Goal: Task Accomplishment & Management: Manage account settings

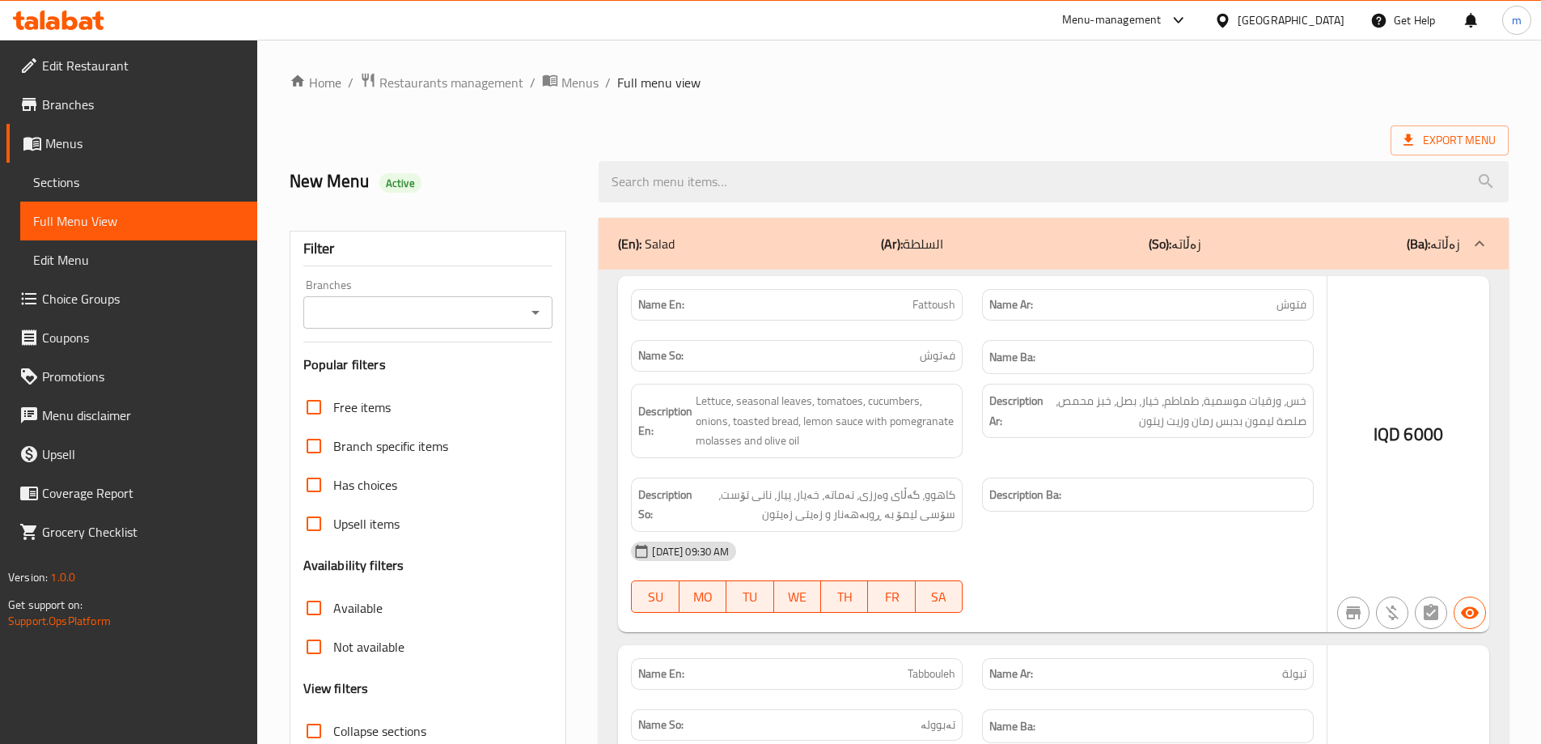
scroll to position [33272, 0]
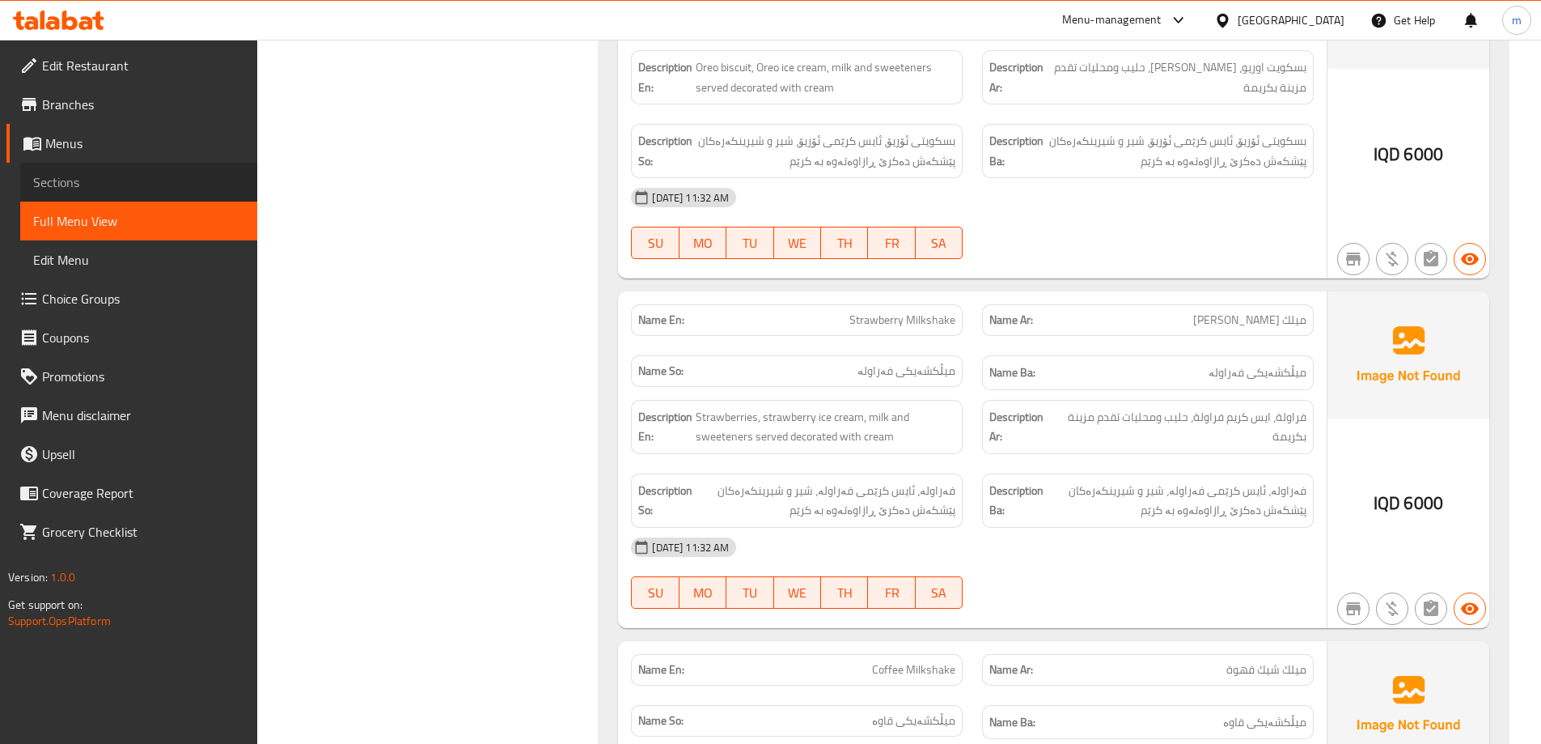
click at [40, 176] on span "Sections" at bounding box center [138, 181] width 211 height 19
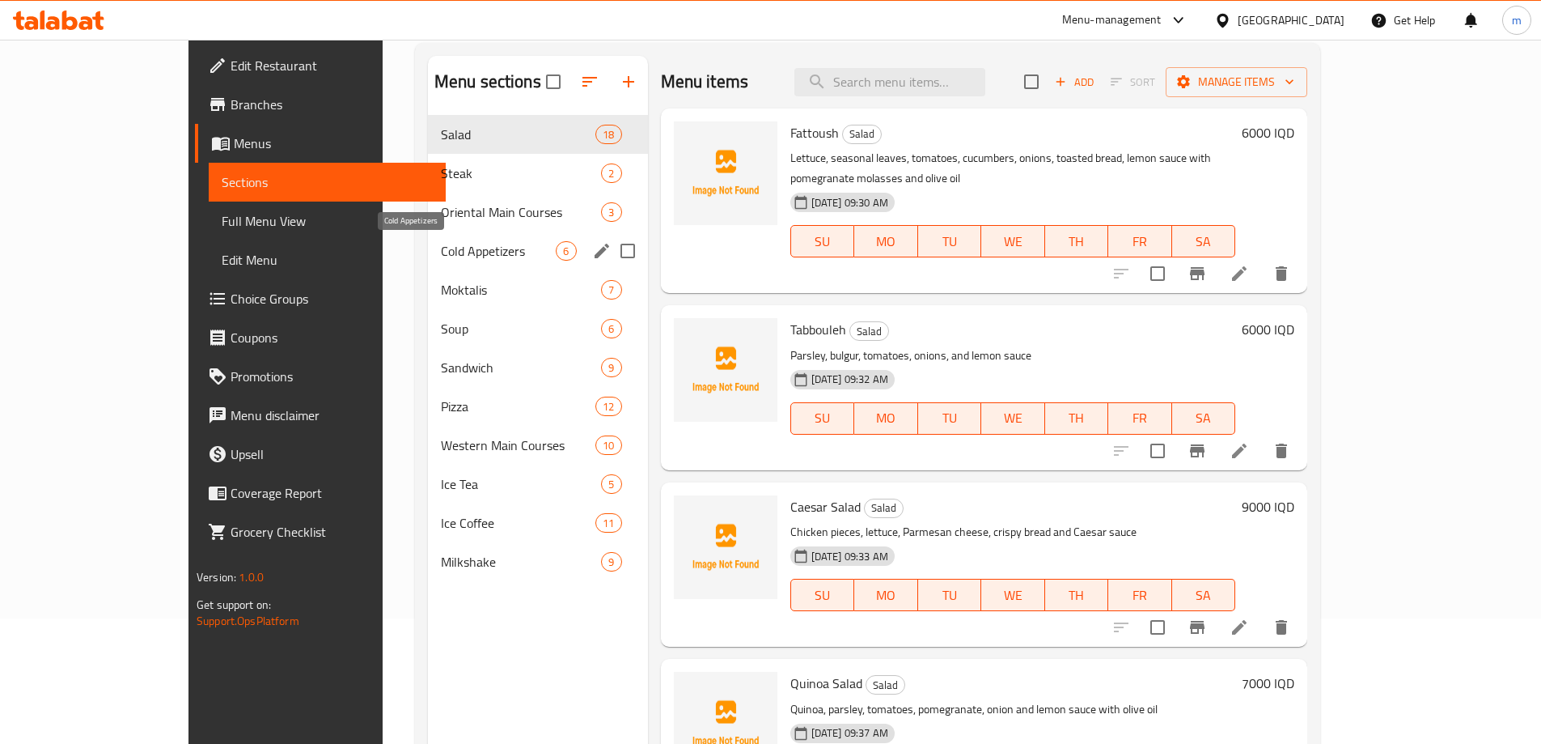
scroll to position [118, 0]
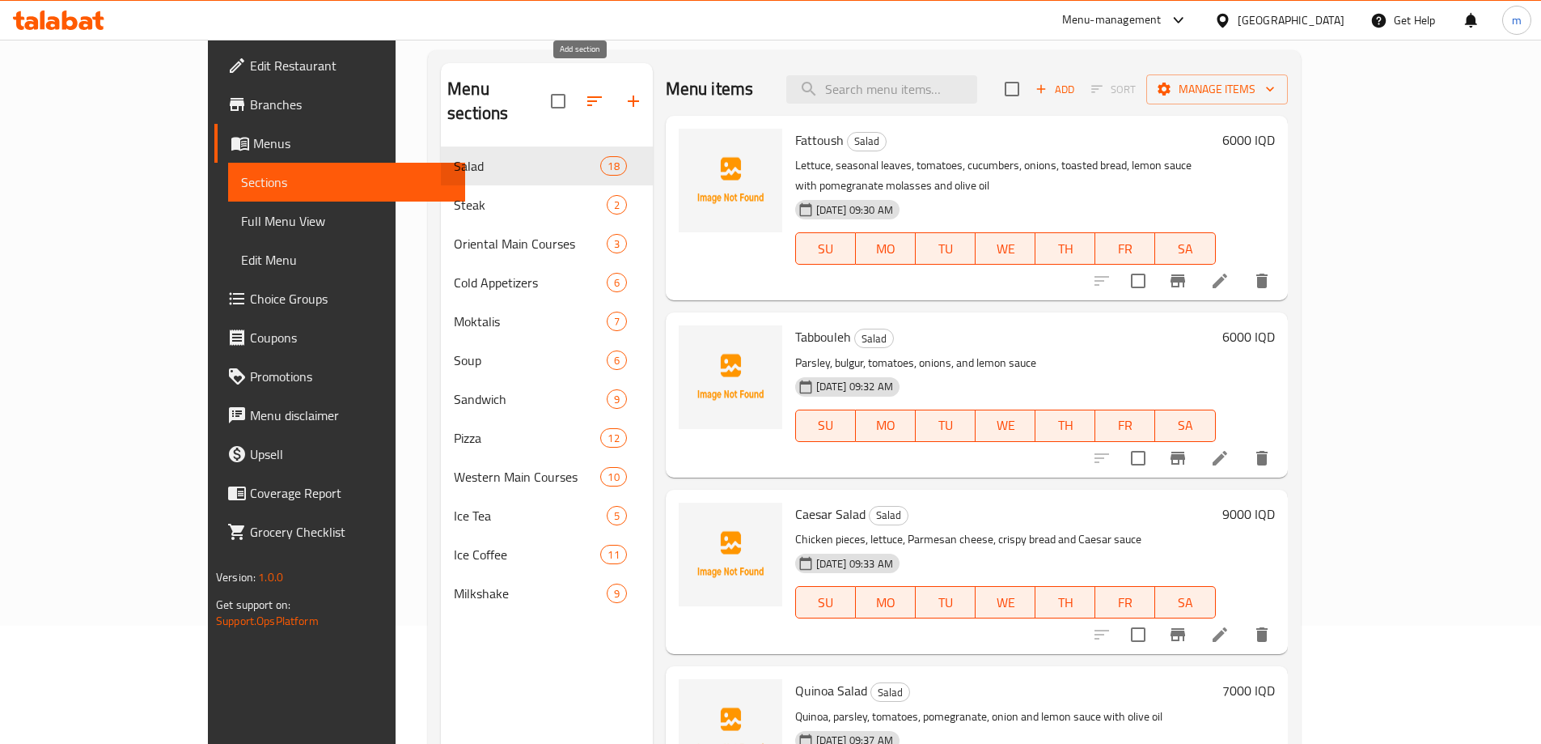
click at [614, 90] on button "button" at bounding box center [633, 101] width 39 height 39
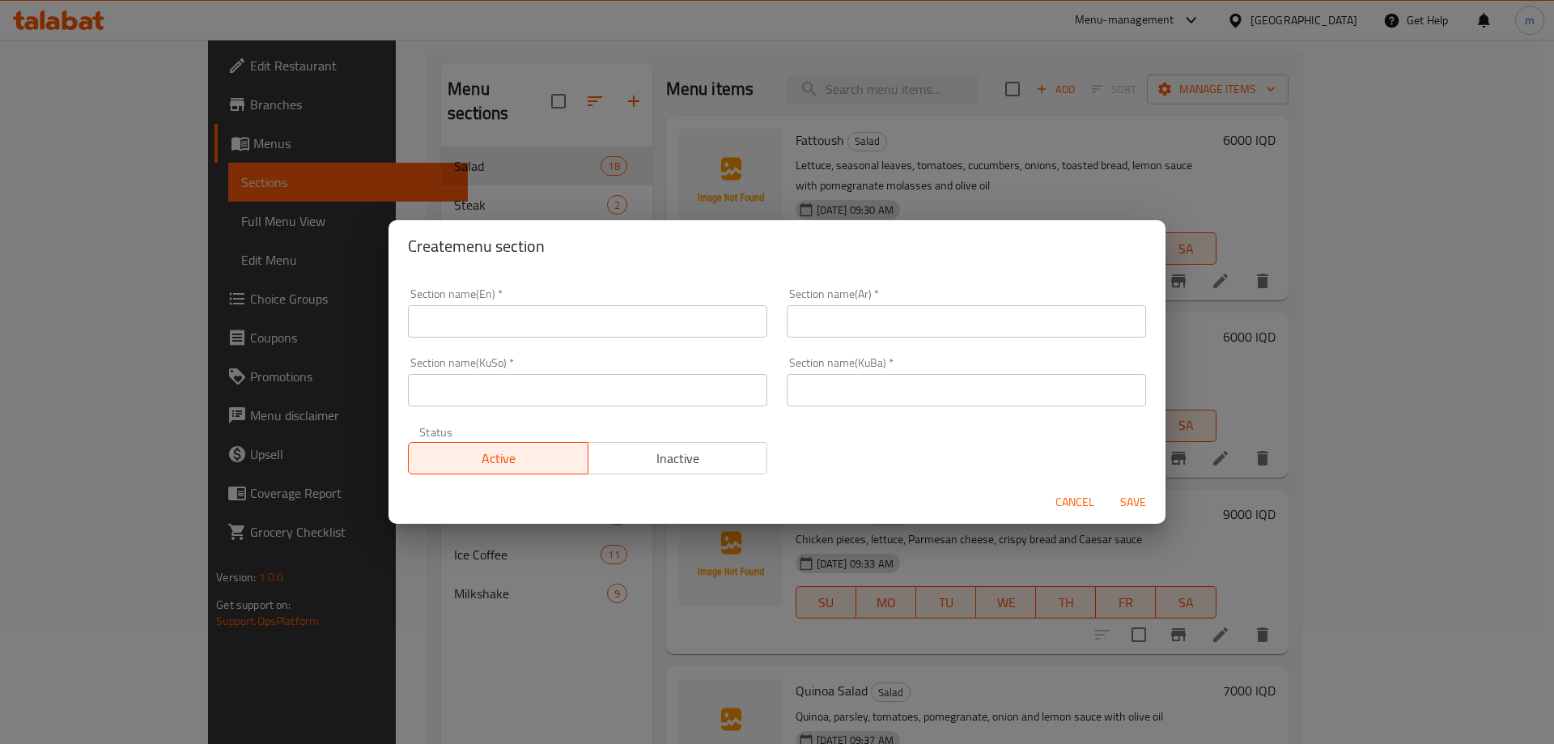
click at [545, 314] on input "text" at bounding box center [587, 321] width 359 height 32
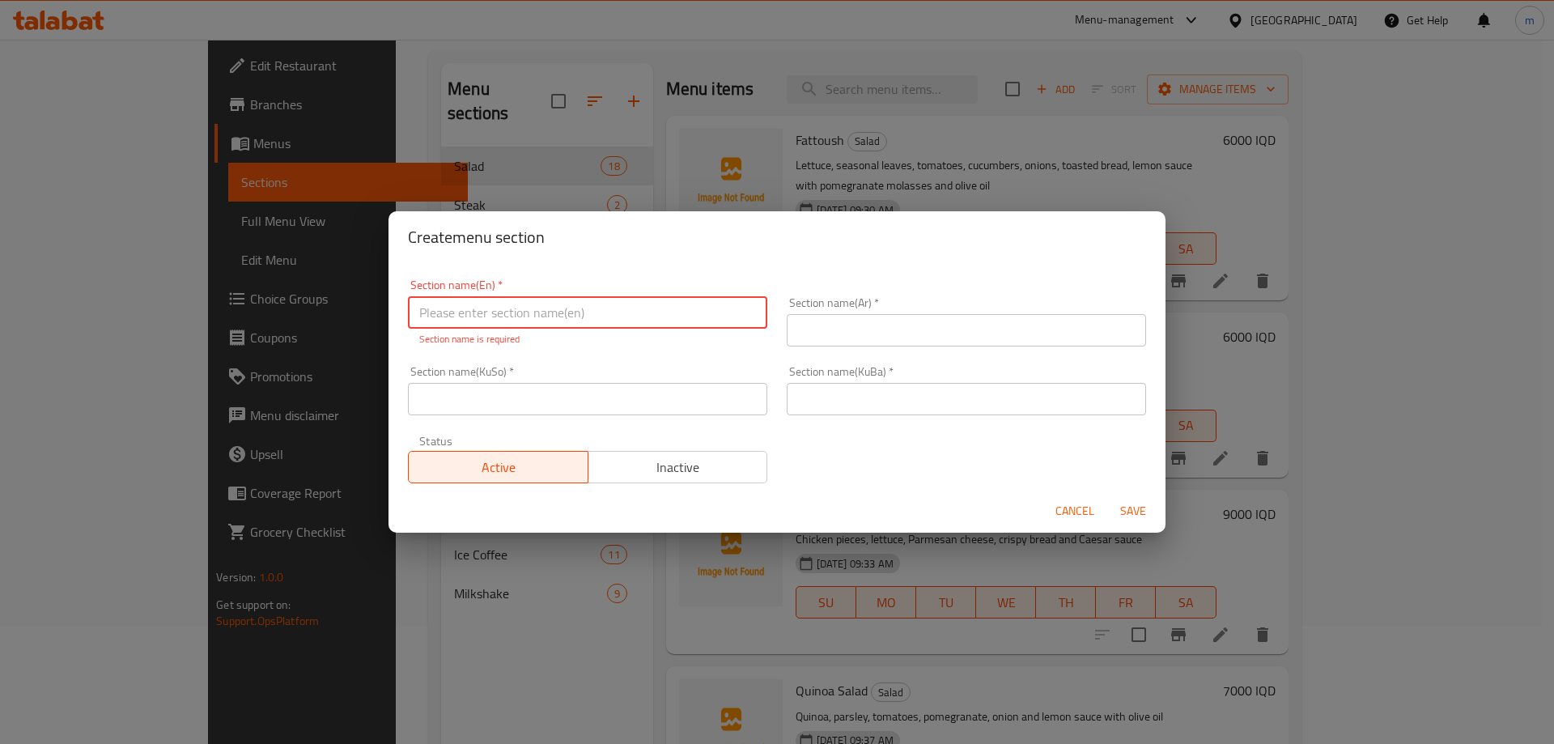
click at [507, 307] on input "text" at bounding box center [587, 312] width 359 height 32
paste input "حلويات (Puring Bar)"
drag, startPoint x: 519, startPoint y: 309, endPoint x: 463, endPoint y: 311, distance: 55.9
click at [463, 311] on input "حلويات (Puring Bar)" at bounding box center [587, 312] width 359 height 32
type input "حلويات (Puring Bar)"
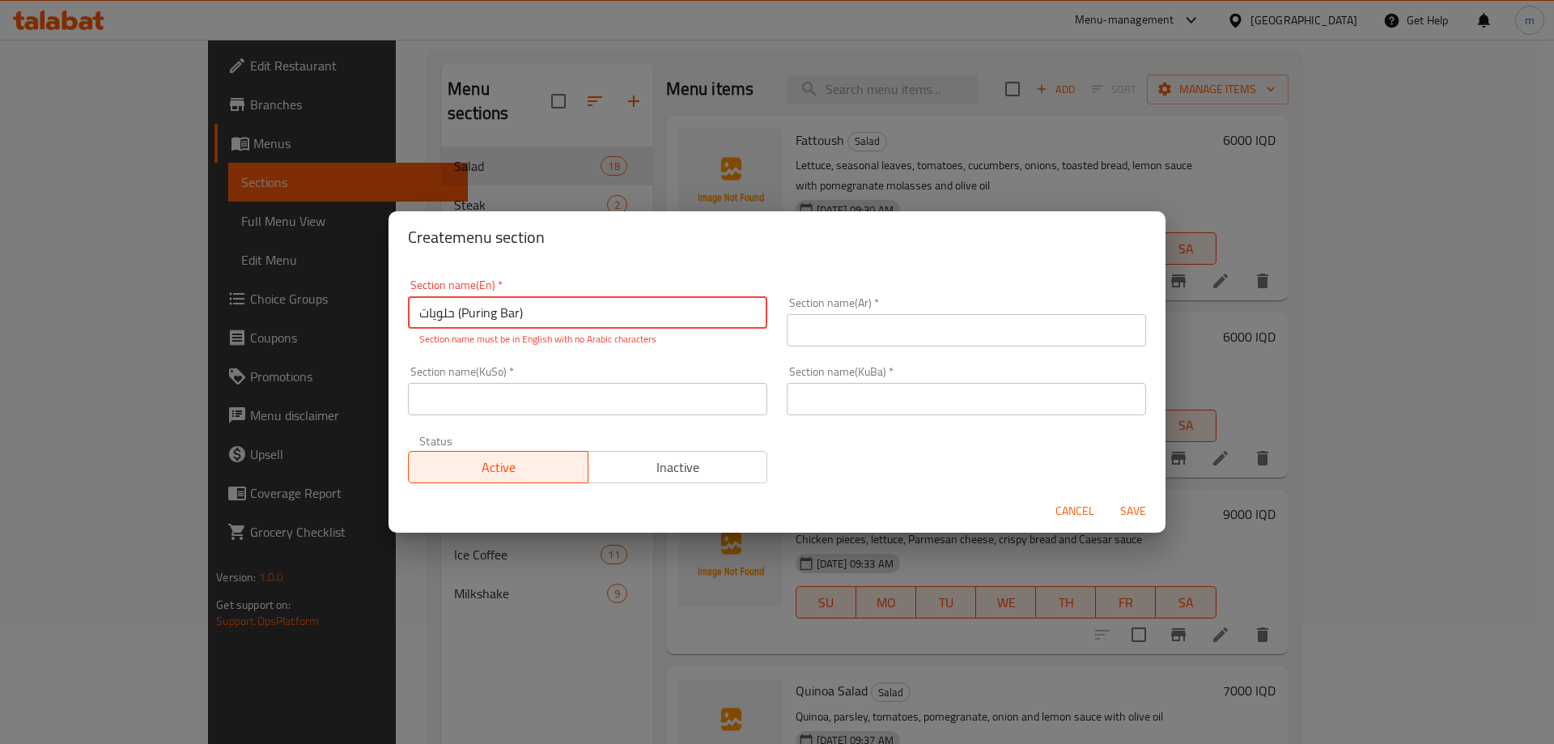
click at [545, 312] on input "حلويات (Puring Bar)" at bounding box center [587, 312] width 359 height 32
click at [502, 311] on input "حلويات (Puring Bar)" at bounding box center [587, 312] width 359 height 32
click at [859, 312] on div "Section name(Ar)   * Section name(Ar) *" at bounding box center [966, 321] width 359 height 49
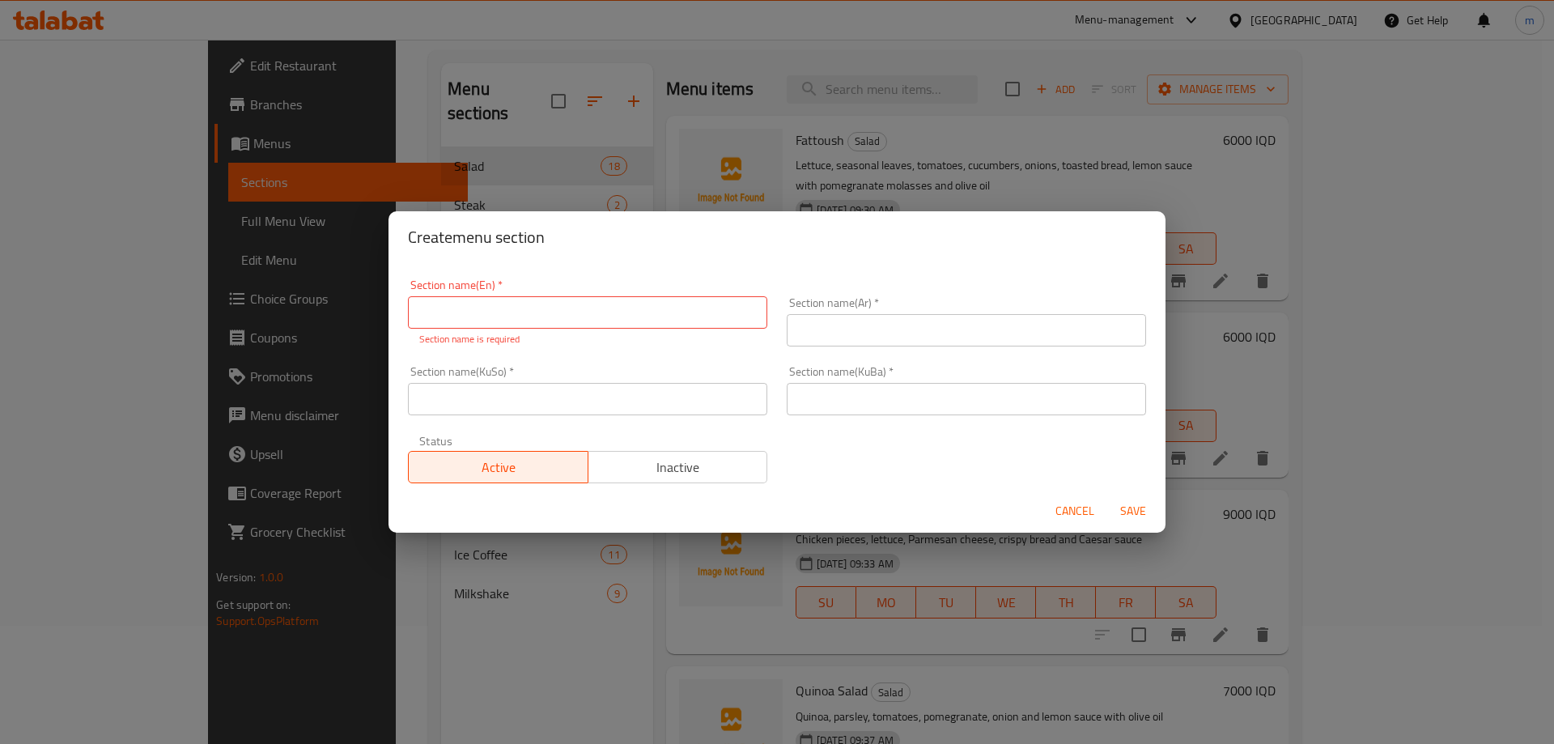
click at [863, 324] on input "text" at bounding box center [966, 330] width 359 height 32
paste input "حلويات (Puring Bar)"
drag, startPoint x: 901, startPoint y: 326, endPoint x: 831, endPoint y: 328, distance: 70.4
click at [831, 328] on input "حلويات (Puring Bar)" at bounding box center [966, 330] width 359 height 32
type input "حلويات"
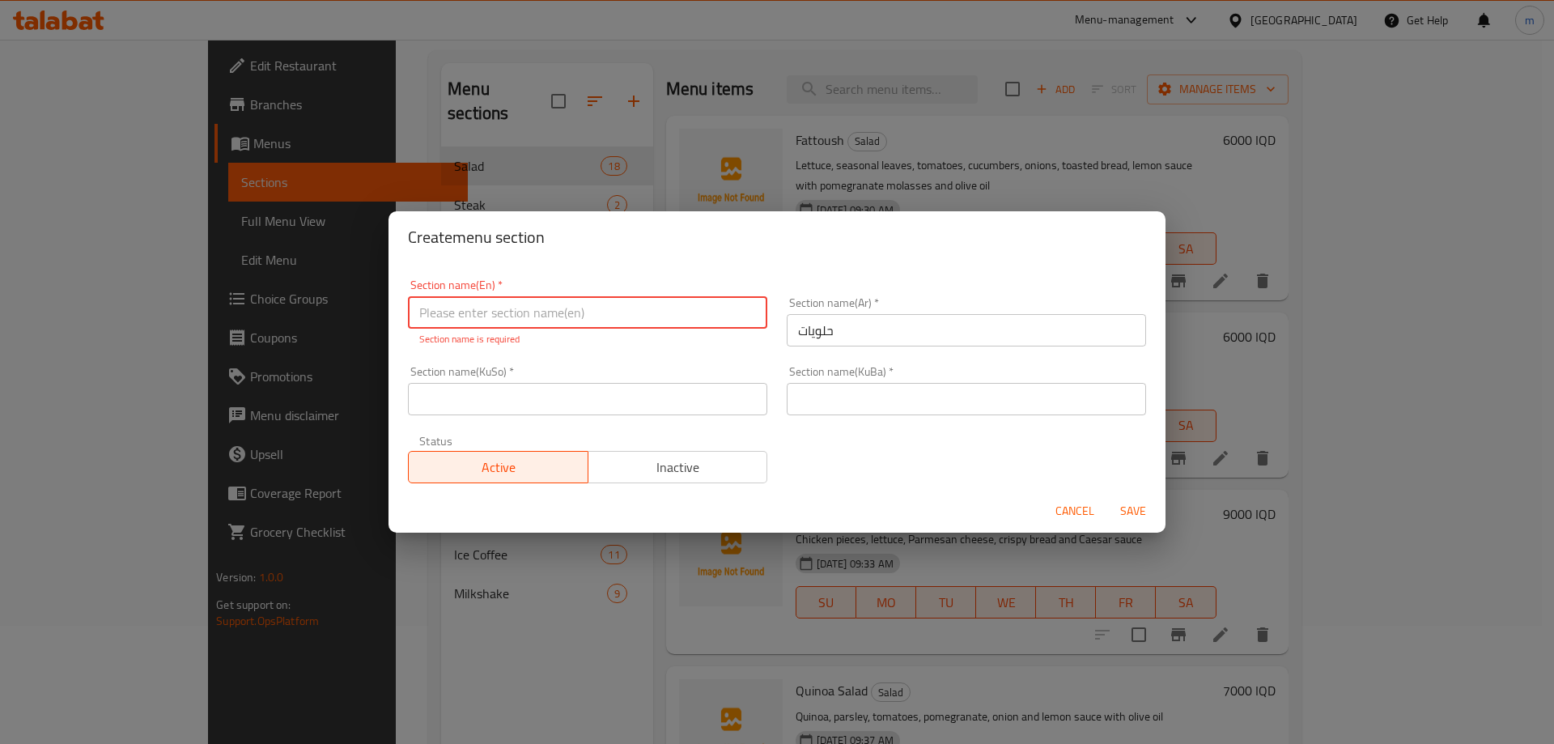
click at [632, 298] on input "text" at bounding box center [587, 312] width 359 height 32
paste input "حلويات (Puring Bar)"
drag, startPoint x: 457, startPoint y: 311, endPoint x: 415, endPoint y: 309, distance: 42.1
click at [415, 309] on input "حلويات (Puring Bar)" at bounding box center [587, 312] width 359 height 32
click at [420, 312] on input "(Puring Bar)" at bounding box center [587, 312] width 359 height 32
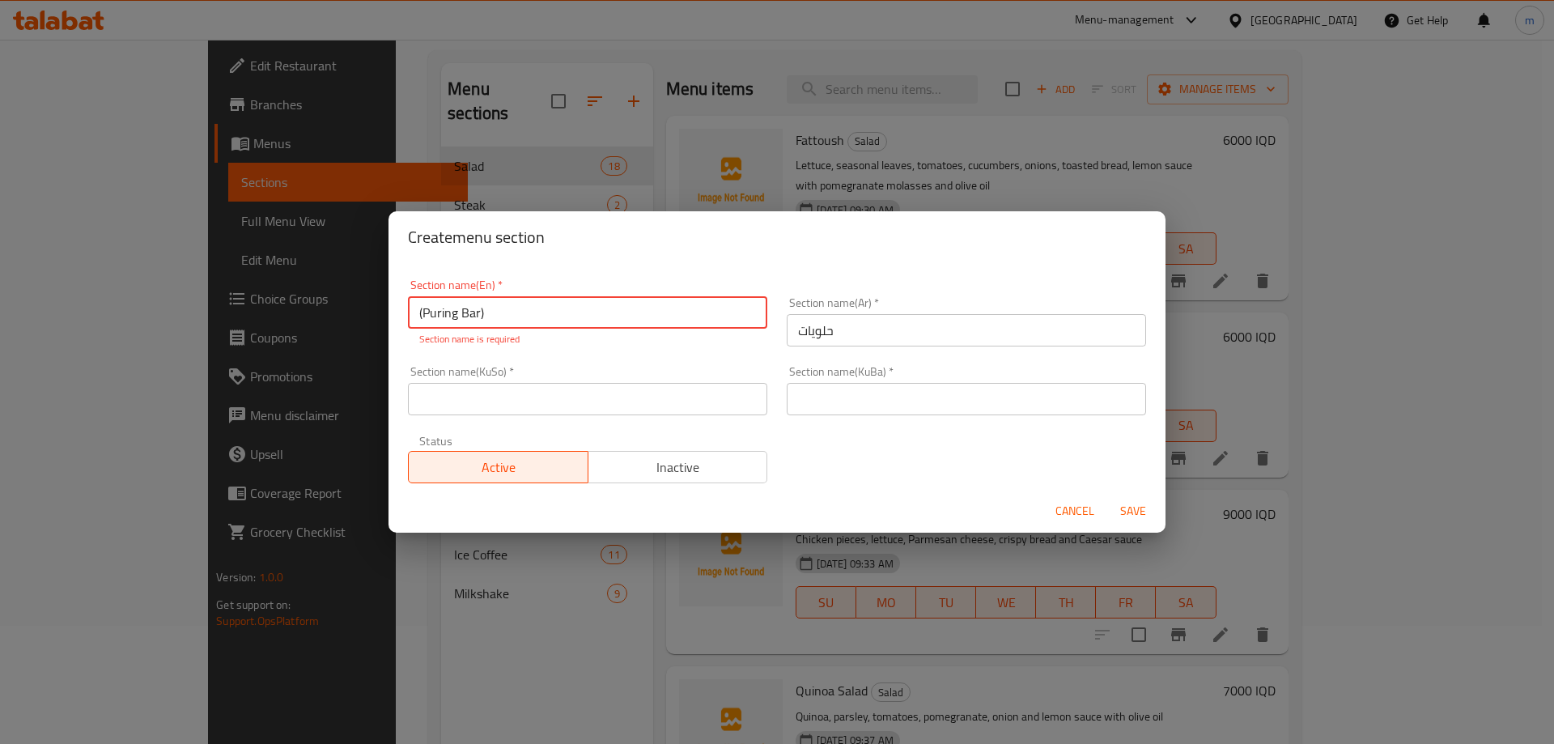
click at [422, 312] on input "(Puring Bar)" at bounding box center [587, 312] width 359 height 32
click at [478, 309] on input "Puring Bar)" at bounding box center [587, 312] width 359 height 32
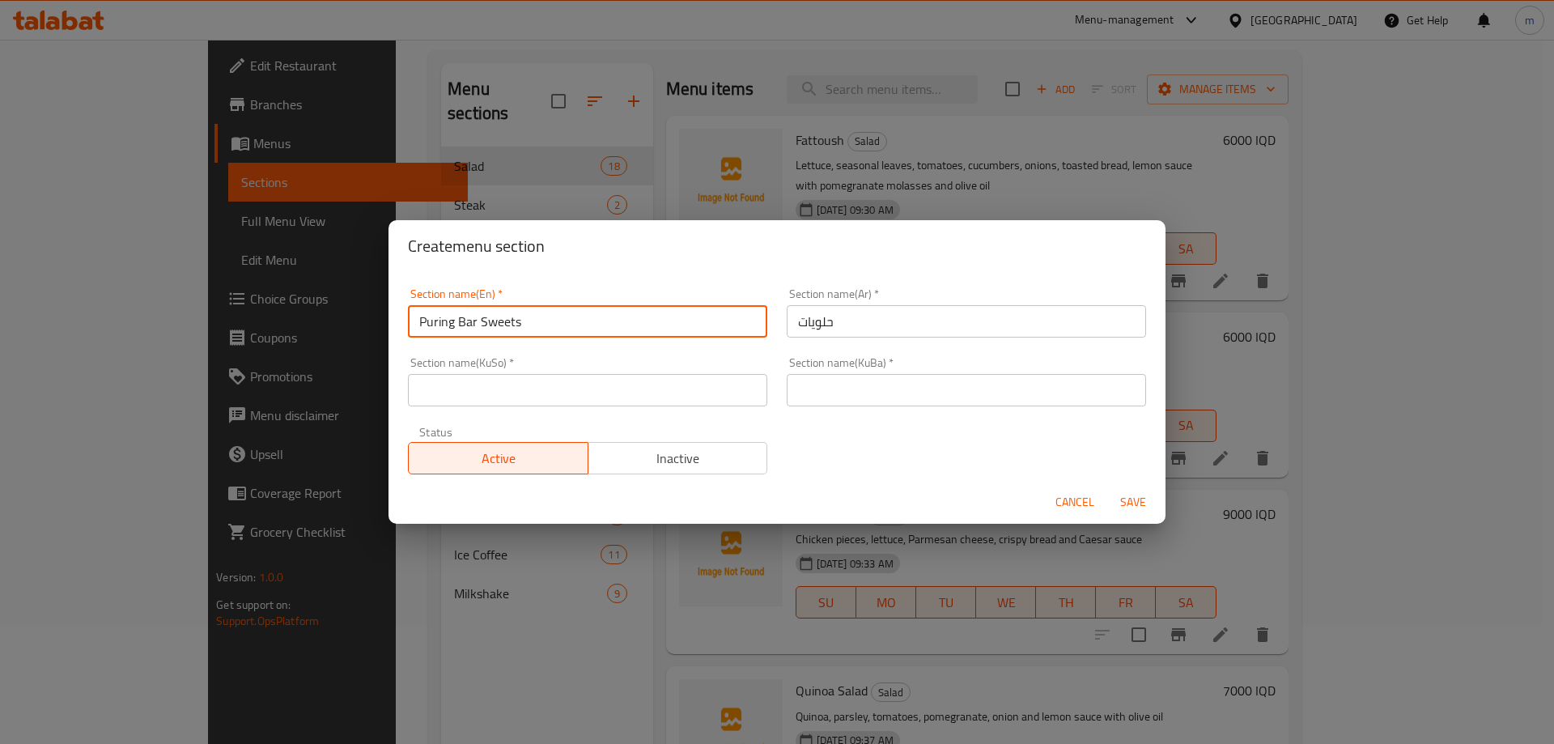
drag, startPoint x: 443, startPoint y: 329, endPoint x: 613, endPoint y: 318, distance: 170.3
click at [587, 318] on input "Puring Bar Sweets" at bounding box center [587, 321] width 359 height 32
type input "Puring Bar Sweets"
click at [901, 325] on input "حلويات" at bounding box center [966, 321] width 359 height 32
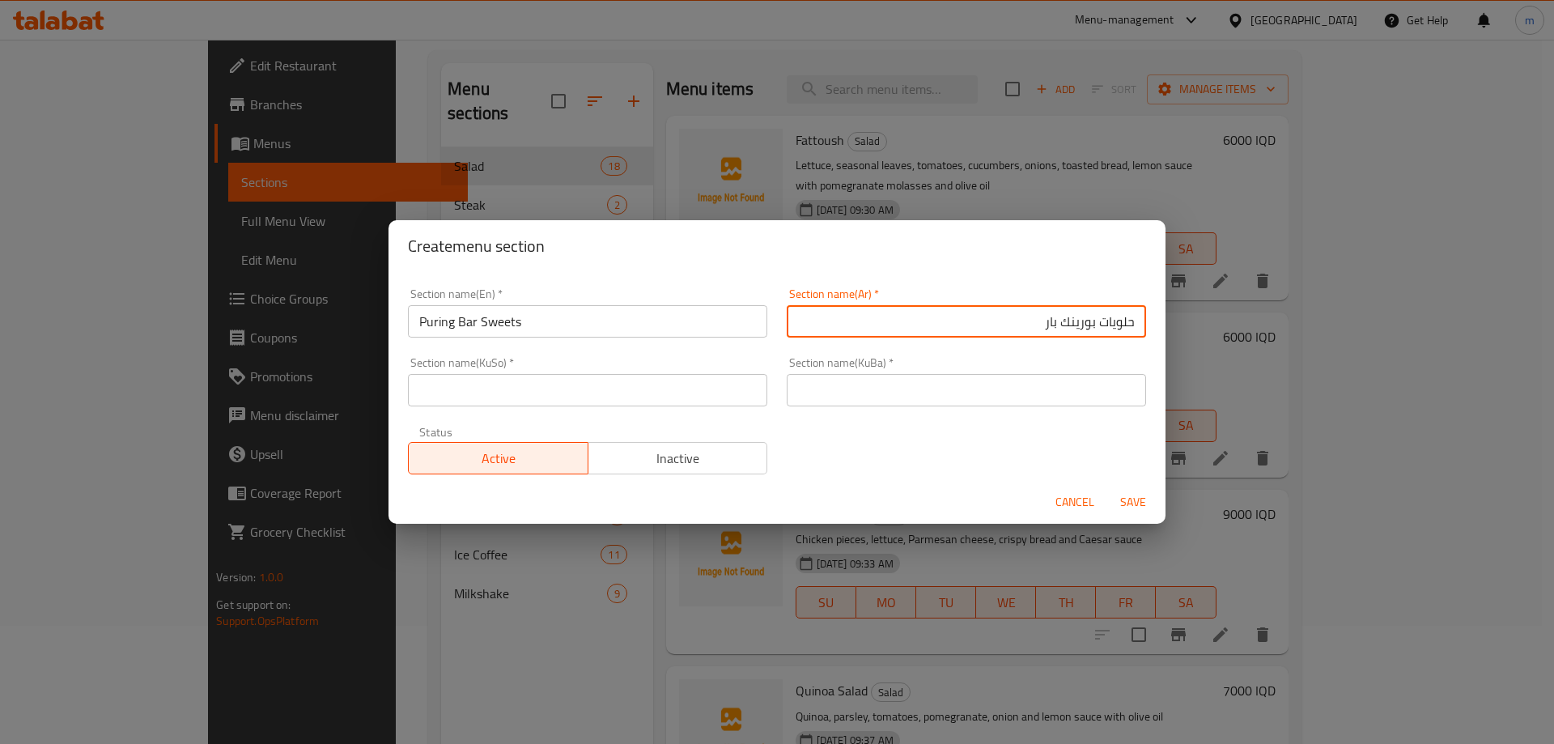
type input "حلويات بورينك بار"
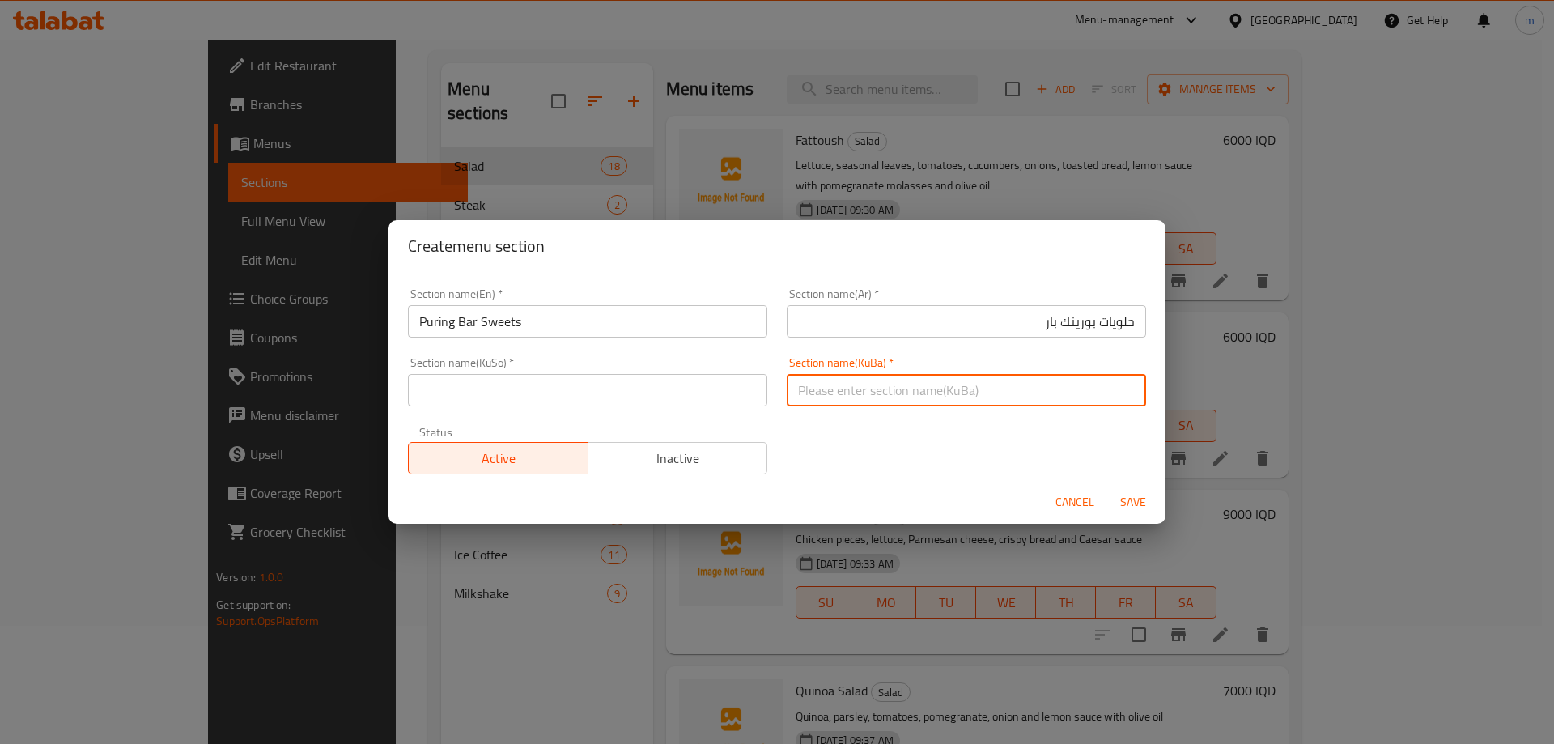
click at [914, 398] on input "text" at bounding box center [966, 390] width 359 height 32
type input "[PERSON_NAME]"
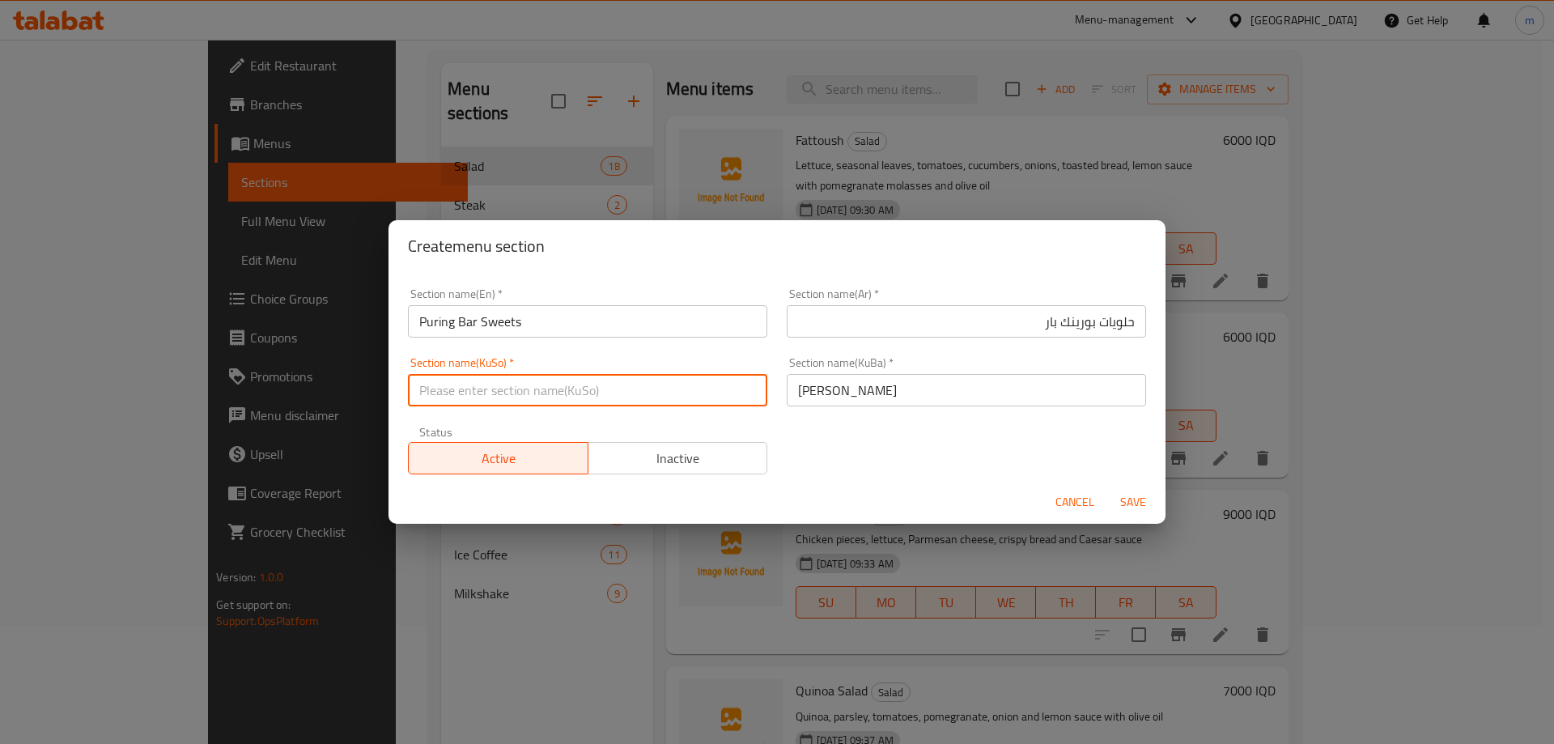
click at [637, 380] on input "text" at bounding box center [587, 390] width 359 height 32
paste input "[PERSON_NAME]"
type input "[PERSON_NAME]"
click at [878, 453] on div "Section name(En)   * Puring Bar Sweets Section name(En) * Section name(Ar)   * …" at bounding box center [776, 381] width 757 height 206
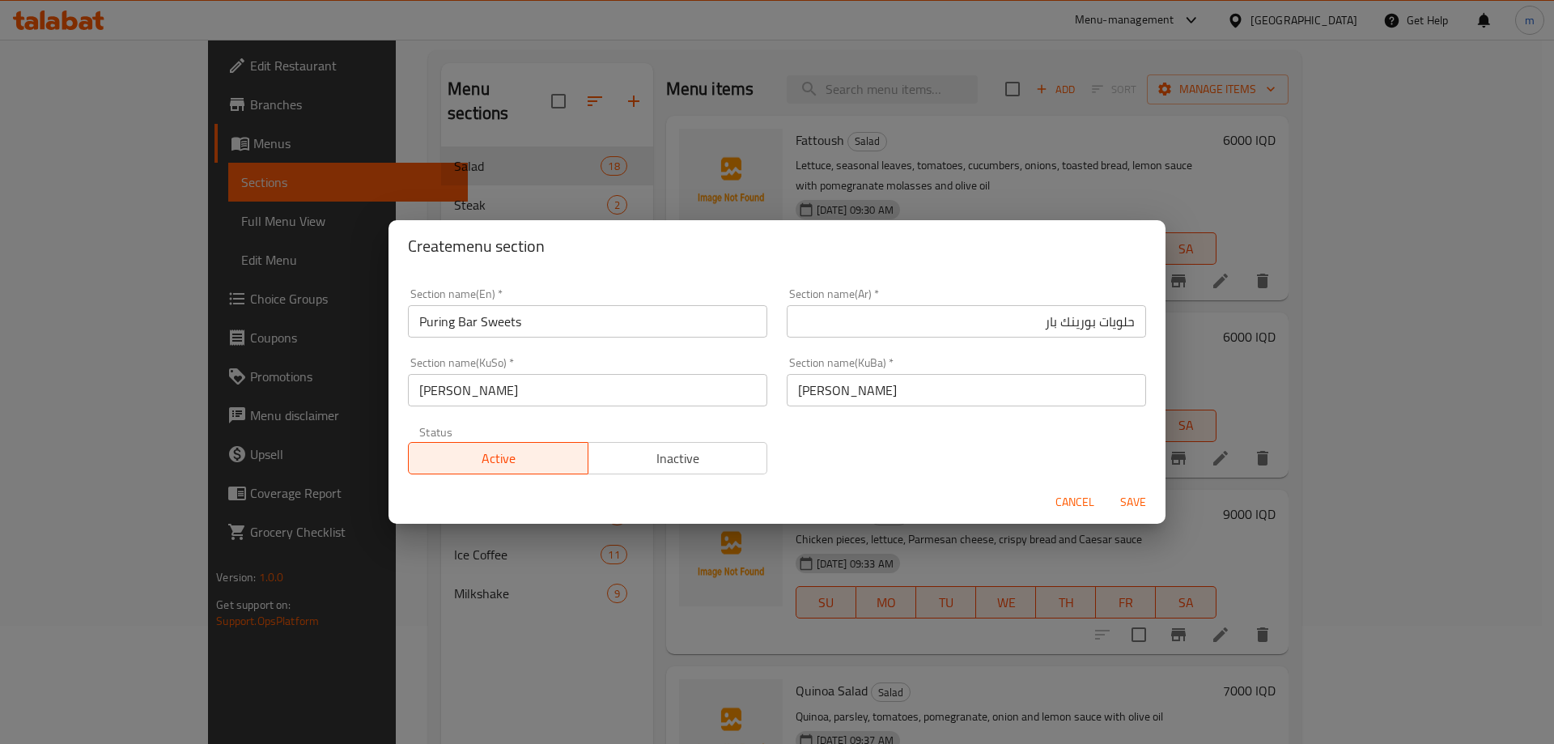
click at [1135, 492] on span "Save" at bounding box center [1132, 502] width 39 height 20
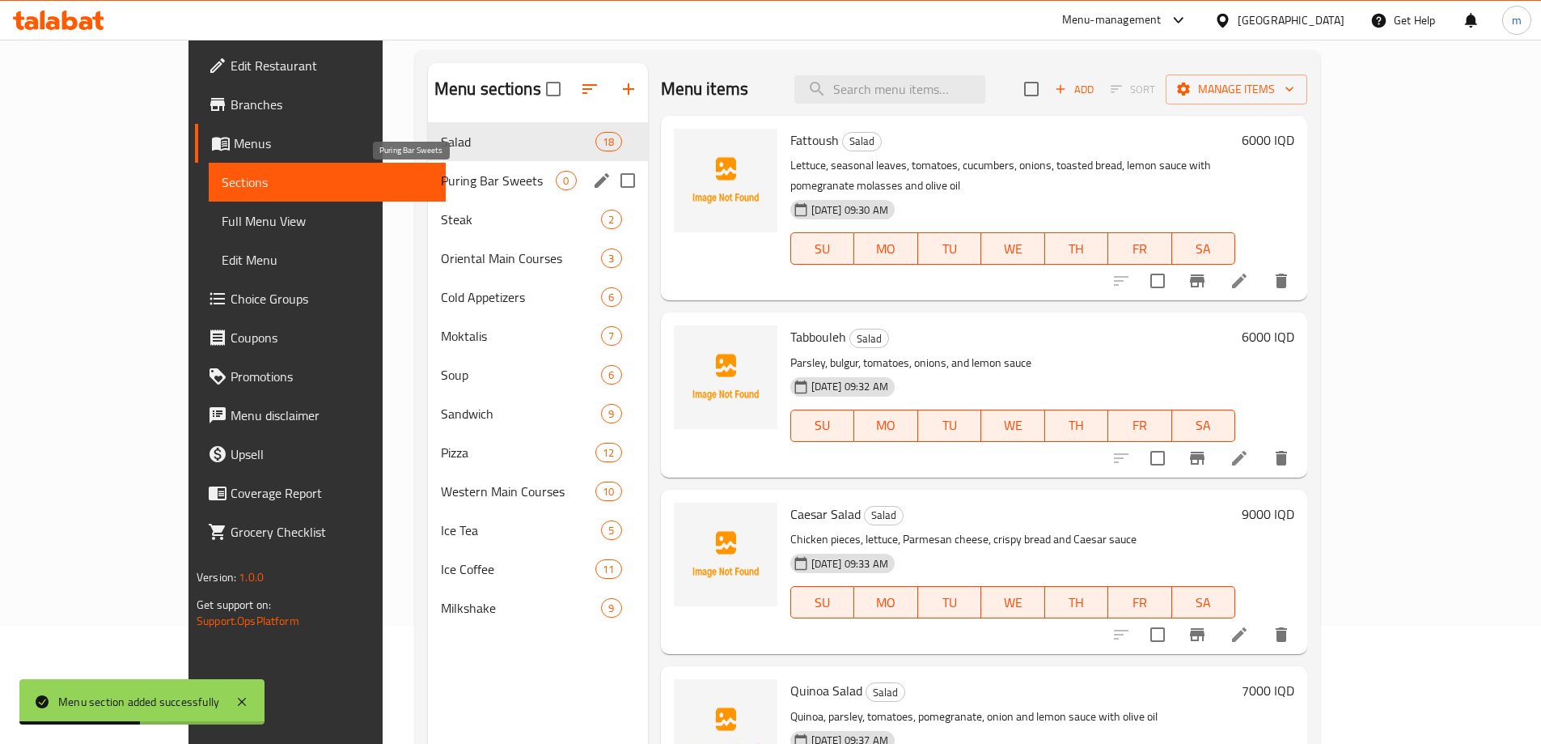
click at [441, 177] on span "Puring Bar Sweets" at bounding box center [499, 180] width 116 height 19
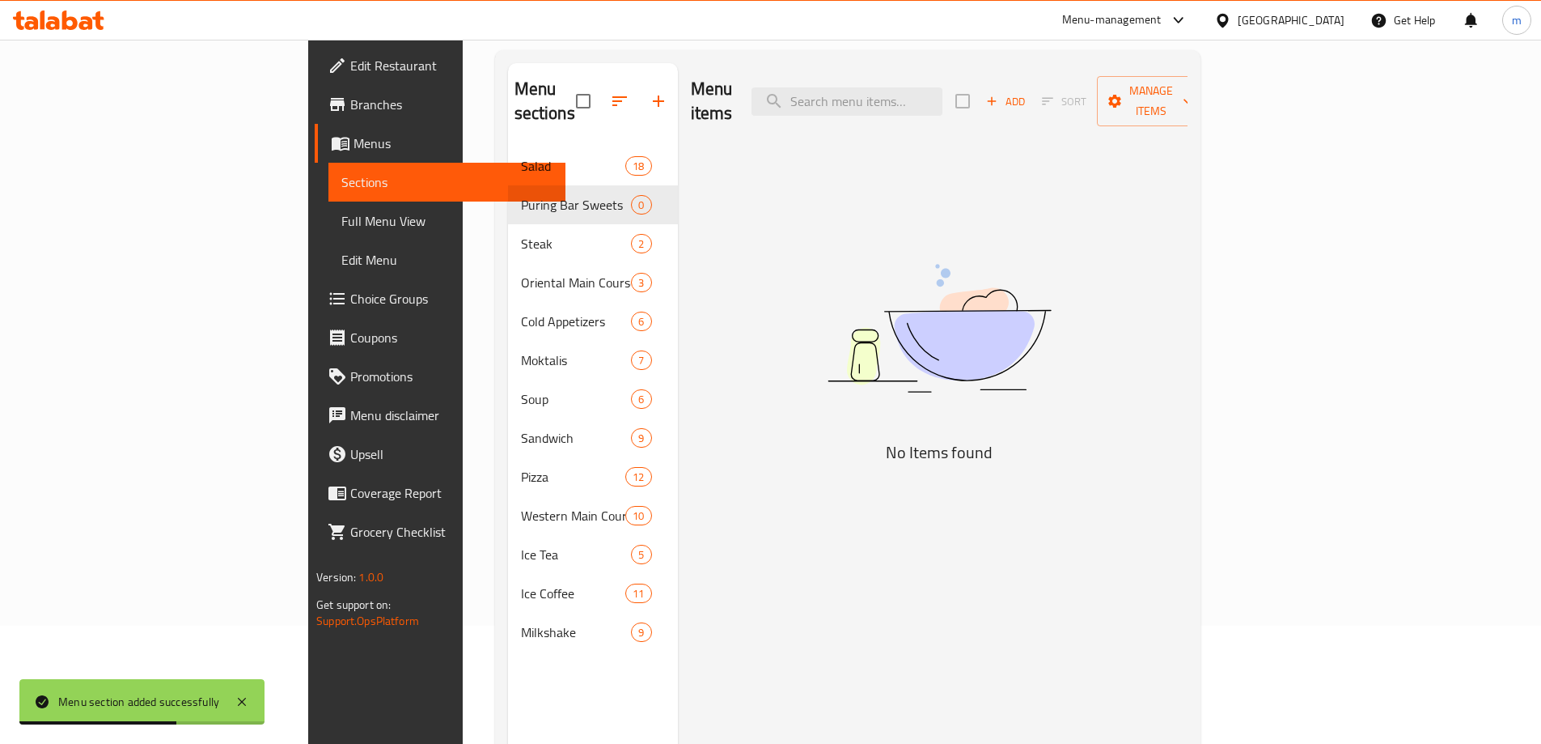
click at [1028, 92] on span "Add" at bounding box center [1006, 101] width 44 height 19
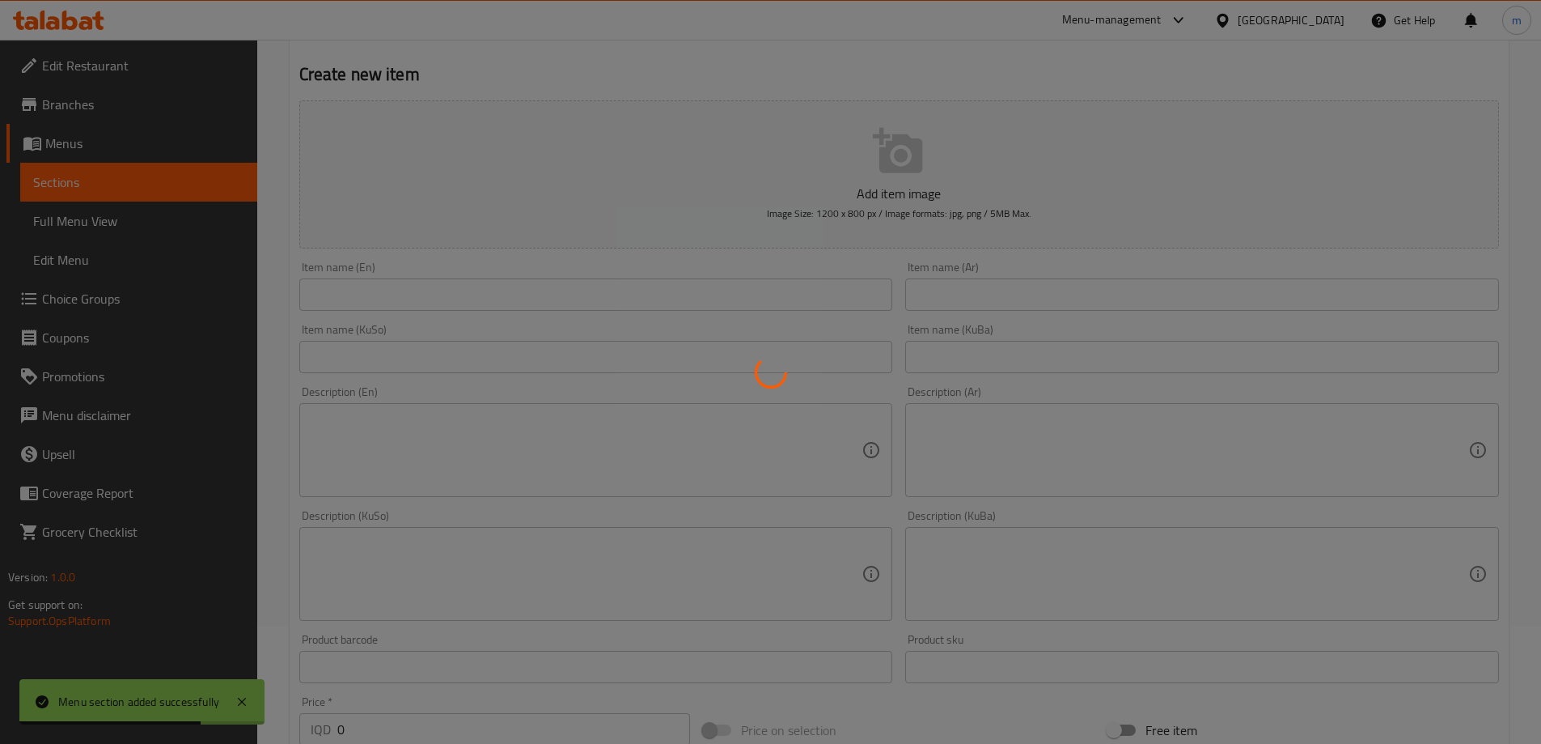
click at [404, 302] on div at bounding box center [770, 372] width 1541 height 744
click at [458, 293] on div at bounding box center [770, 372] width 1541 height 744
click at [458, 294] on div at bounding box center [770, 372] width 1541 height 744
click at [448, 296] on div at bounding box center [770, 372] width 1541 height 744
click at [616, 361] on div at bounding box center [770, 372] width 1541 height 744
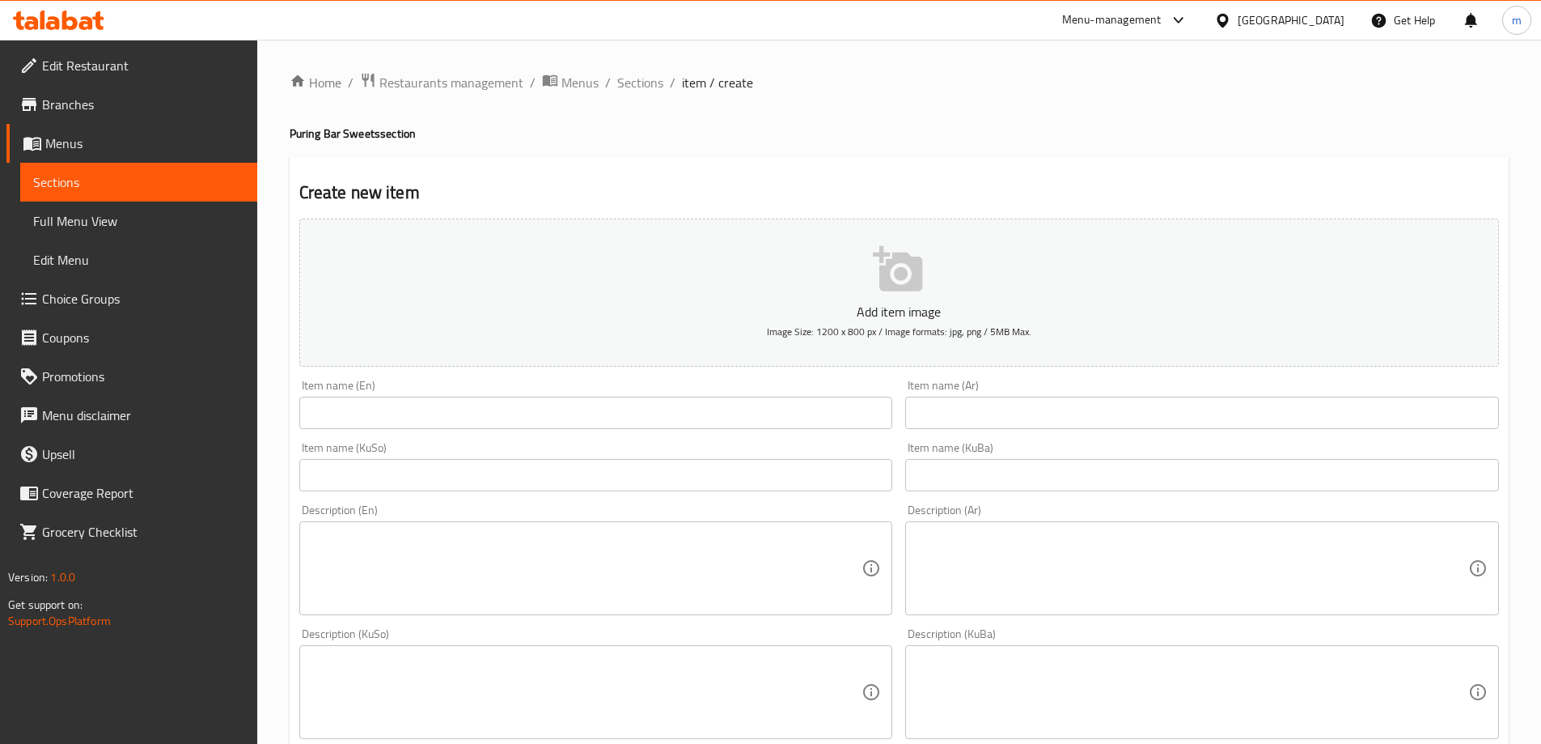
click at [473, 409] on input "text" at bounding box center [596, 412] width 594 height 32
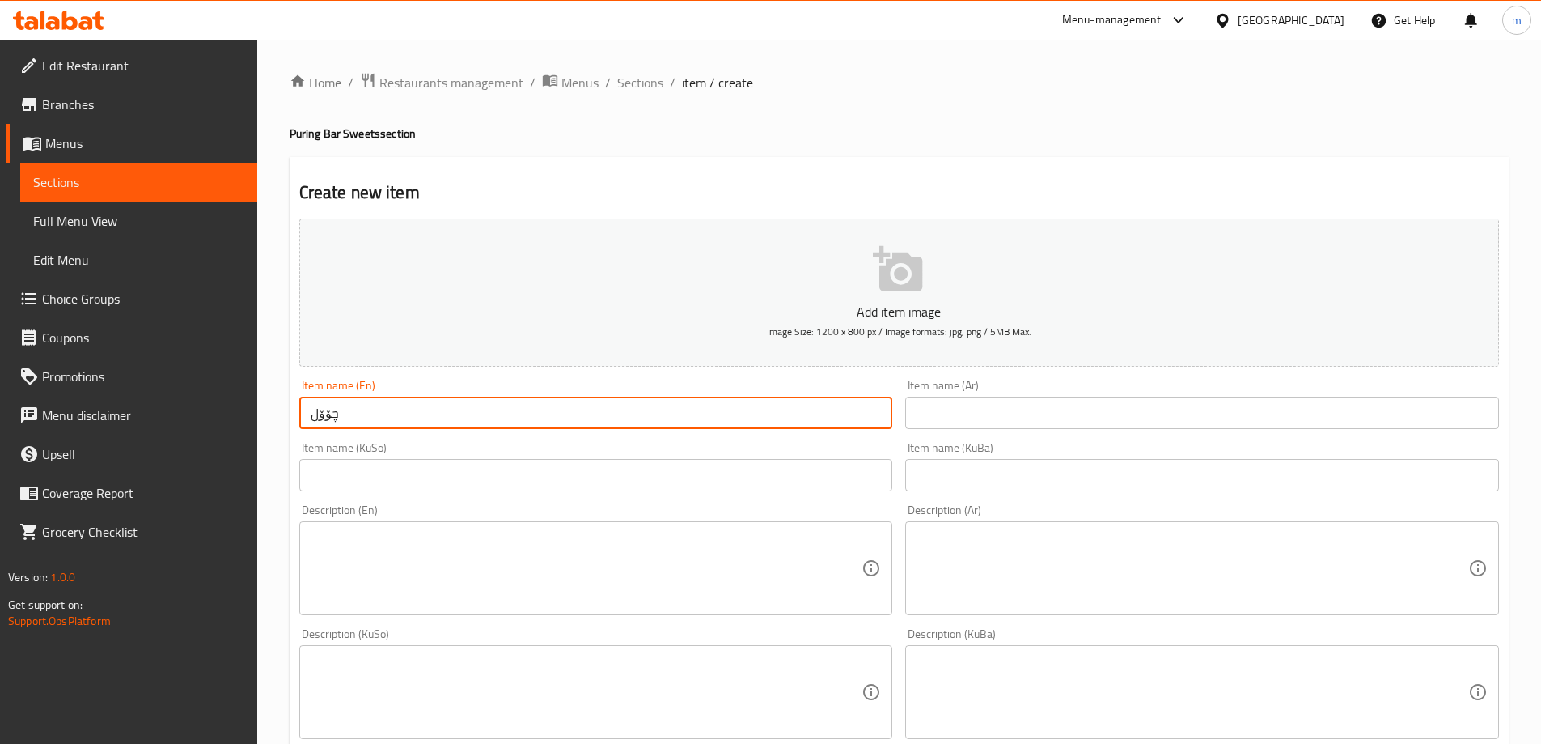
type input "چۆۆل"
click at [953, 396] on div "Item name (Ar) Item name (Ar)" at bounding box center [1202, 404] width 594 height 49
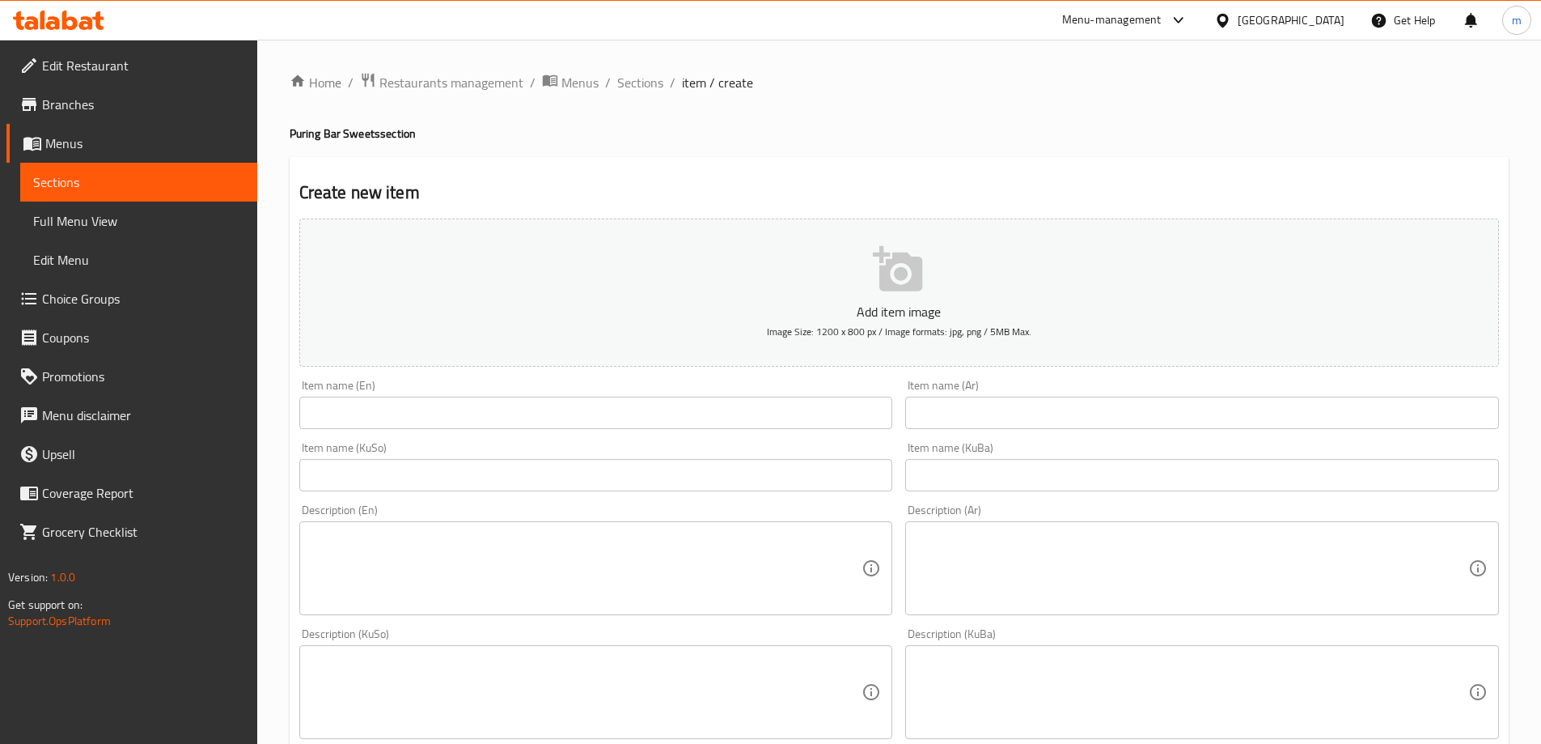
click at [953, 405] on input "text" at bounding box center [1202, 412] width 594 height 32
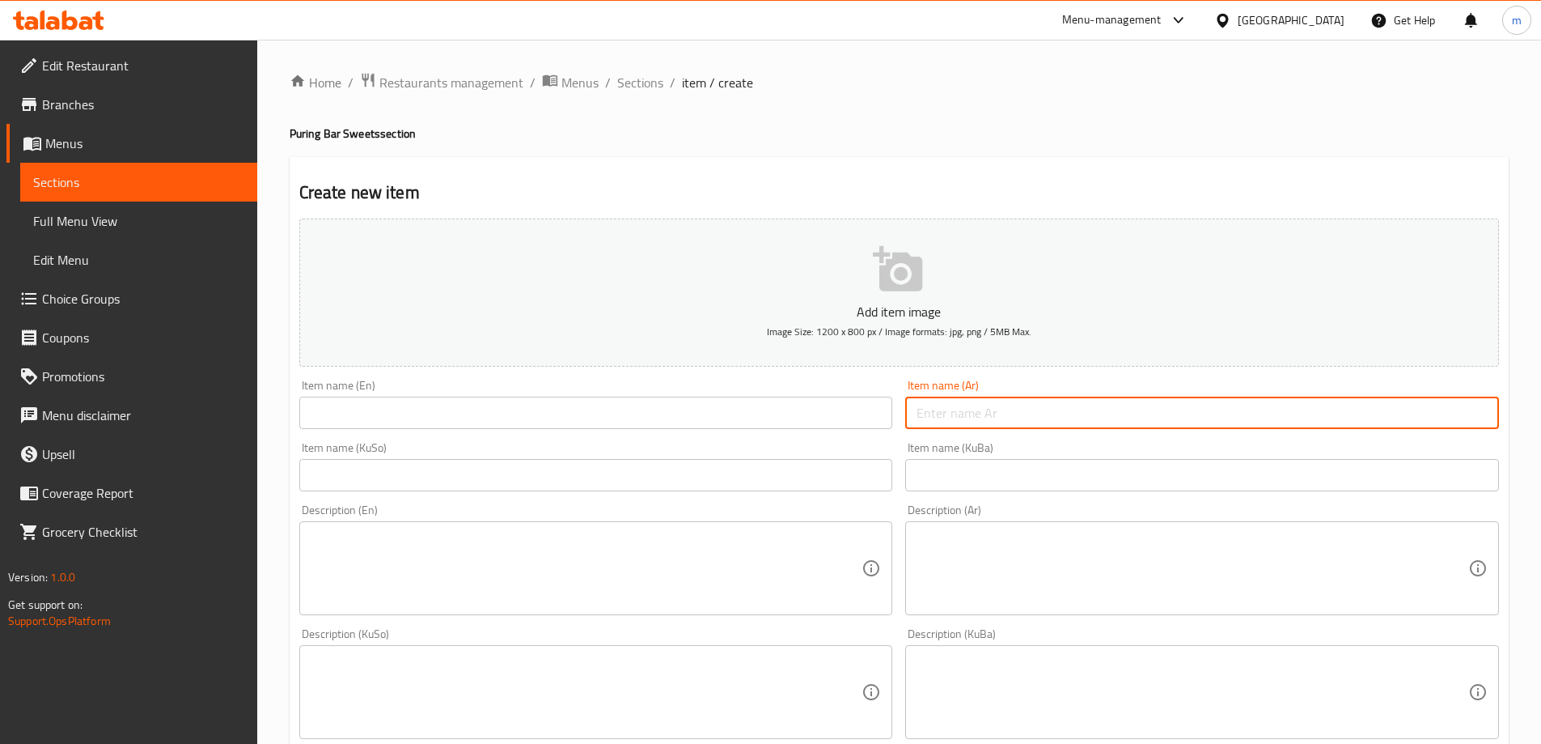
paste input "Coleboro"
type input "Coleboro"
paste input "كول بورو"
type input "كول بورو"
click at [990, 469] on input "text" at bounding box center [1202, 475] width 594 height 32
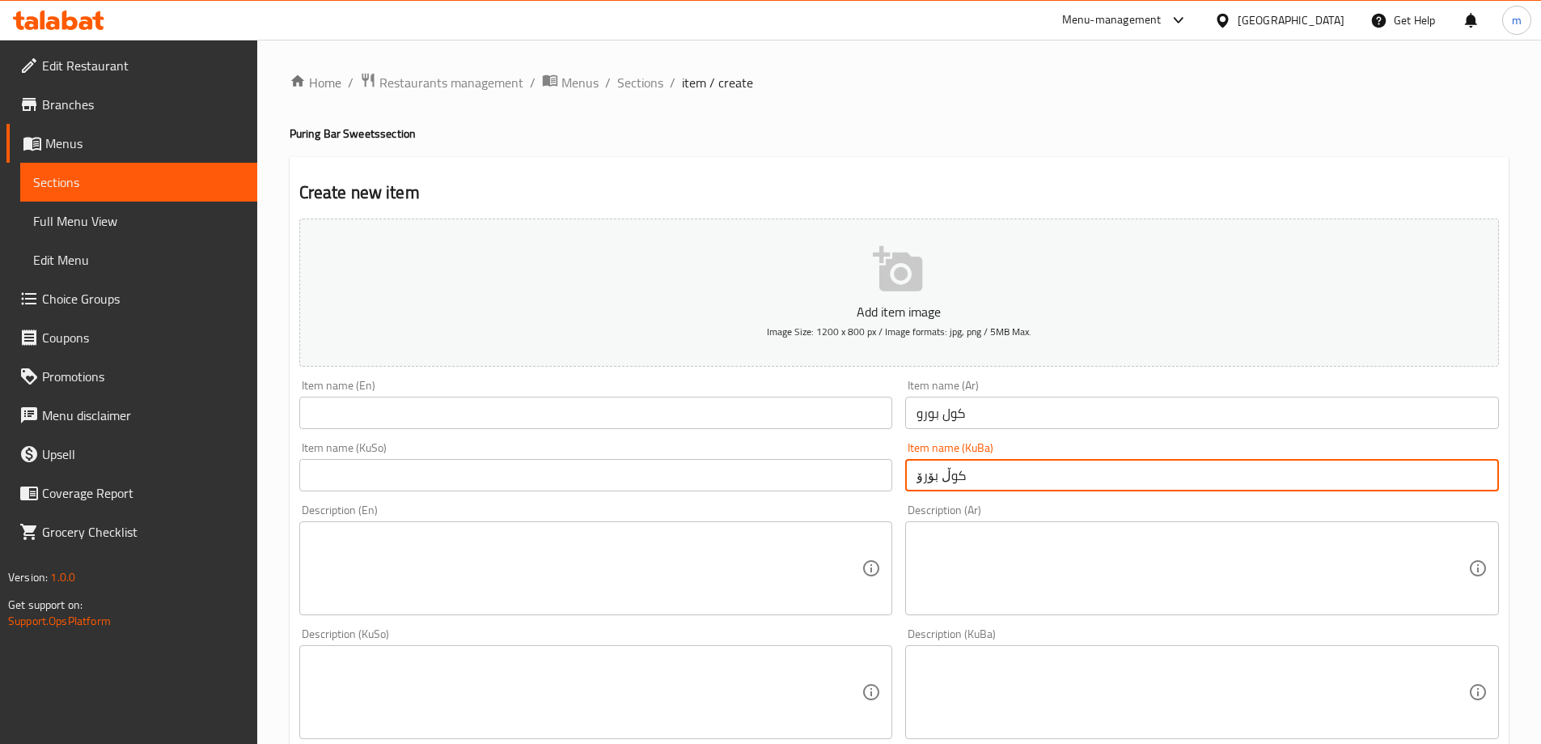
type input "کوڵ بۆرۆ"
click at [697, 414] on input "text" at bounding box center [596, 412] width 594 height 32
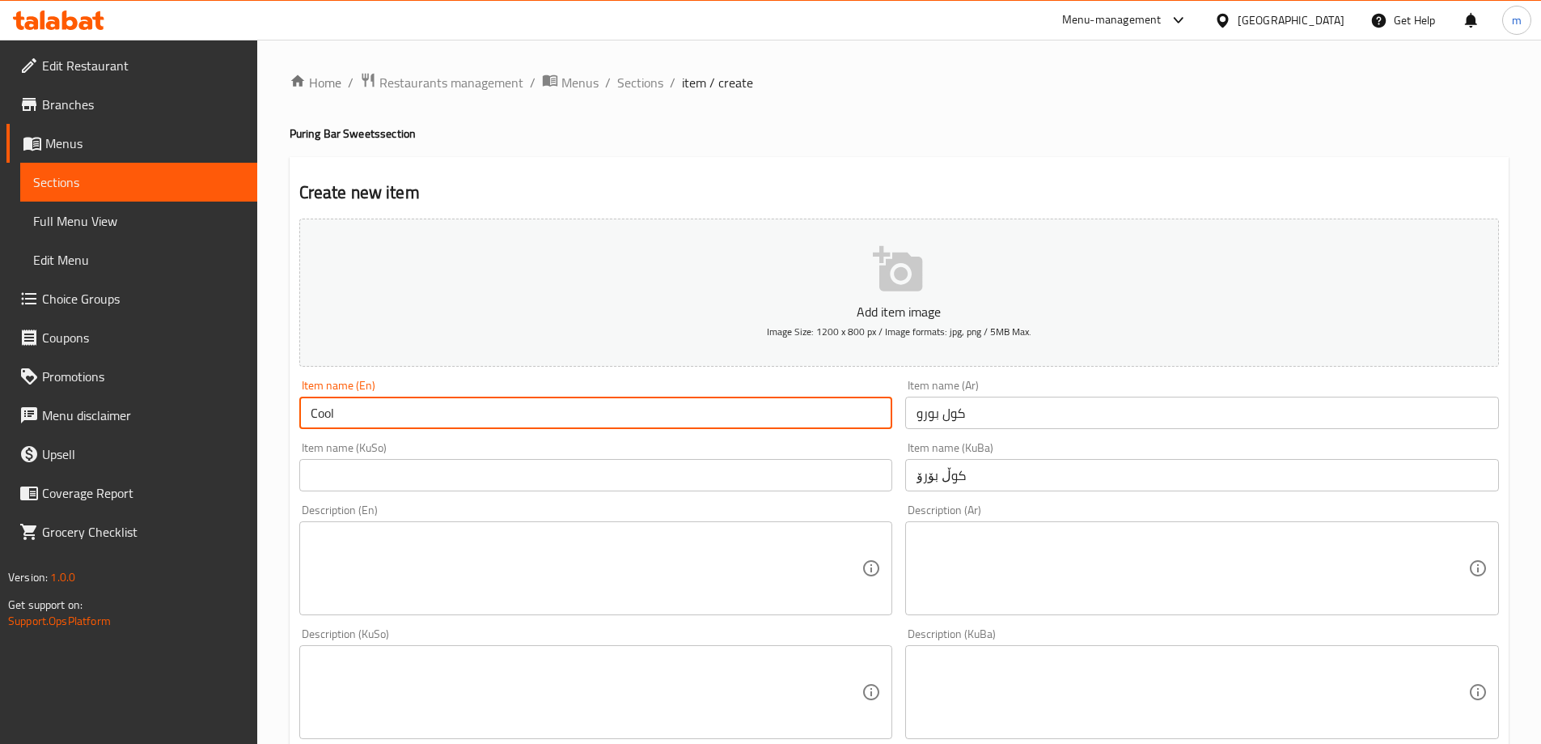
type input "Cool"
click at [948, 472] on input "کوڵ بۆرۆ" at bounding box center [1202, 475] width 594 height 32
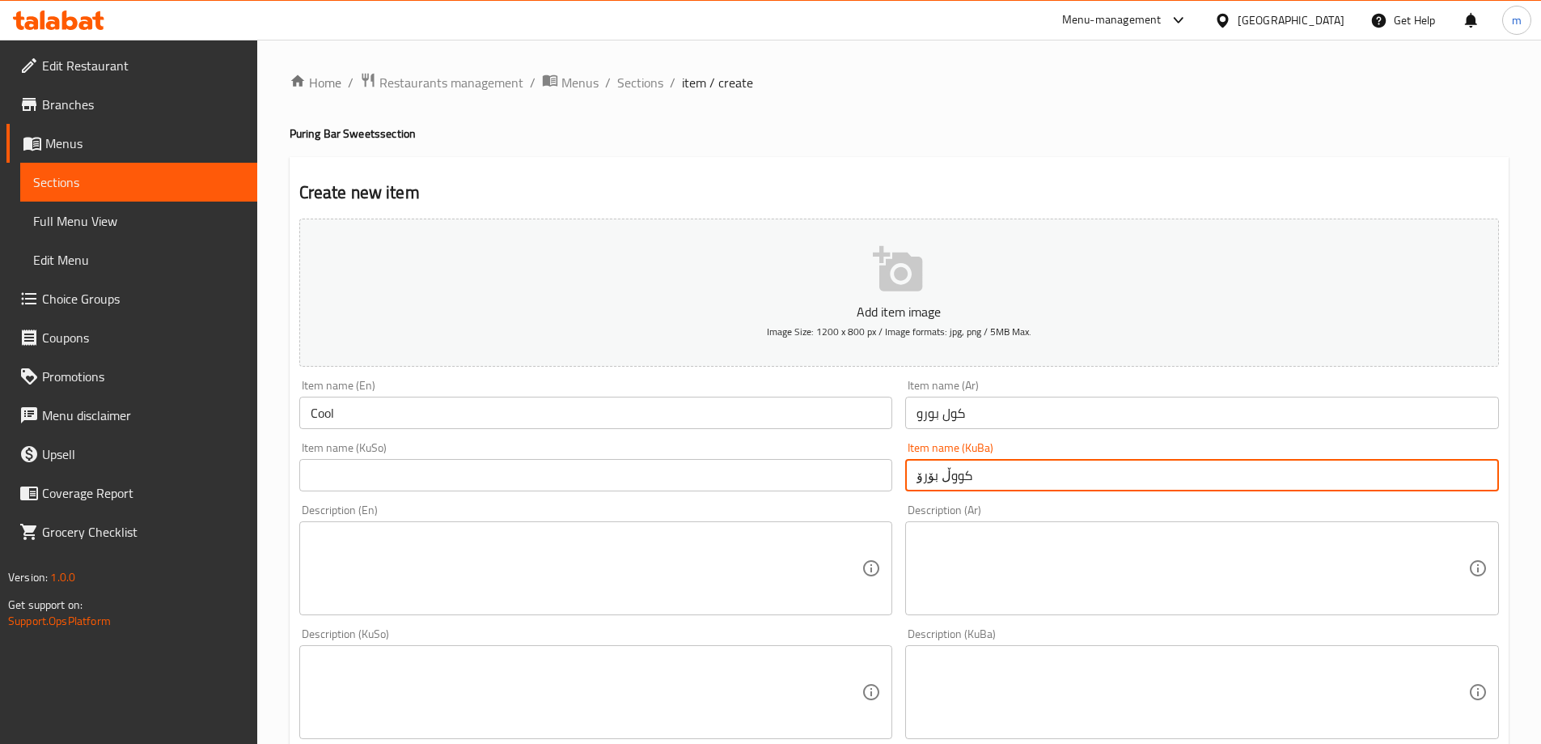
type input "کووڵ بۆرۆ"
click at [565, 418] on input "Cool" at bounding box center [596, 412] width 594 height 32
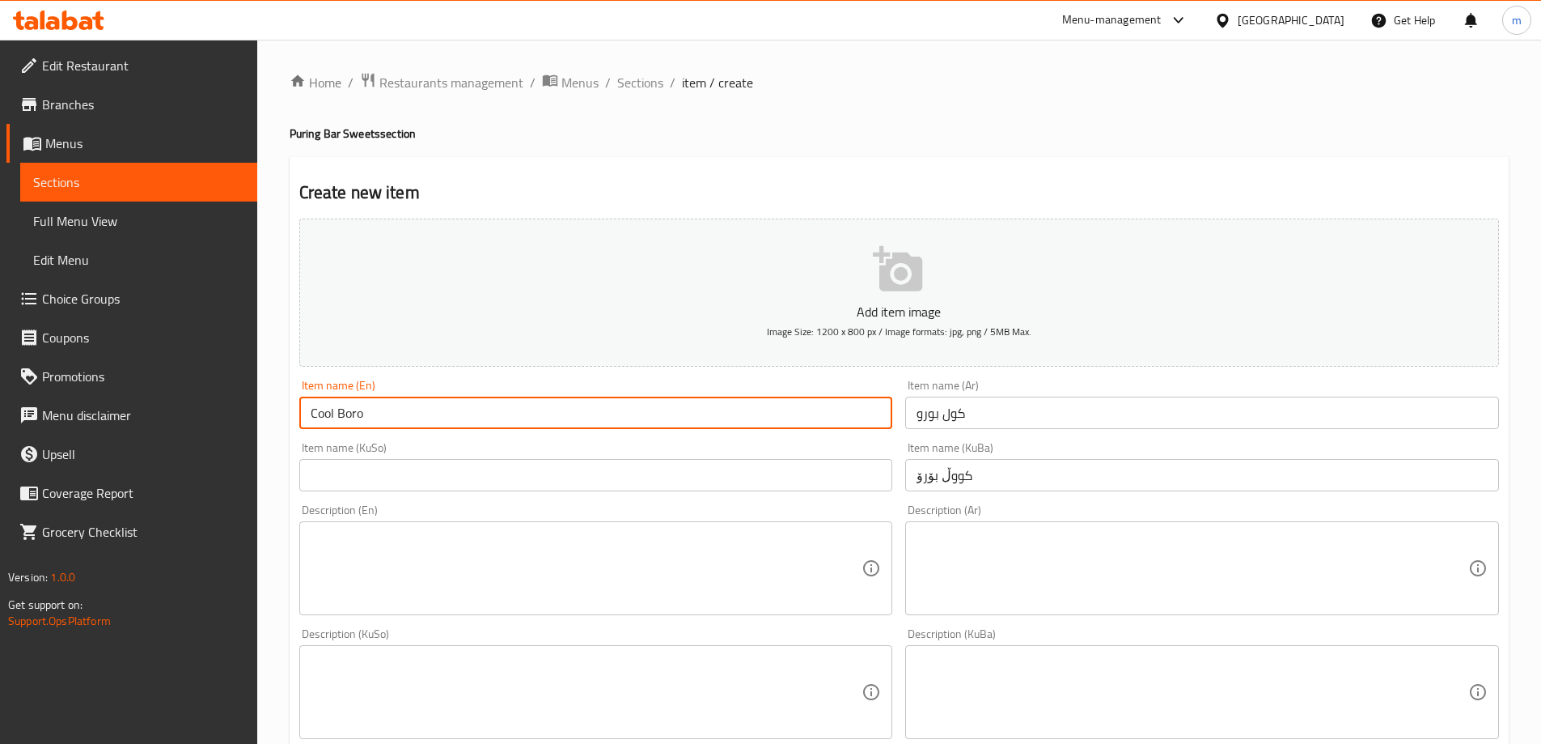
type input "Cool Boro"
click at [392, 483] on input "text" at bounding box center [596, 475] width 594 height 32
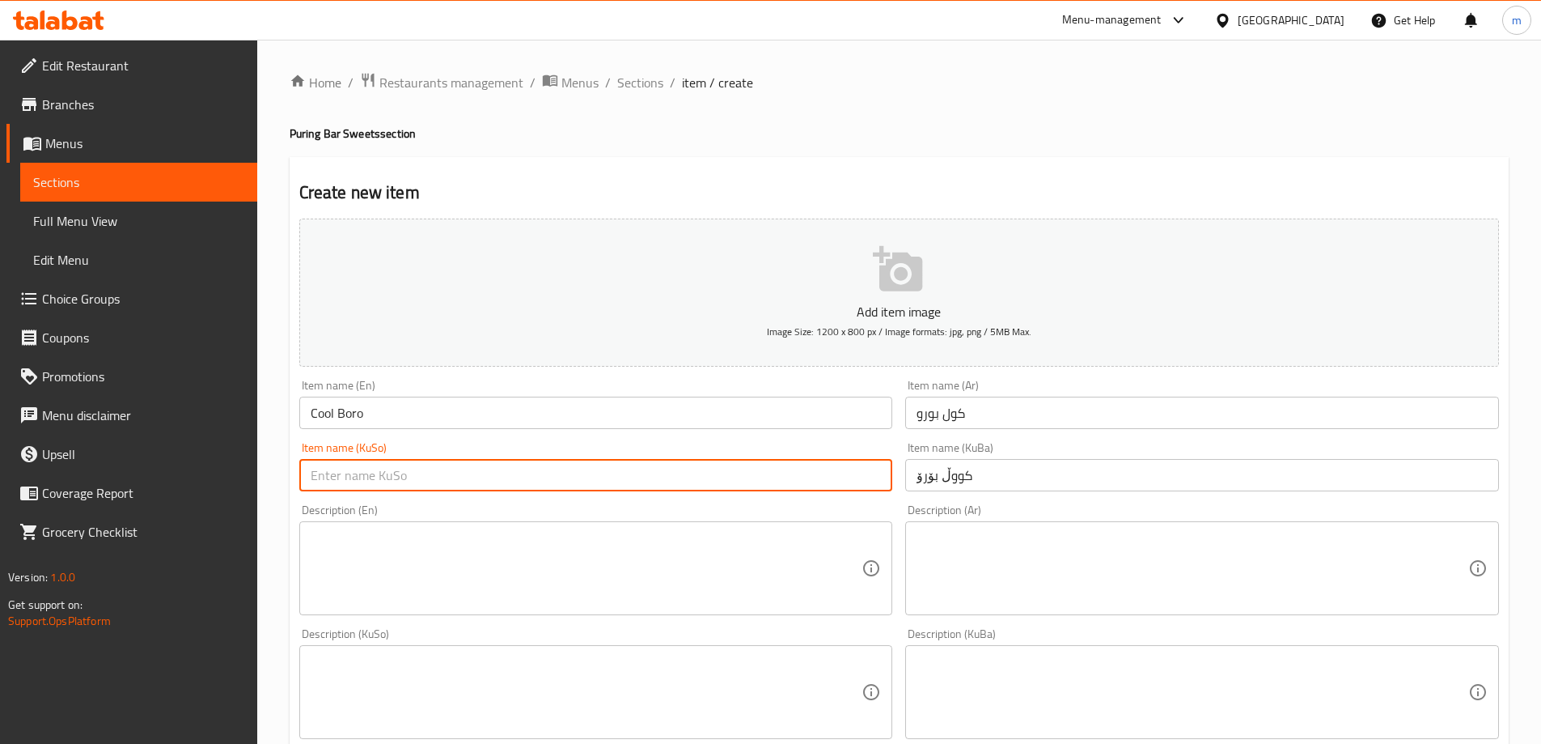
click at [929, 468] on input "کووڵ بۆرۆ" at bounding box center [1202, 475] width 594 height 32
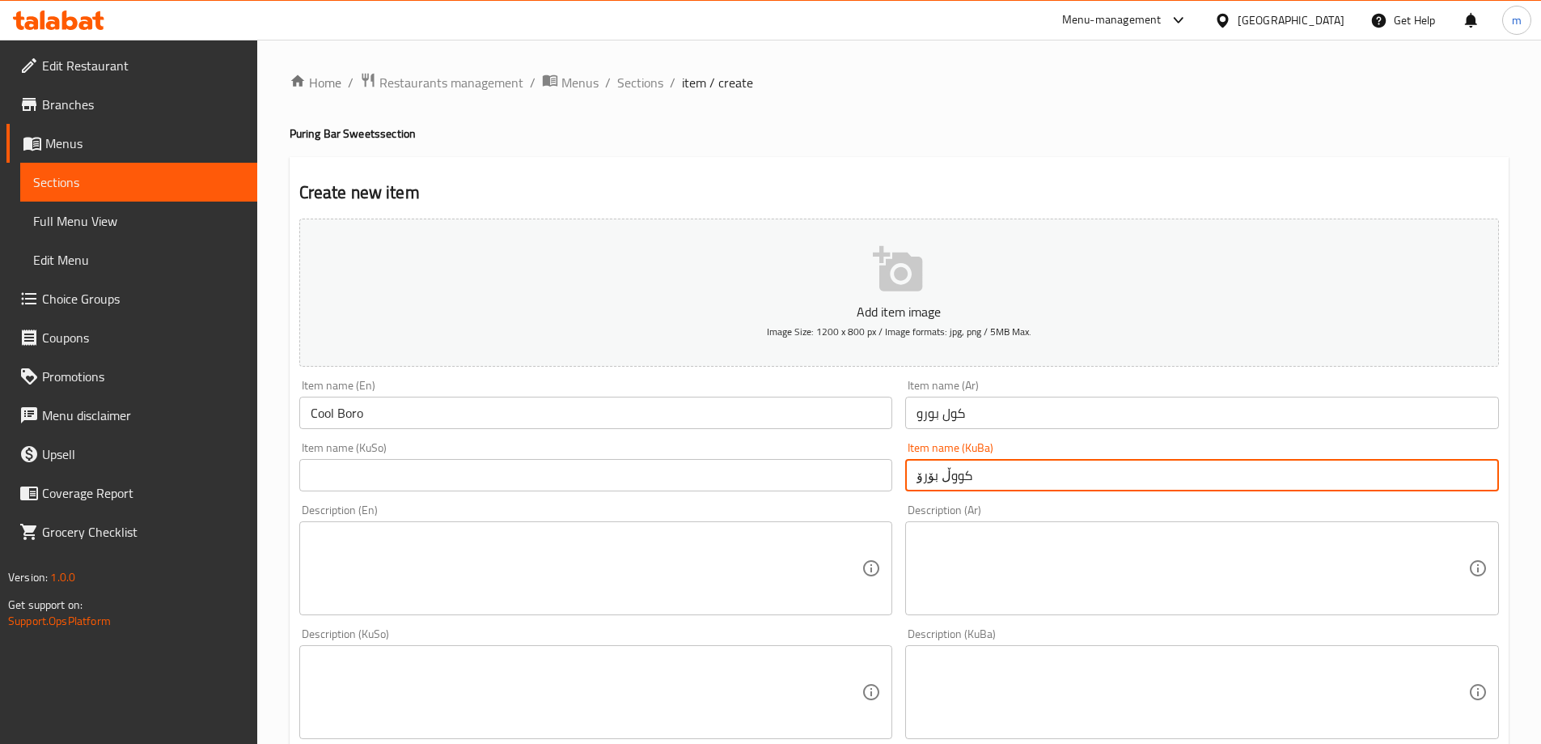
click at [517, 469] on input "text" at bounding box center [596, 475] width 594 height 32
paste input "کووڵ بۆرۆ"
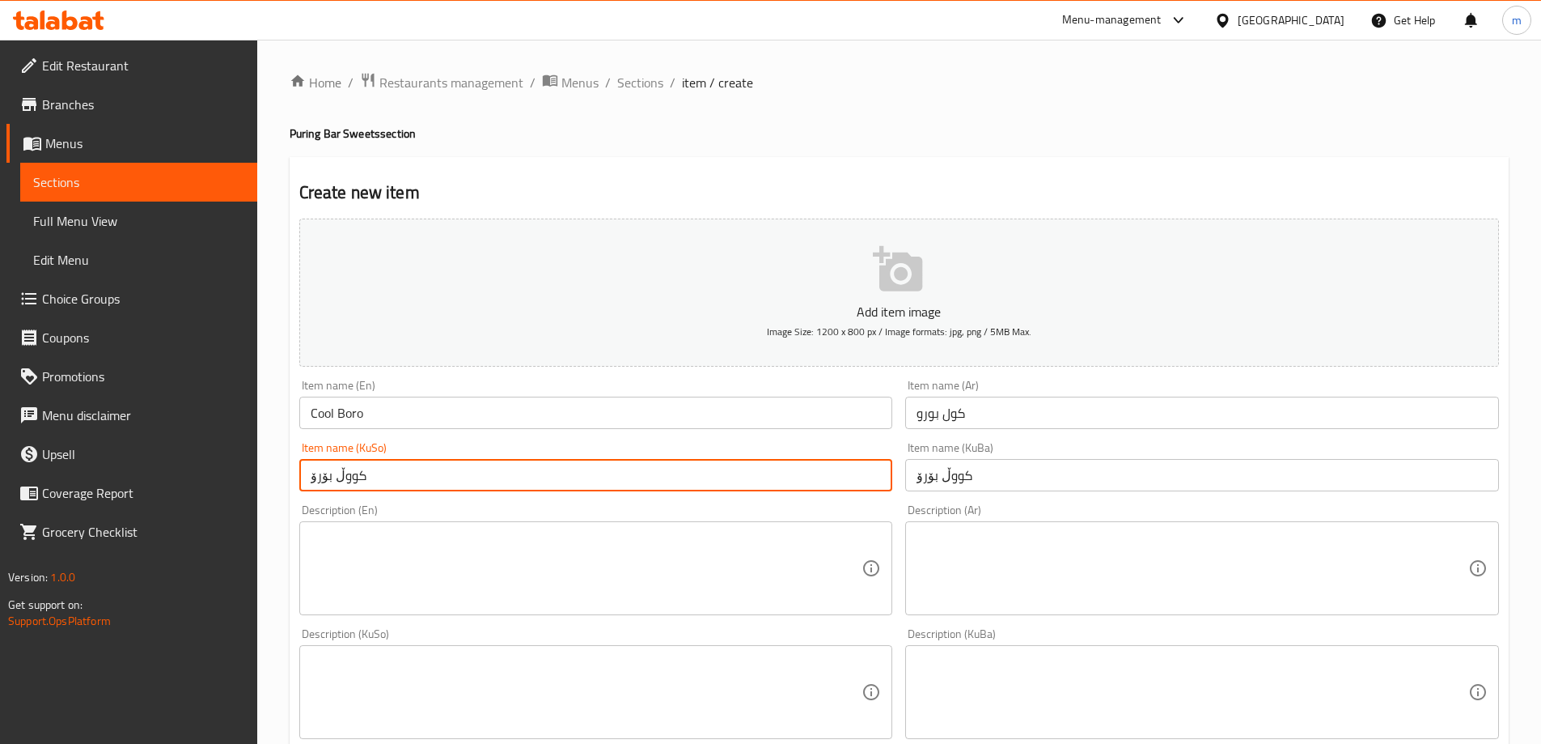
type input "کووڵ بۆرۆ"
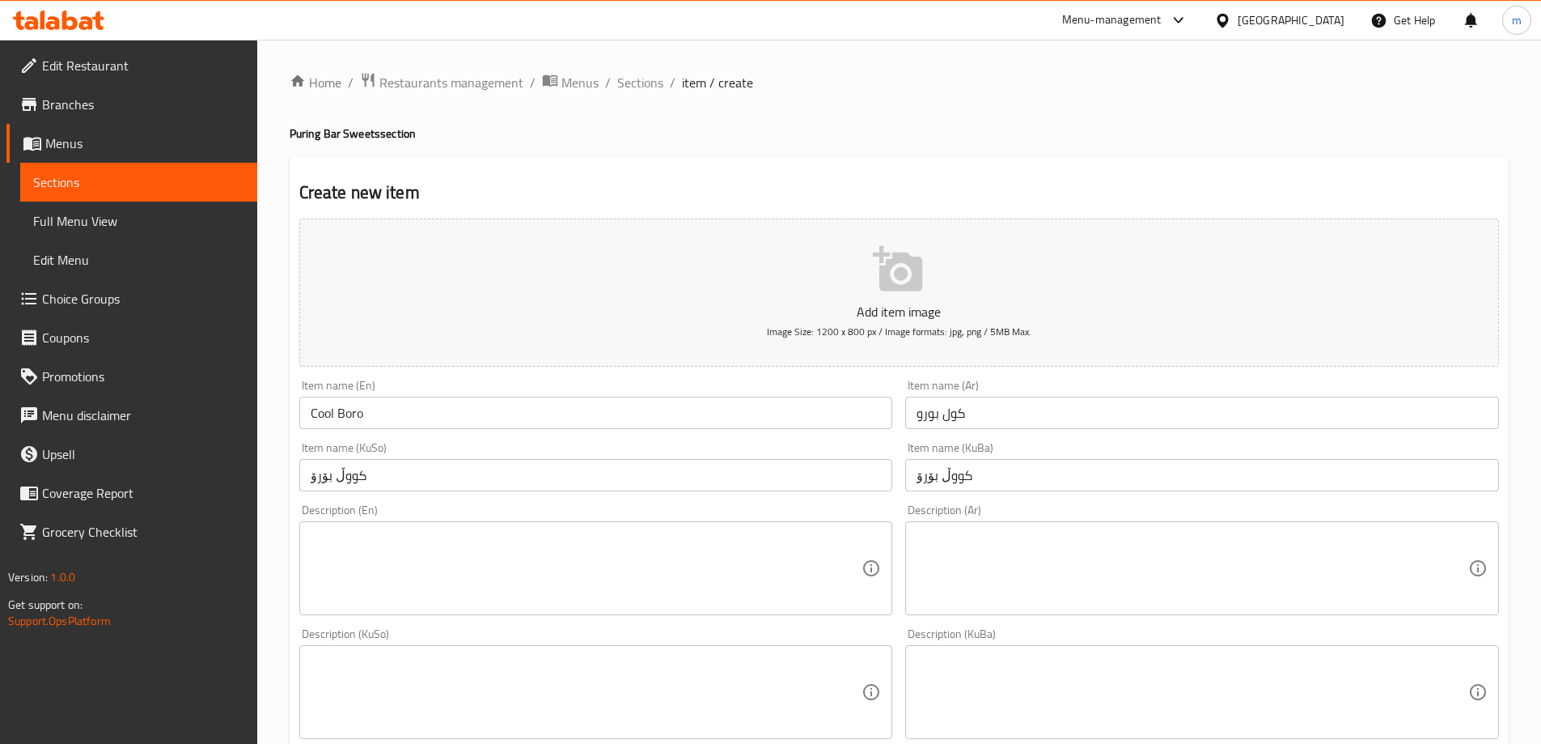
click at [549, 442] on div "Item name (KuSo) کووڵ بۆرۆ Item name (KuSo)" at bounding box center [596, 466] width 594 height 49
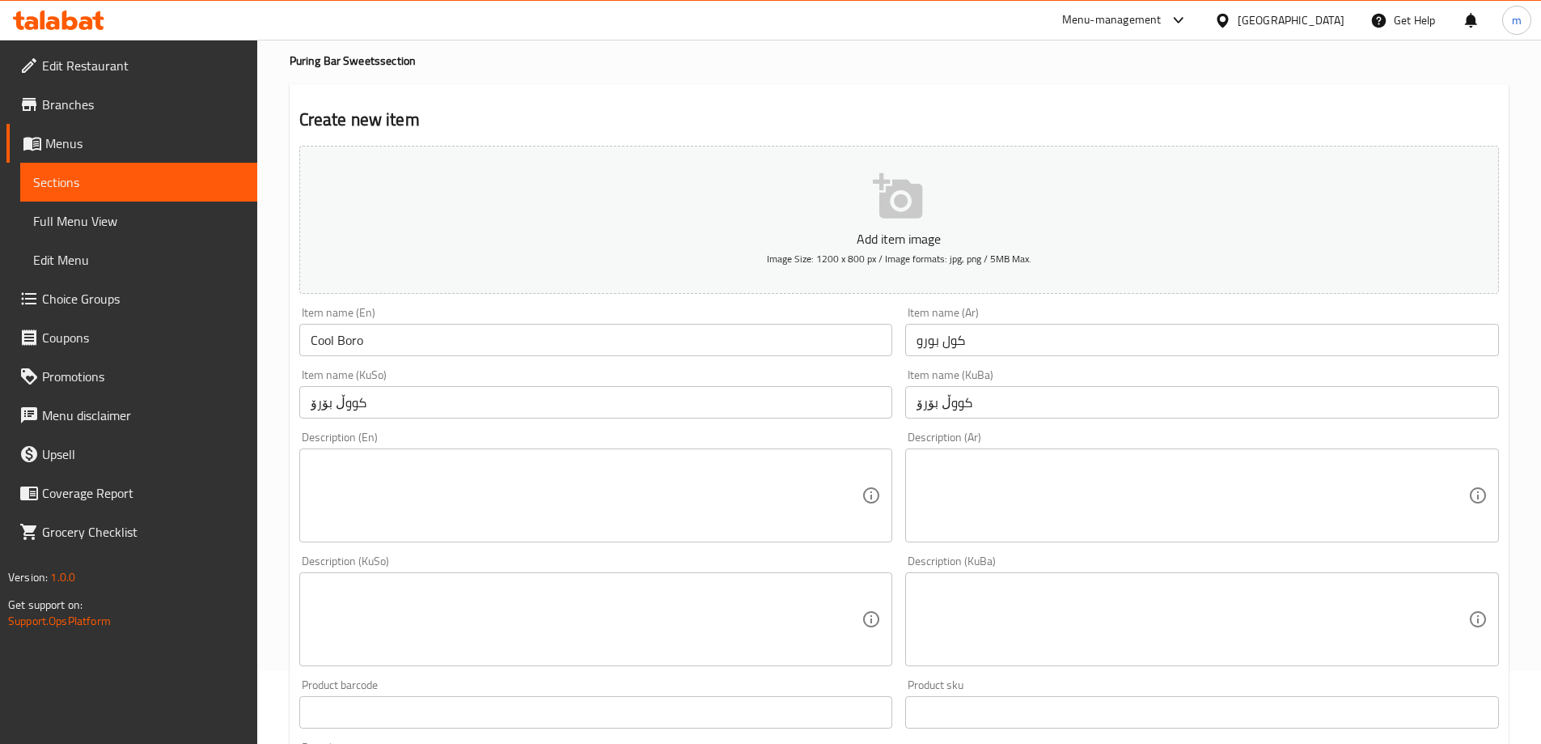
scroll to position [216, 0]
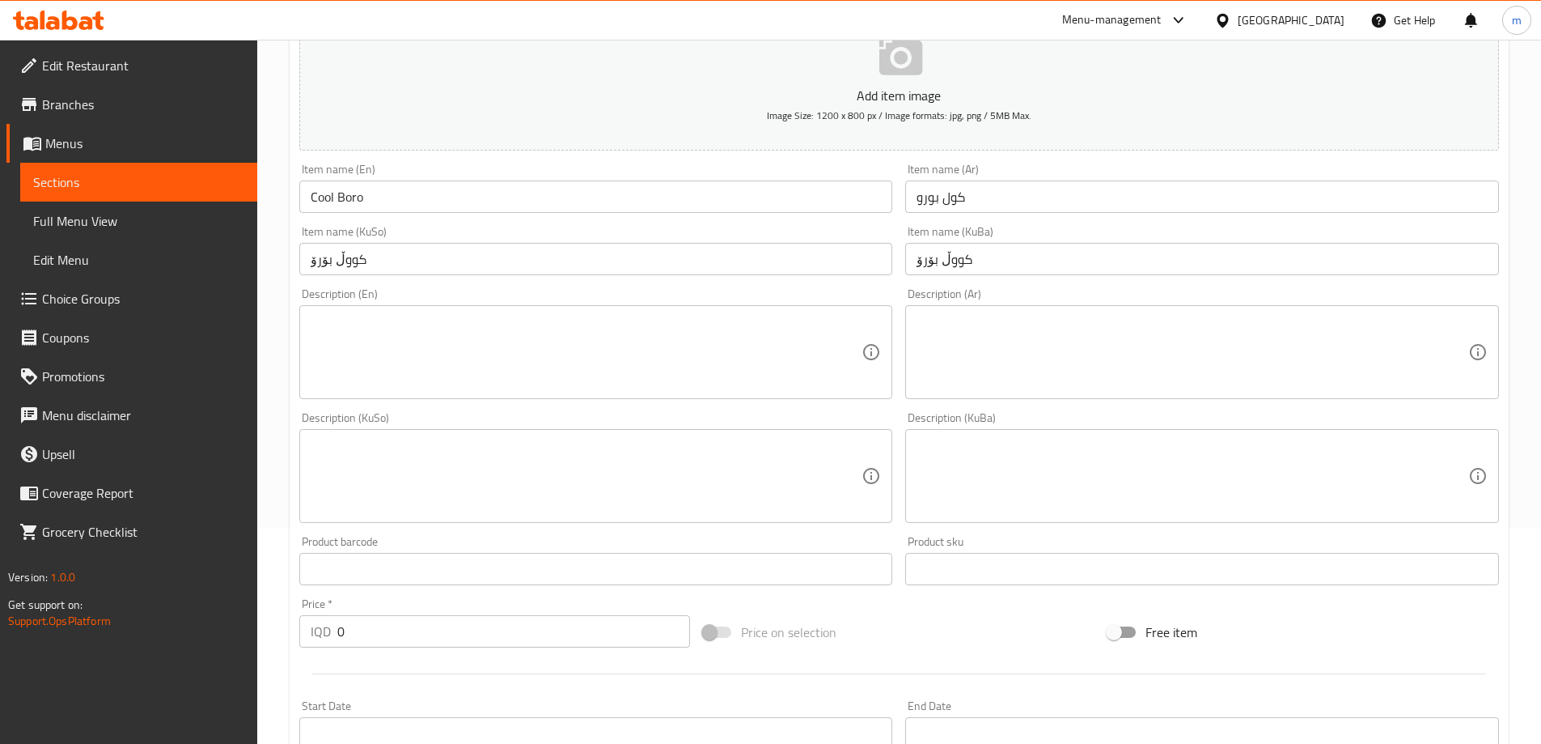
click at [379, 644] on input "0" at bounding box center [514, 631] width 354 height 32
click at [380, 637] on input "0" at bounding box center [514, 631] width 354 height 32
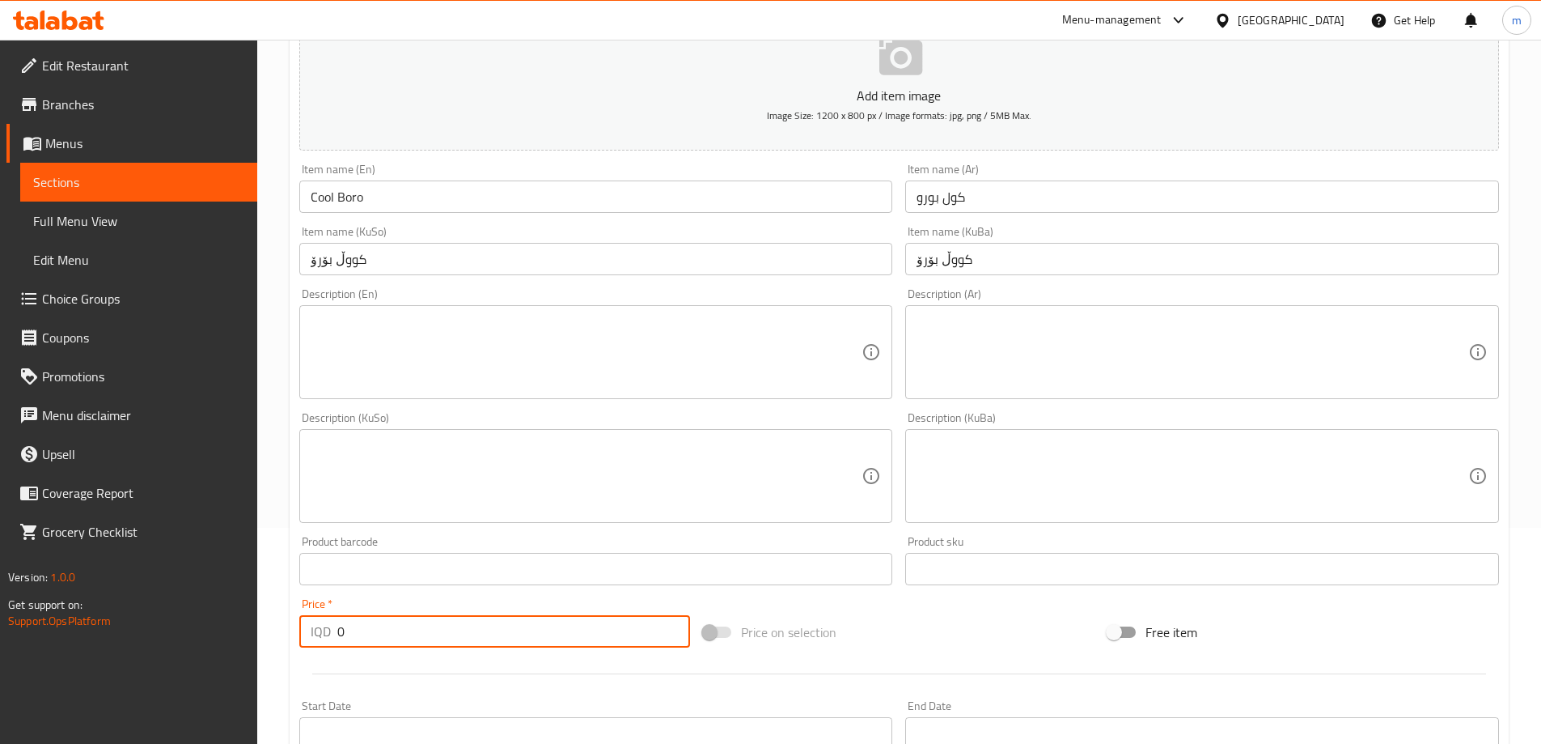
click at [383, 637] on input "0" at bounding box center [514, 631] width 354 height 32
click at [381, 630] on input "0" at bounding box center [514, 631] width 354 height 32
paste input "600"
type input "6000"
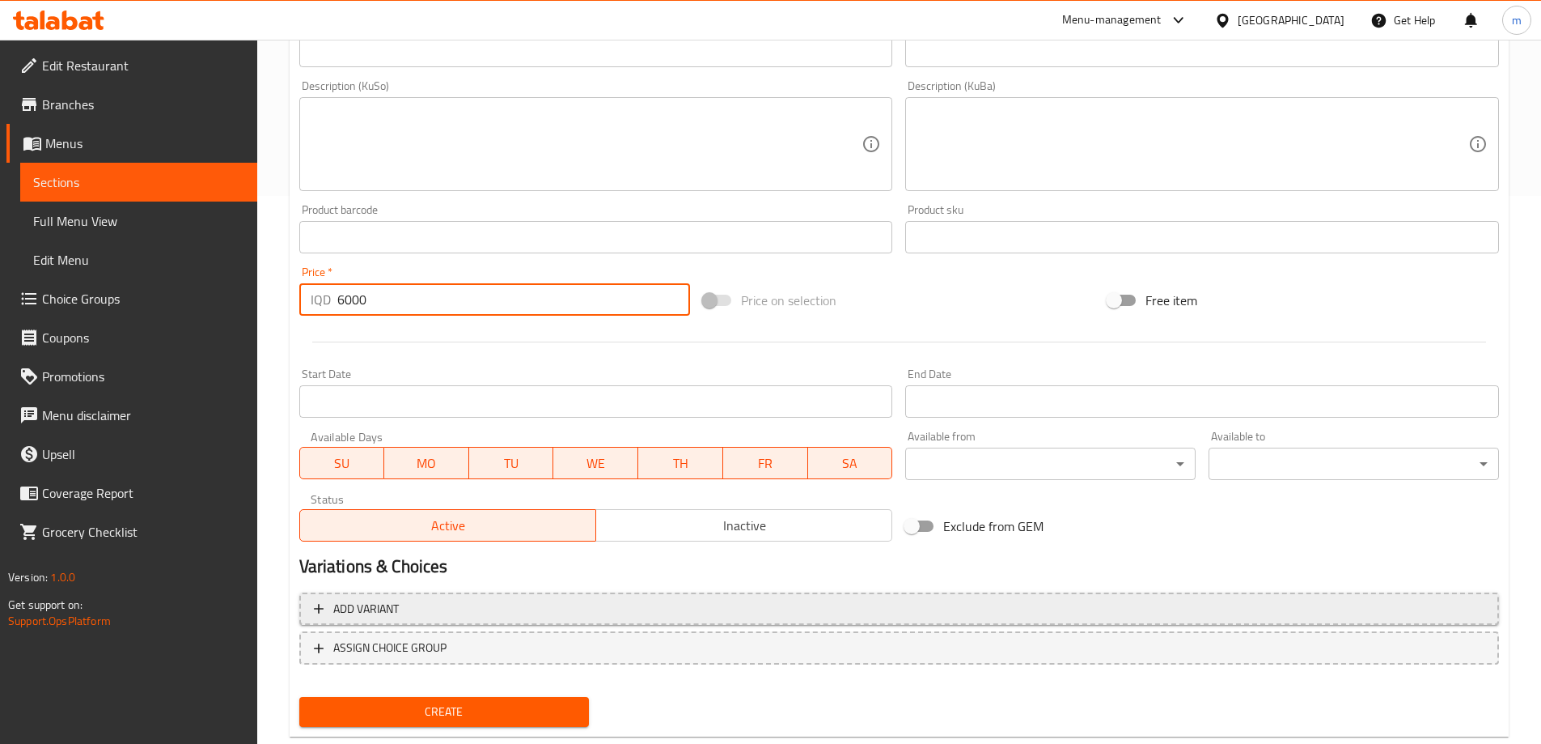
scroll to position [586, 0]
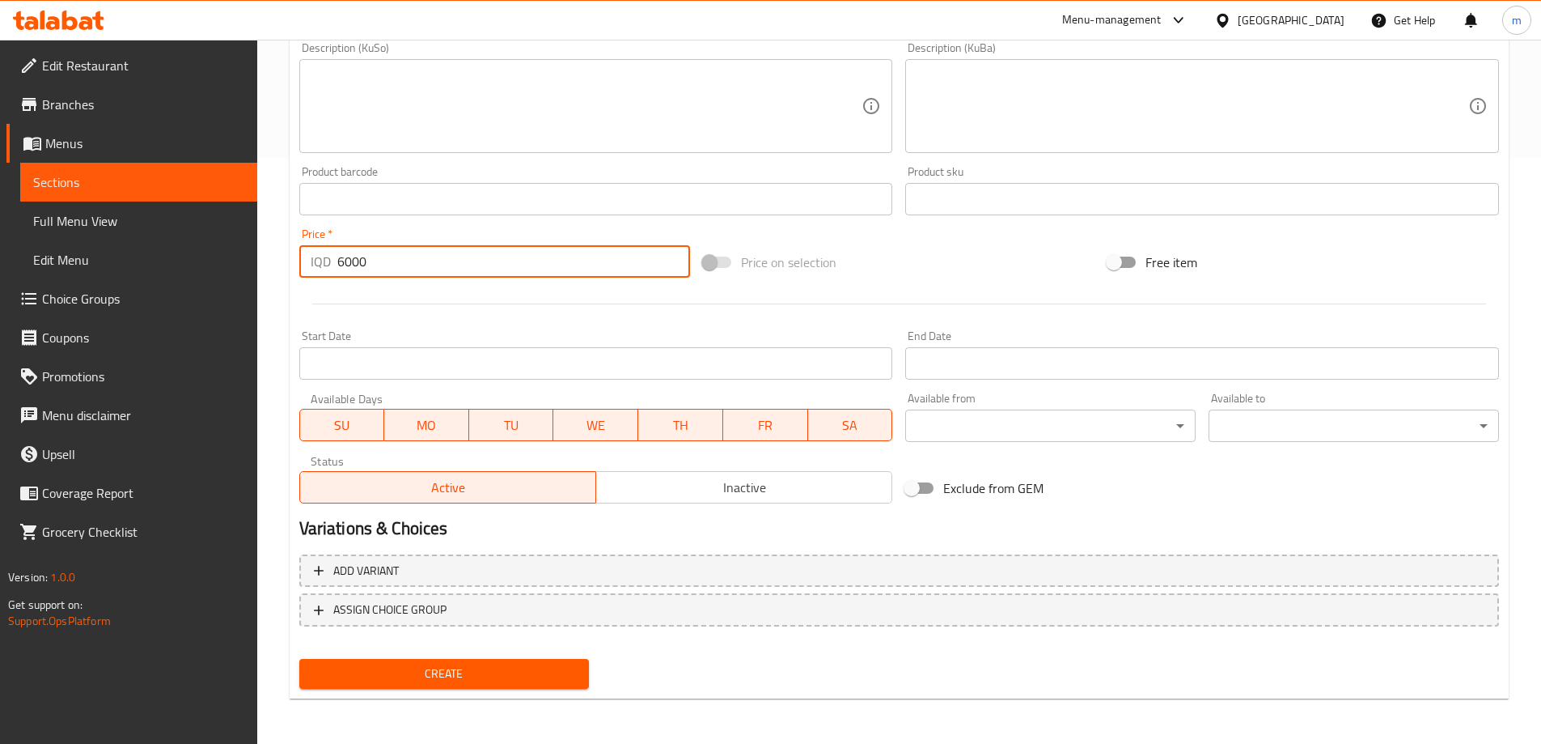
click at [446, 677] on span "Create" at bounding box center [444, 674] width 265 height 20
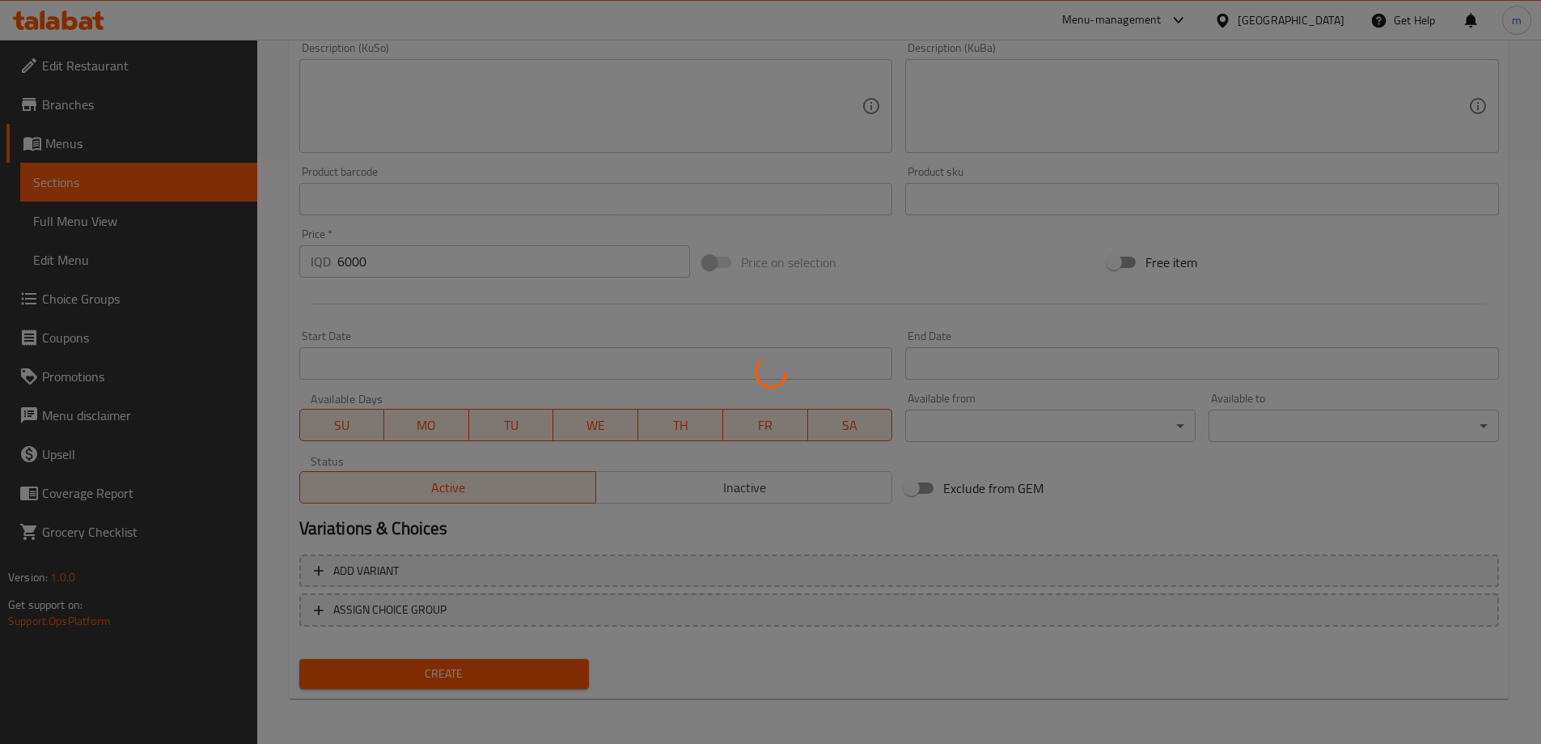
type input "0"
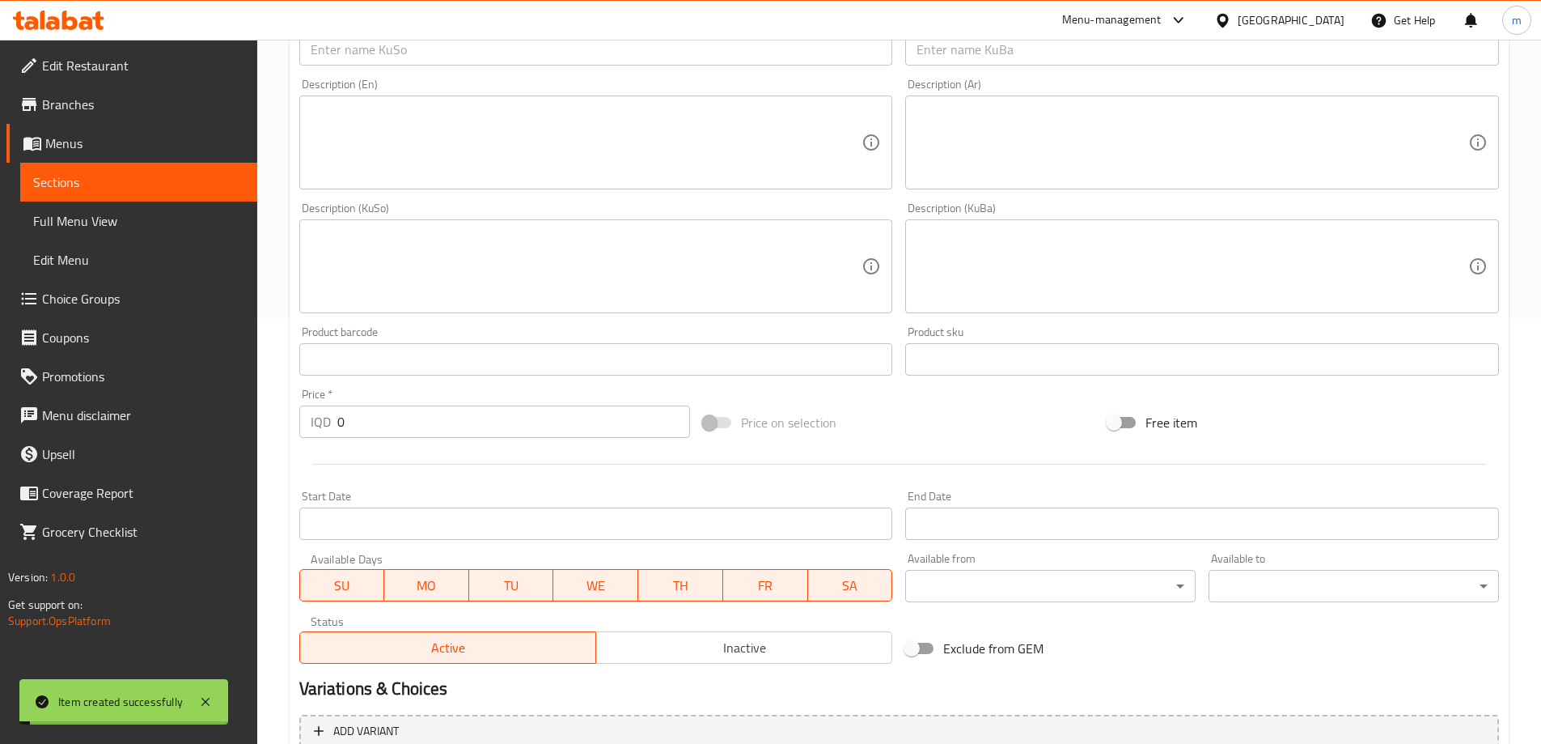
scroll to position [424, 0]
click at [163, 184] on span "Sections" at bounding box center [138, 181] width 211 height 19
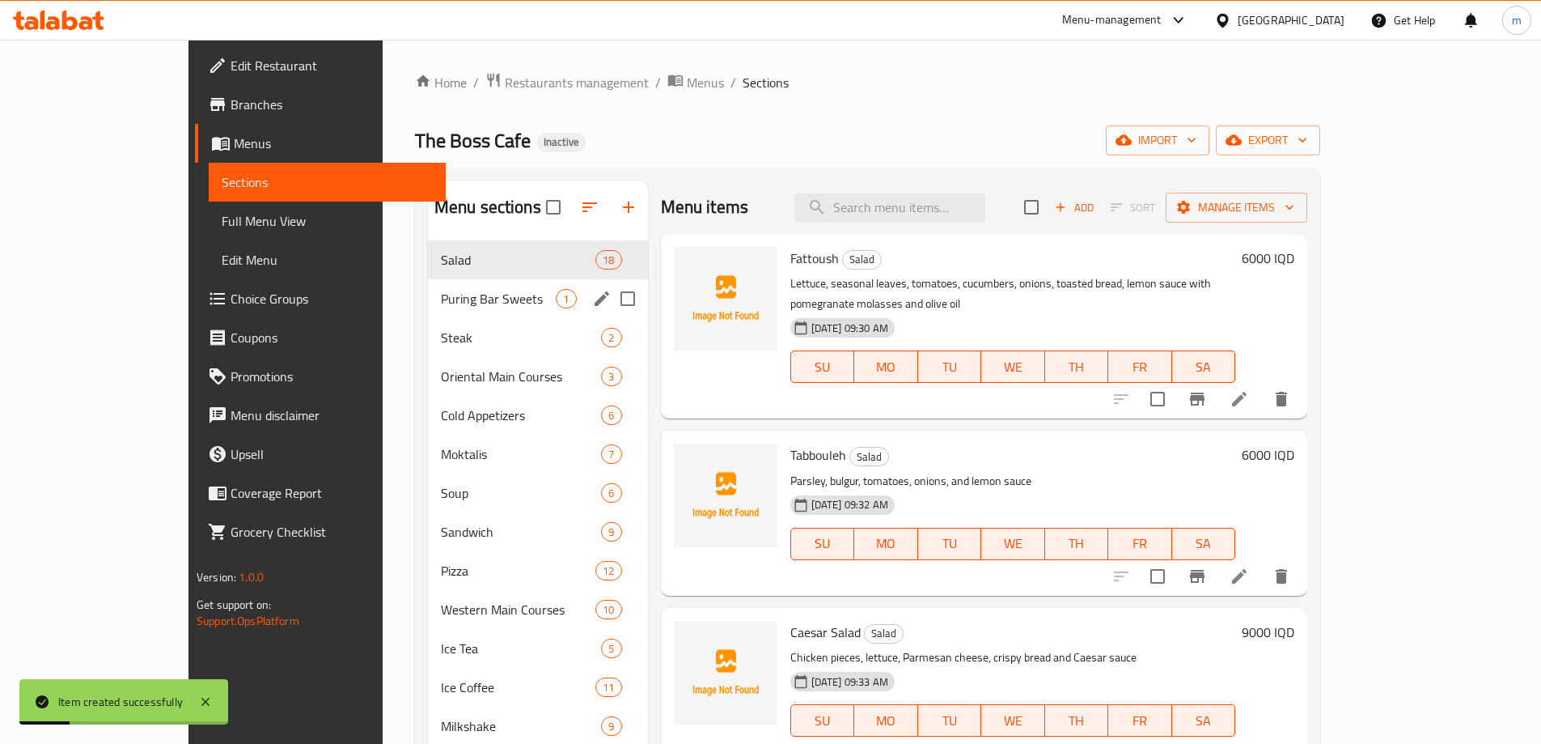
click at [442, 294] on span "Puring Bar Sweets" at bounding box center [499, 298] width 116 height 19
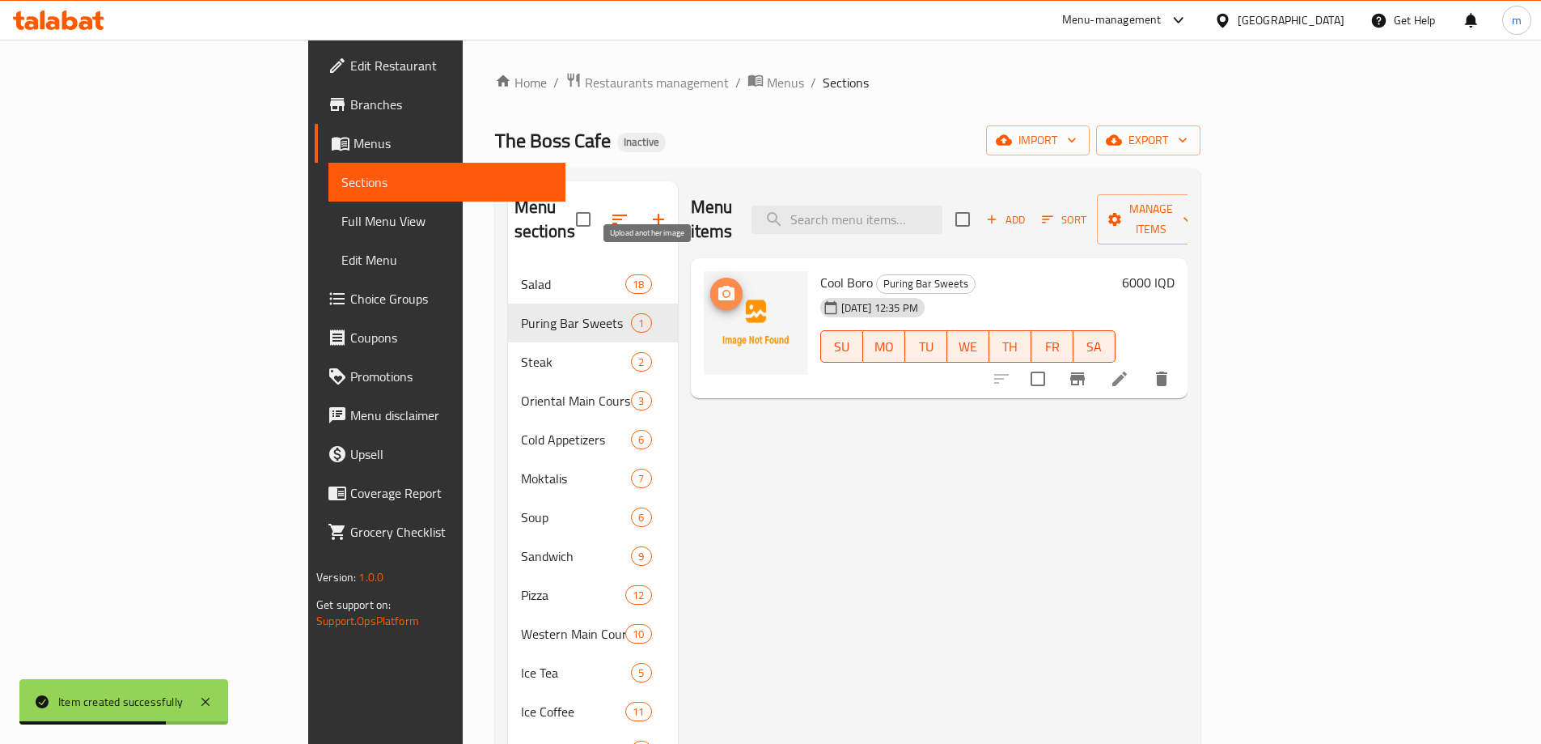
click at [719, 286] on icon "upload picture" at bounding box center [727, 293] width 16 height 15
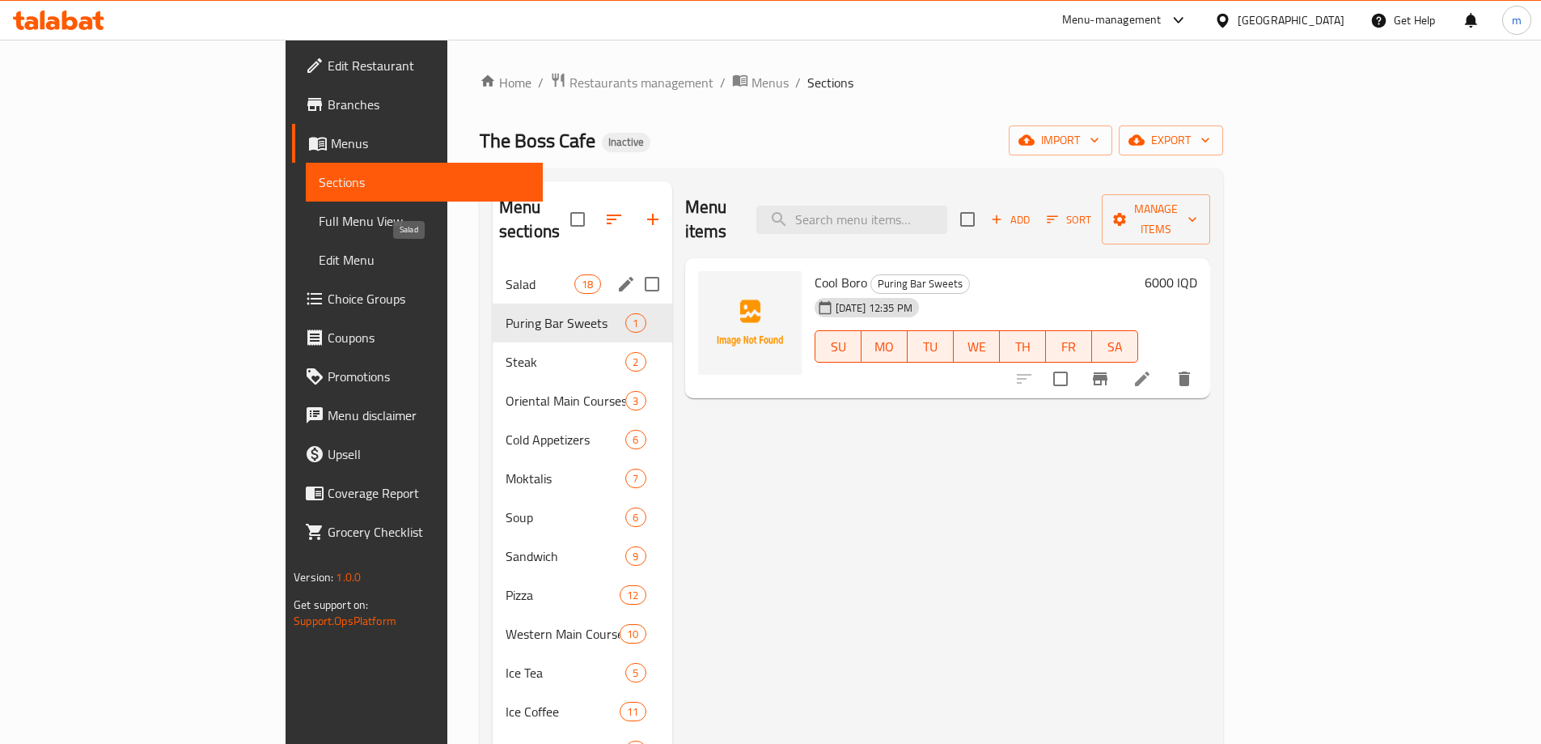
click at [506, 274] on span "Salad" at bounding box center [540, 283] width 69 height 19
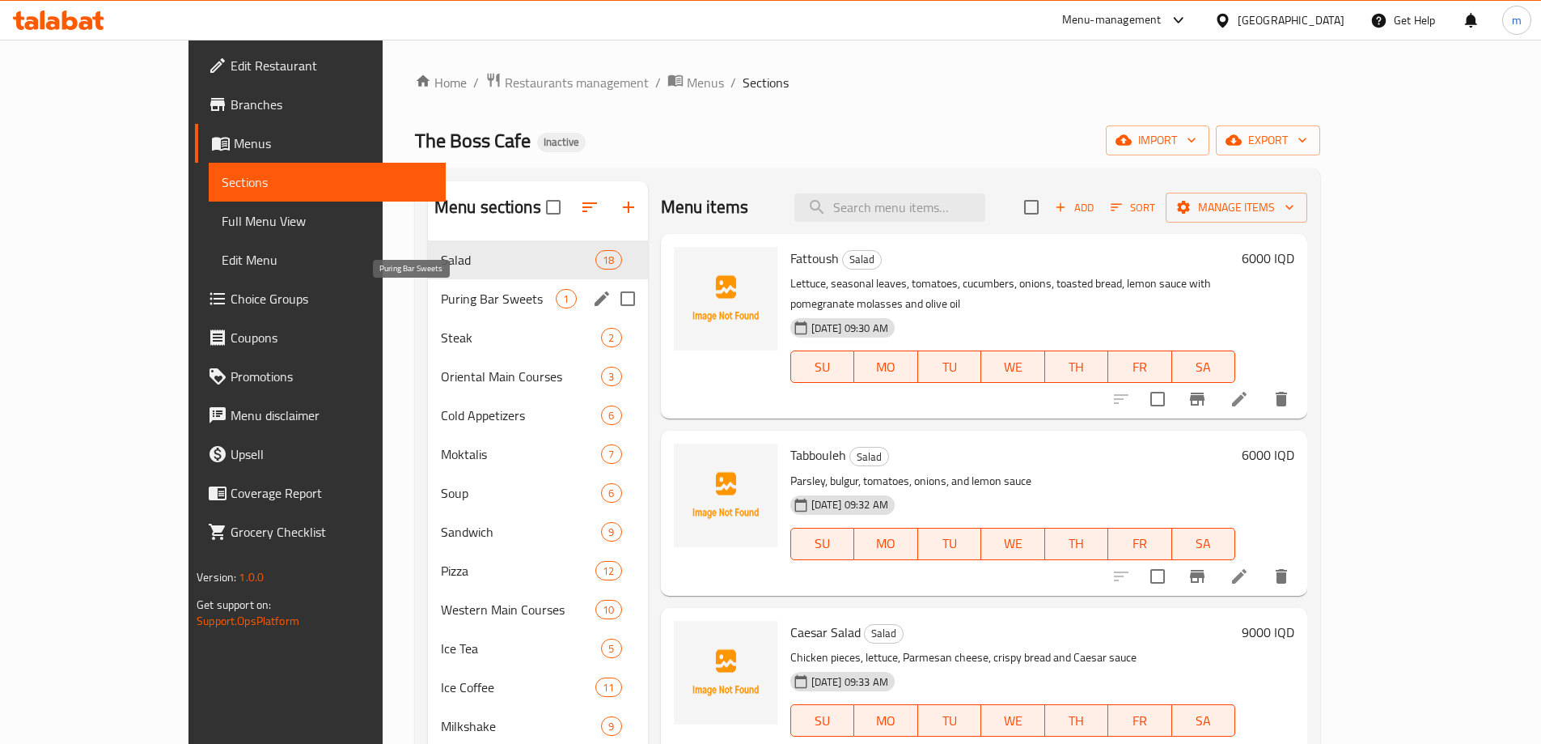
click at [441, 303] on span "Puring Bar Sweets" at bounding box center [499, 298] width 116 height 19
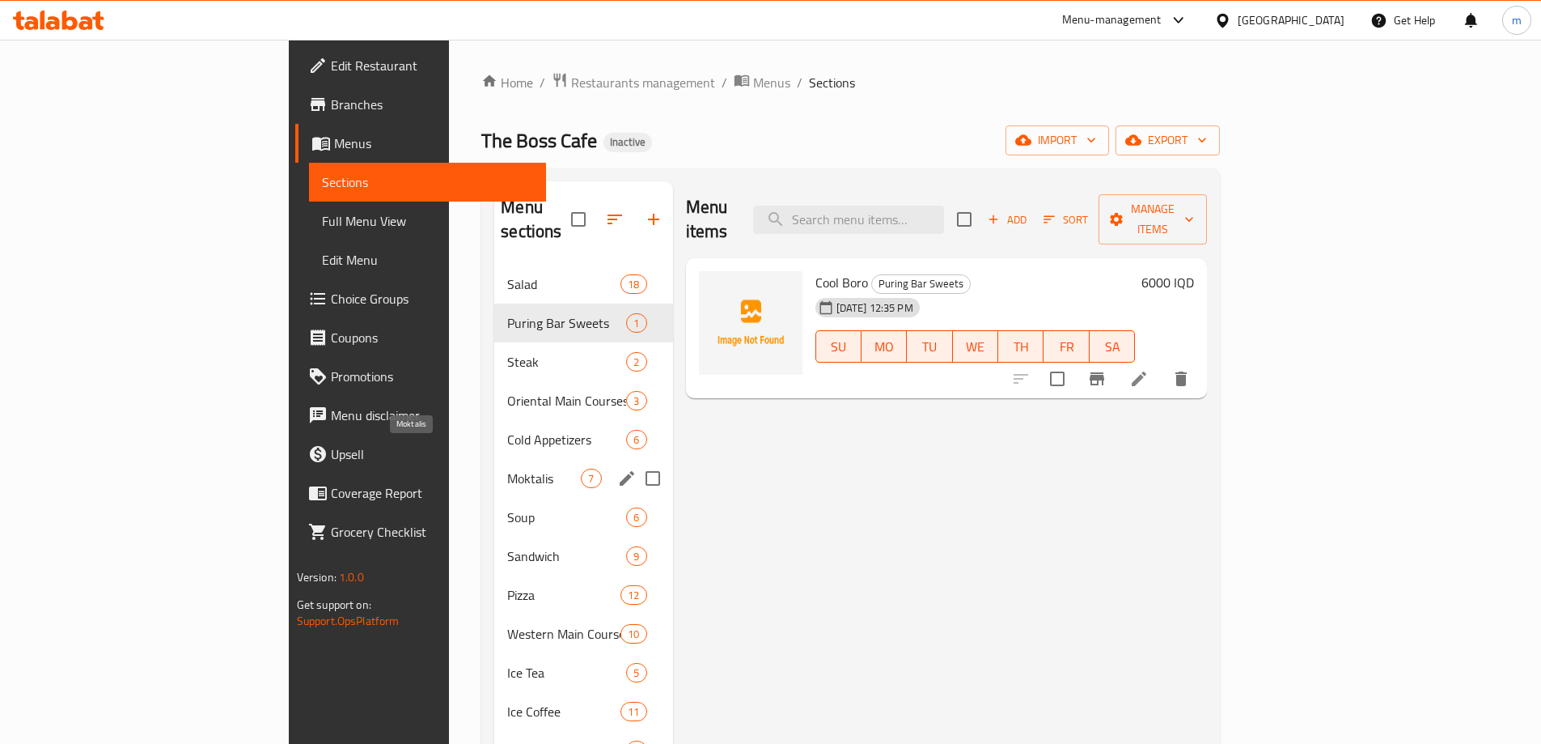
click at [507, 507] on span "Soup" at bounding box center [566, 516] width 119 height 19
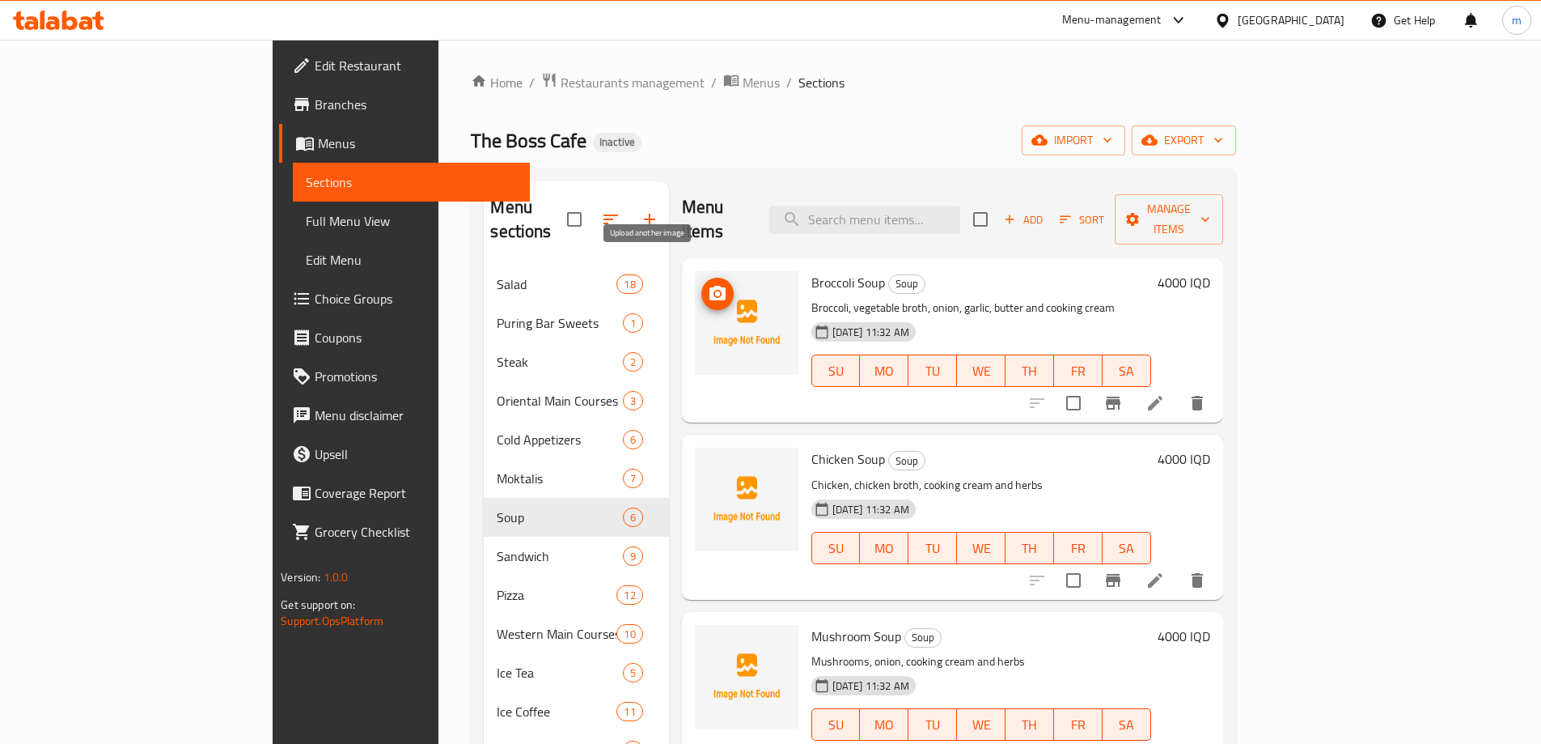
click at [710, 286] on icon "upload picture" at bounding box center [718, 293] width 16 height 15
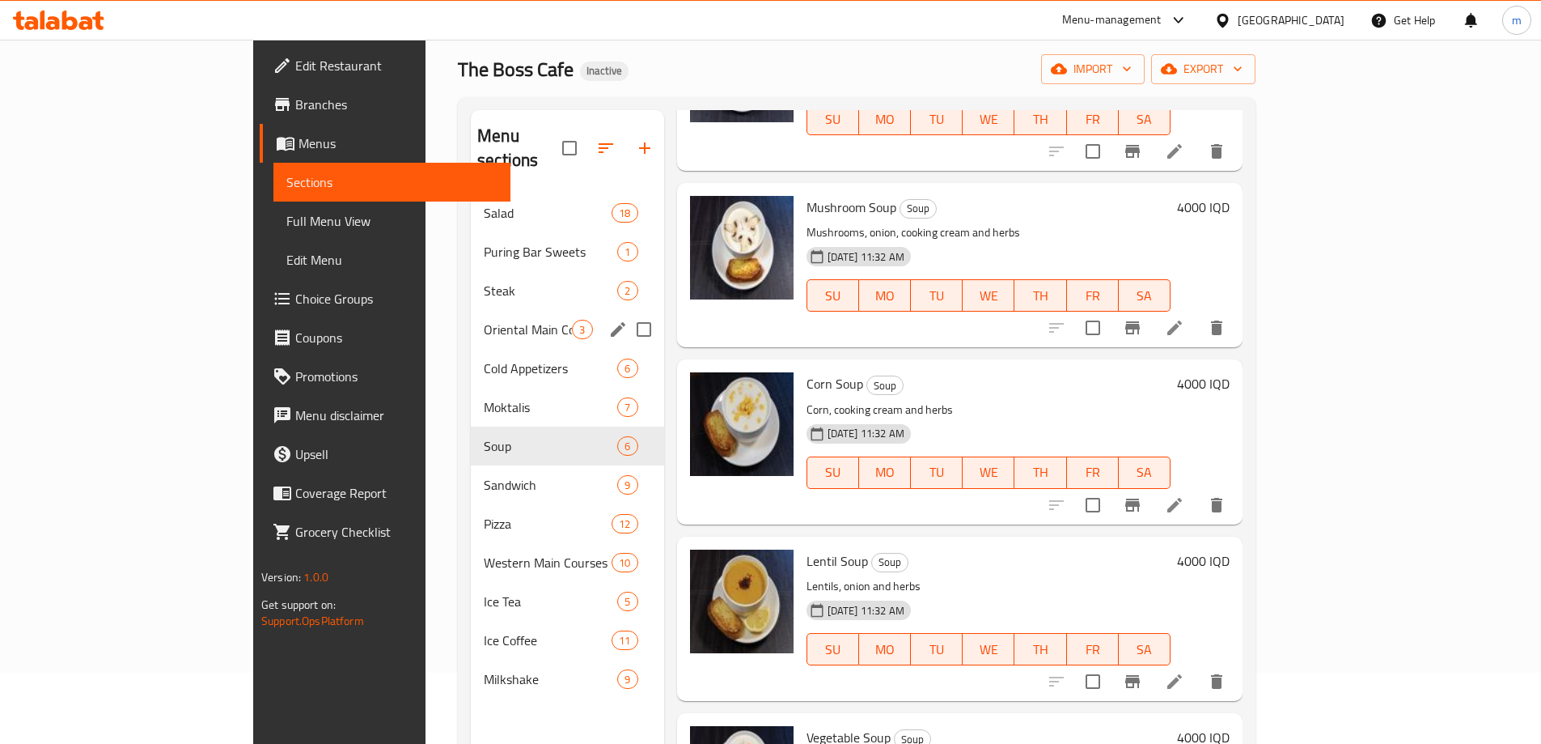
scroll to position [65, 0]
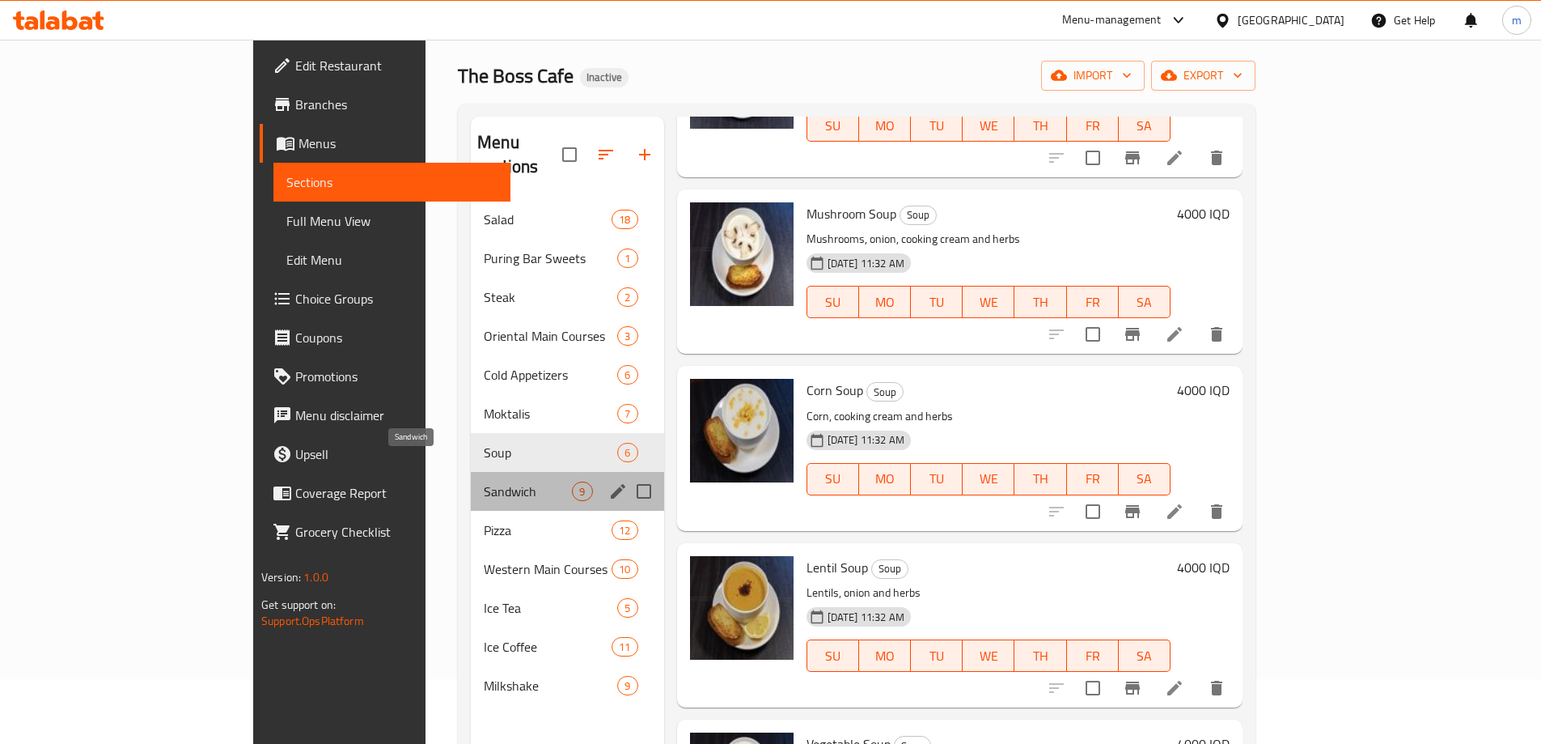
click at [484, 481] on span "Sandwich" at bounding box center [528, 490] width 88 height 19
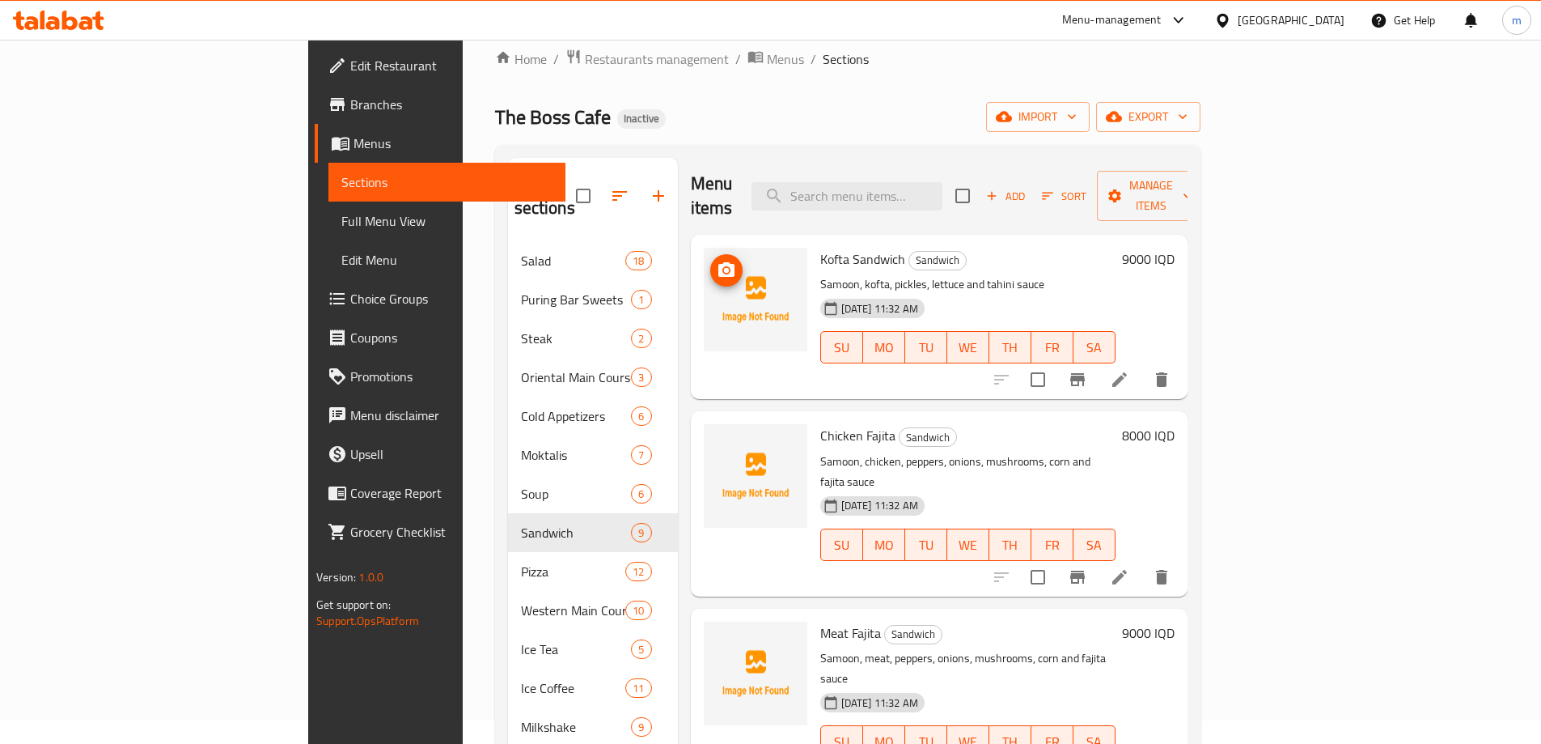
scroll to position [11, 0]
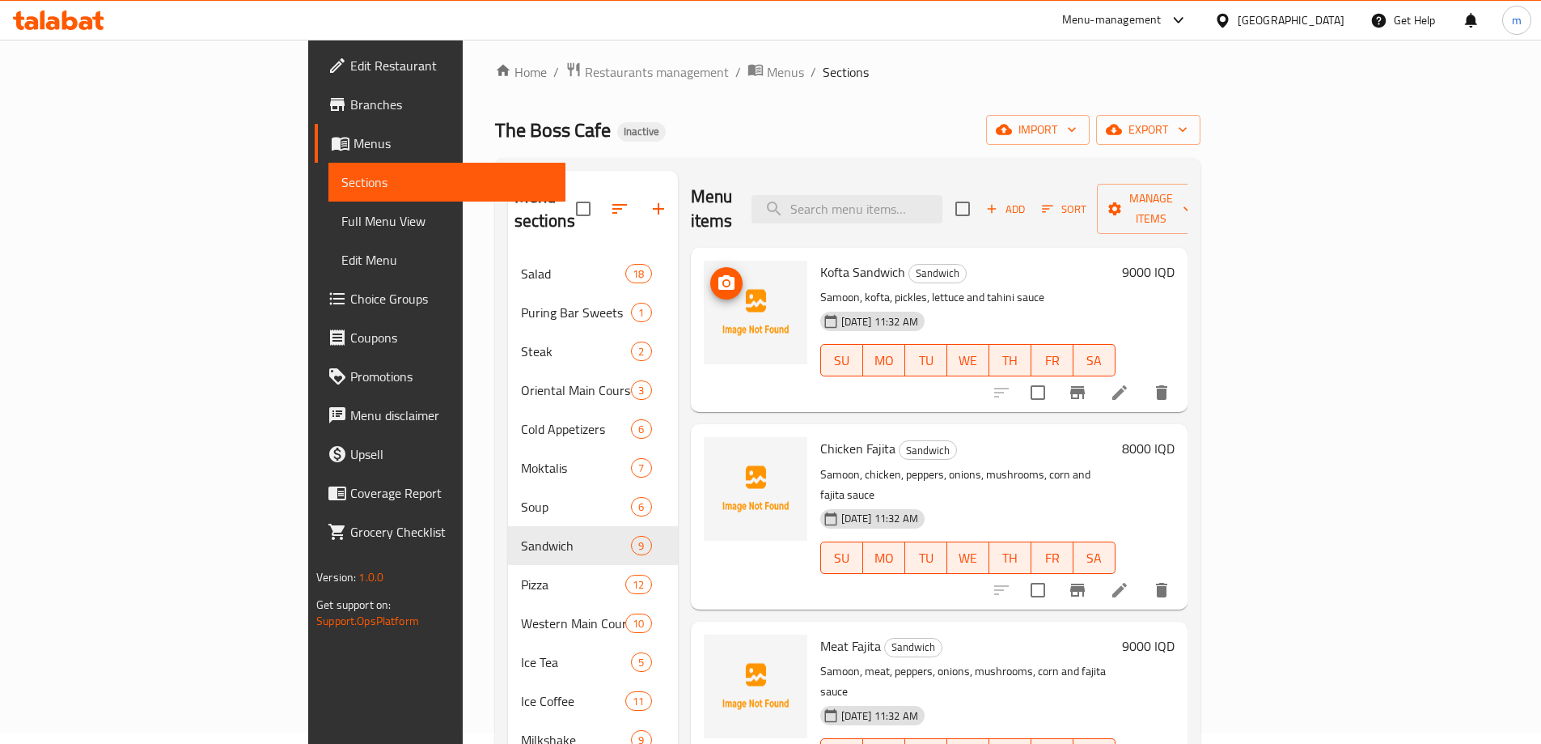
click at [719, 275] on icon "upload picture" at bounding box center [727, 282] width 16 height 15
click at [723, 281] on circle "upload picture" at bounding box center [725, 283] width 5 height 5
click at [943, 195] on input "search" at bounding box center [847, 209] width 191 height 28
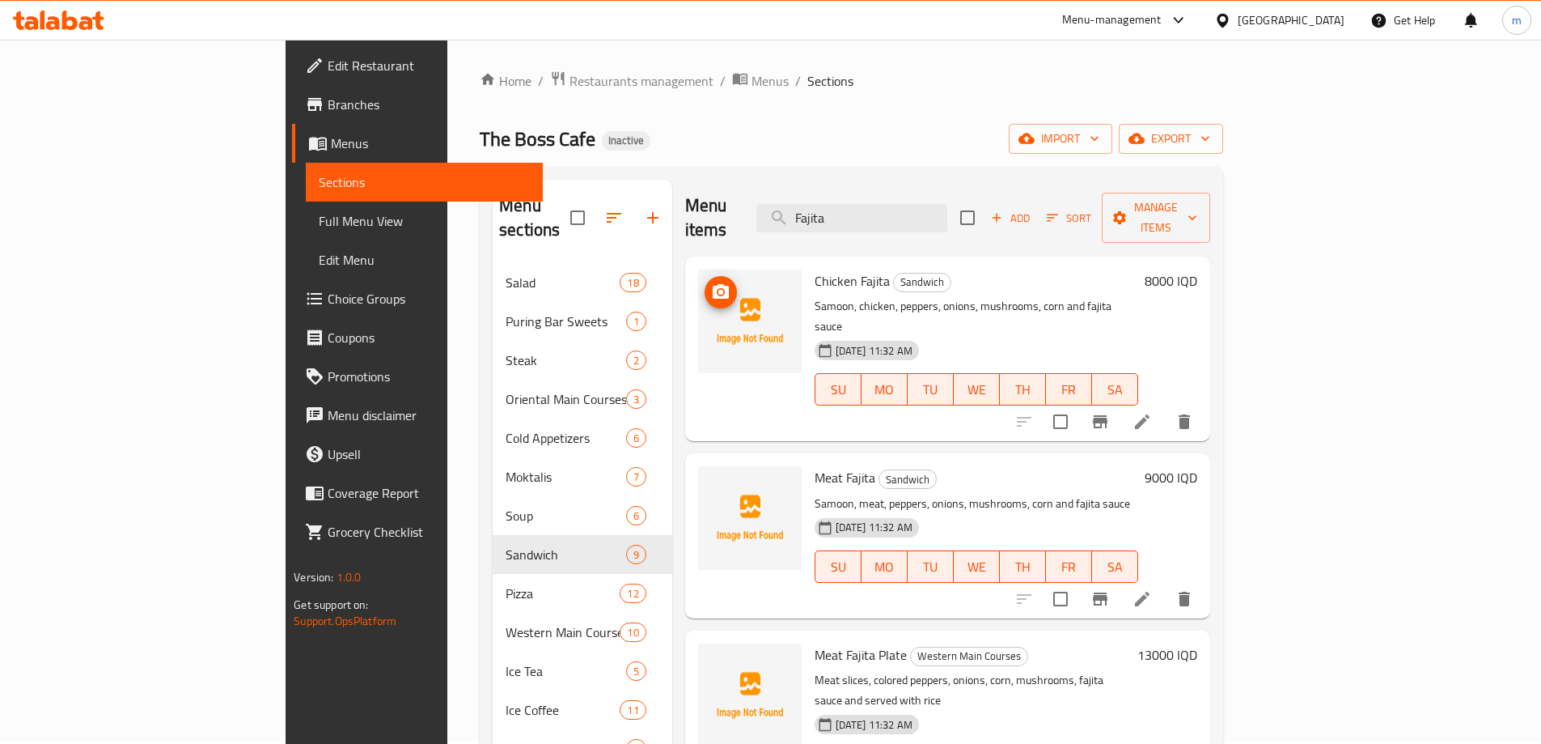
scroll to position [0, 0]
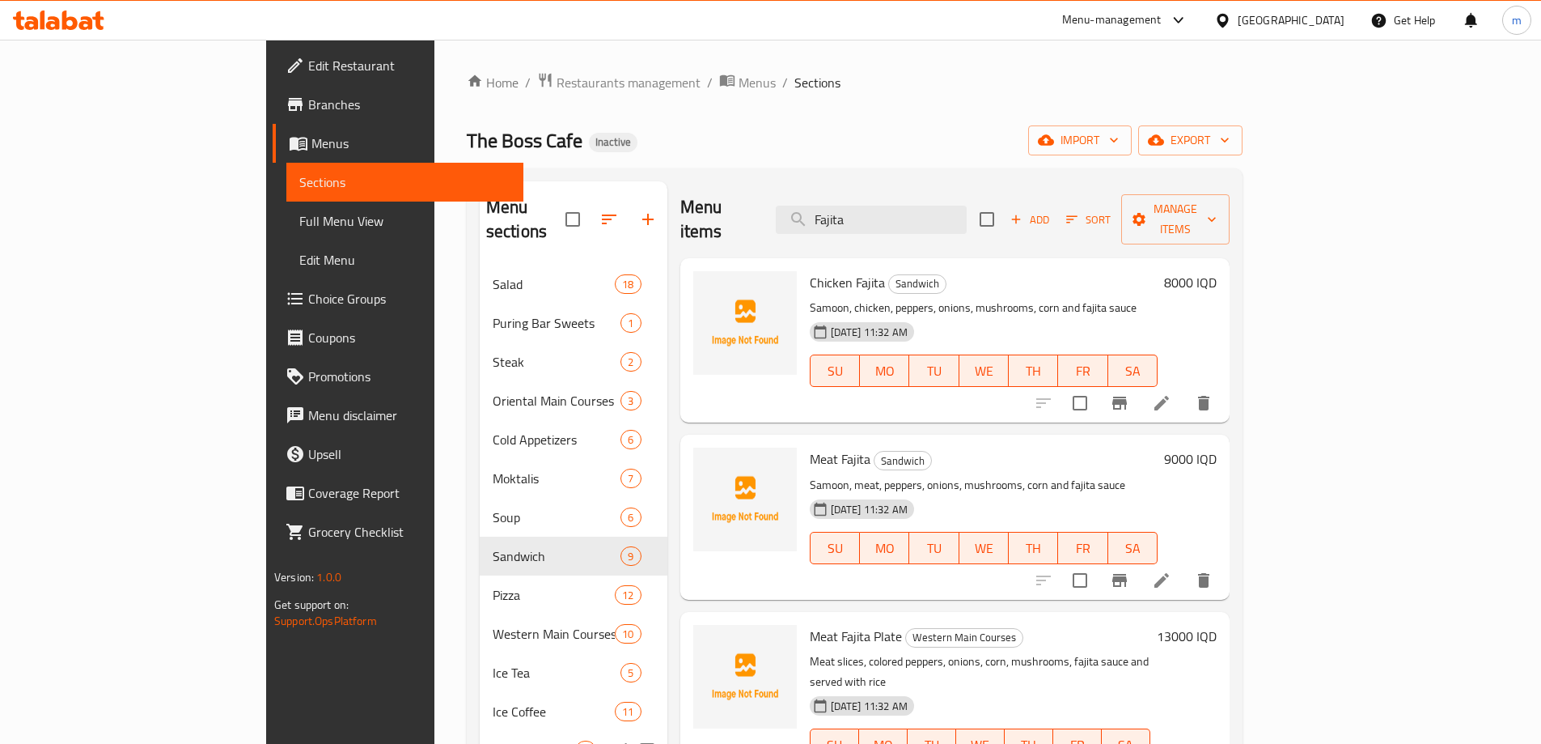
type input "Fajita"
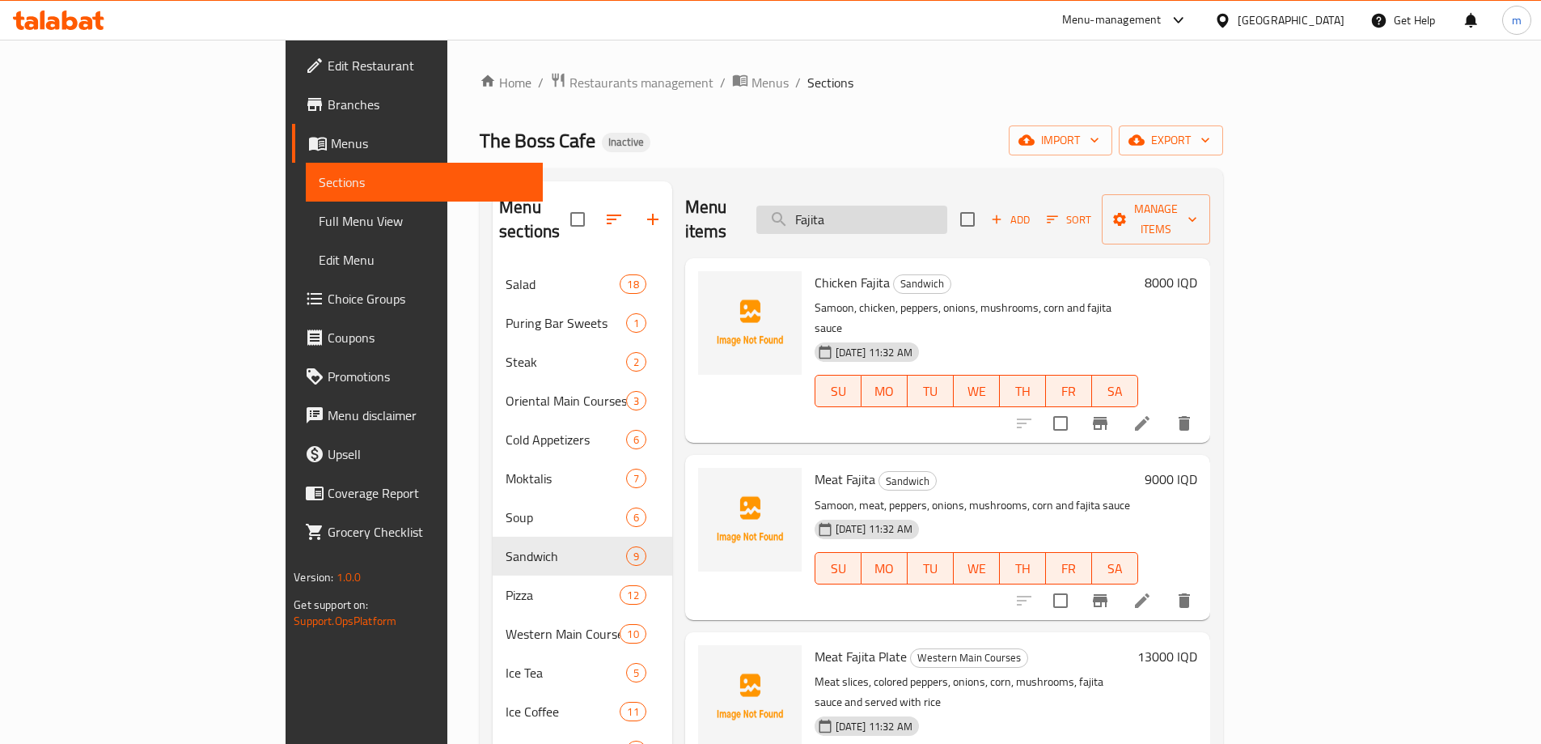
click at [932, 206] on input "Fajita" at bounding box center [852, 220] width 191 height 28
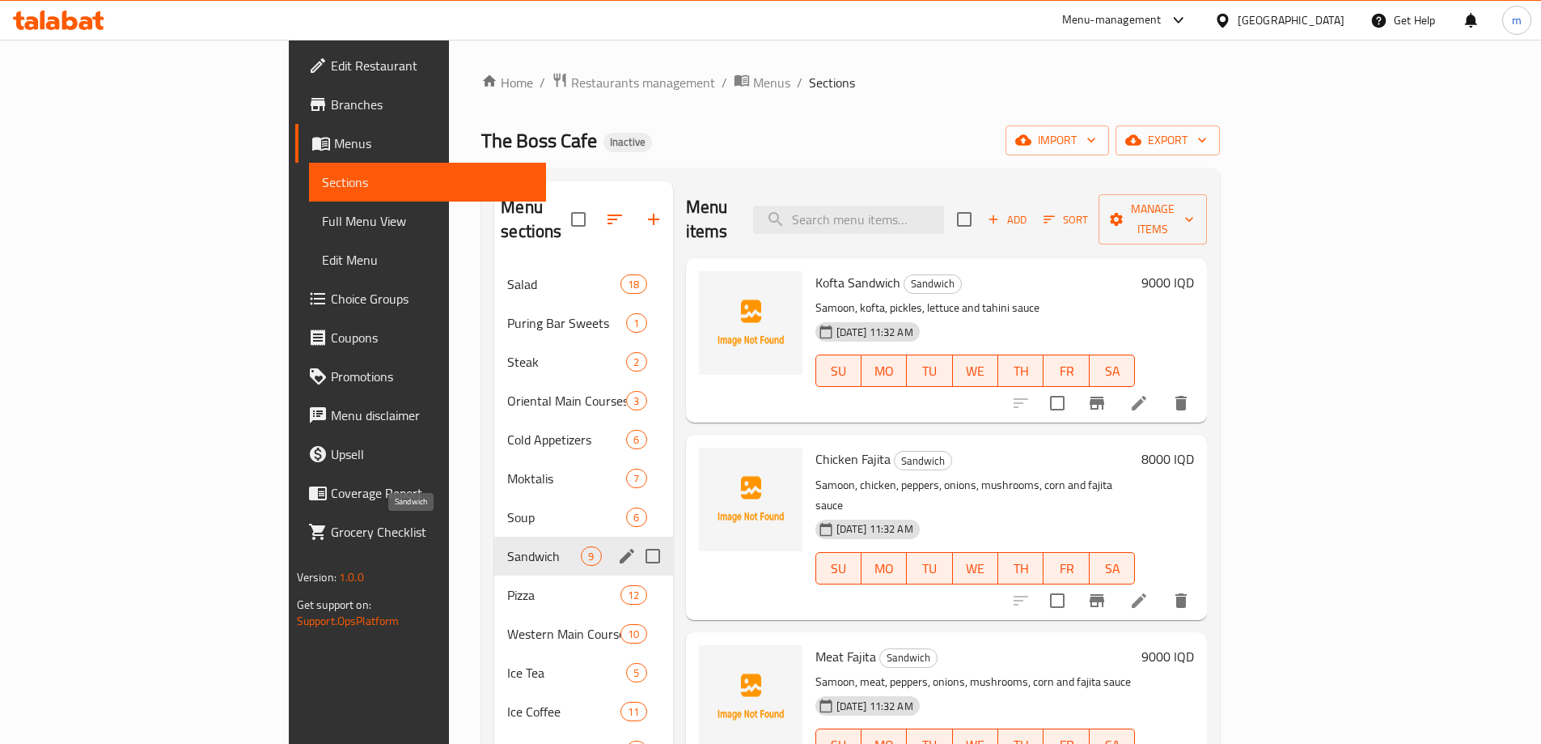
click at [507, 546] on span "Sandwich" at bounding box center [544, 555] width 74 height 19
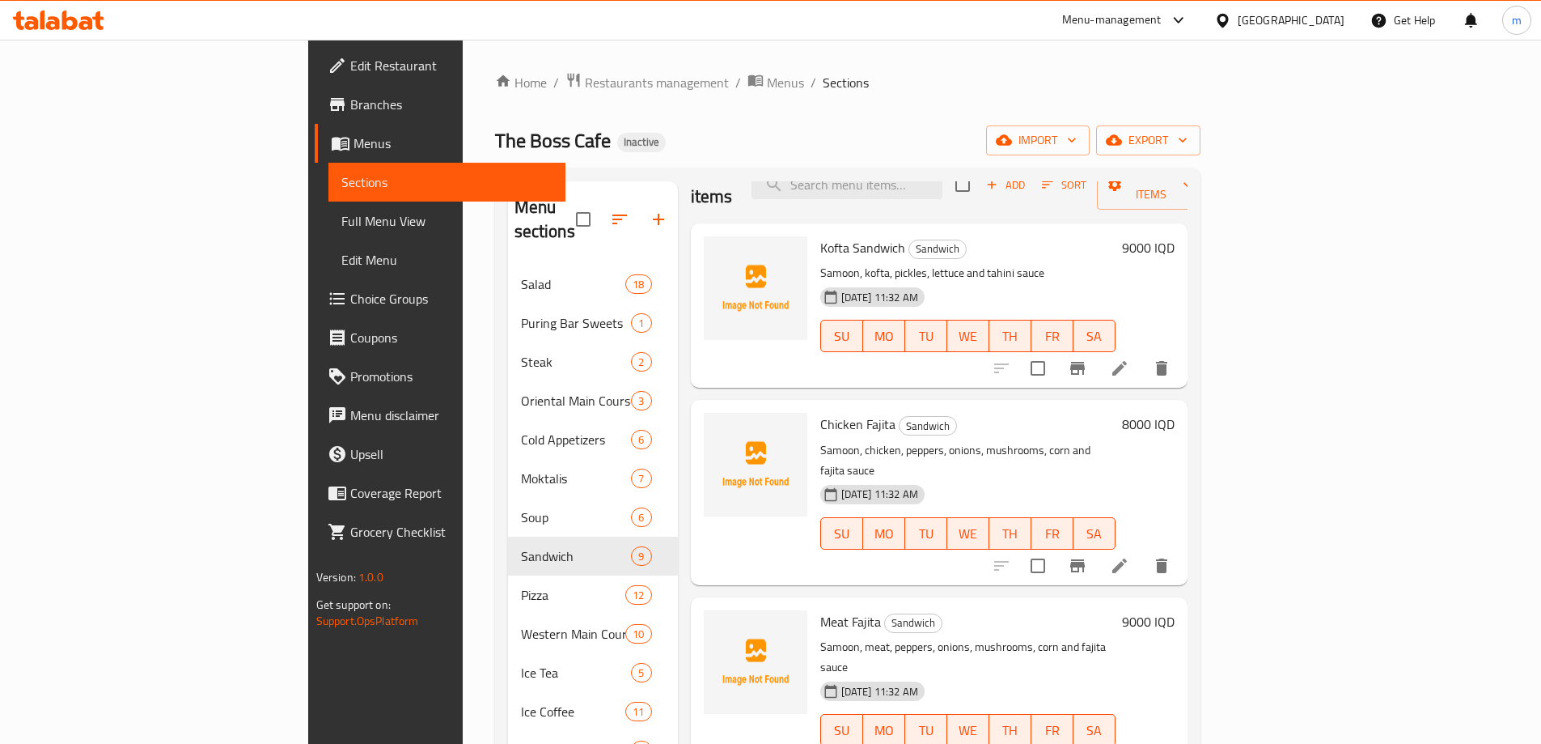
scroll to position [54, 0]
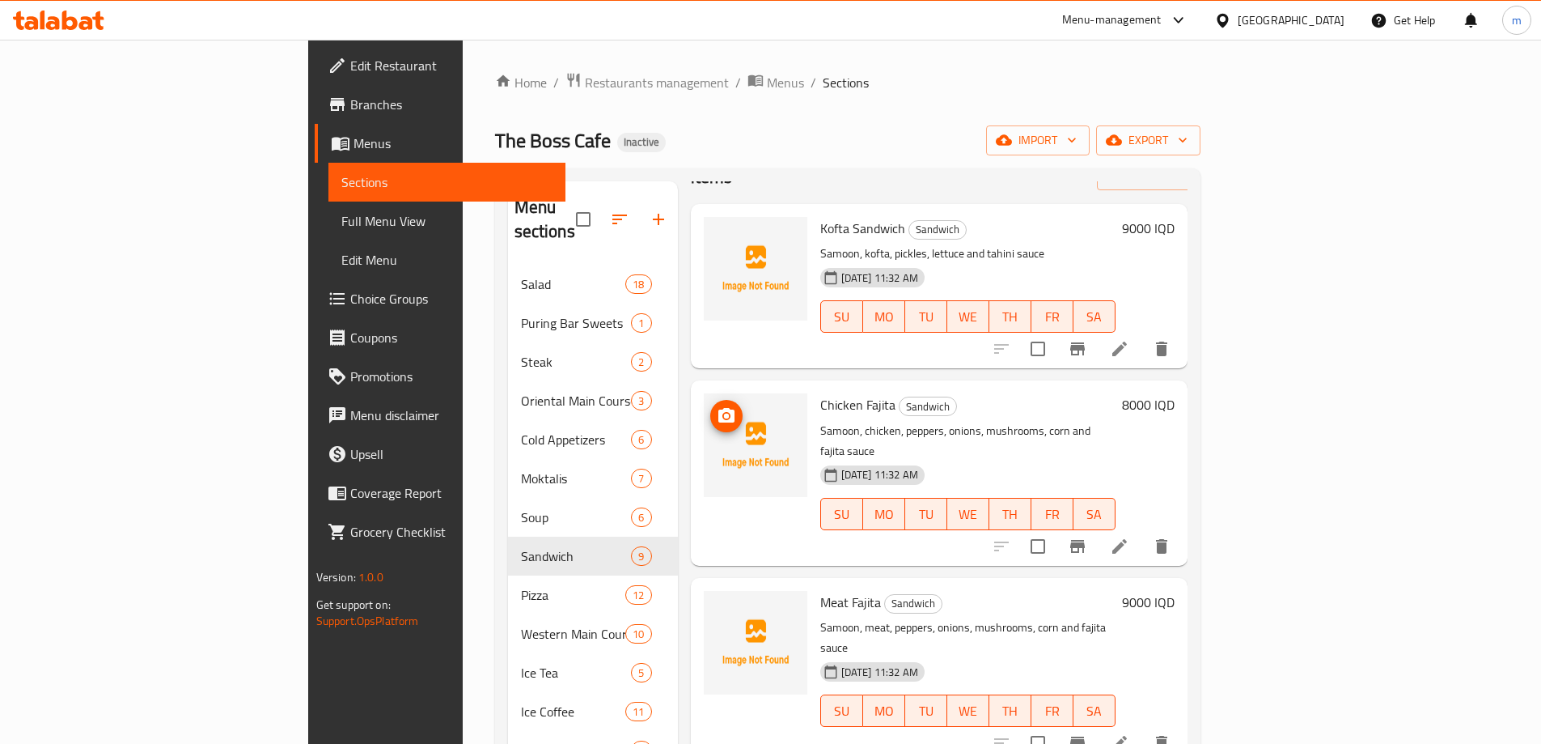
click at [719, 408] on icon "upload picture" at bounding box center [727, 415] width 16 height 15
copy span "Chicken Fajita"
drag, startPoint x: 740, startPoint y: 381, endPoint x: 818, endPoint y: 383, distance: 78.5
click at [818, 387] on div "Chicken Fajita Sandwich Samoon, chicken, peppers, onions, mushrooms, corn and f…" at bounding box center [968, 473] width 308 height 172
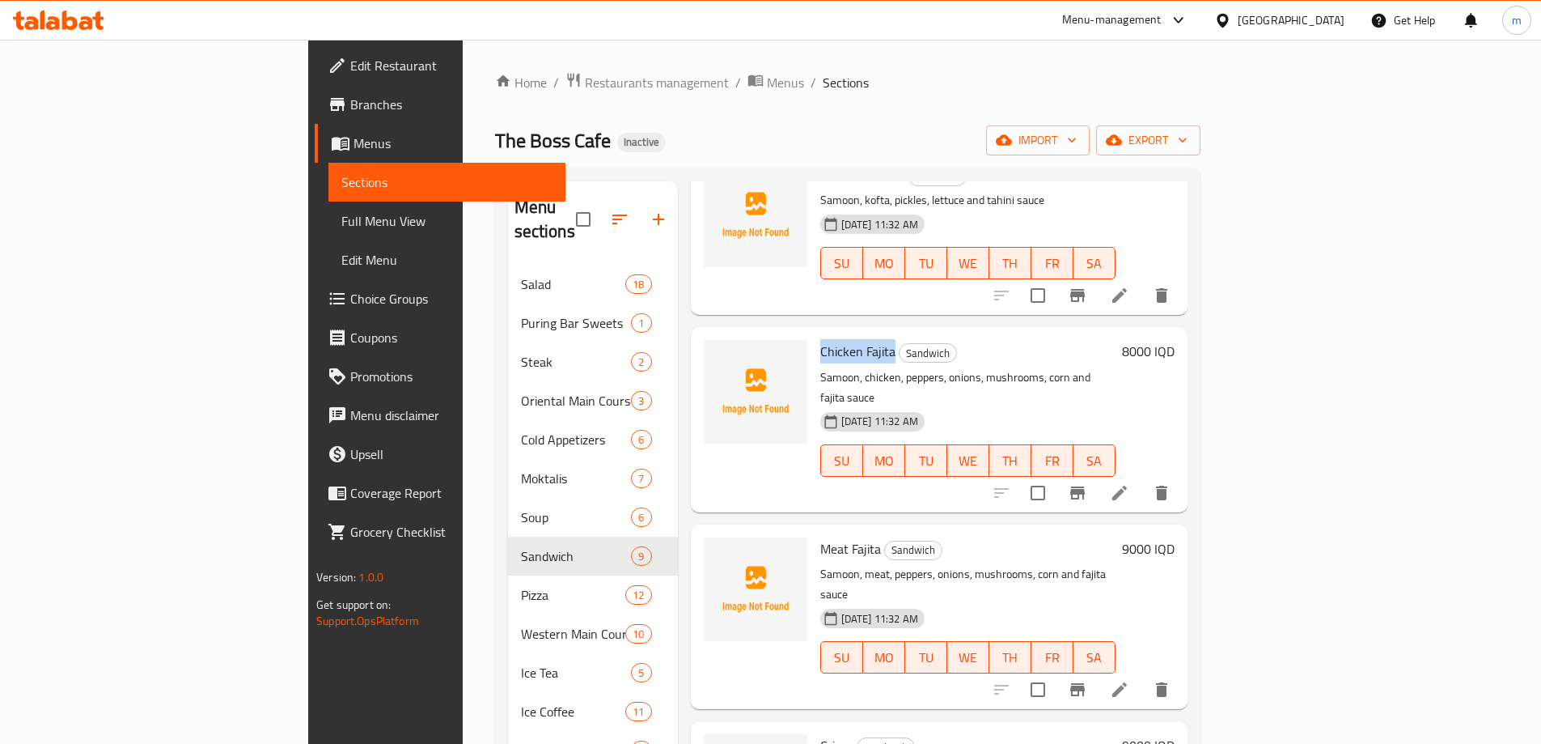
scroll to position [269, 0]
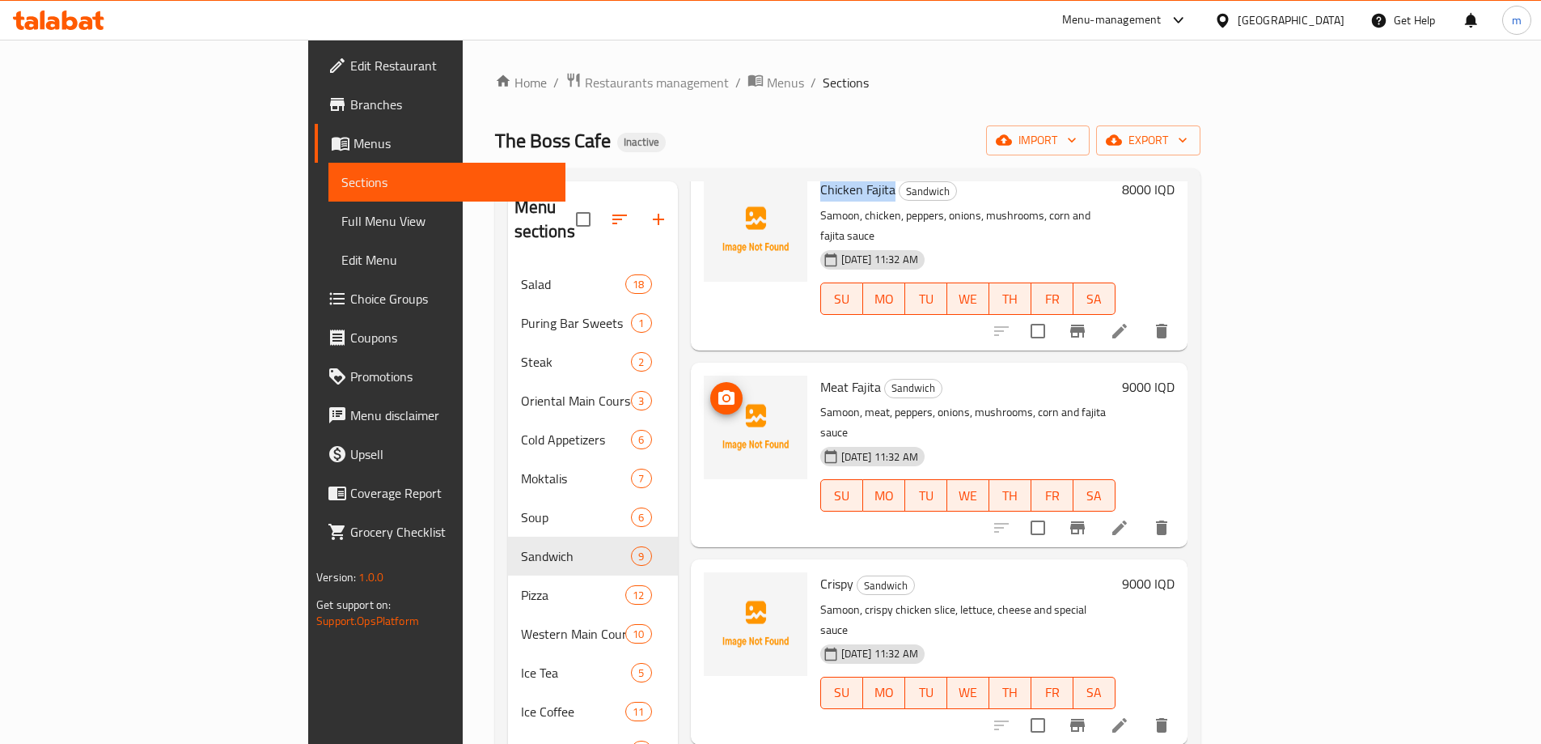
click at [719, 390] on icon "upload picture" at bounding box center [727, 397] width 16 height 15
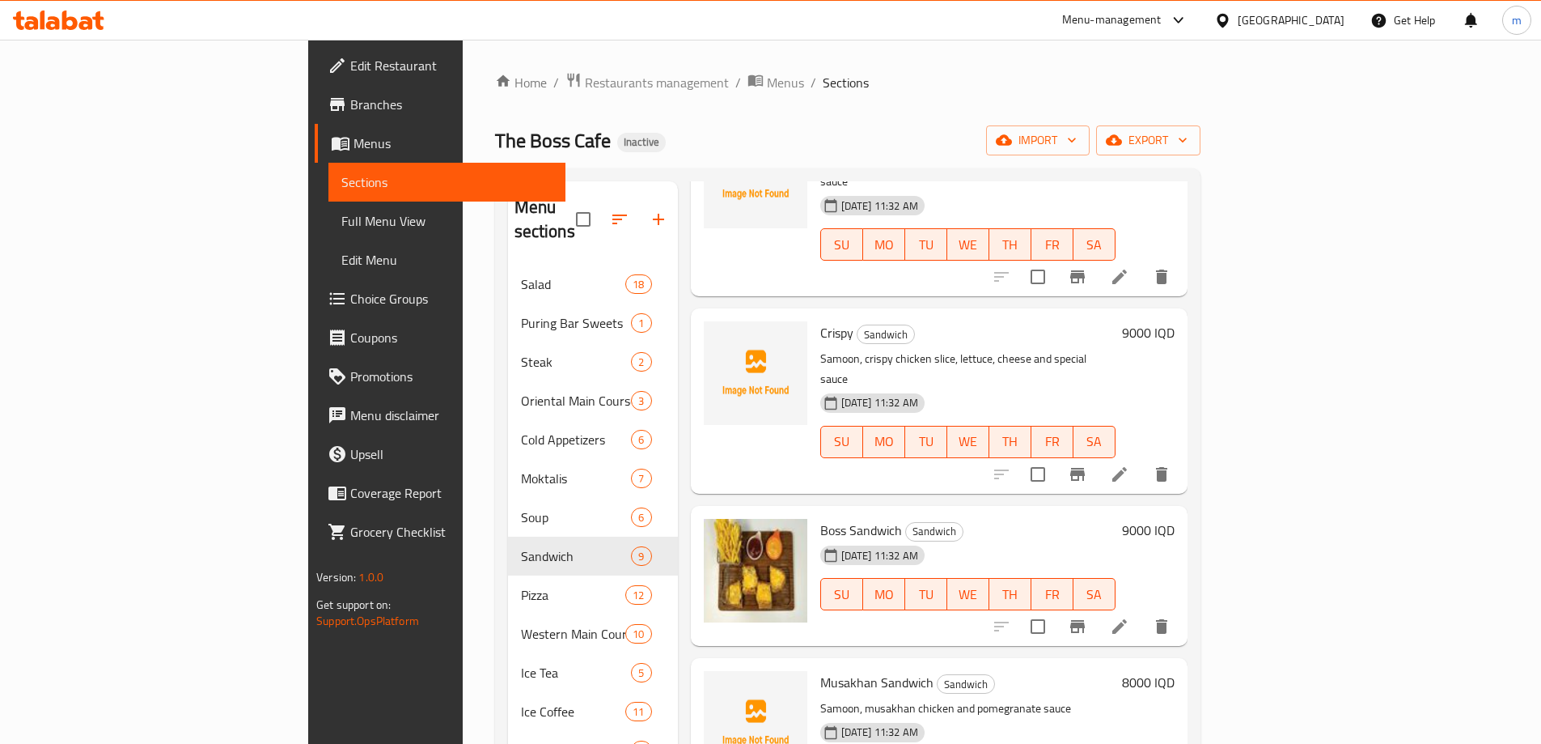
scroll to position [540, 0]
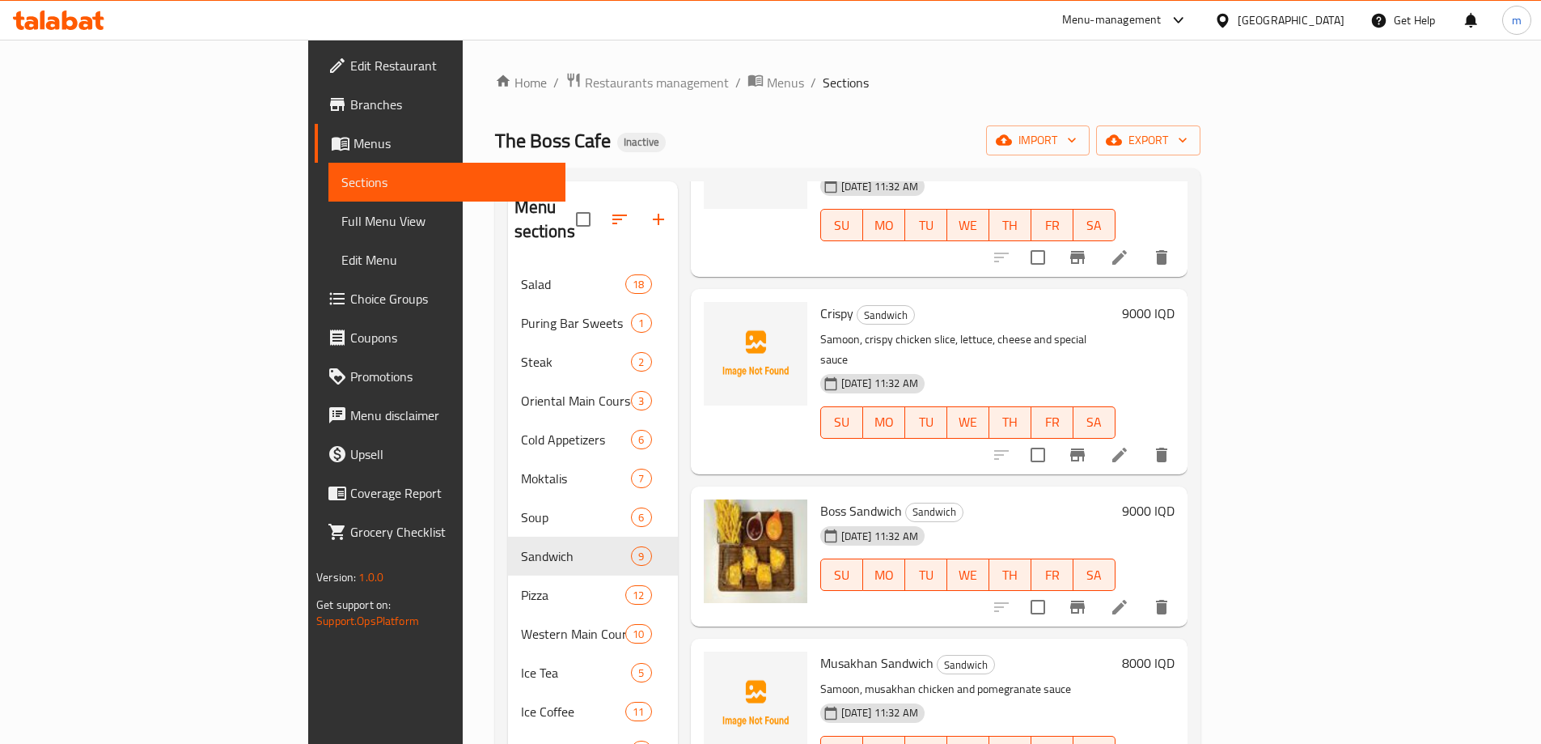
click at [821, 651] on span "Musakhan Sandwich" at bounding box center [877, 663] width 113 height 24
copy h6 "Musakhan Sandwich"
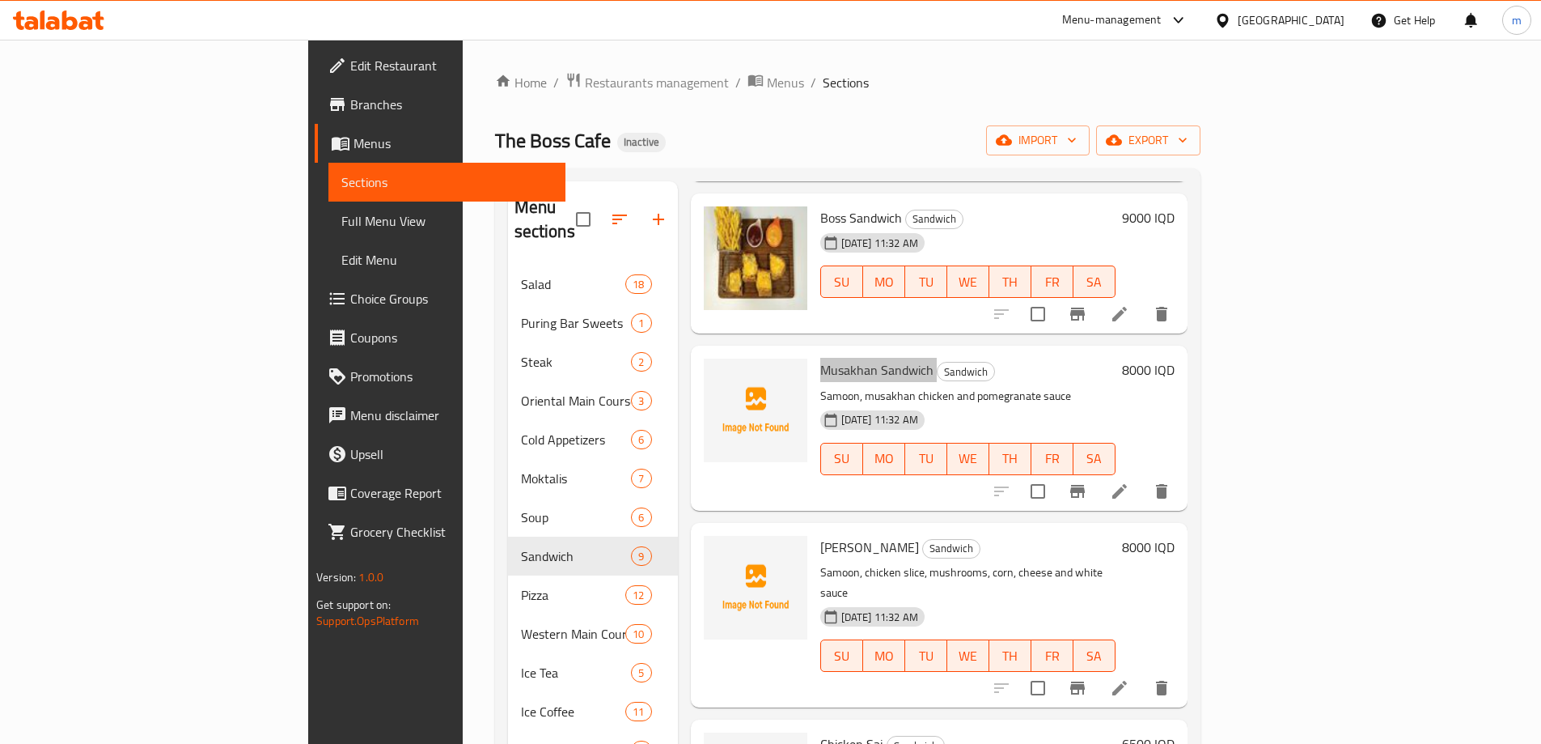
scroll to position [863, 0]
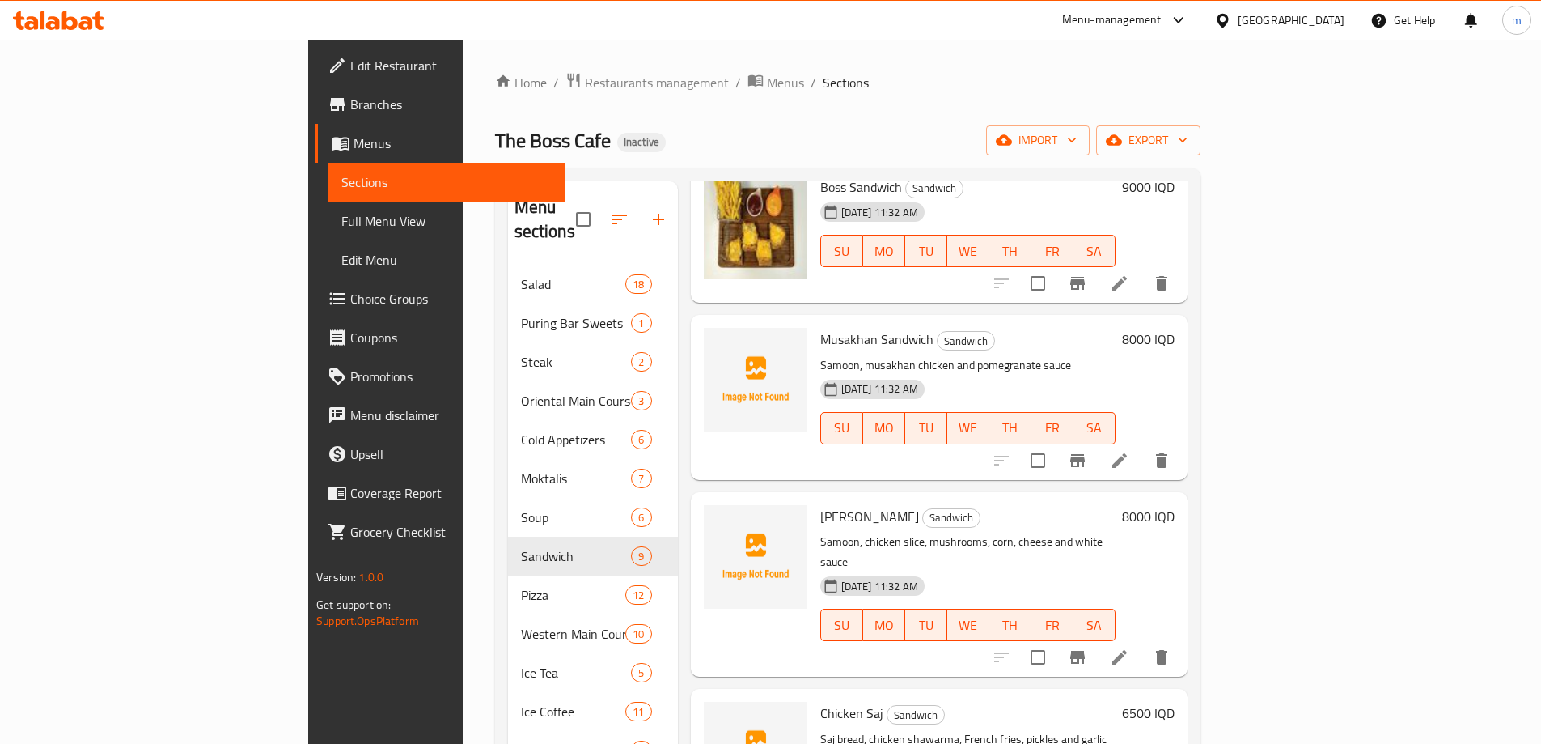
click at [821, 504] on span "[PERSON_NAME]" at bounding box center [870, 516] width 99 height 24
copy h6 "[PERSON_NAME]"
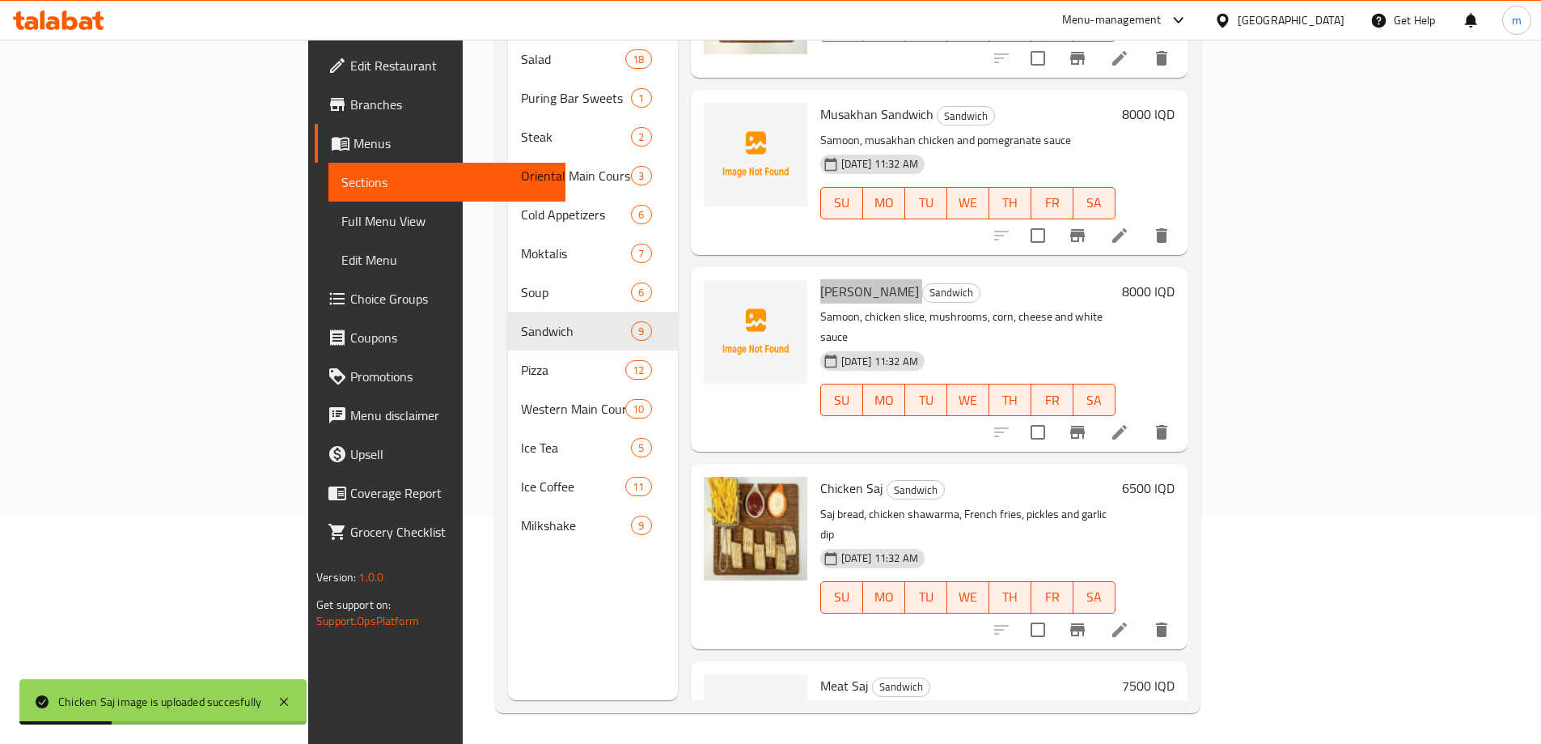
scroll to position [227, 0]
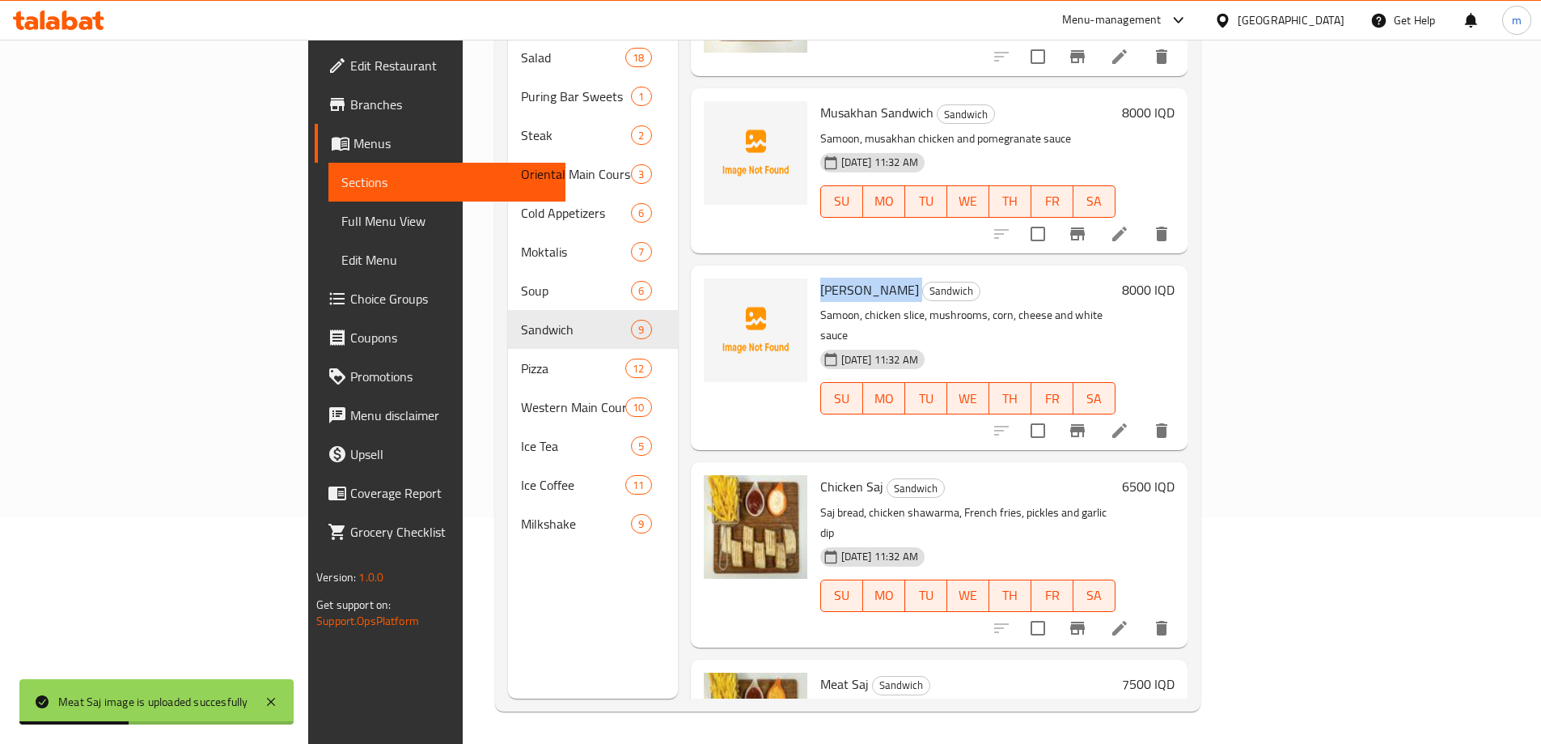
click at [508, 562] on div "Menu sections Salad 18 Puring Bar Sweets 1 Steak 2 Oriental Main Courses 3 Cold…" at bounding box center [593, 327] width 170 height 744
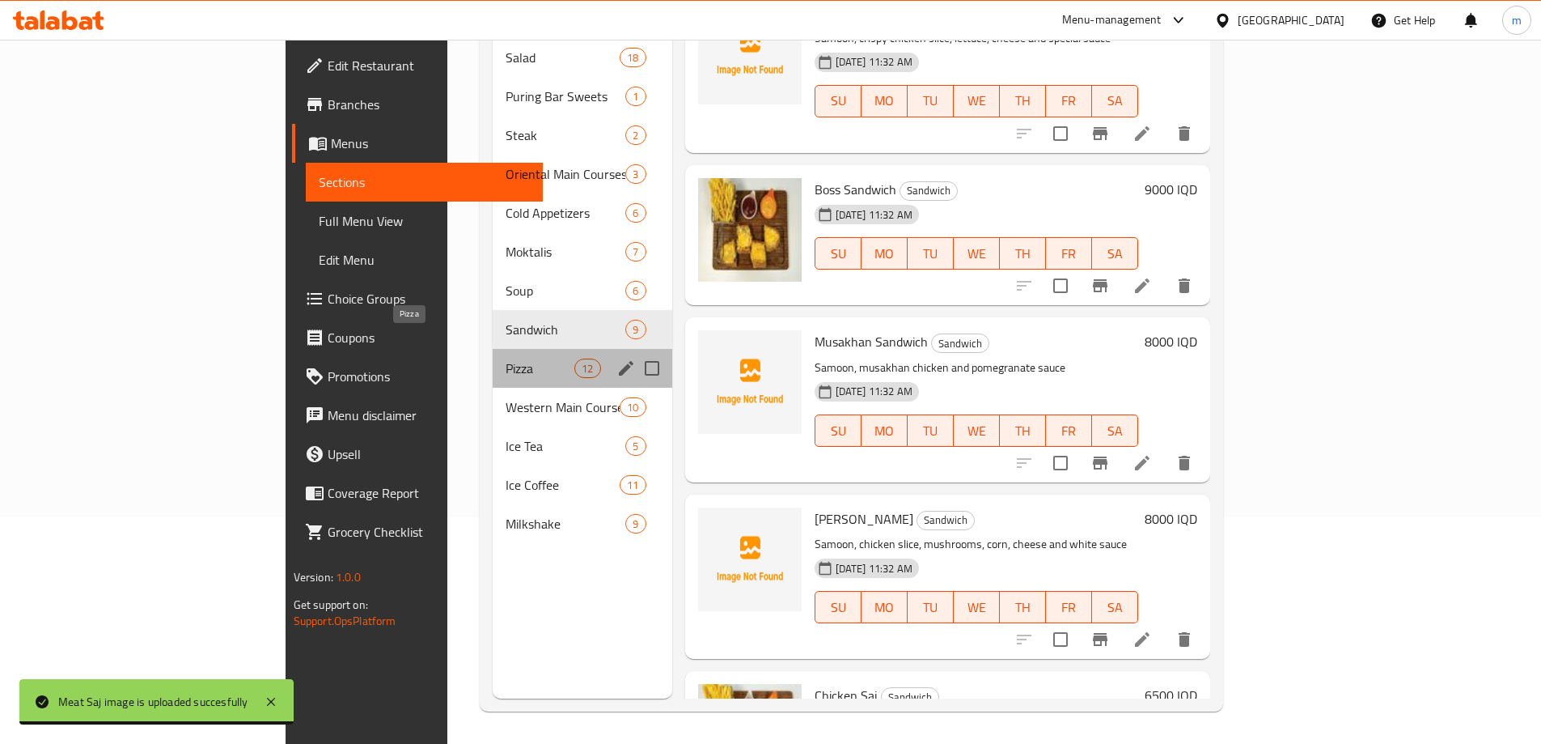
click at [506, 358] on span "Pizza" at bounding box center [540, 367] width 69 height 19
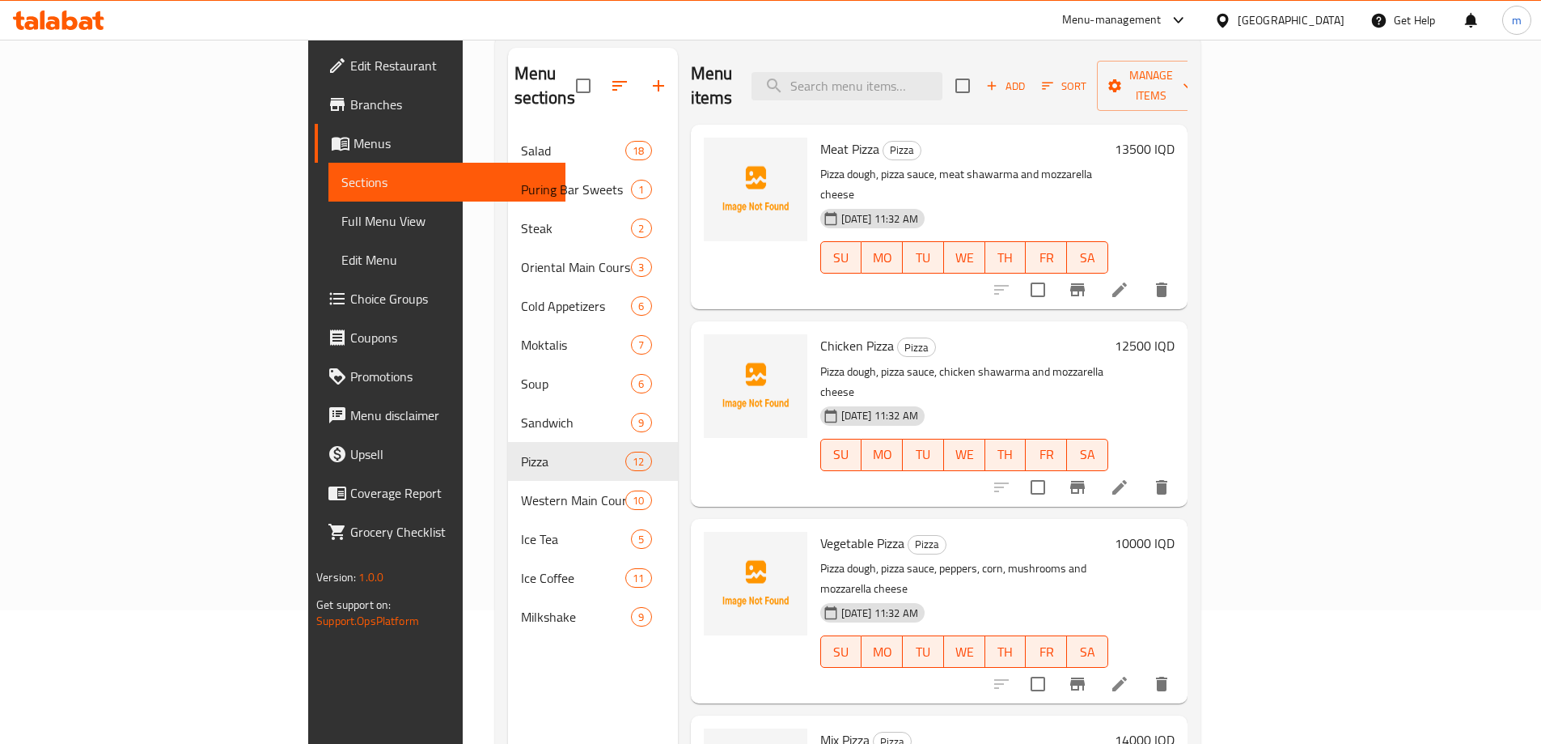
scroll to position [65, 0]
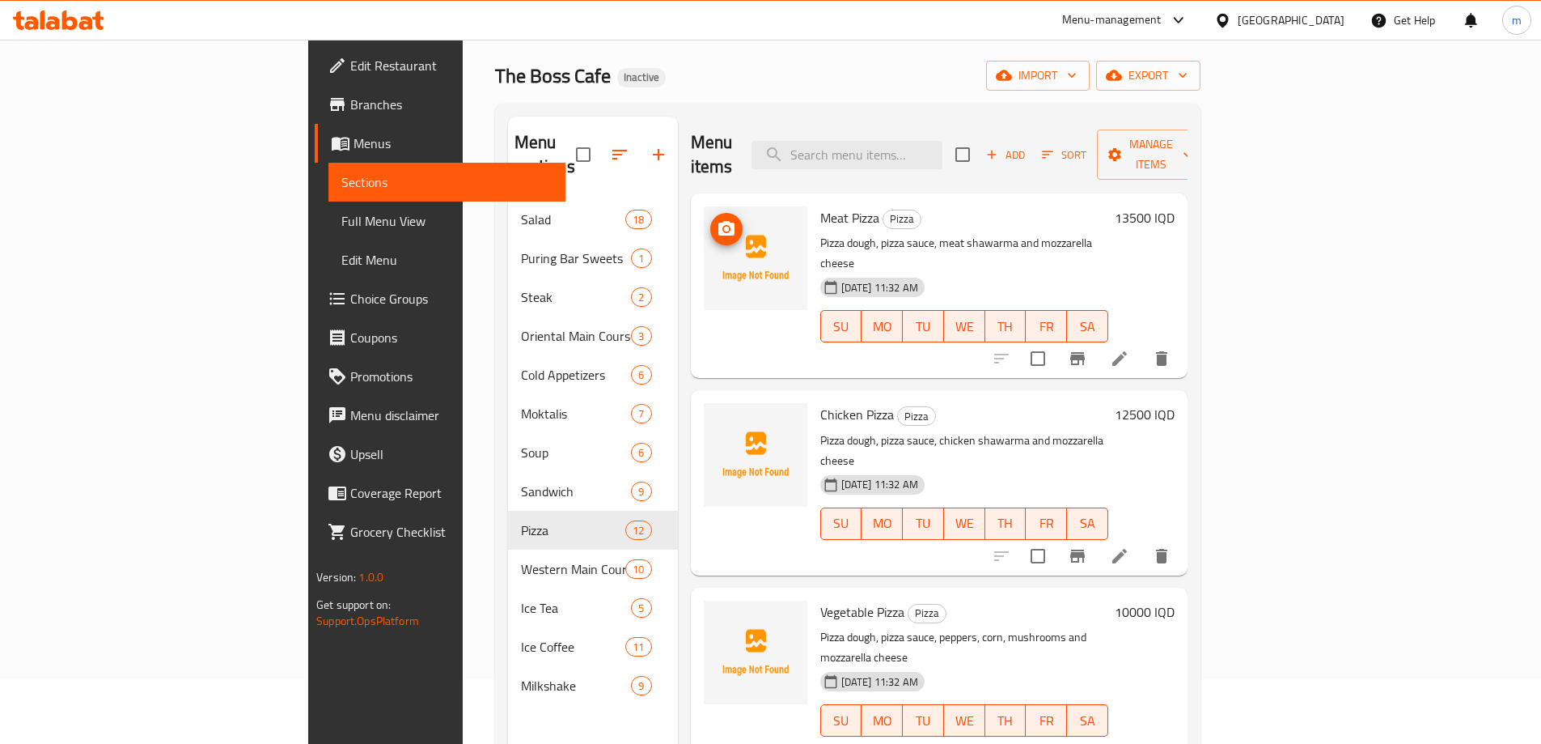
click at [710, 216] on button "upload picture" at bounding box center [726, 229] width 32 height 32
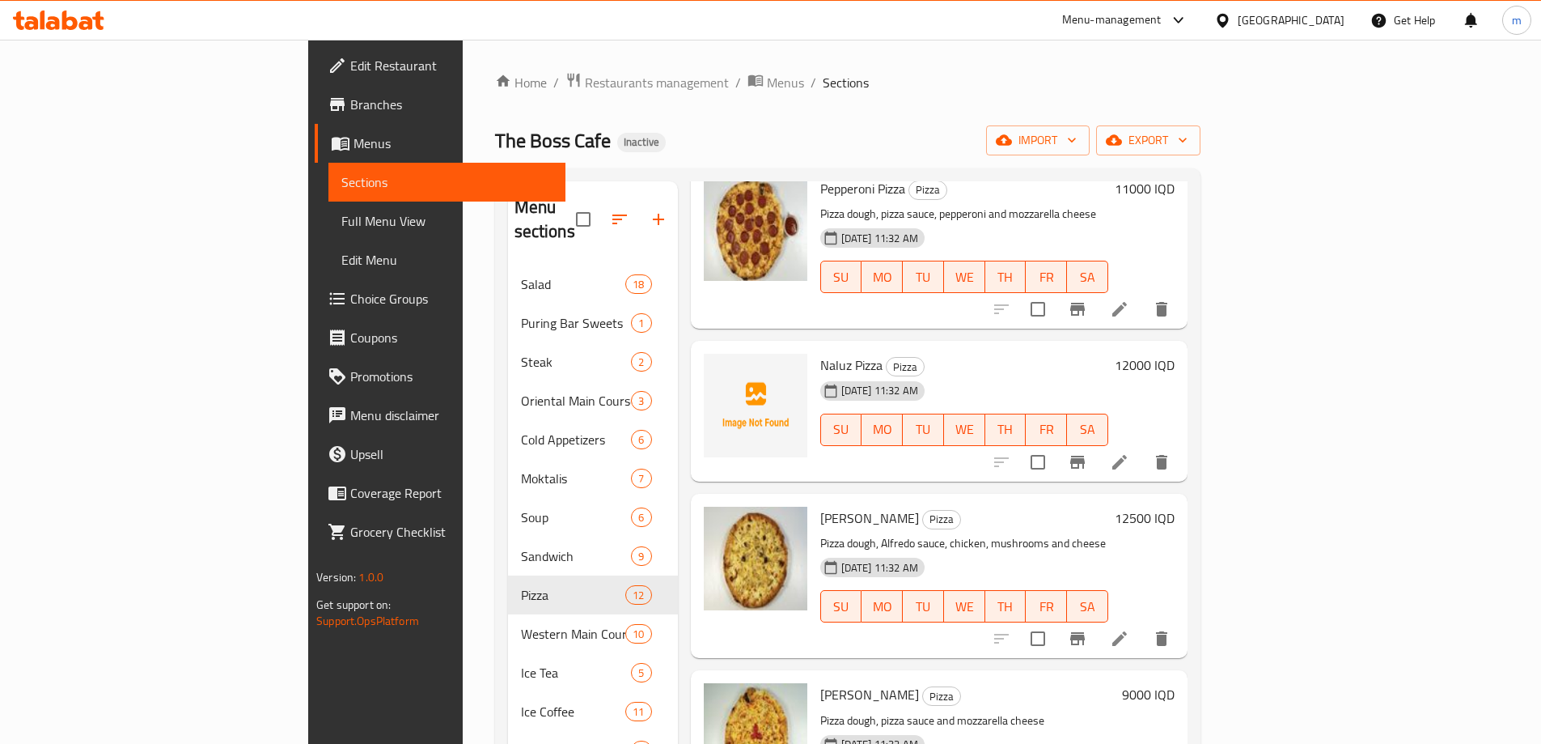
scroll to position [863, 0]
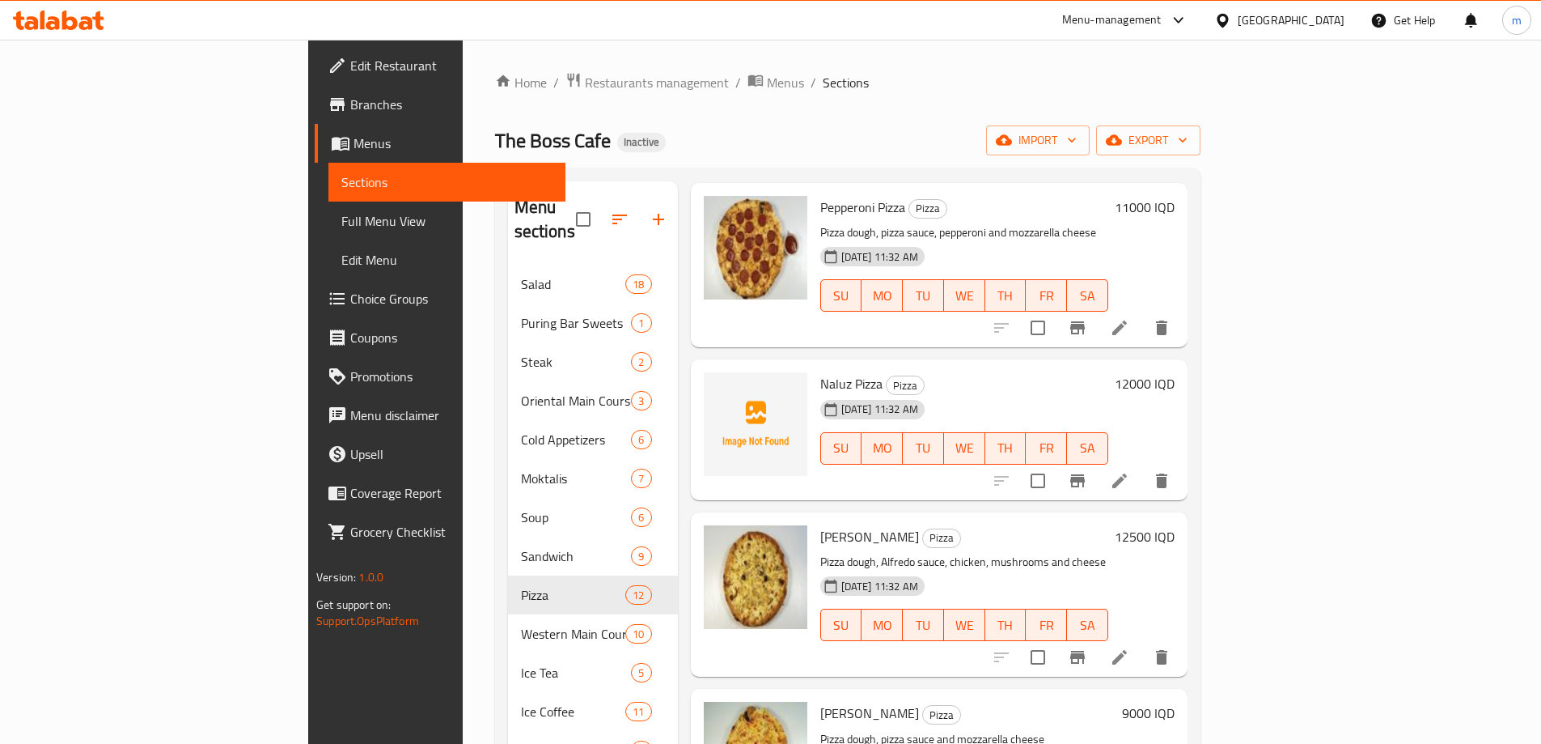
click at [821, 371] on span "Naluz Pizza" at bounding box center [852, 383] width 62 height 24
copy h6 "Naluz Pizza"
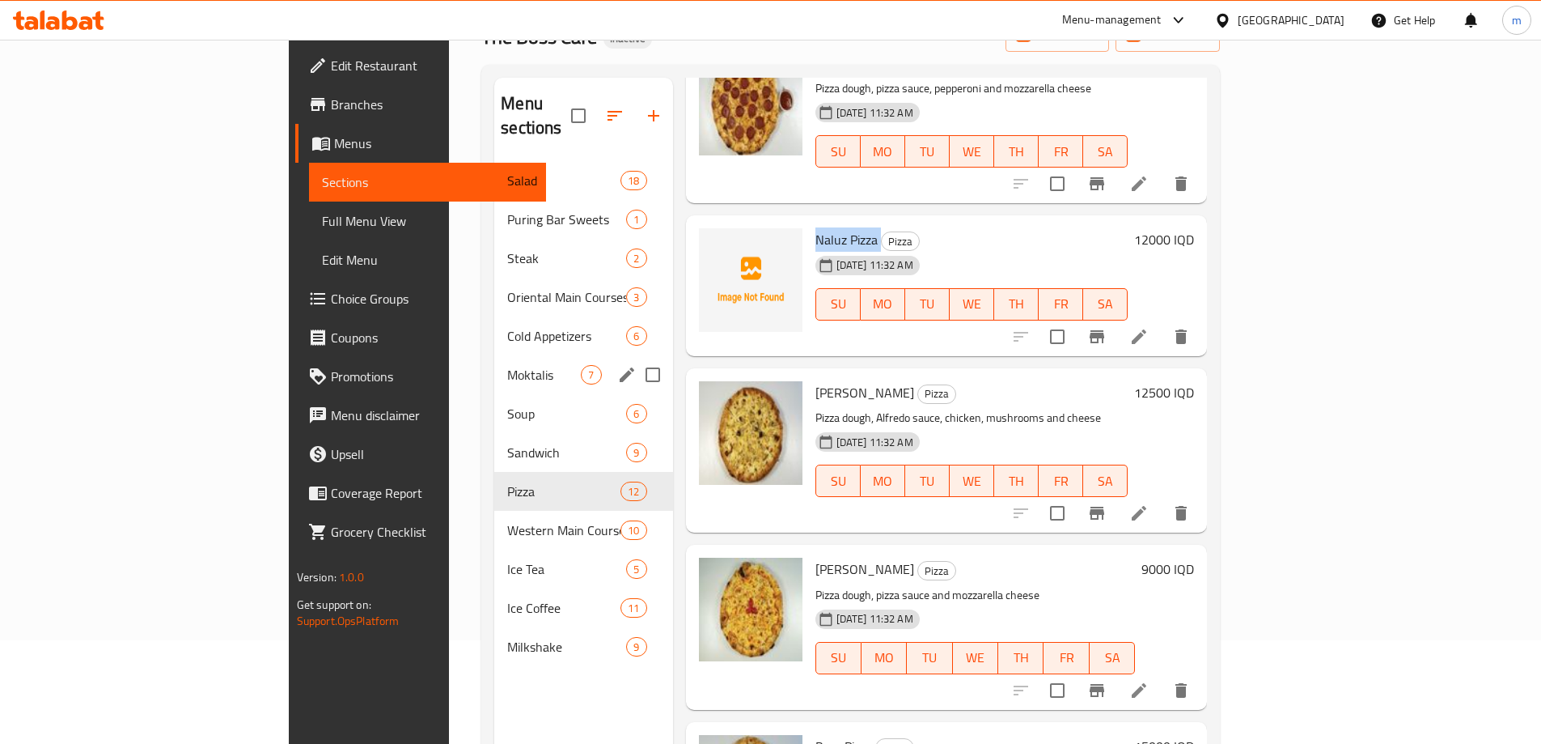
scroll to position [108, 0]
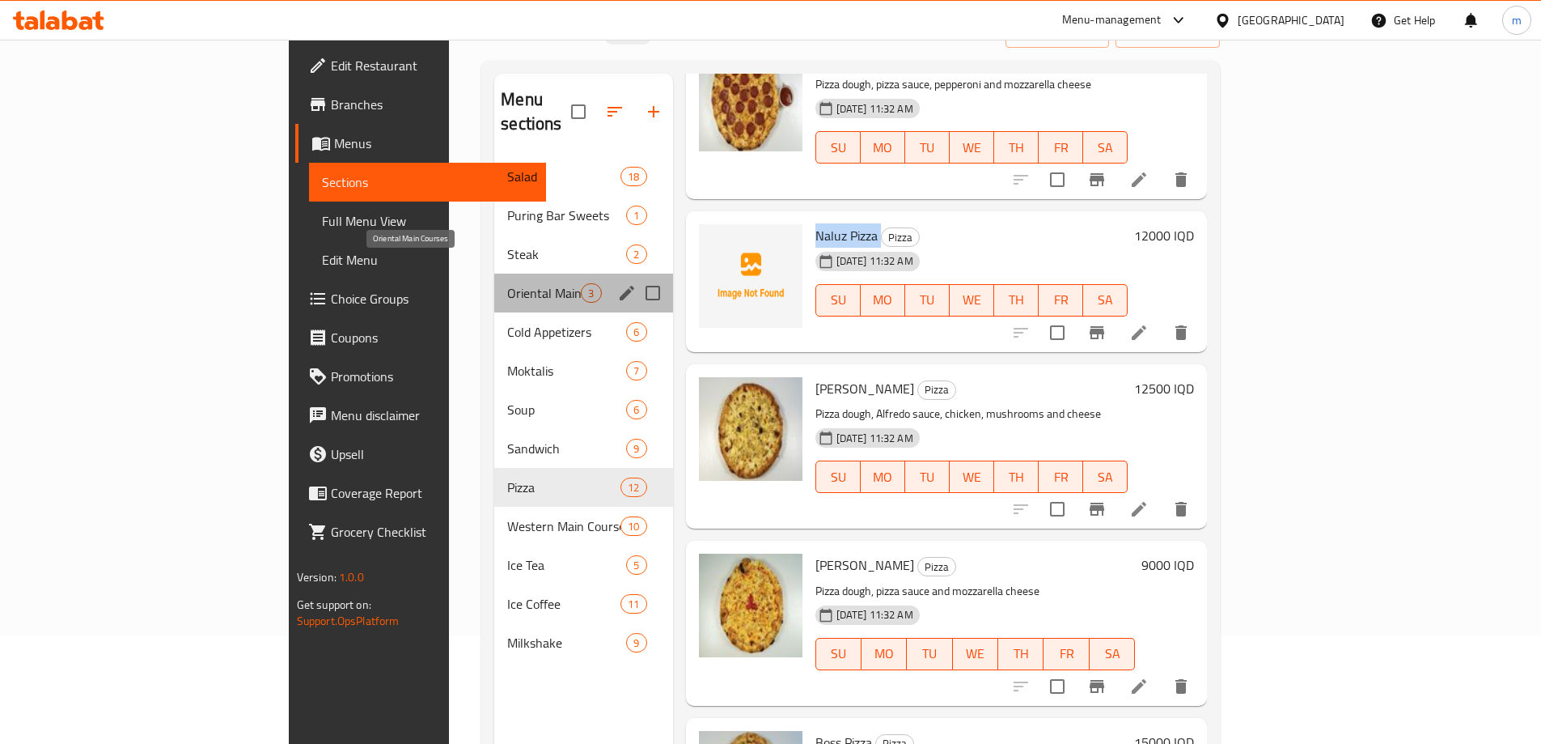
click at [507, 283] on span "Oriental Main Courses" at bounding box center [544, 292] width 74 height 19
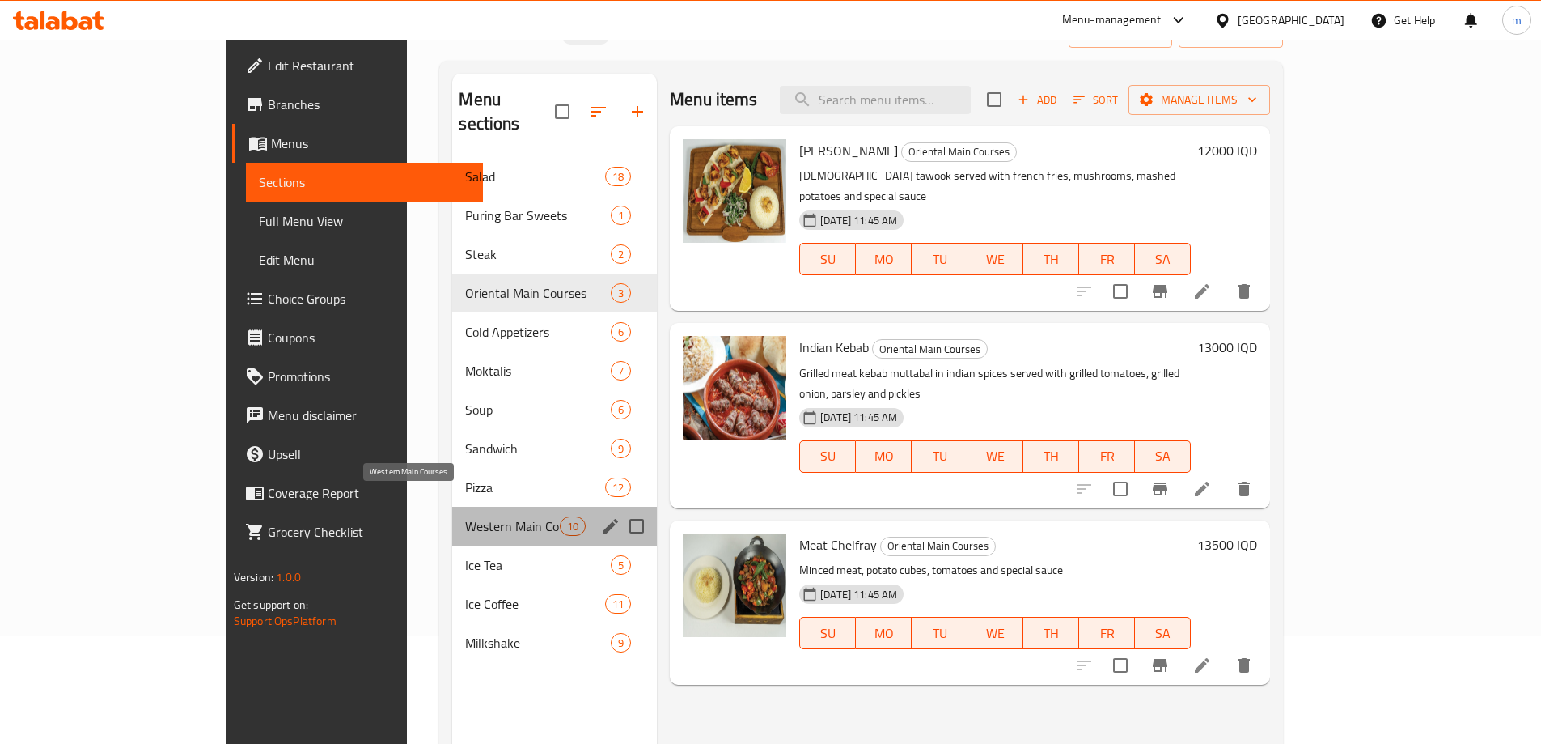
click at [465, 516] on span "Western Main Courses" at bounding box center [512, 525] width 94 height 19
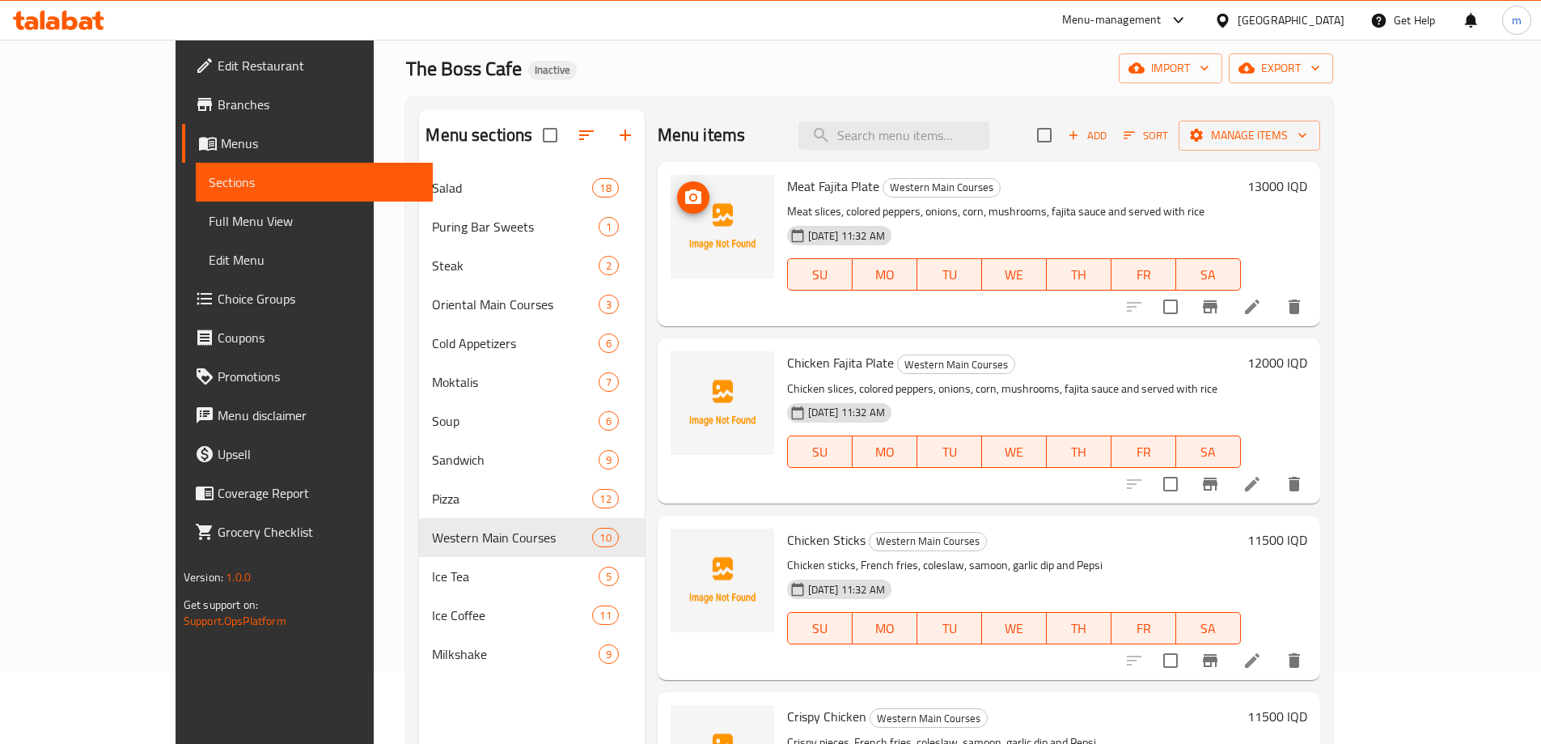
scroll to position [54, 0]
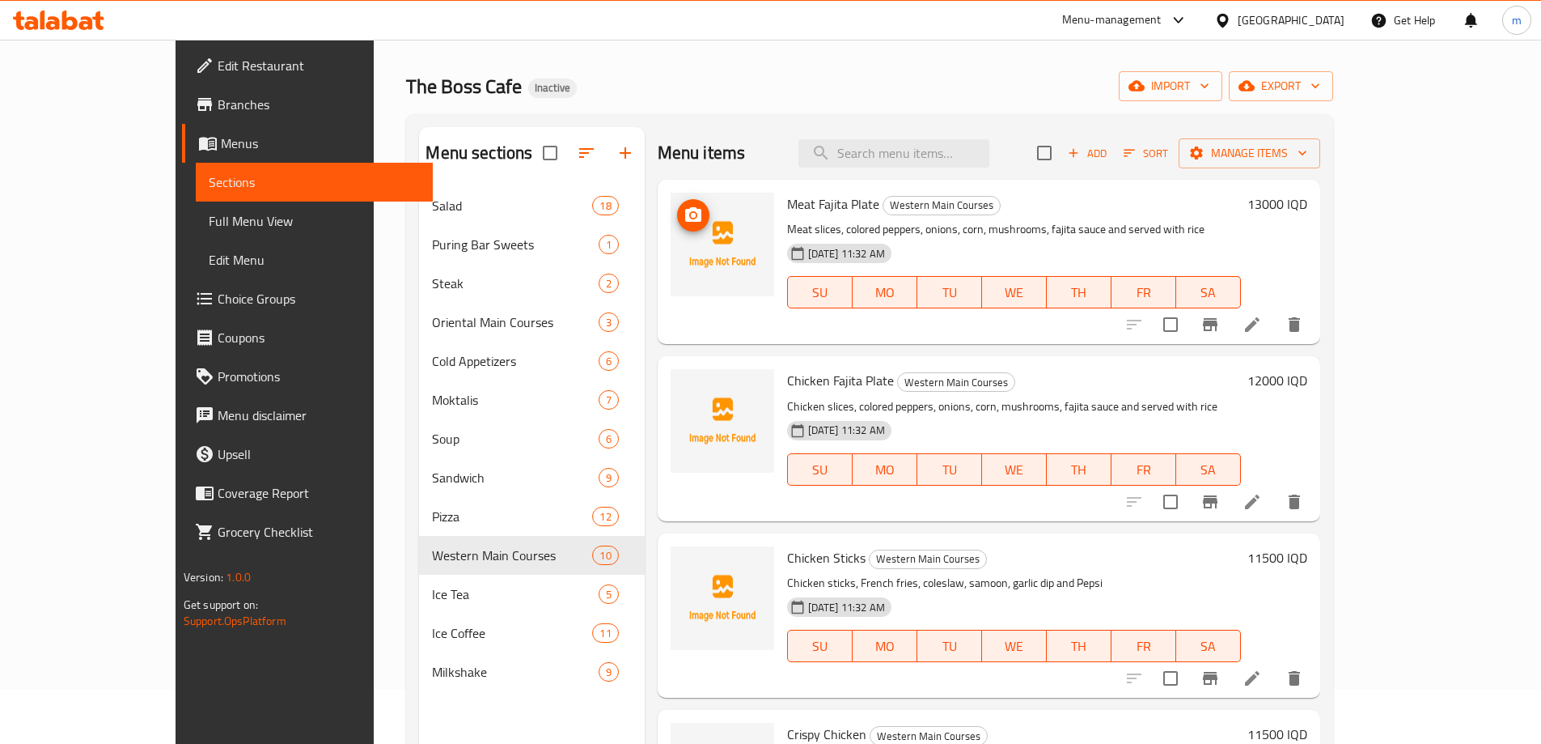
click at [685, 211] on icon "upload picture" at bounding box center [693, 214] width 16 height 15
click at [922, 155] on input "search" at bounding box center [894, 153] width 191 height 28
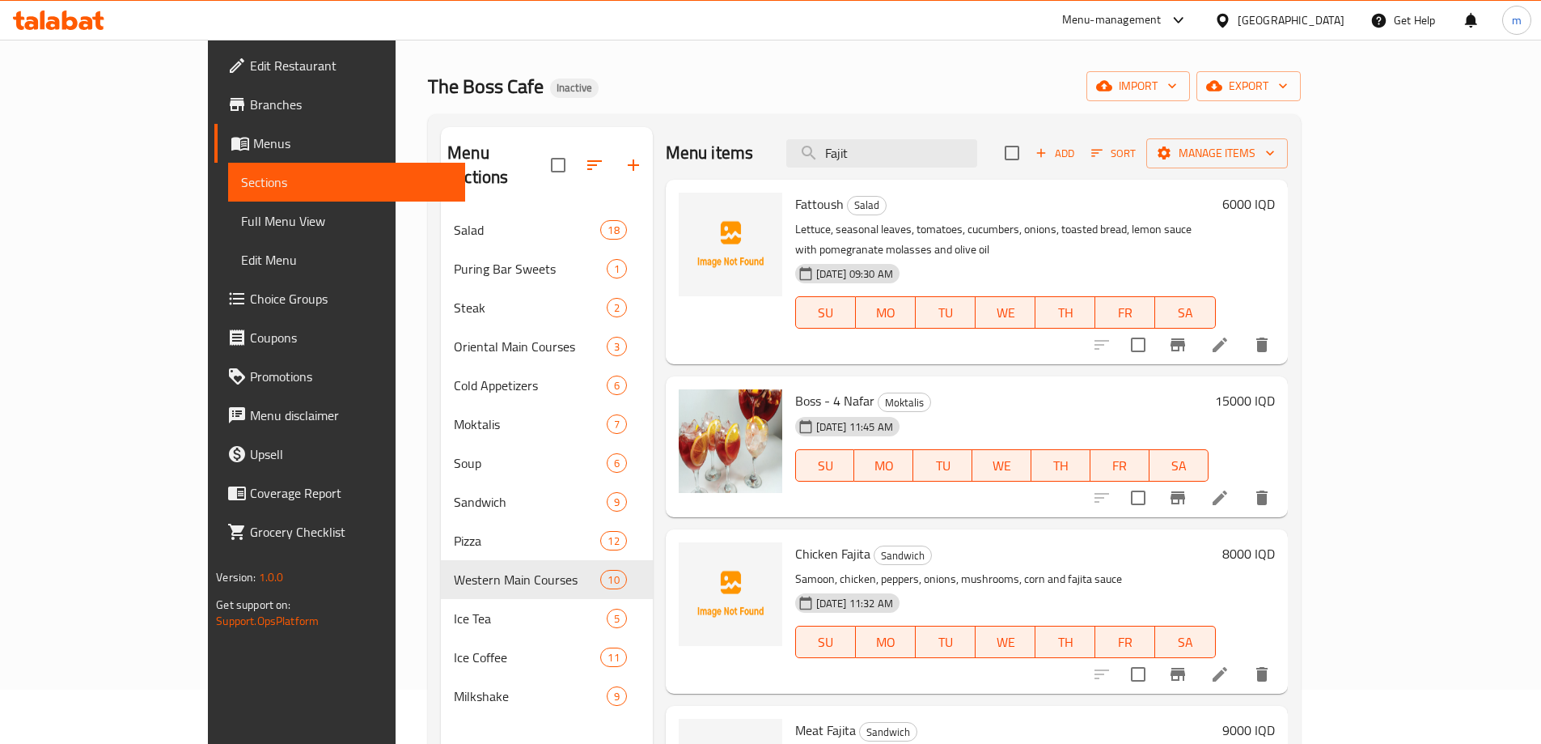
type input "Fajita"
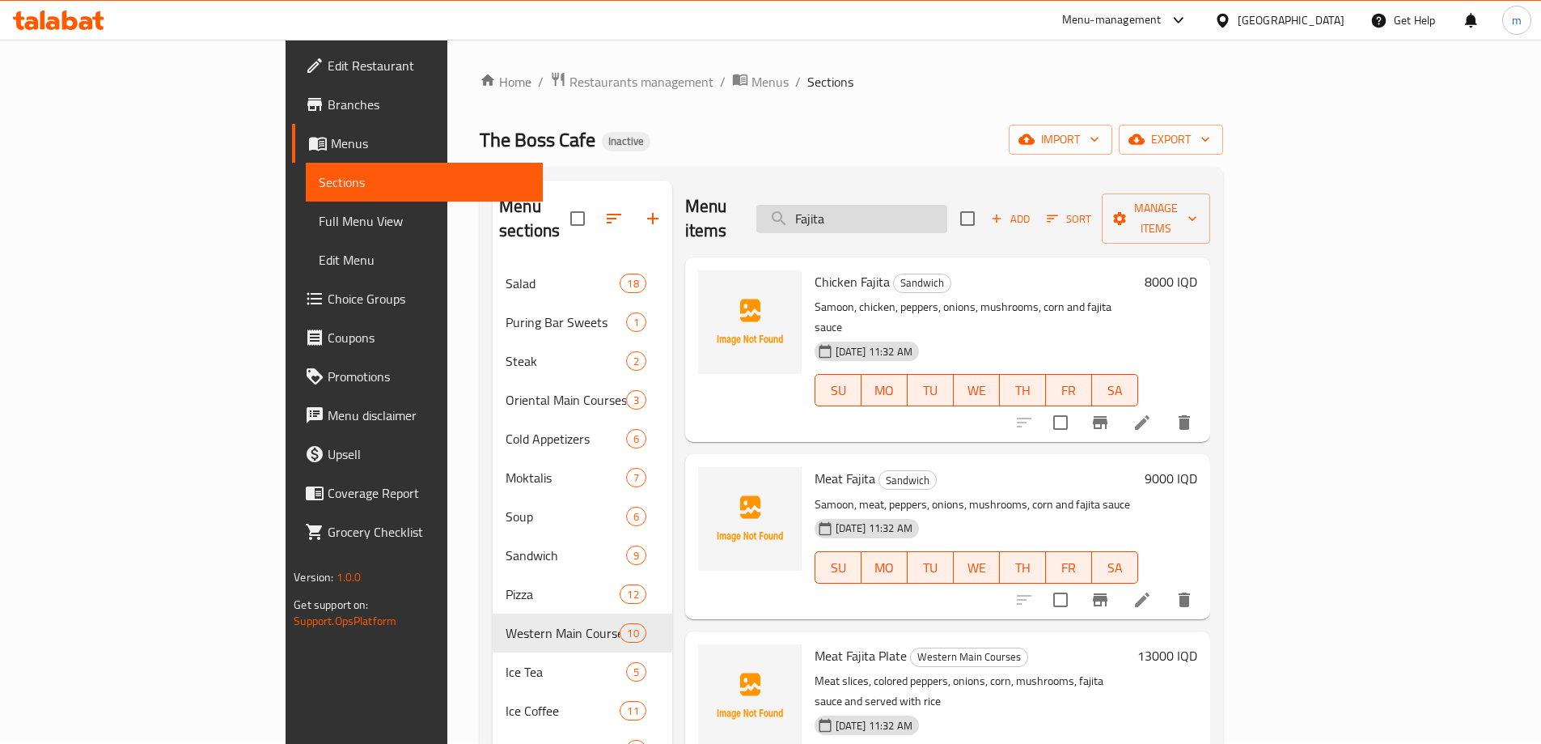
scroll to position [0, 0]
click at [924, 210] on input "Fajita" at bounding box center [852, 220] width 191 height 28
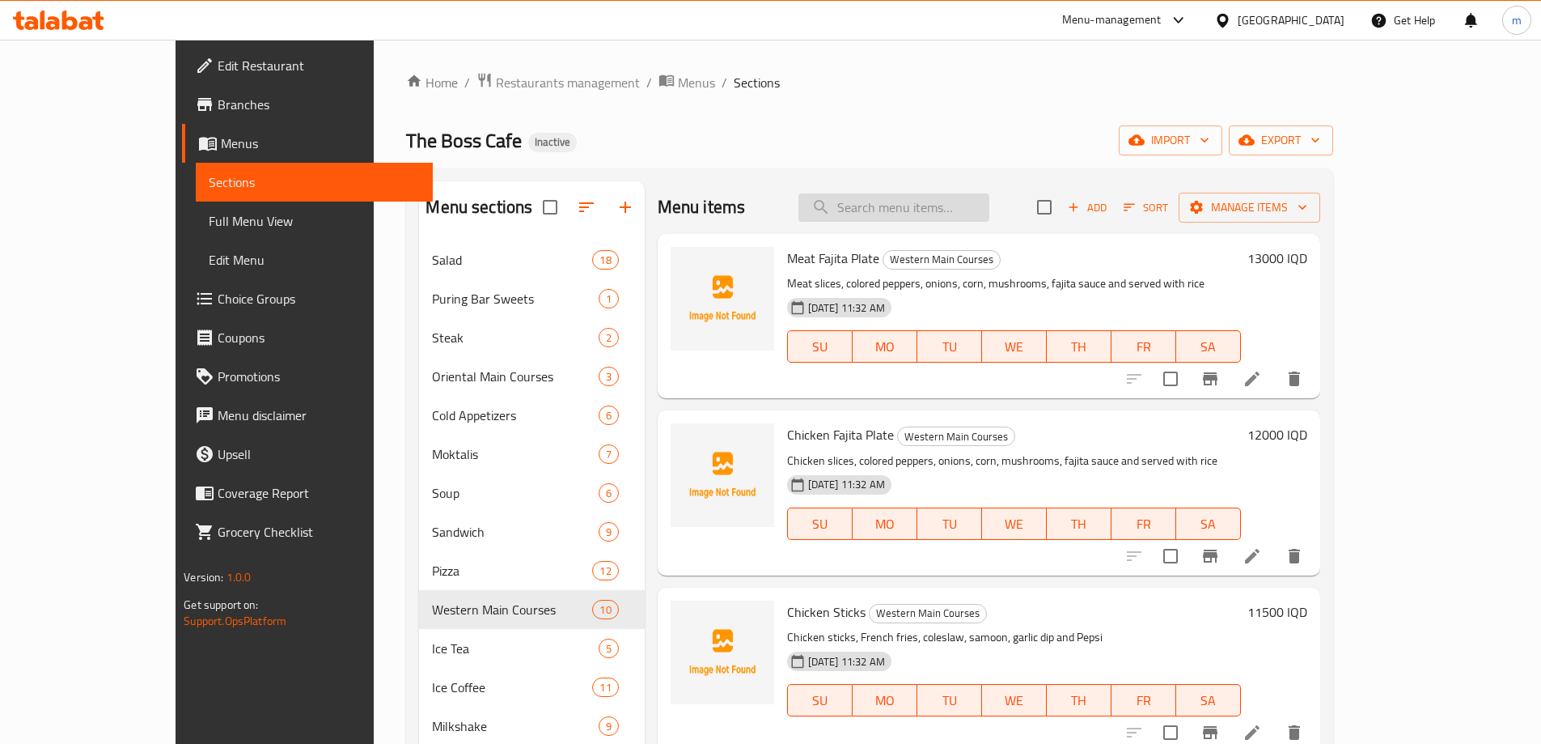
click at [952, 205] on input "search" at bounding box center [894, 207] width 191 height 28
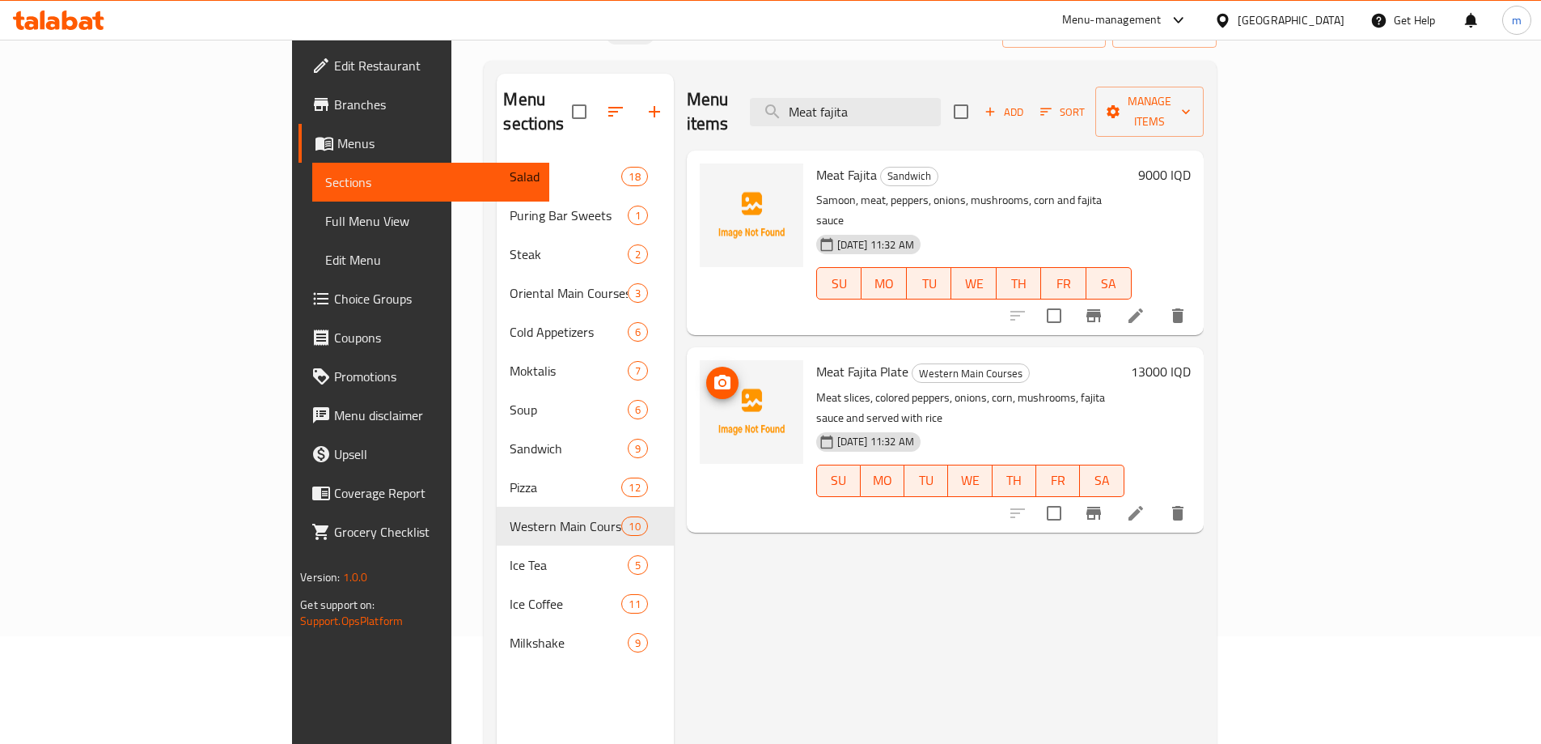
scroll to position [54, 0]
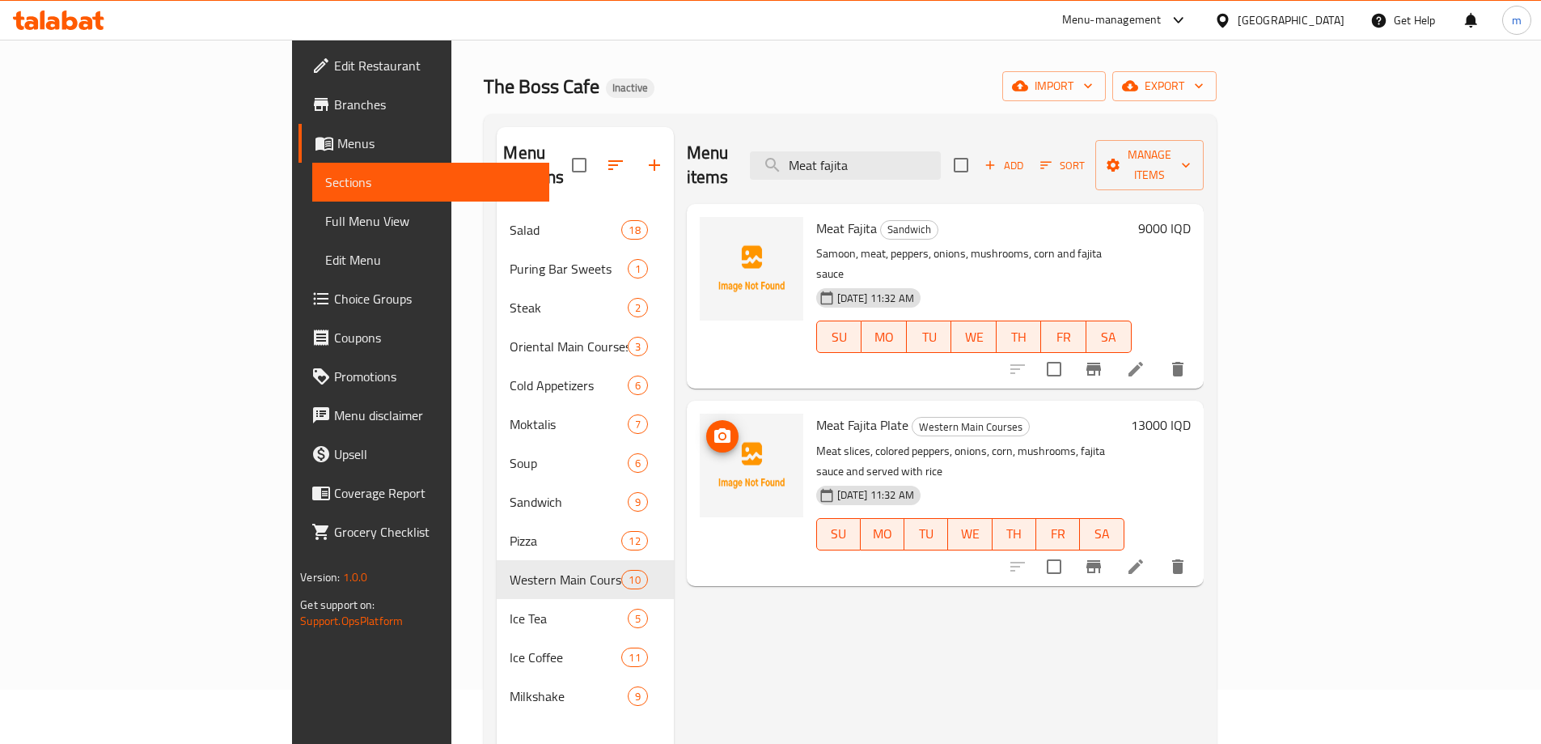
click at [713, 426] on icon "upload picture" at bounding box center [722, 435] width 19 height 19
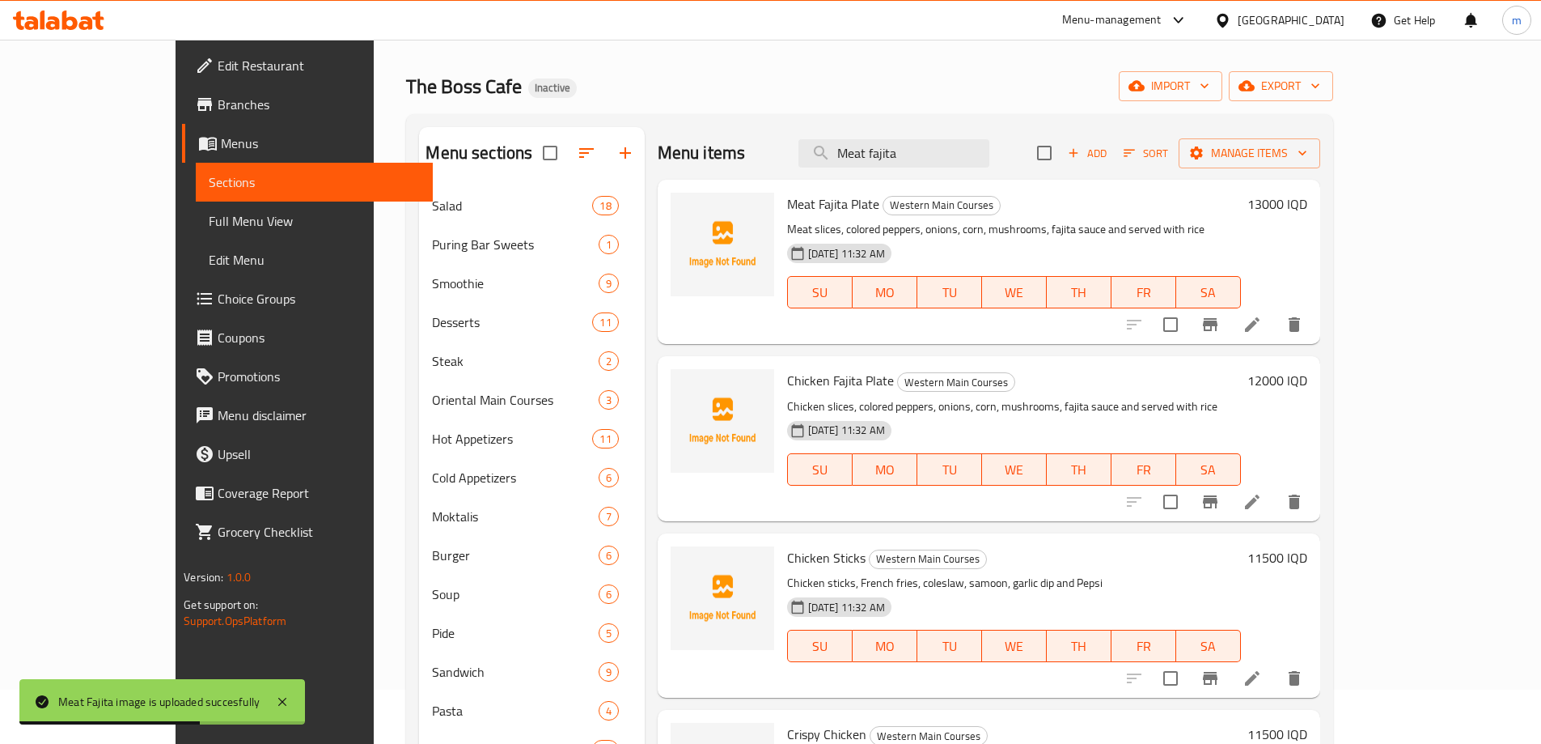
click at [645, 410] on div "Menu items Meat fajita Add Sort Manage items Meat Fajita Plate Western Main Cou…" at bounding box center [983, 567] width 676 height 881
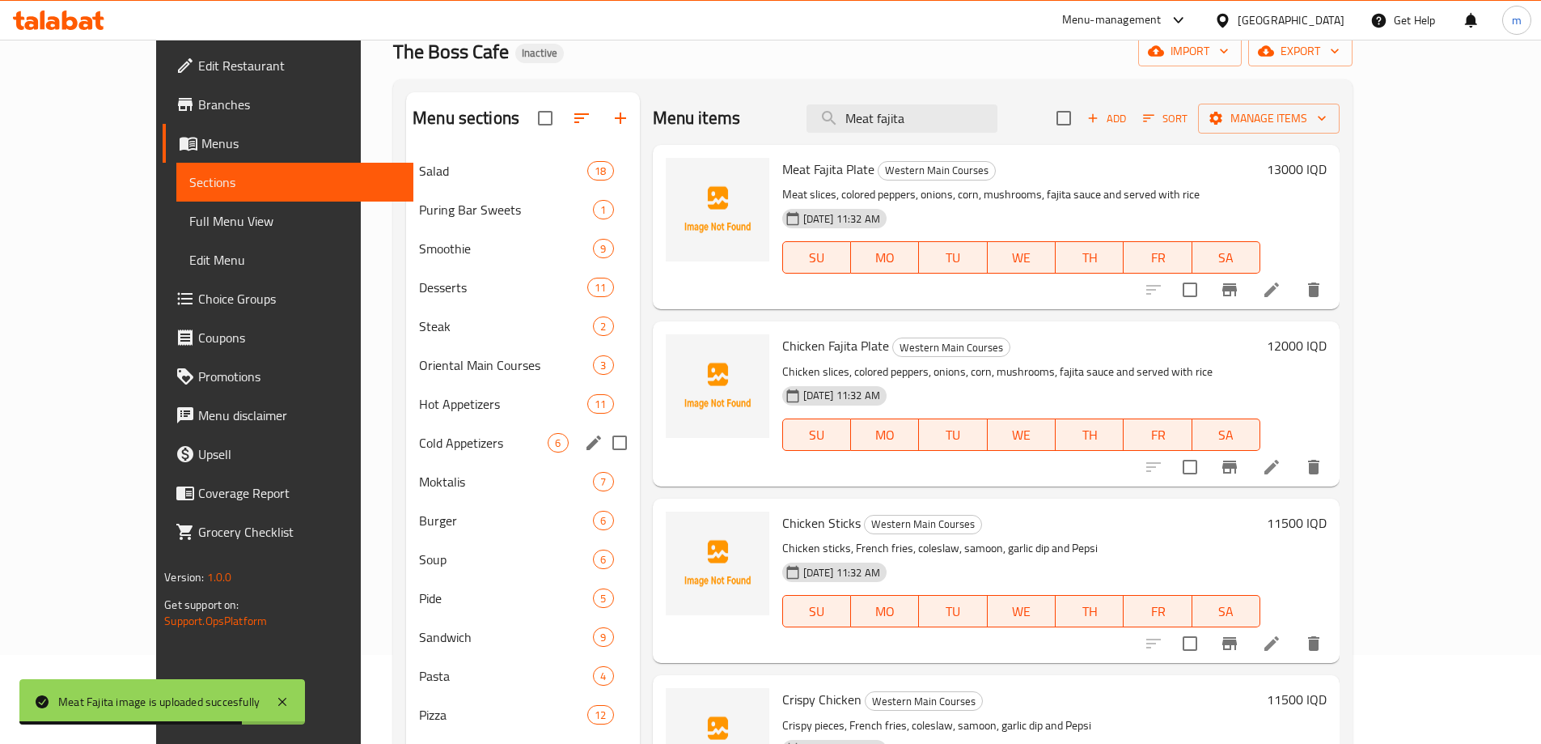
scroll to position [108, 0]
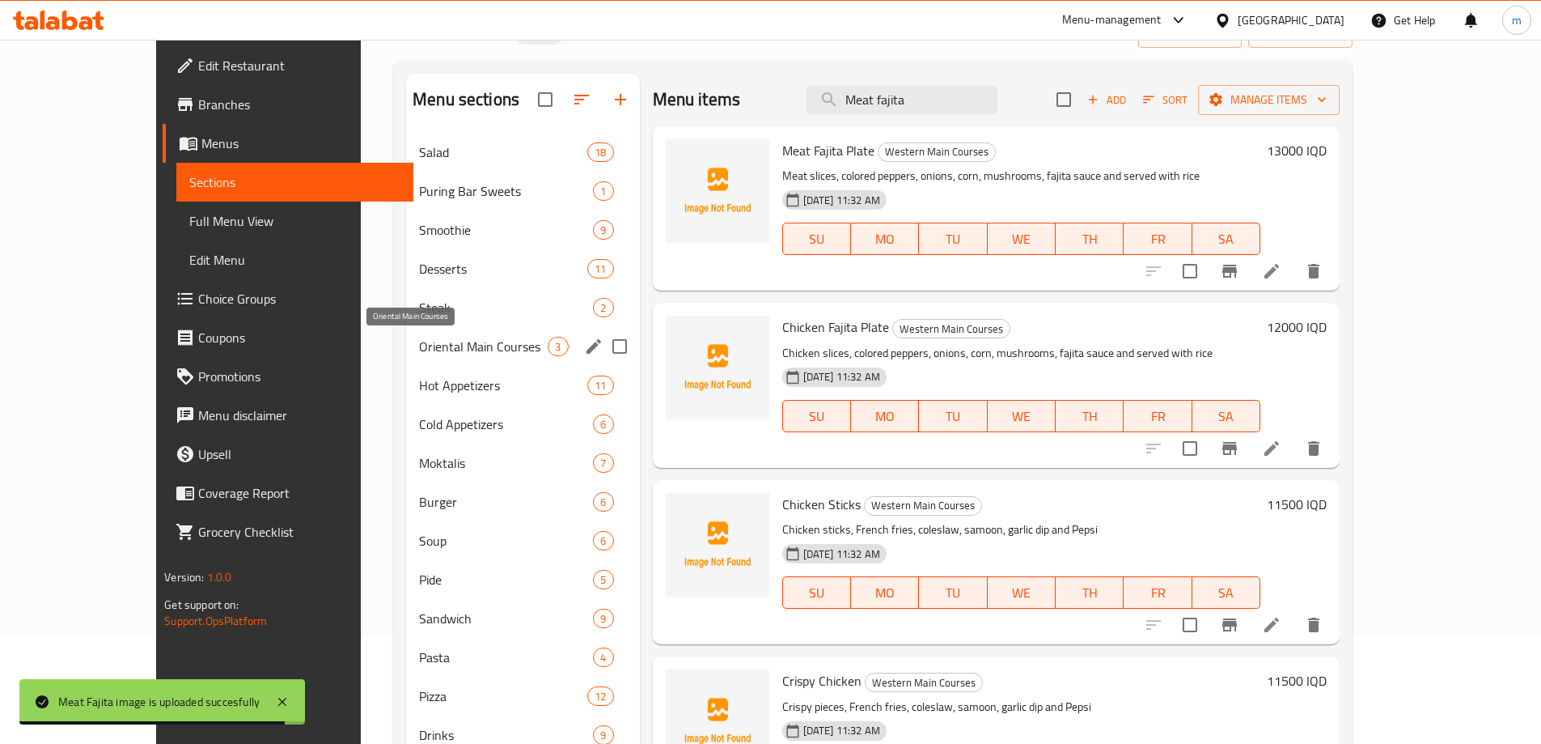
click at [419, 354] on span "Oriental Main Courses" at bounding box center [483, 346] width 129 height 19
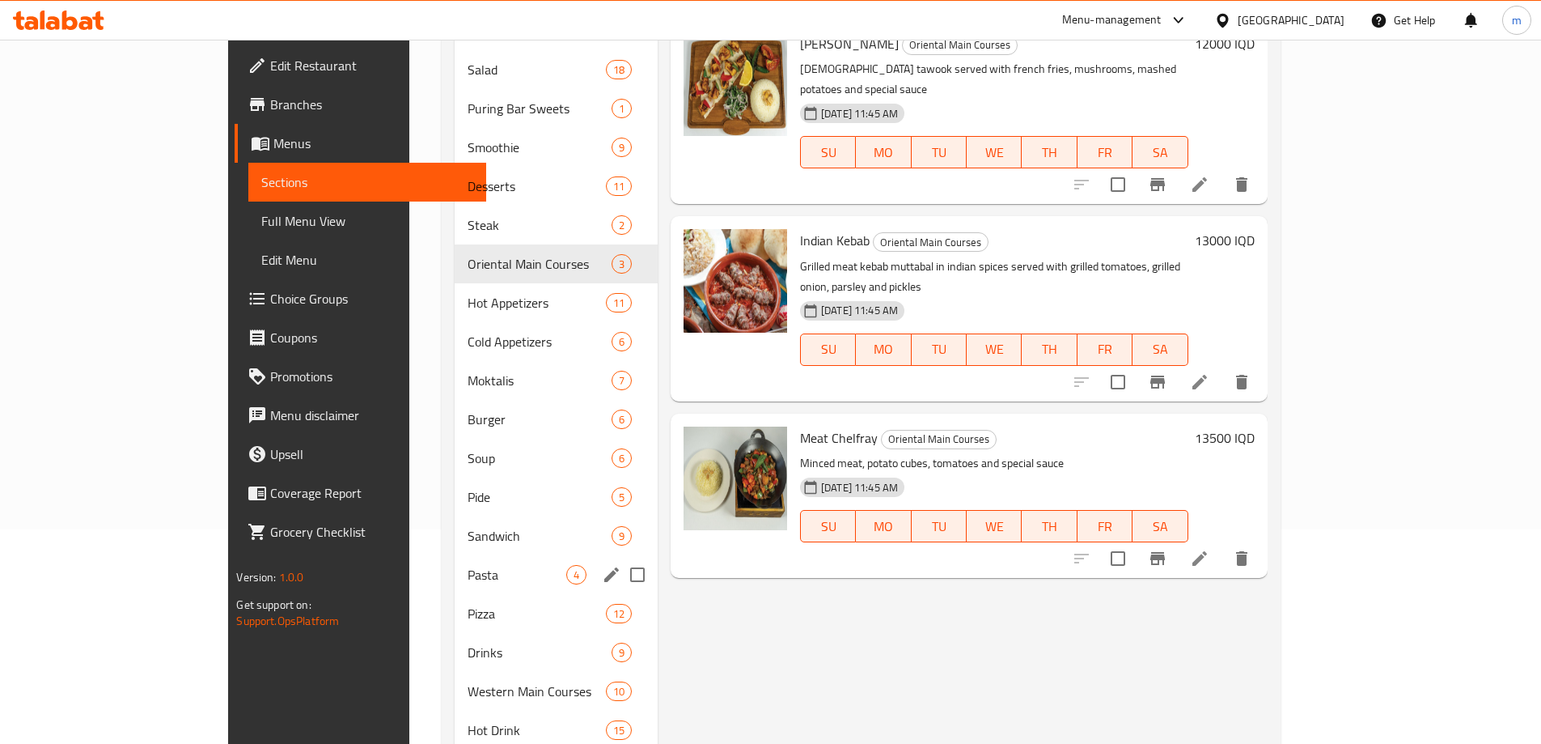
scroll to position [216, 0]
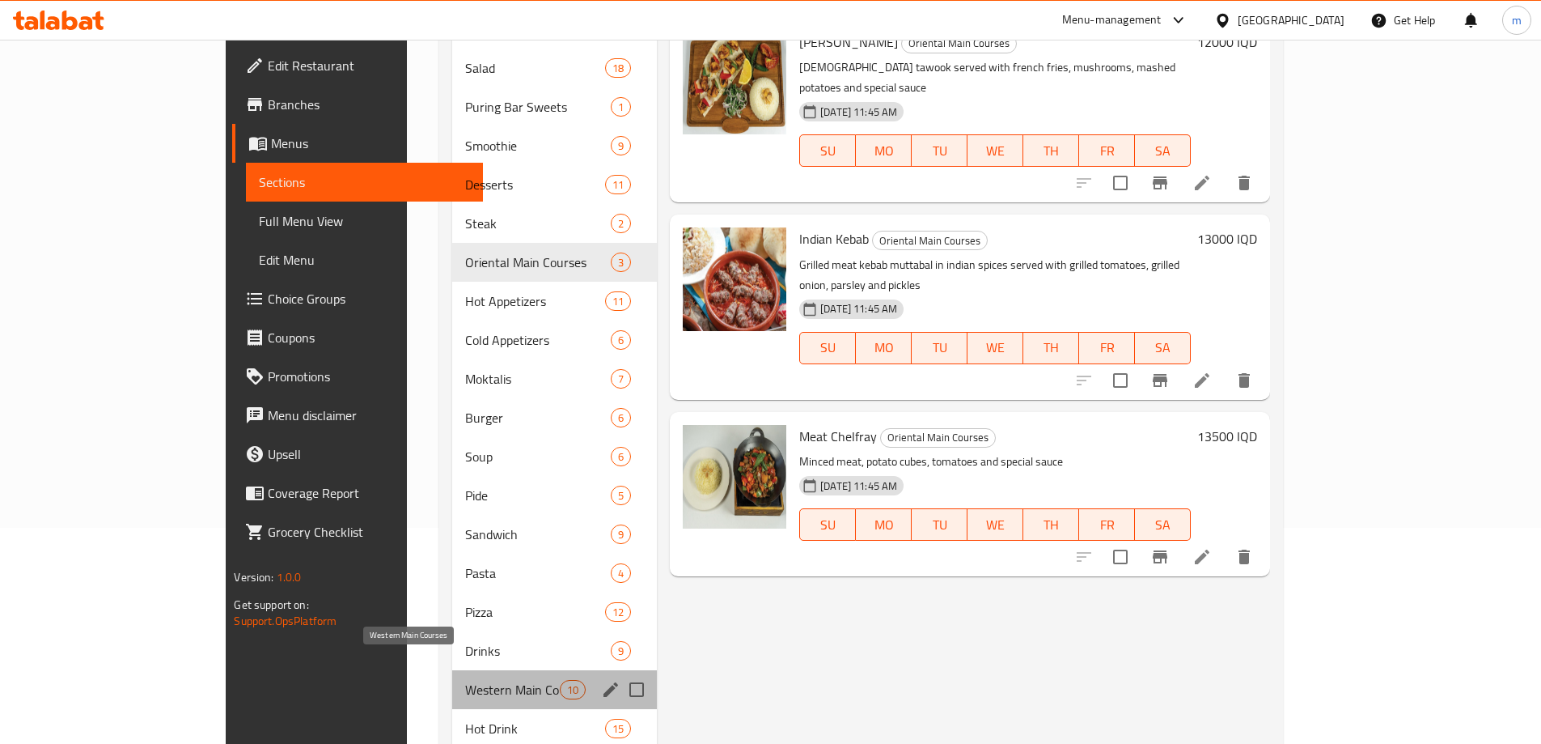
click at [465, 680] on span "Western Main Courses" at bounding box center [512, 689] width 94 height 19
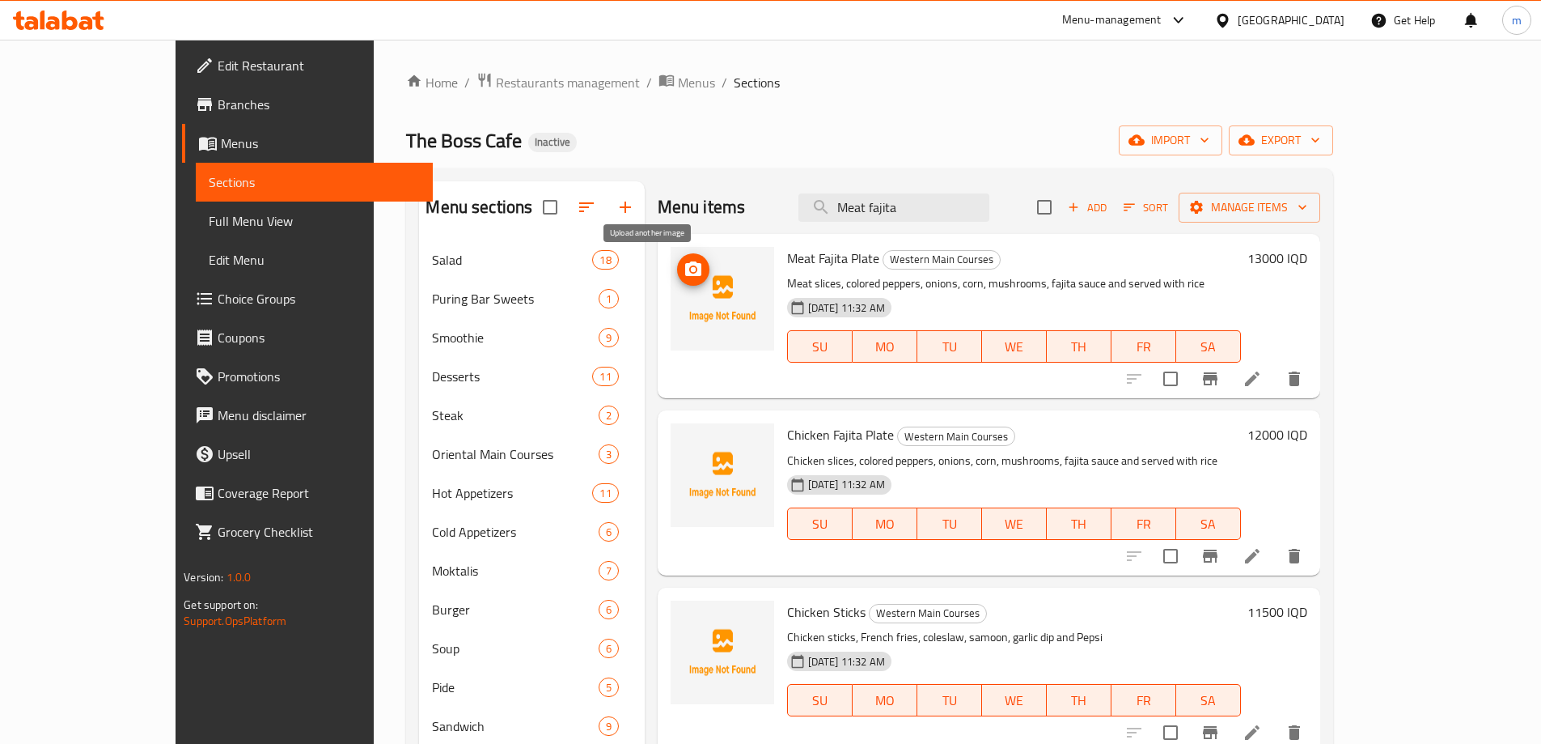
click at [691, 268] on circle "upload picture" at bounding box center [693, 269] width 5 height 5
click at [956, 220] on input "Meat fajita" at bounding box center [894, 207] width 191 height 28
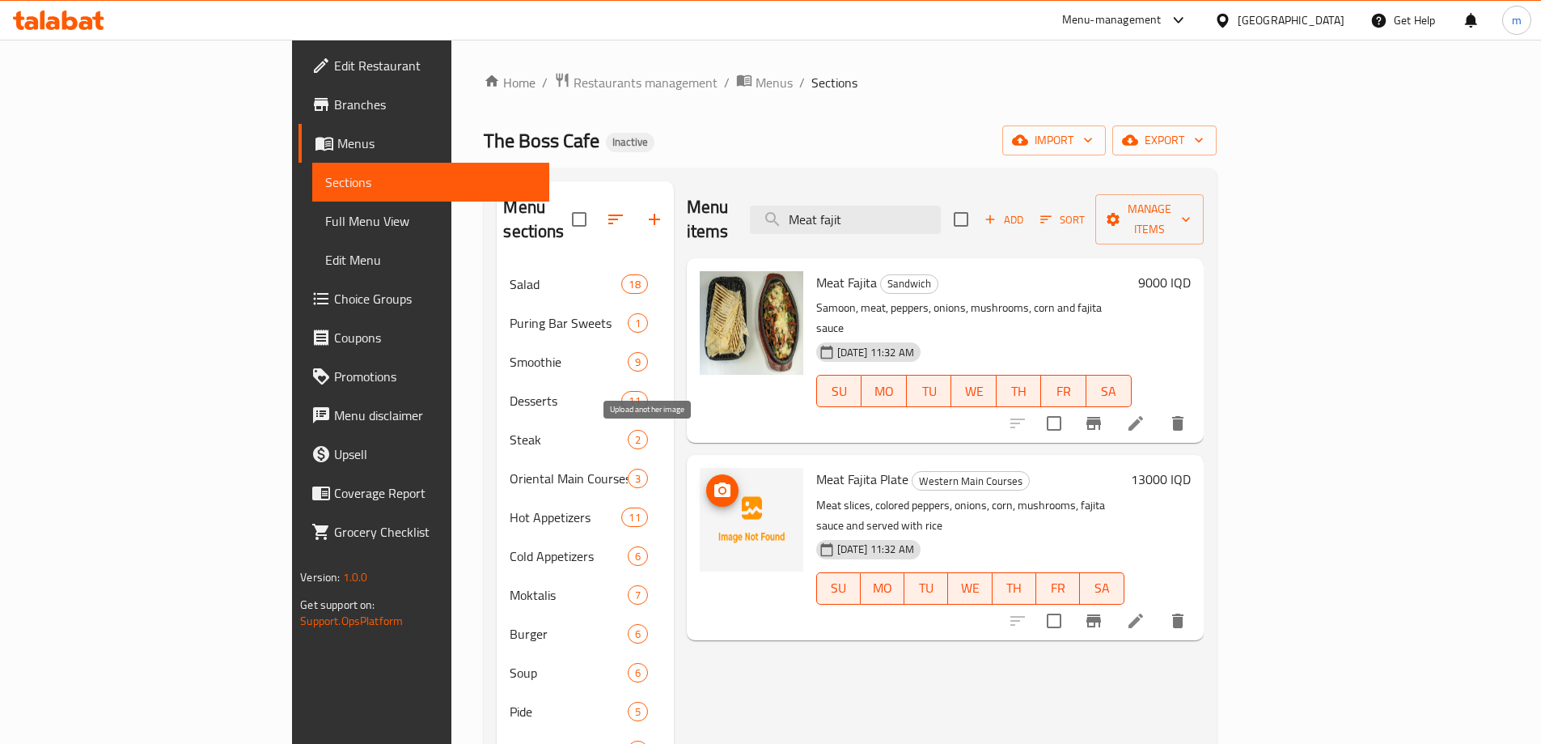
type input "Meat fajit"
click at [714, 482] on icon "upload picture" at bounding box center [722, 489] width 16 height 15
click at [1159, 409] on li at bounding box center [1135, 423] width 45 height 29
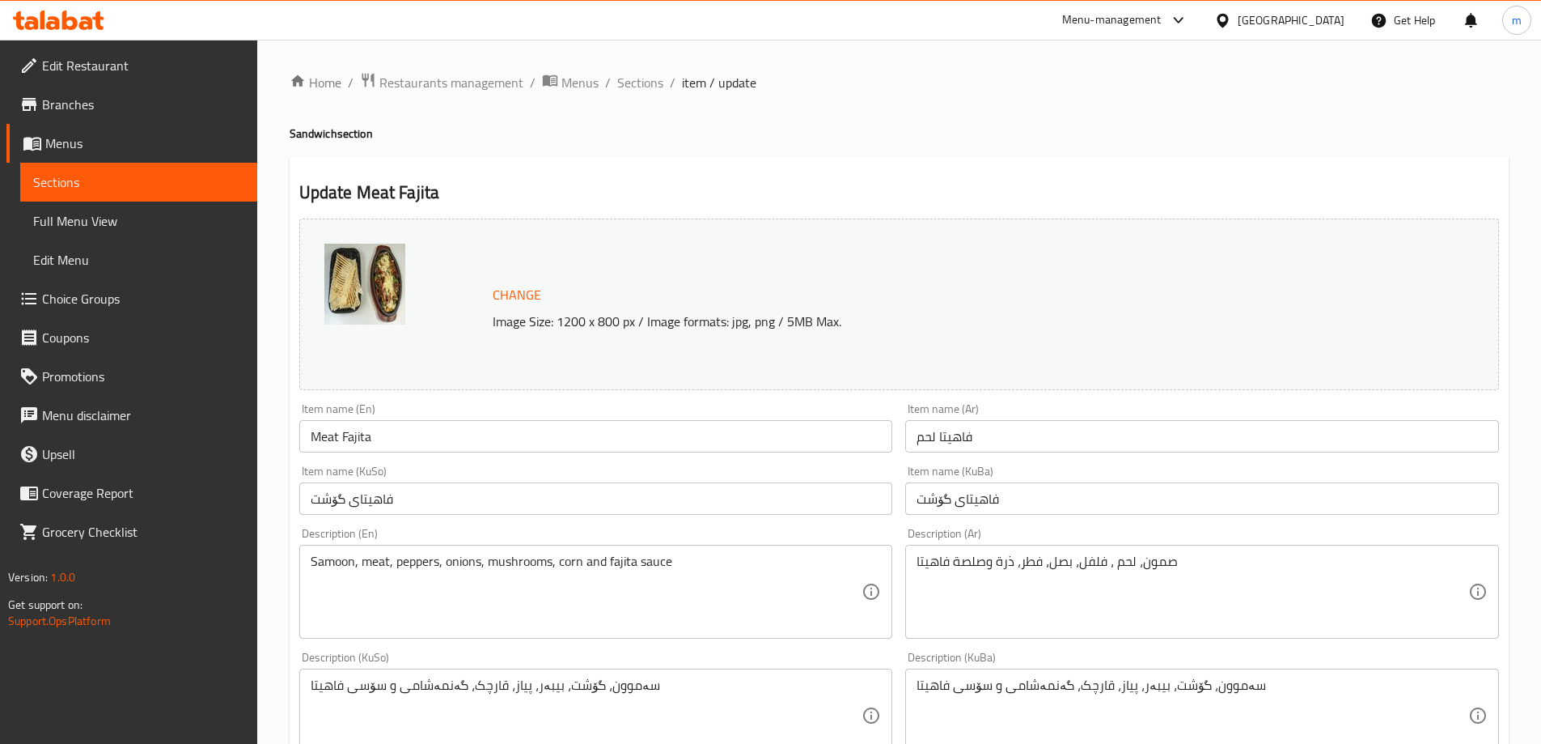
click at [375, 432] on input "Meat Fajita" at bounding box center [596, 436] width 594 height 32
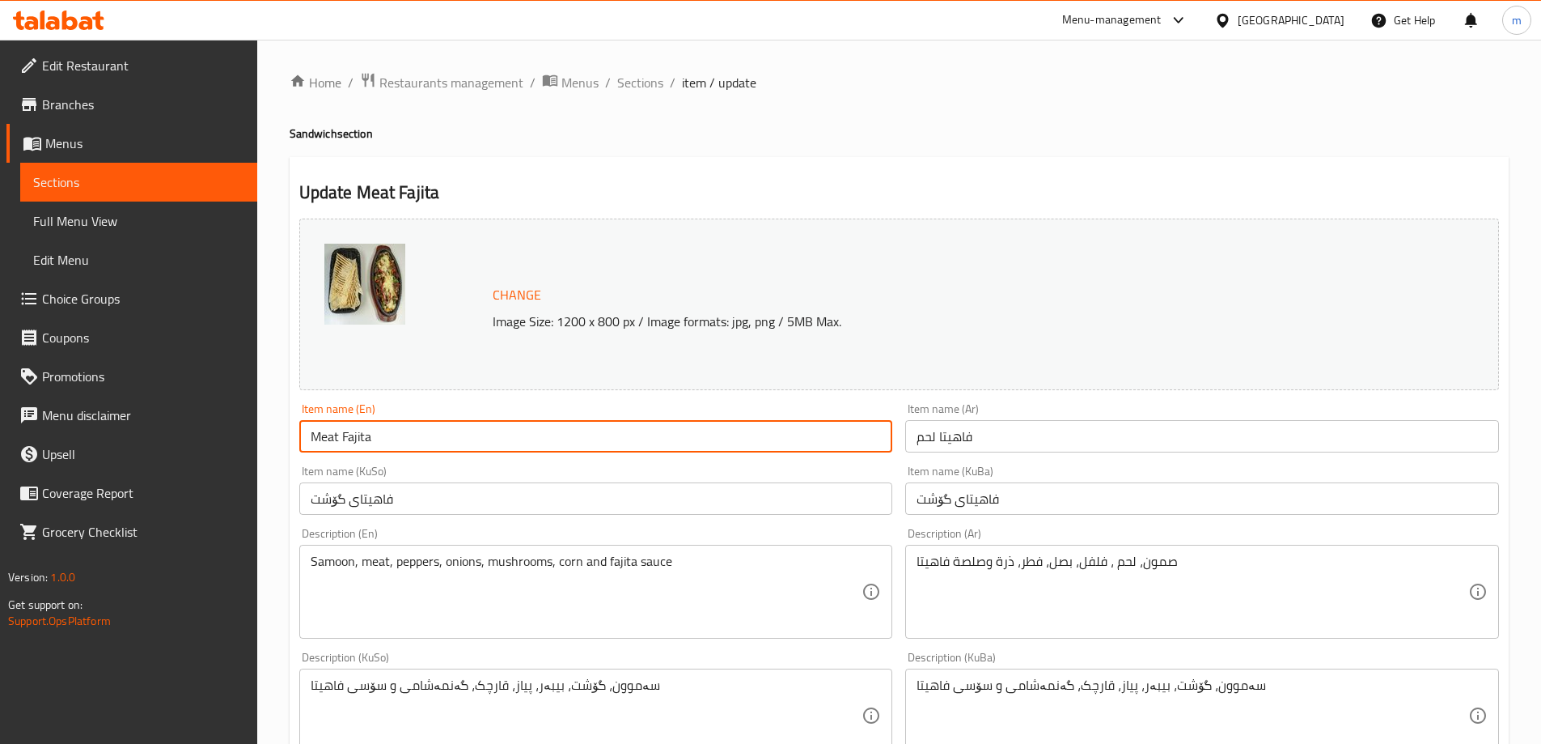
click at [375, 432] on input "Meat Fajita" at bounding box center [596, 436] width 594 height 32
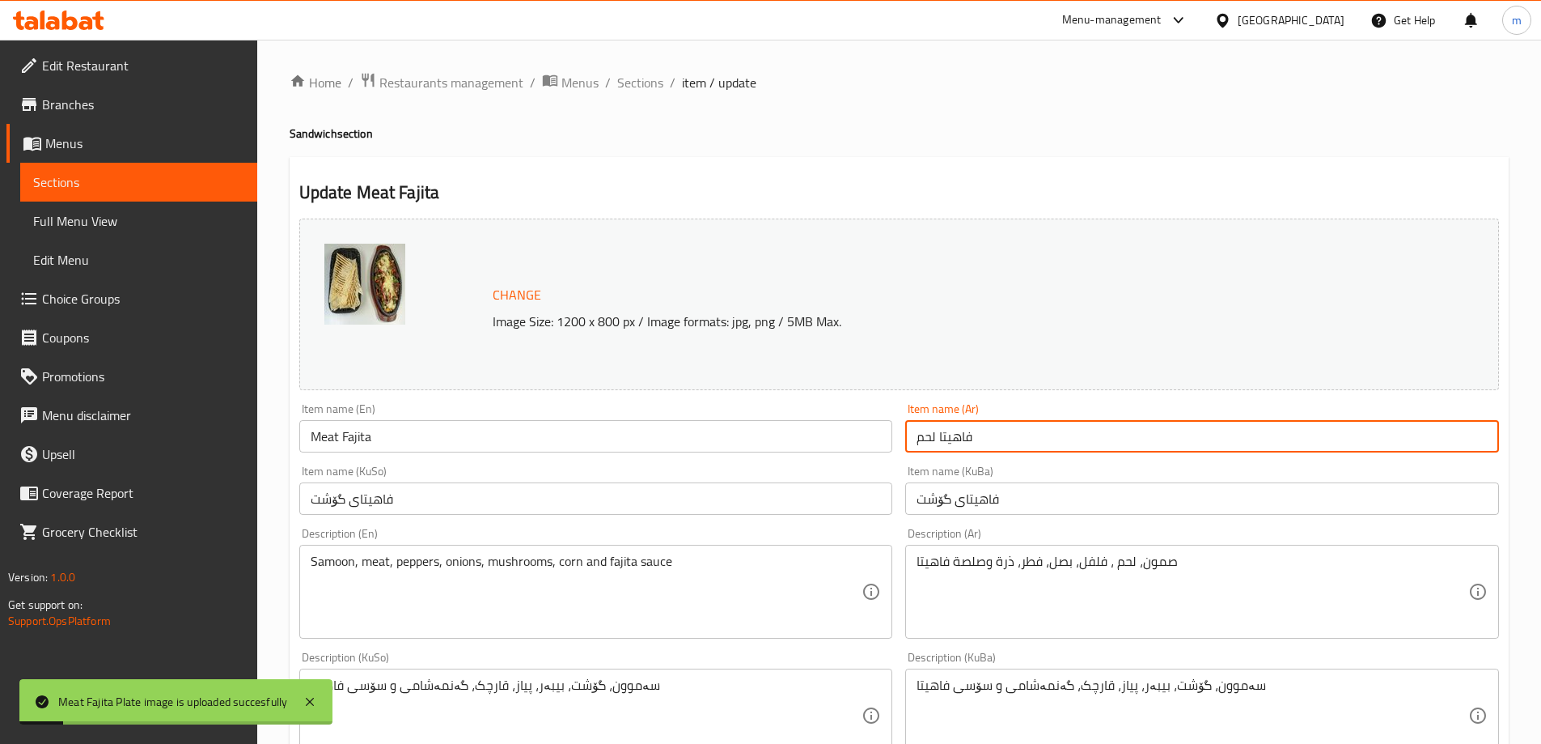
click at [1005, 434] on input "فاهيتا لحم" at bounding box center [1202, 436] width 594 height 32
click at [955, 493] on input "فاهیتای گۆشت" at bounding box center [1202, 498] width 594 height 32
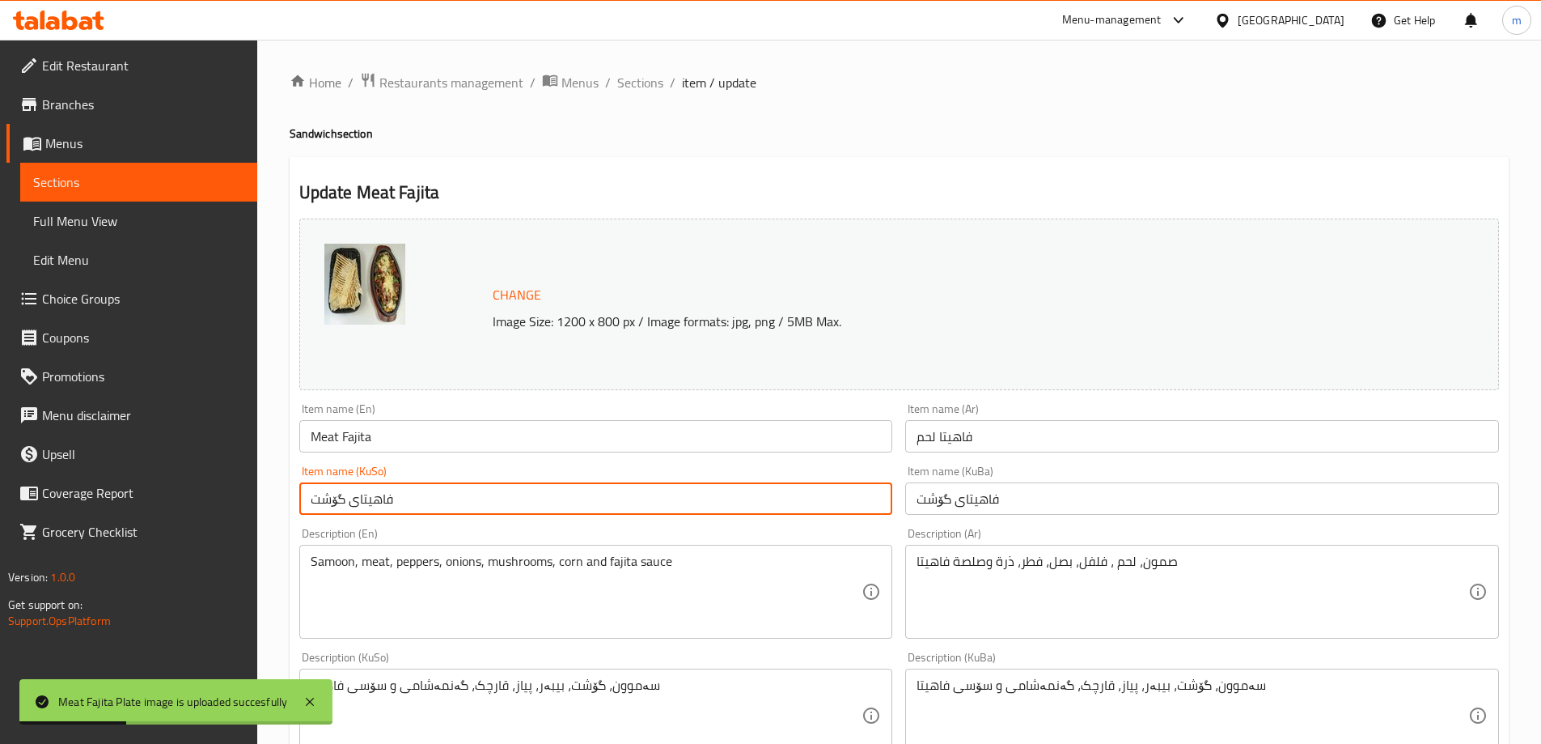
click at [546, 498] on input "فاهیتای گۆشت" at bounding box center [596, 498] width 594 height 32
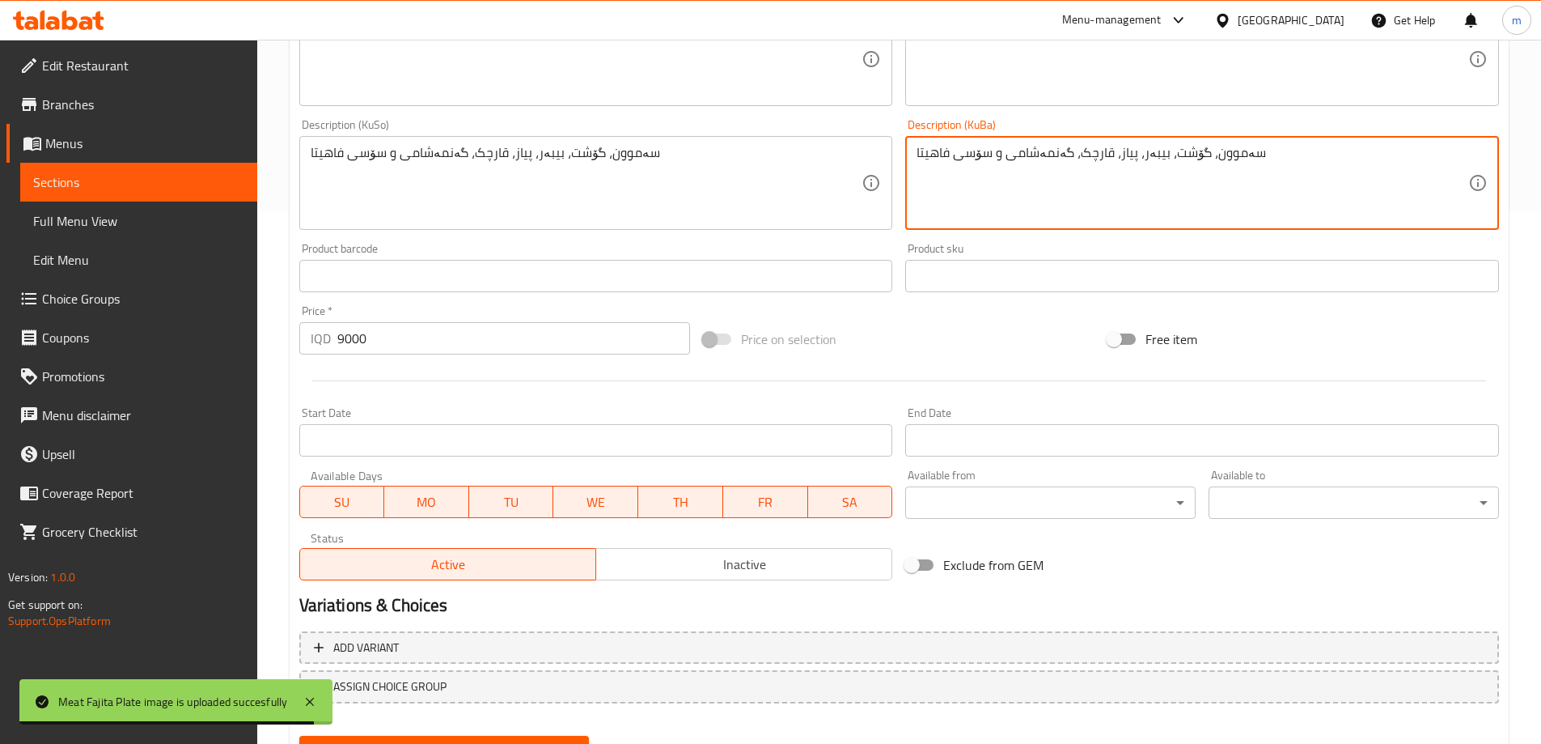
scroll to position [540, 0]
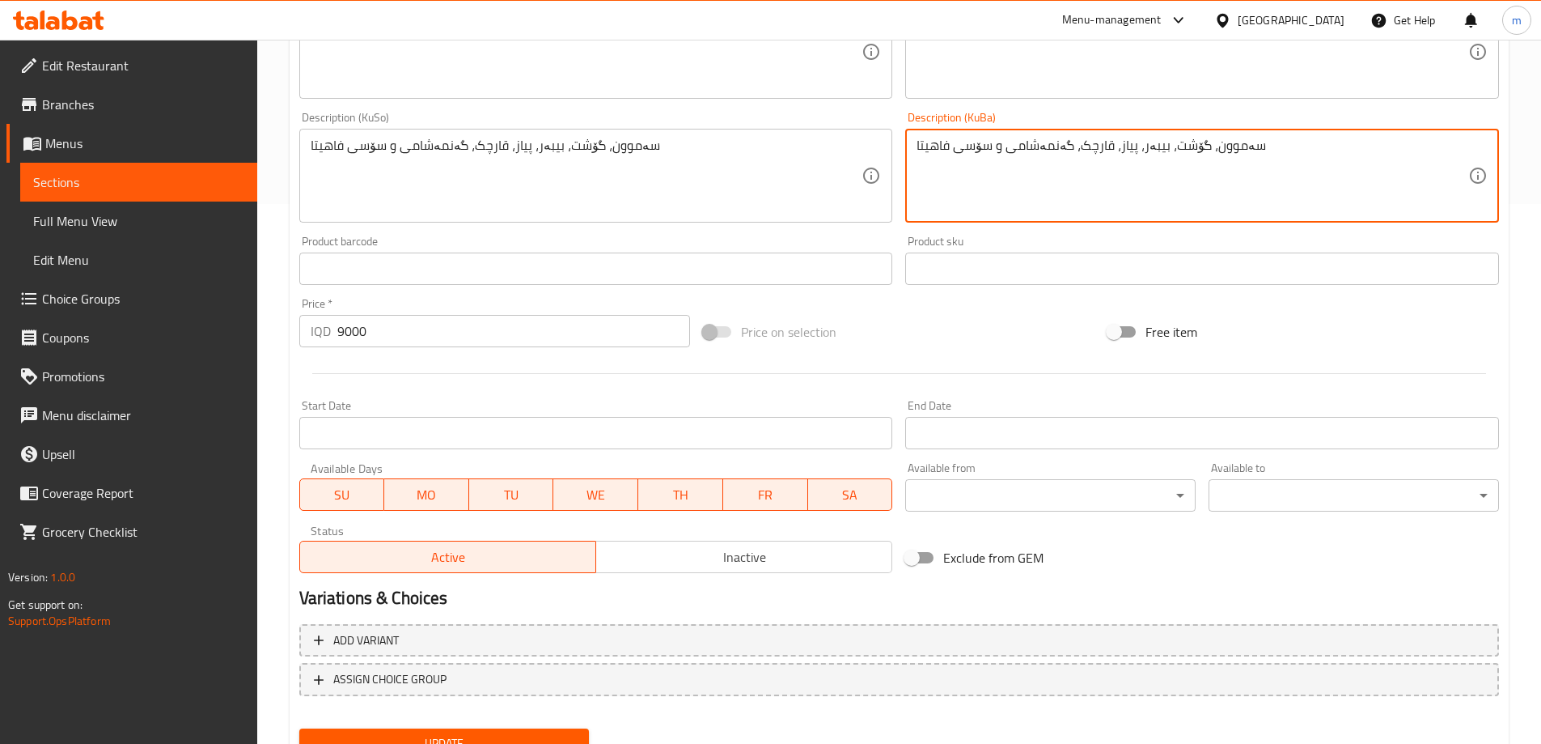
click at [405, 337] on input "9000" at bounding box center [514, 331] width 354 height 32
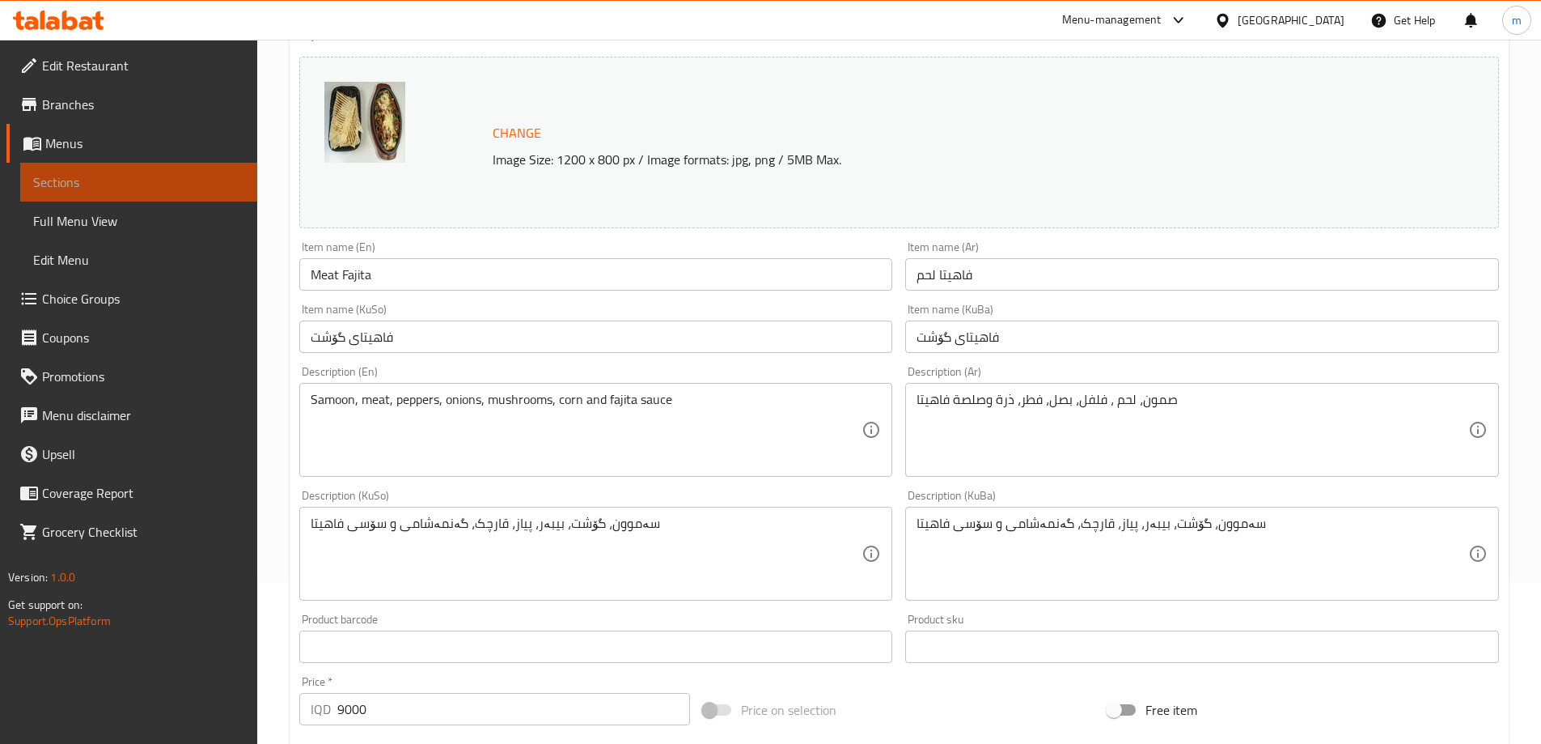
click at [144, 181] on span "Sections" at bounding box center [138, 181] width 211 height 19
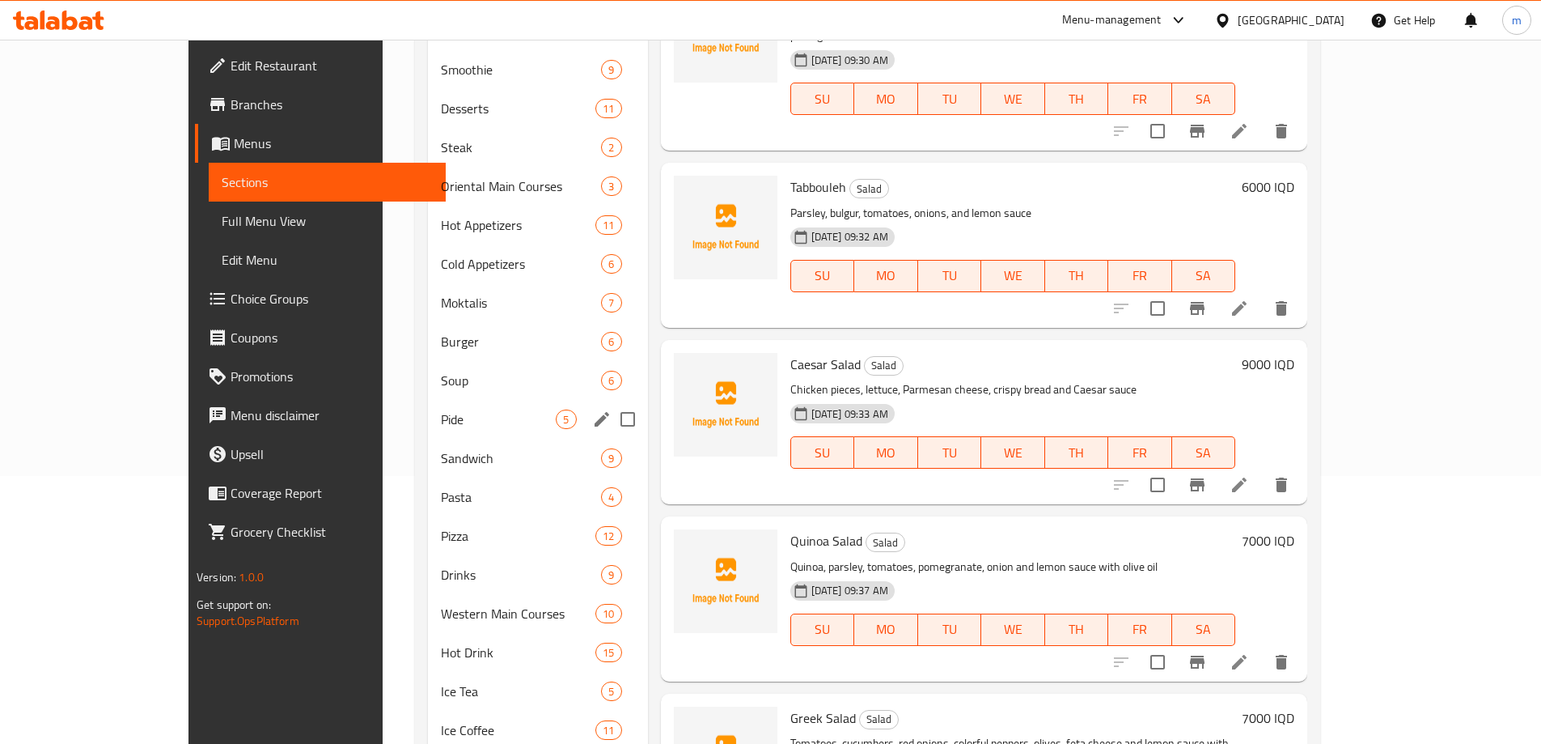
scroll to position [269, 0]
click at [441, 455] on span "Sandwich" at bounding box center [499, 456] width 116 height 19
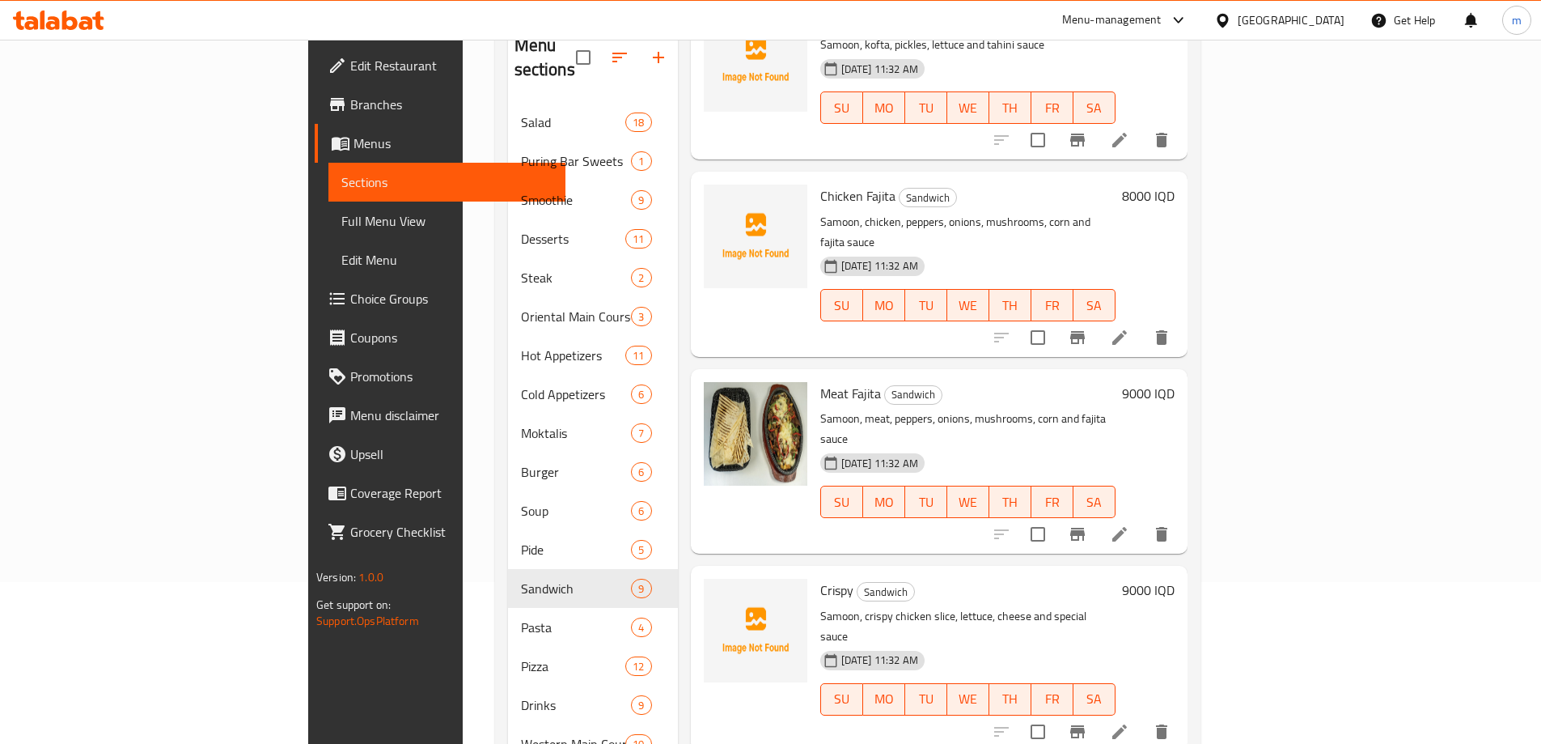
scroll to position [108, 0]
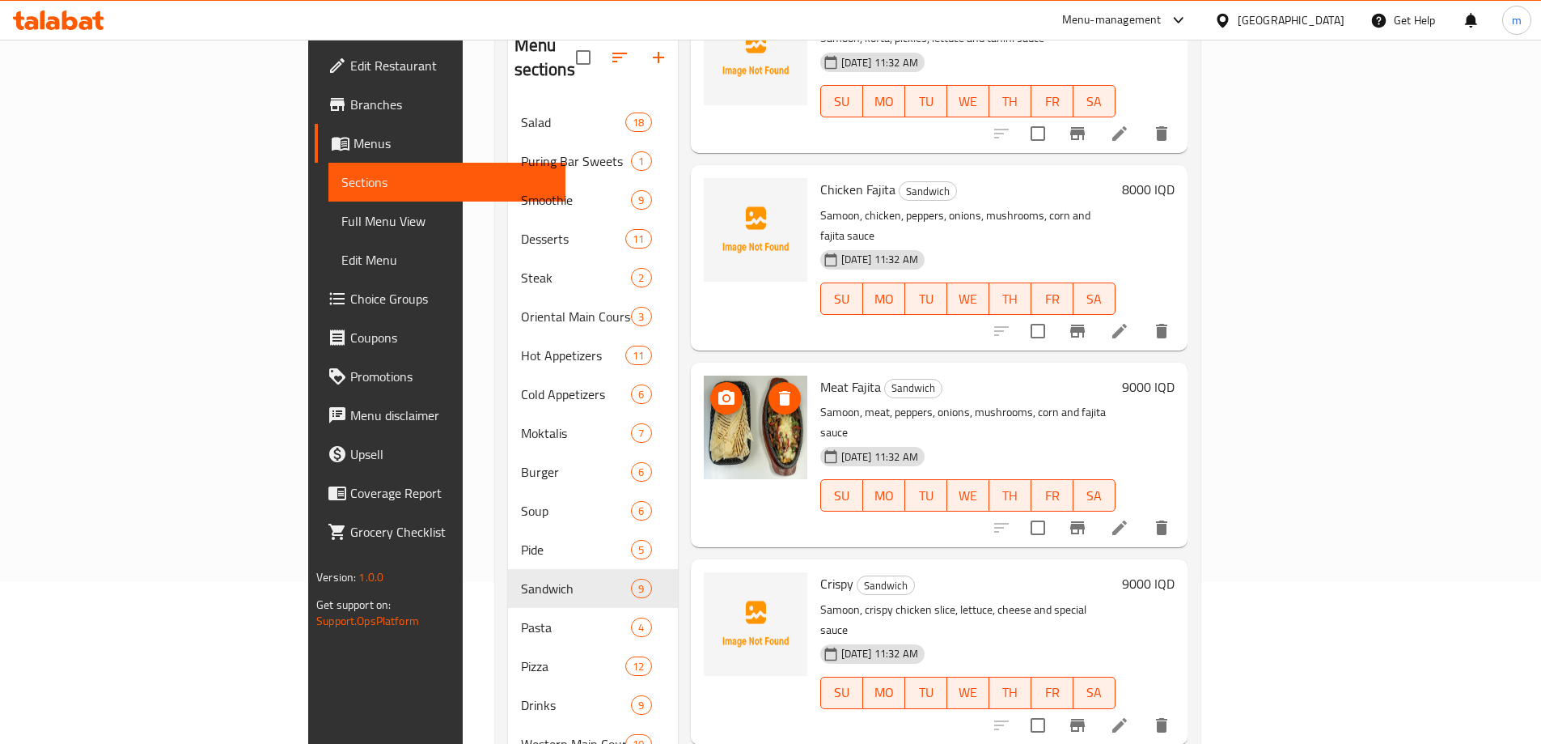
click at [779, 391] on icon "delete image" at bounding box center [784, 398] width 11 height 15
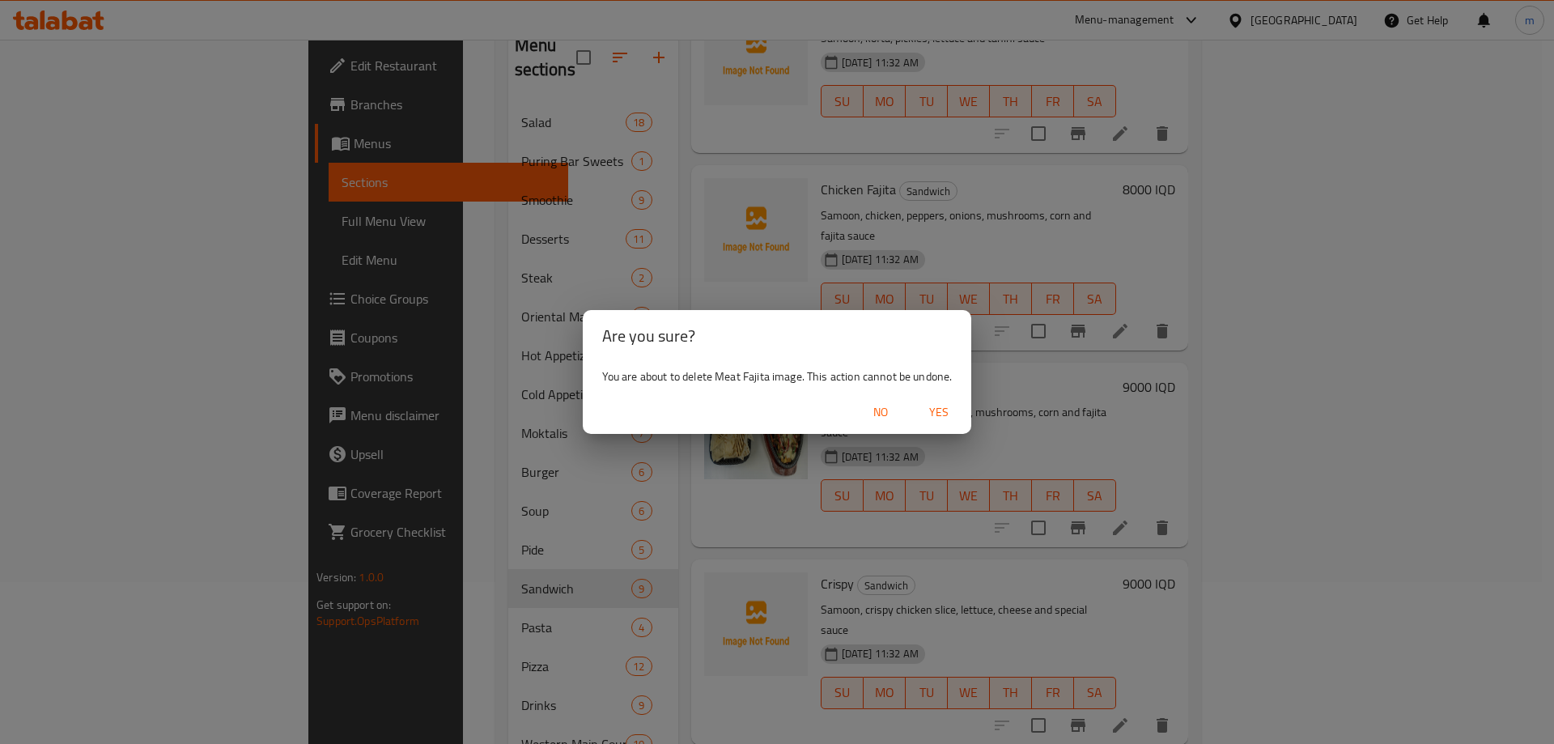
click at [953, 413] on span "Yes" at bounding box center [938, 412] width 39 height 20
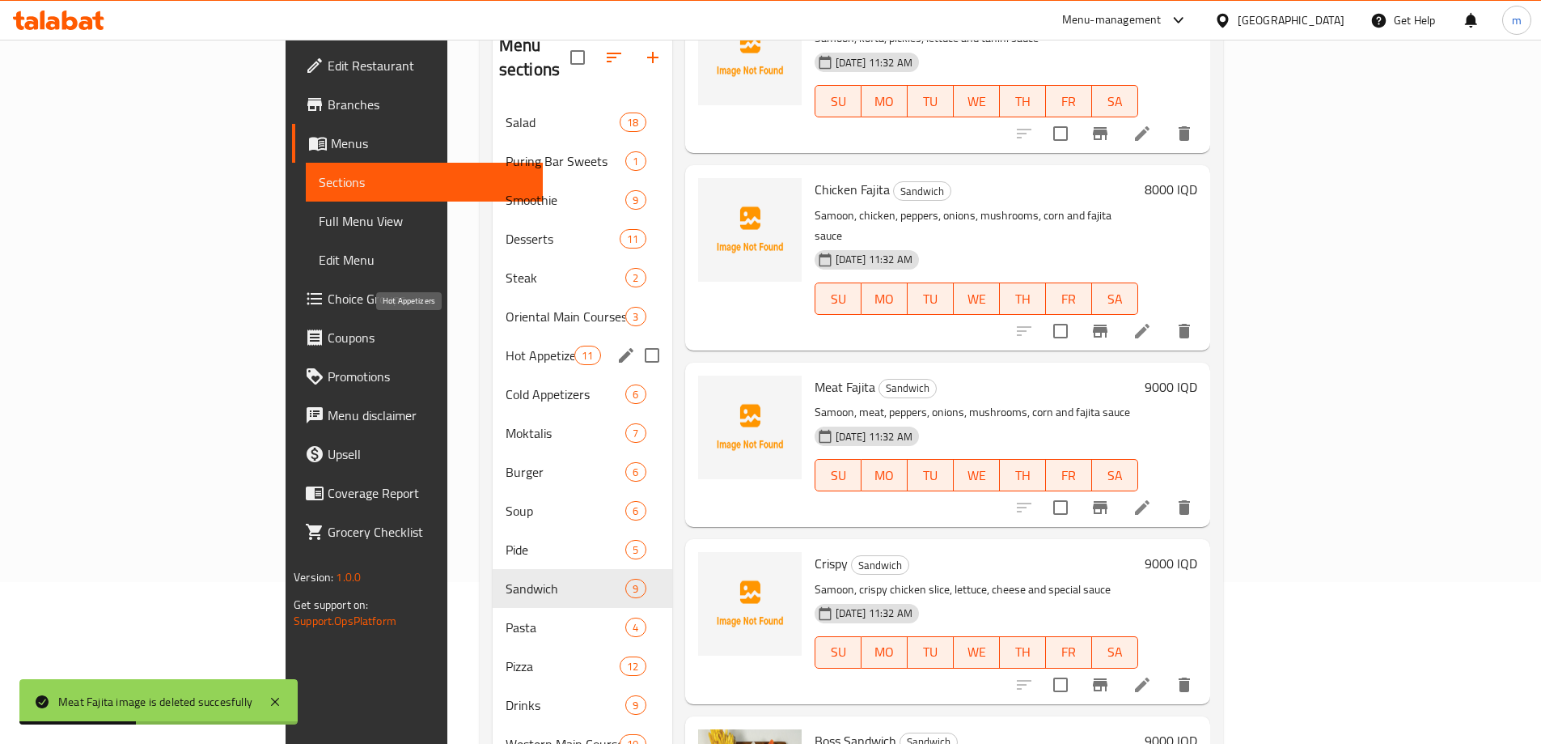
click at [506, 346] on span "Hot Appetizers" at bounding box center [540, 355] width 69 height 19
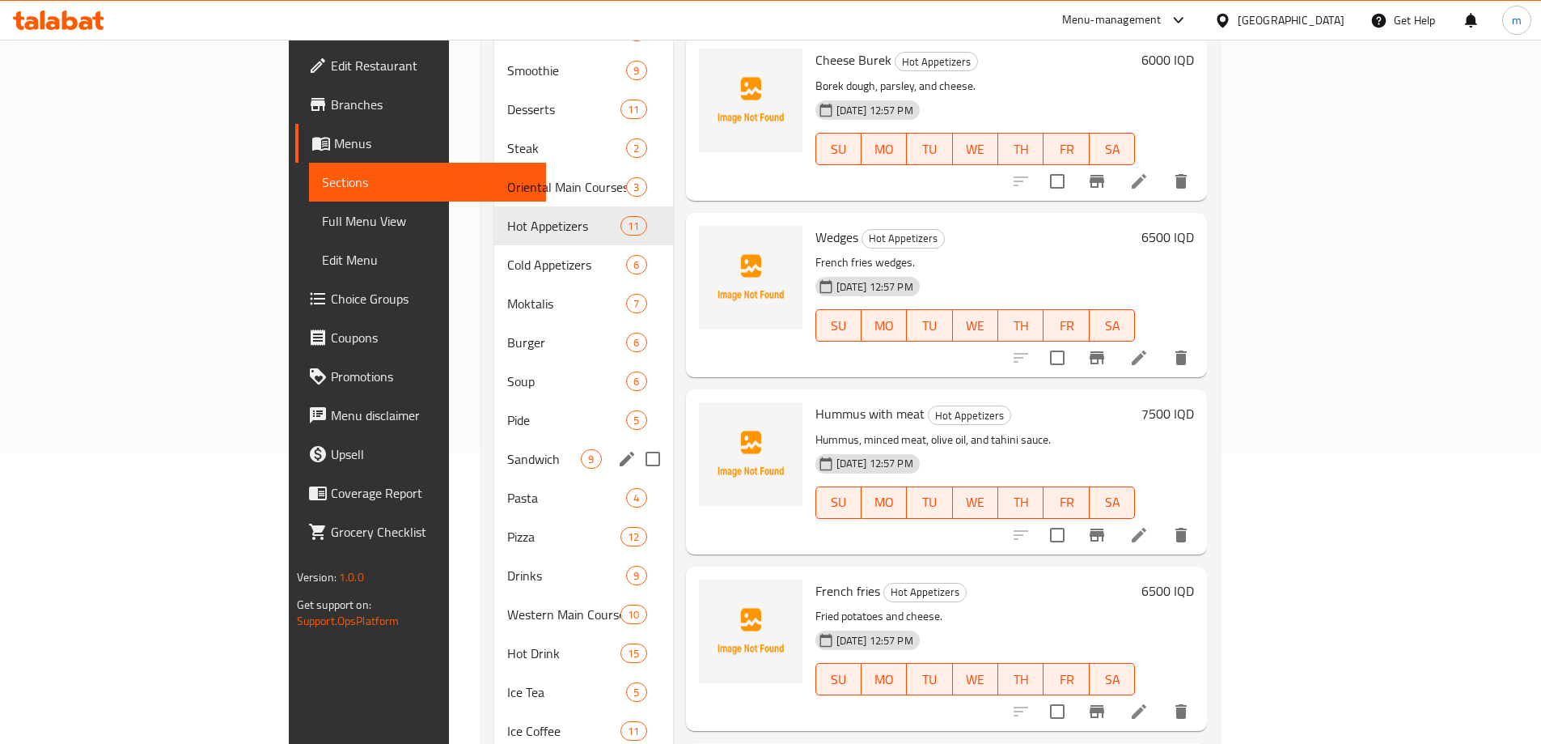
scroll to position [148, 0]
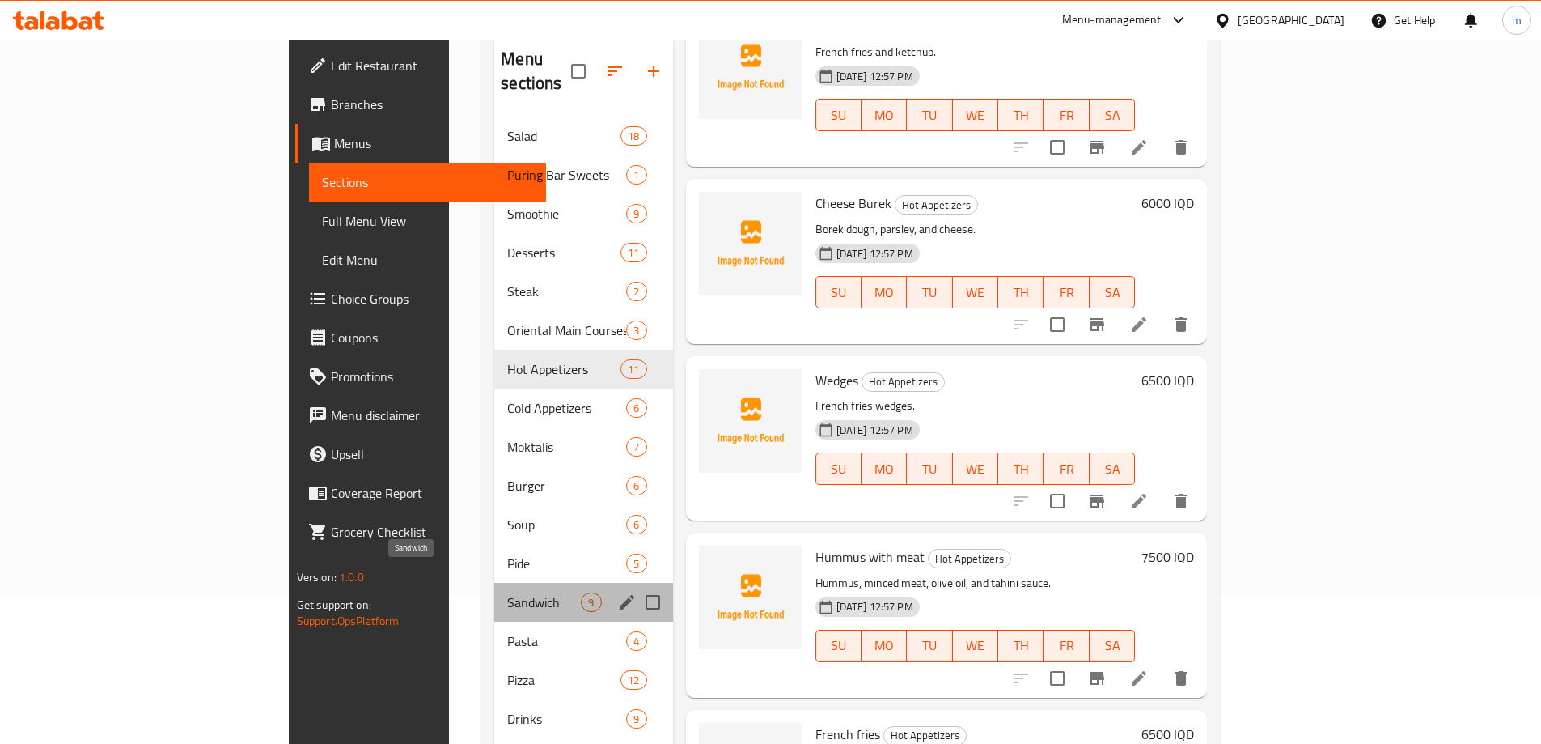
click at [507, 592] on span "Sandwich" at bounding box center [544, 601] width 74 height 19
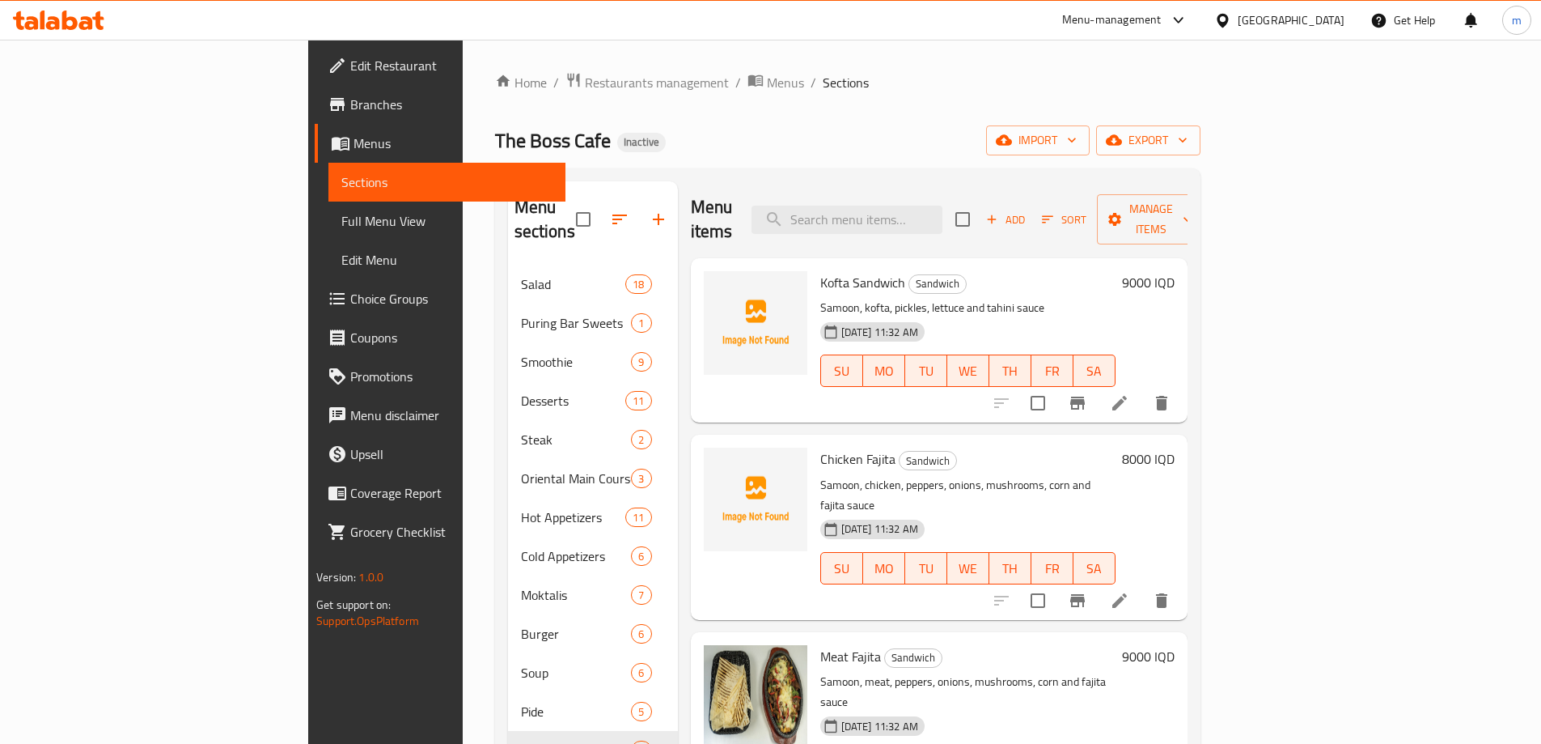
click at [1188, 225] on div "Menu items Add Sort Manage items" at bounding box center [939, 219] width 497 height 77
click at [1206, 222] on div "Add Sort Manage items" at bounding box center [1081, 219] width 250 height 50
click at [1028, 214] on span "Add" at bounding box center [1006, 219] width 44 height 19
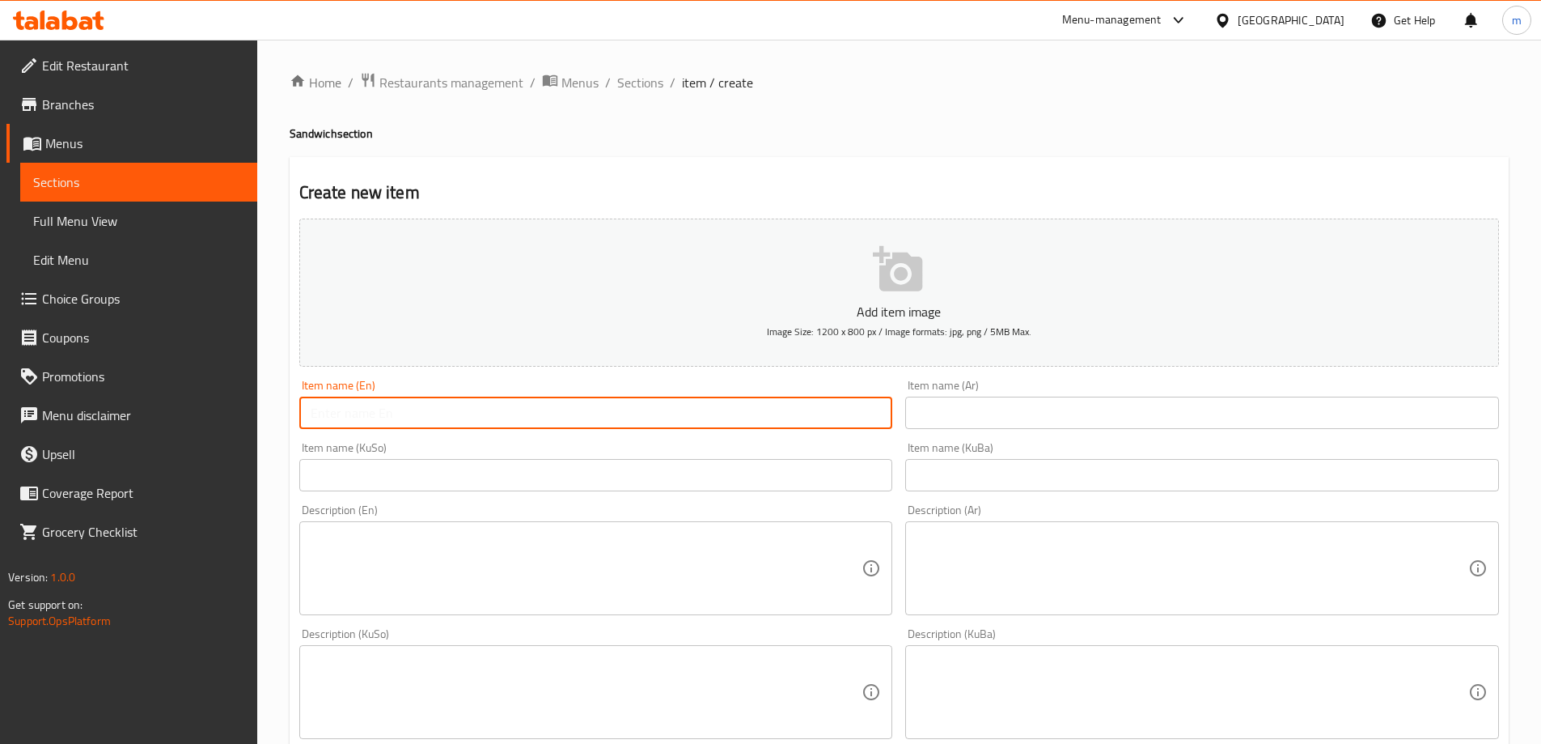
click at [489, 418] on input "text" at bounding box center [596, 412] width 594 height 32
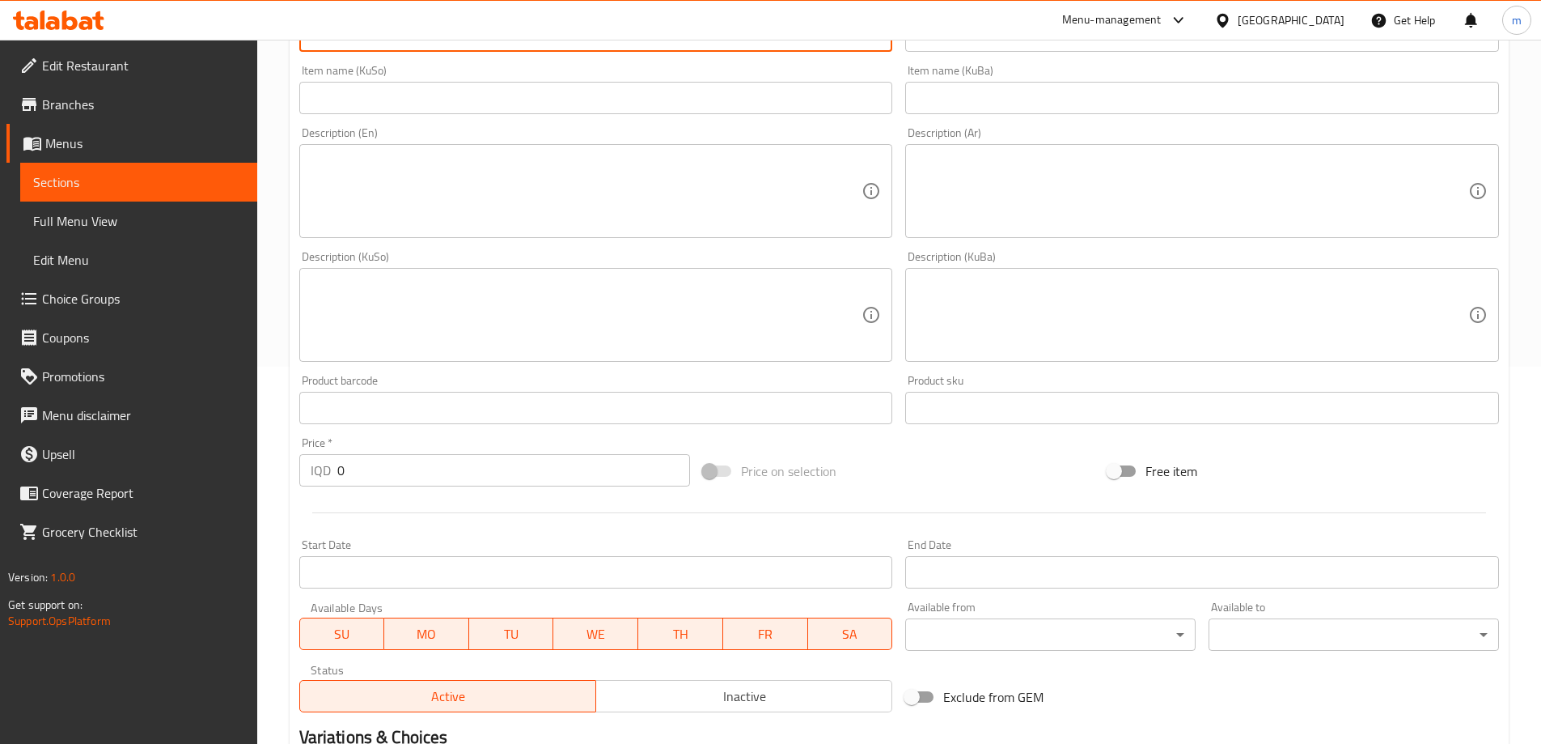
scroll to position [378, 0]
click at [427, 462] on input "0" at bounding box center [514, 469] width 354 height 32
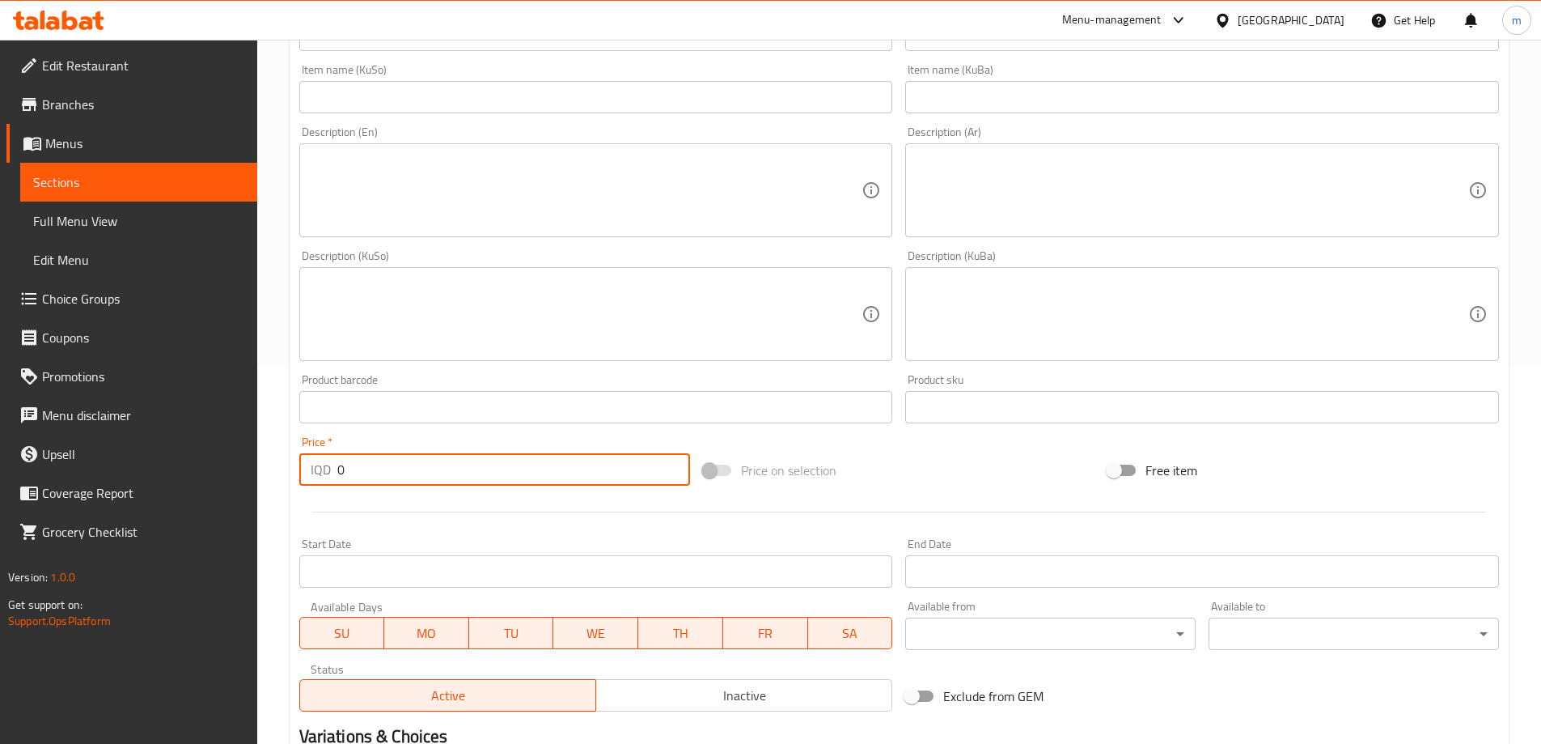
paste input "900"
type input "9000"
click at [486, 312] on textarea at bounding box center [587, 314] width 552 height 77
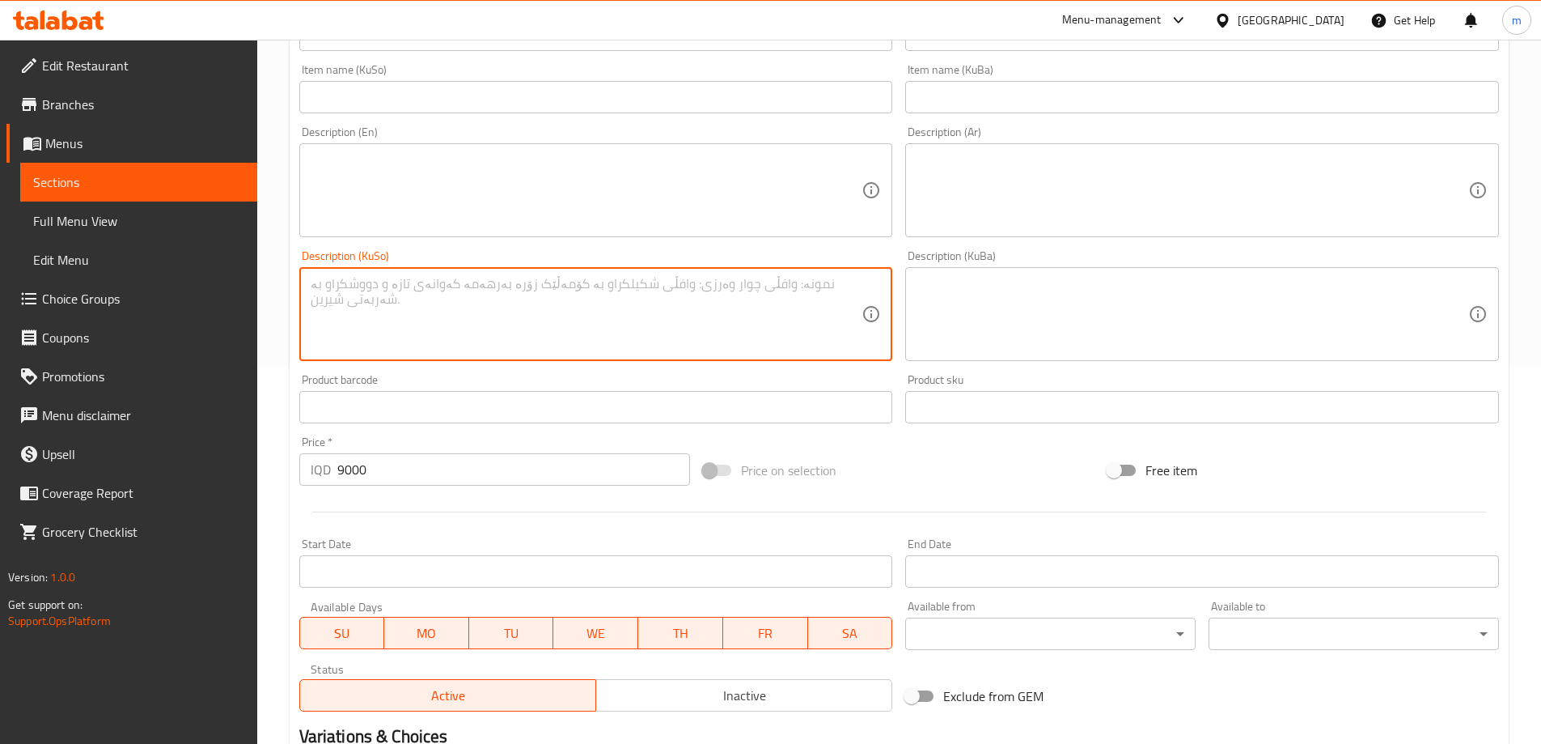
paste textarea "سەموون، گۆشت، بیبەر، پیاز، قارچک، گەنمەشامی و سۆسی فاهیتا"
type textarea "سەموون، گۆشت، بیبەر، پیاز، قارچک، گەنمەشامی و سۆسی فاهیتا"
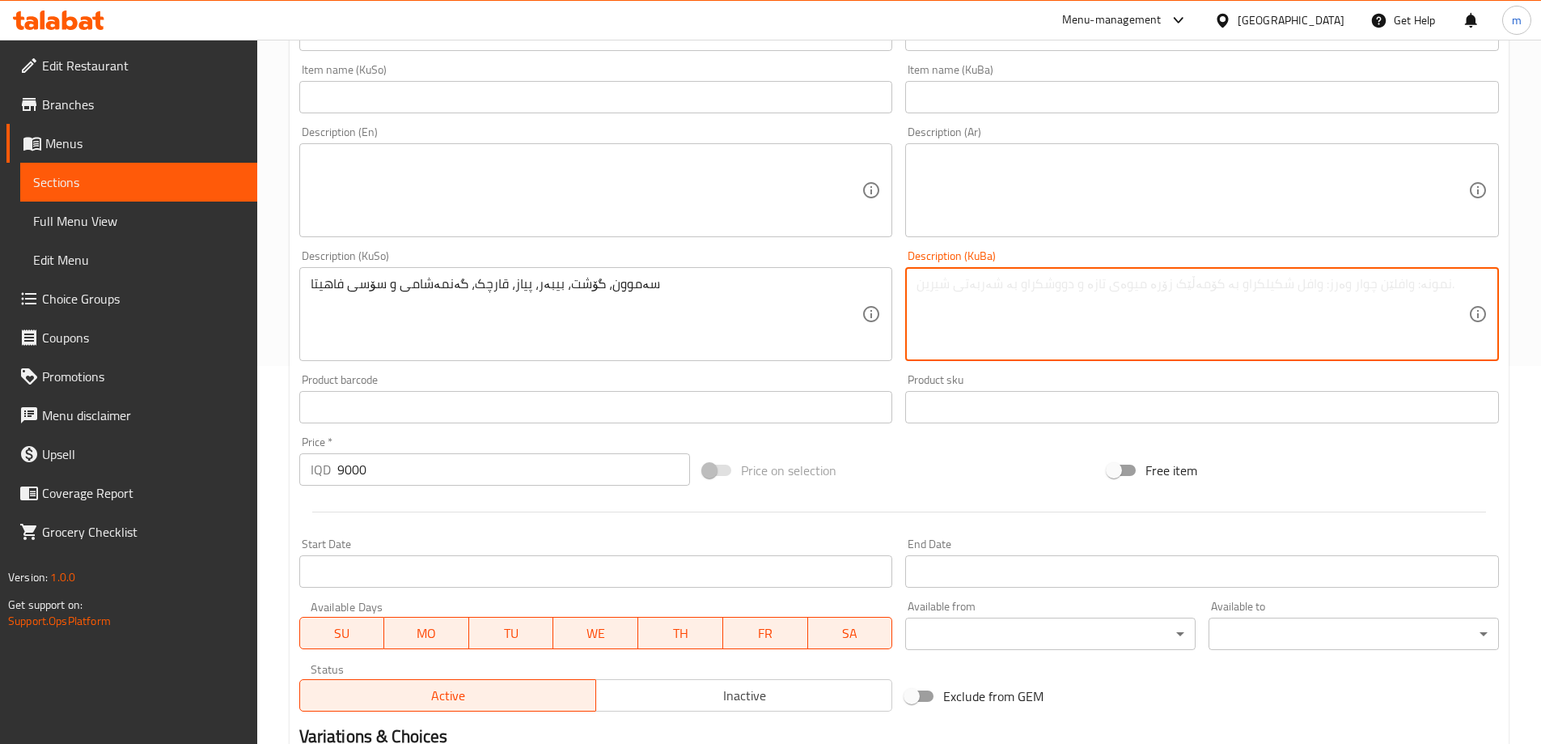
click at [1014, 316] on textarea at bounding box center [1193, 314] width 552 height 77
paste textarea "سەموون، گۆشت، بیبەر، پیاز، قارچک، گەنمەشامی و سۆسی فاهیتا"
type textarea "سەموون، گۆشت، بیبەر، پیاز، قارچک، گەنمەشامی و سۆسی فاهیتا"
click at [1041, 180] on textarea at bounding box center [1193, 190] width 552 height 77
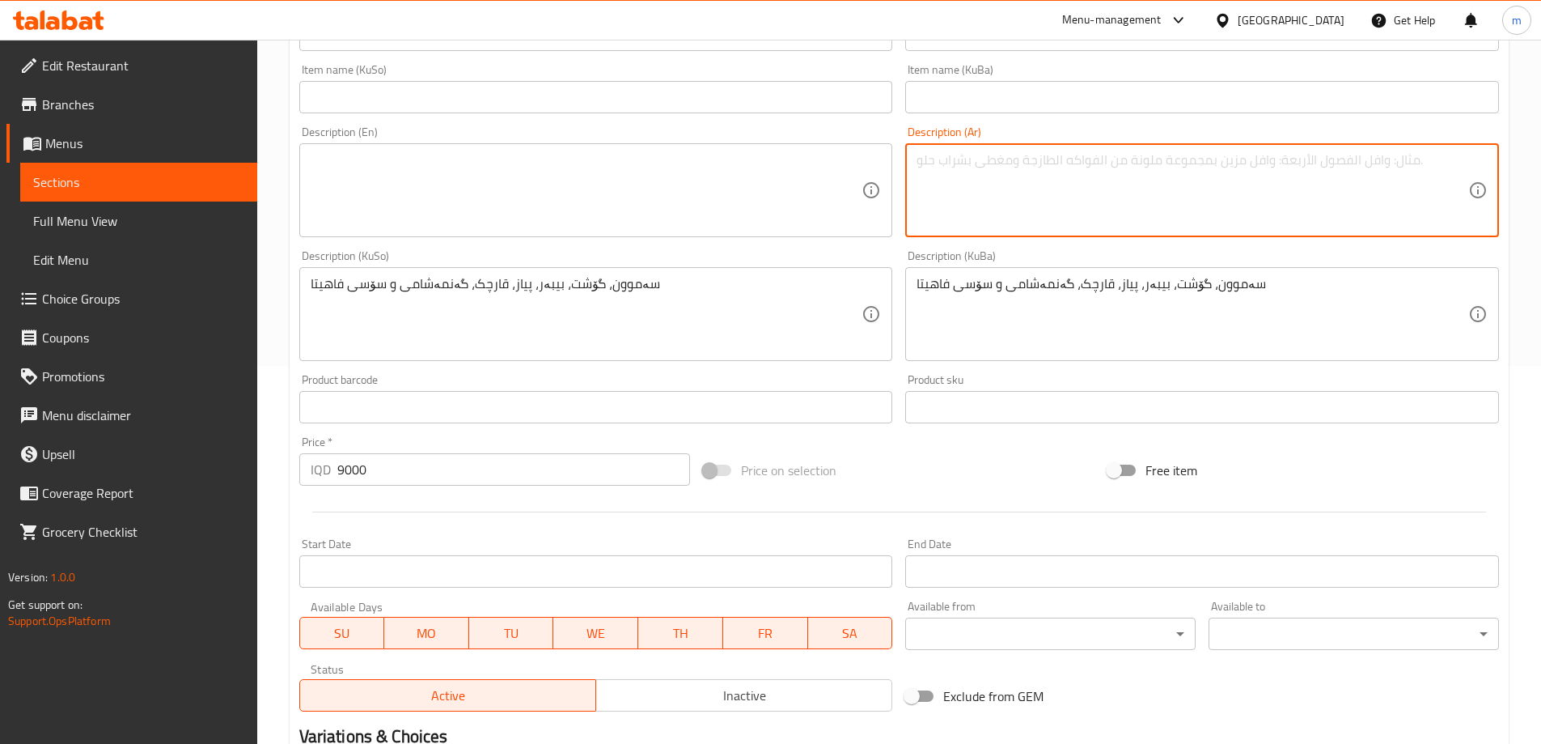
paste textarea "صمون، لحم ، فلفل، بصل، فطر، ذرة وصلصة فاهيتا"
type textarea "صمون، لحم ، فلفل، بصل، فطر، ذرة وصلصة فاهيتا"
click at [657, 174] on textarea at bounding box center [587, 190] width 552 height 77
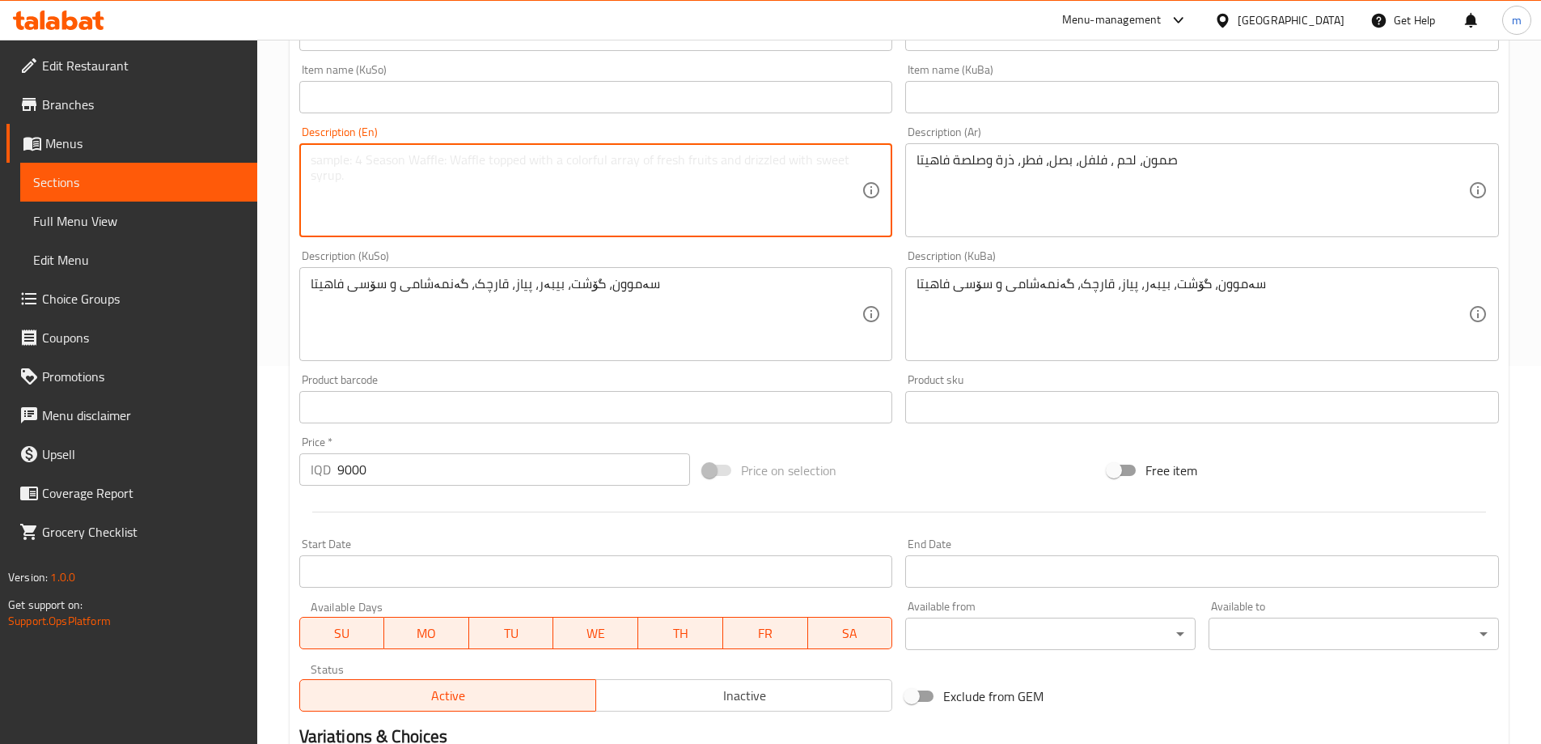
paste textarea "Samoon, meat, peppers, onions, mushrooms, corn and fajita sauce"
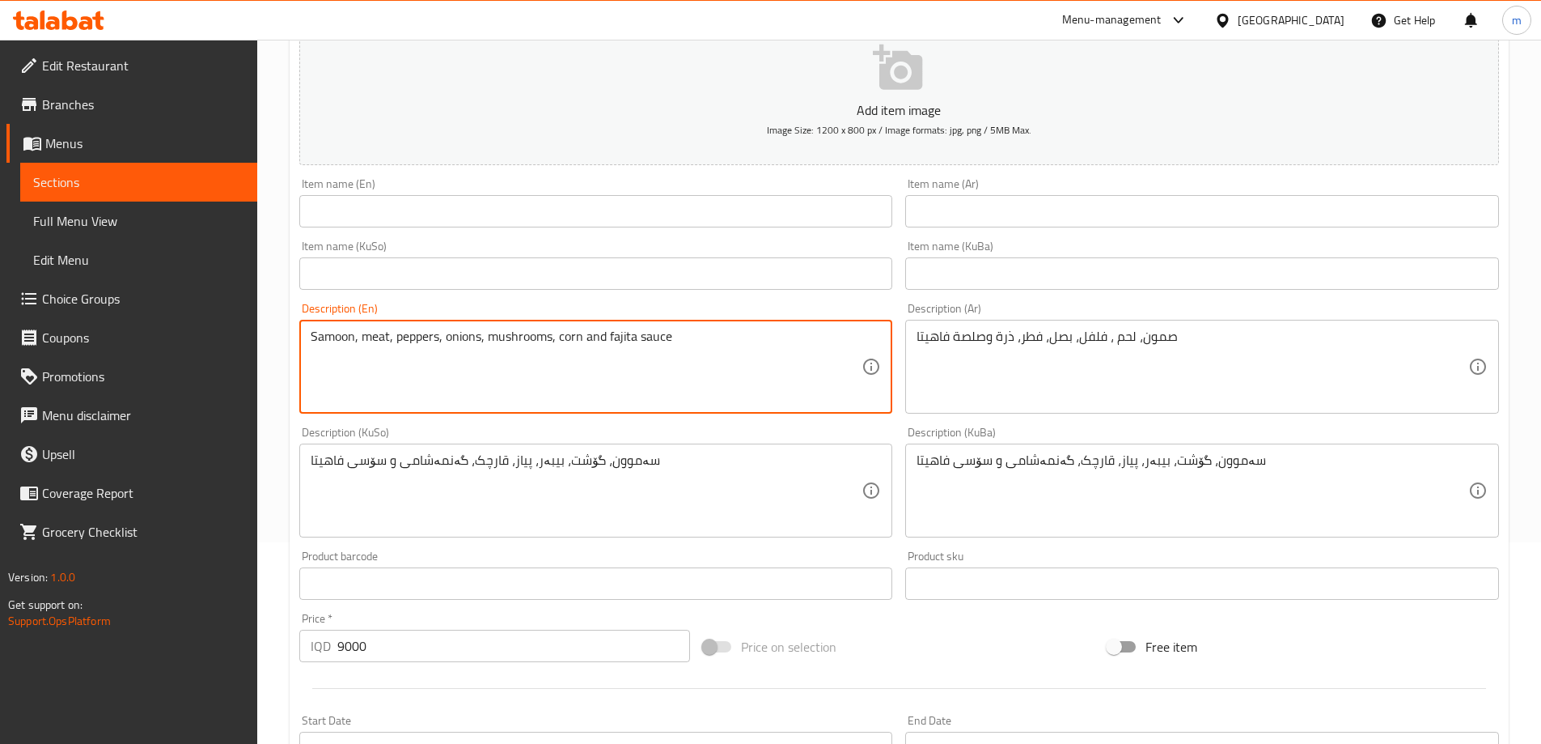
scroll to position [108, 0]
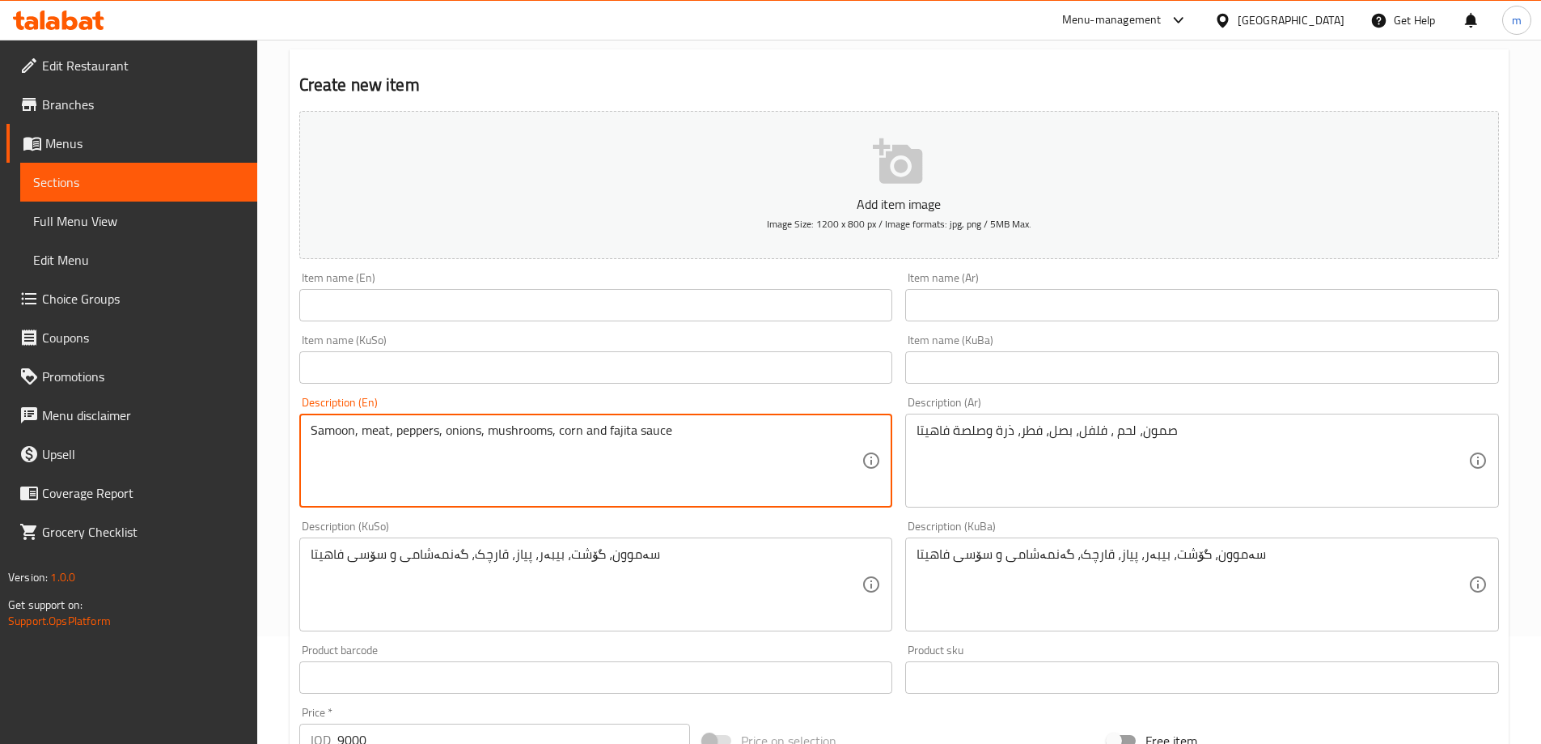
type textarea "Samoon, meat, peppers, onions, mushrooms, corn and fajita sauce"
click at [390, 284] on div "Item name (En) Item name (En)" at bounding box center [596, 296] width 594 height 49
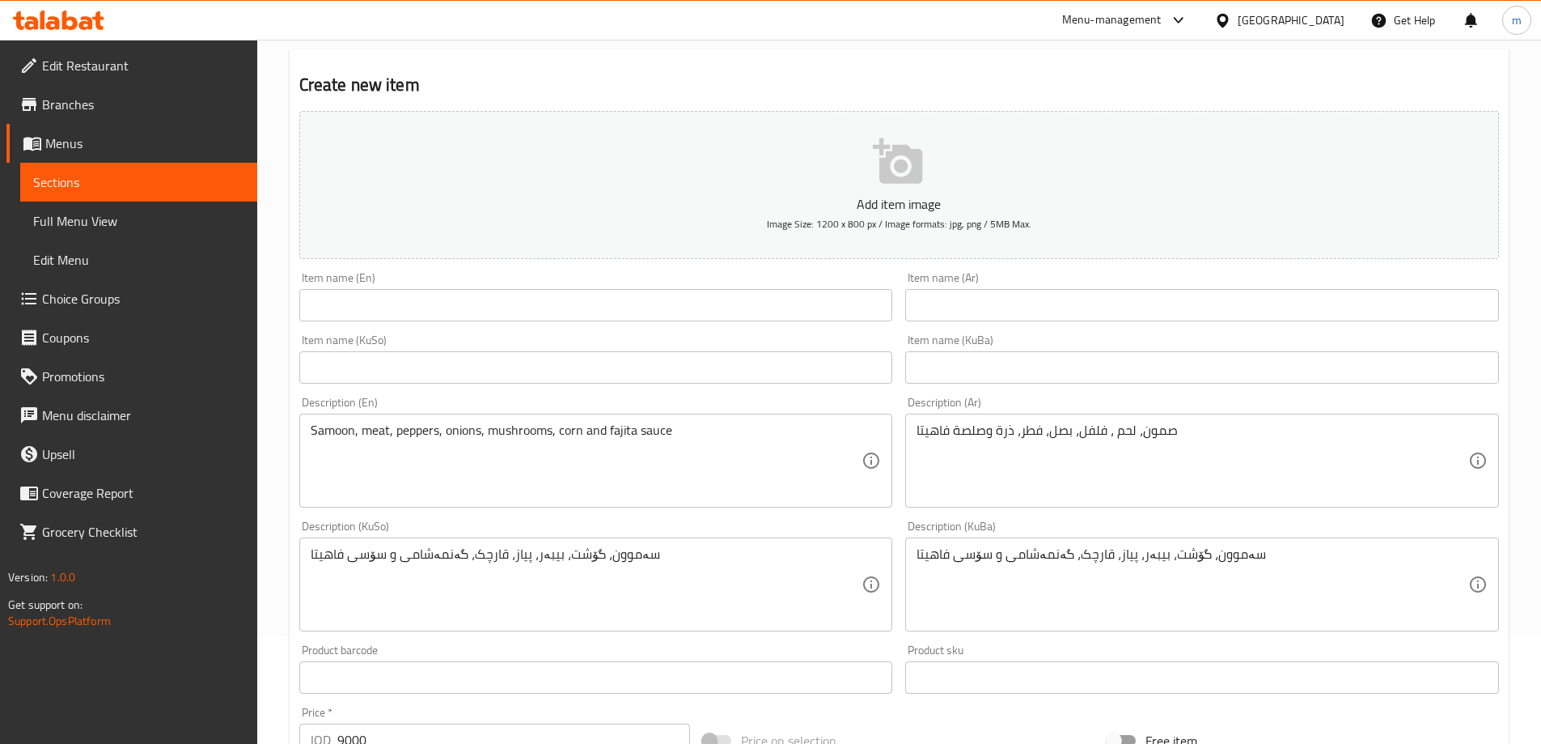
click at [384, 304] on input "text" at bounding box center [596, 305] width 594 height 32
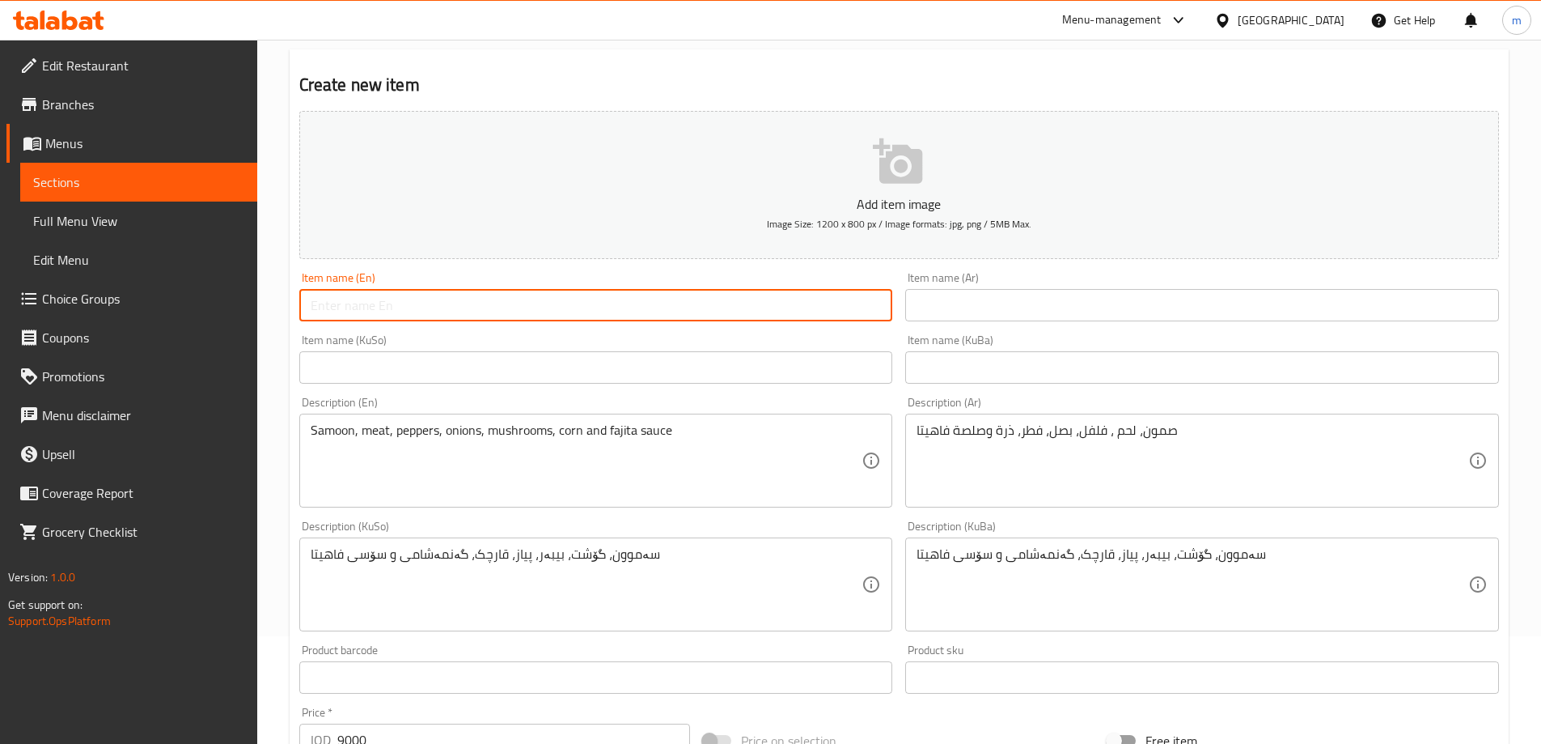
paste input "Meat Fajita"
type input "Meat Fajita"
click at [946, 295] on input "text" at bounding box center [1202, 305] width 594 height 32
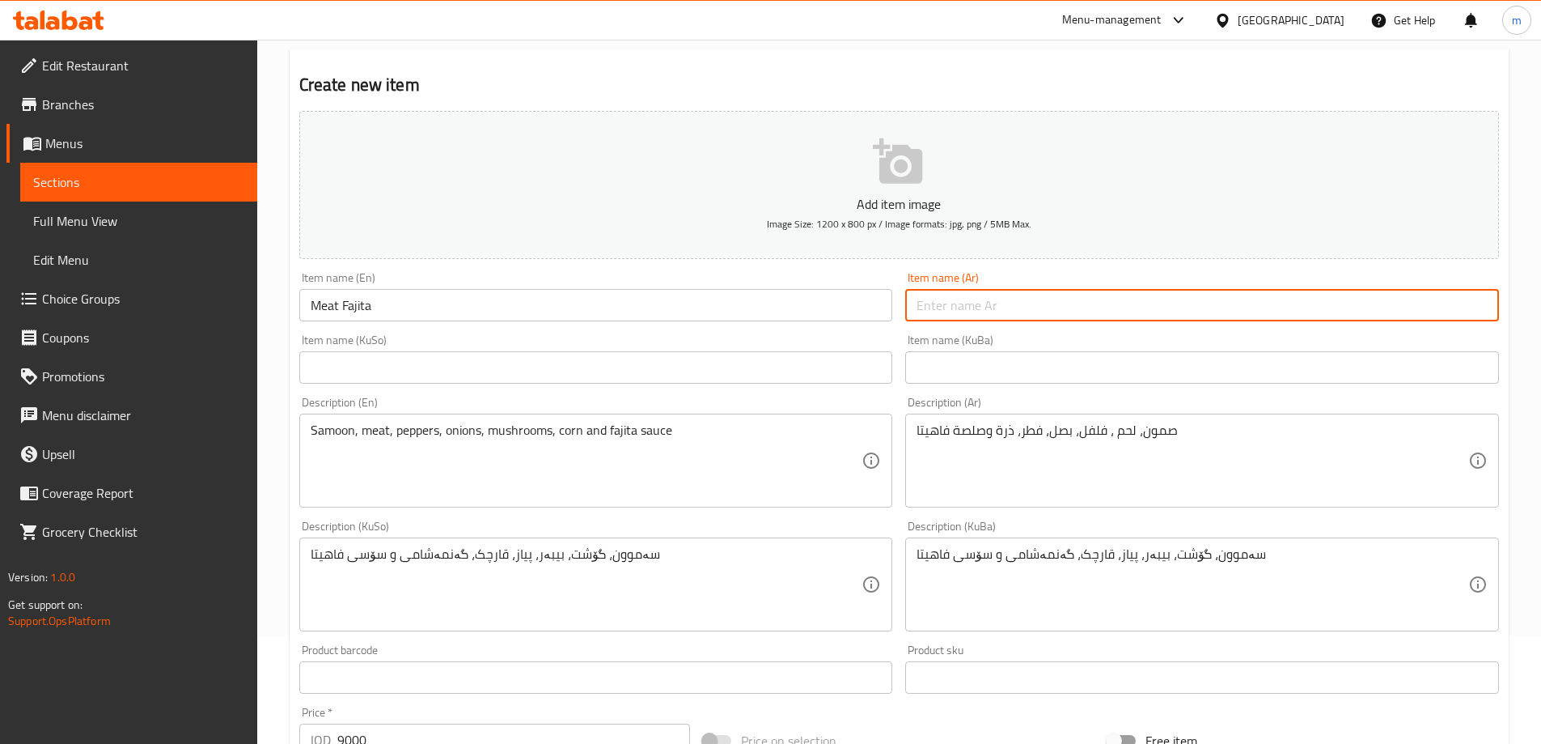
paste input "فاهيتا لحم"
type input "فاهيتا لحم"
click at [970, 363] on input "text" at bounding box center [1202, 367] width 594 height 32
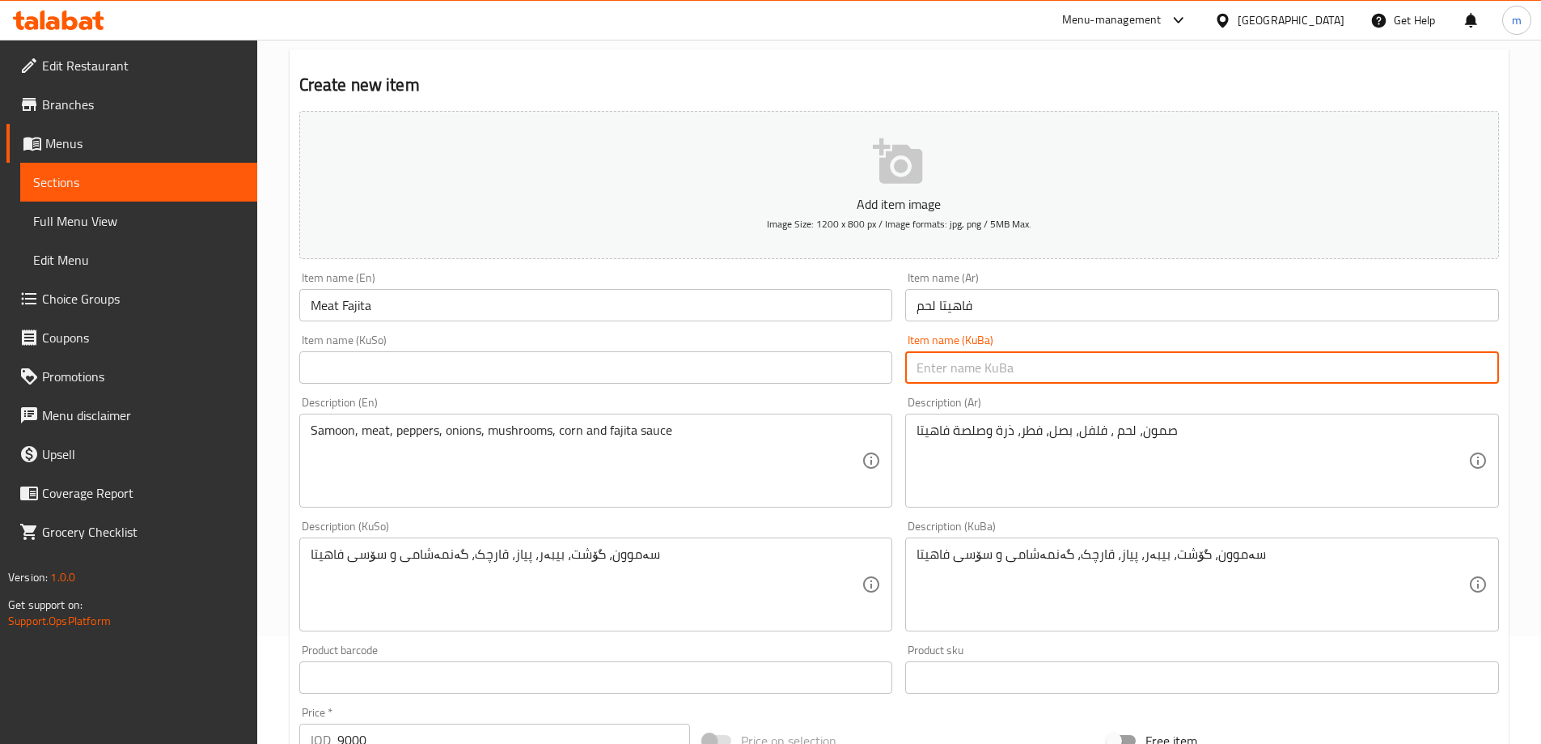
paste input "فاهیتای گۆشت"
type input "فاهیتای گۆشت"
click at [629, 350] on div "Item name (KuSo) Item name (KuSo)" at bounding box center [596, 358] width 594 height 49
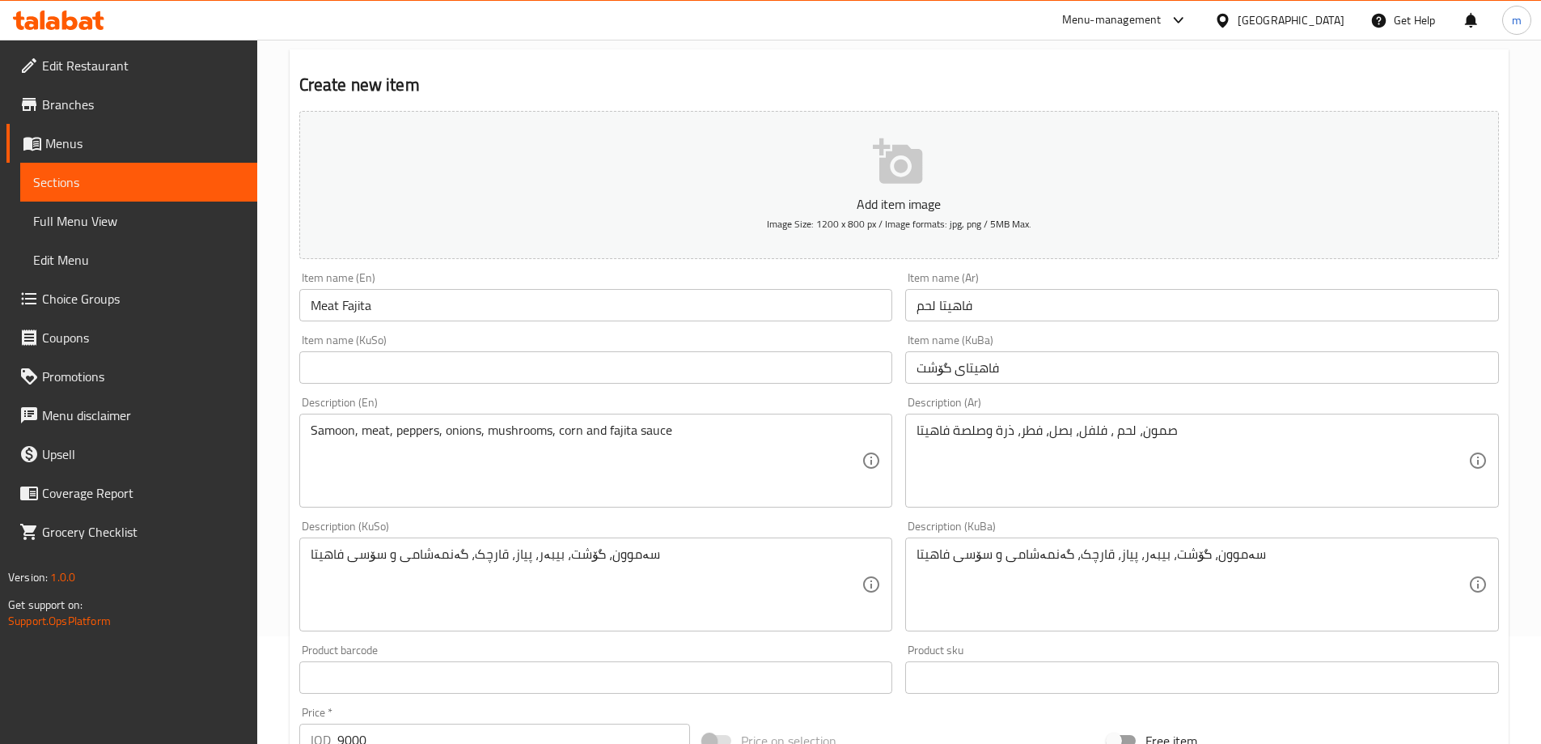
click at [629, 367] on input "text" at bounding box center [596, 367] width 594 height 32
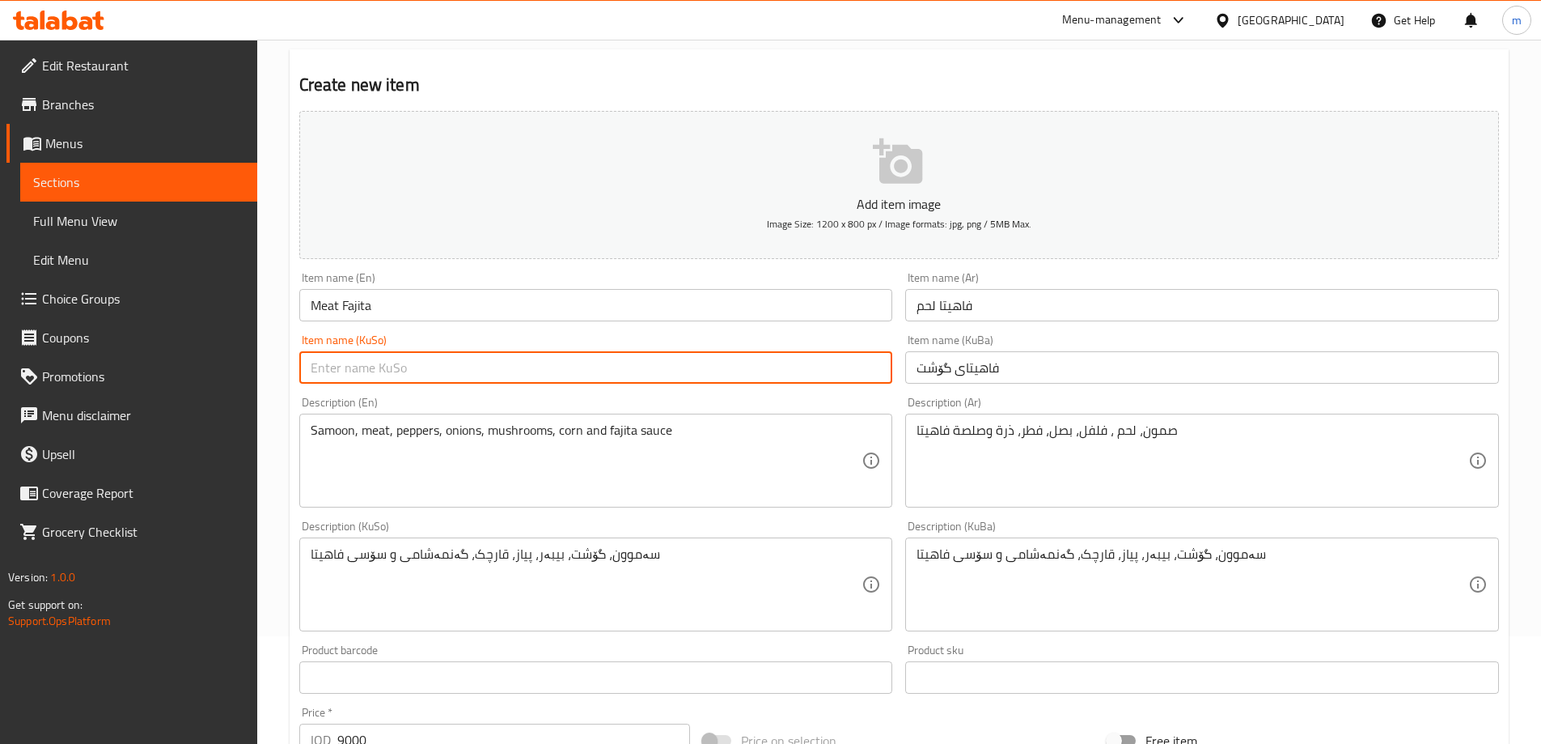
paste input "فاهیتای گۆشت"
type input "فاهیتای گۆشت"
click at [638, 333] on div "Item name (KuSo) فاهیتای گۆشت Item name (KuSo)" at bounding box center [596, 359] width 607 height 62
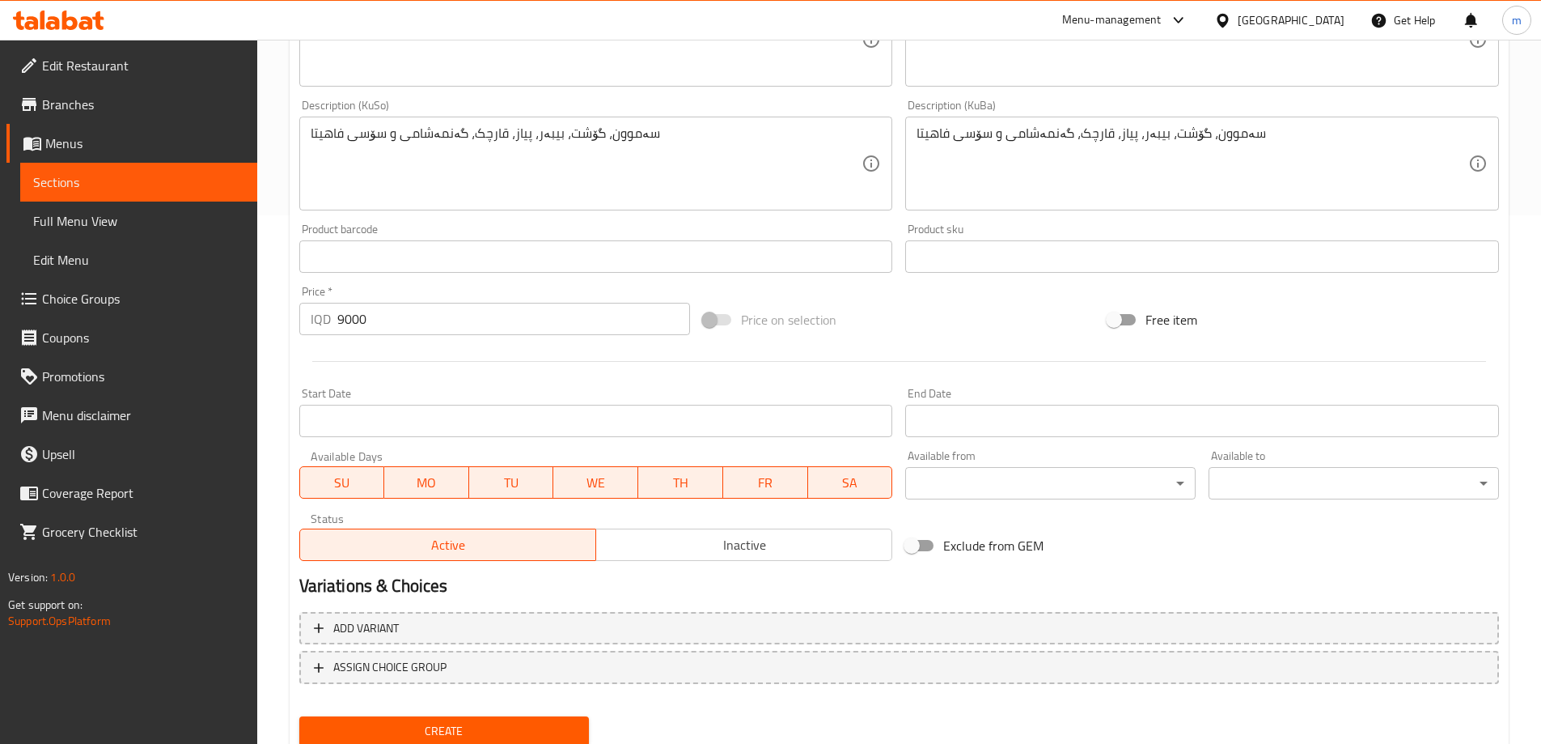
scroll to position [586, 0]
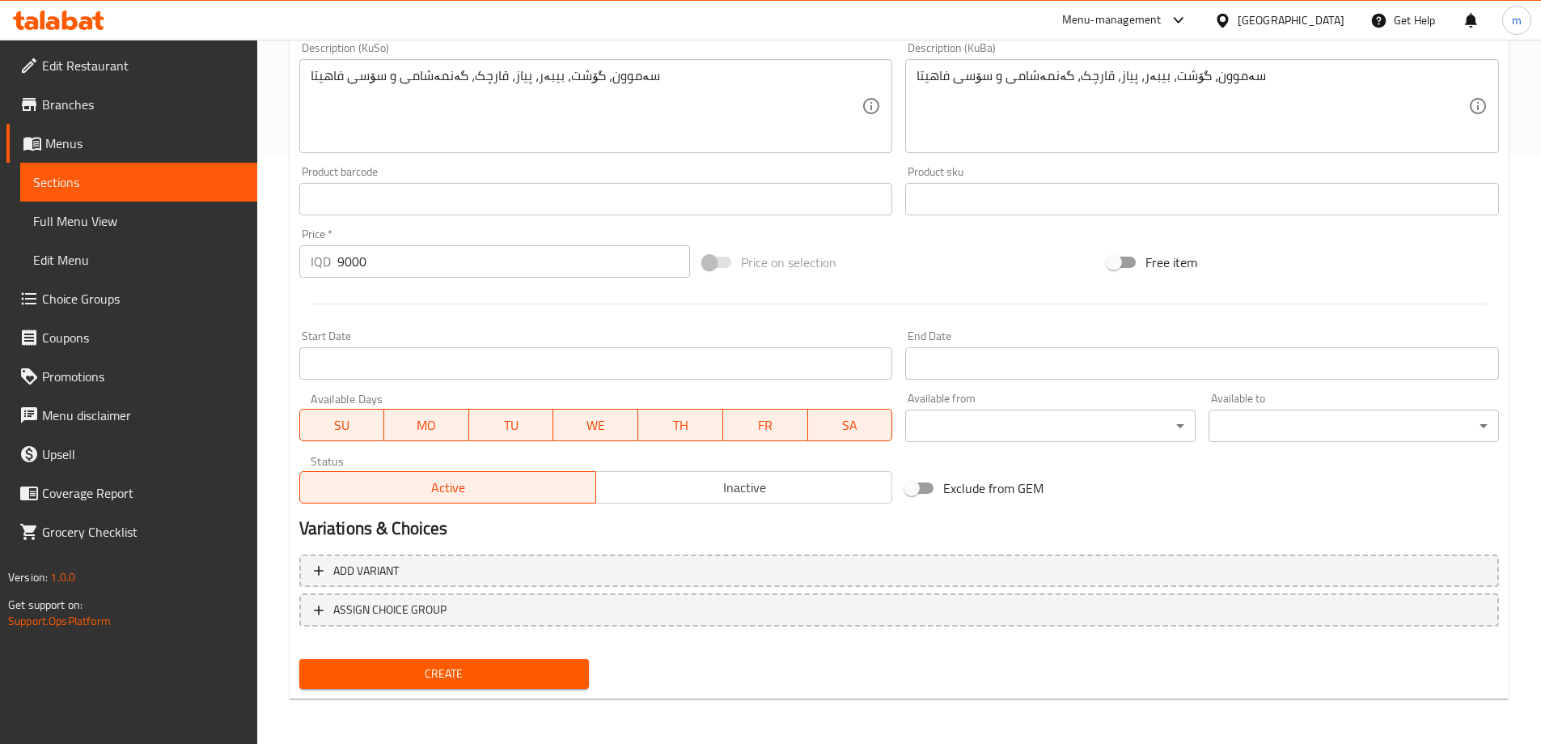
click at [509, 670] on span "Create" at bounding box center [444, 674] width 265 height 20
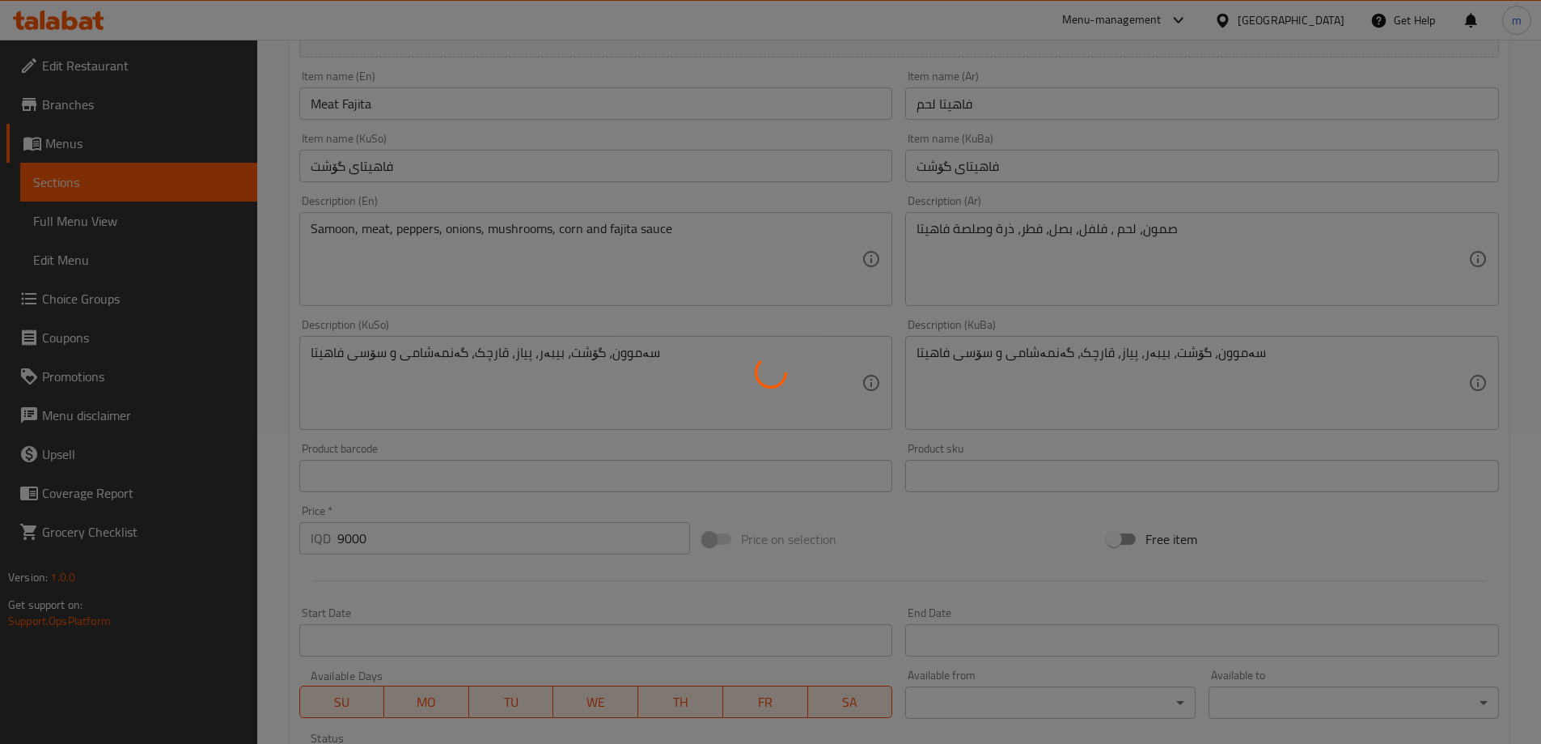
type input "0"
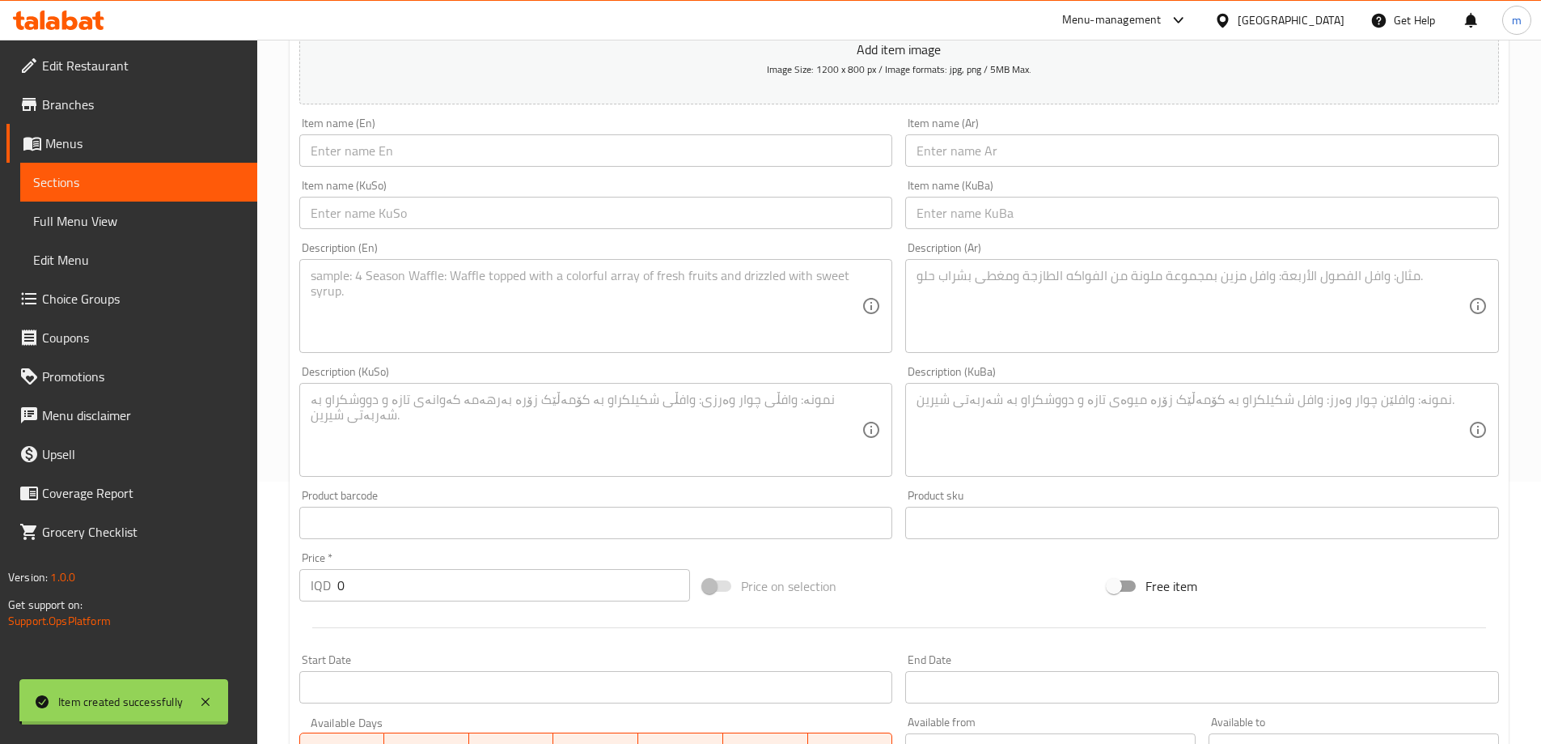
scroll to position [0, 0]
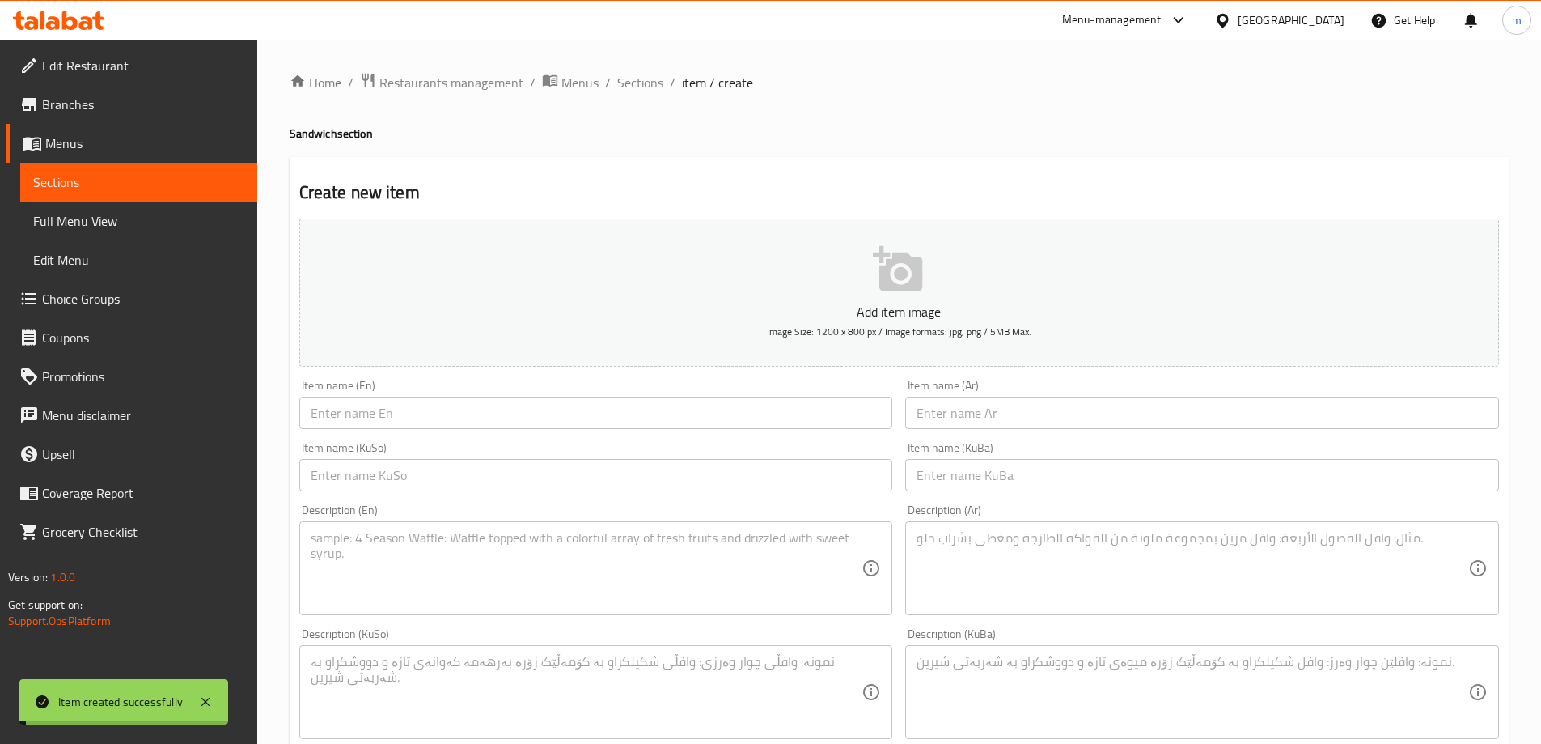
click at [150, 176] on span "Sections" at bounding box center [138, 181] width 211 height 19
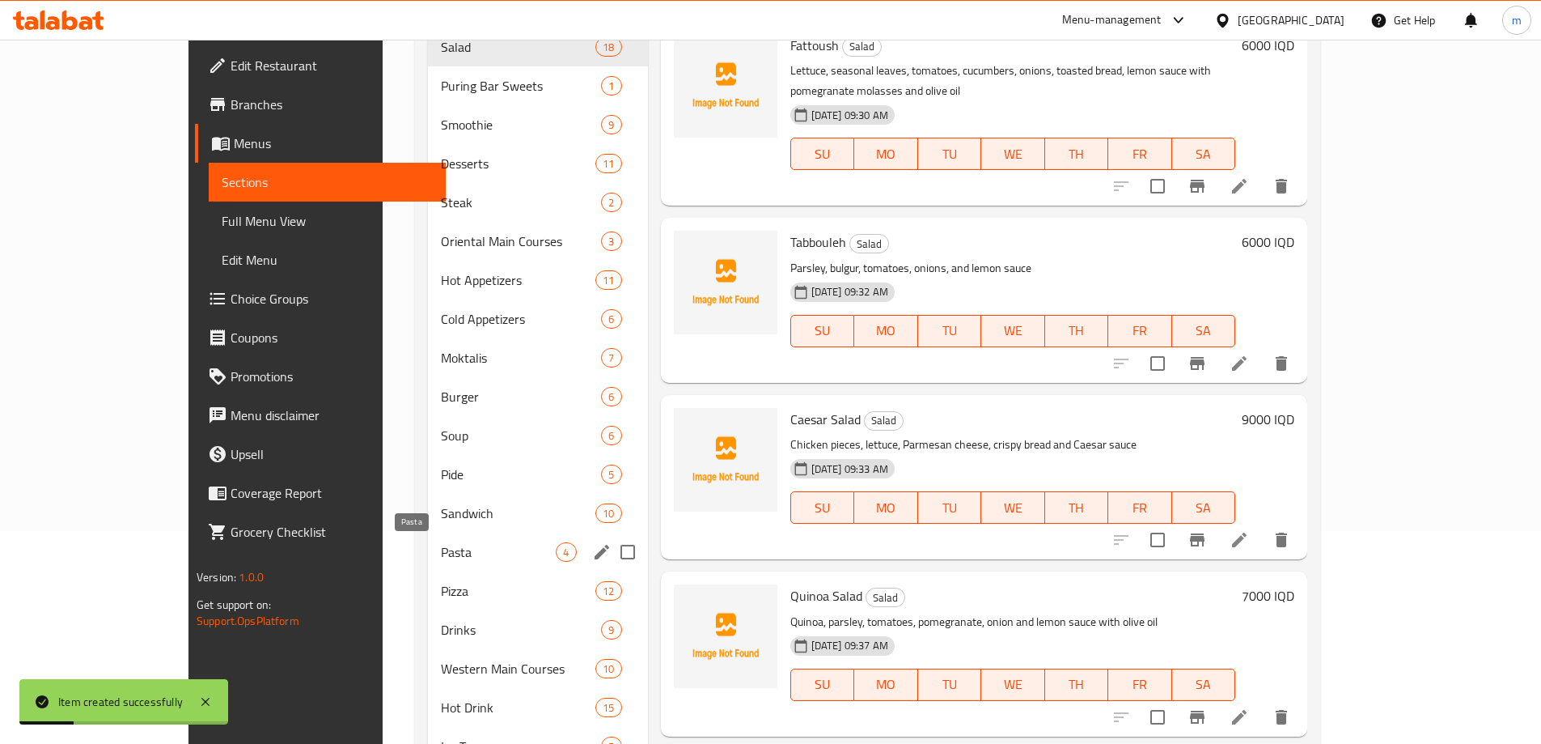
scroll to position [216, 0]
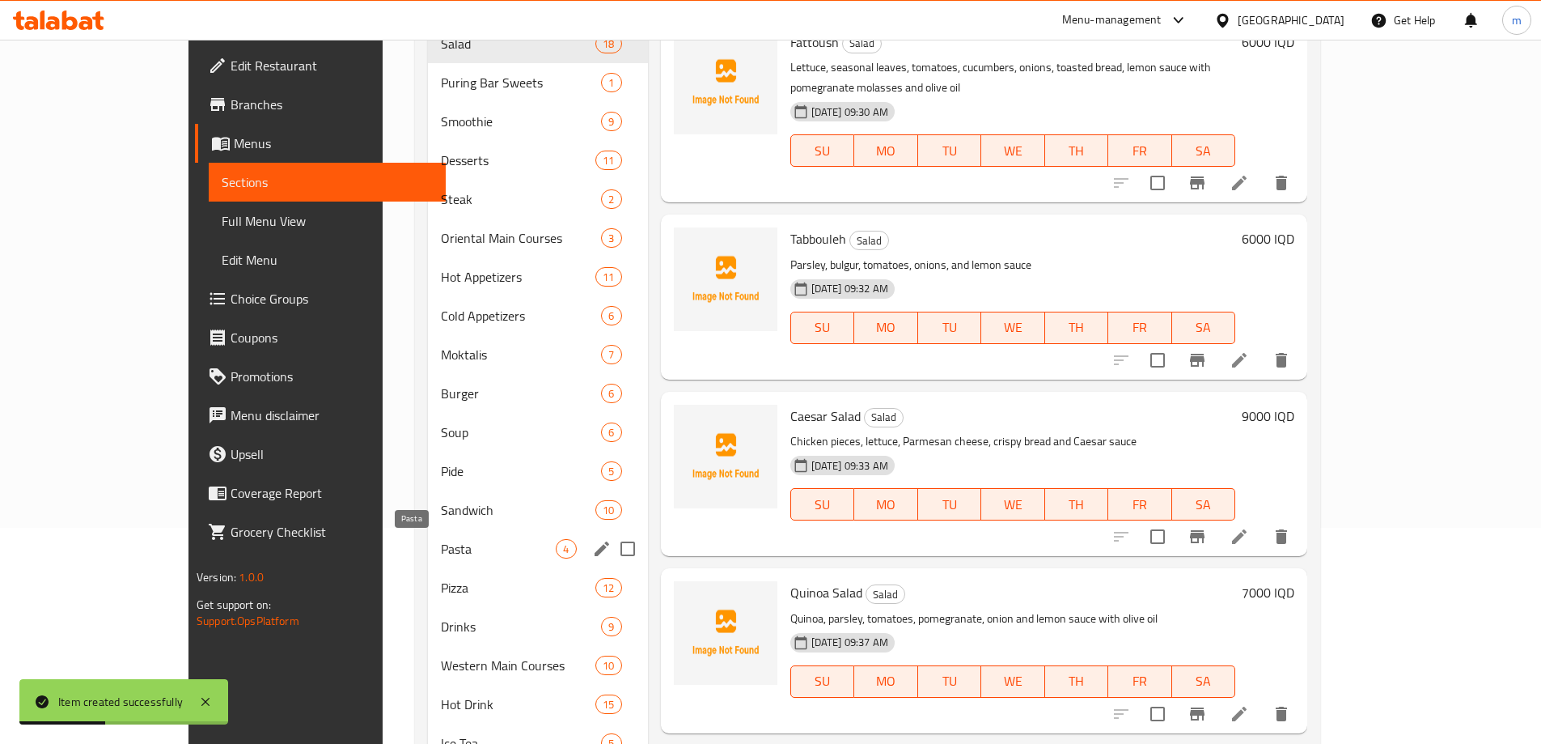
click at [441, 502] on span "Sandwich" at bounding box center [518, 509] width 155 height 19
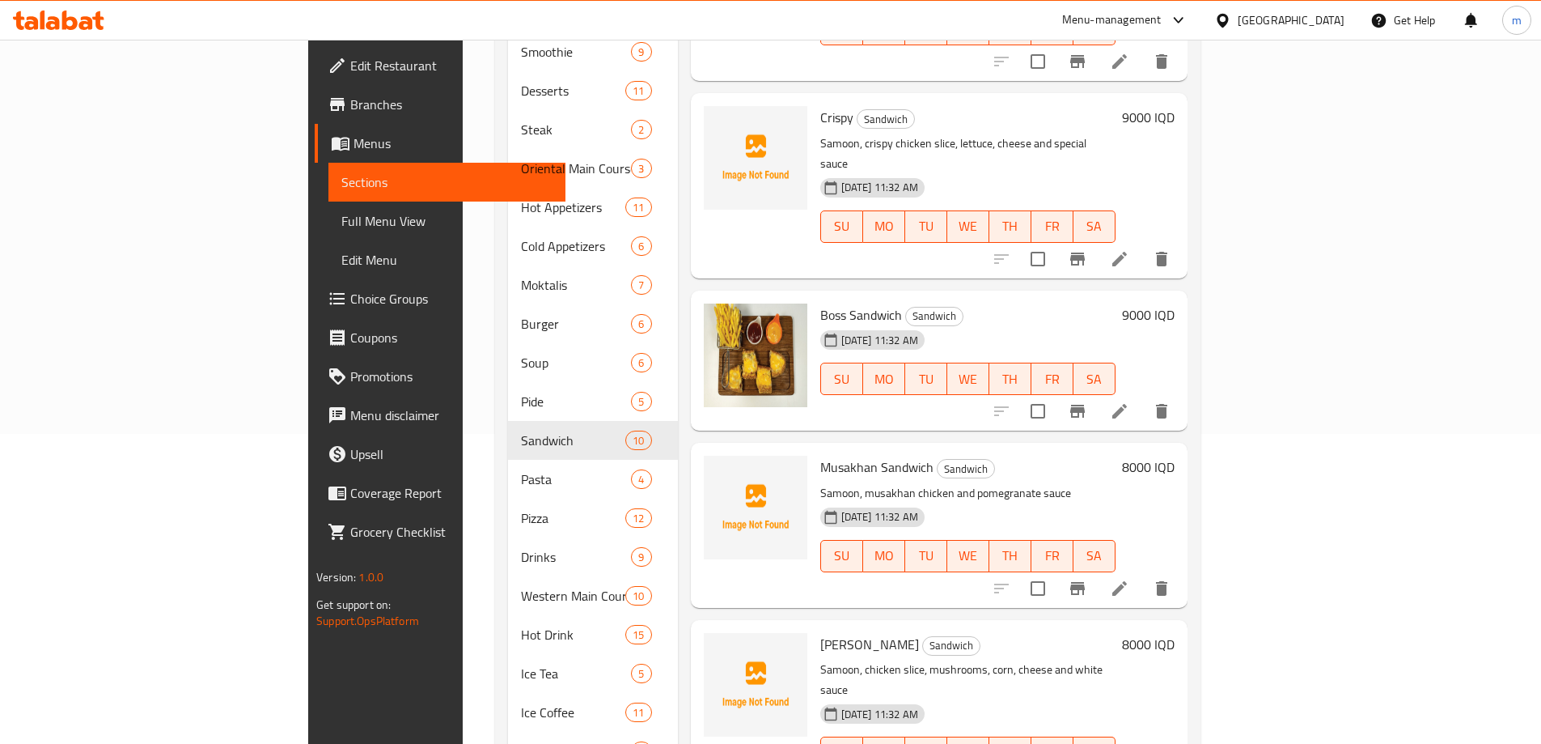
scroll to position [593, 0]
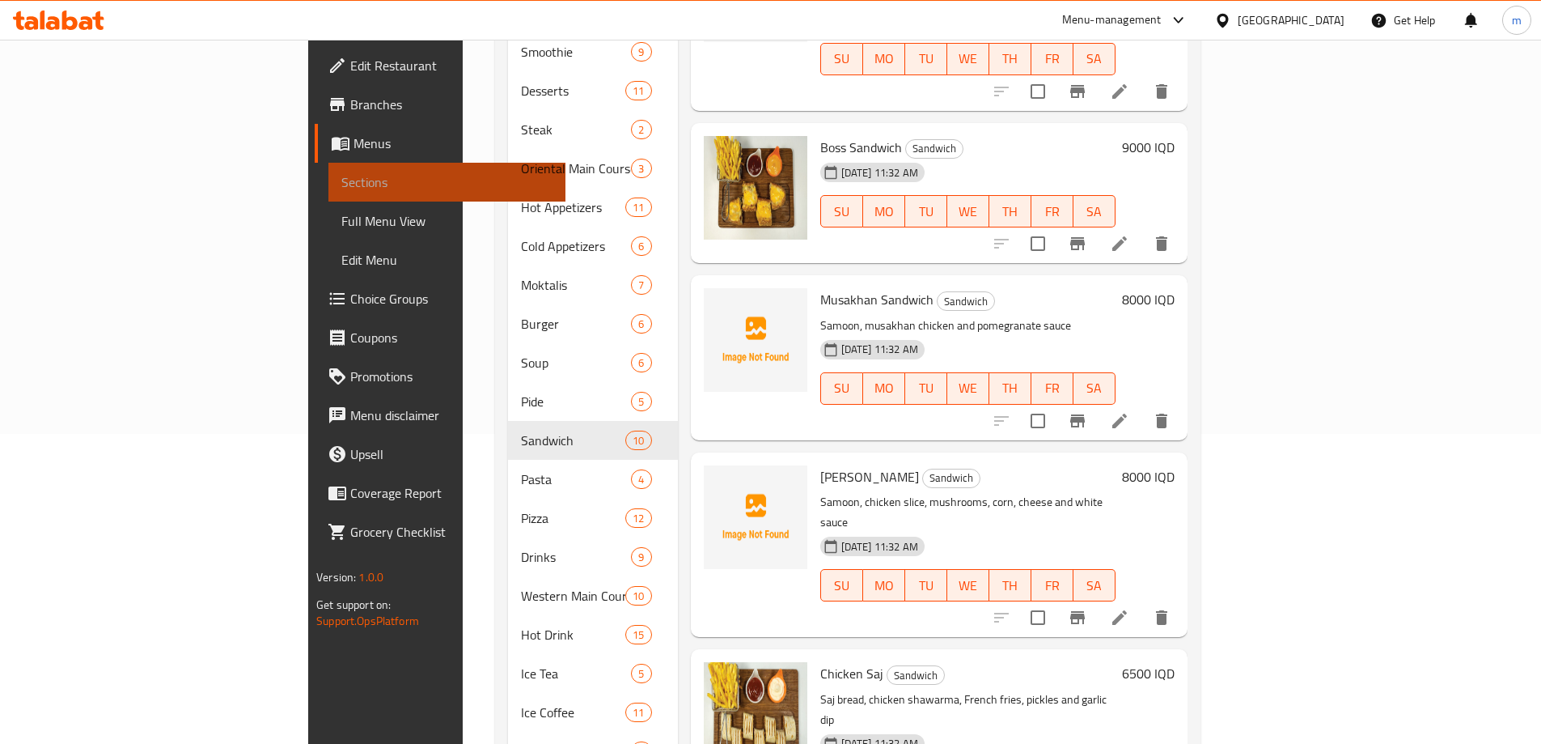
click at [329, 201] on link "Sections" at bounding box center [447, 182] width 237 height 39
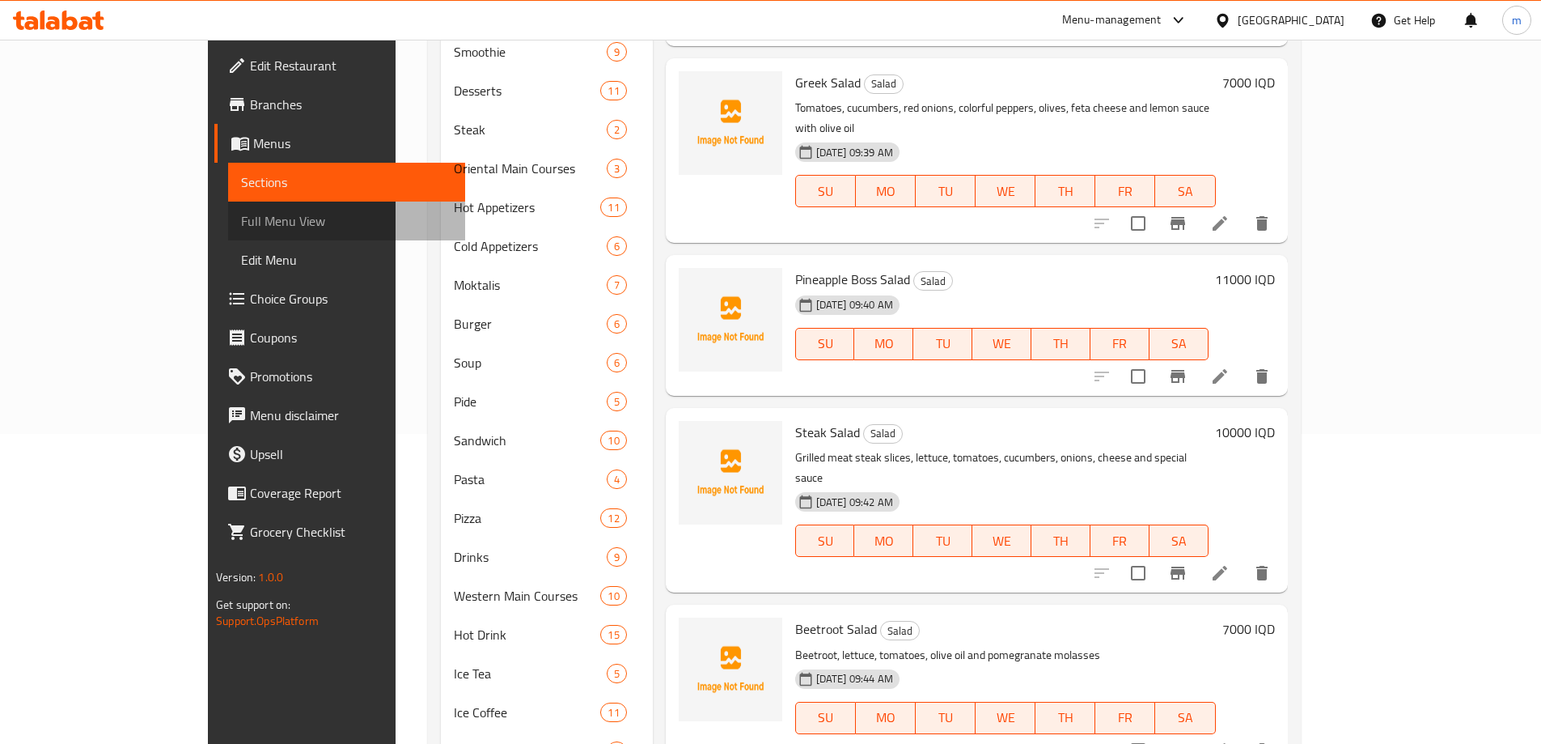
click at [241, 224] on span "Full Menu View" at bounding box center [346, 220] width 211 height 19
click at [241, 222] on span "Full Menu View" at bounding box center [346, 220] width 211 height 19
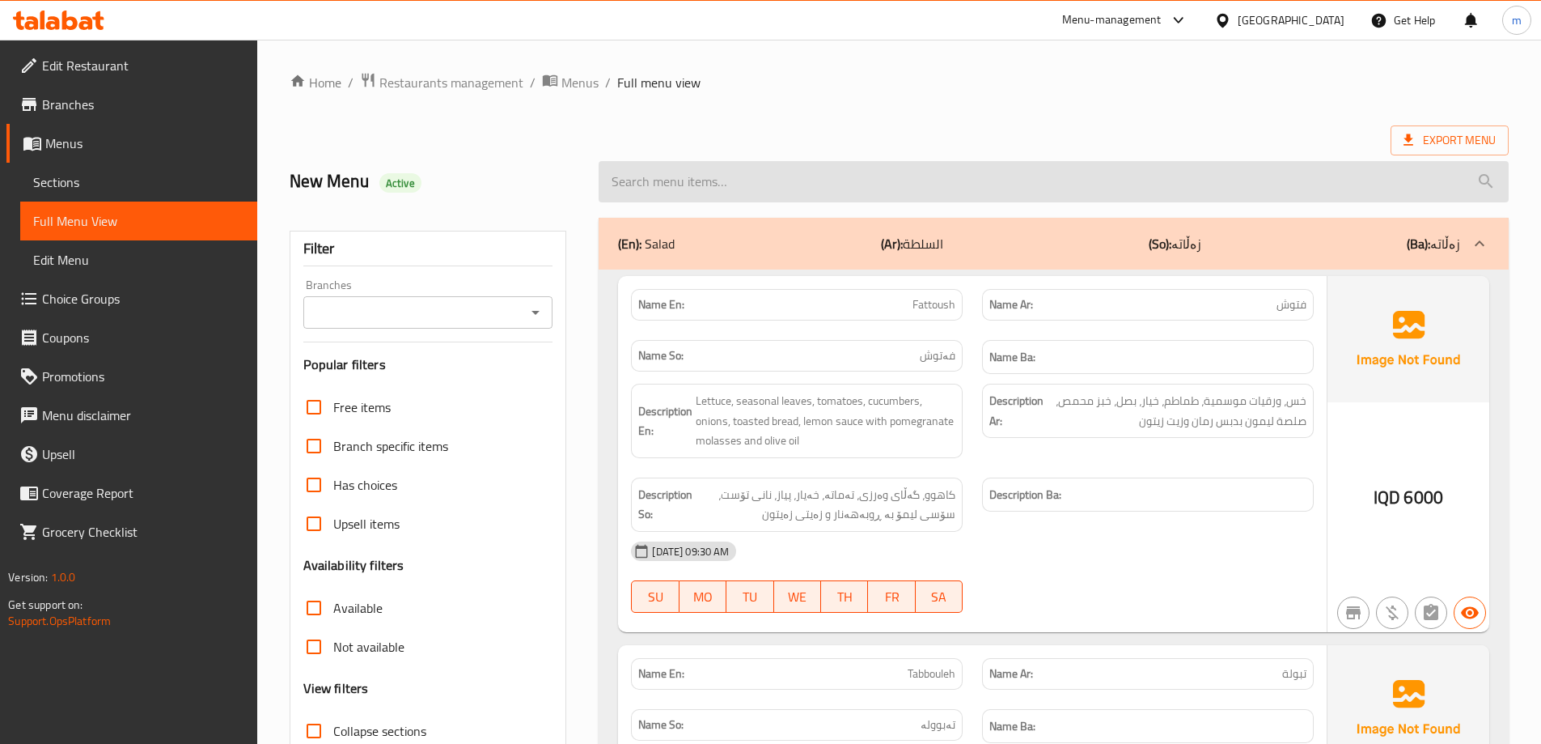
click at [961, 179] on input "search" at bounding box center [1054, 181] width 910 height 41
type input "e"
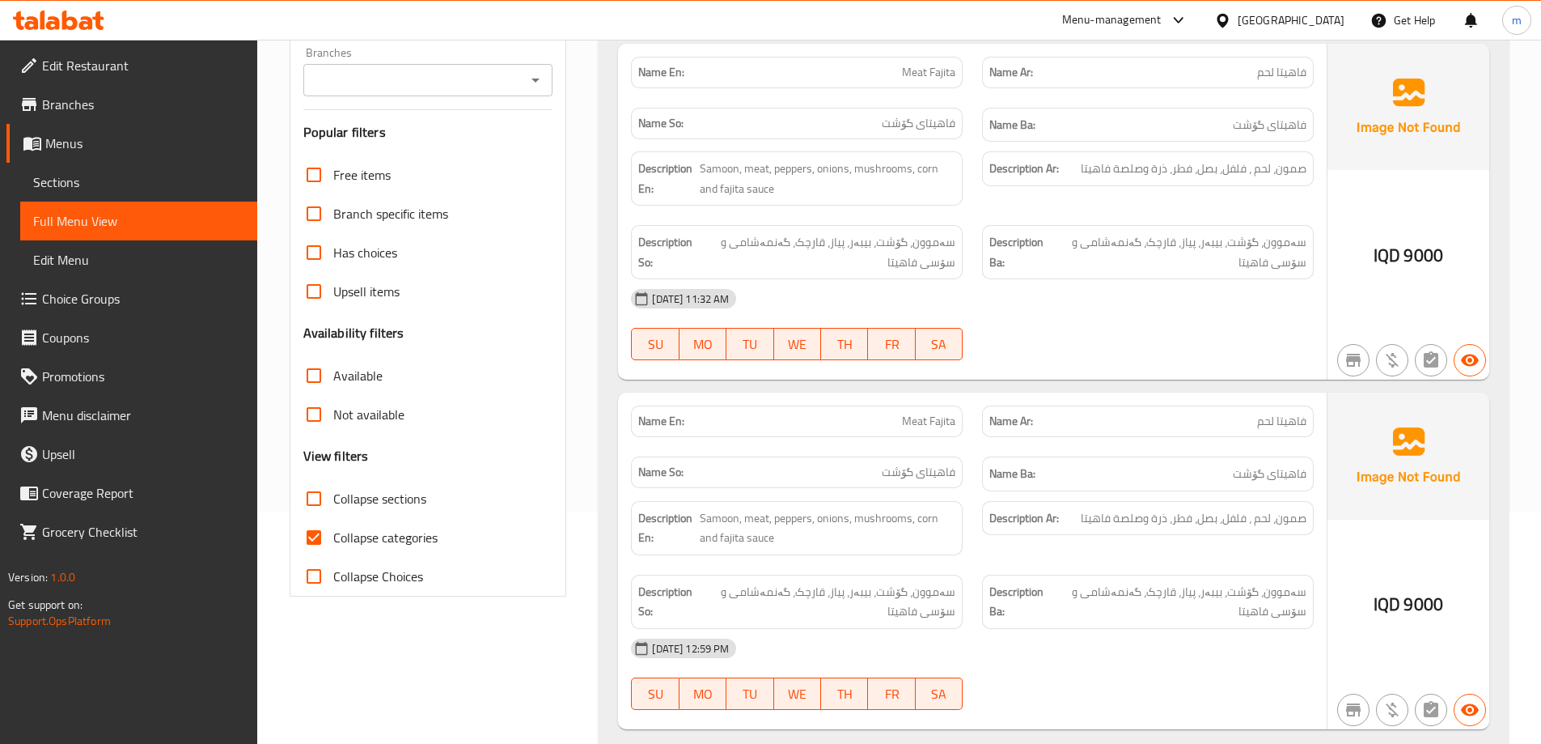
scroll to position [236, 0]
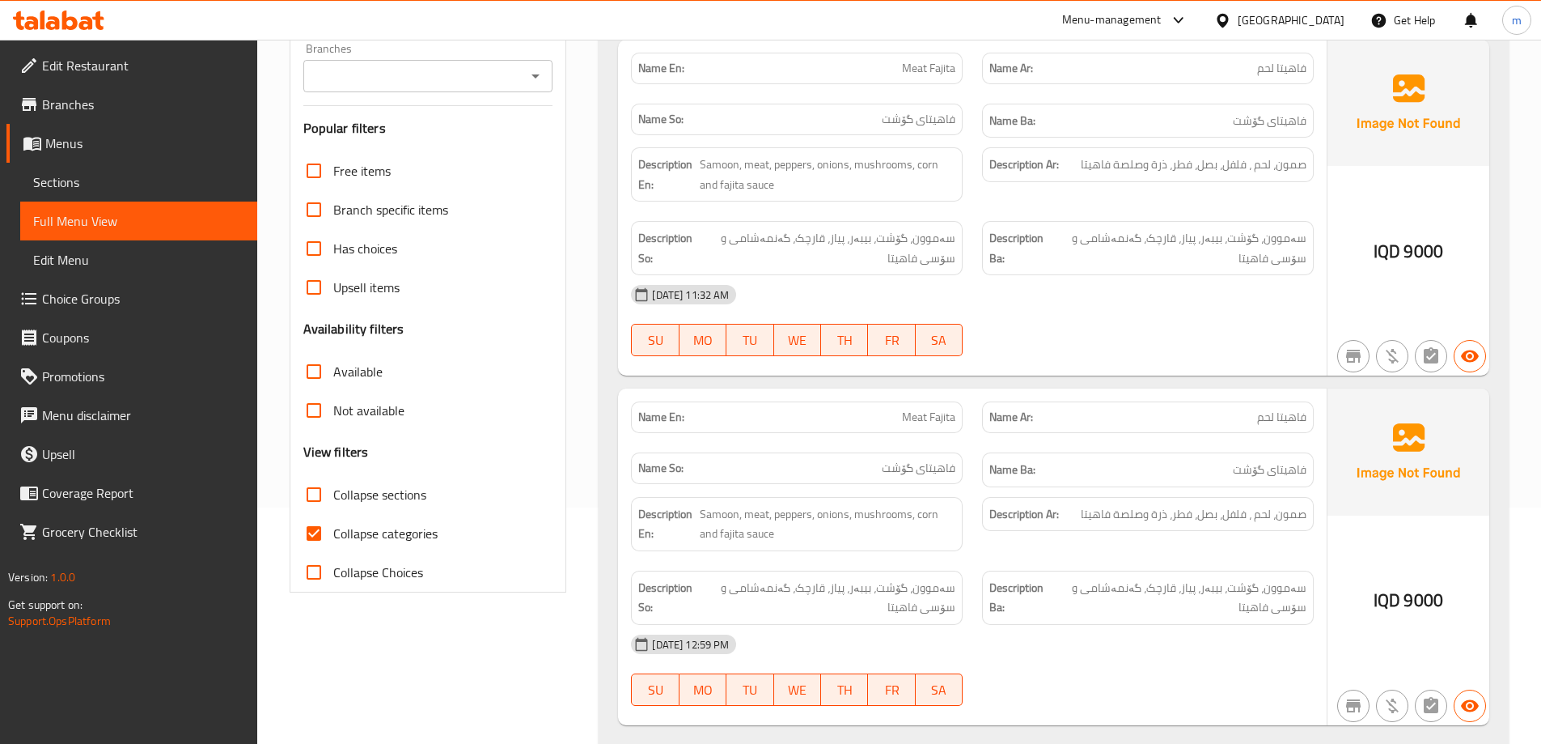
type input "meat faj"
click at [1245, 504] on span "صمون، لحم ، فلفل، بصل، فطر، ذرة وصلصة فاهيتا" at bounding box center [1194, 514] width 226 height 20
copy span "صمون، لحم ، فلفل، بصل، فطر، ذرة وصلصة فاهيتا"
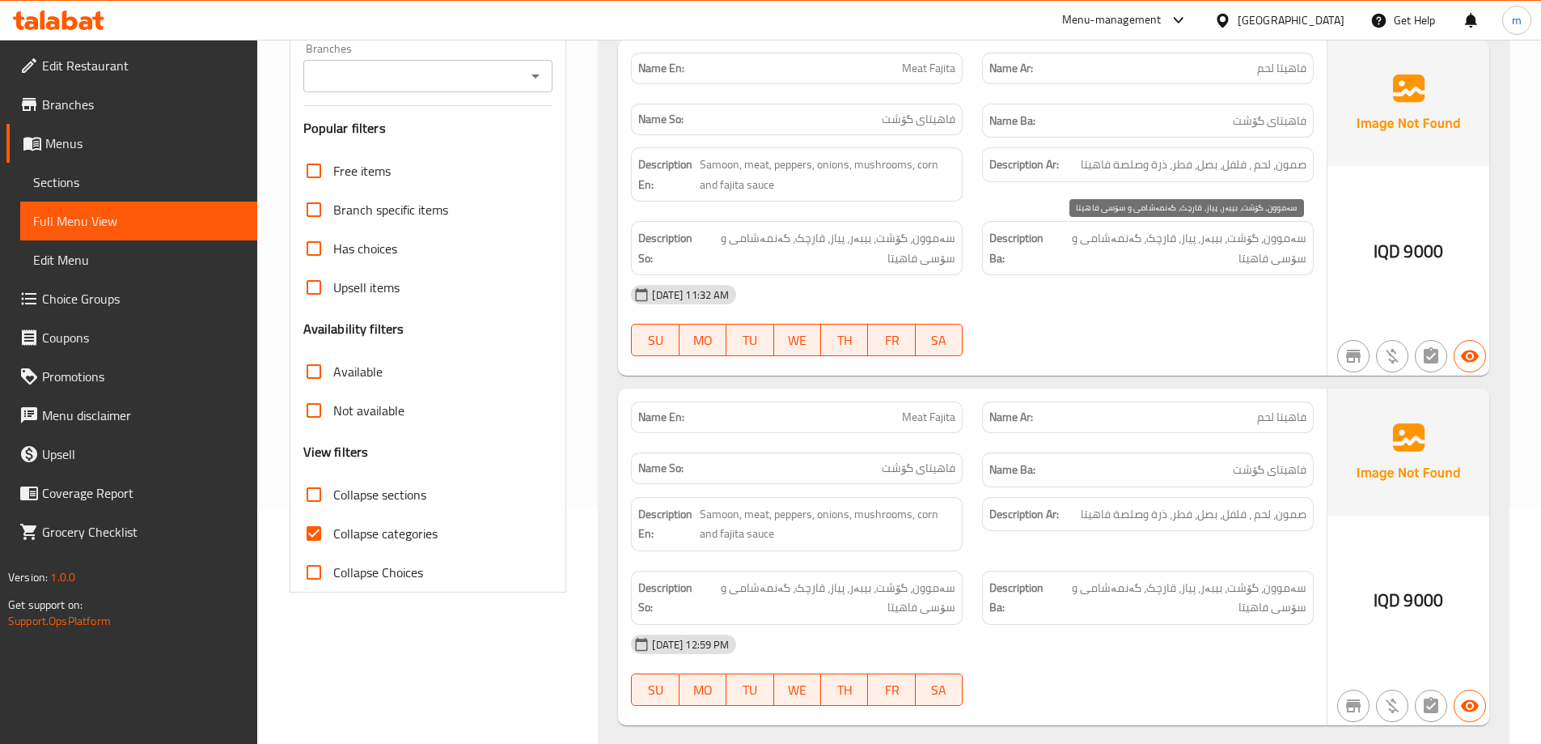
click at [1200, 240] on span "سەموون، گۆشت، بیبەر، پیاز، قارچک، گەنمەشامی و سۆسی فاهیتا" at bounding box center [1180, 248] width 254 height 40
click at [912, 240] on span "سەموون، گۆشت، بیبەر، پیاز، قارچک، گەنمەشامی و سۆسی فاهیتا" at bounding box center [829, 248] width 254 height 40
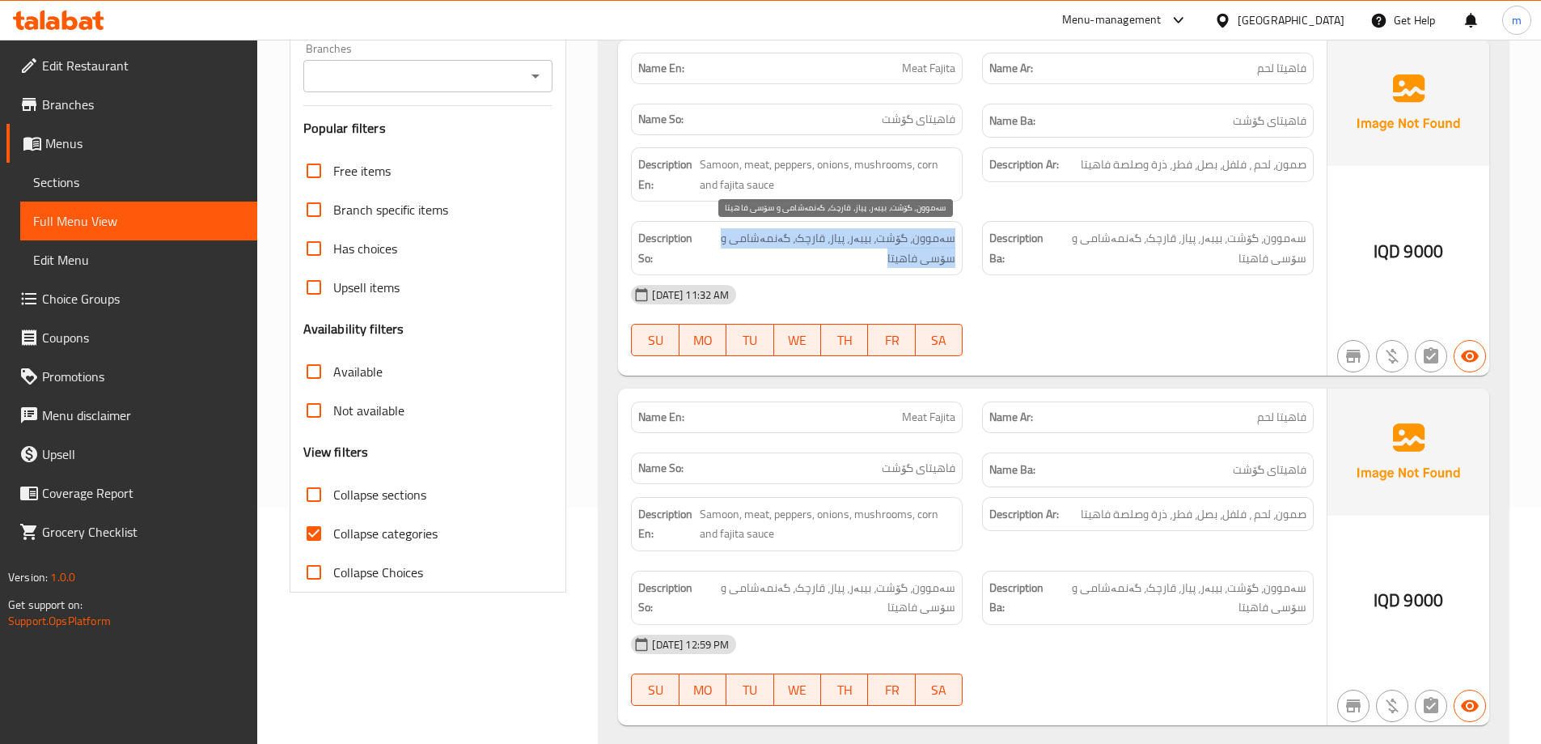
click at [912, 240] on span "سەموون، گۆشت، بیبەر، پیاز، قارچک، گەنمەشامی و سۆسی فاهیتا" at bounding box center [829, 248] width 254 height 40
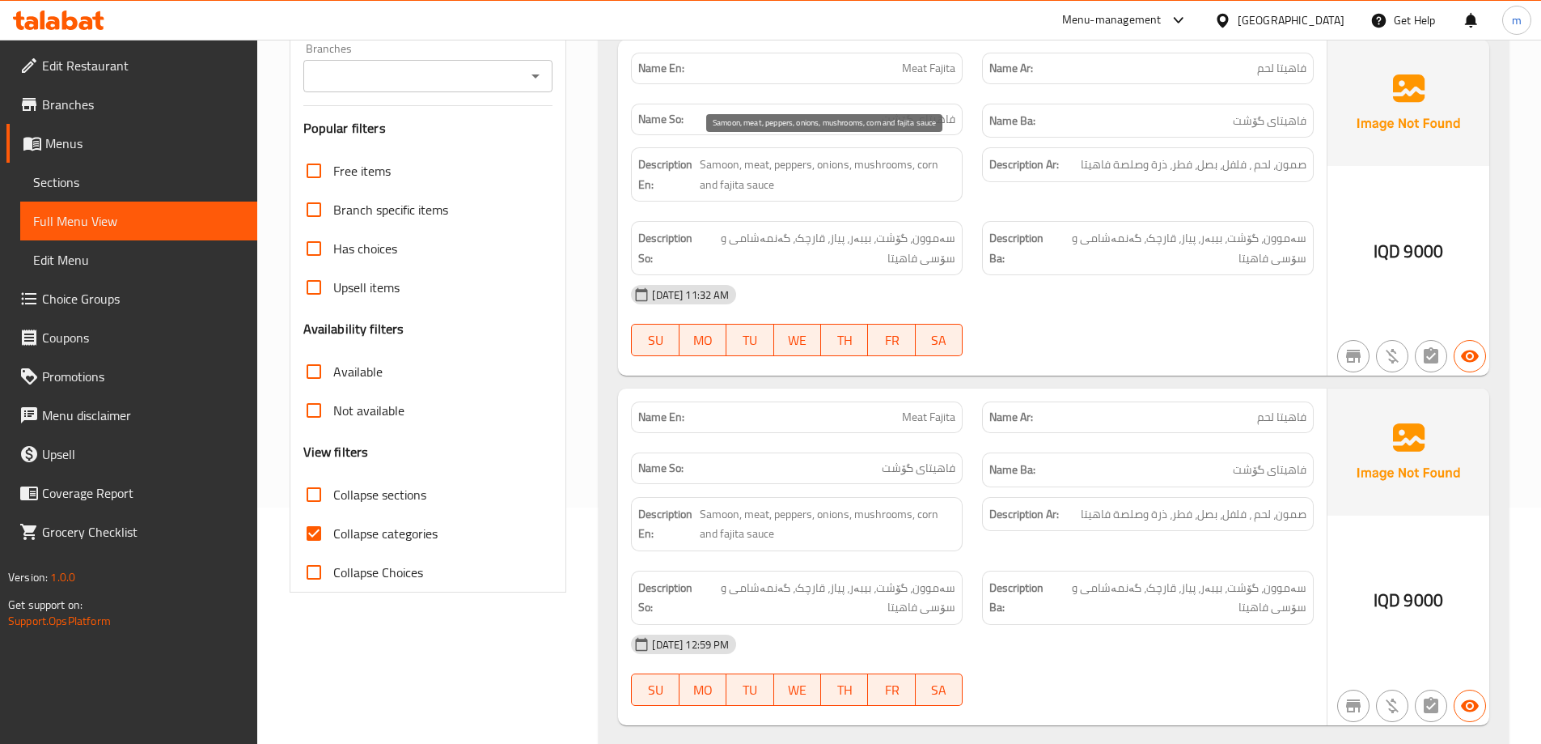
click at [910, 167] on span "Samoon, meat, peppers, onions, mushrooms, corn and fajita sauce" at bounding box center [828, 175] width 256 height 40
click at [1153, 166] on span "صمون، لحم ، فلفل، بصل، فطر، ذرة وصلصة فاهيتا" at bounding box center [1194, 165] width 226 height 20
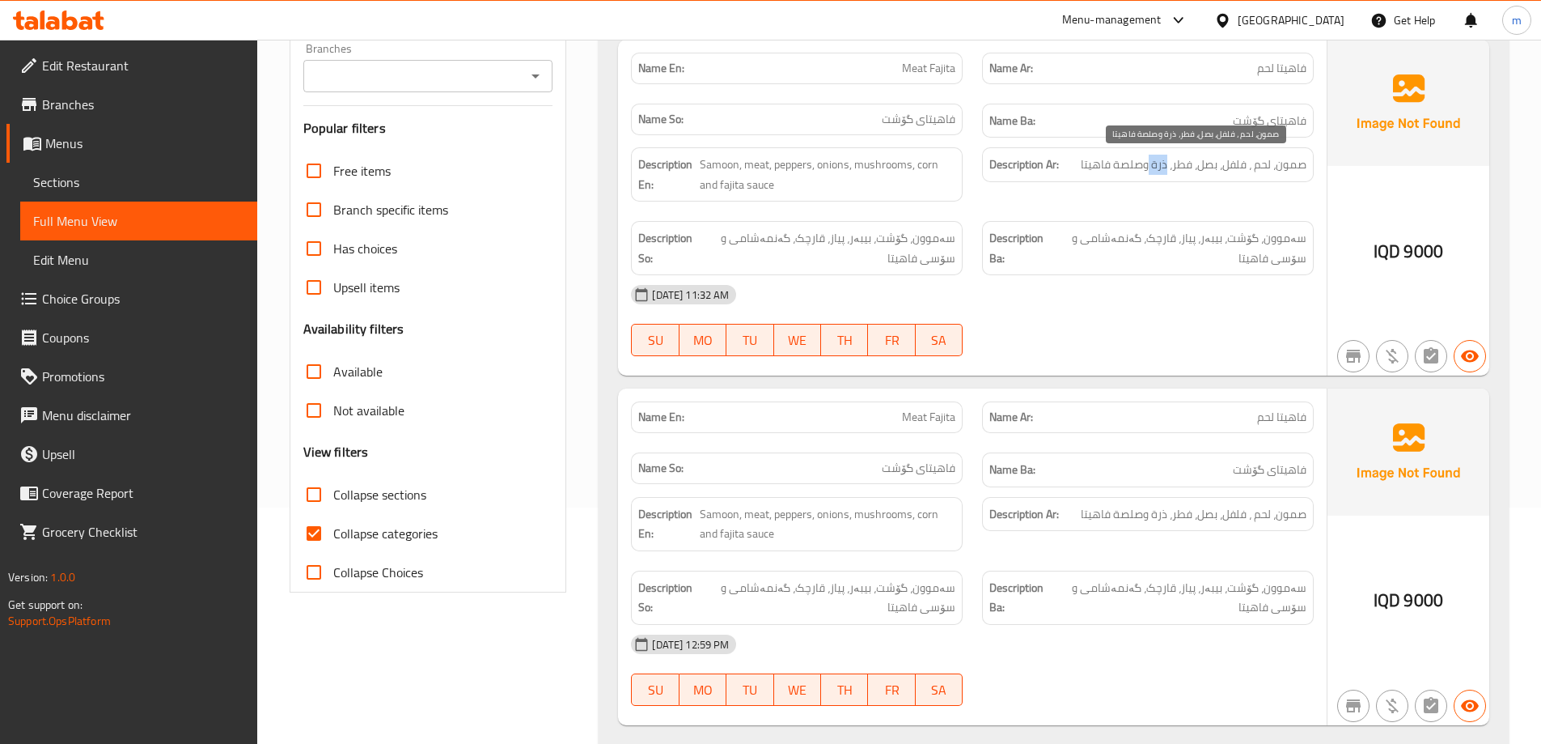
click at [1154, 167] on span "صمون، لحم ، فلفل، بصل، فطر، ذرة وصلصة فاهيتا" at bounding box center [1194, 165] width 226 height 20
click at [1300, 133] on div "Name Ba: فاهیتای گۆشت" at bounding box center [1148, 121] width 332 height 35
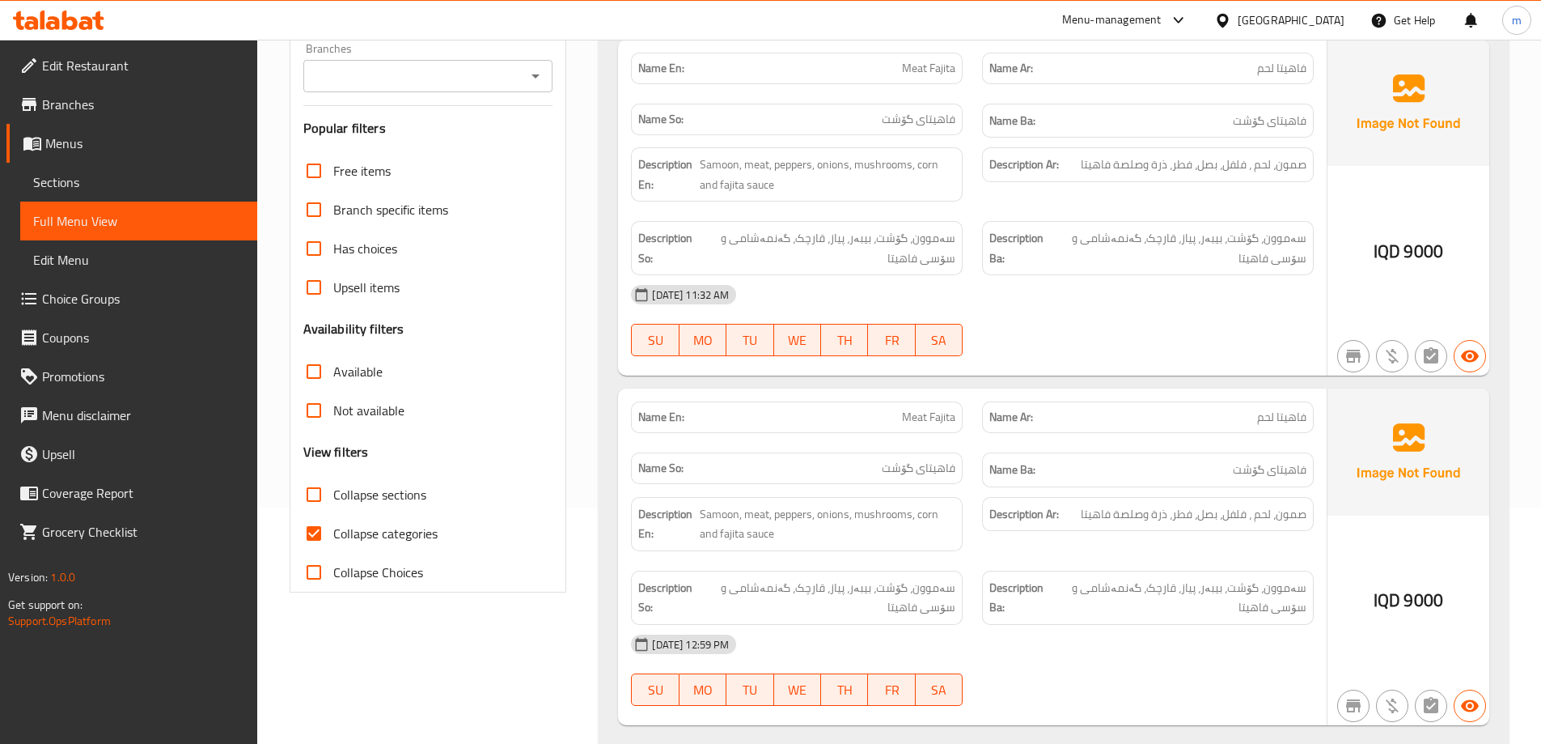
click at [1303, 66] on span "فاهيتا لحم" at bounding box center [1281, 68] width 49 height 17
click at [920, 70] on span "Meat Fajita" at bounding box center [928, 68] width 53 height 17
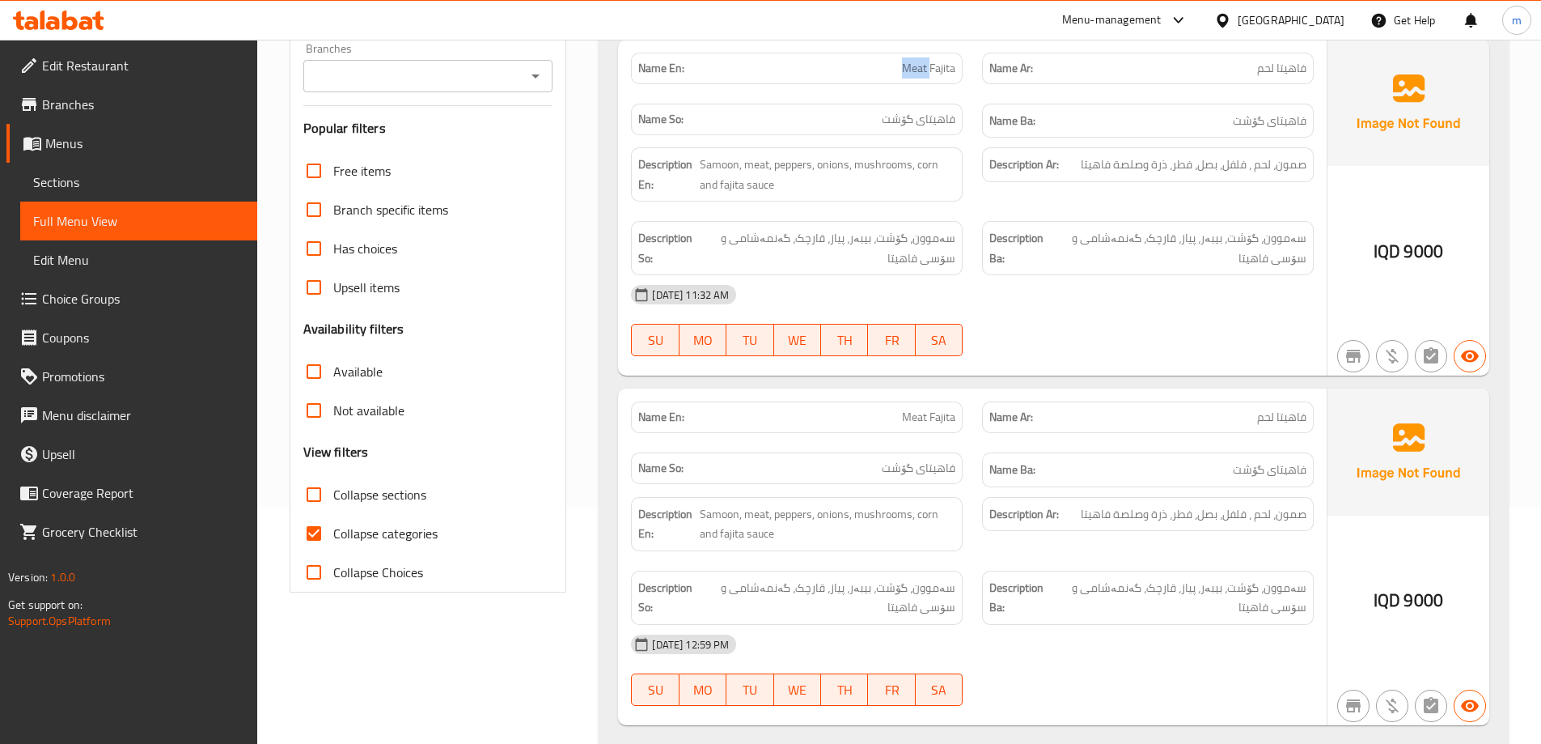
click at [920, 70] on span "Meat Fajita" at bounding box center [928, 68] width 53 height 17
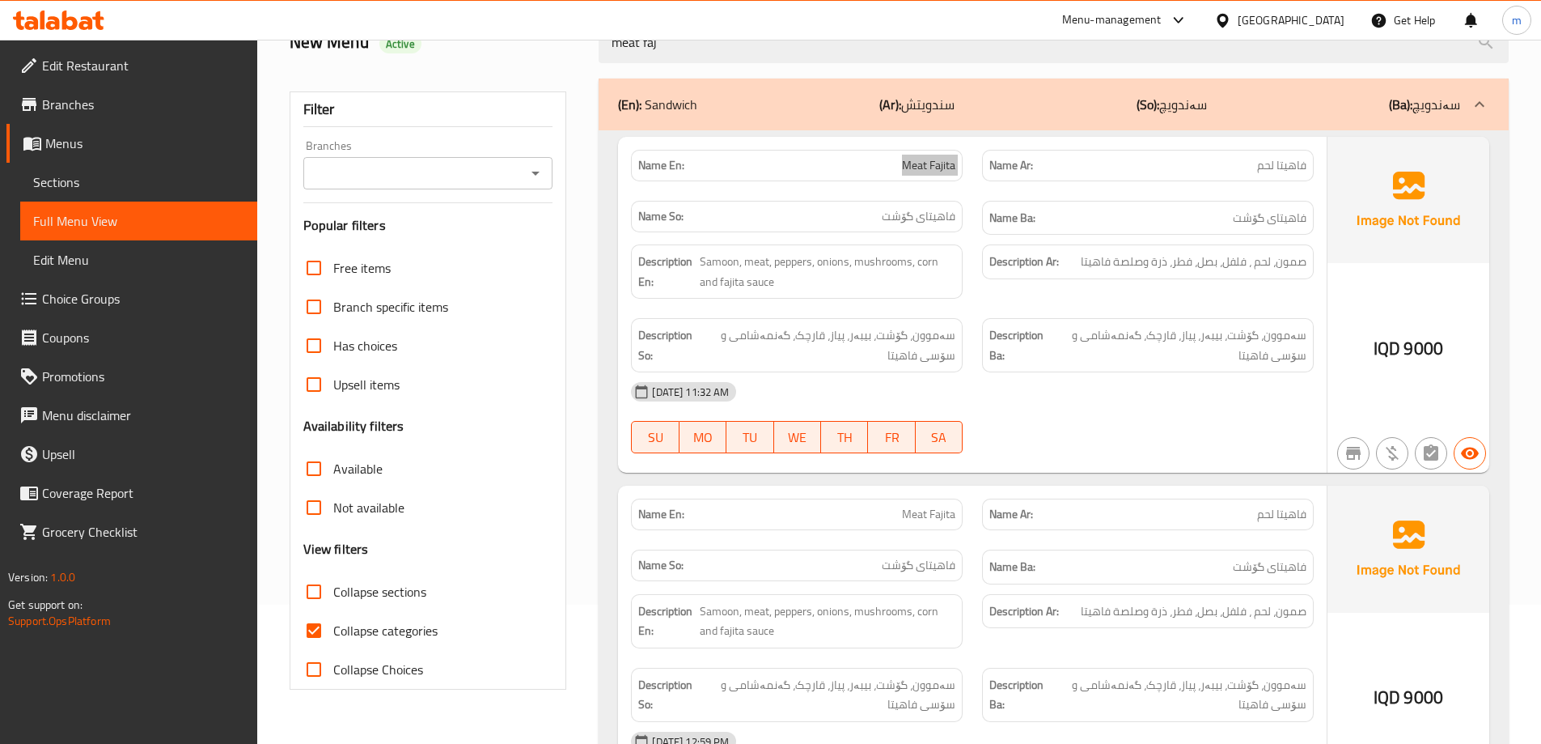
scroll to position [20, 0]
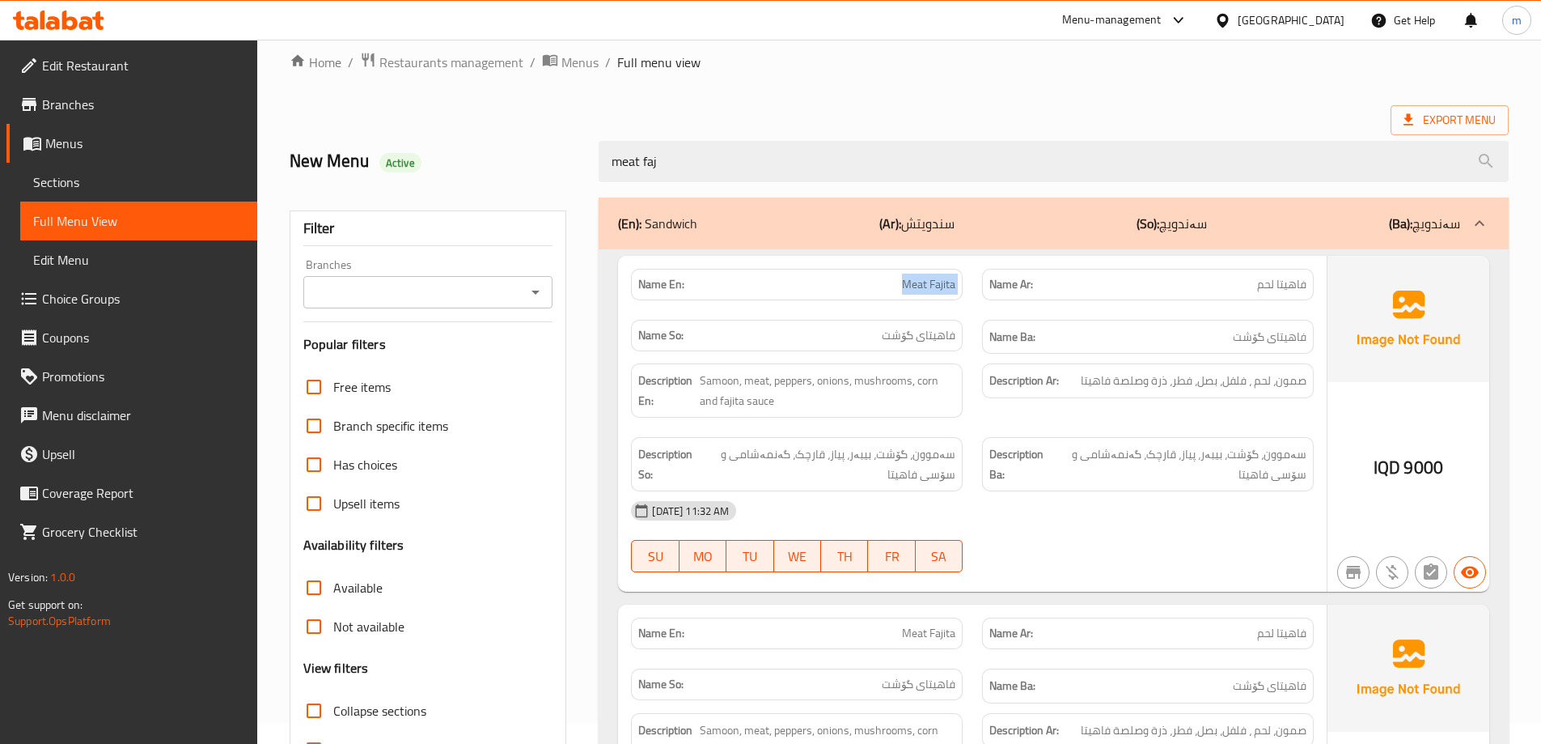
click at [205, 173] on span "Sections" at bounding box center [138, 181] width 211 height 19
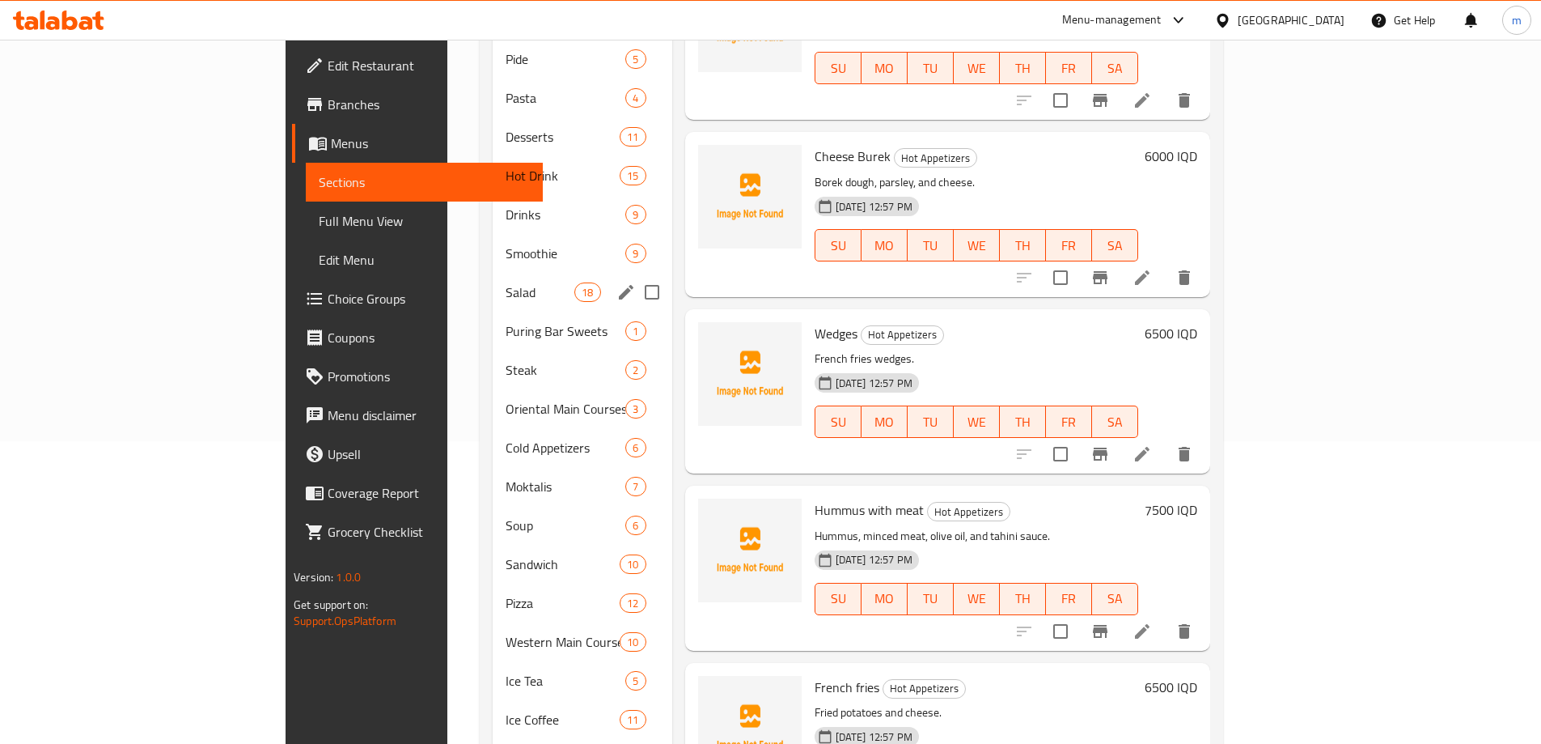
scroll to position [310, 0]
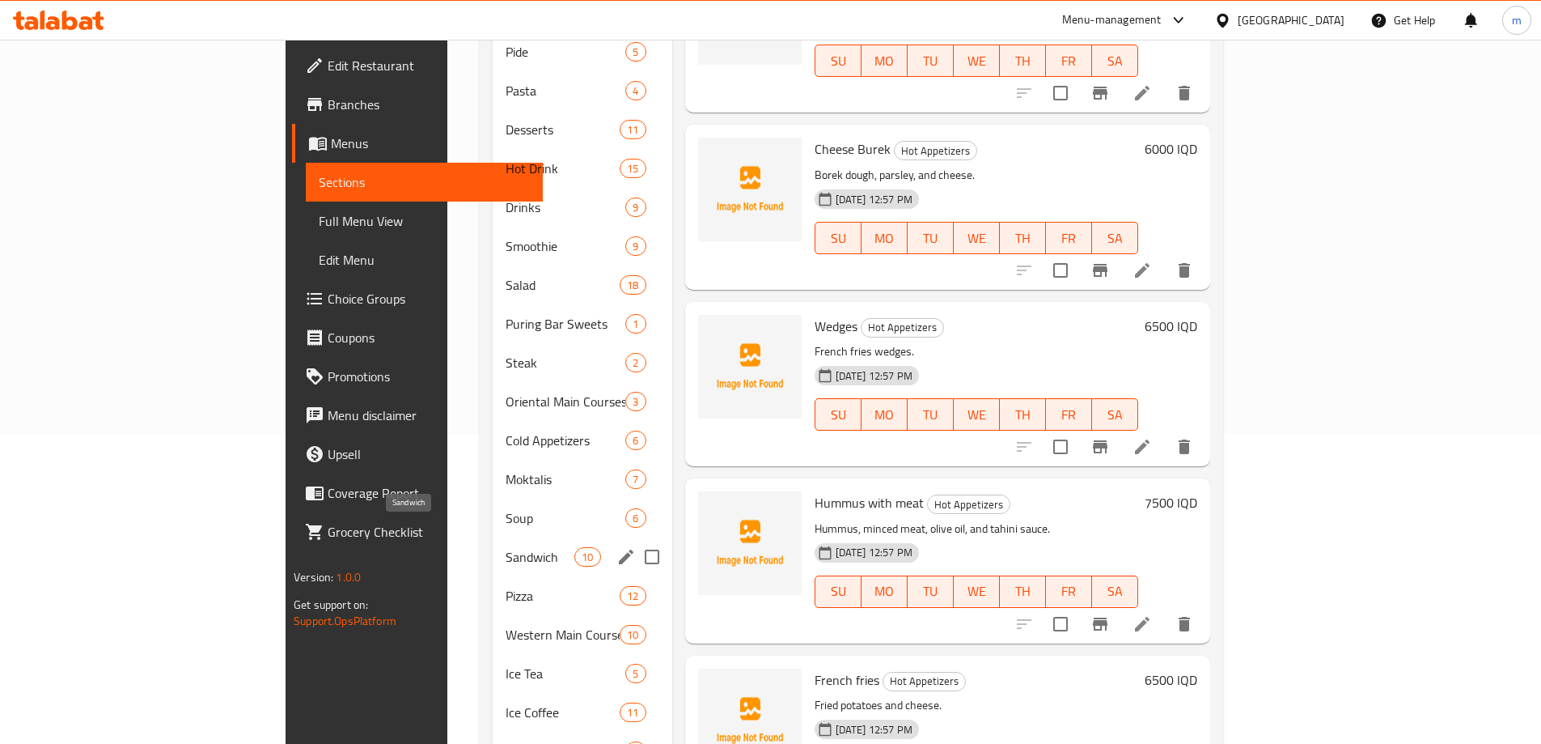
click at [506, 547] on span "Sandwich" at bounding box center [540, 556] width 69 height 19
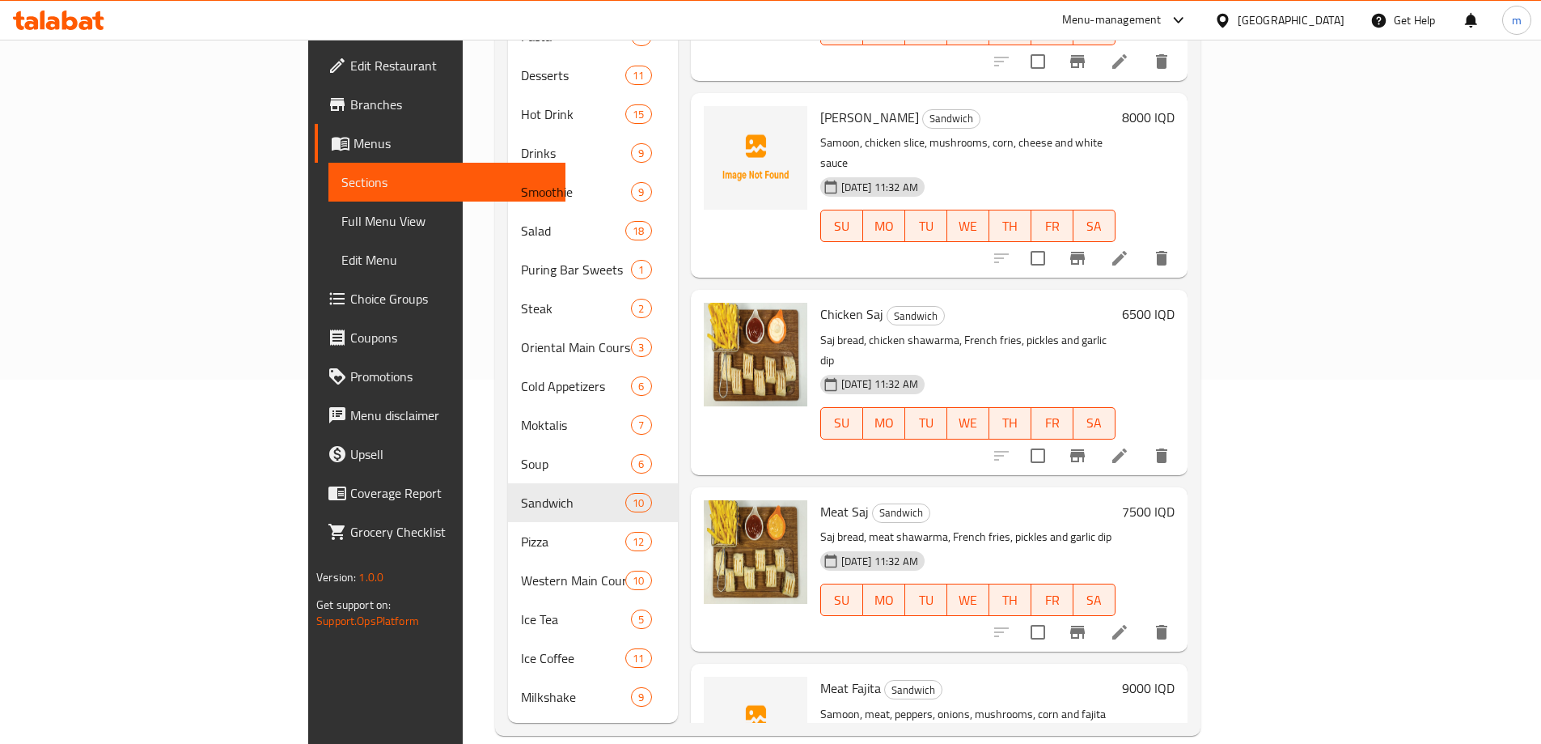
scroll to position [903, 0]
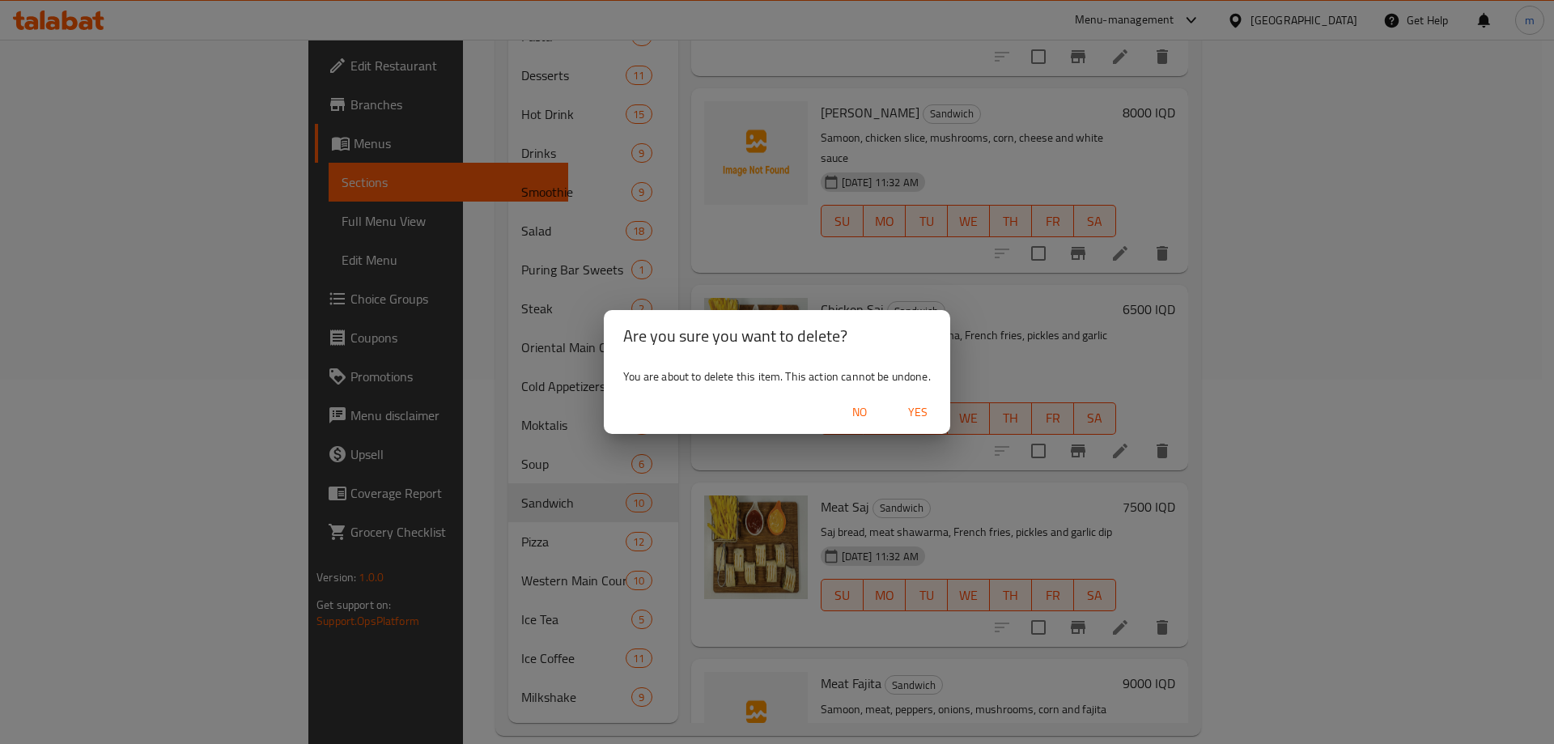
click at [936, 400] on button "Yes" at bounding box center [918, 412] width 52 height 30
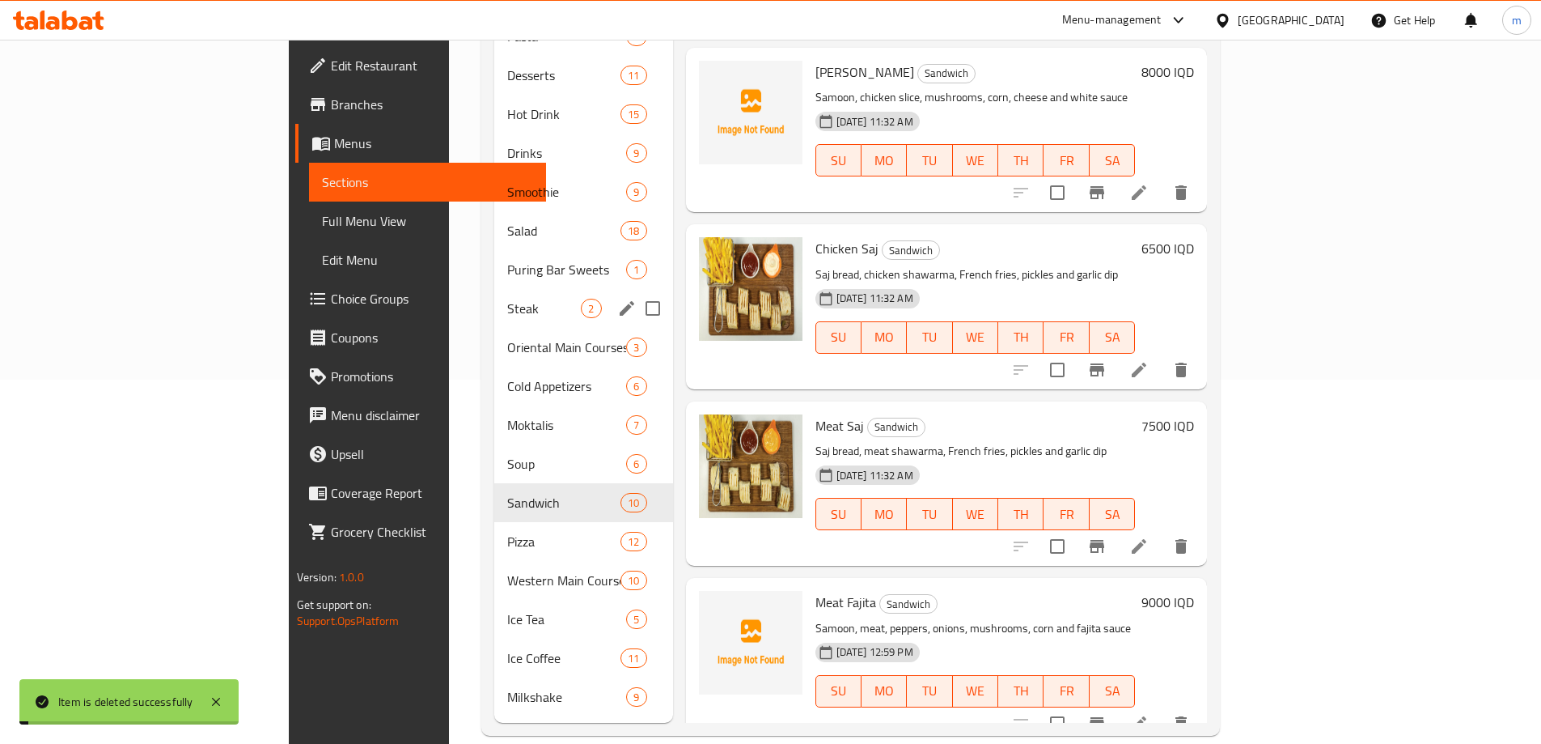
scroll to position [726, 0]
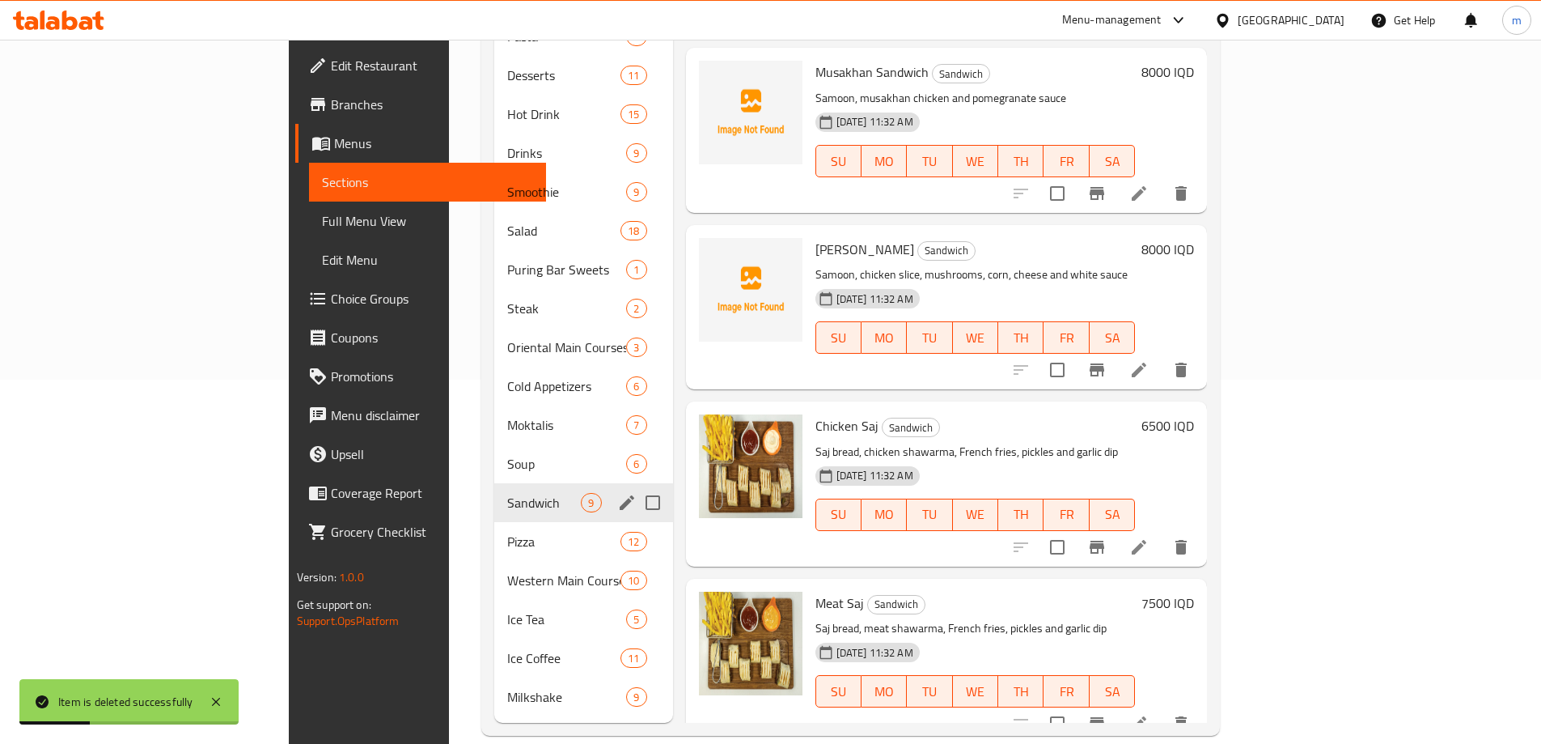
click at [507, 493] on span "Sandwich" at bounding box center [544, 502] width 74 height 19
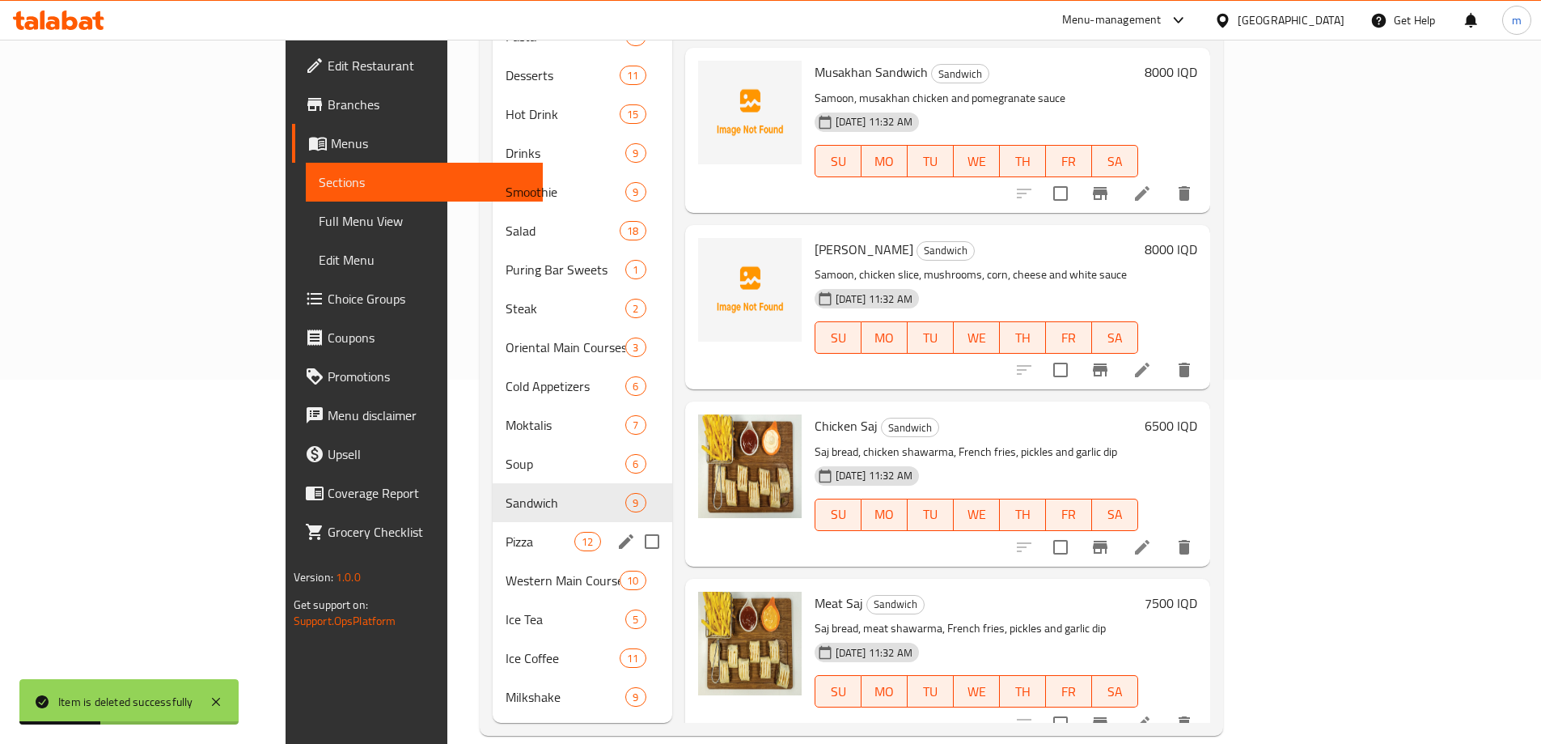
click at [493, 529] on div "Pizza 12" at bounding box center [583, 541] width 180 height 39
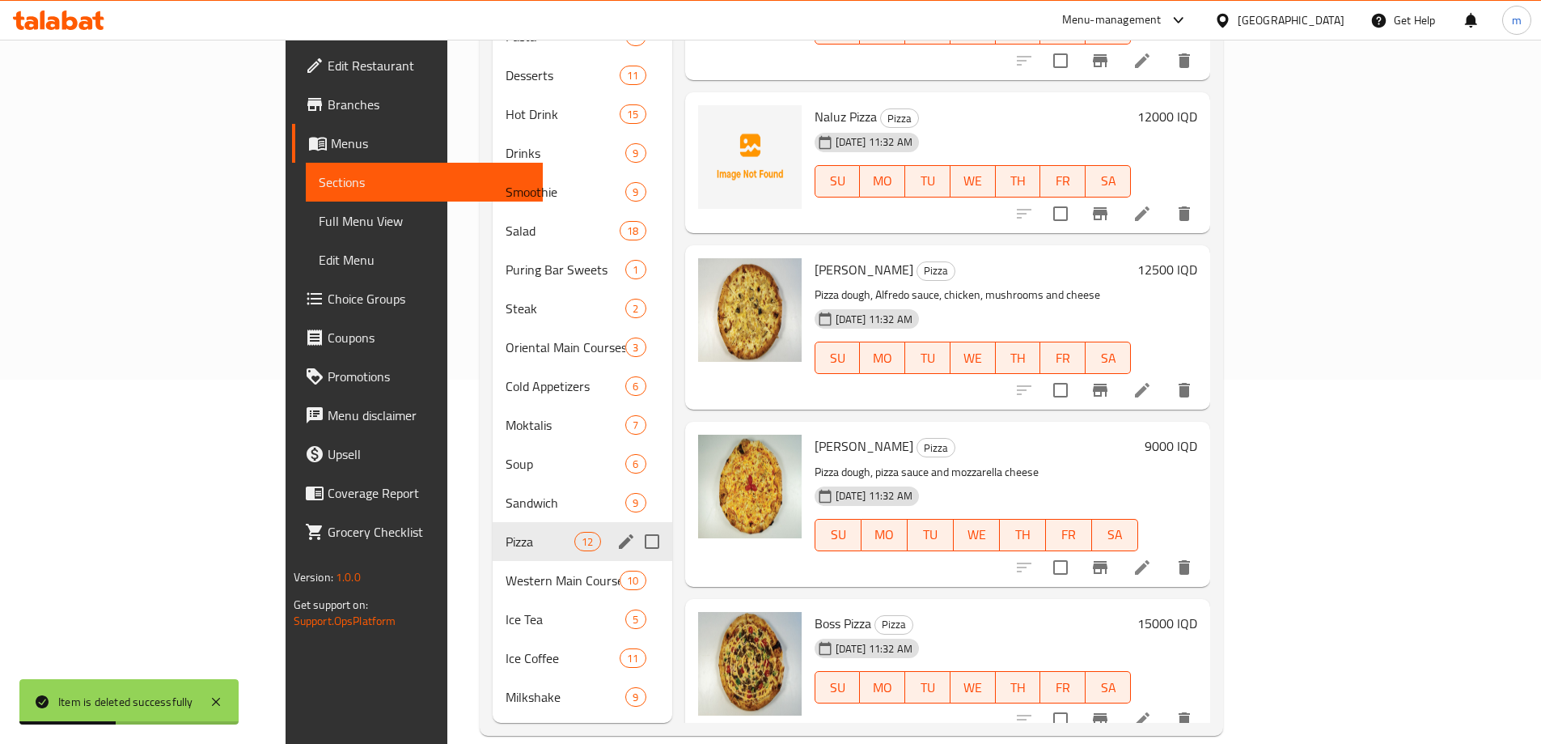
click at [506, 570] on span "Western Main Courses" at bounding box center [563, 579] width 114 height 19
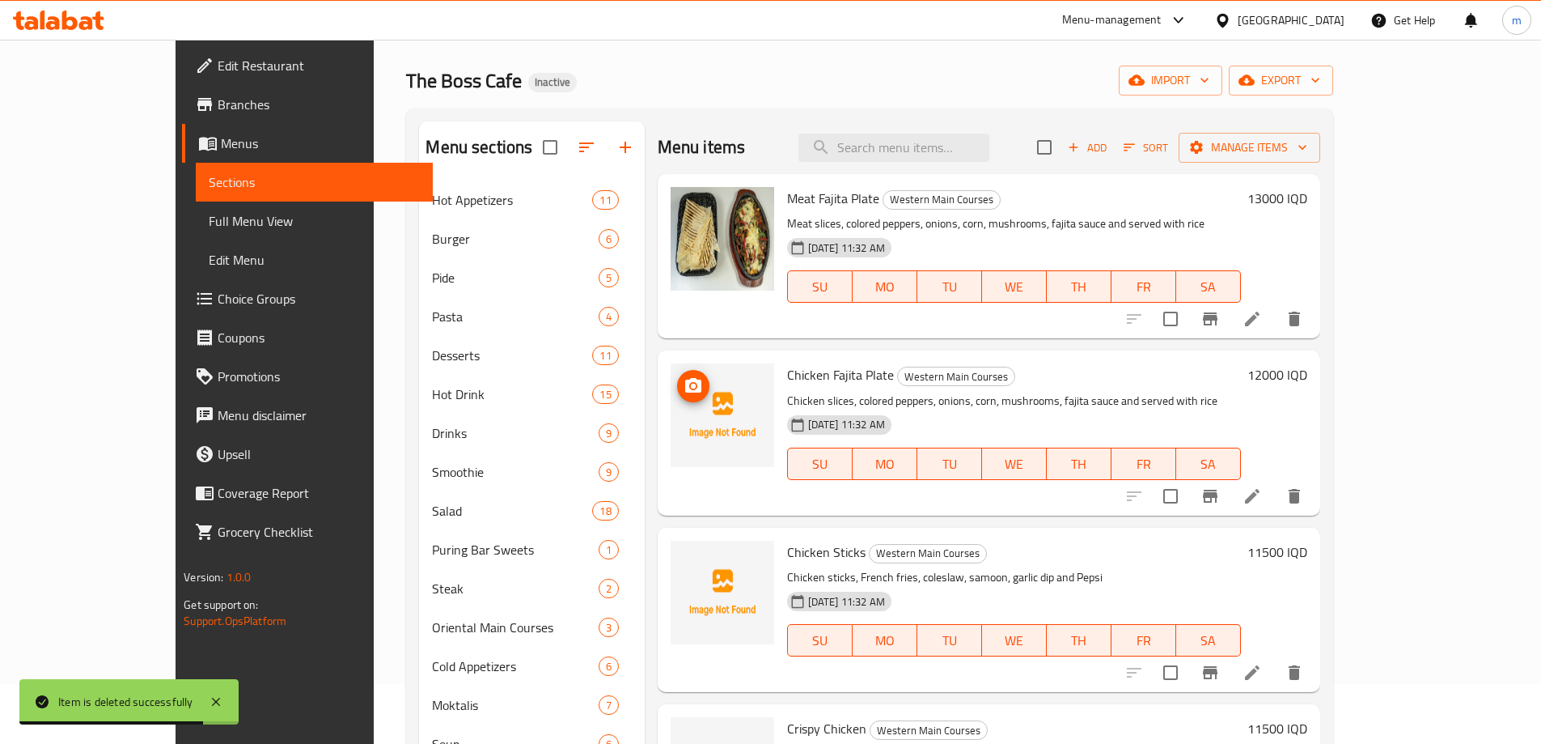
scroll to position [40, 0]
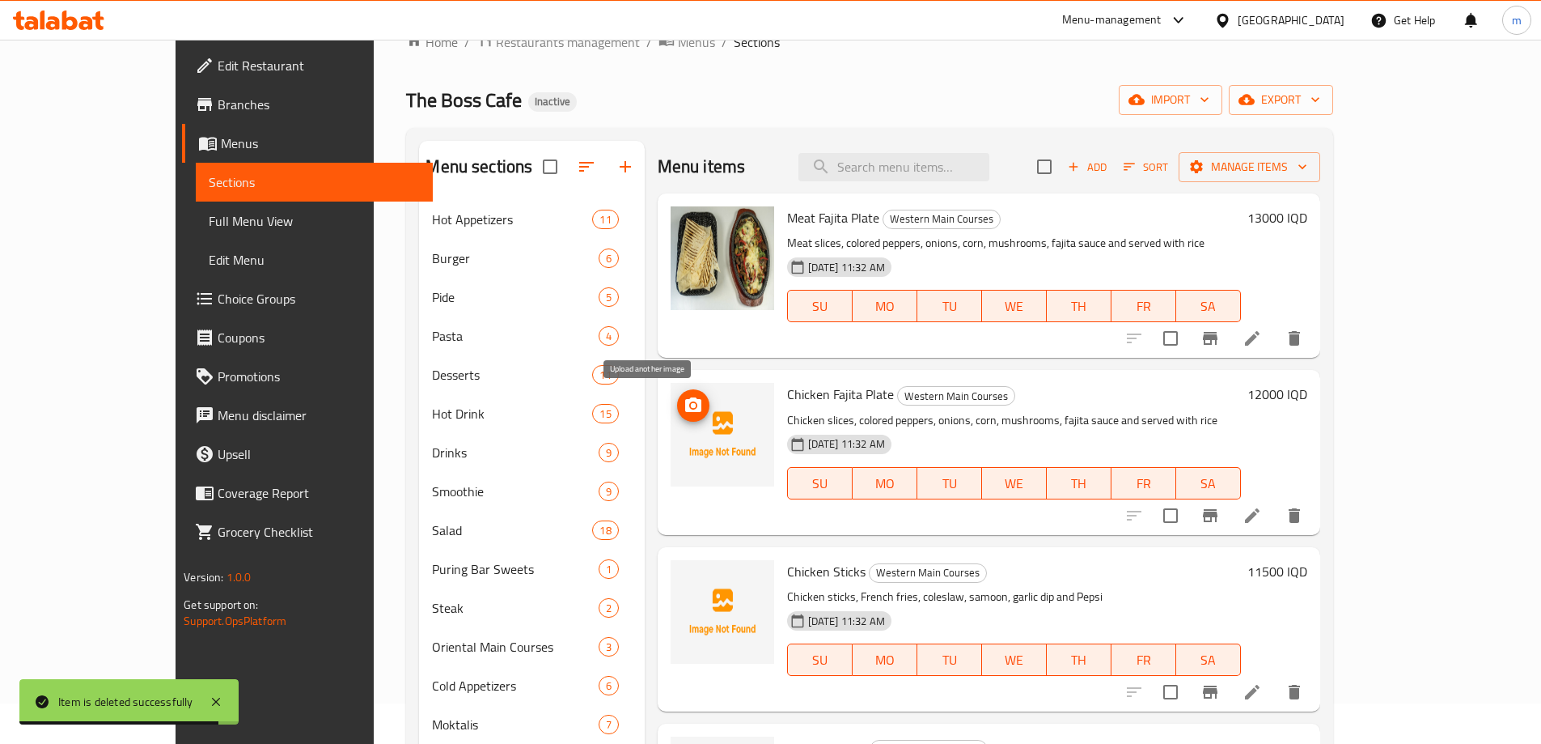
click at [684, 409] on icon "upload picture" at bounding box center [693, 405] width 19 height 19
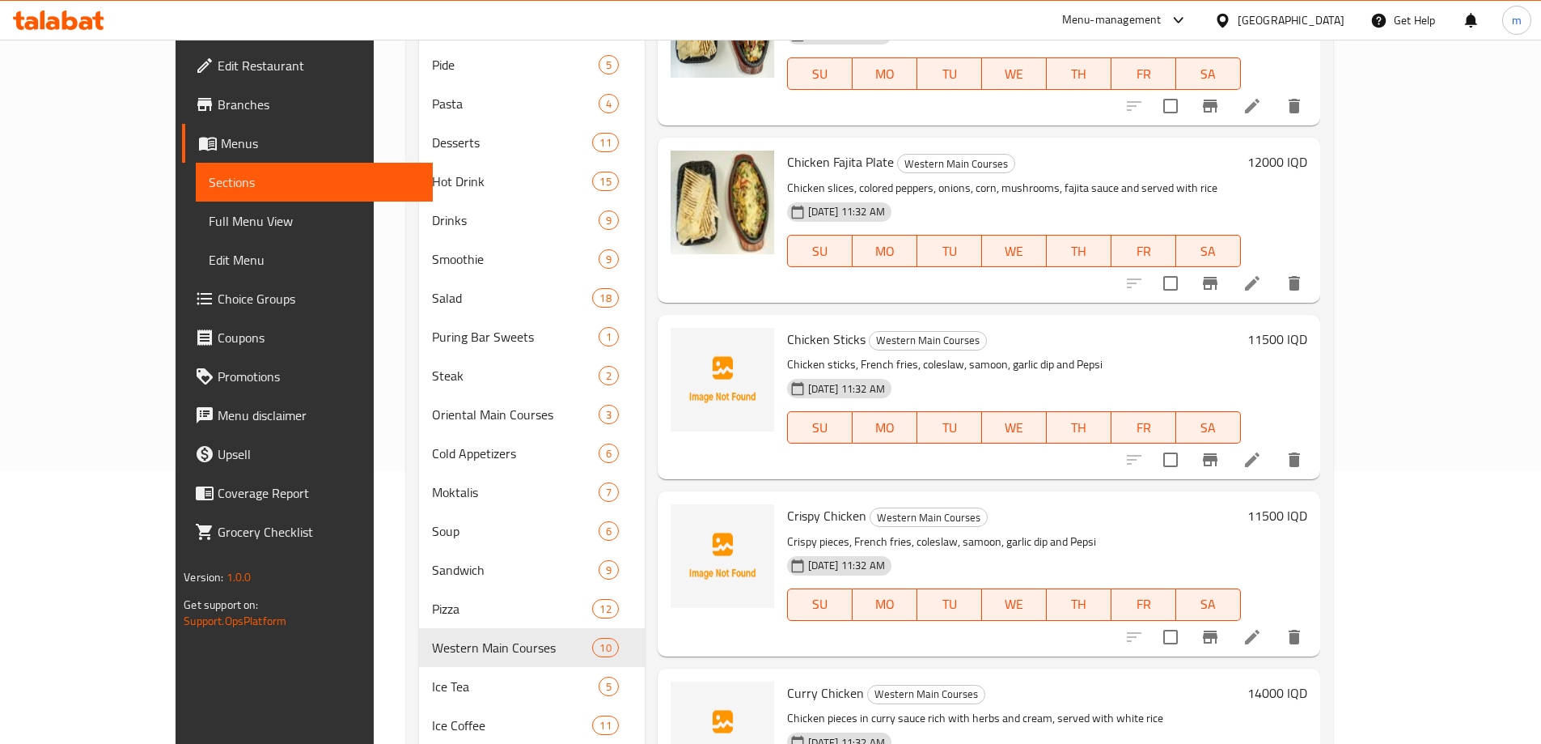
scroll to position [0, 0]
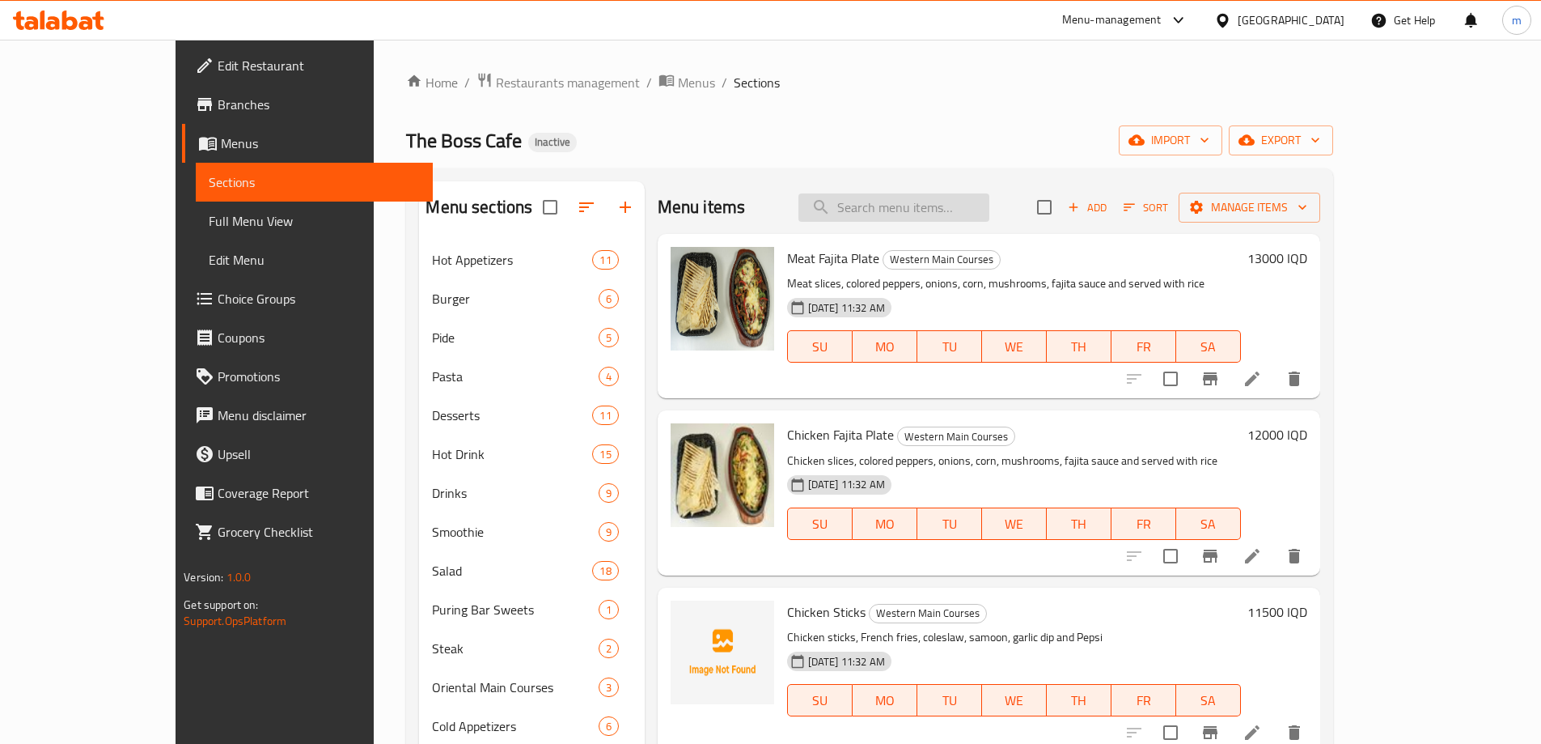
click at [969, 218] on input "search" at bounding box center [894, 207] width 191 height 28
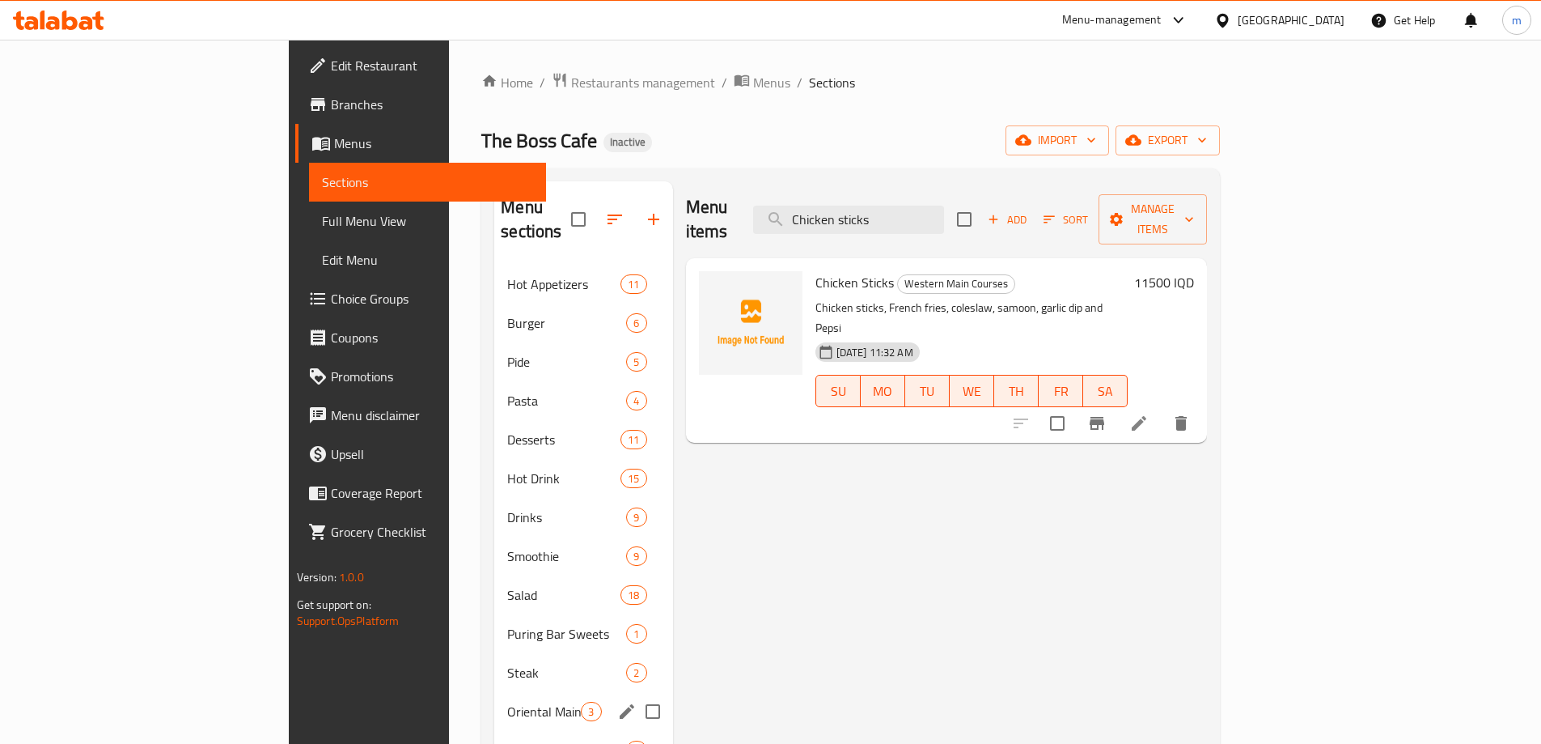
type input "Chicken sticks"
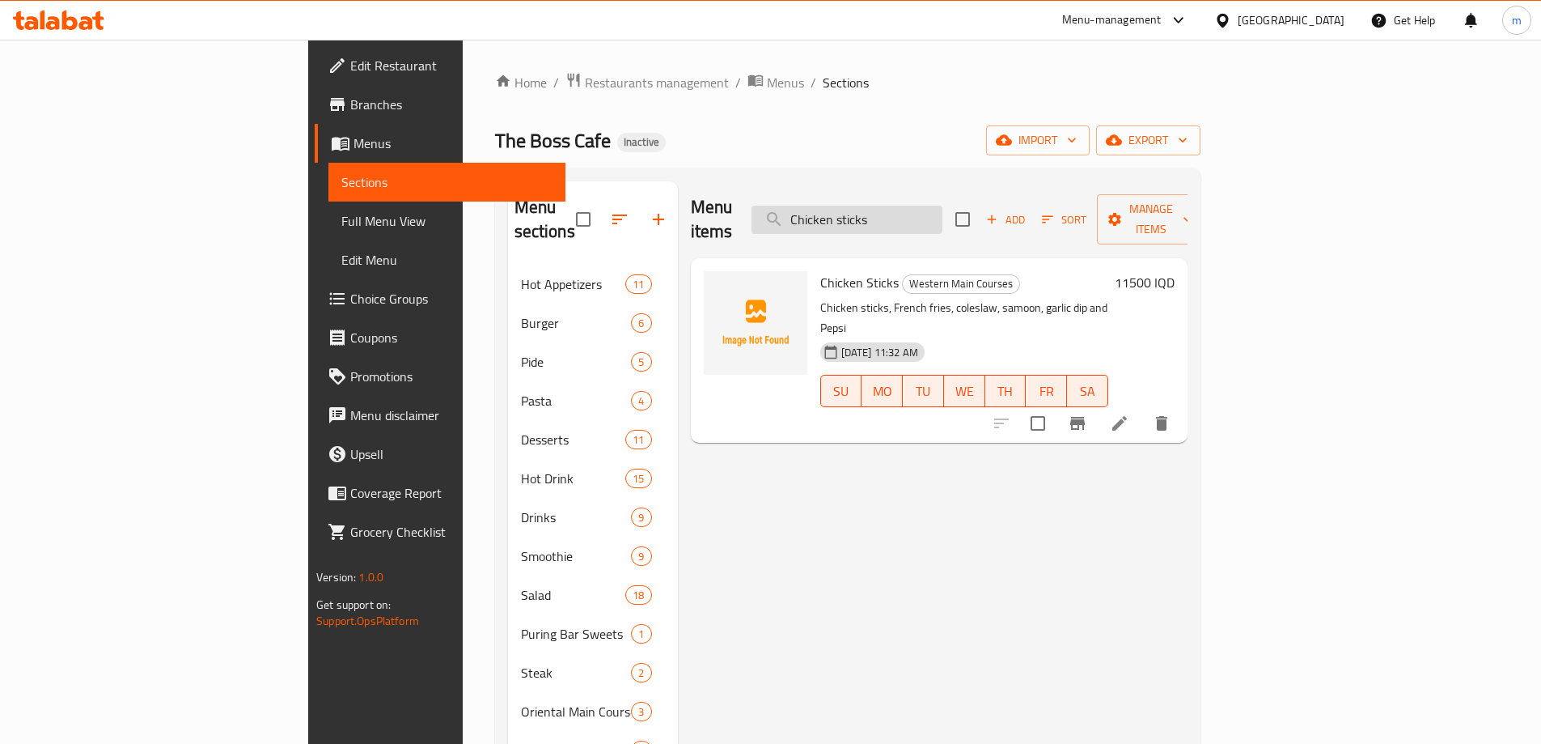
click at [932, 206] on input "Chicken sticks" at bounding box center [847, 220] width 191 height 28
click at [774, 117] on div "Home / Restaurants management / Menus / Sections The Boss Cafe Inactive import …" at bounding box center [848, 586] width 706 height 1028
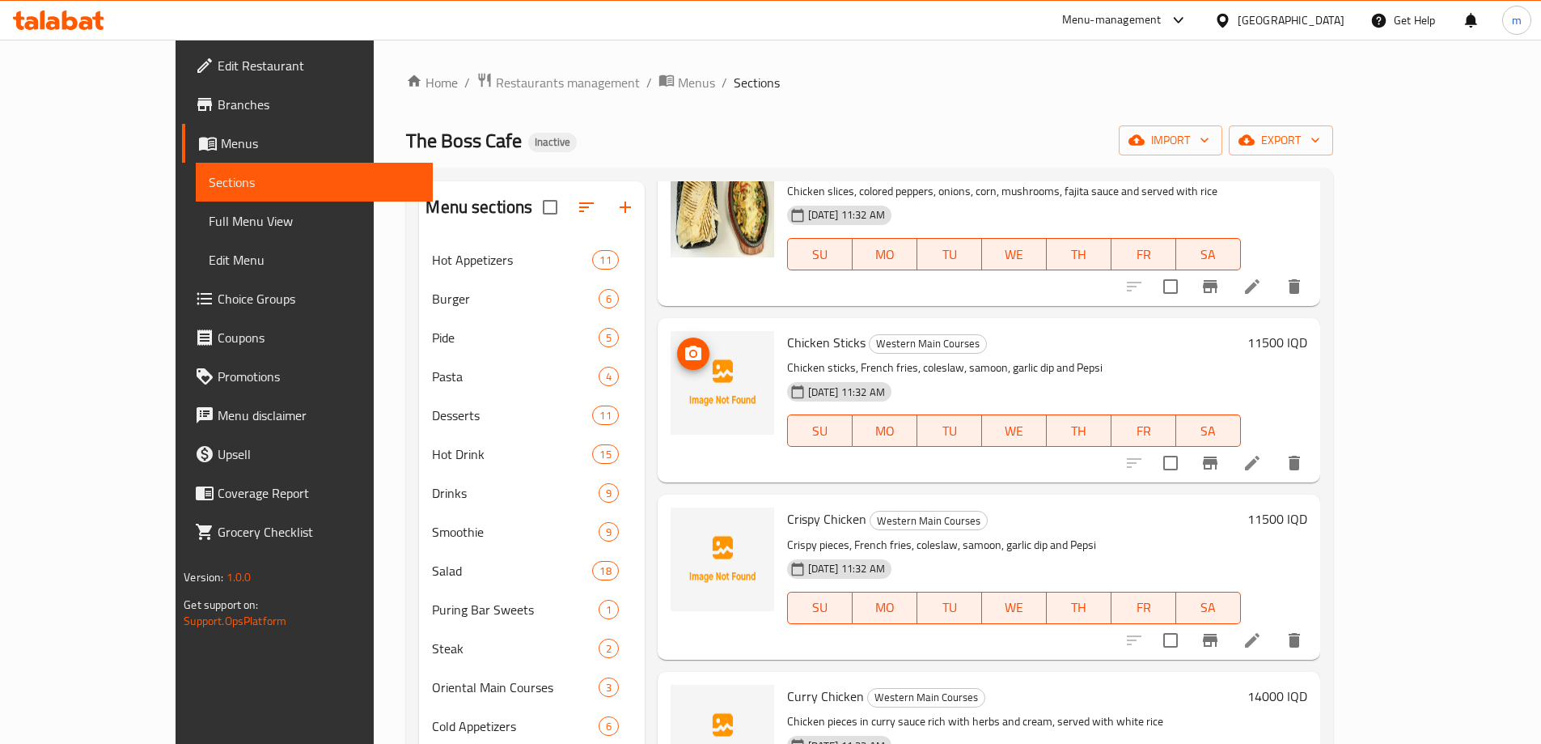
scroll to position [378, 0]
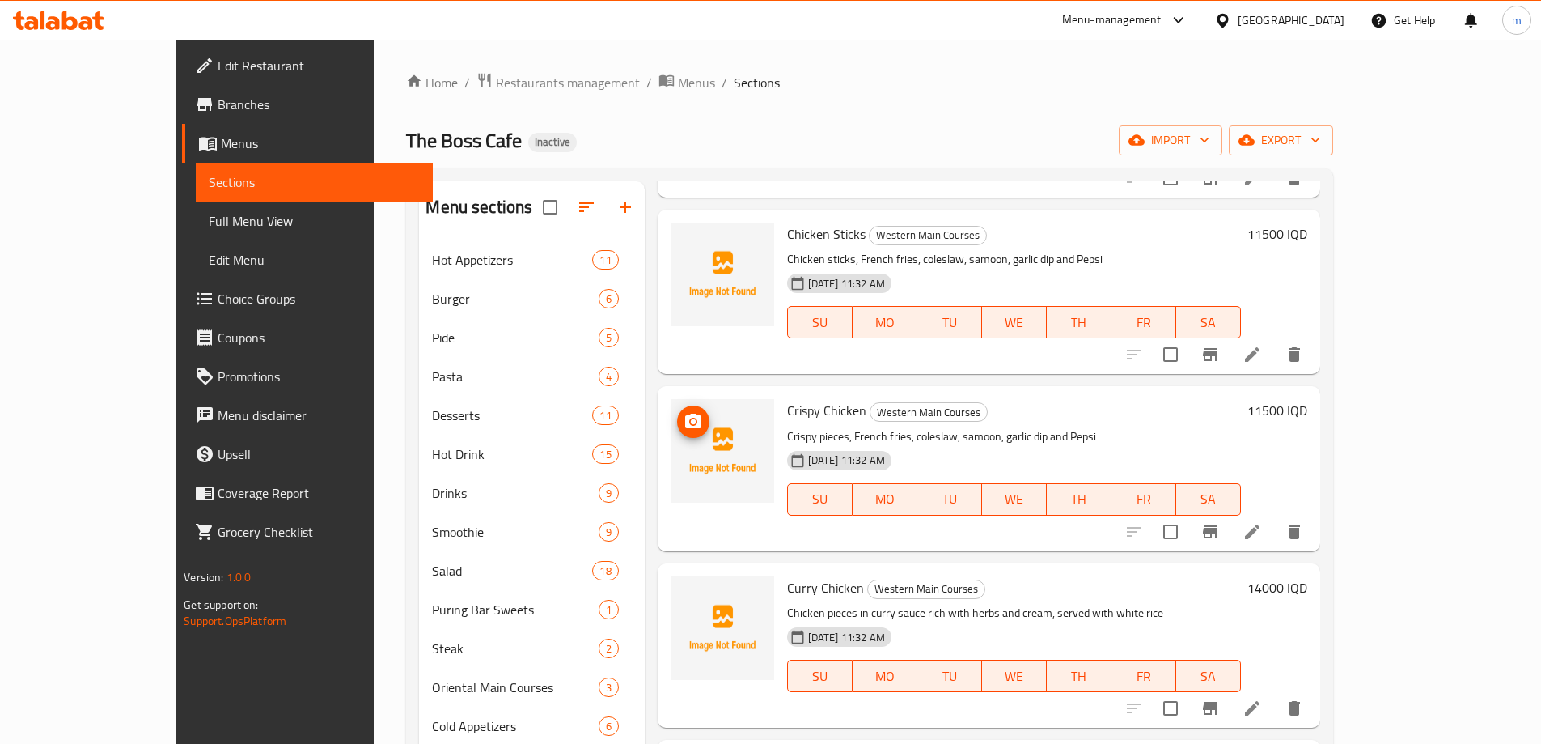
click at [684, 424] on icon "upload picture" at bounding box center [693, 421] width 19 height 19
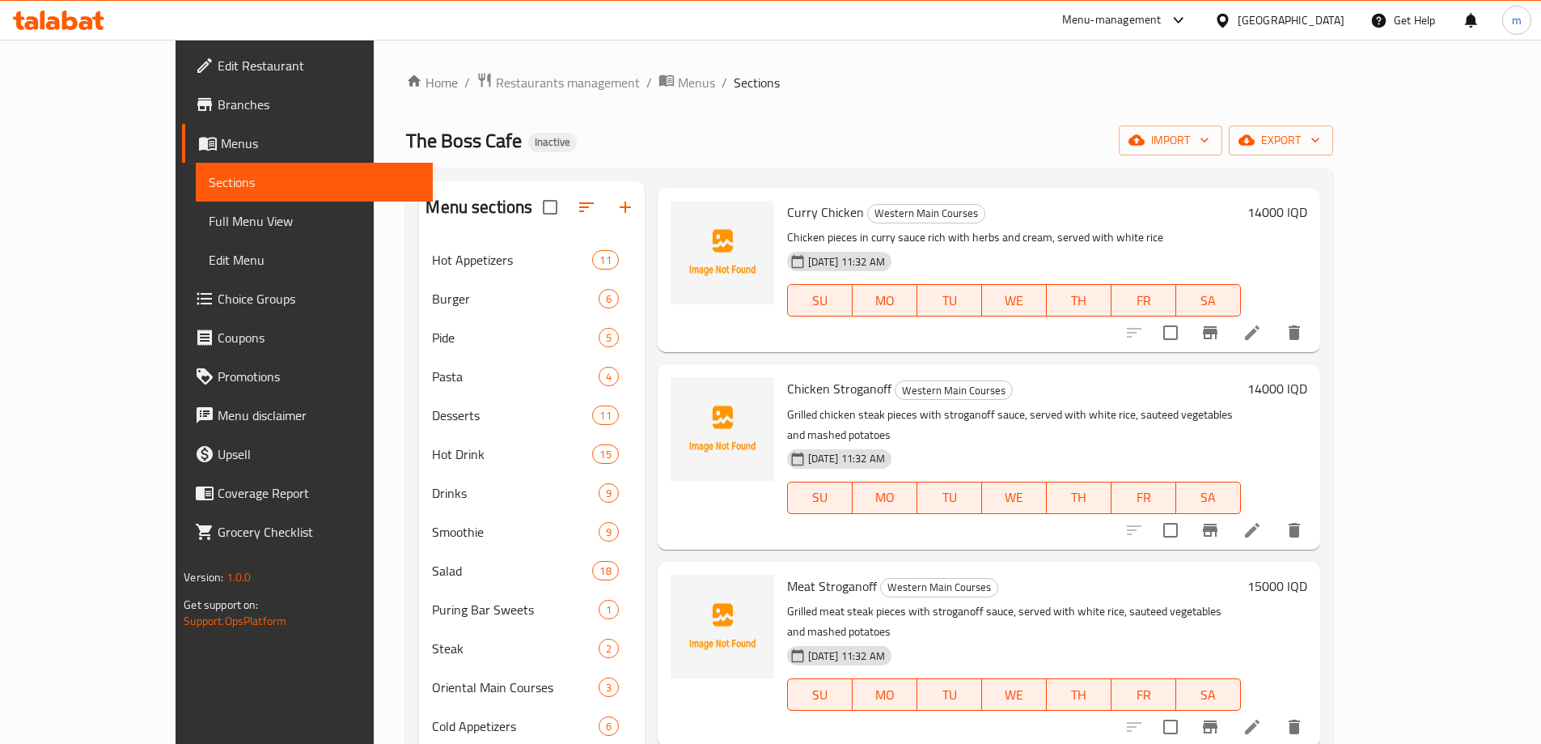
scroll to position [755, 0]
click at [677, 231] on button "upload picture" at bounding box center [693, 222] width 32 height 32
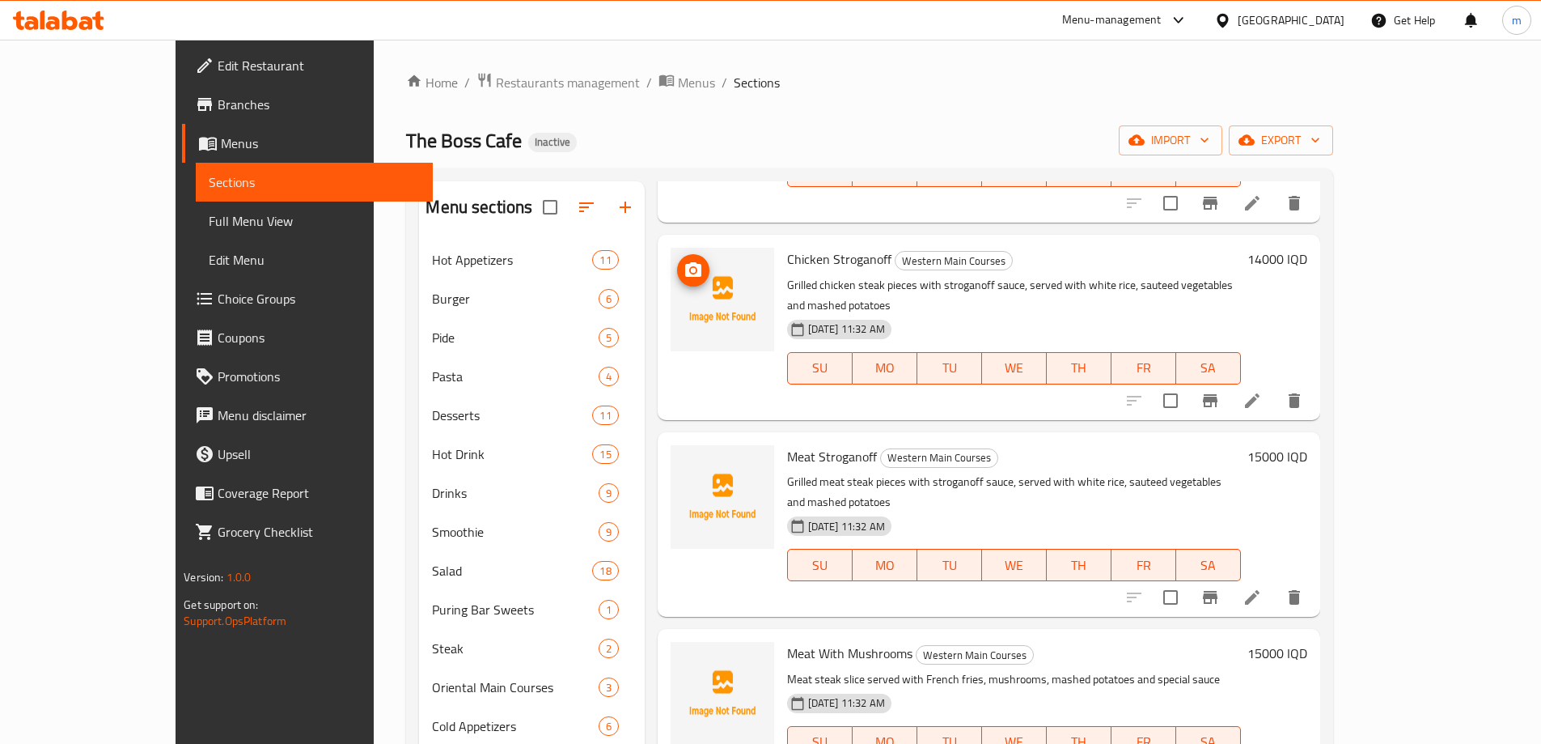
scroll to position [917, 0]
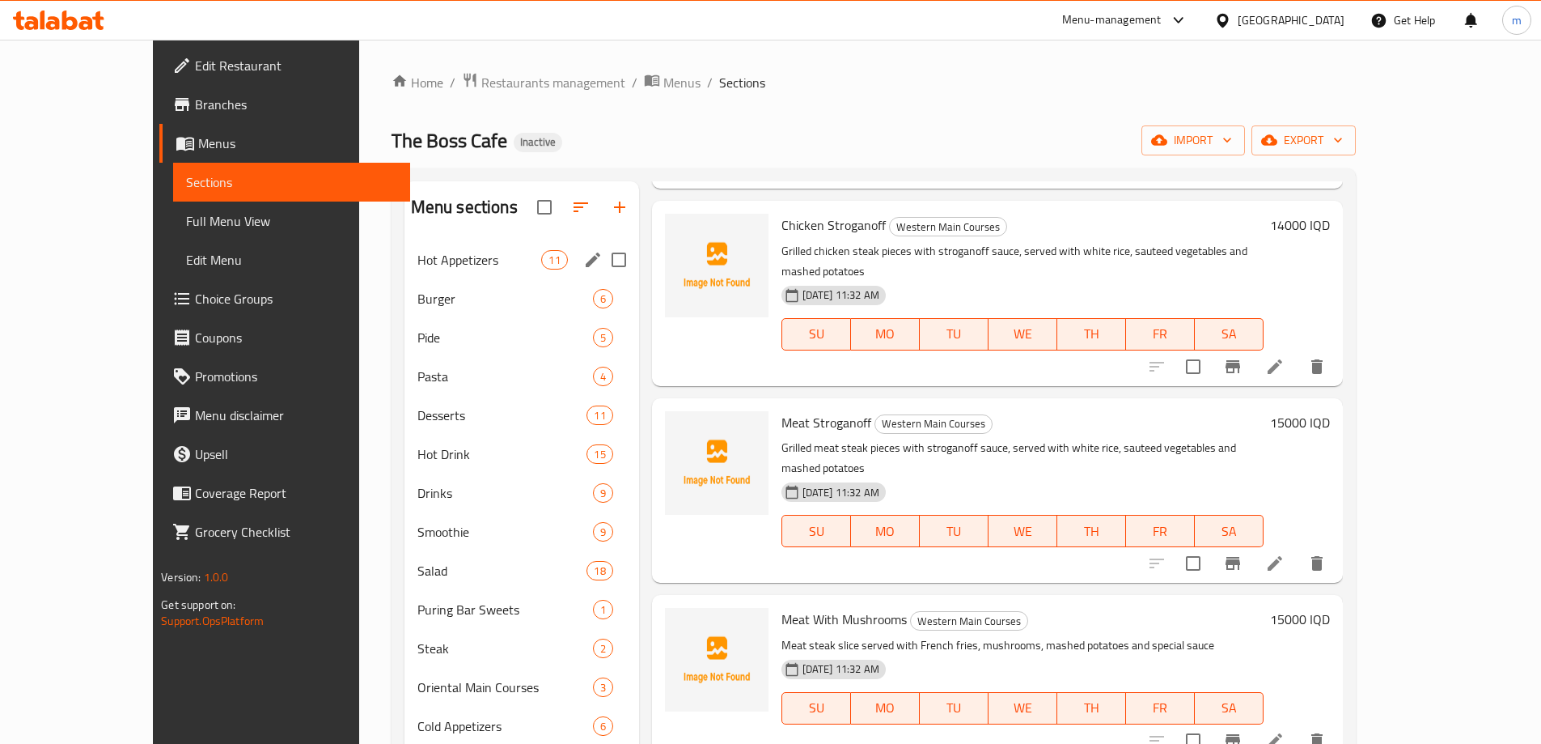
click at [586, 130] on div "The Boss Cafe Inactive import export" at bounding box center [874, 140] width 965 height 30
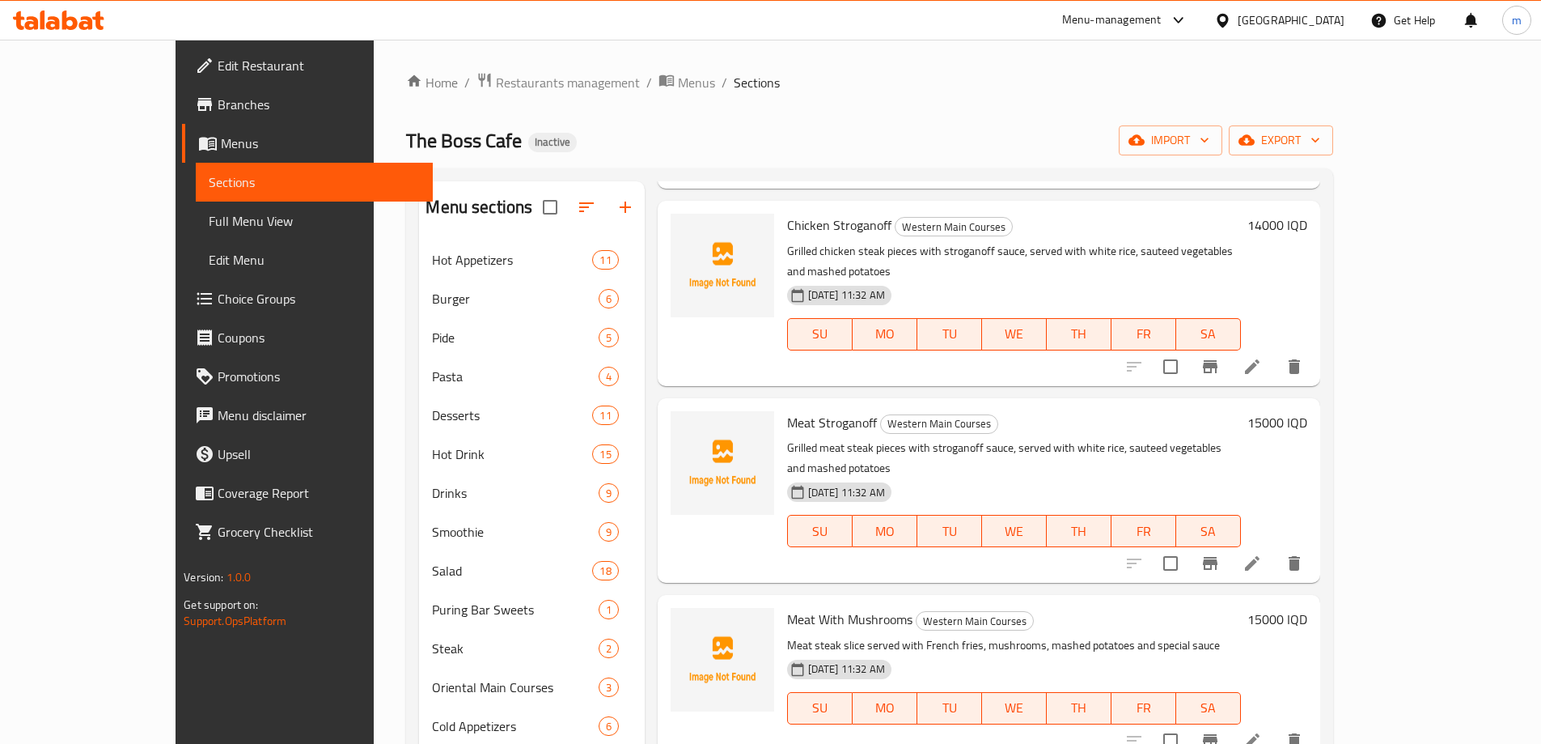
click at [814, 152] on div "The Boss Cafe Inactive import export" at bounding box center [869, 140] width 927 height 30
click at [817, 164] on div "Home / Restaurants management / Menus / Sections The Boss Cafe Inactive import …" at bounding box center [869, 573] width 927 height 1003
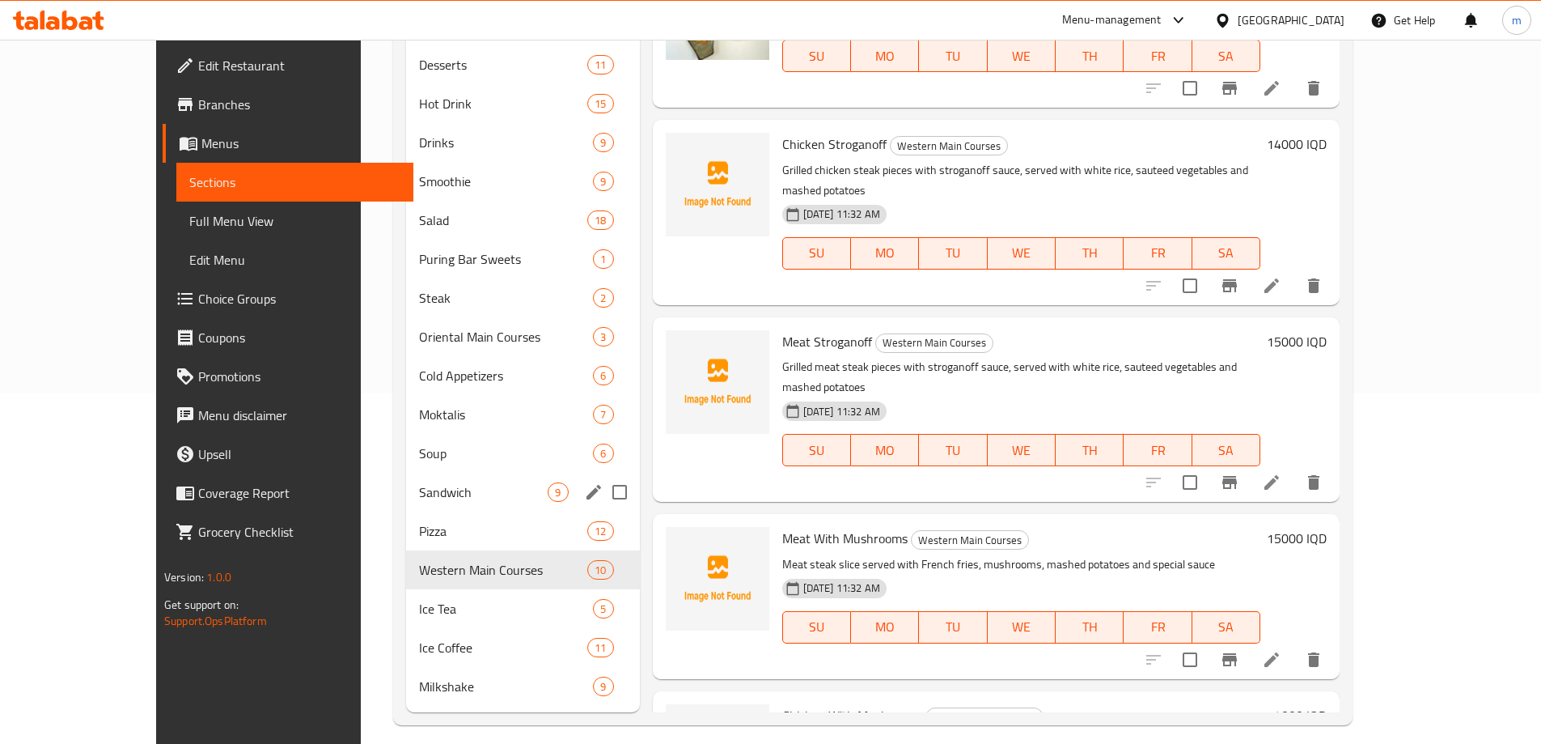
scroll to position [364, 0]
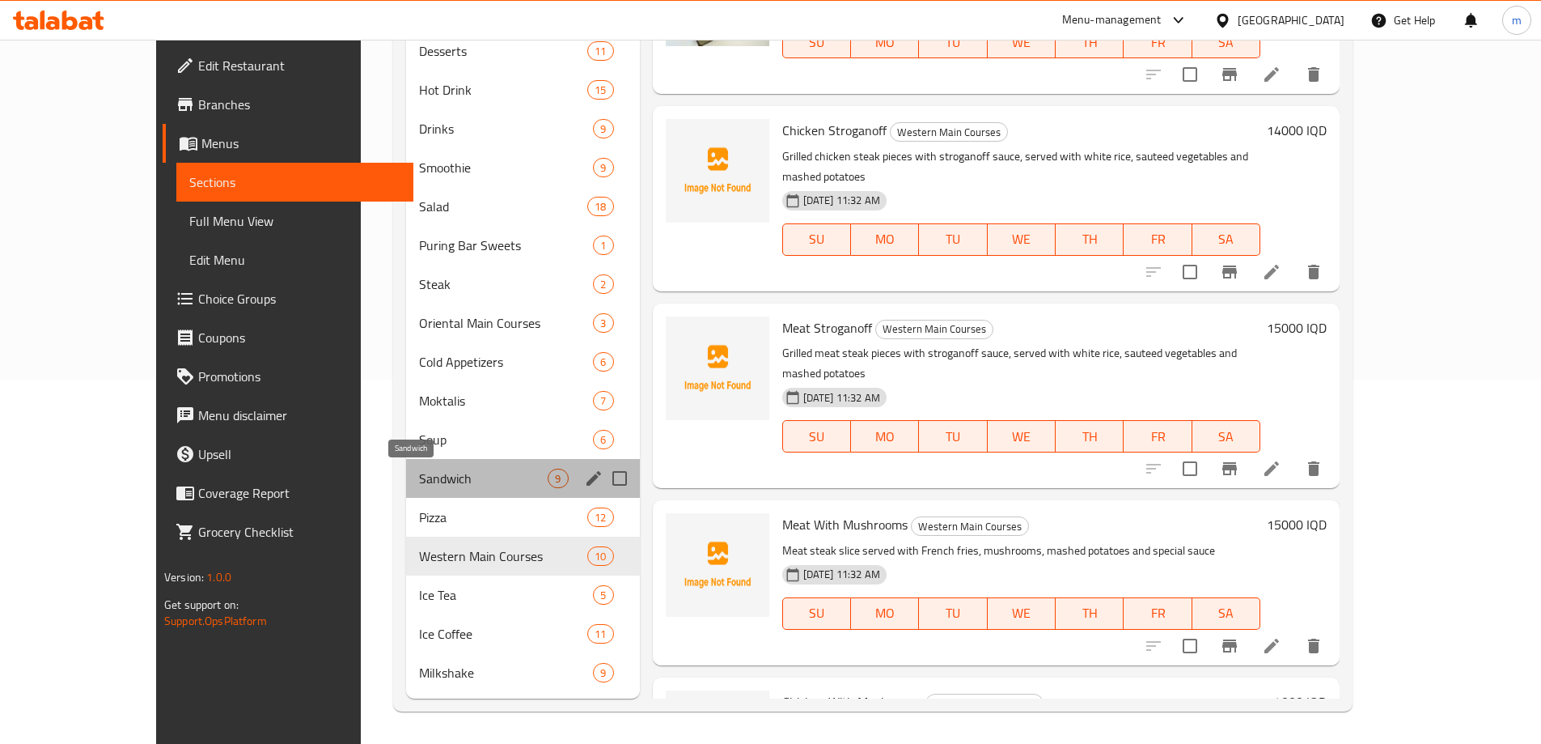
click at [419, 482] on span "Sandwich" at bounding box center [483, 478] width 129 height 19
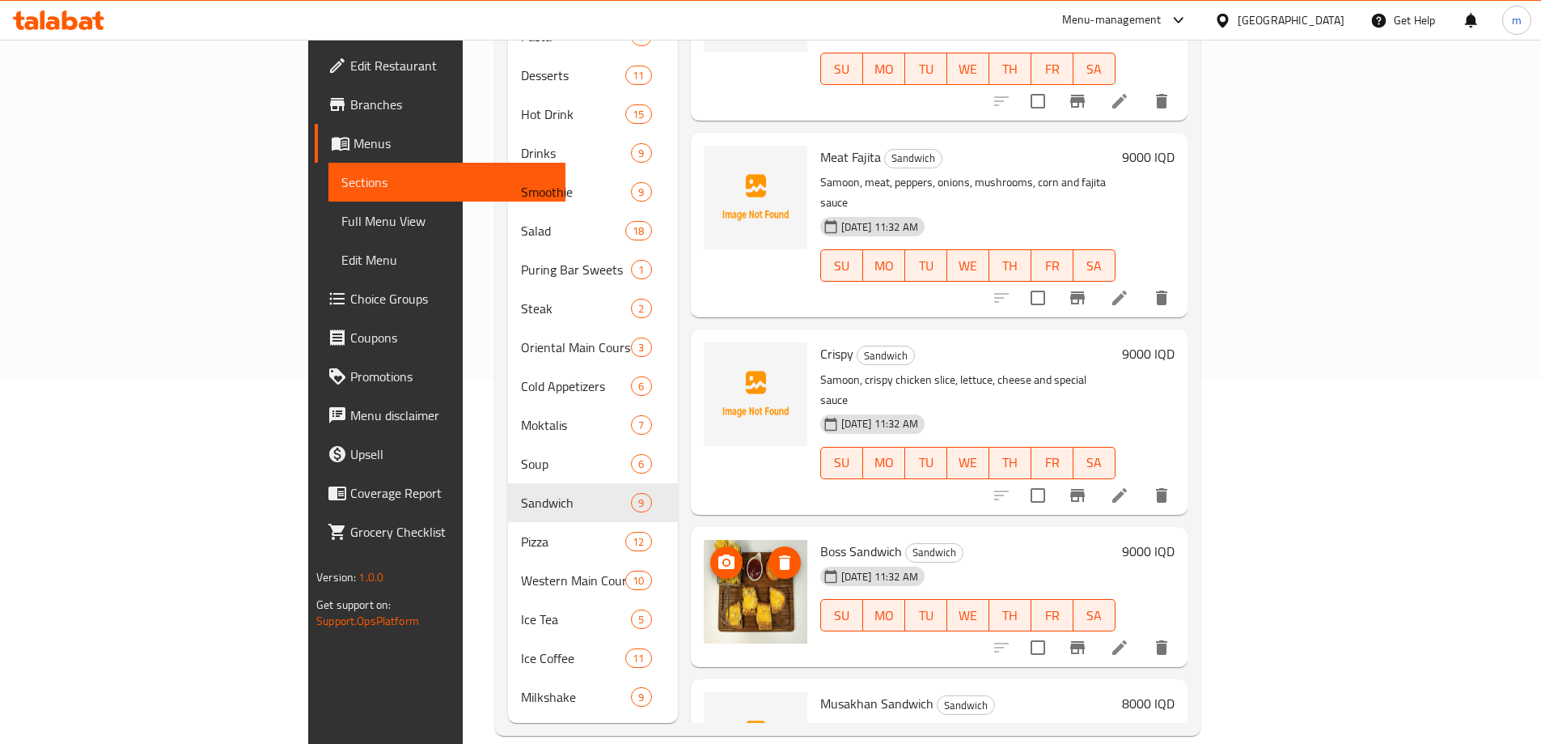
scroll to position [133, 0]
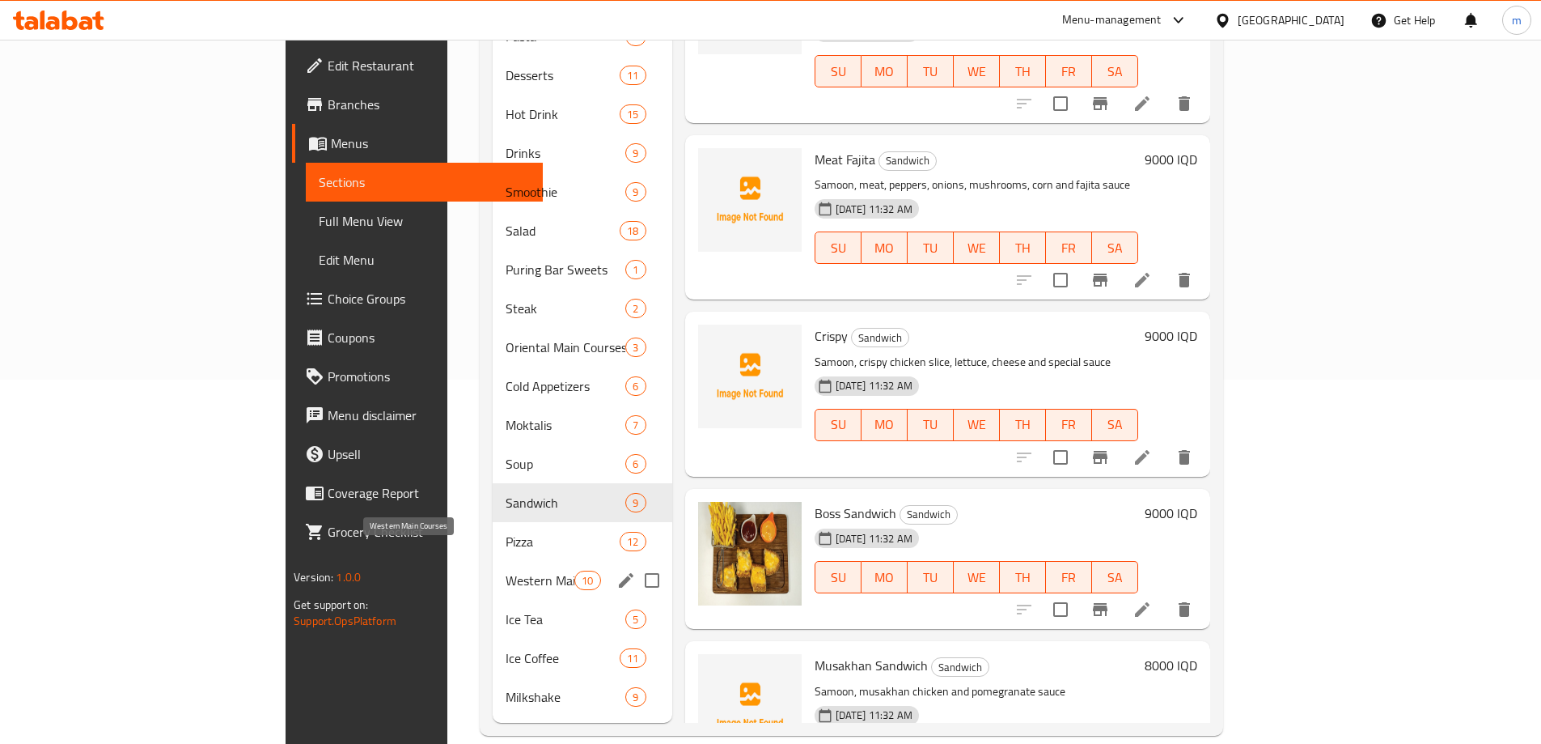
click at [506, 570] on span "Western Main Courses" at bounding box center [540, 579] width 69 height 19
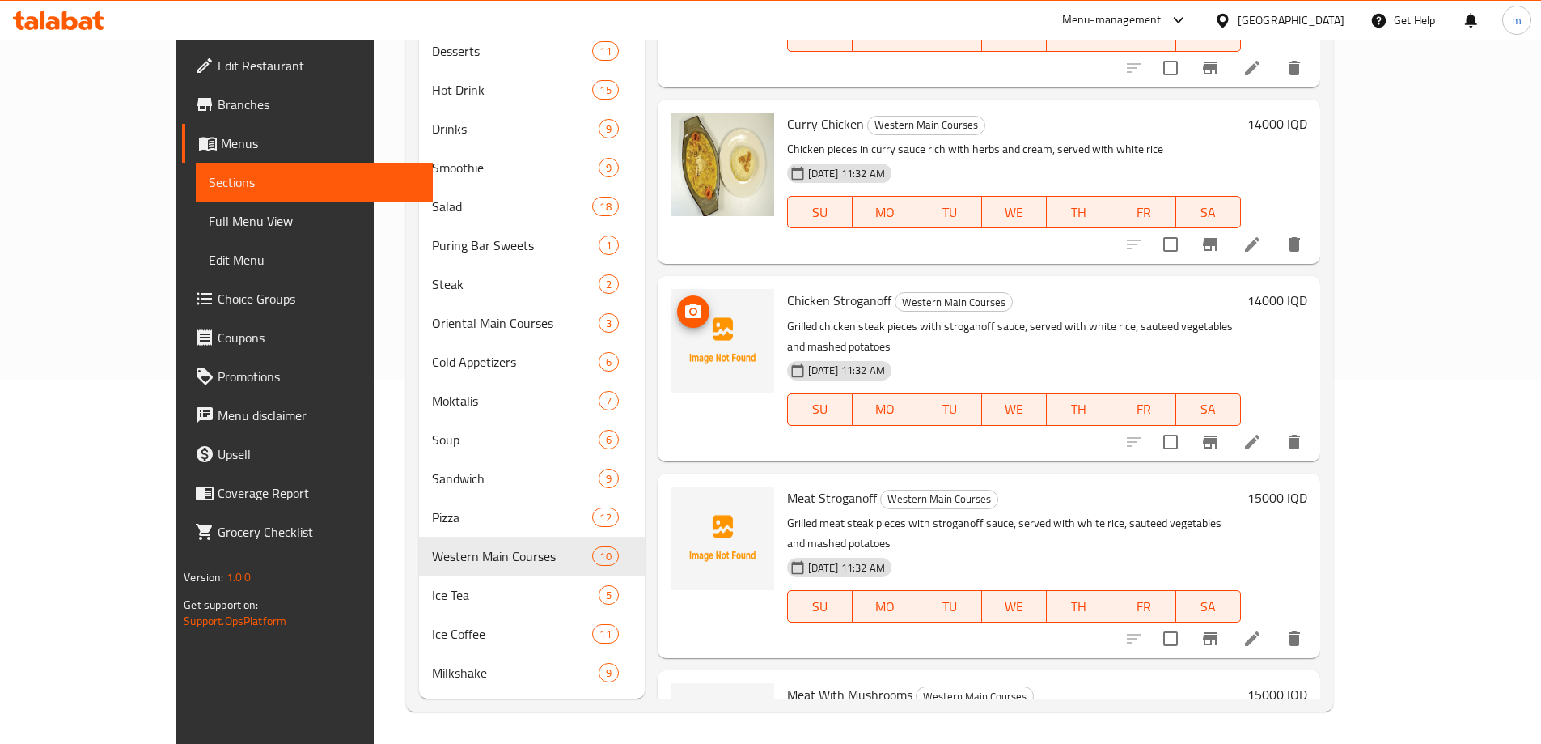
scroll to position [486, 0]
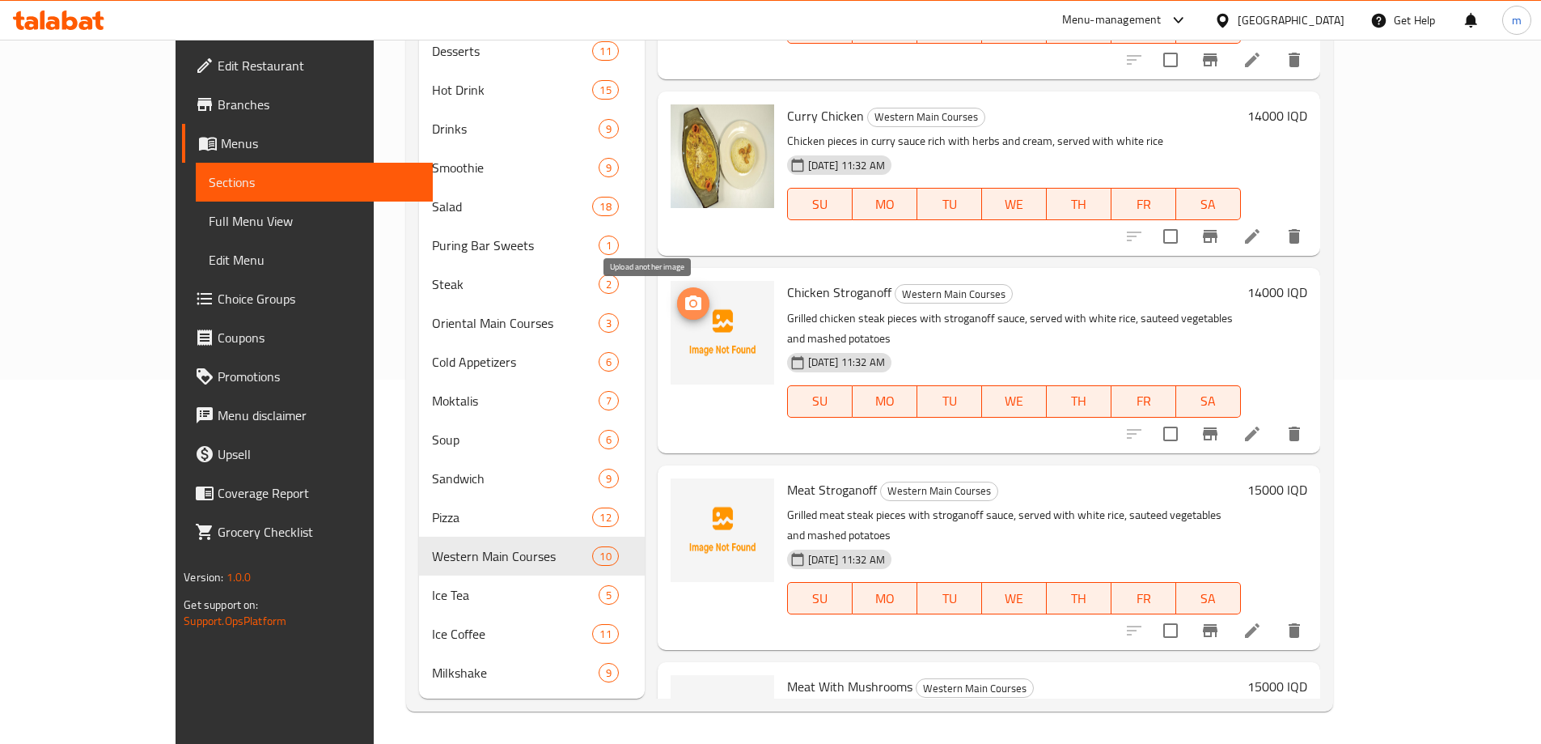
click at [685, 297] on icon "upload picture" at bounding box center [693, 302] width 16 height 15
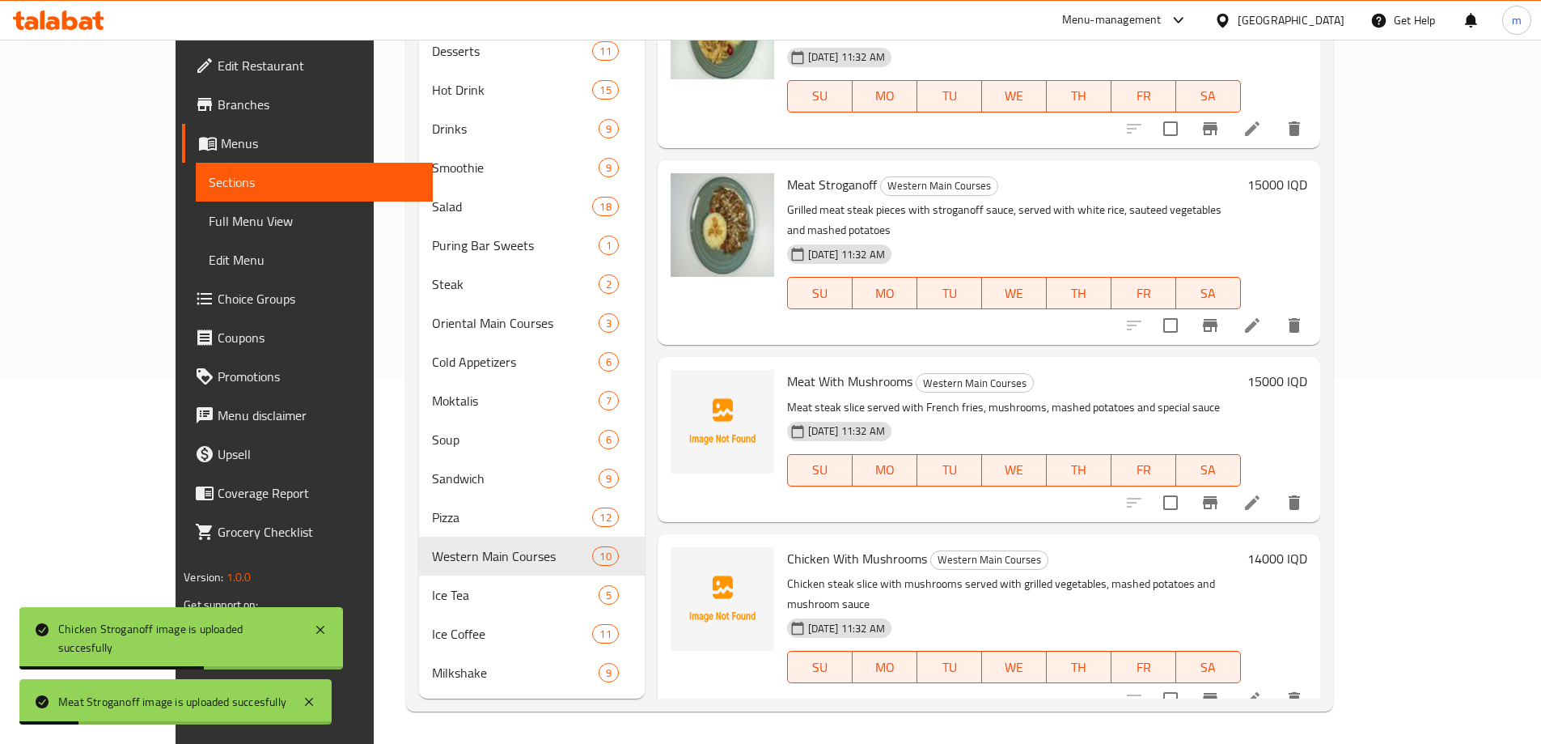
scroll to position [809, 0]
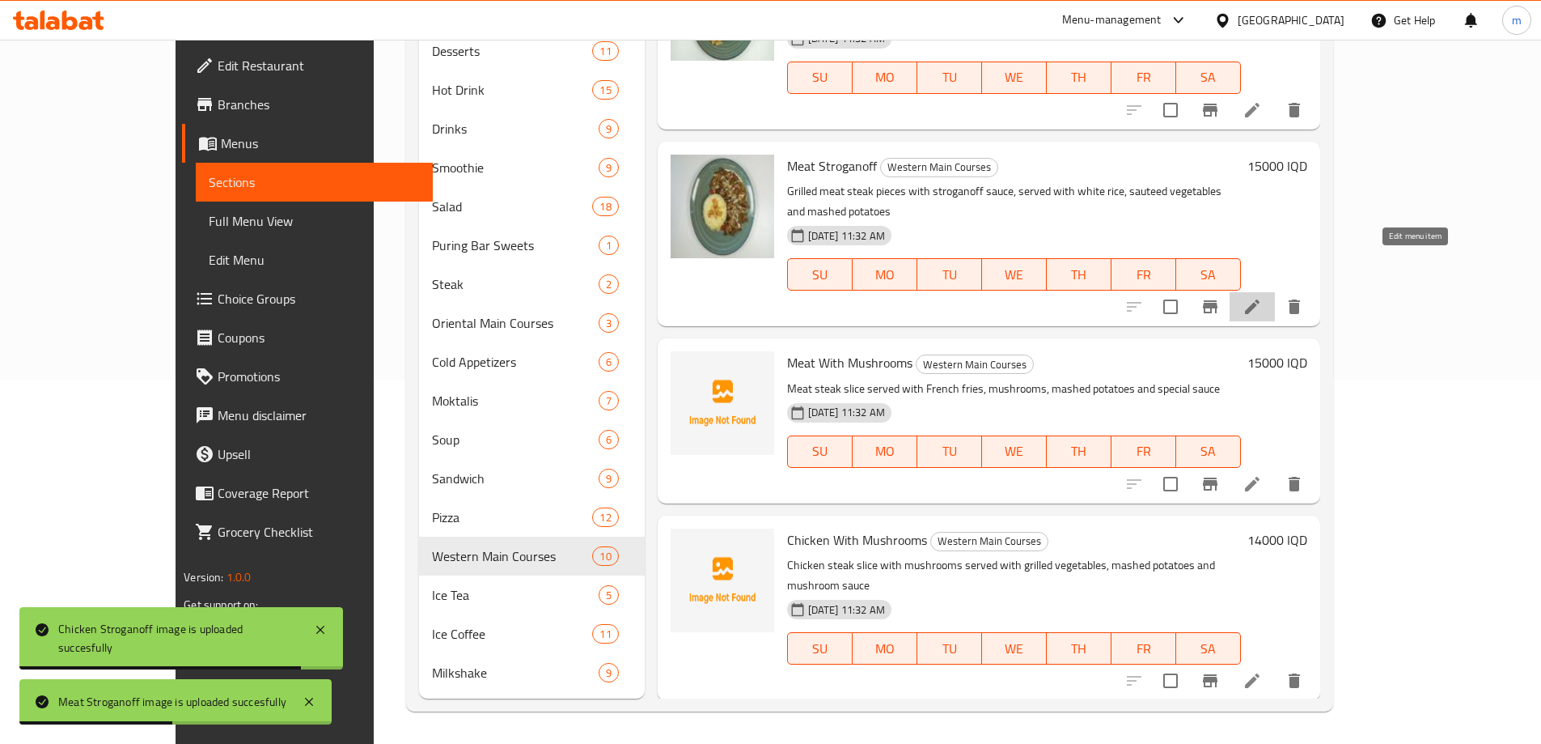
click at [1260, 299] on icon at bounding box center [1252, 306] width 15 height 15
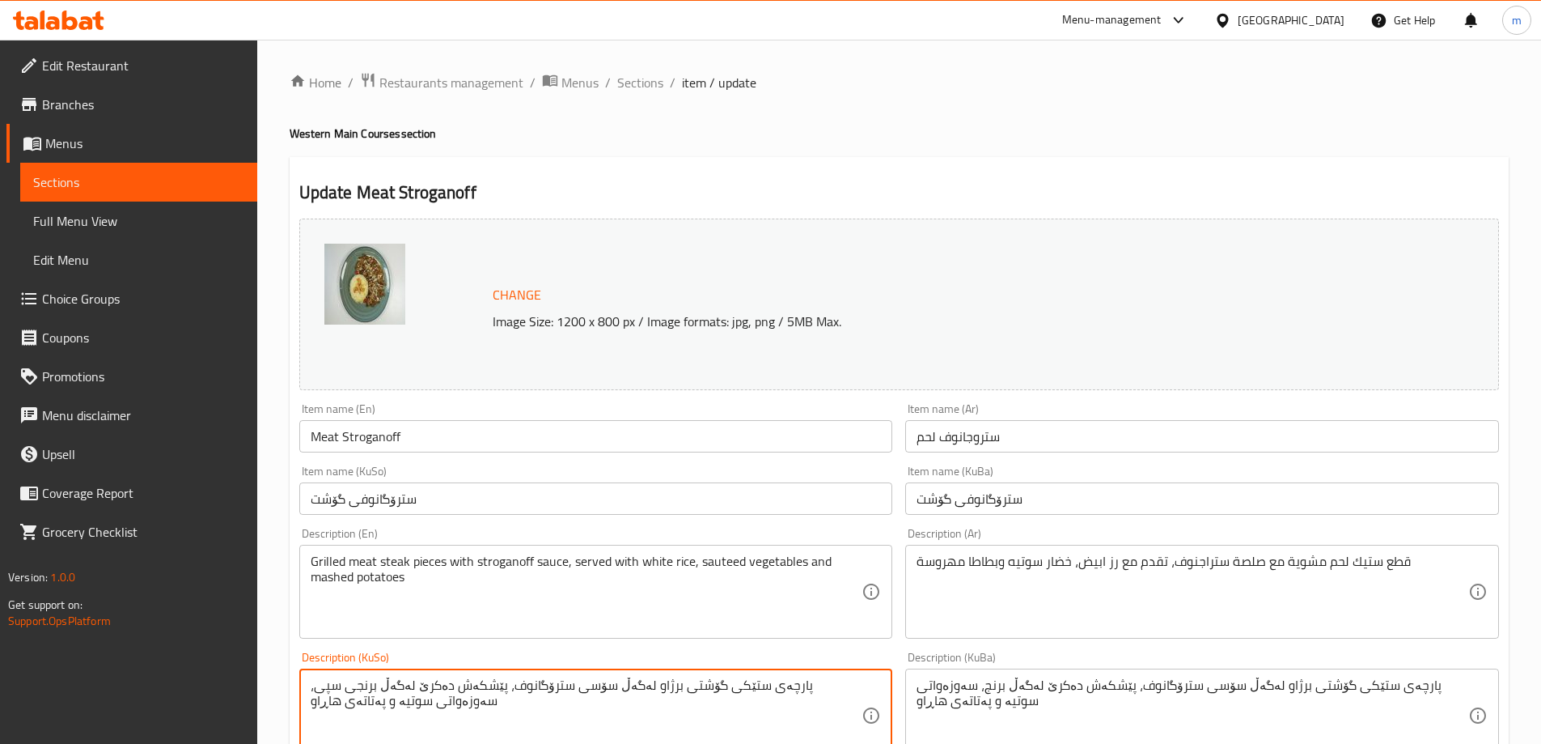
type textarea "پارچەی ستێکی گۆشتی برژاو لەگەڵ سۆسی سترۆگانوف، پێشکەش دەکرێ لەگەڵ برنجی سپی، سە…"
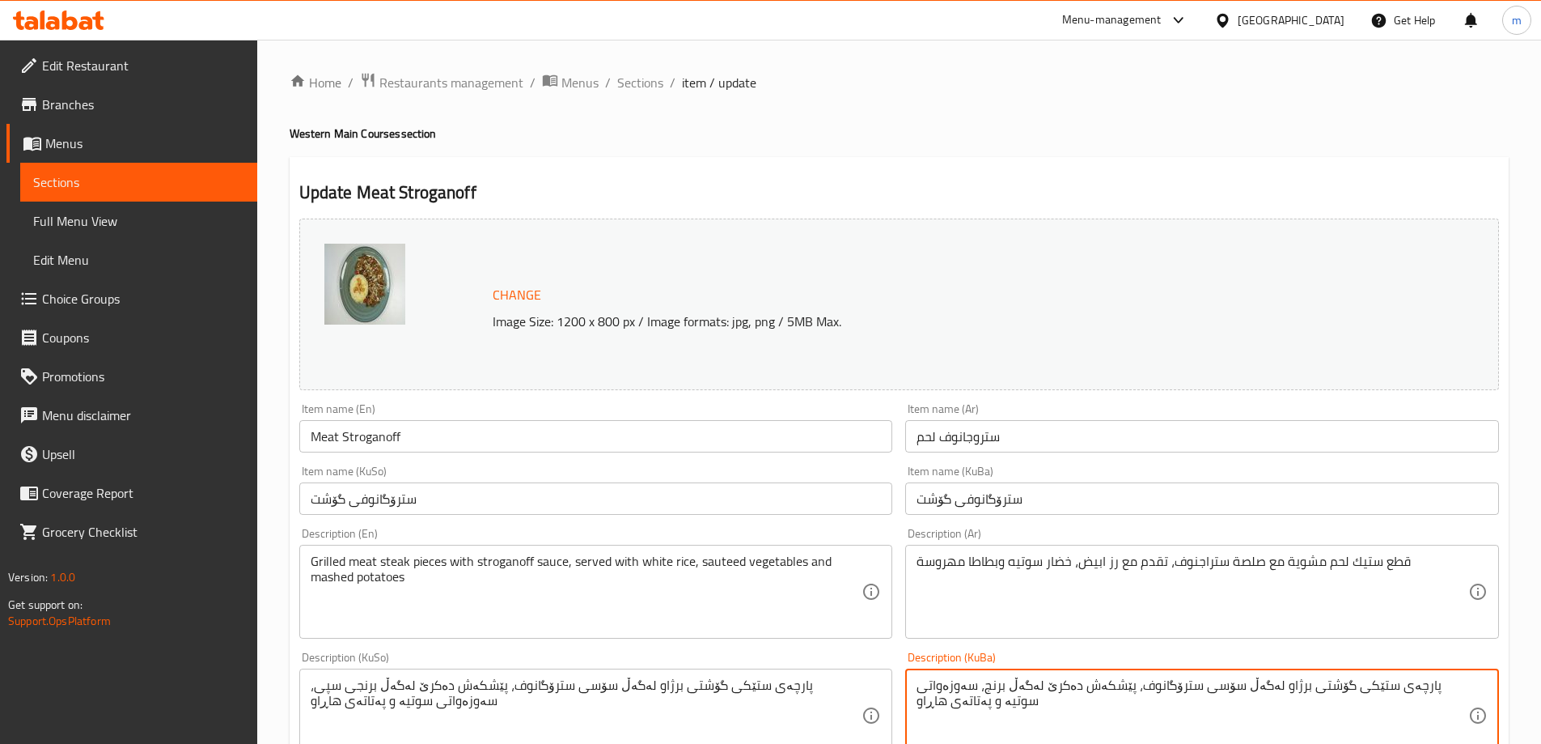
paste textarea "ی سپی"
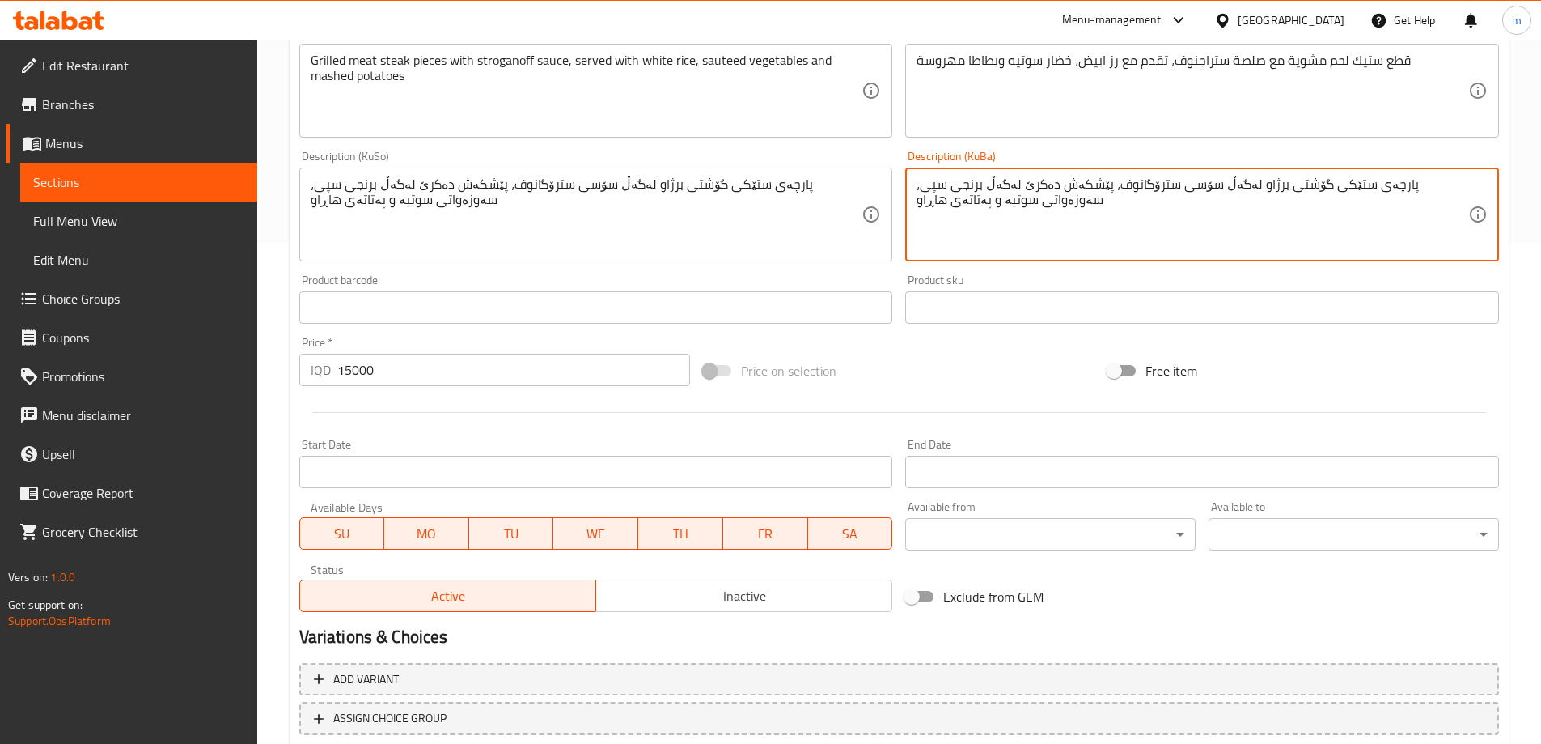
scroll to position [609, 0]
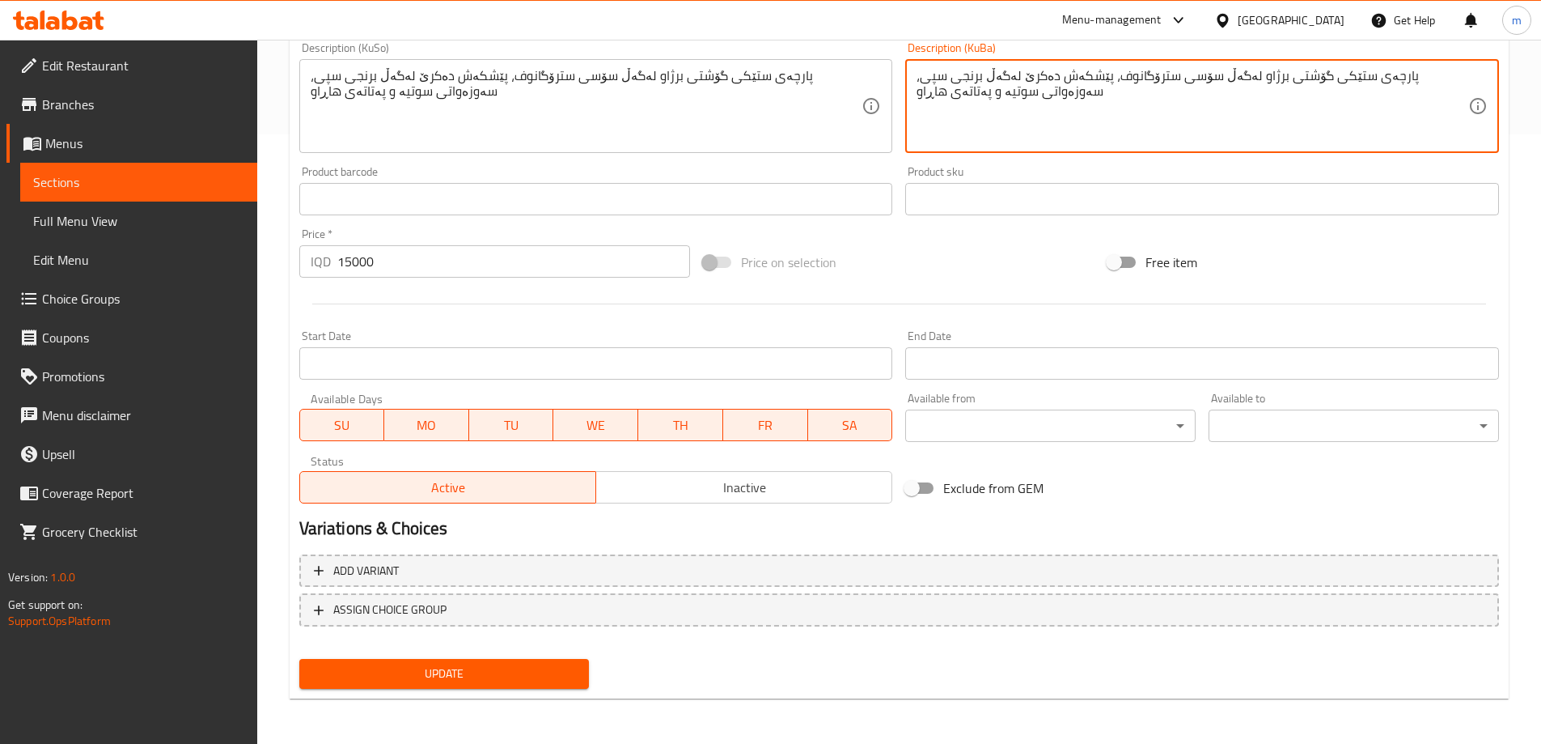
type textarea "پارچەی ستێکی گۆشتی برژاو لەگەڵ سۆسی سترۆگانوف، پێشکەش دەکرێ لەگەڵ برنجی سپی، سە…"
click at [477, 665] on span "Update" at bounding box center [444, 674] width 265 height 20
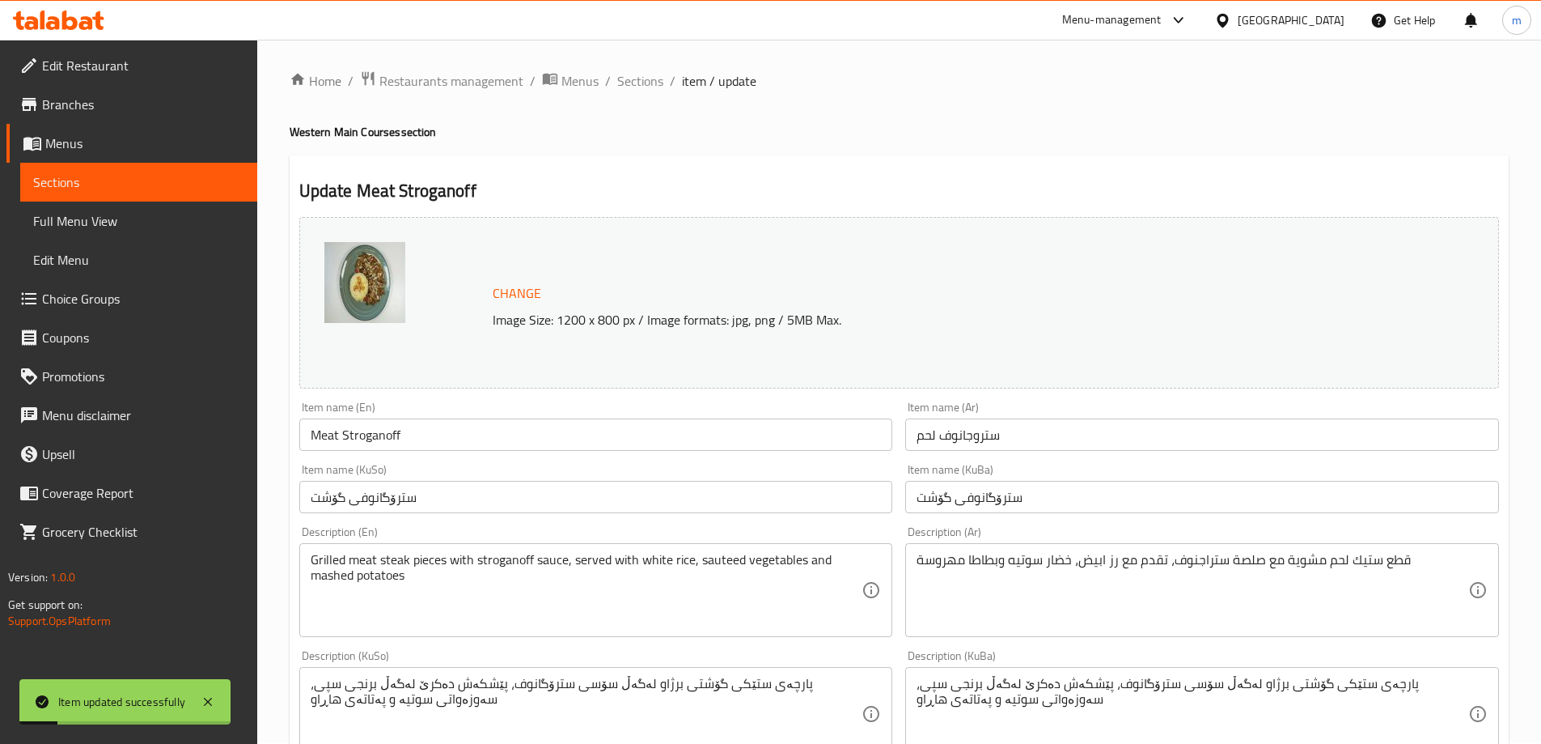
scroll to position [0, 0]
click at [655, 76] on span "Sections" at bounding box center [640, 82] width 46 height 19
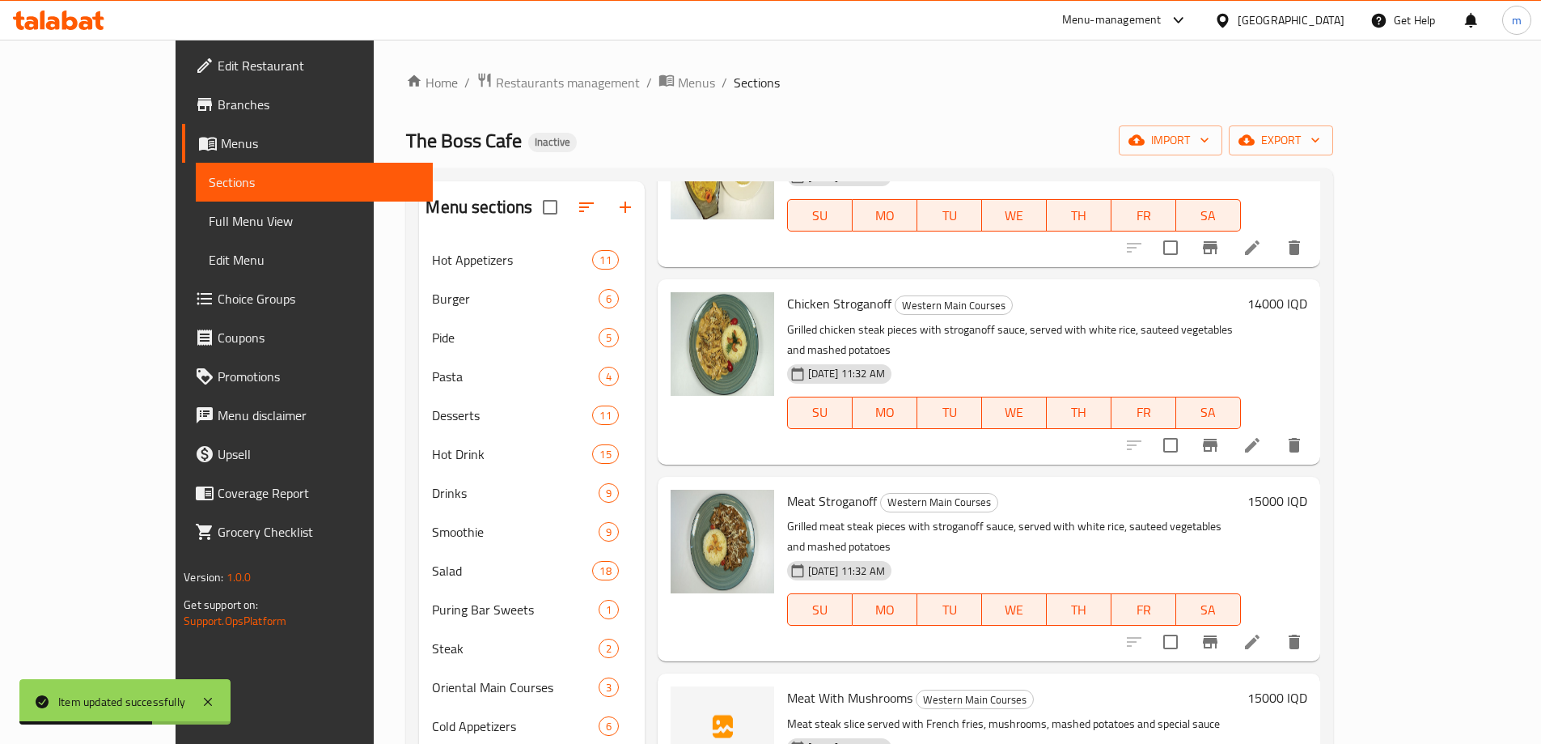
scroll to position [863, 0]
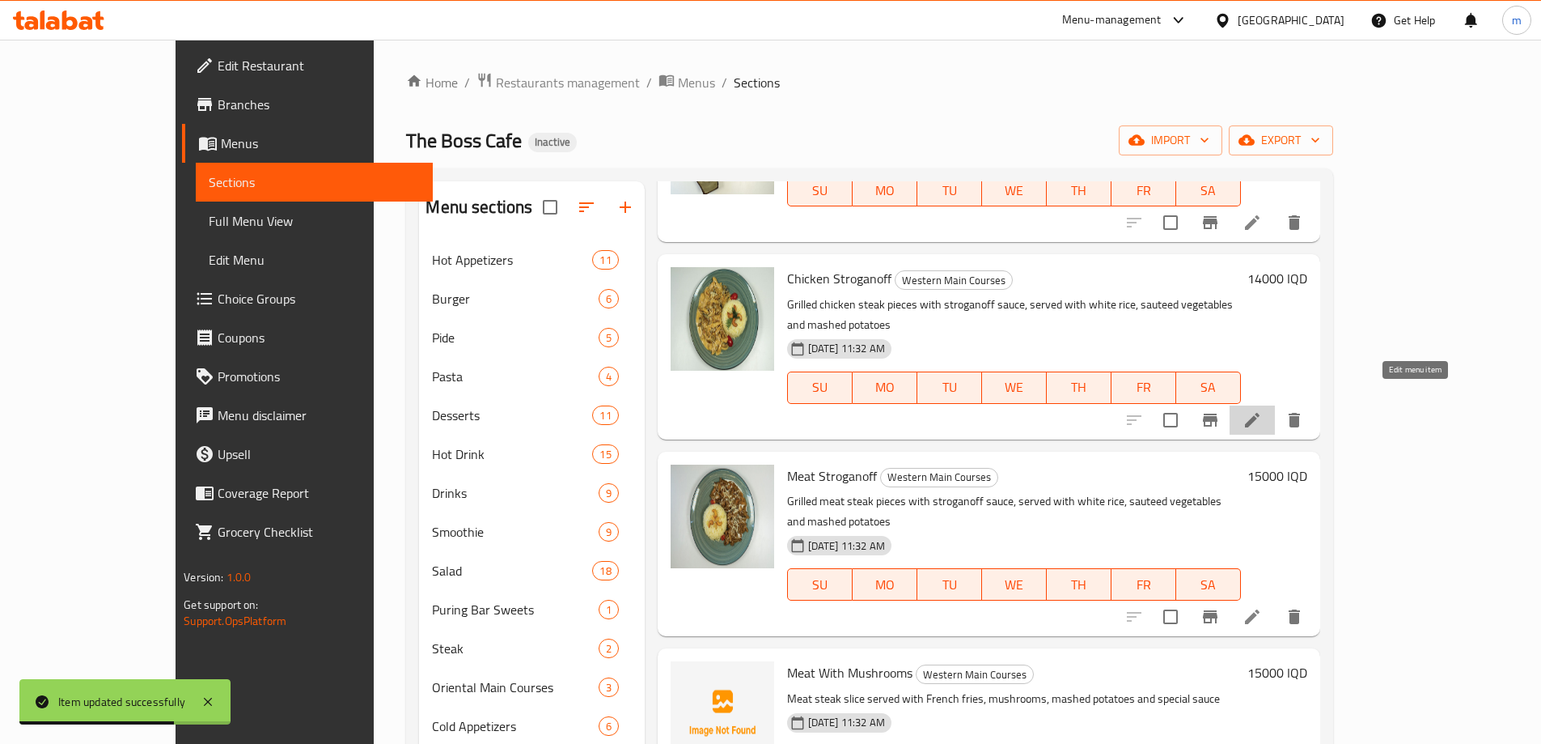
click at [1260, 413] on icon at bounding box center [1252, 420] width 15 height 15
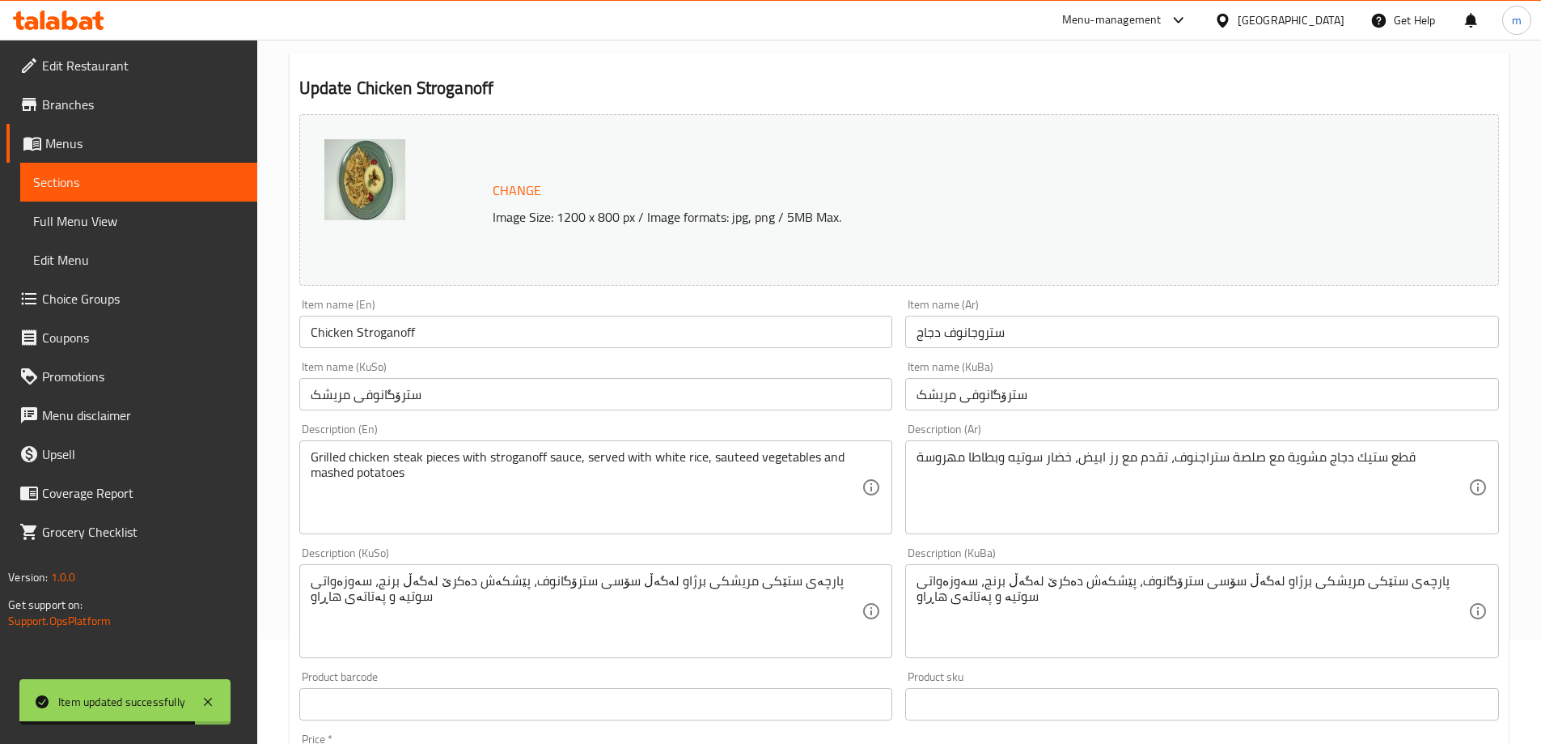
scroll to position [162, 0]
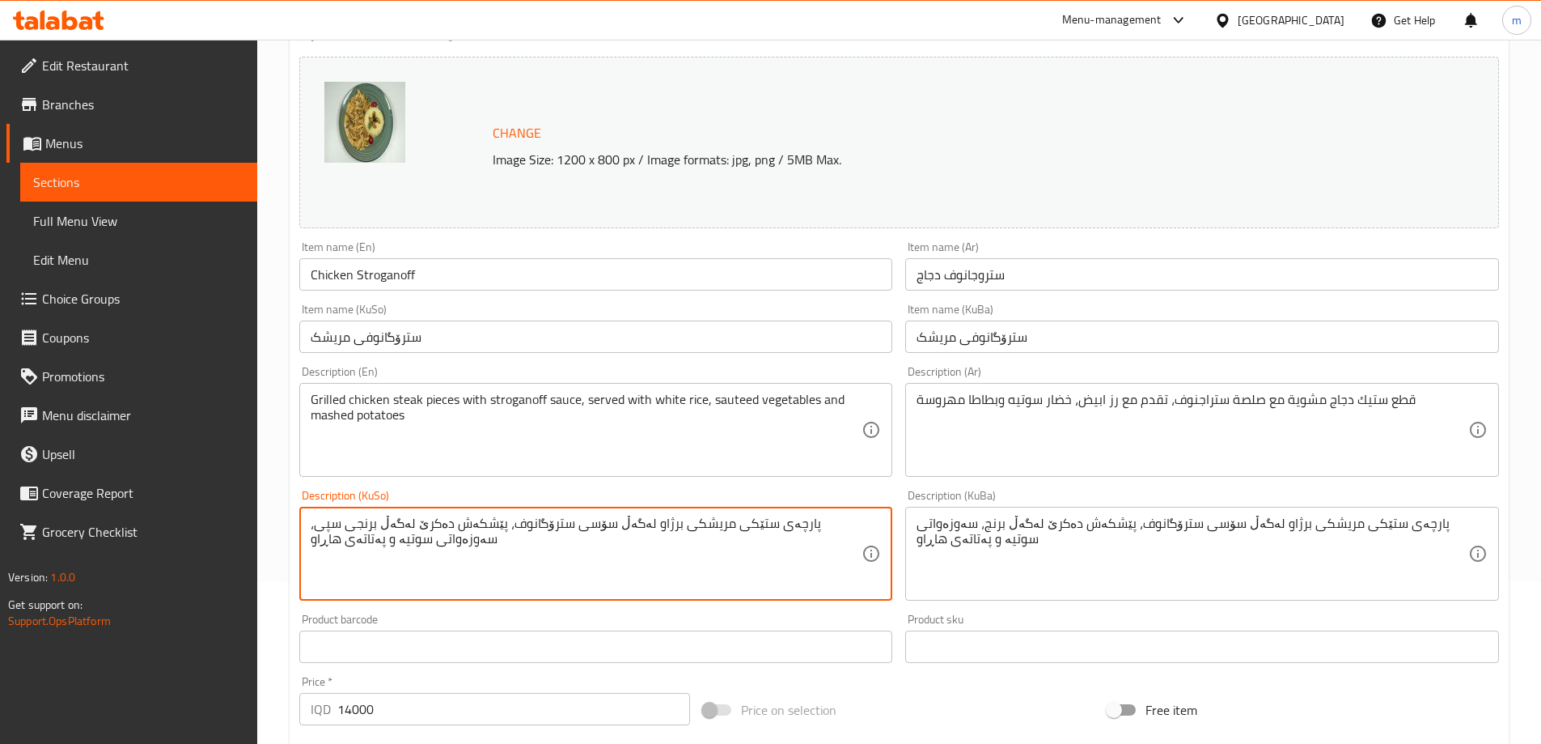
type textarea "پارچەی ستێکی مریشکی برژاو لەگەڵ سۆسی سترۆگانوف، پێشکەش دەکرێ لەگەڵ برنجی سپی، س…"
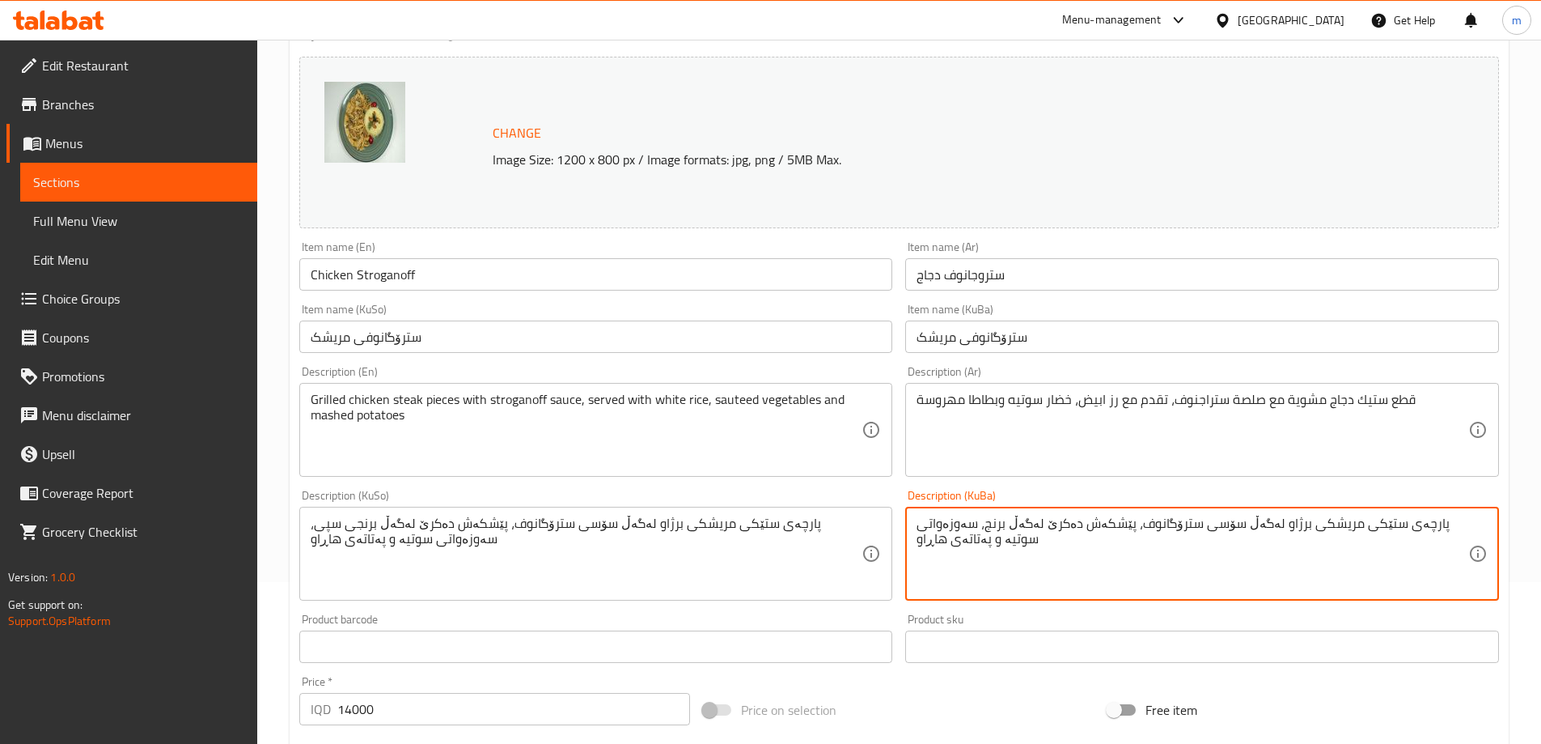
paste textarea "ی سپی"
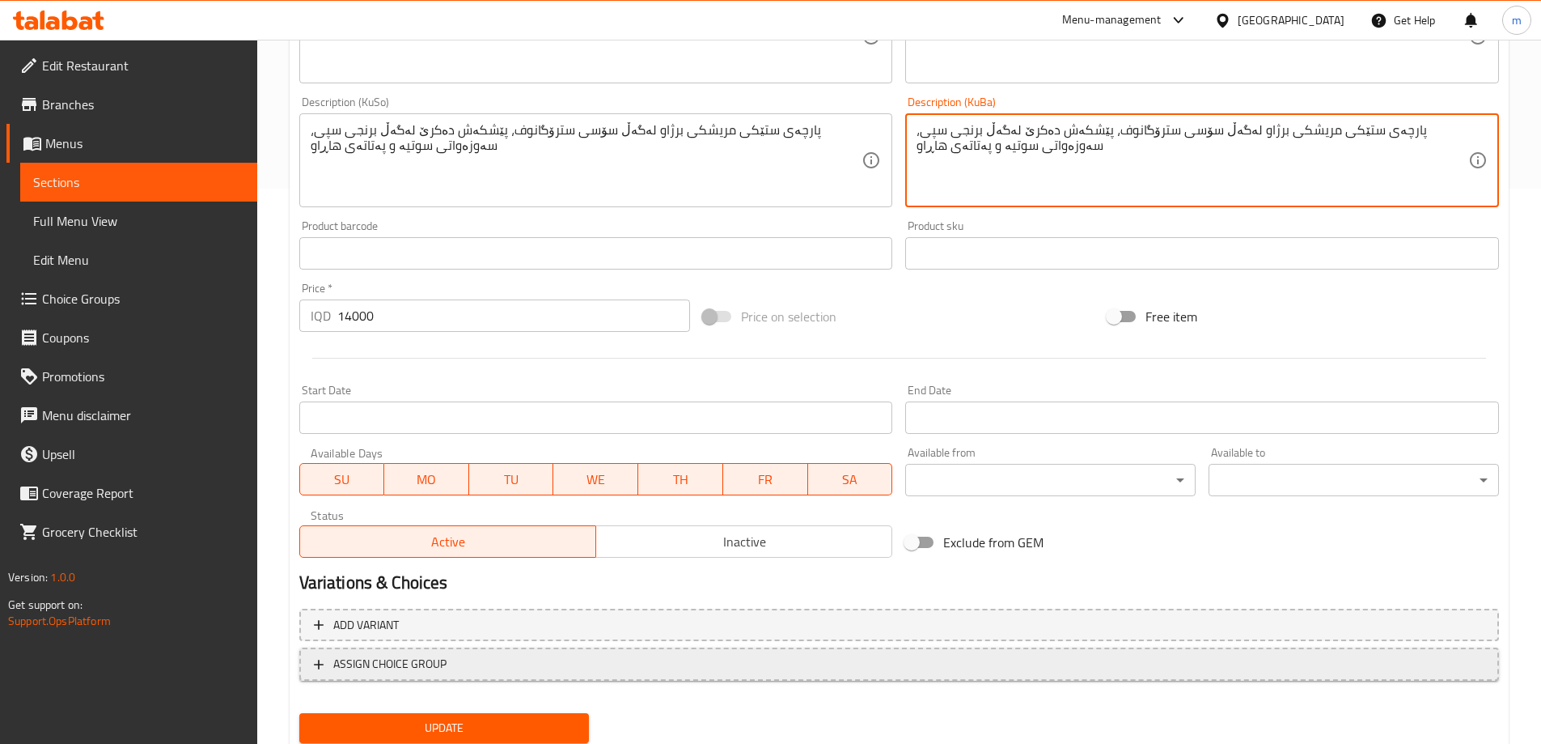
scroll to position [609, 0]
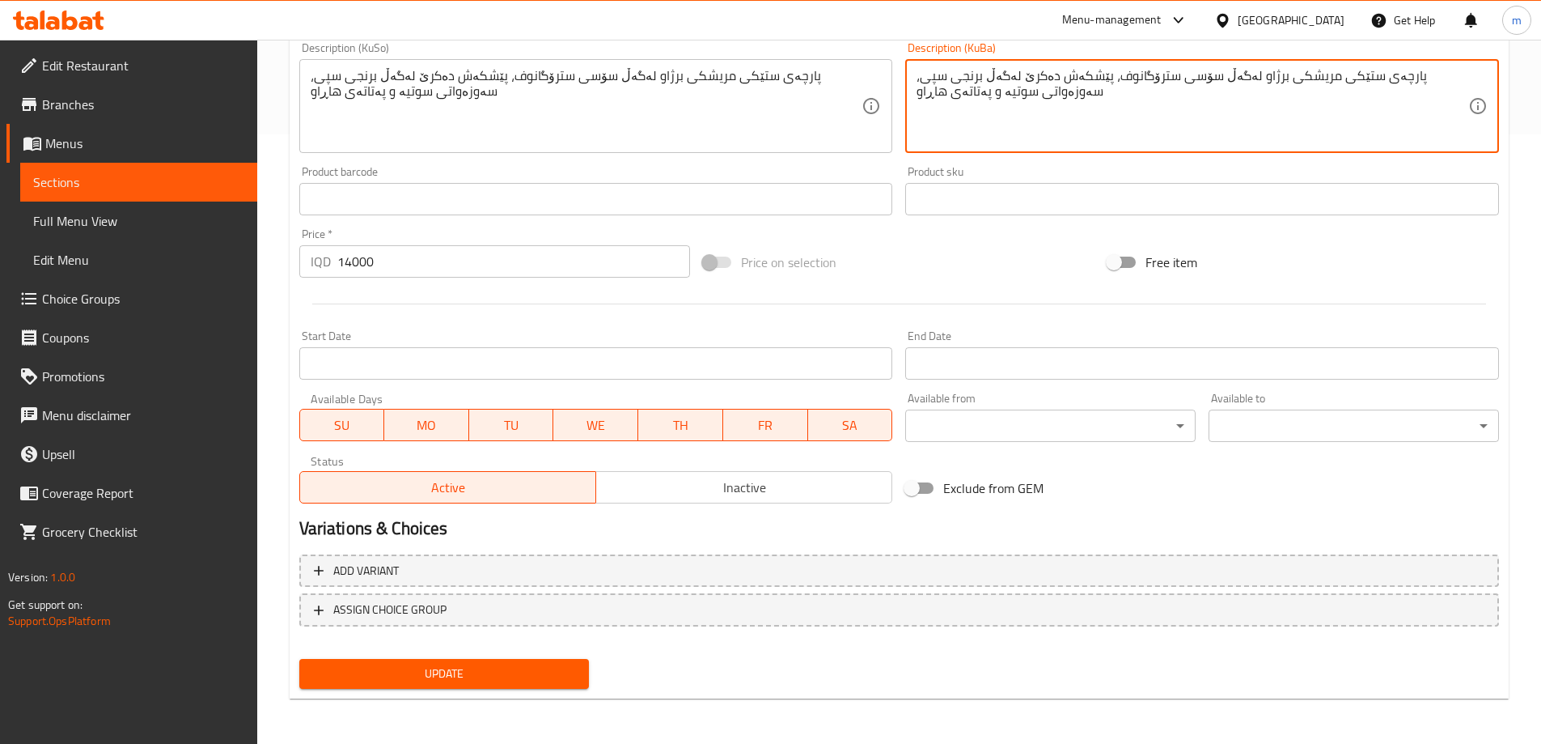
type textarea "پارچەی ستێکی مریشکی برژاو لەگەڵ سۆسی سترۆگانوف، پێشکەش دەکرێ لەگەڵ برنجی سپی، س…"
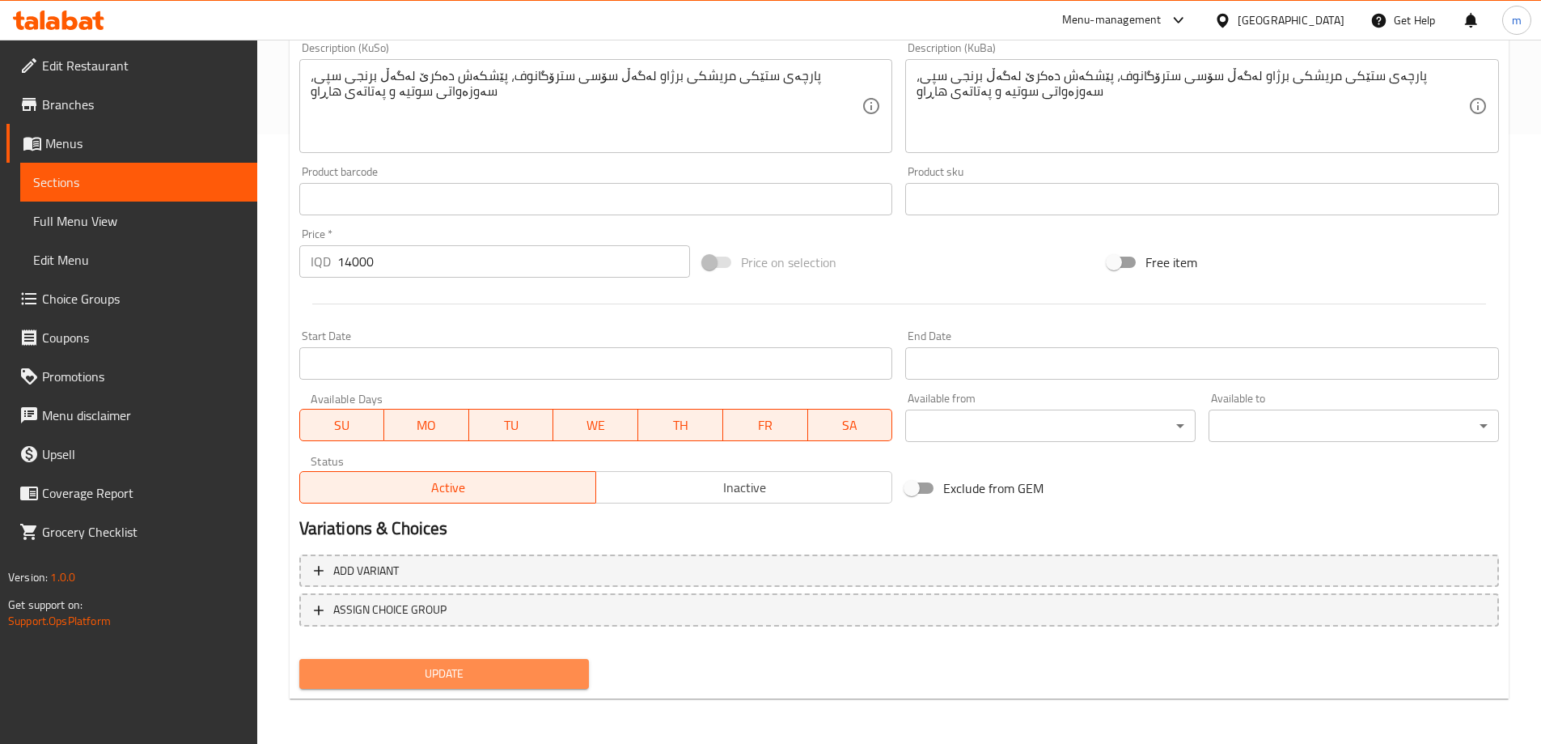
click at [431, 669] on span "Update" at bounding box center [444, 674] width 265 height 20
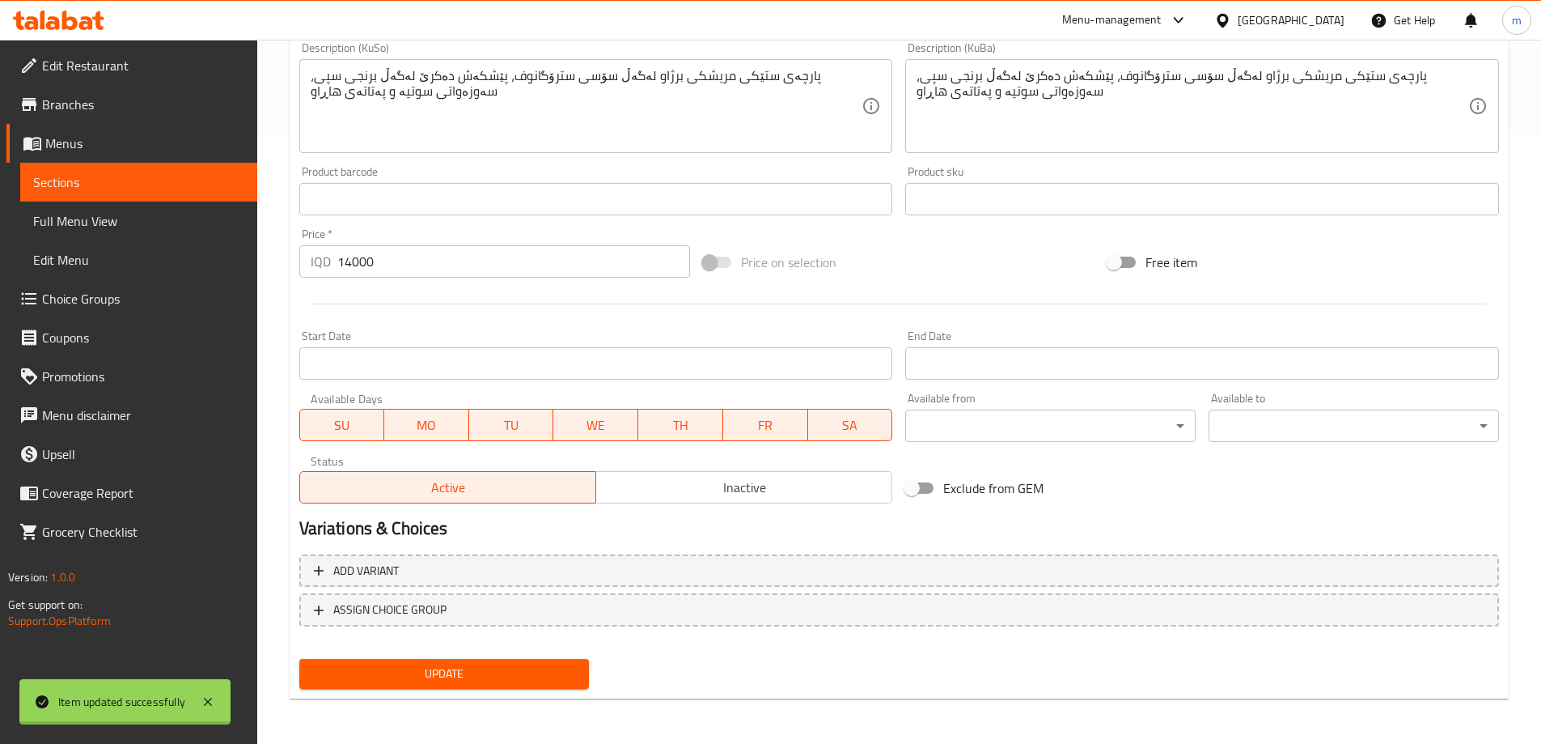
click at [98, 180] on div at bounding box center [770, 372] width 1541 height 744
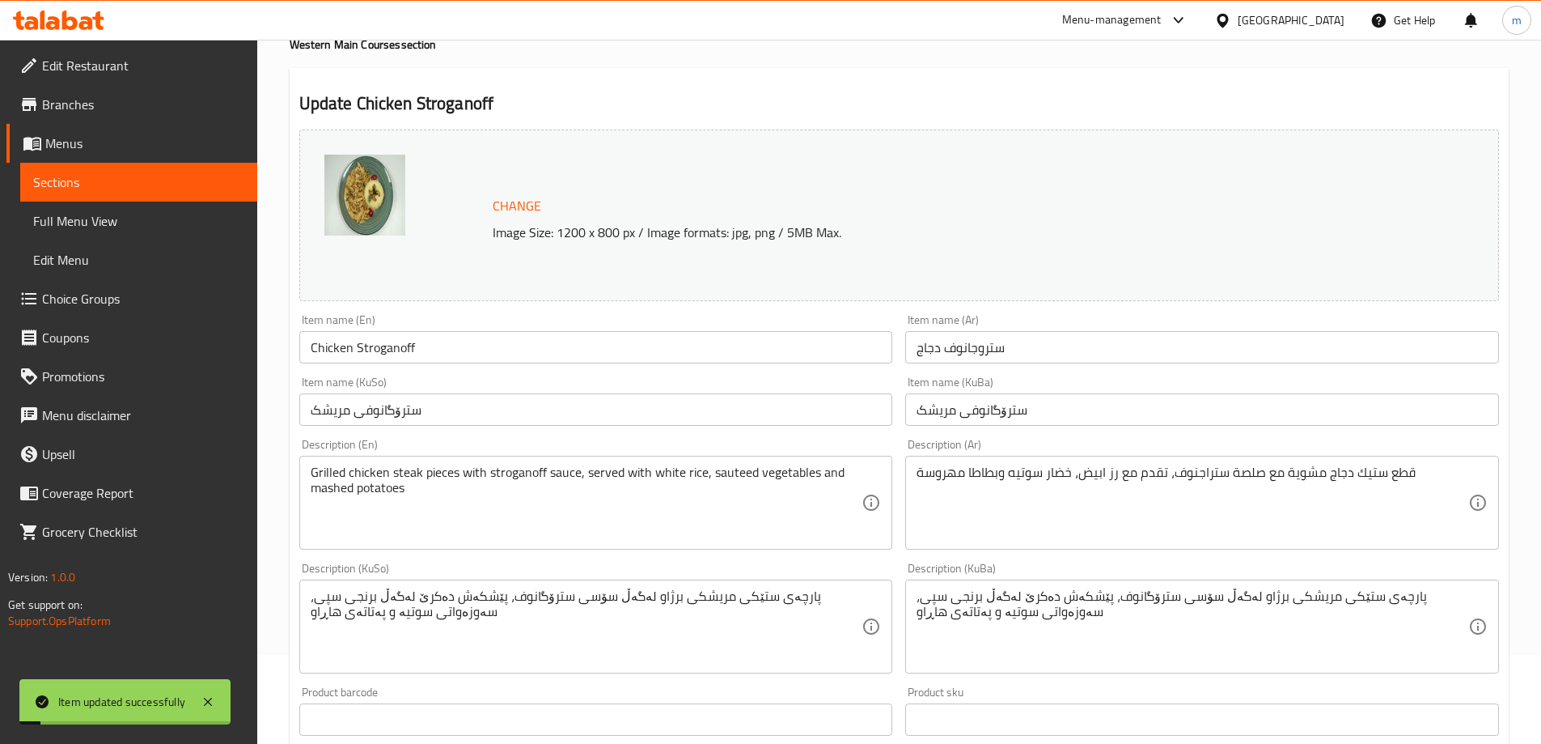
scroll to position [16, 0]
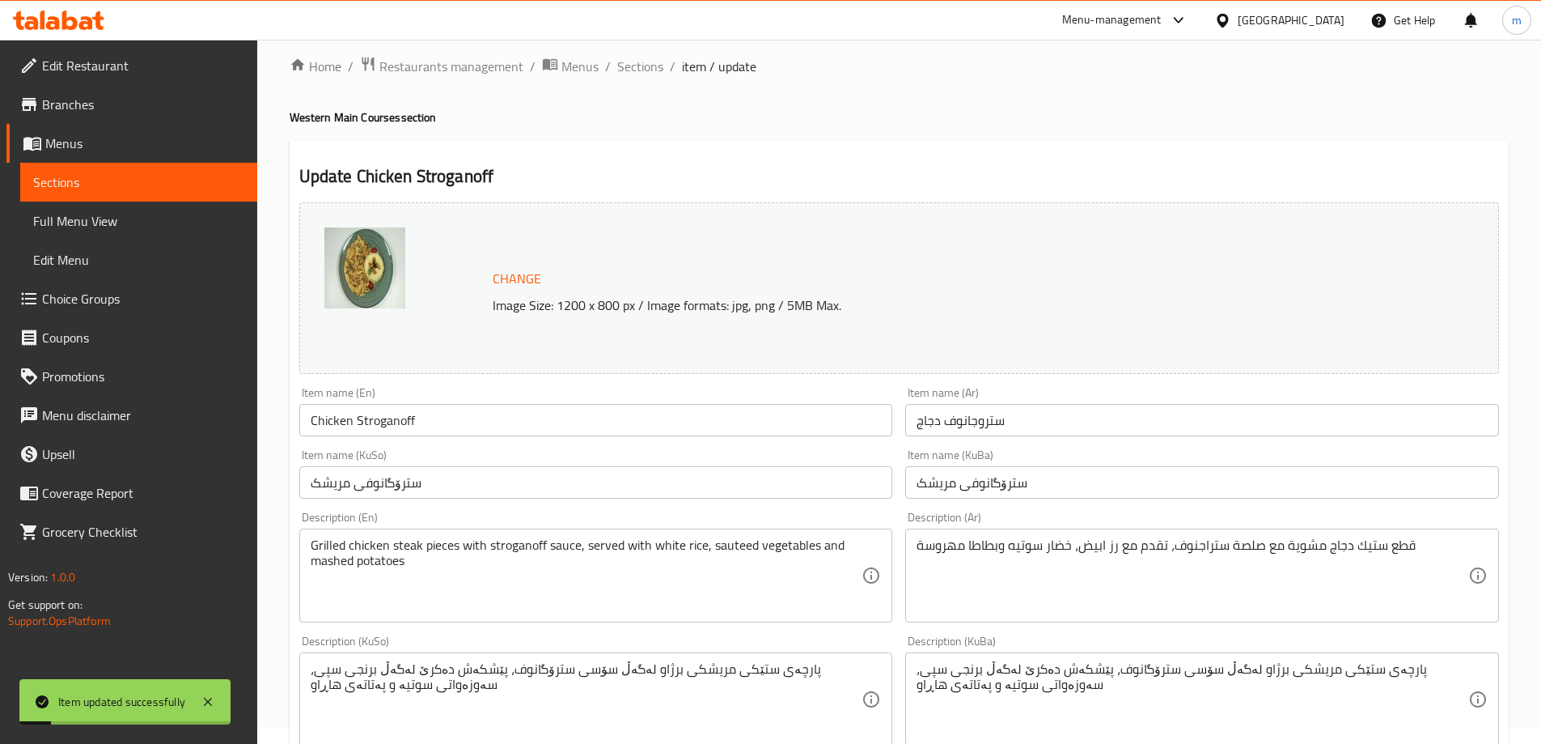
click at [663, 67] on ol "Home / Restaurants management / Menus / Sections / item / update" at bounding box center [899, 66] width 1219 height 21
click at [647, 66] on span "Sections" at bounding box center [640, 66] width 46 height 19
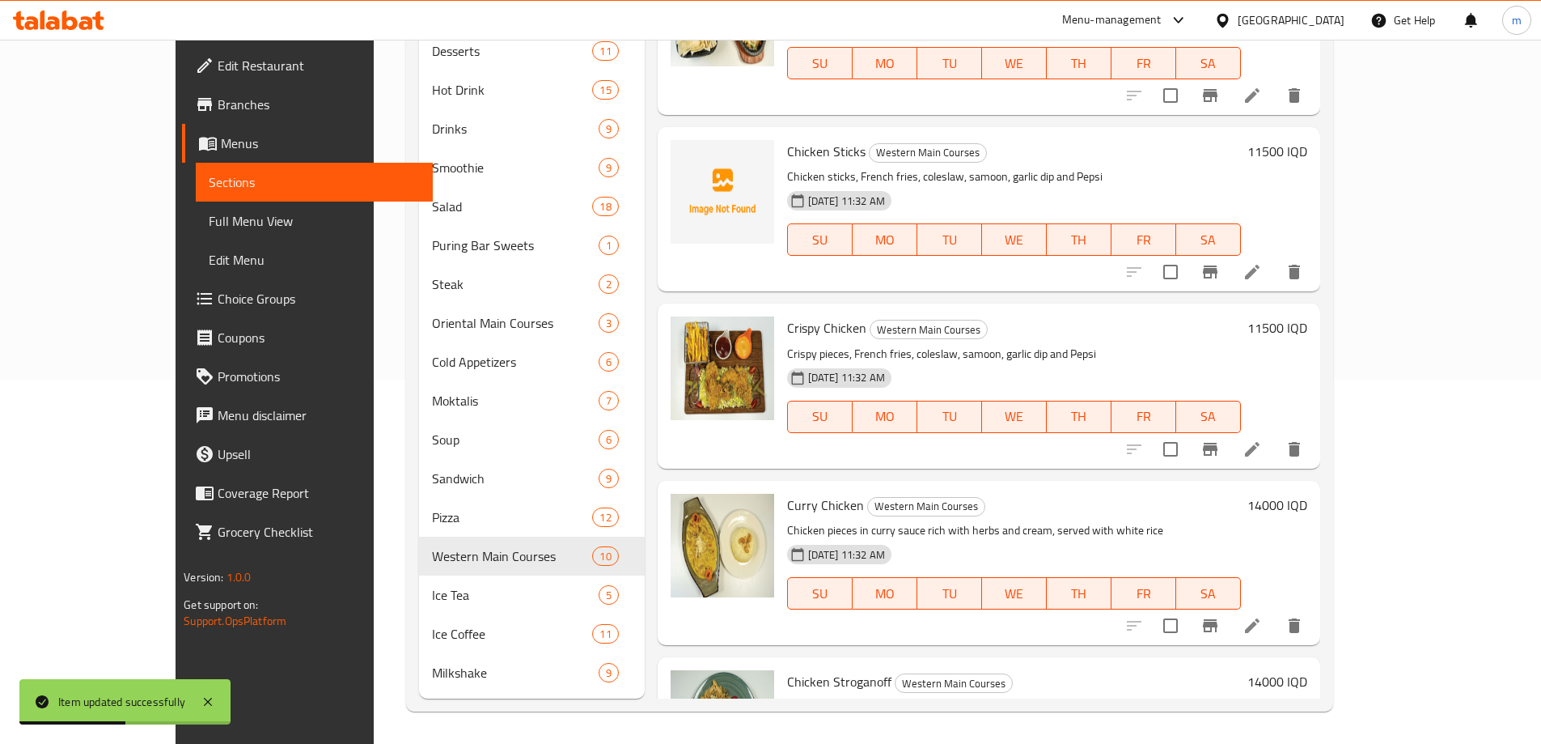
scroll to position [64, 0]
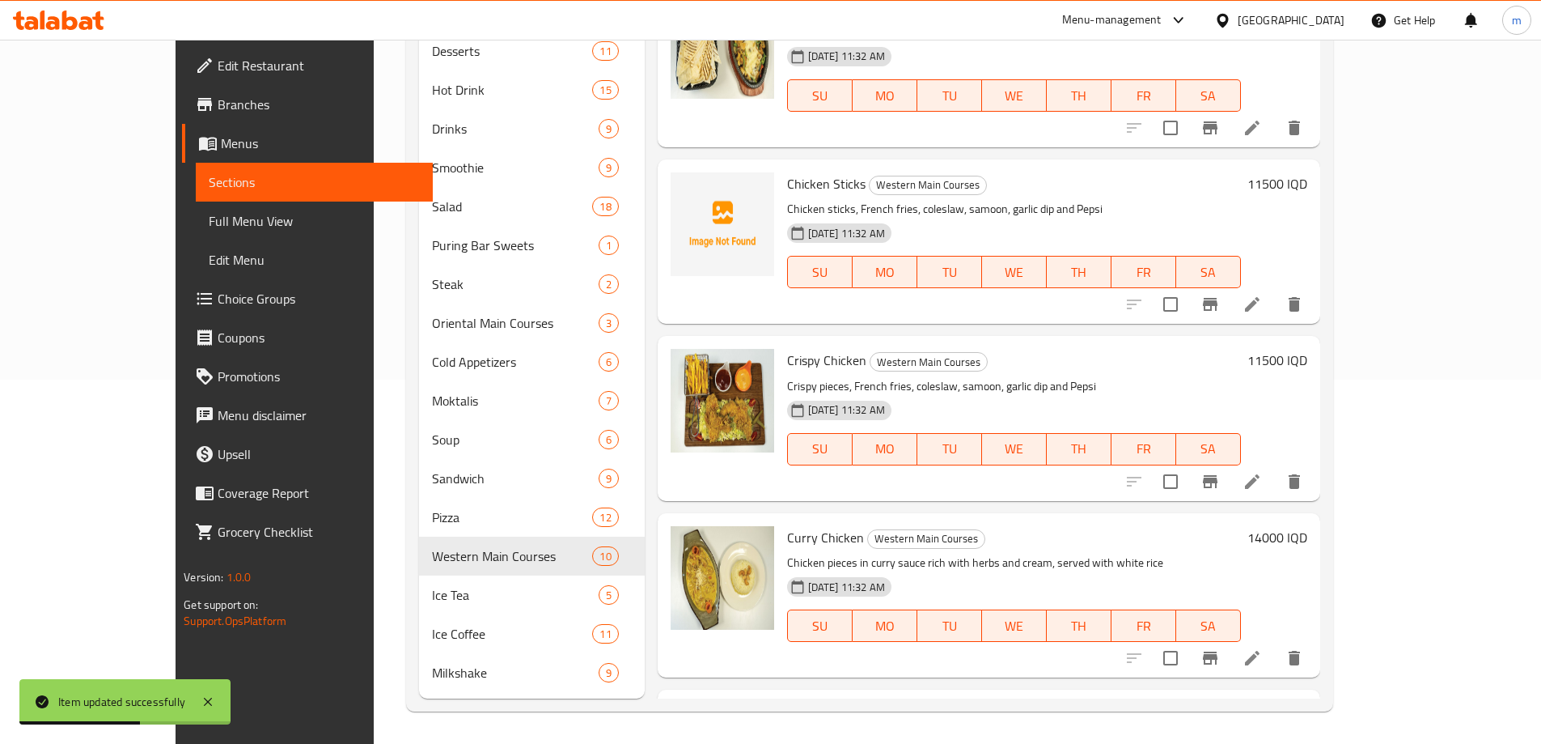
click at [787, 187] on span "Chicken Sticks" at bounding box center [826, 184] width 78 height 24
click at [787, 185] on span "Chicken Sticks" at bounding box center [826, 184] width 78 height 24
copy h6 "Chicken Sticks"
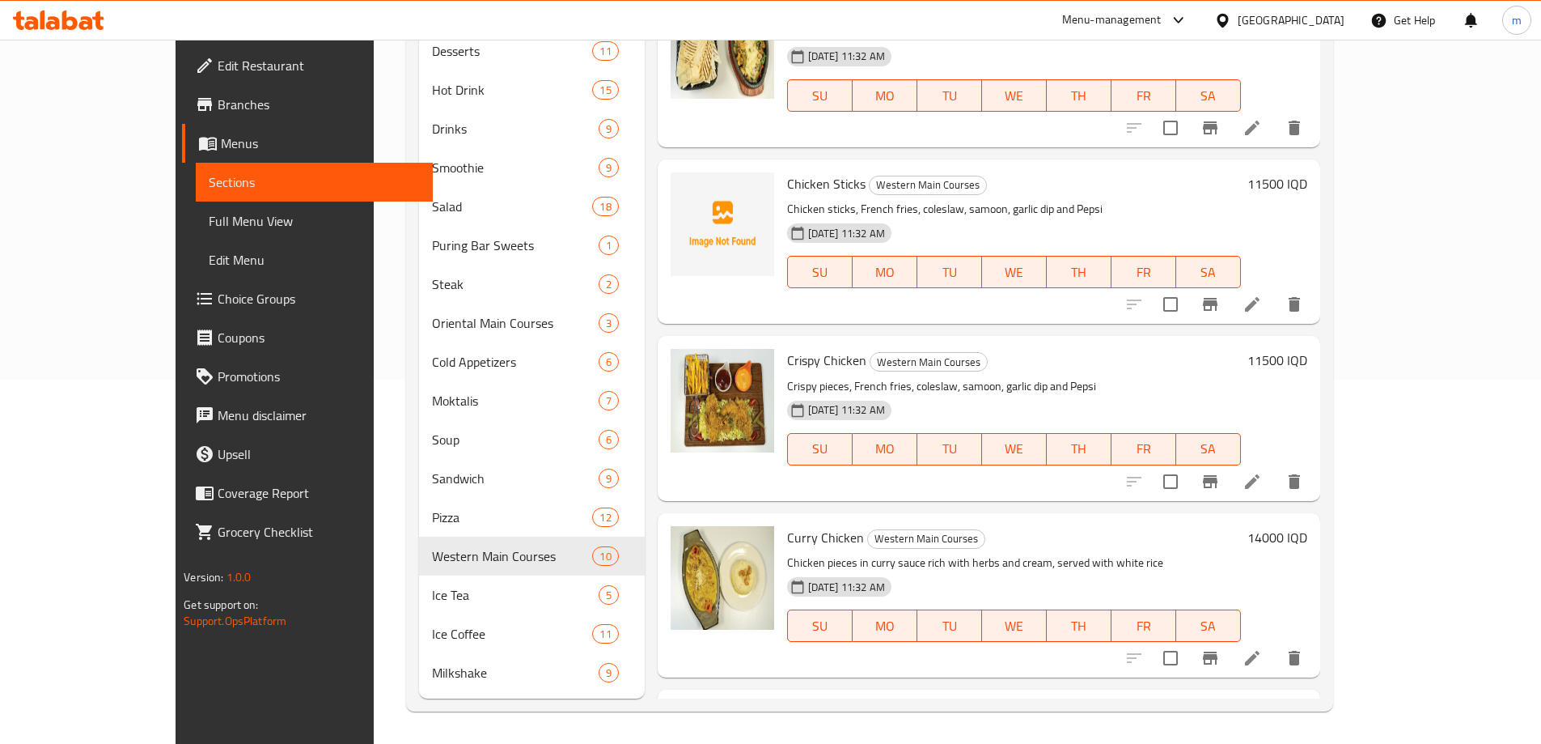
click at [664, 358] on div at bounding box center [722, 417] width 117 height 151
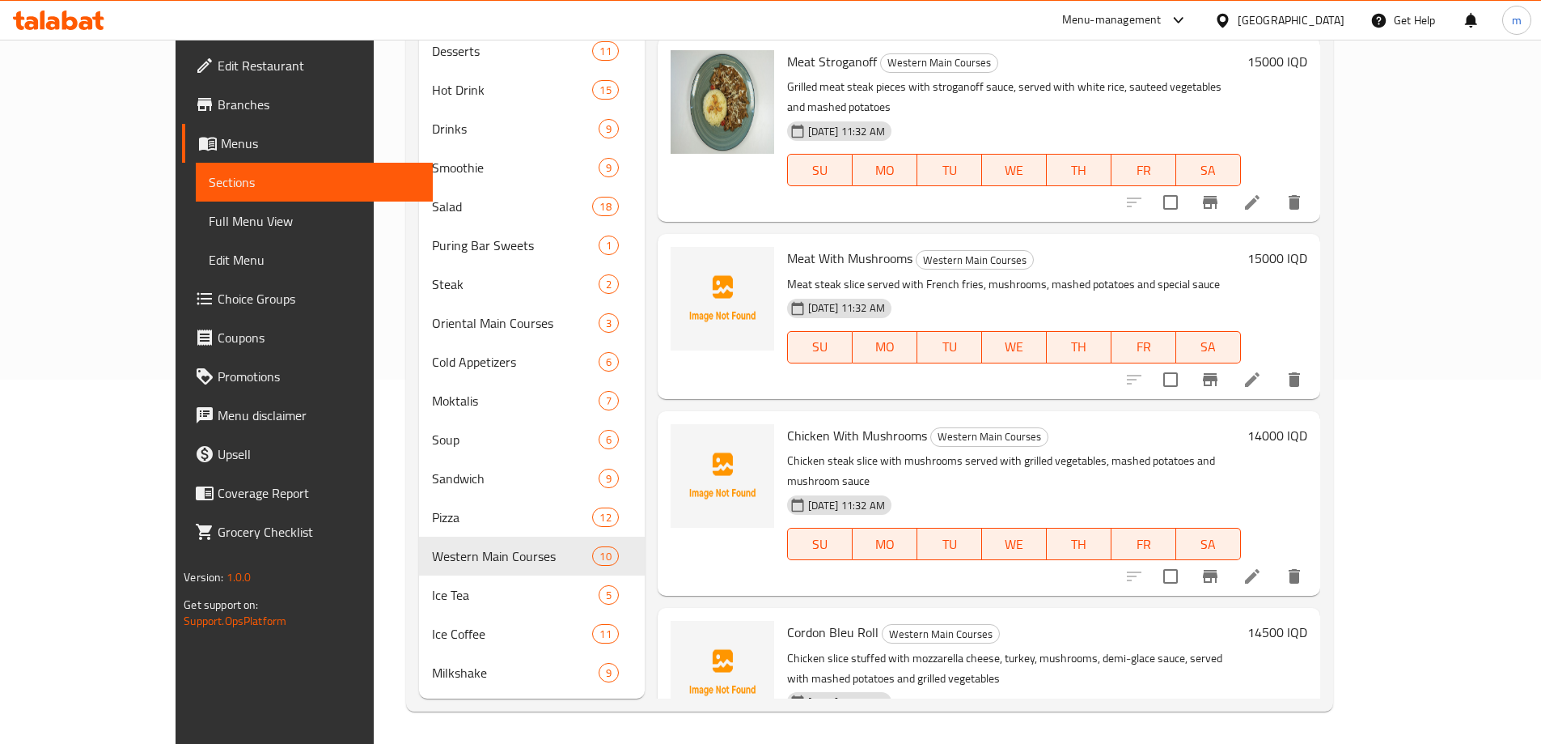
scroll to position [917, 0]
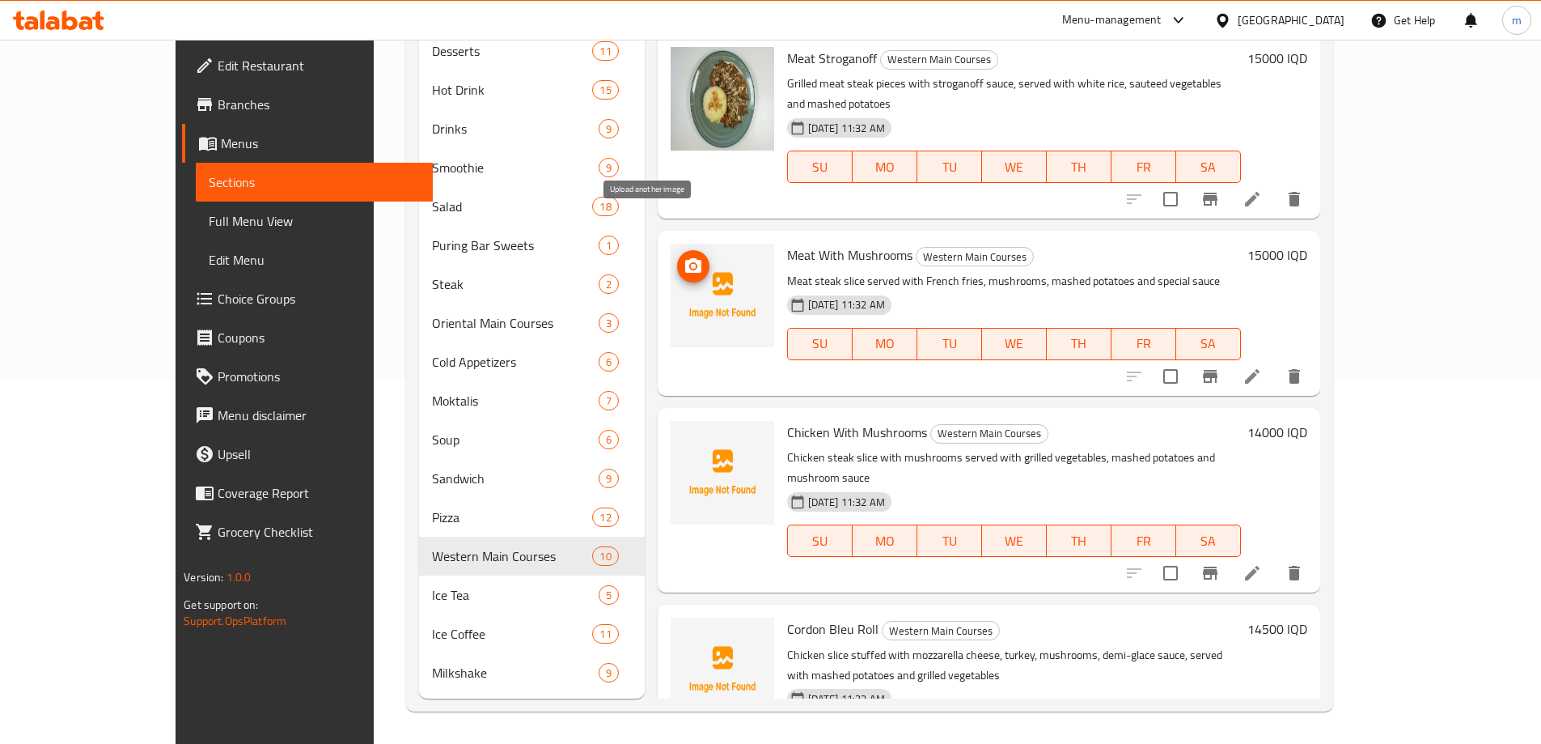
click at [685, 258] on icon "upload picture" at bounding box center [693, 265] width 16 height 15
click at [684, 257] on icon "upload picture" at bounding box center [693, 266] width 19 height 19
copy span "[PERSON_NAME] With Mushrooms"
copy span "Chicken With Mushrooms"
drag, startPoint x: 880, startPoint y: 396, endPoint x: 744, endPoint y: 396, distance: 135.9
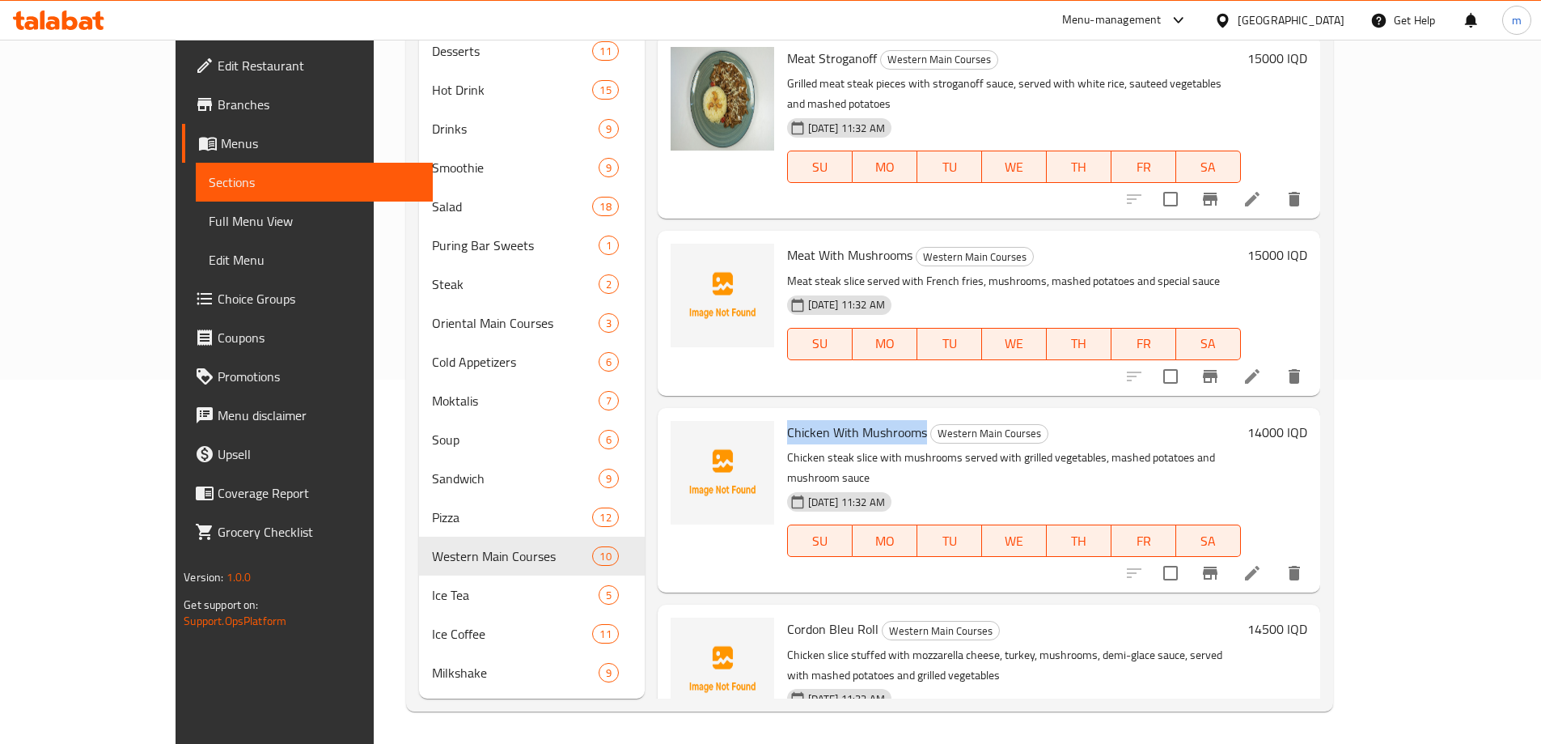
click at [787, 420] on span "Chicken With Mushrooms" at bounding box center [857, 432] width 140 height 24
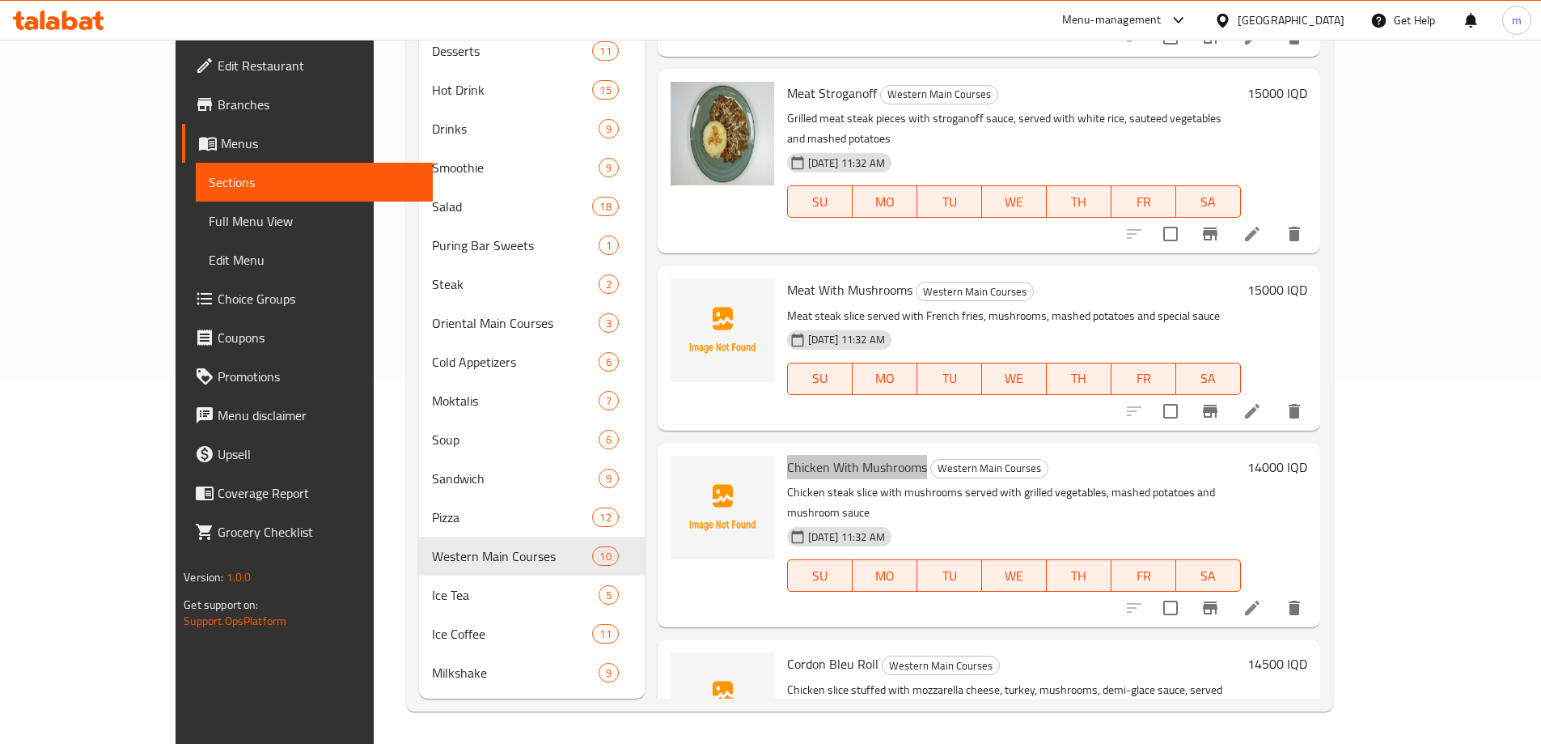
scroll to position [863, 0]
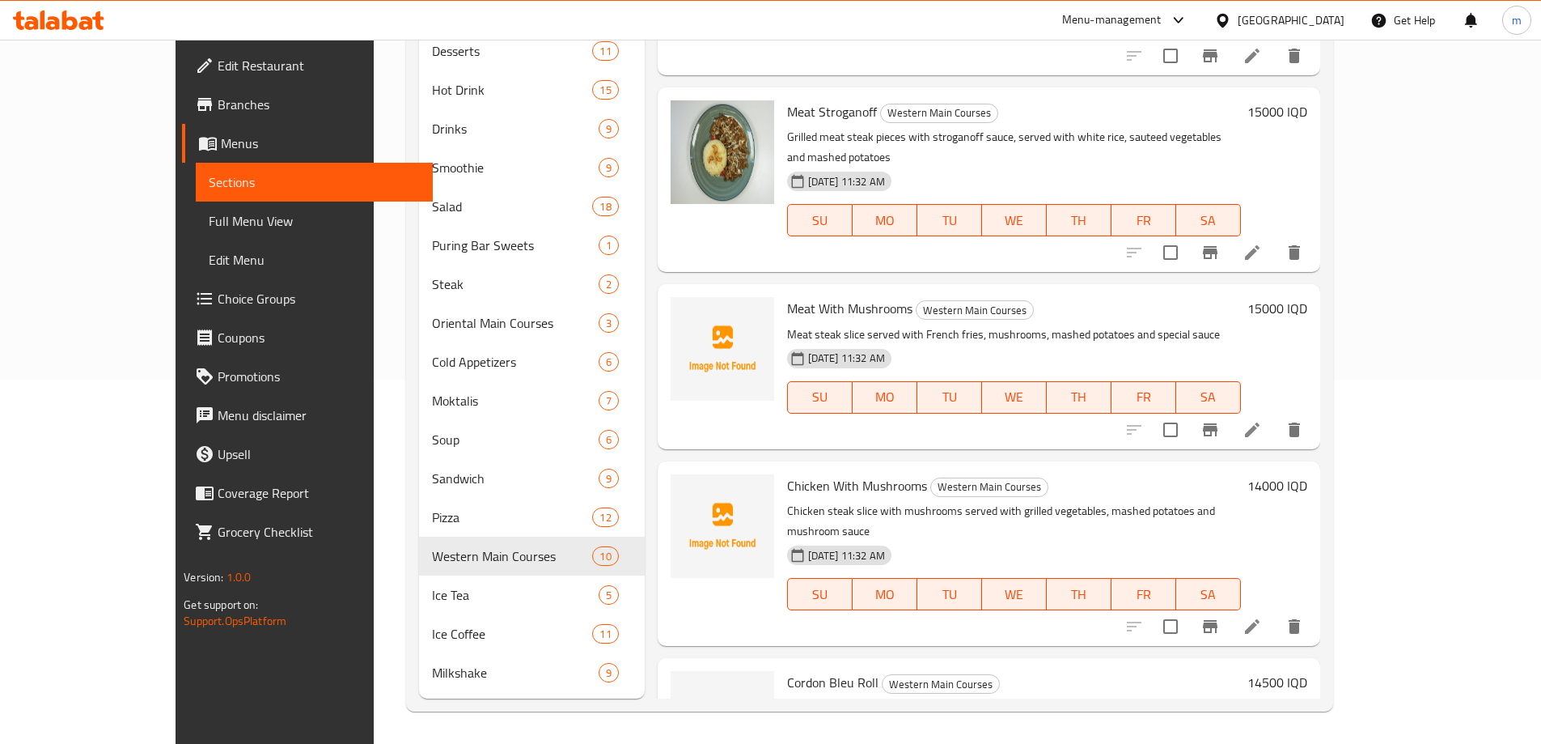
click at [787, 296] on span "Meat With Mushrooms" at bounding box center [849, 308] width 125 height 24
copy h6 "Meat With Mushrooms"
click at [781, 380] on div "[DATE] 11:32 AM SU MO TU WE TH FR SA" at bounding box center [1014, 385] width 467 height 87
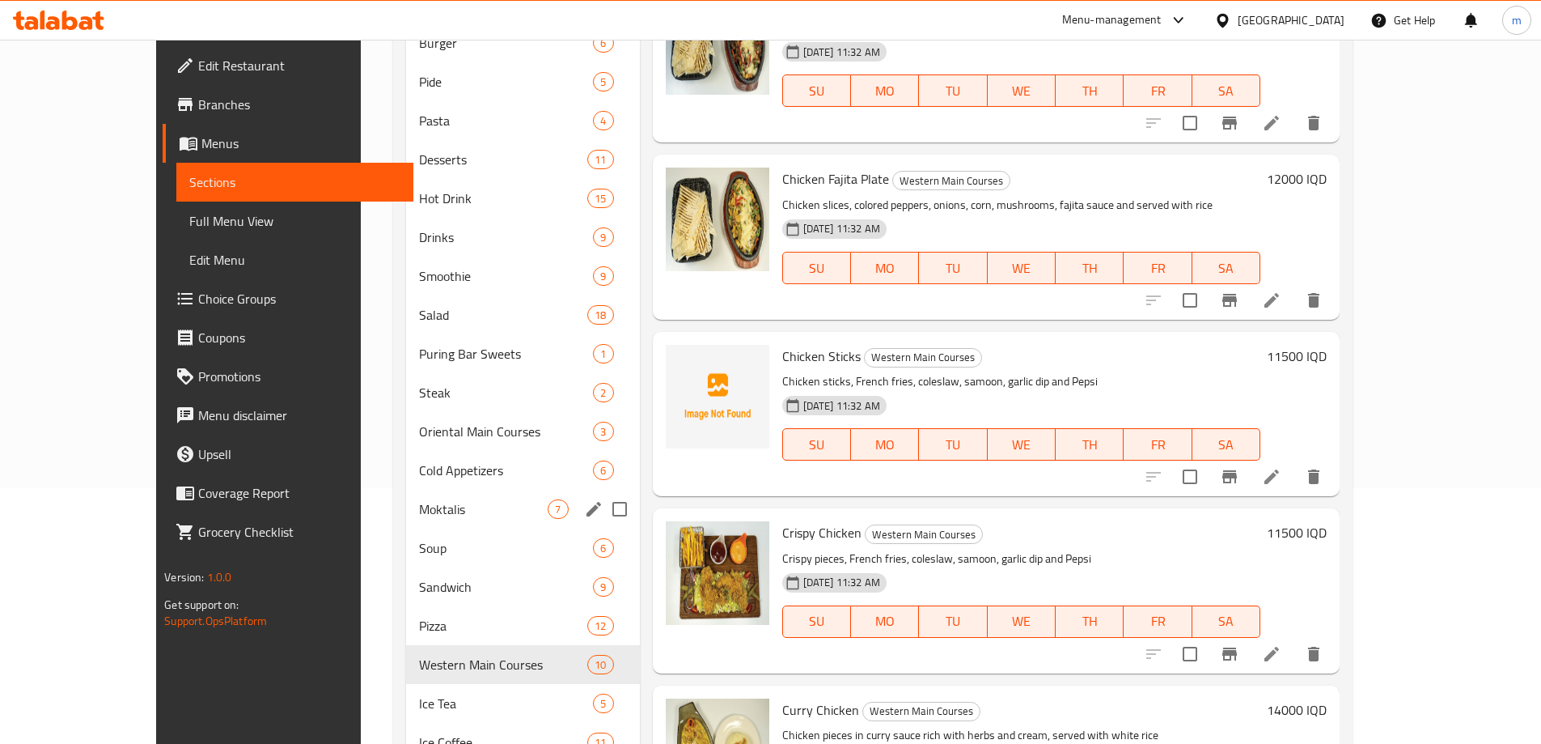
scroll to position [364, 0]
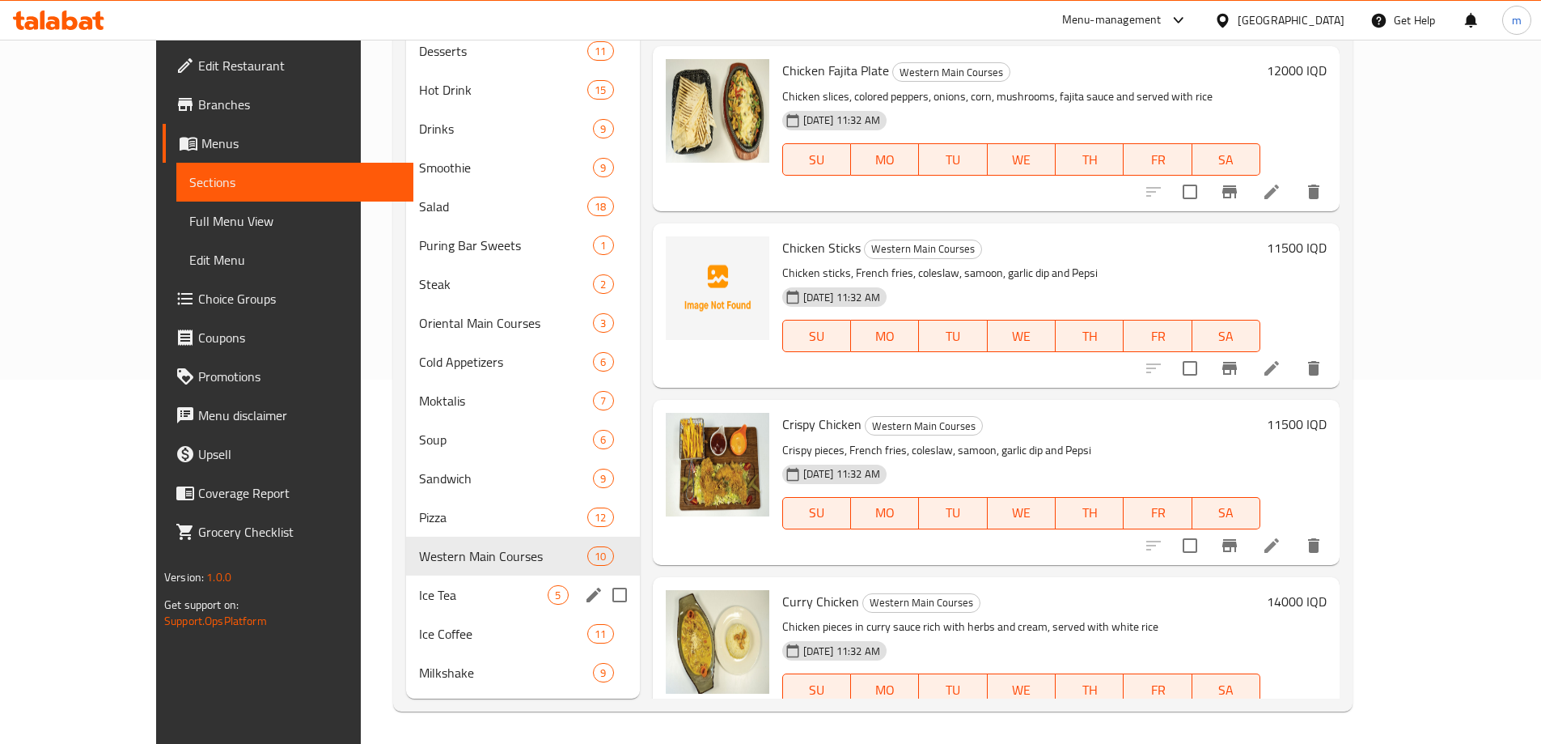
click at [419, 587] on span "Ice Tea" at bounding box center [483, 594] width 129 height 19
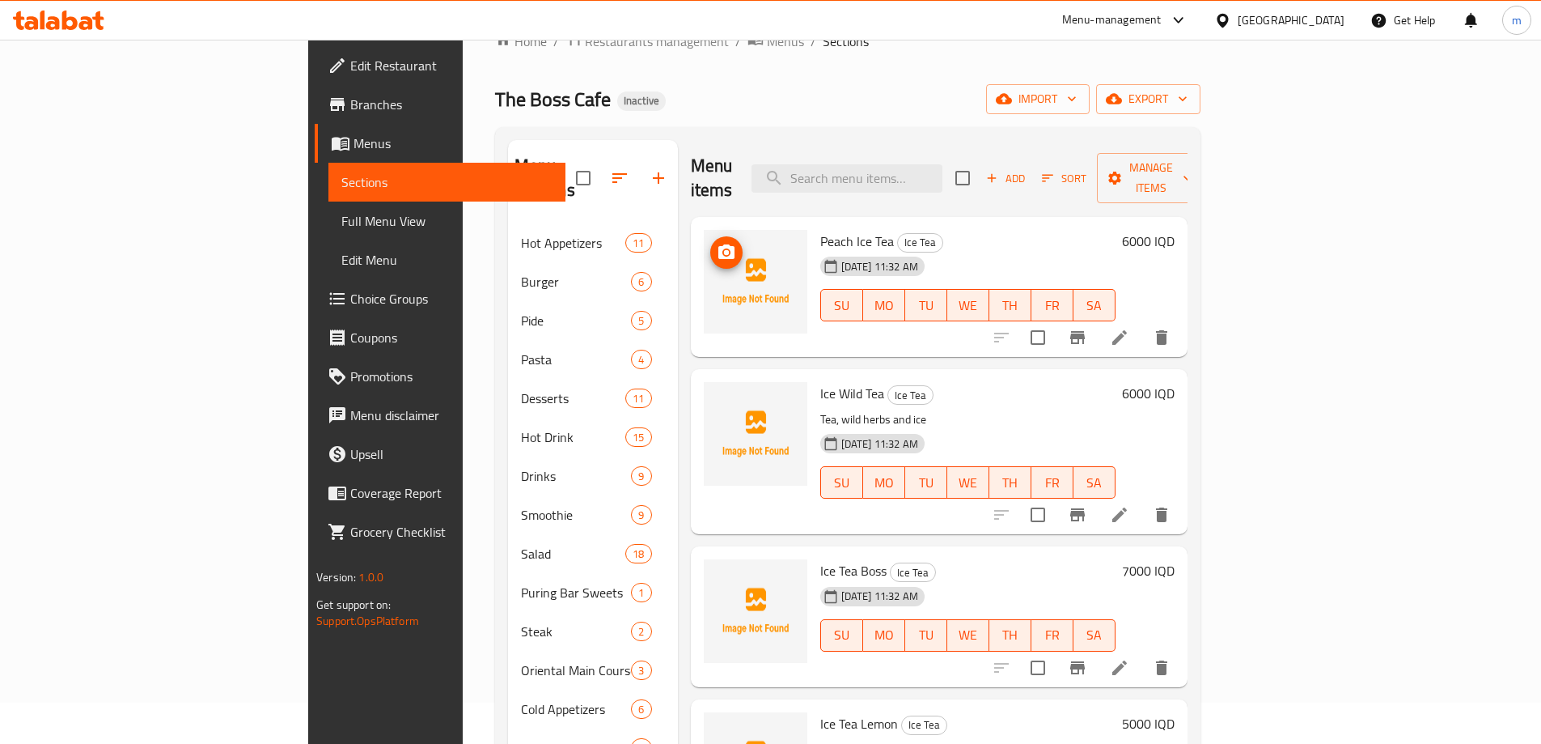
scroll to position [40, 0]
click at [717, 244] on icon "upload picture" at bounding box center [726, 253] width 19 height 19
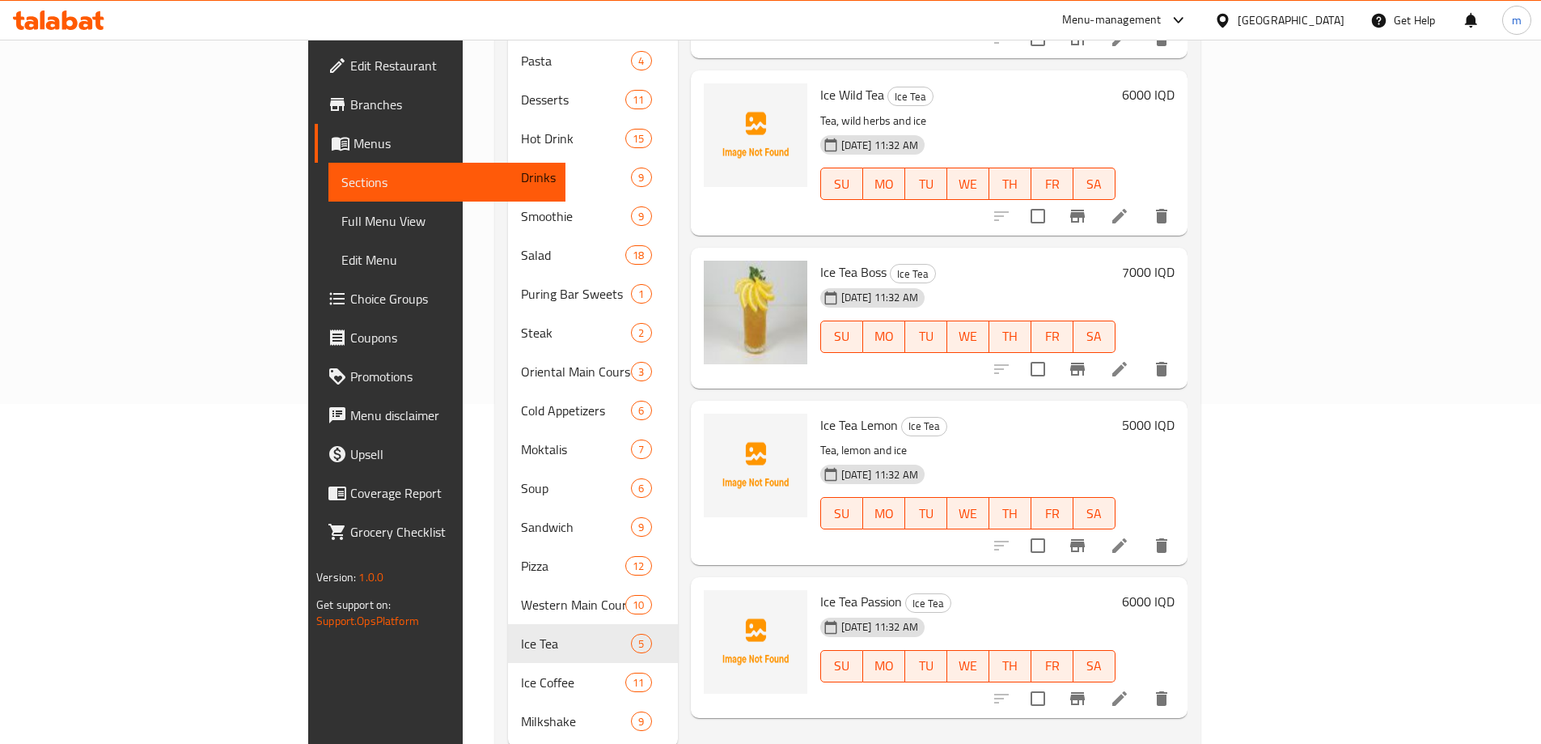
scroll to position [364, 0]
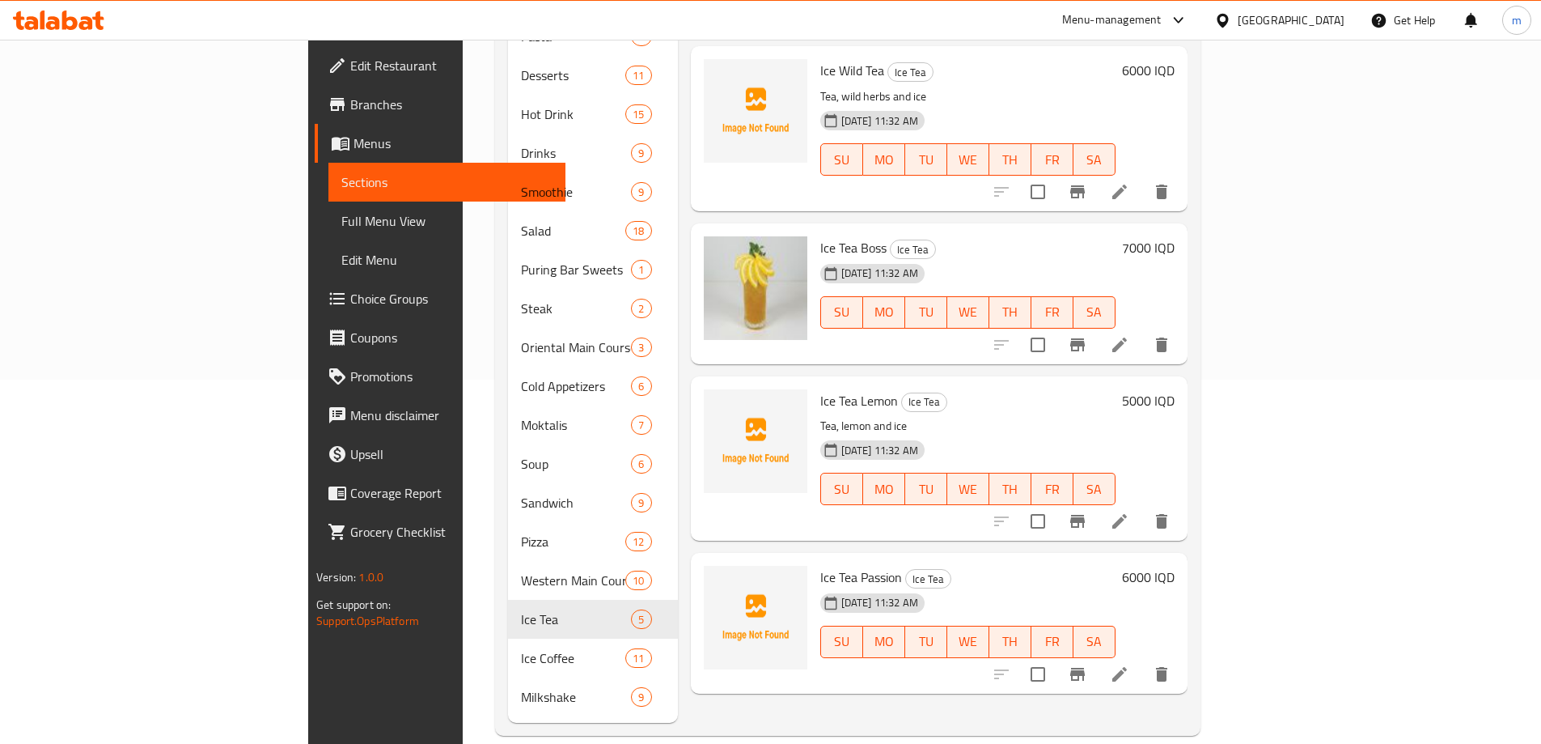
click at [821, 388] on span "Ice Tea Lemon" at bounding box center [860, 400] width 78 height 24
copy h6 "Ice Tea Lemon"
click at [821, 565] on span "Ice Tea Passion" at bounding box center [862, 577] width 82 height 24
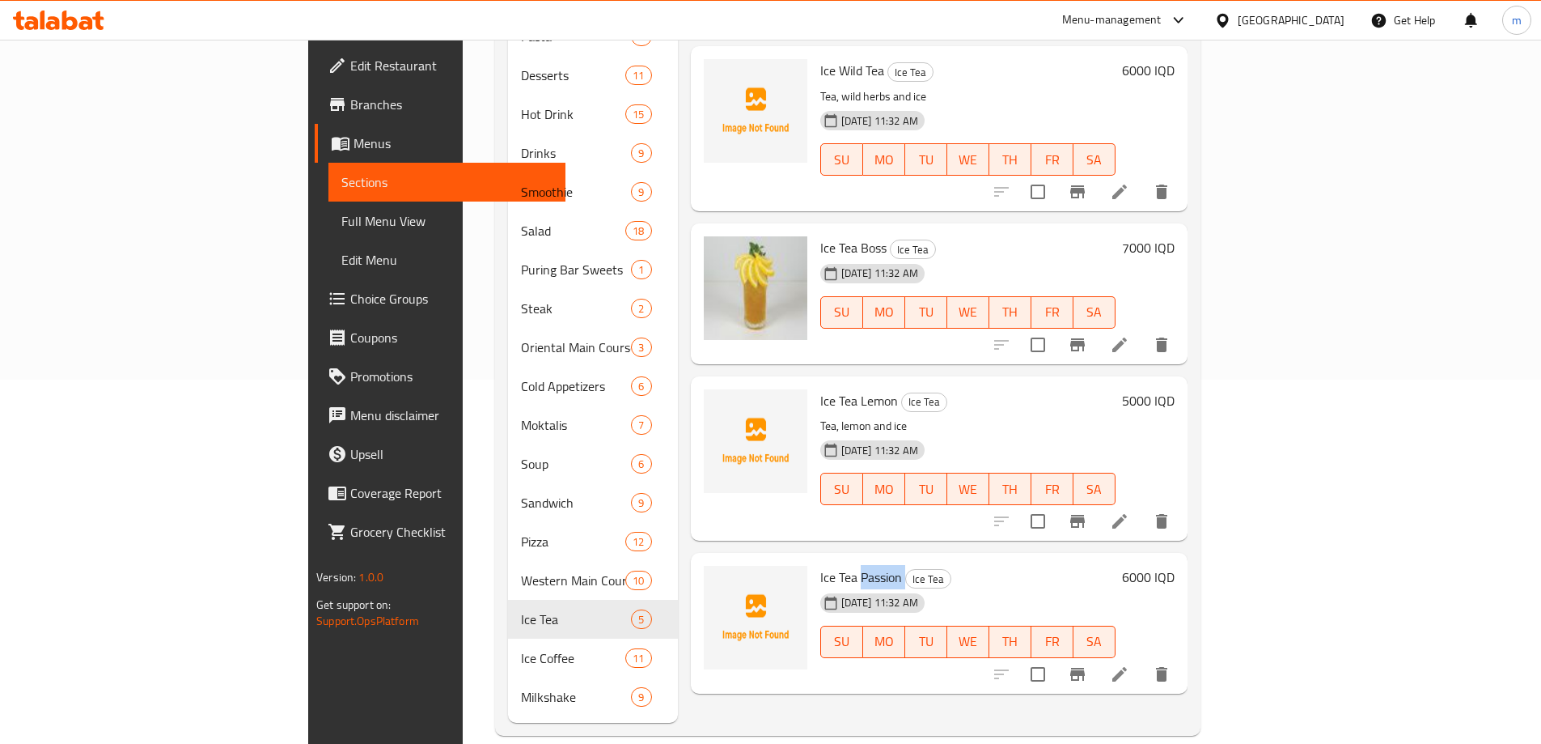
click at [821, 565] on span "Ice Tea Passion" at bounding box center [862, 577] width 82 height 24
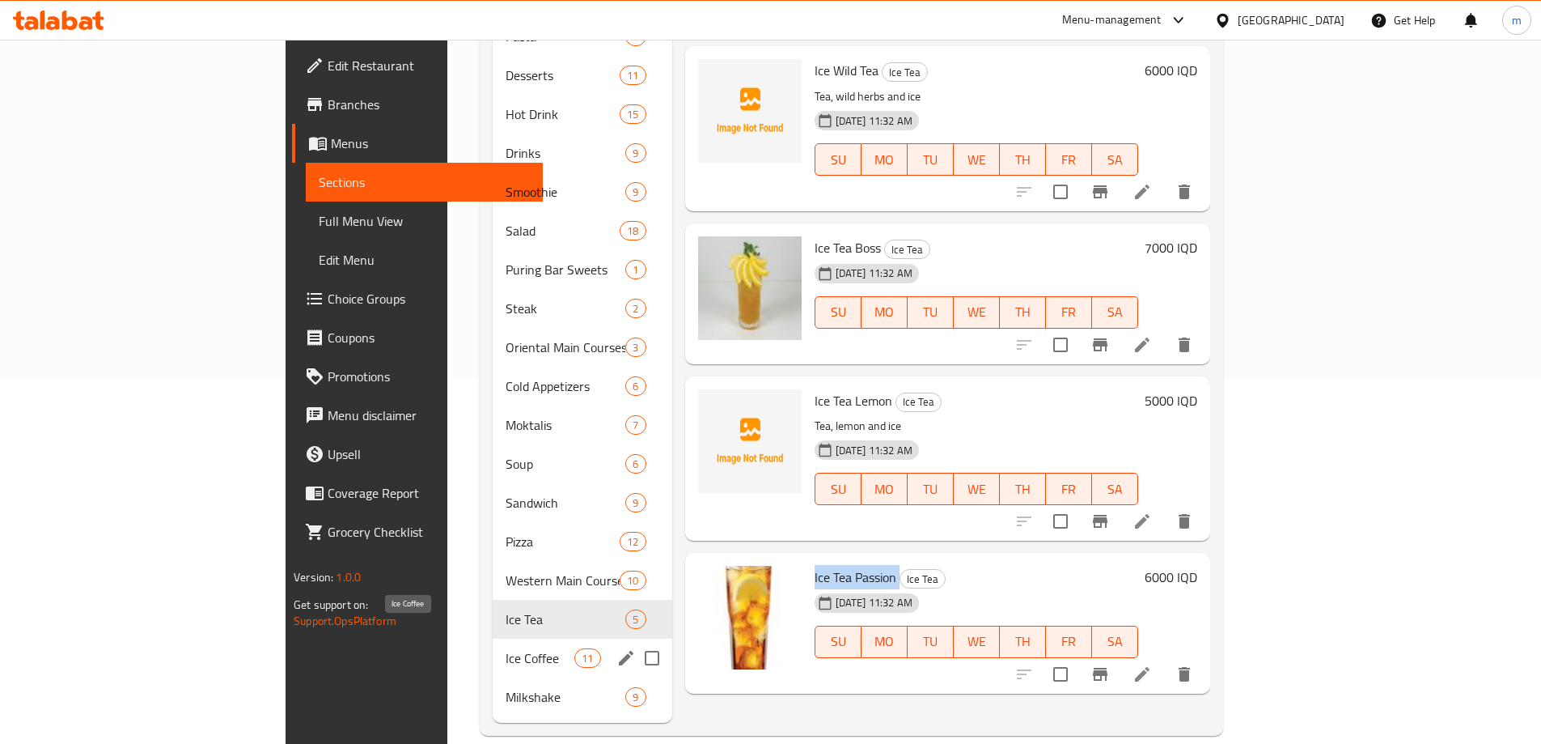
click at [506, 648] on span "Ice Coffee" at bounding box center [540, 657] width 69 height 19
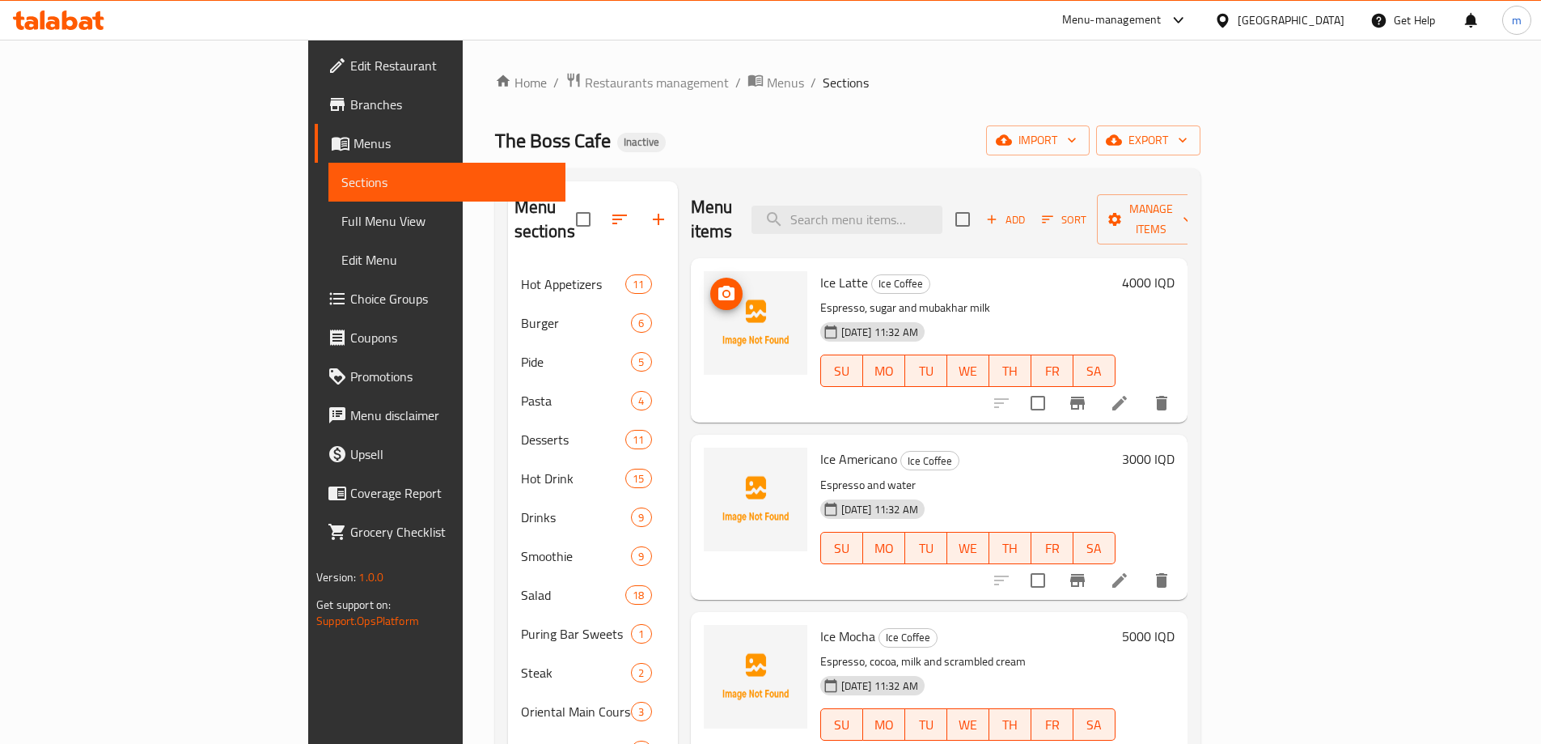
click at [719, 286] on icon "upload picture" at bounding box center [727, 293] width 16 height 15
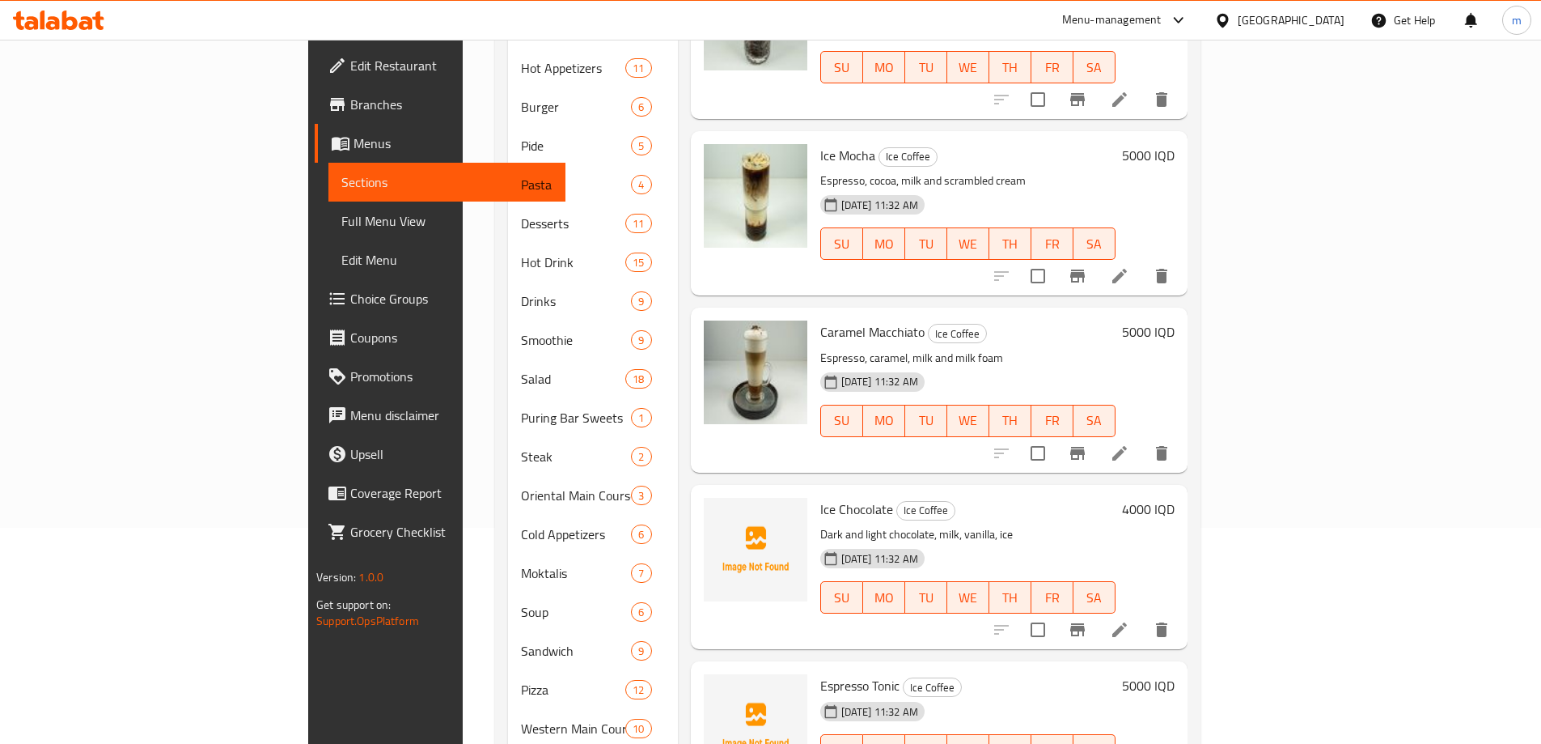
scroll to position [324, 0]
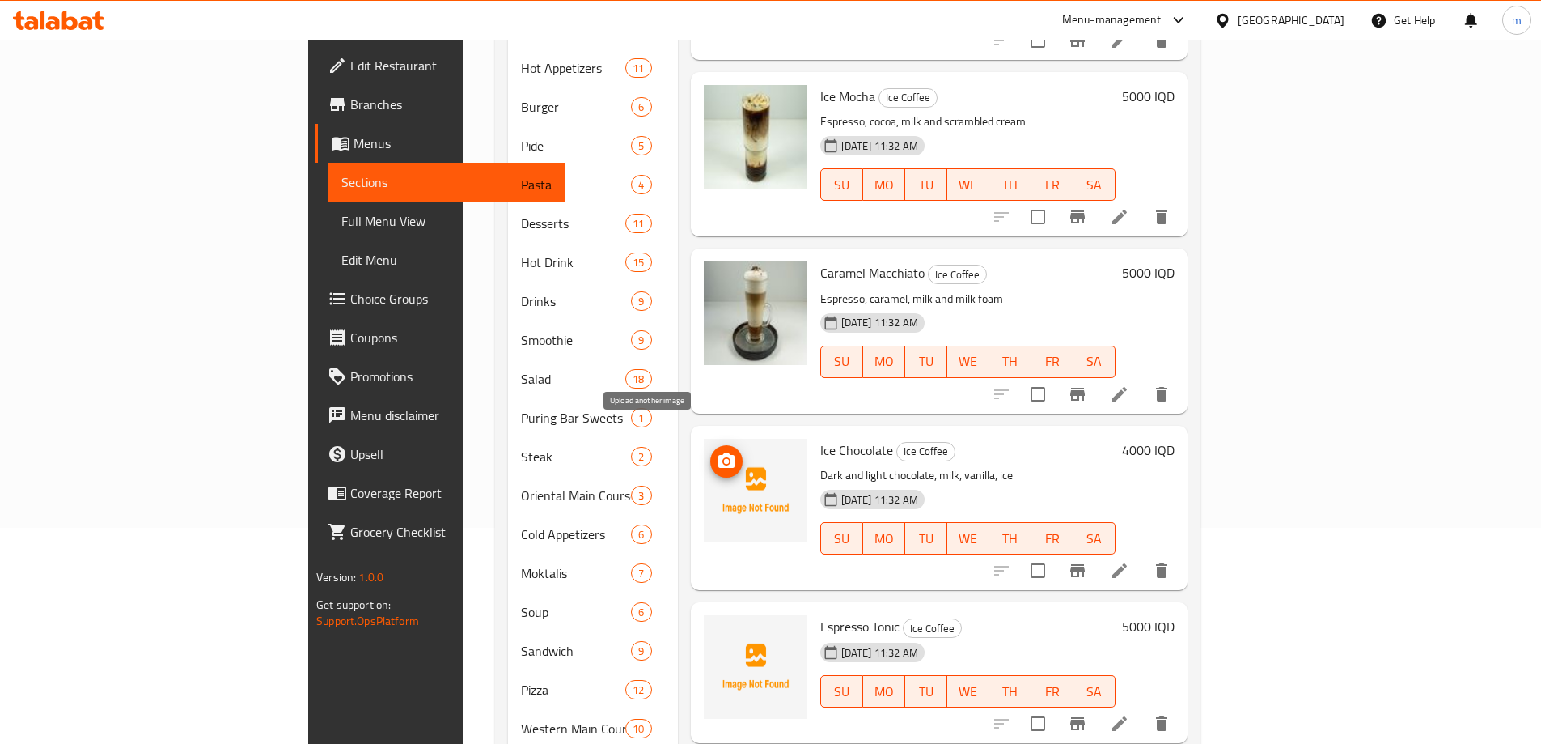
click at [717, 452] on icon "upload picture" at bounding box center [726, 461] width 19 height 19
click at [821, 438] on span "Ice Chocolate" at bounding box center [857, 450] width 73 height 24
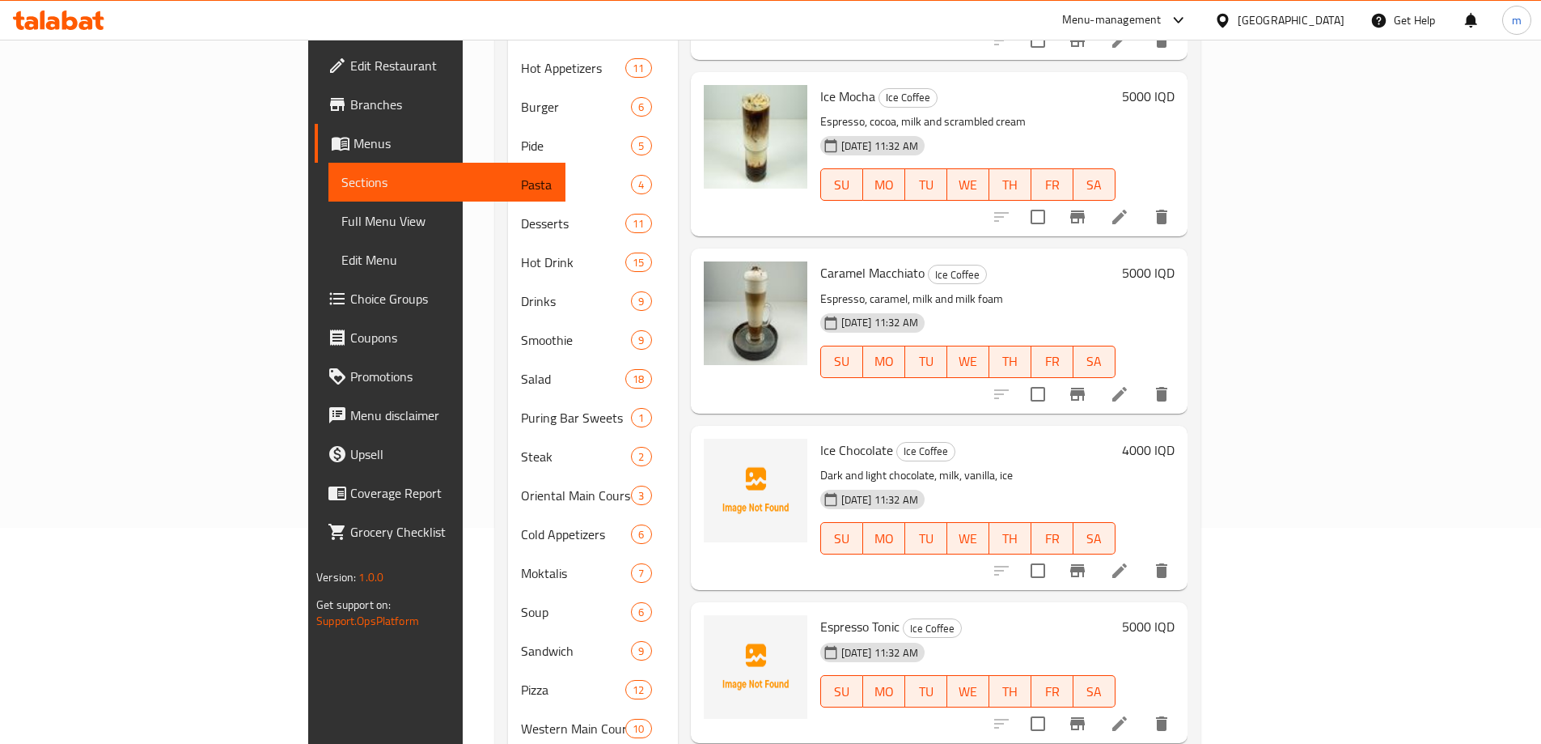
click at [821, 614] on span "Espresso Tonic" at bounding box center [860, 626] width 79 height 24
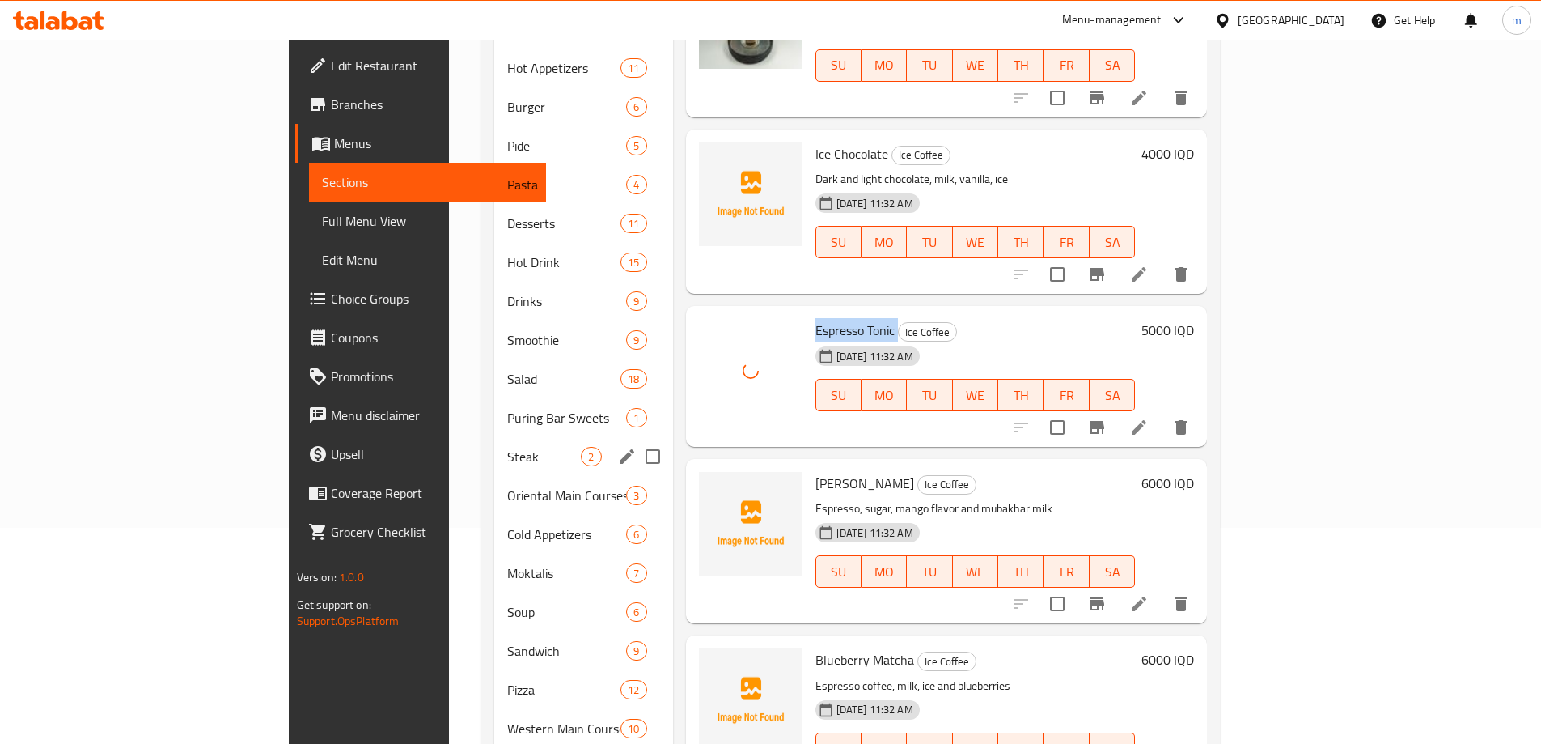
scroll to position [702, 0]
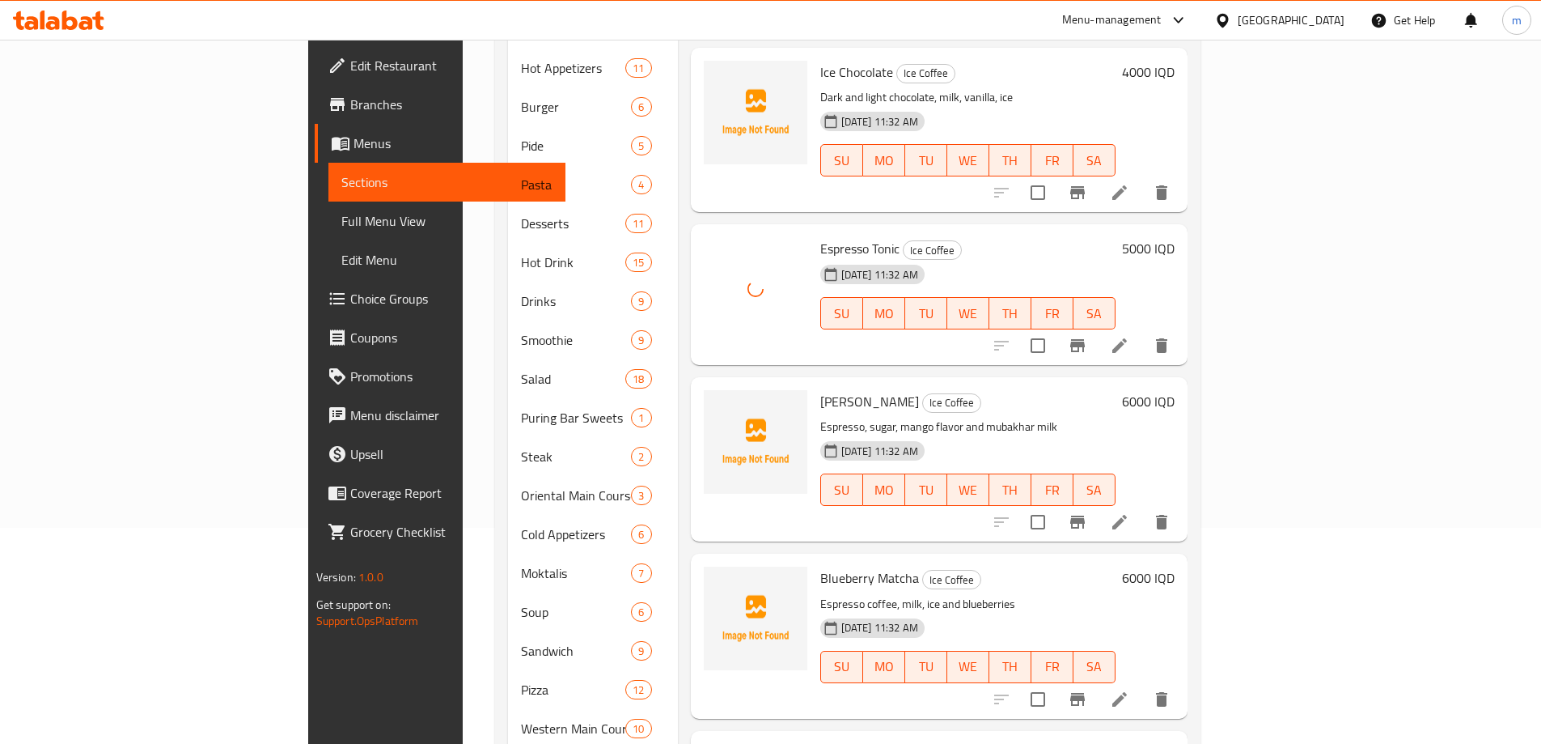
click at [821, 389] on span "[PERSON_NAME]" at bounding box center [870, 401] width 99 height 24
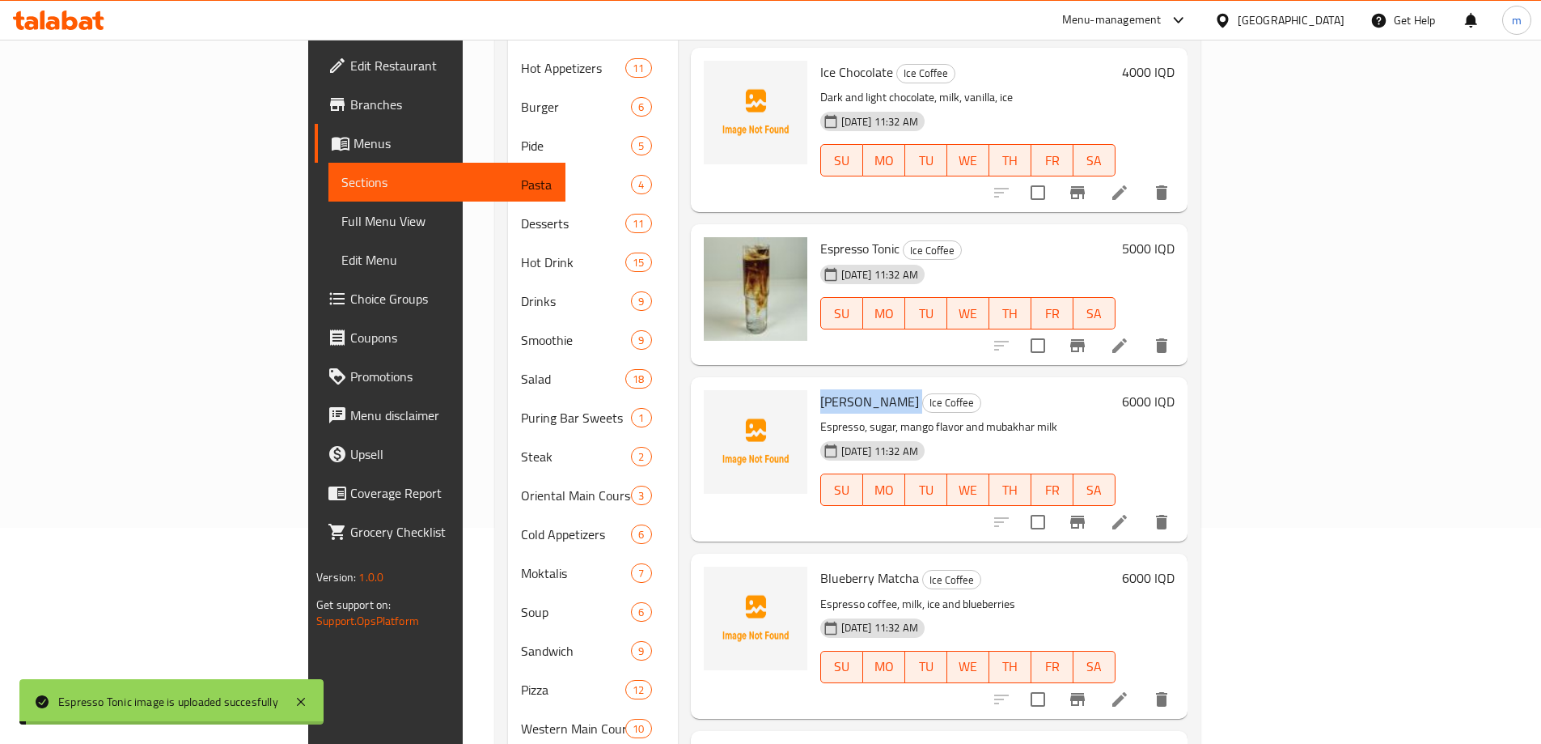
click at [821, 389] on span "[PERSON_NAME]" at bounding box center [870, 401] width 99 height 24
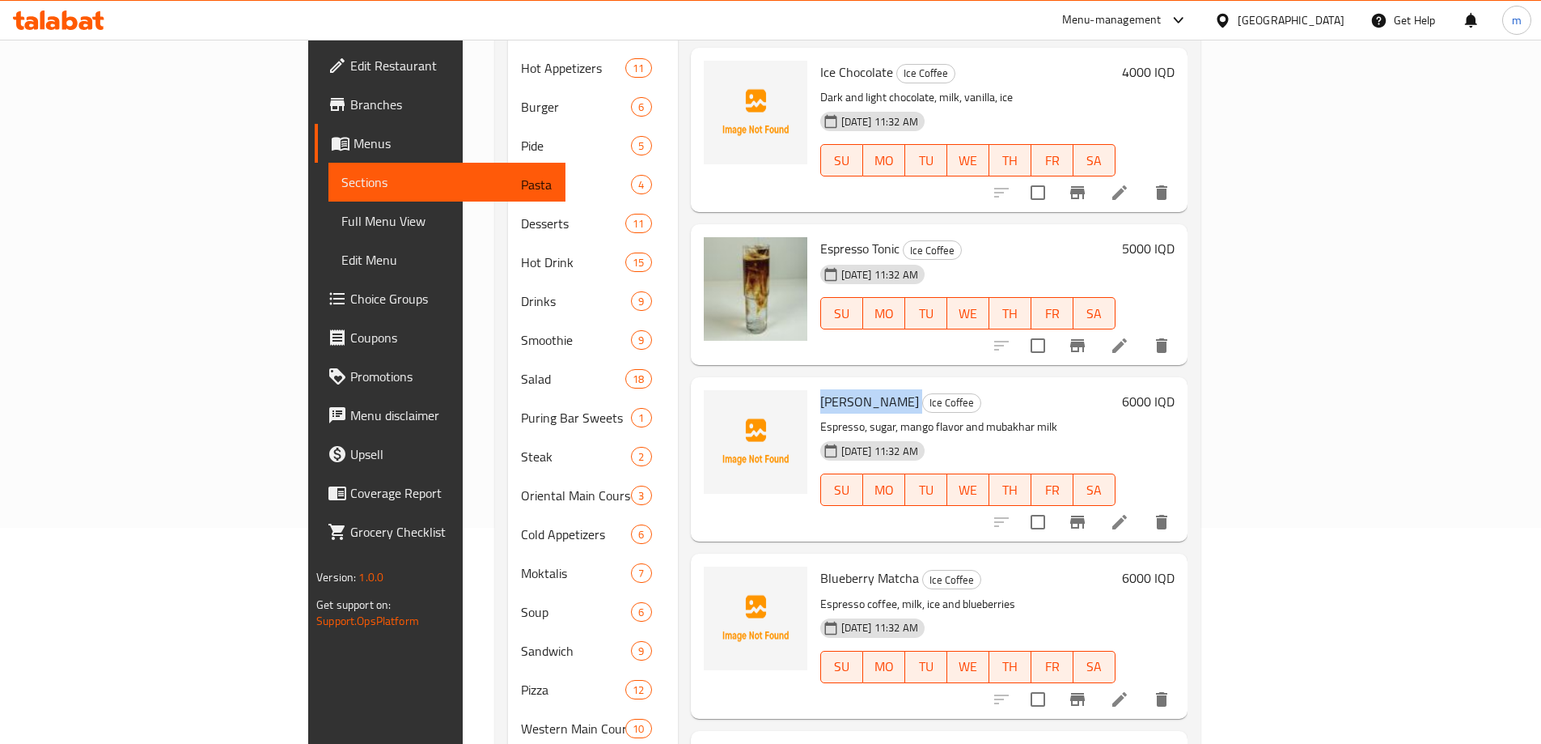
click at [821, 389] on span "[PERSON_NAME]" at bounding box center [870, 401] width 99 height 24
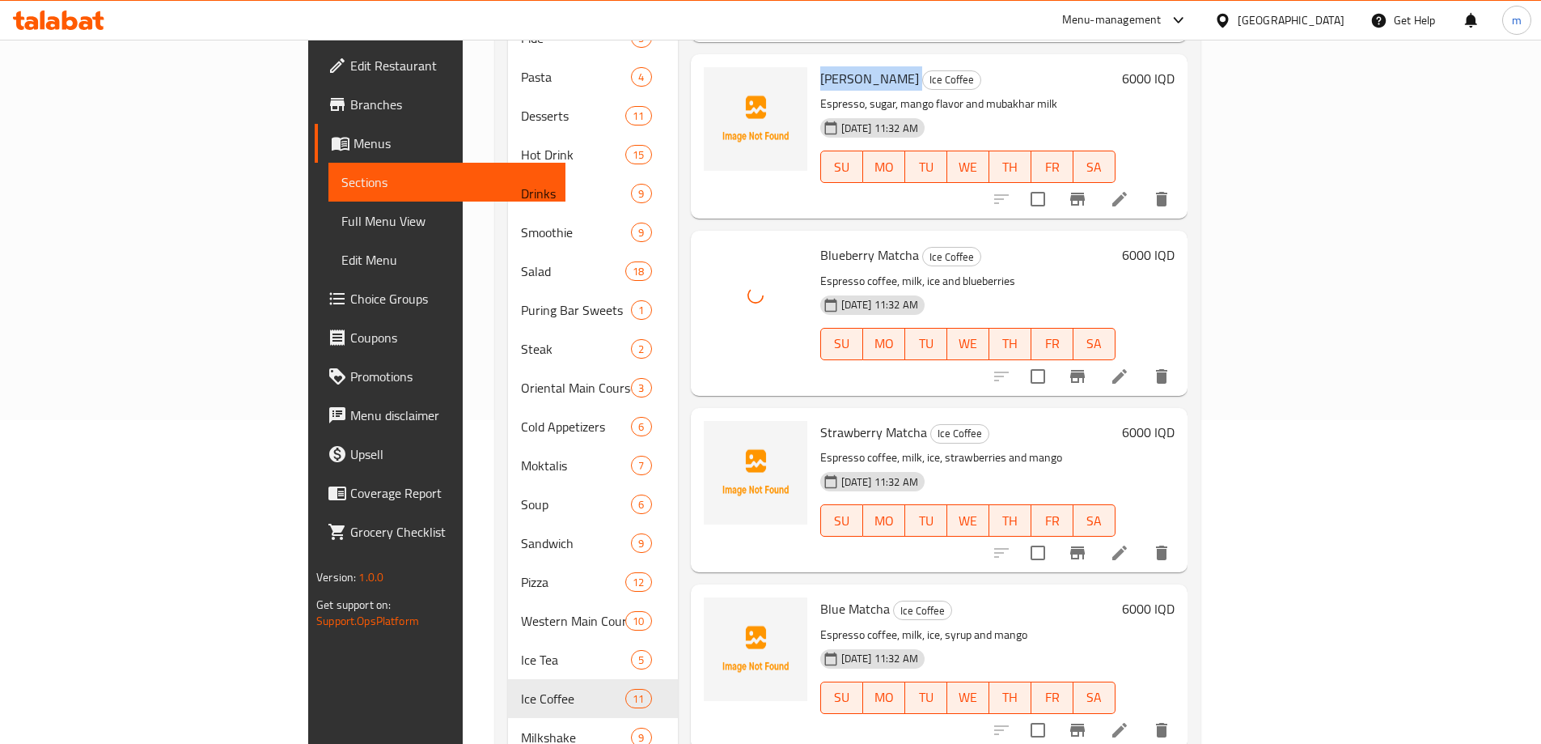
scroll to position [948, 0]
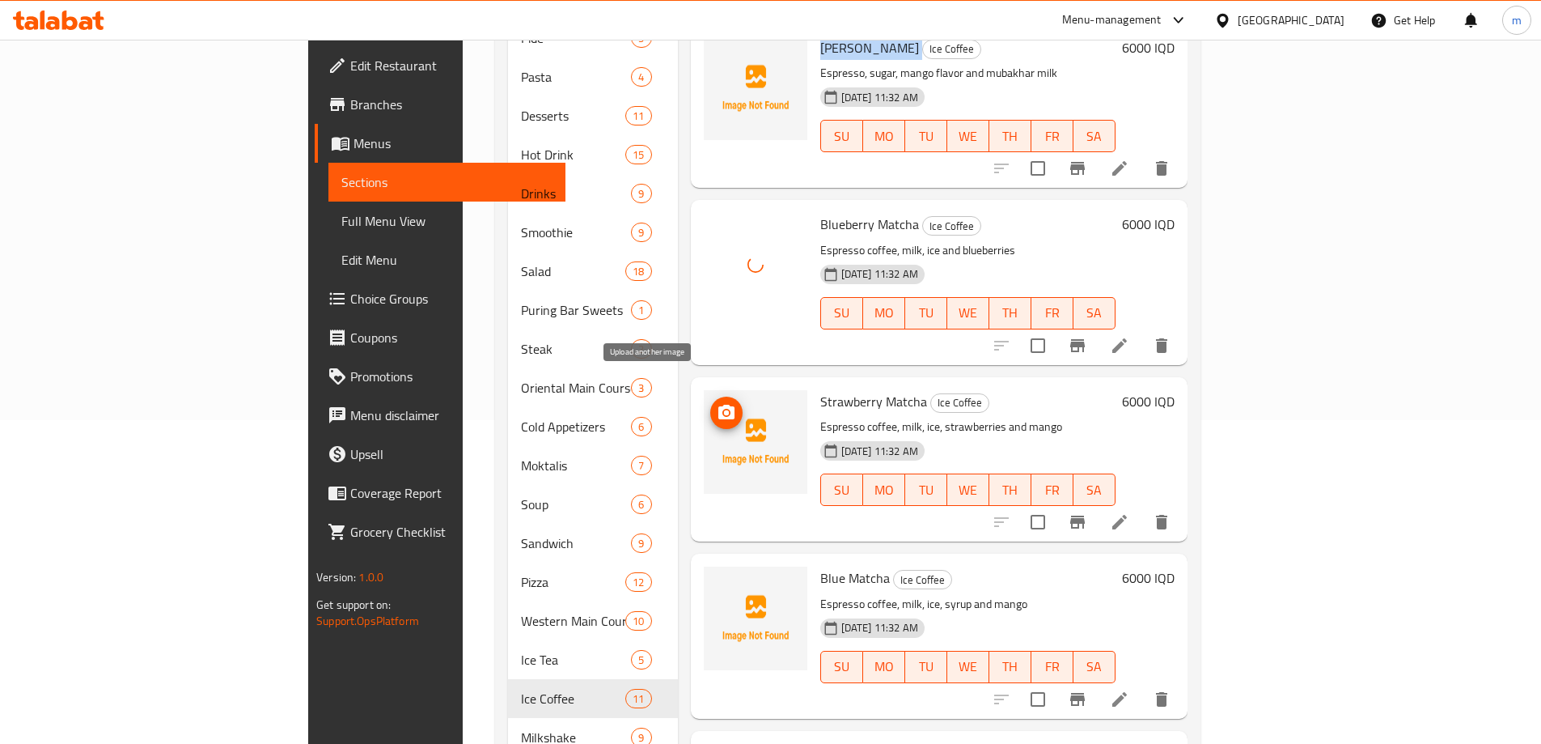
click at [717, 403] on icon "upload picture" at bounding box center [726, 412] width 19 height 19
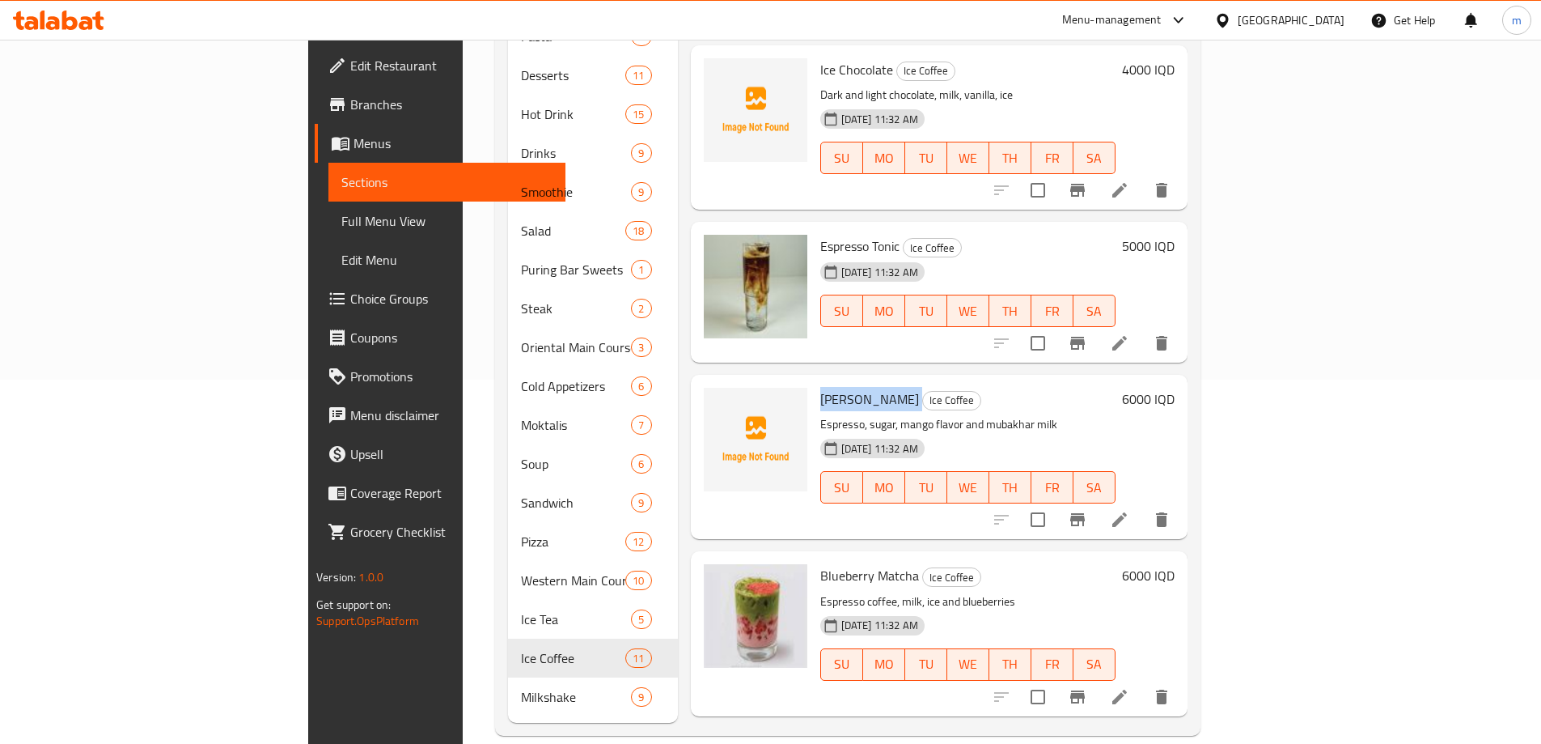
scroll to position [570, 0]
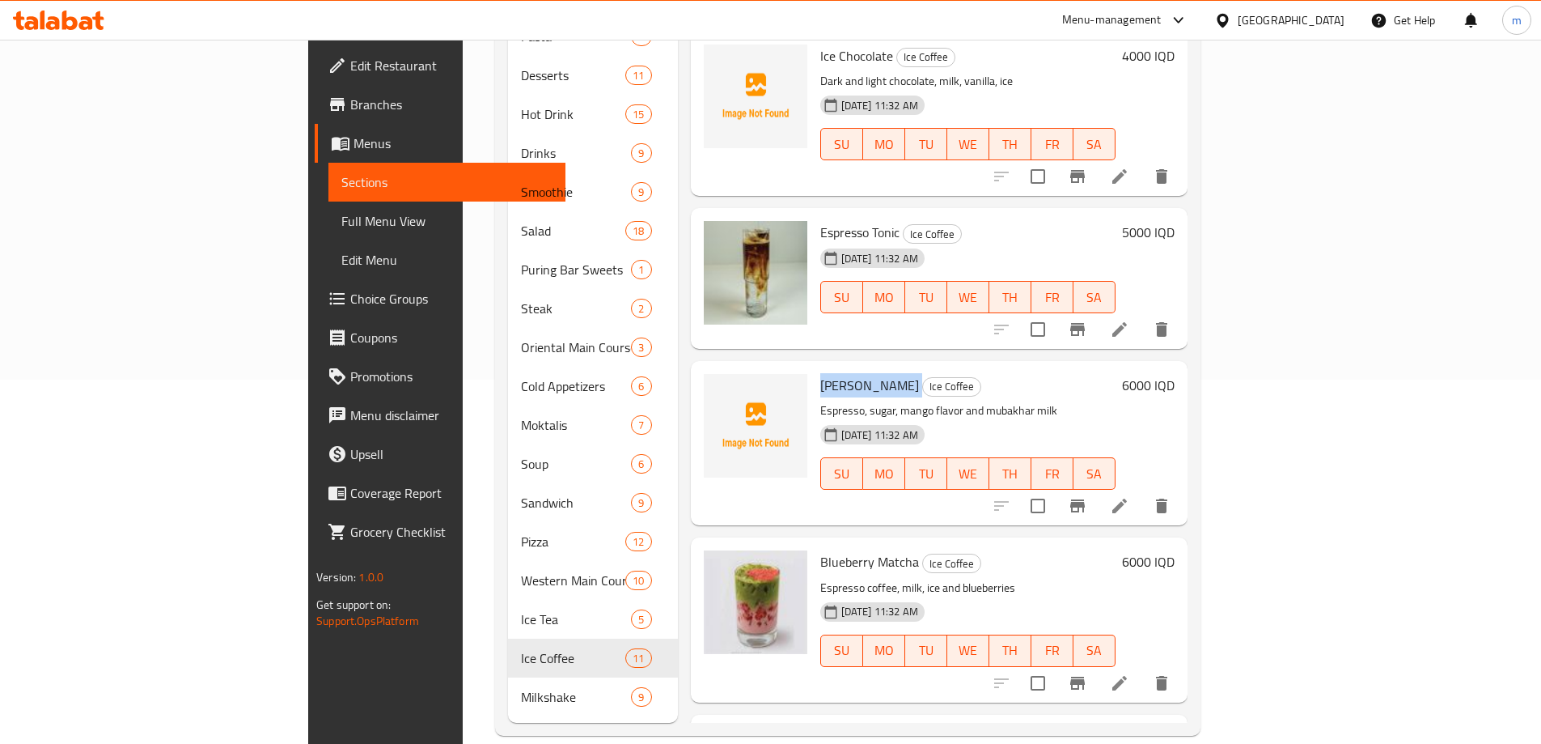
click at [821, 373] on span "[PERSON_NAME]" at bounding box center [870, 385] width 99 height 24
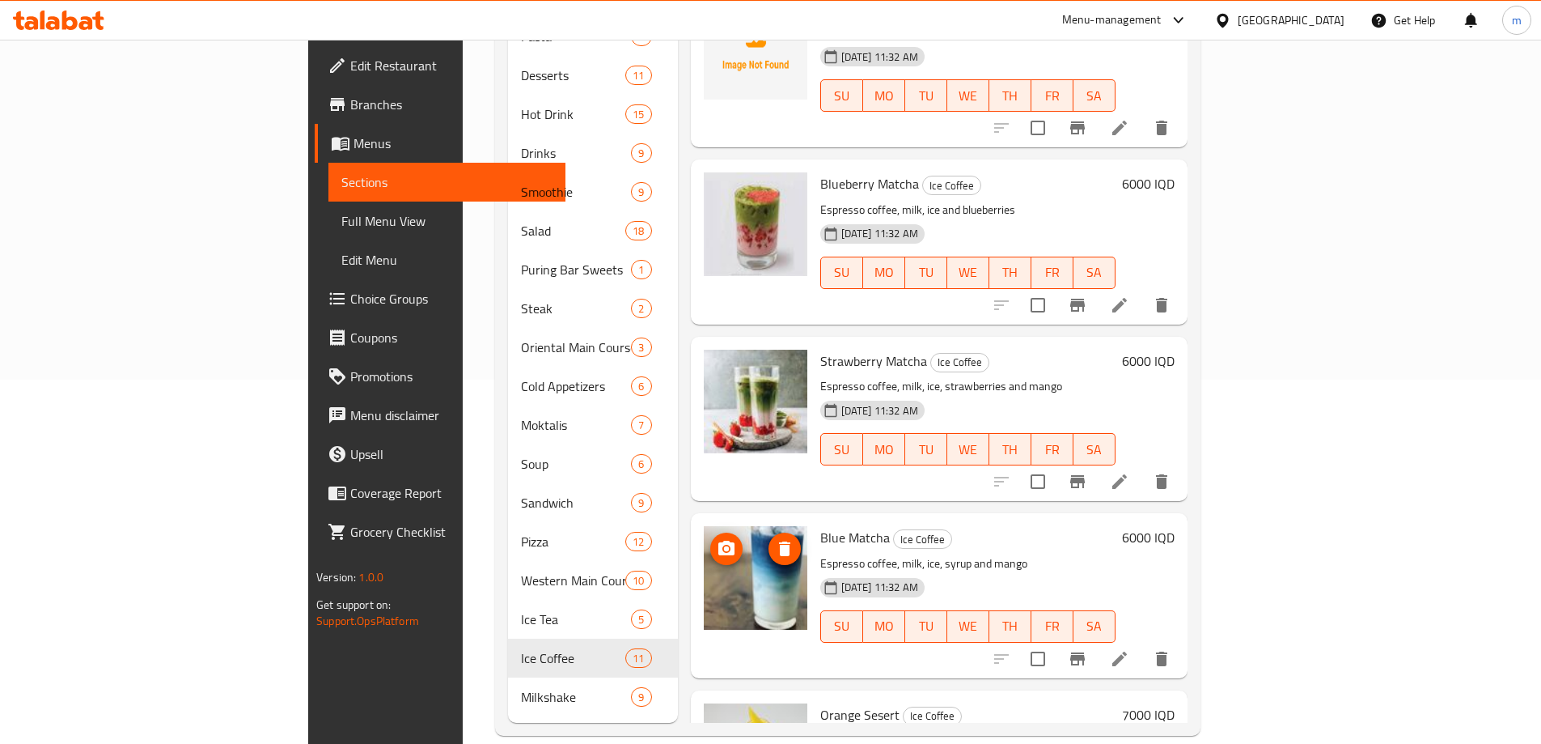
scroll to position [1055, 0]
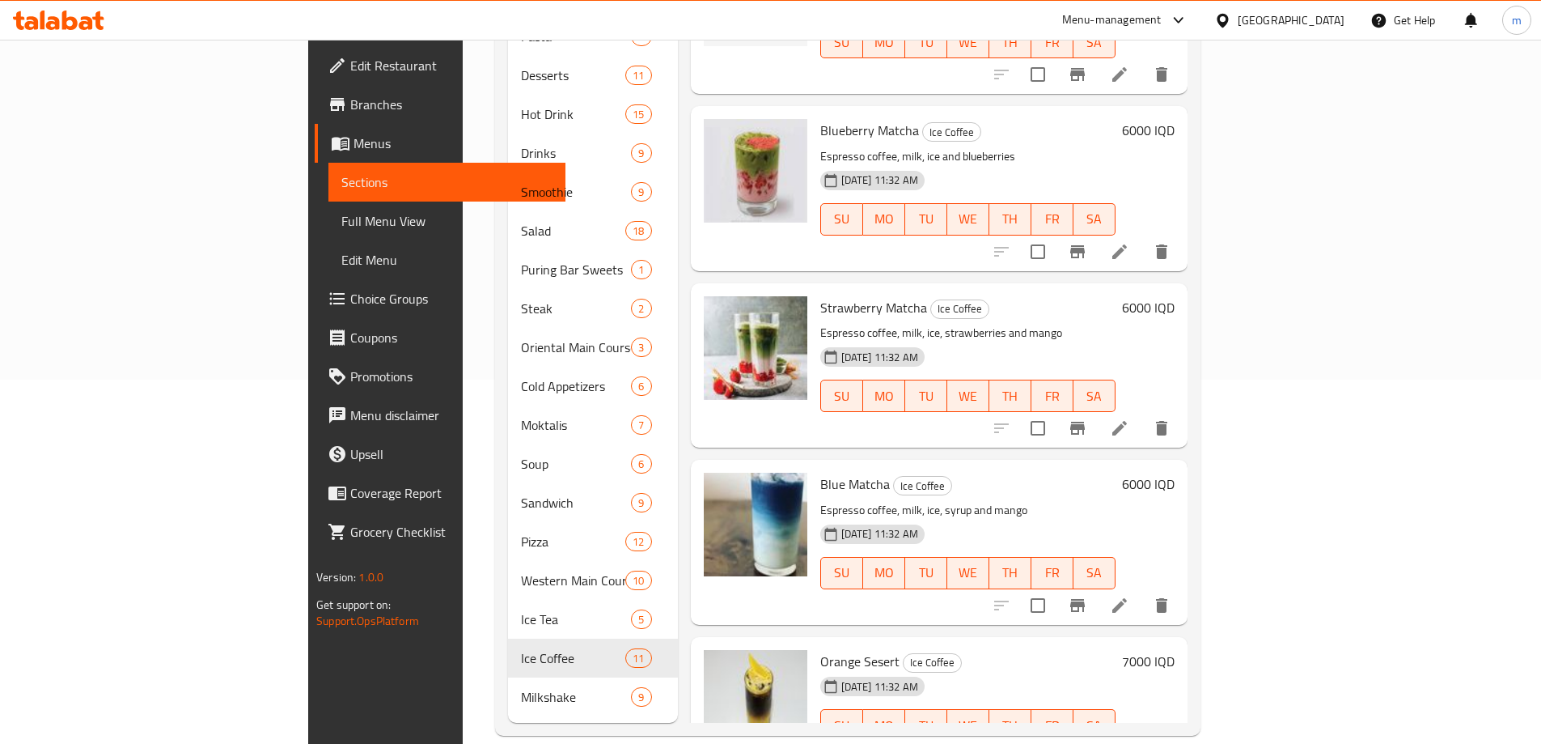
click at [745, 429] on div "Menu items Add Sort Manage items Ice Latte Ice Coffee Espresso, sugar and mubak…" at bounding box center [933, 269] width 510 height 905
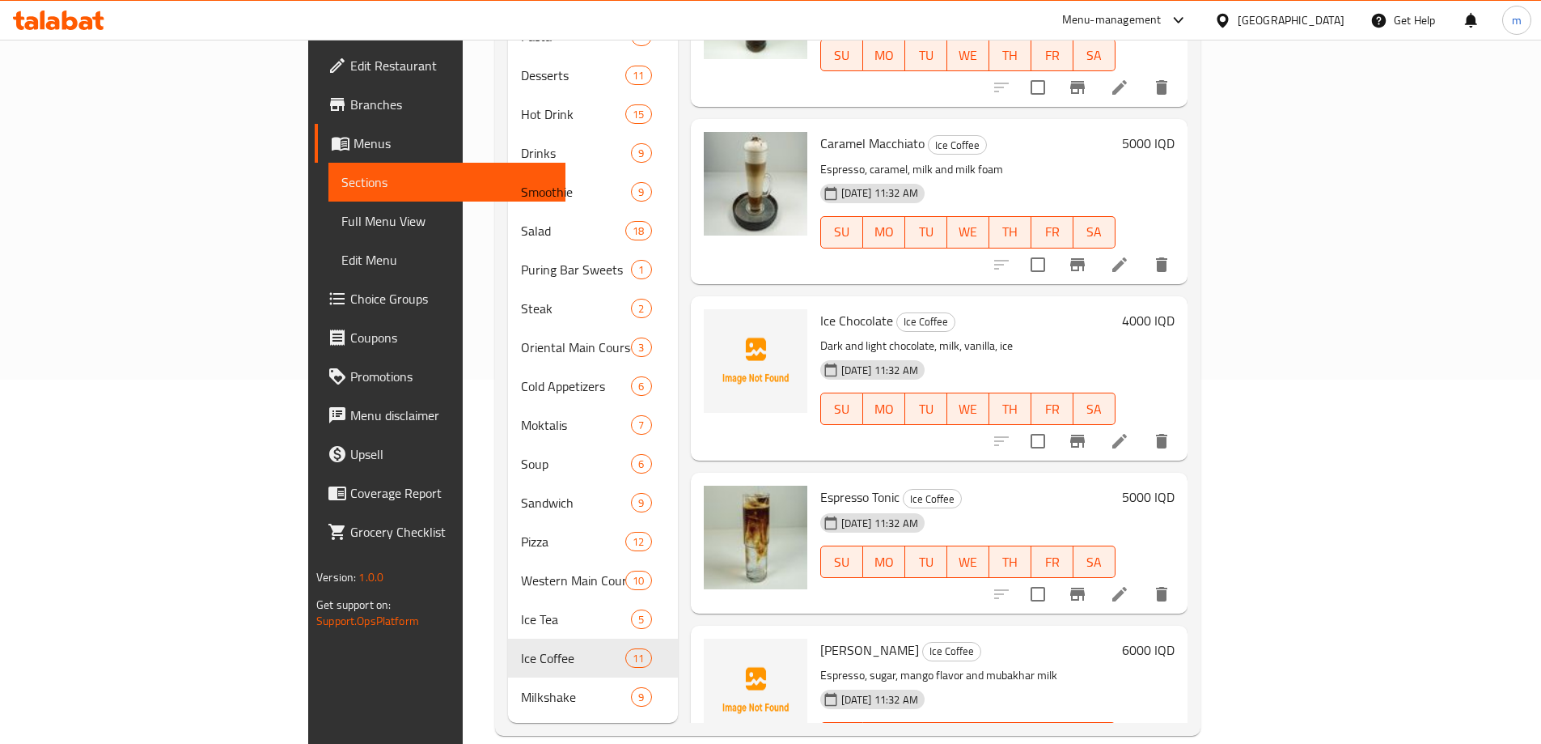
scroll to position [300, 0]
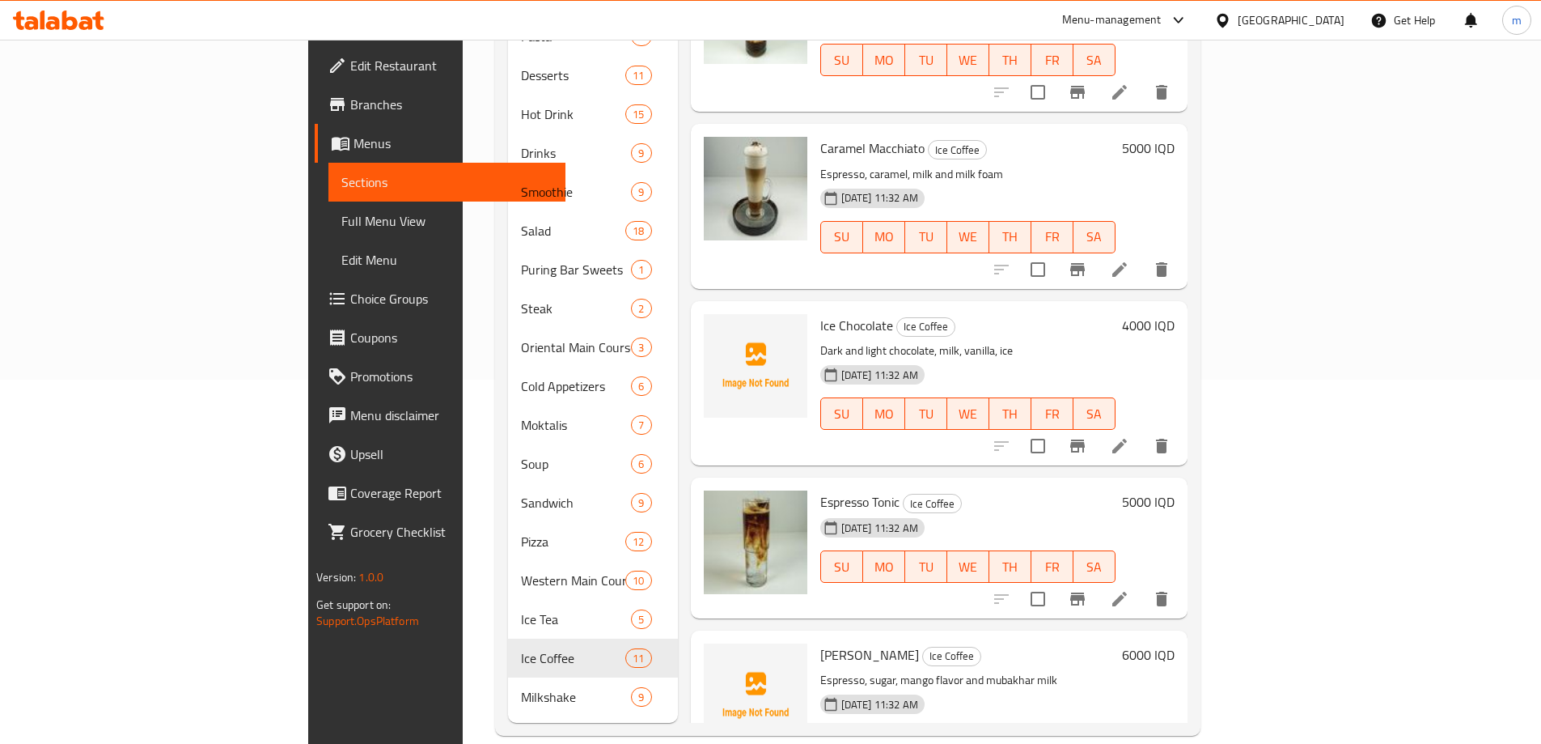
click at [821, 313] on span "Ice Chocolate" at bounding box center [857, 325] width 73 height 24
click at [731, 378] on div at bounding box center [756, 382] width 117 height 151
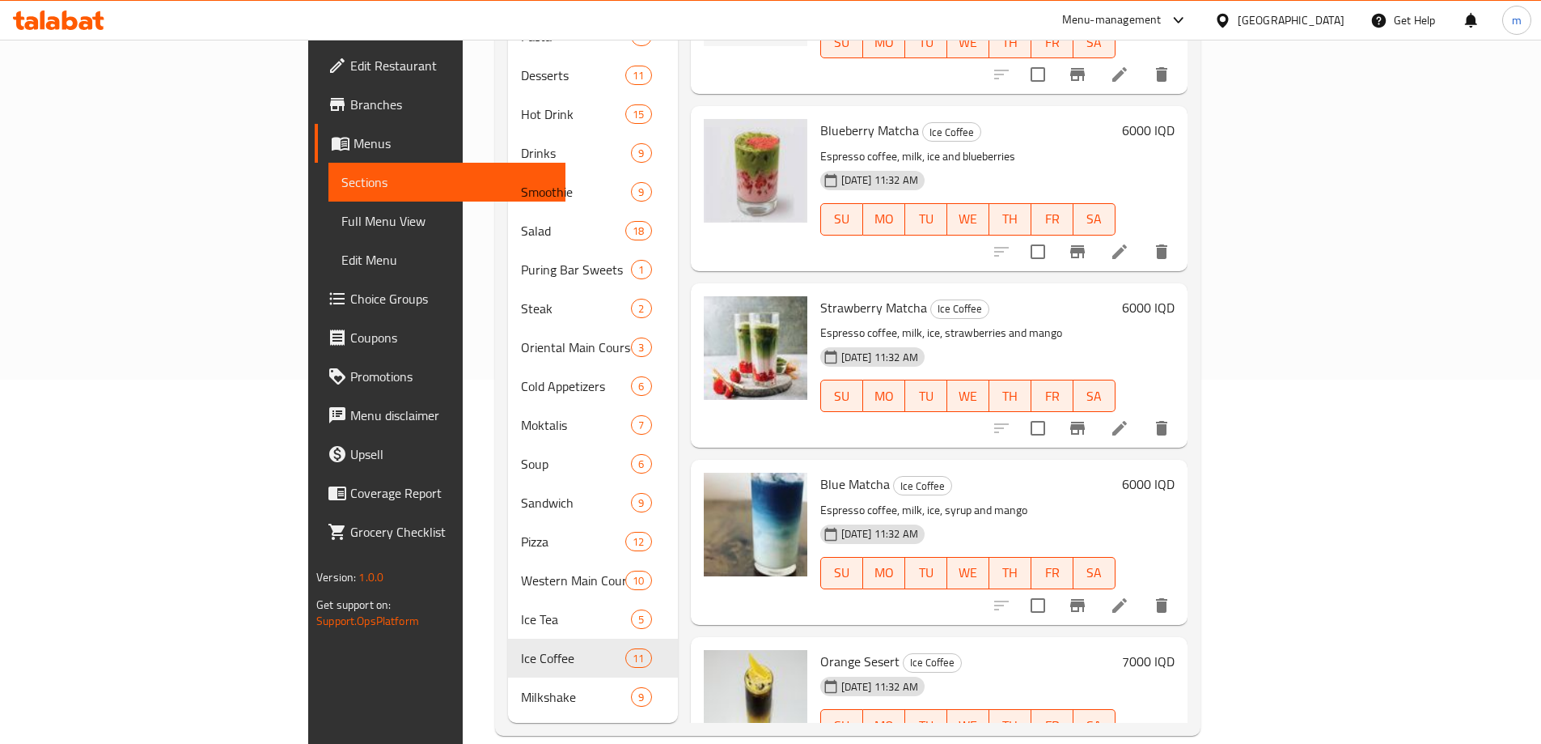
scroll to position [1055, 0]
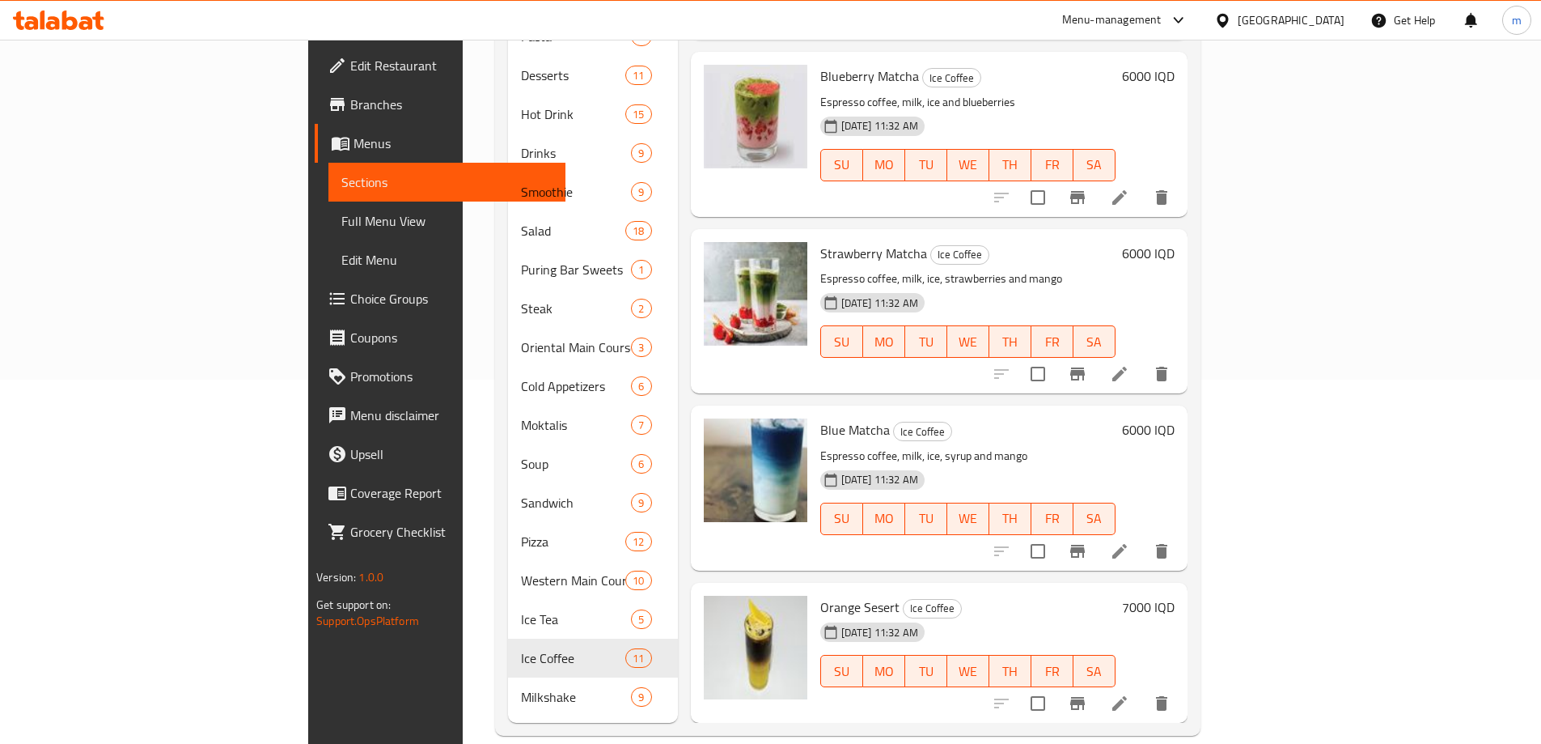
click at [740, 583] on div "Orange Sesert Ice Coffee [DATE] 11:32 AM SU MO TU WE TH FR SA 7000 IQD" at bounding box center [939, 653] width 497 height 141
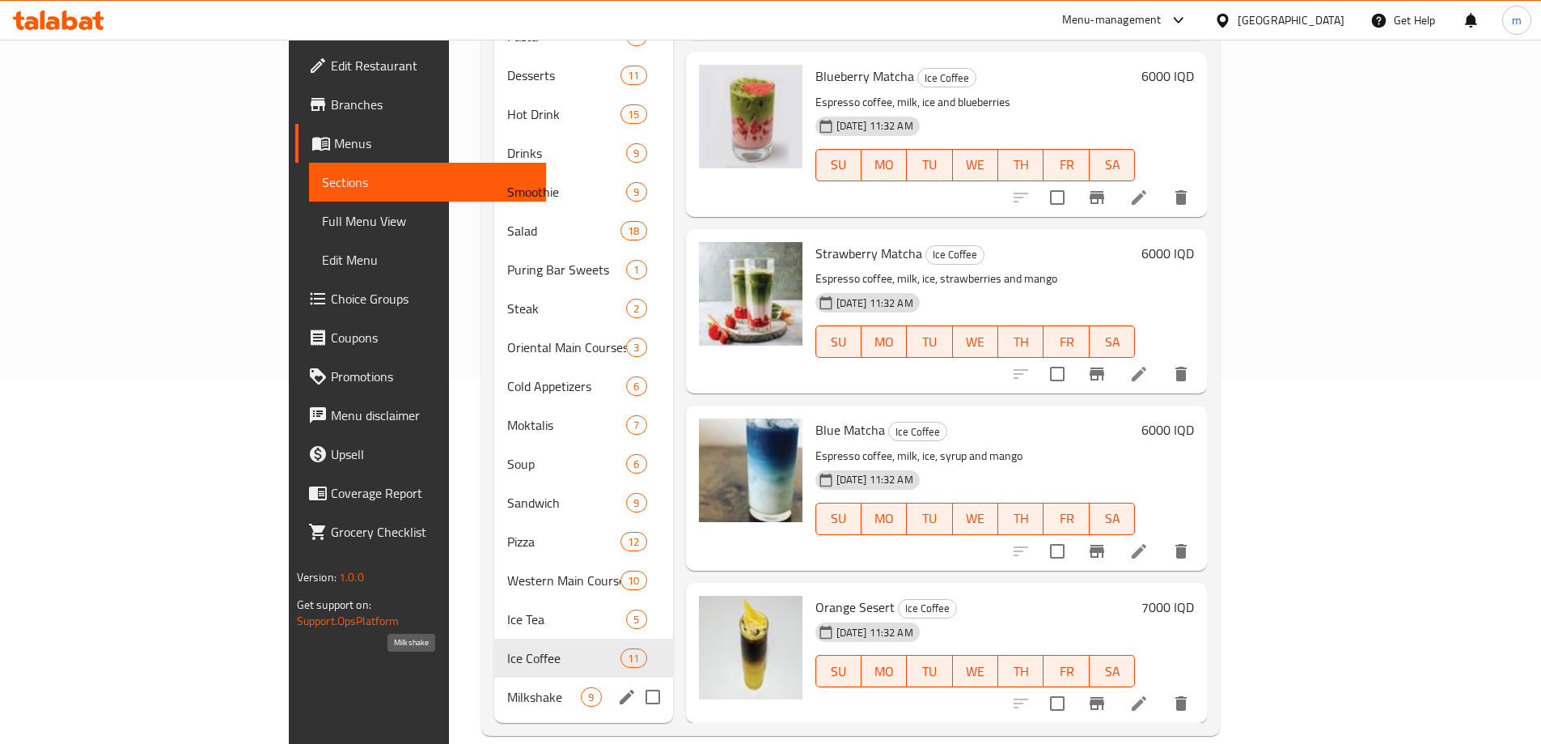
click at [507, 687] on span "Milkshake" at bounding box center [544, 696] width 74 height 19
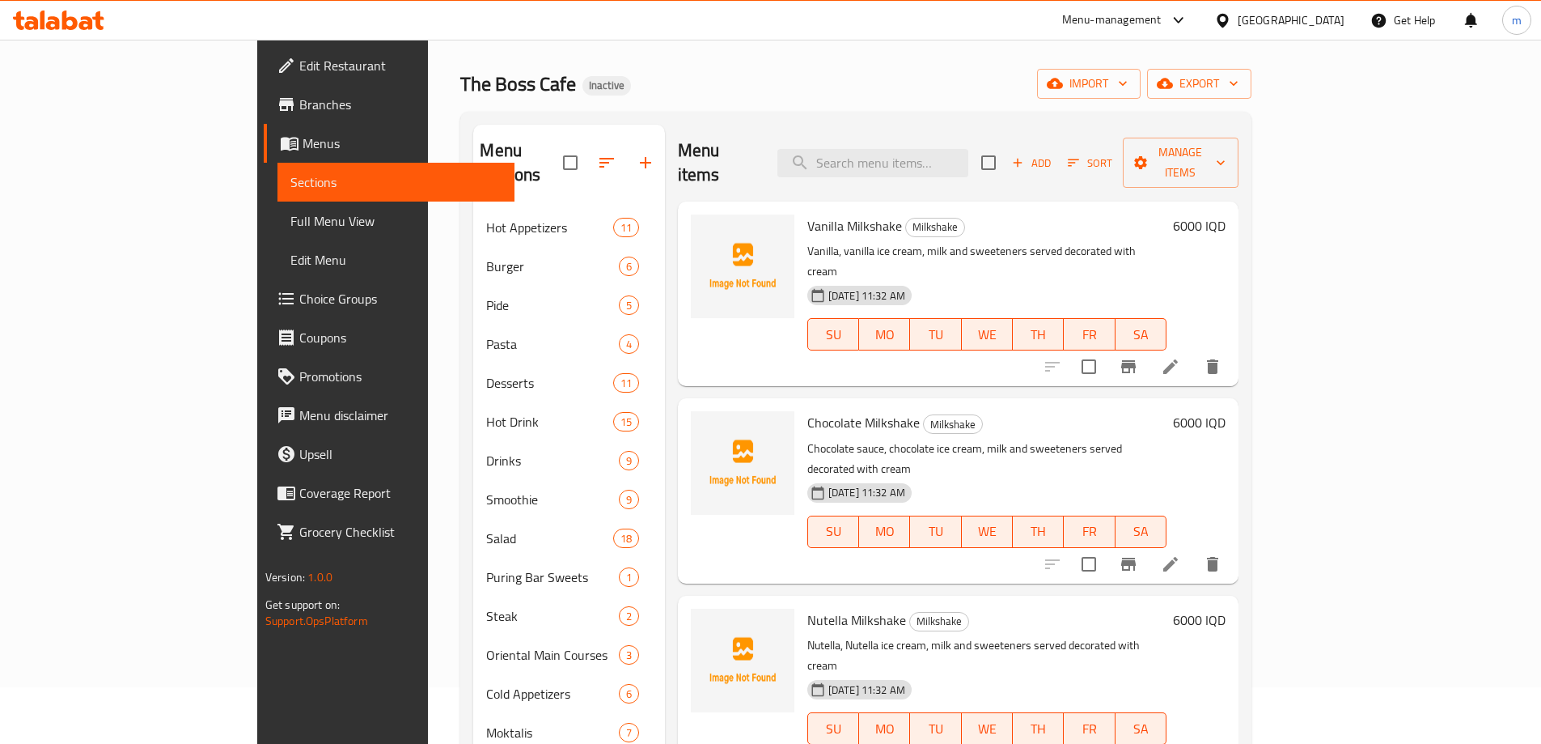
scroll to position [40, 0]
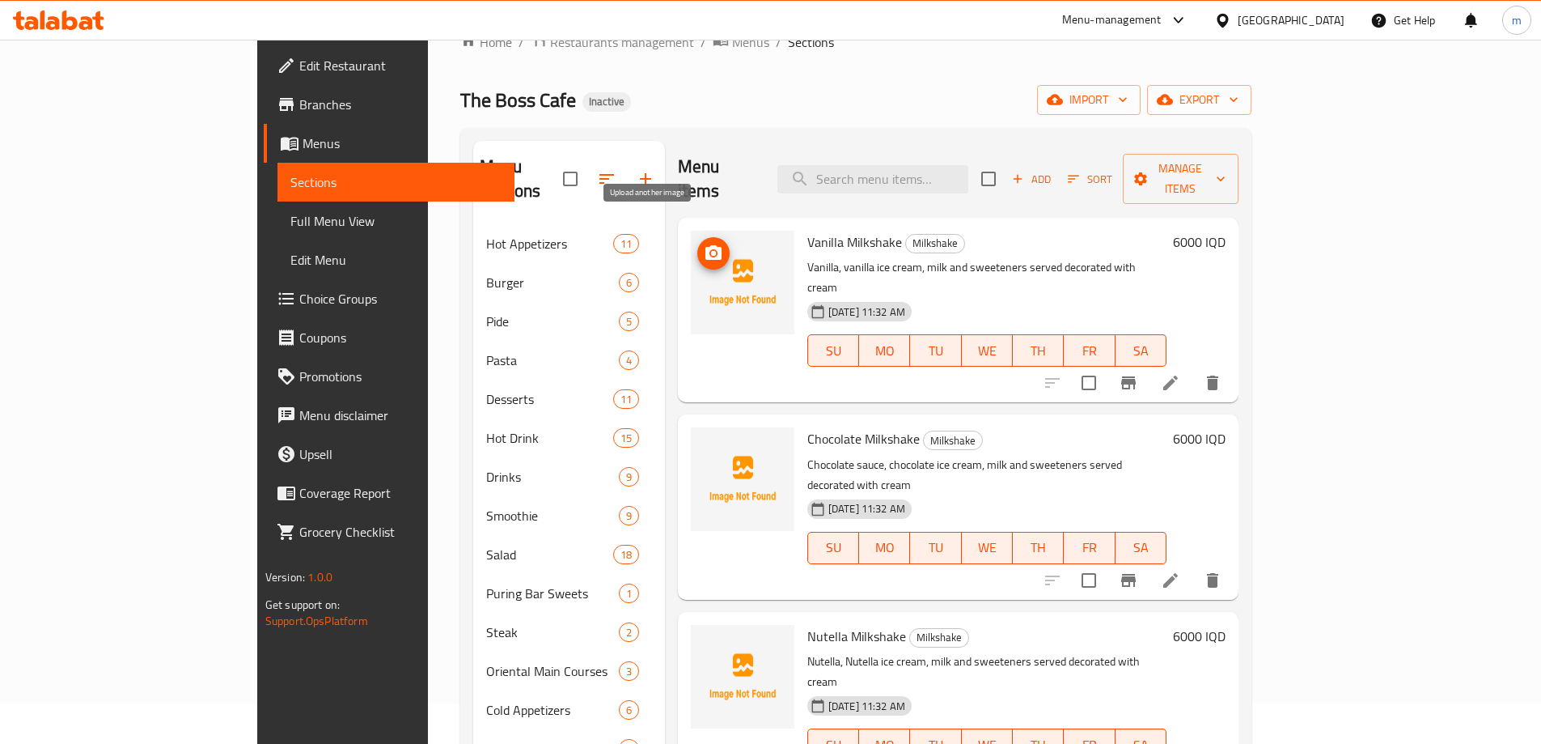
click at [704, 244] on icon "upload picture" at bounding box center [713, 253] width 19 height 19
click at [706, 245] on icon "upload picture" at bounding box center [714, 252] width 16 height 15
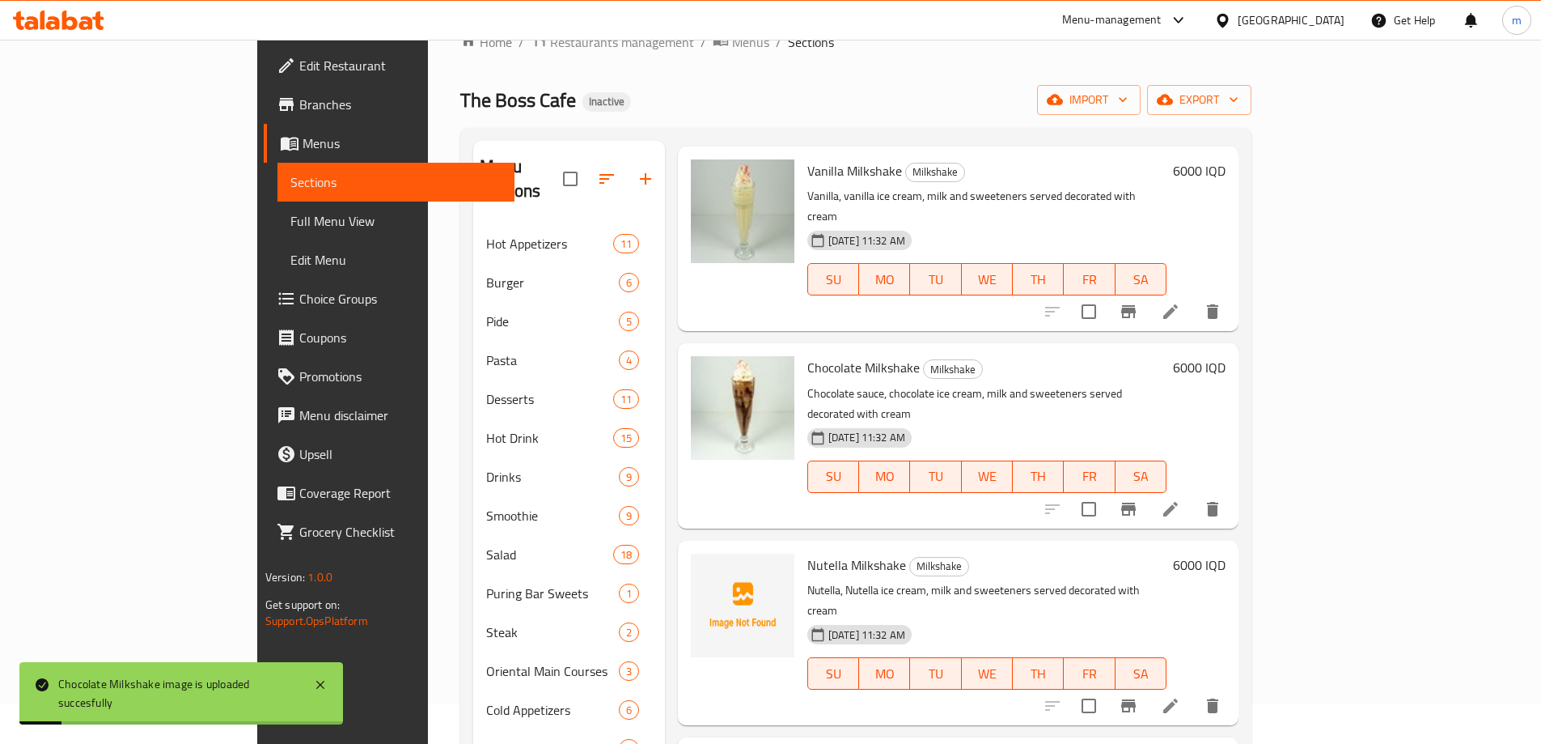
scroll to position [108, 0]
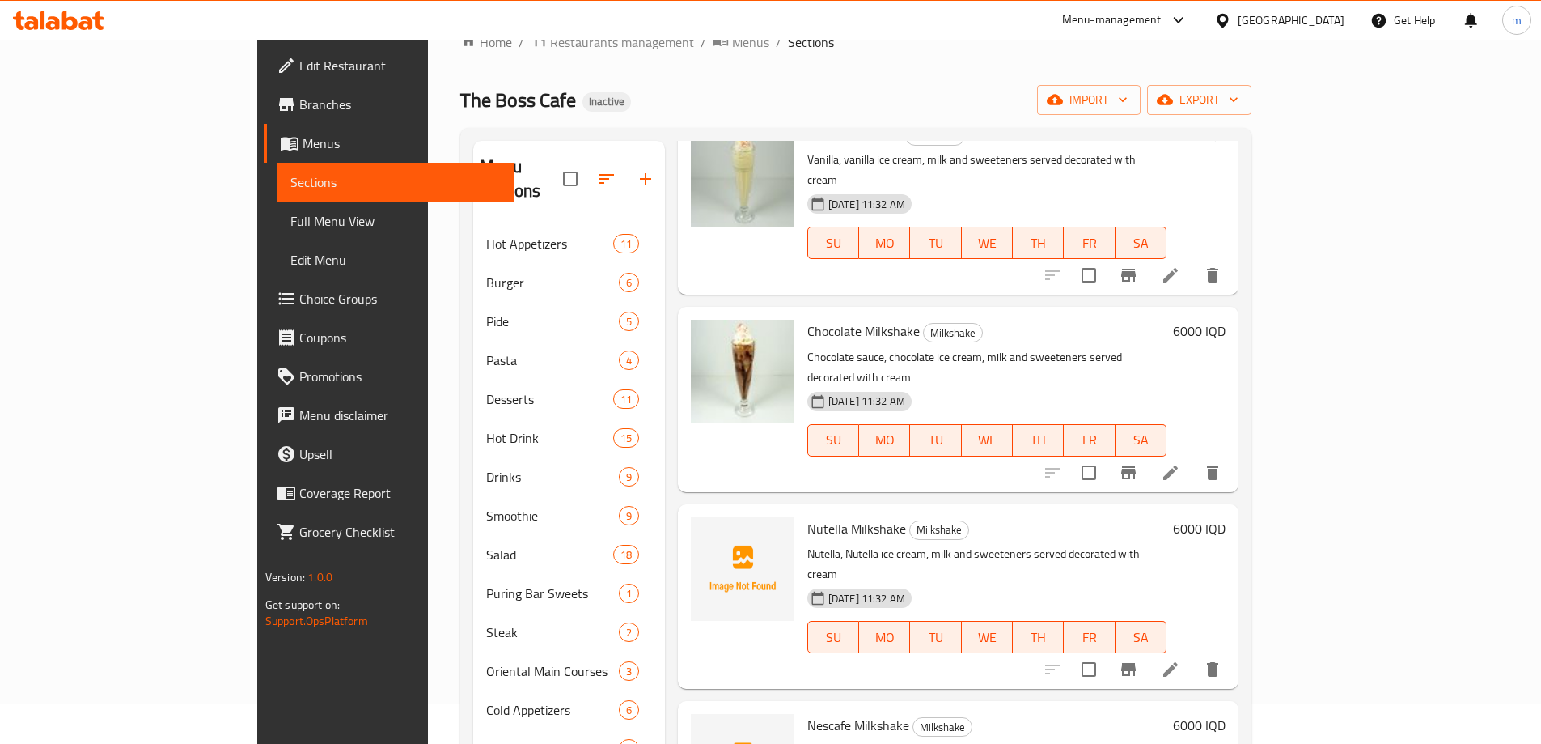
click at [808, 516] on span "Nutella Milkshake" at bounding box center [857, 528] width 99 height 24
click at [808, 713] on span "Nescafe Milkshake" at bounding box center [859, 725] width 102 height 24
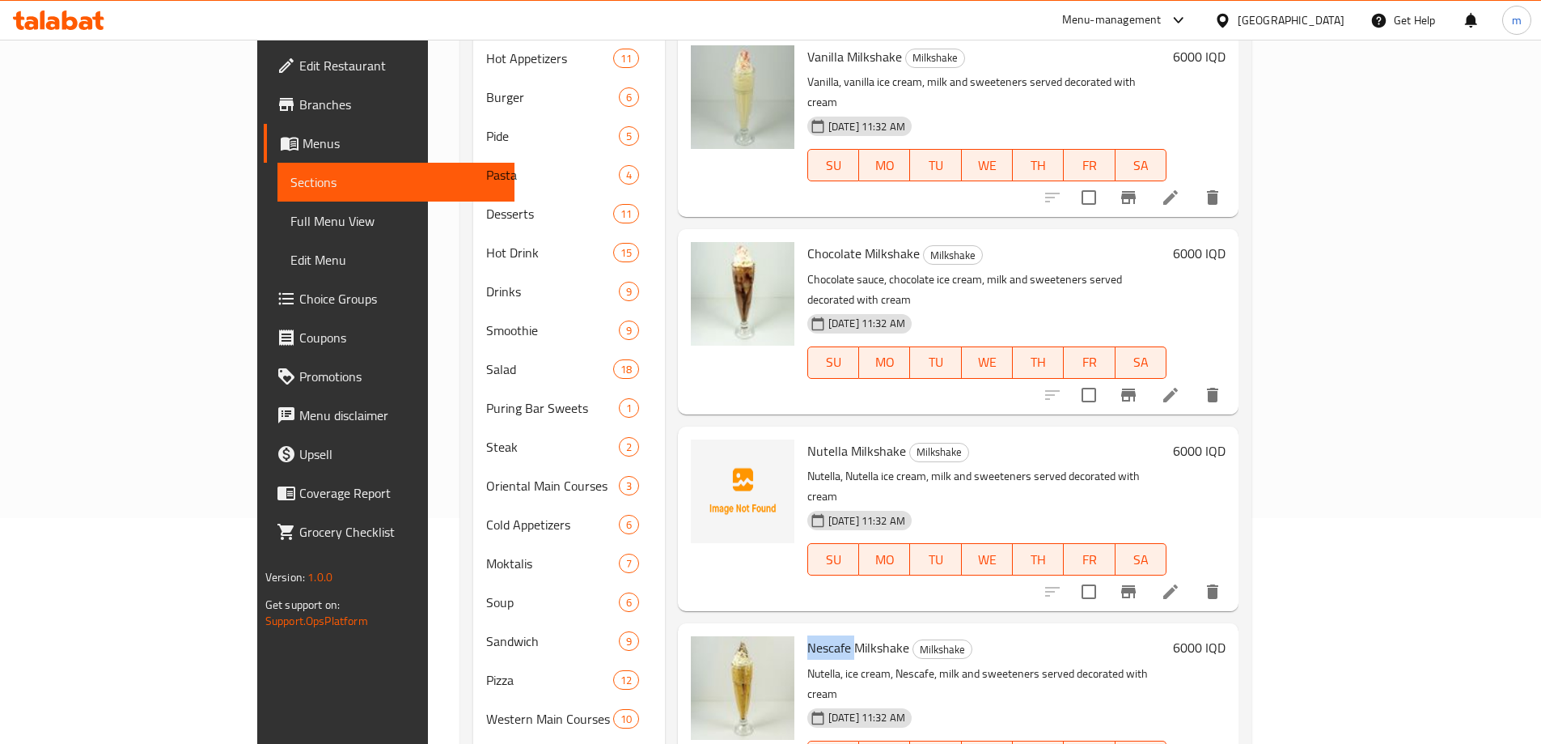
scroll to position [0, 0]
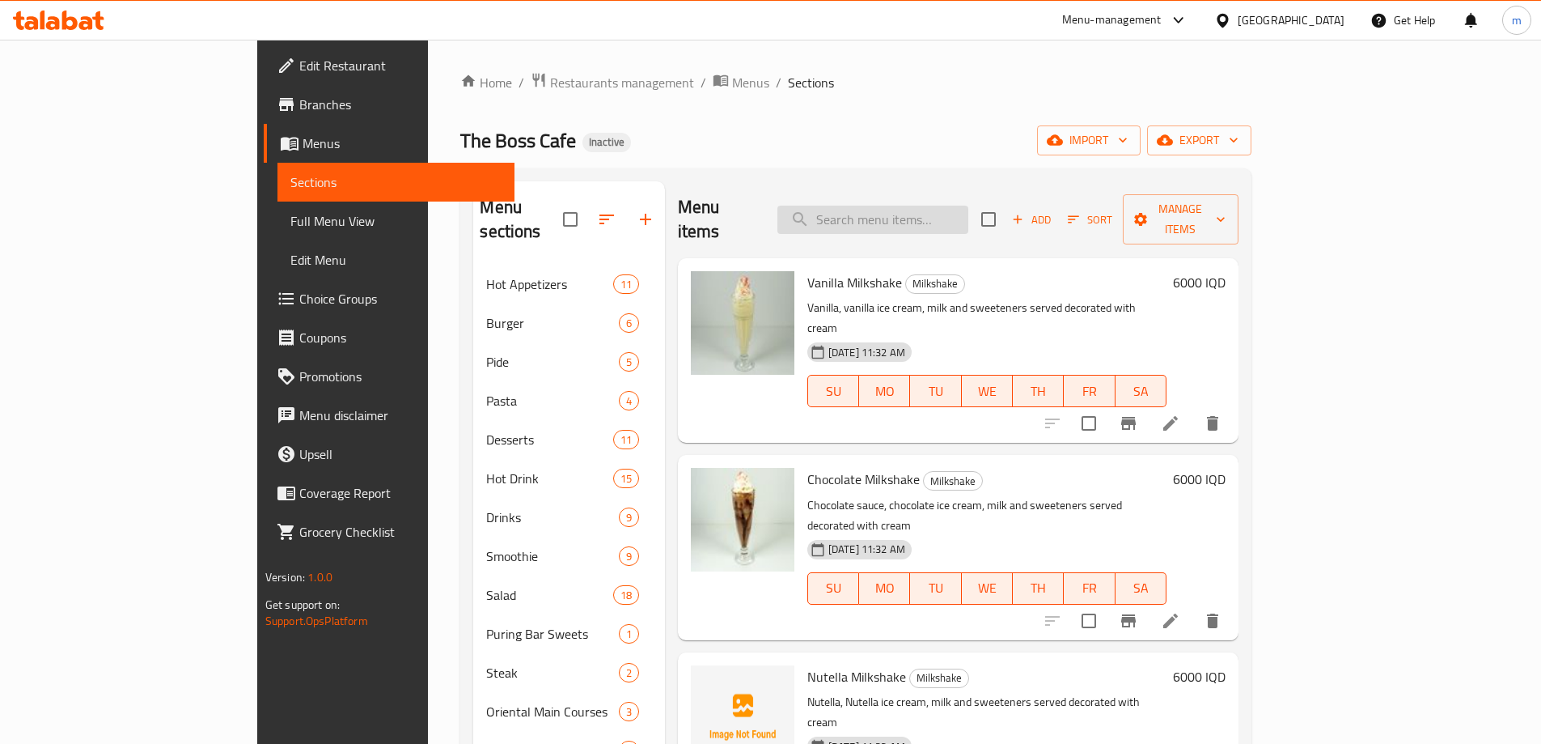
click at [893, 209] on input "search" at bounding box center [873, 220] width 191 height 28
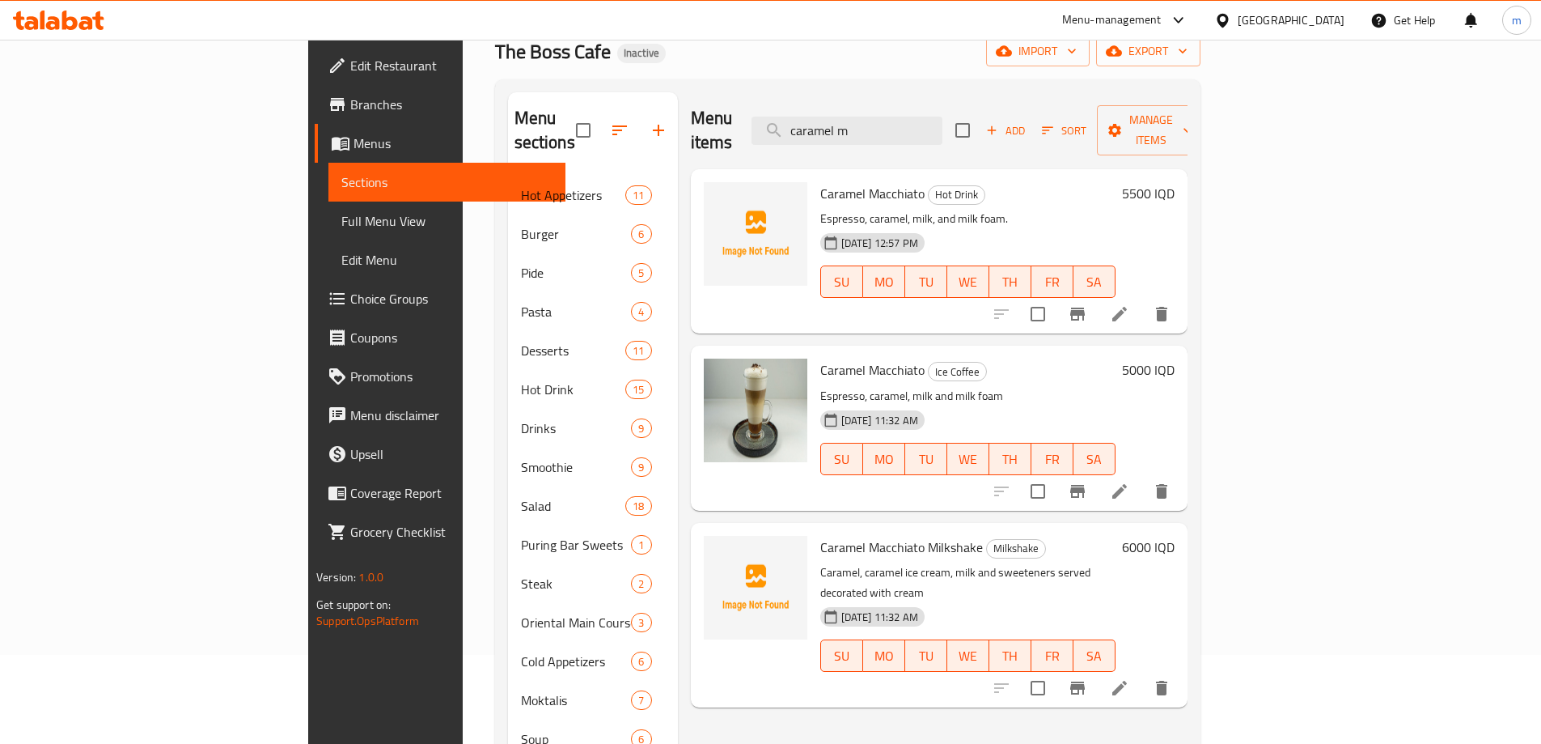
scroll to position [108, 0]
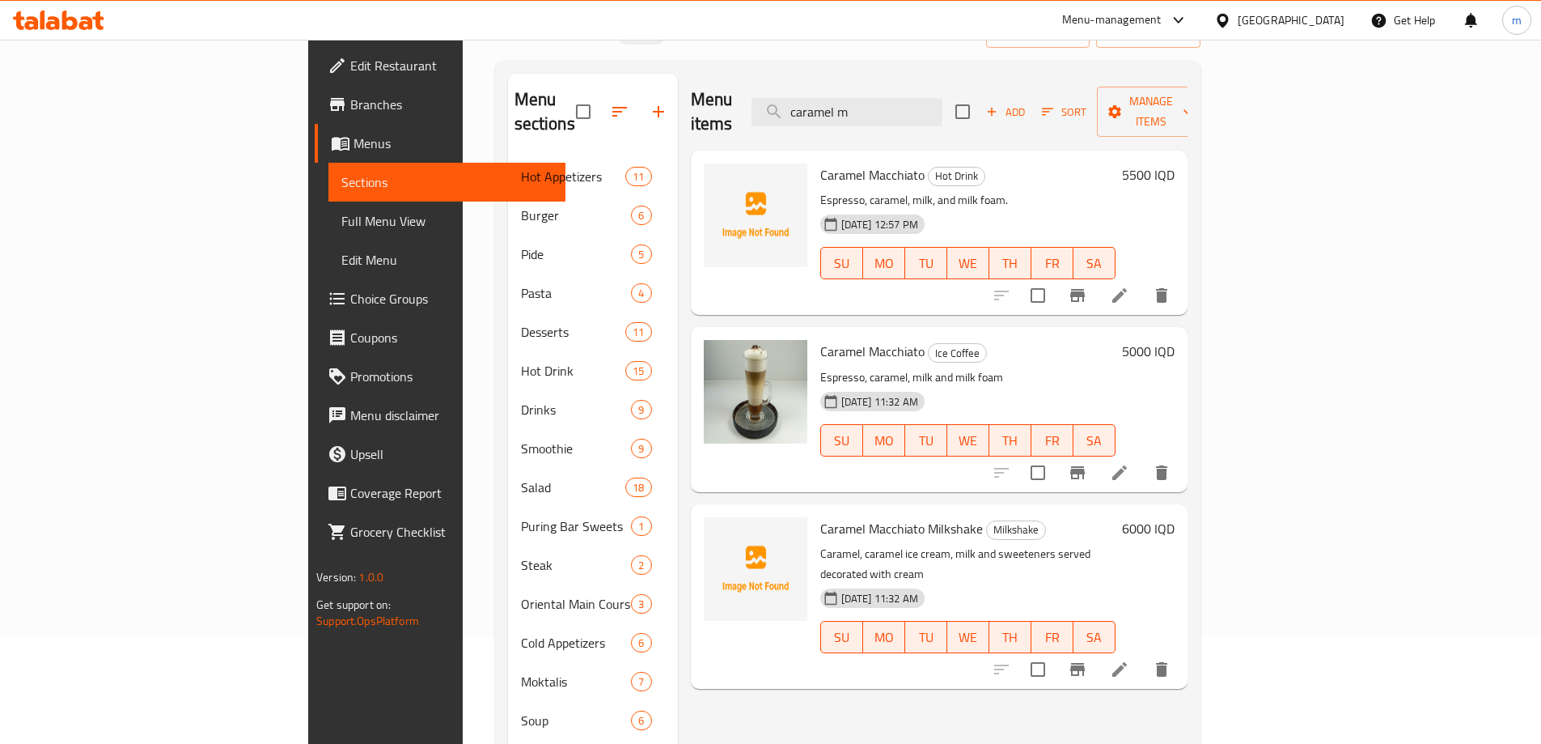
type input "caramel m"
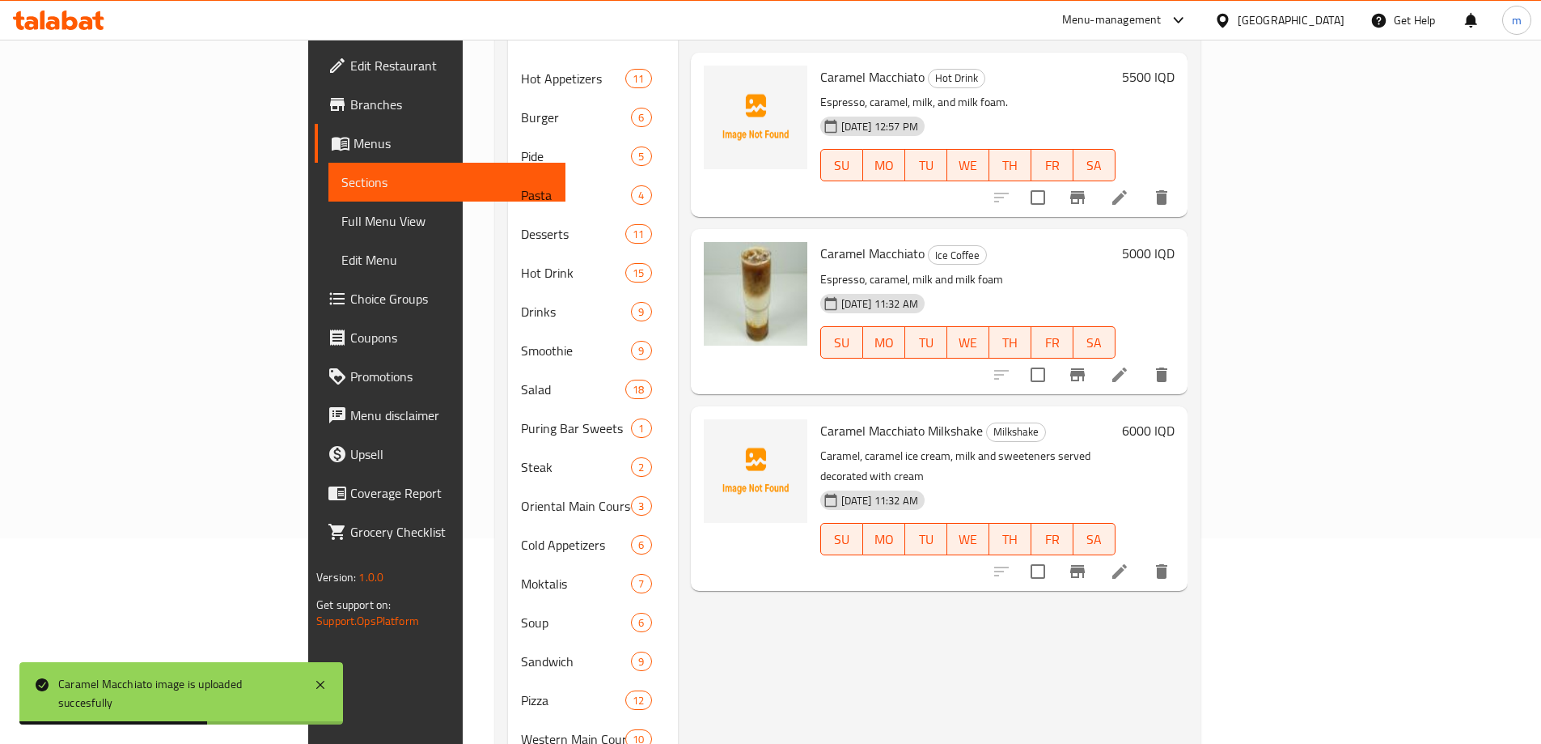
scroll to position [216, 0]
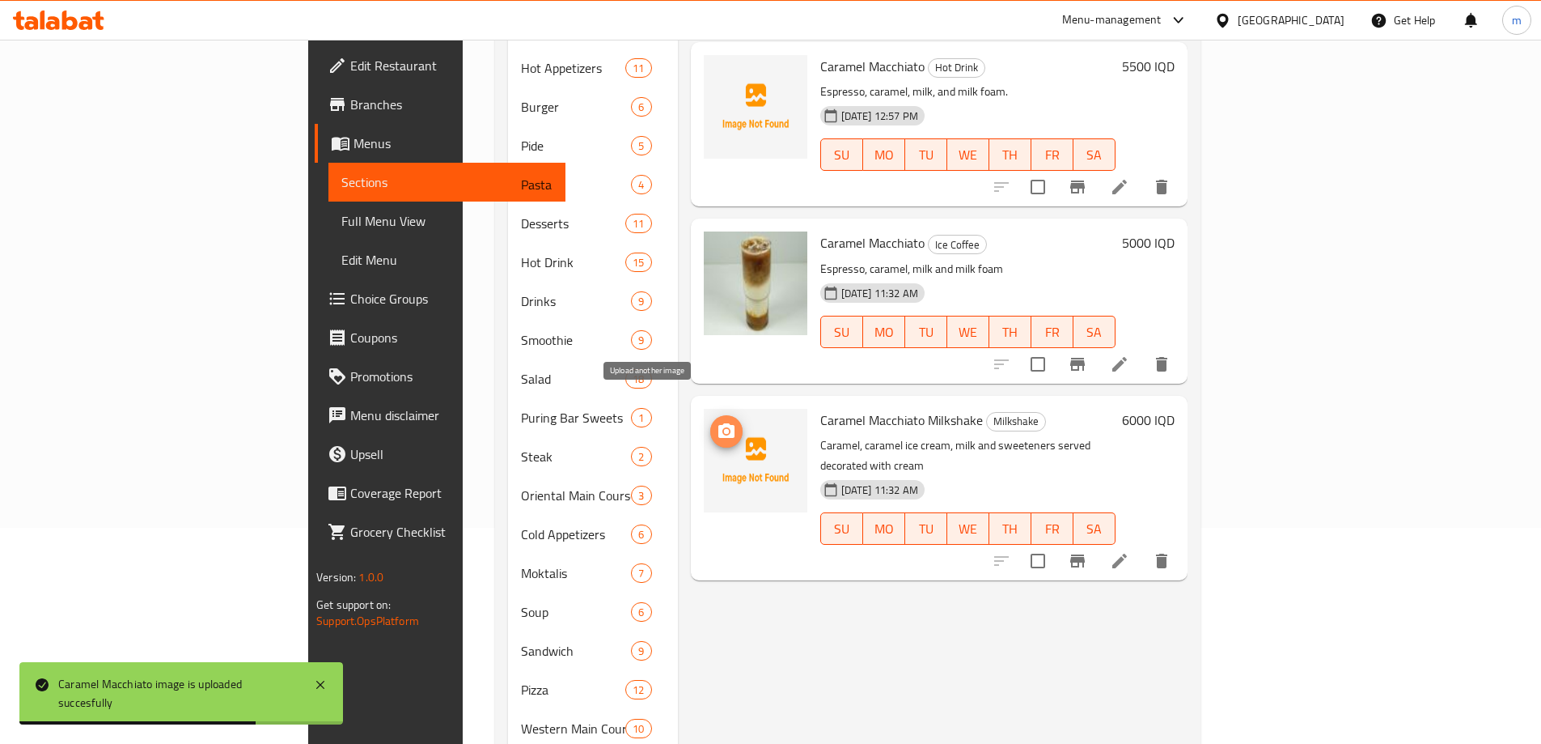
click at [719, 423] on icon "upload picture" at bounding box center [727, 430] width 16 height 15
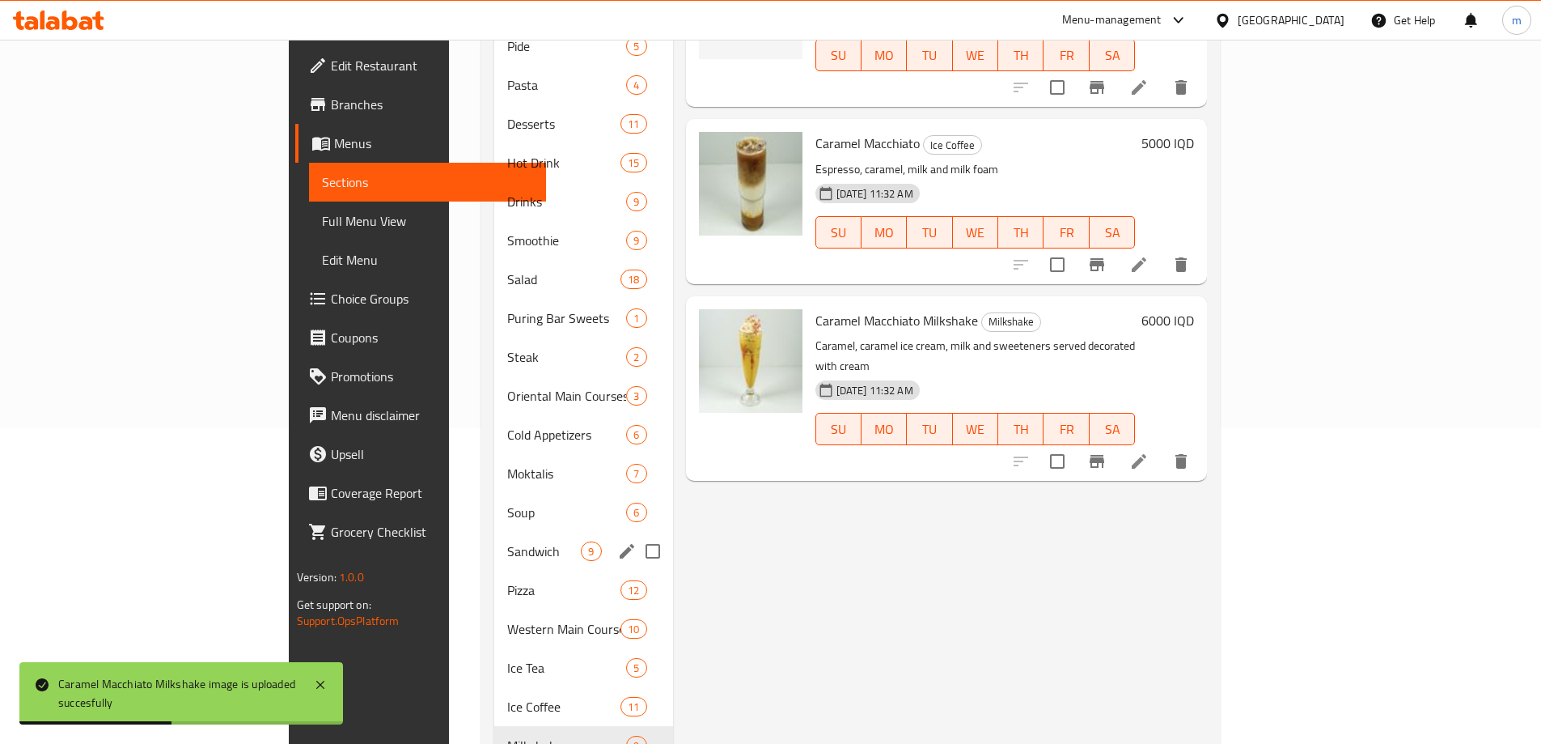
scroll to position [364, 0]
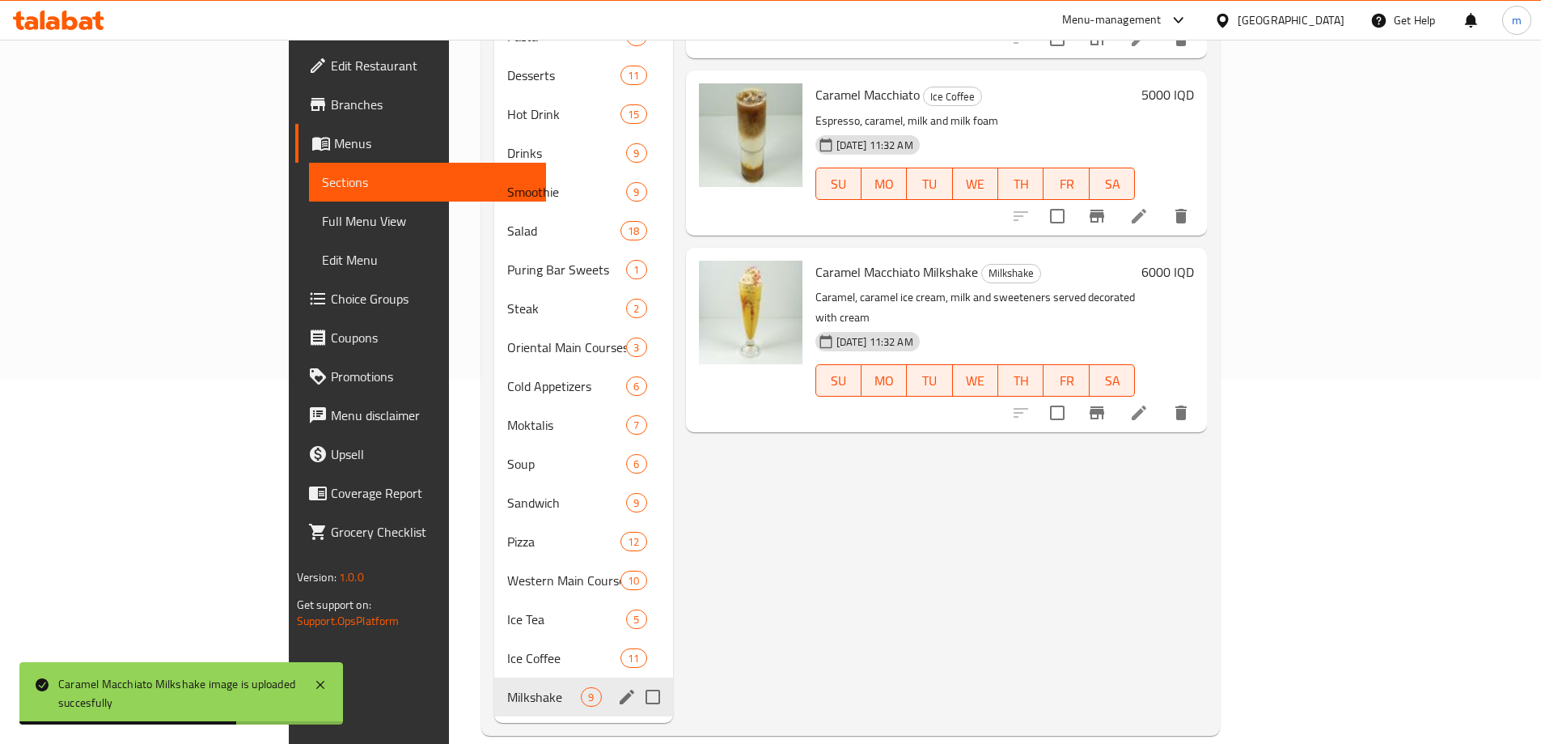
drag, startPoint x: 381, startPoint y: 685, endPoint x: 402, endPoint y: 659, distance: 33.4
click at [494, 686] on div "Milkshake 9" at bounding box center [583, 696] width 178 height 39
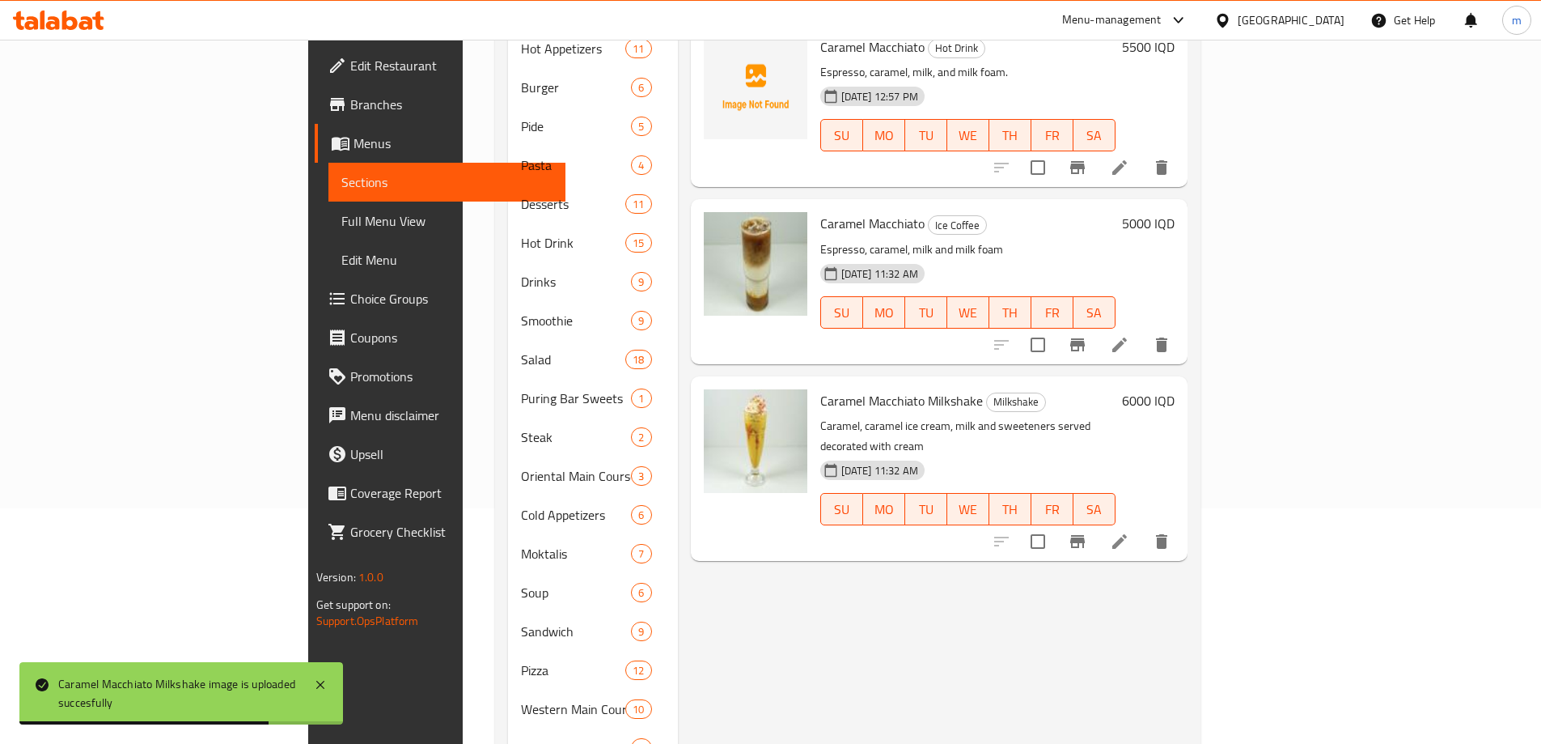
scroll to position [95, 0]
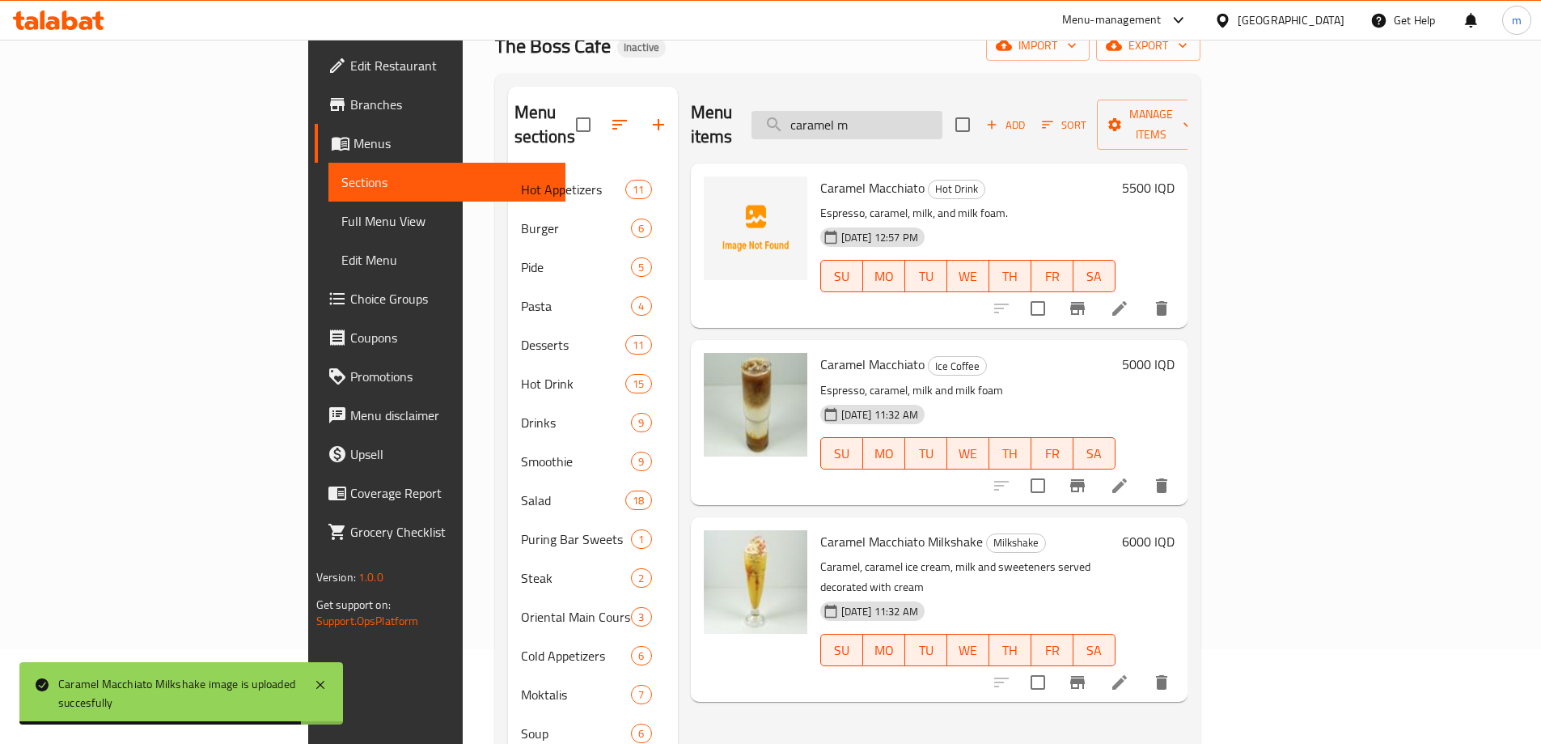
click at [934, 111] on input "caramel m" at bounding box center [847, 125] width 191 height 28
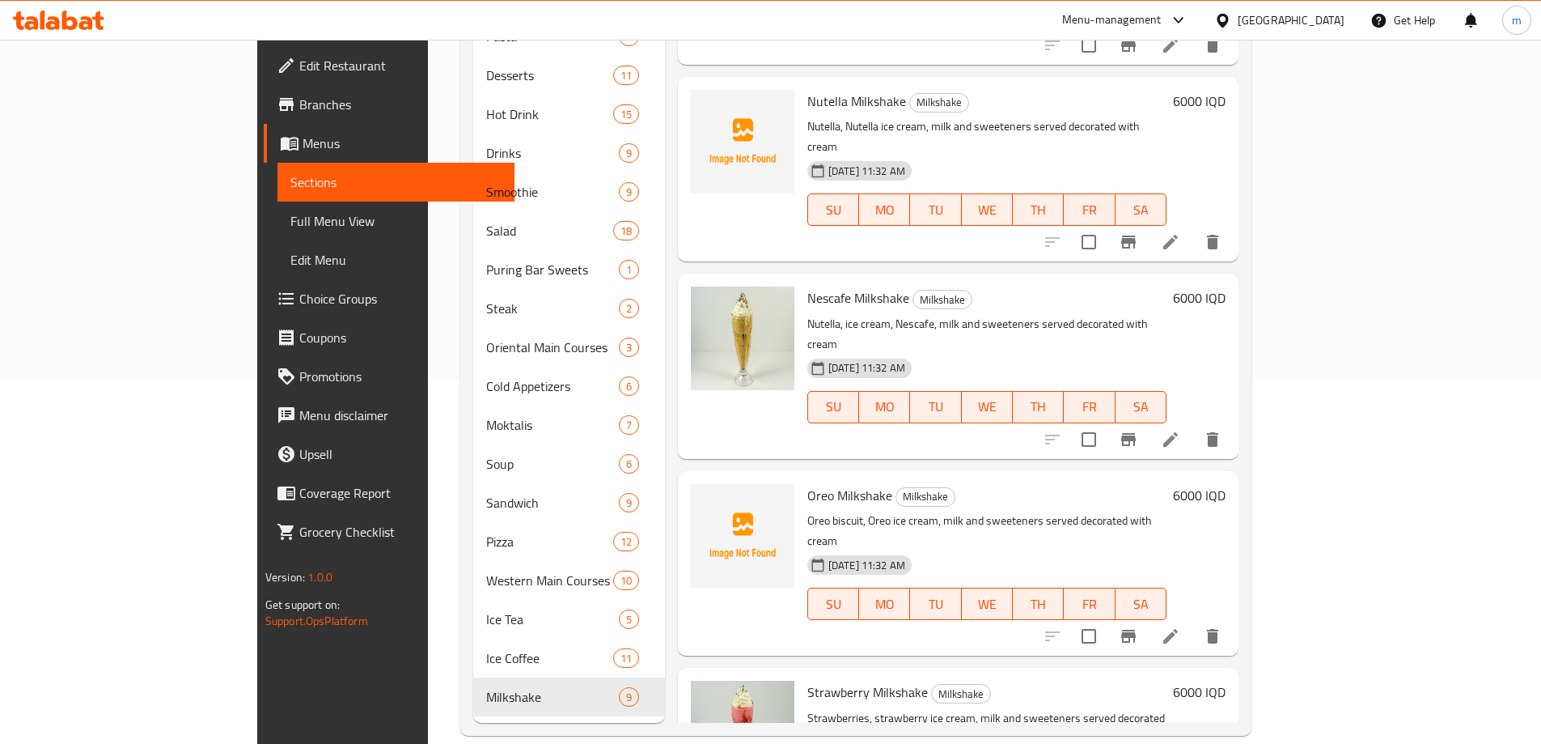
scroll to position [210, 0]
click at [808, 484] on span "Oreo Milkshake" at bounding box center [850, 496] width 85 height 24
click at [665, 398] on div "Menu items Add Sort Manage items Vanilla Milkshake Milkshake Vanilla, [PERSON_N…" at bounding box center [952, 269] width 574 height 905
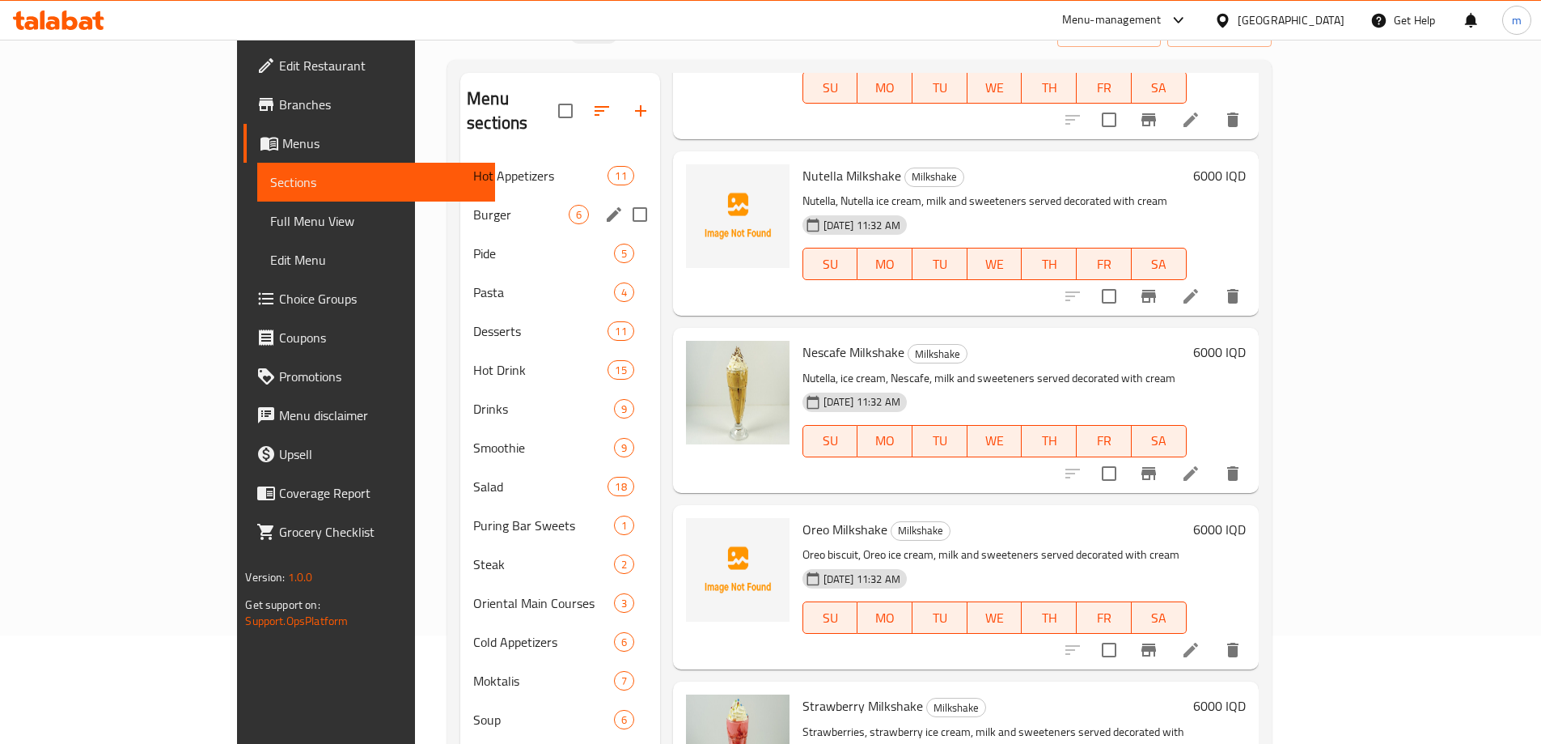
scroll to position [95, 0]
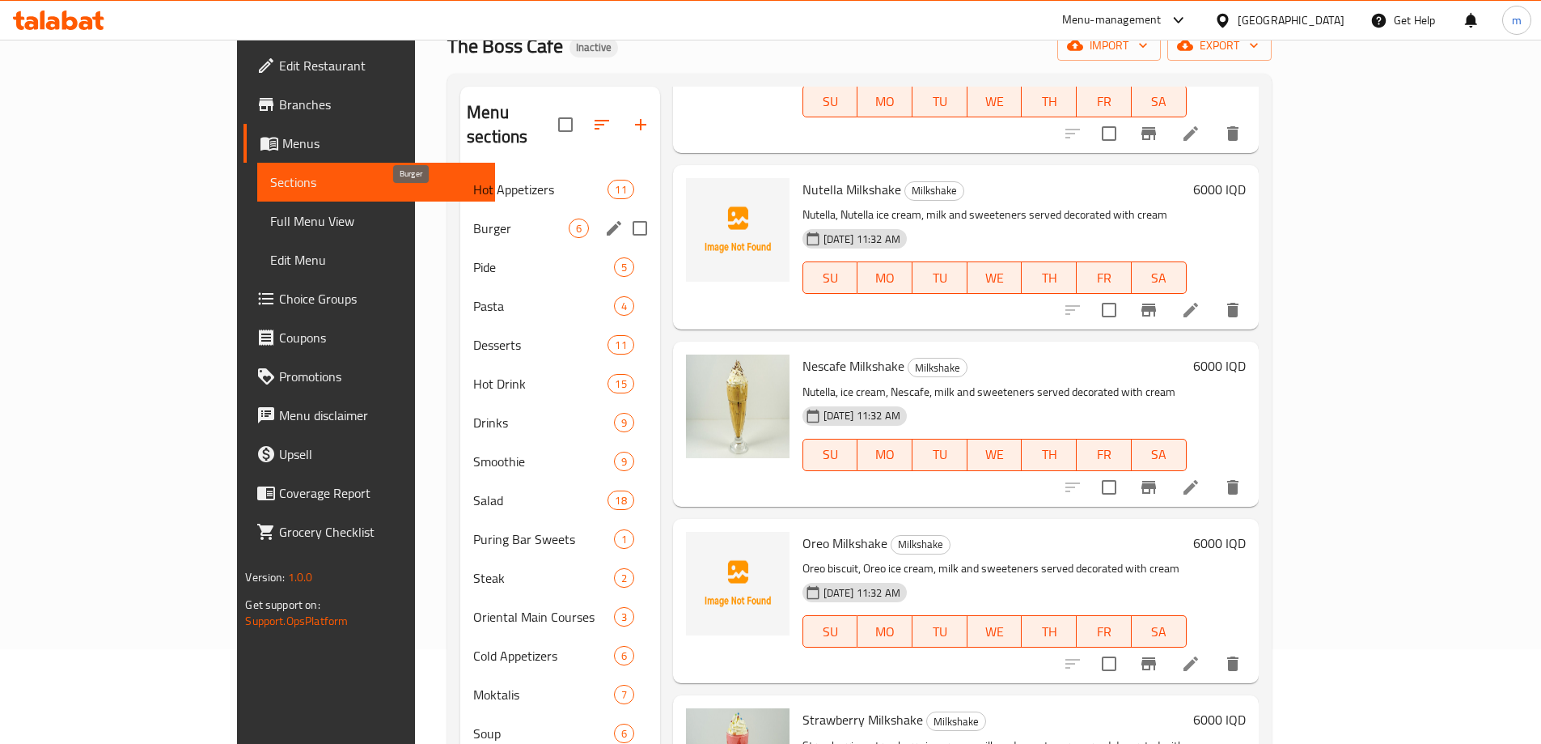
click at [473, 218] on span "Burger" at bounding box center [520, 227] width 95 height 19
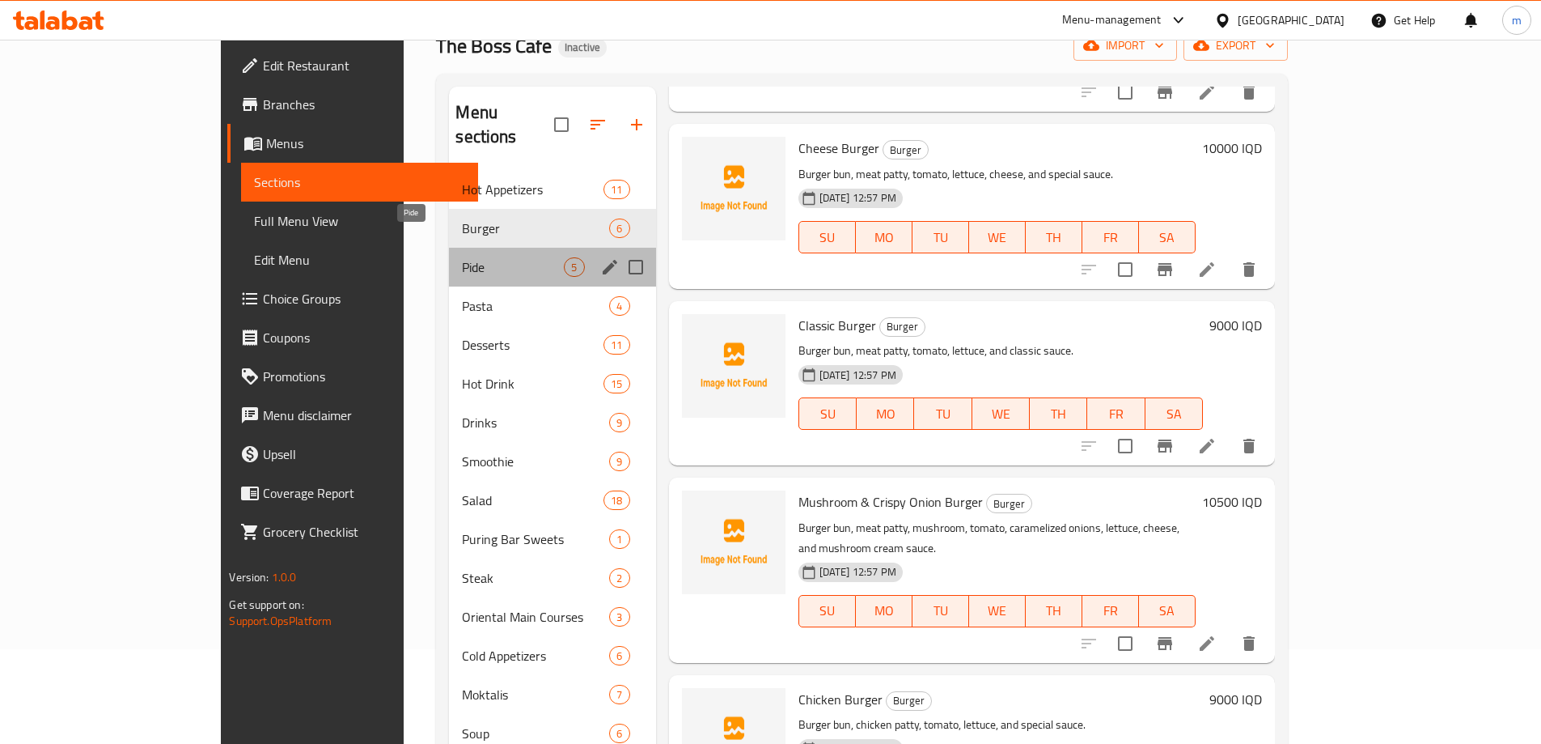
click at [462, 257] on span "Pide" at bounding box center [513, 266] width 102 height 19
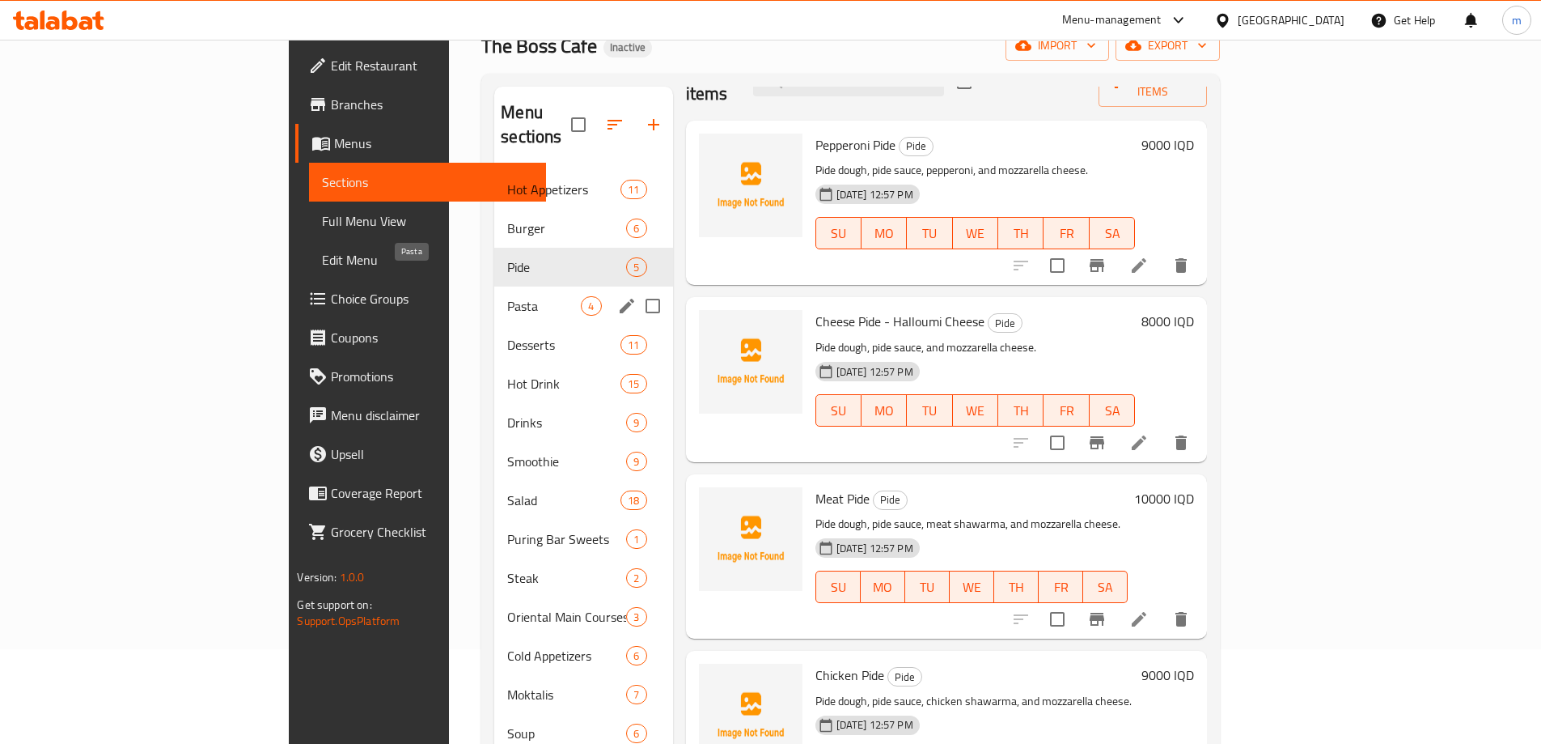
click at [507, 296] on span "Pasta" at bounding box center [544, 305] width 74 height 19
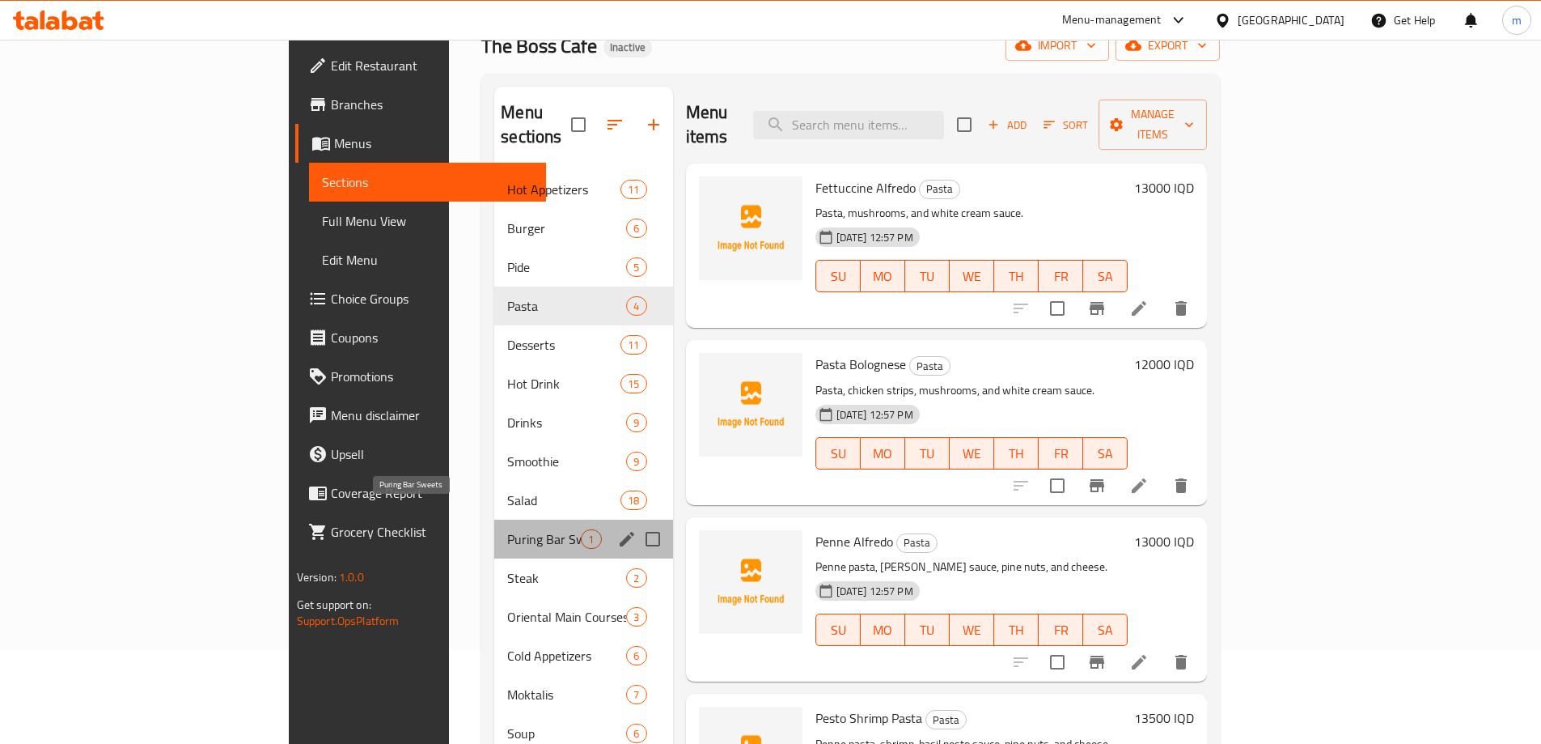
click at [507, 529] on span "Puring Bar Sweets" at bounding box center [544, 538] width 74 height 19
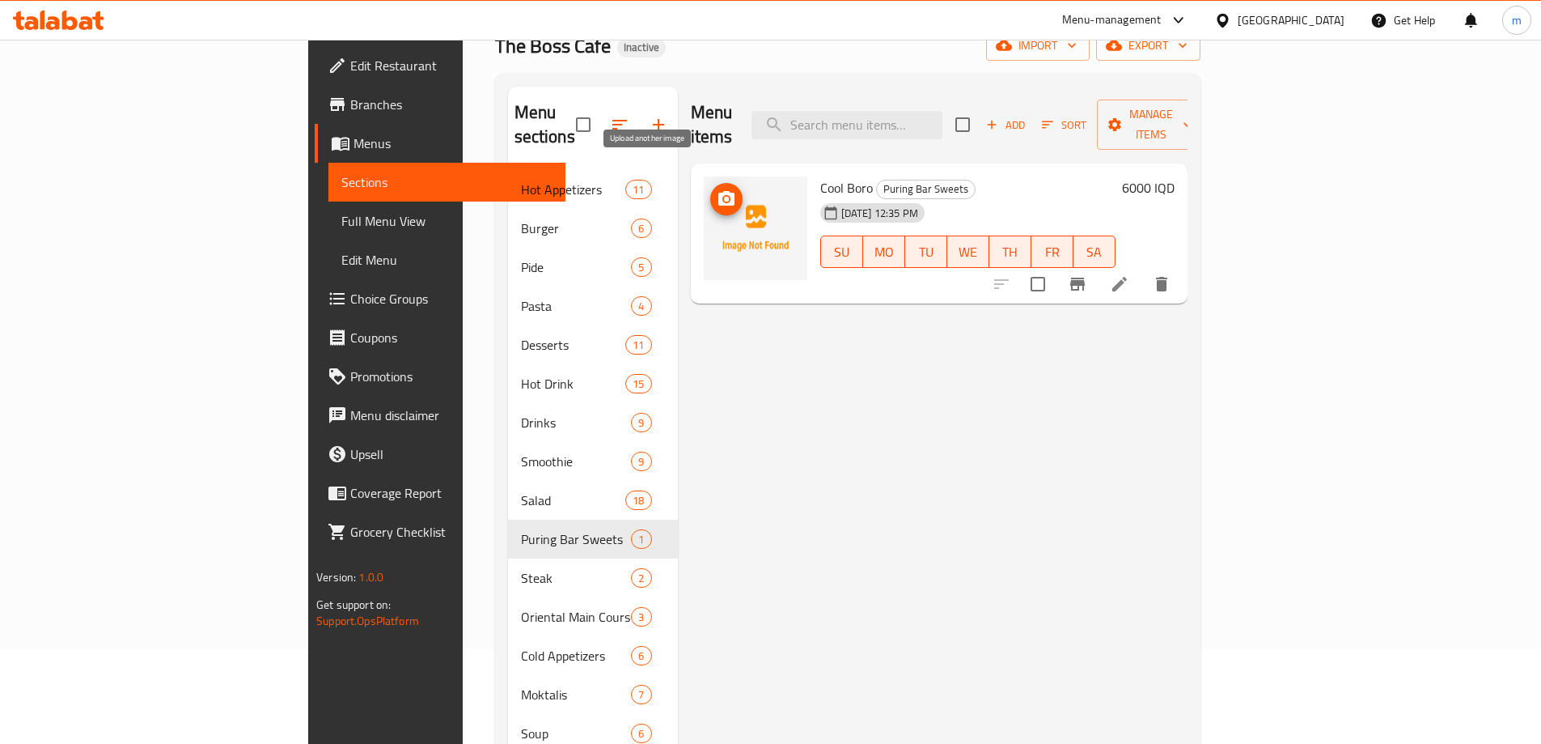
click at [717, 189] on icon "upload picture" at bounding box center [726, 198] width 19 height 19
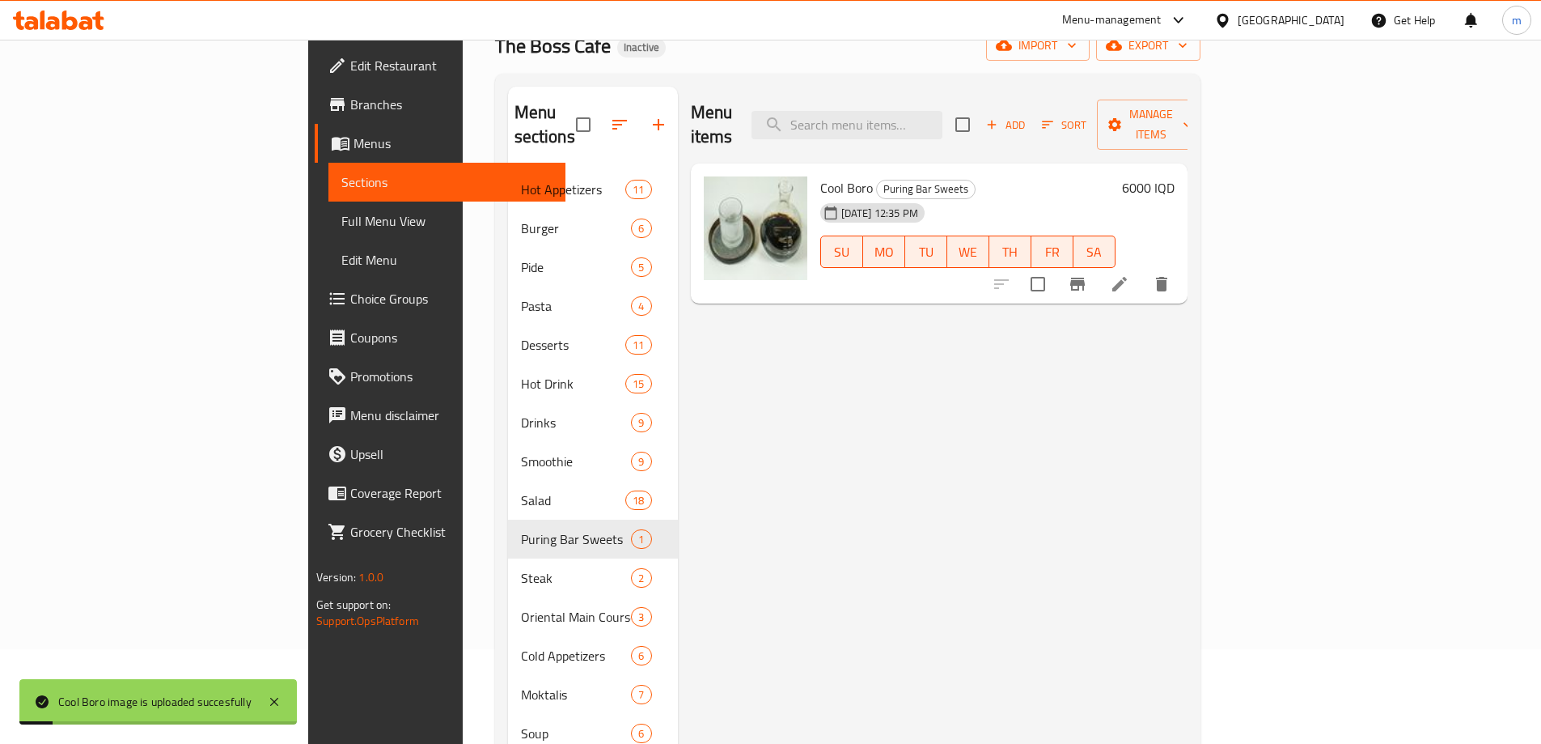
click at [821, 176] on span "Cool Boro" at bounding box center [847, 188] width 53 height 24
click at [1130, 274] on icon at bounding box center [1119, 283] width 19 height 19
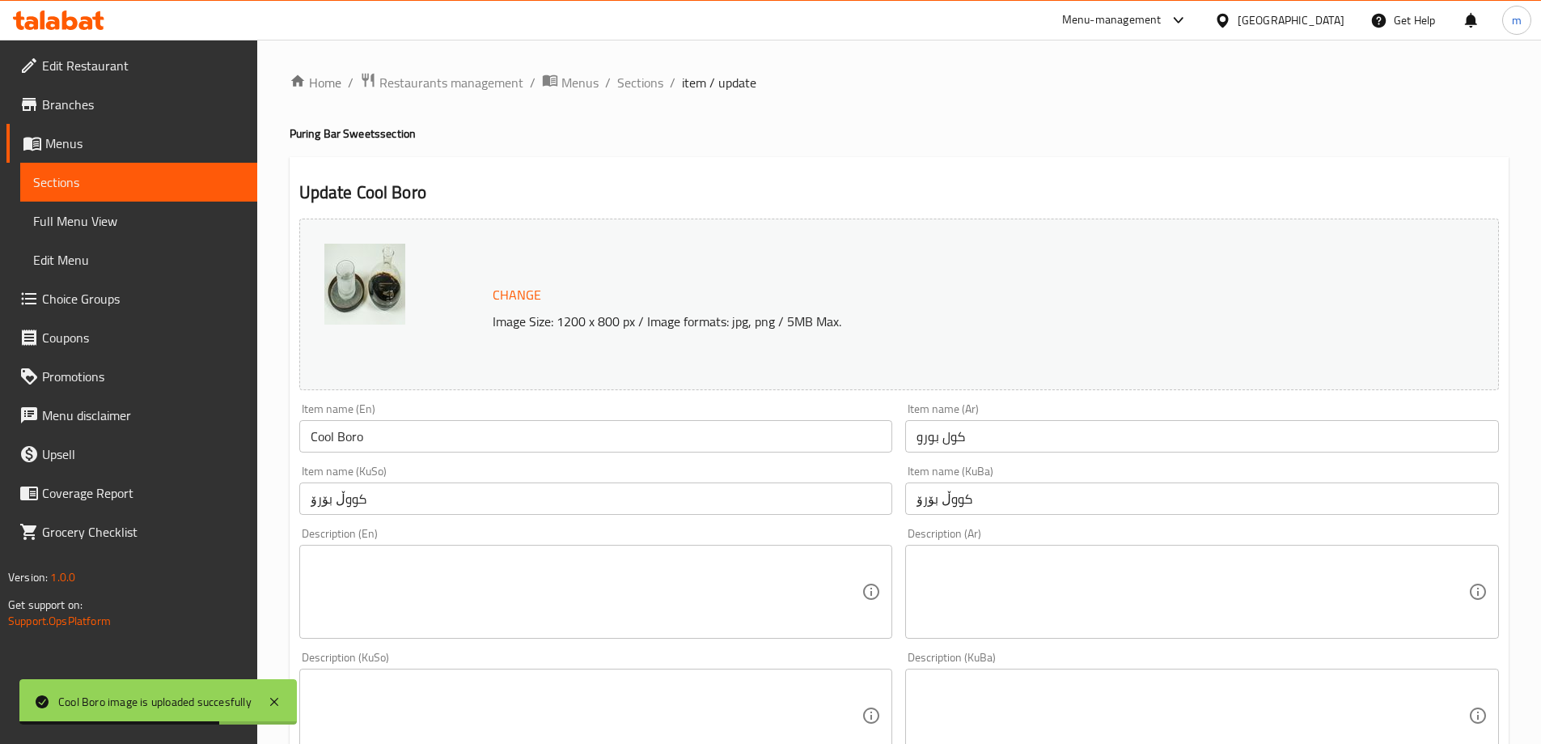
click at [349, 435] on input "Cool Boro" at bounding box center [596, 436] width 594 height 32
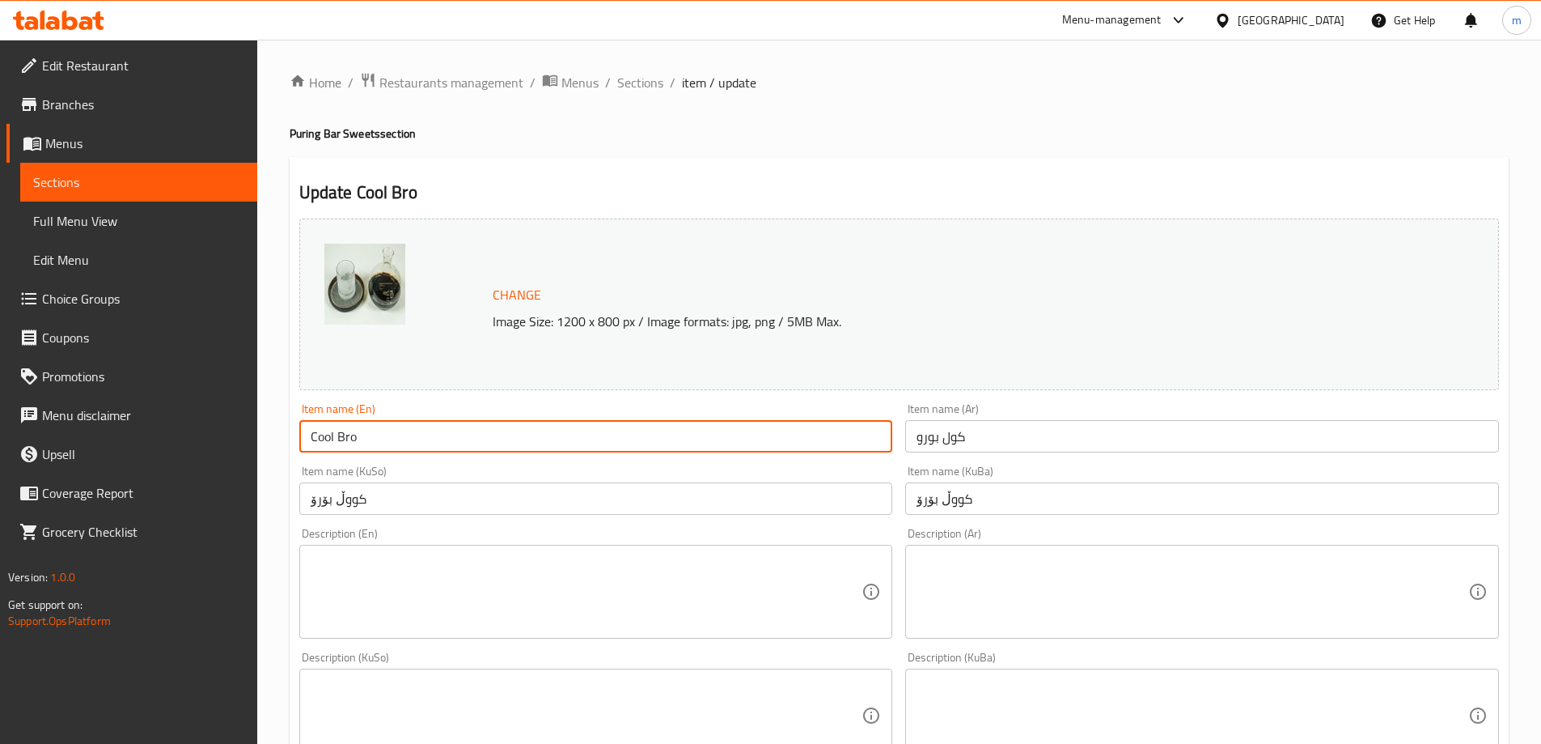
type input "Cool Boro"
click at [409, 470] on div "Item name (KuSo) کووڵ بۆرۆ Item name (KuSo)" at bounding box center [596, 489] width 594 height 49
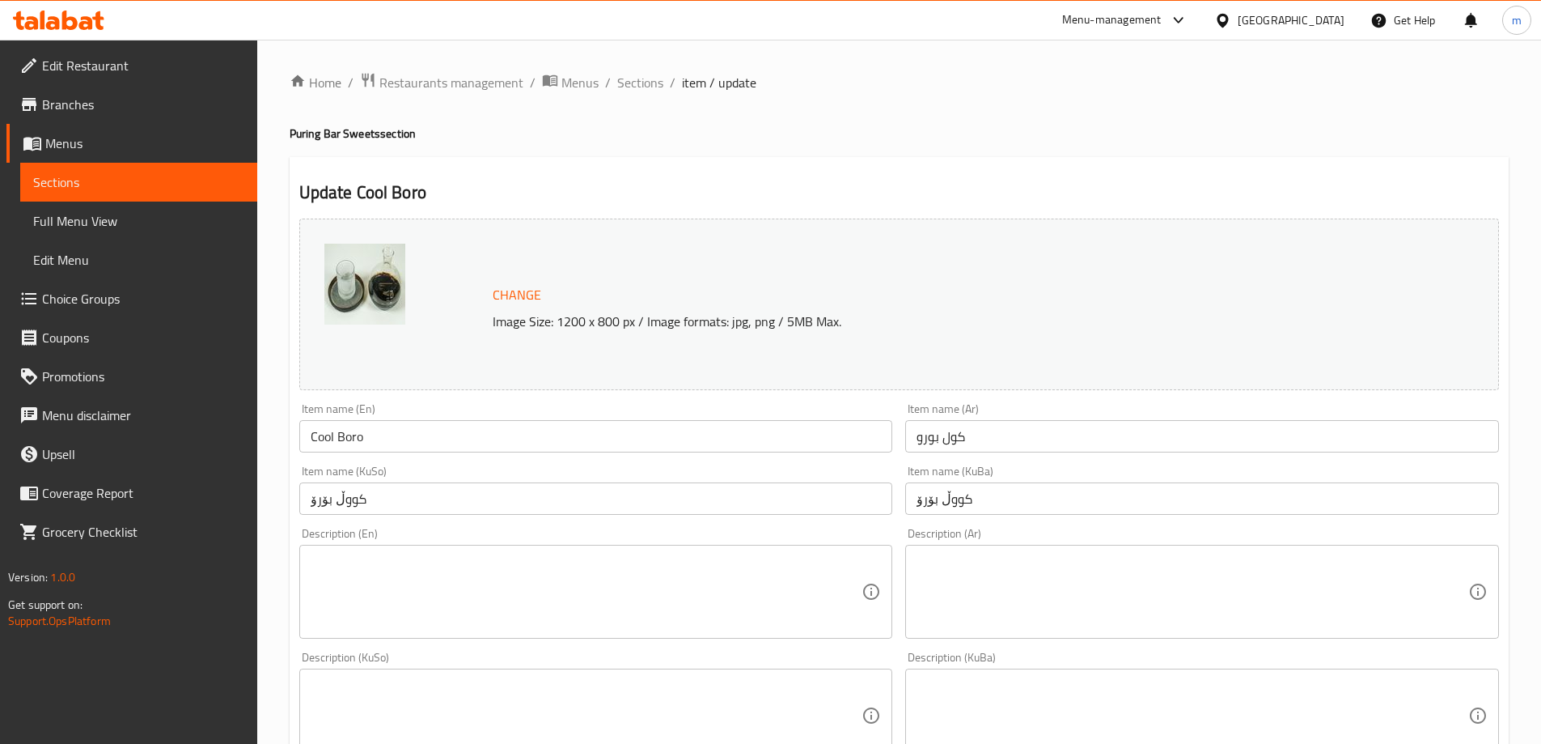
click at [862, 473] on div "Item name (KuSo) کووڵ بۆرۆ Item name (KuSo)" at bounding box center [596, 489] width 594 height 49
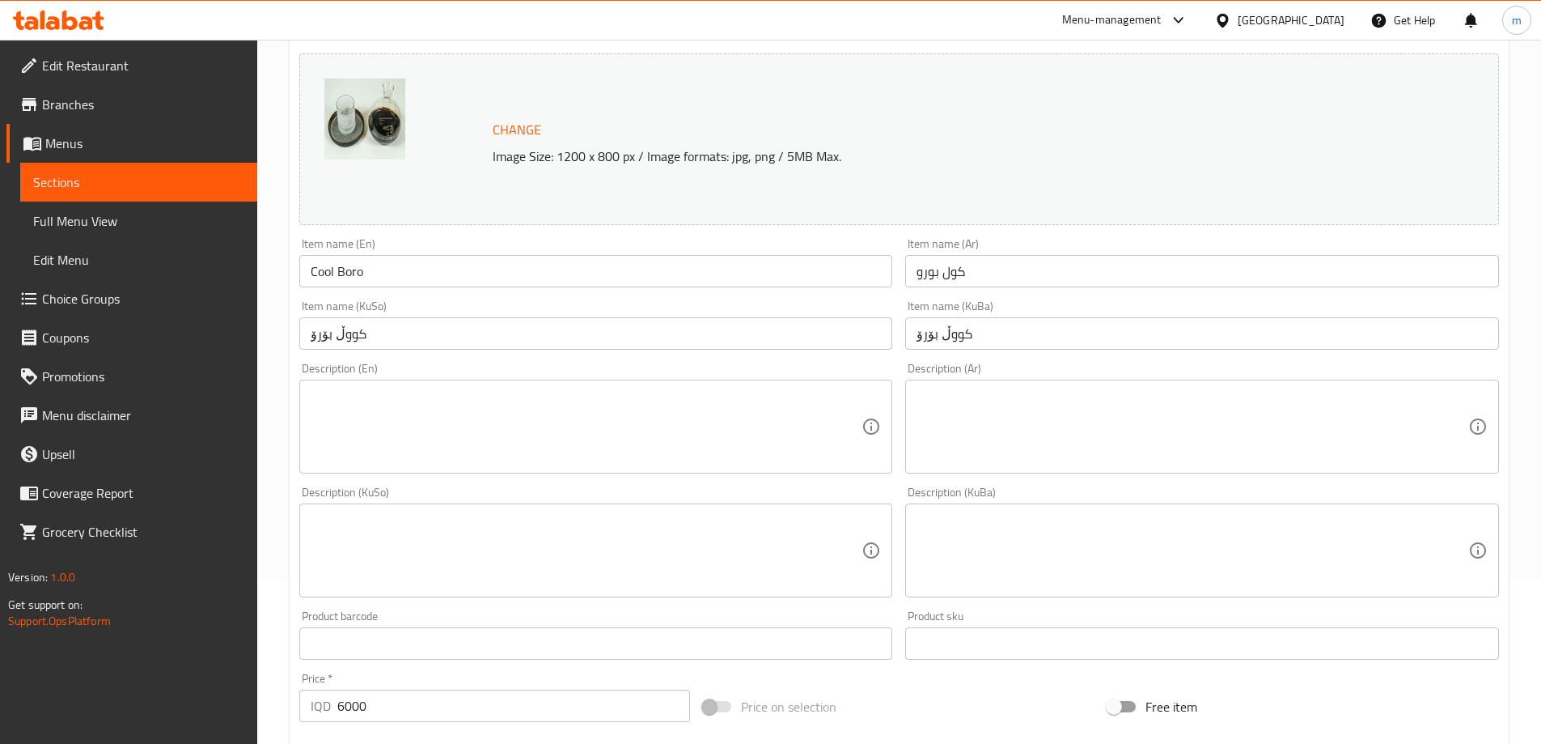
scroll to position [162, 0]
click at [136, 201] on link "Sections" at bounding box center [138, 182] width 237 height 39
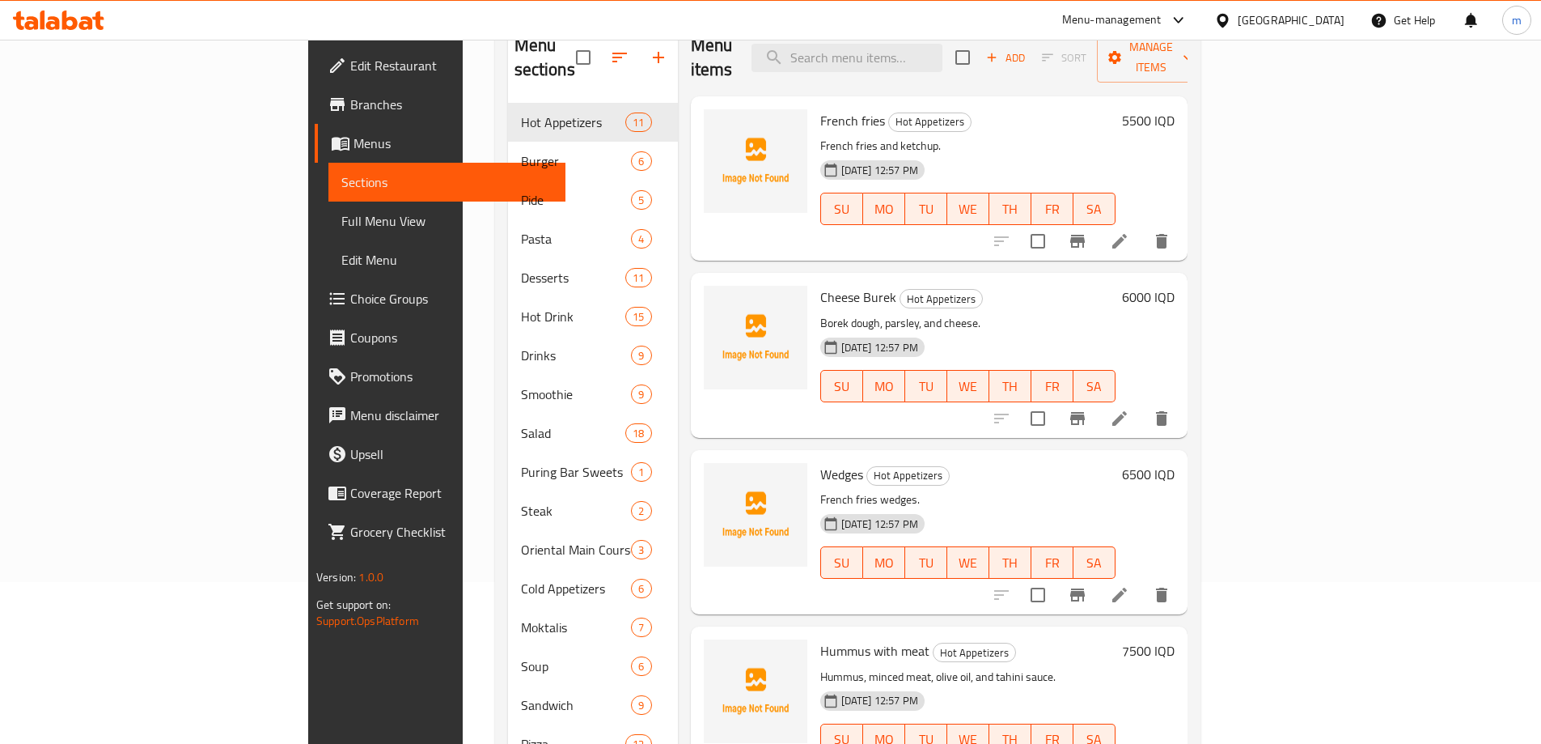
click at [329, 208] on link "Full Menu View" at bounding box center [447, 220] width 237 height 39
click at [341, 218] on span "Full Menu View" at bounding box center [446, 220] width 211 height 19
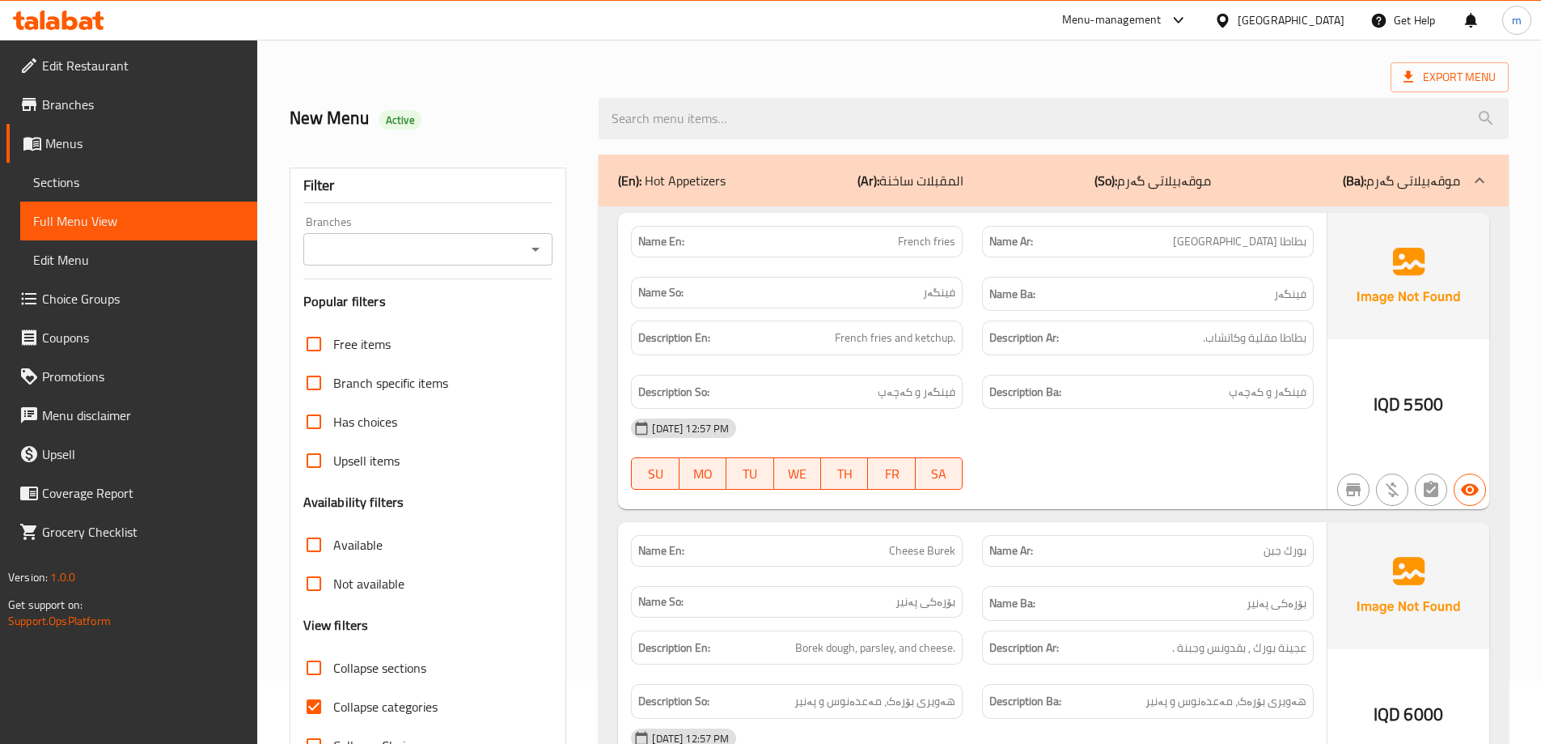
scroll to position [54, 0]
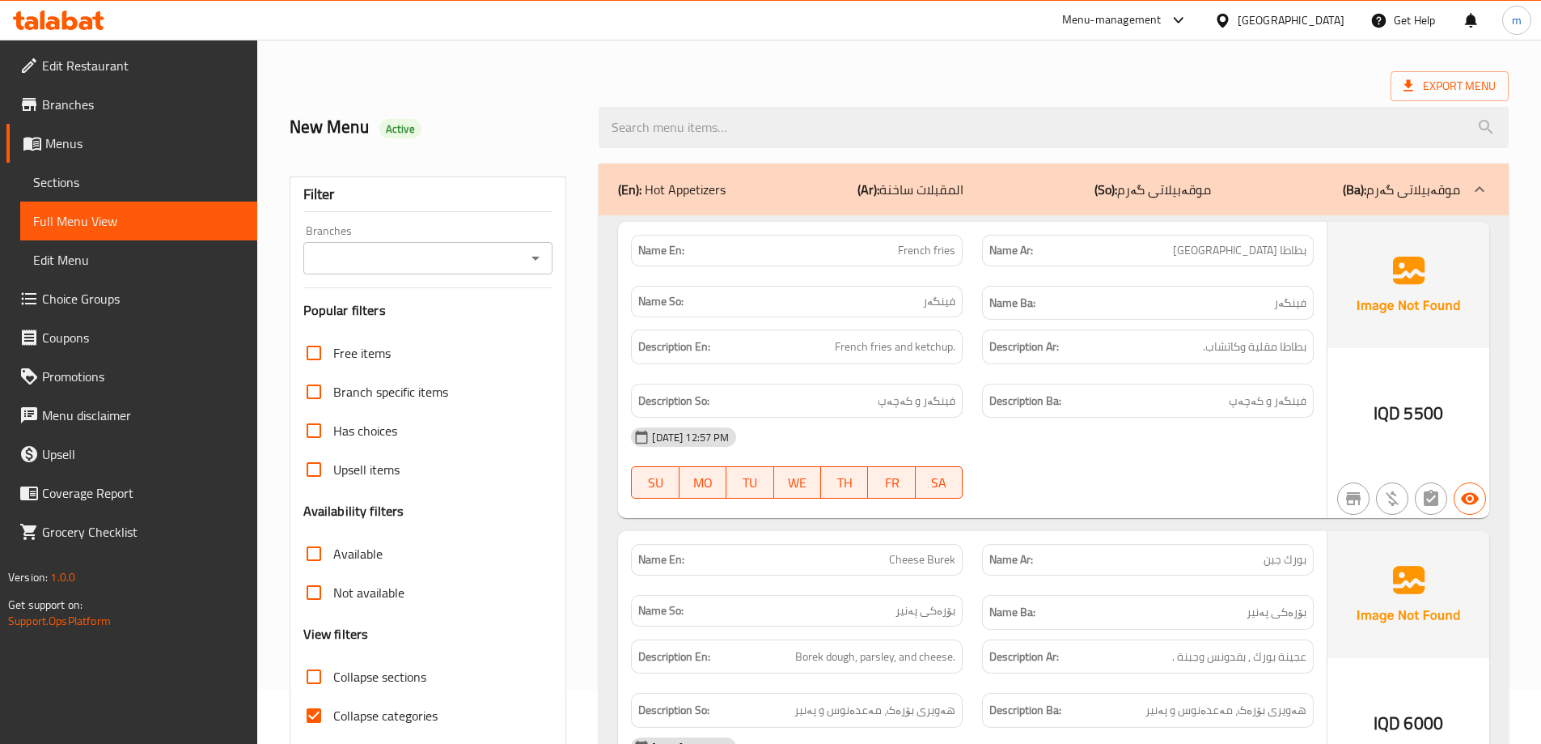
click at [539, 258] on icon "Open" at bounding box center [535, 257] width 19 height 19
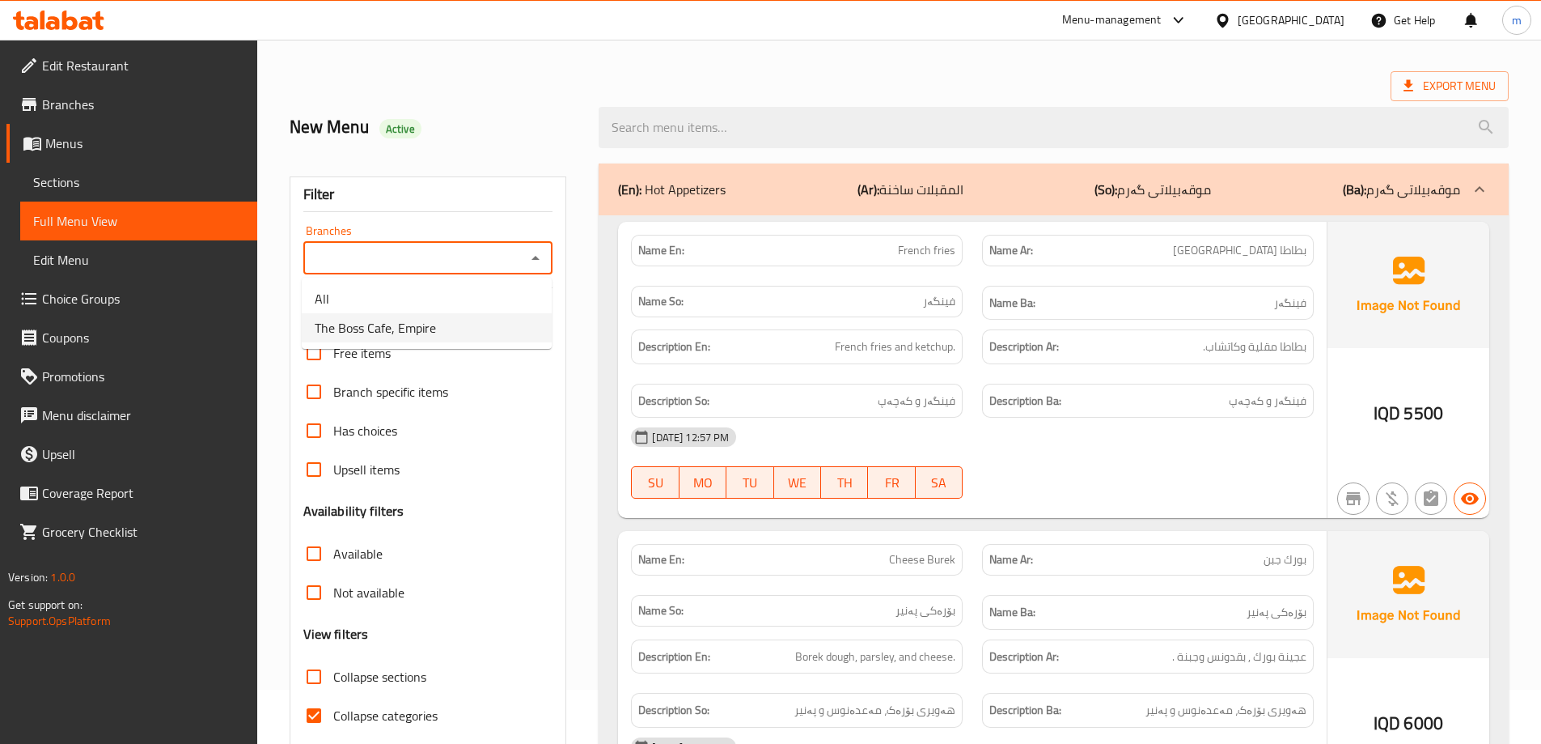
click at [383, 324] on span "The Boss Cafe, Empire" at bounding box center [375, 327] width 121 height 19
type input "The Boss Cafe, Empire"
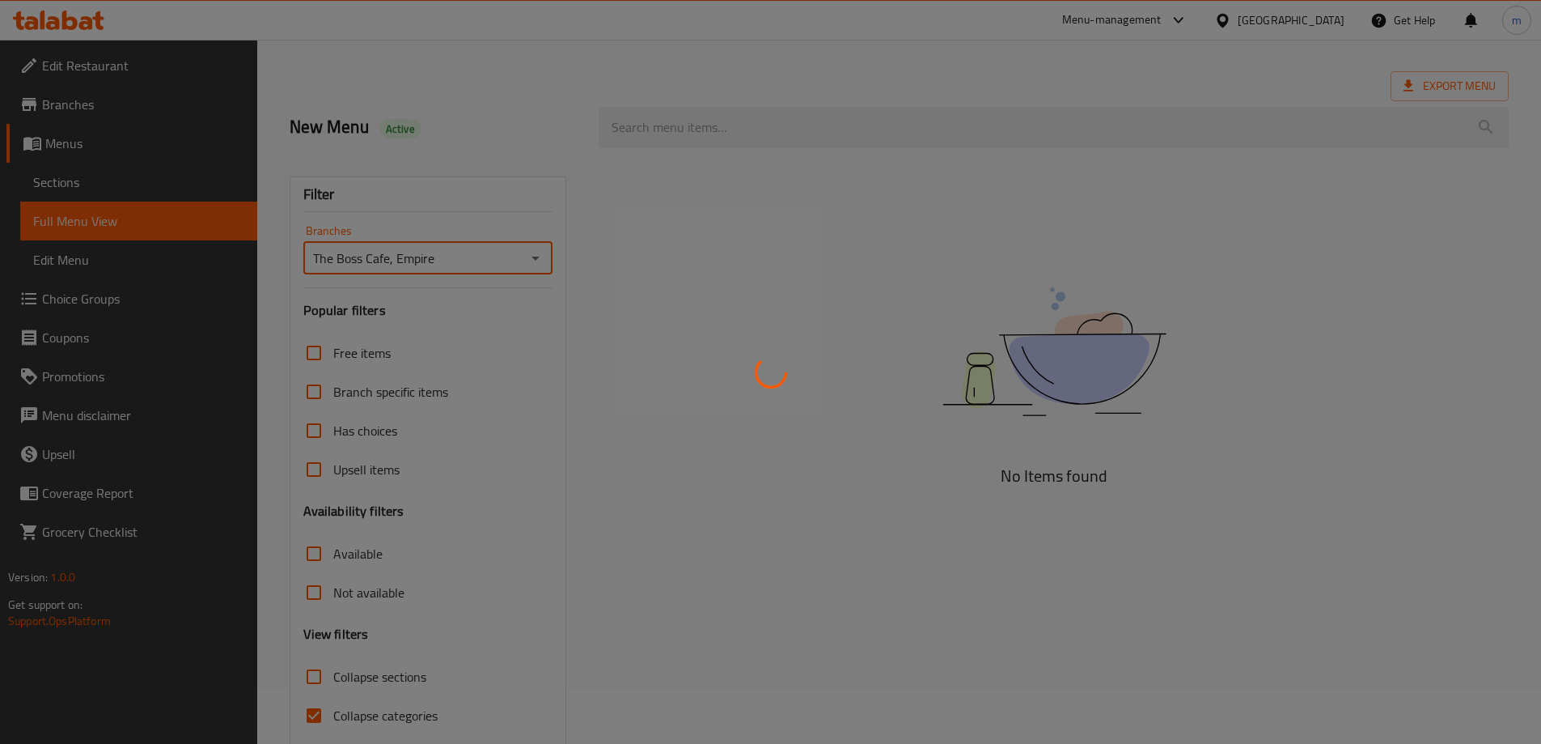
click at [163, 184] on div at bounding box center [770, 372] width 1541 height 744
click at [106, 177] on div at bounding box center [770, 372] width 1541 height 744
click at [94, 178] on div at bounding box center [770, 372] width 1541 height 744
click at [88, 180] on div at bounding box center [770, 372] width 1541 height 744
click at [83, 184] on div at bounding box center [770, 372] width 1541 height 744
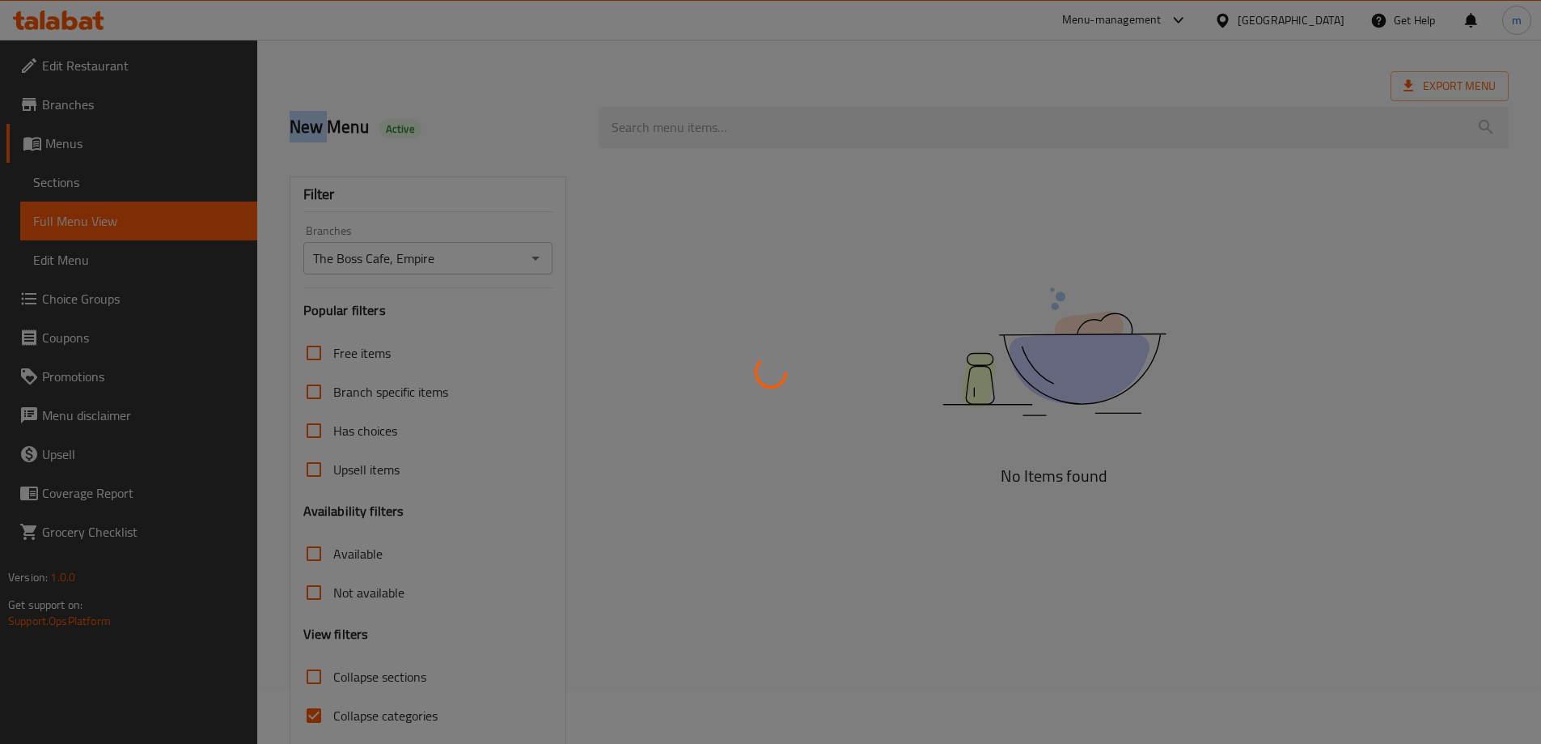
click at [83, 184] on div at bounding box center [770, 372] width 1541 height 744
click at [95, 184] on div at bounding box center [770, 372] width 1541 height 744
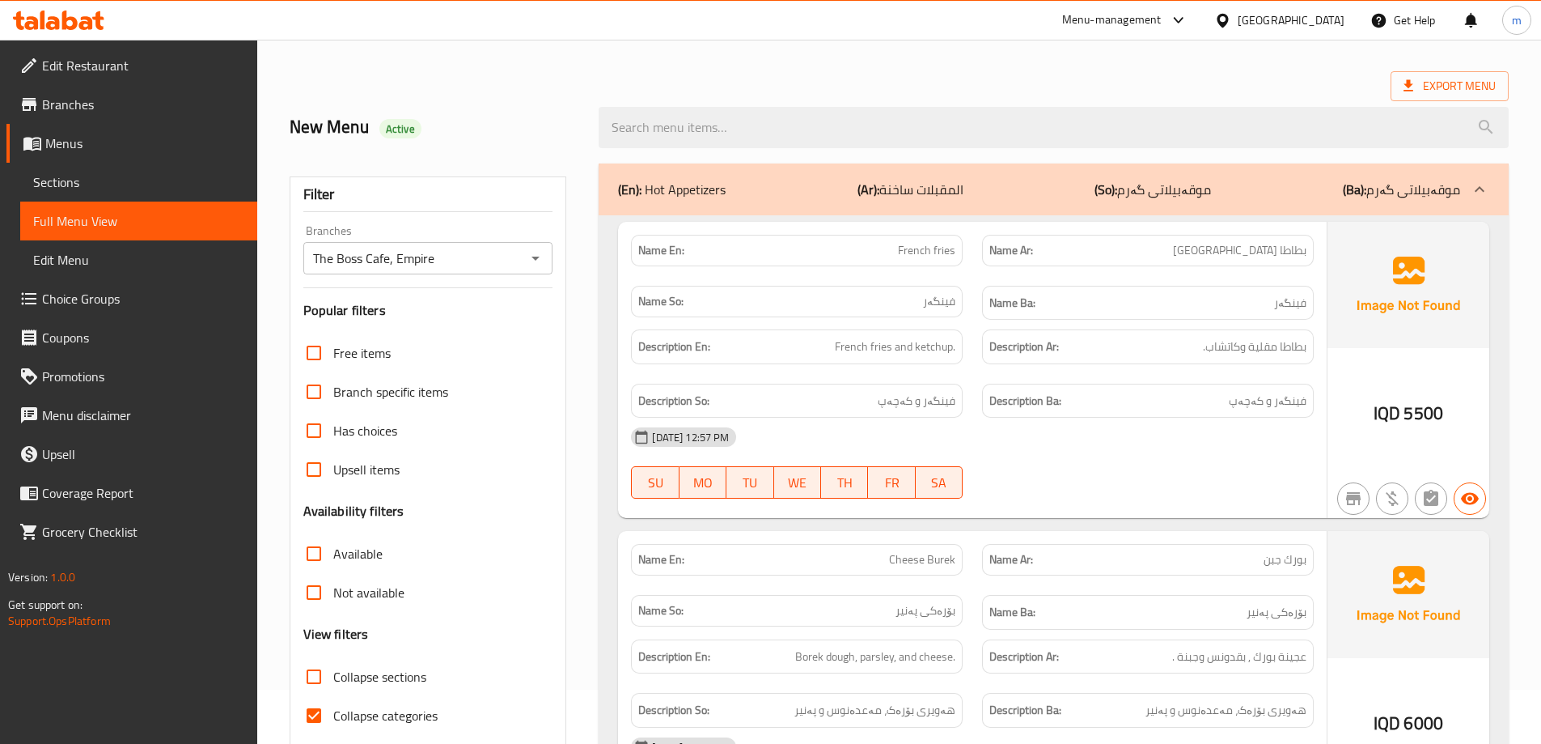
click at [102, 191] on span "Sections" at bounding box center [138, 181] width 211 height 19
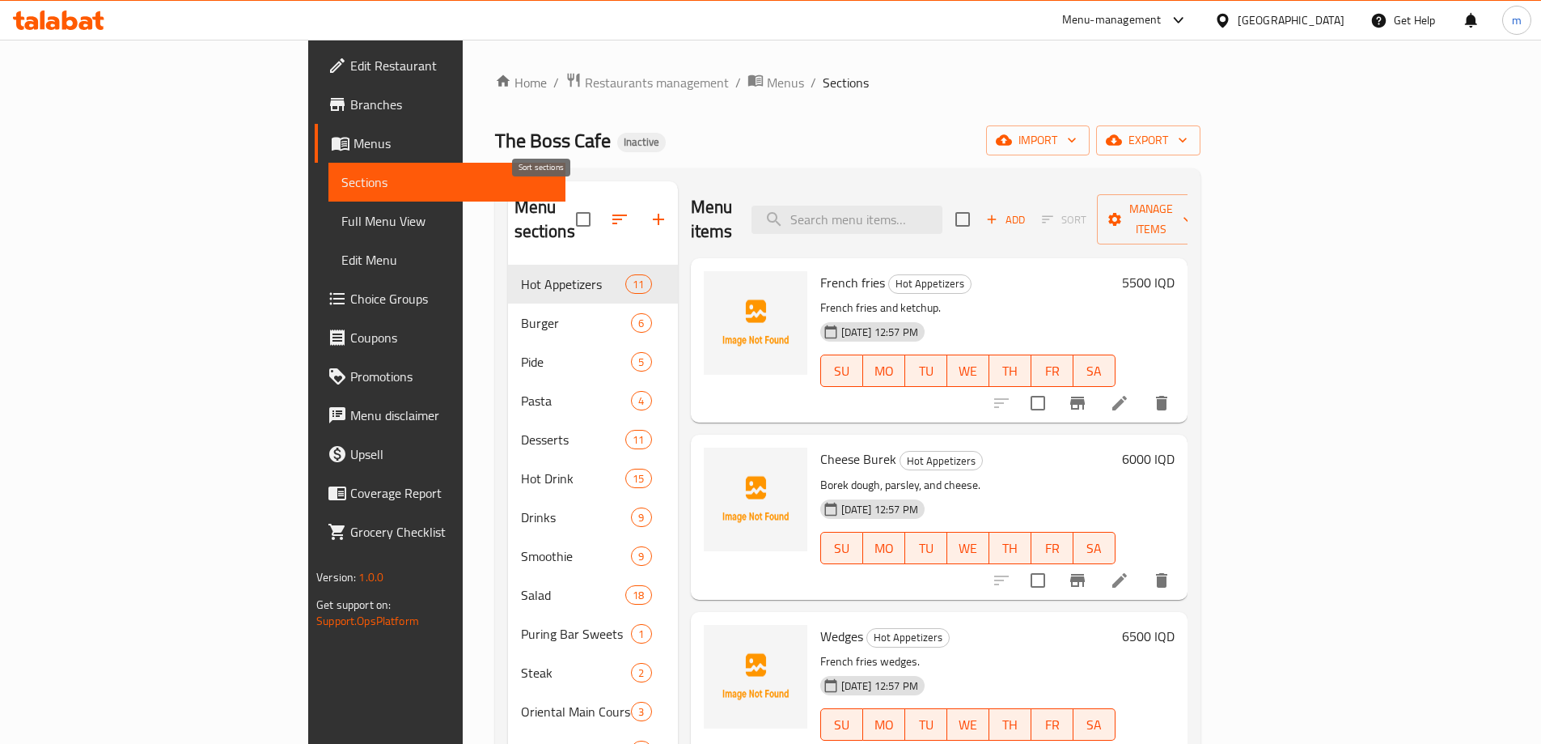
click at [613, 214] on icon "button" at bounding box center [620, 219] width 15 height 10
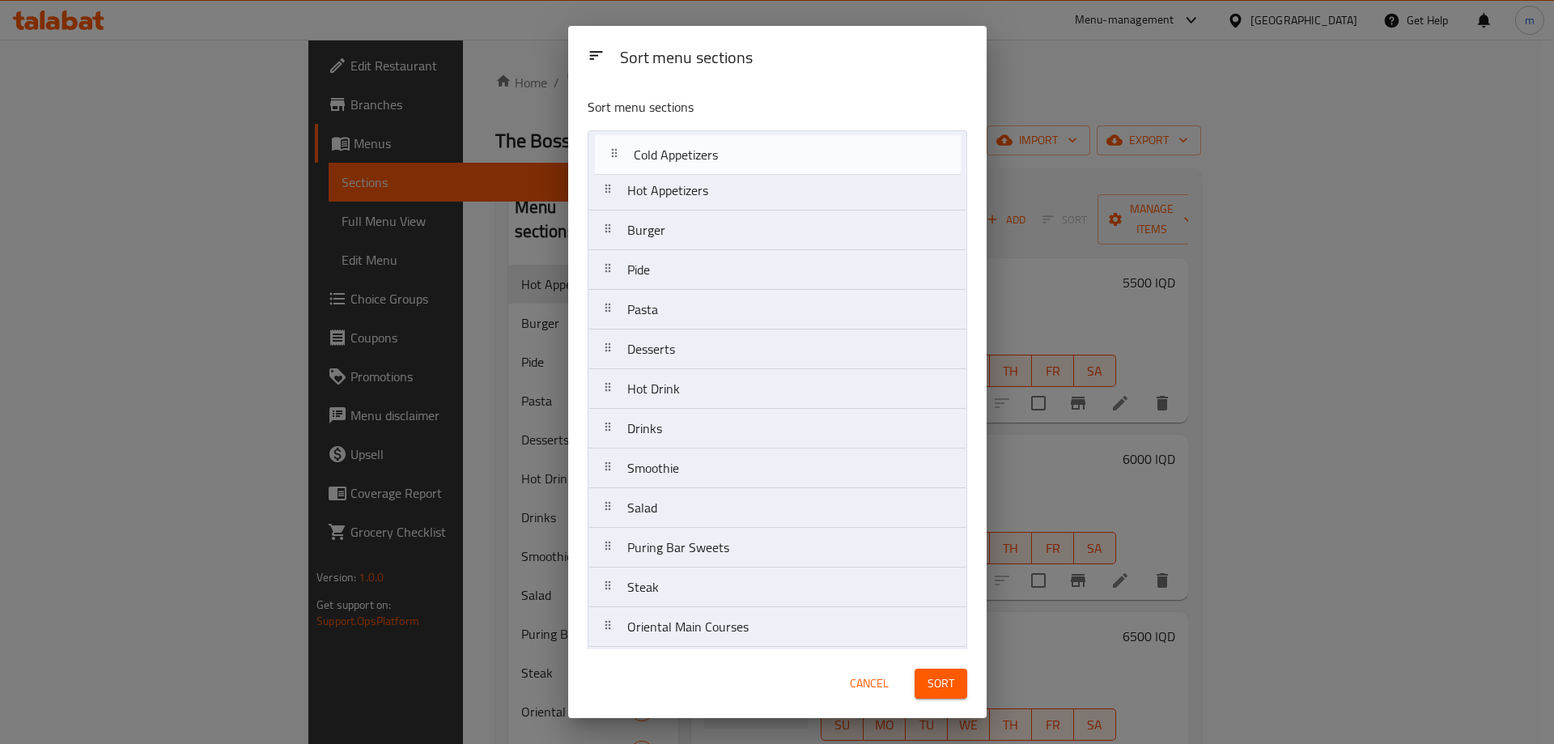
drag, startPoint x: 710, startPoint y: 601, endPoint x: 717, endPoint y: 161, distance: 440.2
click at [717, 161] on nav "Hot Appetizers Burger Pide Pasta Desserts Hot Drink Drinks Smoothie Salad Purin…" at bounding box center [777, 547] width 380 height 834
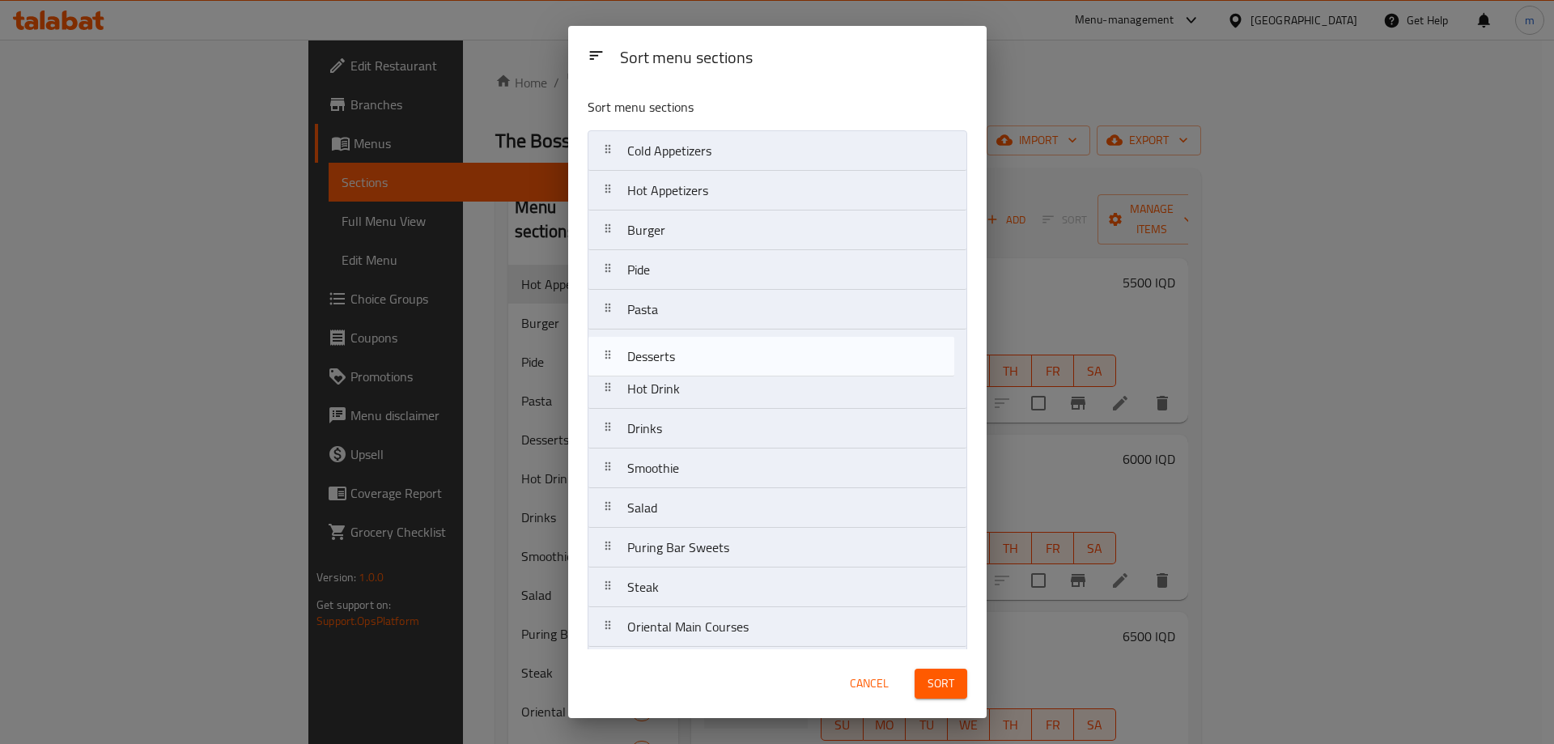
drag, startPoint x: 677, startPoint y: 352, endPoint x: 558, endPoint y: 537, distance: 220.6
click at [681, 364] on nav "Cold Appetizers Hot Appetizers Burger Pide Pasta Desserts Hot Drink Drinks Smoo…" at bounding box center [777, 547] width 380 height 834
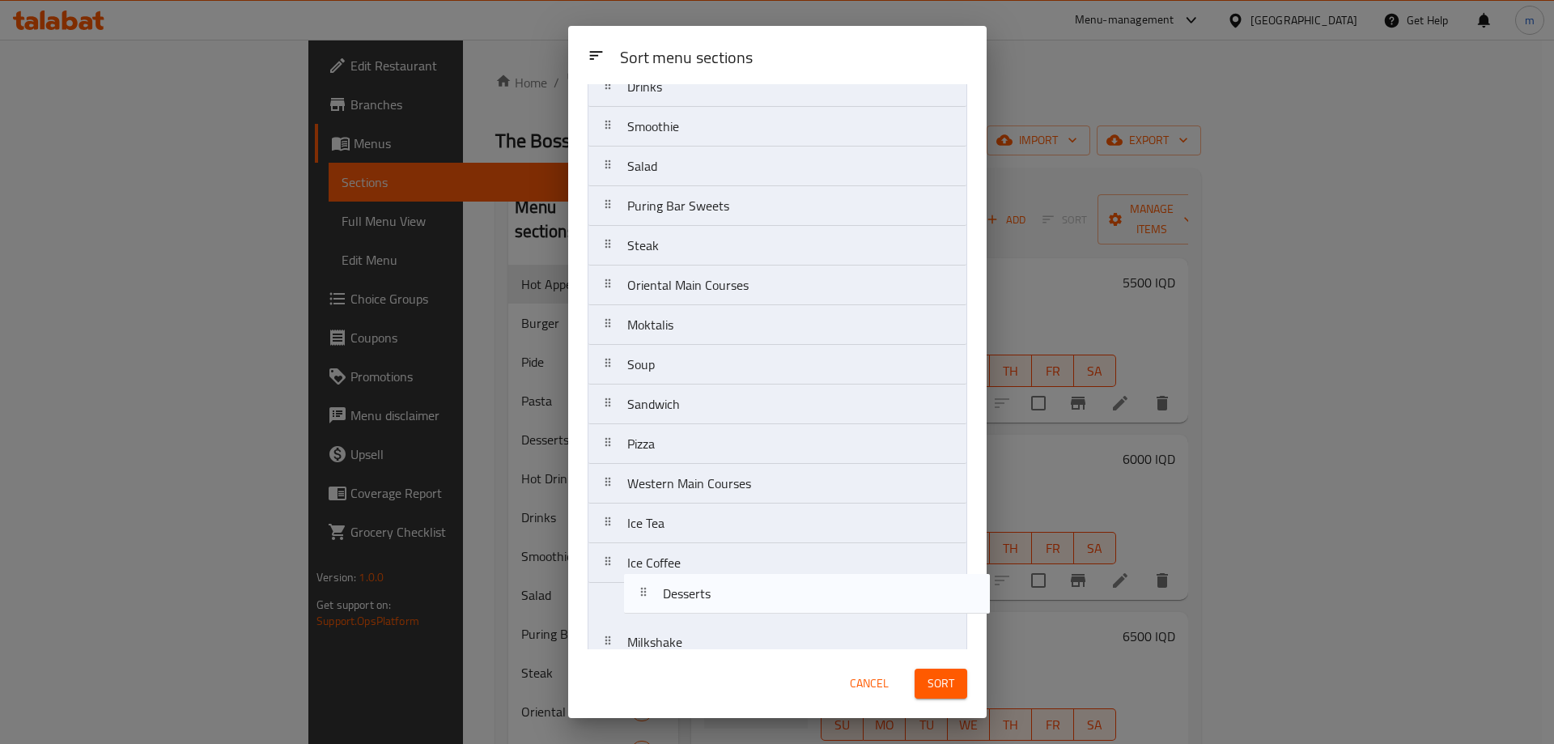
scroll to position [322, 0]
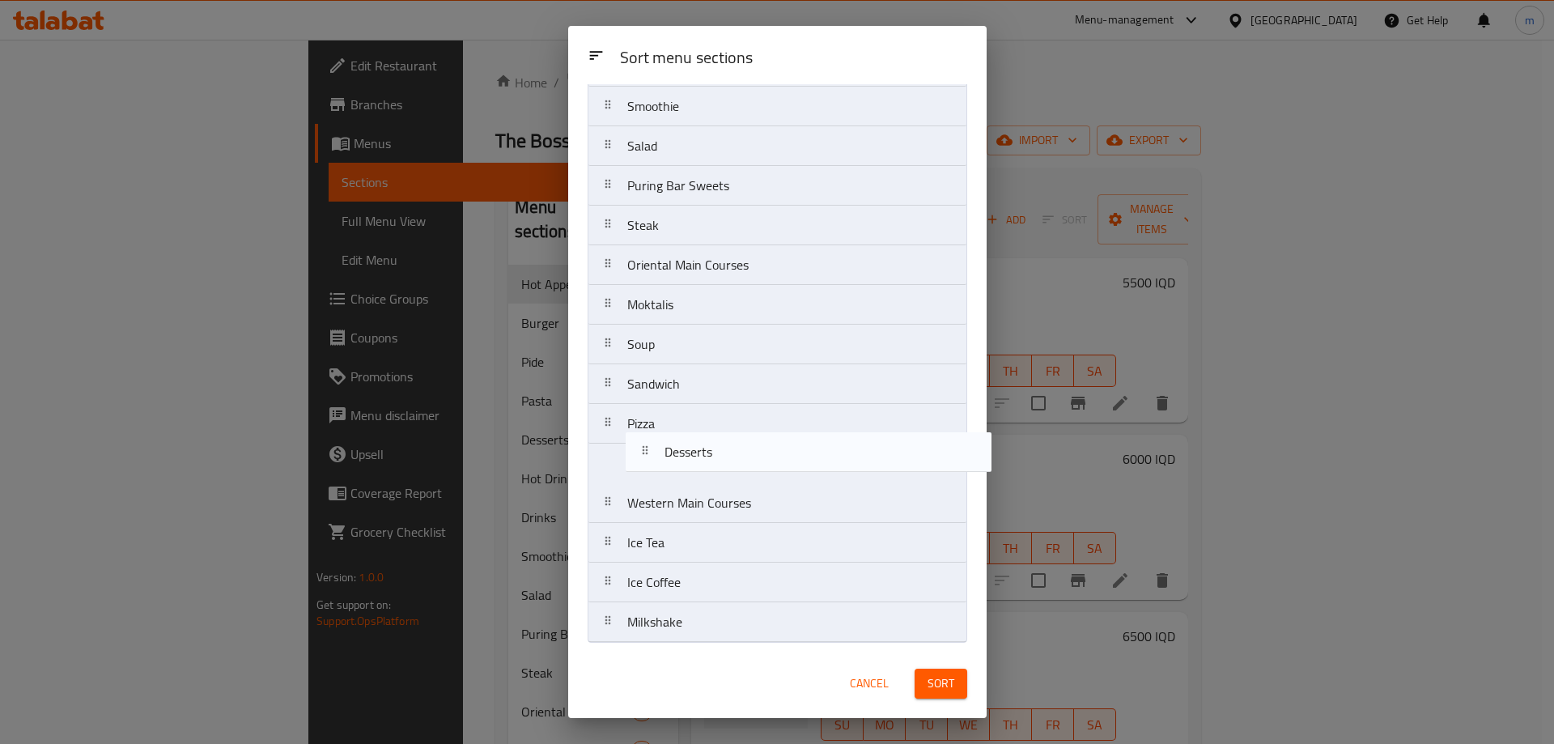
drag, startPoint x: 679, startPoint y: 348, endPoint x: 716, endPoint y: 456, distance: 114.6
click at [716, 456] on nav "Cold Appetizers Hot Appetizers Burger Pide Pasta Desserts Hot Drink Drinks Smoo…" at bounding box center [777, 225] width 380 height 834
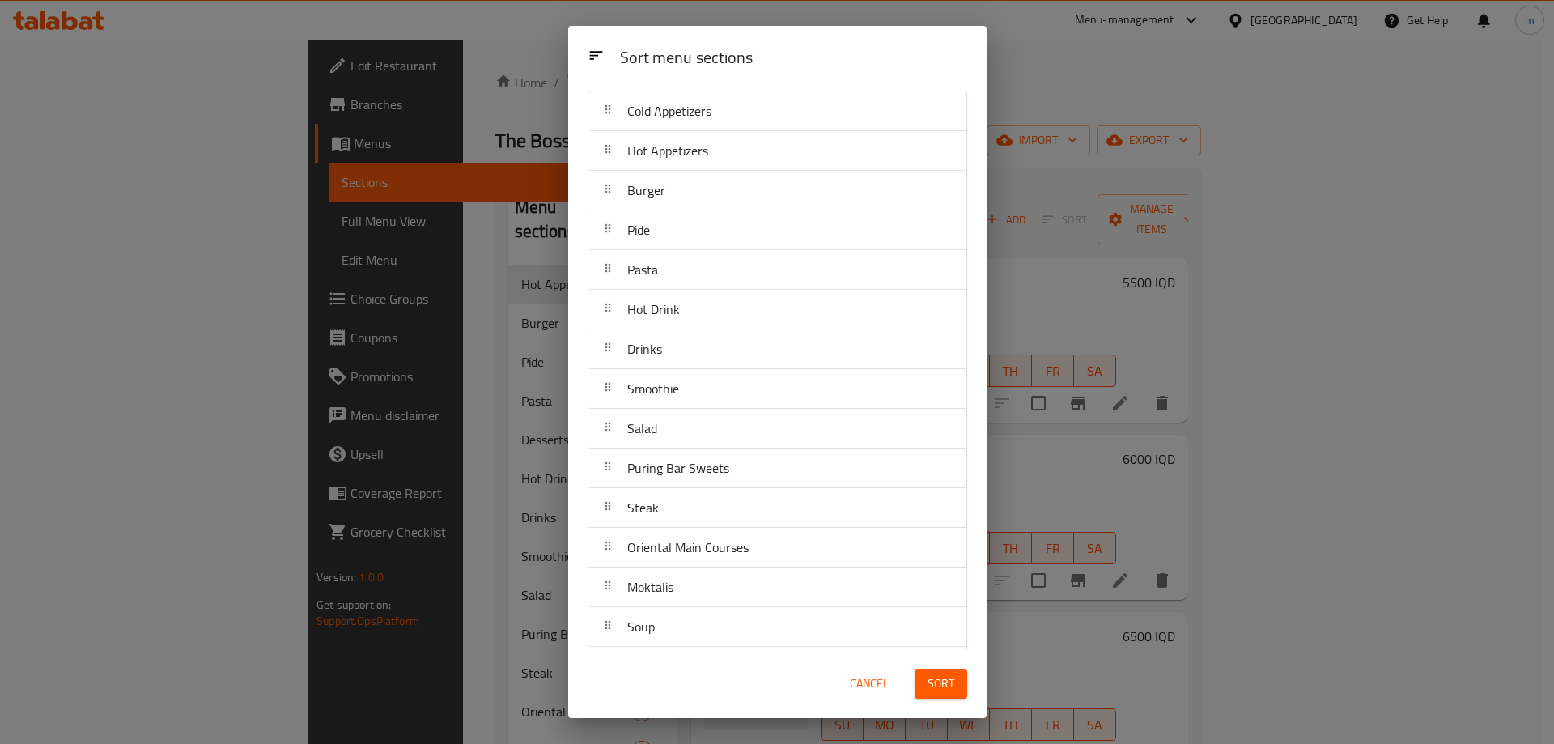
scroll to position [0, 0]
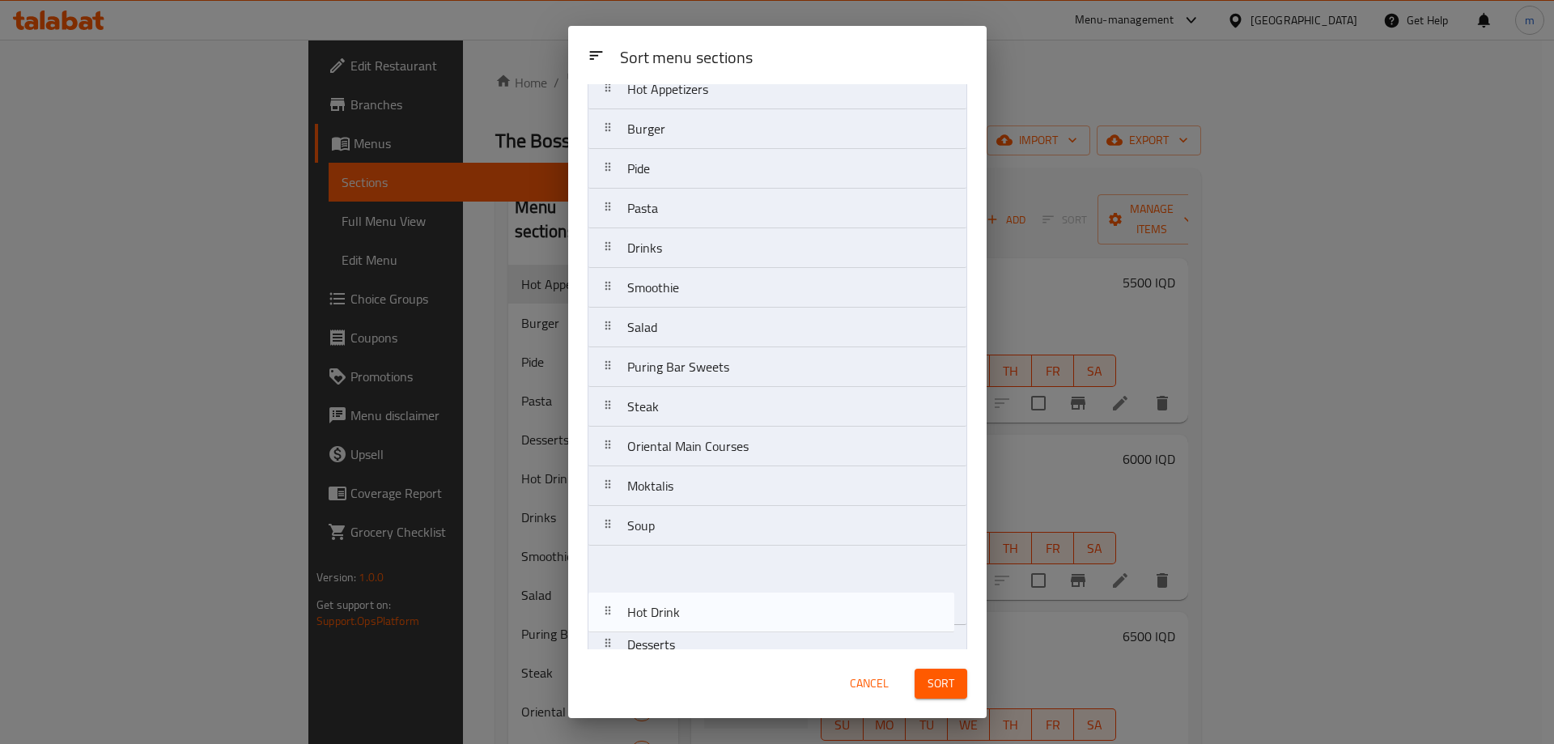
drag, startPoint x: 675, startPoint y: 354, endPoint x: 675, endPoint y: 655, distance: 301.0
click at [675, 655] on div "Sort menu sections Sort menu sections Cold Appetizers Hot Appetizers Burger Pid…" at bounding box center [777, 372] width 418 height 692
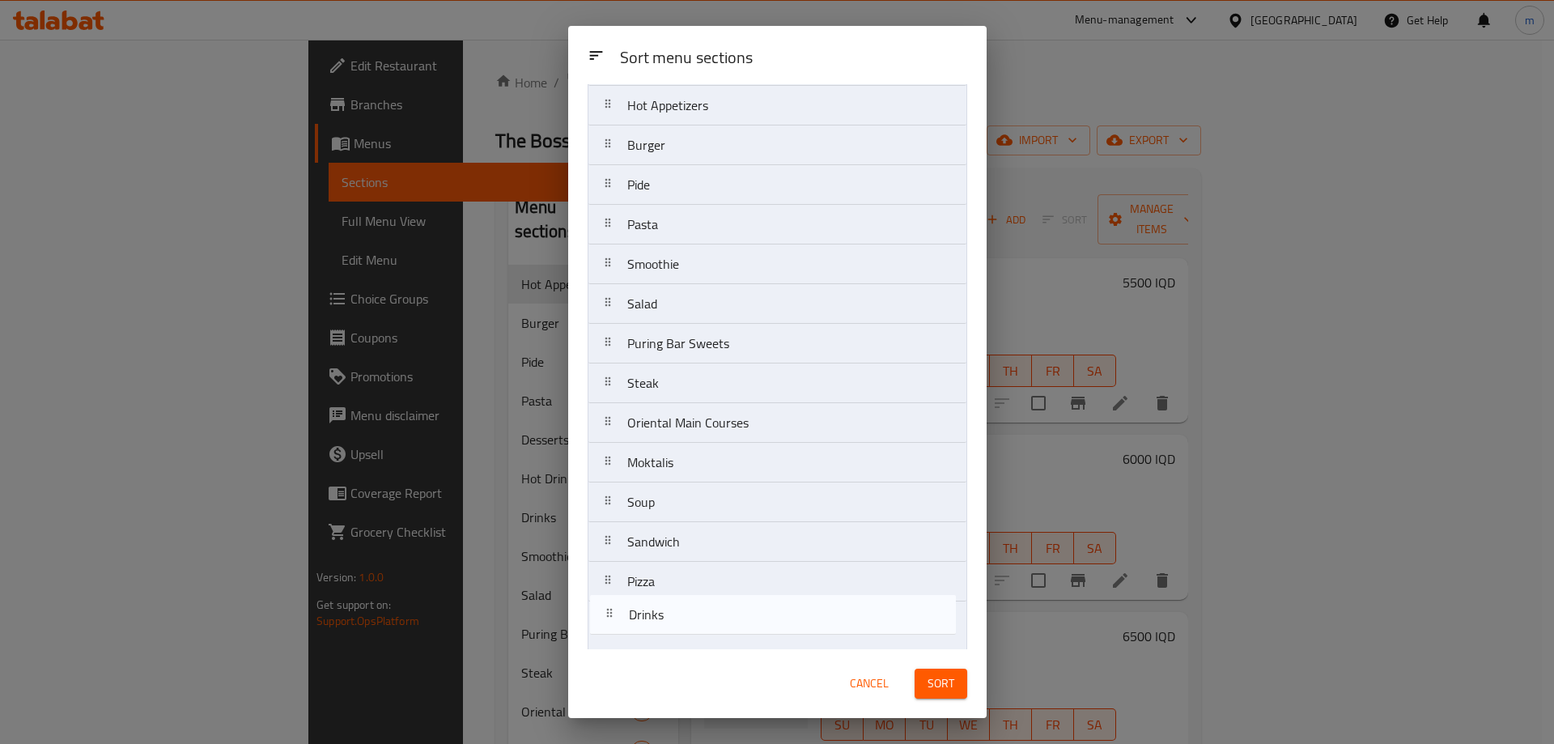
drag, startPoint x: 676, startPoint y: 358, endPoint x: 681, endPoint y: 612, distance: 254.1
click at [680, 645] on nav "Cold Appetizers Hot Appetizers Burger Pide Pasta Drinks Smoothie Salad Puring B…" at bounding box center [777, 462] width 380 height 834
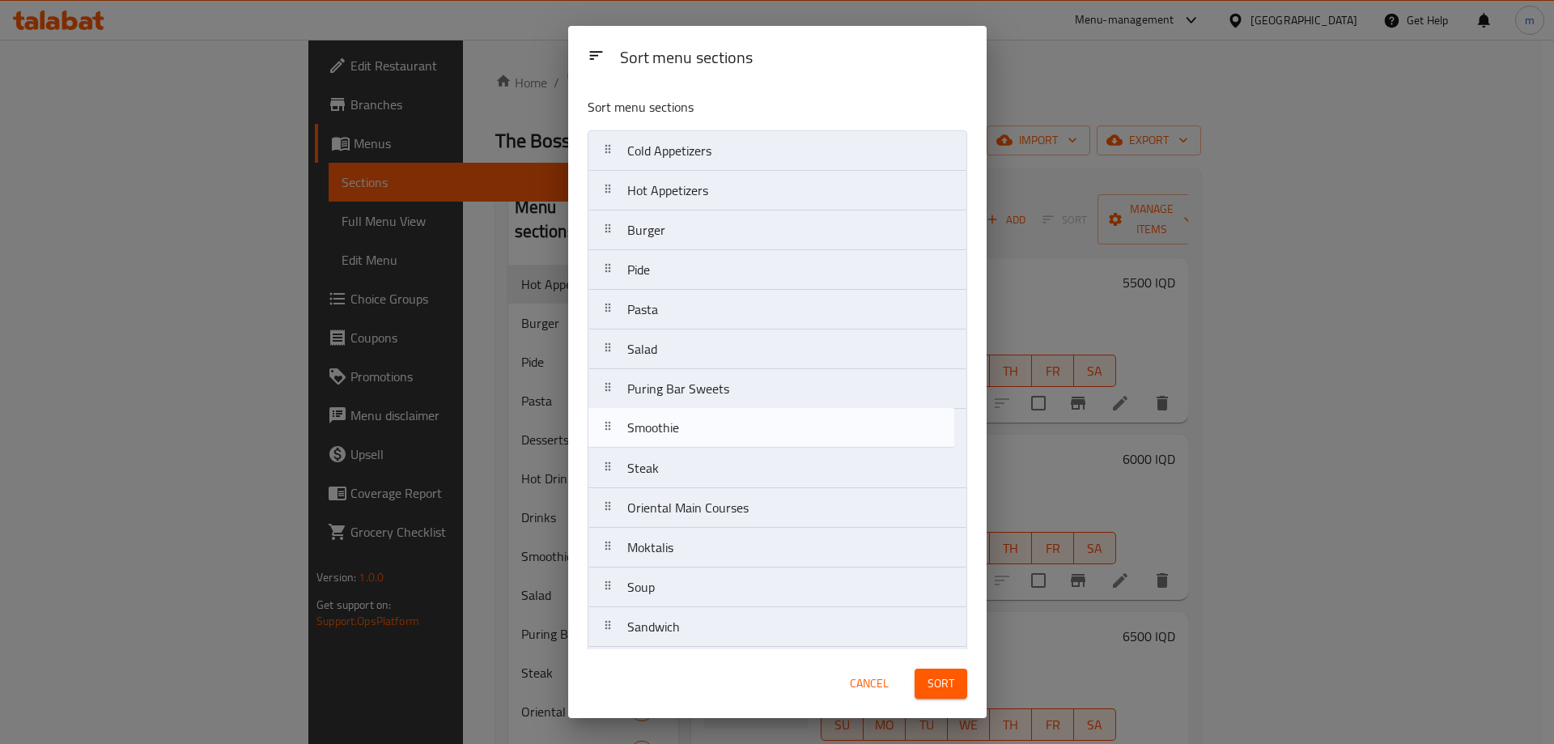
drag, startPoint x: 682, startPoint y: 363, endPoint x: 684, endPoint y: 561, distance: 198.3
click at [684, 561] on nav "Cold Appetizers Hot Appetizers Burger Pide Pasta Smoothie Salad Puring Bar Swee…" at bounding box center [777, 547] width 380 height 834
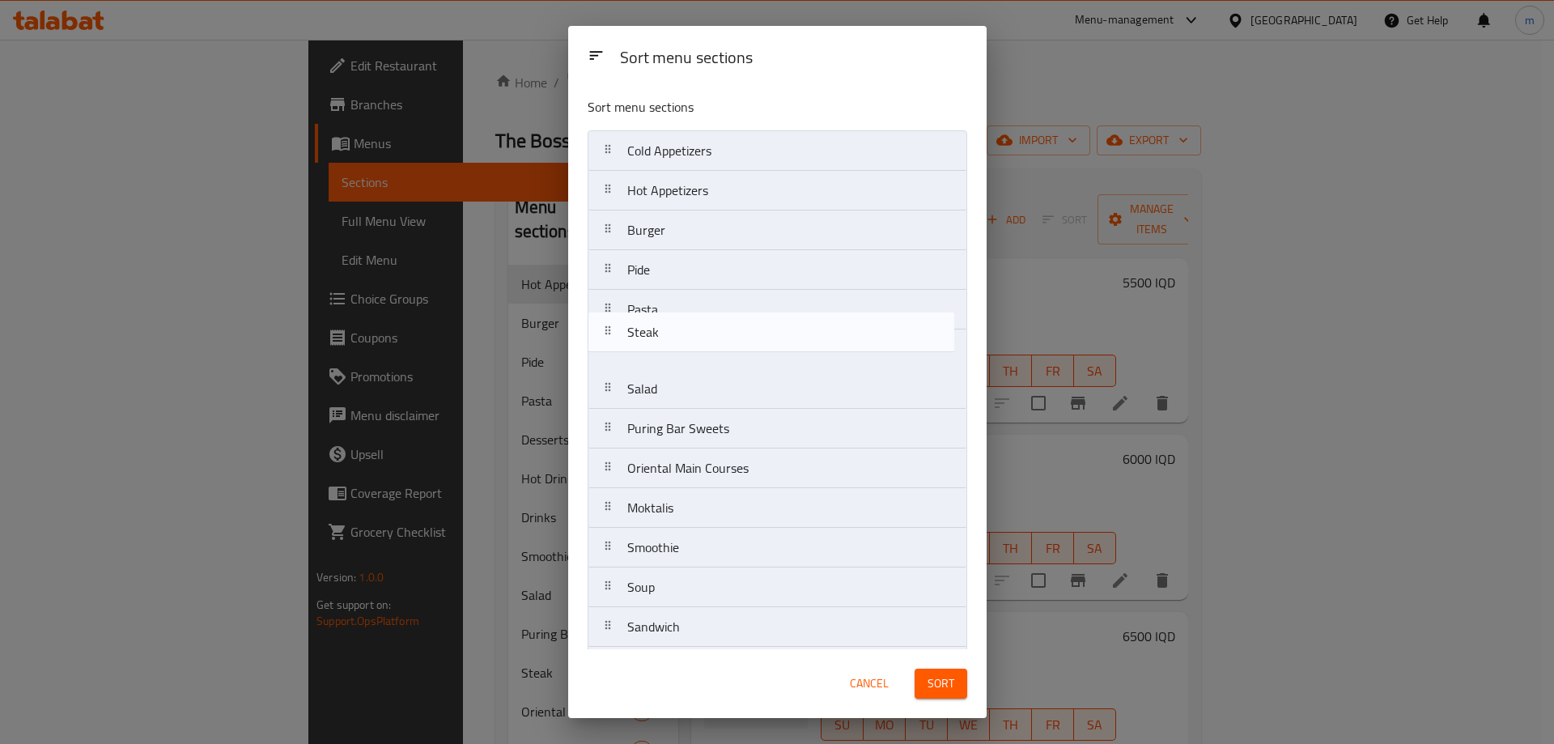
drag, startPoint x: 673, startPoint y: 433, endPoint x: 673, endPoint y: 329, distance: 103.6
click at [673, 329] on nav "Cold Appetizers Hot Appetizers Burger Pide Pasta Salad Puring Bar Sweets Steak …" at bounding box center [777, 547] width 380 height 834
drag, startPoint x: 720, startPoint y: 473, endPoint x: 719, endPoint y: 354, distance: 119.8
click at [719, 354] on nav "Cold Appetizers Hot Appetizers Burger Pide Pasta Steak Salad Puring Bar Sweets …" at bounding box center [777, 547] width 380 height 834
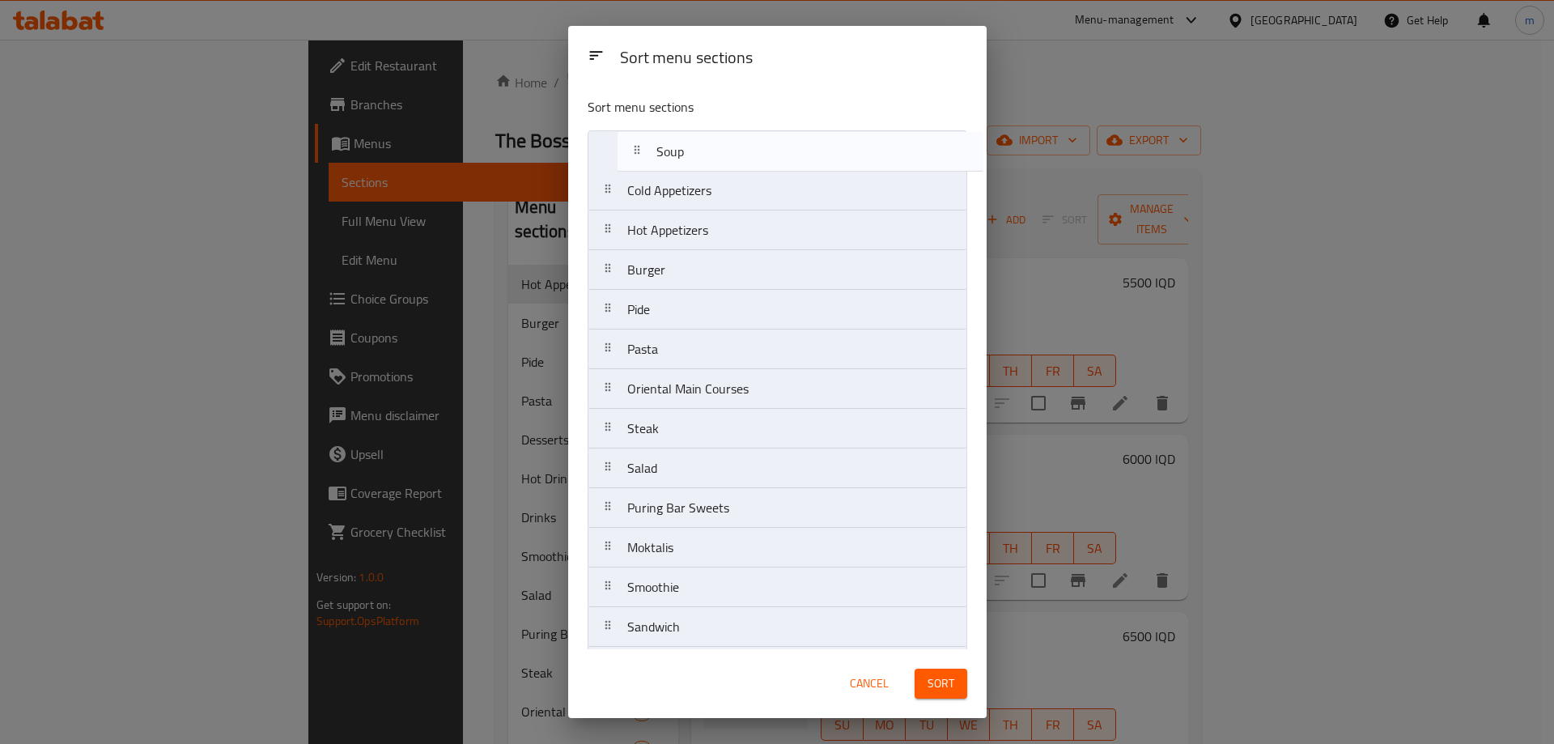
drag, startPoint x: 676, startPoint y: 589, endPoint x: 706, endPoint y: 143, distance: 446.8
click at [706, 143] on nav "Cold Appetizers Hot Appetizers Burger Pide Pasta Oriental Main Courses Steak Sa…" at bounding box center [777, 547] width 380 height 834
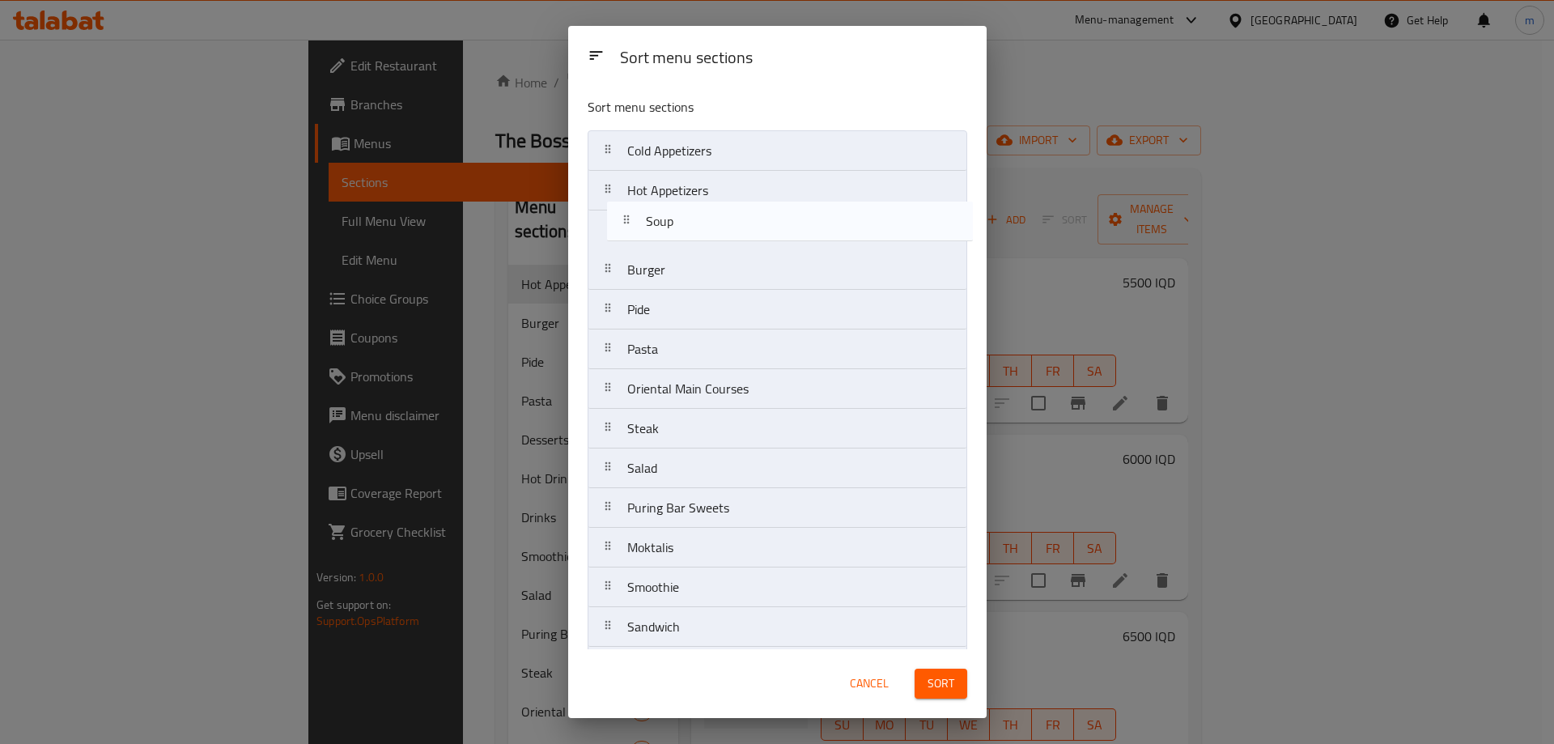
drag, startPoint x: 681, startPoint y: 160, endPoint x: 702, endPoint y: 235, distance: 77.4
click at [702, 235] on nav "Soup Cold Appetizers Hot Appetizers Burger Pide Pasta Oriental Main Courses Ste…" at bounding box center [777, 547] width 380 height 834
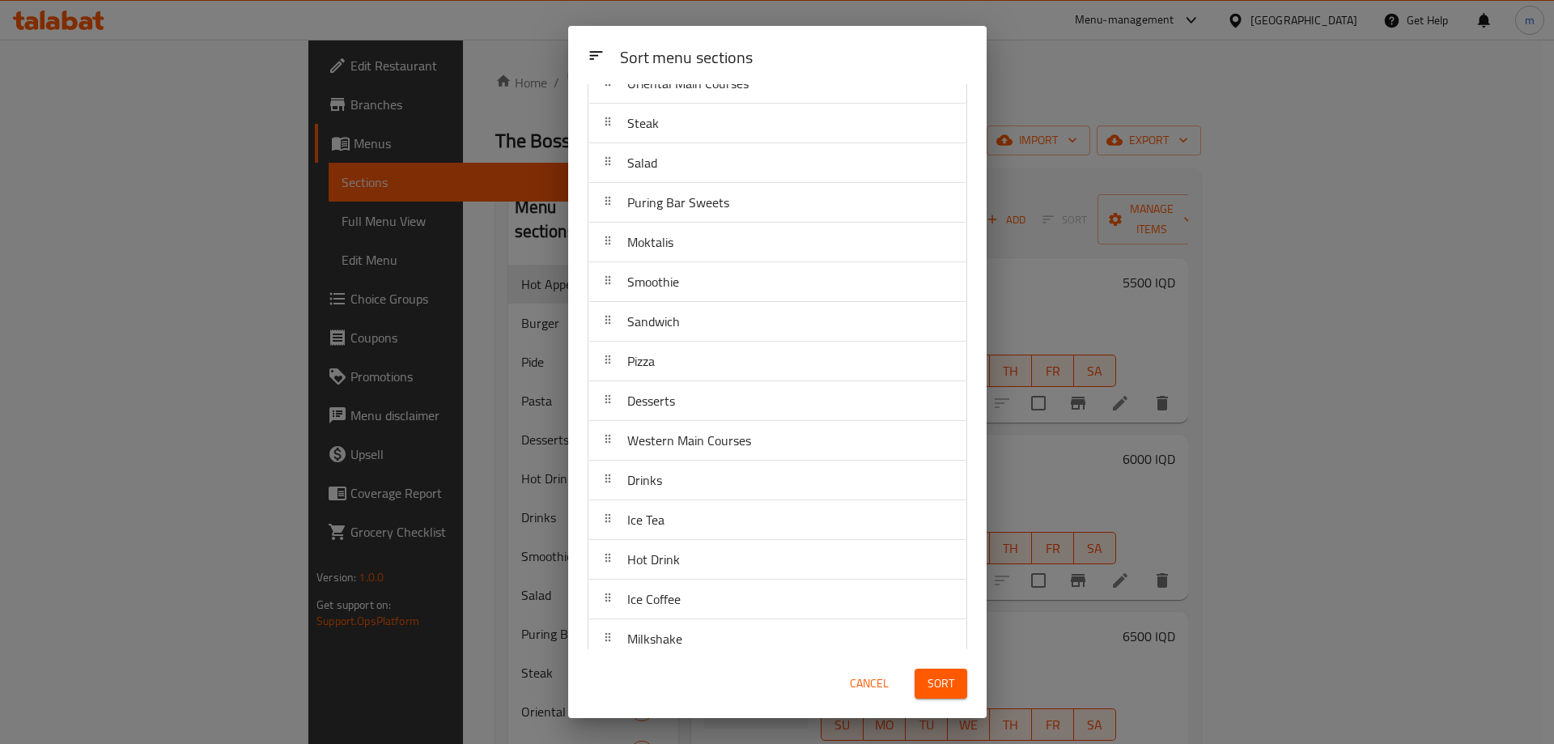
scroll to position [322, 0]
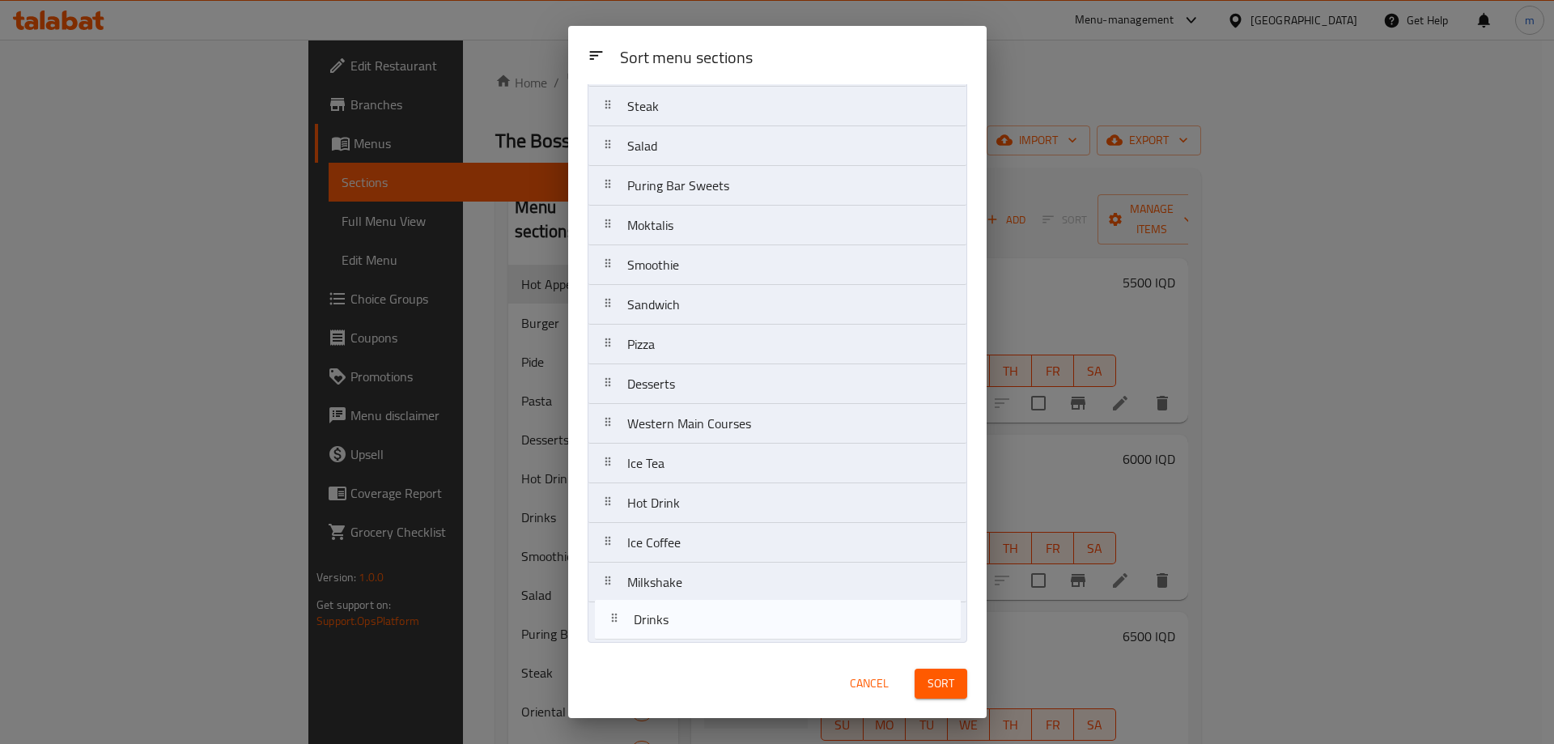
drag, startPoint x: 684, startPoint y: 473, endPoint x: 690, endPoint y: 638, distance: 166.0
click at [690, 638] on nav "Cold Appetizers Hot Appetizers Soup Burger Pide Pasta Oriental Main Courses Ste…" at bounding box center [777, 225] width 380 height 834
drag, startPoint x: 693, startPoint y: 507, endPoint x: 694, endPoint y: 629, distance: 121.4
click at [694, 629] on nav "Cold Appetizers Hot Appetizers Soup Burger Pide Pasta Oriental Main Courses Ste…" at bounding box center [777, 225] width 380 height 834
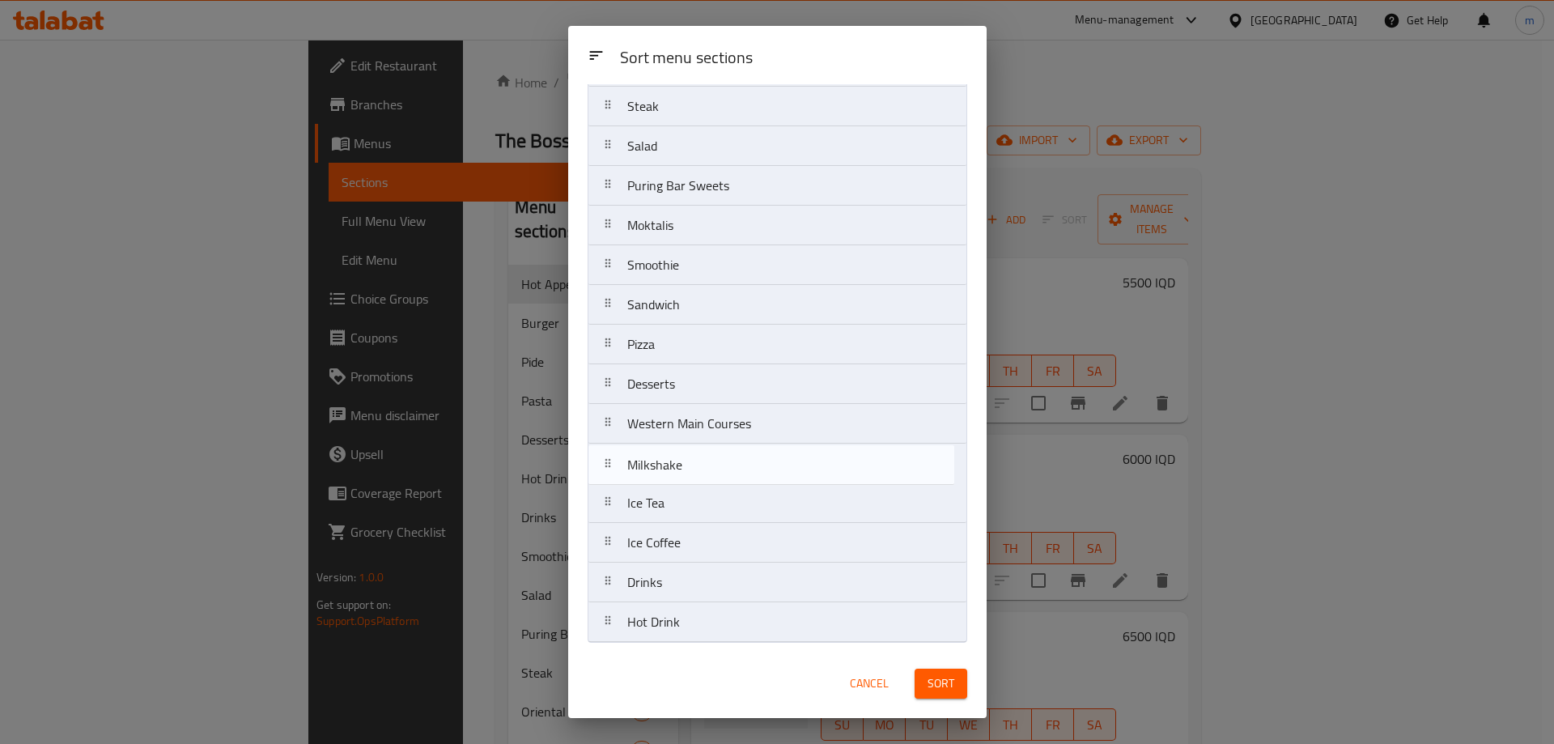
drag, startPoint x: 686, startPoint y: 557, endPoint x: 686, endPoint y: 472, distance: 85.0
click at [686, 472] on nav "Cold Appetizers Hot Appetizers Soup Burger Pide Pasta Oriental Main Courses Ste…" at bounding box center [777, 225] width 380 height 834
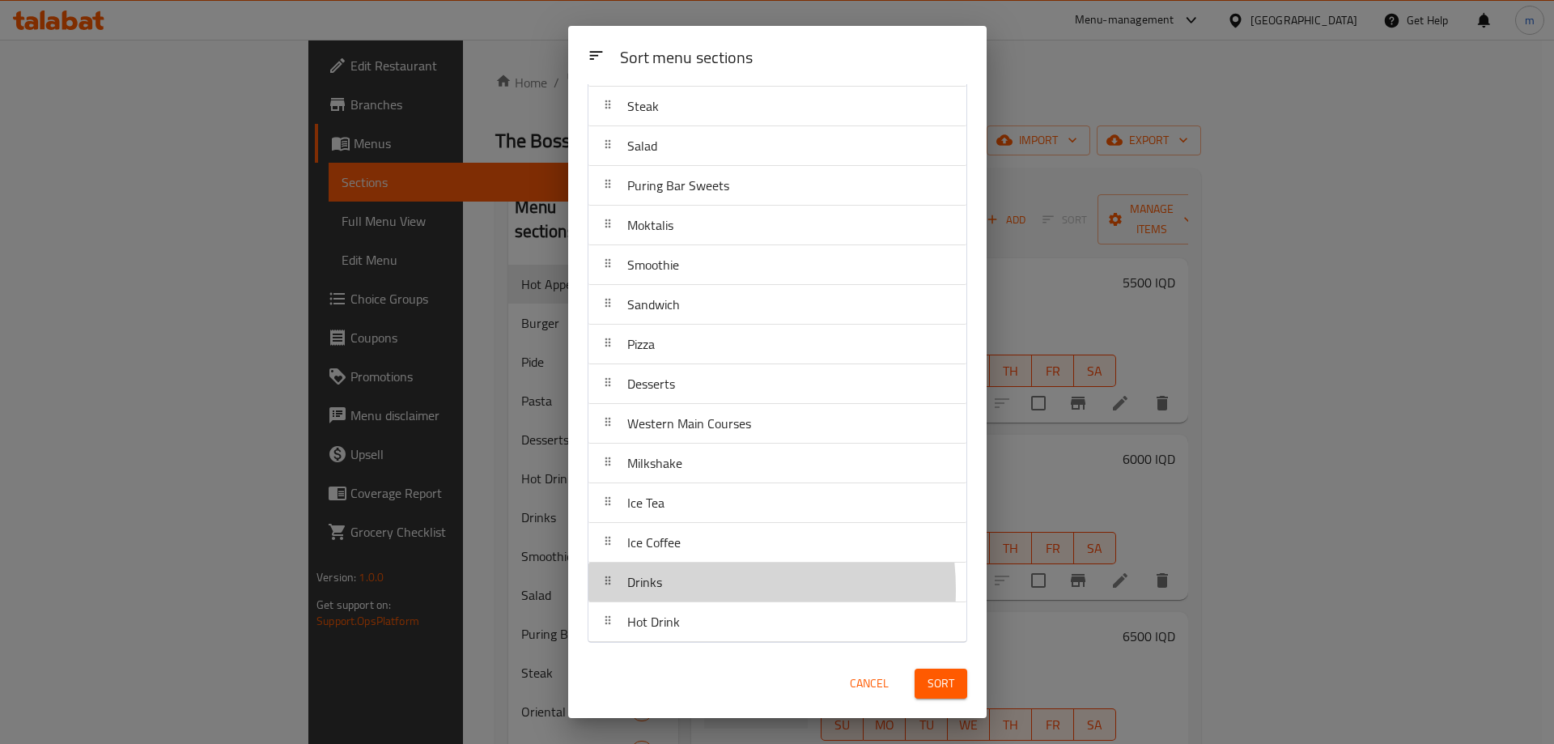
click at [681, 590] on div "Drinks" at bounding box center [777, 581] width 365 height 39
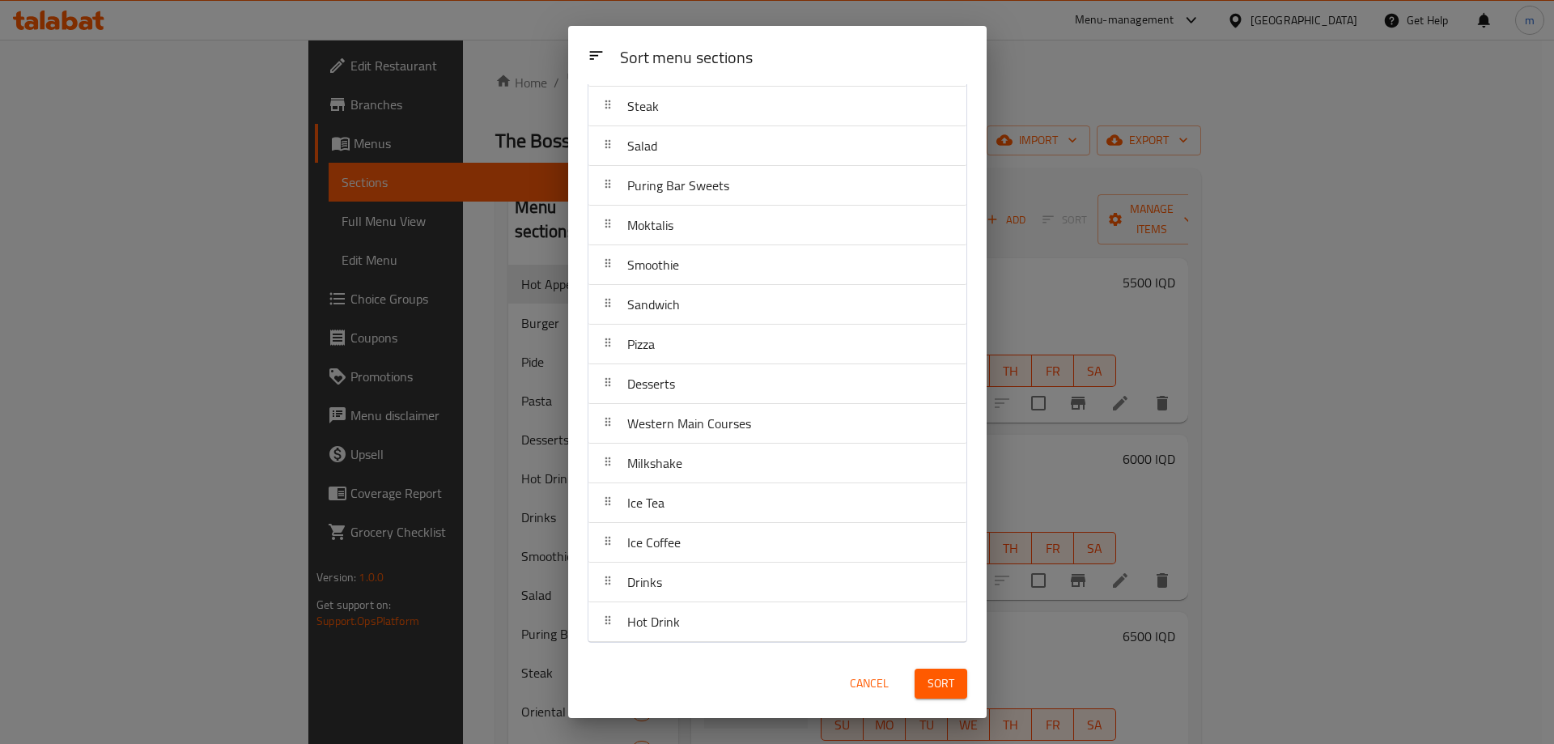
click at [940, 675] on span "Sort" at bounding box center [940, 683] width 27 height 20
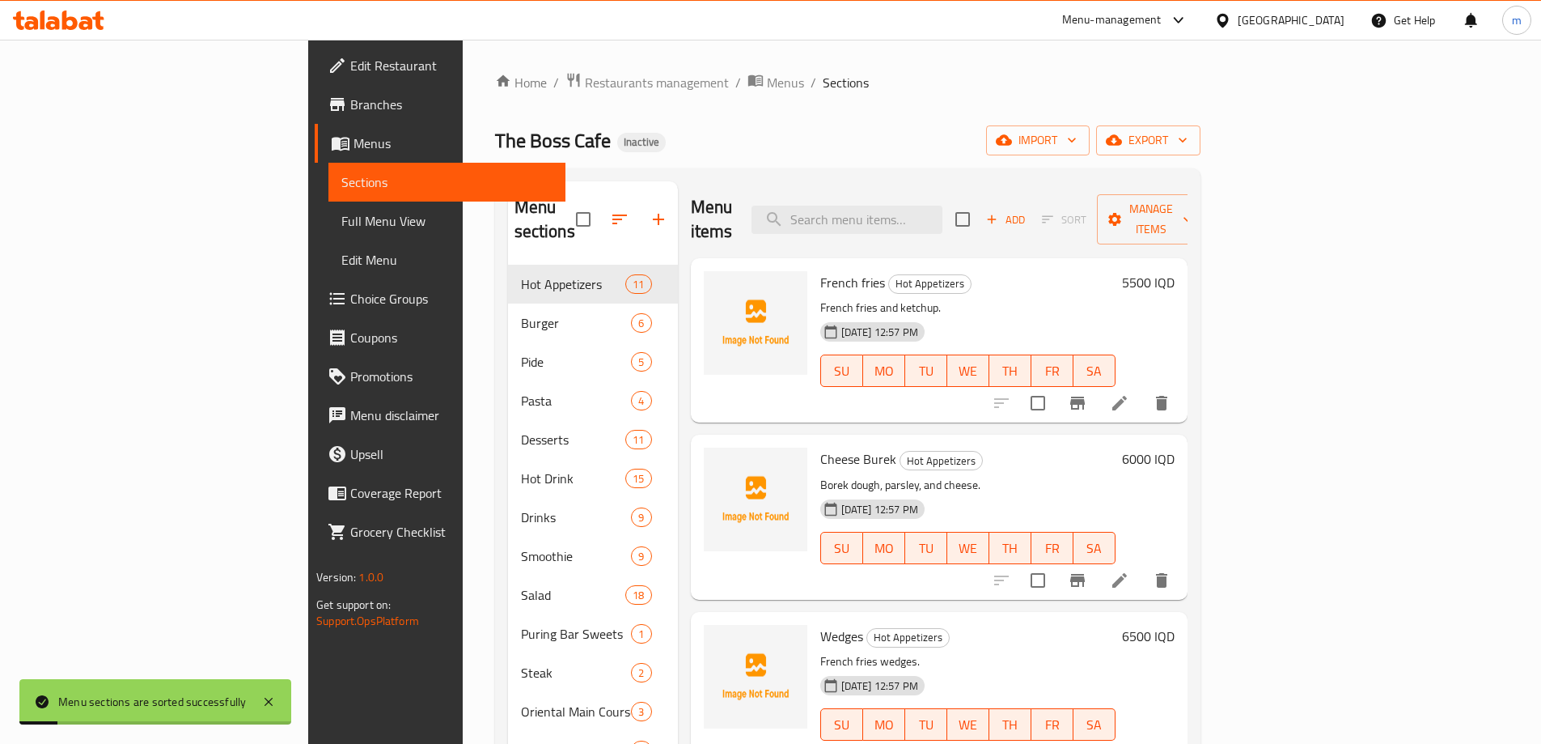
click at [341, 213] on span "Full Menu View" at bounding box center [446, 220] width 211 height 19
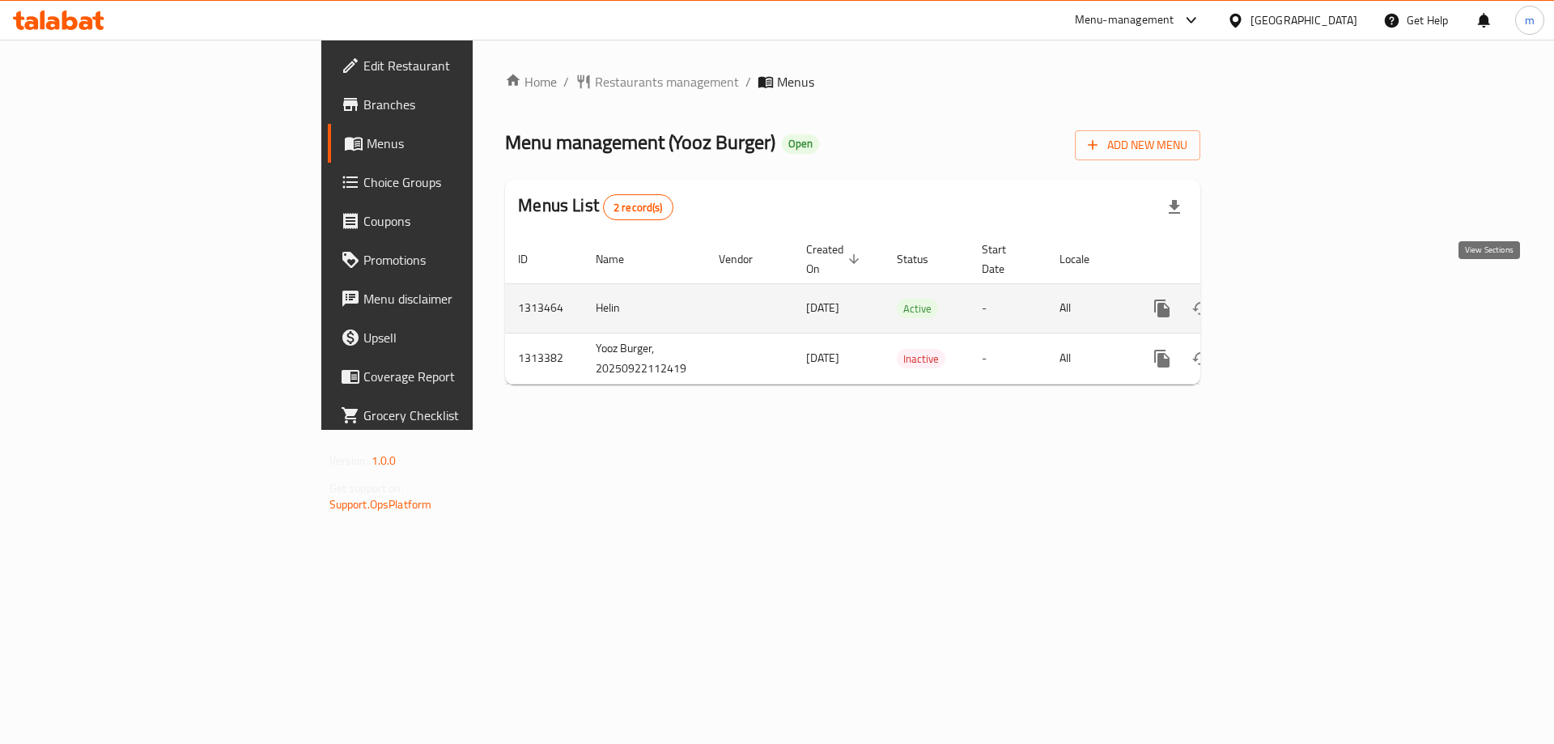
click at [1288, 299] on icon "enhanced table" at bounding box center [1278, 308] width 19 height 19
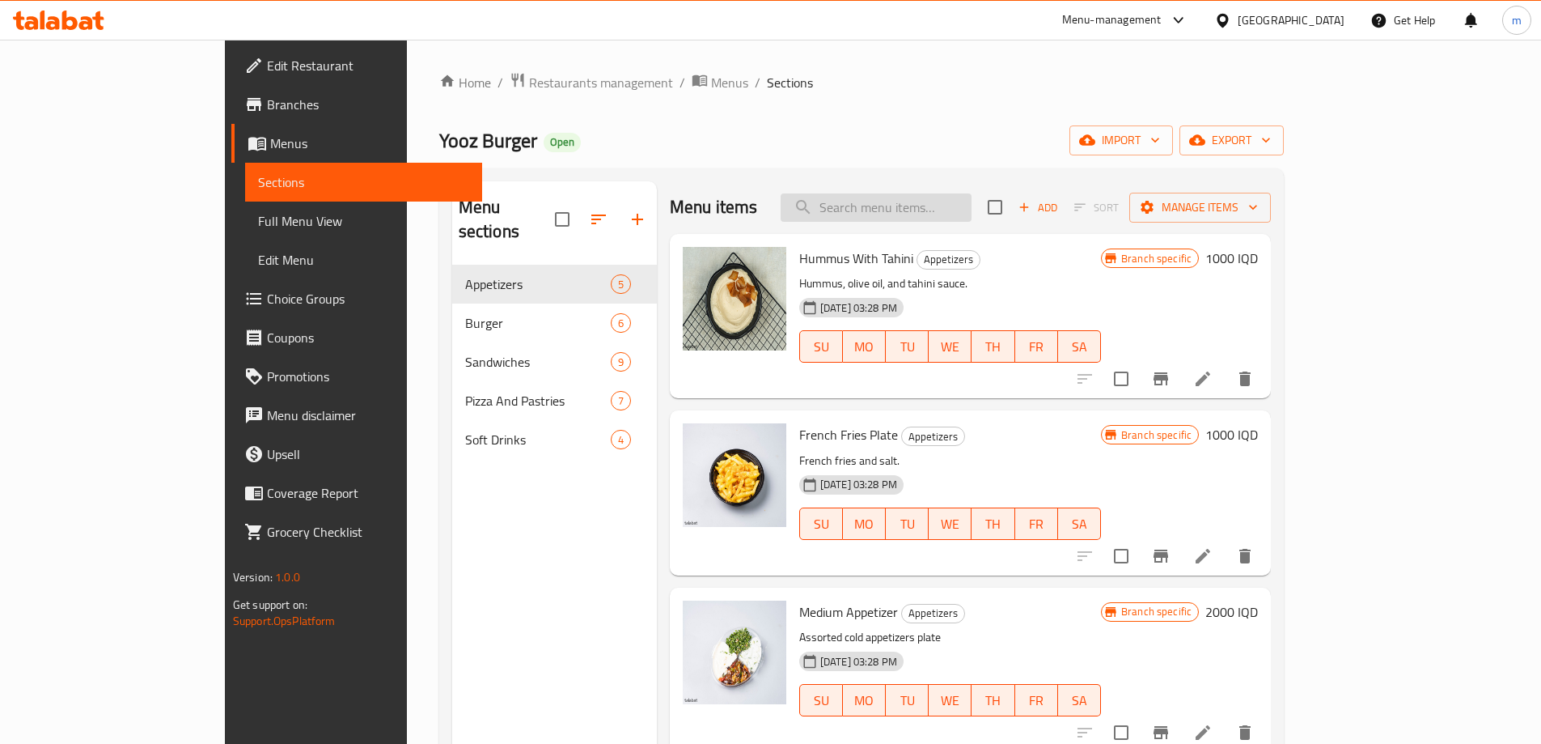
click at [972, 206] on input "search" at bounding box center [876, 207] width 191 height 28
paste input "Mortadella Pizza"
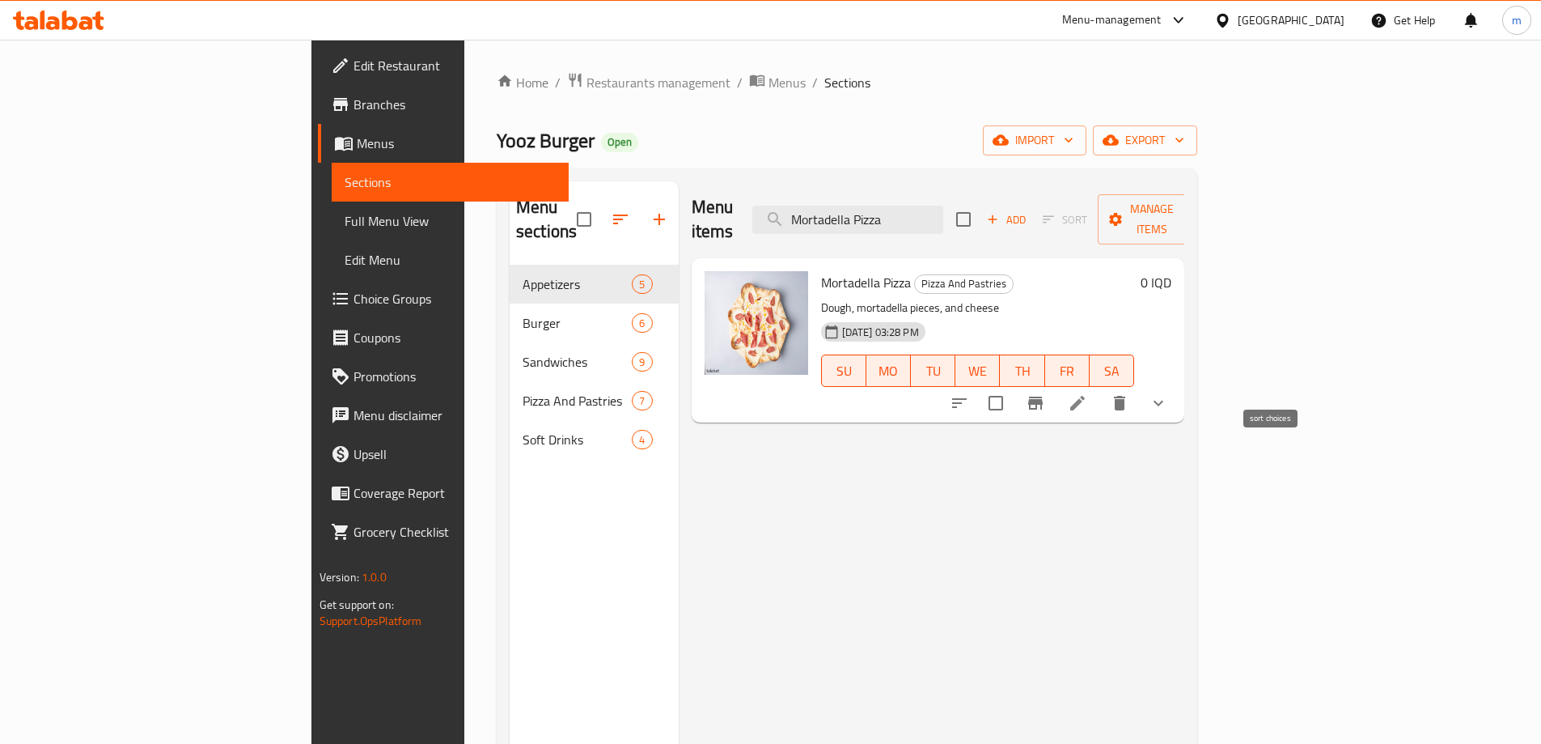
type input "Mortadella Pizza"
click at [969, 393] on icon "sort-choices" at bounding box center [959, 402] width 19 height 19
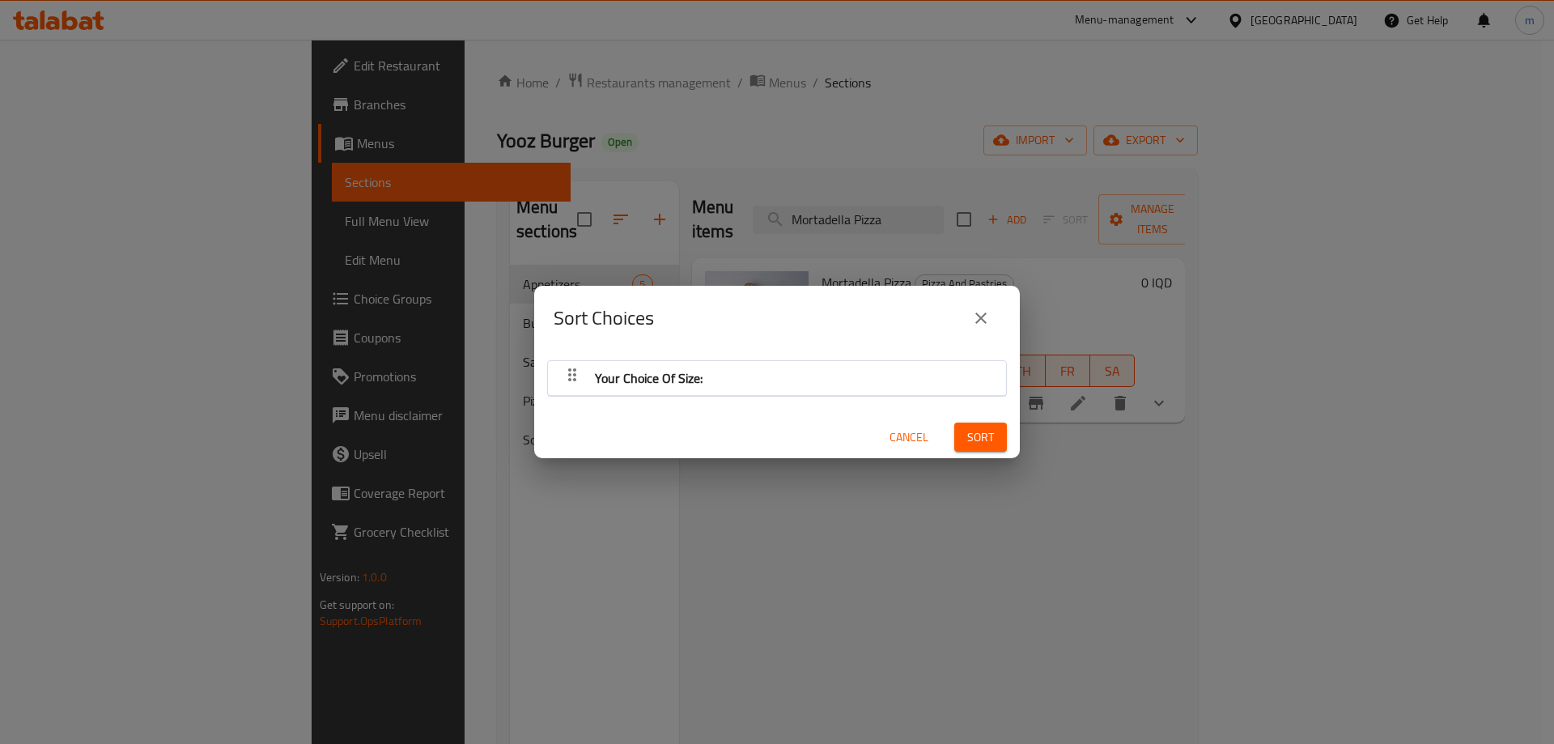
click at [685, 369] on span "Your Choice Of Size:" at bounding box center [649, 378] width 108 height 24
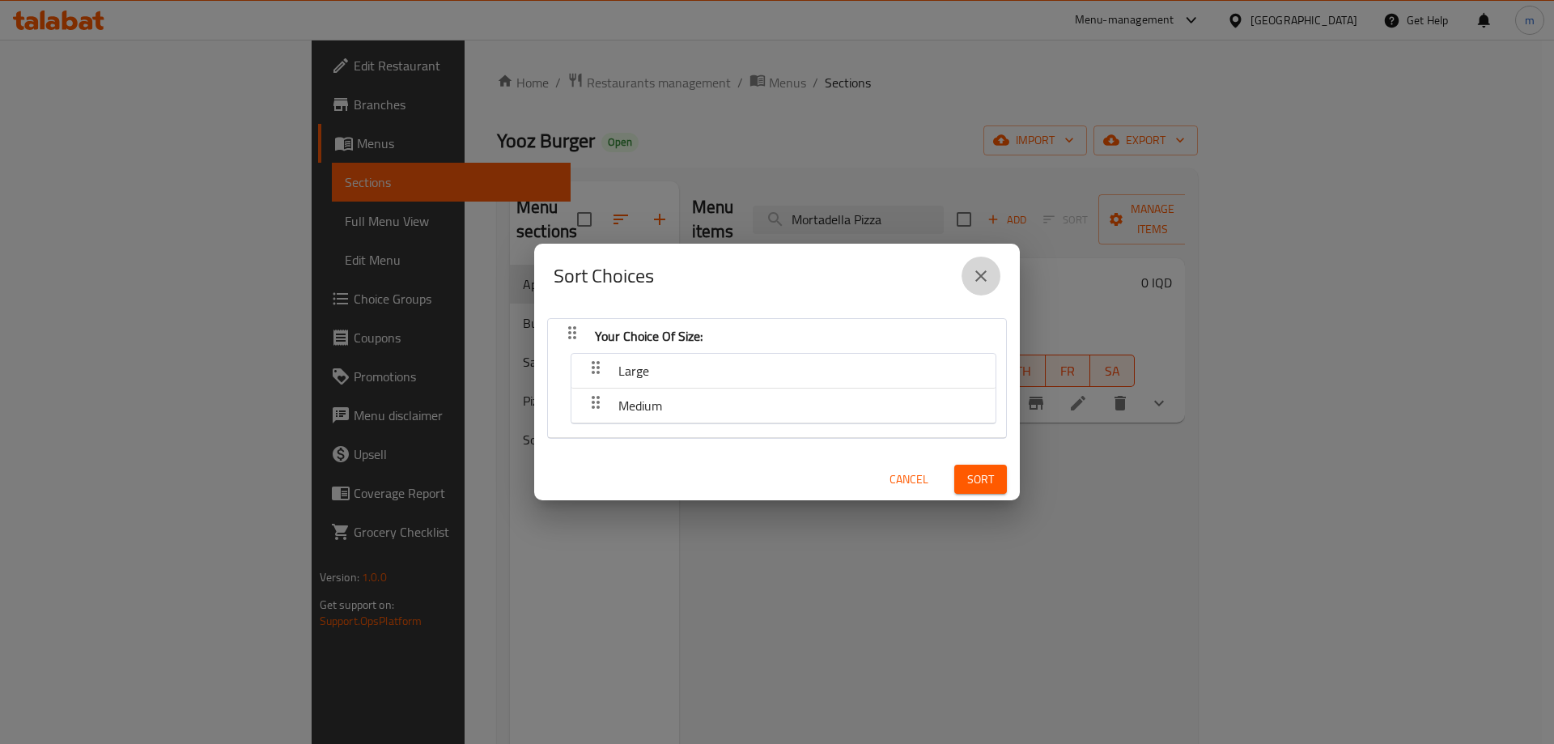
click at [975, 284] on icon "close" at bounding box center [980, 275] width 19 height 19
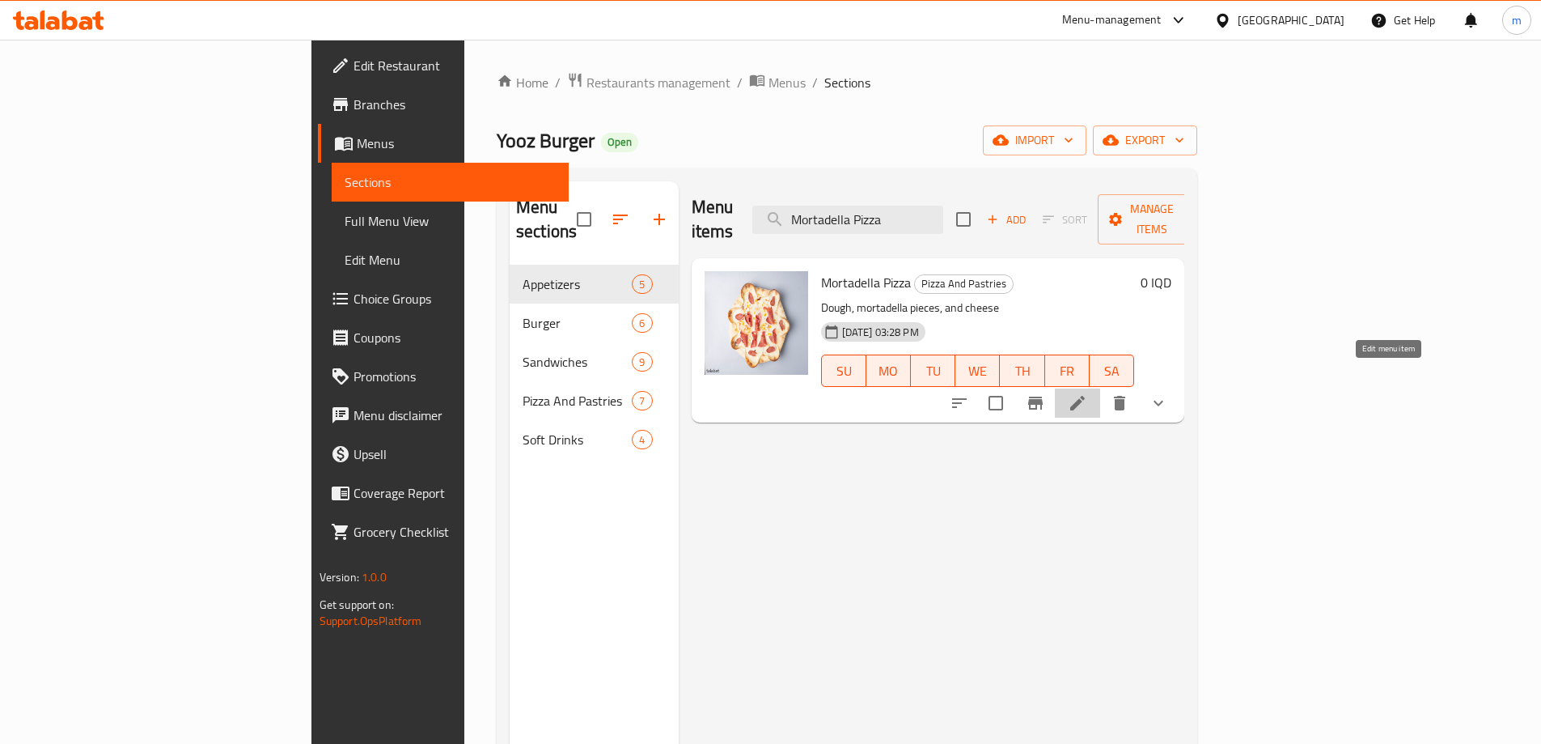
click at [1088, 393] on icon at bounding box center [1077, 402] width 19 height 19
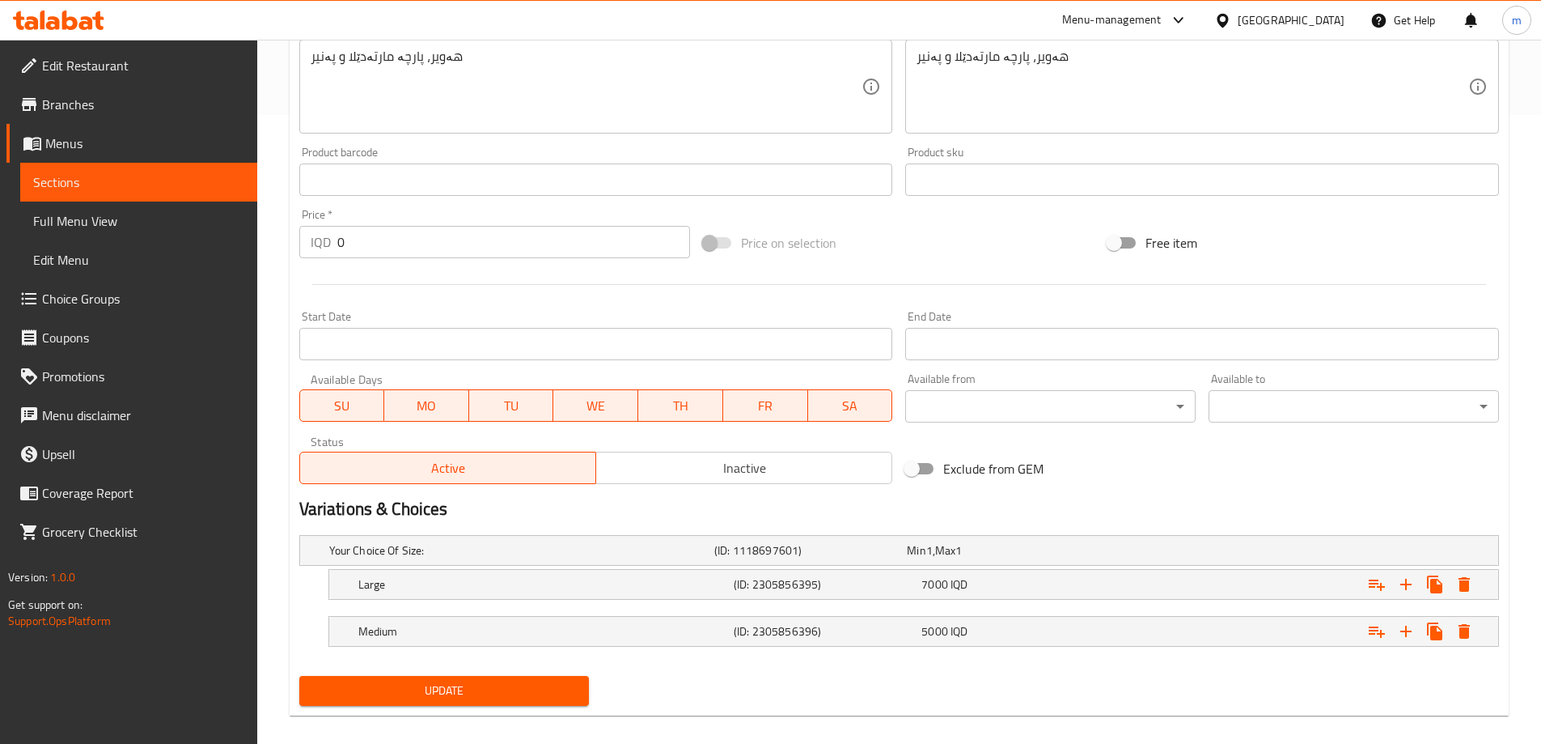
scroll to position [646, 0]
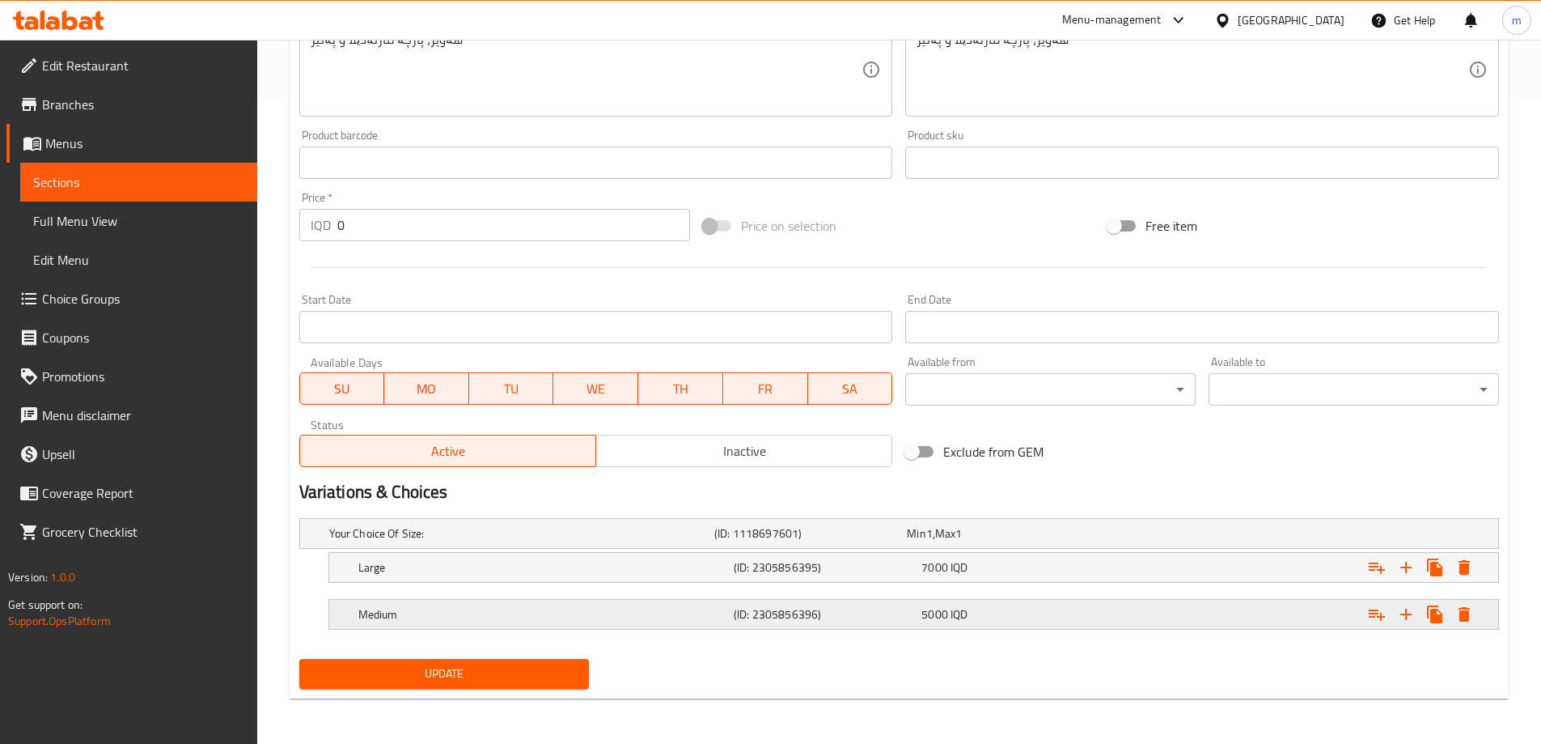
click at [442, 625] on div "Medium" at bounding box center [542, 614] width 375 height 23
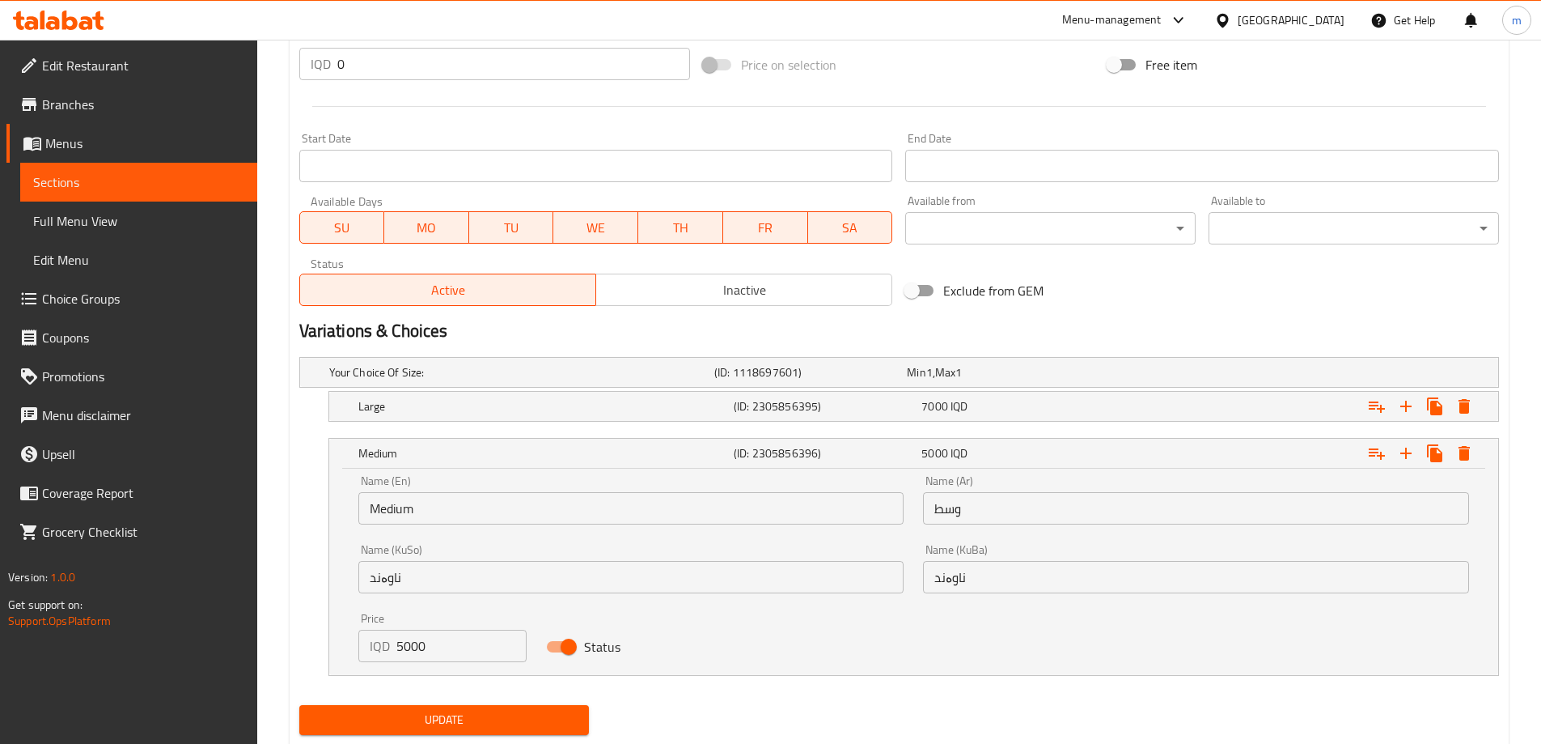
scroll to position [808, 0]
click at [502, 403] on h5 "Large" at bounding box center [542, 405] width 369 height 16
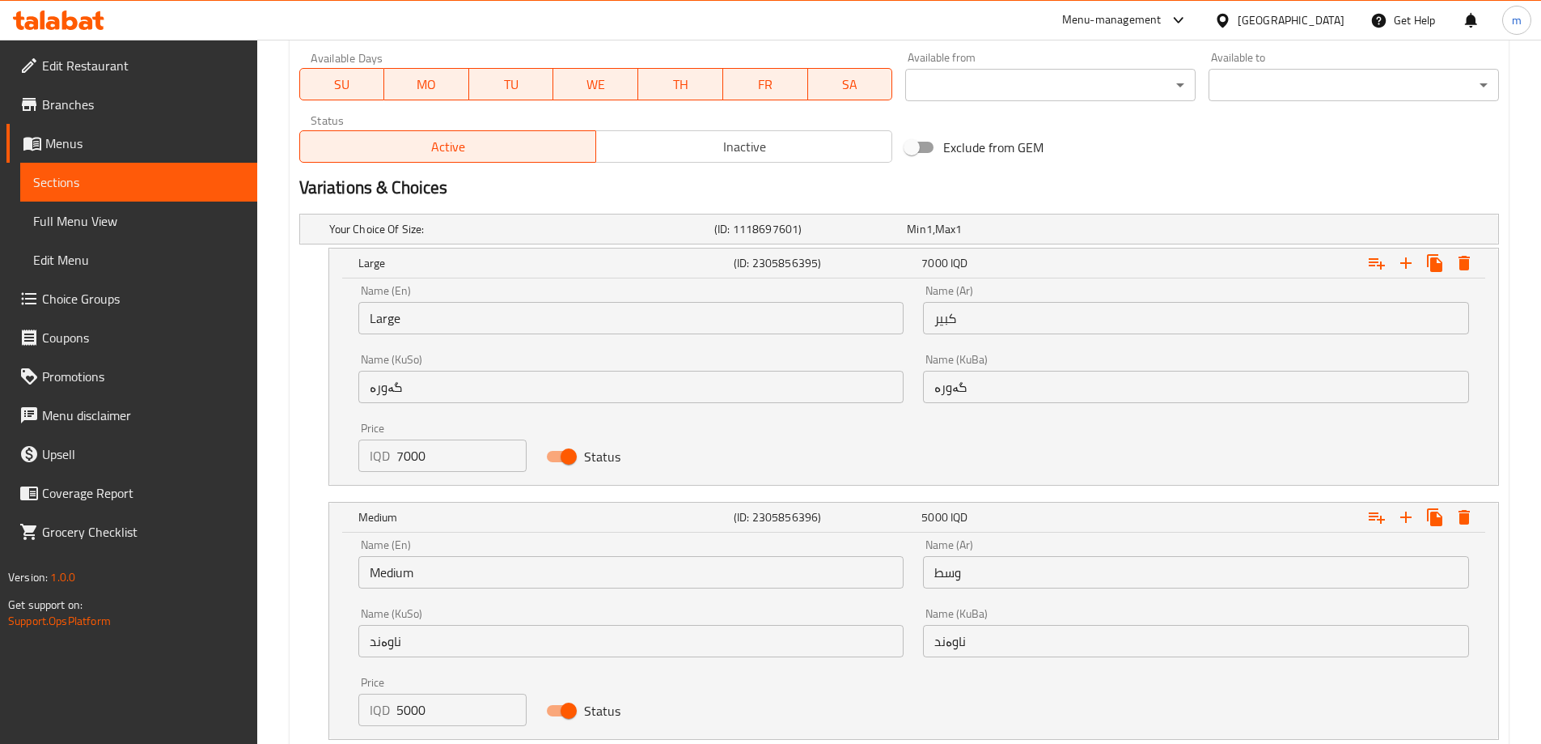
scroll to position [969, 0]
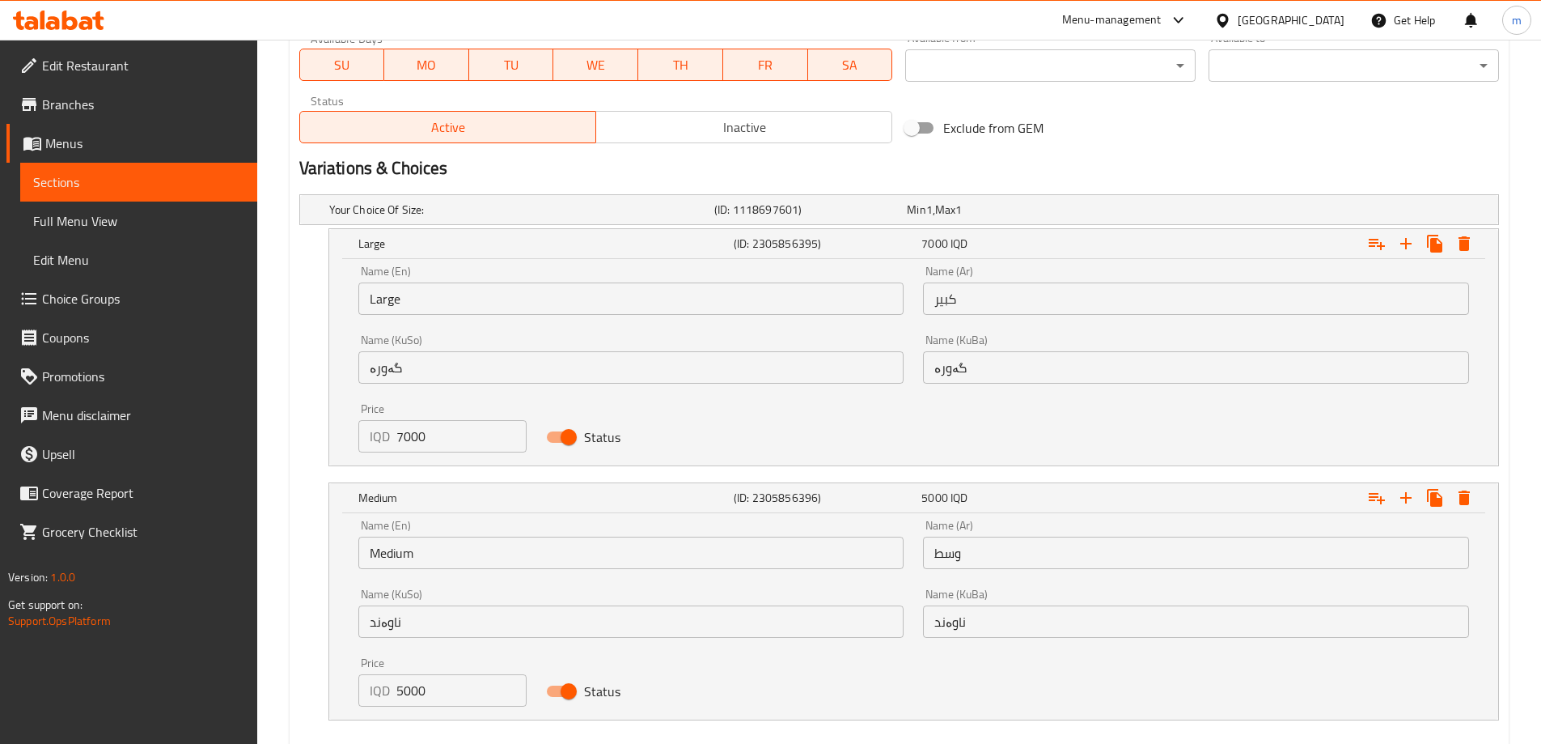
click at [429, 681] on input "5000" at bounding box center [461, 690] width 131 height 32
click at [404, 689] on input "5000" at bounding box center [461, 690] width 131 height 32
type input "8000"
click at [847, 688] on div "Name (En) Medium Name (En) Name (Ar) وسط Name (Ar) Name (KuSo) ناوەند Name (KuS…" at bounding box center [914, 613] width 1130 height 206
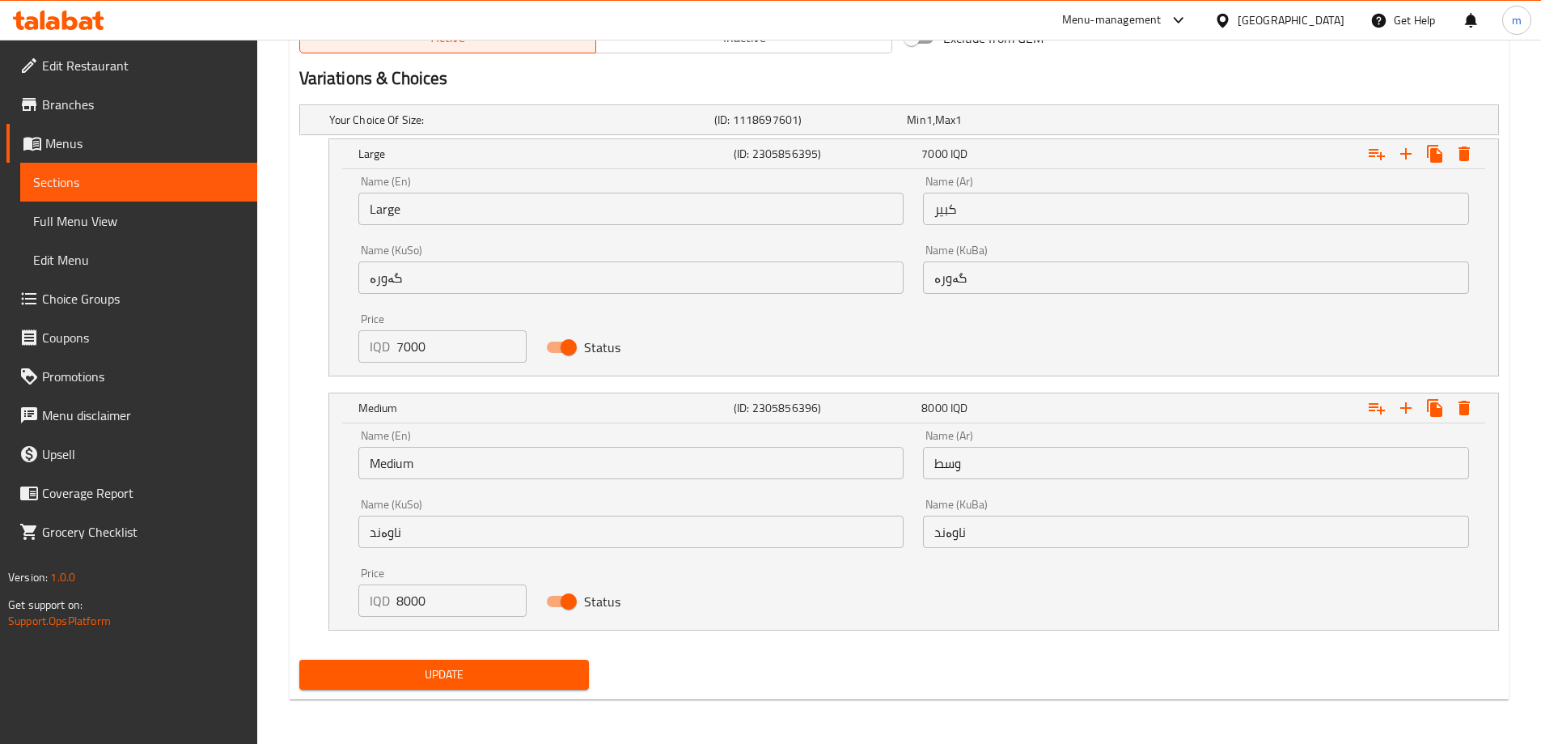
scroll to position [1060, 0]
click at [443, 678] on span "Update" at bounding box center [444, 674] width 265 height 20
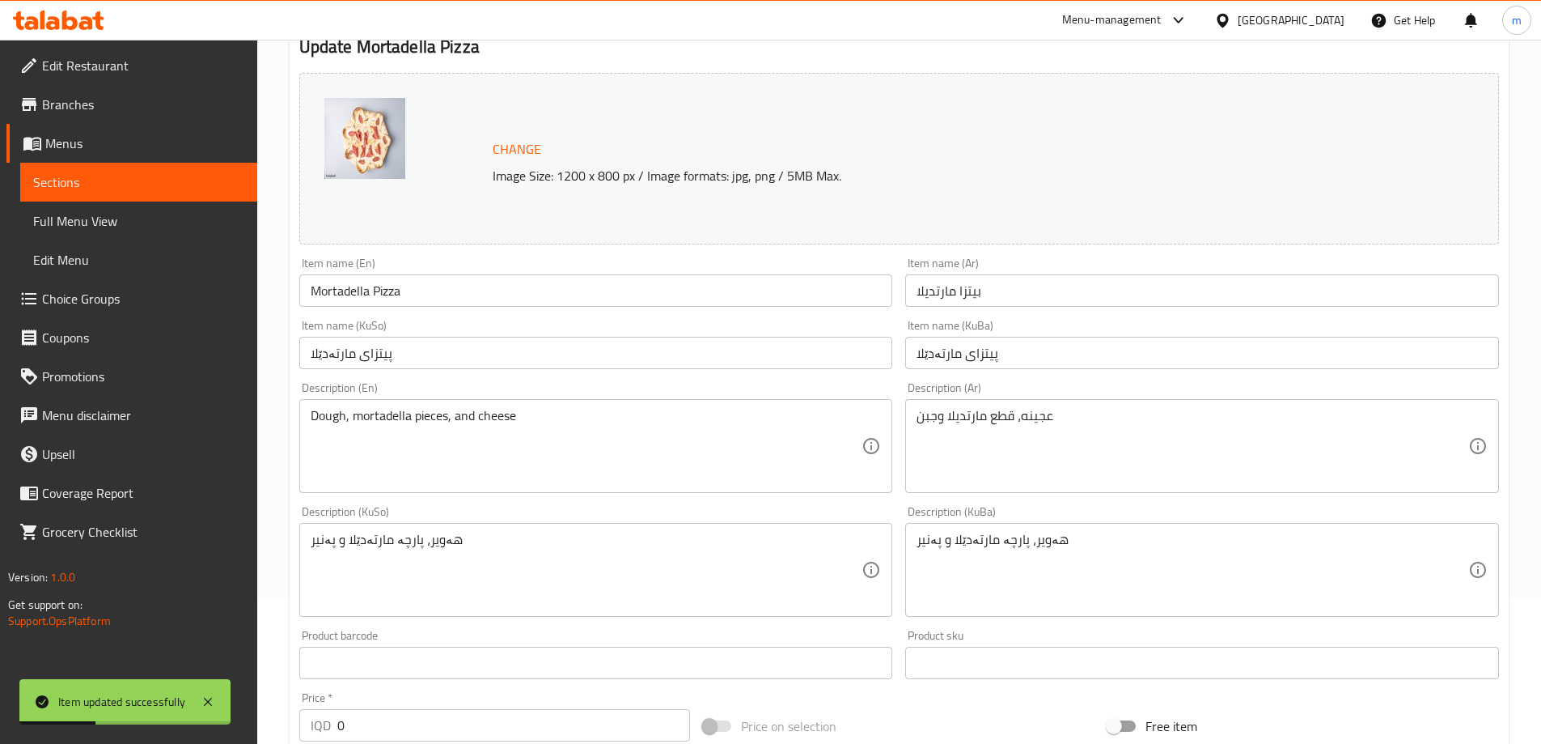
scroll to position [143, 0]
click at [417, 309] on input "Mortadella Pizza" at bounding box center [596, 293] width 594 height 32
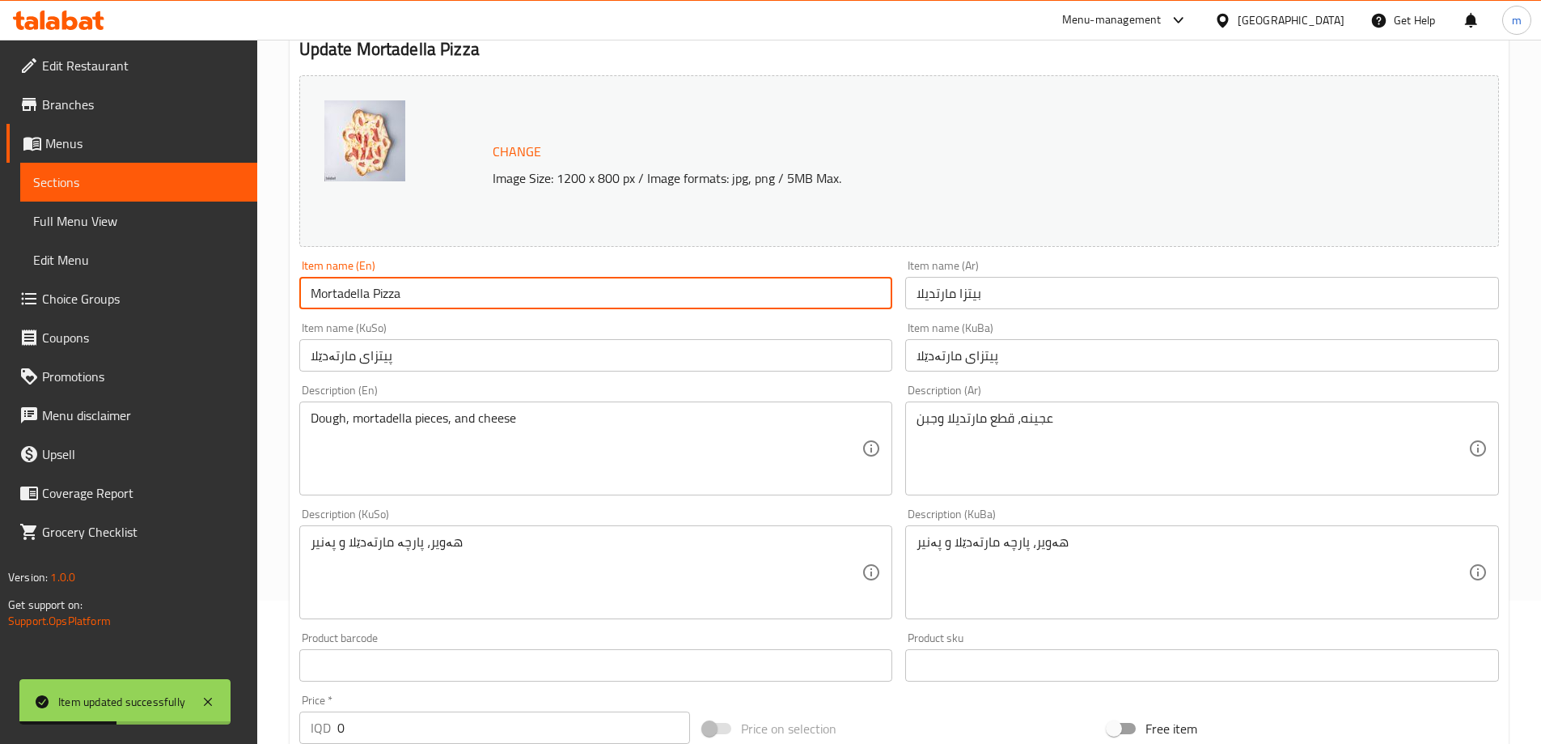
click at [115, 223] on span "Full Menu View" at bounding box center [138, 220] width 211 height 19
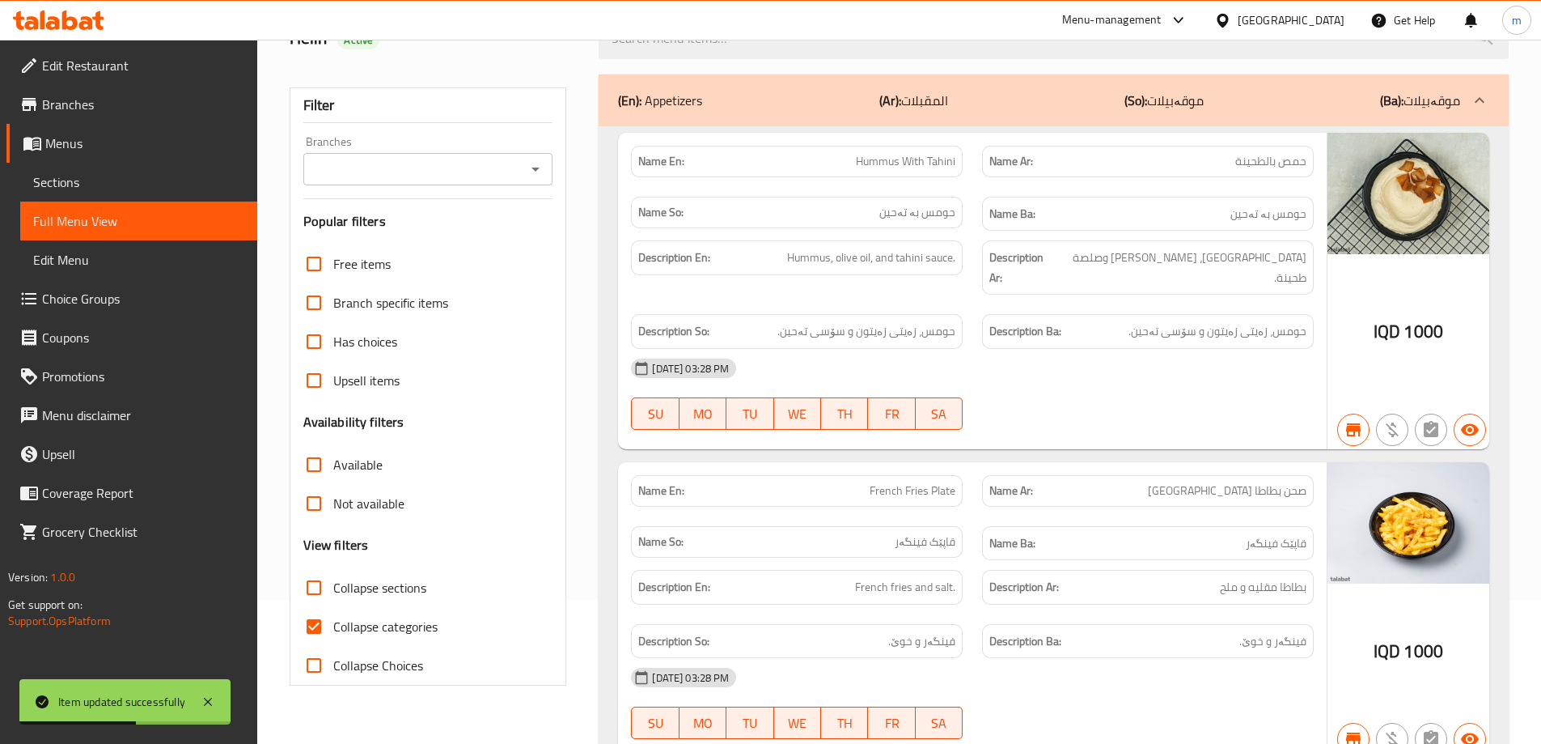
click at [538, 180] on div "Branches" at bounding box center [428, 169] width 250 height 32
click at [539, 178] on button "Open" at bounding box center [535, 169] width 23 height 23
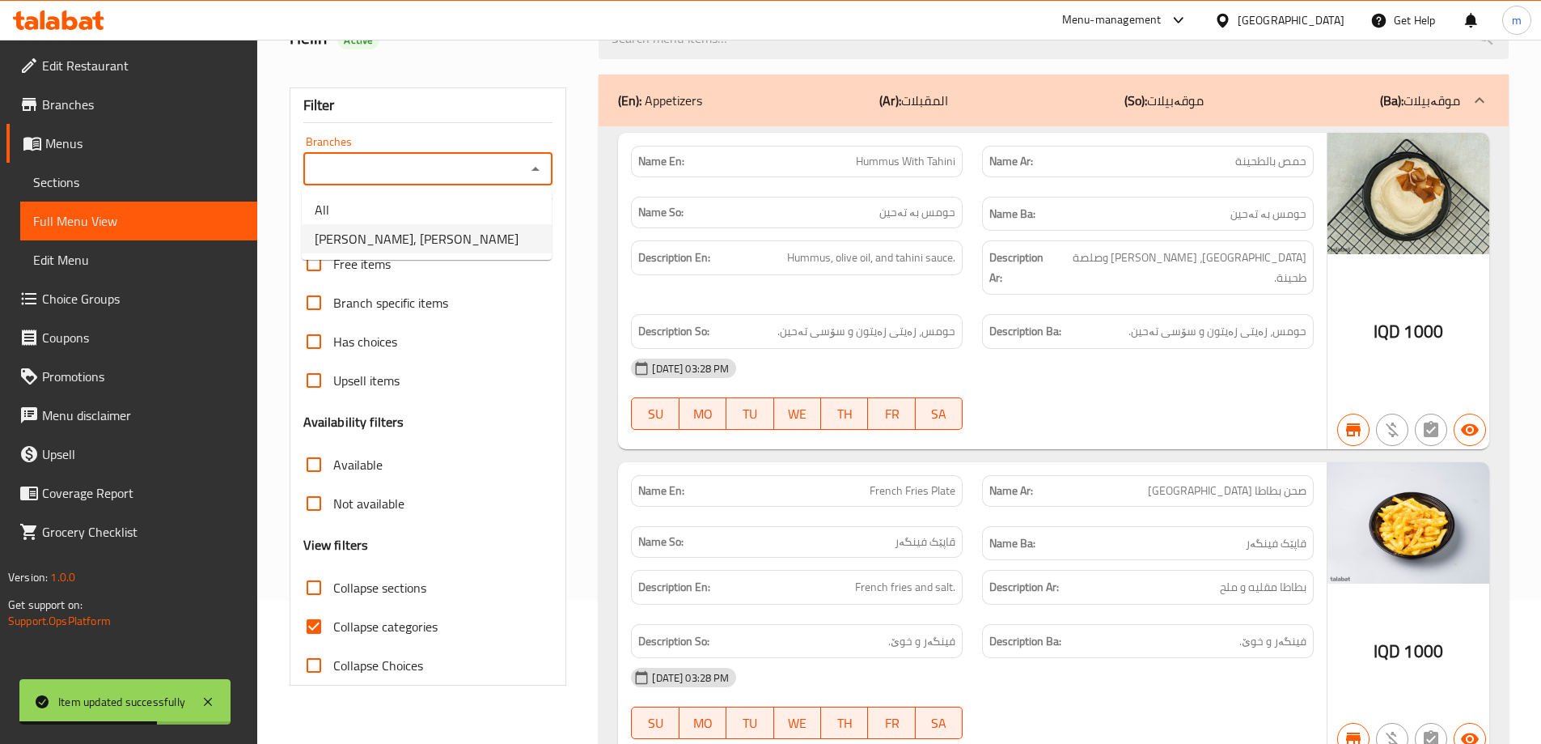
click at [435, 239] on span "Yooz Burger, Al aathameya" at bounding box center [417, 238] width 204 height 19
type input "Yooz Burger, Al aathameya"
click at [314, 634] on input "Collapse categories" at bounding box center [314, 626] width 39 height 39
checkbox input "false"
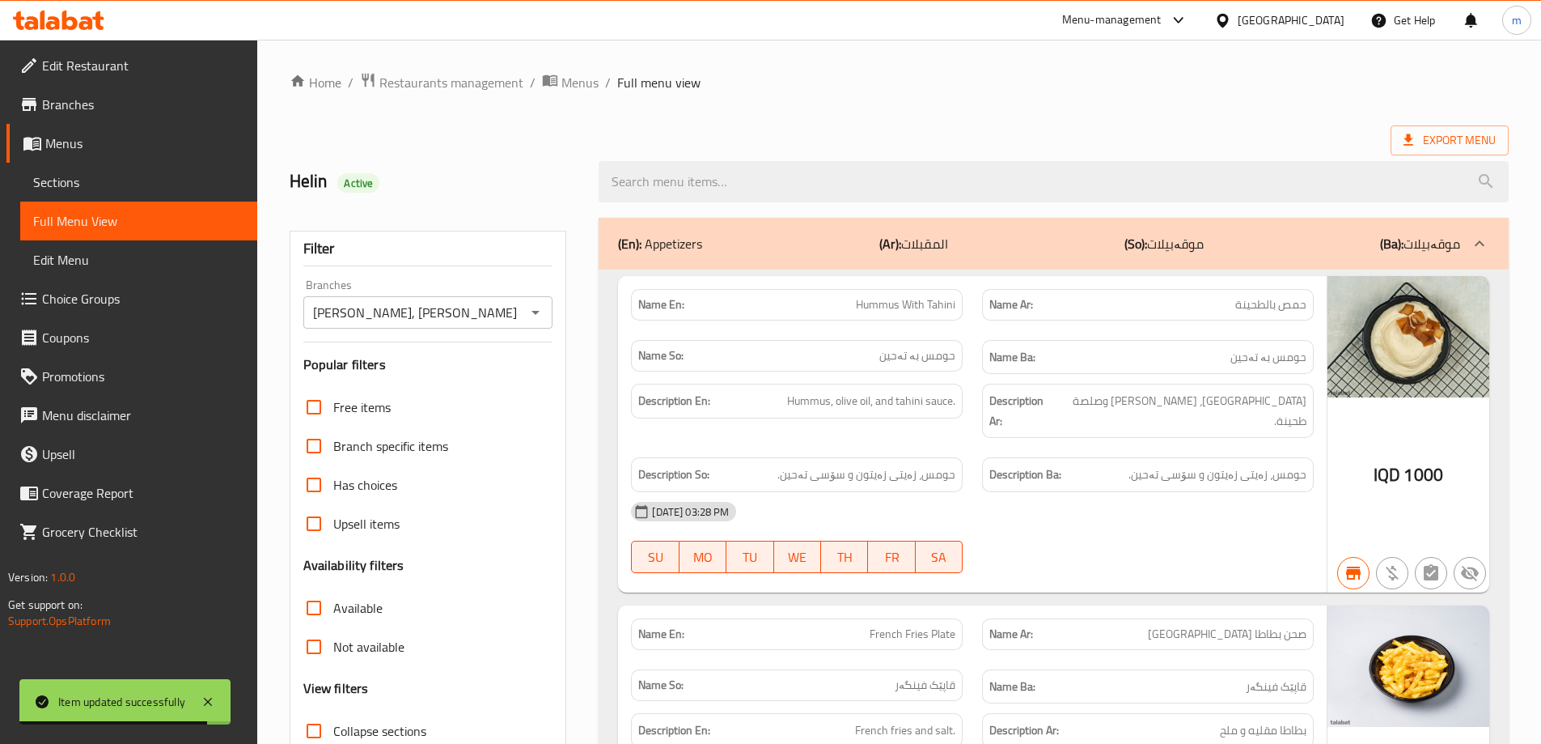
click at [837, 147] on div "Helin Active" at bounding box center [899, 182] width 1239 height 72
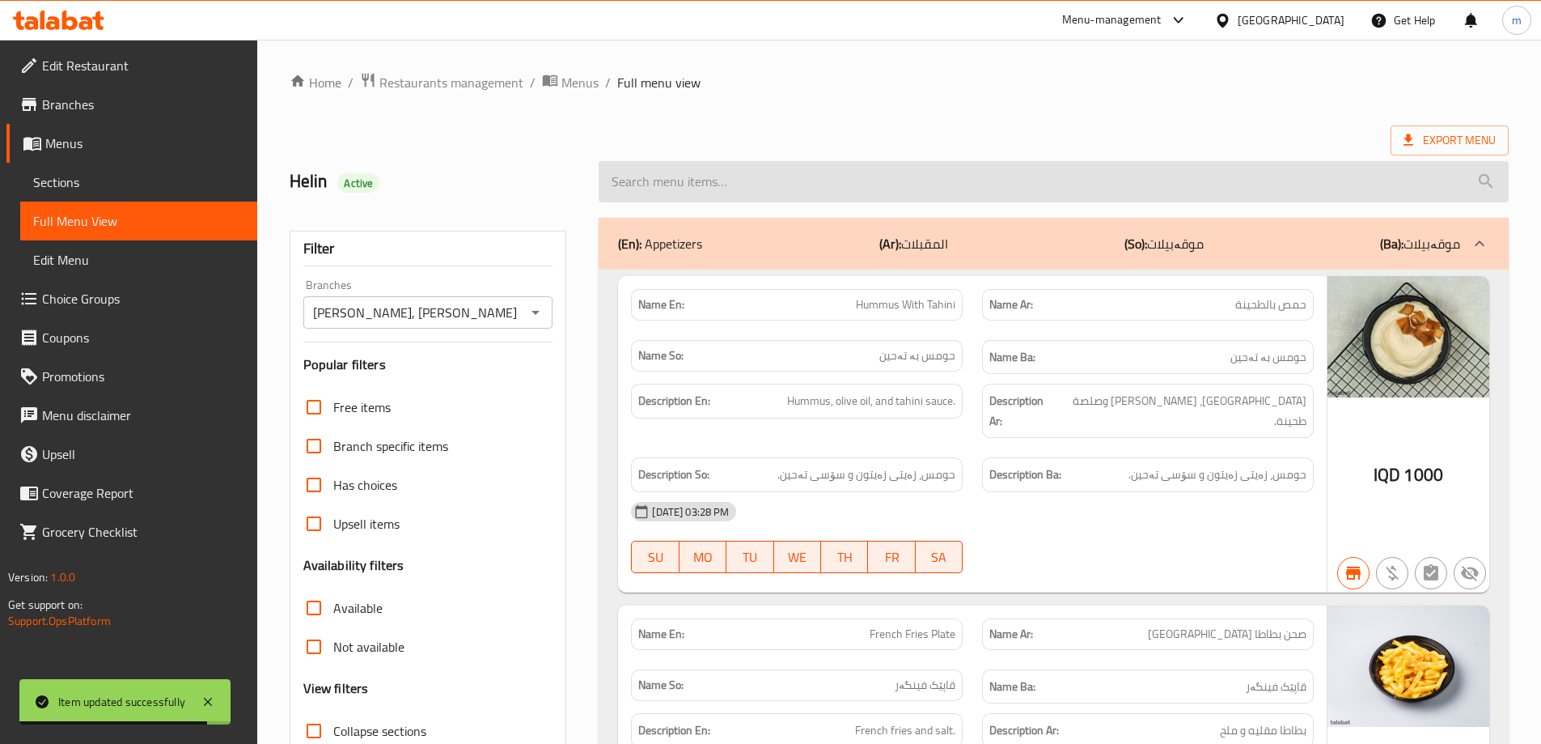
click at [827, 179] on input "search" at bounding box center [1054, 181] width 910 height 41
paste input "Mortadella Pizza"
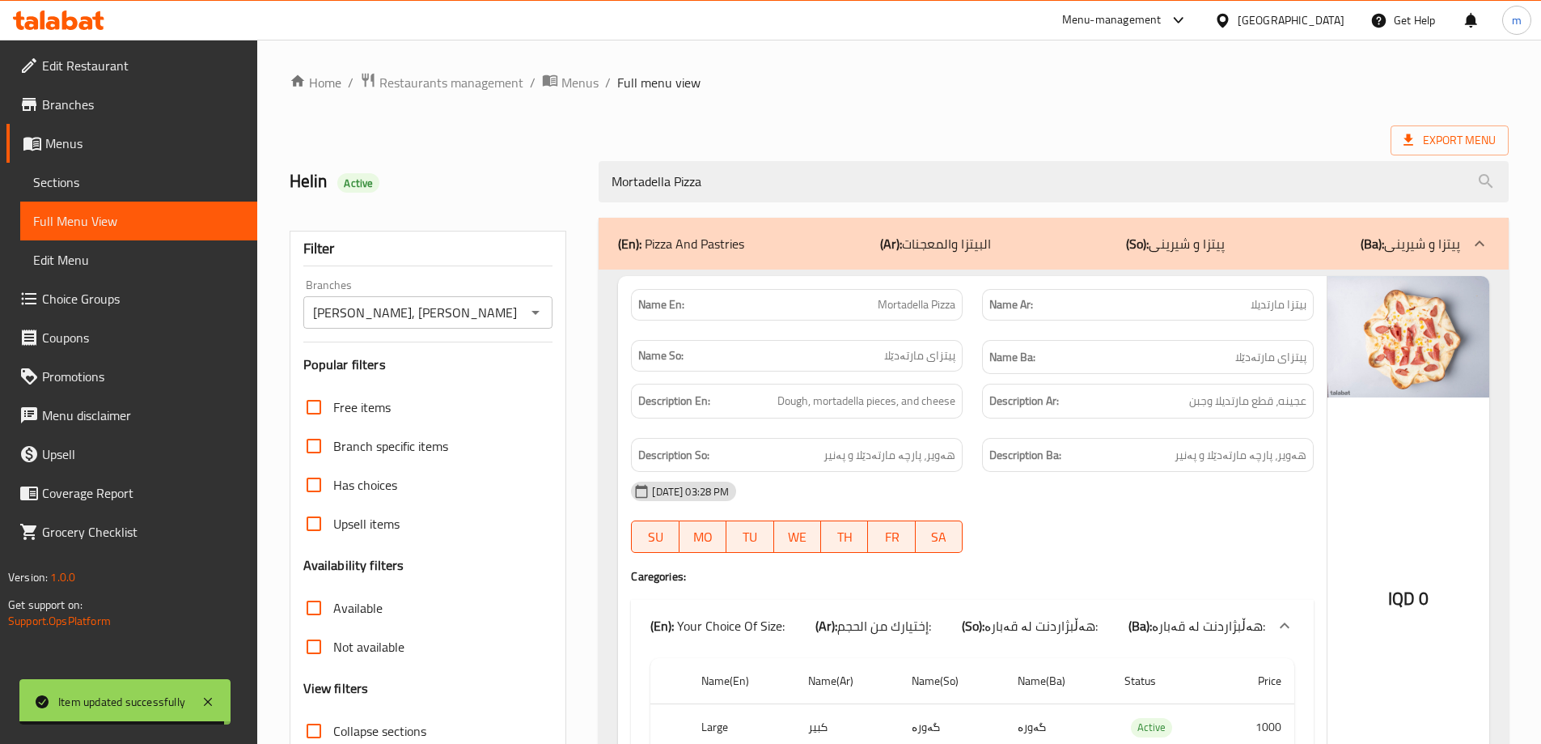
type input "Mortadella Pizza"
click at [609, 120] on div "Home / Restaurants management / Menus / Full menu view Export Menu Helin Active…" at bounding box center [899, 471] width 1219 height 799
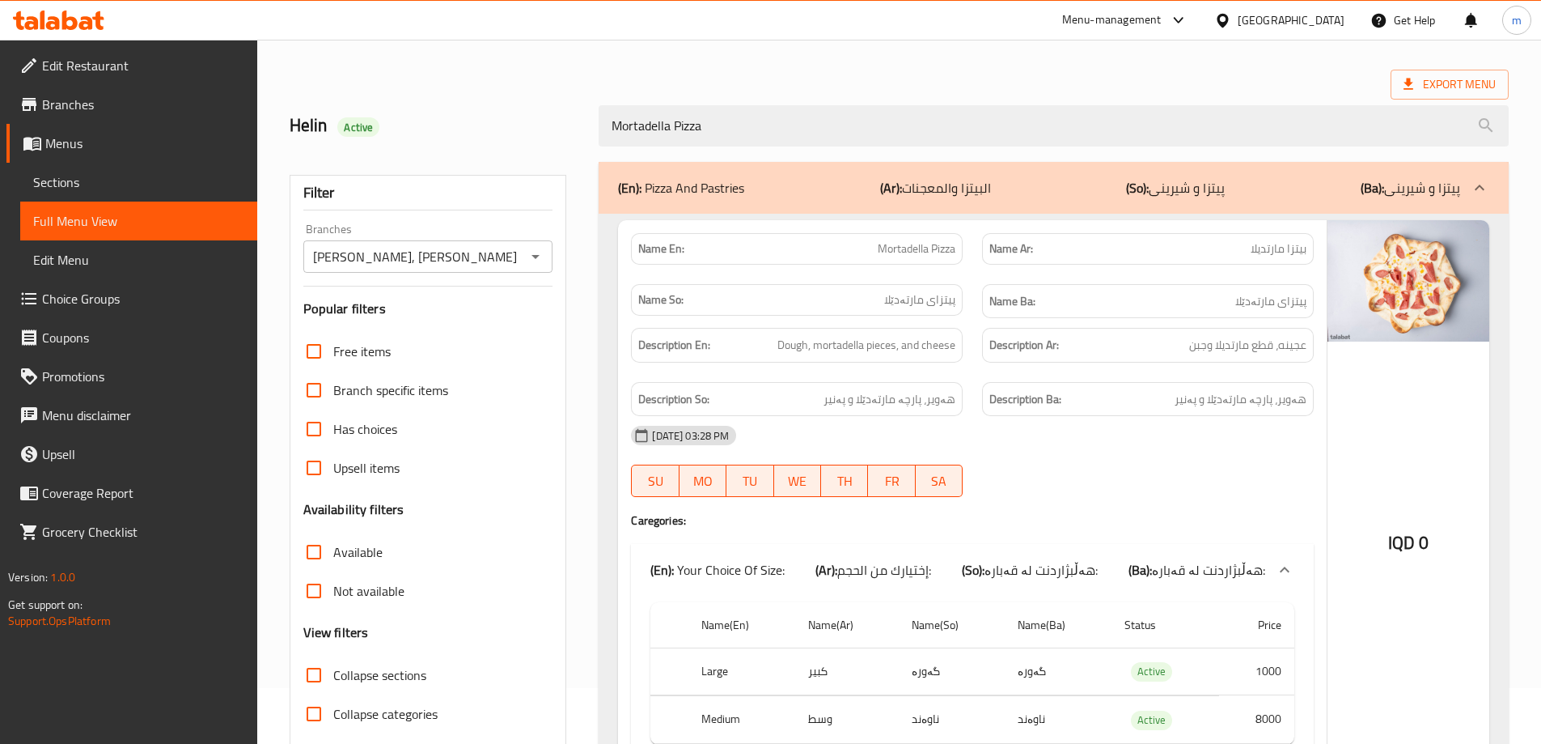
scroll to position [53, 0]
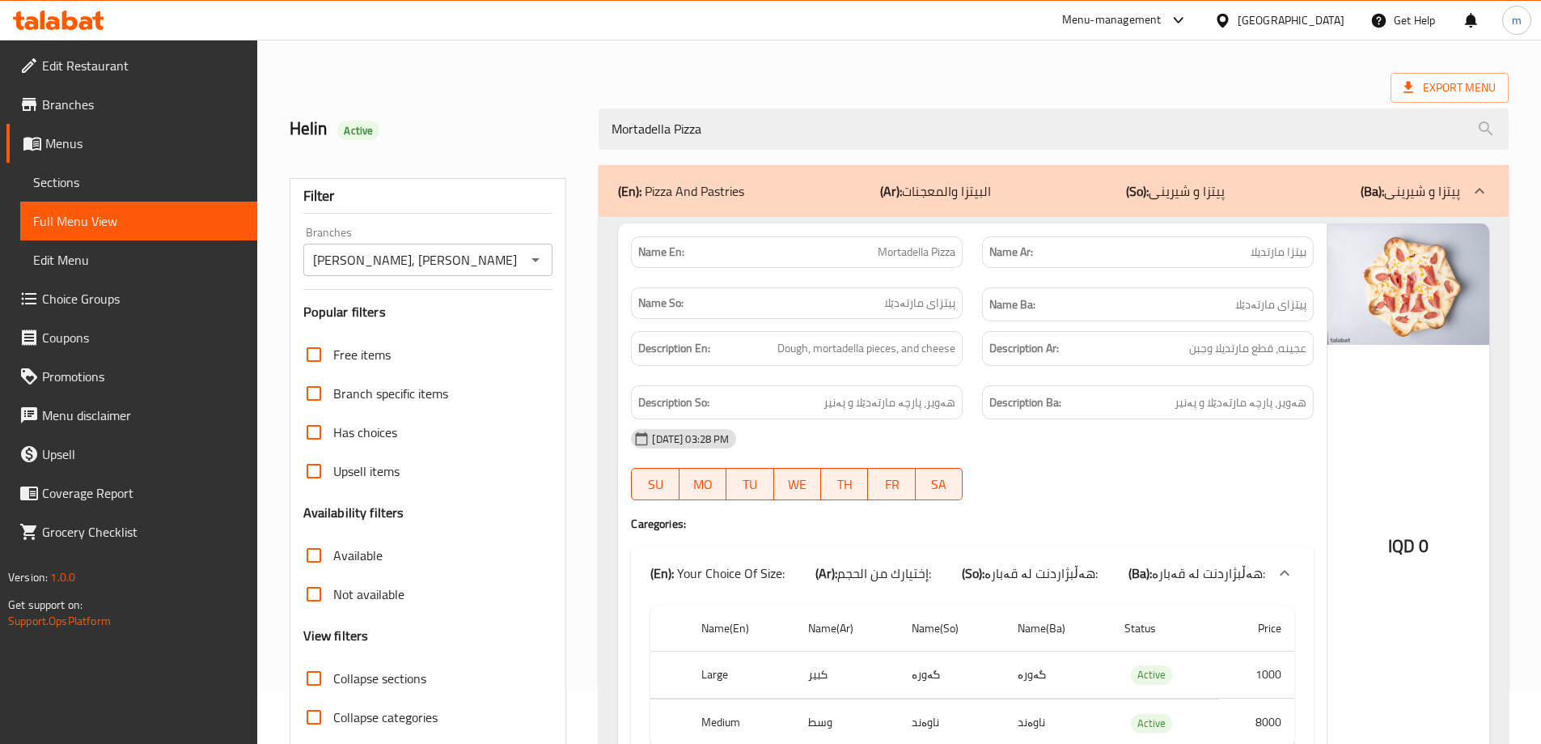
click at [84, 193] on link "Sections" at bounding box center [138, 182] width 237 height 39
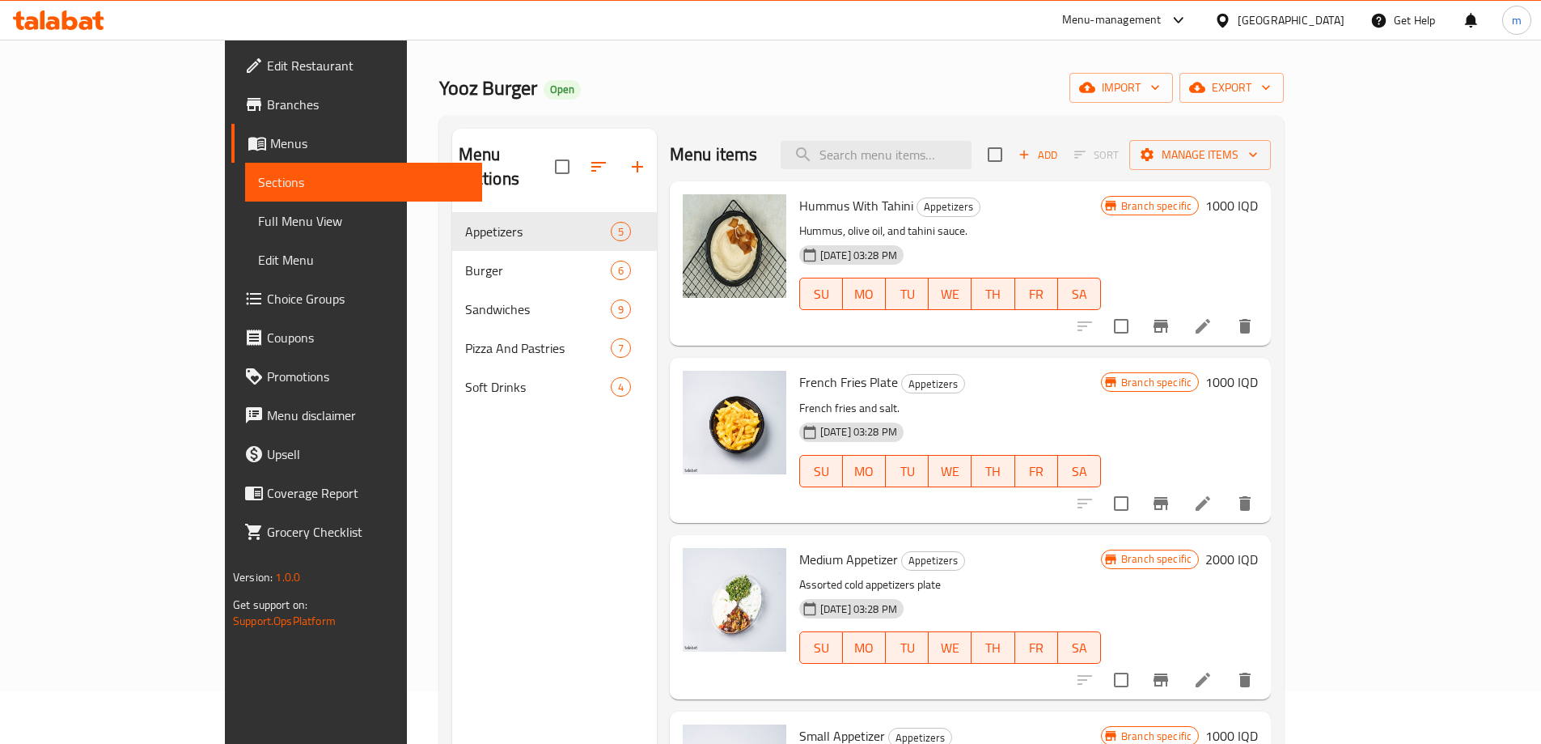
click at [258, 220] on span "Full Menu View" at bounding box center [363, 220] width 211 height 19
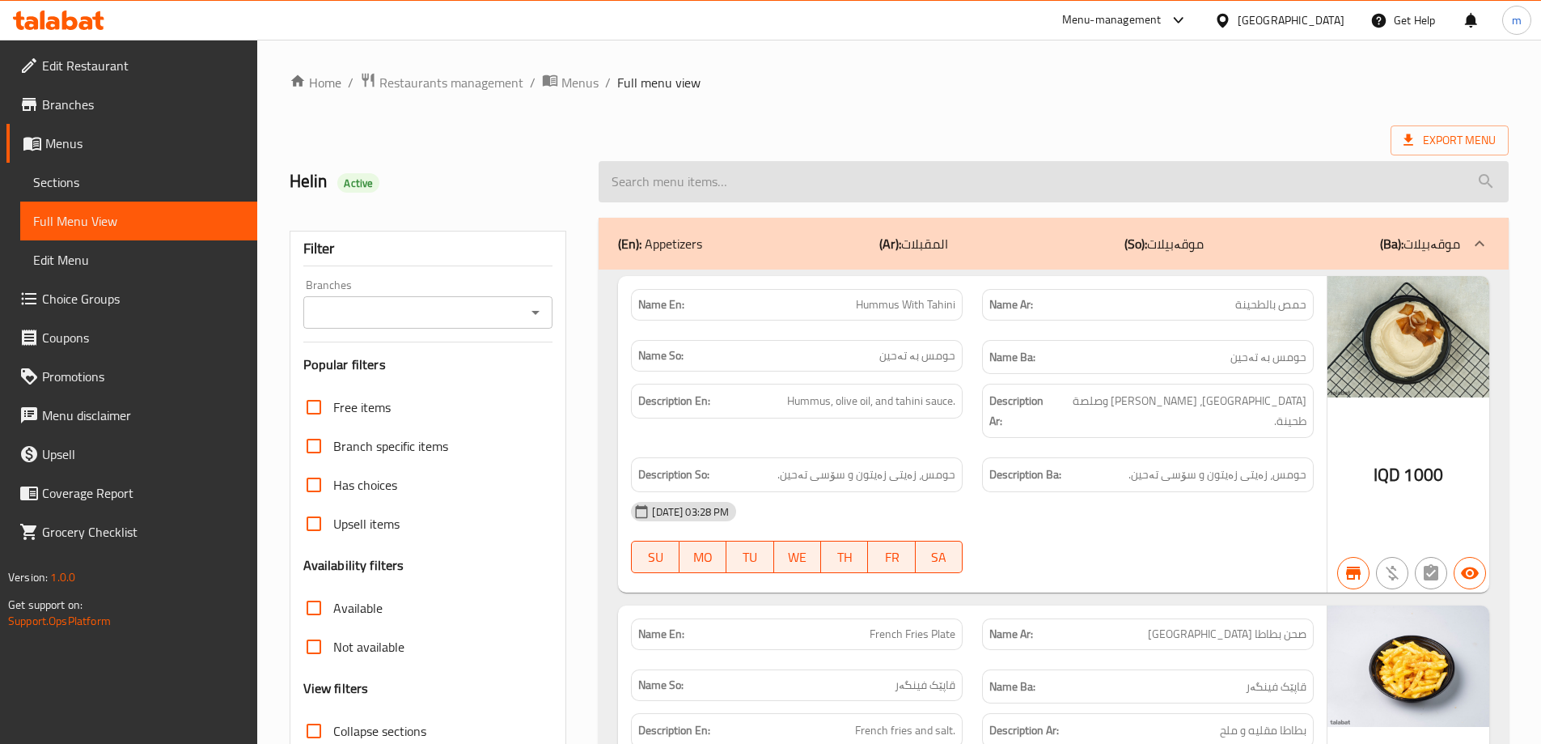
click at [777, 172] on input "search" at bounding box center [1054, 181] width 910 height 41
paste input "Mortadella Pizza"
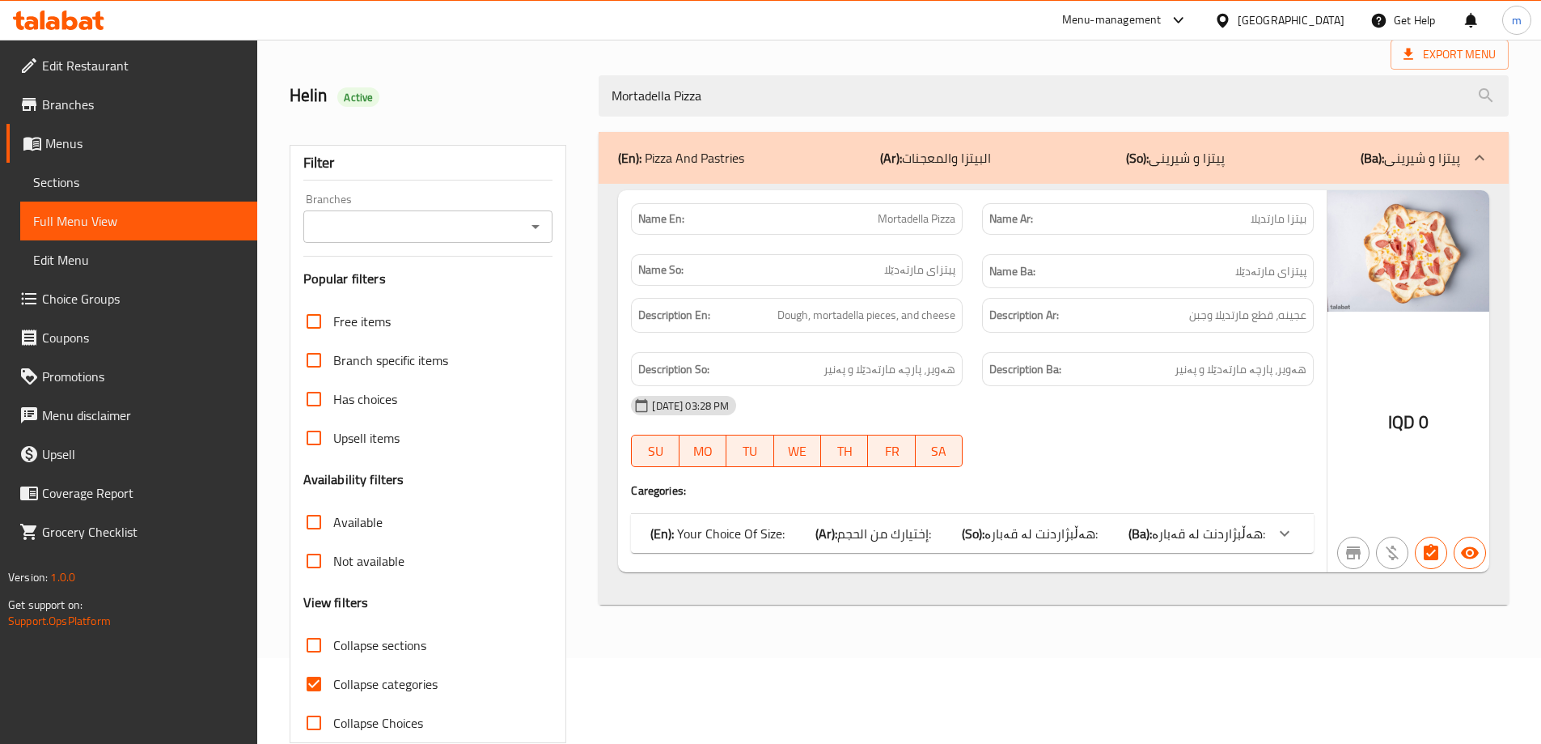
scroll to position [117, 0]
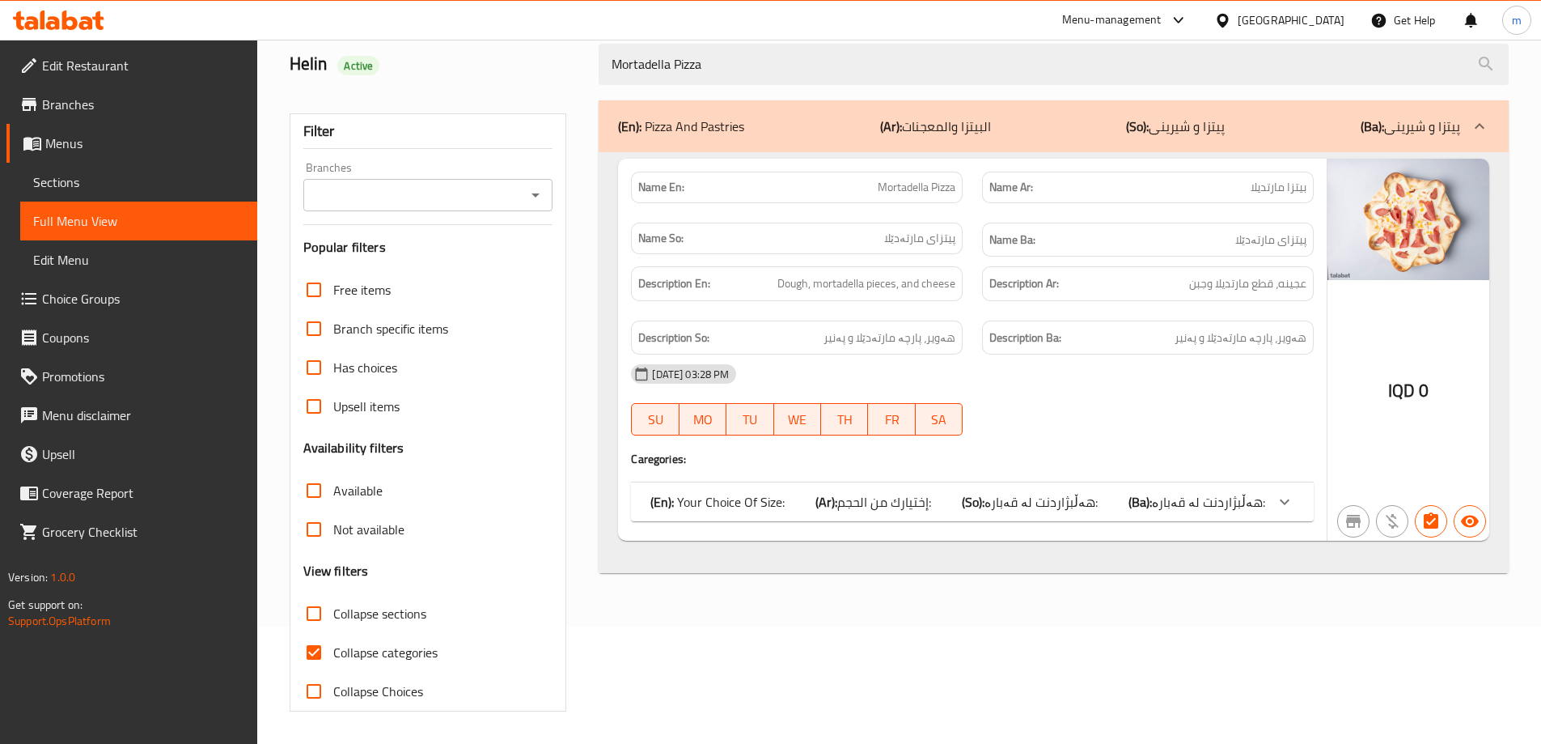
type input "Mortadella Pizza"
click at [908, 520] on div "(En): Your Choice Of Size: (Ar): إختيارك من الحجم: (So): هەڵبژاردنت لە قەبارە: …" at bounding box center [972, 501] width 683 height 39
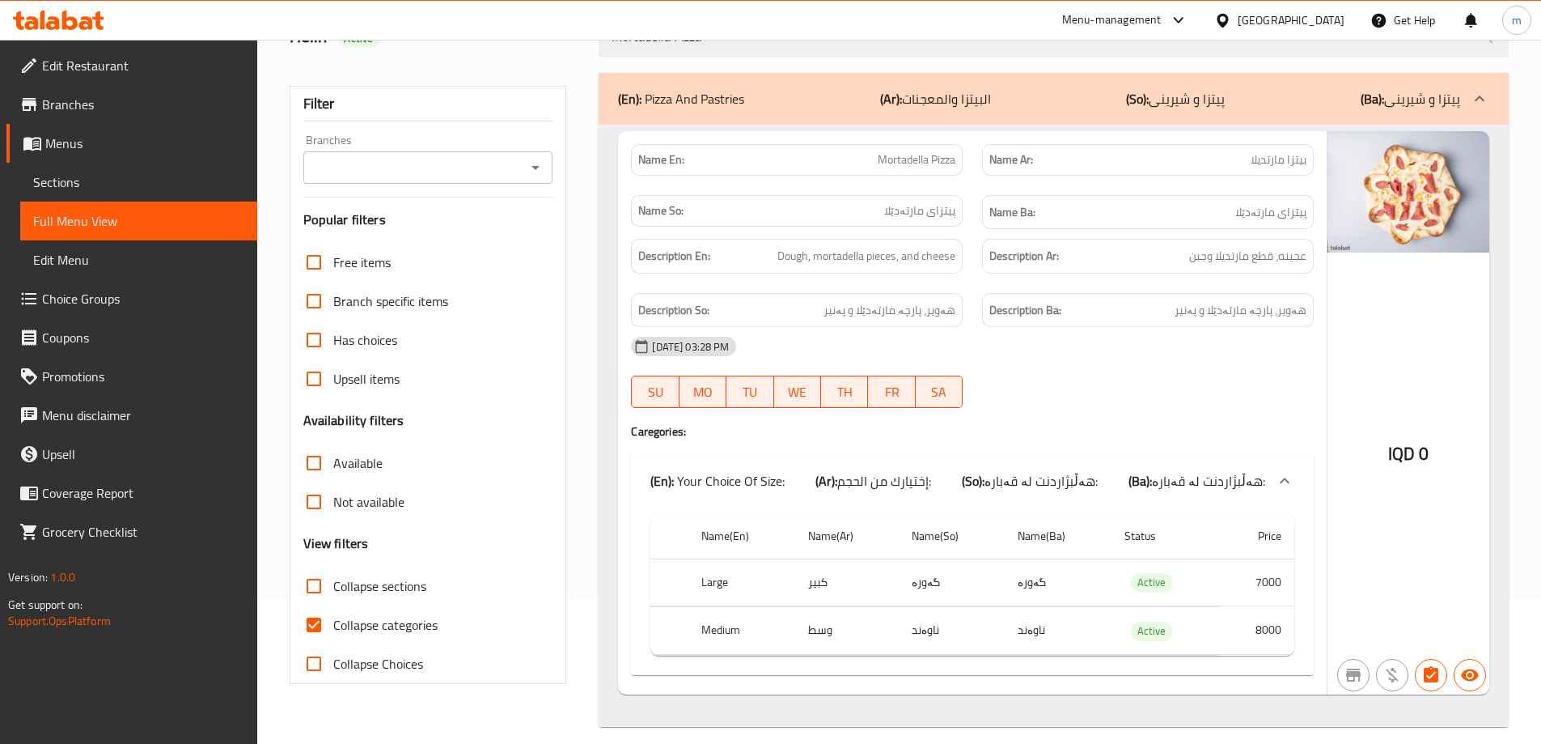
scroll to position [160, 0]
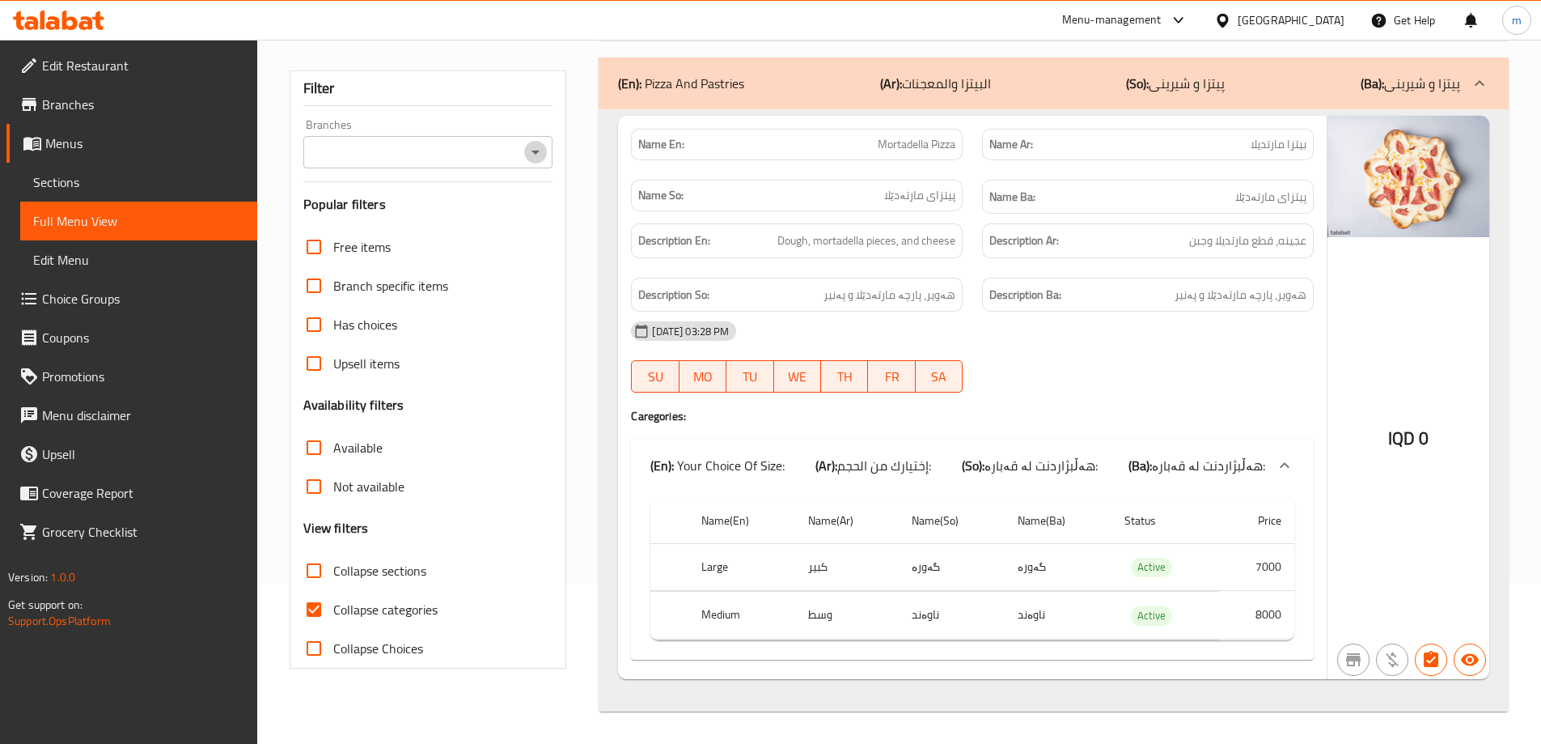
click at [532, 151] on icon "Open" at bounding box center [535, 151] width 19 height 19
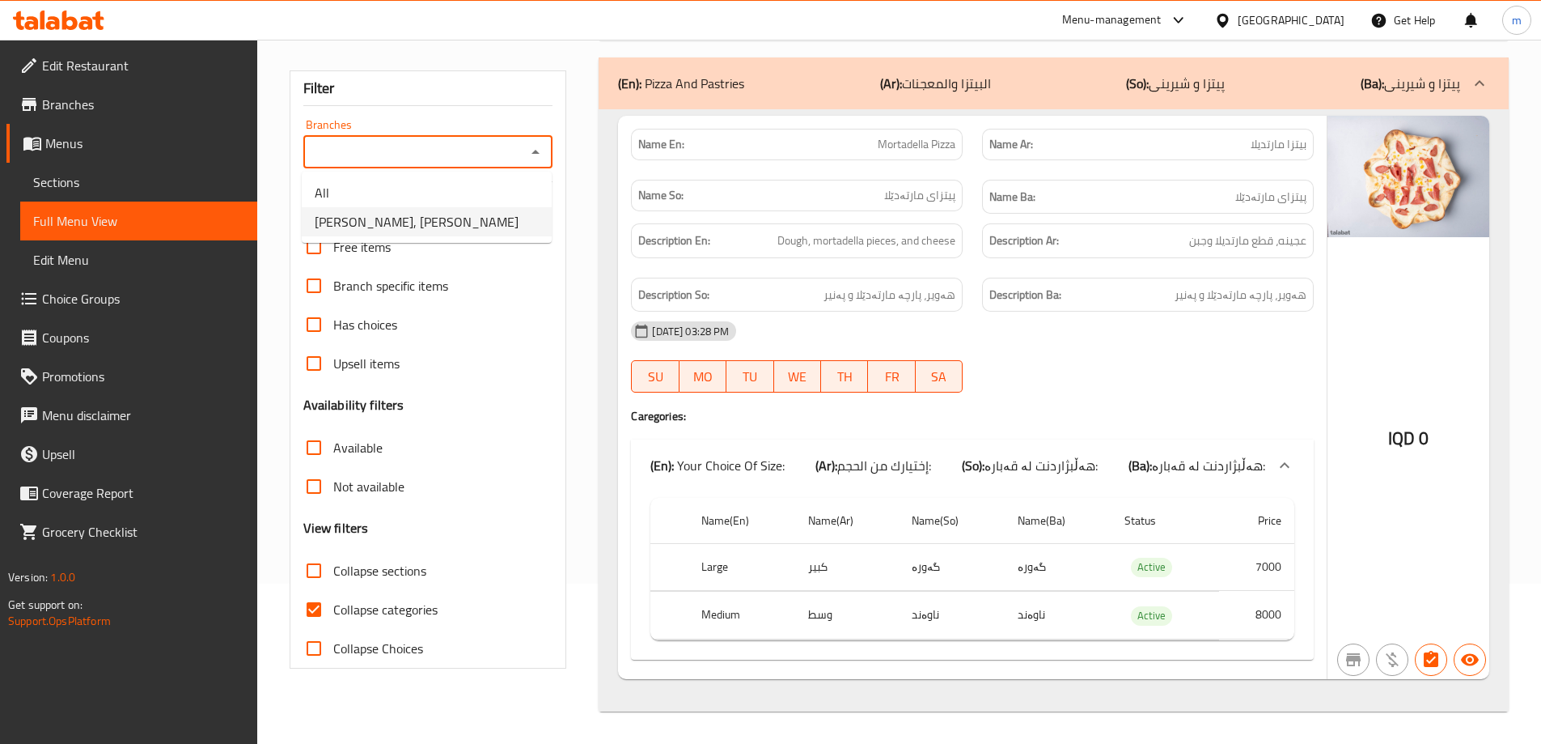
drag, startPoint x: 455, startPoint y: 218, endPoint x: 439, endPoint y: 221, distance: 15.7
click at [456, 218] on span "Yooz Burger, Al aathameya" at bounding box center [417, 221] width 204 height 19
type input "Yooz Burger, Al aathameya"
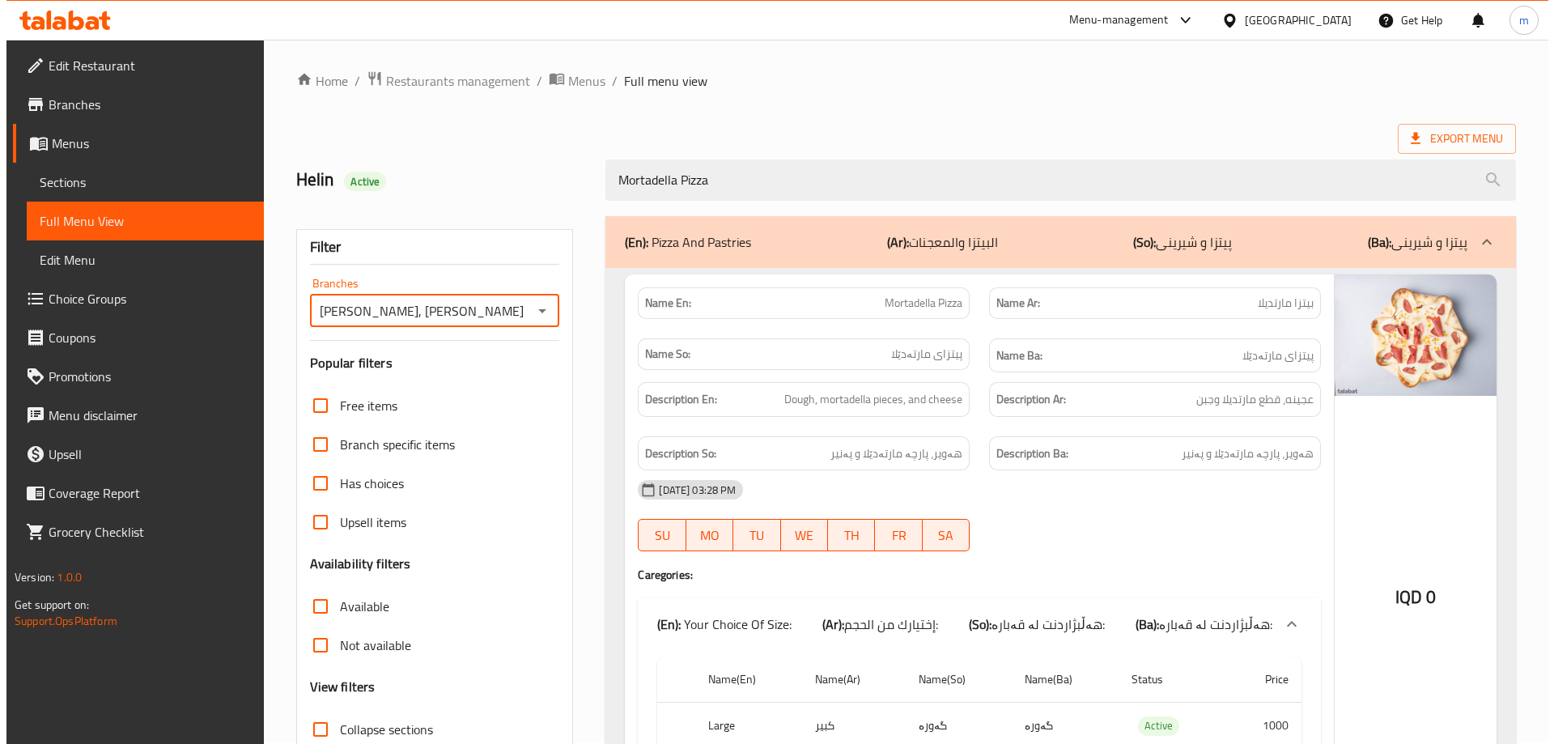
scroll to position [0, 0]
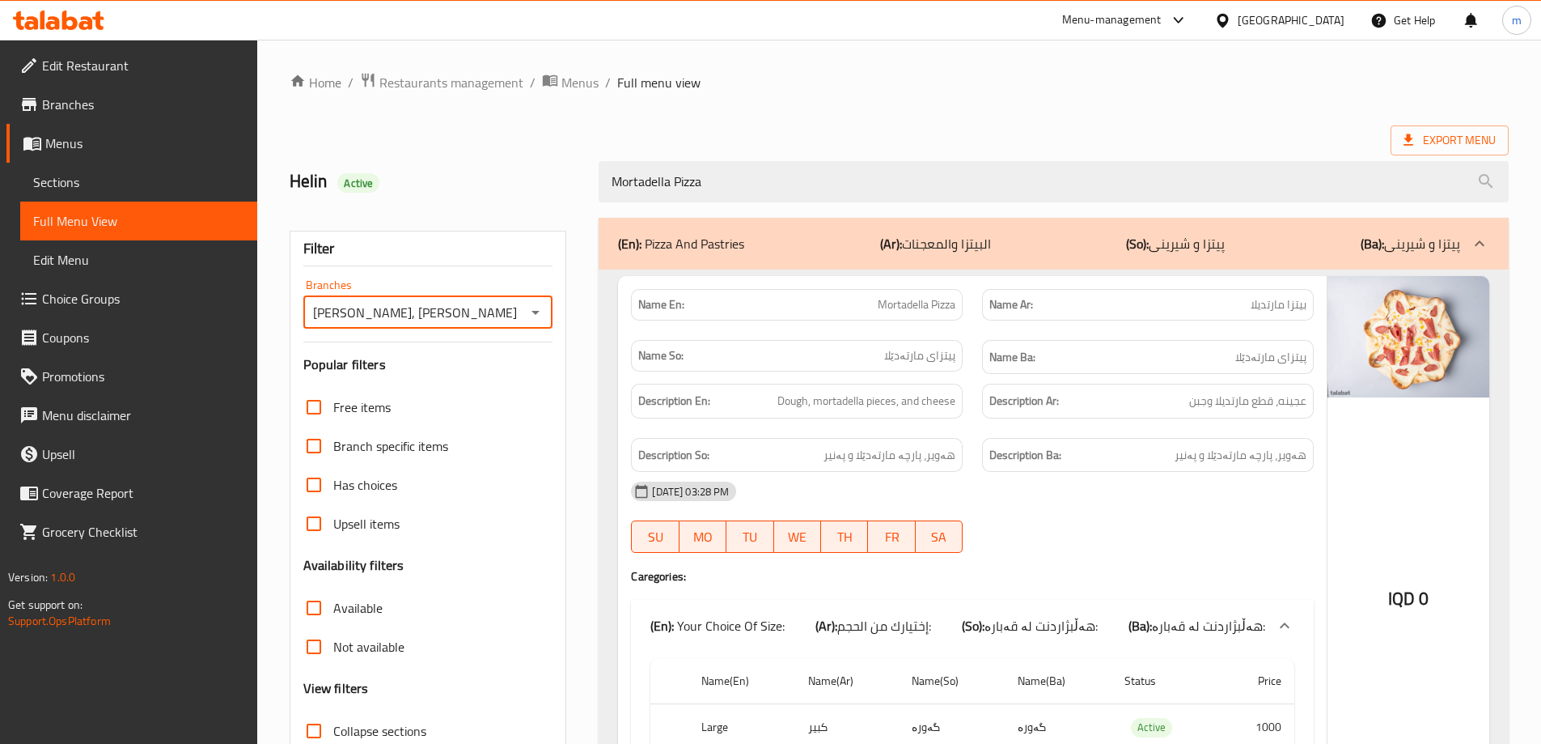
click at [961, 83] on ol "Home / Restaurants management / Menus / Full menu view" at bounding box center [899, 82] width 1219 height 21
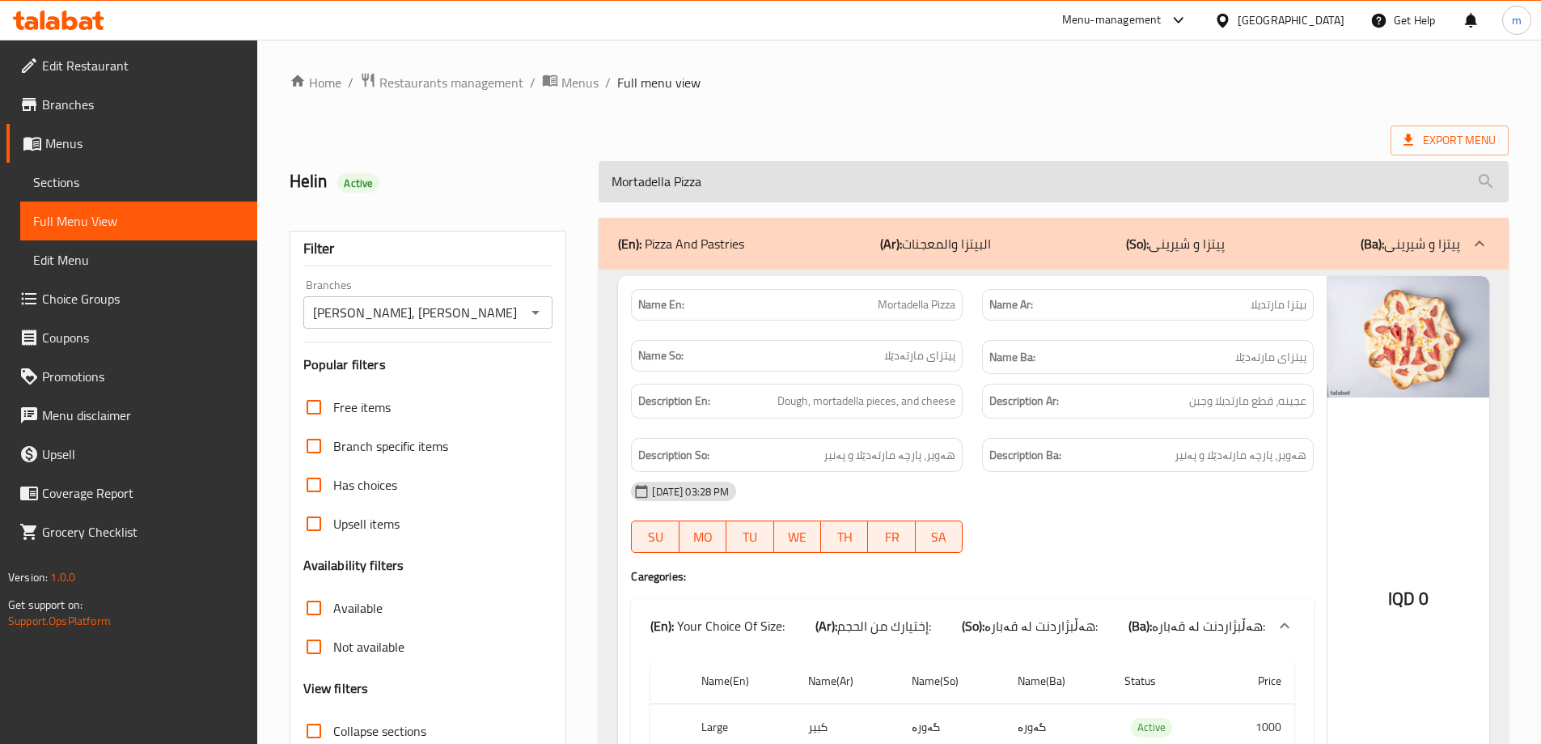
click at [880, 165] on input "Mortadella Pizza" at bounding box center [1054, 181] width 910 height 41
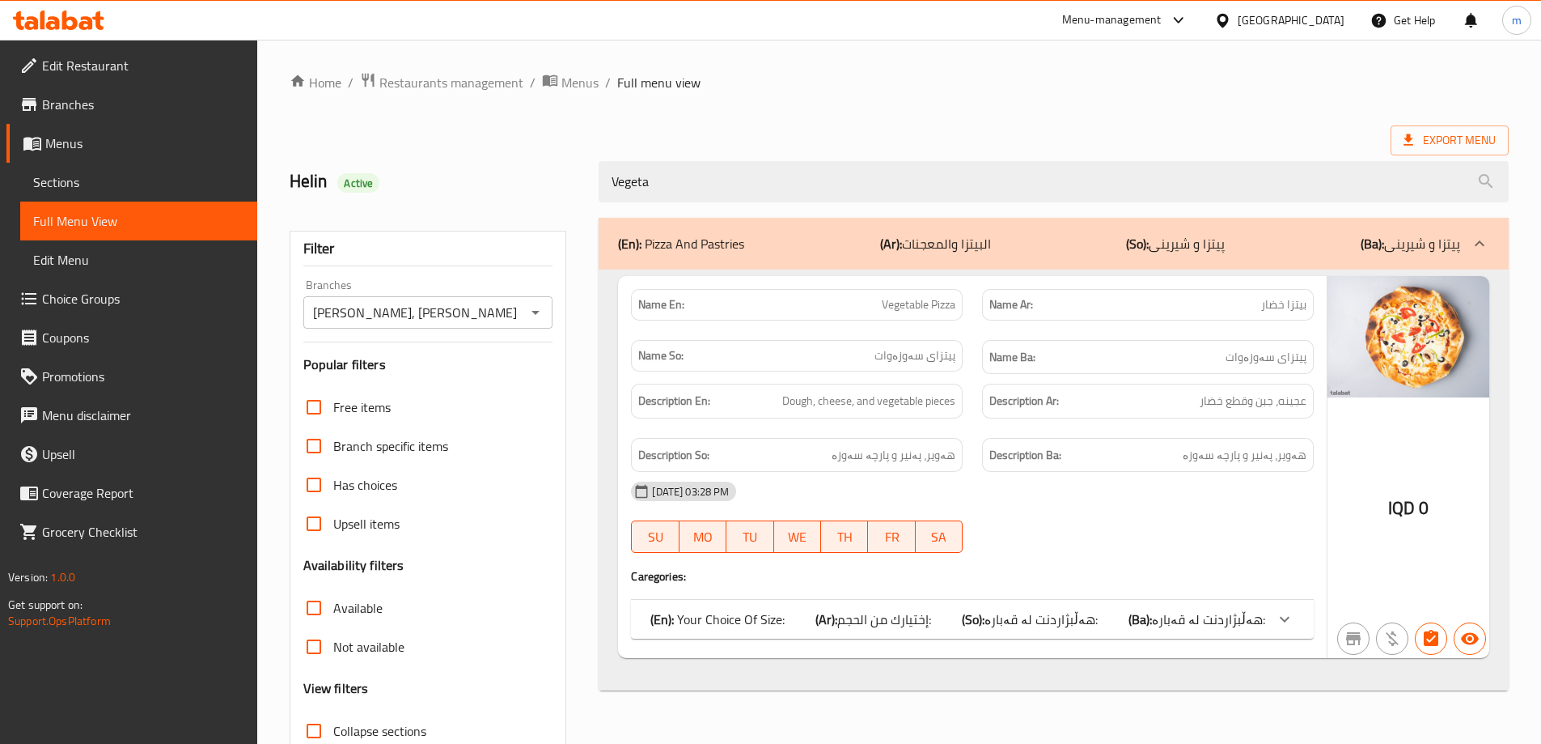
type input "Vegeta"
click at [947, 610] on div "(En): Your Choice Of Size: (Ar): إختيارك من الحجم: (So): هەڵبژاردنت لە قەبارە: …" at bounding box center [958, 618] width 615 height 19
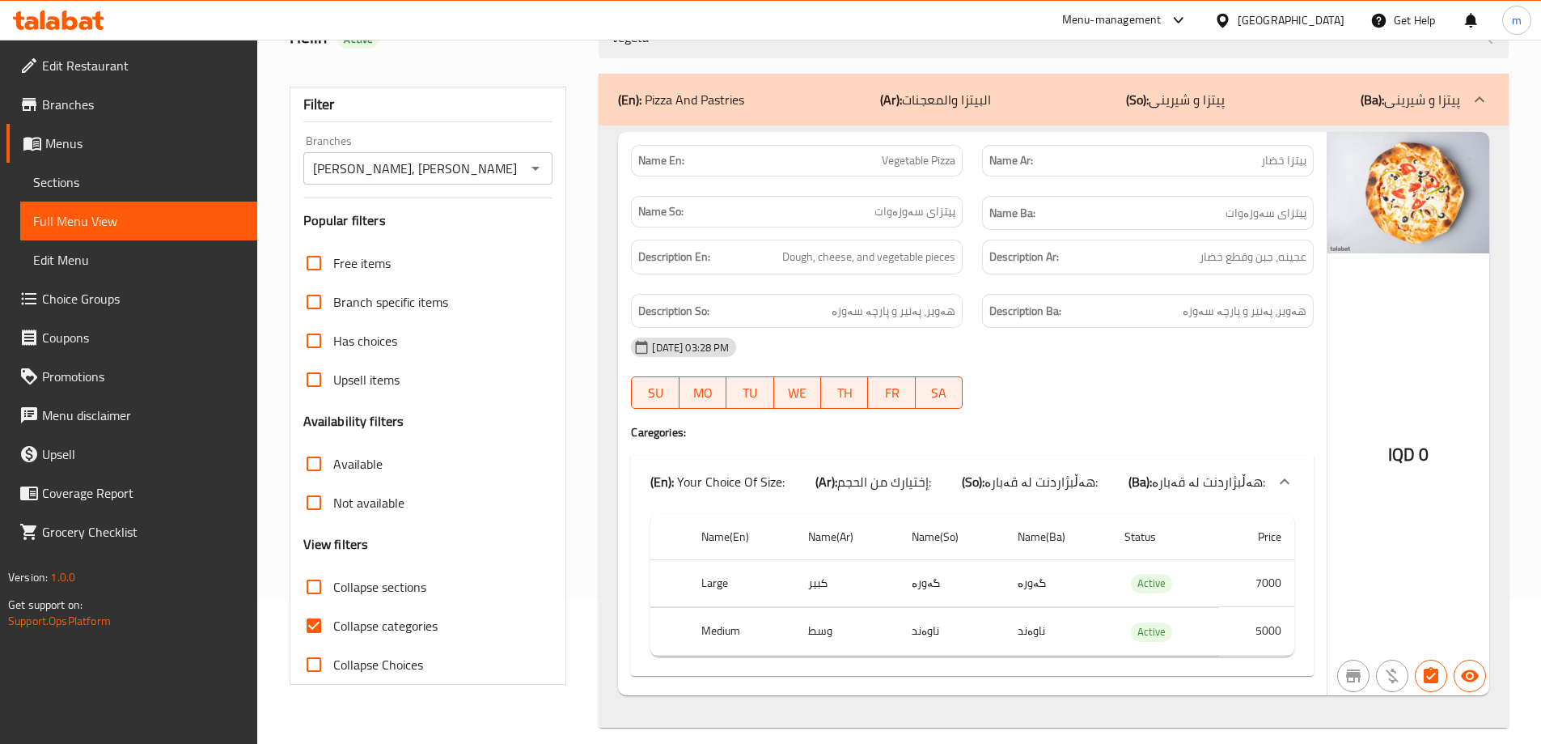
scroll to position [160, 0]
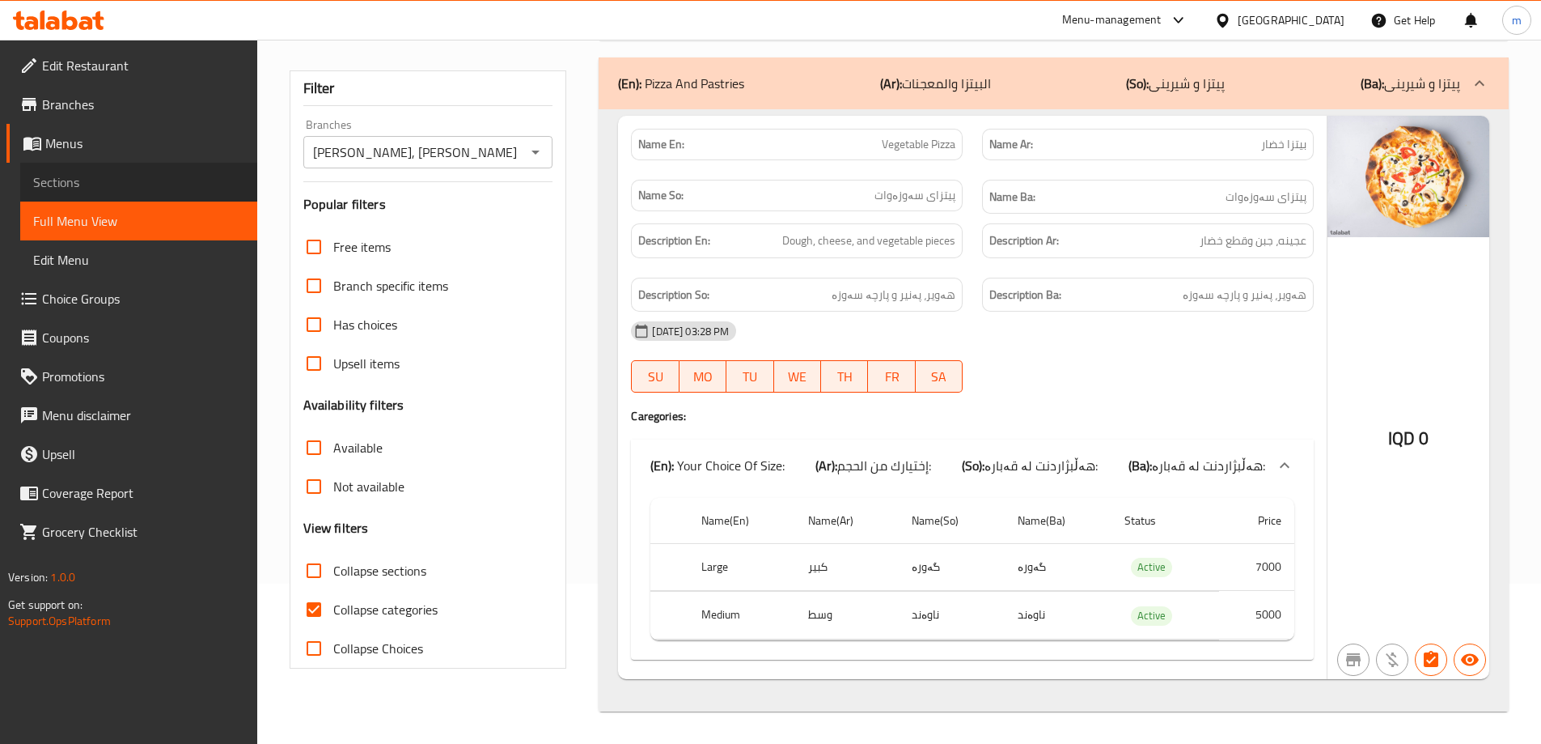
click at [164, 192] on link "Sections" at bounding box center [138, 182] width 237 height 39
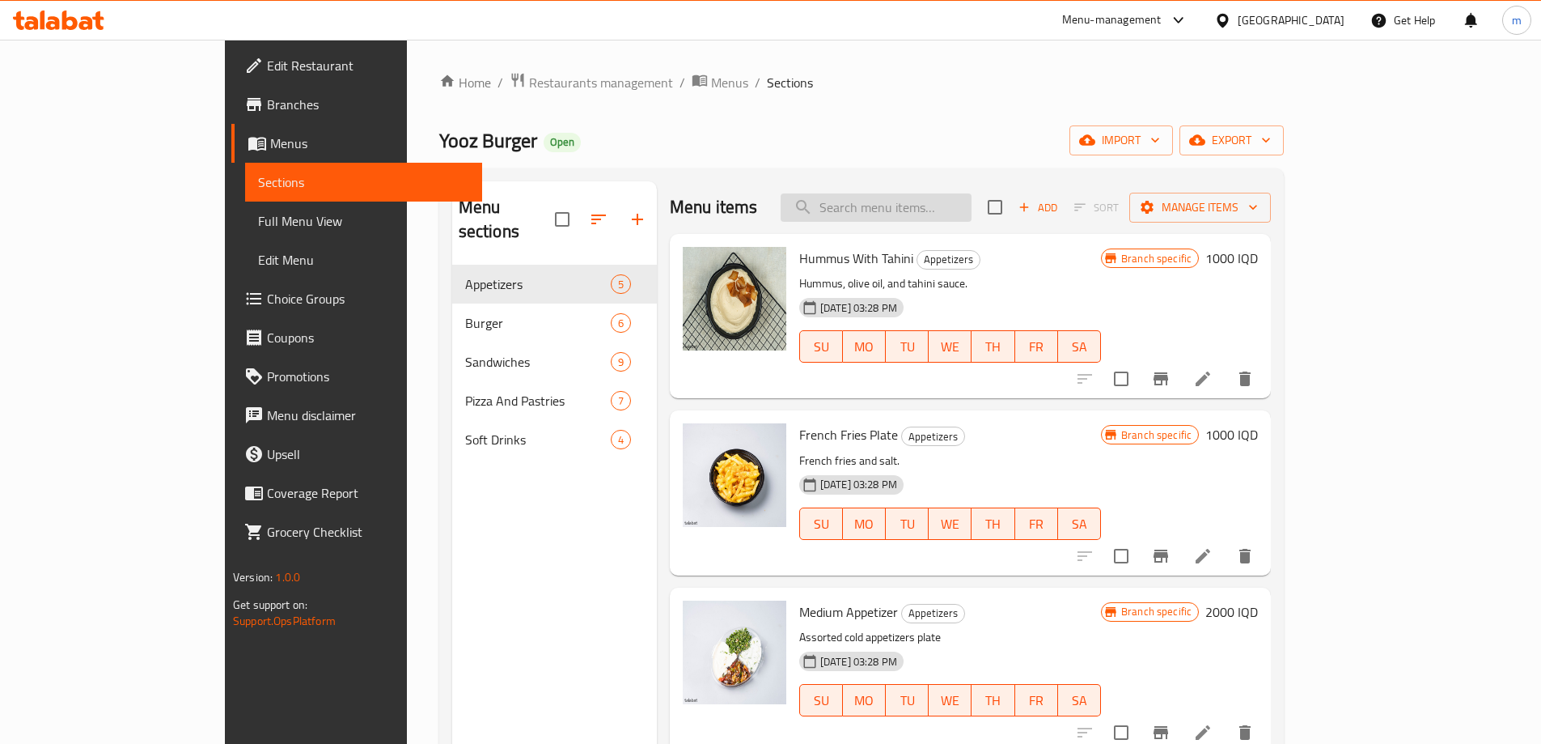
click at [927, 200] on input "search" at bounding box center [876, 207] width 191 height 28
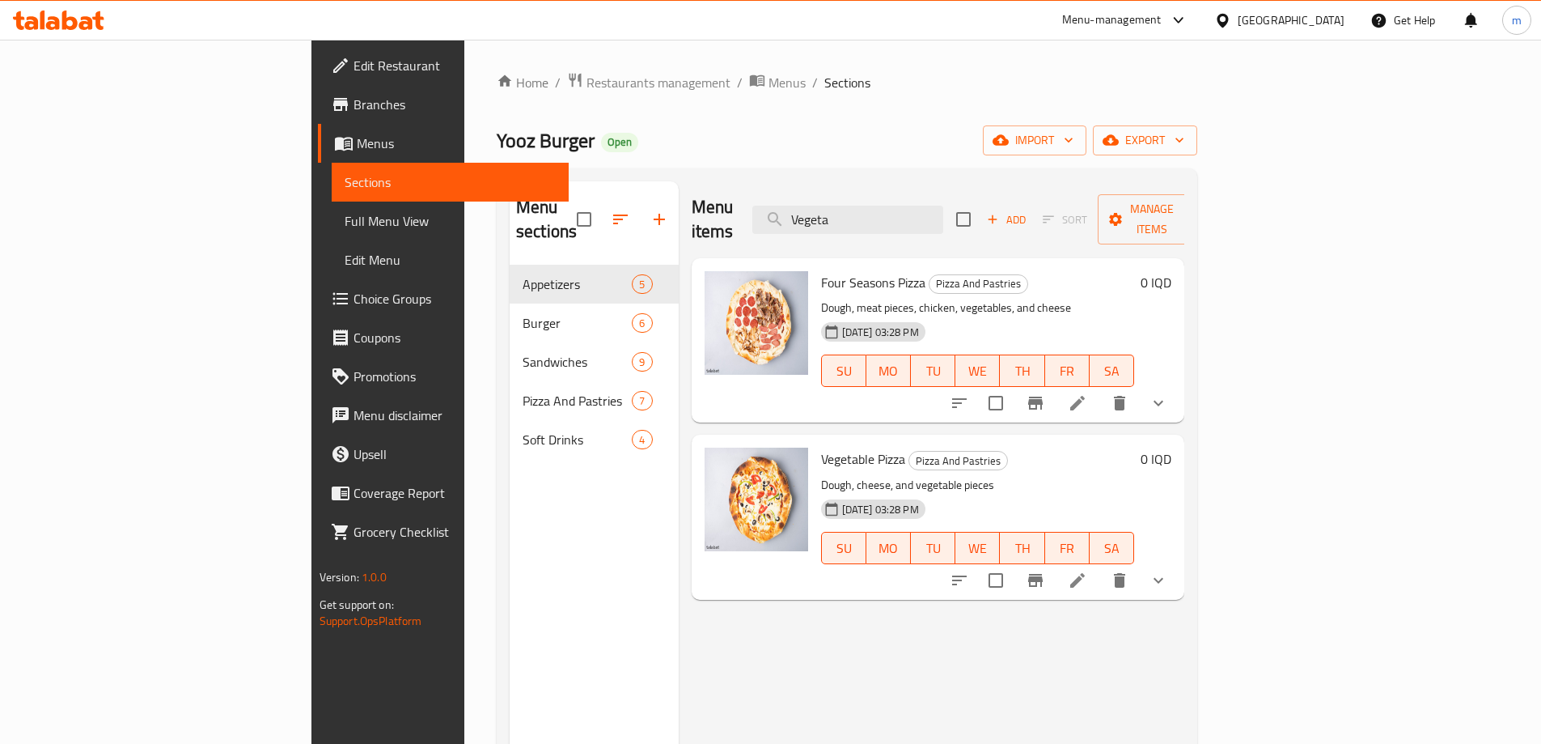
type input "Vegeta"
click at [1088, 570] on icon at bounding box center [1077, 579] width 19 height 19
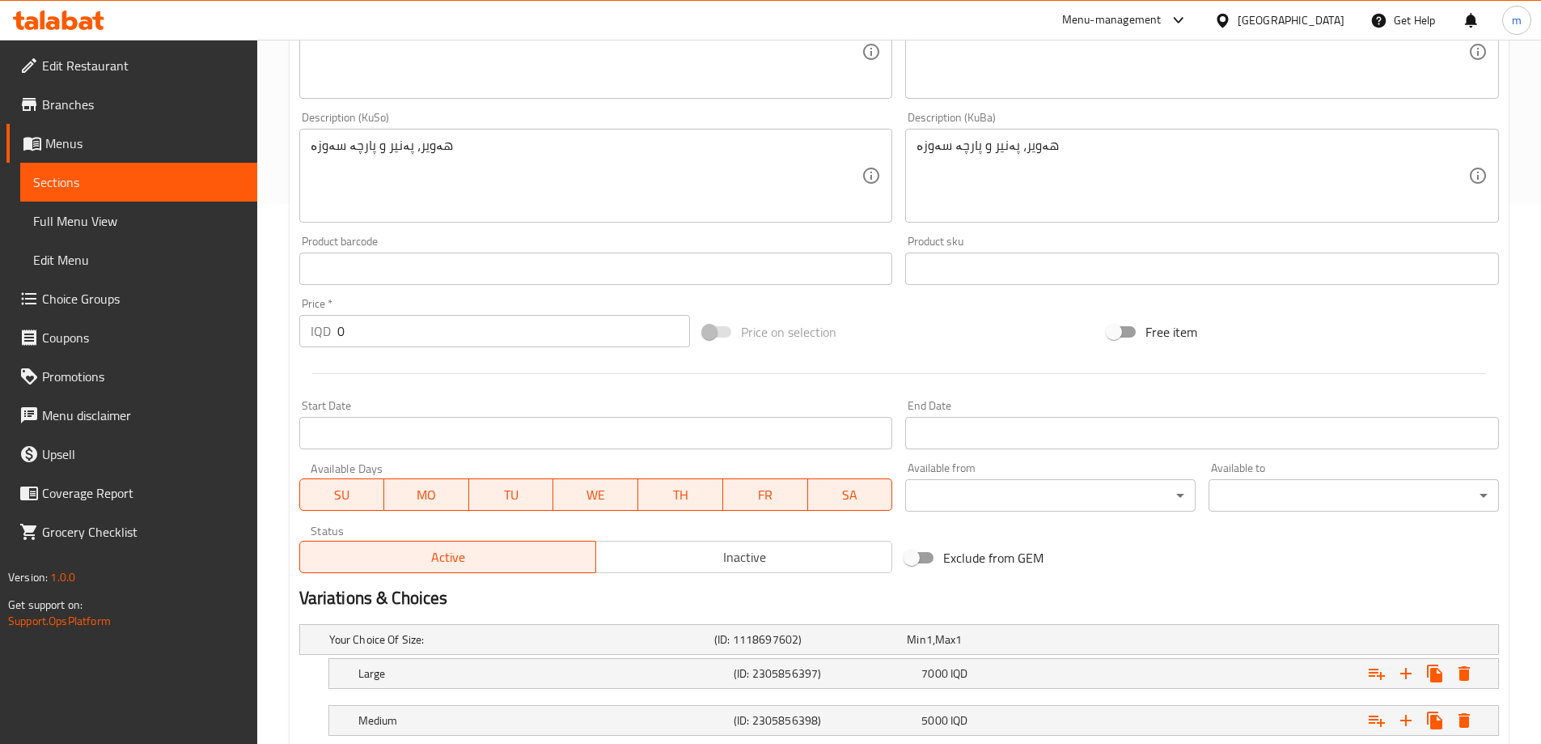
scroll to position [646, 0]
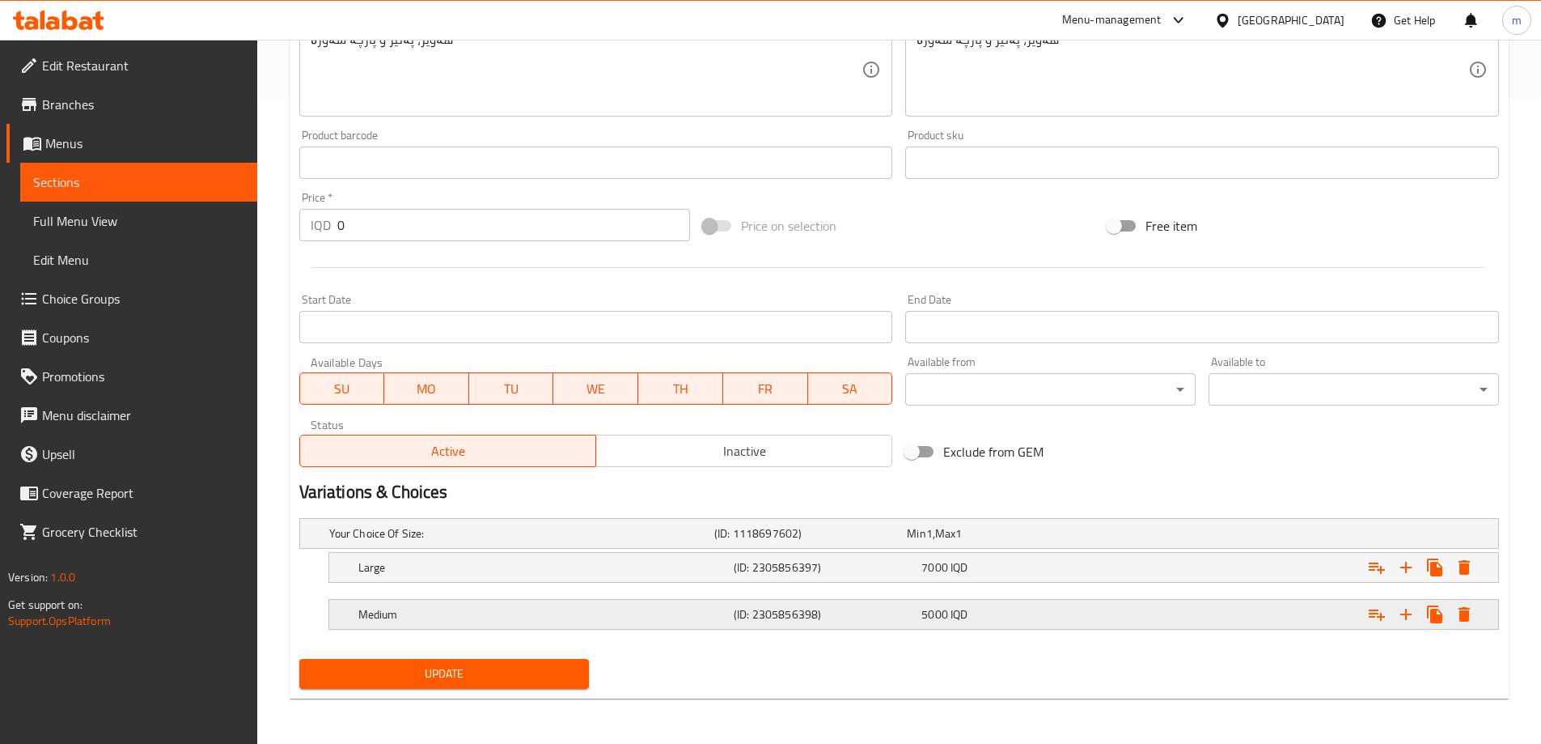
click at [511, 613] on h5 "Medium" at bounding box center [542, 614] width 369 height 16
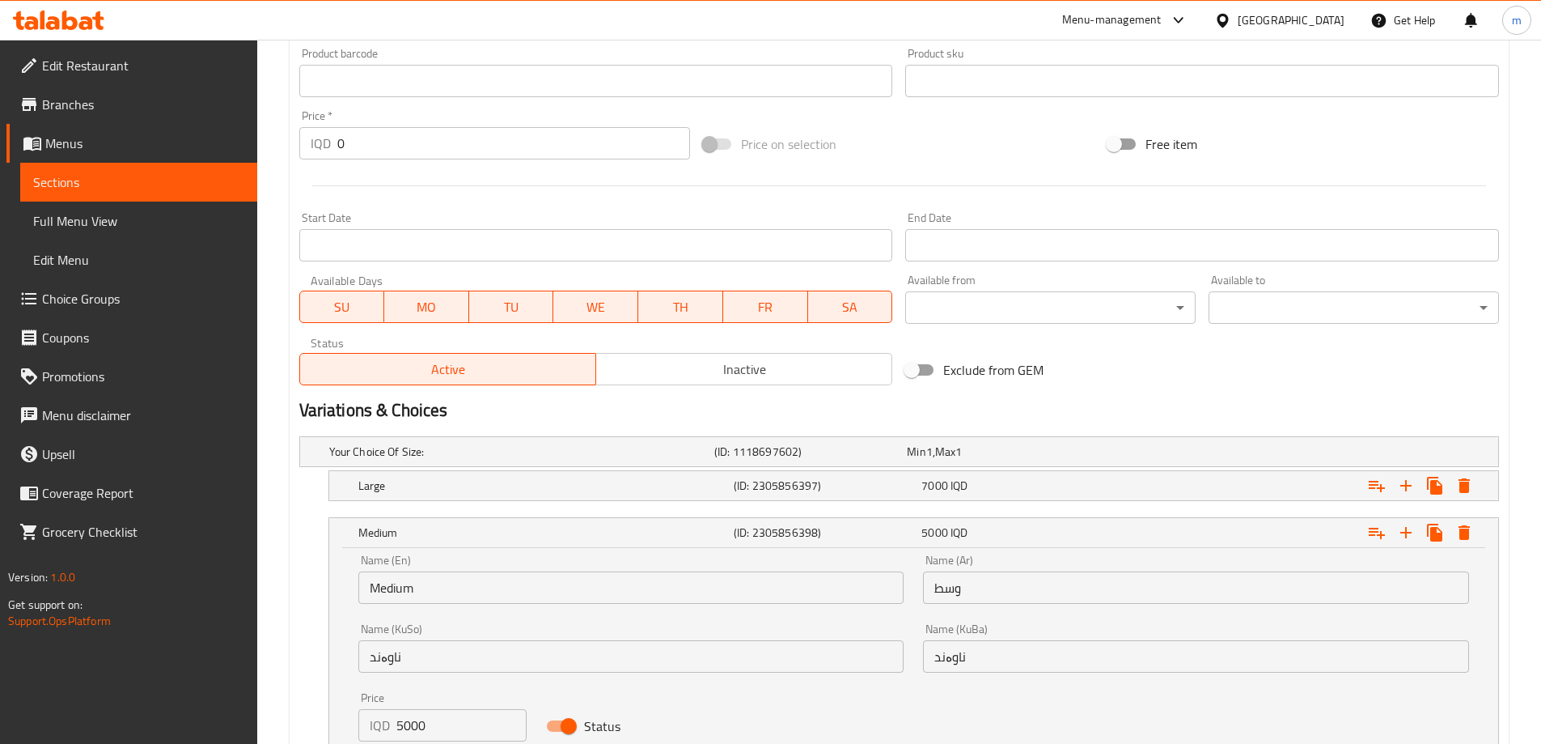
scroll to position [853, 0]
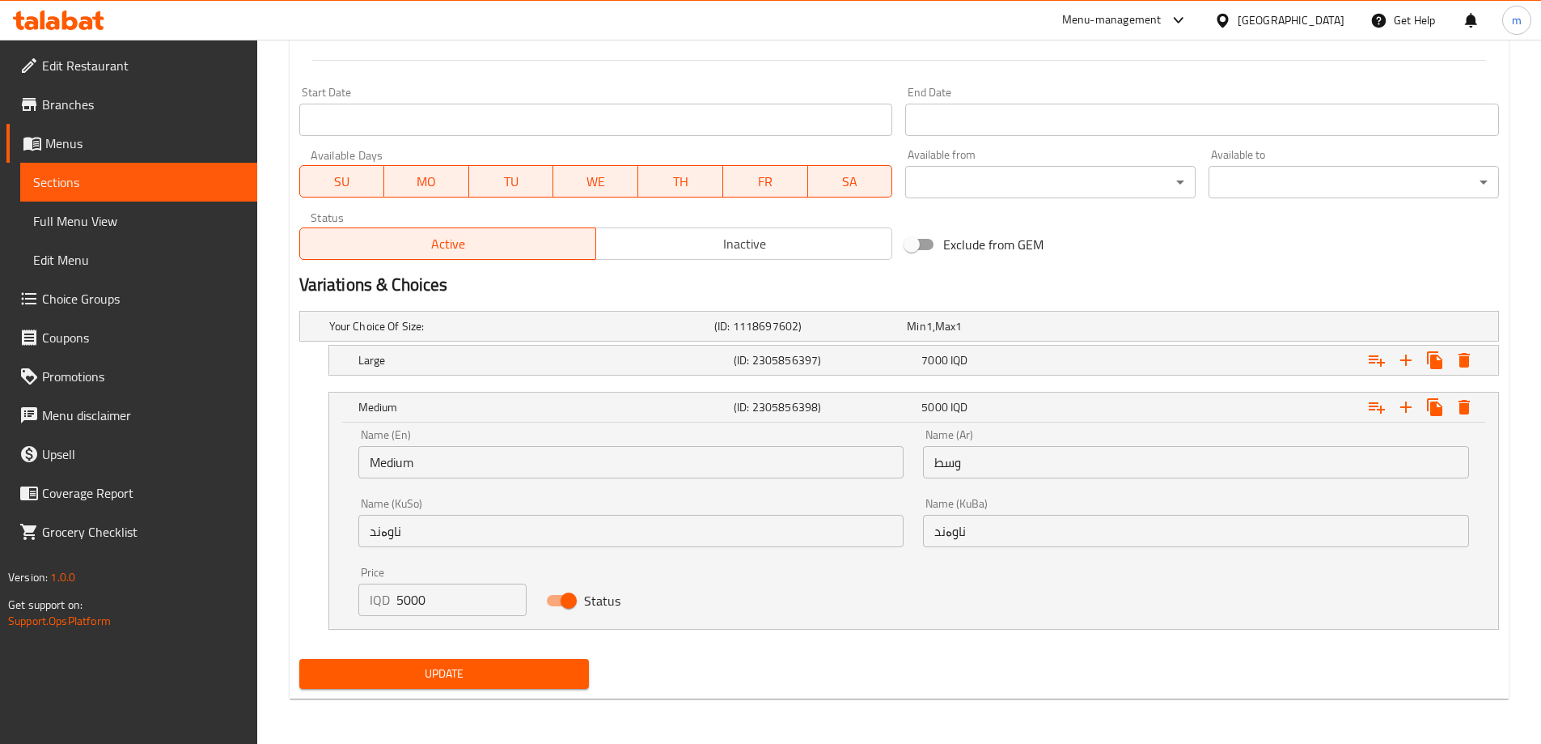
click at [405, 589] on input "5000" at bounding box center [461, 599] width 131 height 32
type input "8000"
click at [477, 670] on span "Update" at bounding box center [444, 674] width 265 height 20
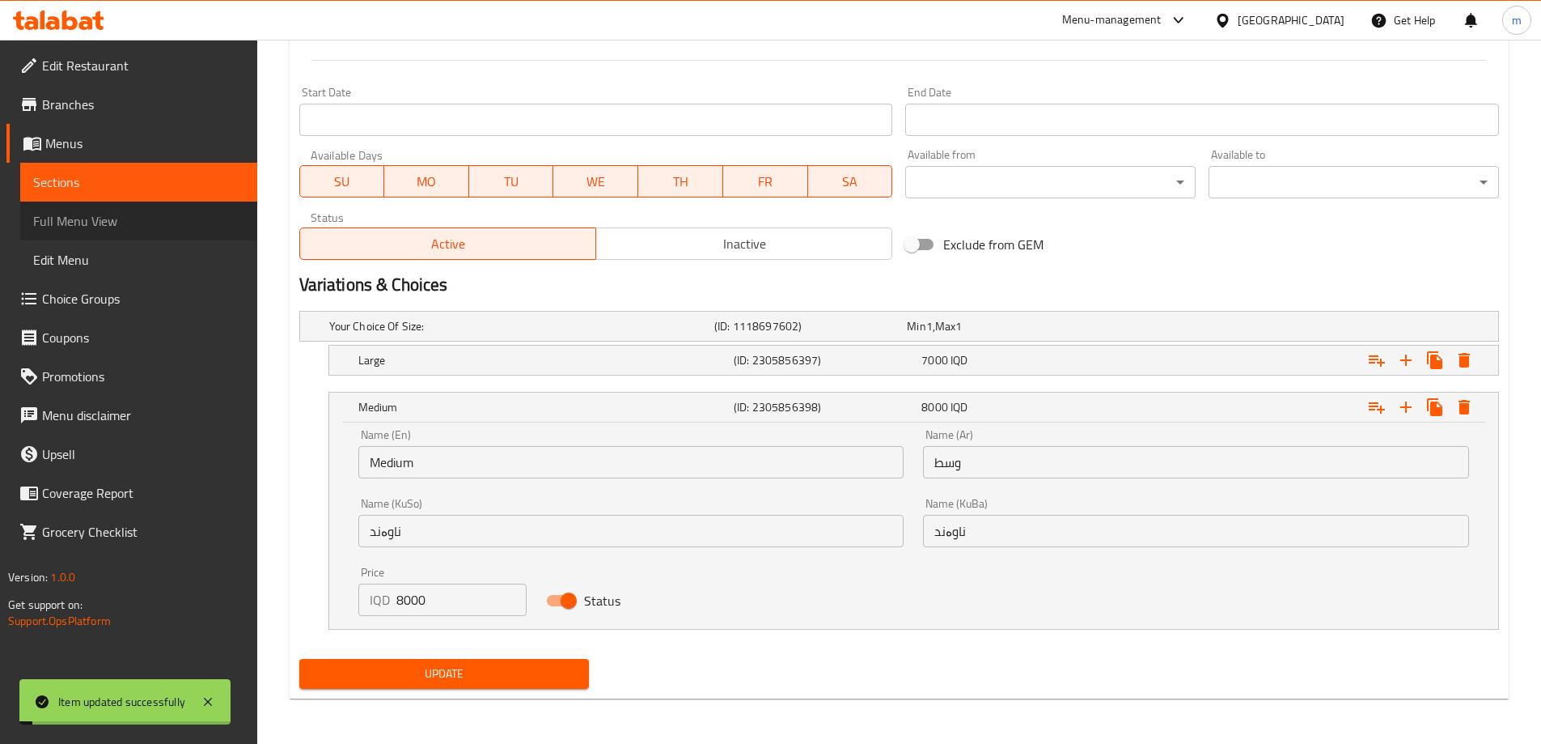
click at [133, 208] on link "Full Menu View" at bounding box center [138, 220] width 237 height 39
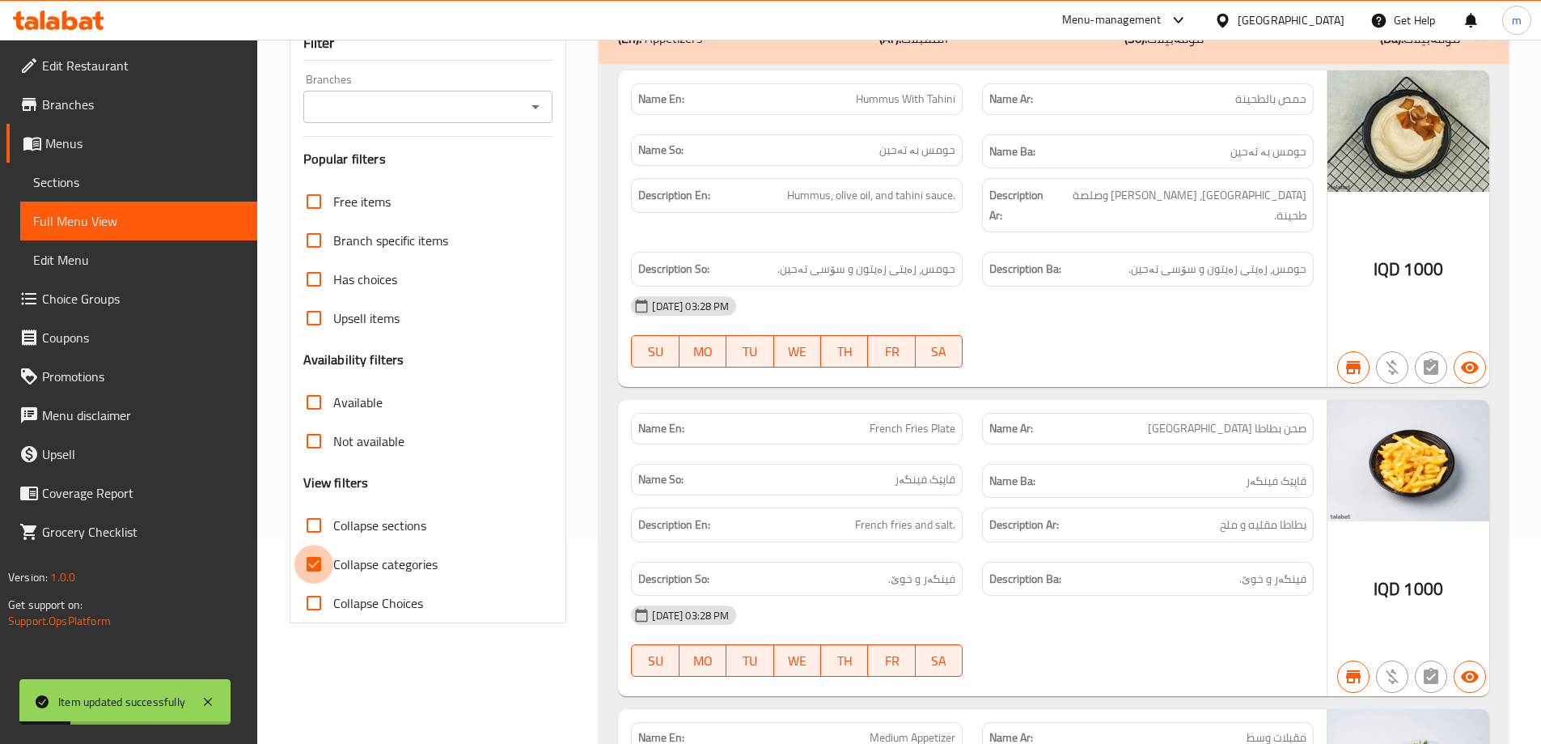
click at [314, 559] on input "Collapse categories" at bounding box center [314, 564] width 39 height 39
checkbox input "false"
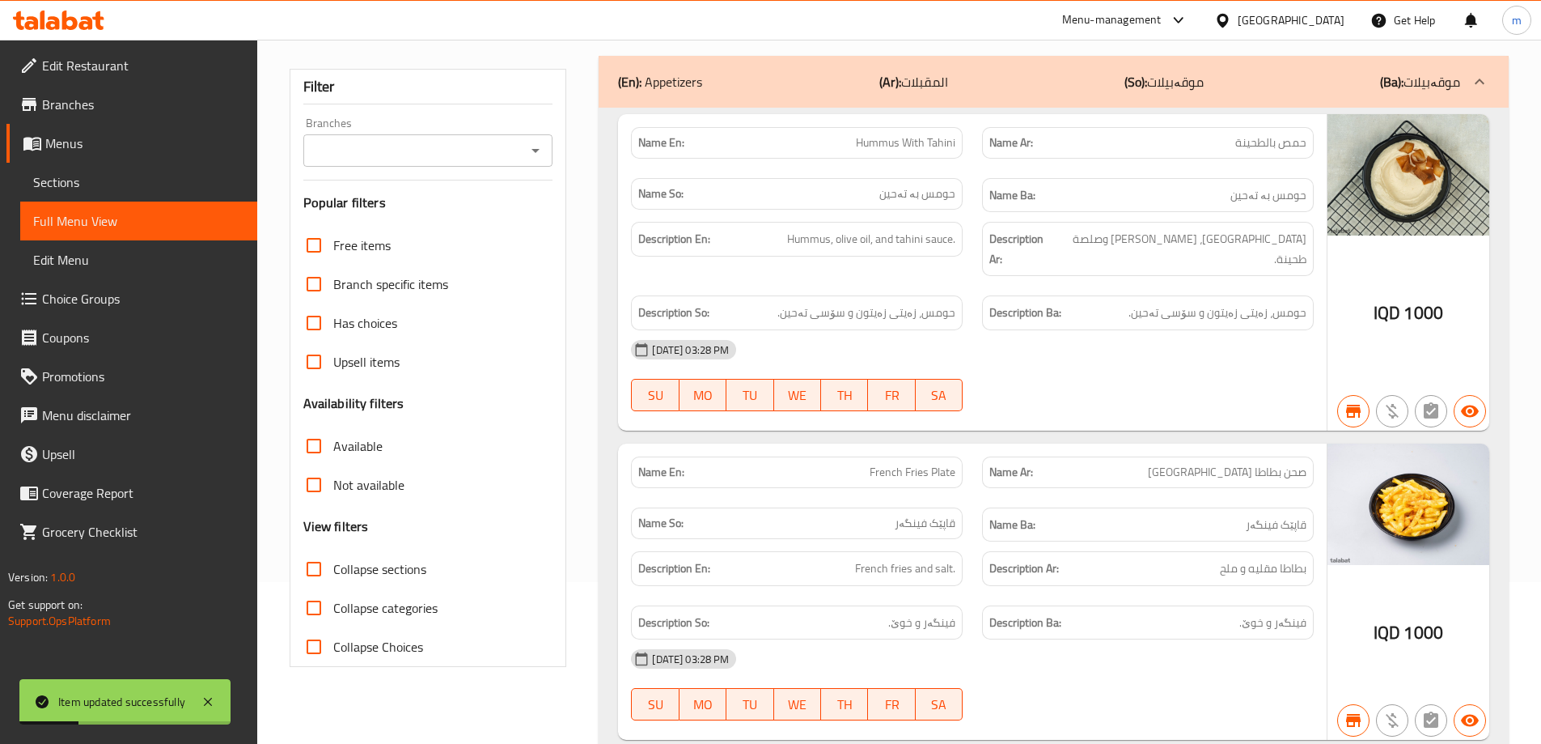
scroll to position [151, 0]
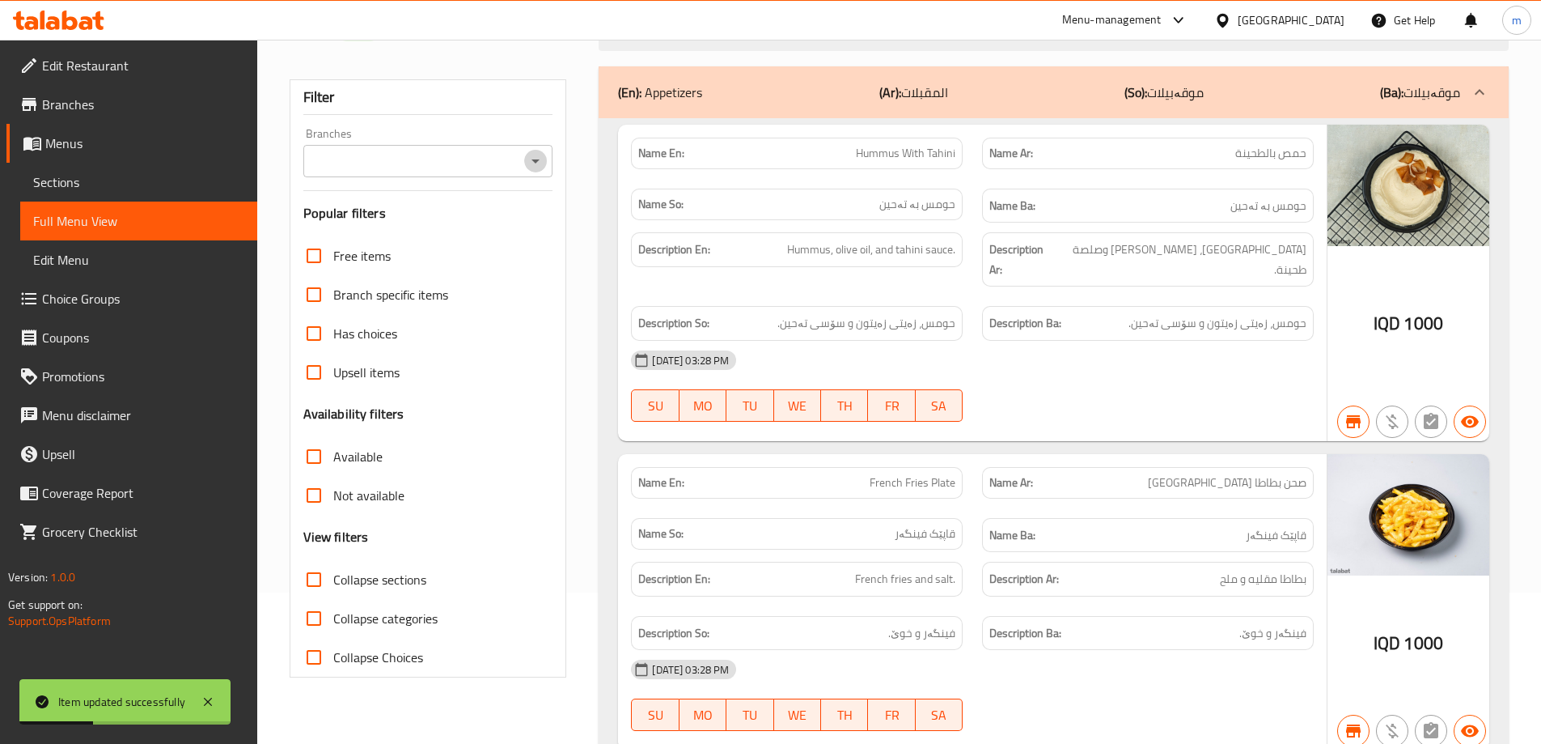
click at [532, 161] on icon "Open" at bounding box center [535, 160] width 19 height 19
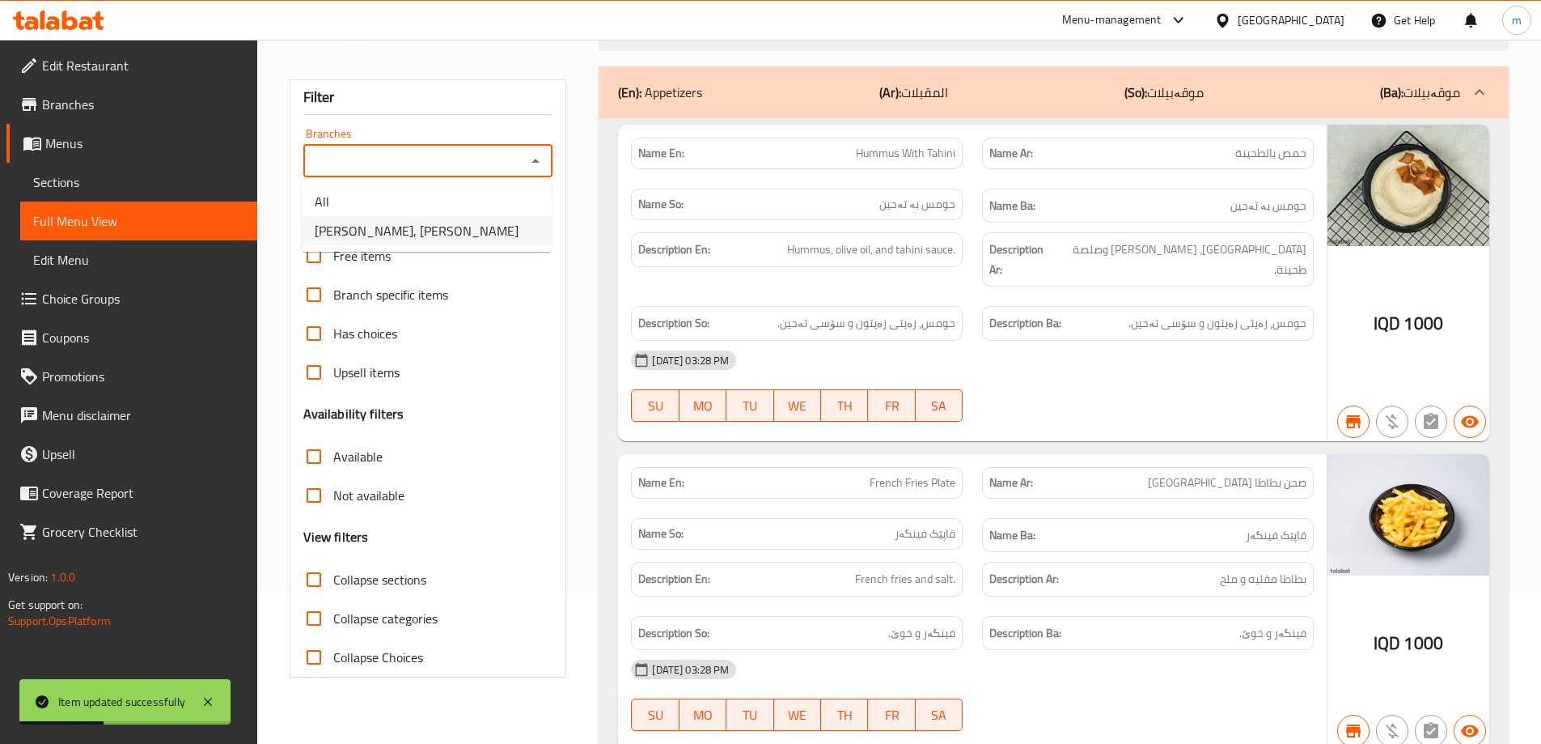
click at [375, 237] on span "Yooz Burger, Al aathameya" at bounding box center [417, 230] width 204 height 19
type input "Yooz Burger, Al aathameya"
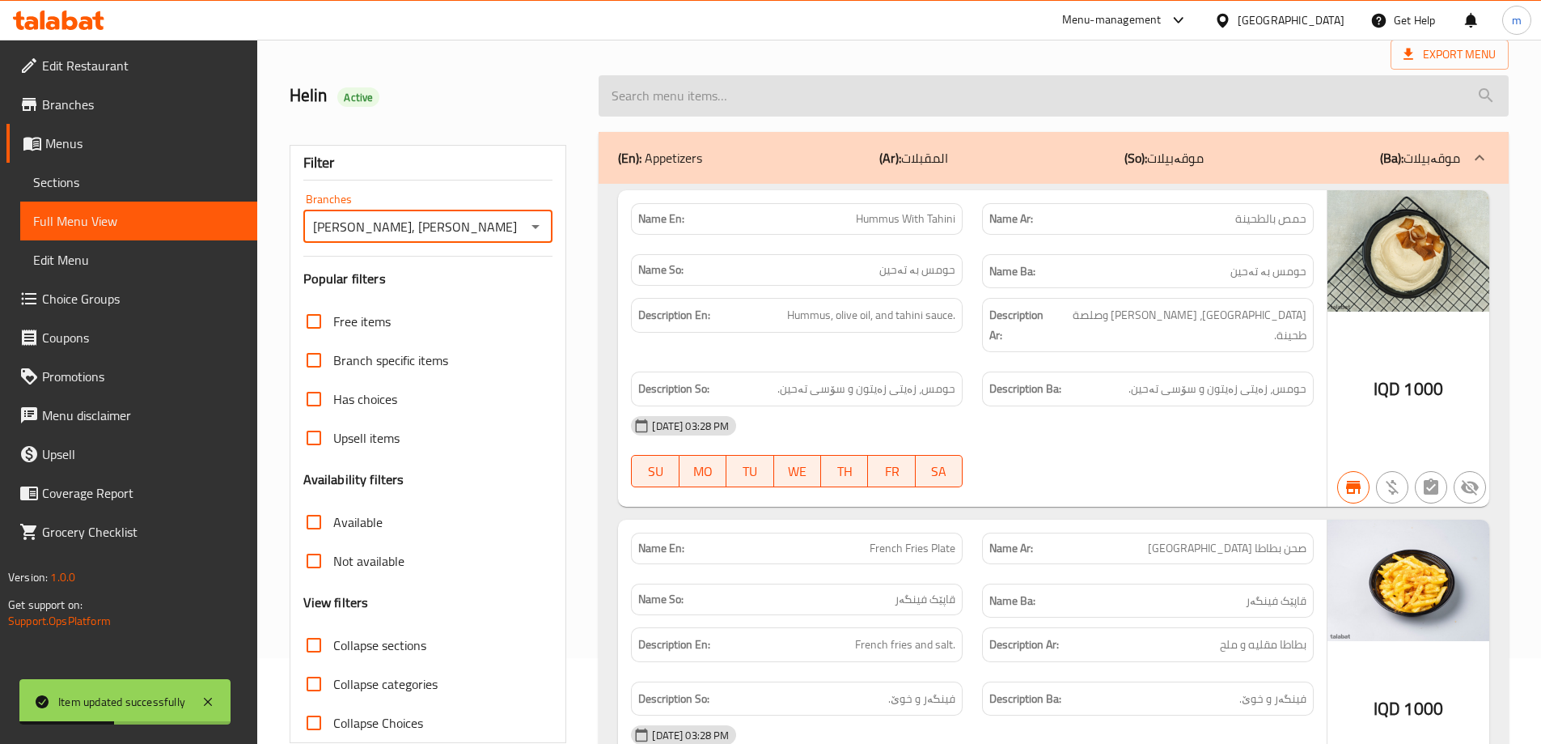
scroll to position [0, 0]
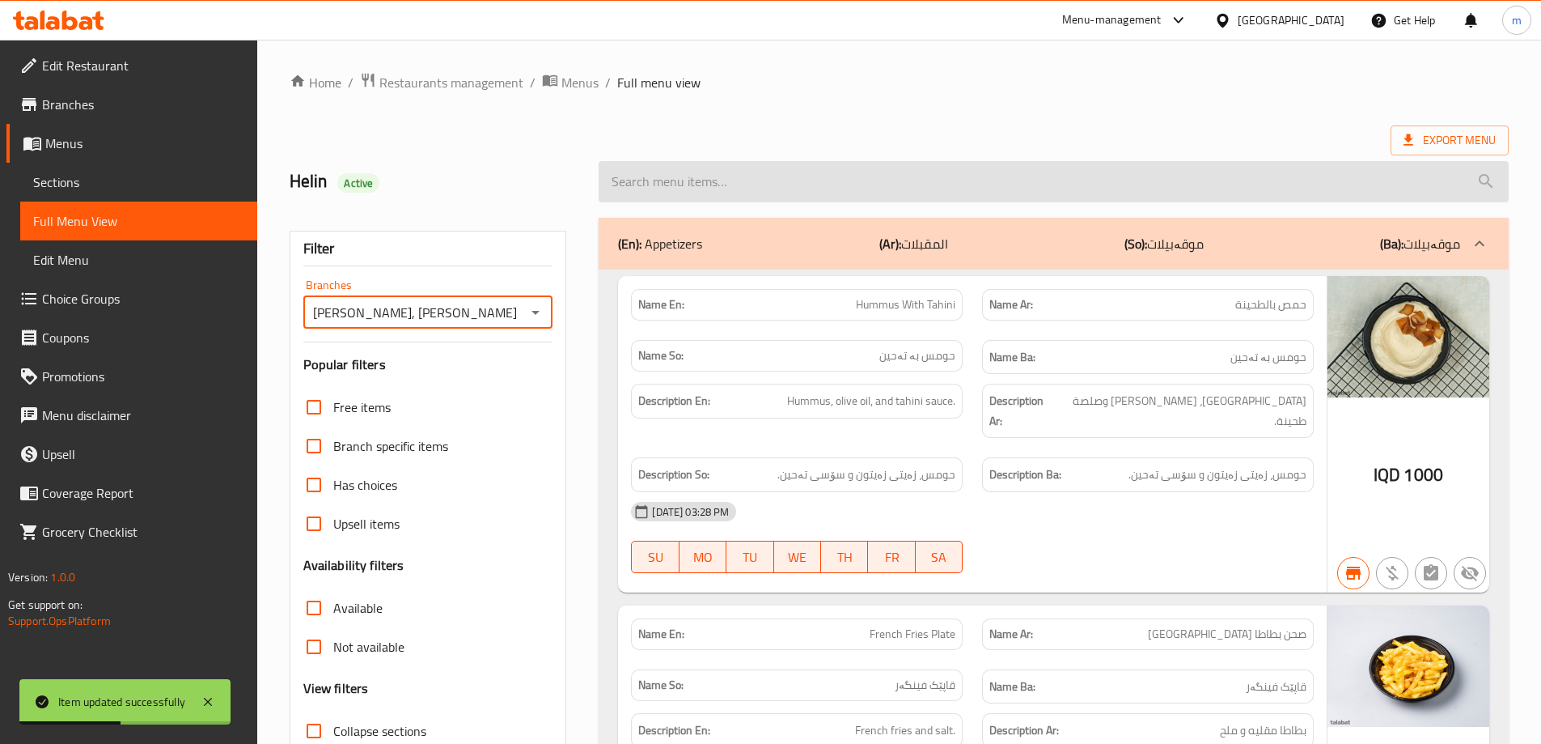
click at [803, 191] on input "search" at bounding box center [1054, 181] width 910 height 41
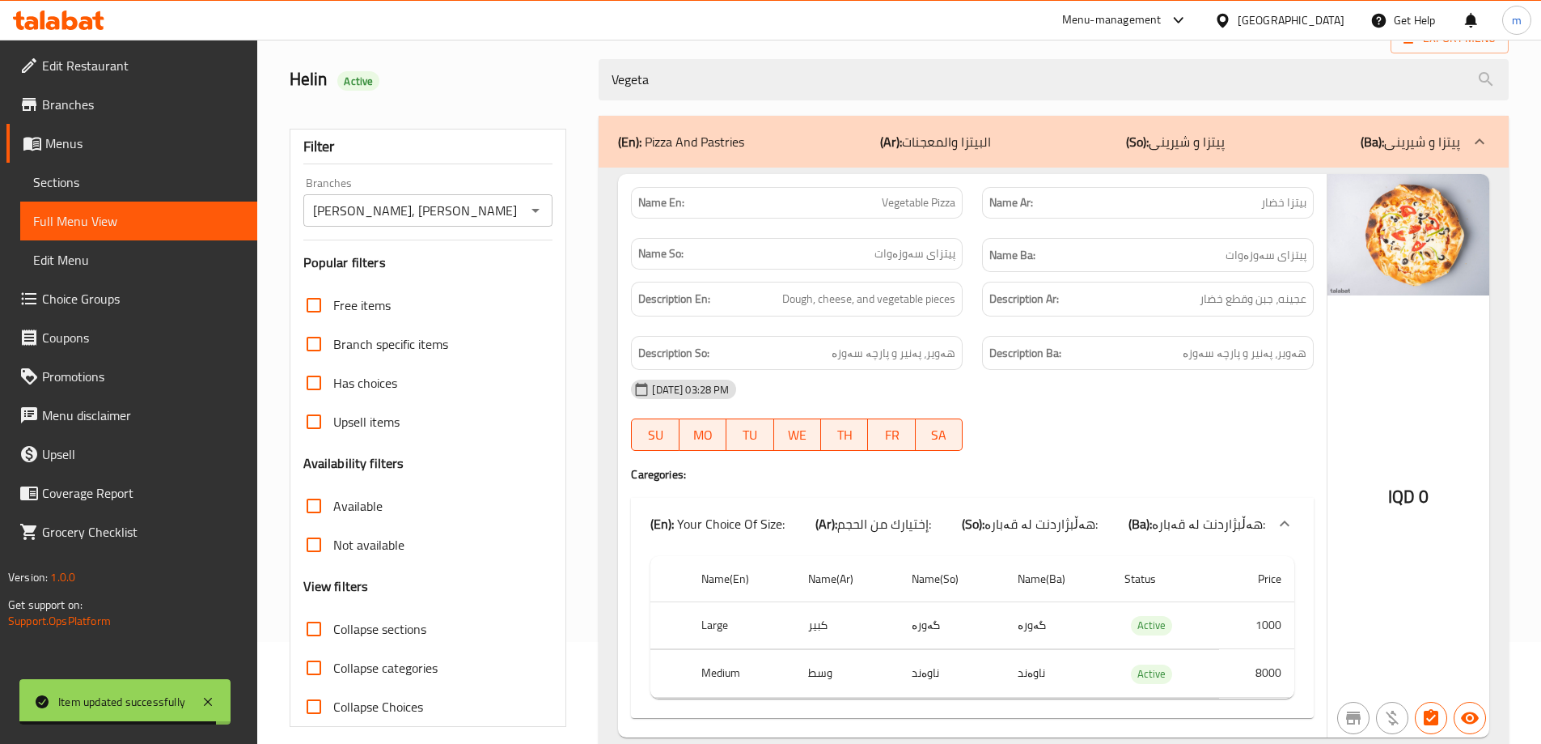
scroll to position [108, 0]
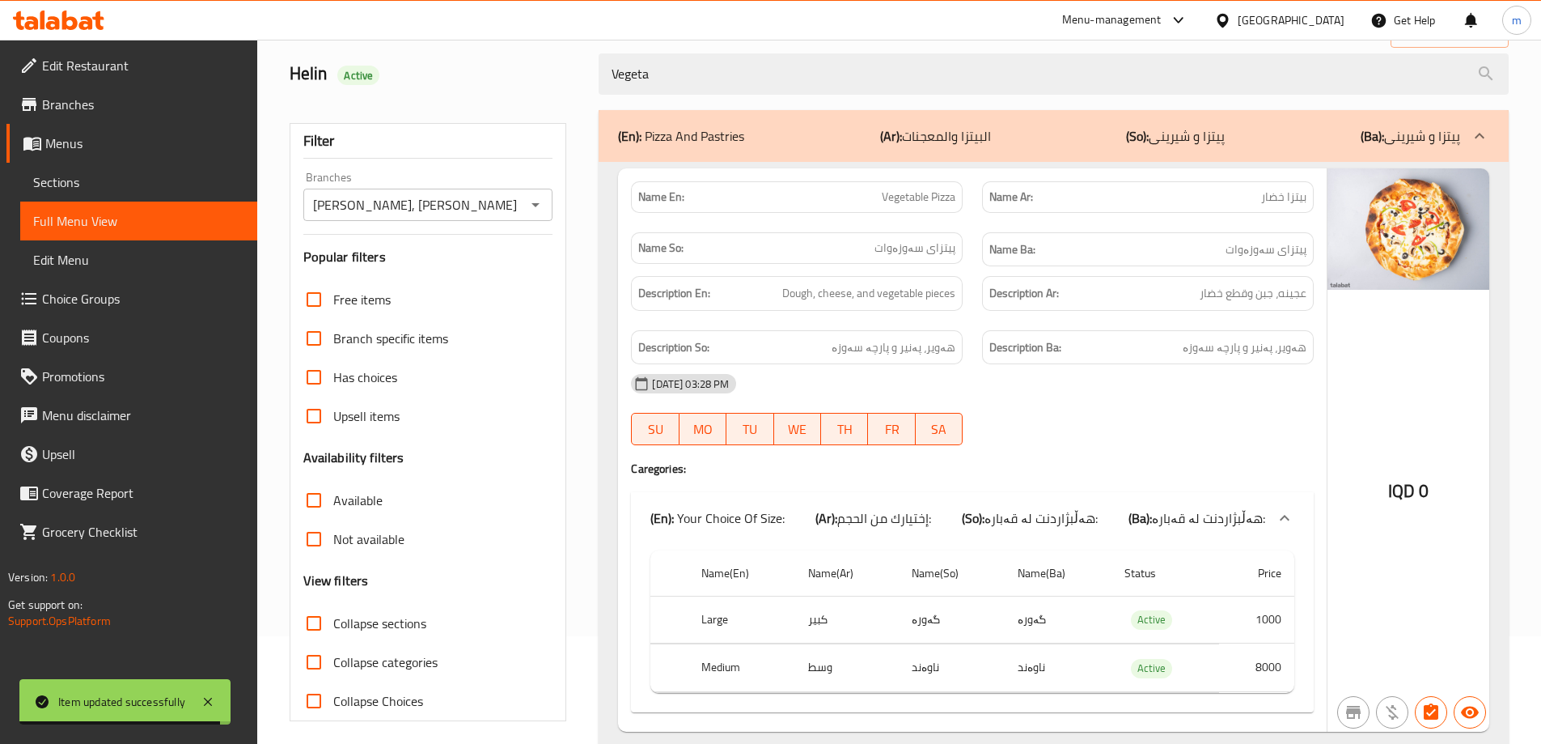
click at [595, 265] on div "(En): Pizza And Pastries (Ar): البيتزا والمعجنات (So): پیتزا و شیرینی (Ba): پیت…" at bounding box center [1054, 436] width 930 height 673
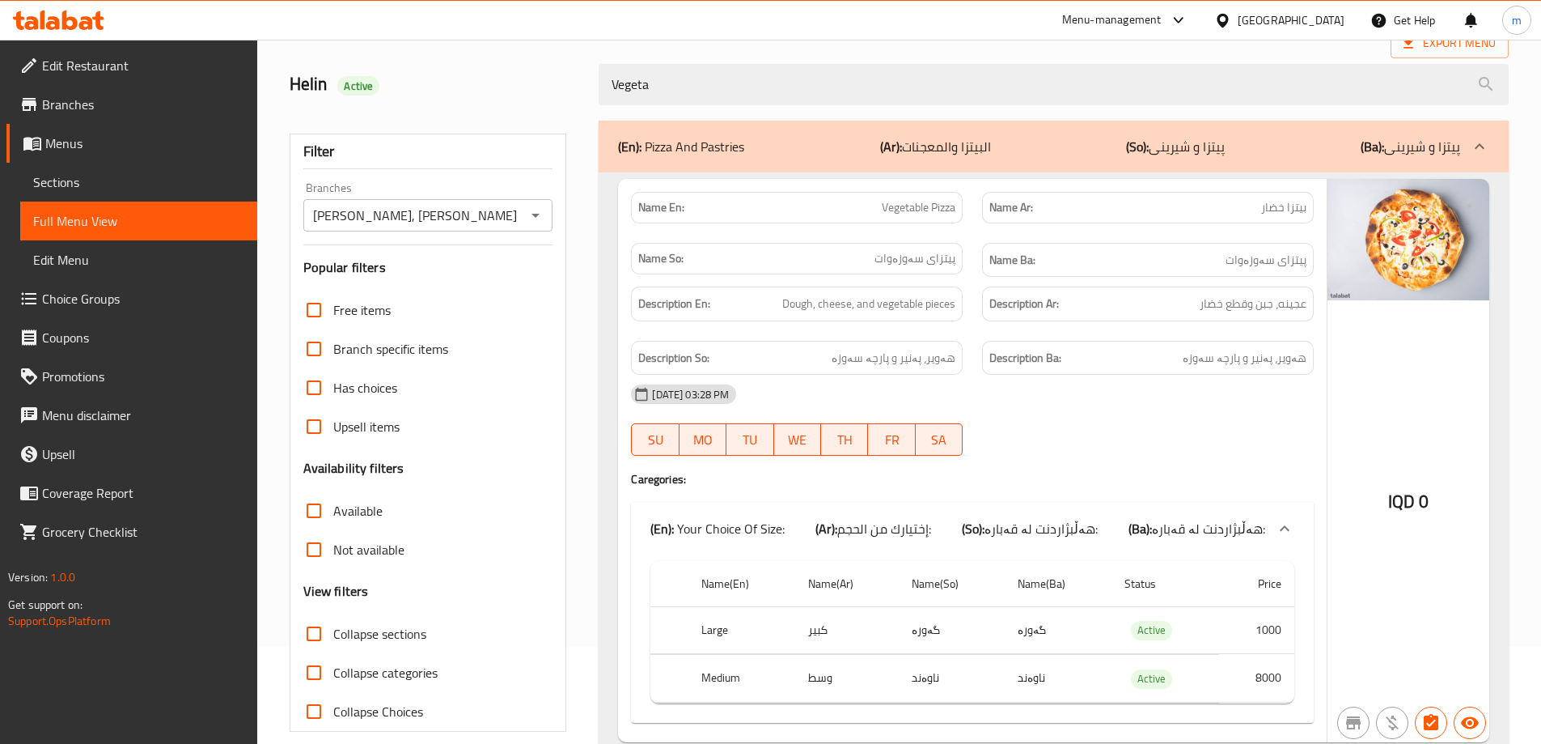
scroll to position [0, 0]
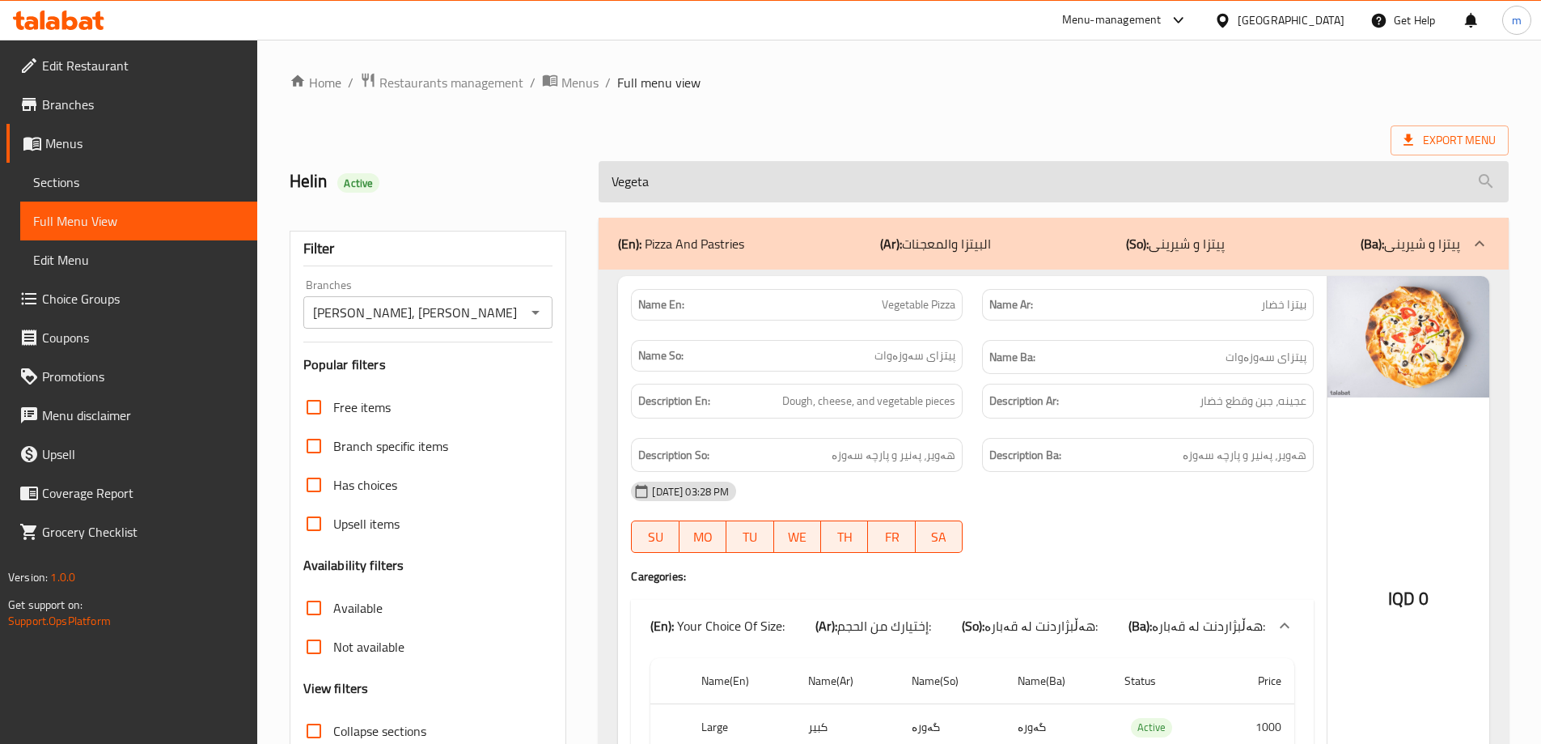
click at [710, 172] on input "Vegeta" at bounding box center [1054, 181] width 910 height 41
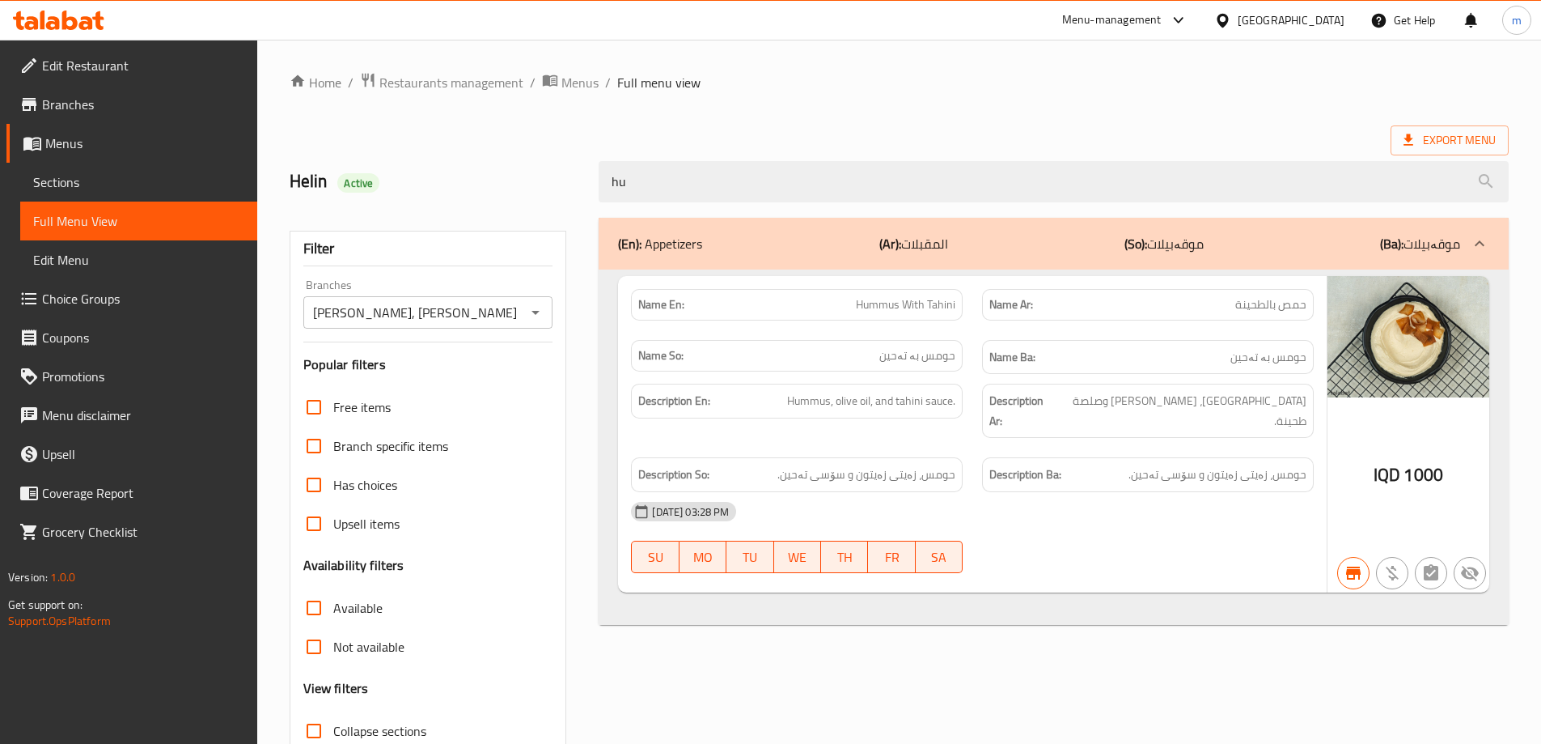
type input "hu"
click at [69, 178] on span "Sections" at bounding box center [138, 181] width 211 height 19
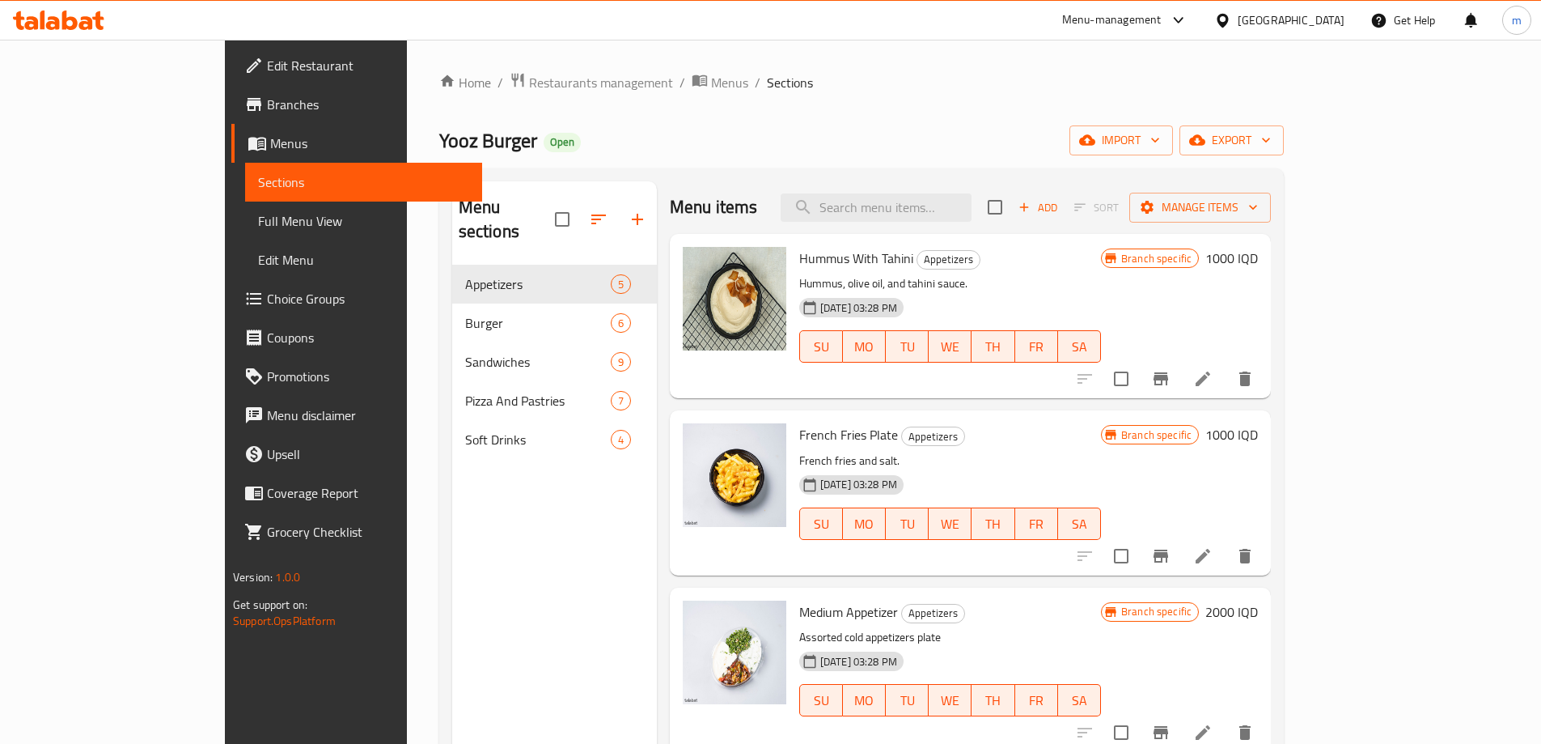
click at [904, 190] on div "Menu items Add Sort Manage items" at bounding box center [970, 207] width 601 height 53
click at [938, 205] on input "search" at bounding box center [876, 207] width 191 height 28
type input "Humm"
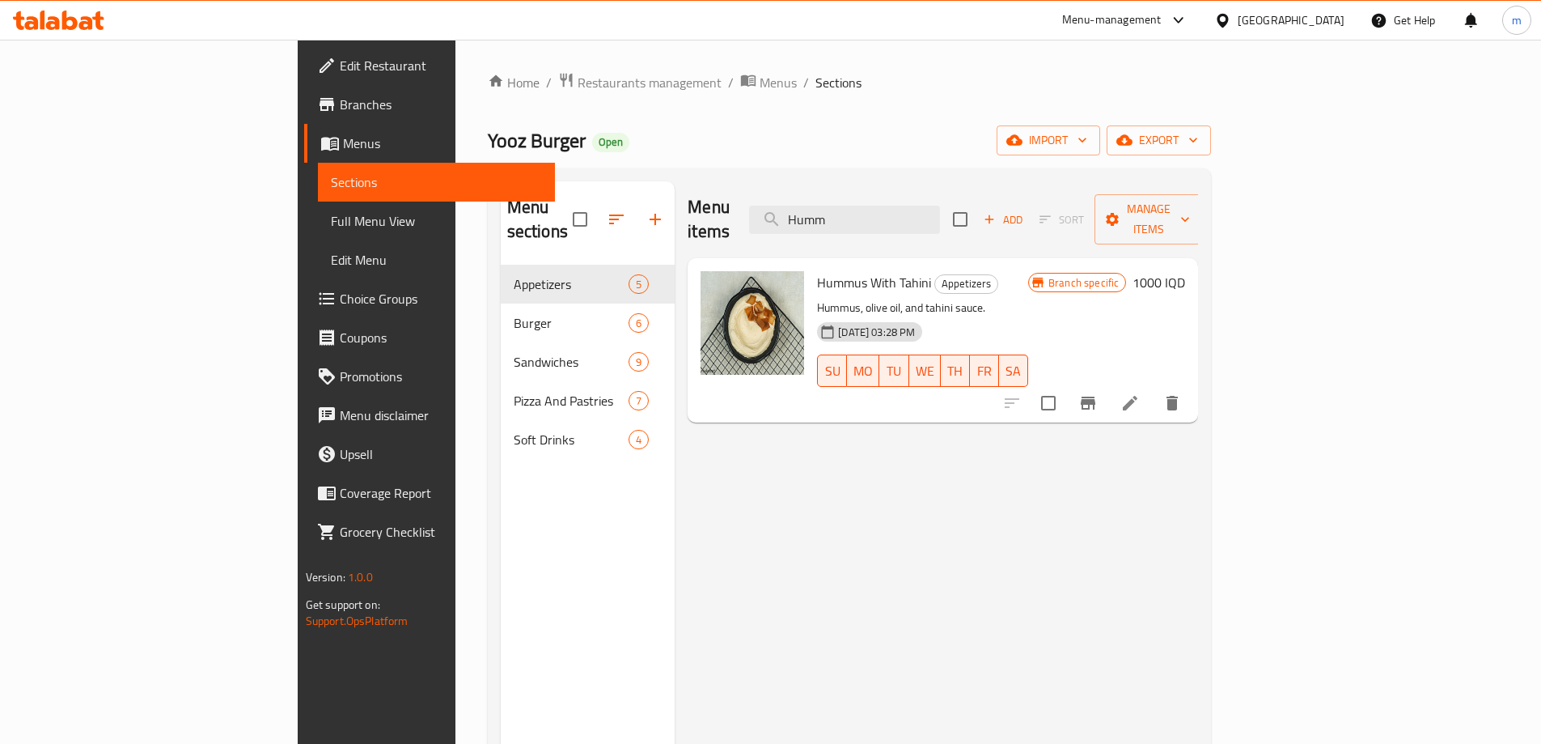
click at [1153, 388] on li at bounding box center [1130, 402] width 45 height 29
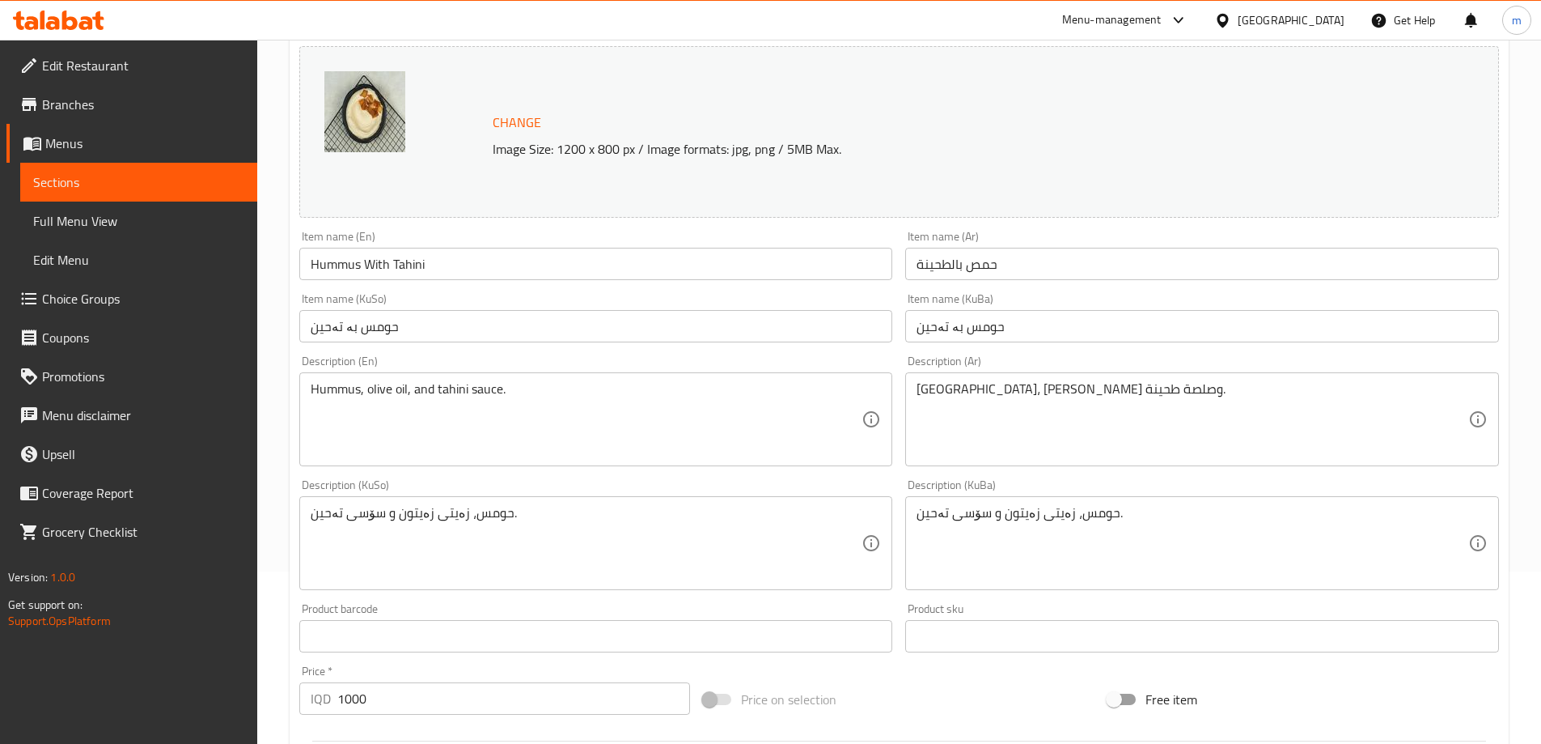
scroll to position [324, 0]
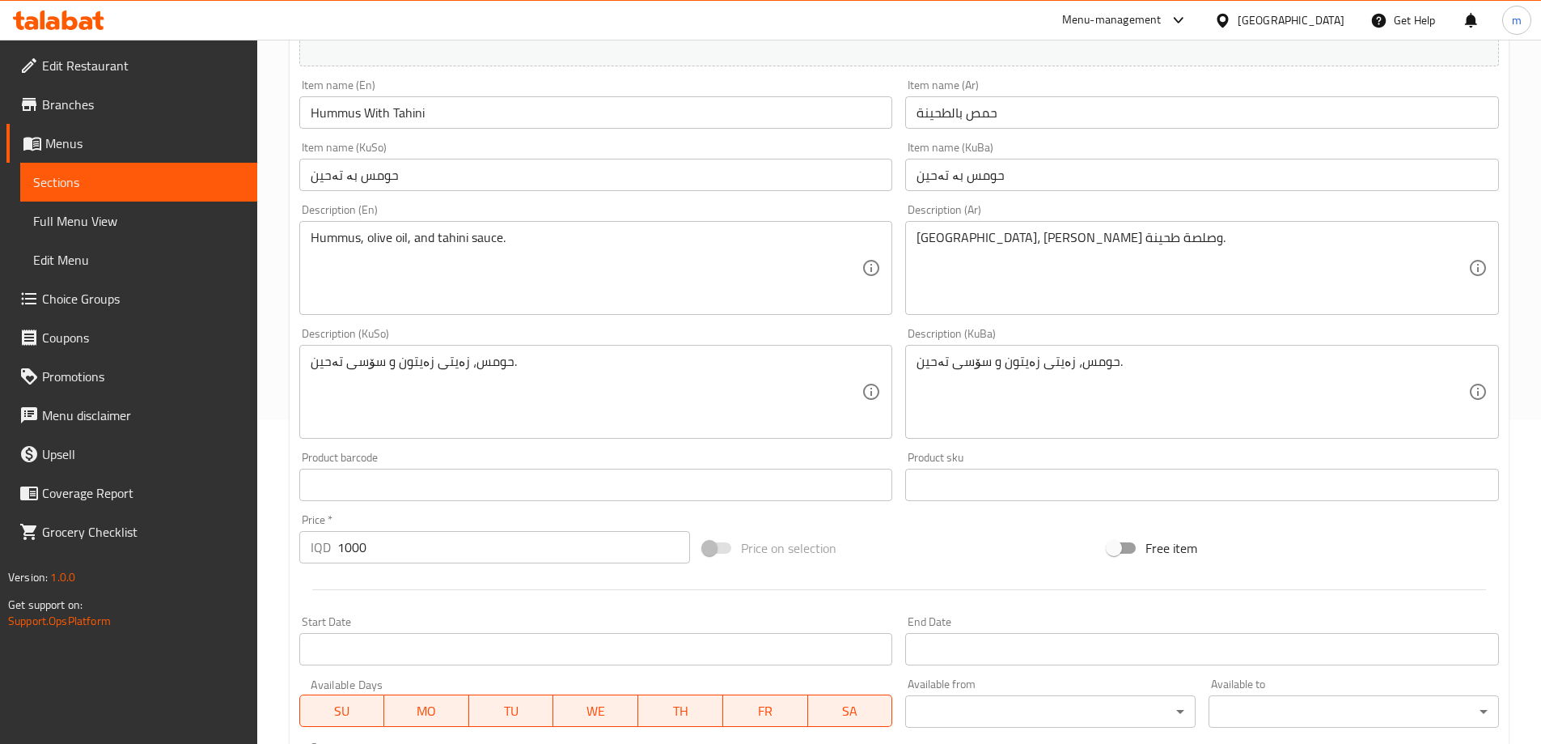
click at [346, 547] on input "1000" at bounding box center [514, 547] width 354 height 32
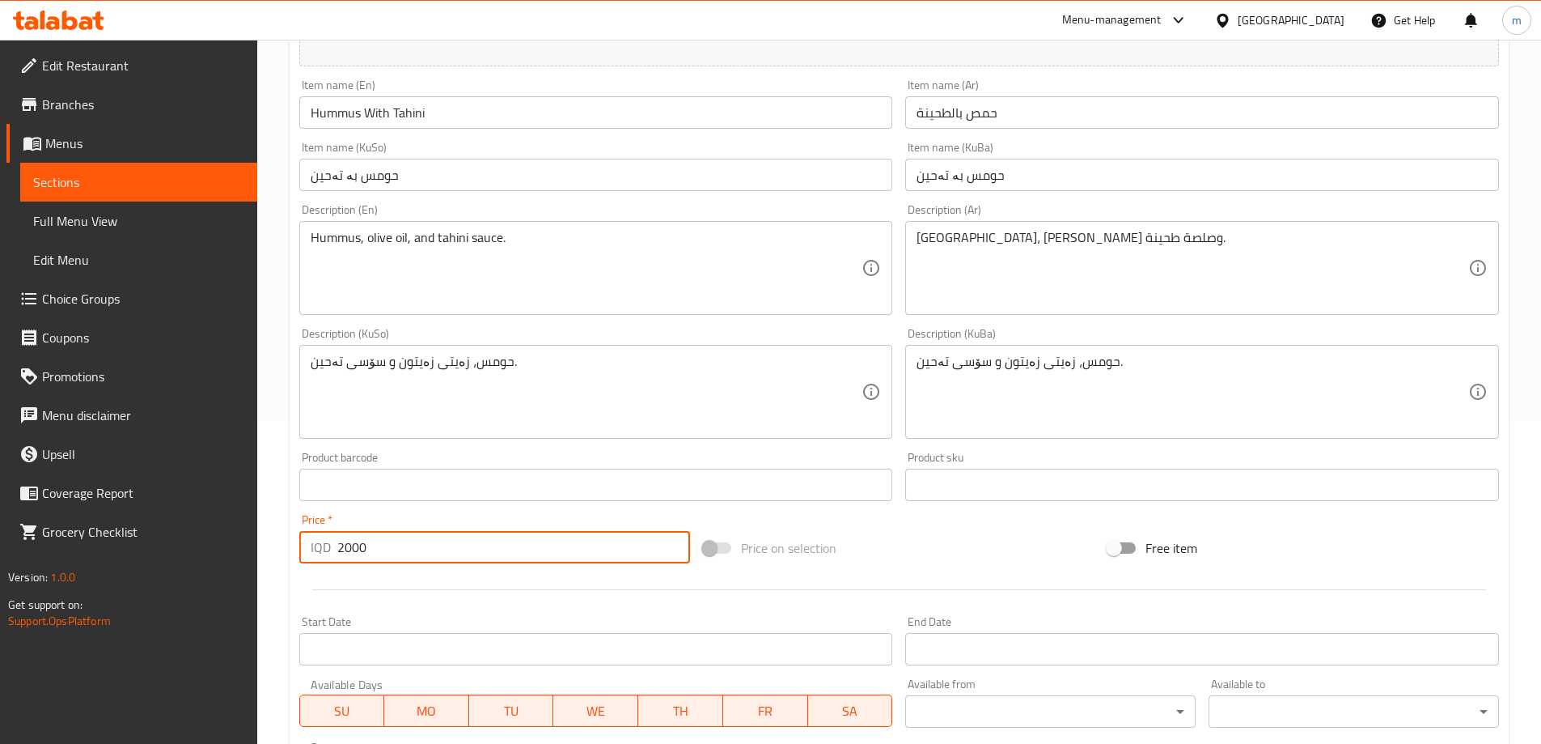
type input "2000"
click at [371, 584] on div at bounding box center [899, 590] width 1213 height 40
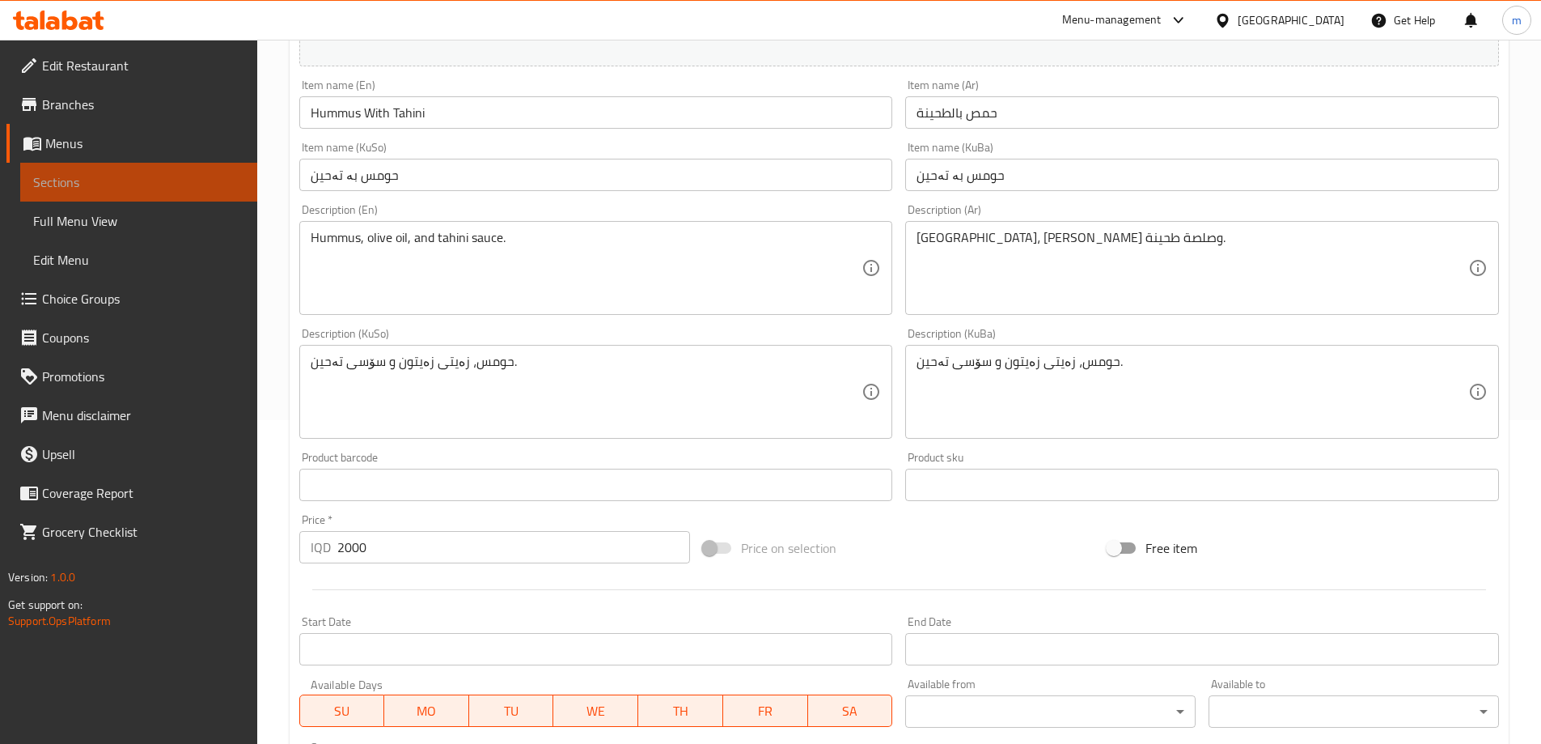
click at [193, 186] on span "Sections" at bounding box center [138, 181] width 211 height 19
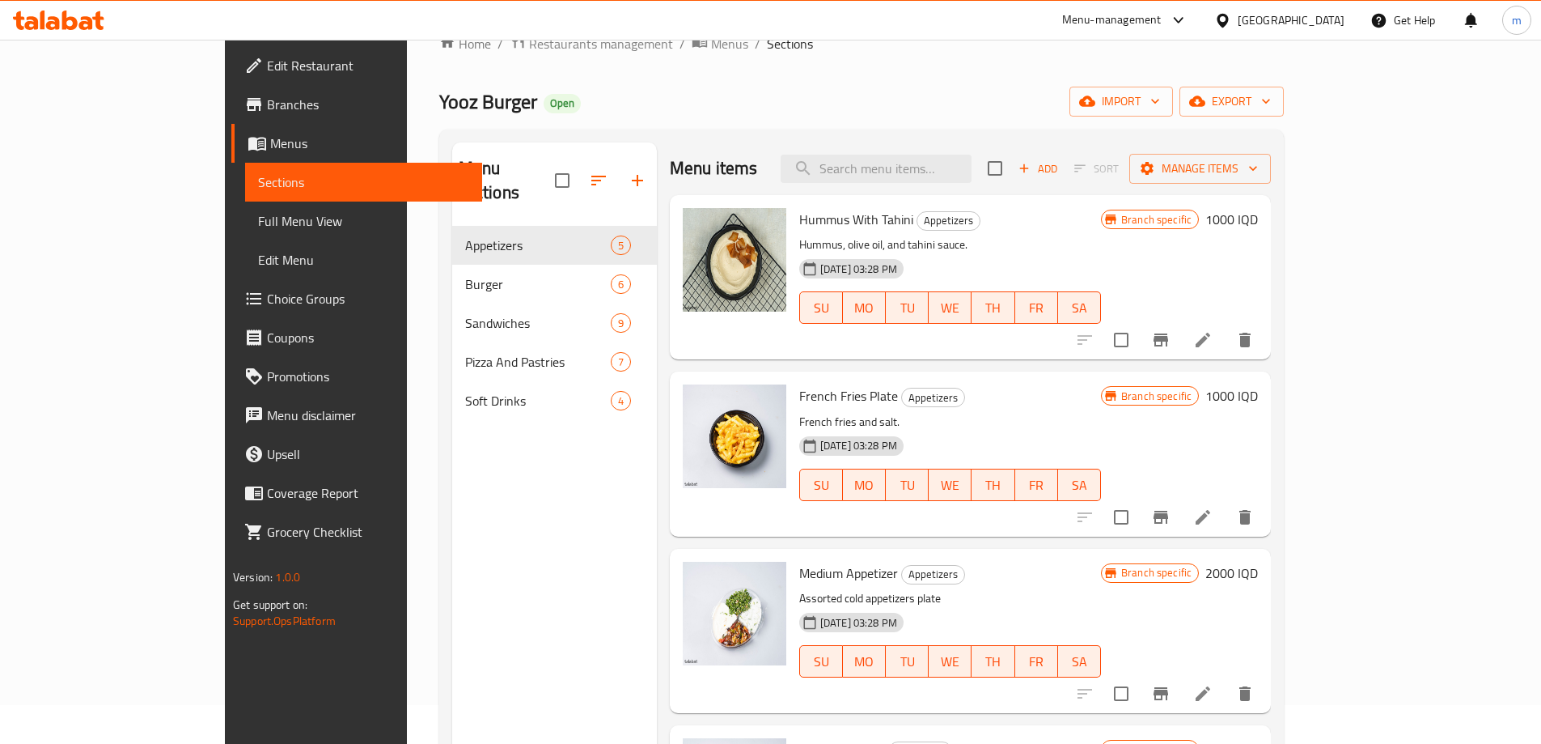
scroll to position [11, 0]
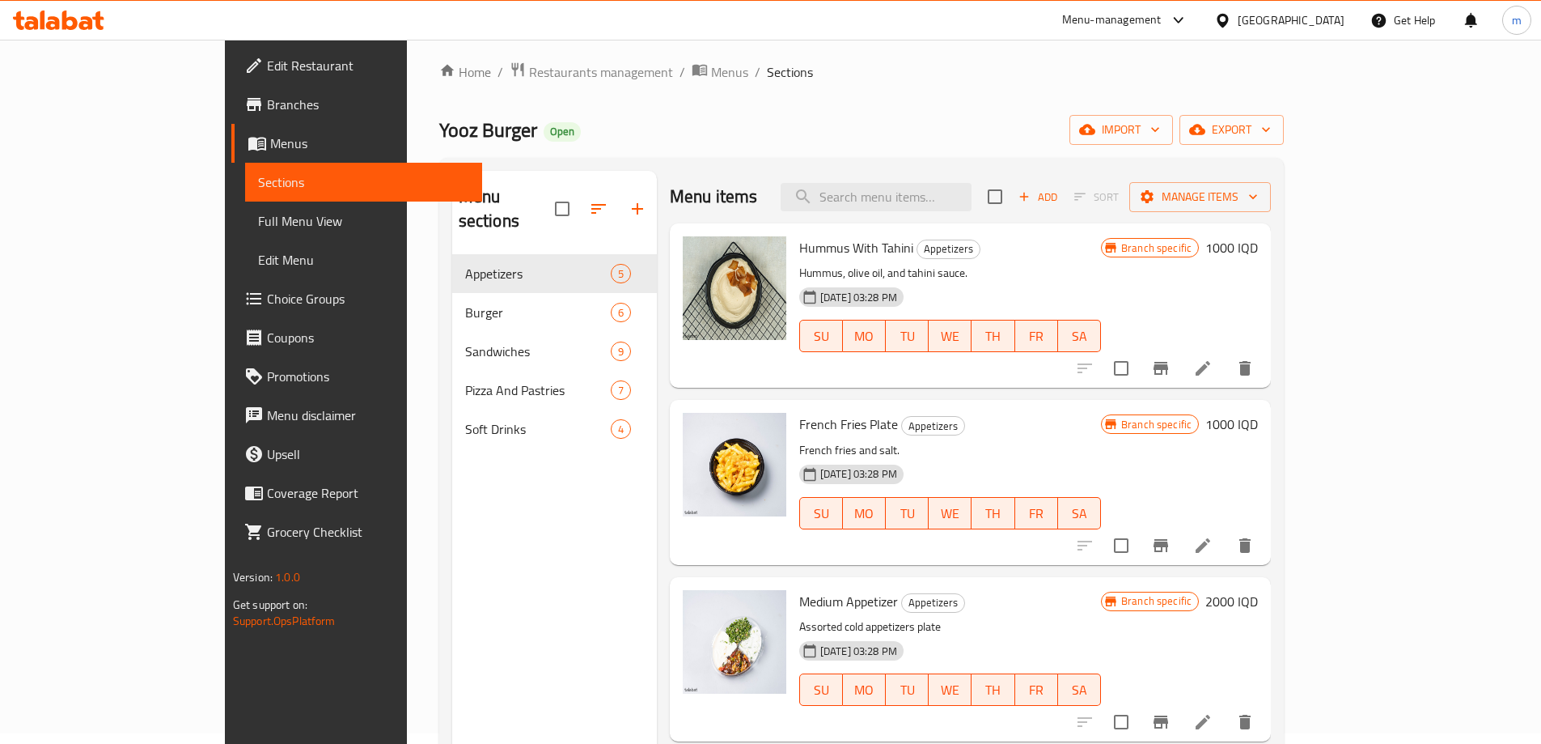
click at [1258, 255] on h6 "1000 IQD" at bounding box center [1232, 247] width 53 height 23
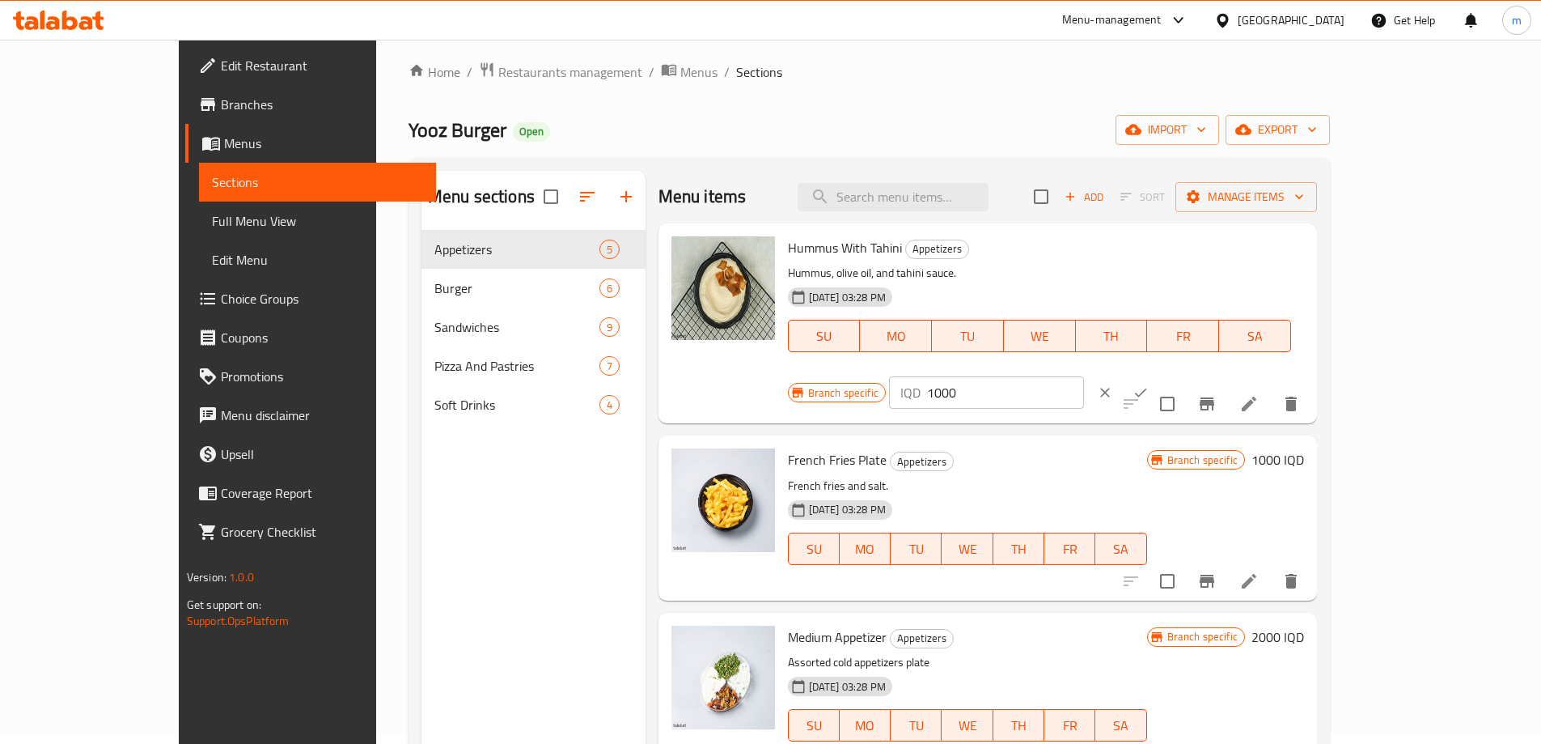
click at [1084, 376] on input "1000" at bounding box center [1005, 392] width 157 height 32
type input "2000"
click at [1159, 375] on button "ok" at bounding box center [1141, 393] width 36 height 36
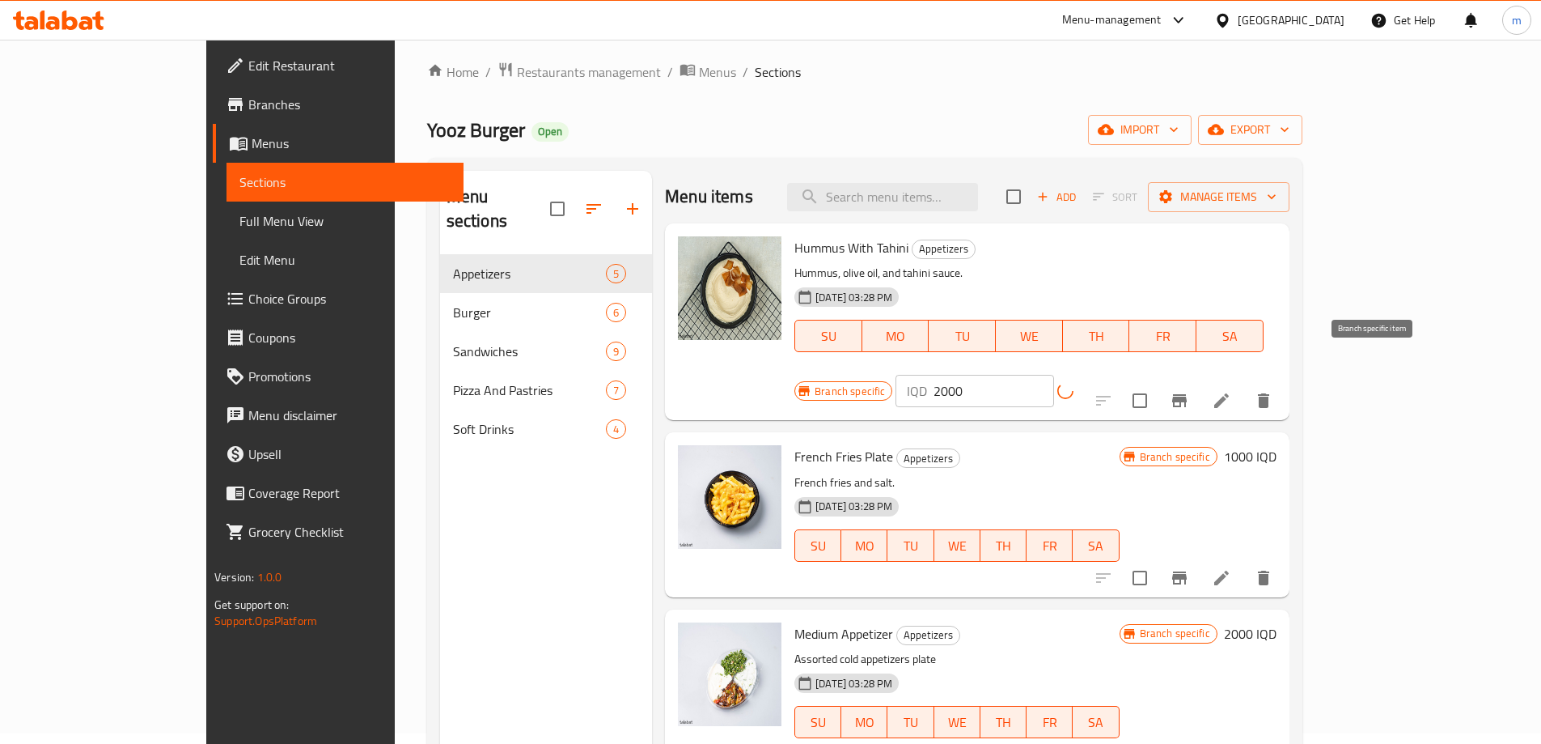
click at [1189, 391] on icon "Branch-specific-item" at bounding box center [1179, 400] width 19 height 19
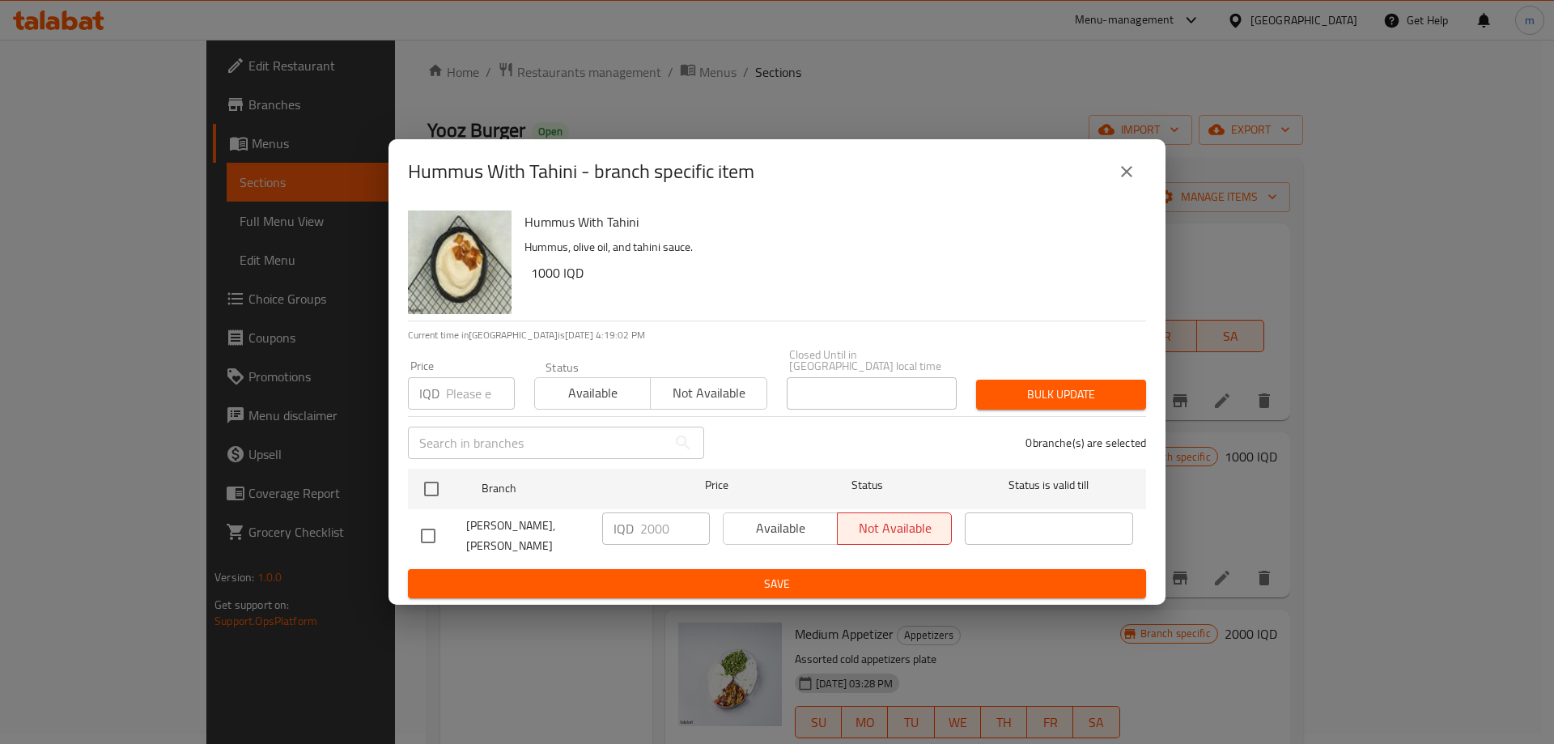
drag, startPoint x: 1136, startPoint y: 167, endPoint x: 1130, endPoint y: 187, distance: 20.2
click at [1137, 167] on button "close" at bounding box center [1126, 171] width 39 height 39
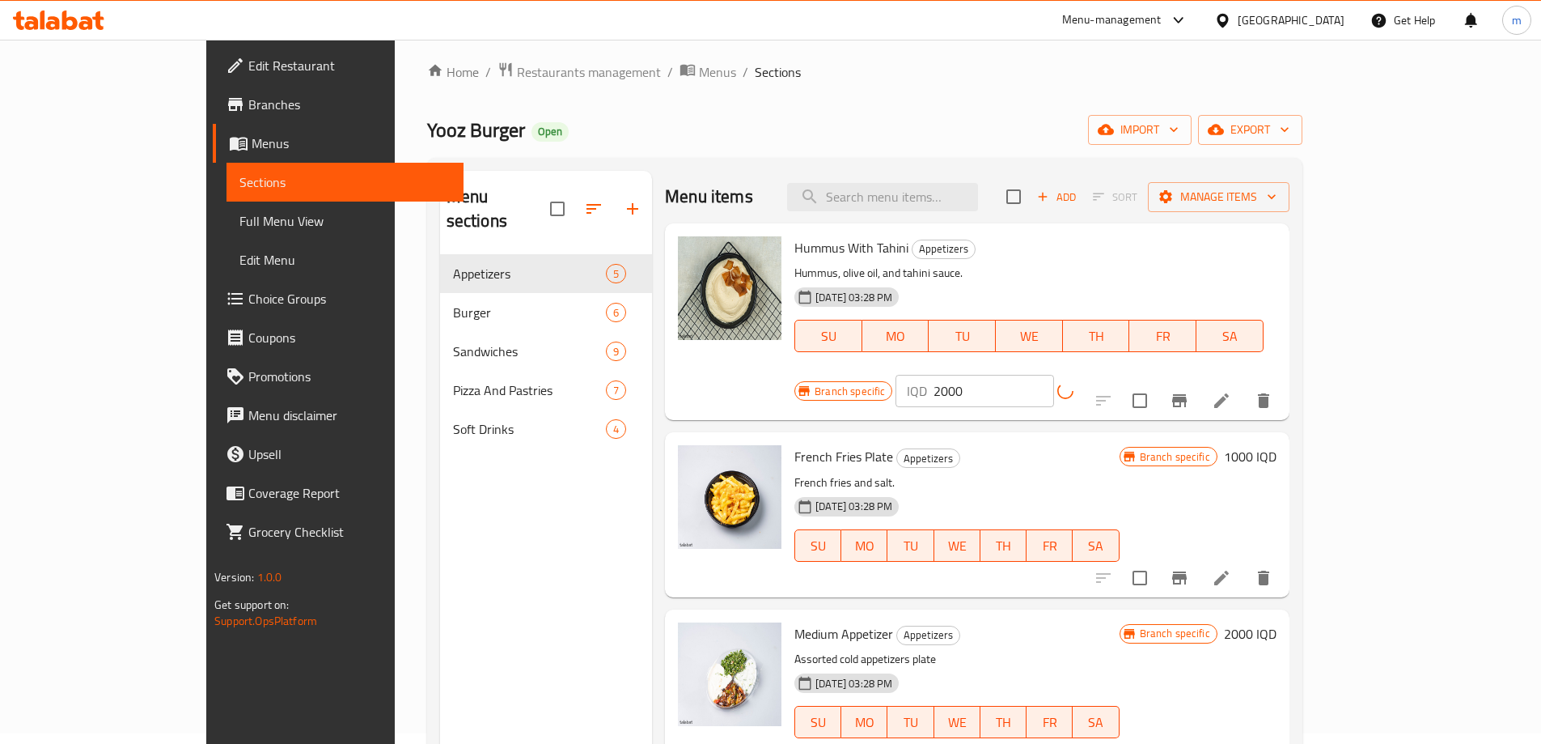
click at [795, 244] on span "Hummus With Tahini" at bounding box center [852, 247] width 114 height 24
copy h6 "Hummus With Tahini"
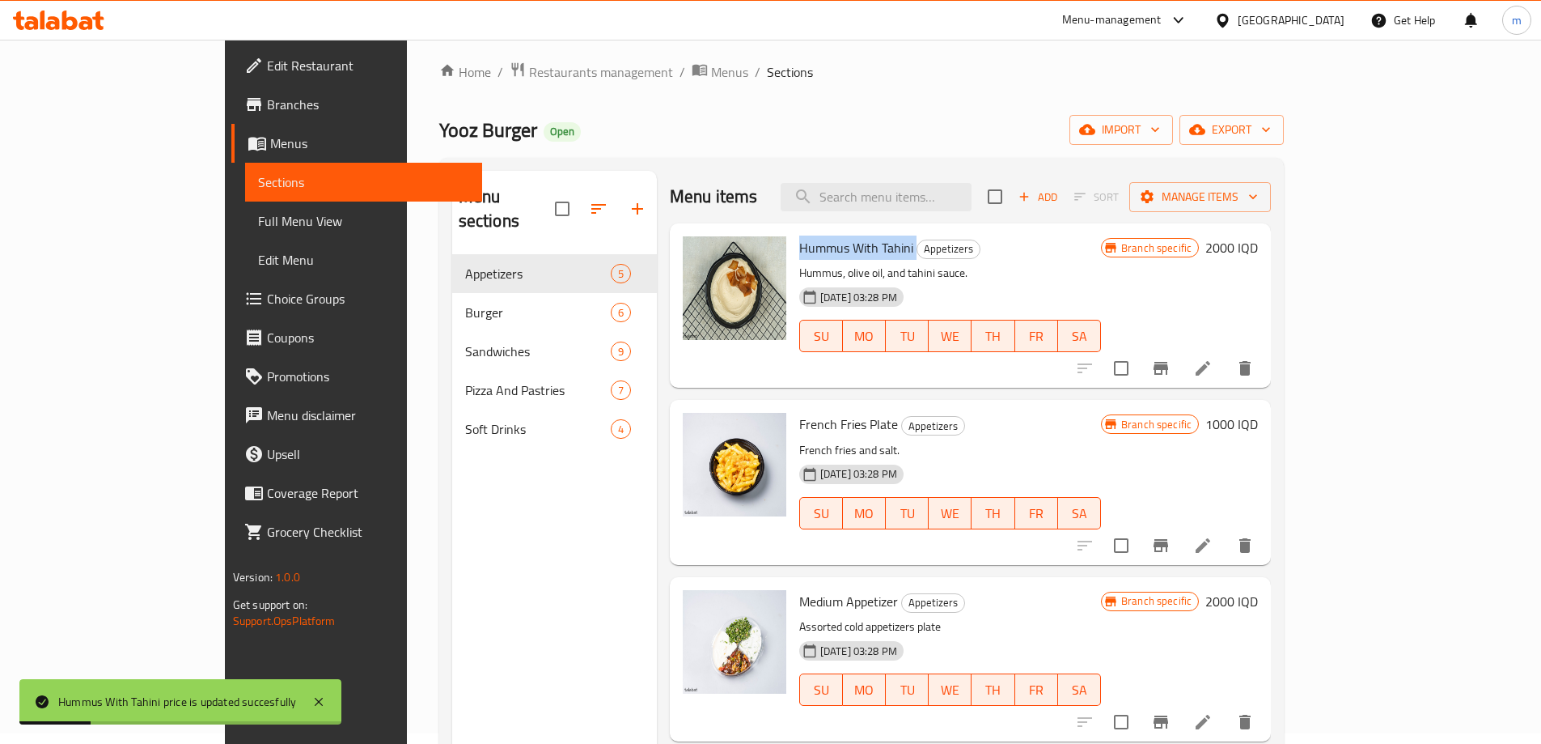
click at [258, 214] on span "Full Menu View" at bounding box center [363, 220] width 211 height 19
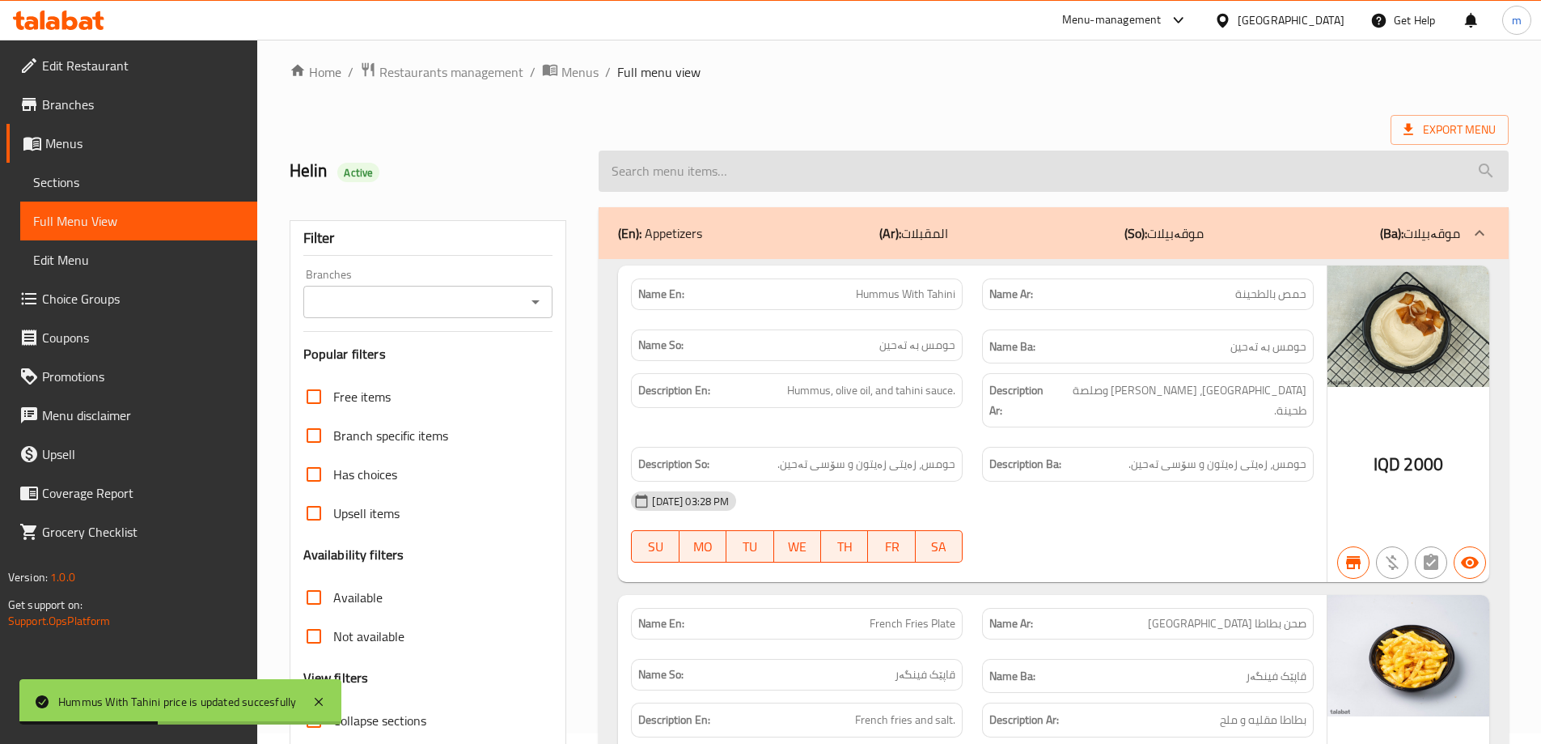
click at [739, 177] on input "search" at bounding box center [1054, 171] width 910 height 41
paste input "Hummus With Tahini"
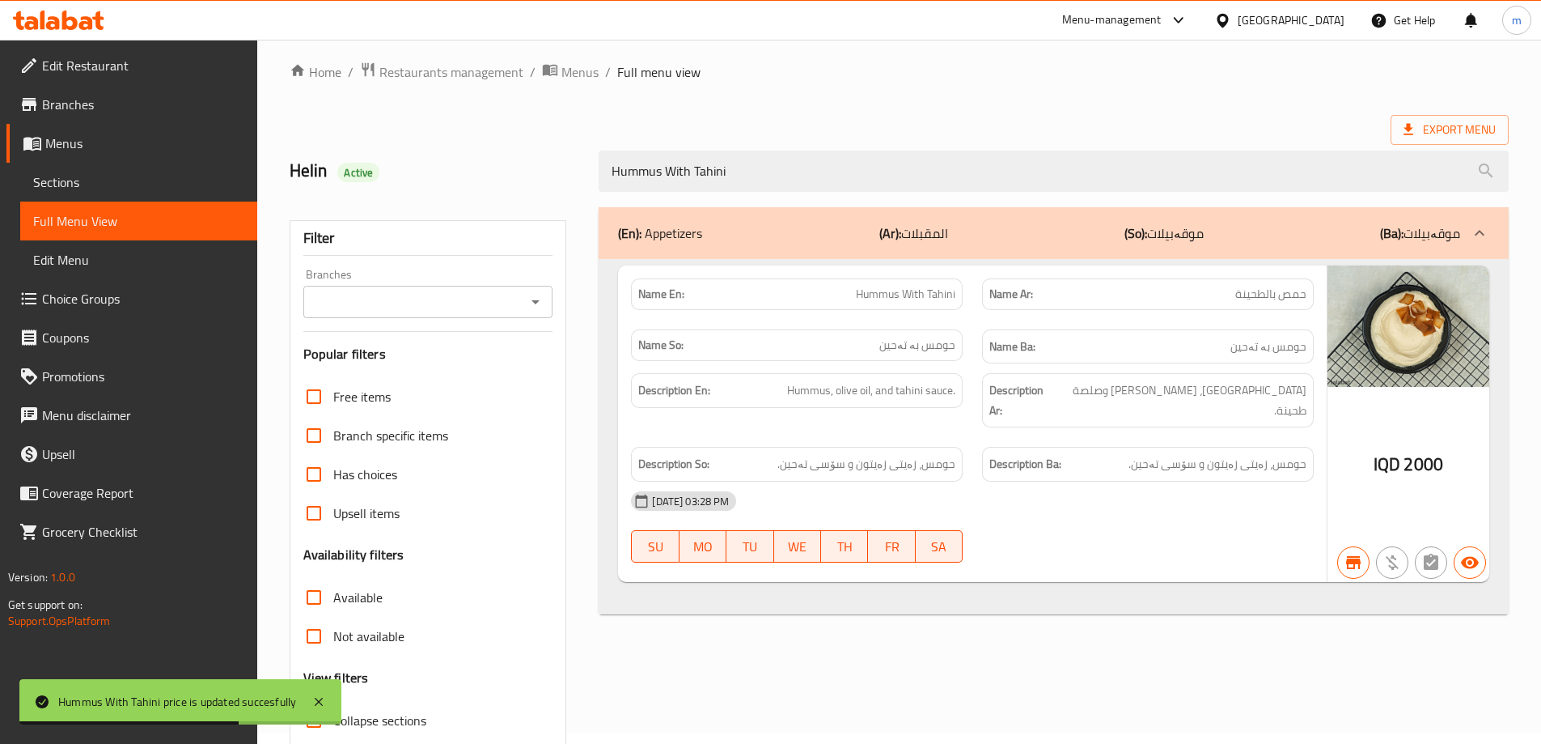
click at [541, 299] on icon "Open" at bounding box center [535, 301] width 19 height 19
type input "Hummus With Tahini"
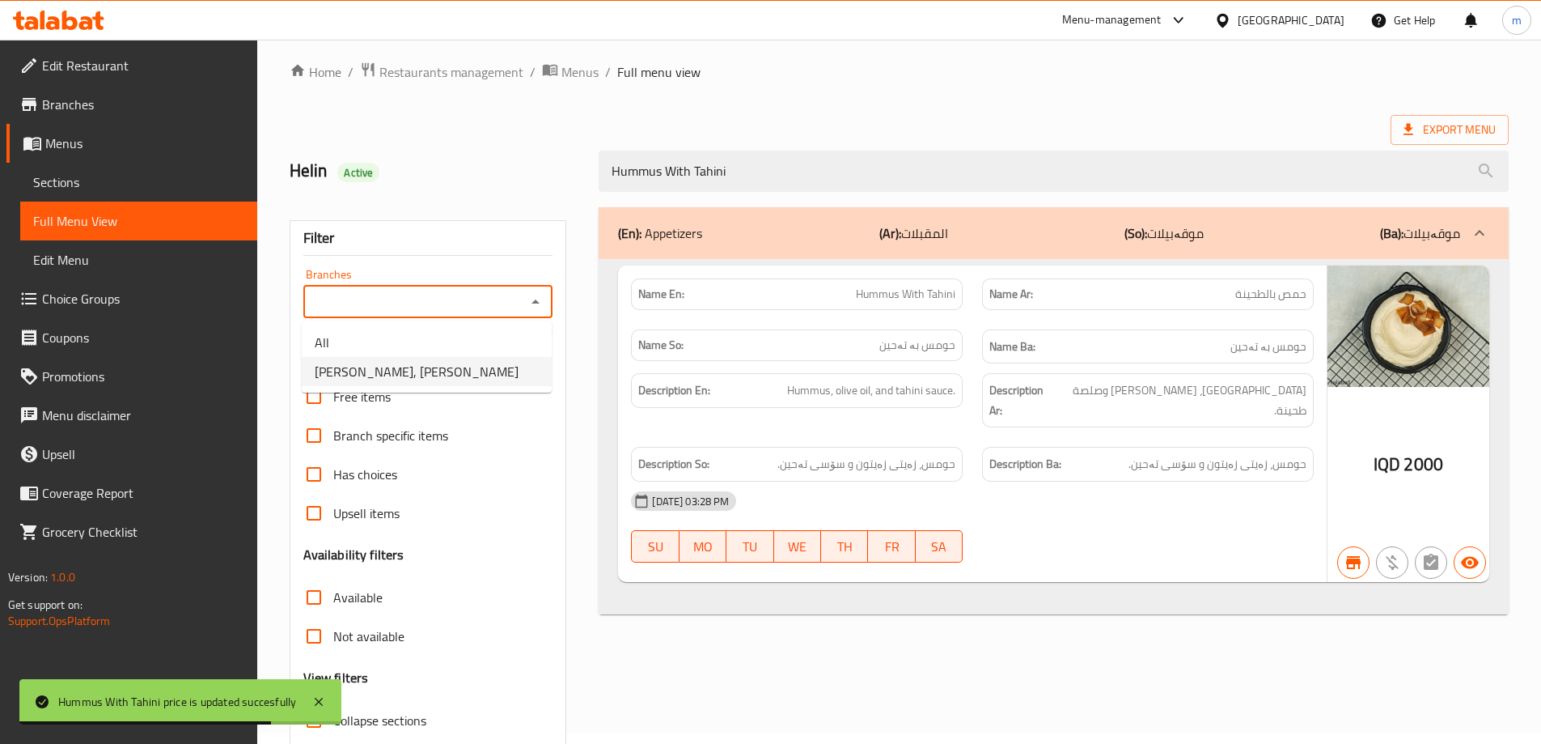
click at [368, 371] on span "Yooz Burger, Al aathameya" at bounding box center [417, 371] width 204 height 19
type input "Yooz Burger, Al aathameya"
click at [590, 209] on div "(En): Appetizers (Ar): المقبلات (So): موقەبیلات (Ba): موقەبیلات Name En: Hummus…" at bounding box center [1054, 512] width 930 height 630
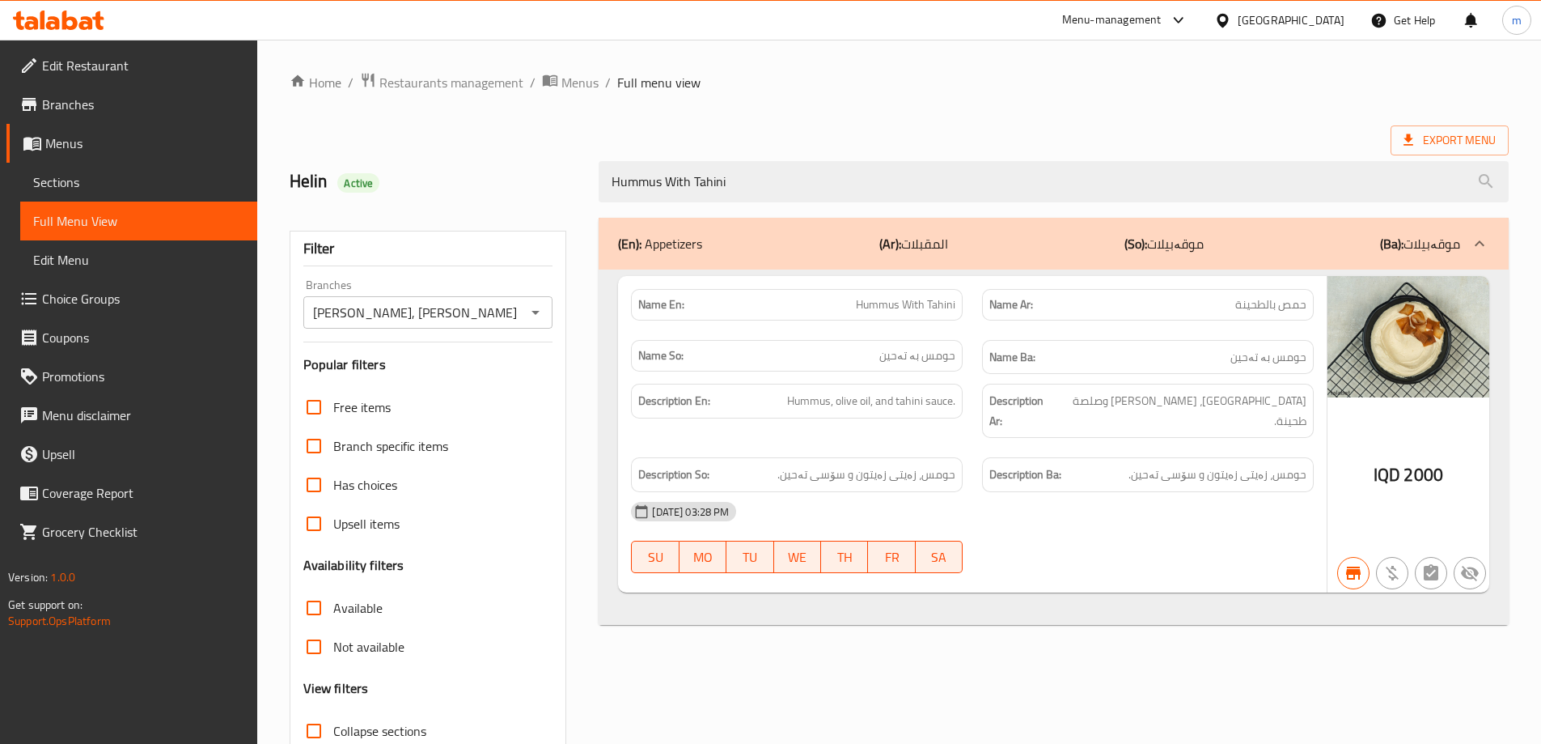
click at [136, 174] on span "Sections" at bounding box center [138, 181] width 211 height 19
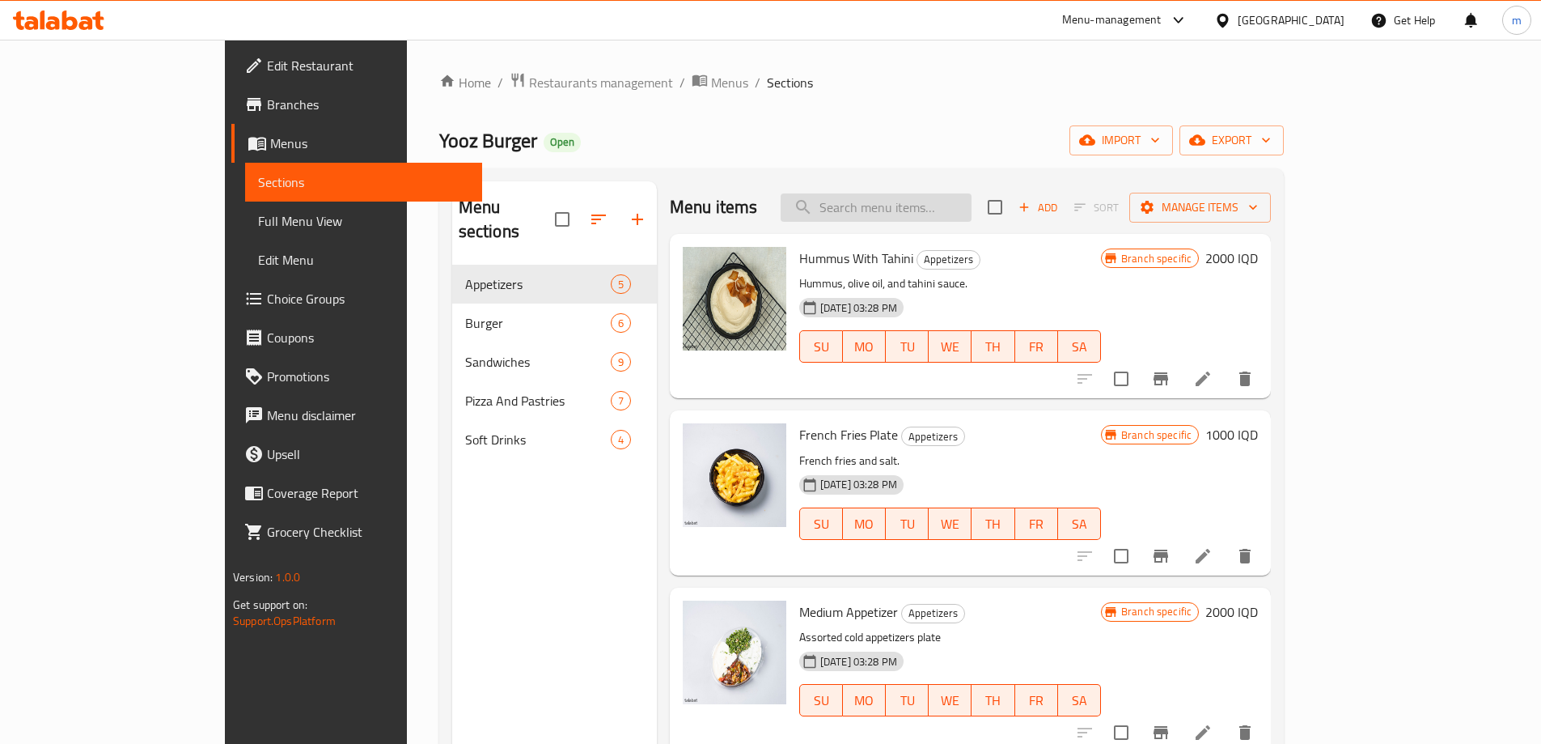
click at [972, 221] on input "search" at bounding box center [876, 207] width 191 height 28
click at [934, 200] on input "search" at bounding box center [876, 207] width 191 height 28
paste input "Eggplant Salad"
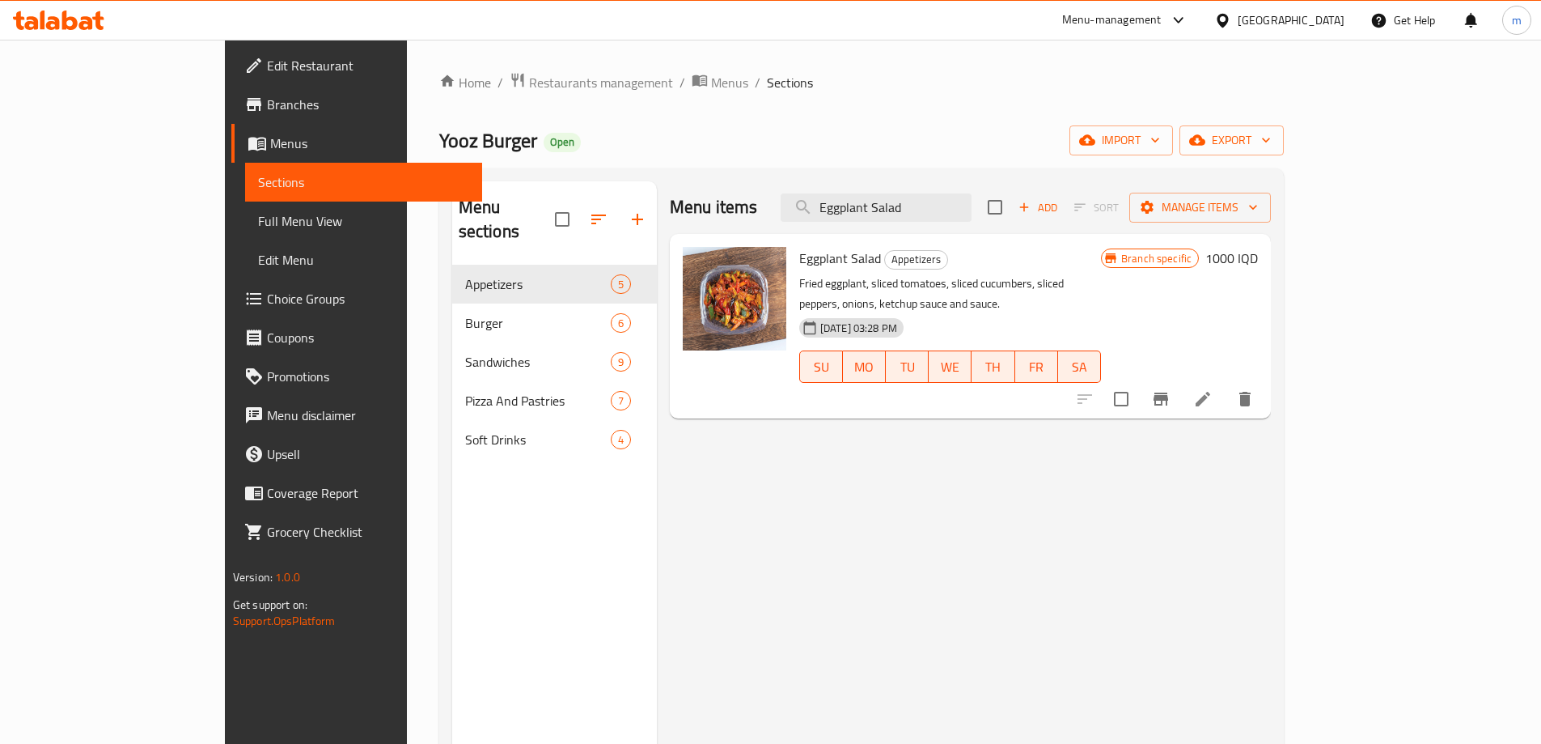
type input "Eggplant Salad"
click at [1258, 249] on h6 "1000 IQD" at bounding box center [1232, 258] width 53 height 23
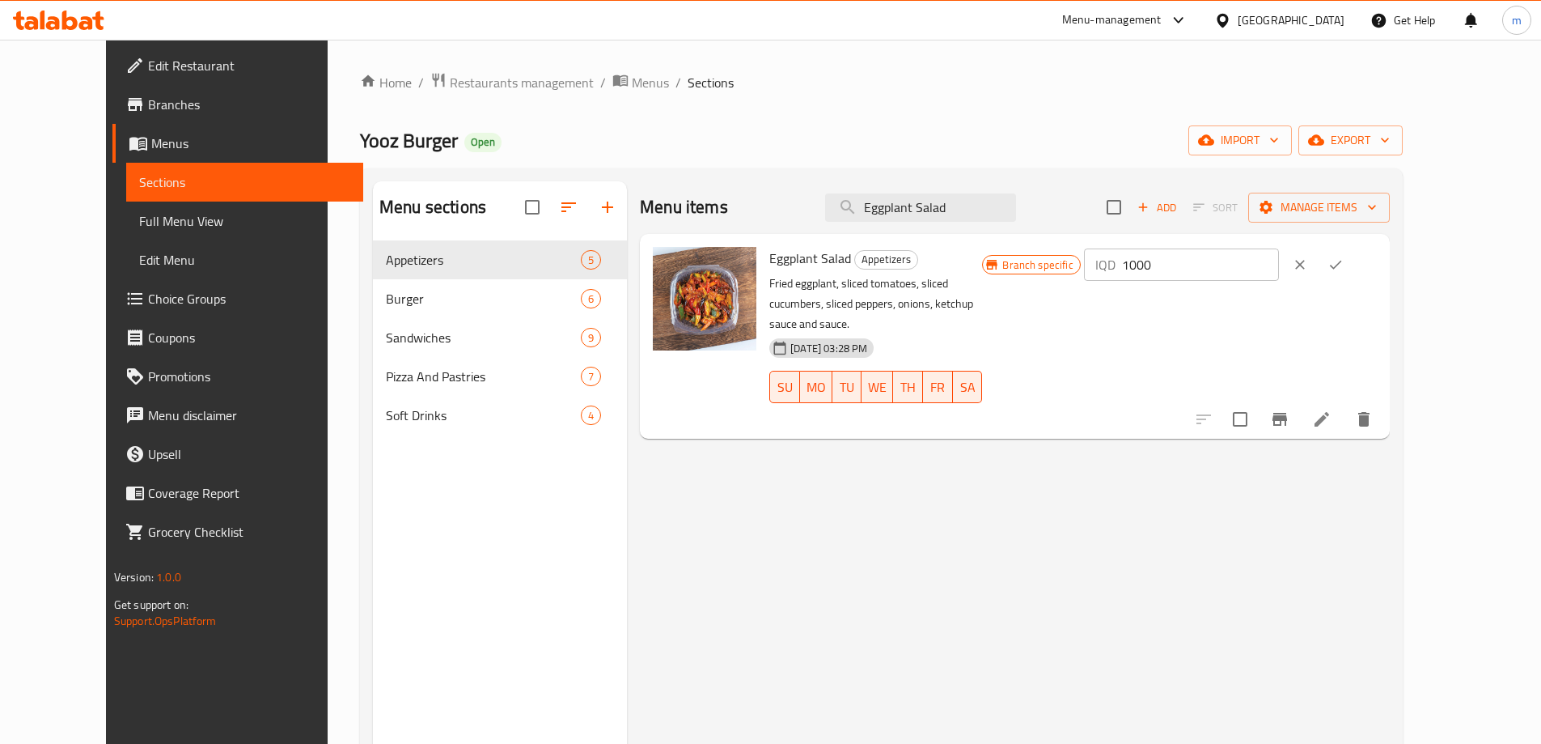
click at [1268, 265] on input "1000" at bounding box center [1200, 264] width 157 height 32
type input "2000"
drag, startPoint x: 1439, startPoint y: 268, endPoint x: 1444, endPoint y: 282, distance: 15.6
click at [1354, 268] on button "ok" at bounding box center [1336, 265] width 36 height 36
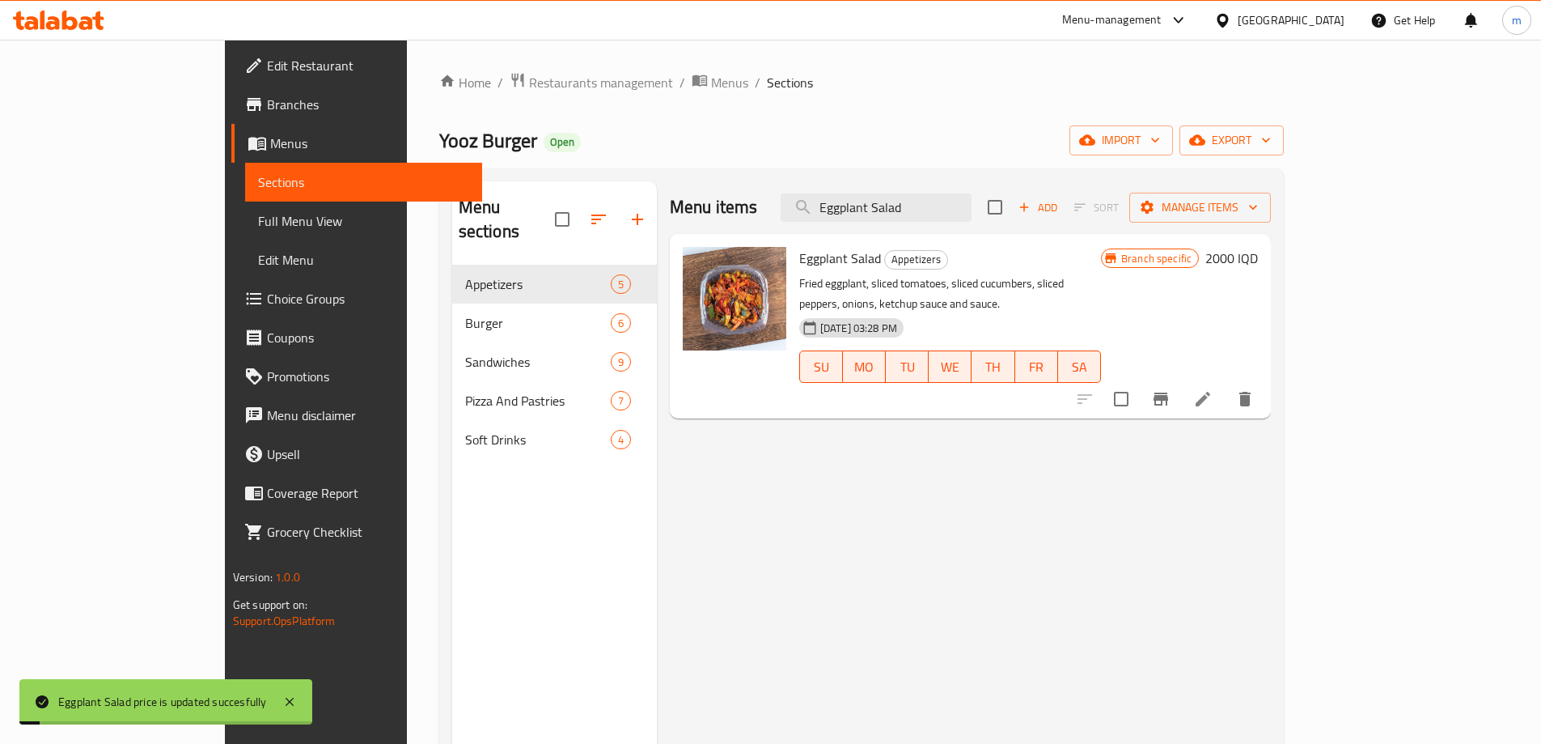
click at [1226, 384] on li at bounding box center [1203, 398] width 45 height 29
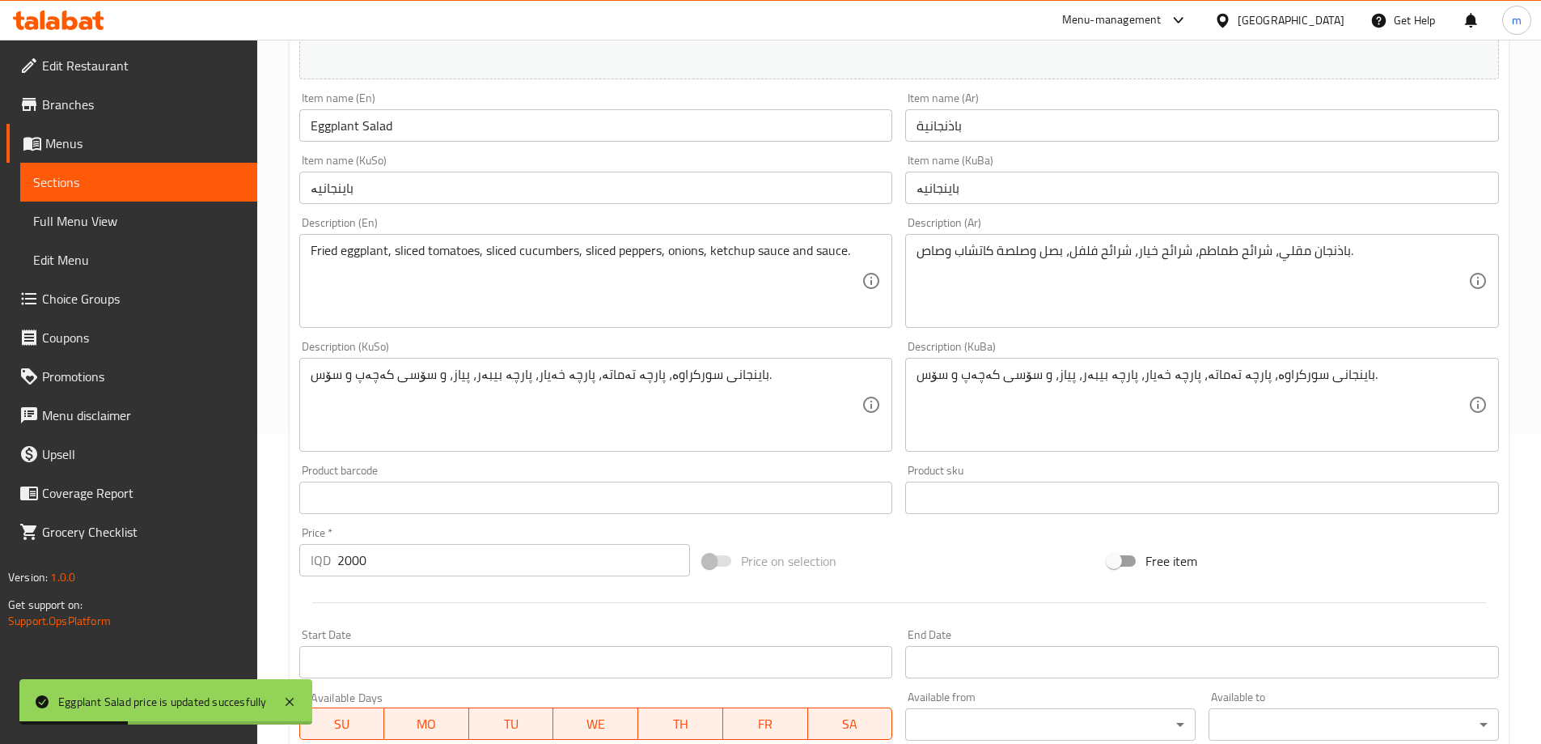
scroll to position [162, 0]
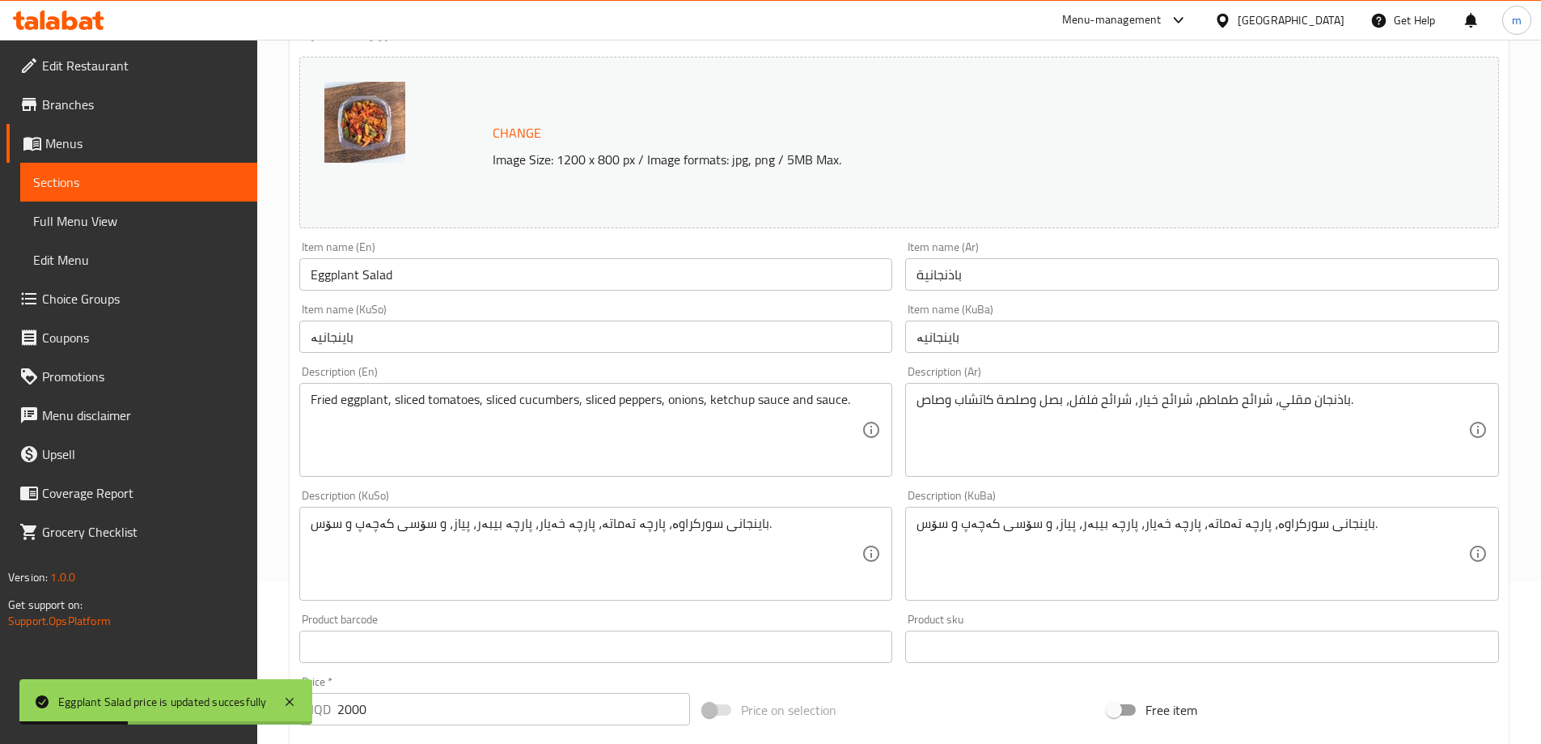
click at [73, 169] on link "Sections" at bounding box center [138, 182] width 237 height 39
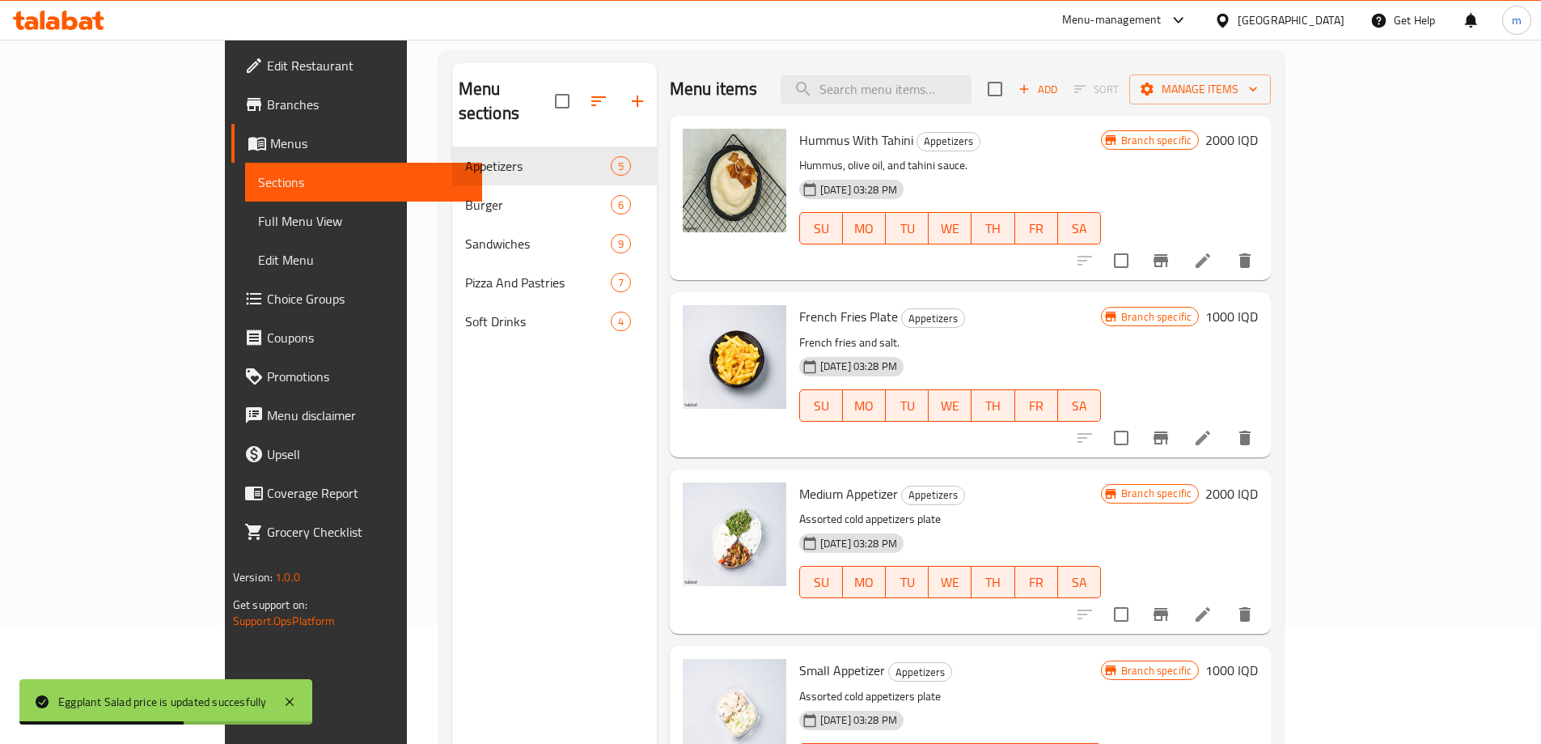
scroll to position [54, 0]
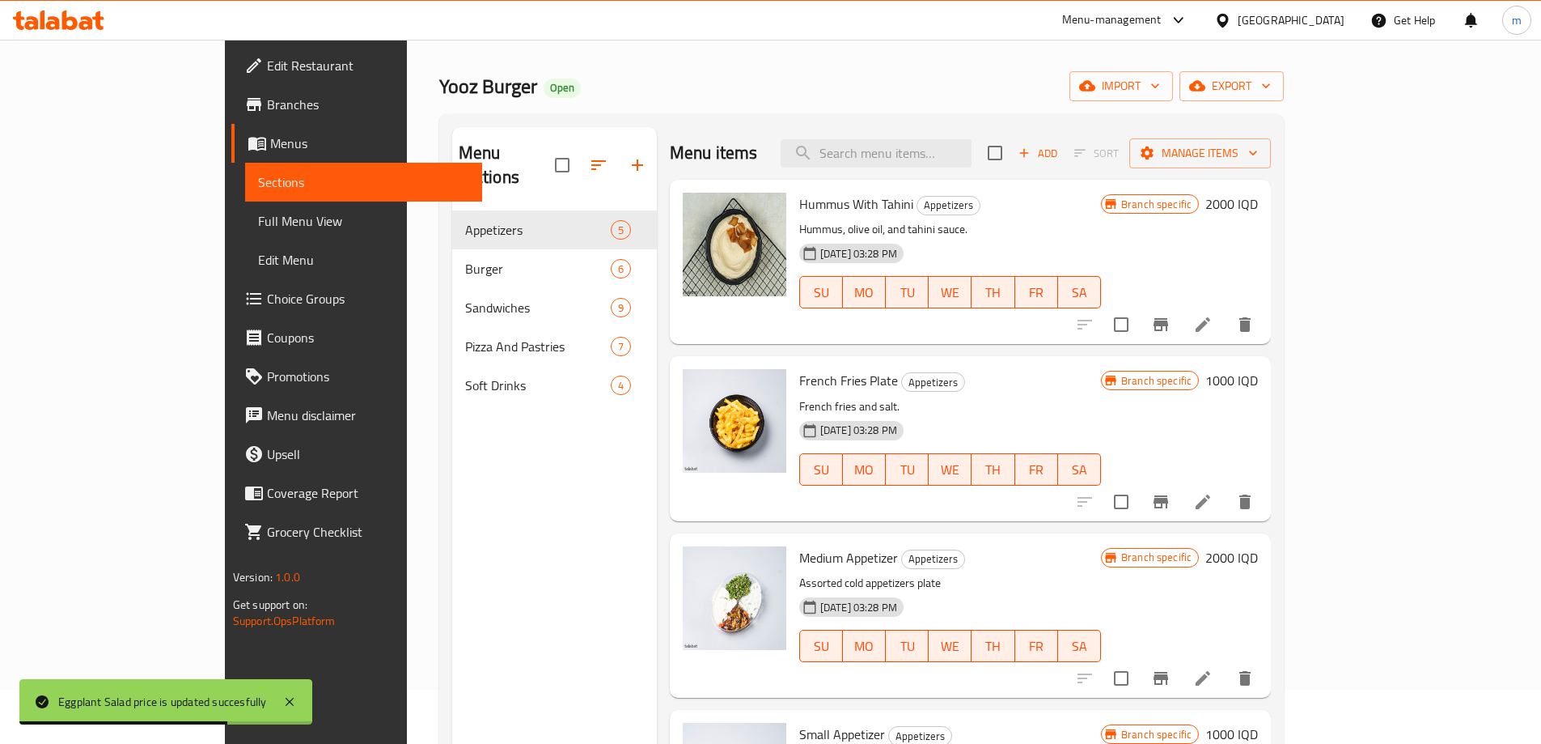
click at [911, 138] on div "Menu items Add Sort Manage items" at bounding box center [970, 153] width 601 height 53
click at [918, 151] on input "search" at bounding box center [876, 153] width 191 height 28
paste input "Eggplant Salad"
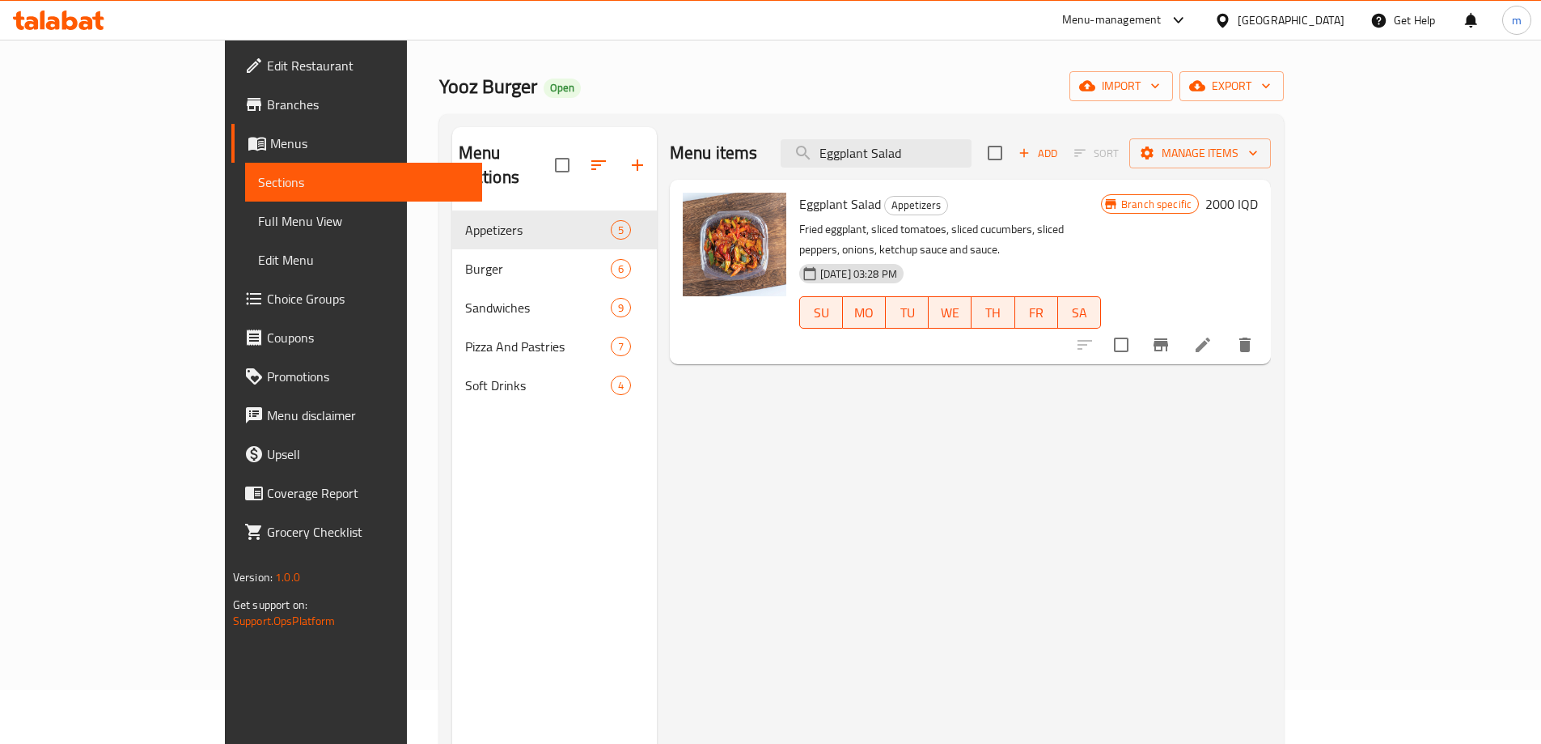
type input "Eggplant Salad"
click at [1168, 338] on icon "Branch-specific-item" at bounding box center [1161, 344] width 15 height 13
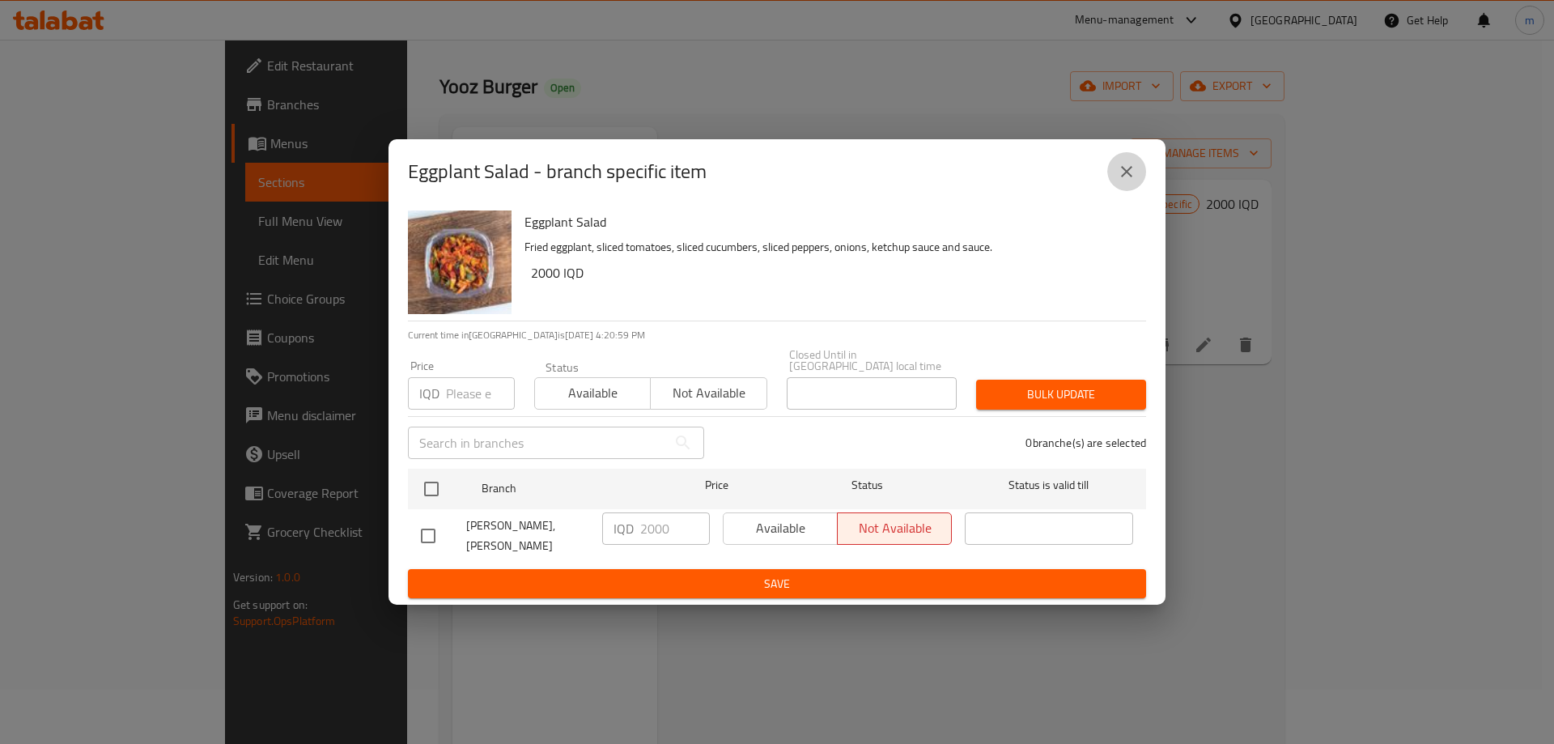
click at [1134, 174] on icon "close" at bounding box center [1126, 171] width 19 height 19
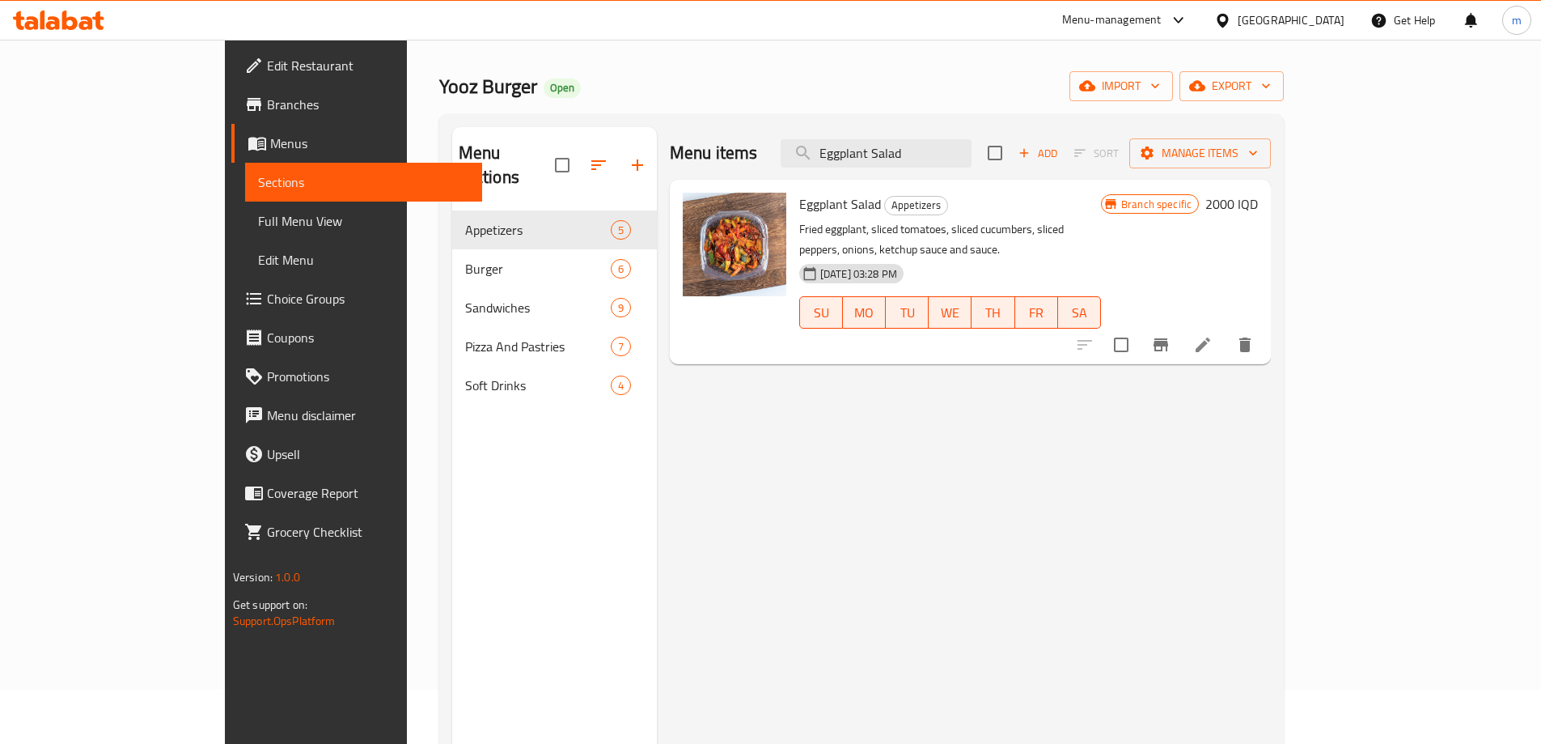
click at [258, 225] on span "Full Menu View" at bounding box center [363, 220] width 211 height 19
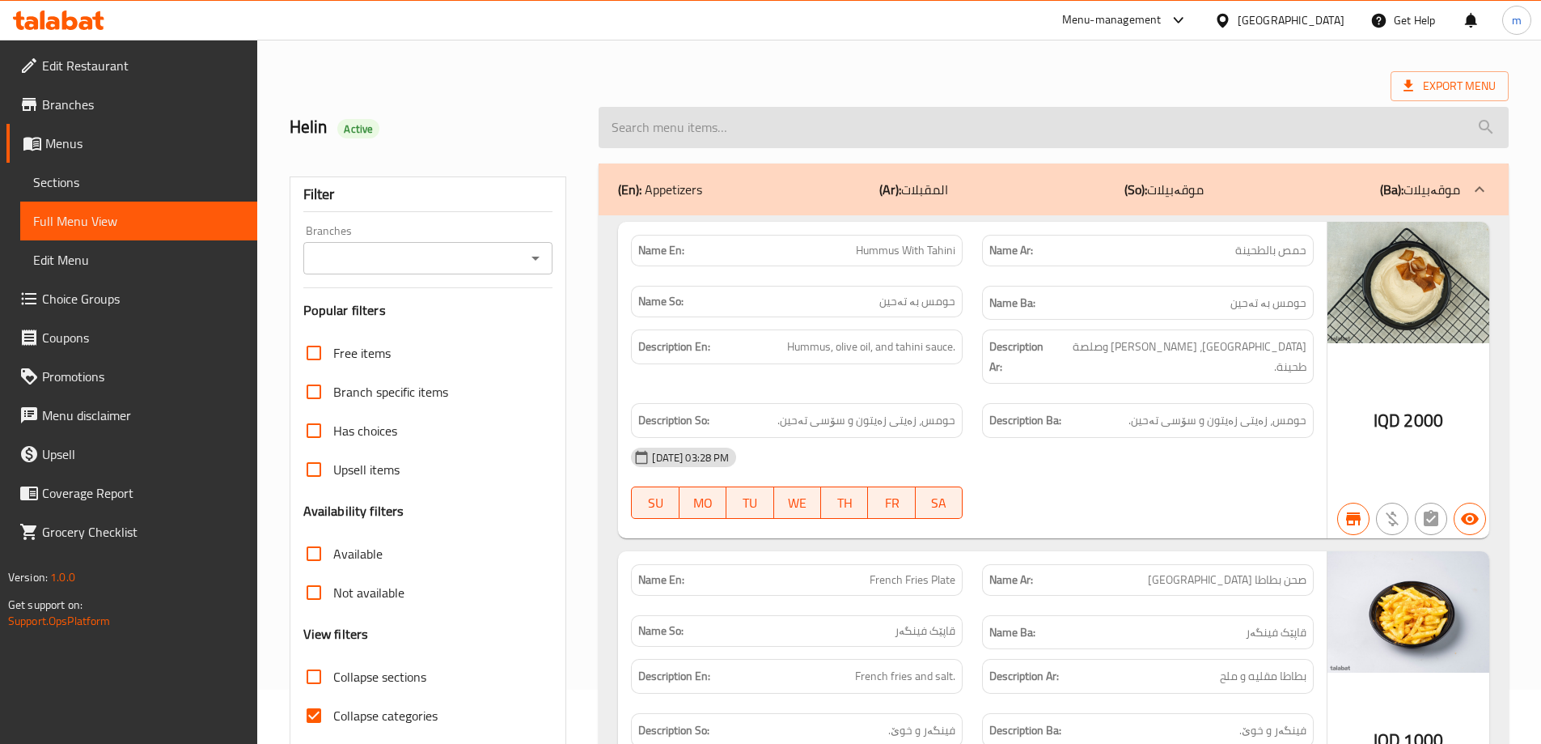
click at [811, 142] on input "search" at bounding box center [1054, 127] width 910 height 41
paste input "Eggplant Salad"
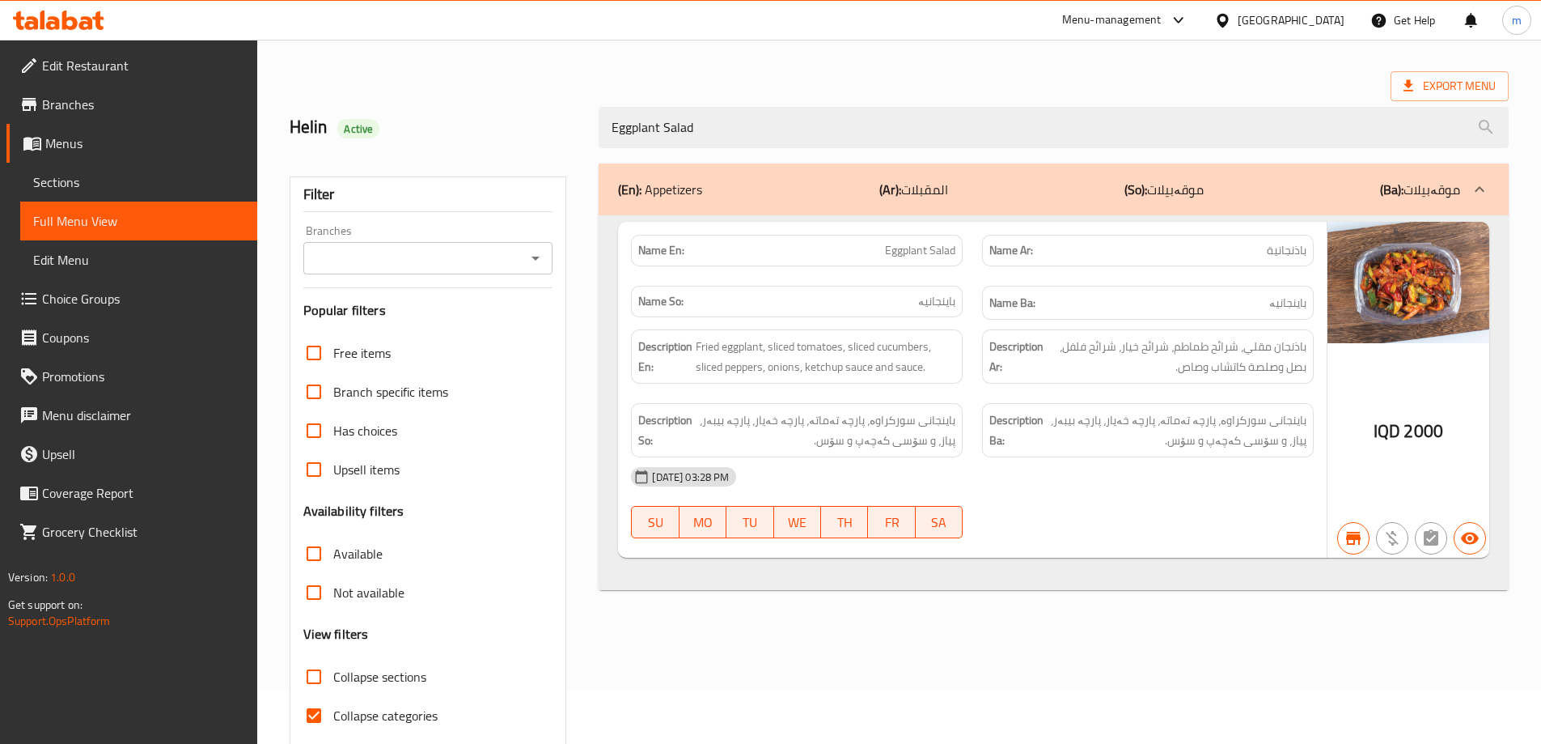
type input "Eggplant Salad"
click at [517, 261] on input "Branches" at bounding box center [415, 258] width 214 height 23
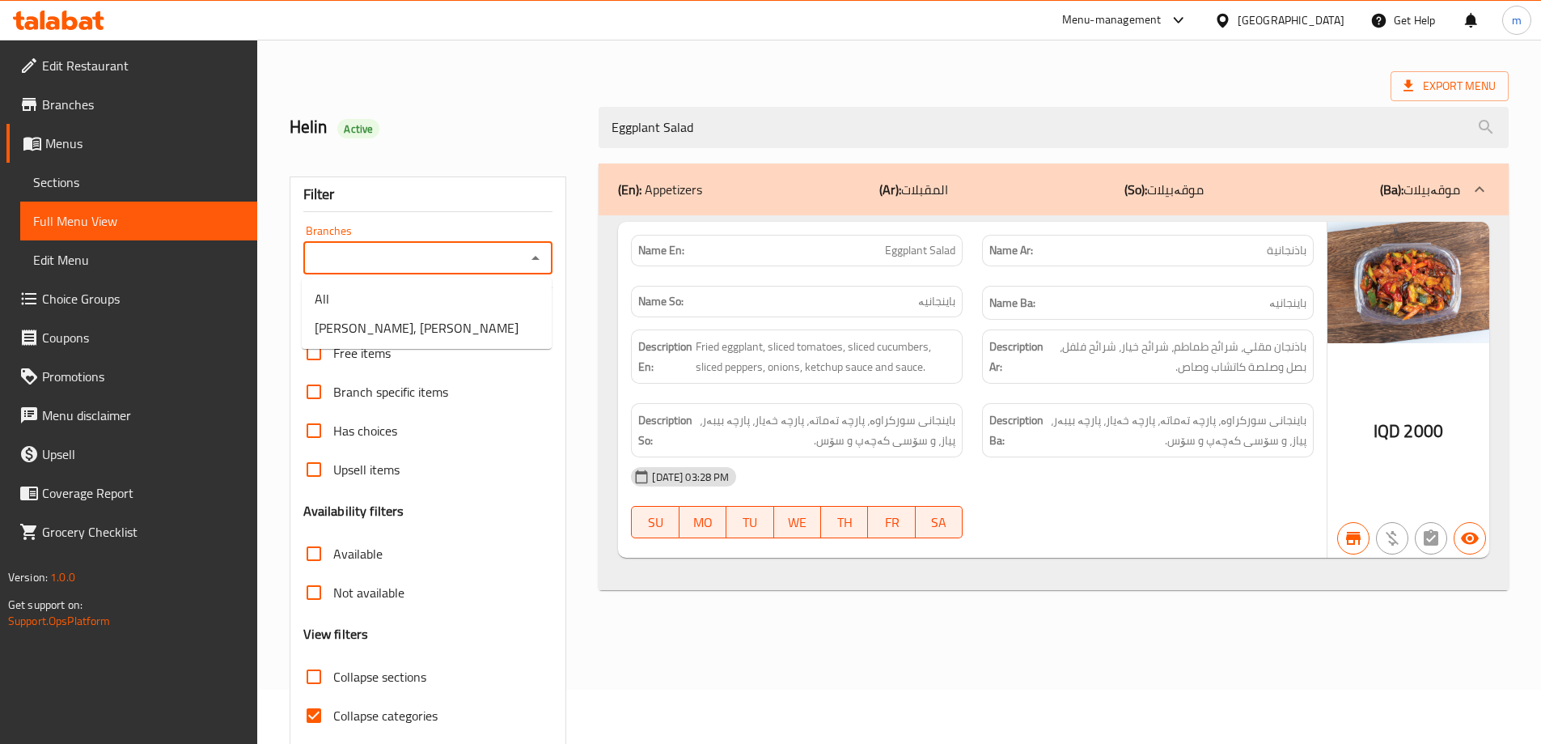
click at [539, 259] on icon "Close" at bounding box center [536, 258] width 8 height 4
click at [543, 255] on icon "Open" at bounding box center [535, 257] width 19 height 19
click at [484, 312] on li "All" at bounding box center [427, 298] width 250 height 29
click at [530, 261] on icon "Open" at bounding box center [535, 257] width 19 height 19
click at [490, 318] on li "Yooz Burger, Al aathameya" at bounding box center [427, 327] width 250 height 29
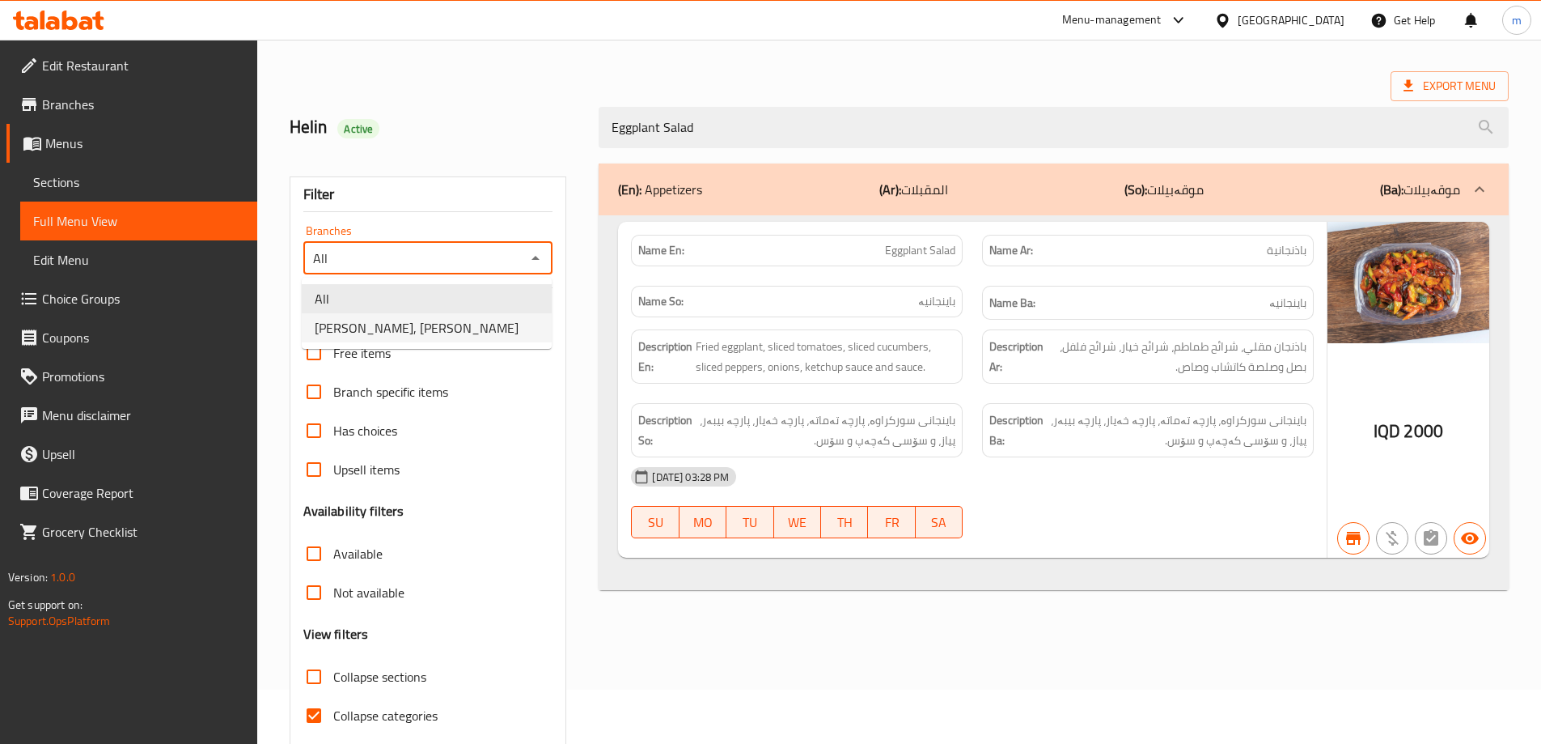
type input "Yooz Burger, Al aathameya"
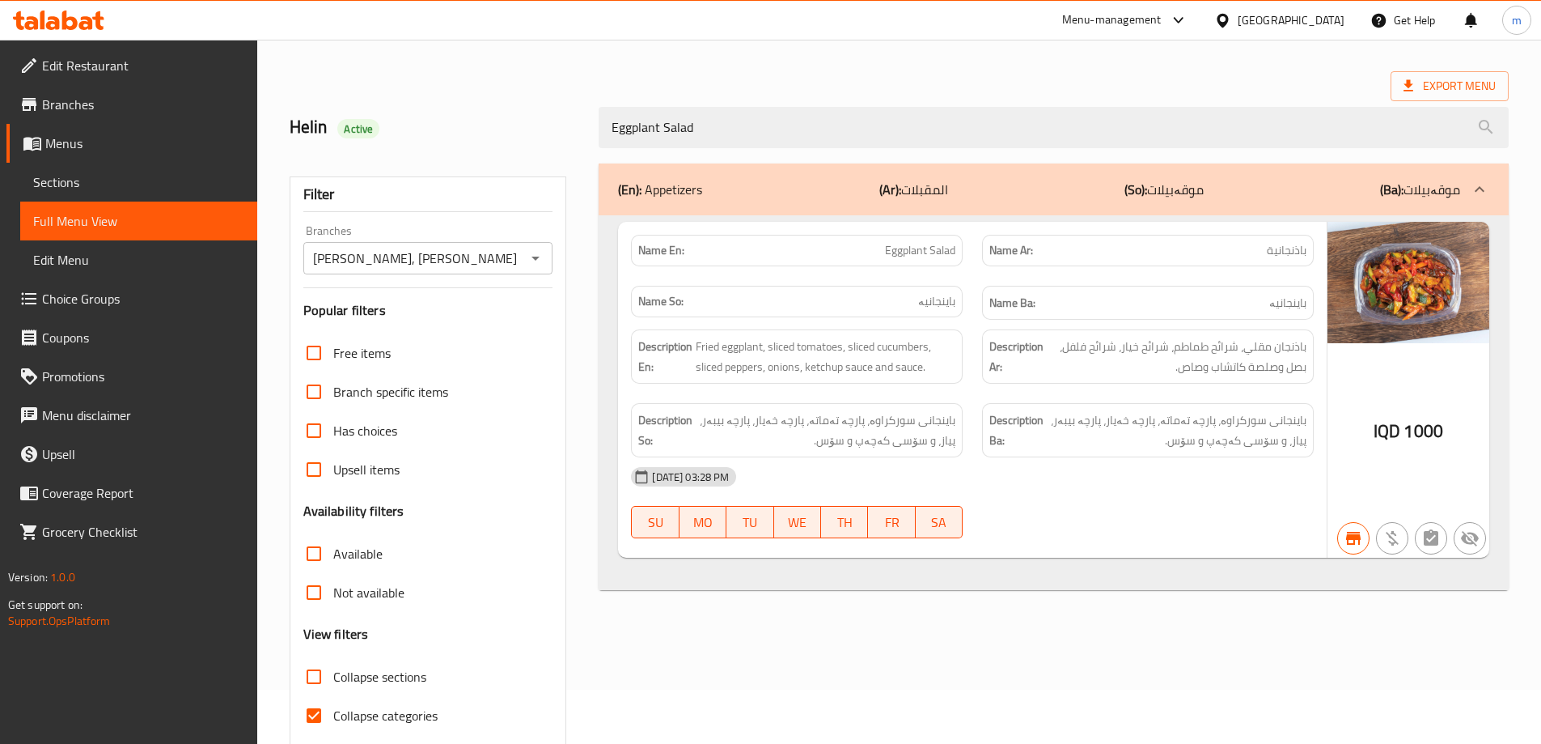
click at [572, 263] on div "Filter Branches Yooz Burger, Al aathameya Branches Popular filters Free items B…" at bounding box center [435, 469] width 310 height 630
click at [594, 244] on div "(En): Appetizers (Ar): المقبلات (So): موقەبیلات (Ba): موقەبیلات Name En: Eggpla…" at bounding box center [1054, 469] width 930 height 630
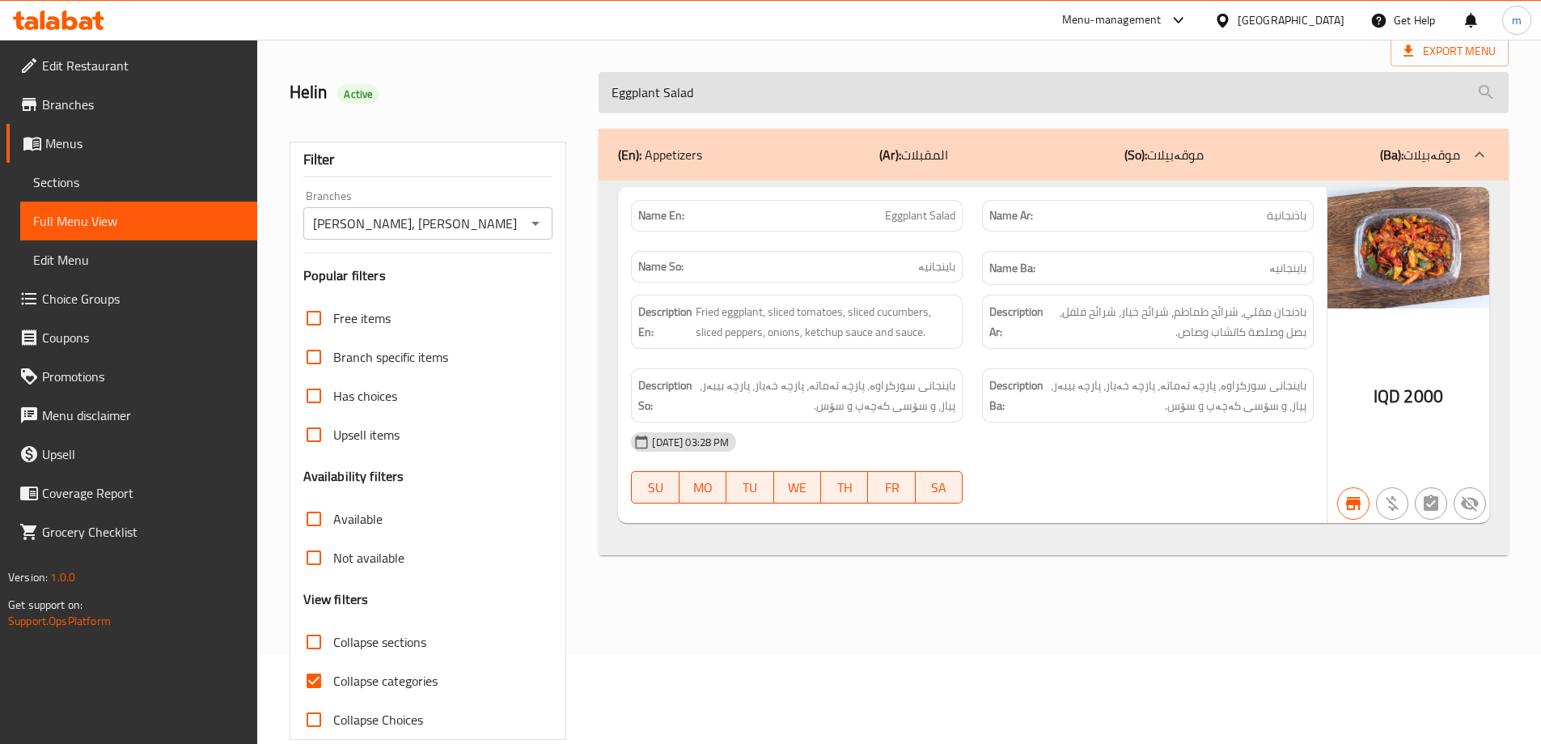
scroll to position [63, 0]
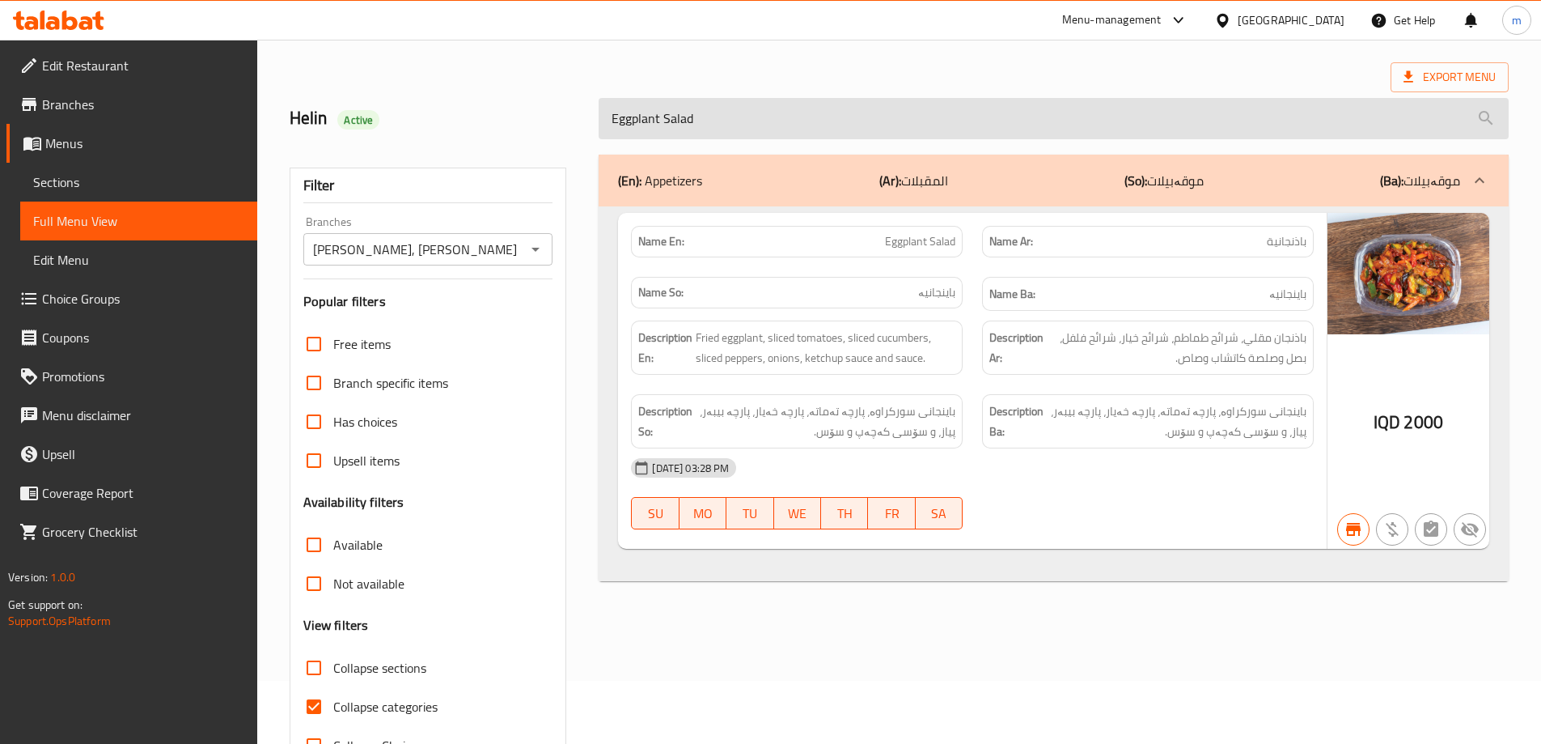
click at [750, 116] on input "Eggplant Salad" at bounding box center [1054, 118] width 910 height 41
click at [750, 117] on input "Eggplant Salad" at bounding box center [1054, 118] width 910 height 41
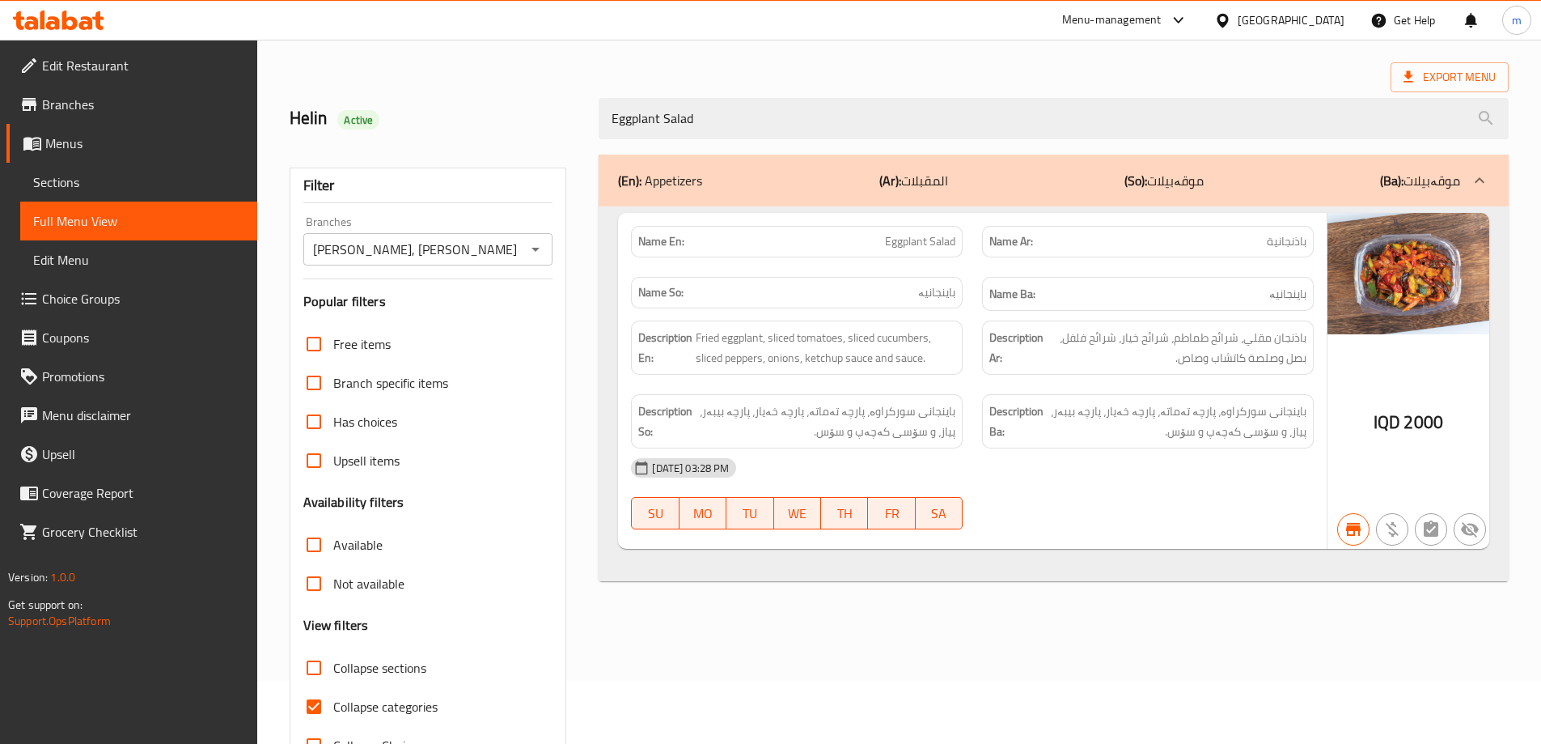
click at [138, 178] on span "Sections" at bounding box center [138, 181] width 211 height 19
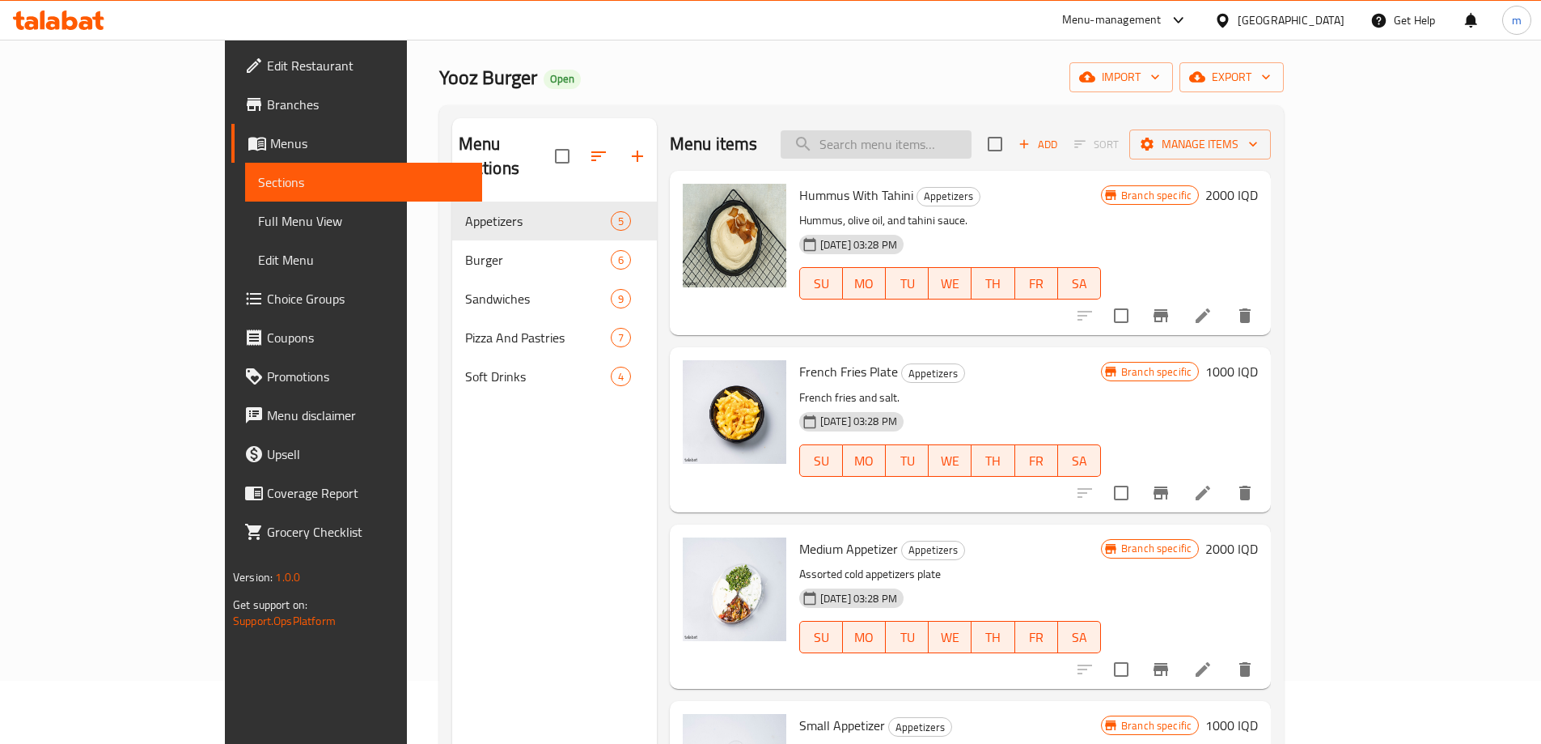
click at [904, 130] on input "search" at bounding box center [876, 144] width 191 height 28
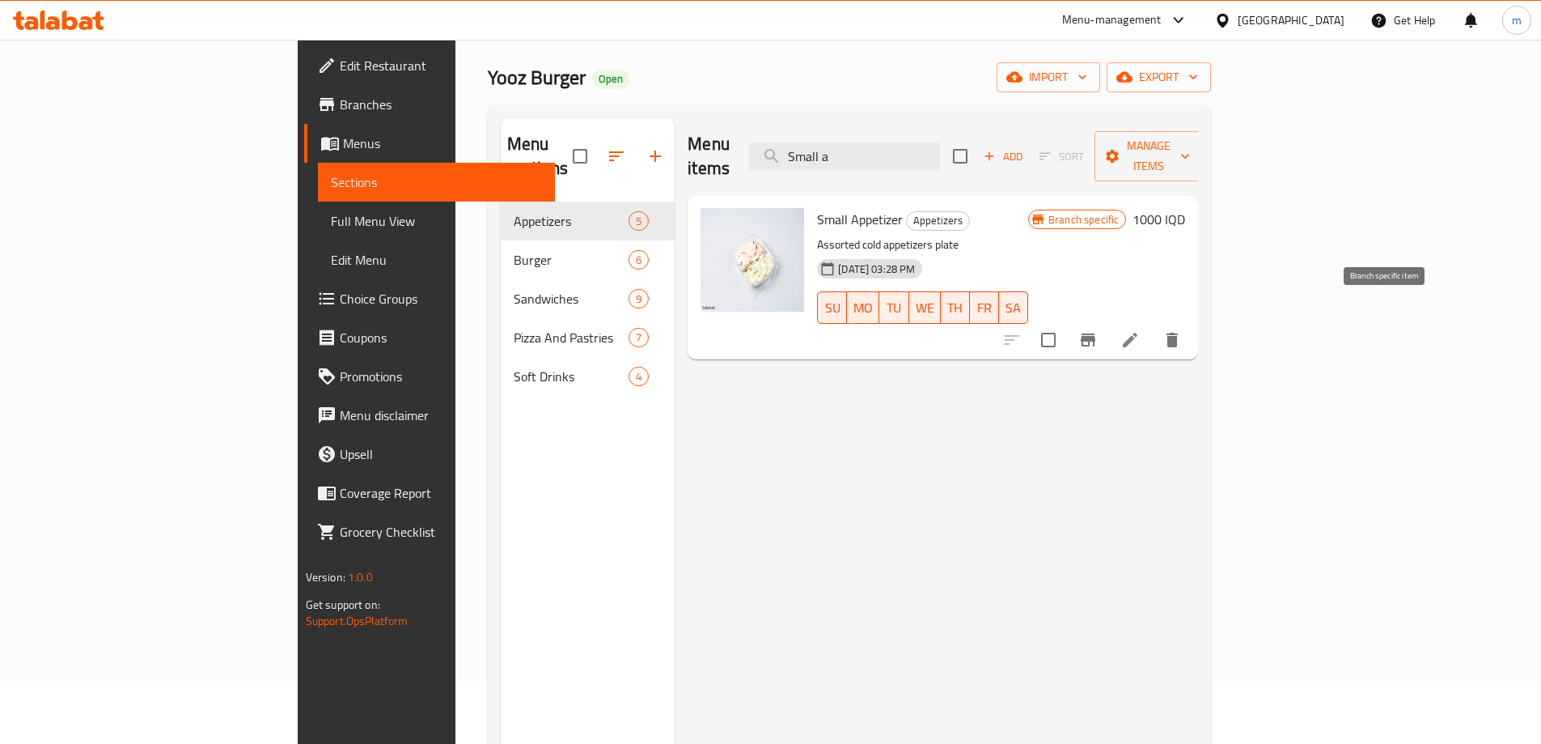
type input "Small a"
click at [1098, 330] on icon "Branch-specific-item" at bounding box center [1088, 339] width 19 height 19
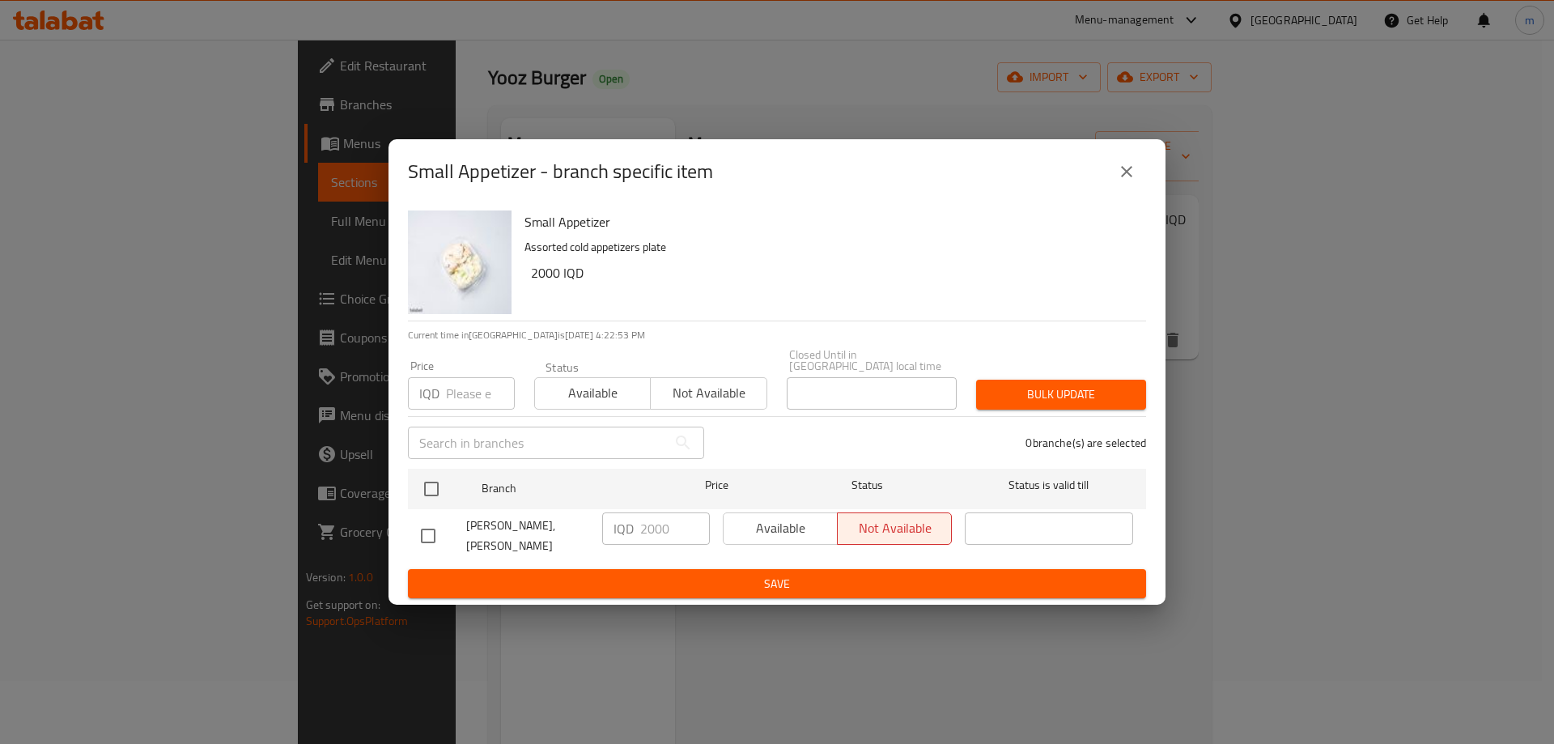
click at [1126, 171] on icon "close" at bounding box center [1126, 171] width 19 height 19
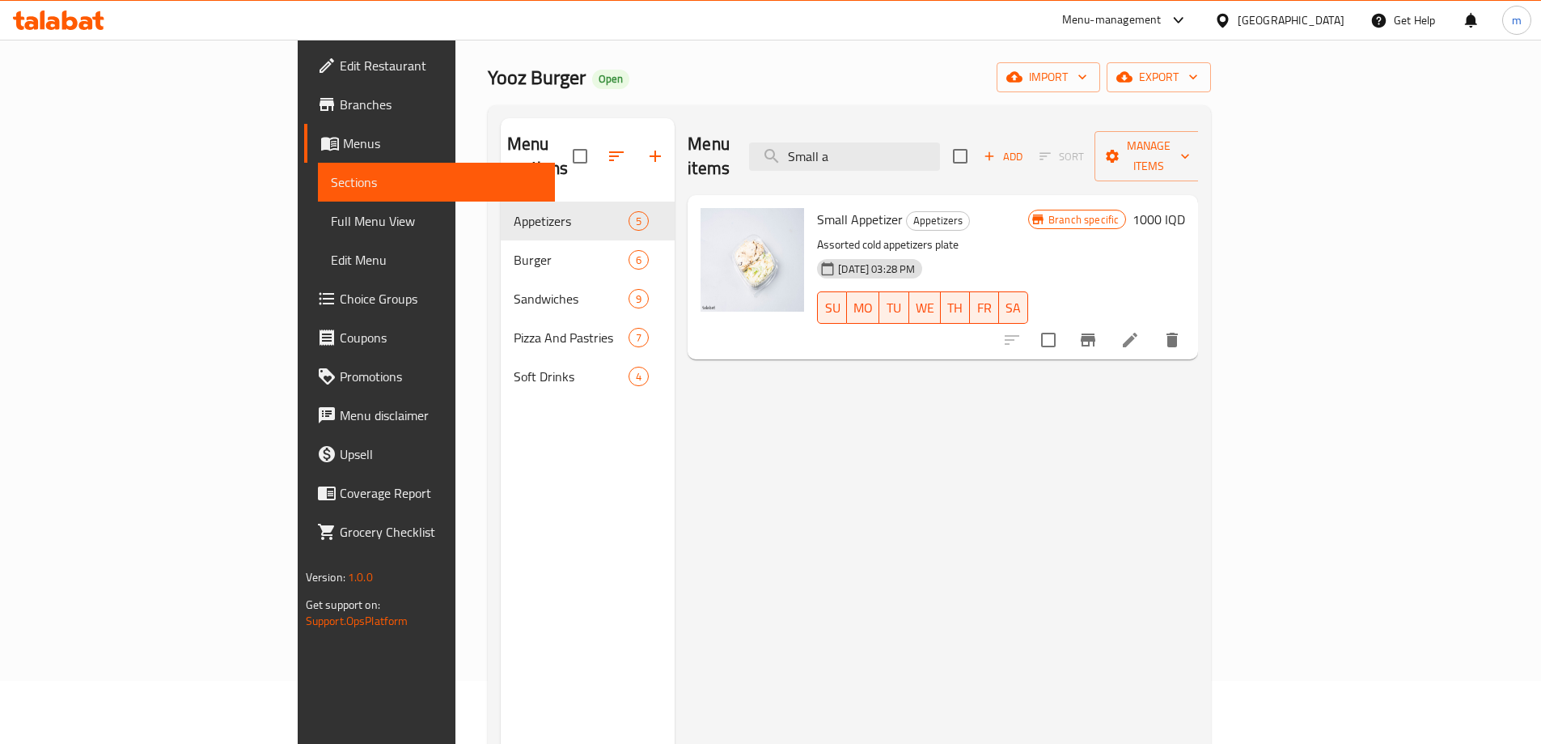
click at [1185, 208] on h6 "1000 IQD" at bounding box center [1159, 219] width 53 height 23
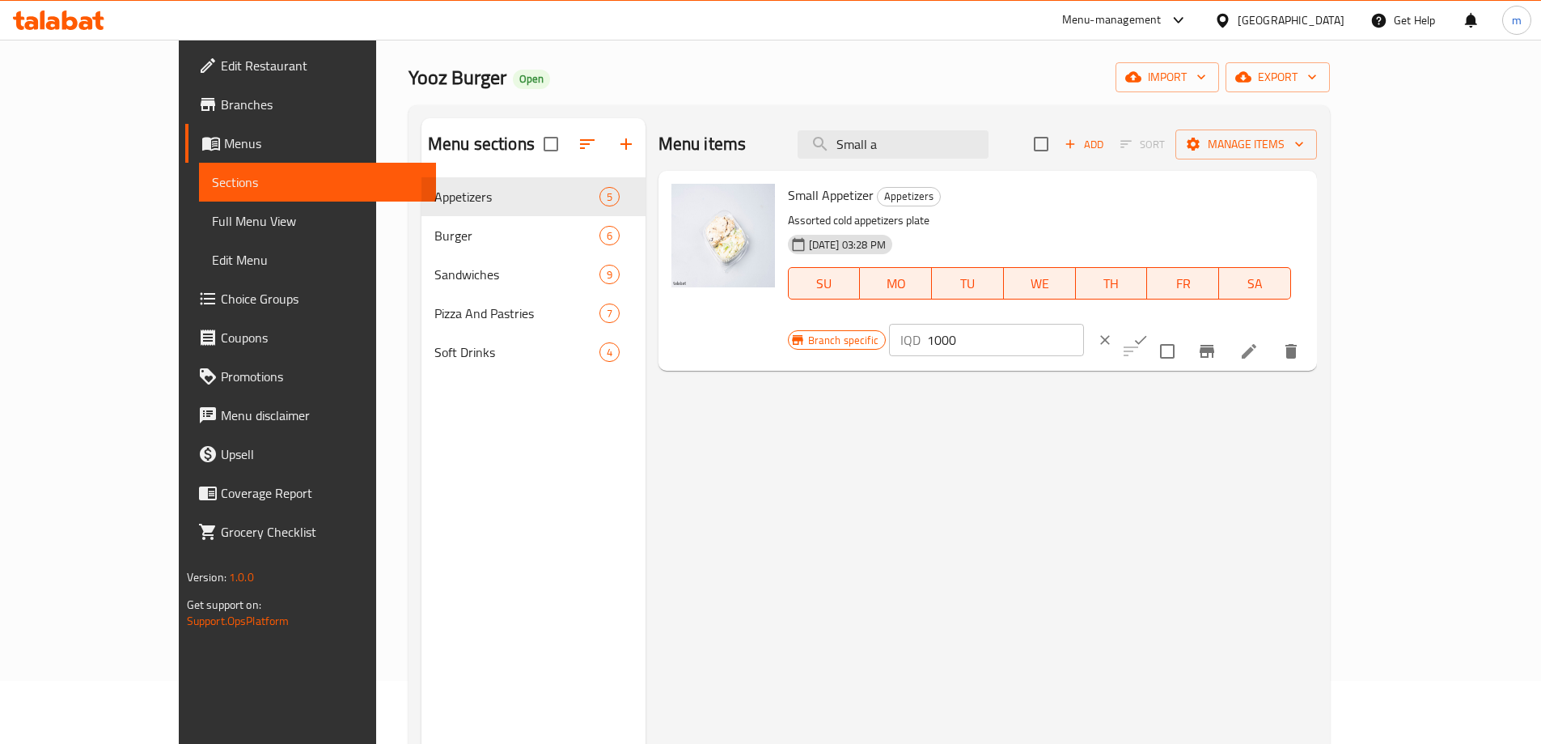
click at [1084, 324] on input "1000" at bounding box center [1005, 340] width 157 height 32
type input "2000"
click at [1159, 322] on button "ok" at bounding box center [1141, 340] width 36 height 36
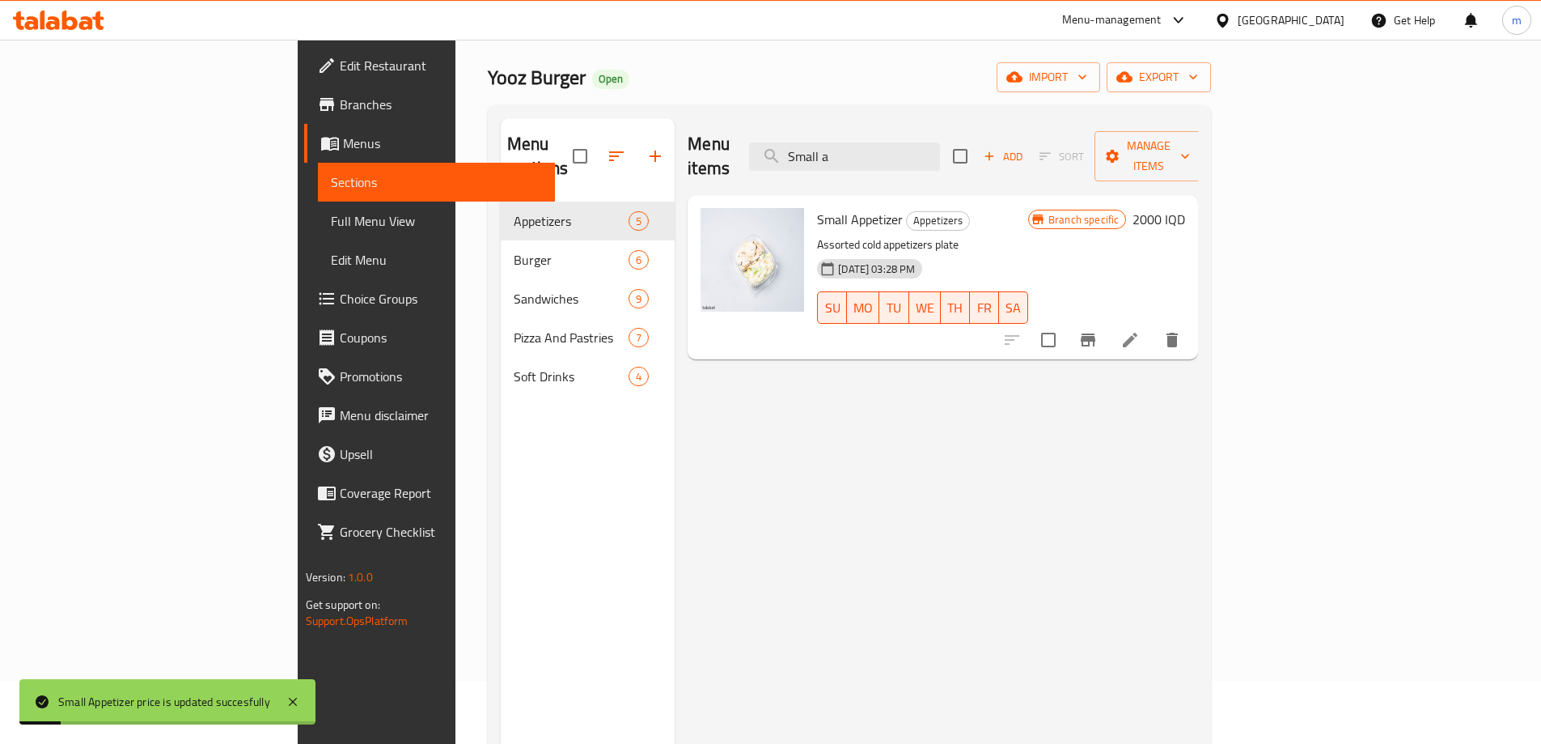
click at [331, 227] on span "Full Menu View" at bounding box center [436, 220] width 211 height 19
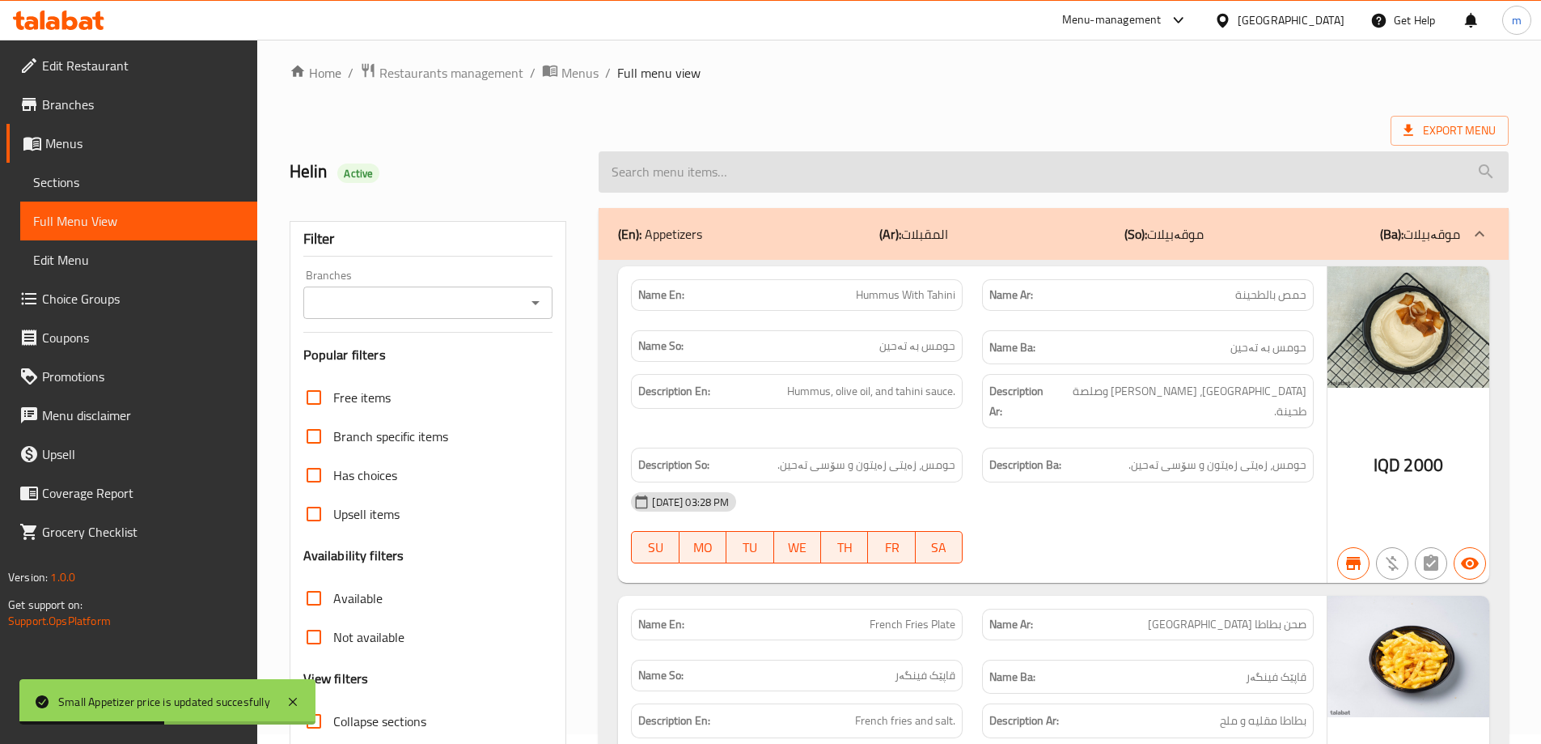
click at [849, 151] on input "search" at bounding box center [1054, 171] width 910 height 41
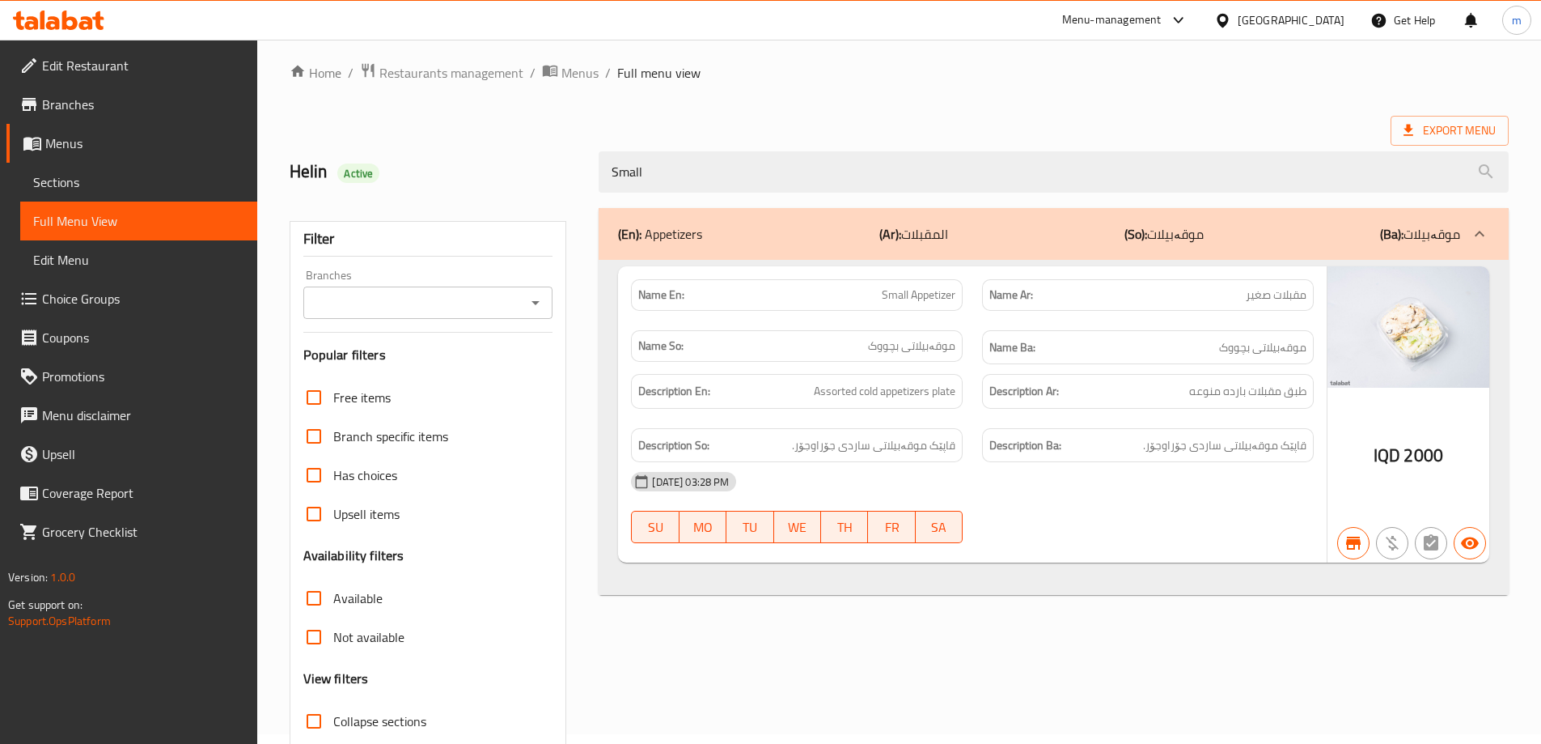
type input "Small"
click at [610, 262] on div "Name En: Small Appetizer Name Ar: مقبلات صغير Name So: موقەبیلاتی بچووک Name Ba…" at bounding box center [1054, 428] width 910 height 336
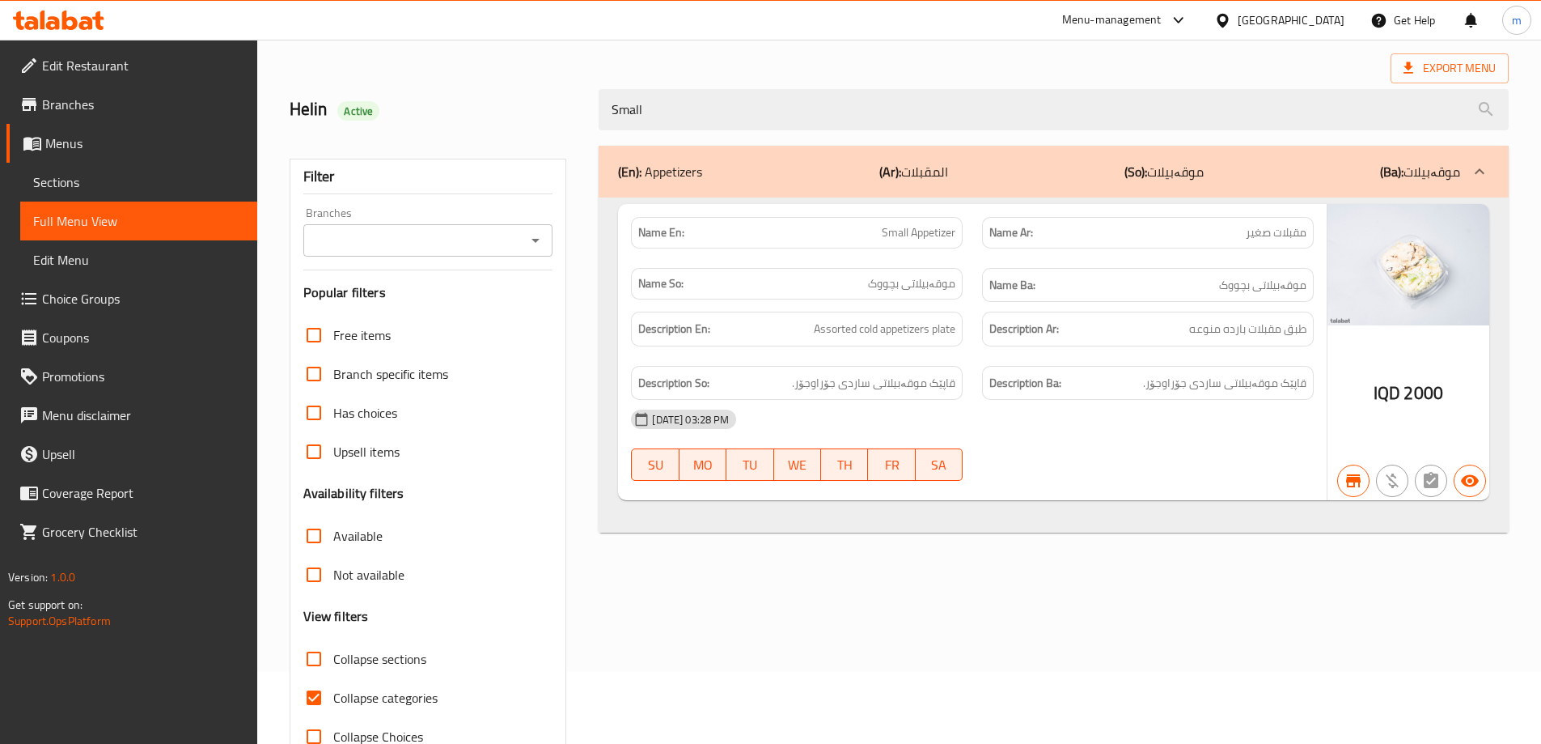
scroll to position [117, 0]
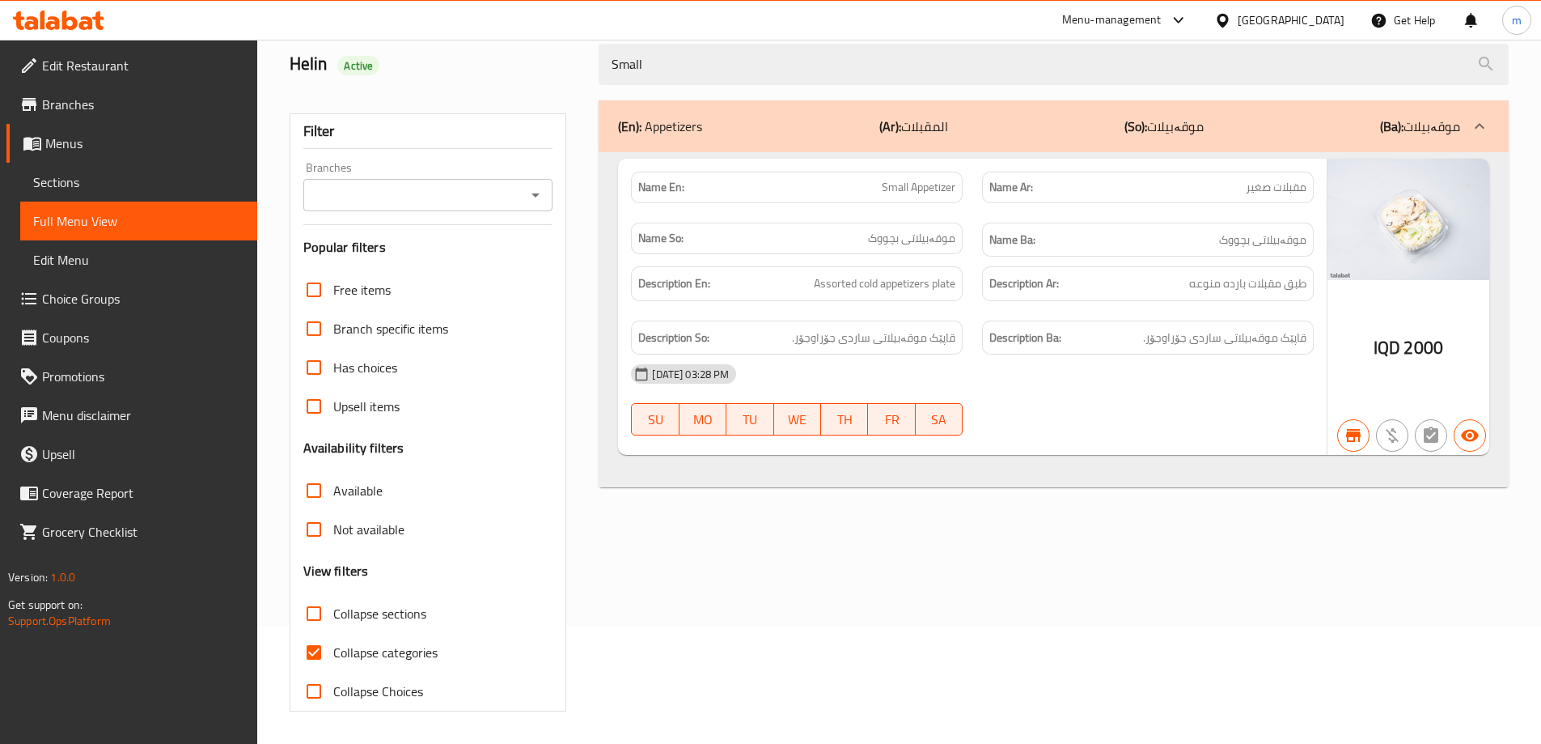
click at [342, 651] on span "Collapse categories" at bounding box center [385, 651] width 104 height 19
click at [333, 651] on input "Collapse categories" at bounding box center [314, 652] width 39 height 39
checkbox input "false"
click at [538, 194] on icon "Open" at bounding box center [536, 195] width 8 height 4
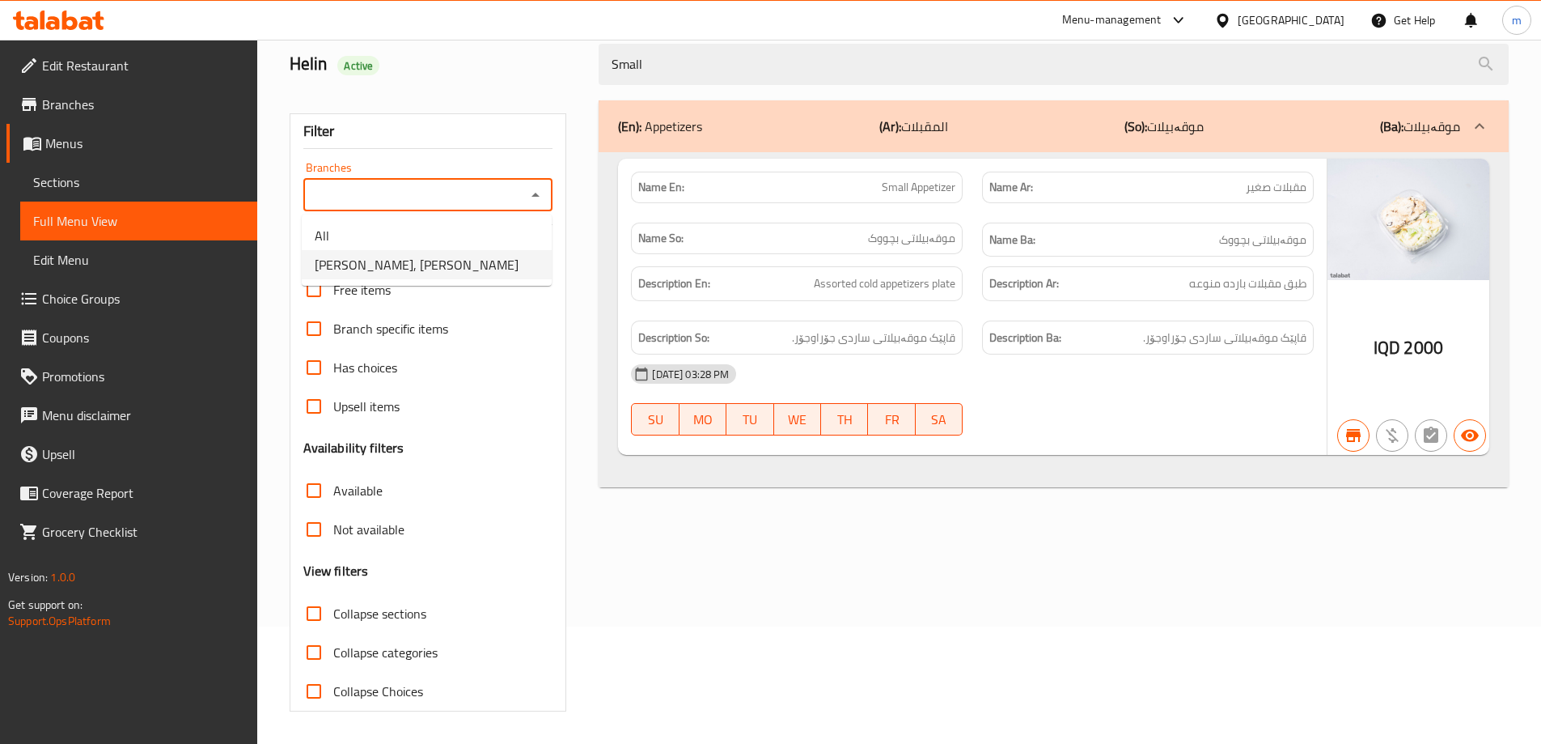
click at [471, 265] on li "Yooz Burger, Al aathameya" at bounding box center [427, 264] width 250 height 29
click at [570, 240] on div "Filter Branches Yooz Burger, Al aathameya Branches Popular filters Free items B…" at bounding box center [435, 406] width 310 height 630
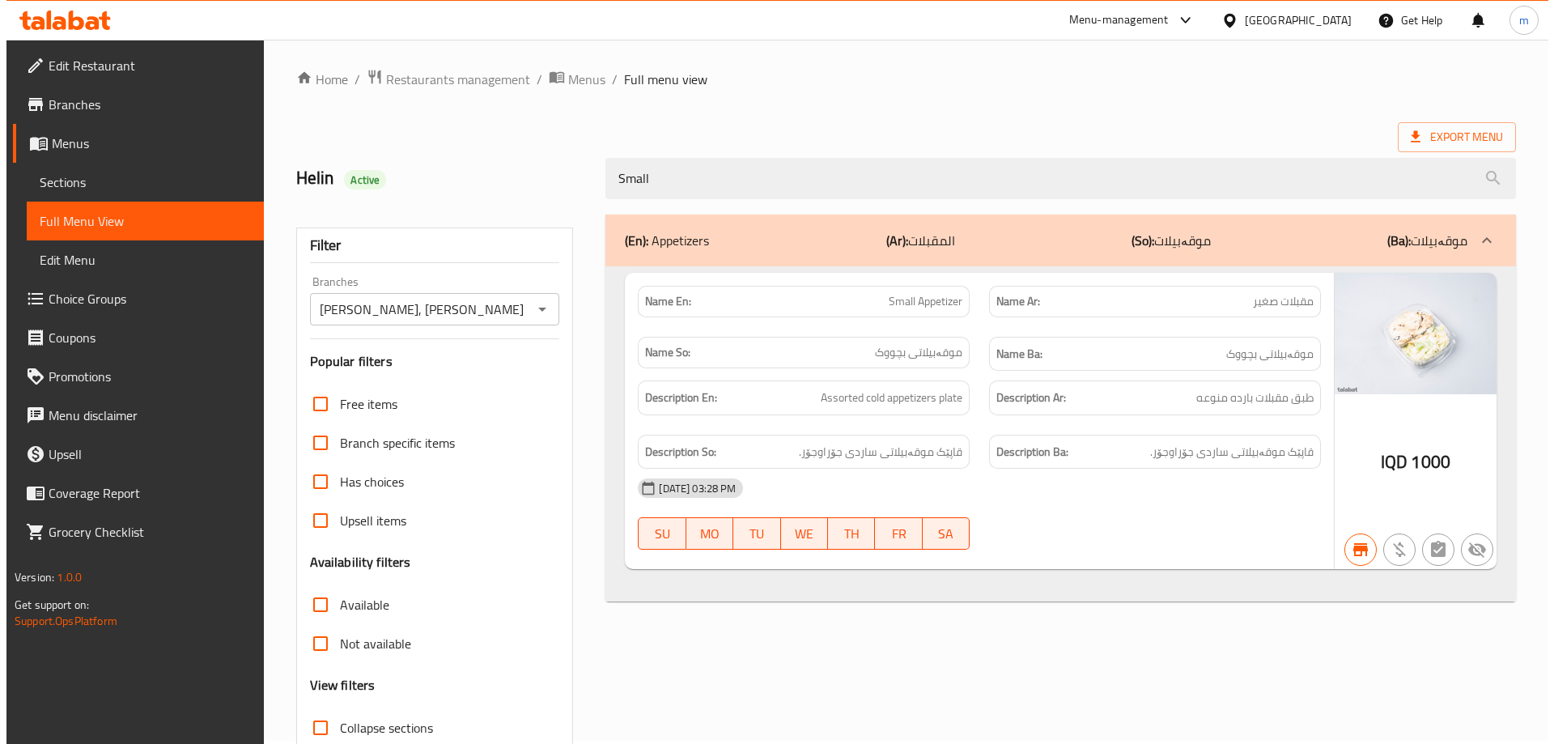
scroll to position [0, 0]
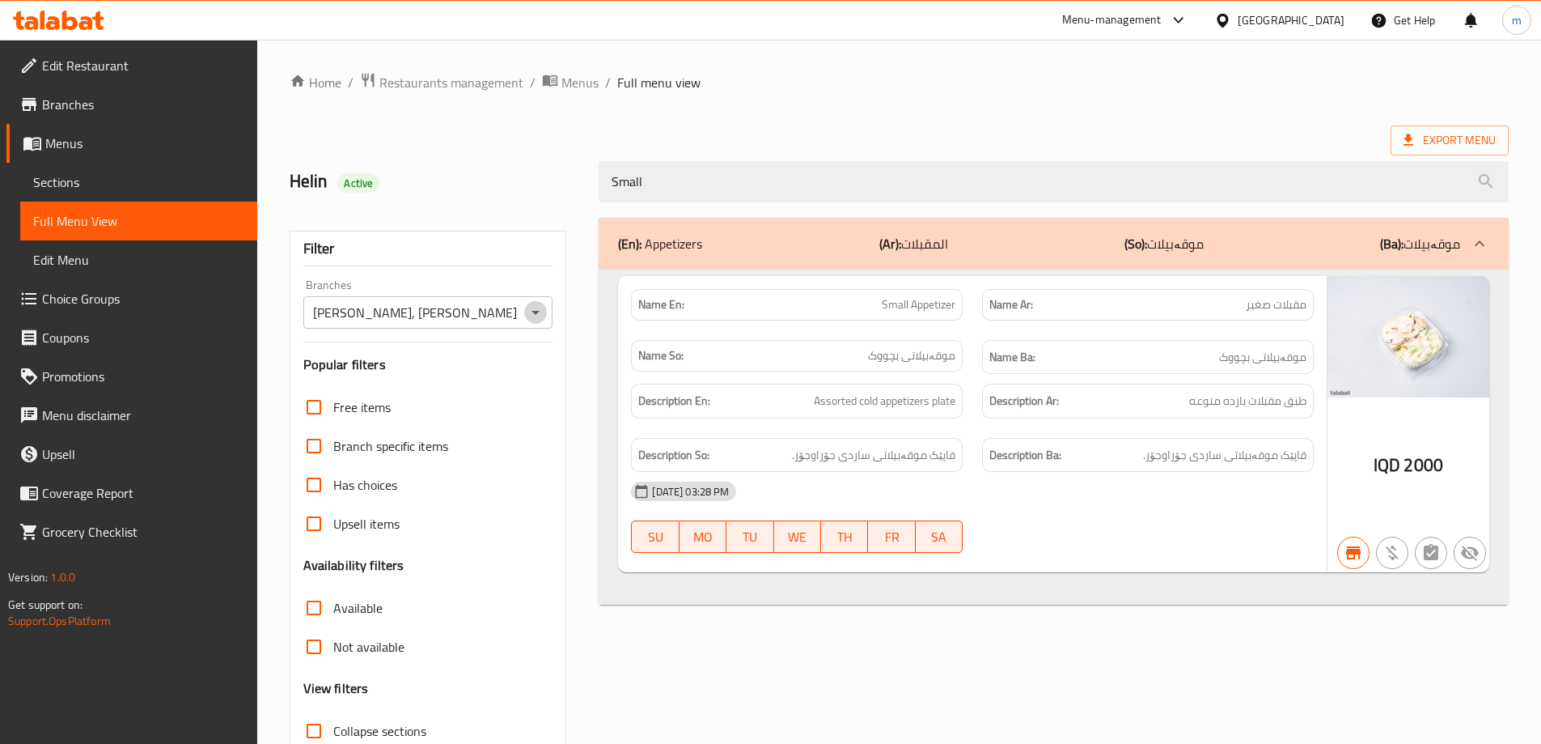
click at [540, 315] on icon "Open" at bounding box center [535, 312] width 19 height 19
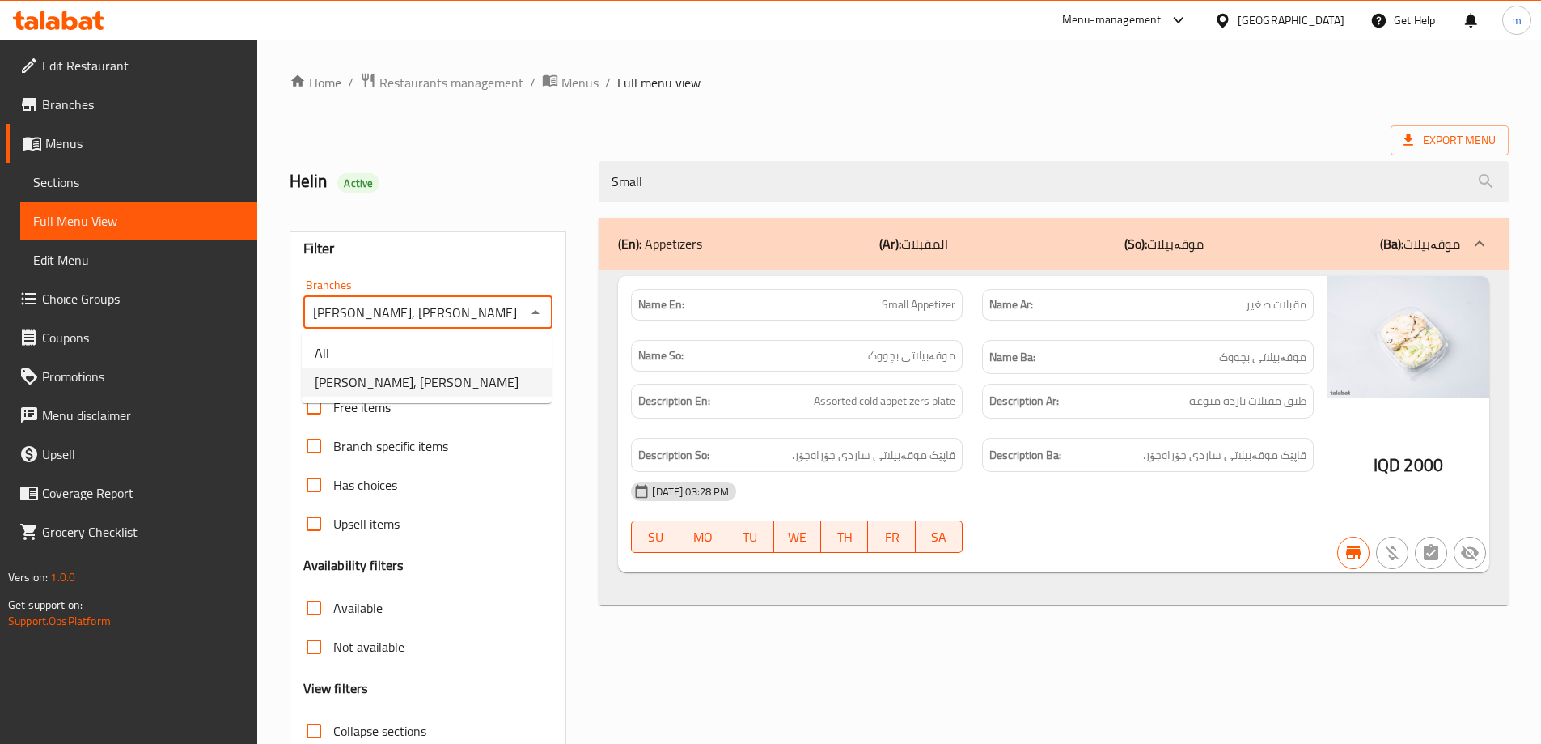
click at [436, 352] on li "All" at bounding box center [427, 352] width 250 height 29
click at [566, 313] on div "Filter Branches All Branches Popular filters Free items Branch specific items H…" at bounding box center [429, 530] width 278 height 598
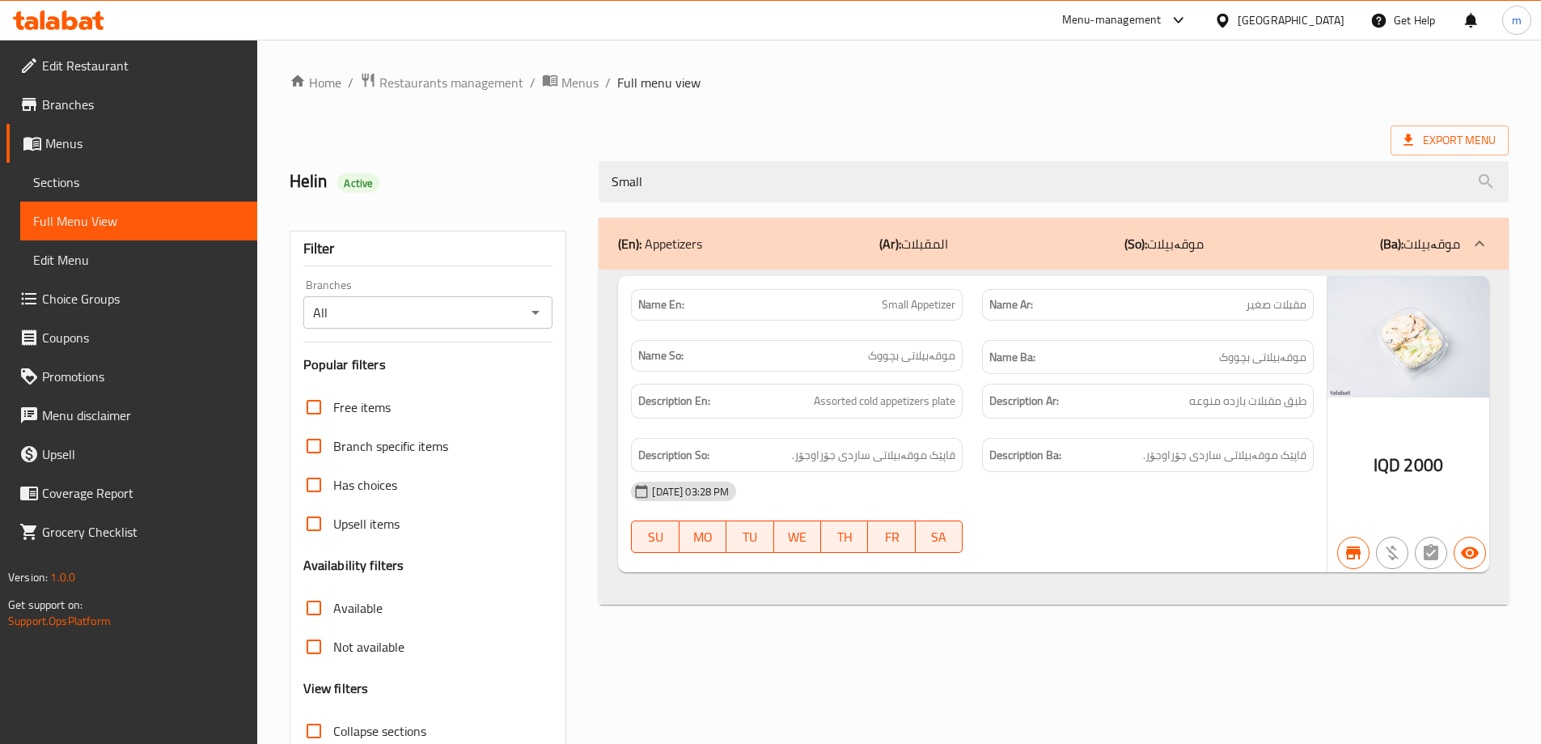
click at [536, 315] on icon "Open" at bounding box center [535, 312] width 19 height 19
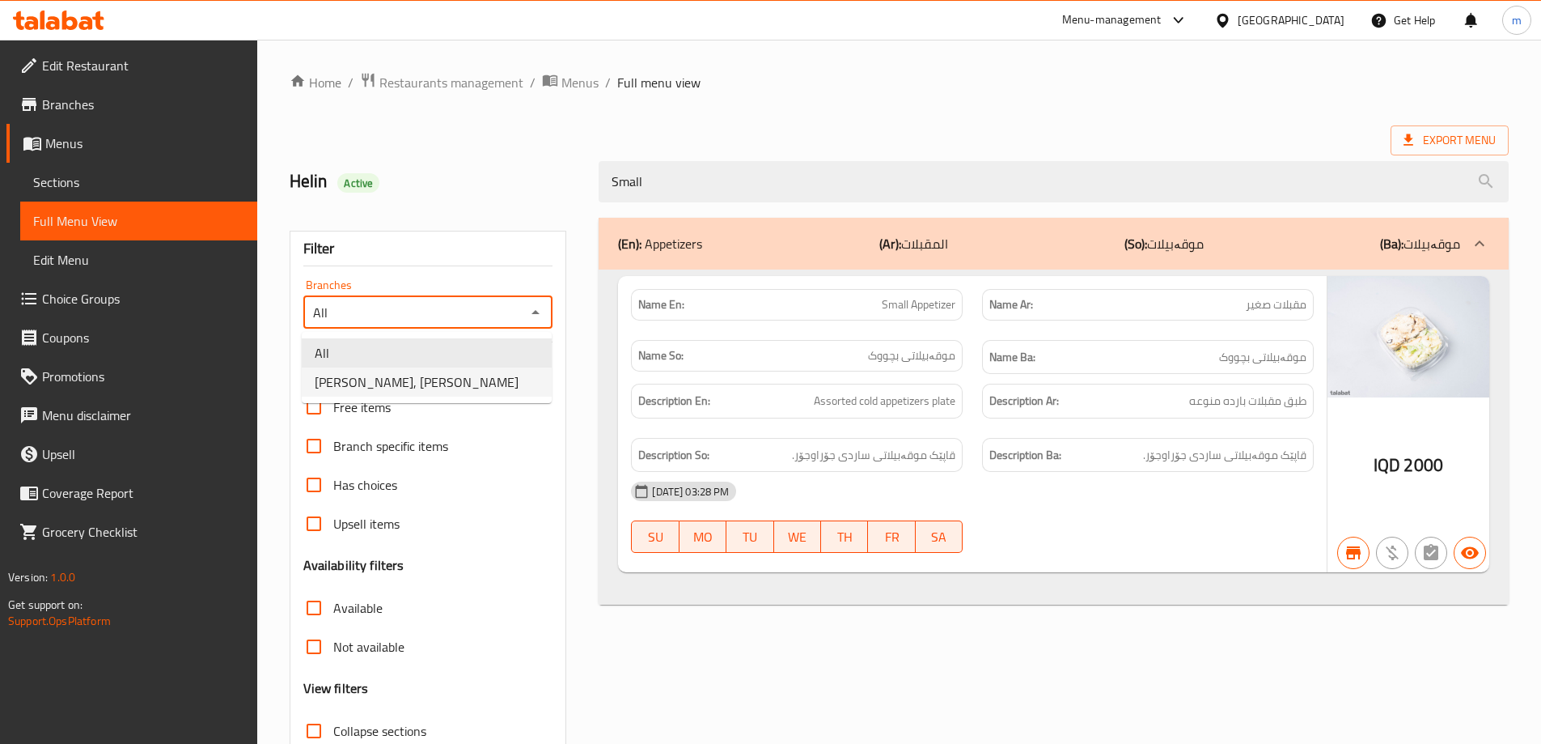
click at [434, 379] on span "Yooz Burger, Al aathameya" at bounding box center [417, 381] width 204 height 19
type input "Yooz Burger, Al aathameya"
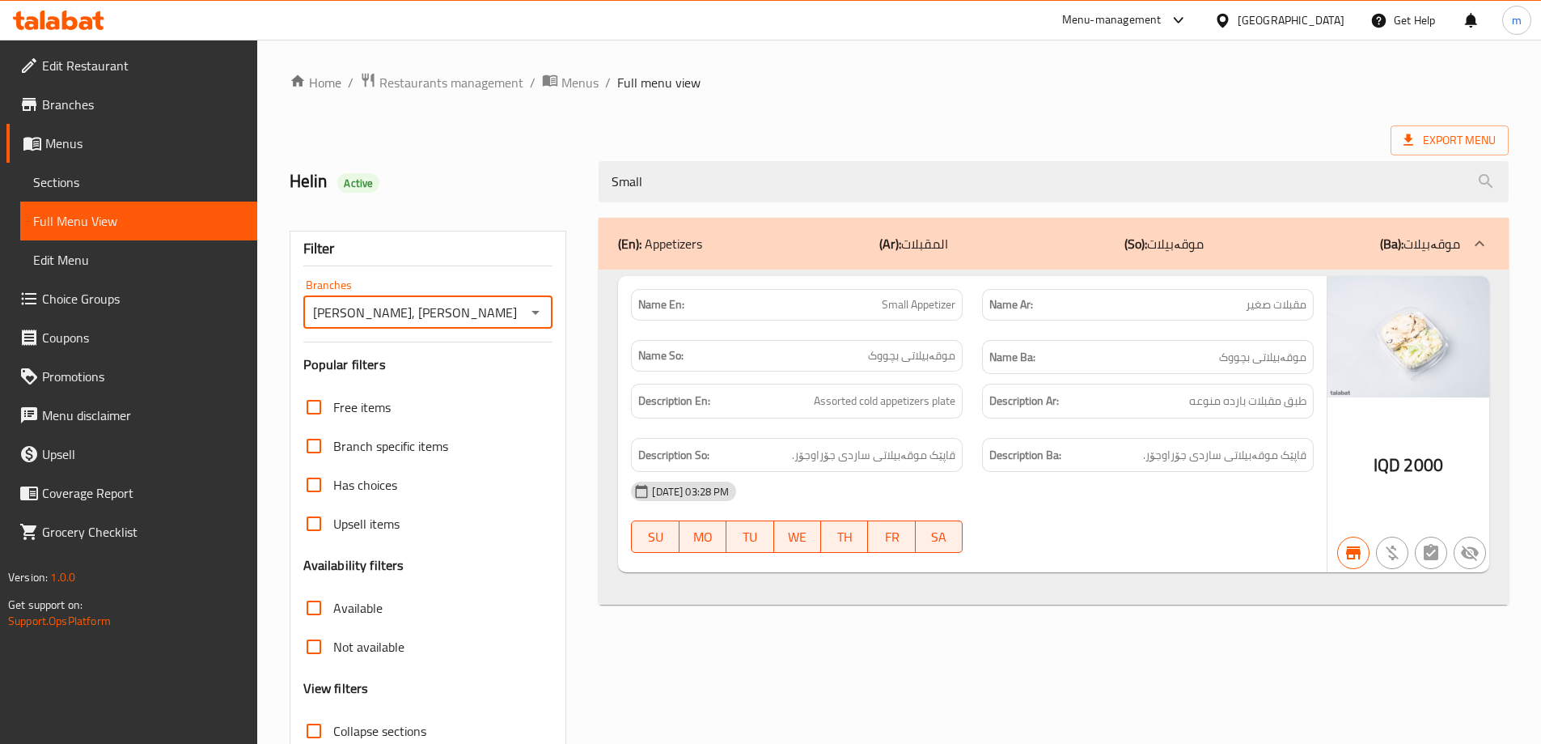
click at [573, 330] on div "Filter Branches Yooz Burger, Al aathameya Branches Popular filters Free items B…" at bounding box center [435, 523] width 310 height 630
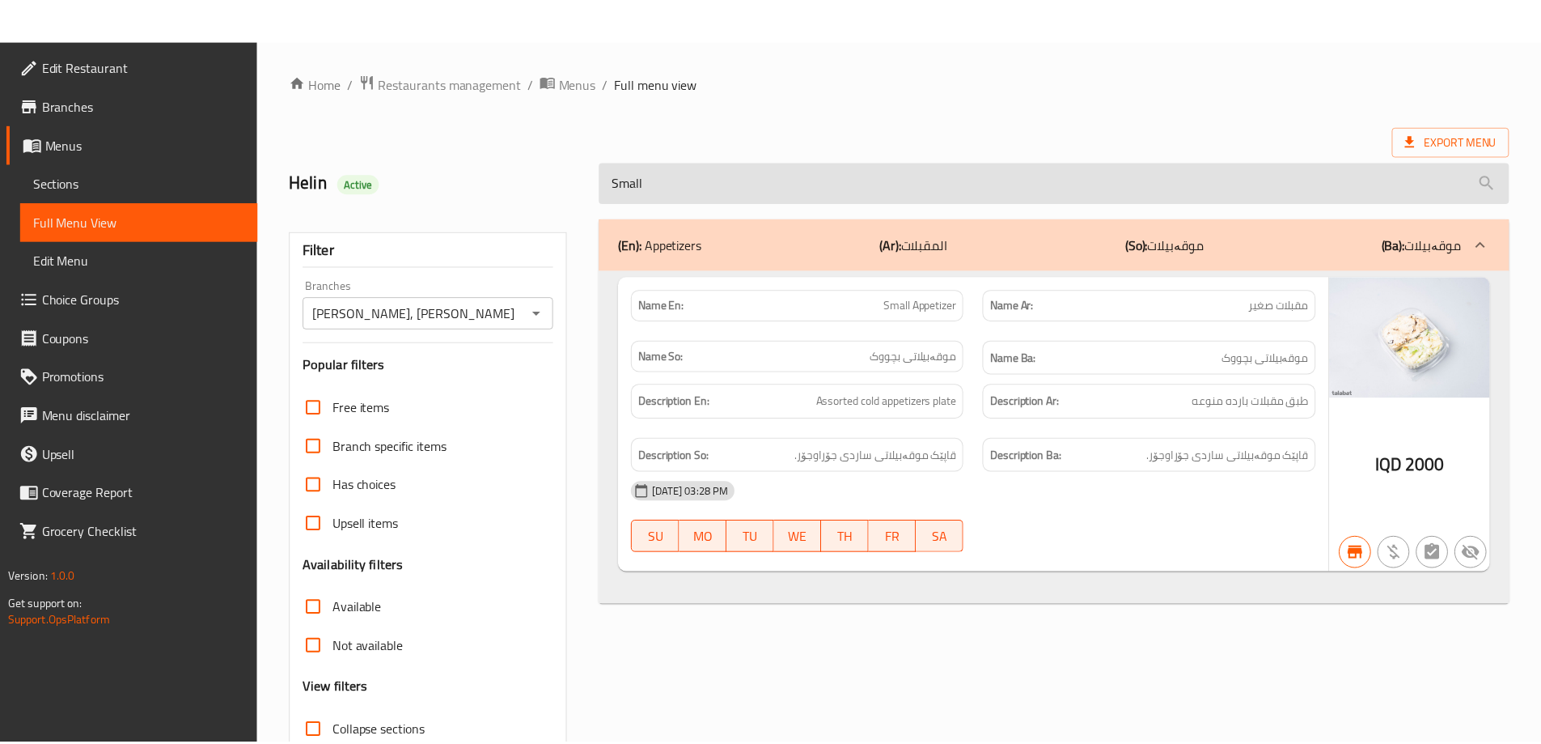
scroll to position [117, 0]
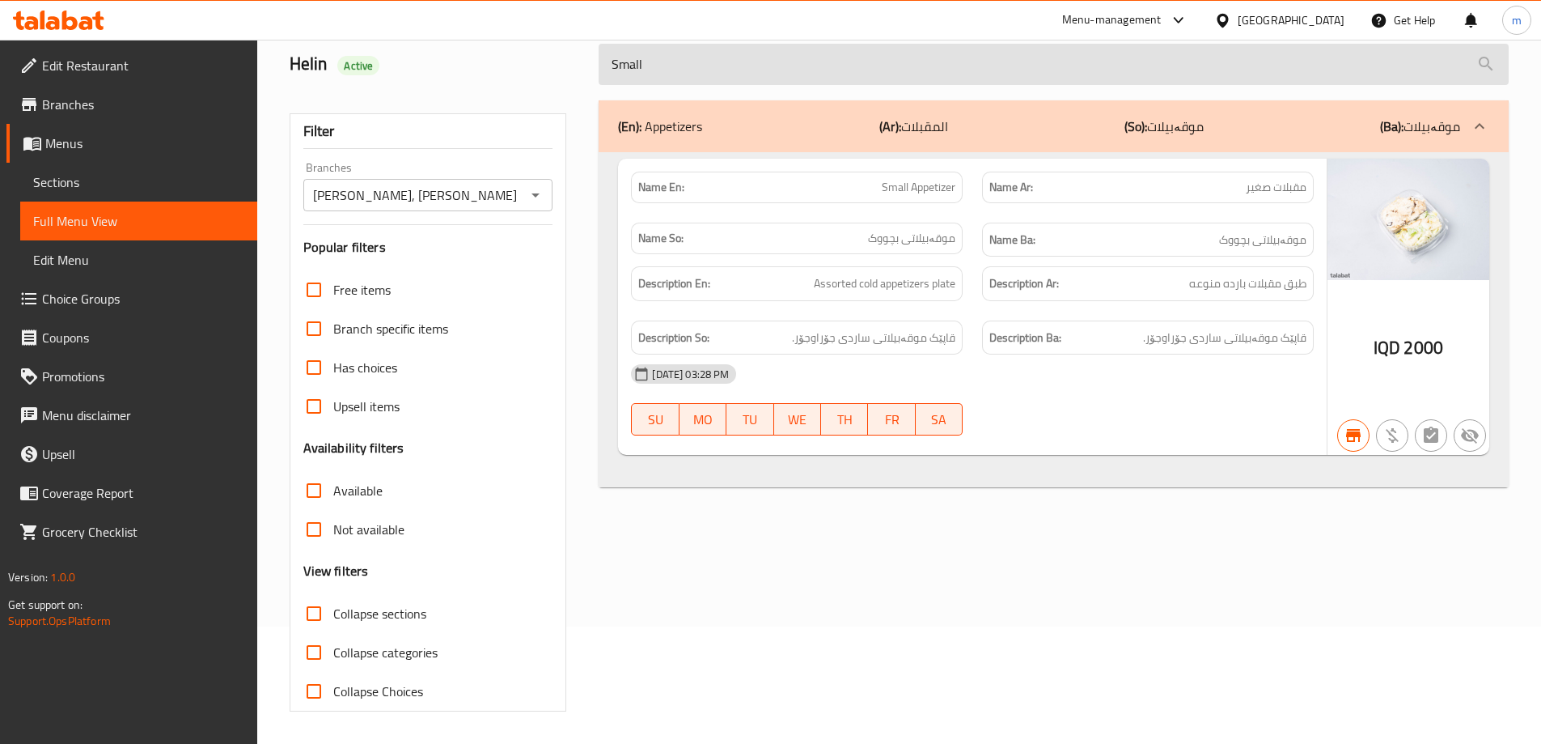
click at [823, 68] on input "Small" at bounding box center [1054, 64] width 910 height 41
paste input "Pepperoni Pizza"
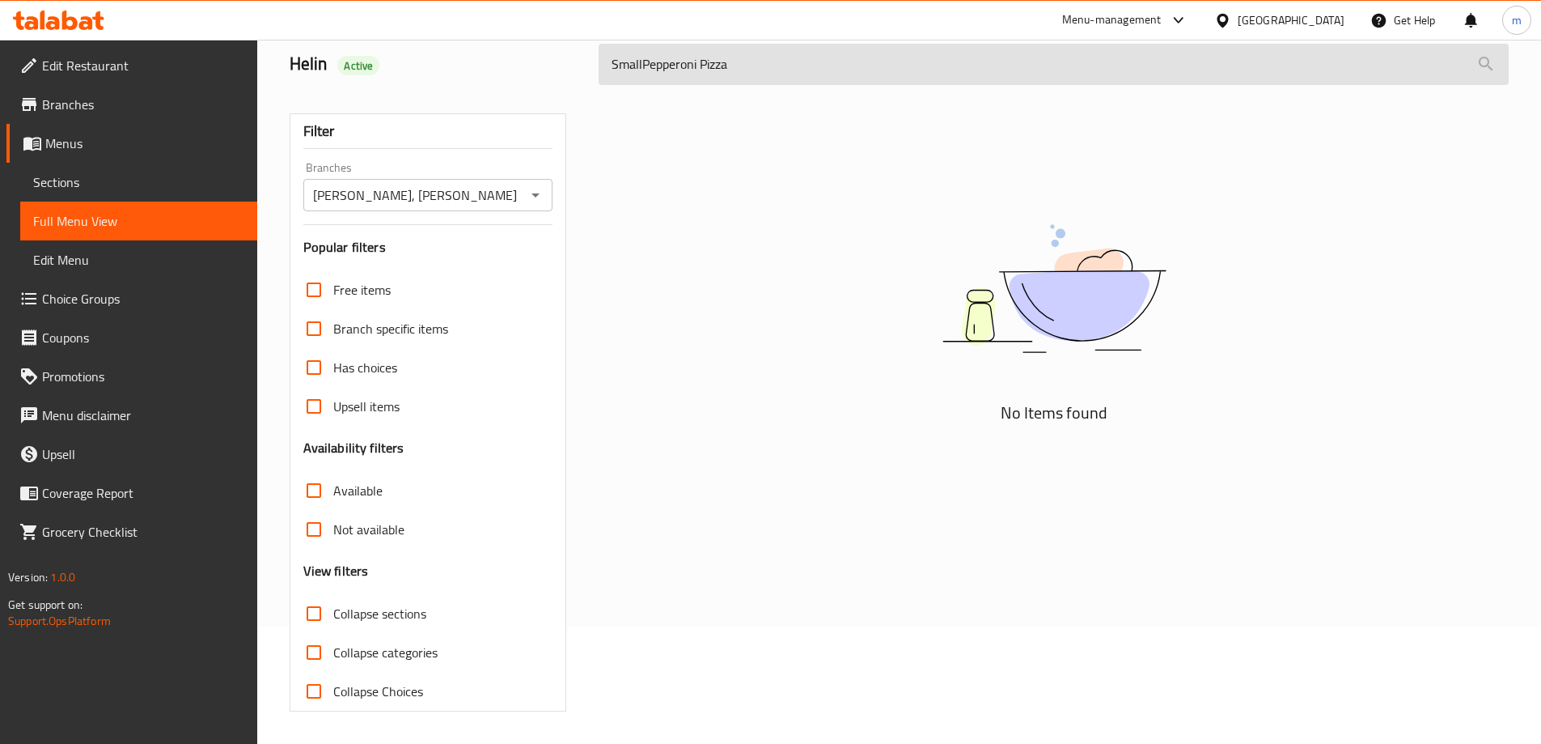
paste input "search"
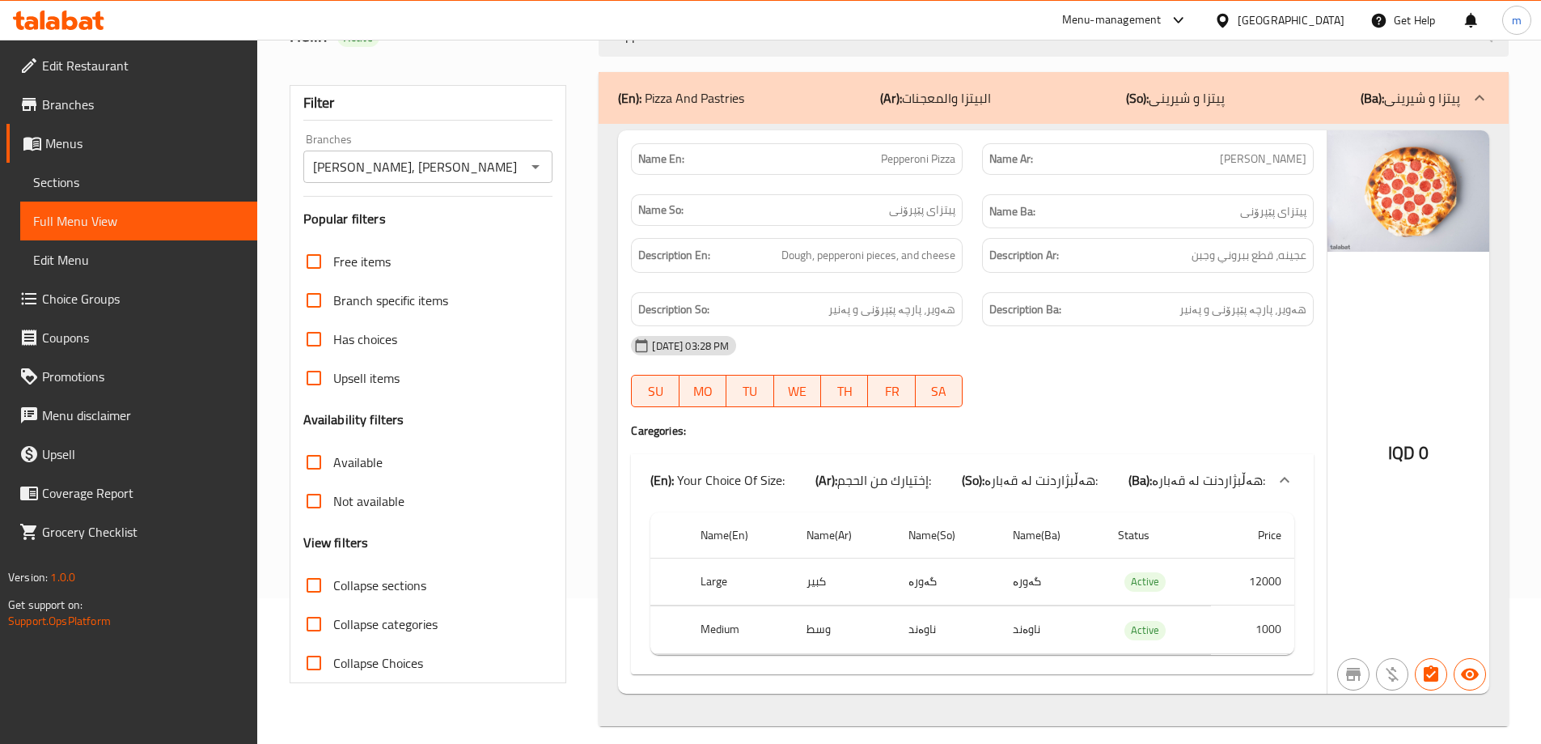
scroll to position [160, 0]
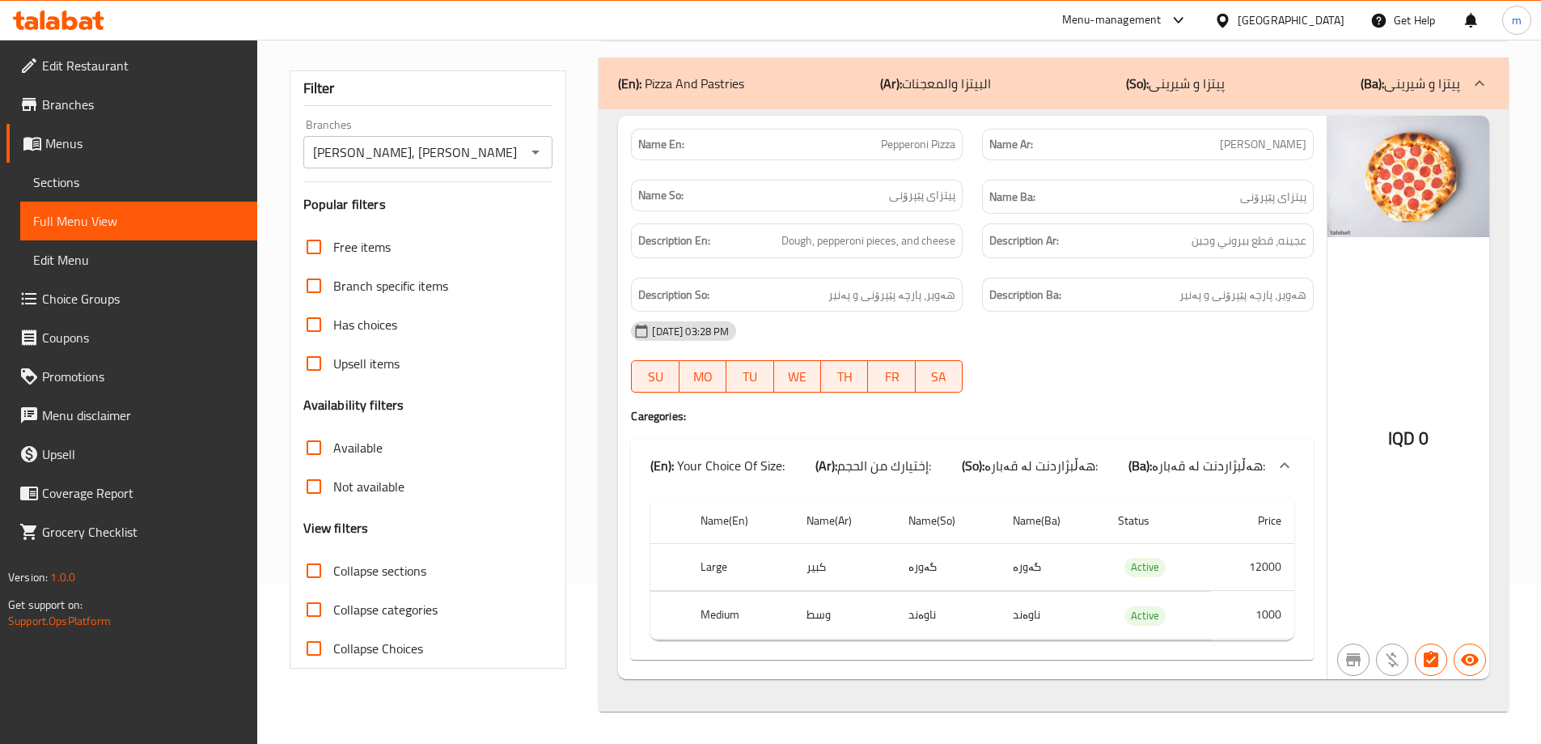
type input "Pepperoni Pizza"
click at [160, 179] on span "Sections" at bounding box center [138, 181] width 211 height 19
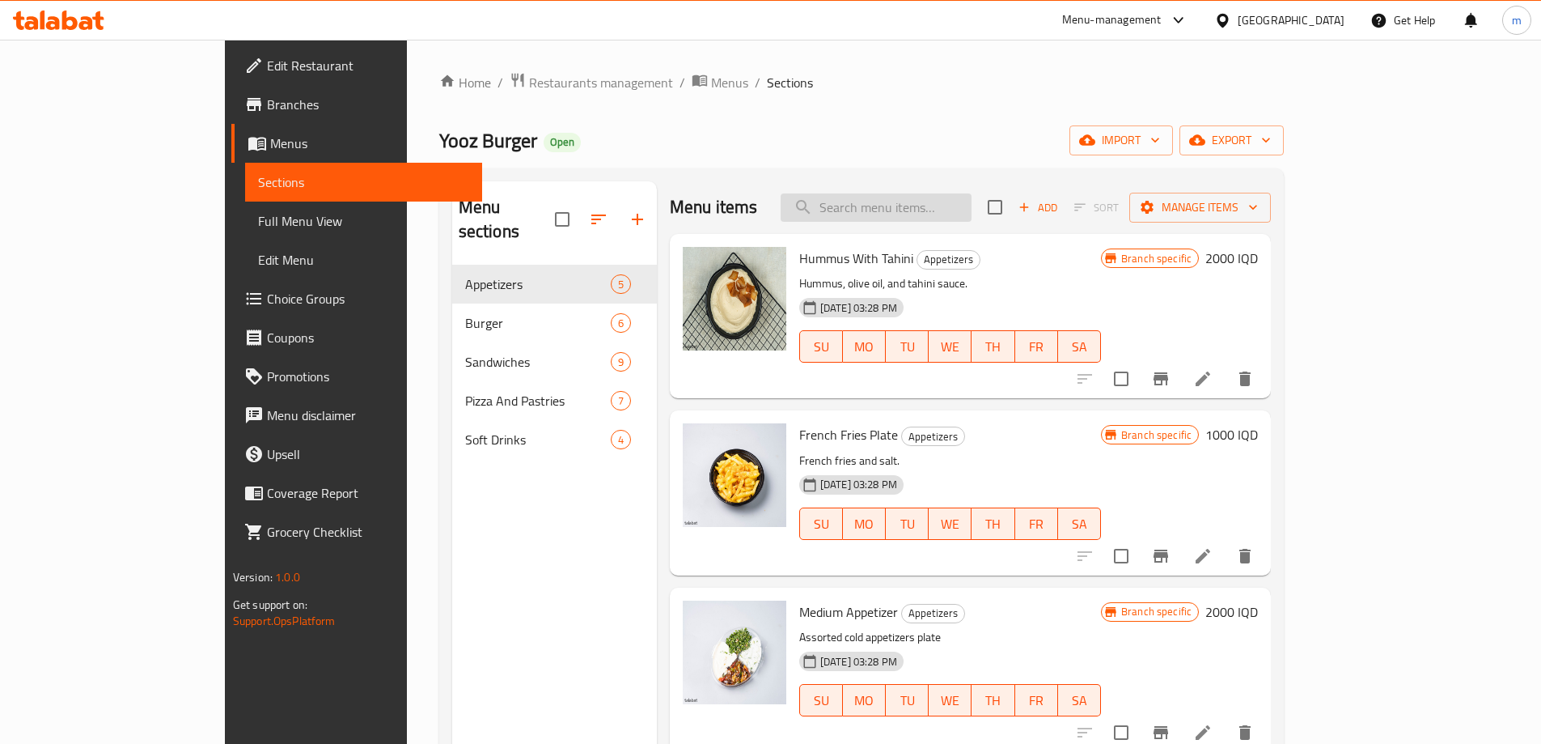
click at [922, 193] on input "search" at bounding box center [876, 207] width 191 height 28
paste input "Pepperoni Pizza"
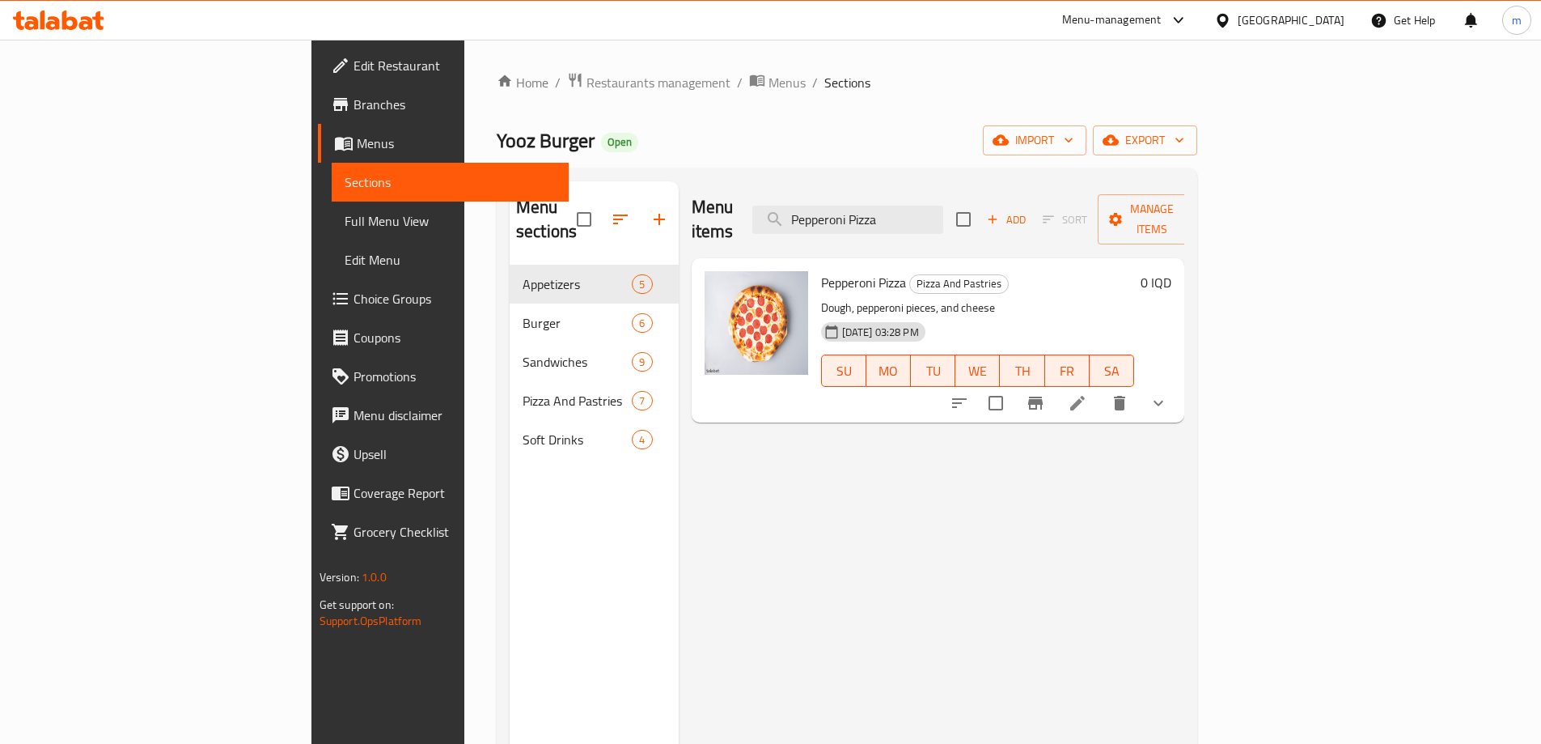
type input "Pepperoni Pizza"
click at [1100, 388] on li at bounding box center [1077, 402] width 45 height 29
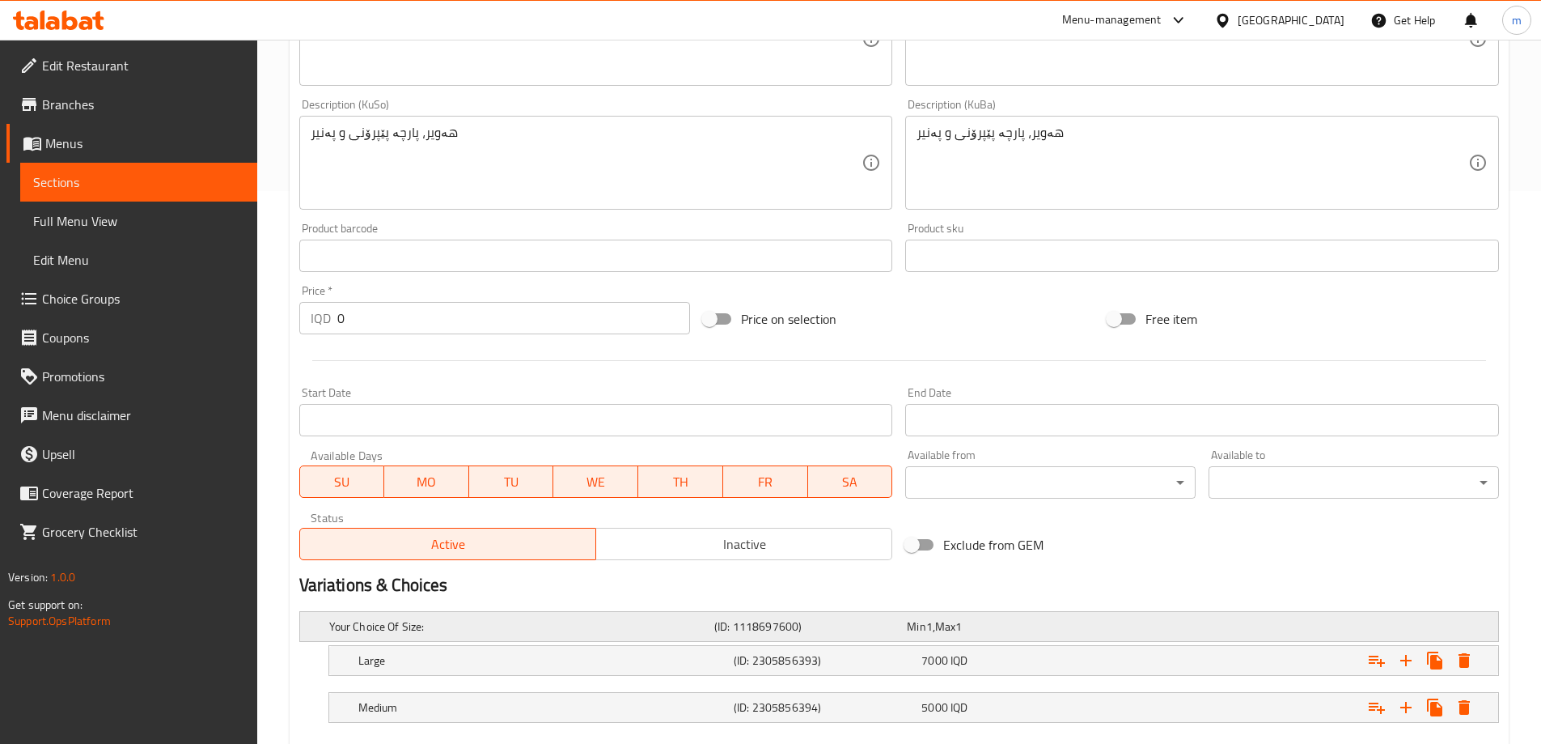
scroll to position [646, 0]
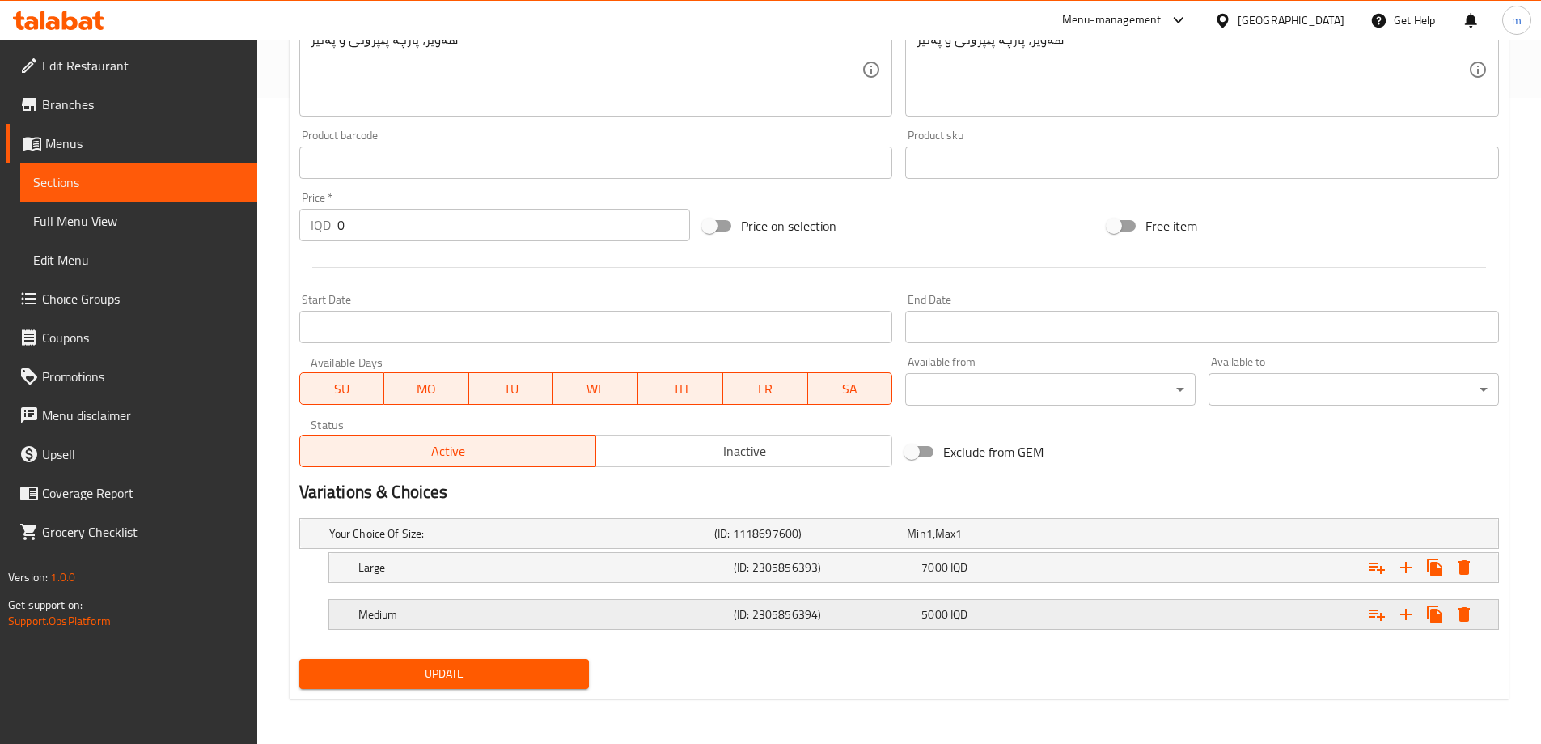
click at [444, 604] on div "Medium" at bounding box center [542, 614] width 375 height 23
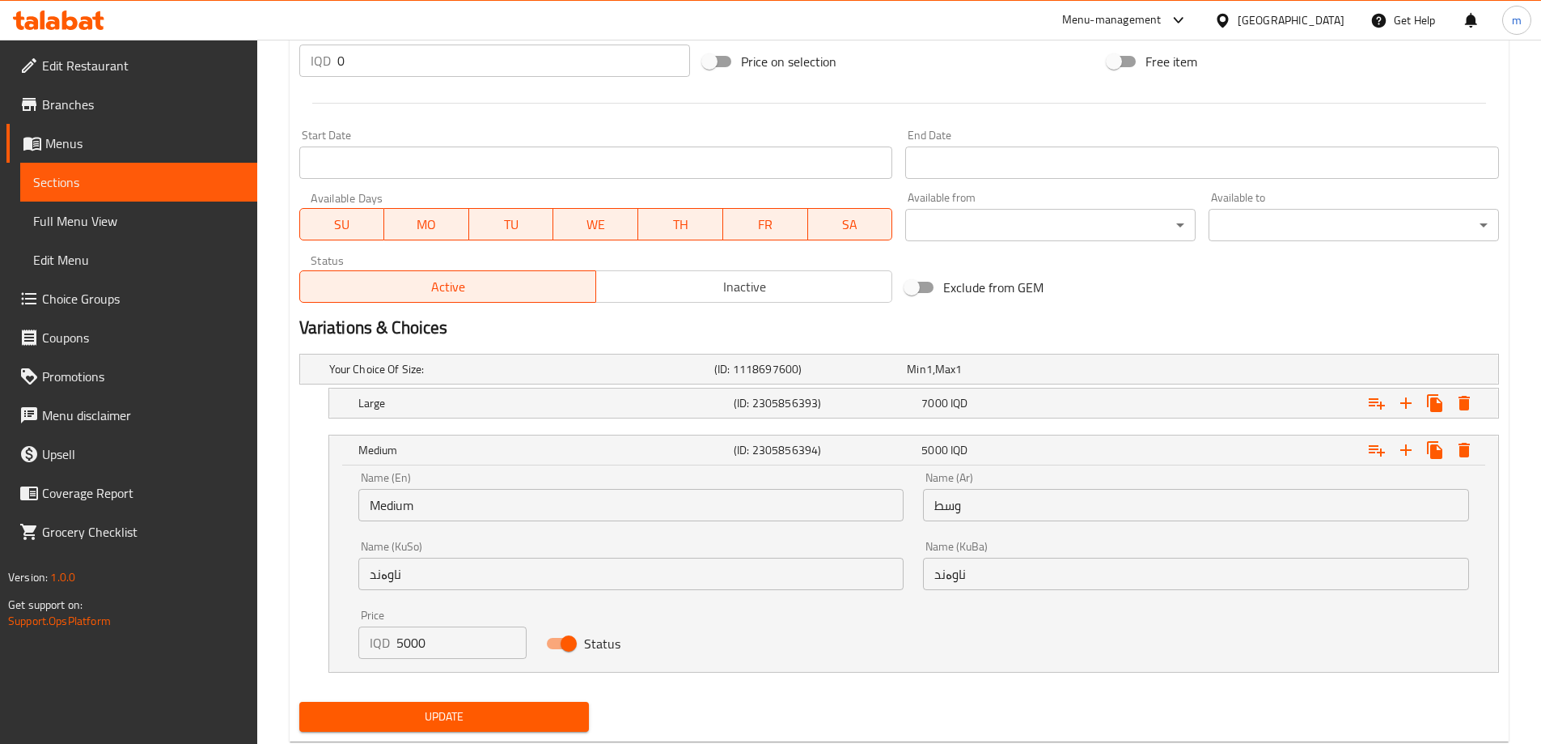
scroll to position [853, 0]
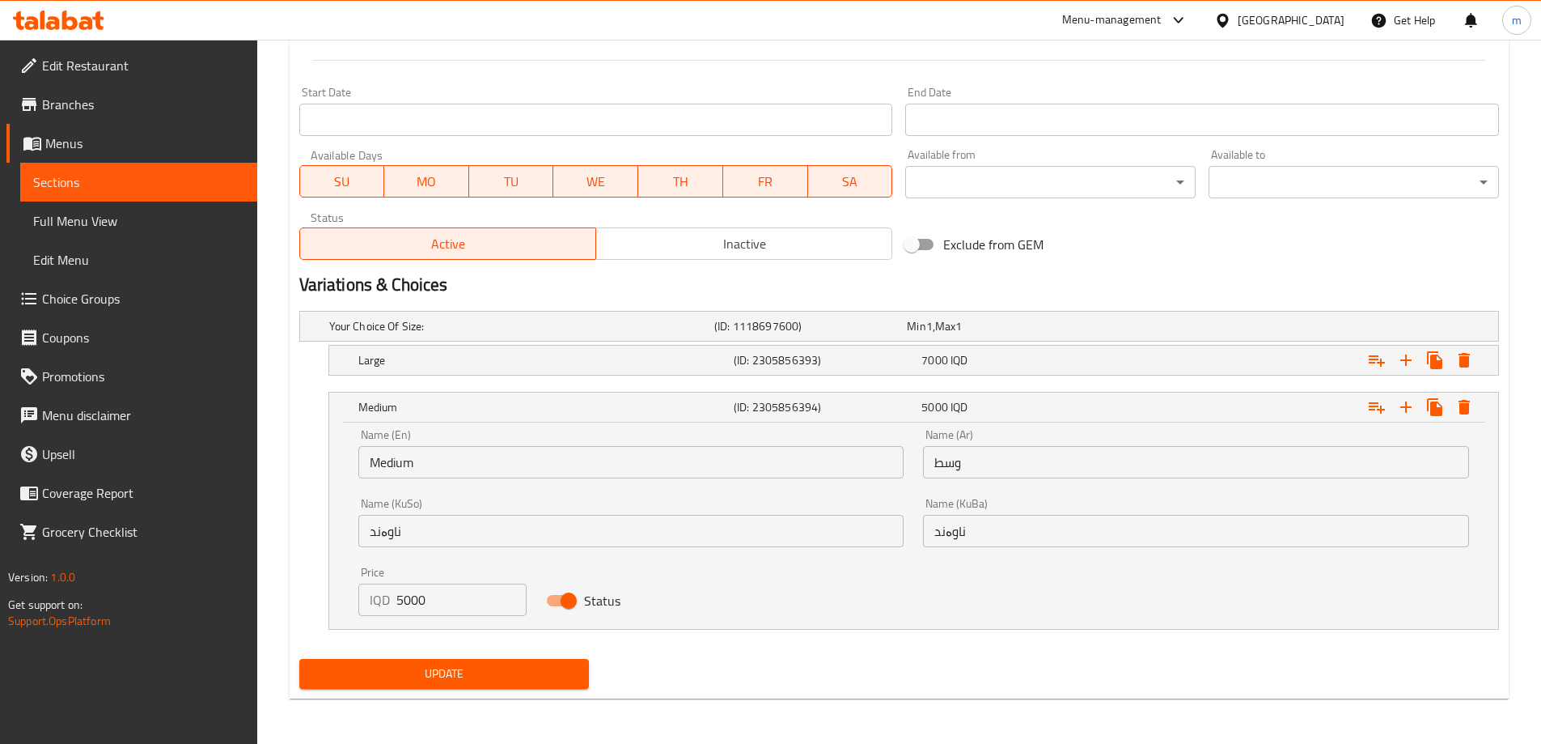
click at [445, 588] on input "5000" at bounding box center [461, 599] width 131 height 32
click at [406, 599] on input "5000" at bounding box center [461, 599] width 131 height 32
type input "10000"
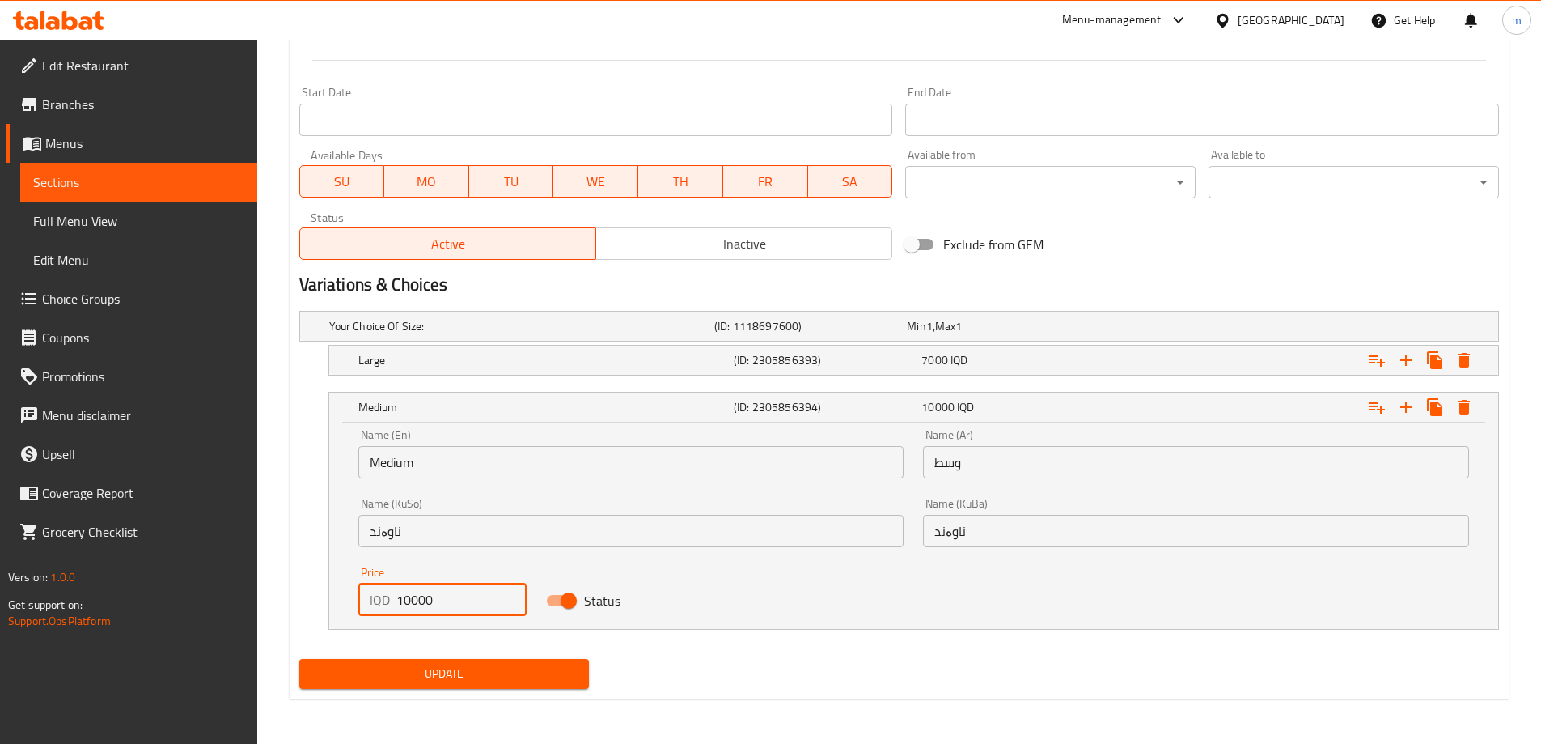
click at [429, 679] on span "Update" at bounding box center [444, 674] width 265 height 20
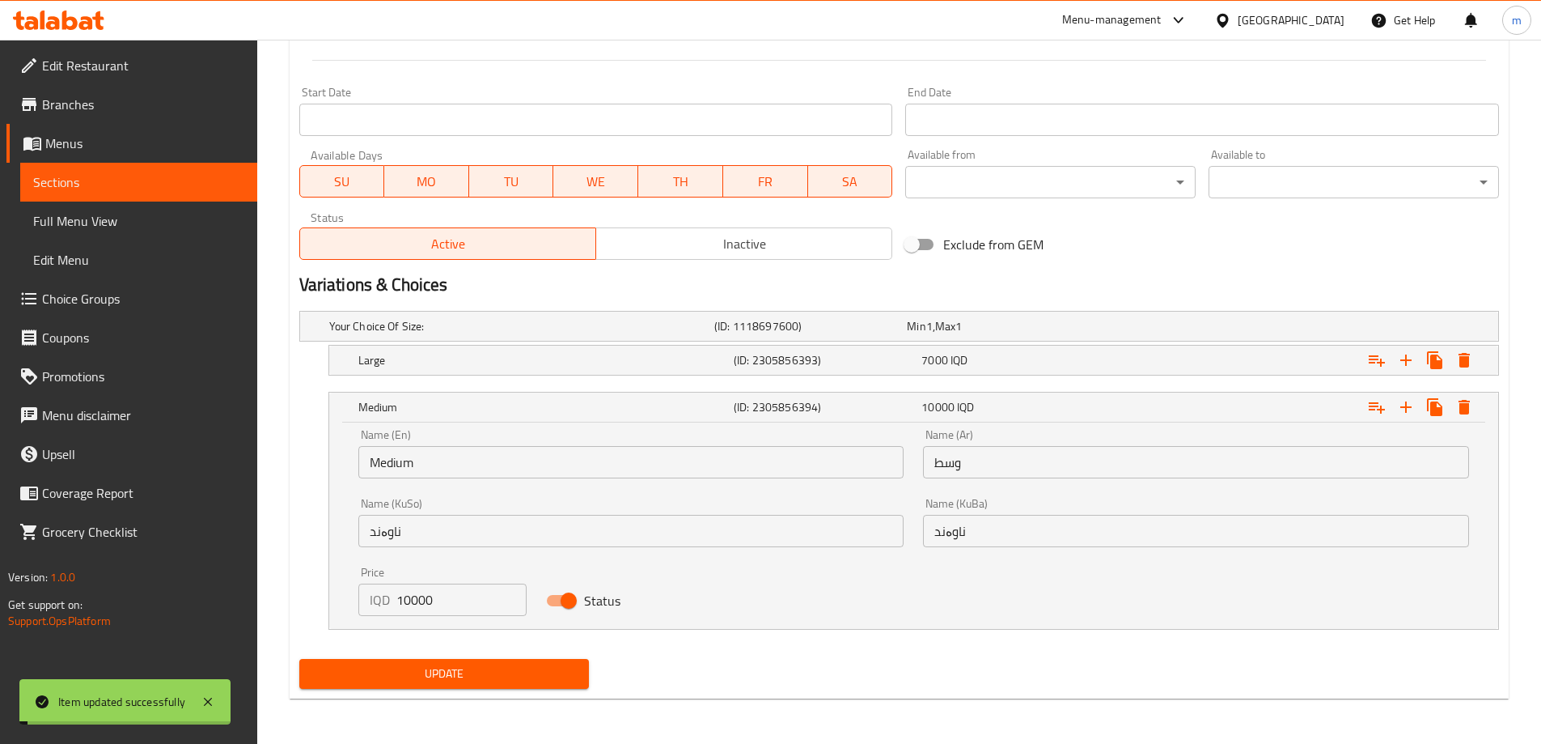
click at [92, 213] on span "Full Menu View" at bounding box center [138, 220] width 211 height 19
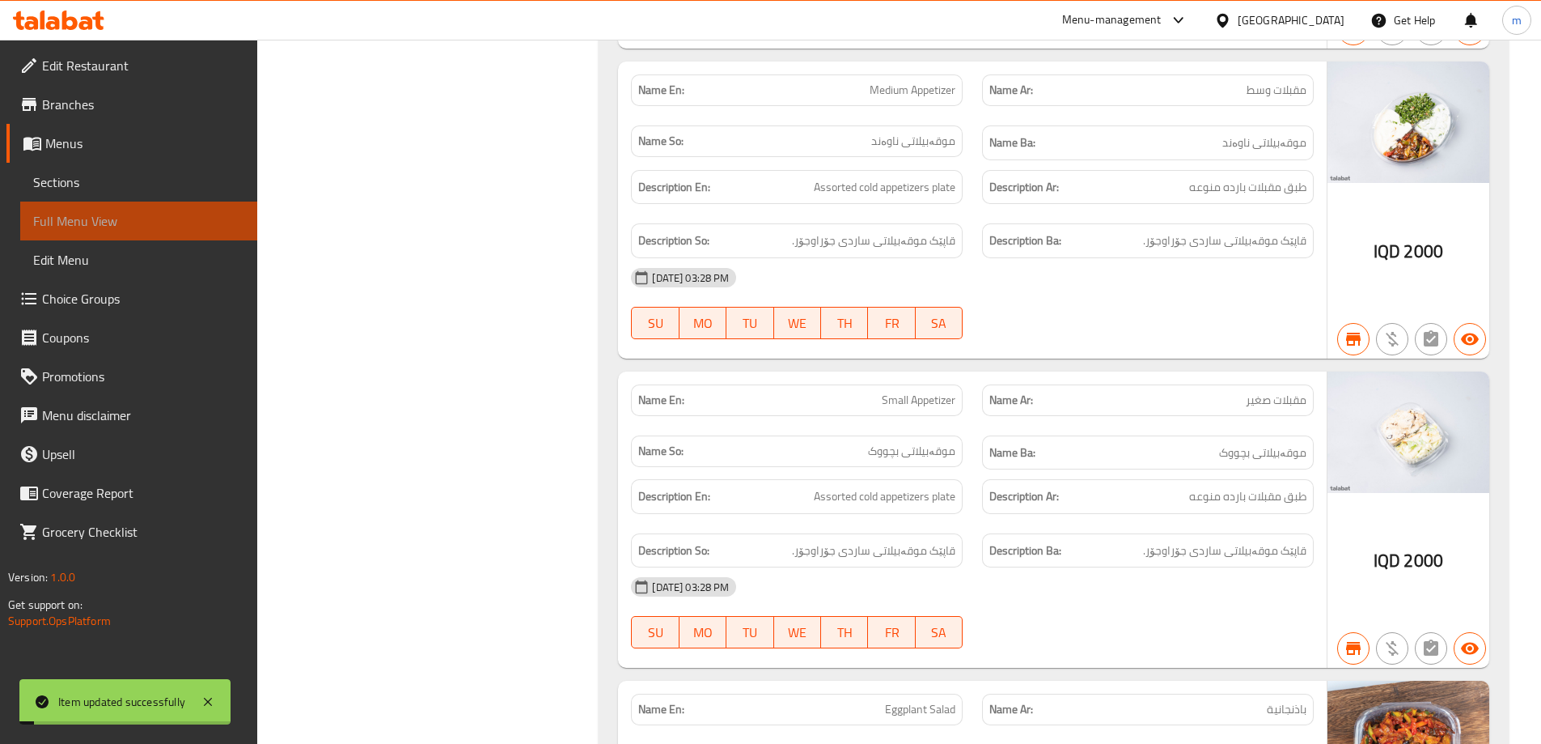
click at [92, 213] on span "Full Menu View" at bounding box center [138, 220] width 211 height 19
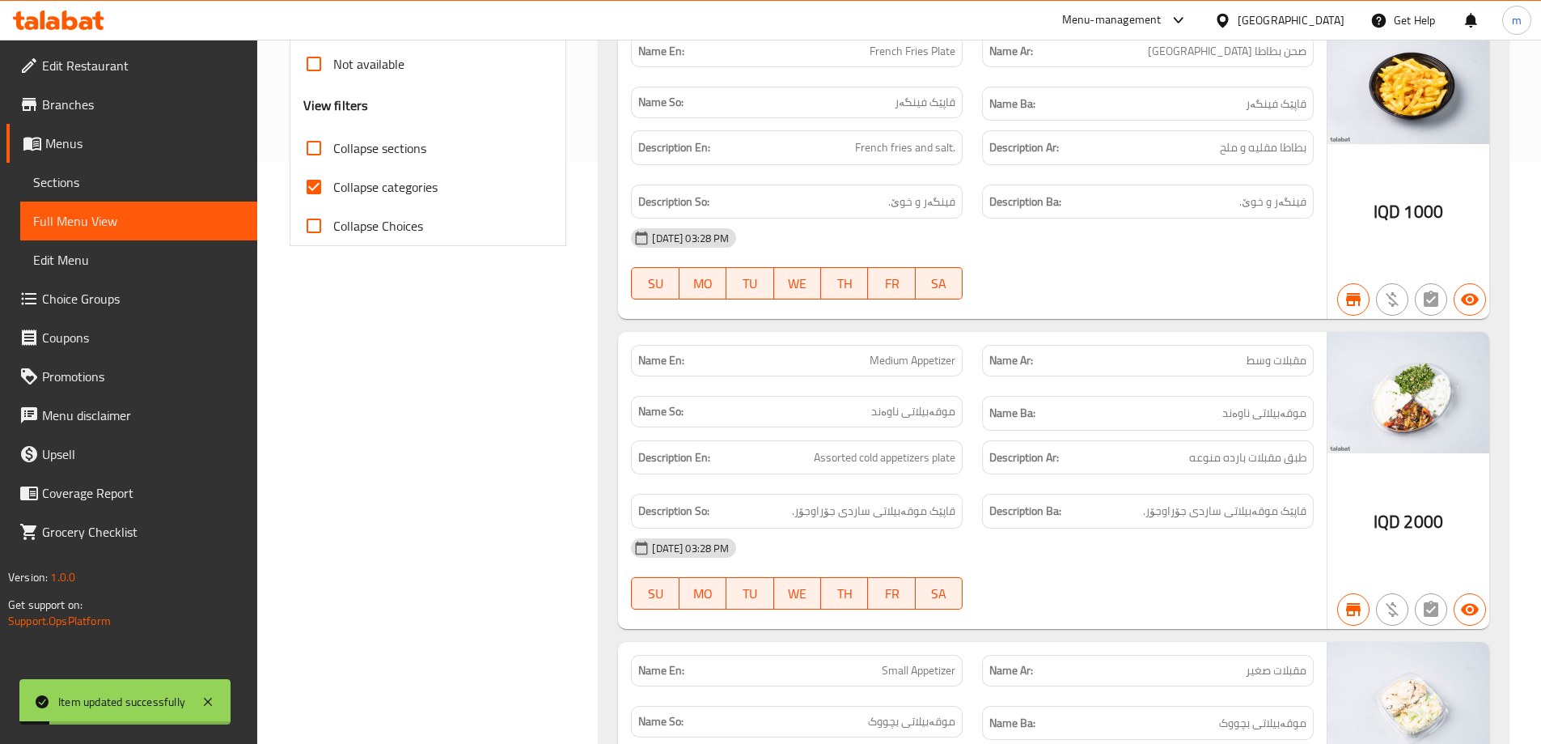
scroll to position [206, 0]
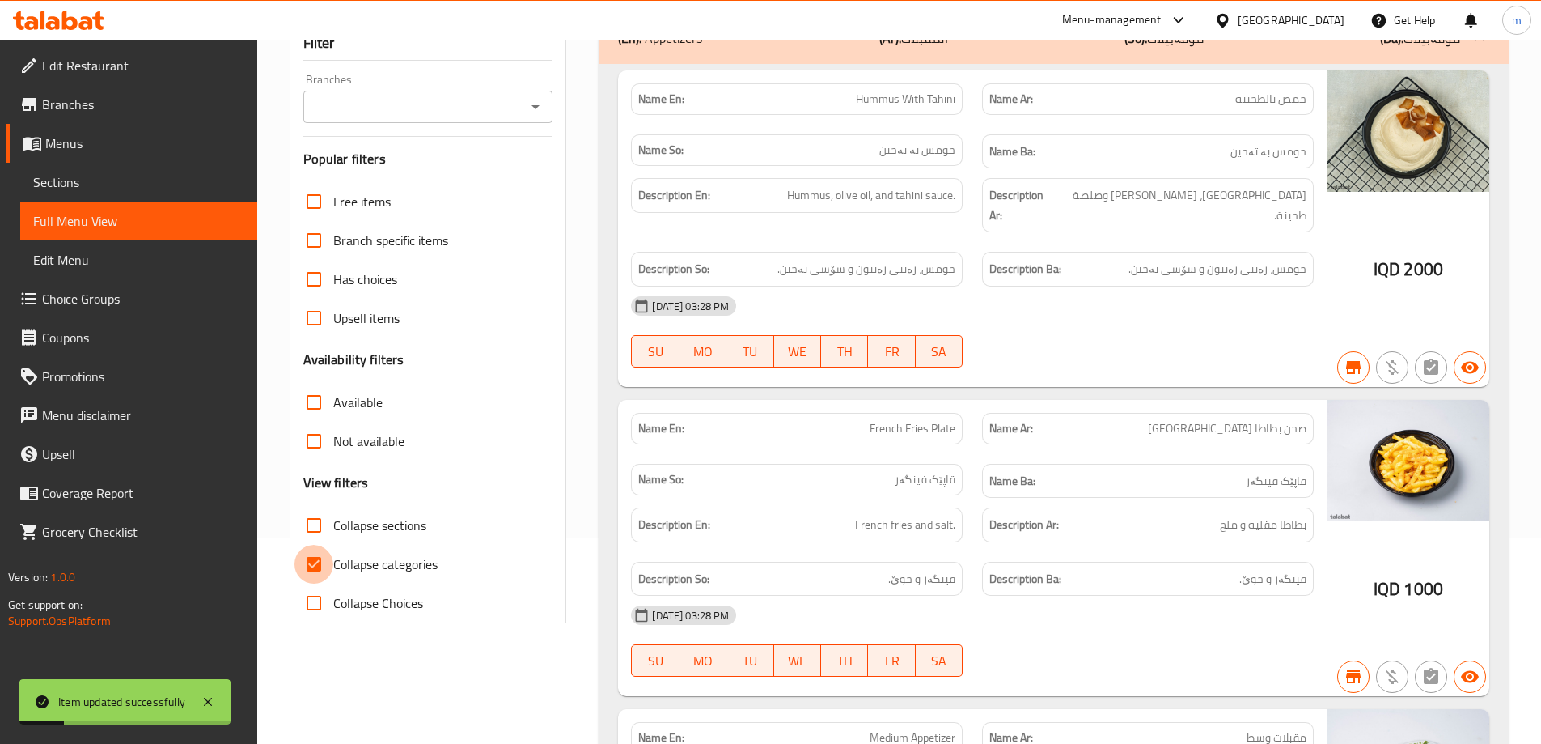
click at [310, 555] on input "Collapse categories" at bounding box center [314, 564] width 39 height 39
checkbox input "false"
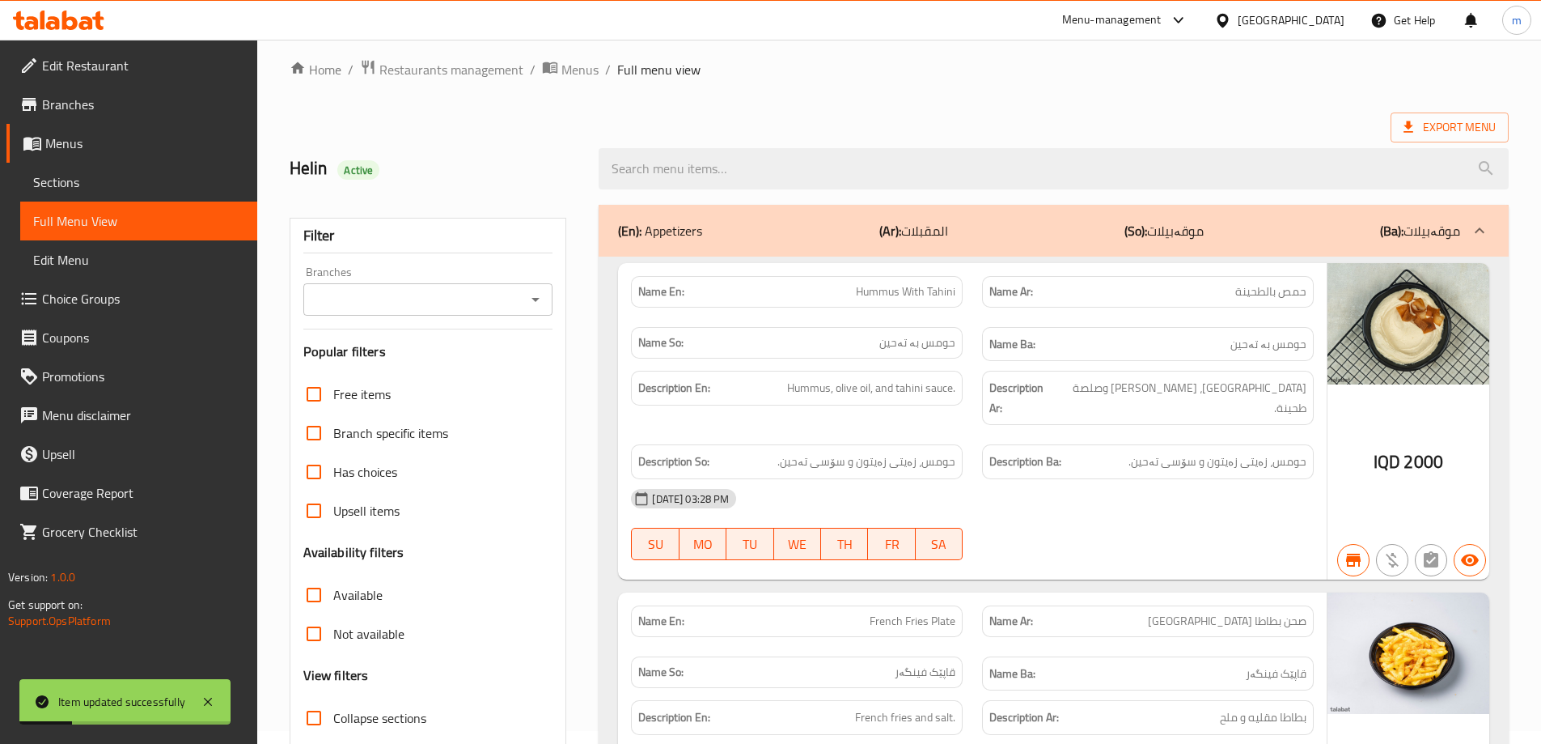
scroll to position [0, 0]
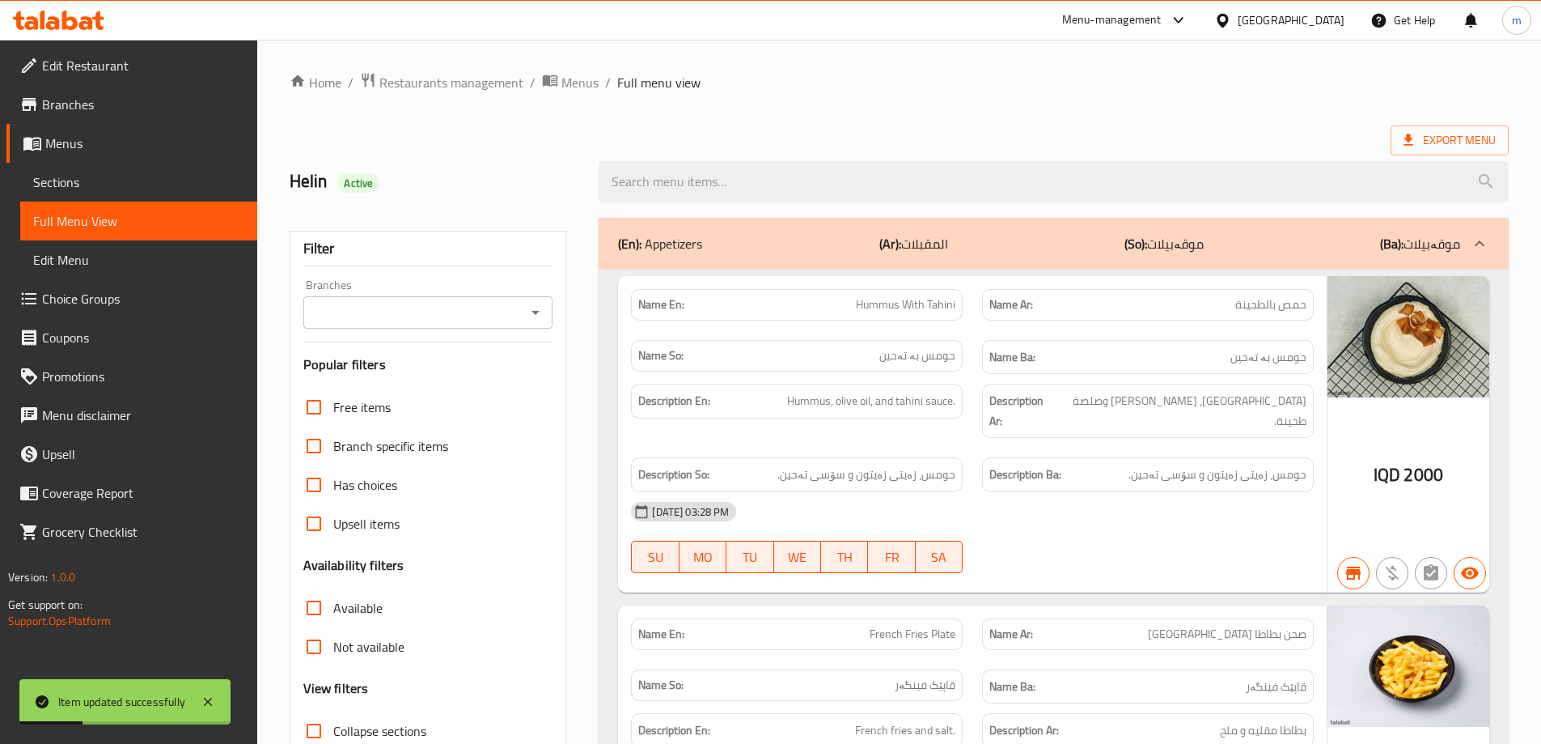
click at [539, 301] on div at bounding box center [534, 312] width 21 height 23
click at [533, 314] on icon "Open" at bounding box center [535, 312] width 19 height 19
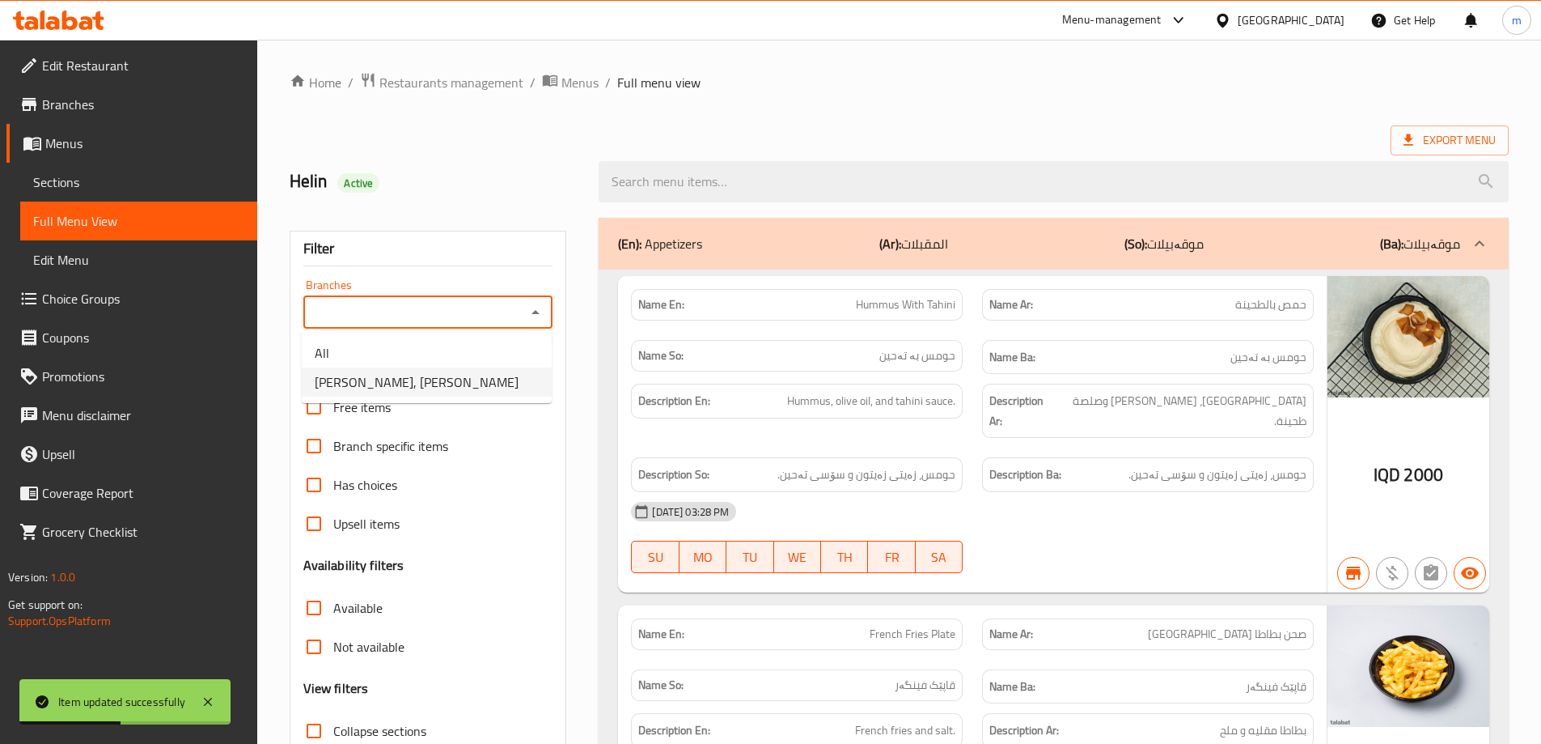
click at [448, 377] on span "Yooz Burger, Al aathameya" at bounding box center [417, 381] width 204 height 19
type input "Yooz Burger, Al aathameya"
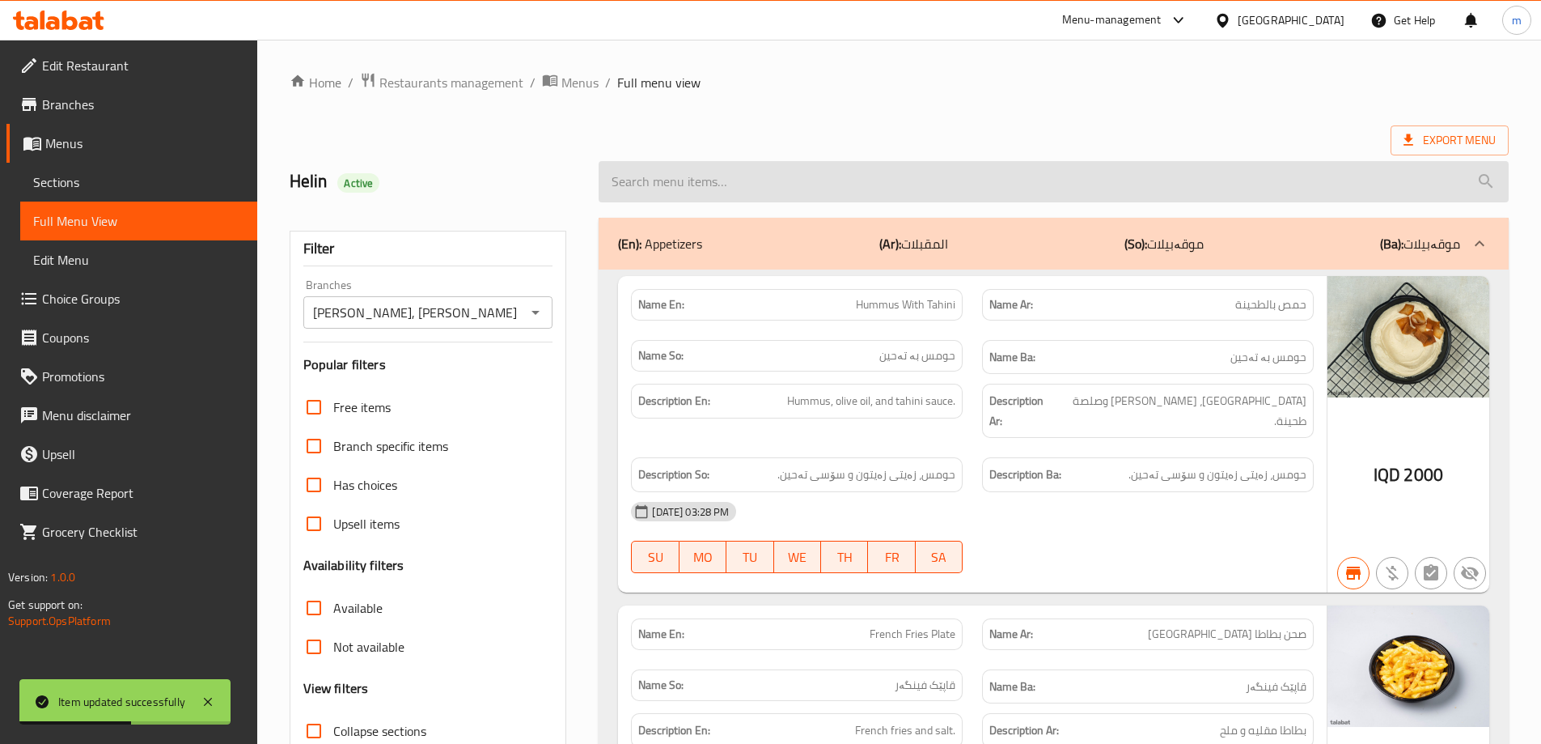
click at [786, 180] on input "search" at bounding box center [1054, 181] width 910 height 41
paste input "Pepperoni Pizza"
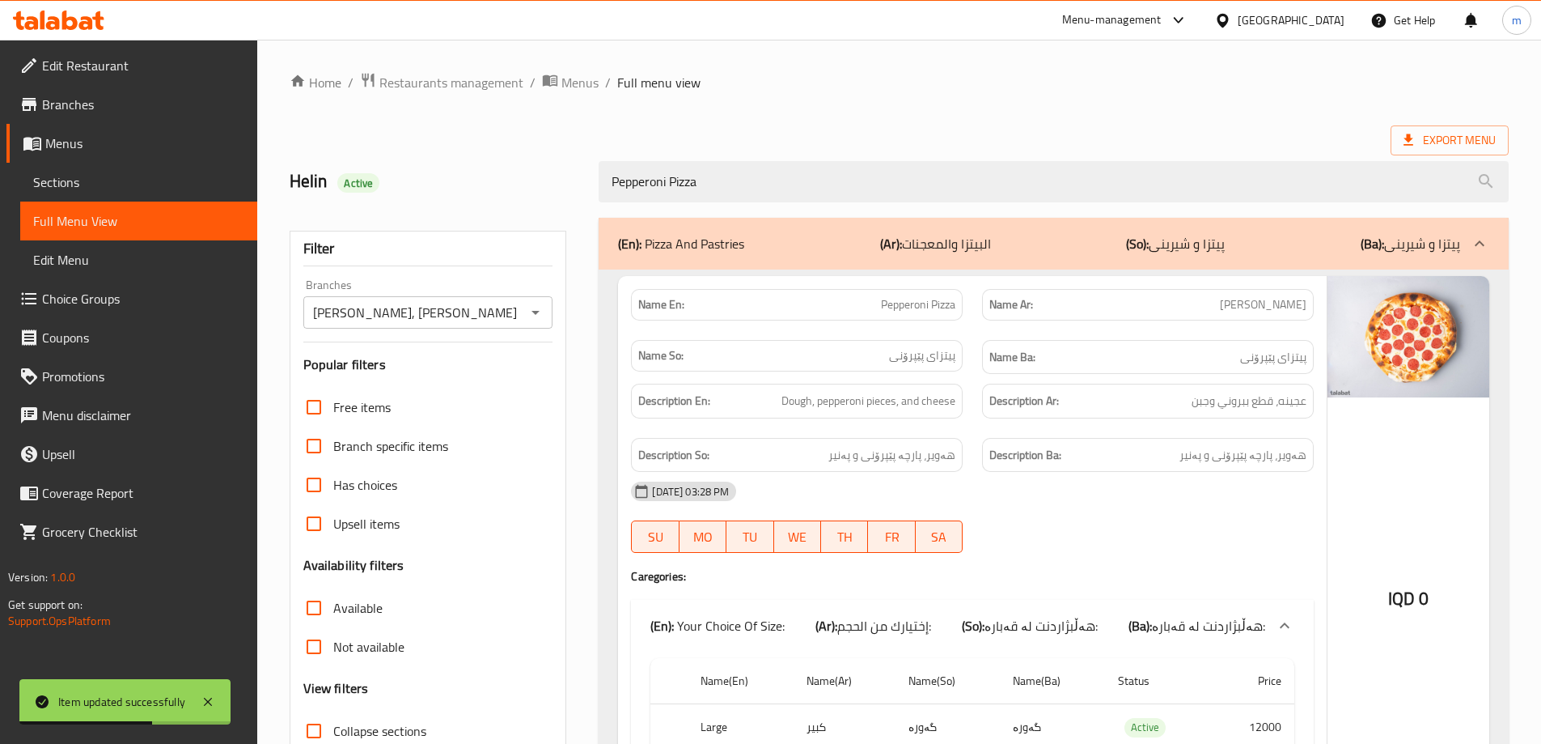
click at [572, 139] on div "Export Menu" at bounding box center [899, 140] width 1219 height 30
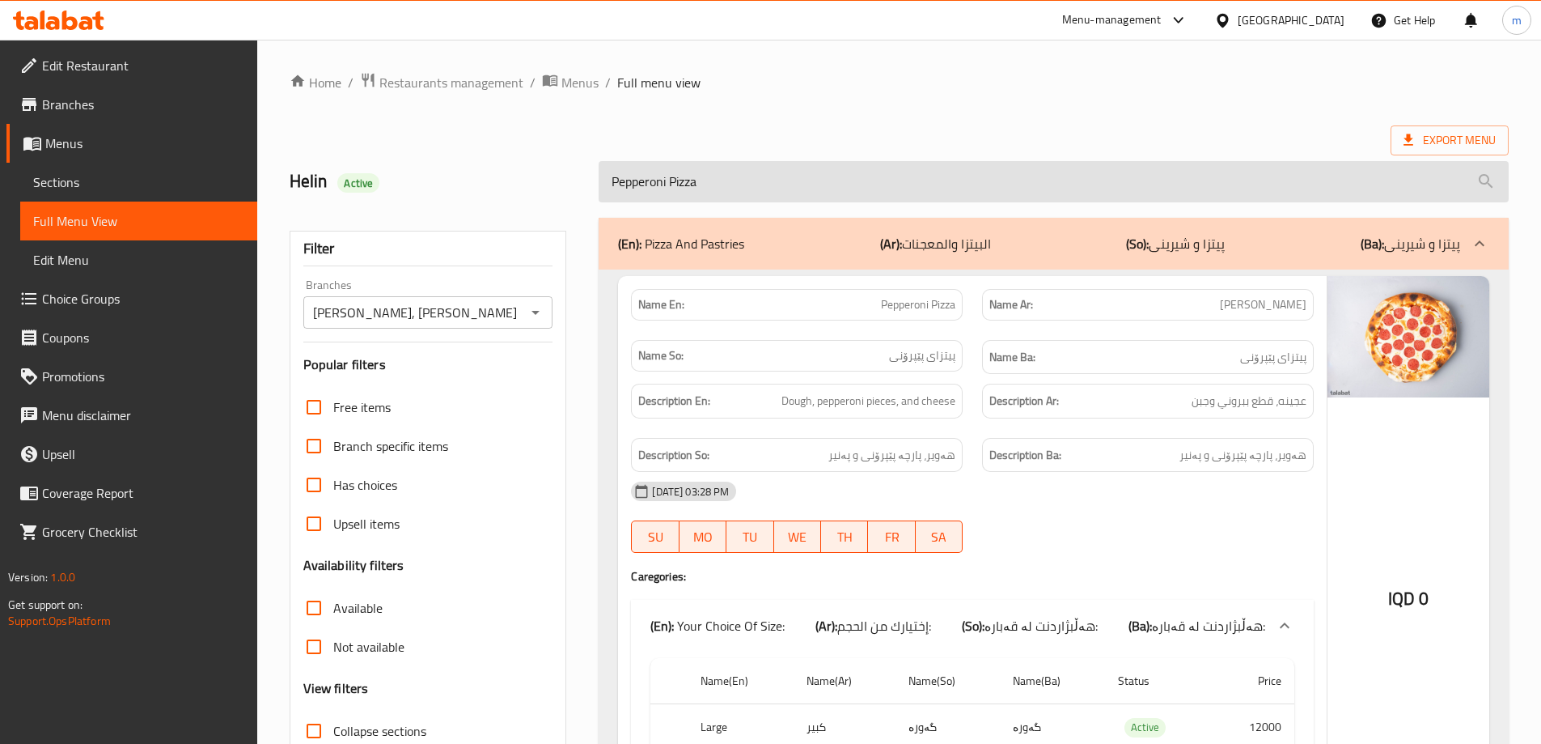
click at [804, 188] on input "Pepperoni Pizza" at bounding box center [1054, 181] width 910 height 41
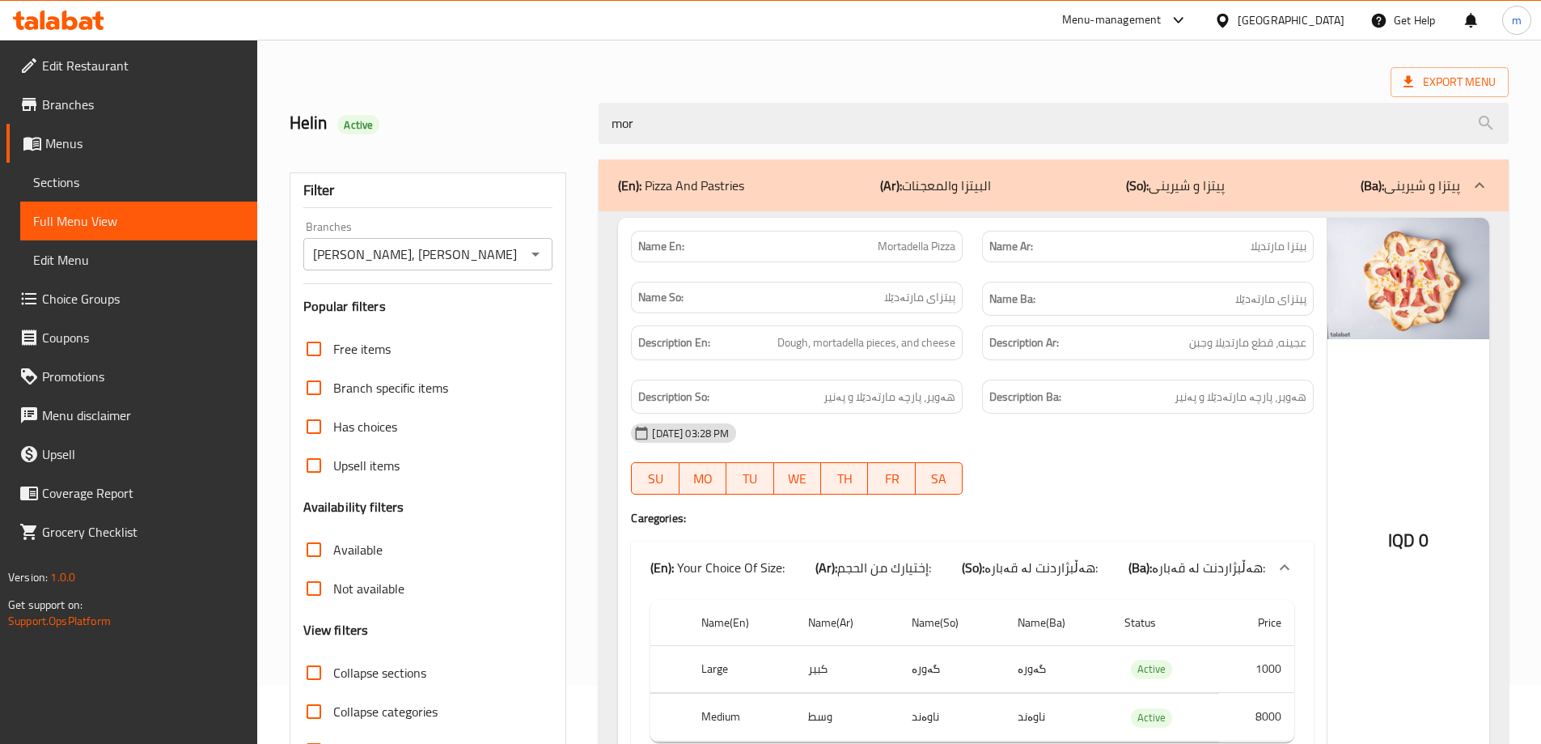
scroll to position [160, 0]
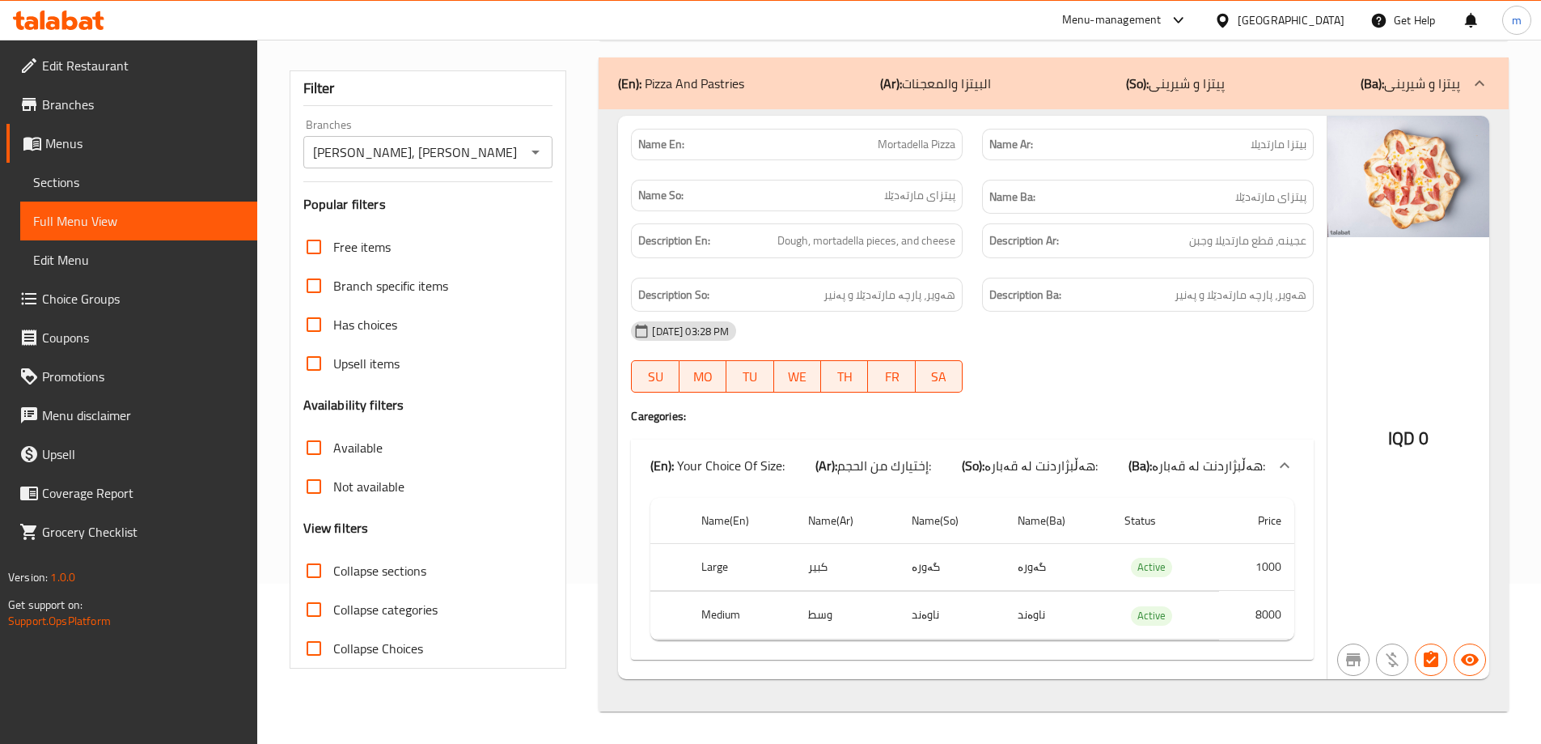
type input "mor"
click at [925, 157] on div "Name En: Mortadella Pizza" at bounding box center [797, 145] width 332 height 32
click at [925, 153] on span "Mortadella Pizza" at bounding box center [917, 144] width 78 height 17
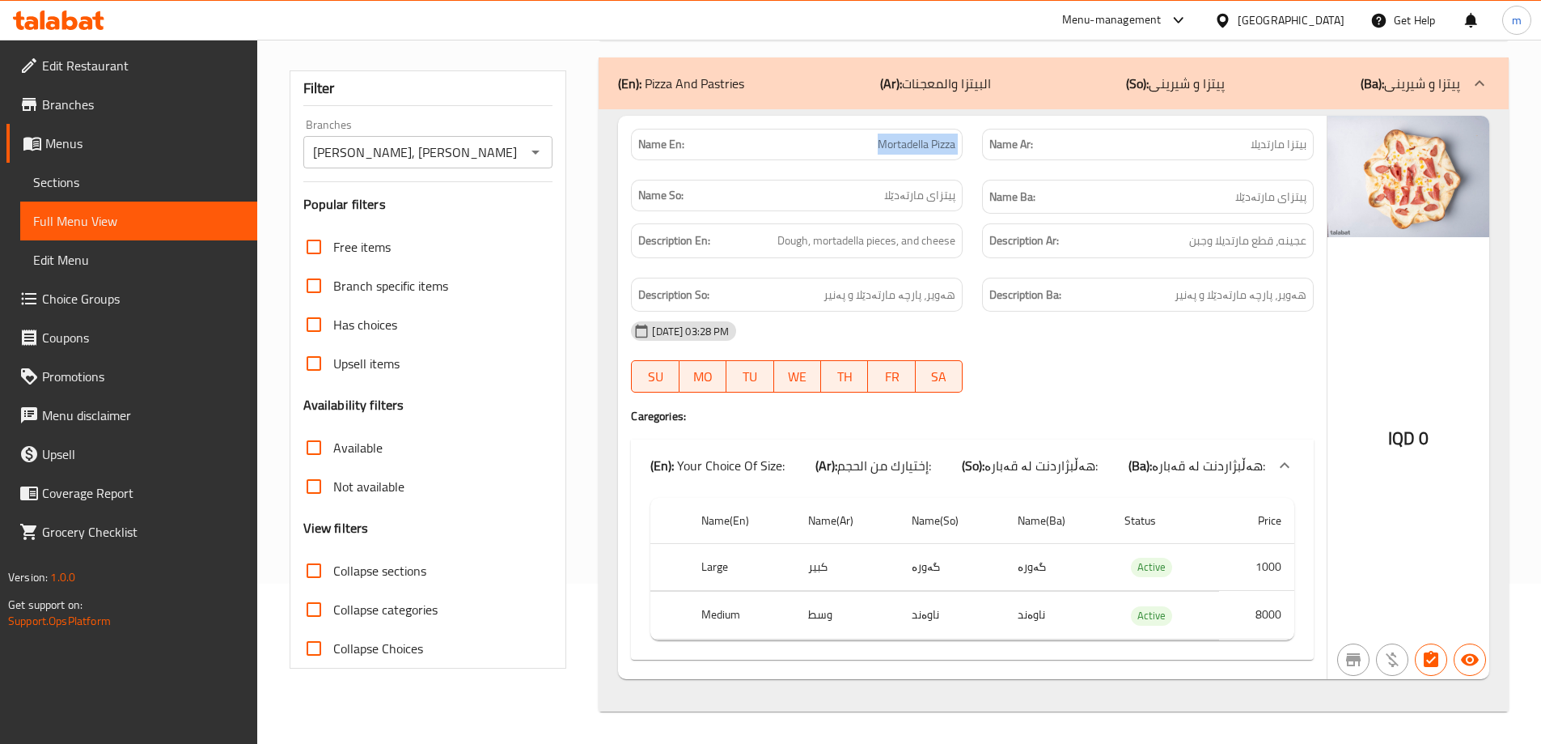
copy span "Mortadella Pizza"
click at [193, 197] on link "Sections" at bounding box center [138, 182] width 237 height 39
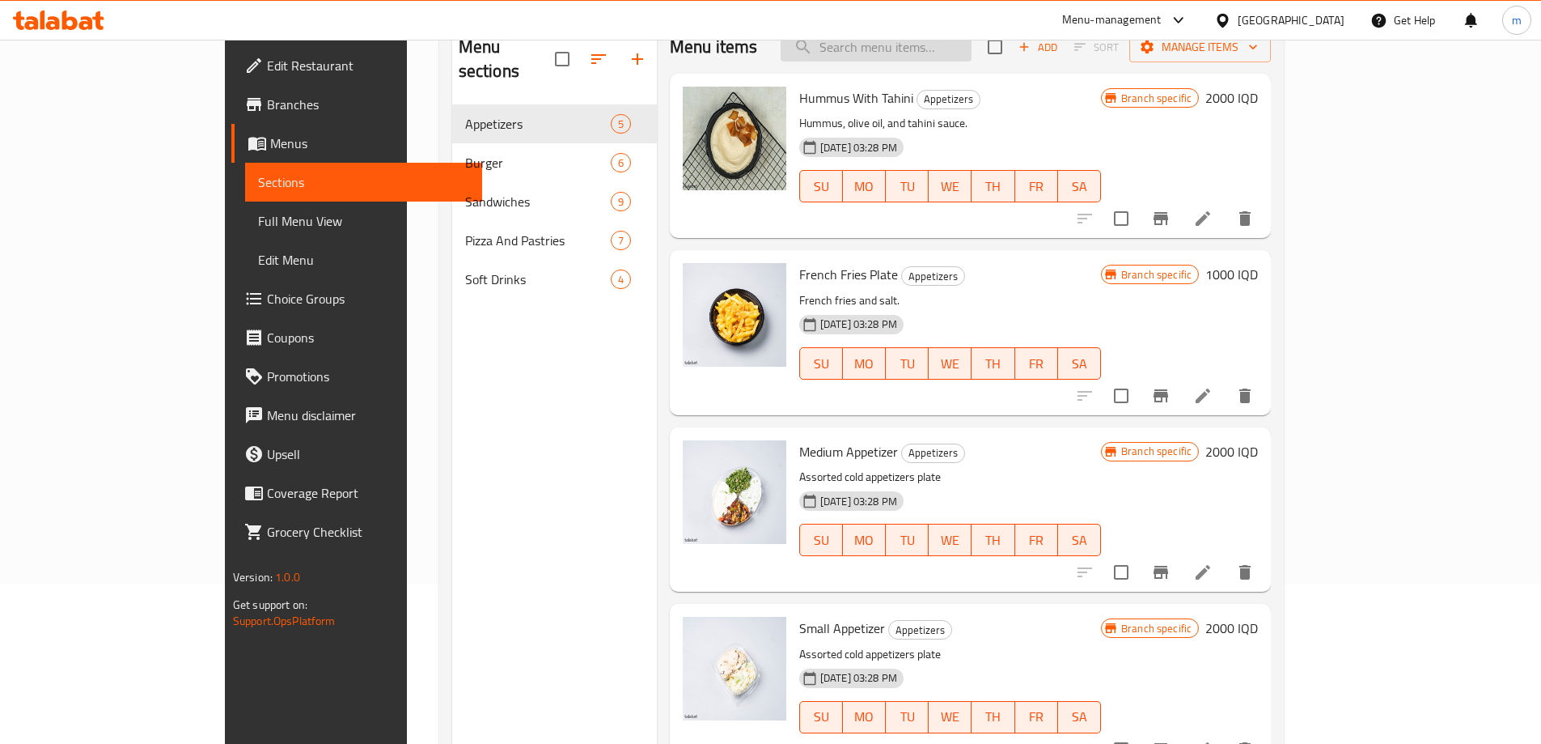
click at [952, 51] on input "search" at bounding box center [876, 47] width 191 height 28
paste input "Mortadella Pizza"
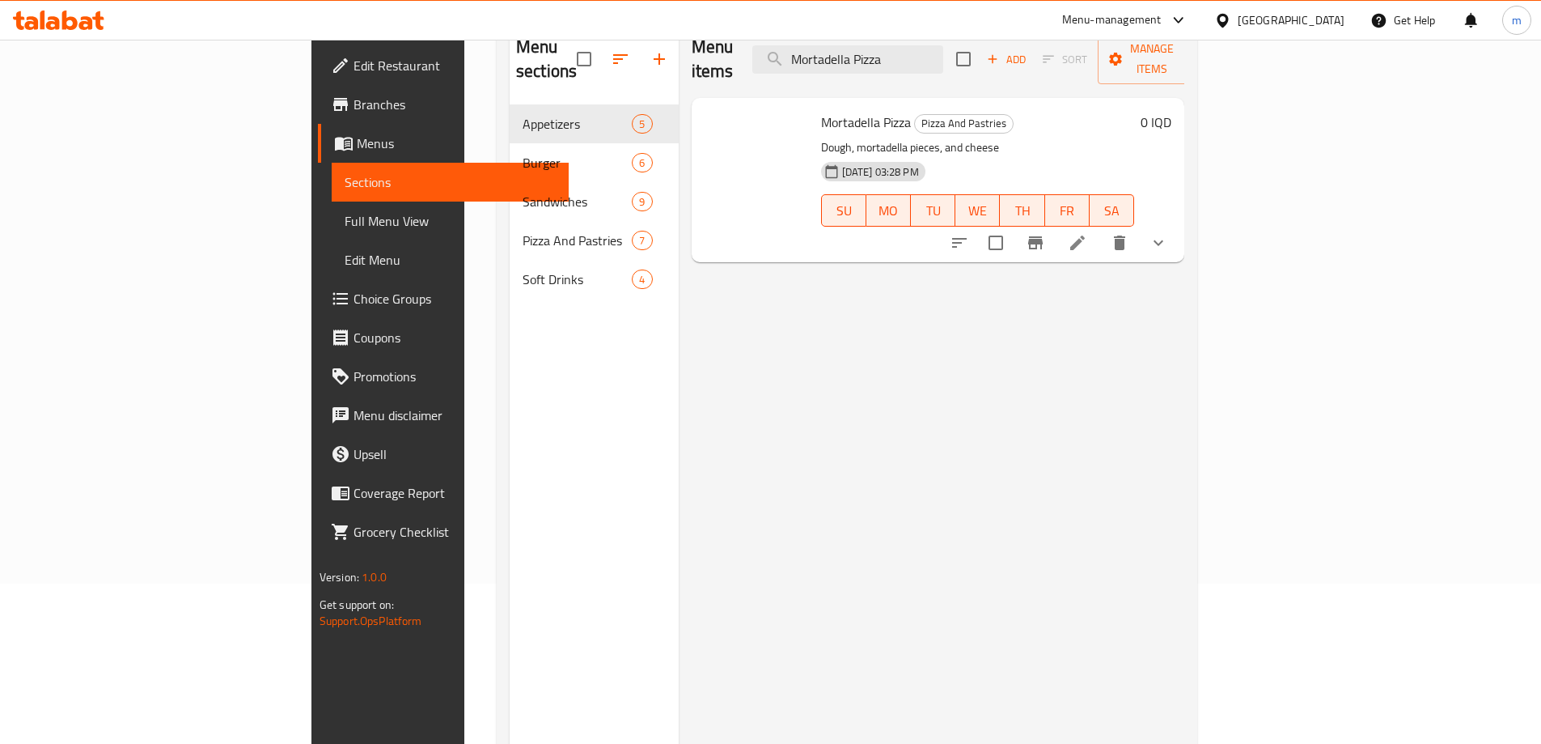
type input "Mortadella Pizza"
click at [989, 111] on h6 "Mortadella Pizza Pizza And Pastries" at bounding box center [978, 122] width 314 height 23
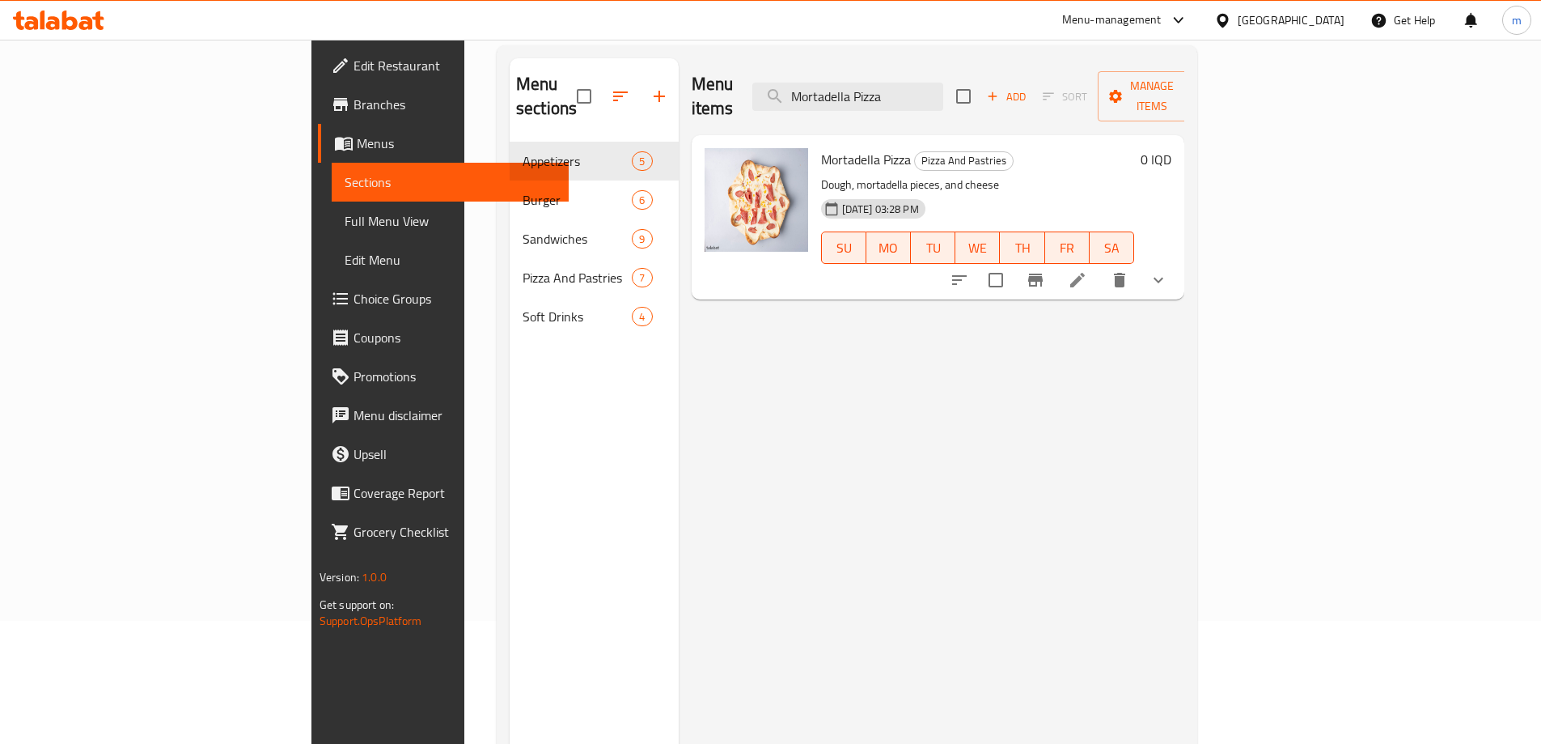
scroll to position [106, 0]
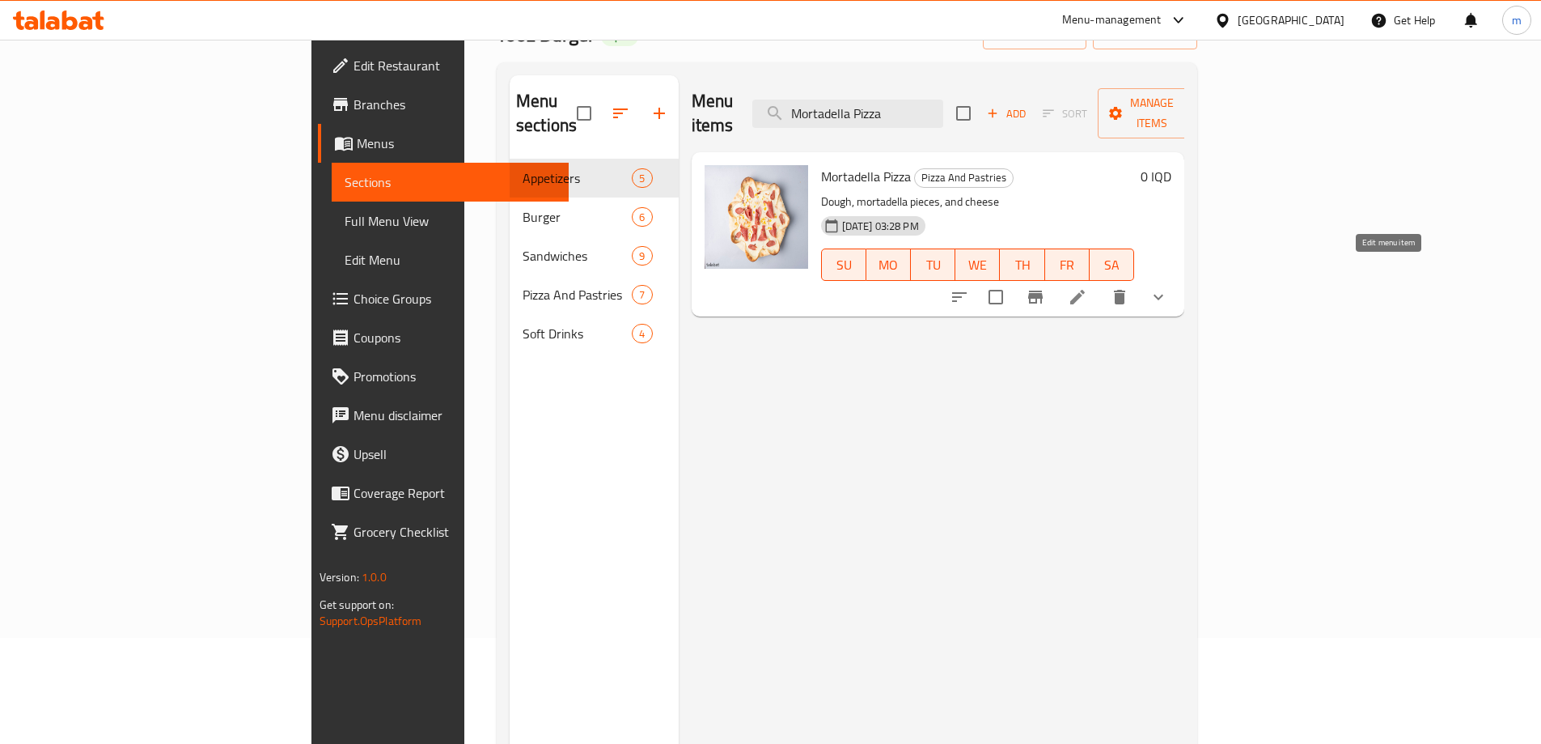
click at [1088, 287] on icon at bounding box center [1077, 296] width 19 height 19
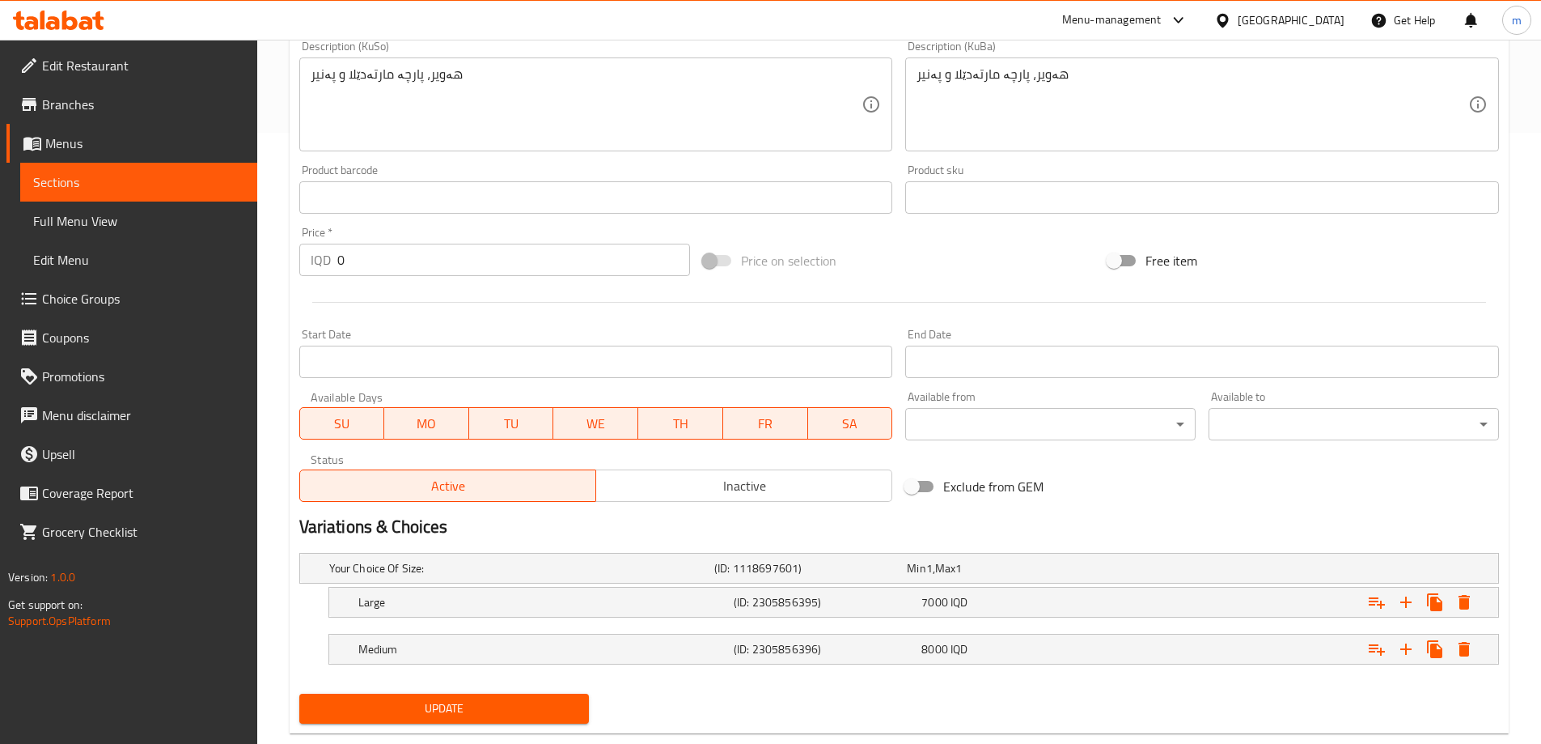
scroll to position [646, 0]
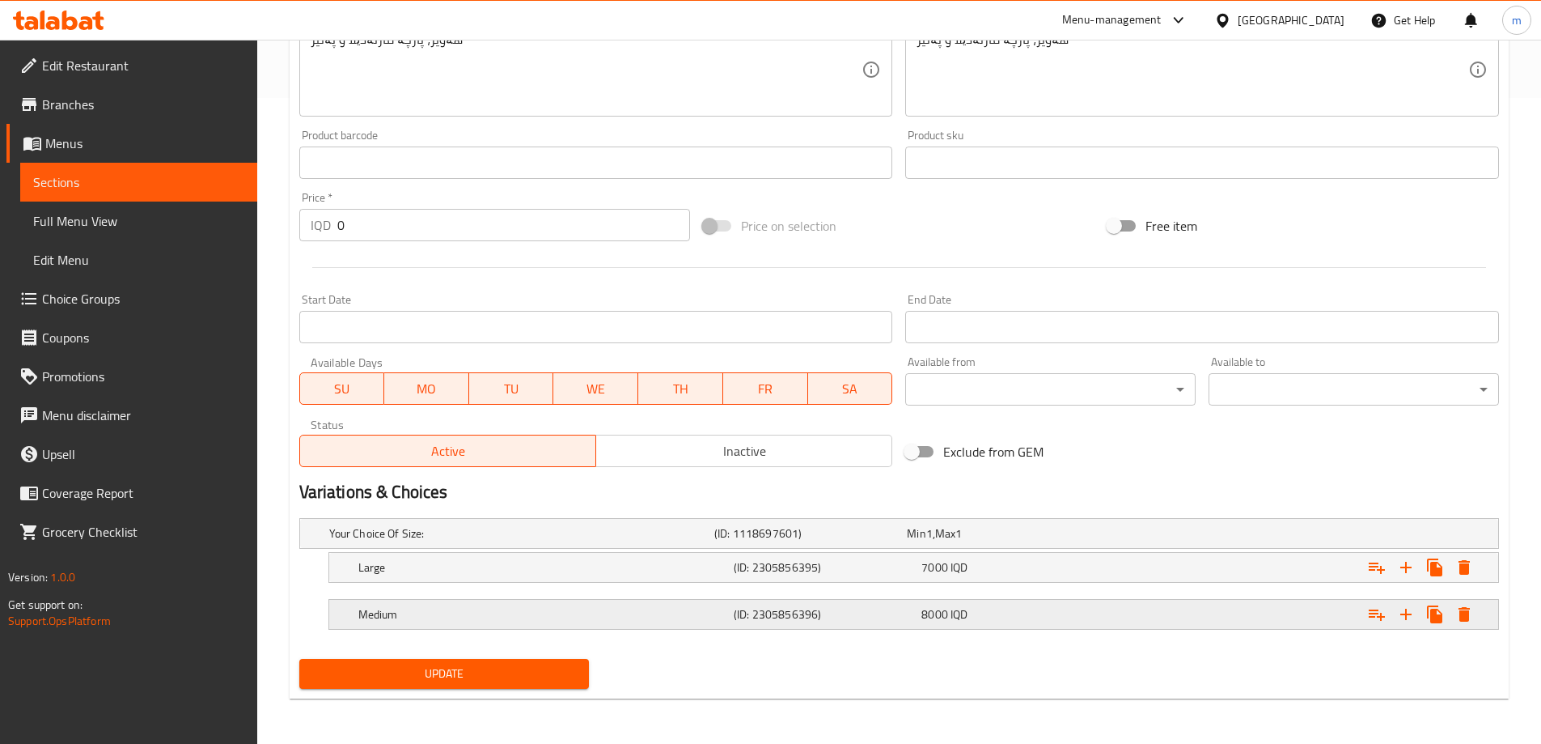
drag, startPoint x: 398, startPoint y: 610, endPoint x: 430, endPoint y: 597, distance: 34.1
click at [398, 611] on h5 "Medium" at bounding box center [542, 614] width 369 height 16
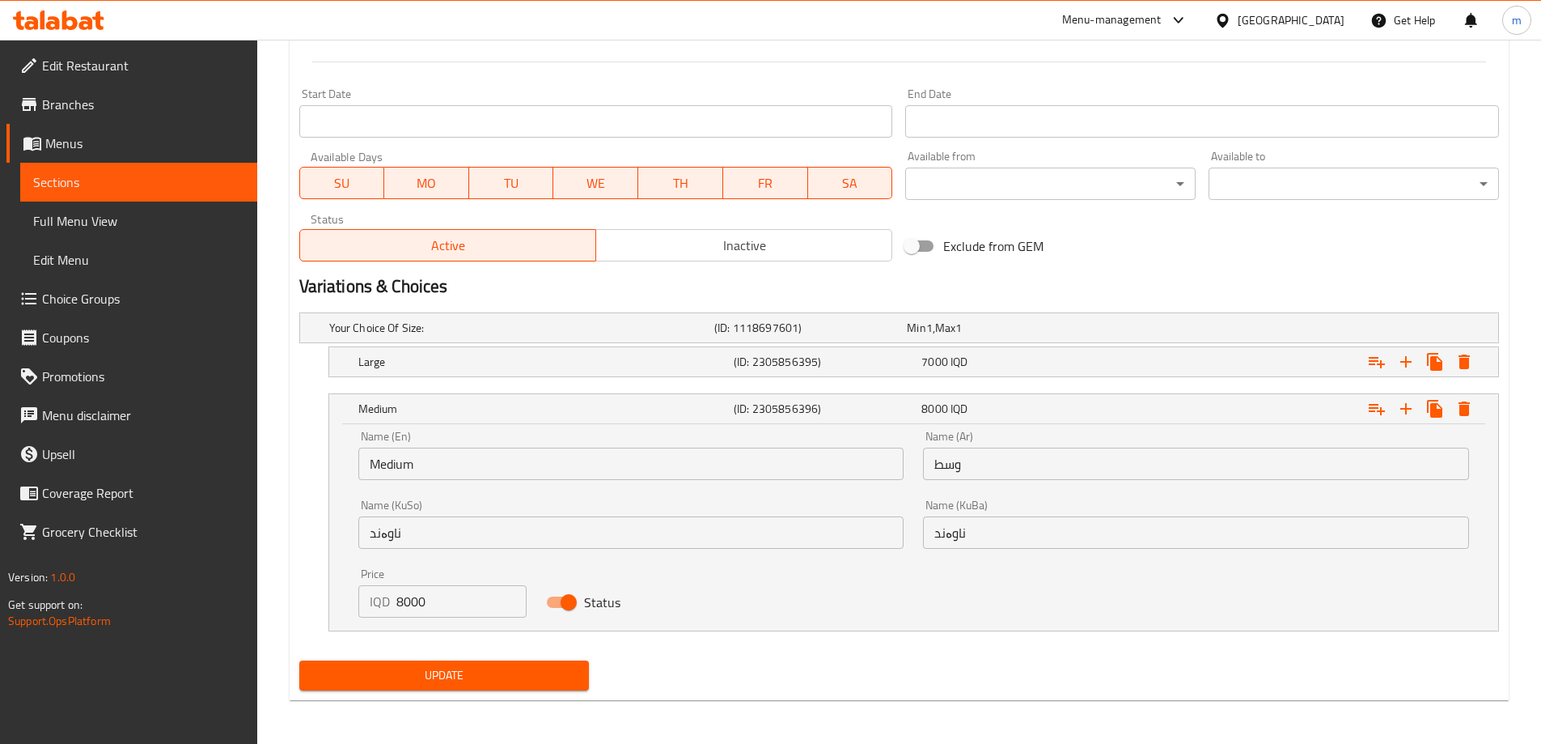
scroll to position [853, 0]
click at [448, 368] on div "Large" at bounding box center [542, 360] width 375 height 23
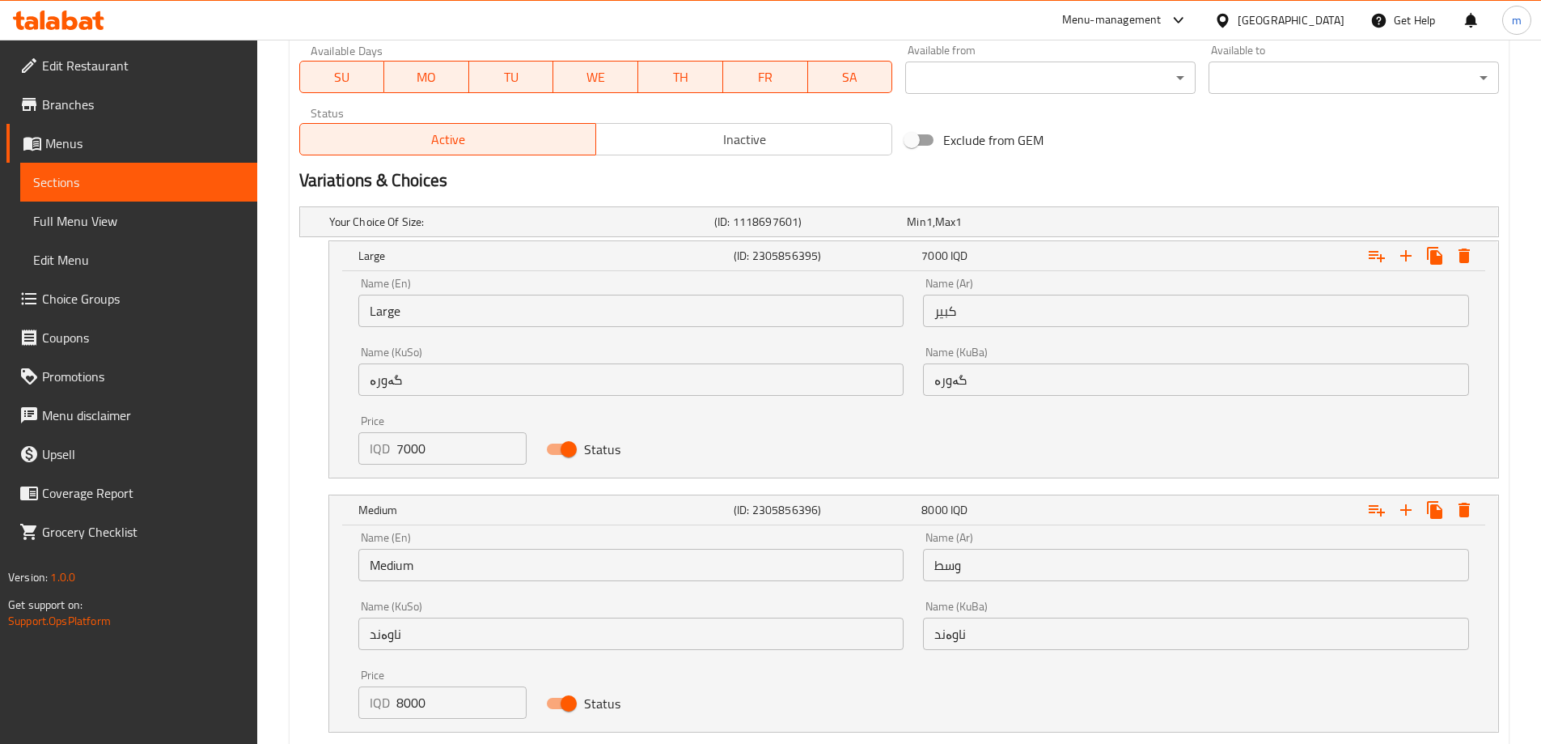
scroll to position [960, 0]
click at [410, 447] on input "7000" at bounding box center [461, 445] width 131 height 32
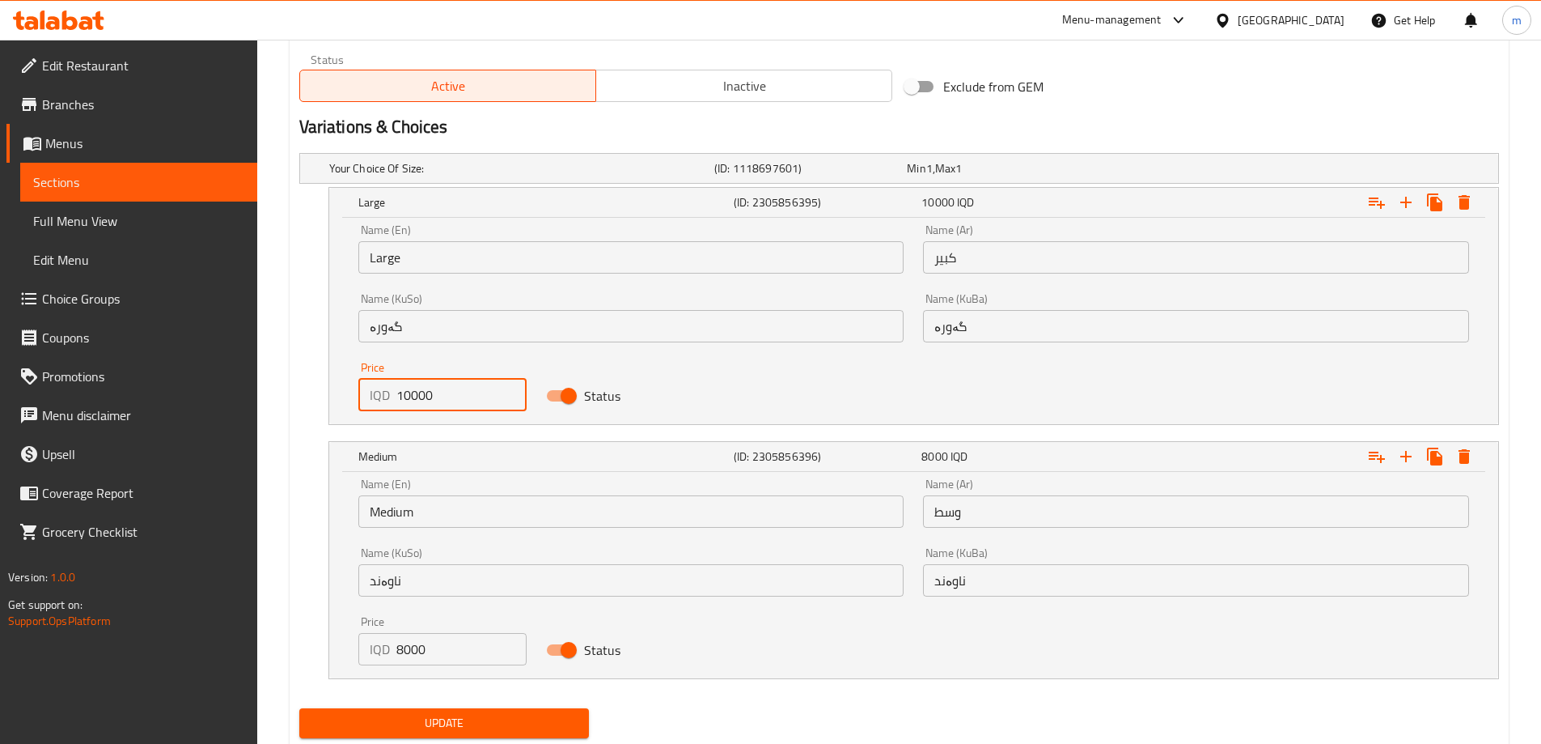
scroll to position [1060, 0]
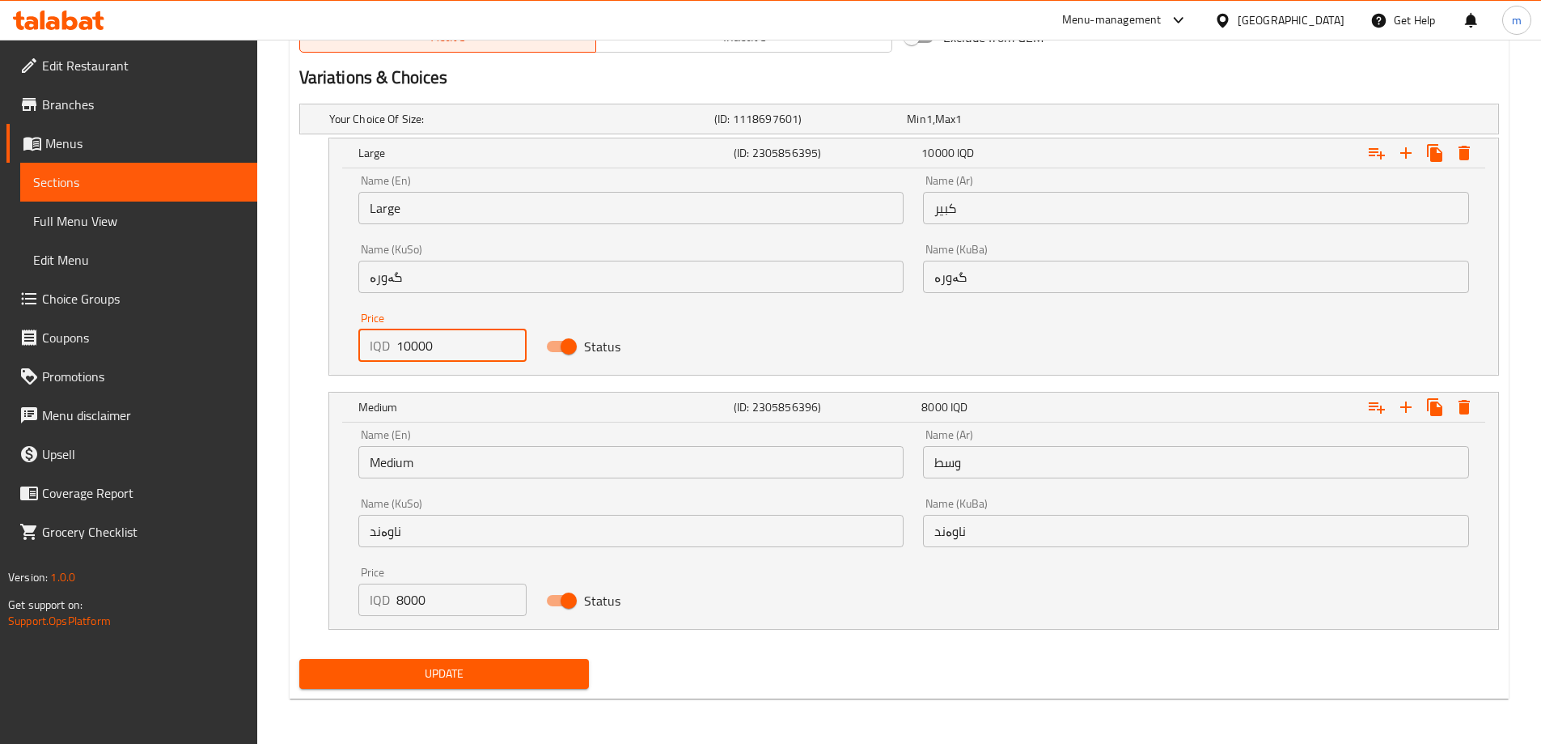
type input "10000"
click at [391, 664] on span "Update" at bounding box center [444, 674] width 265 height 20
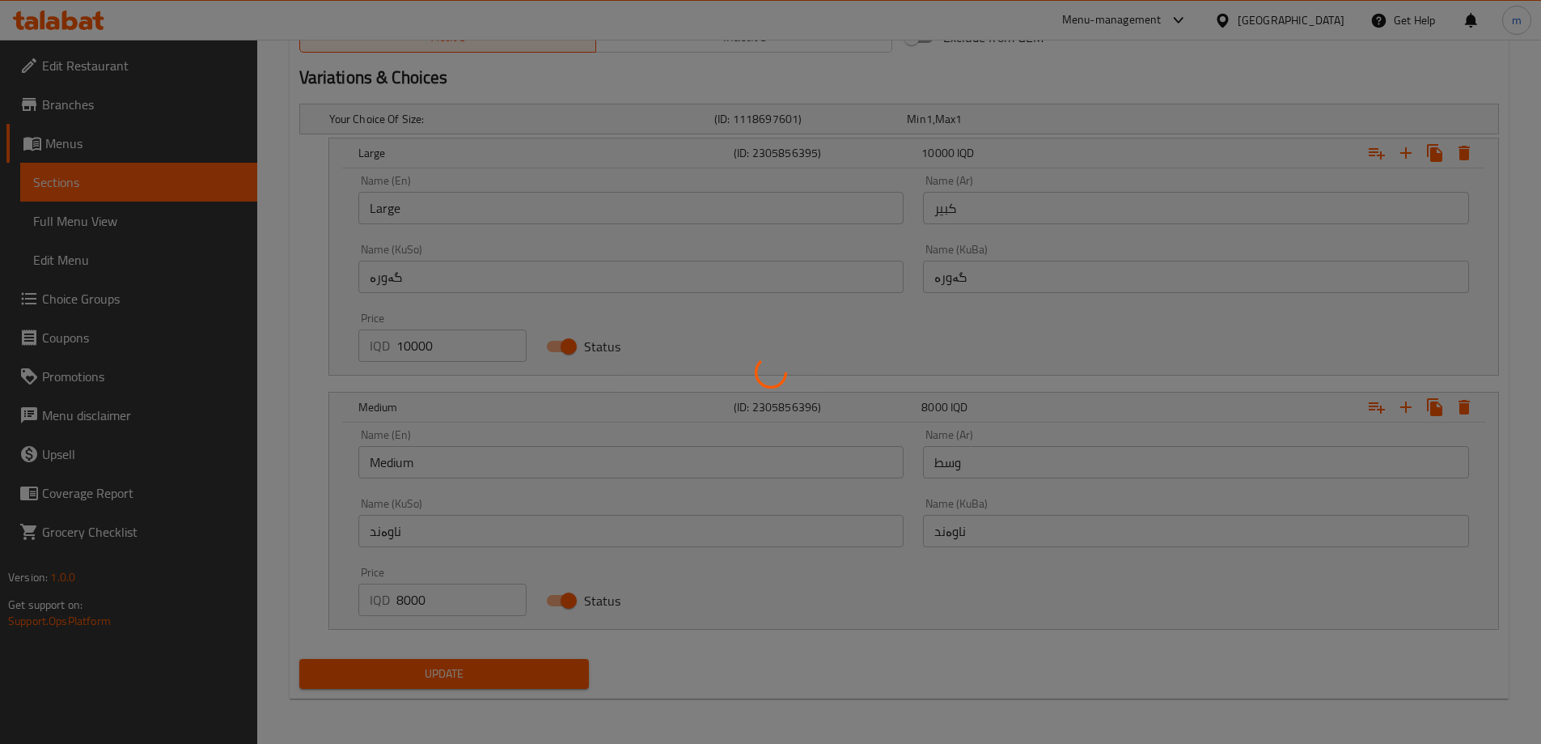
click at [134, 222] on div at bounding box center [770, 372] width 1541 height 744
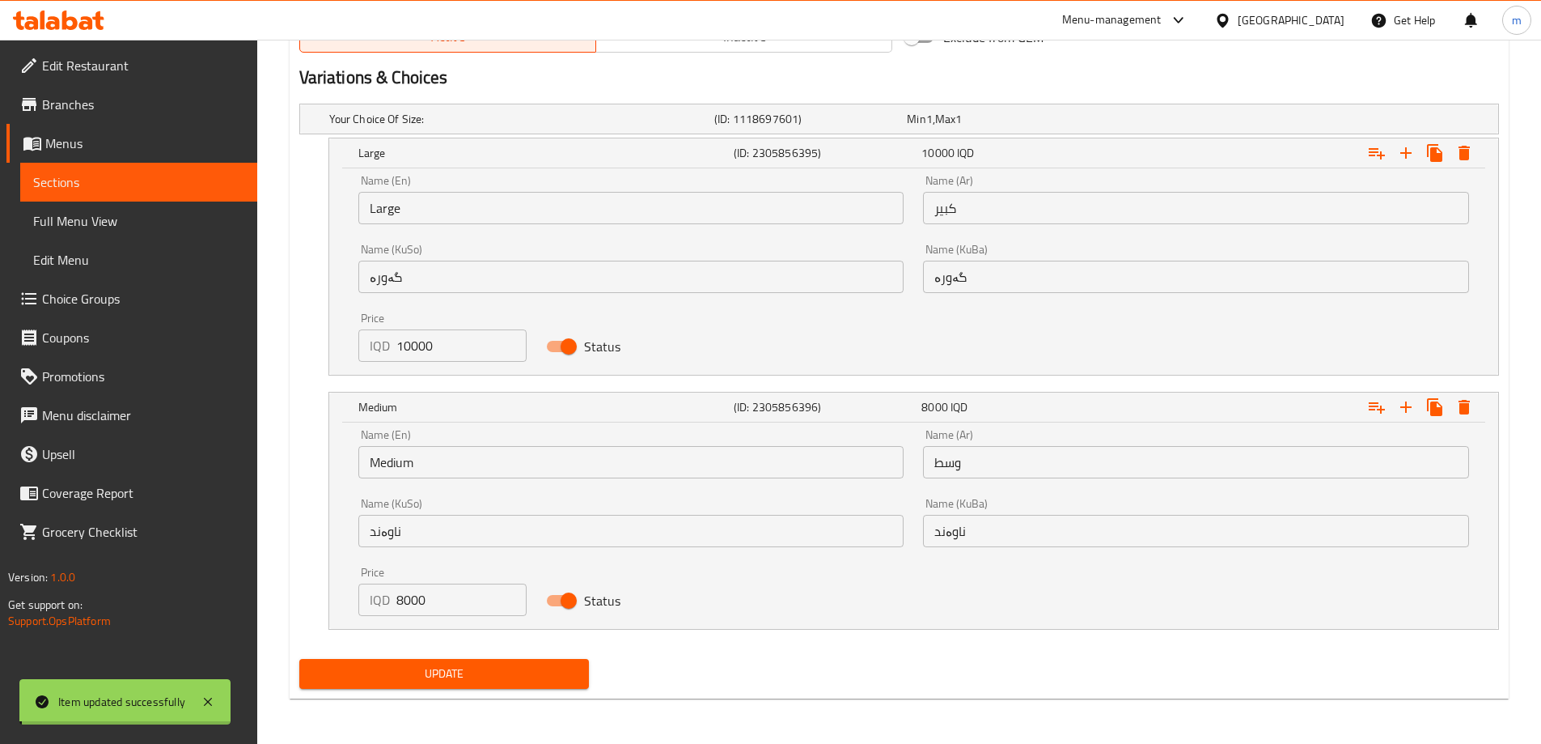
click at [125, 221] on span "Full Menu View" at bounding box center [138, 220] width 211 height 19
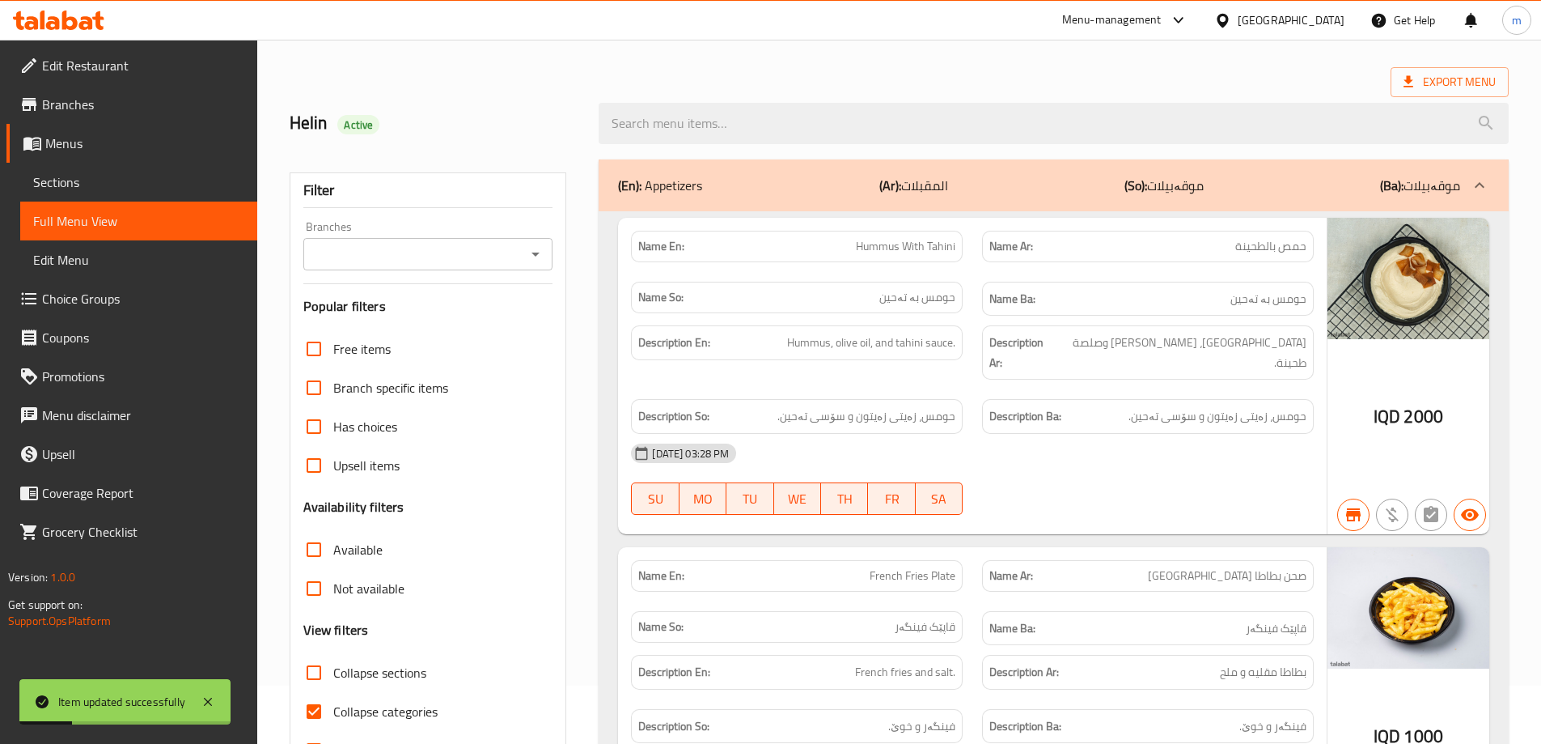
scroll to position [35, 0]
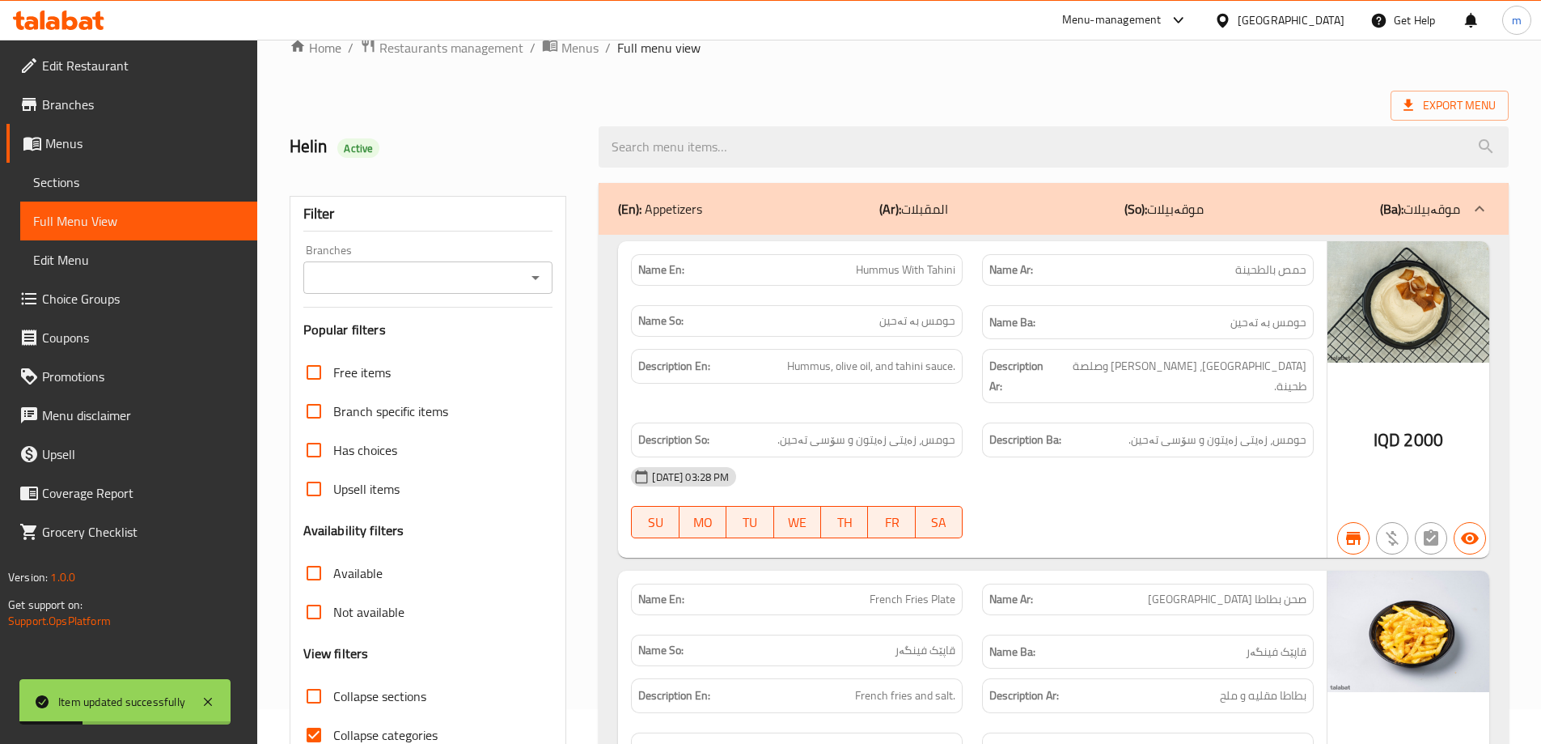
click at [534, 269] on icon "Open" at bounding box center [535, 277] width 19 height 19
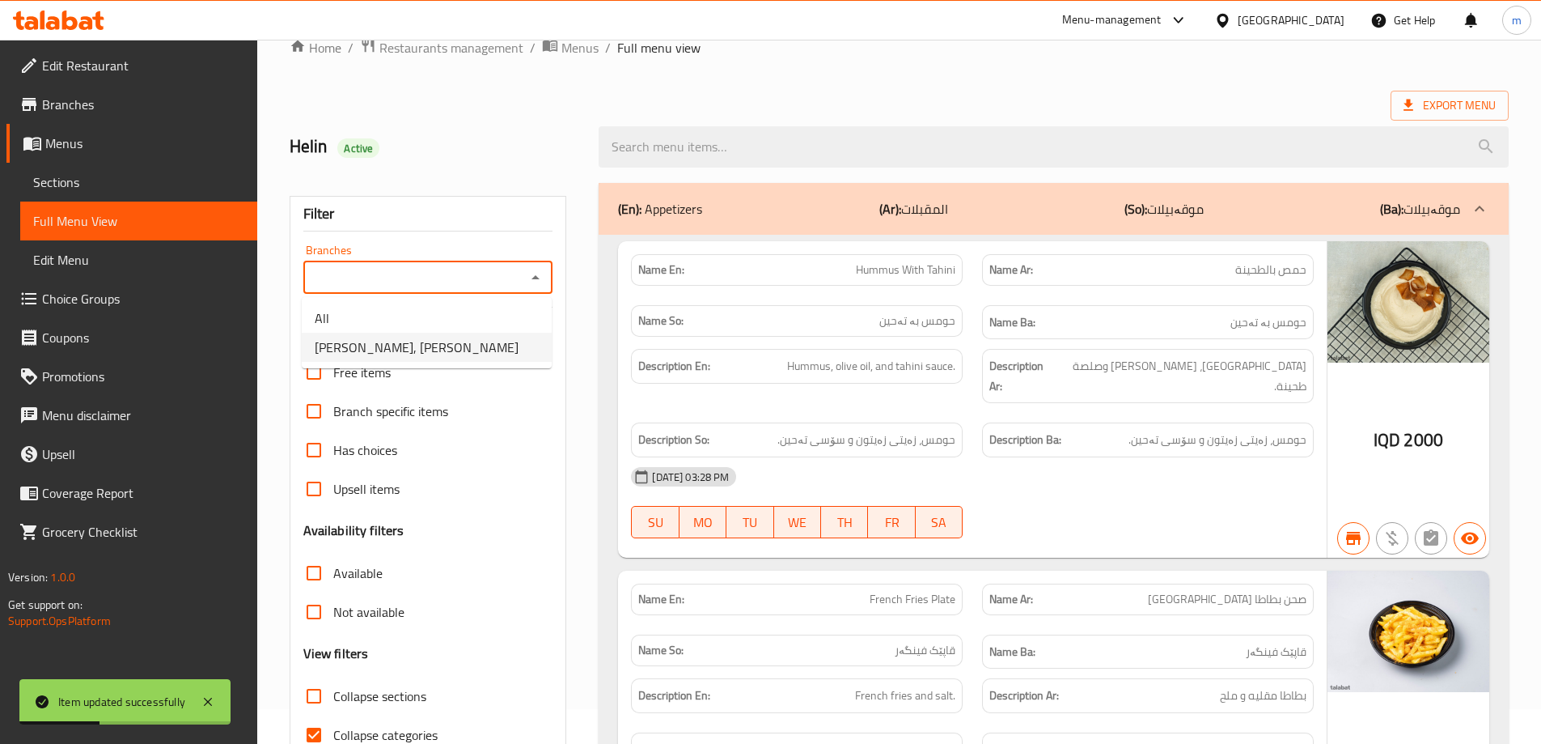
click at [446, 349] on span "Yooz Burger, Al aathameya" at bounding box center [417, 346] width 204 height 19
type input "Yooz Burger, Al aathameya"
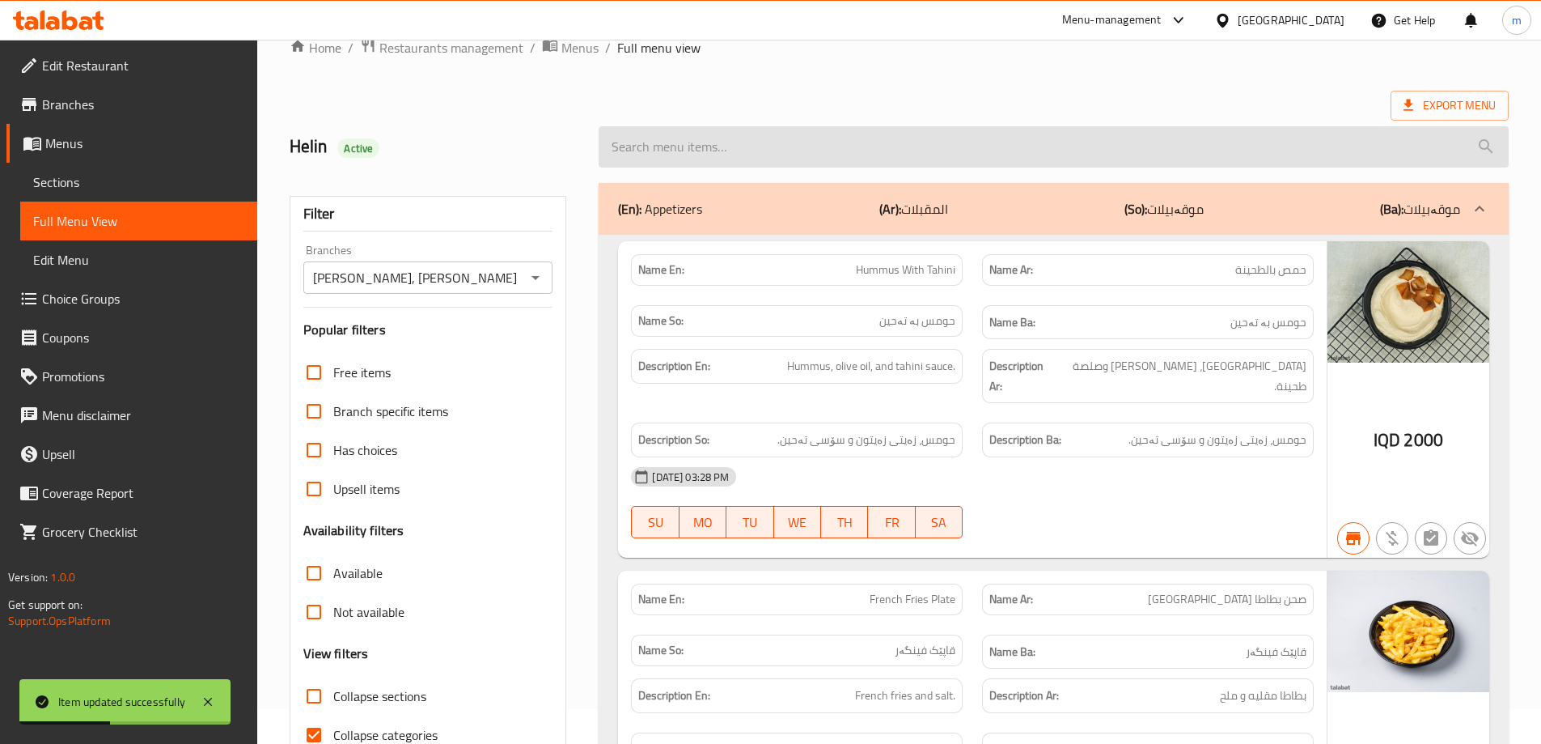
click at [829, 134] on input "search" at bounding box center [1054, 146] width 910 height 41
paste input "Mortadella Pizza"
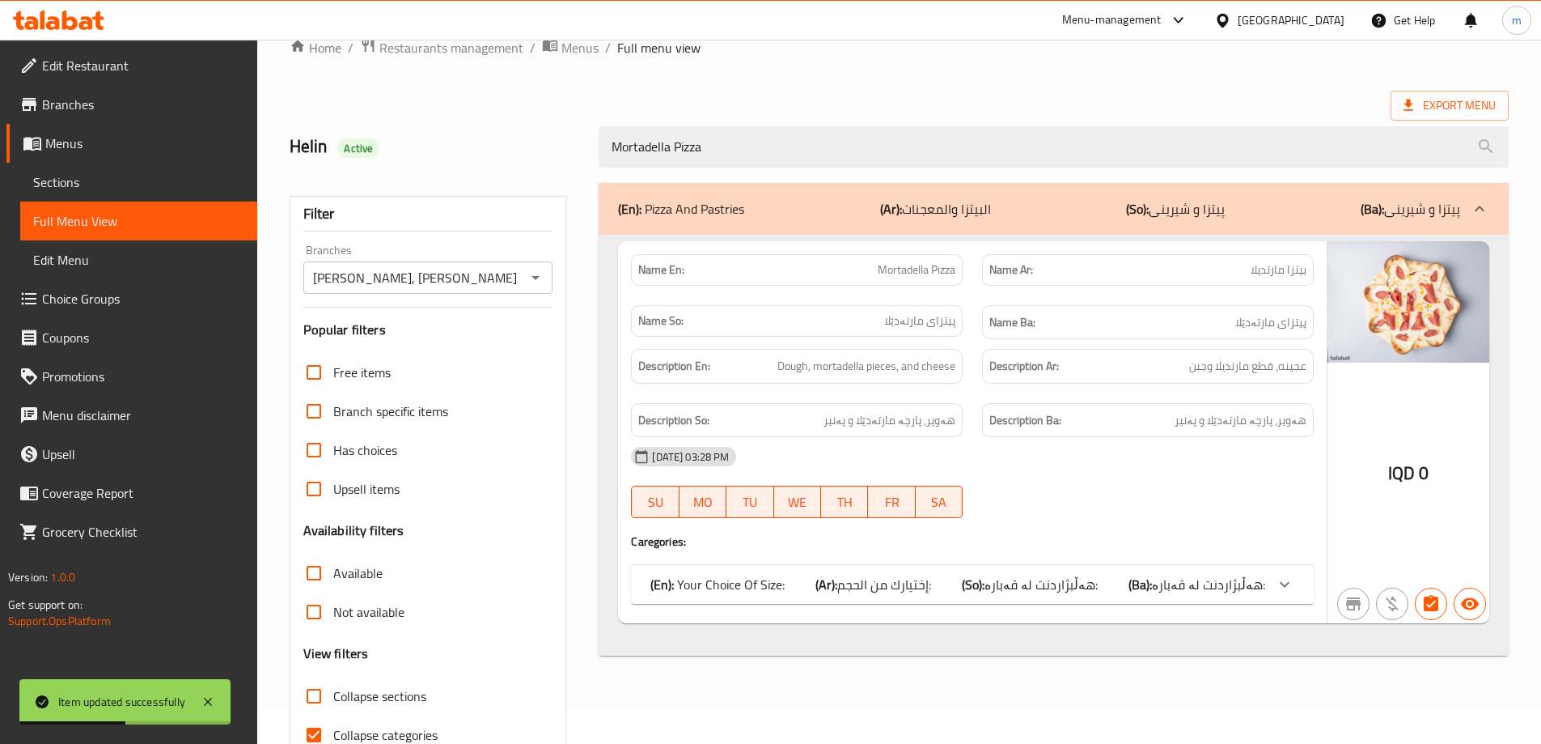
type input "Mortadella Pizza"
click at [584, 102] on div "Export Menu" at bounding box center [899, 106] width 1219 height 30
click at [957, 573] on div "(En): Your Choice Of Size: (Ar): إختيارك من الحجم: (So): هەڵبژاردنت لە قەبارە: …" at bounding box center [972, 584] width 683 height 39
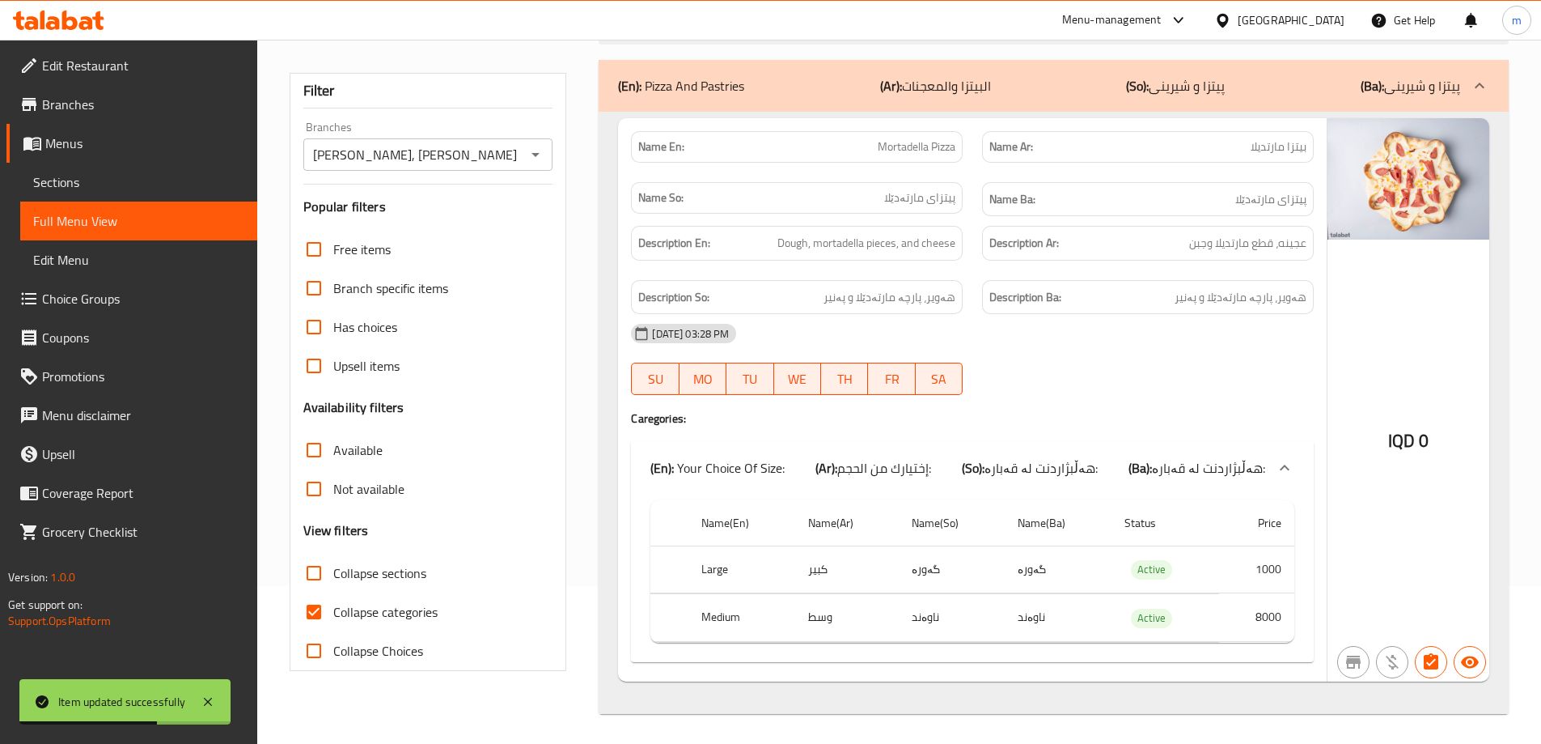
scroll to position [160, 0]
click at [364, 630] on label "Collapse Choices" at bounding box center [359, 648] width 129 height 39
click at [333, 630] on input "Collapse Choices" at bounding box center [314, 648] width 39 height 39
checkbox input "true"
click at [388, 603] on span "Collapse categories" at bounding box center [385, 609] width 104 height 19
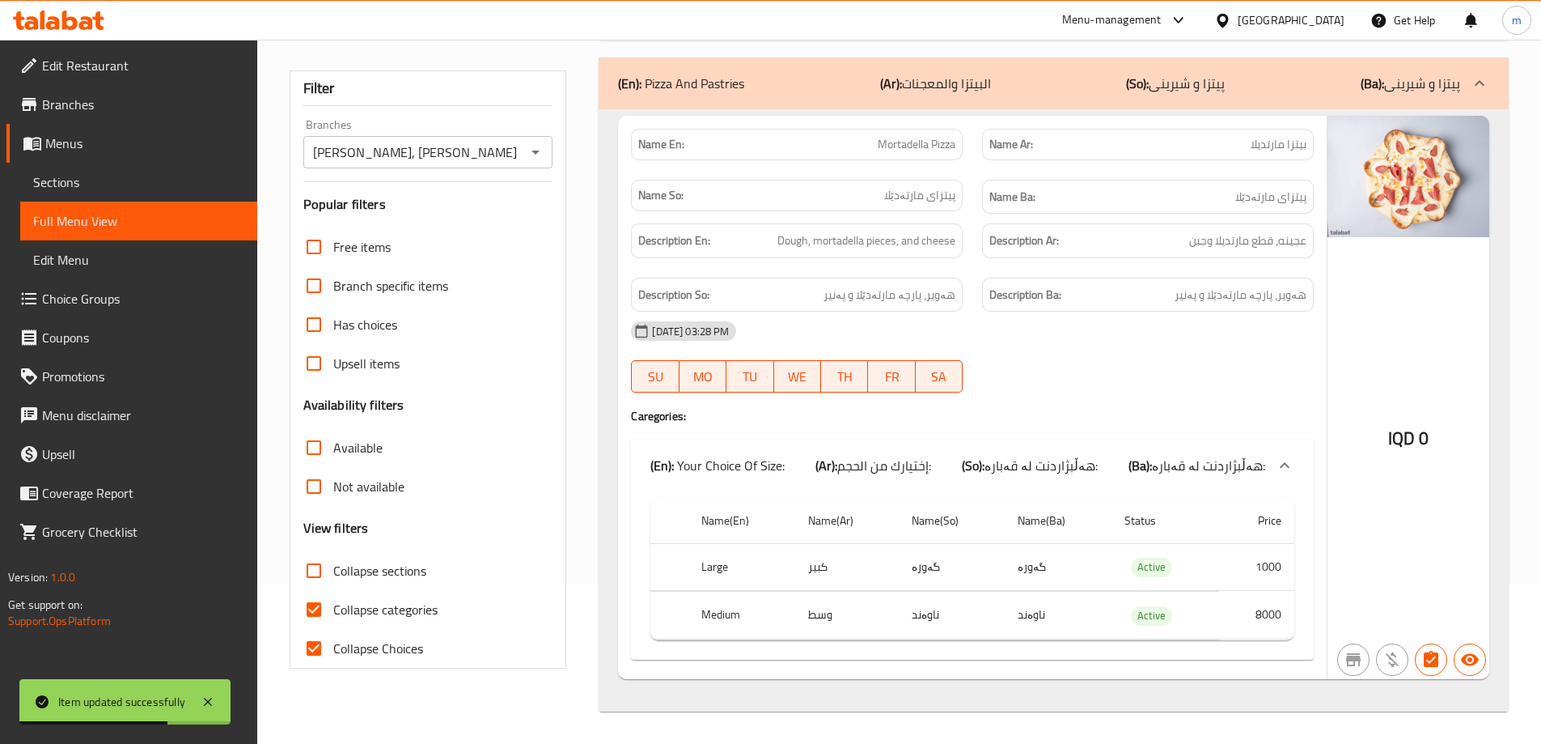
click at [333, 603] on input "Collapse categories" at bounding box center [314, 609] width 39 height 39
checkbox input "false"
click at [350, 634] on label "Collapse Choices" at bounding box center [359, 648] width 129 height 39
click at [333, 634] on input "Collapse Choices" at bounding box center [314, 648] width 39 height 39
checkbox input "false"
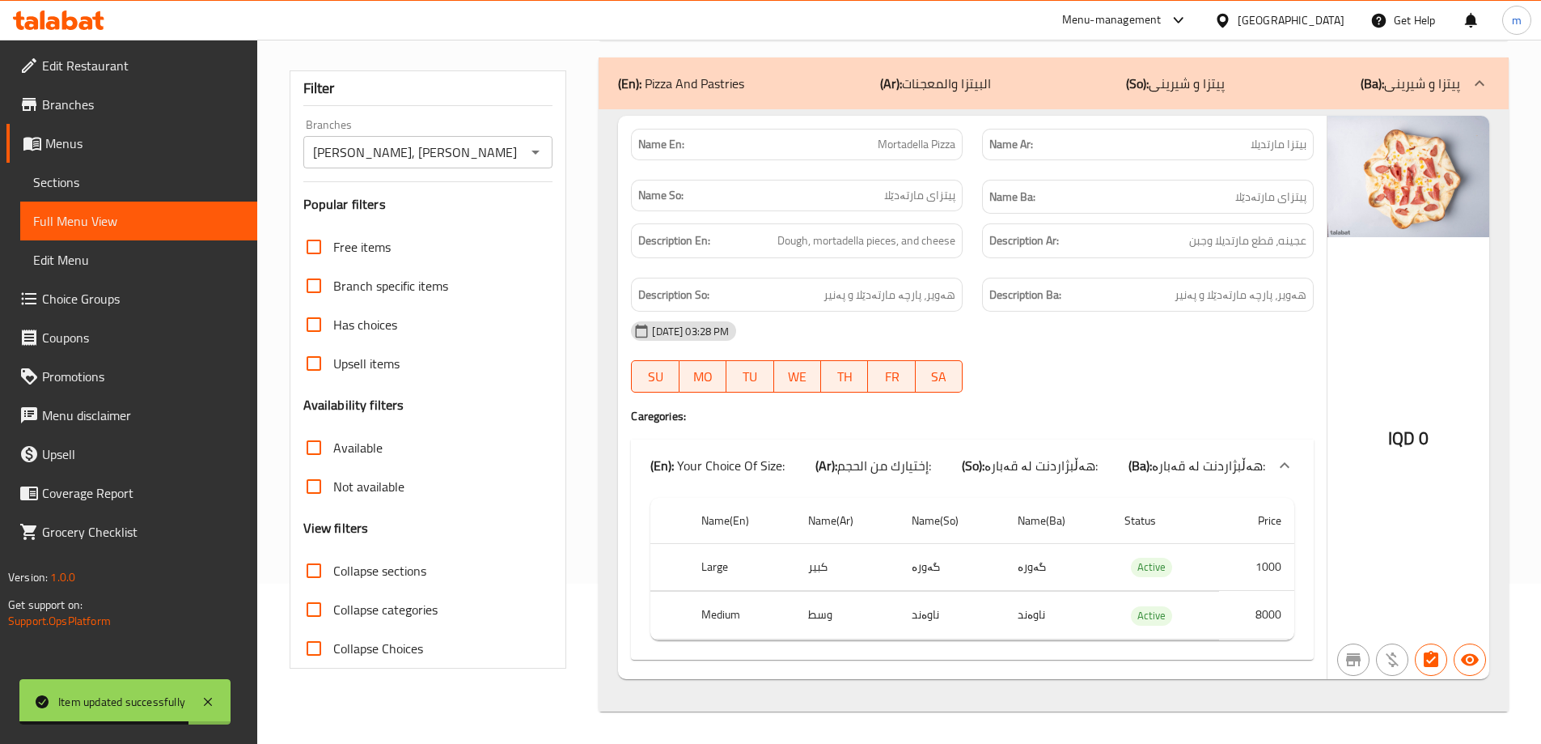
click at [544, 442] on div "Available" at bounding box center [428, 447] width 250 height 39
click at [604, 237] on div "Name En: Mortadella Pizza Name Ar: بيتزا مارتديلا Name So: پیتزای مارتەدێلا Nam…" at bounding box center [1054, 410] width 910 height 602
click at [119, 167] on link "Sections" at bounding box center [138, 182] width 237 height 39
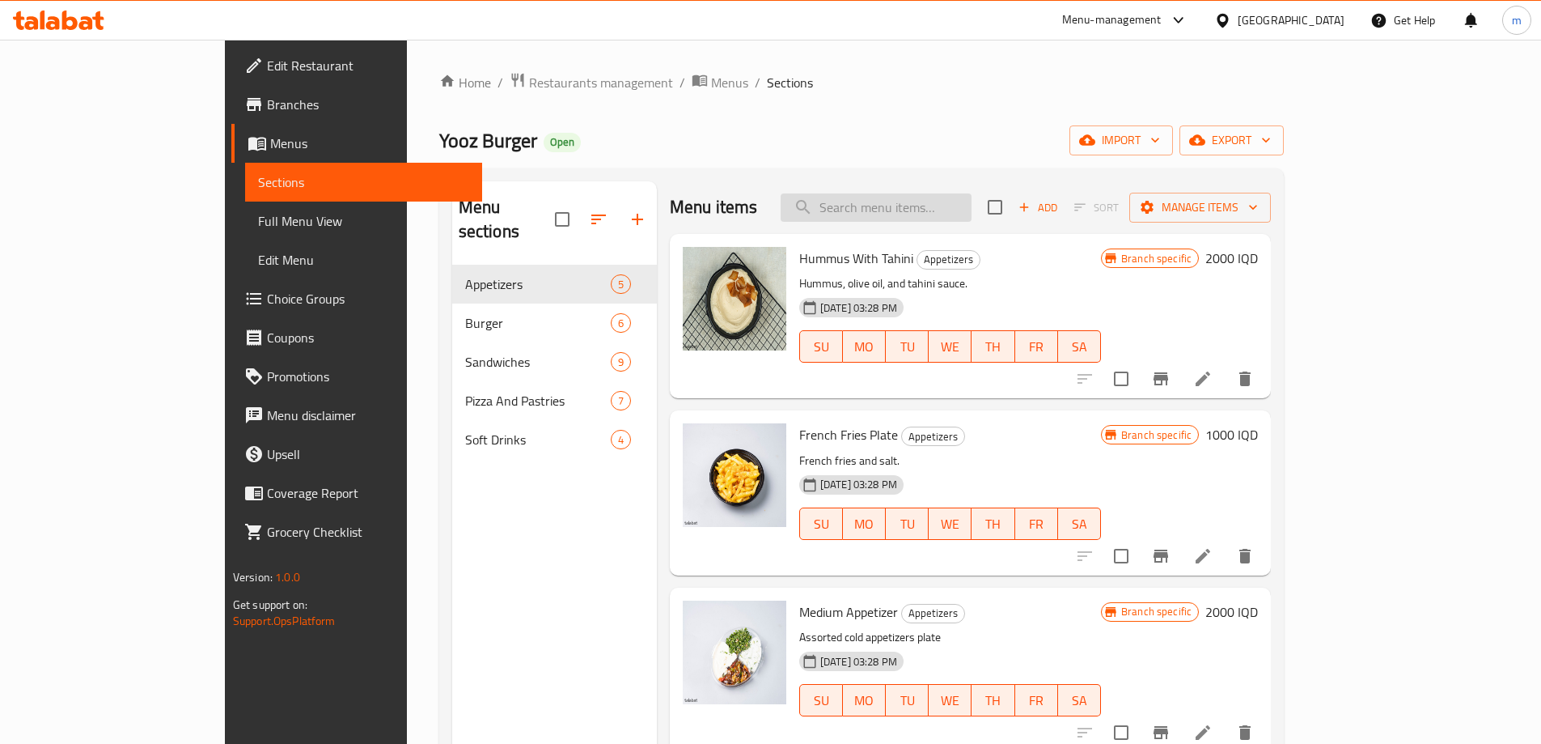
click at [972, 221] on input "search" at bounding box center [876, 207] width 191 height 28
type input "vege"
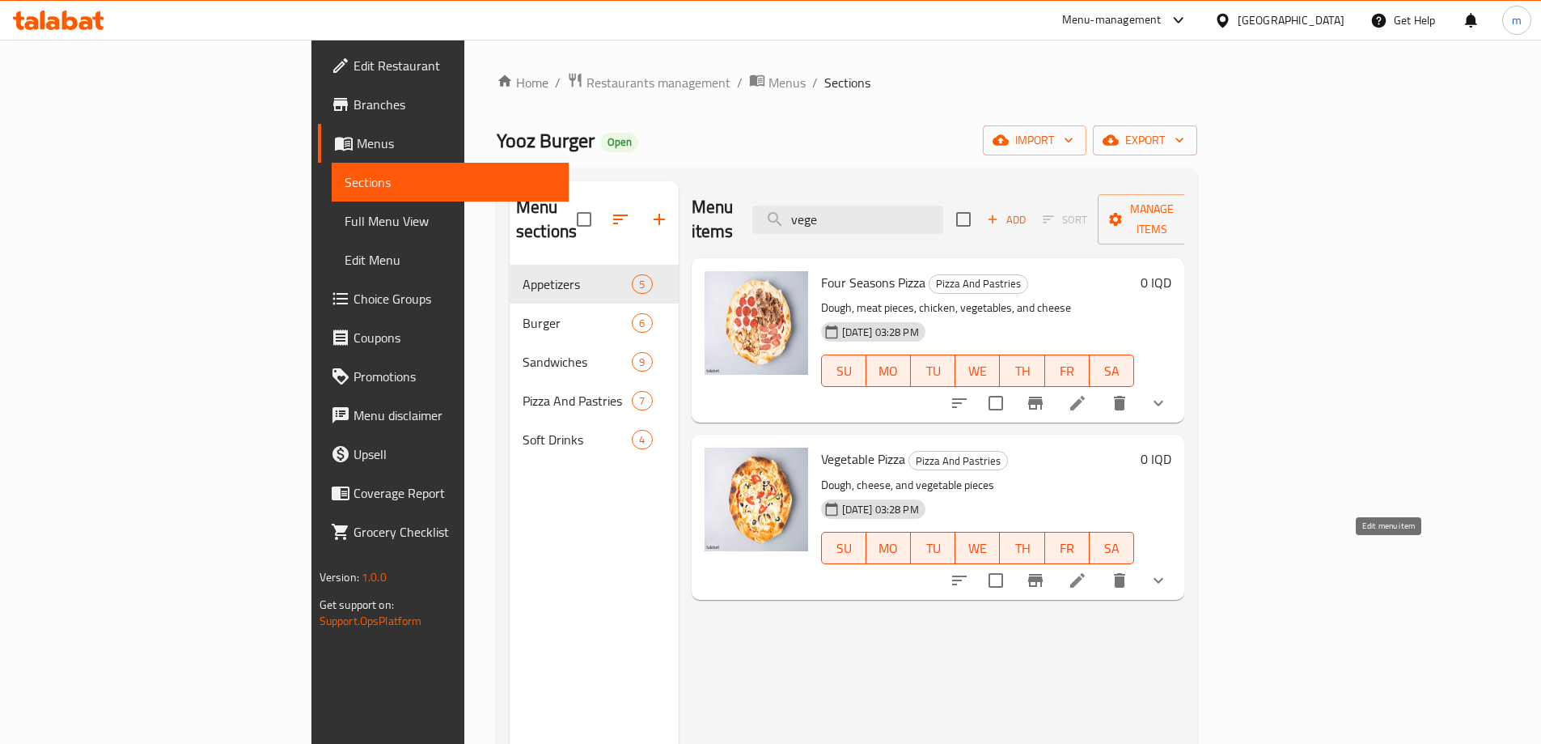
click at [1085, 573] on icon at bounding box center [1078, 580] width 15 height 15
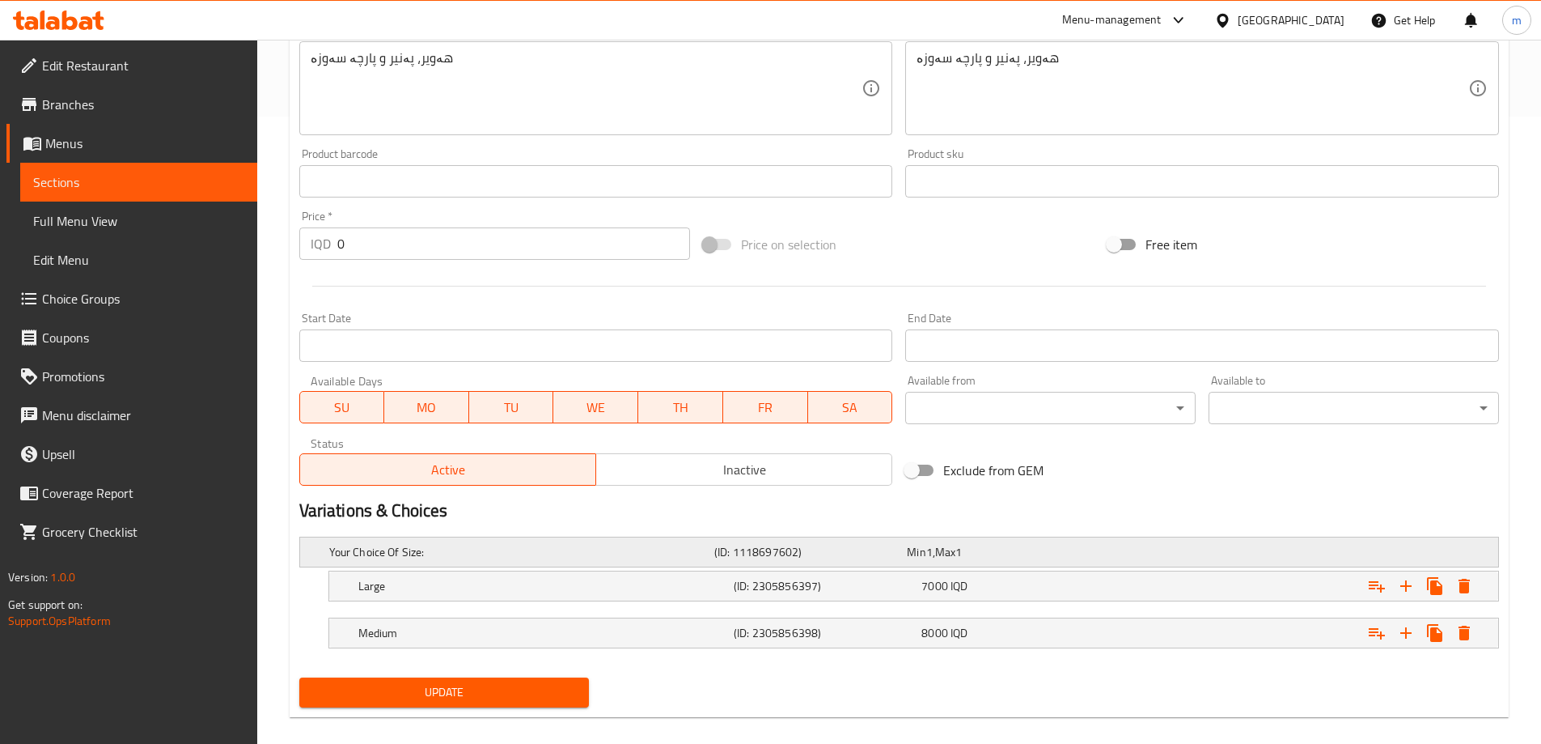
scroll to position [646, 0]
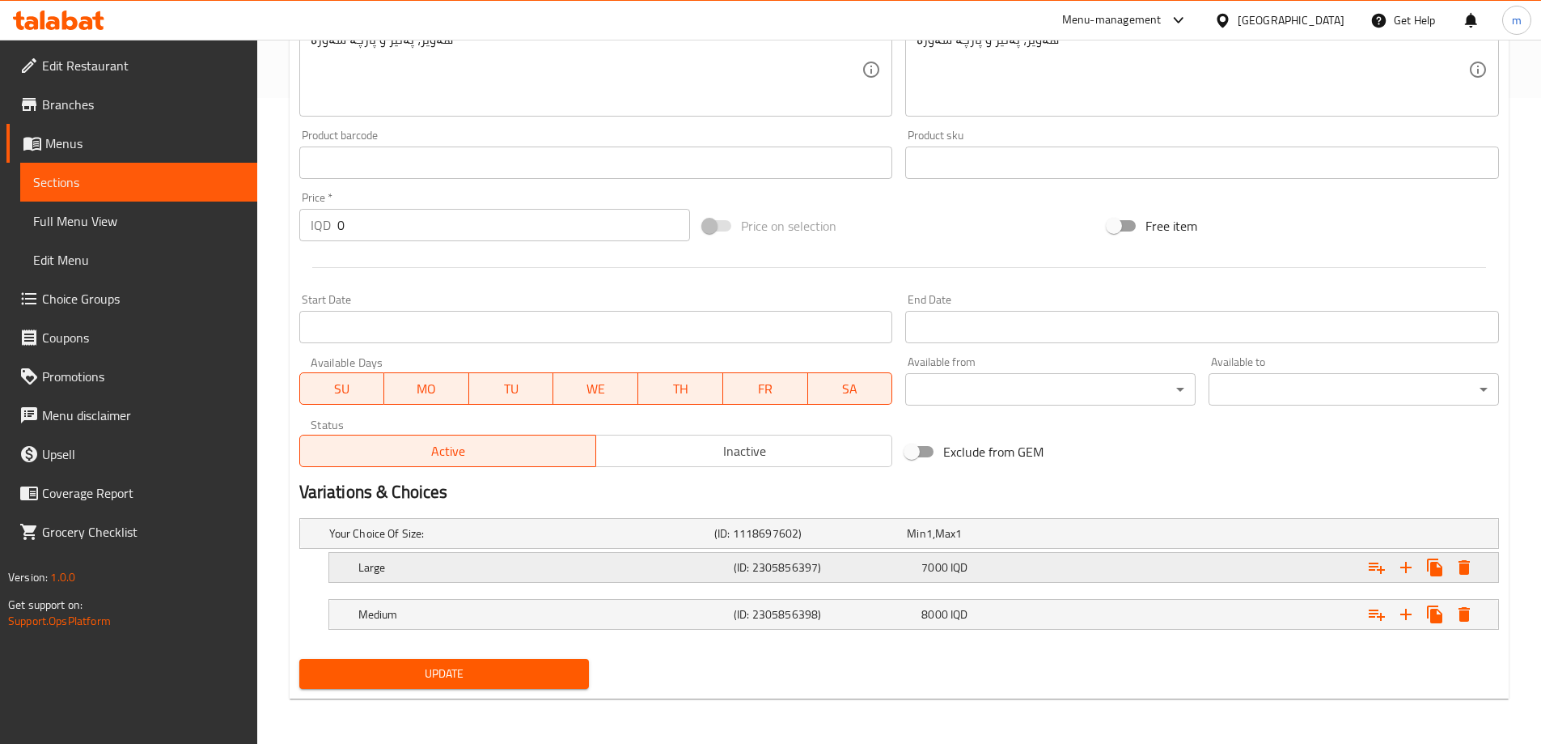
click at [370, 567] on h5 "Large" at bounding box center [542, 567] width 369 height 16
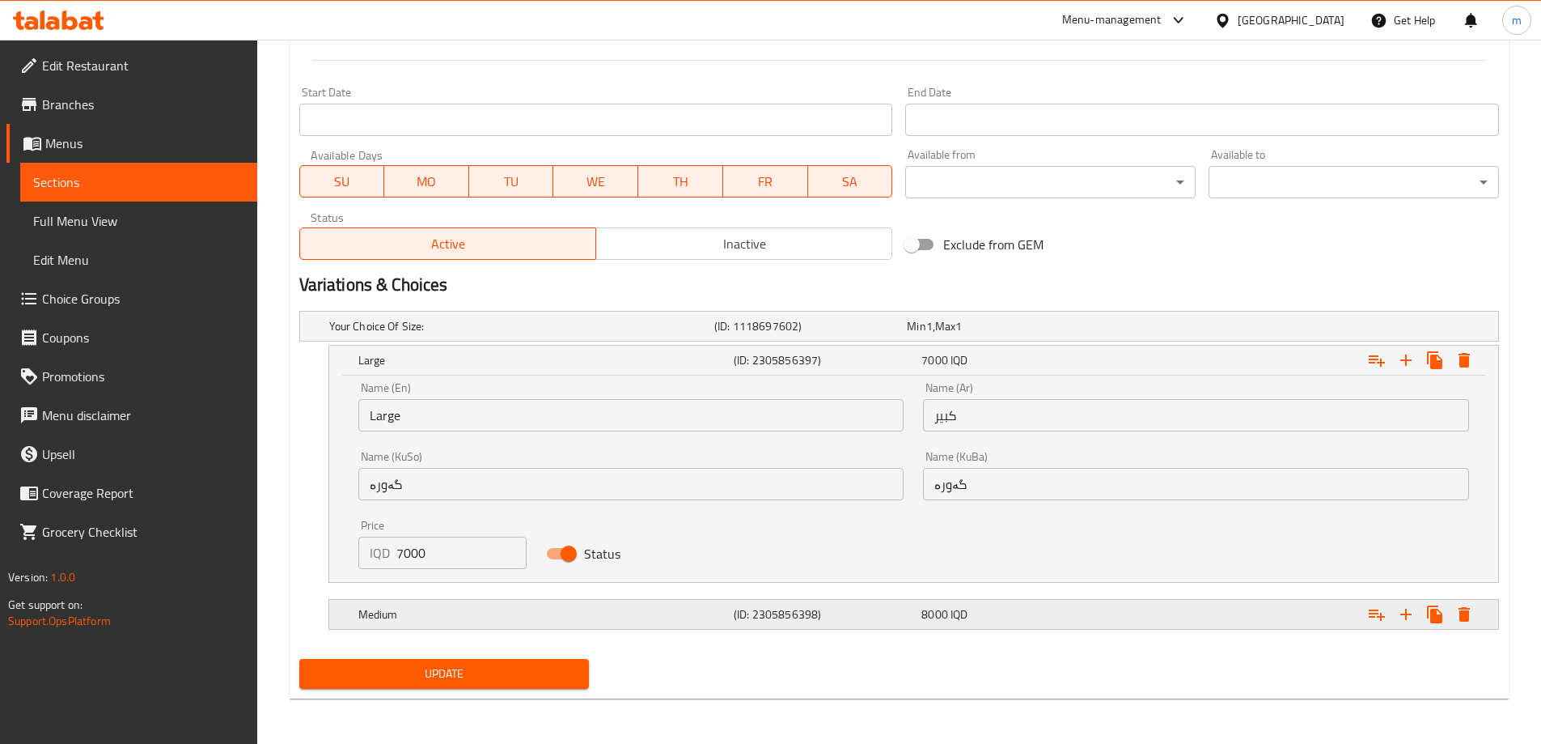
click at [435, 611] on h5 "Medium" at bounding box center [542, 614] width 369 height 16
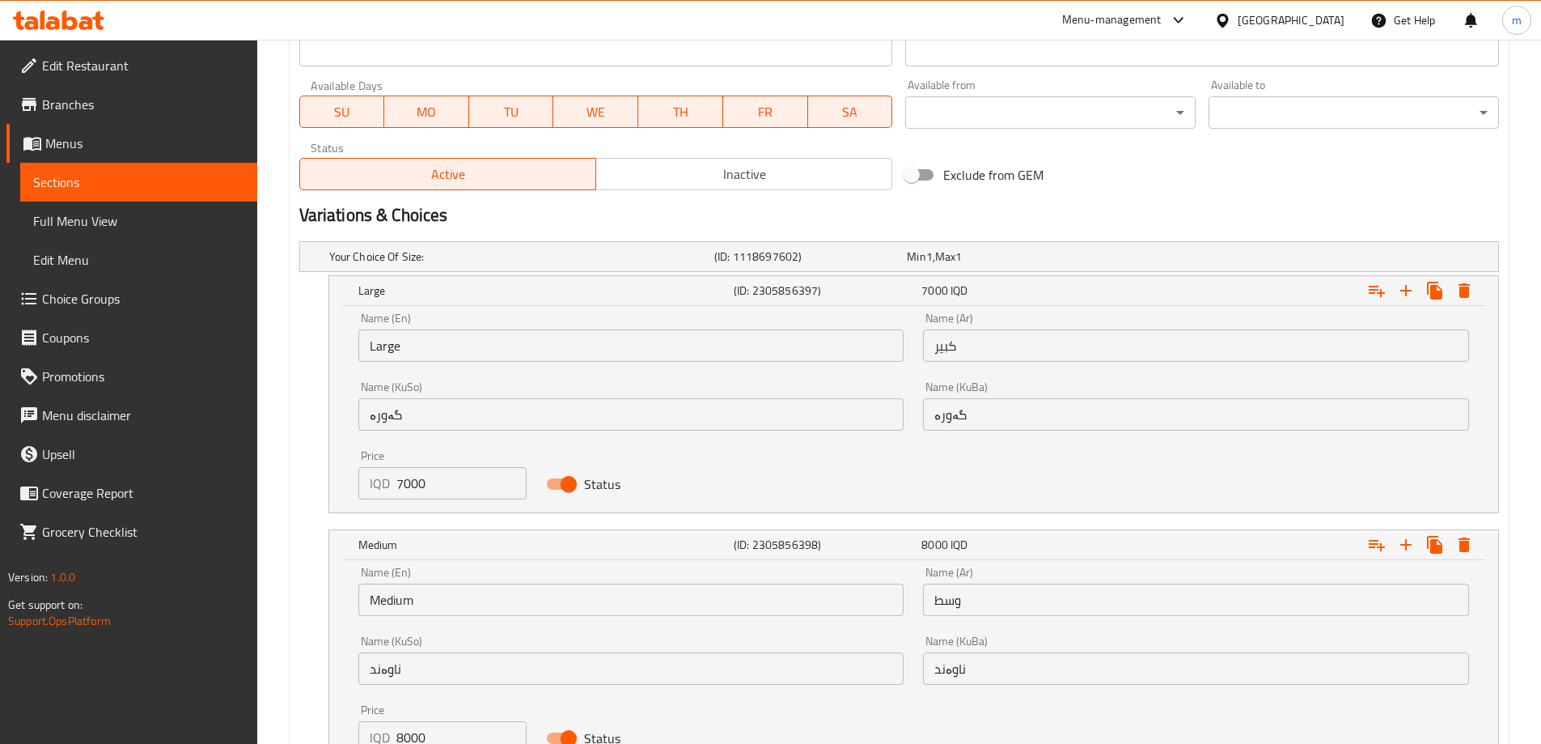
scroll to position [1060, 0]
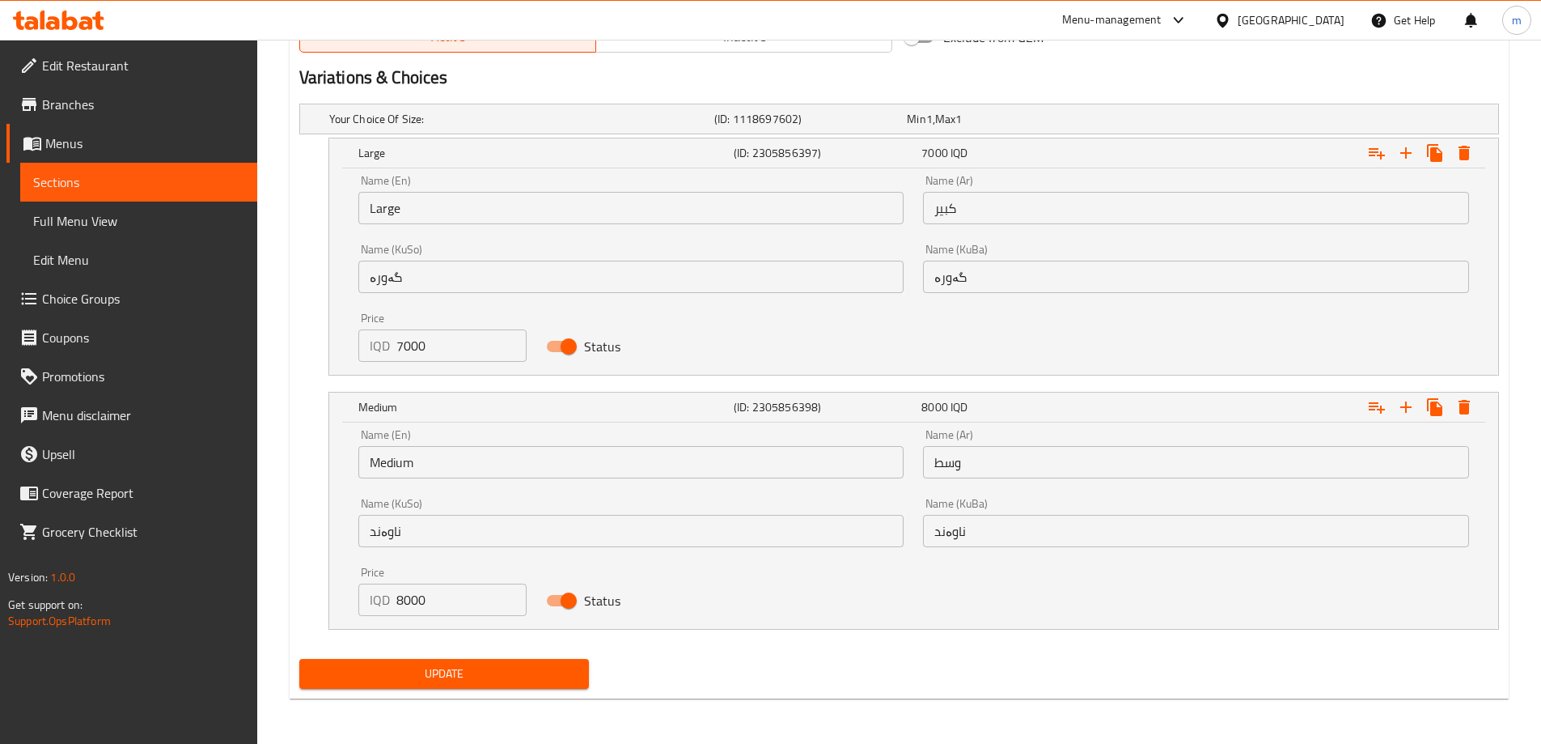
click at [402, 344] on input "7000" at bounding box center [461, 345] width 131 height 32
type input "10000"
click at [429, 672] on span "Update" at bounding box center [444, 674] width 265 height 20
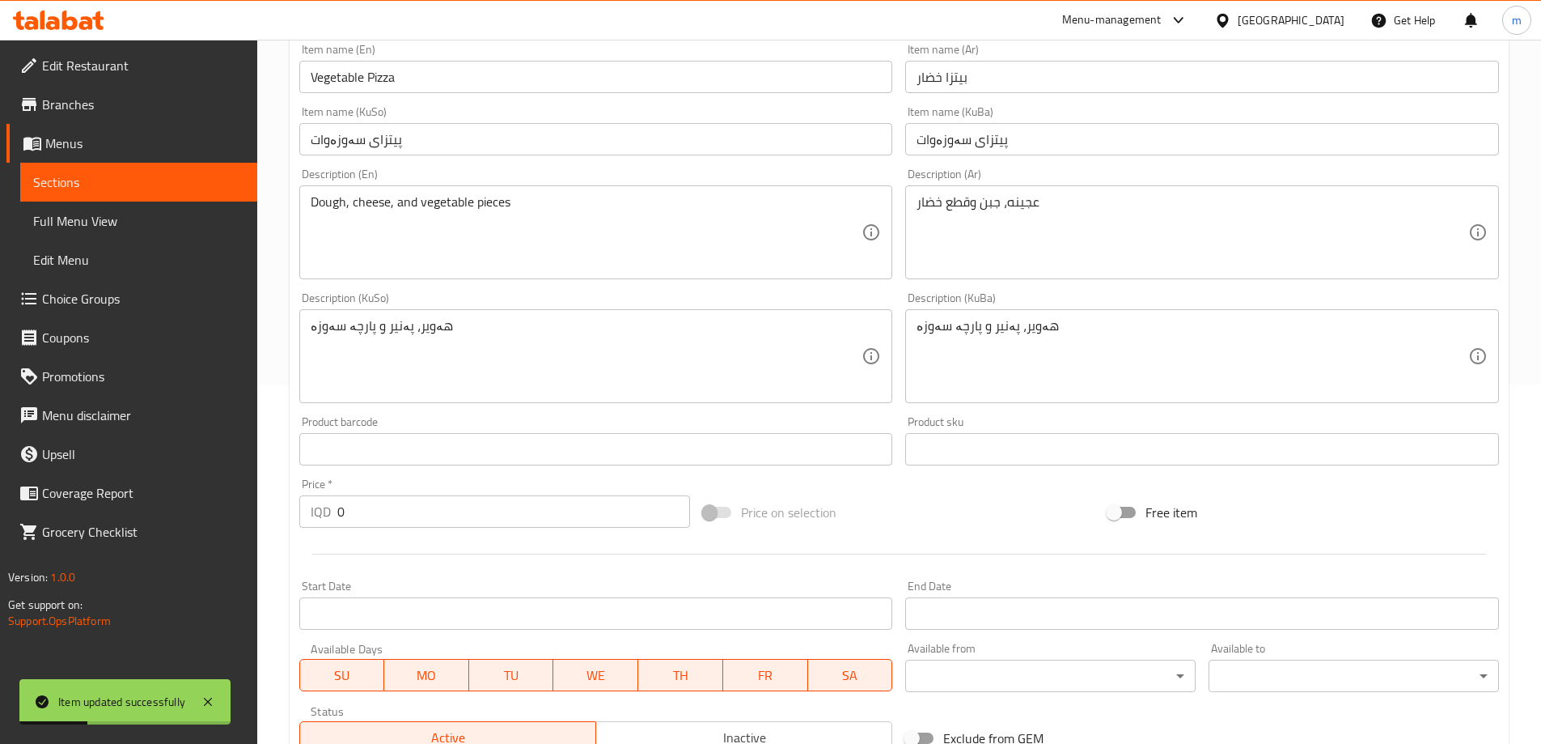
scroll to position [358, 0]
click at [442, 87] on input "Vegetable Pizza" at bounding box center [596, 77] width 594 height 32
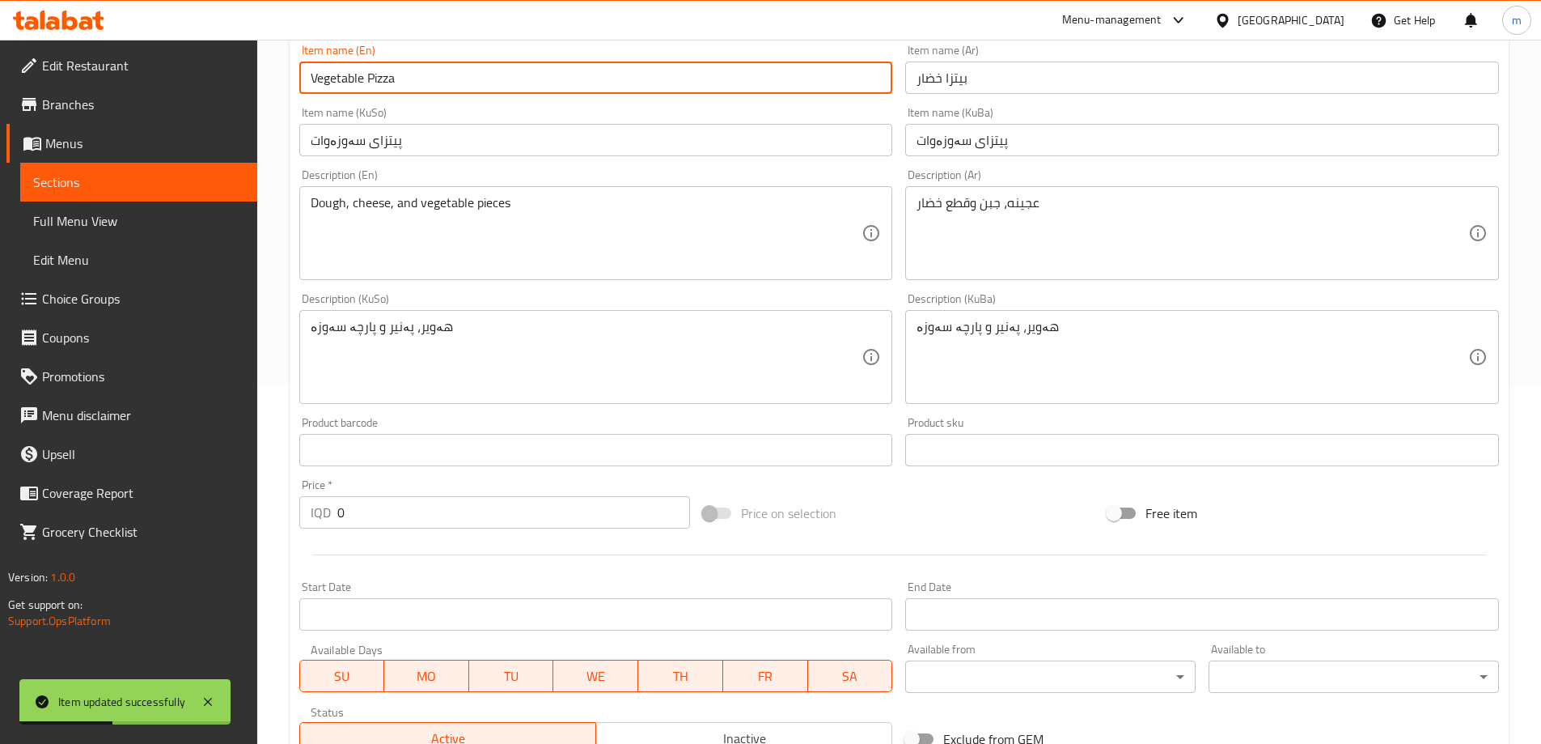
click at [150, 198] on link "Sections" at bounding box center [138, 182] width 237 height 39
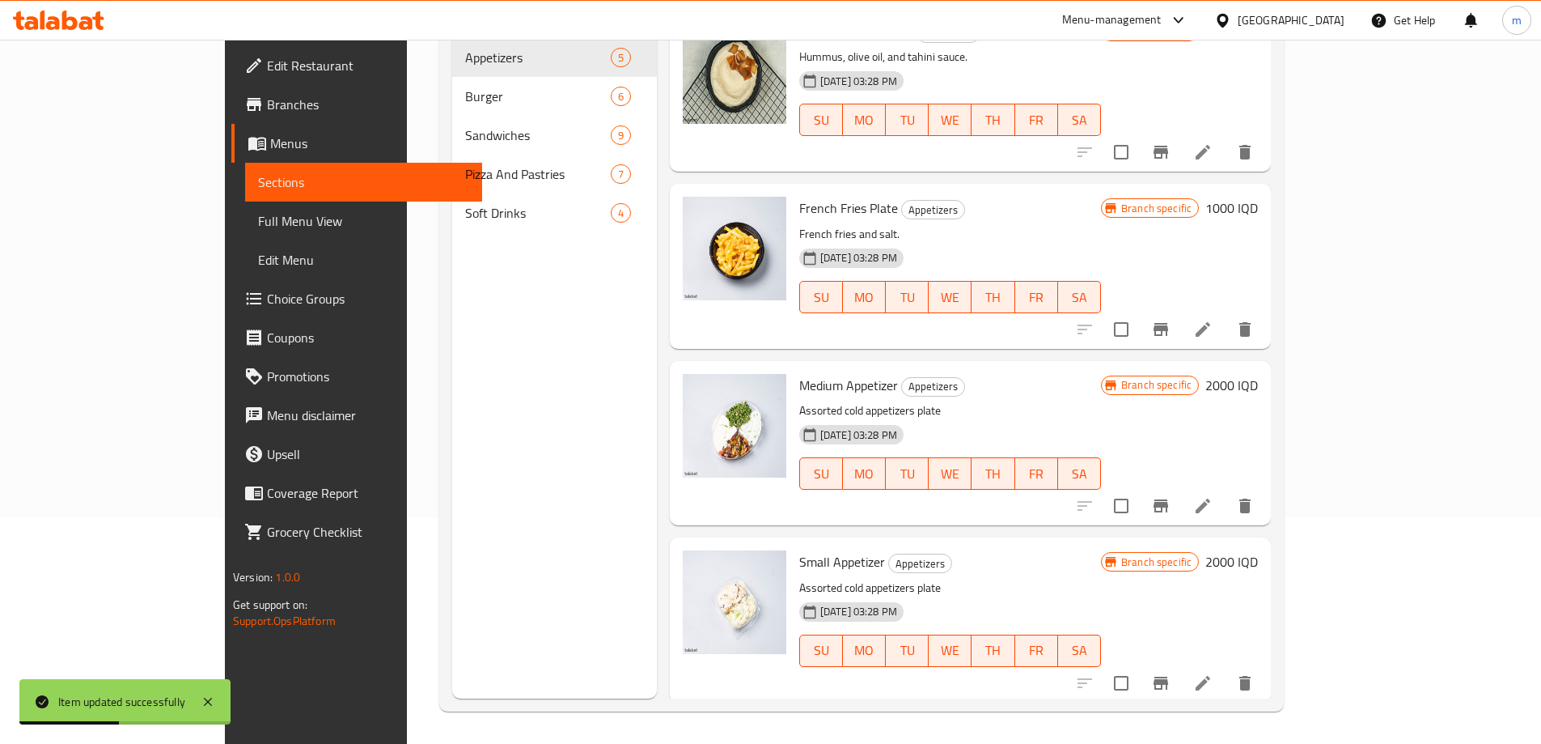
scroll to position [227, 0]
click at [258, 215] on span "Full Menu View" at bounding box center [363, 220] width 211 height 19
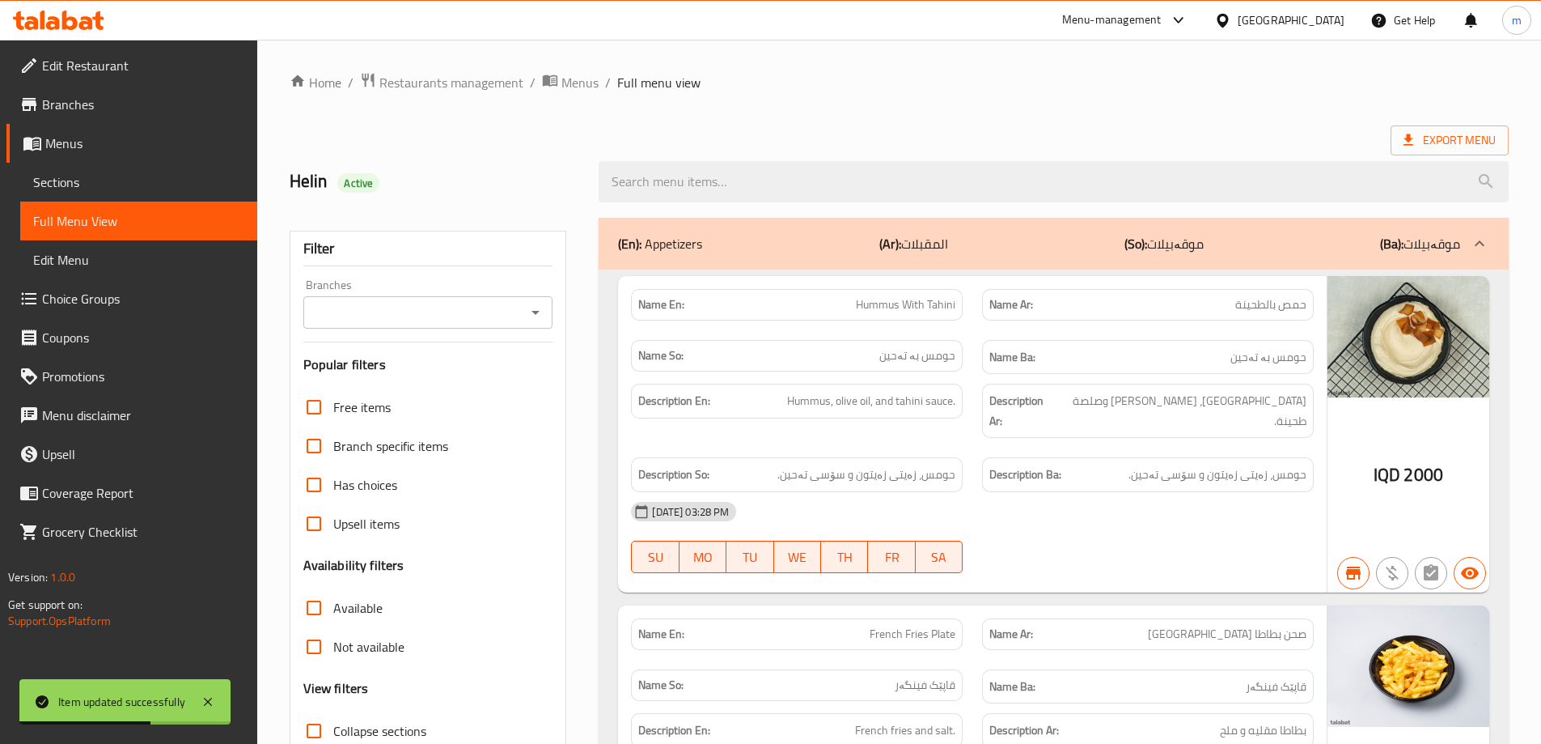
click at [532, 305] on icon "Open" at bounding box center [535, 312] width 19 height 19
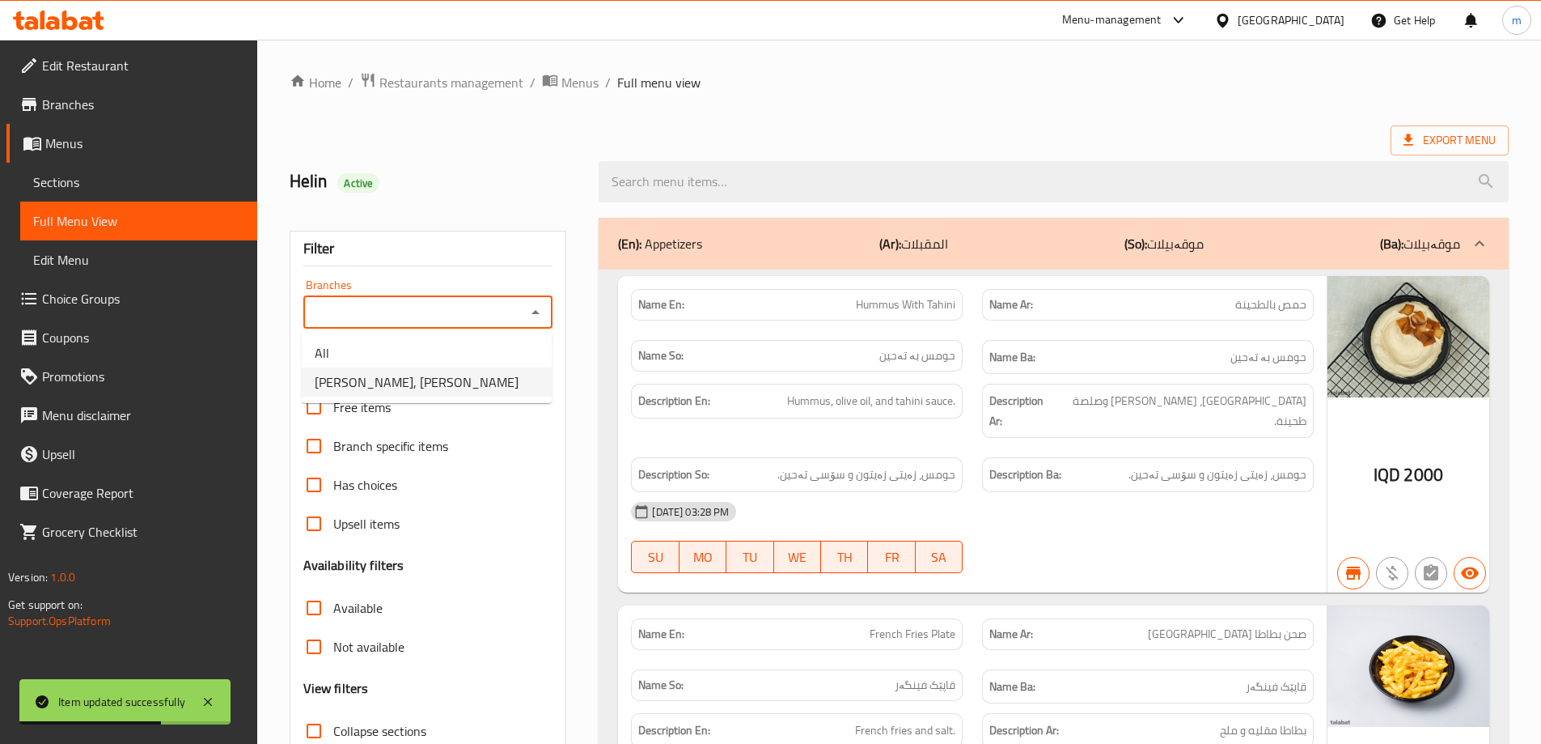
click at [461, 370] on li "Yooz Burger, Al aathameya" at bounding box center [427, 381] width 250 height 29
type input "Yooz Burger, Al aathameya"
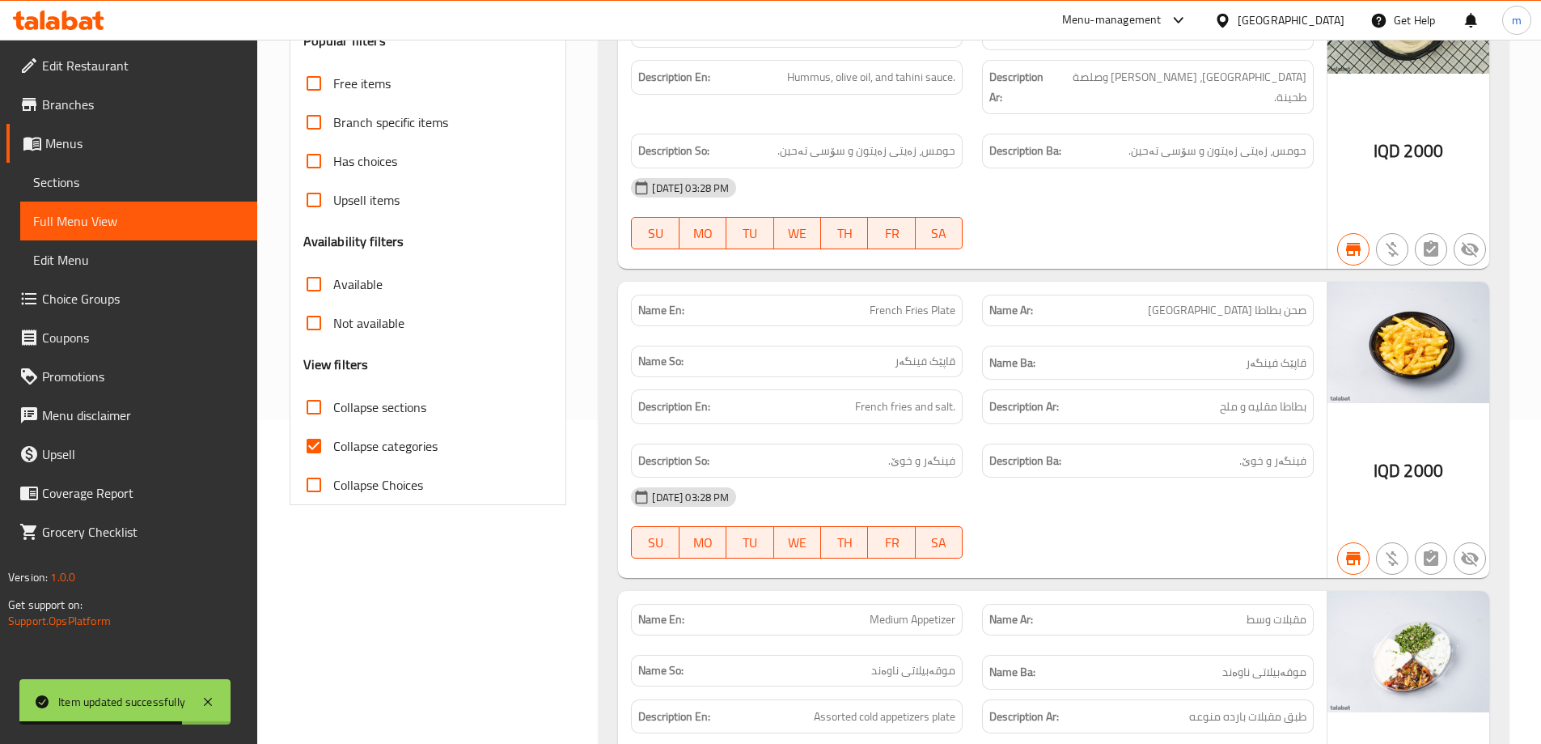
click at [361, 442] on span "Collapse categories" at bounding box center [385, 445] width 104 height 19
click at [333, 442] on input "Collapse categories" at bounding box center [314, 445] width 39 height 39
checkbox input "false"
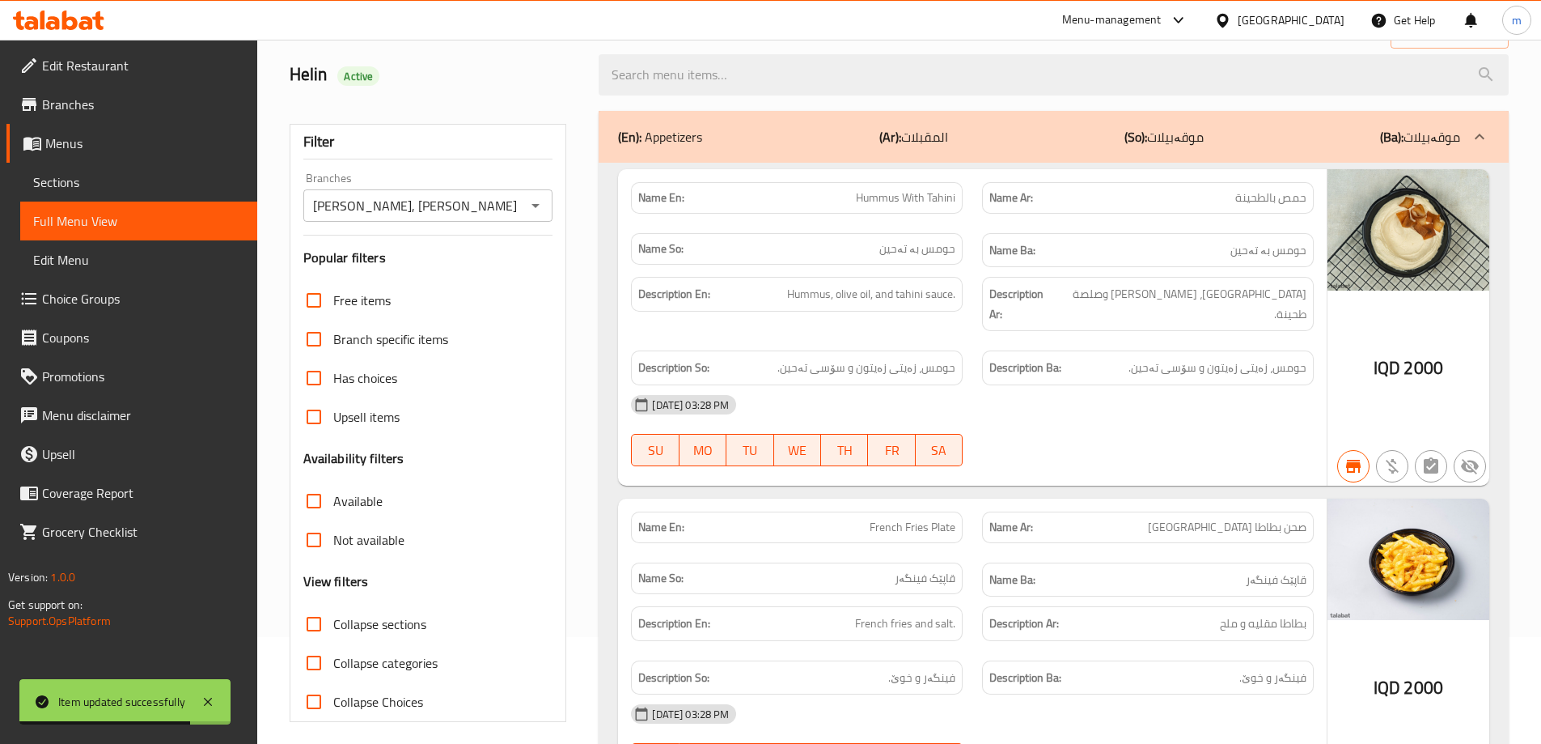
scroll to position [54, 0]
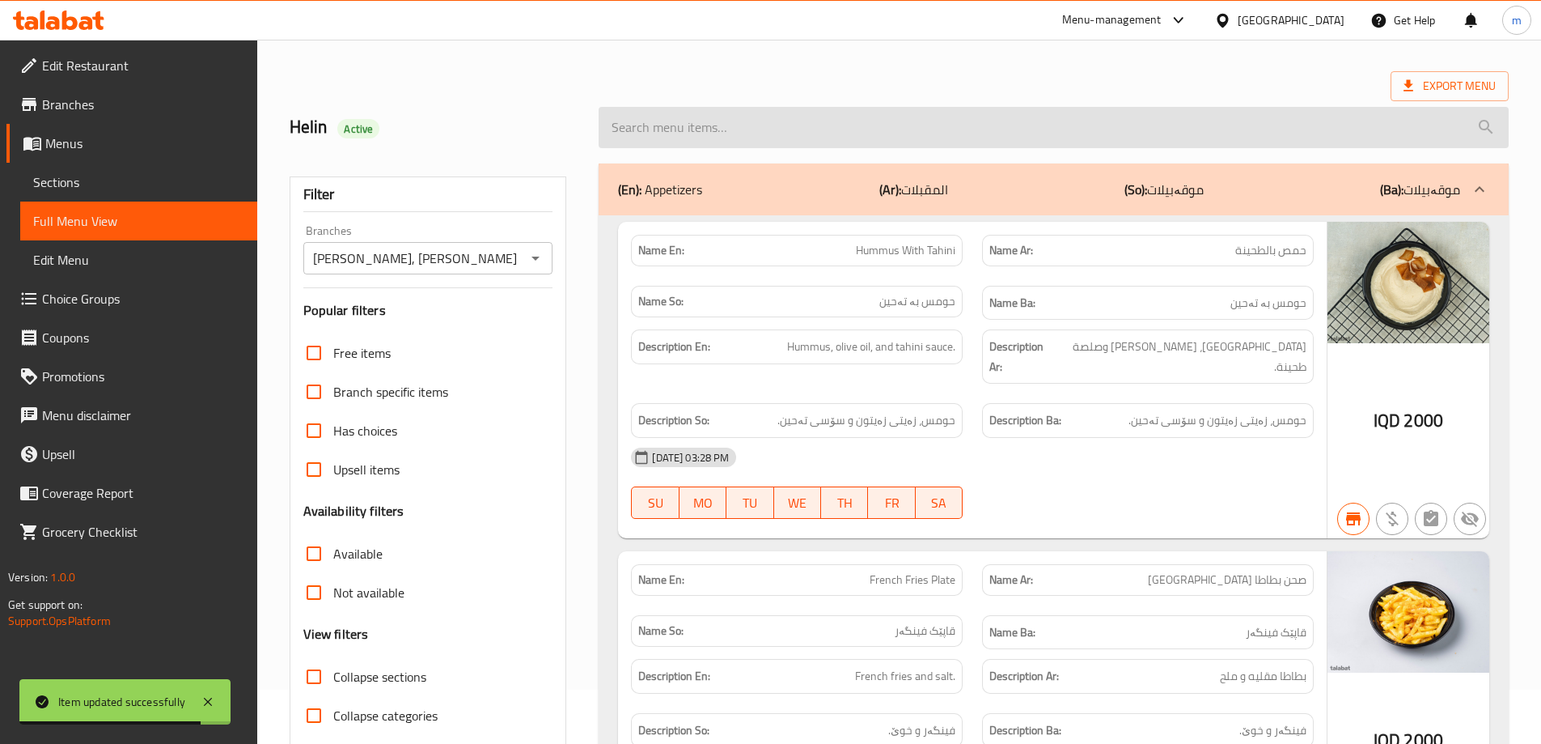
click at [821, 121] on input "search" at bounding box center [1054, 127] width 910 height 41
paste input "Vegetable Pizza"
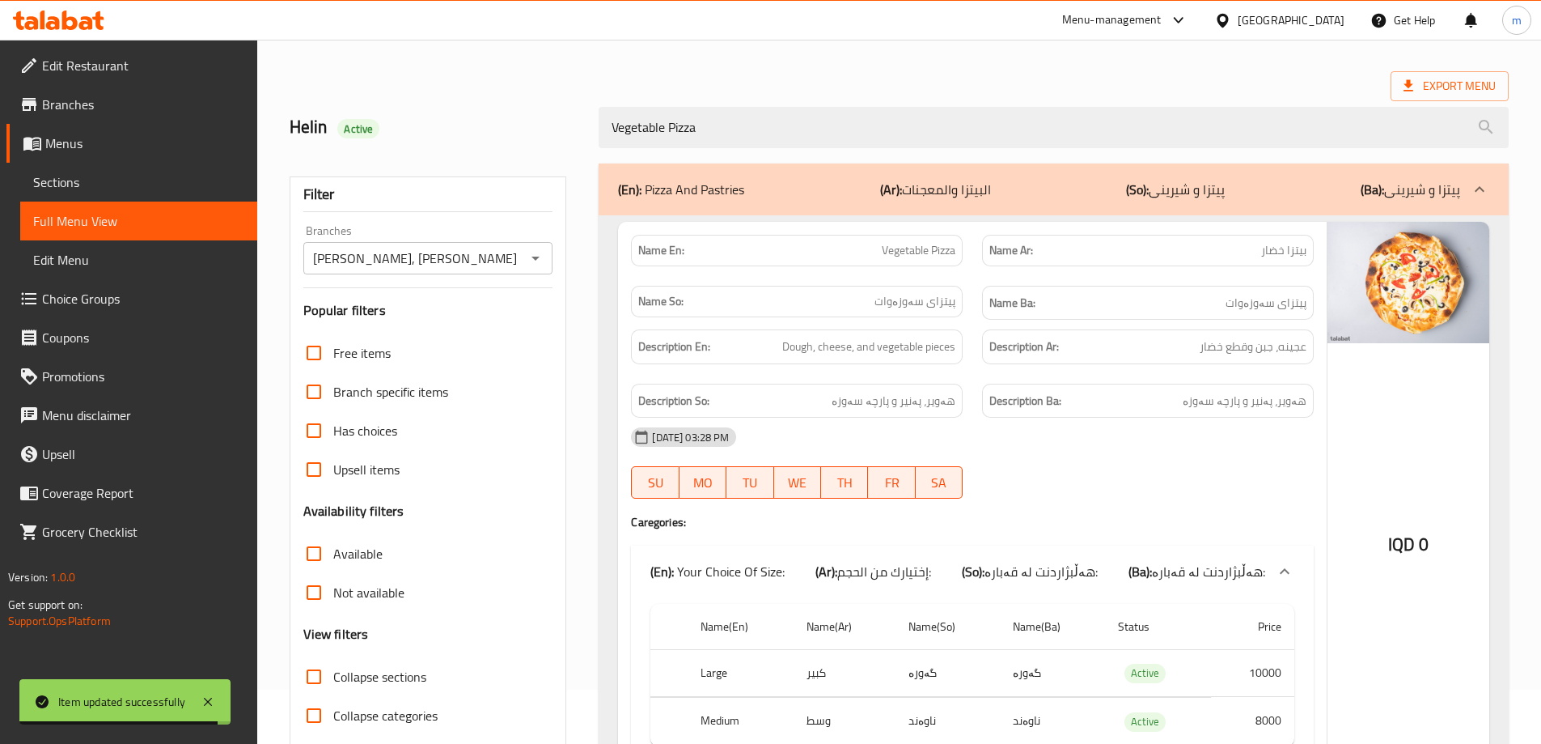
type input "Vegetable Pizza"
click at [586, 67] on div "Home / Restaurants management / Menus / Full menu view Export Menu Helin Active…" at bounding box center [899, 417] width 1219 height 799
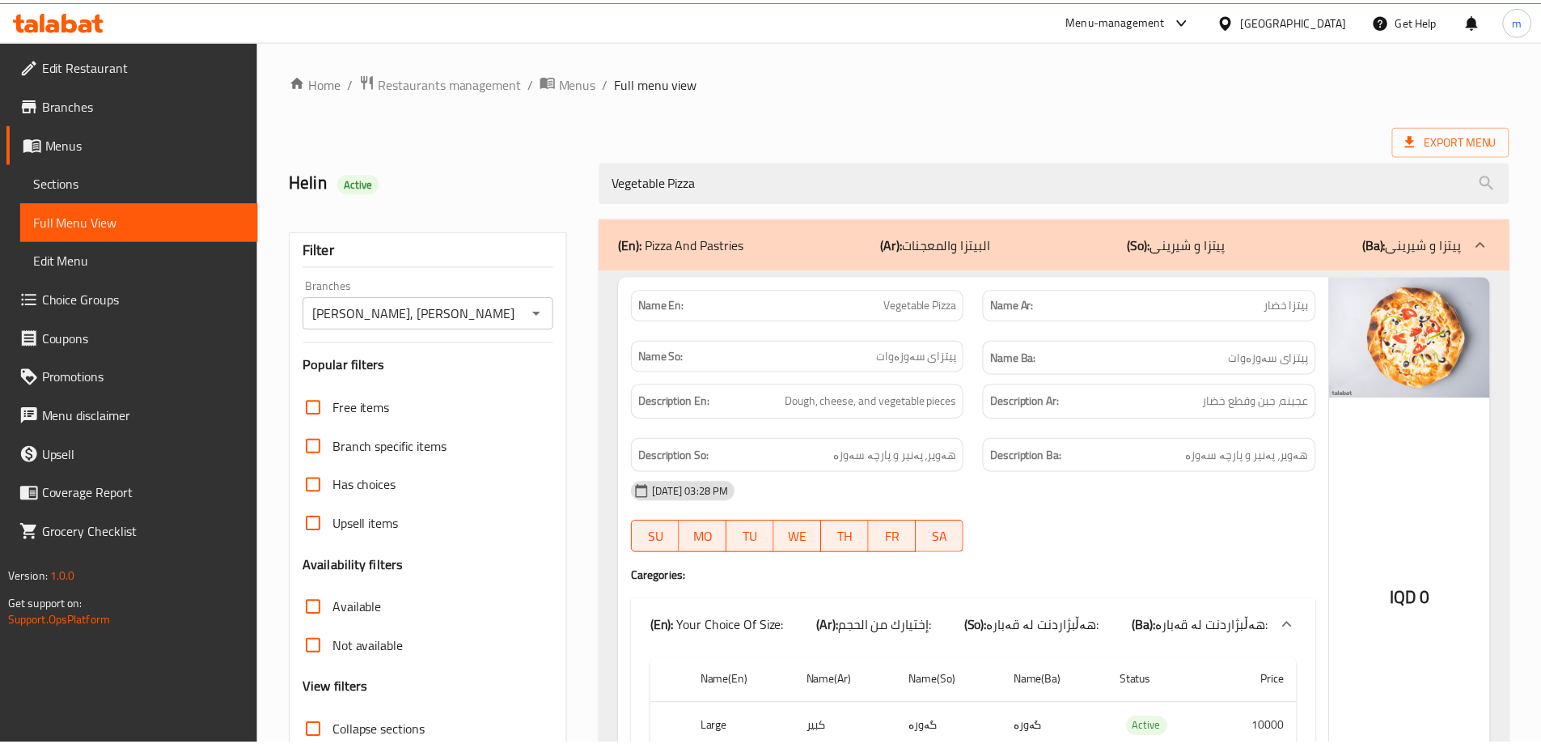
scroll to position [160, 0]
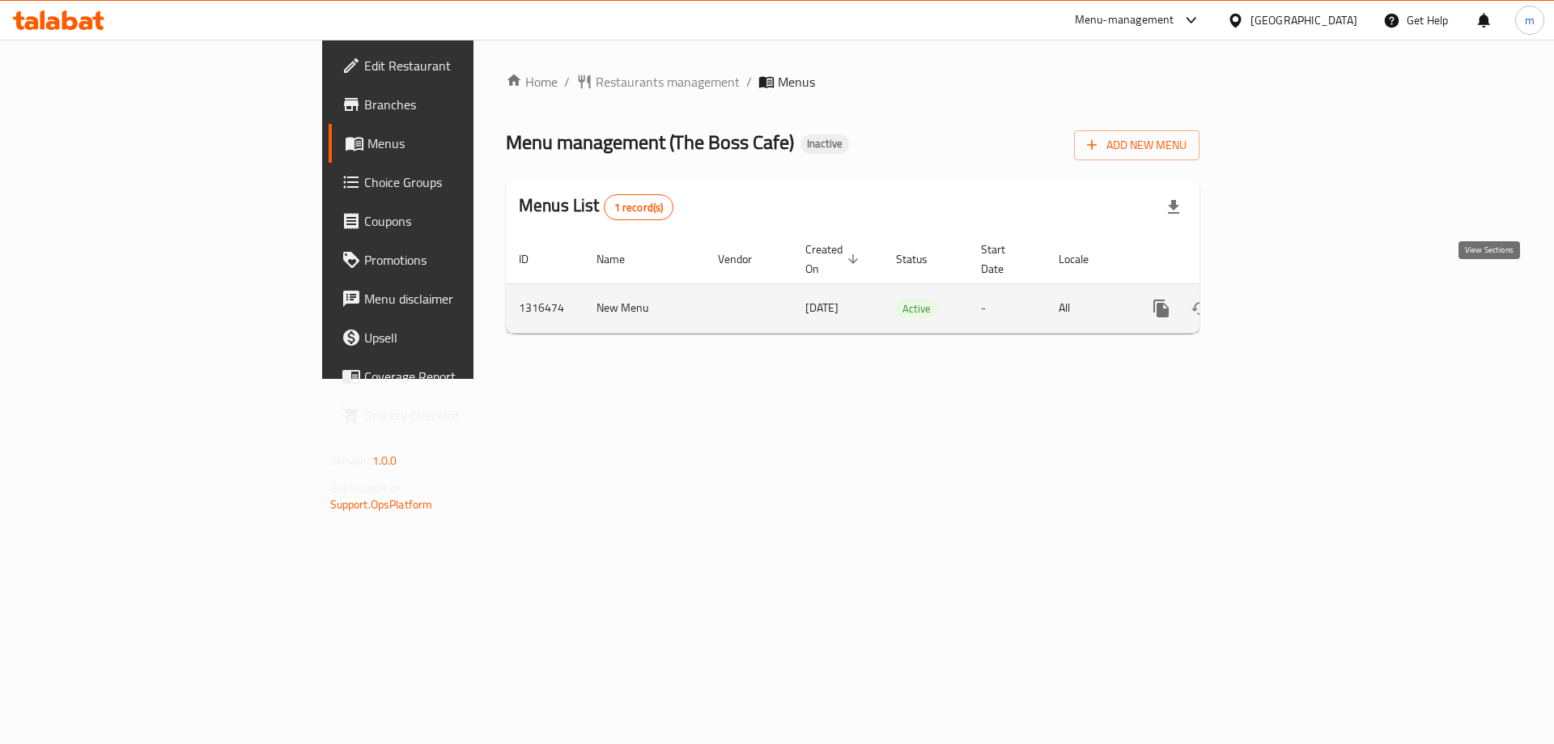
click at [1287, 299] on icon "enhanced table" at bounding box center [1277, 308] width 19 height 19
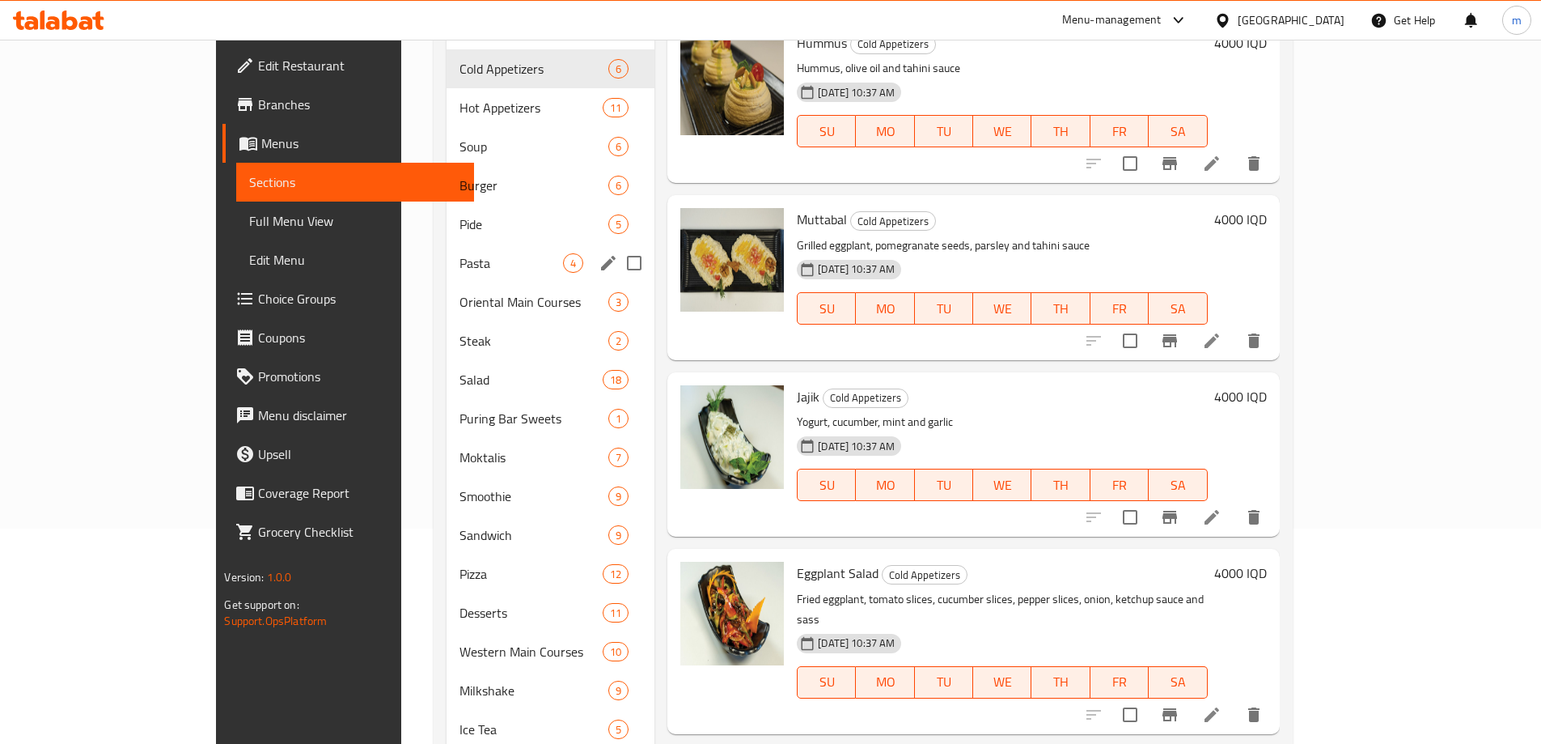
scroll to position [216, 0]
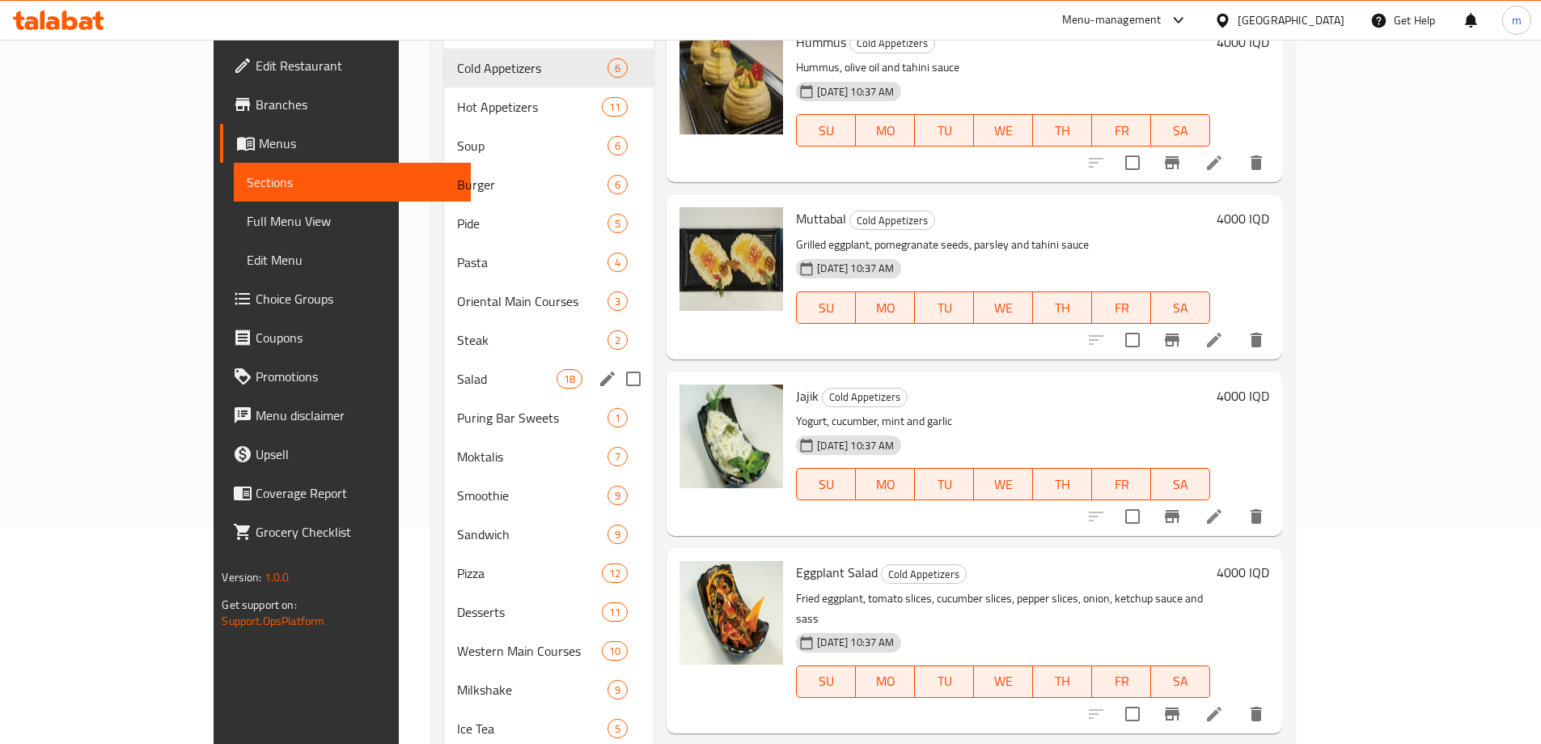
click at [444, 366] on div "Salad 18" at bounding box center [549, 378] width 210 height 39
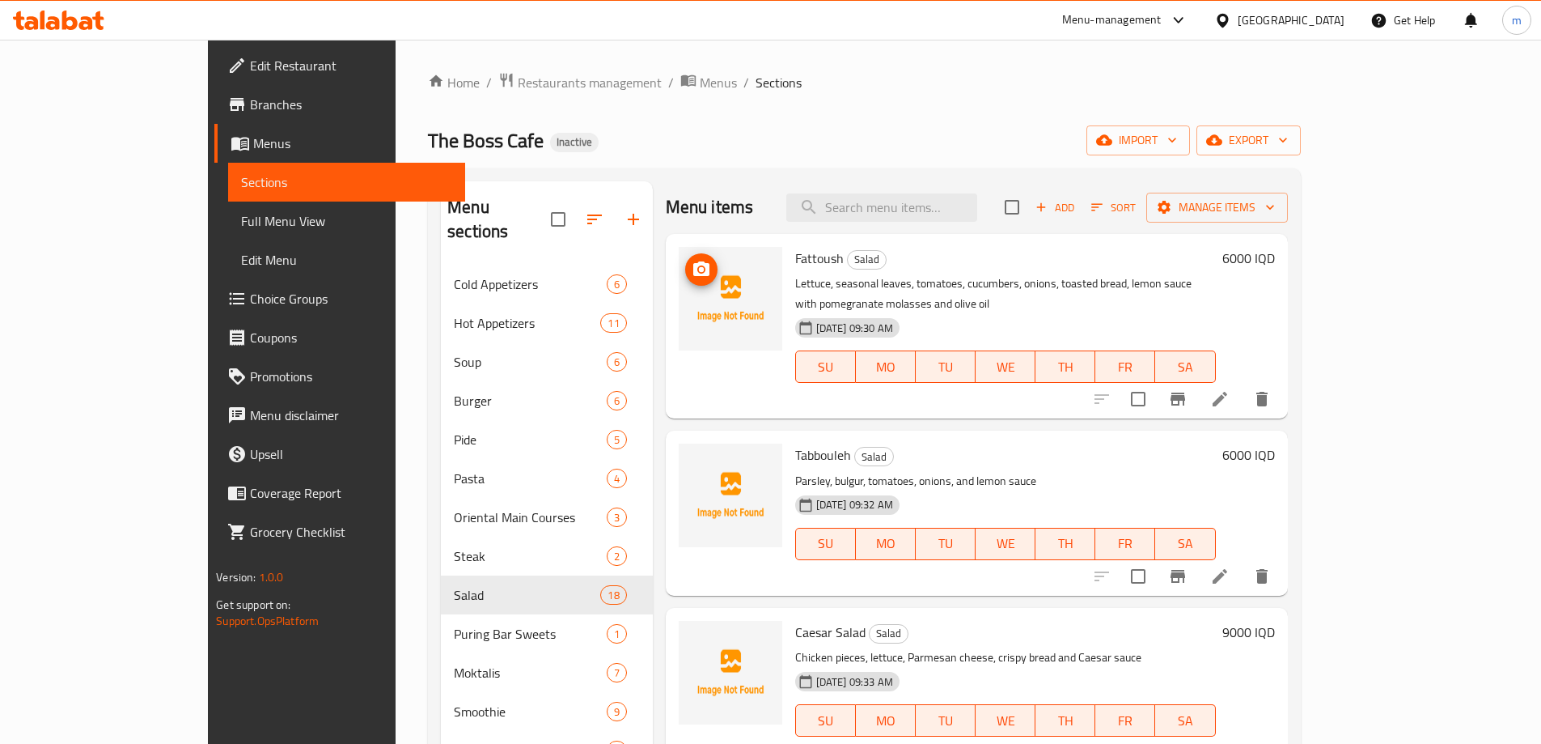
click at [685, 282] on button "upload picture" at bounding box center [701, 269] width 32 height 32
click at [1243, 384] on li at bounding box center [1220, 398] width 45 height 29
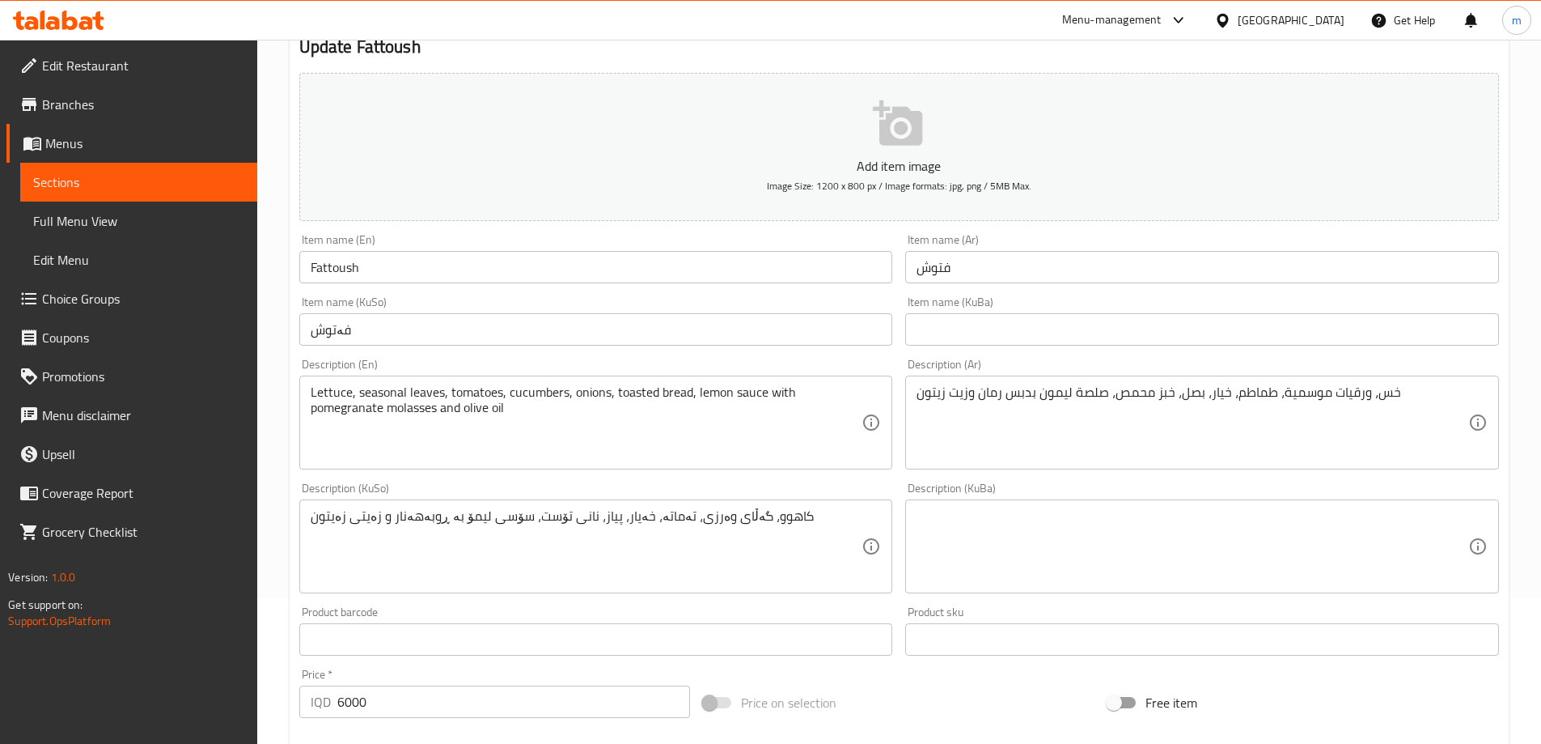
scroll to position [162, 0]
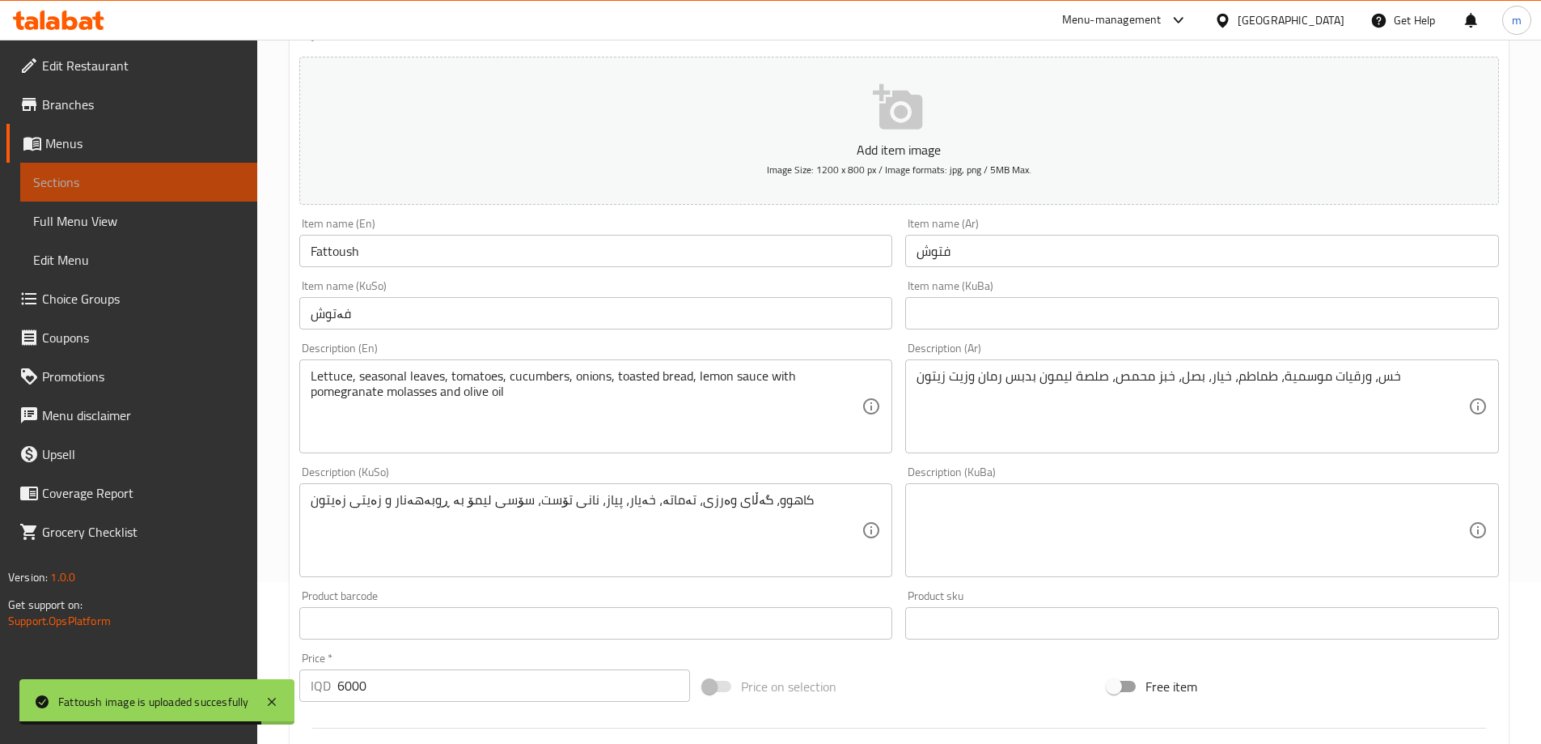
click at [145, 187] on span "Sections" at bounding box center [138, 181] width 211 height 19
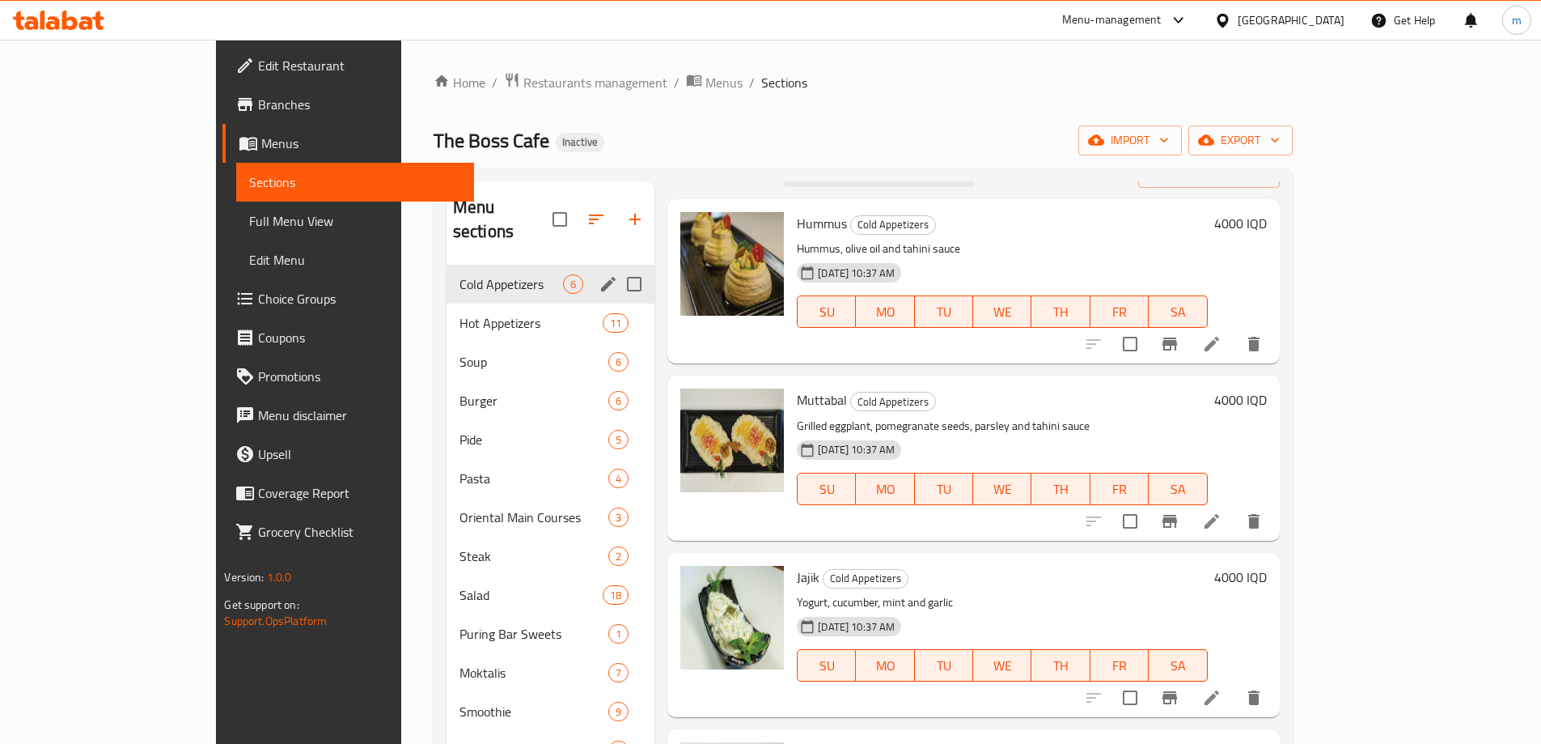
scroll to position [54, 0]
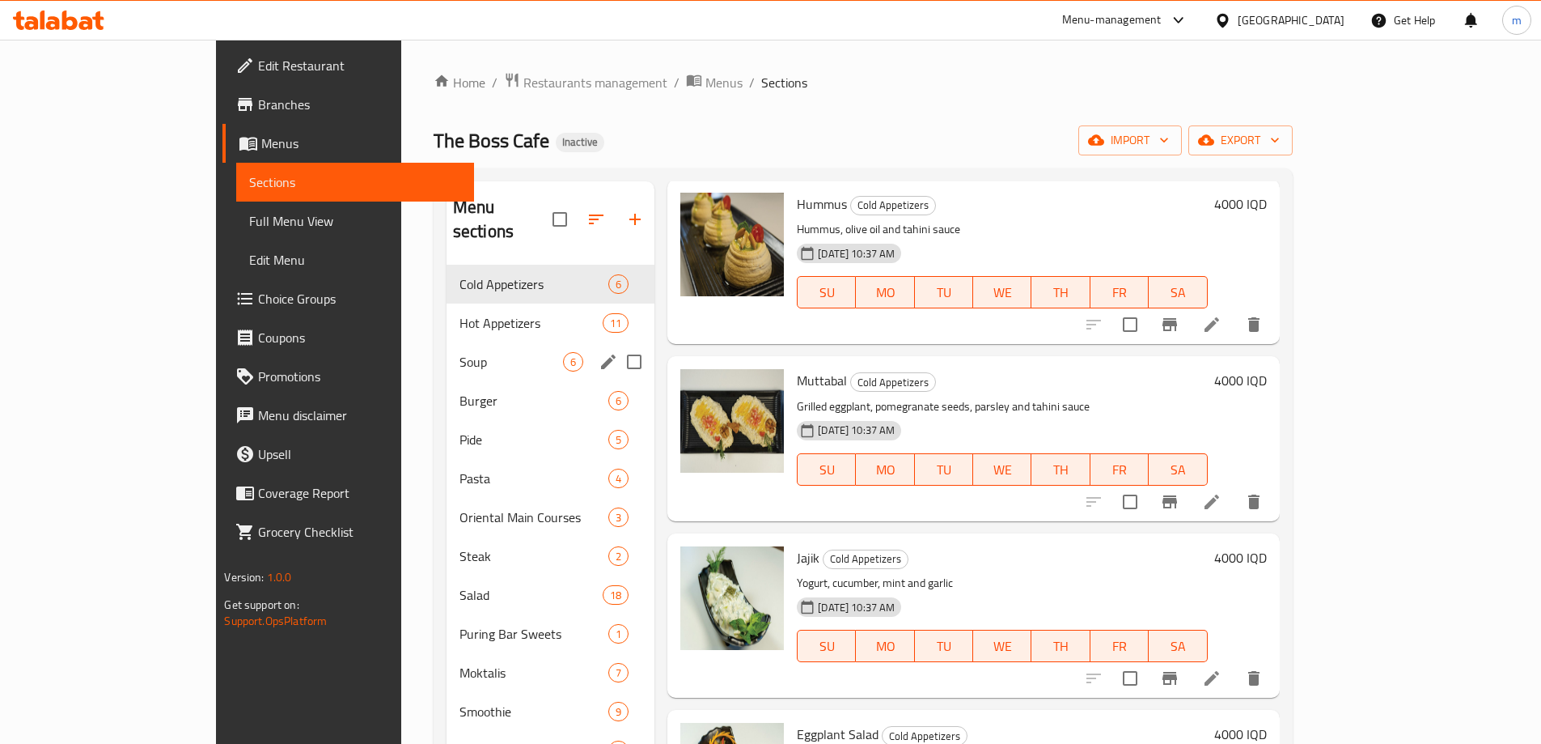
click at [447, 351] on div "Soup 6" at bounding box center [551, 361] width 208 height 39
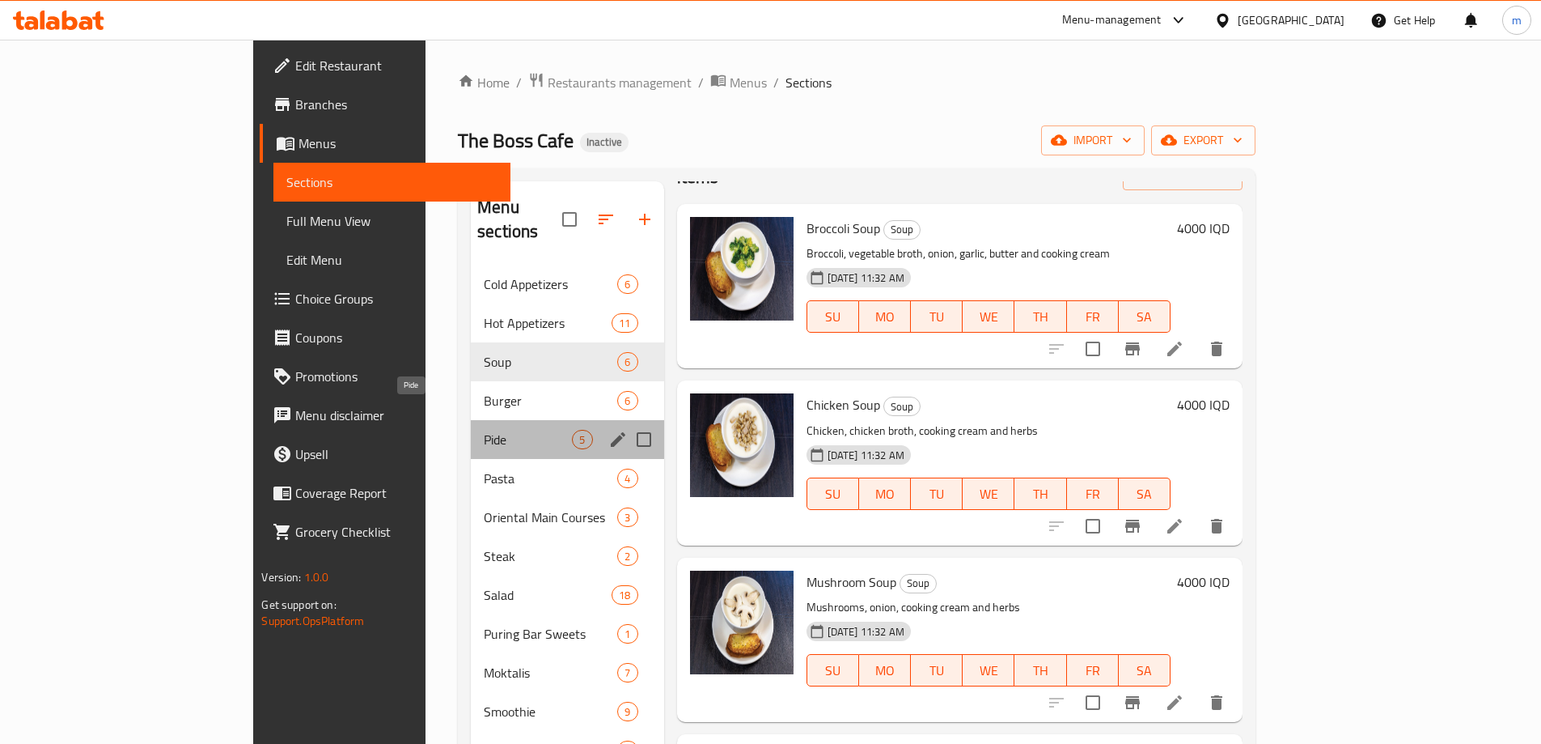
click at [484, 430] on span "Pide" at bounding box center [528, 439] width 88 height 19
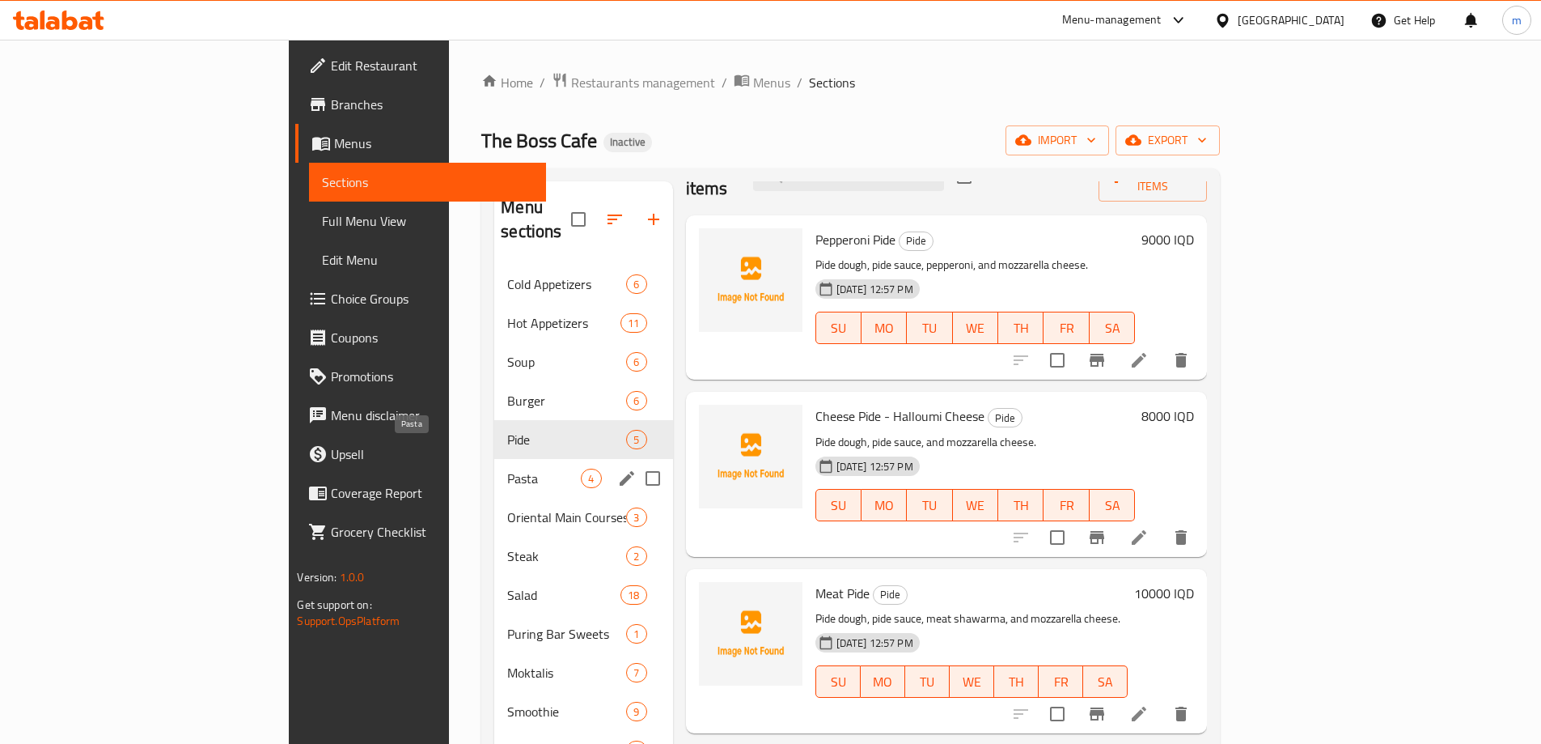
click at [507, 469] on span "Pasta" at bounding box center [544, 478] width 74 height 19
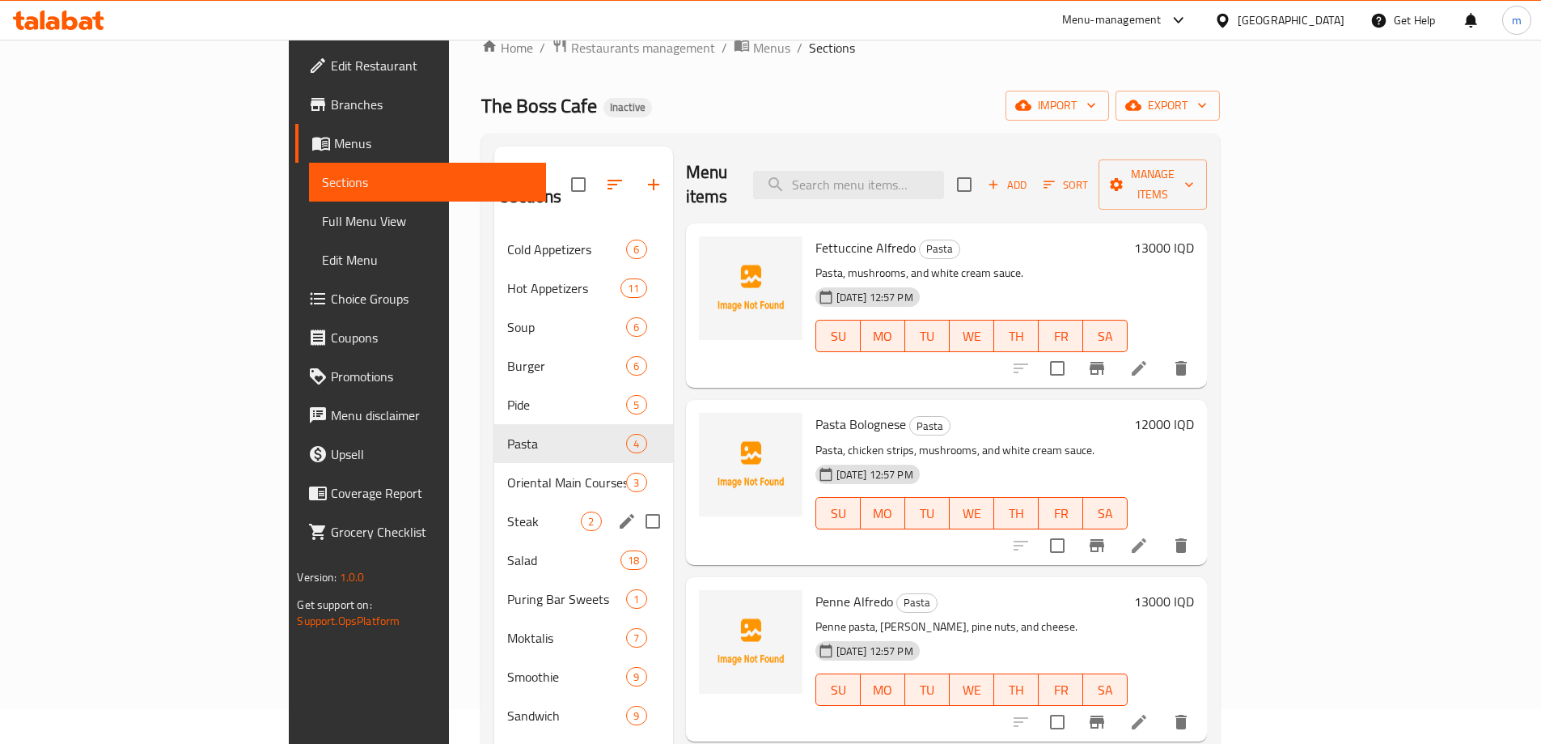
scroll to position [54, 0]
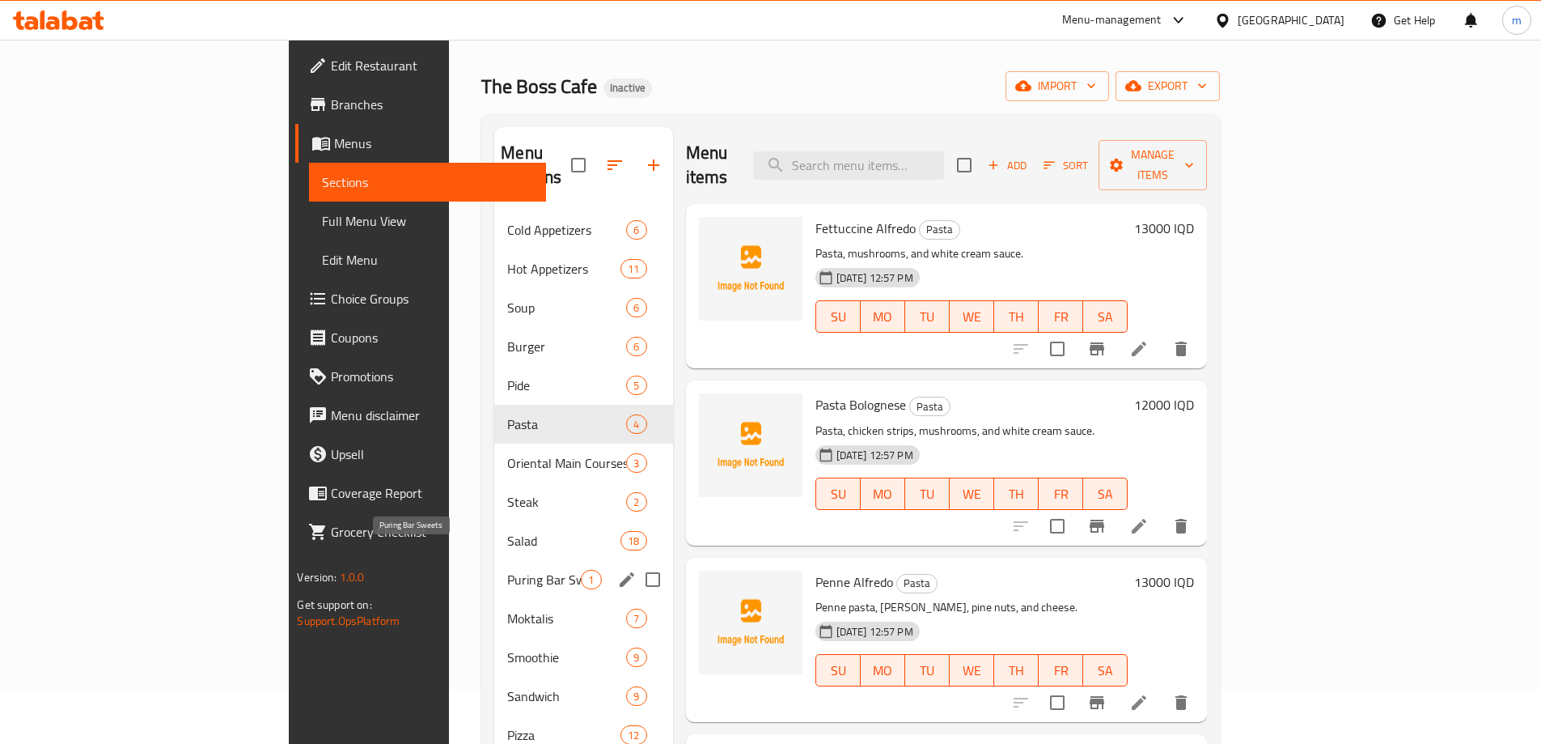
click at [507, 531] on span "Salad" at bounding box center [563, 540] width 113 height 19
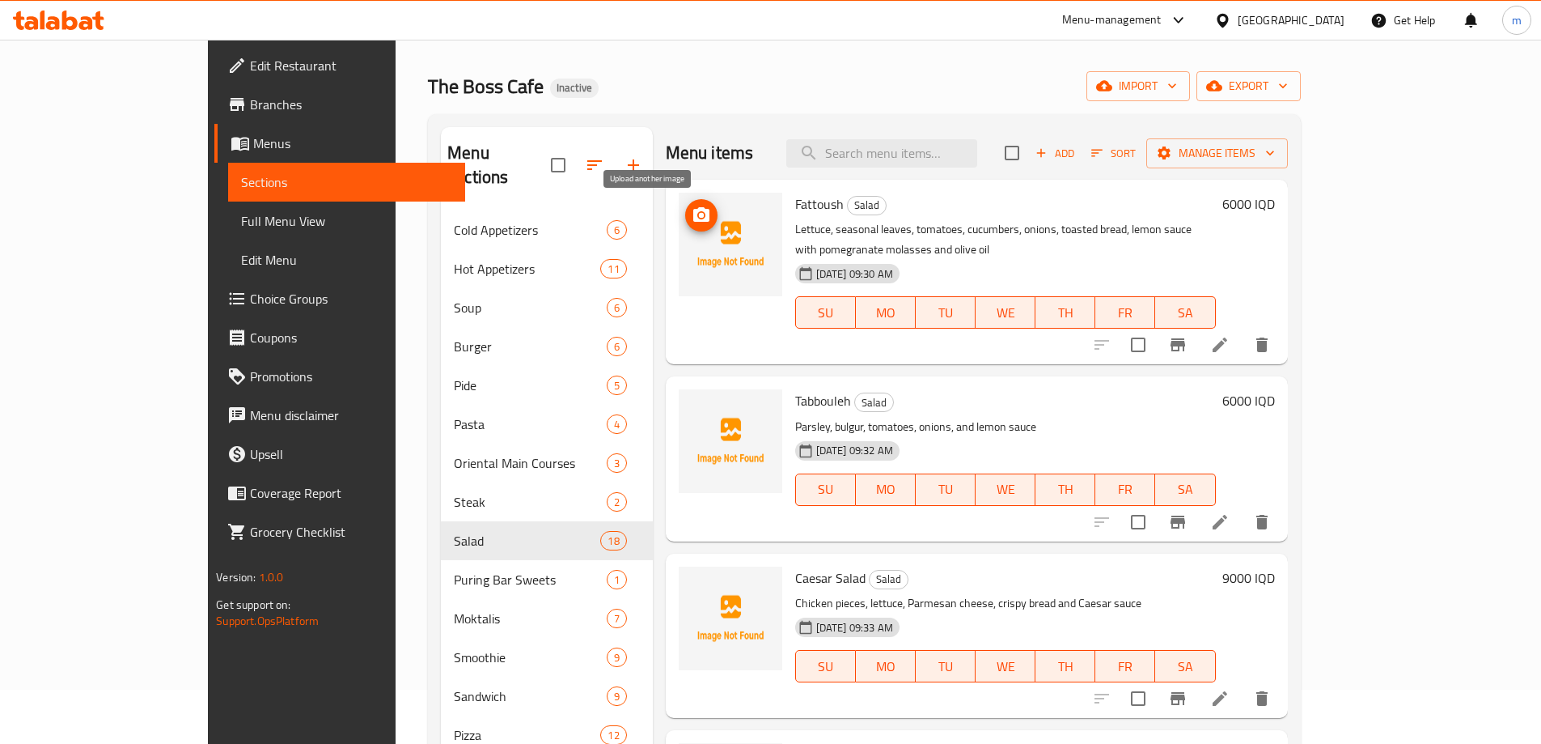
click at [693, 217] on icon "upload picture" at bounding box center [701, 214] width 16 height 15
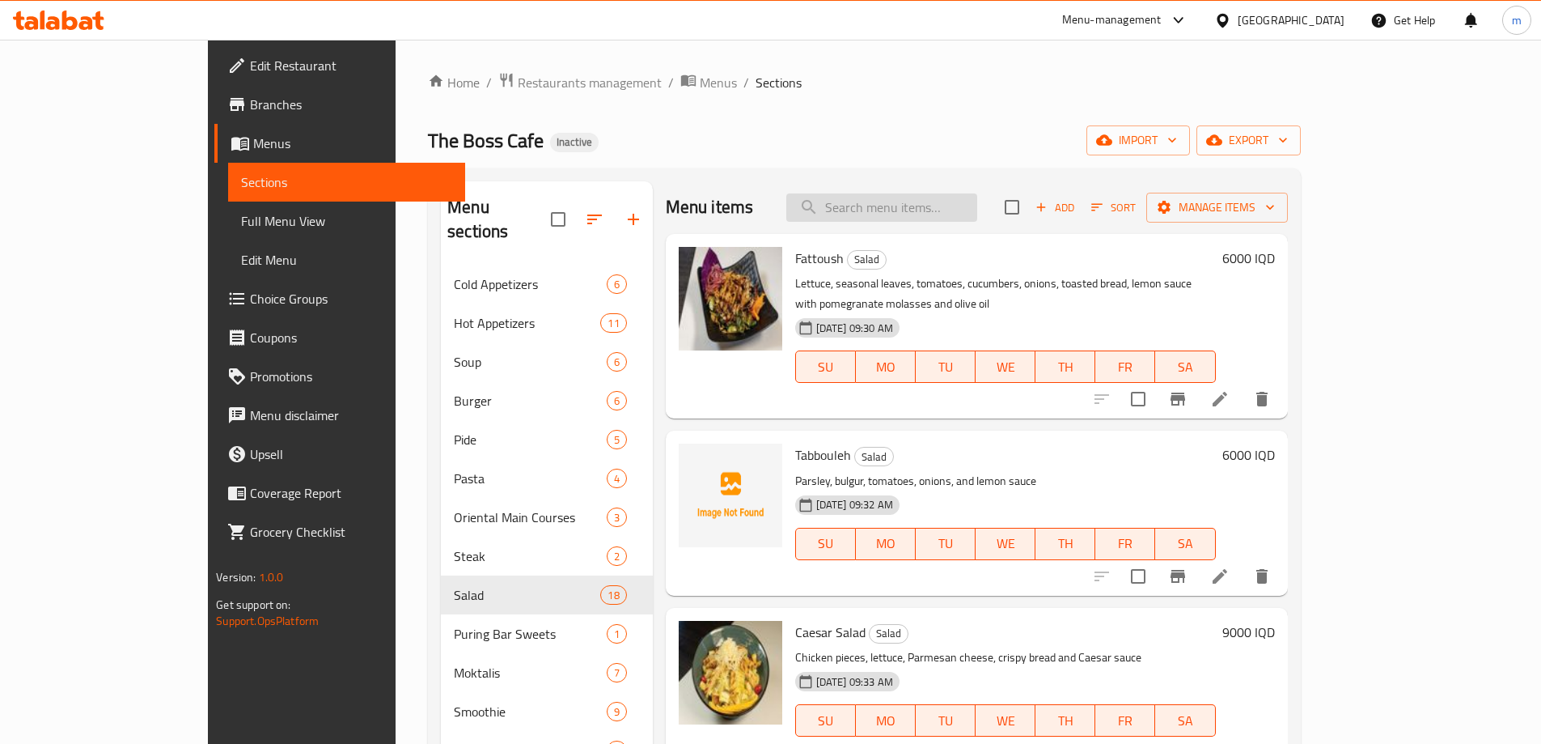
click at [929, 212] on input "search" at bounding box center [882, 207] width 191 height 28
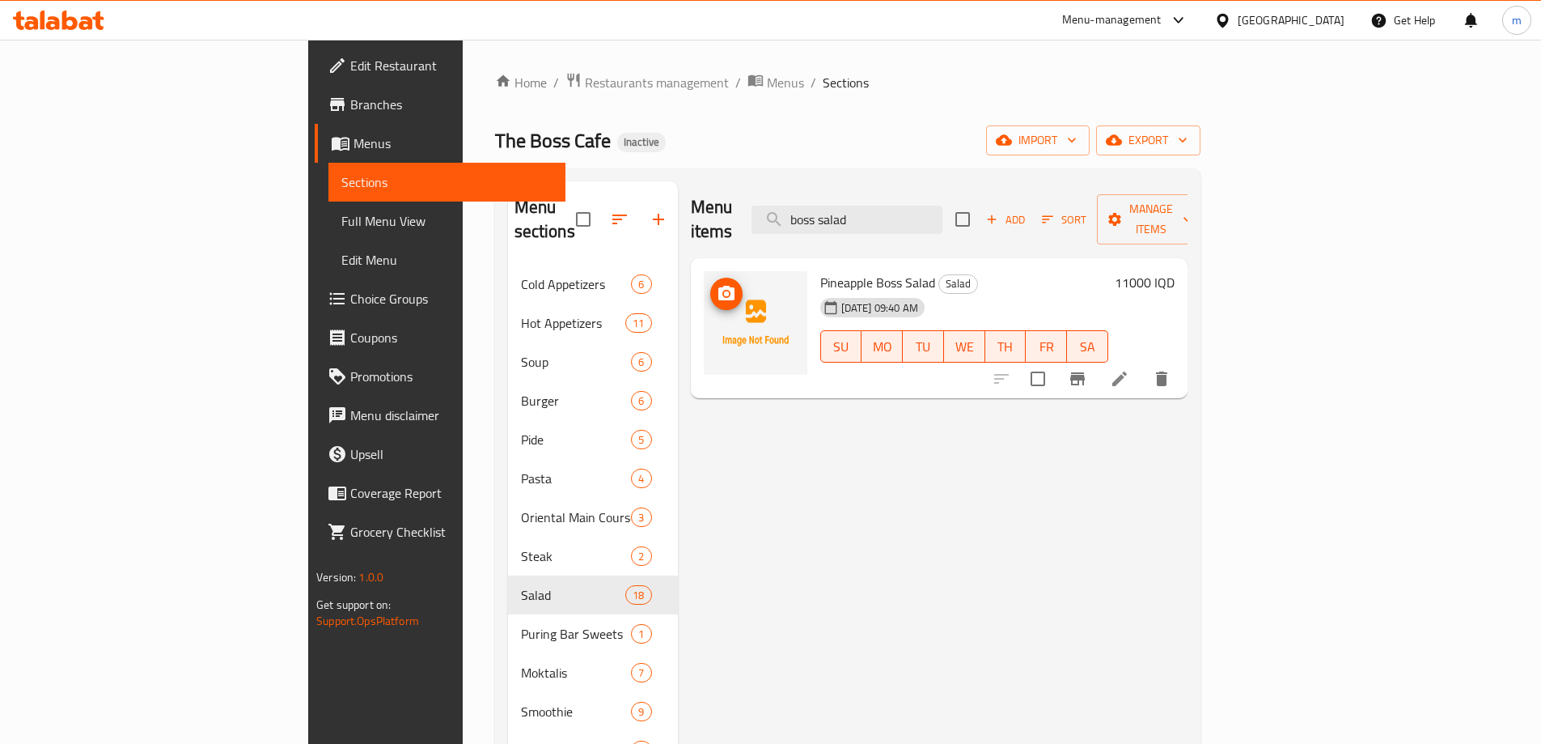
type input "boss salad"
click at [704, 271] on div at bounding box center [756, 323] width 104 height 104
click at [710, 284] on span "upload picture" at bounding box center [726, 293] width 32 height 19
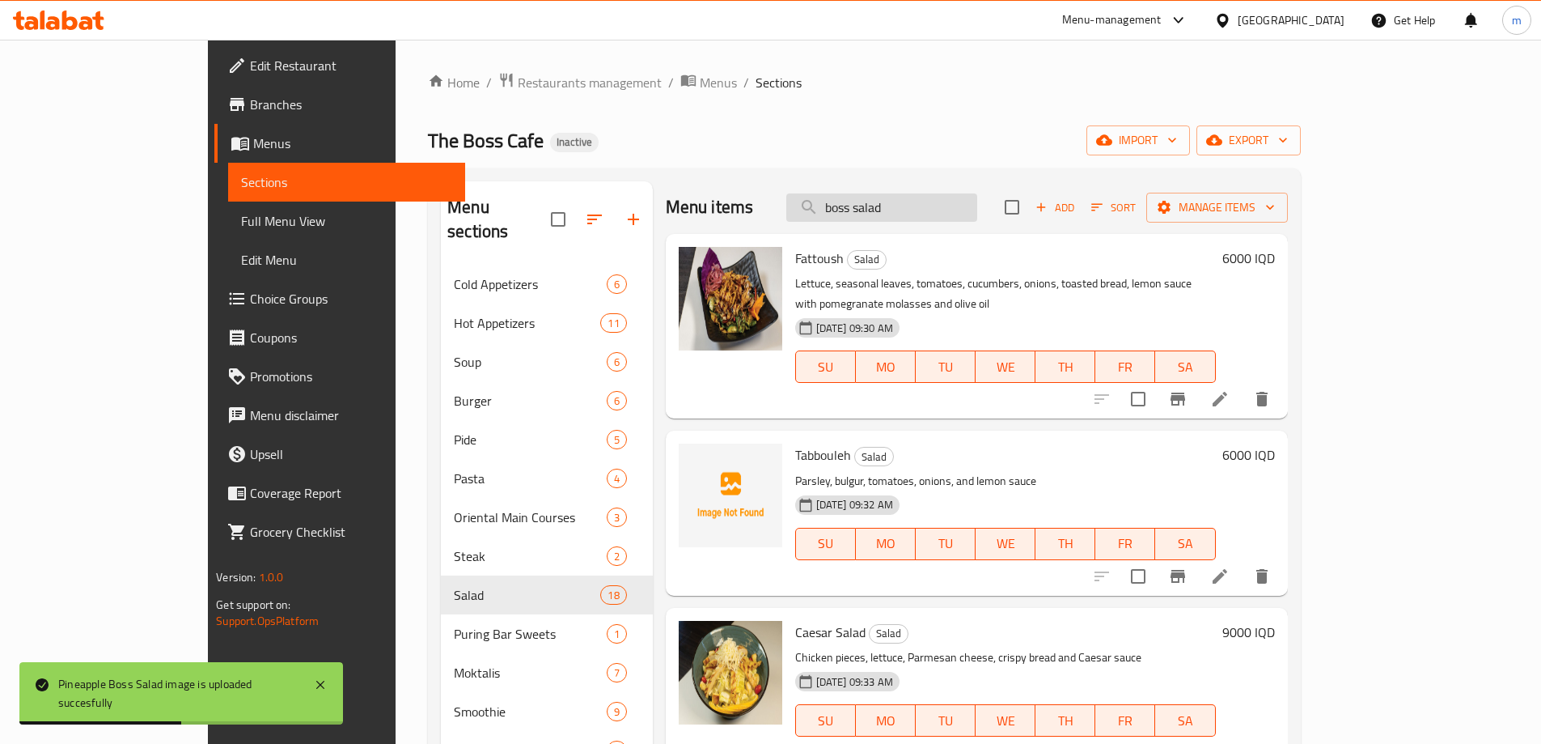
click at [977, 208] on input "boss salad" at bounding box center [882, 207] width 191 height 28
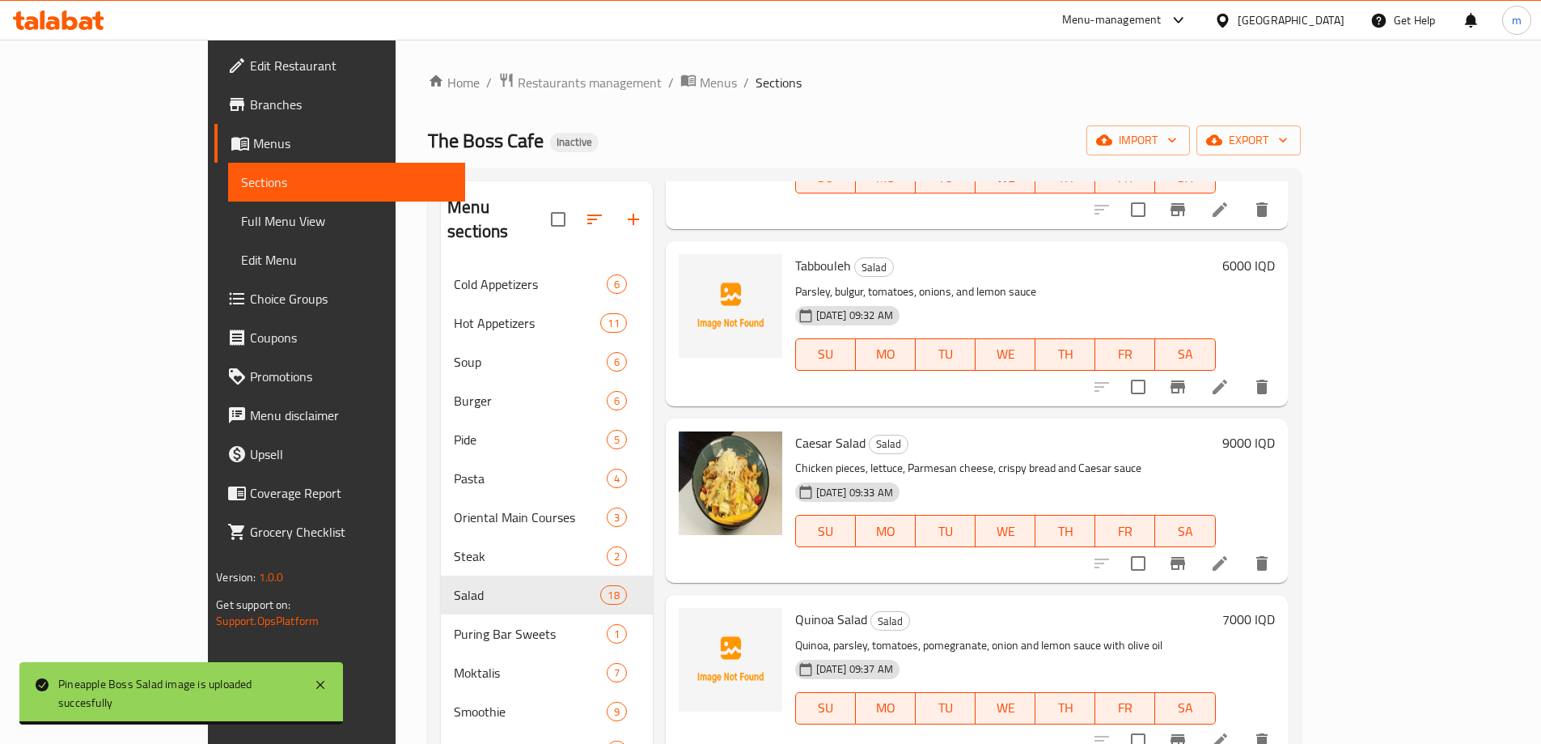
scroll to position [216, 0]
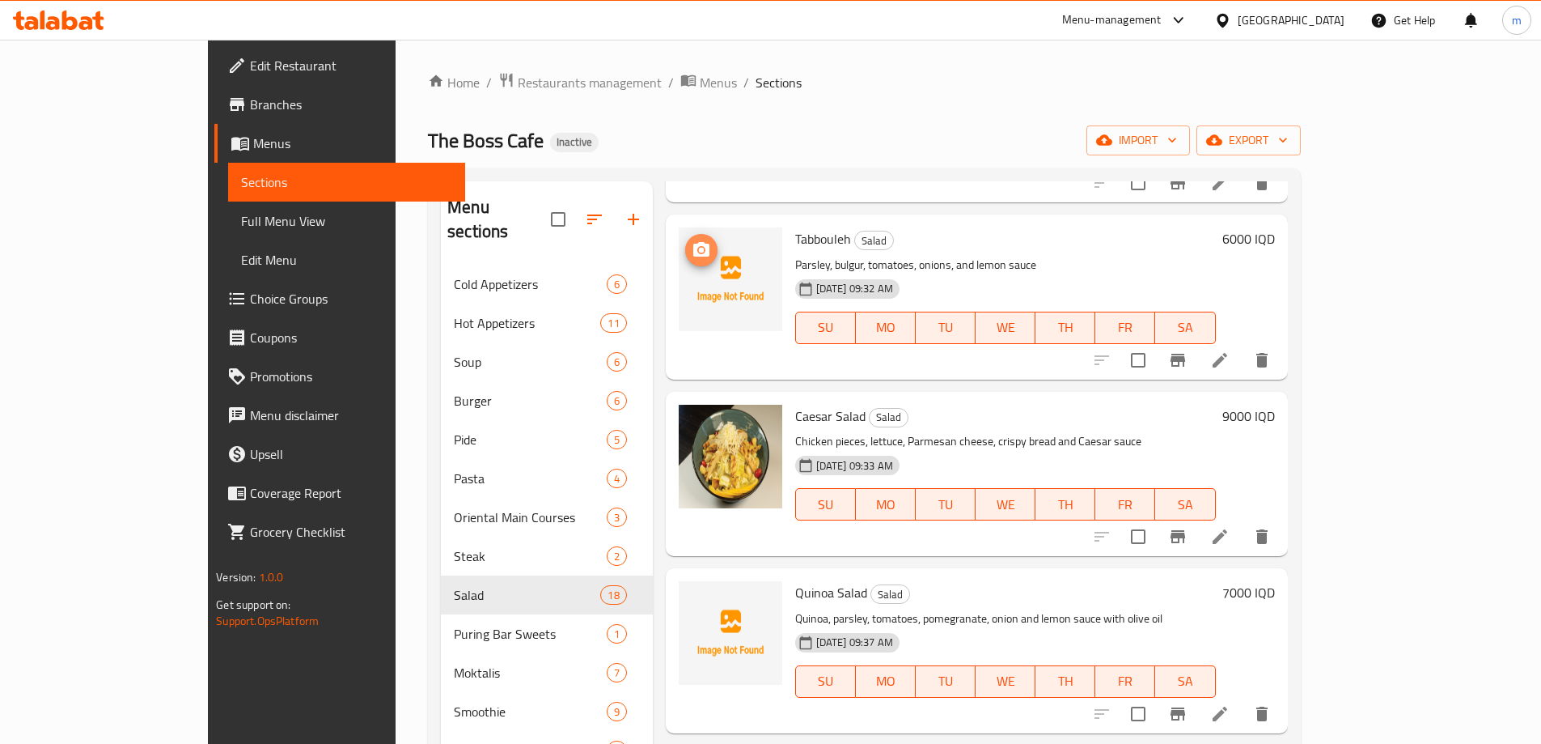
click at [692, 240] on icon "upload picture" at bounding box center [701, 249] width 19 height 19
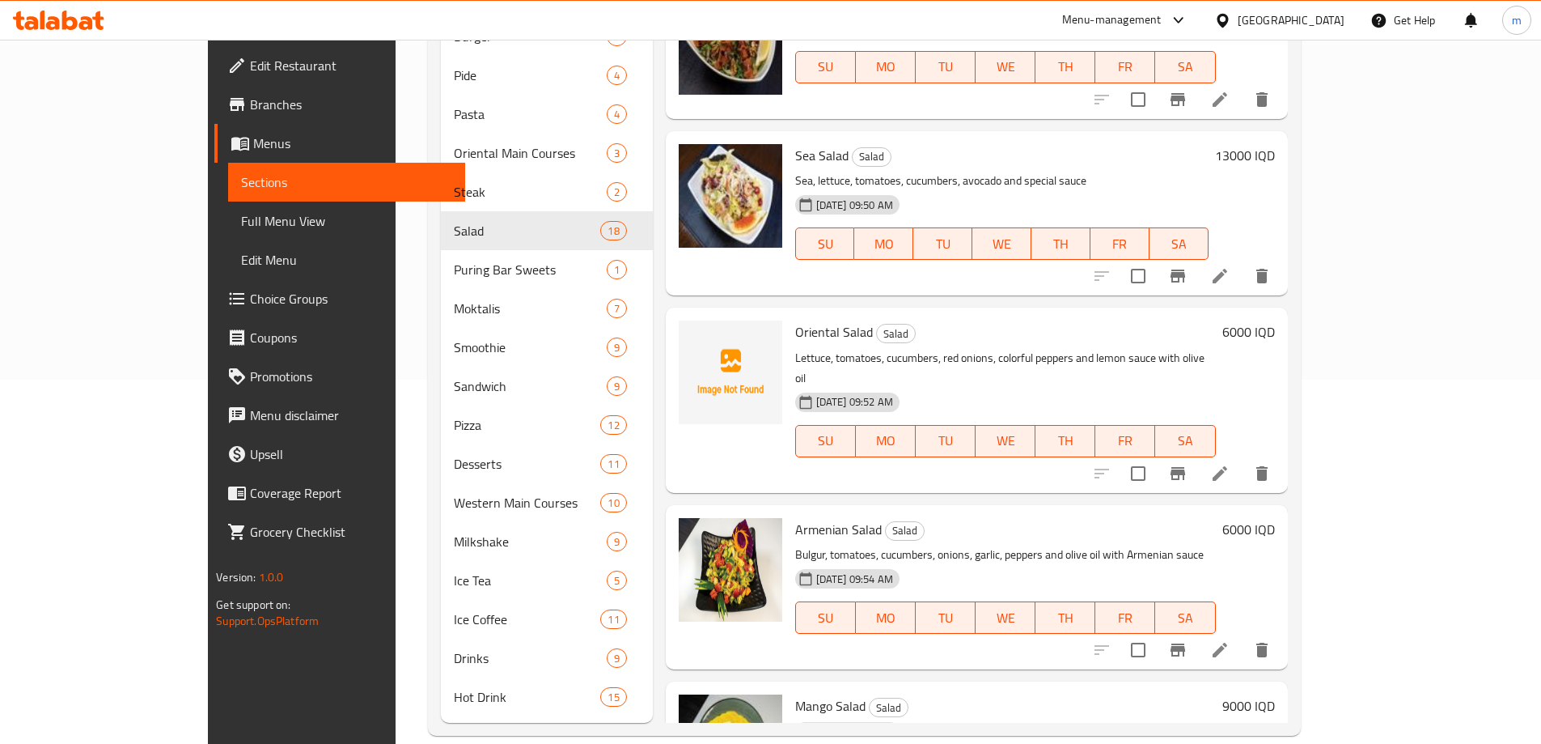
scroll to position [1573, 0]
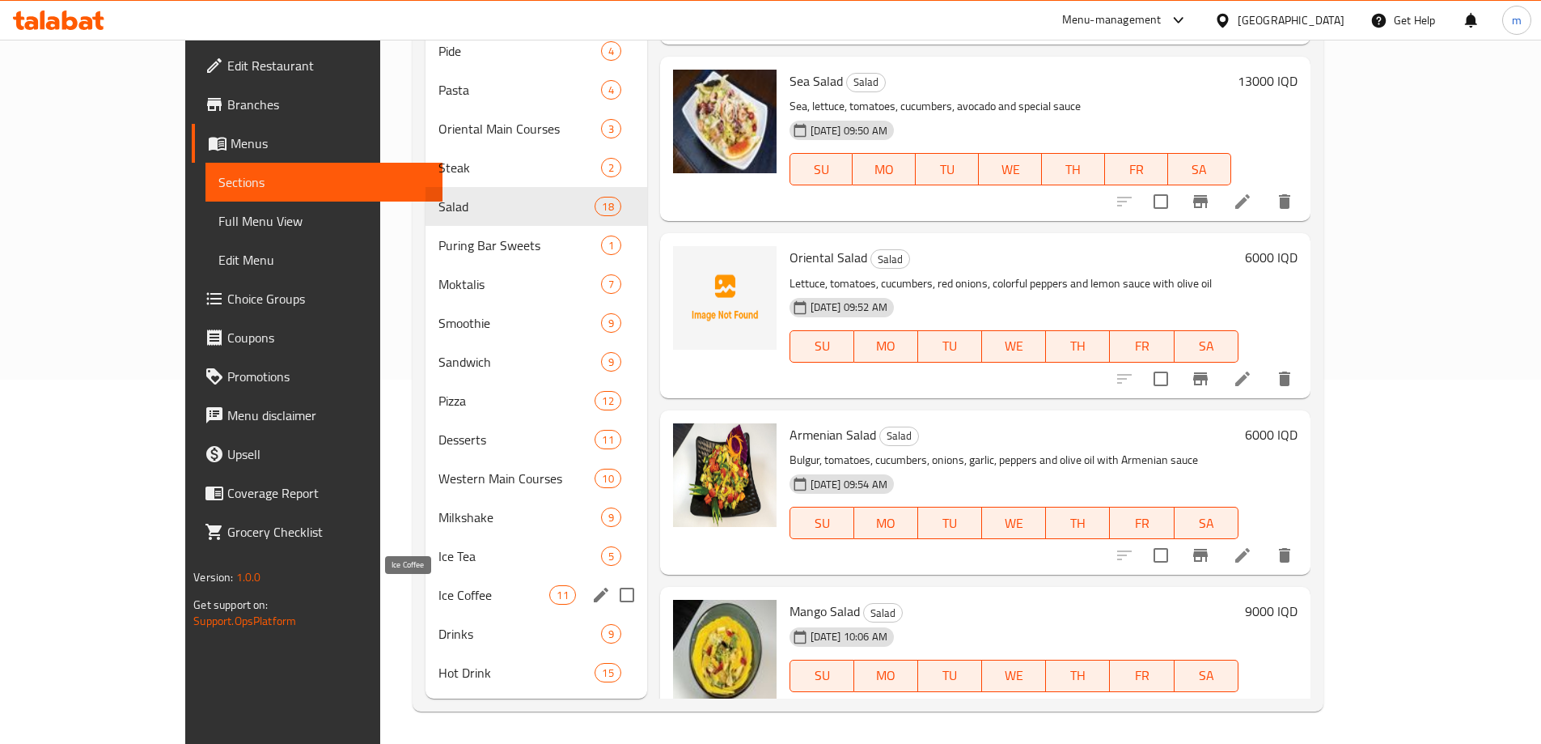
click at [439, 592] on span "Ice Coffee" at bounding box center [494, 594] width 111 height 19
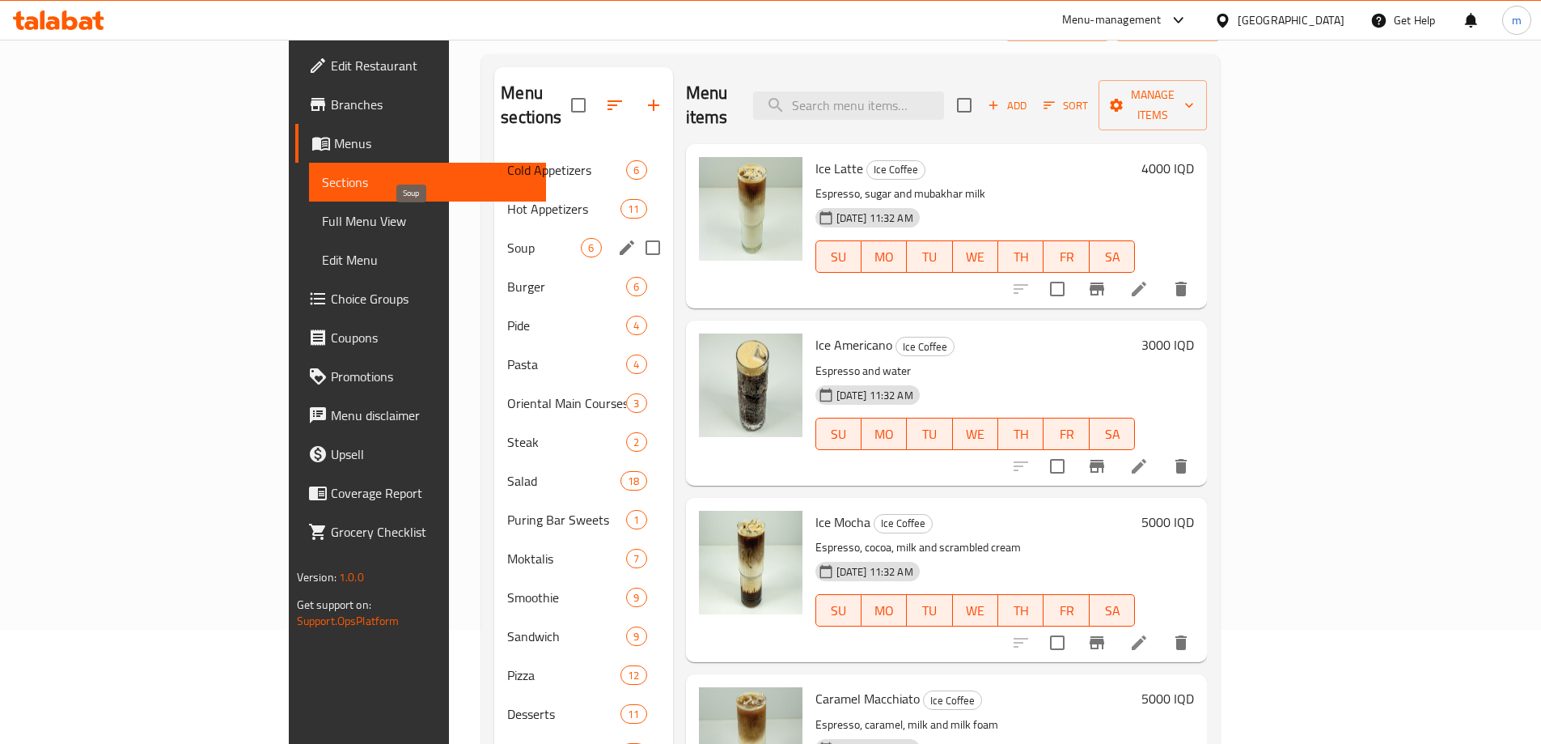
scroll to position [95, 0]
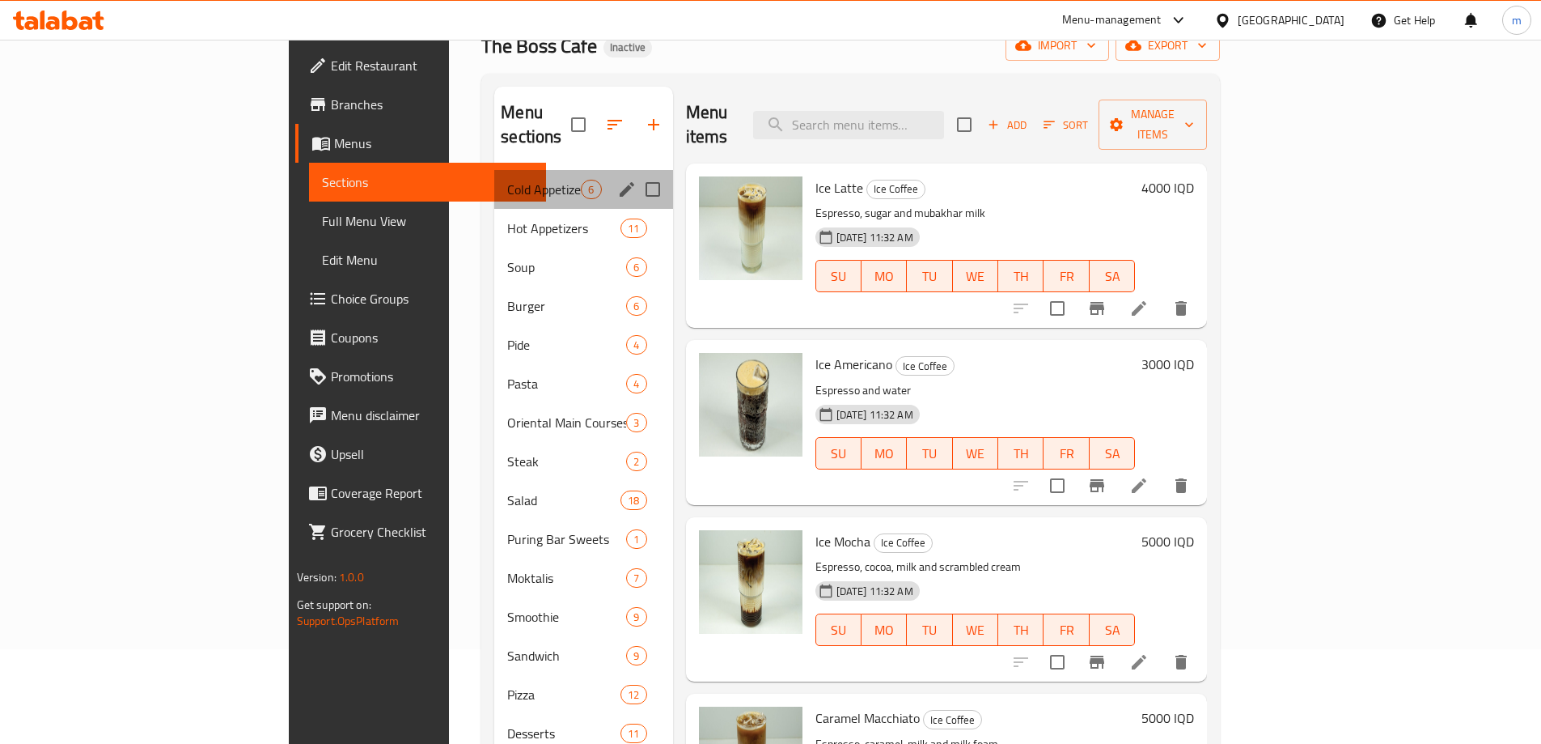
click at [494, 176] on div "Cold Appetizers 6" at bounding box center [583, 189] width 178 height 39
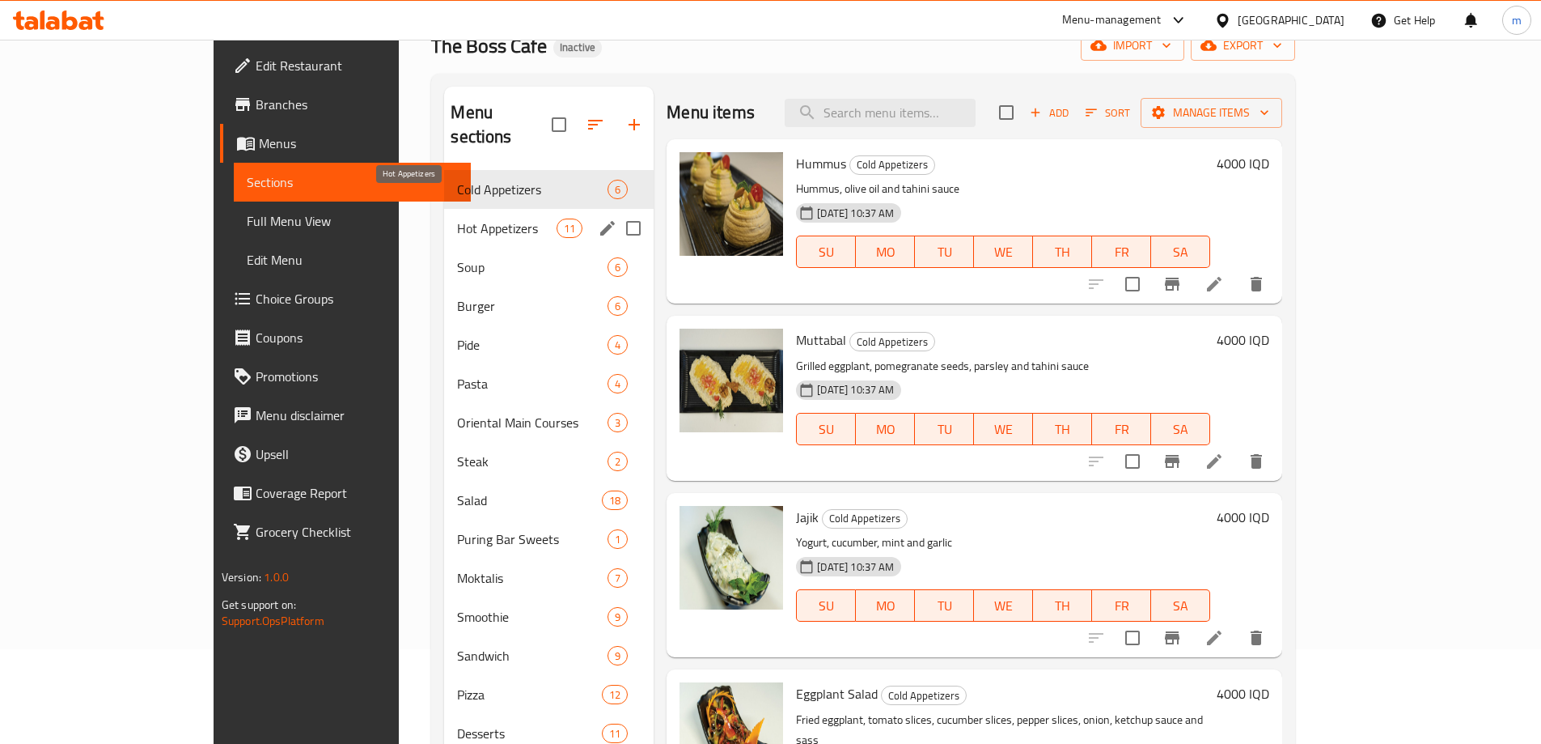
click at [457, 218] on span "Hot Appetizers" at bounding box center [507, 227] width 100 height 19
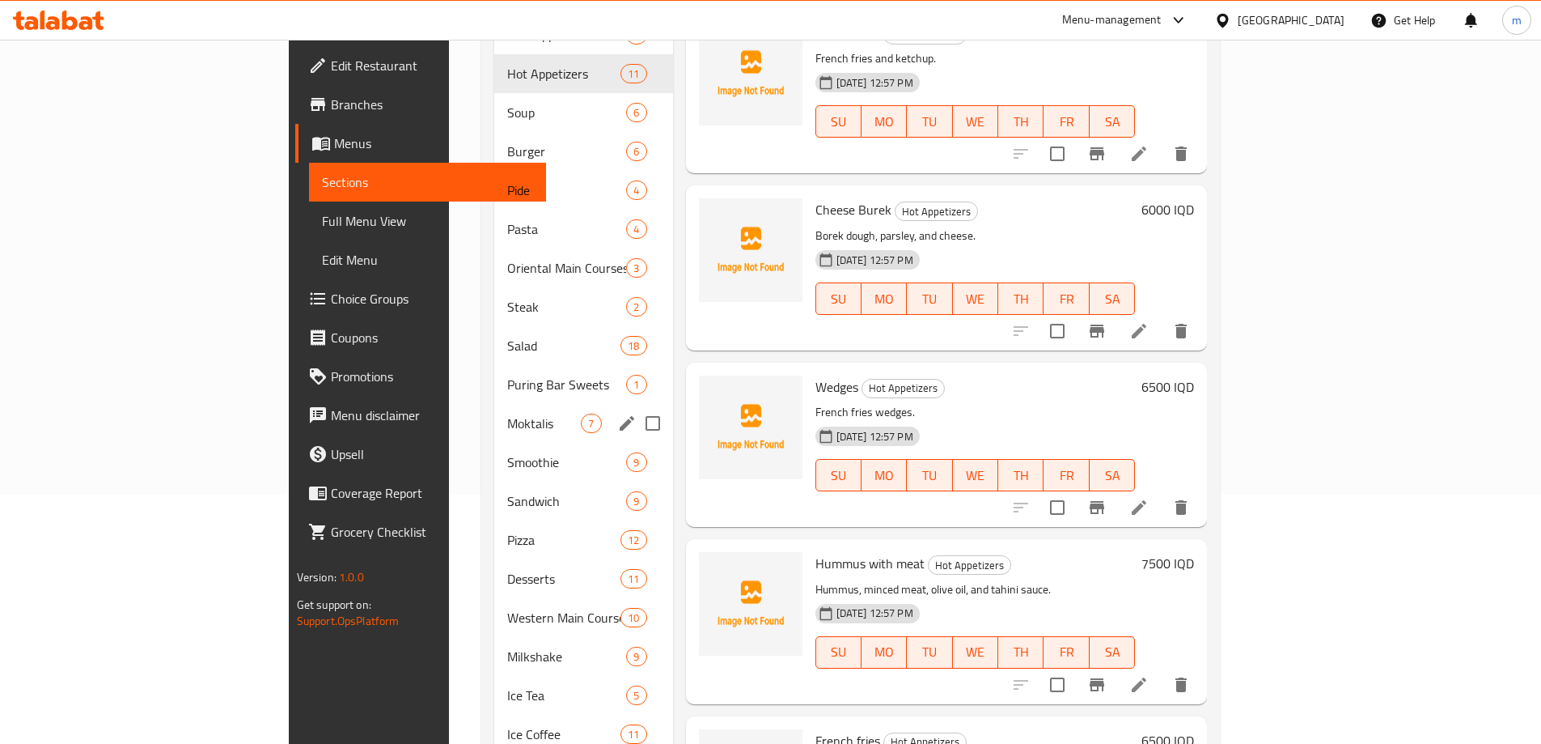
scroll to position [257, 0]
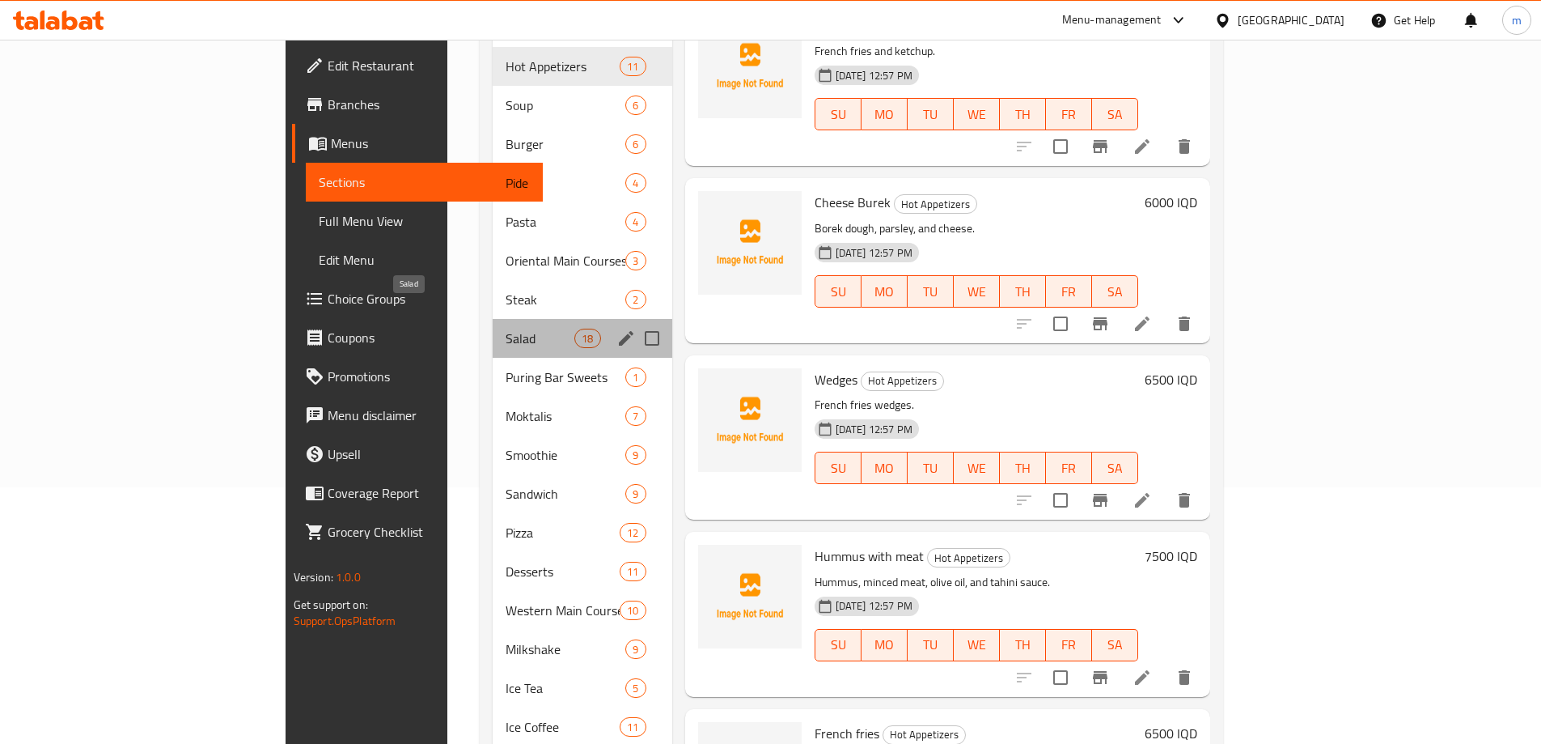
click at [506, 329] on span "Salad" at bounding box center [540, 338] width 69 height 19
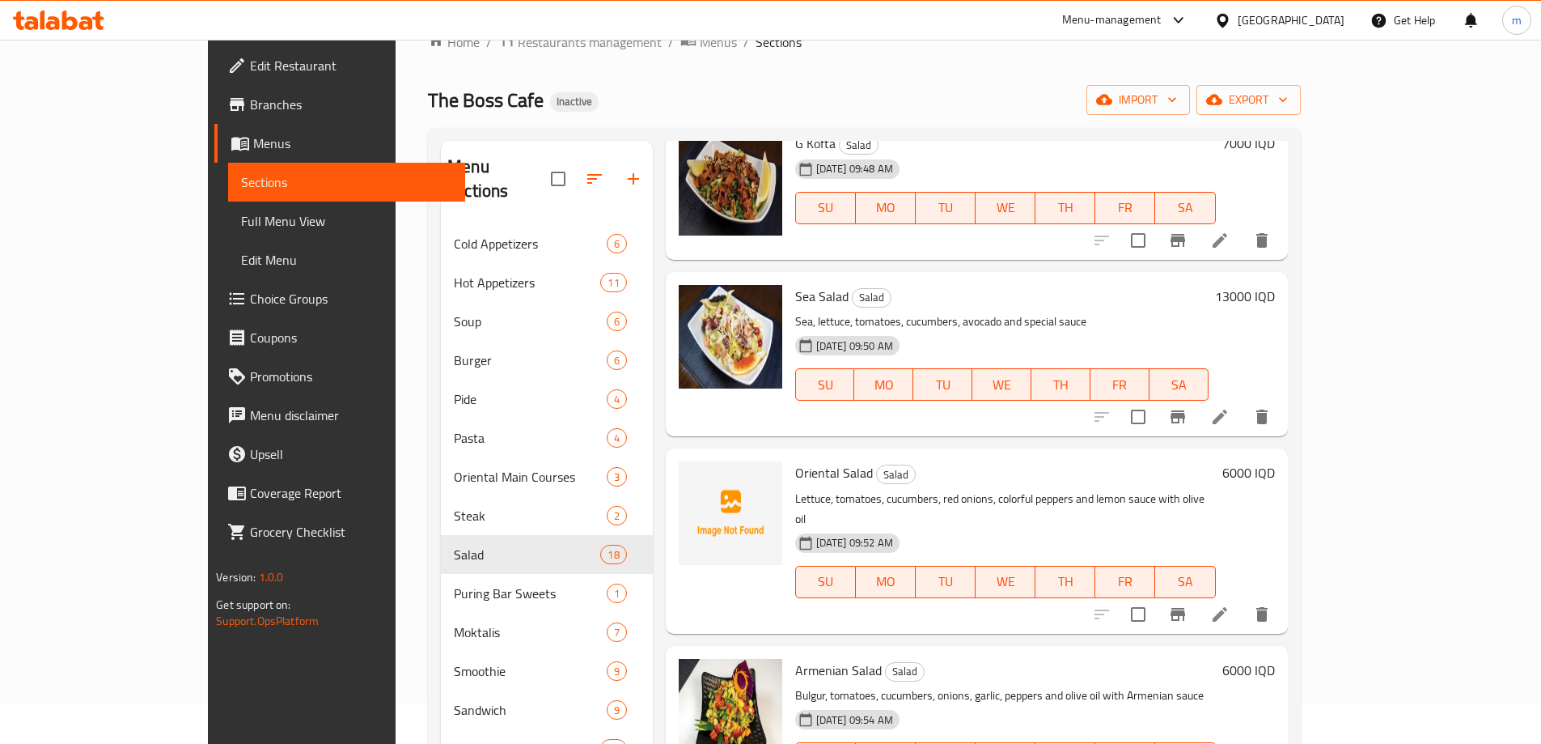
scroll to position [1780, 0]
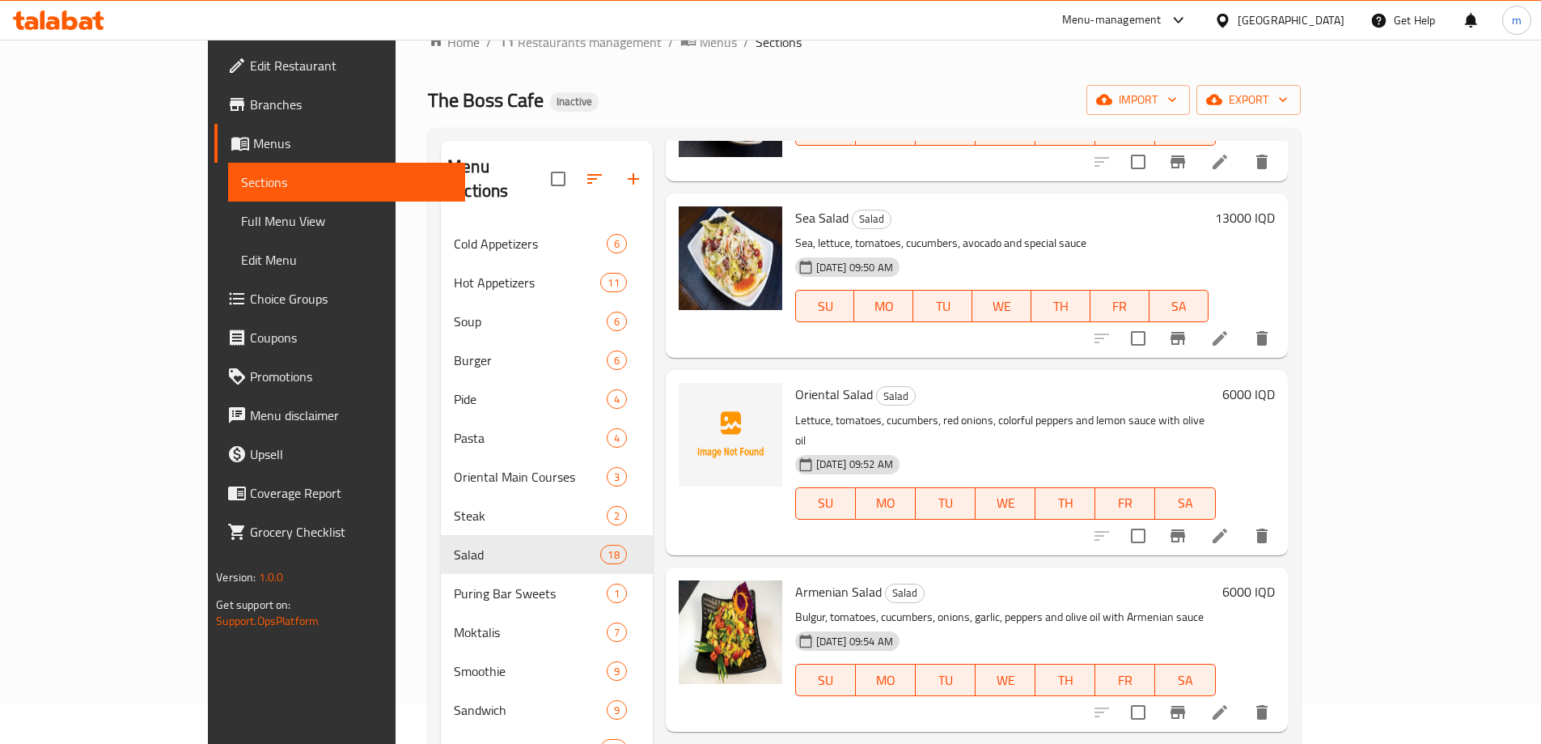
click at [795, 382] on span "Oriental Salad" at bounding box center [834, 394] width 78 height 24
copy h6 "Oriental Salad"
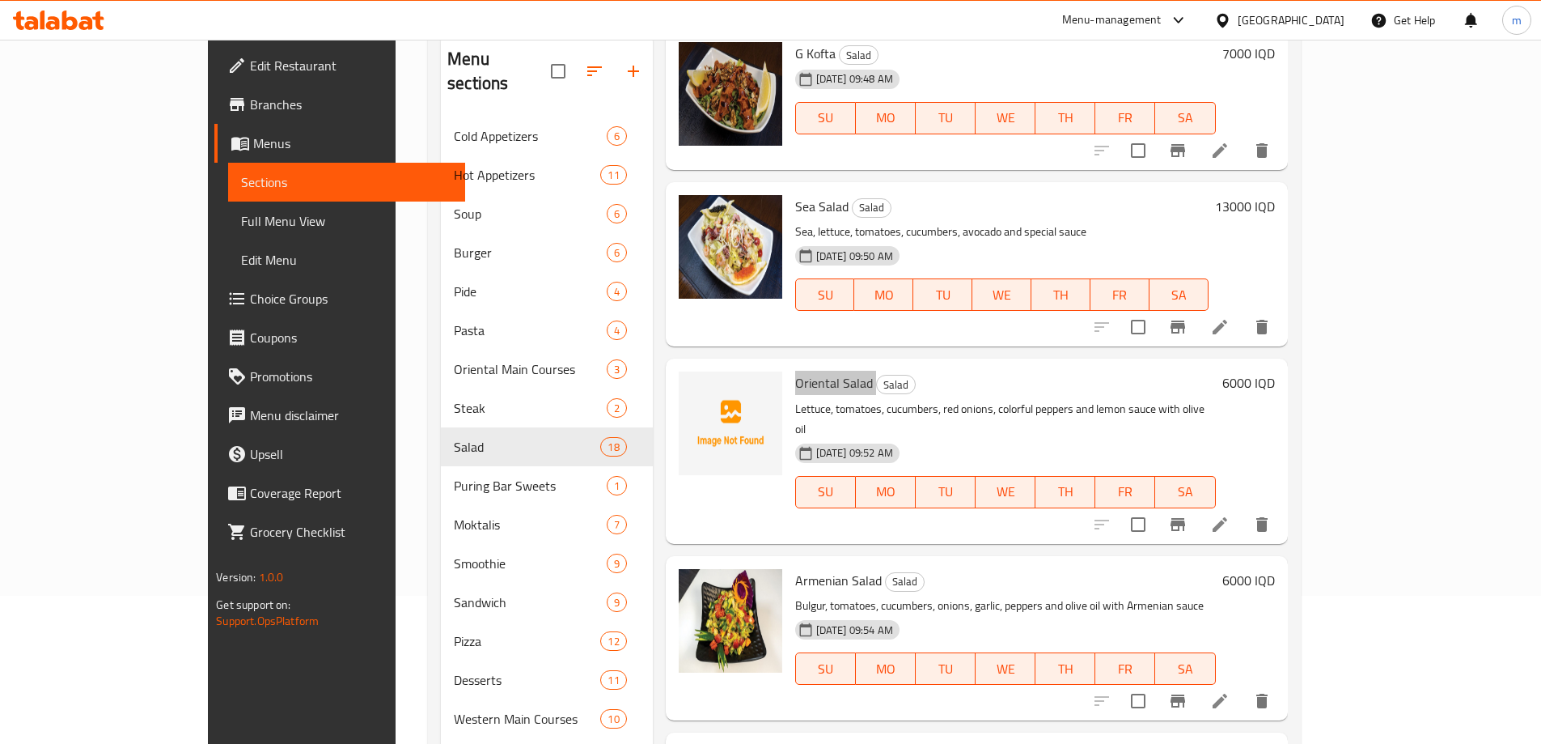
scroll to position [1681, 0]
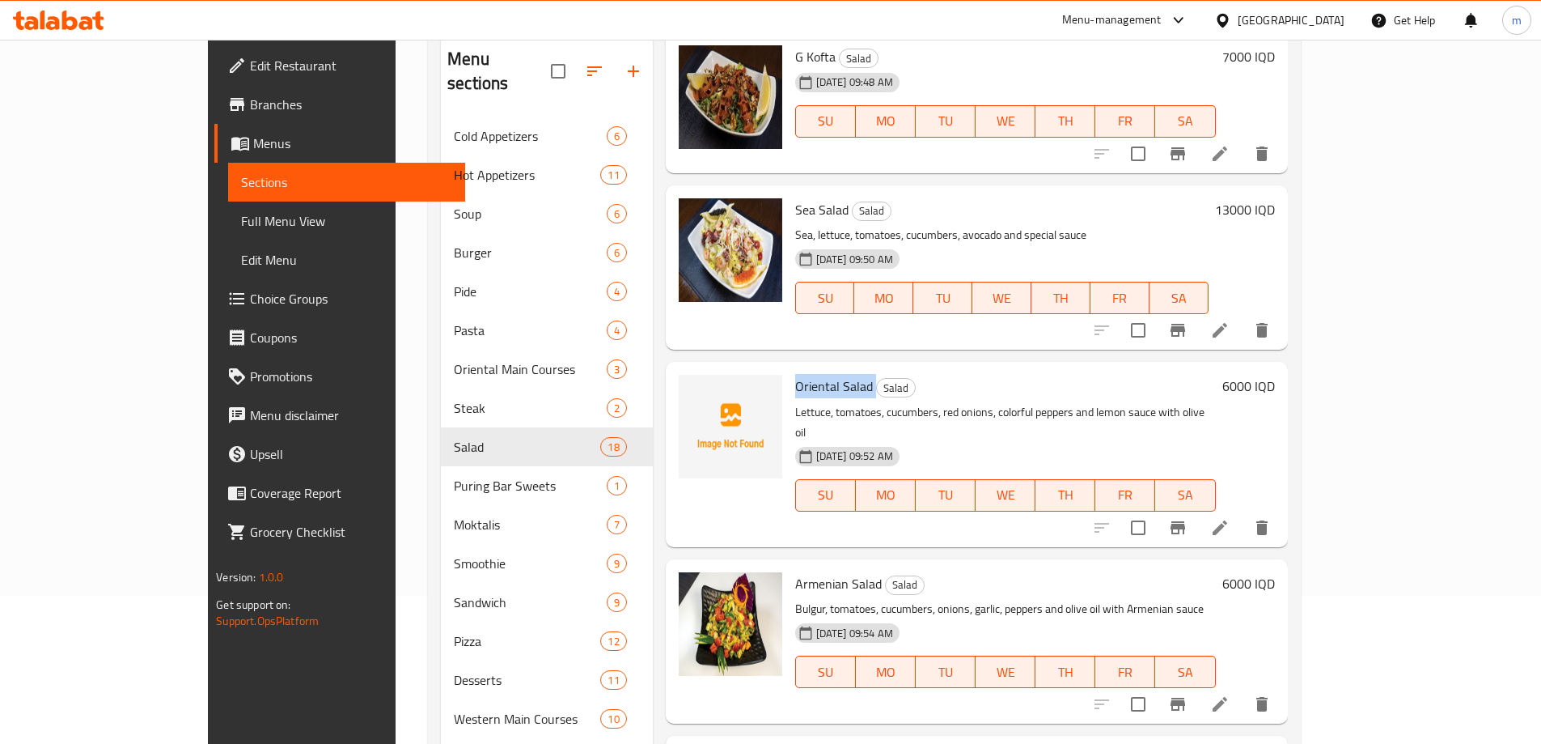
click at [1243, 513] on li at bounding box center [1220, 527] width 45 height 29
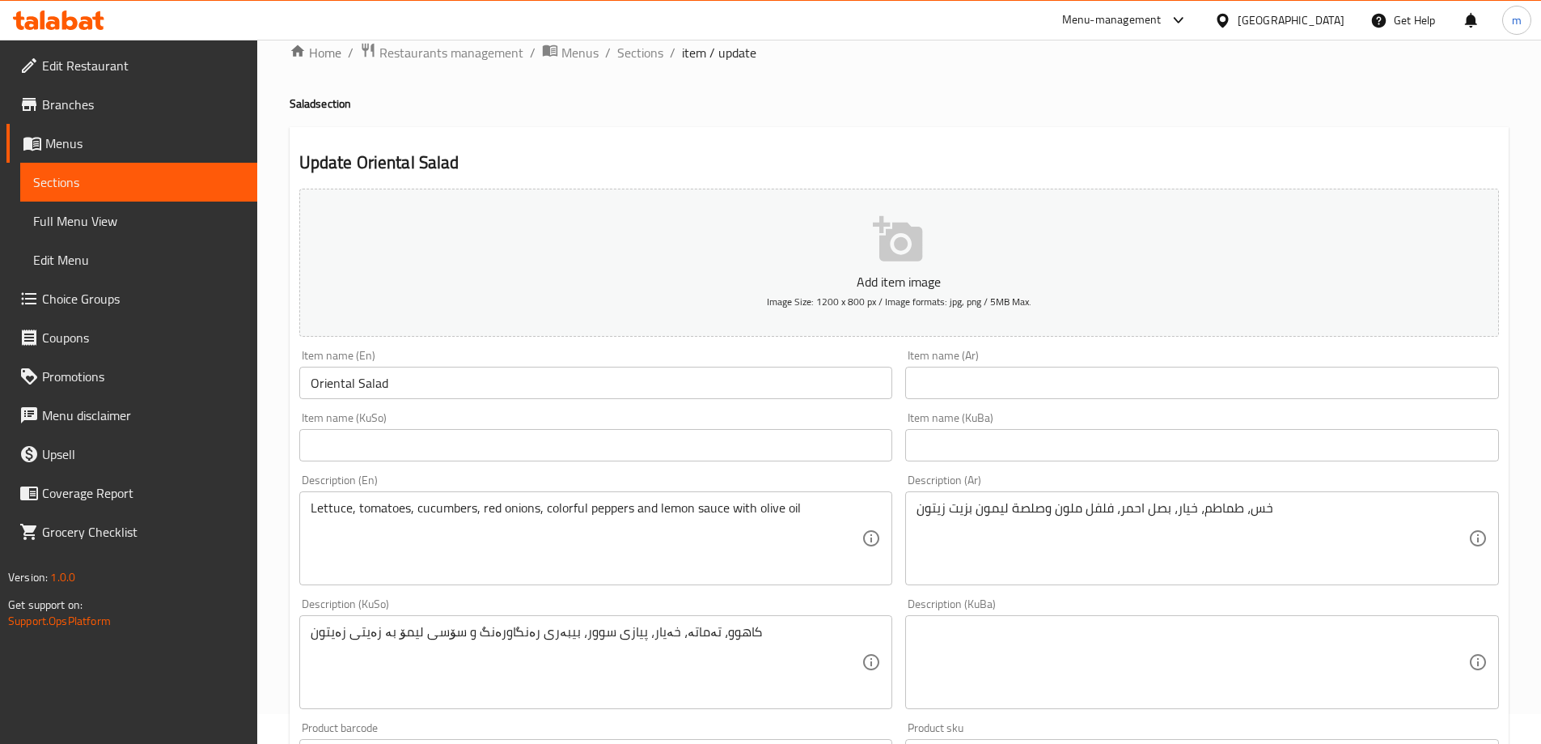
scroll to position [54, 0]
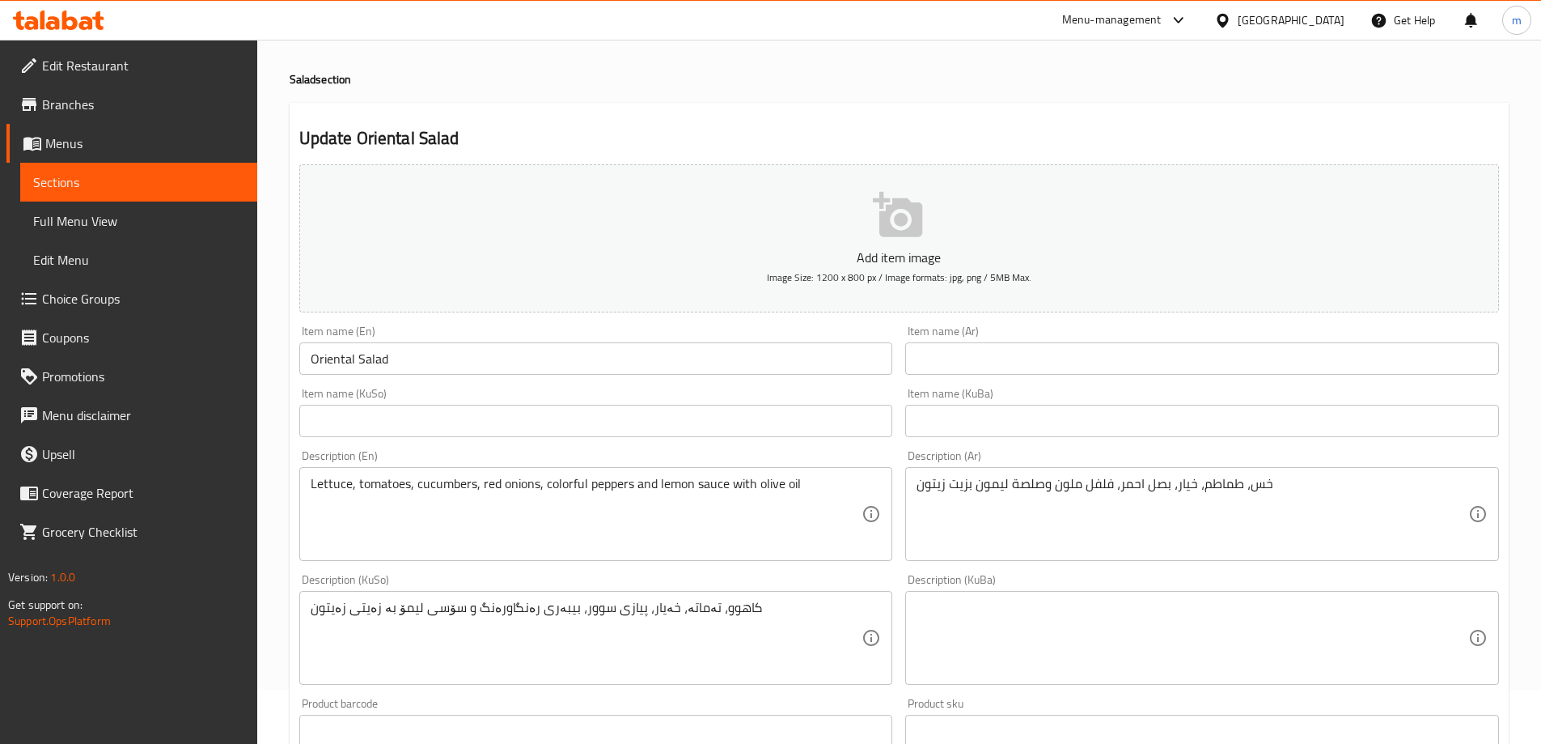
click at [570, 392] on div "Item name (KuSo) Item name (KuSo)" at bounding box center [596, 412] width 594 height 49
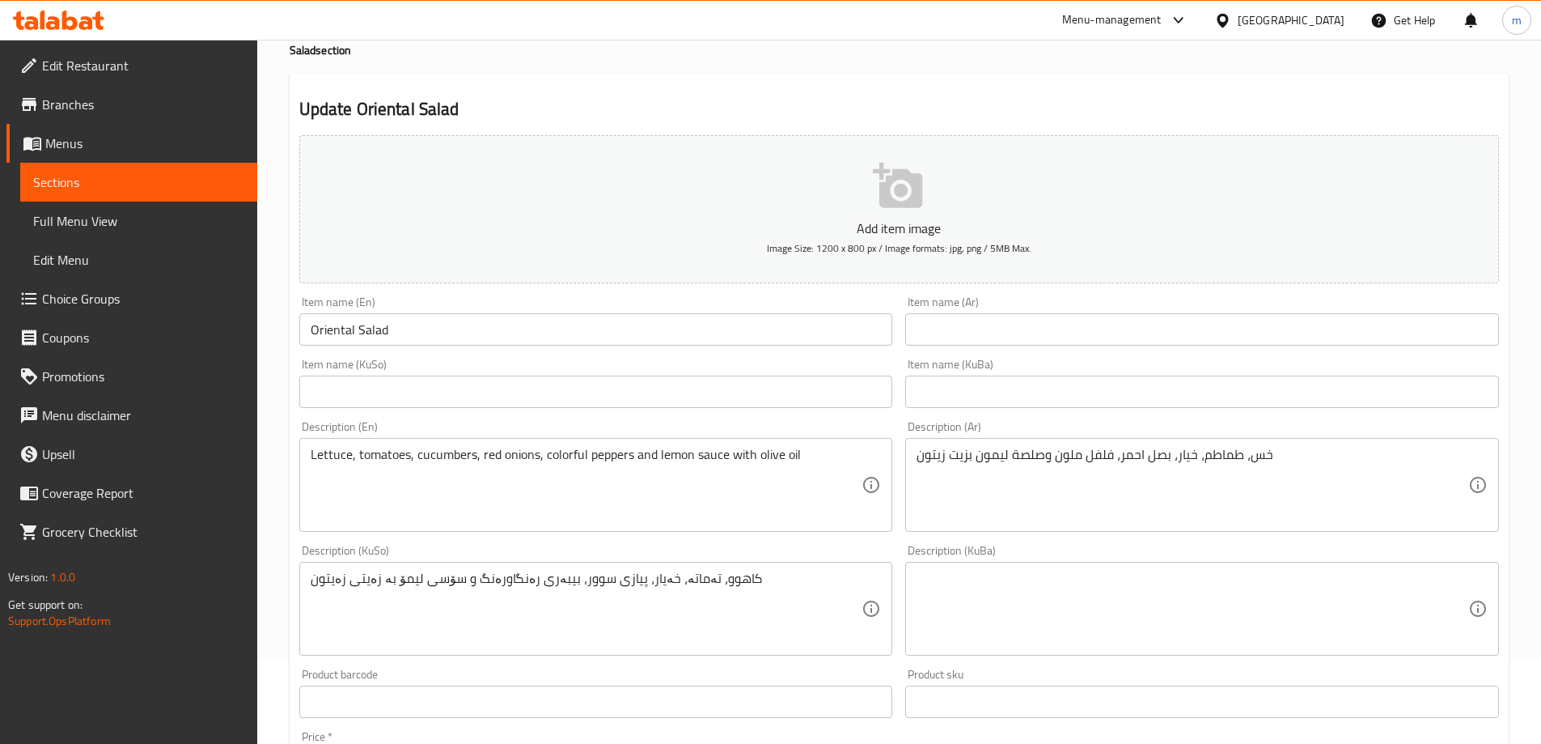
scroll to position [108, 0]
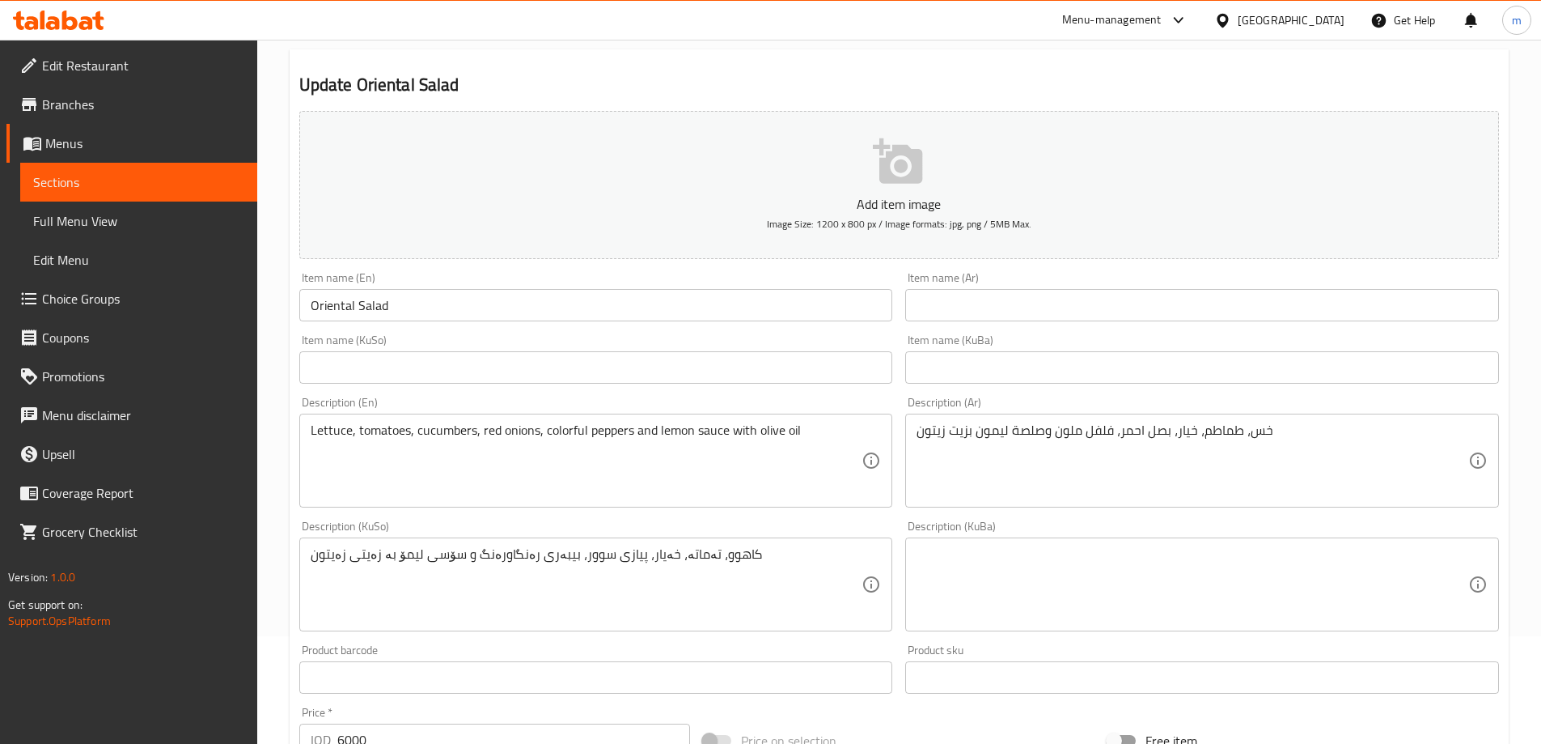
click at [446, 342] on div "Item name (KuSo) Item name (KuSo)" at bounding box center [596, 358] width 594 height 49
click at [347, 299] on input "Oriental Salad" at bounding box center [596, 305] width 594 height 32
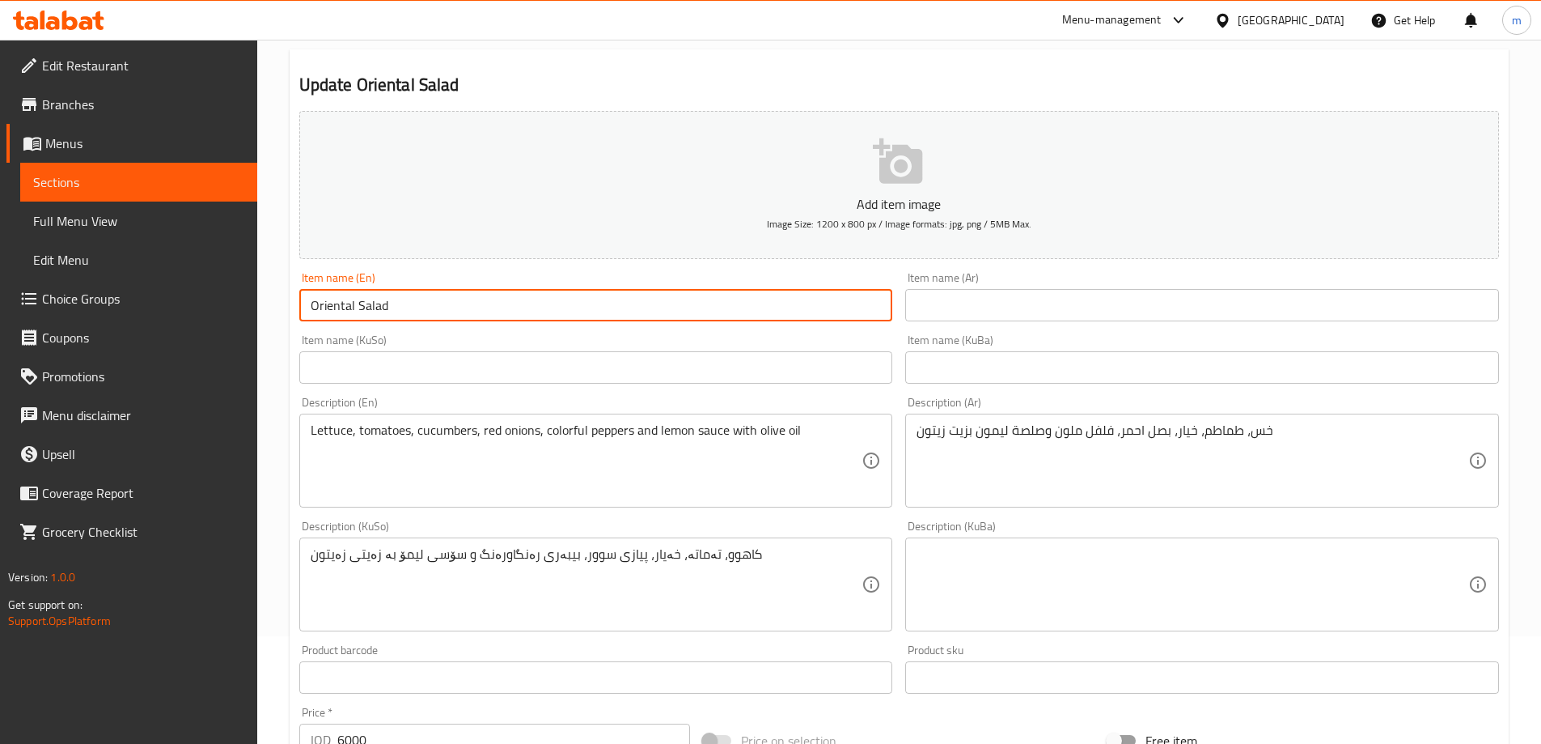
click at [347, 299] on input "Oriental Salad" at bounding box center [596, 305] width 594 height 32
click at [155, 185] on span "Sections" at bounding box center [138, 181] width 211 height 19
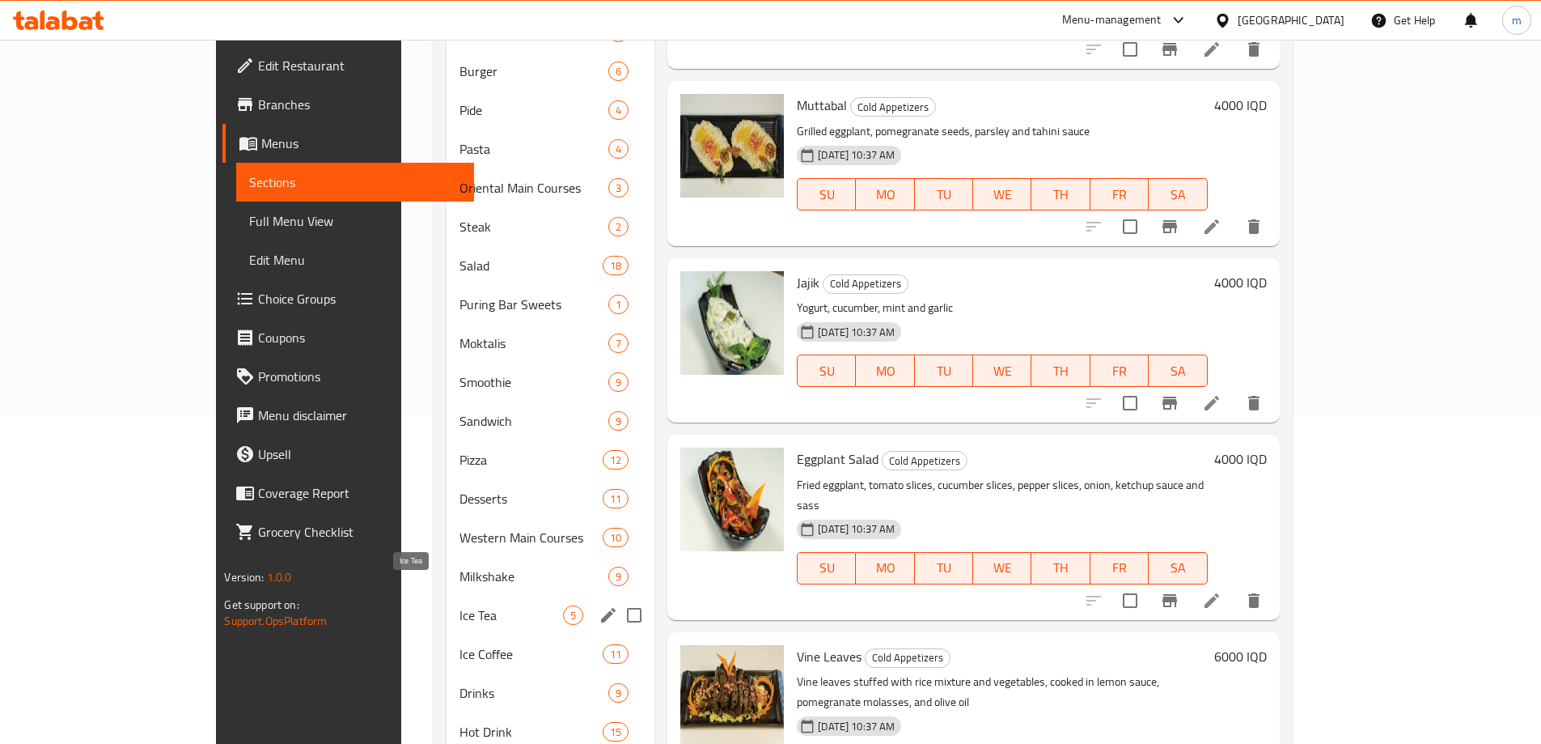
scroll to position [310, 0]
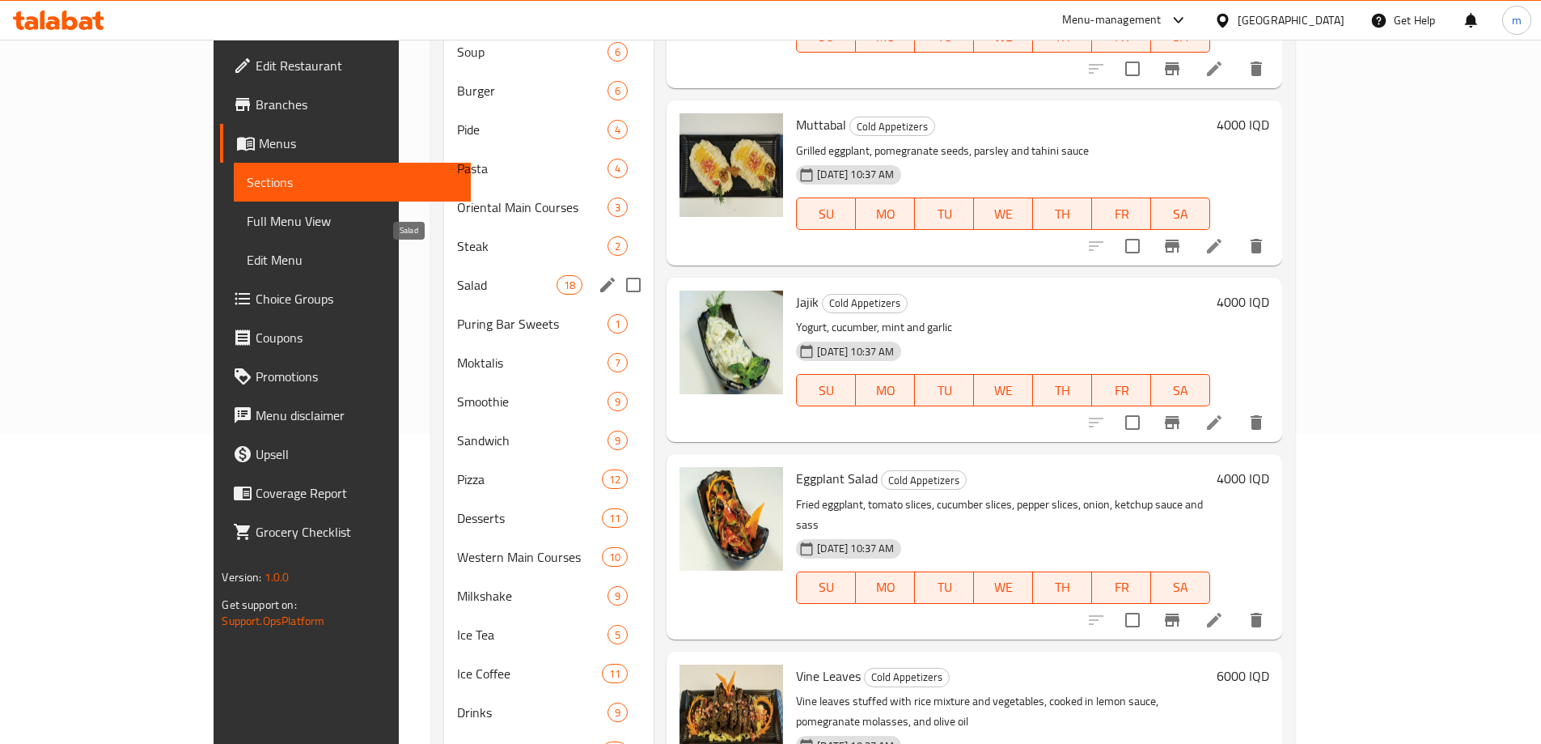
click at [457, 275] on span "Salad" at bounding box center [507, 284] width 100 height 19
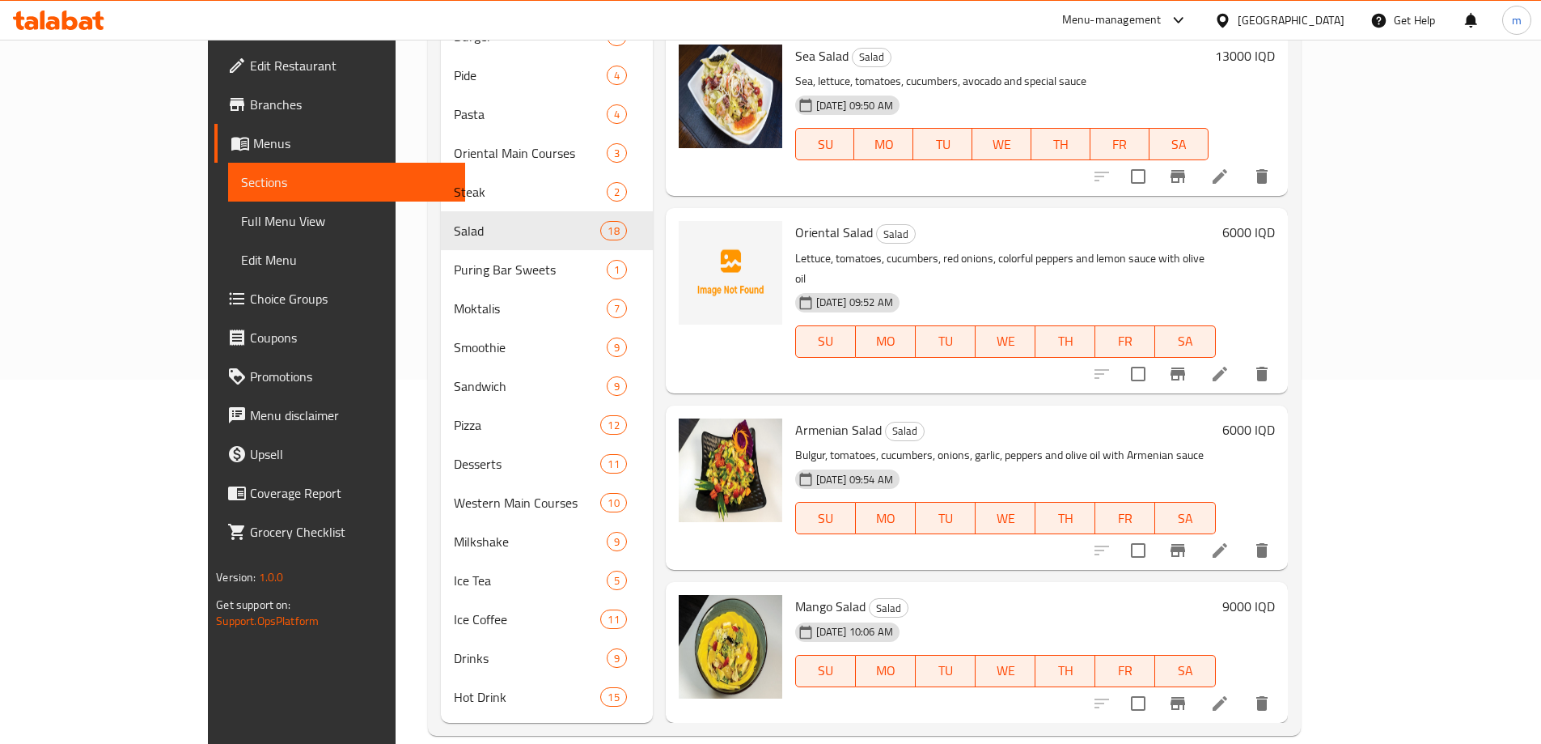
scroll to position [1673, 0]
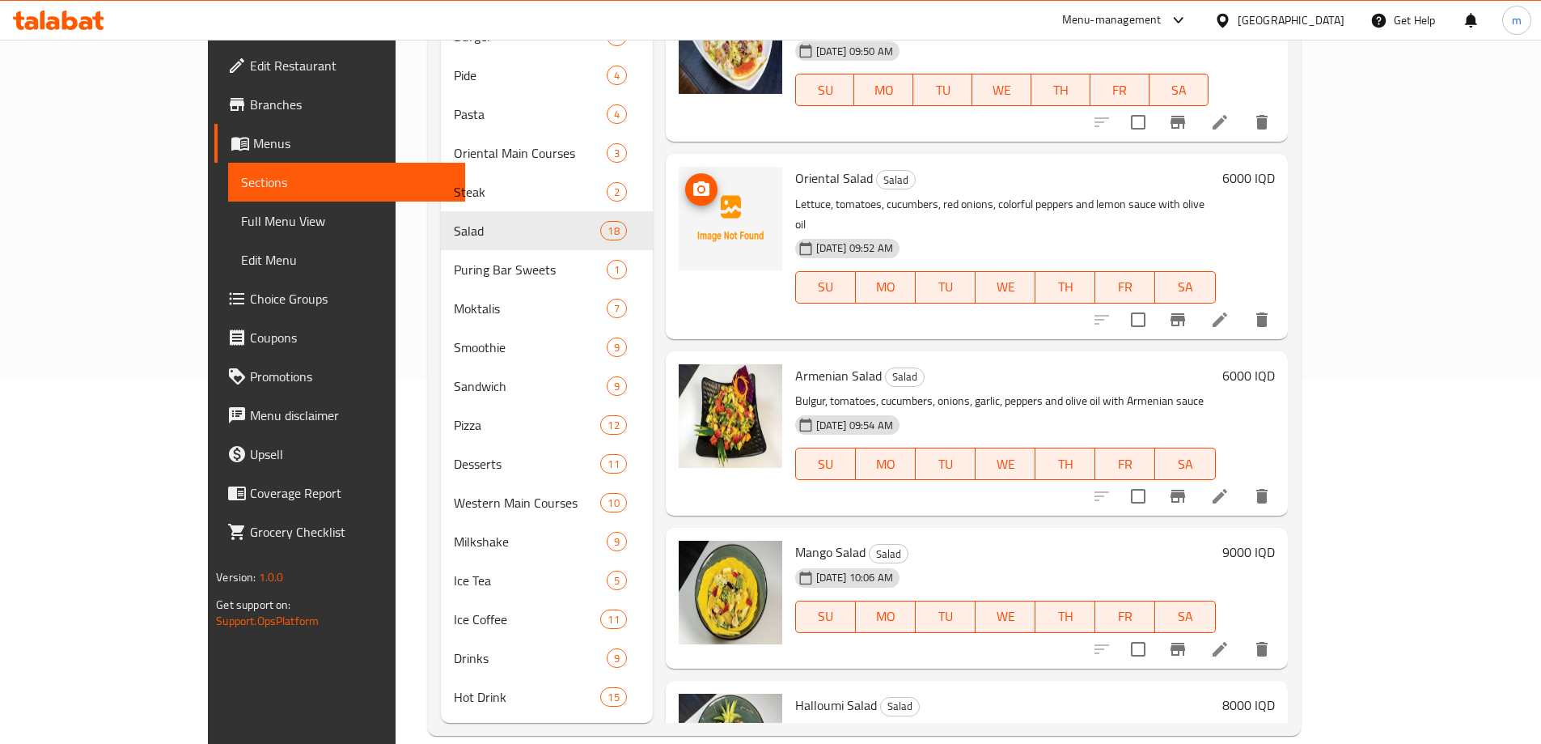
click at [693, 181] on icon "upload picture" at bounding box center [701, 188] width 16 height 15
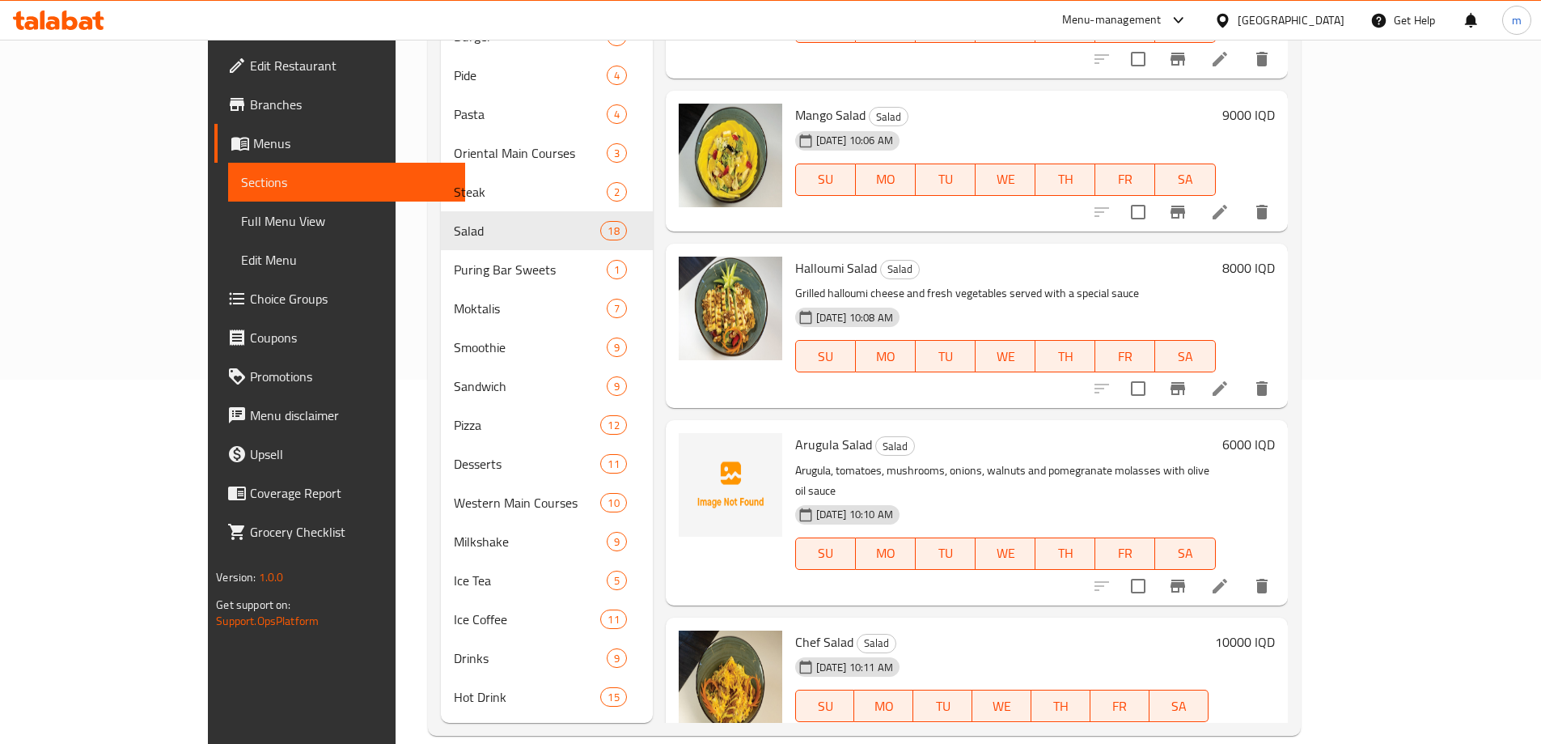
scroll to position [2158, 0]
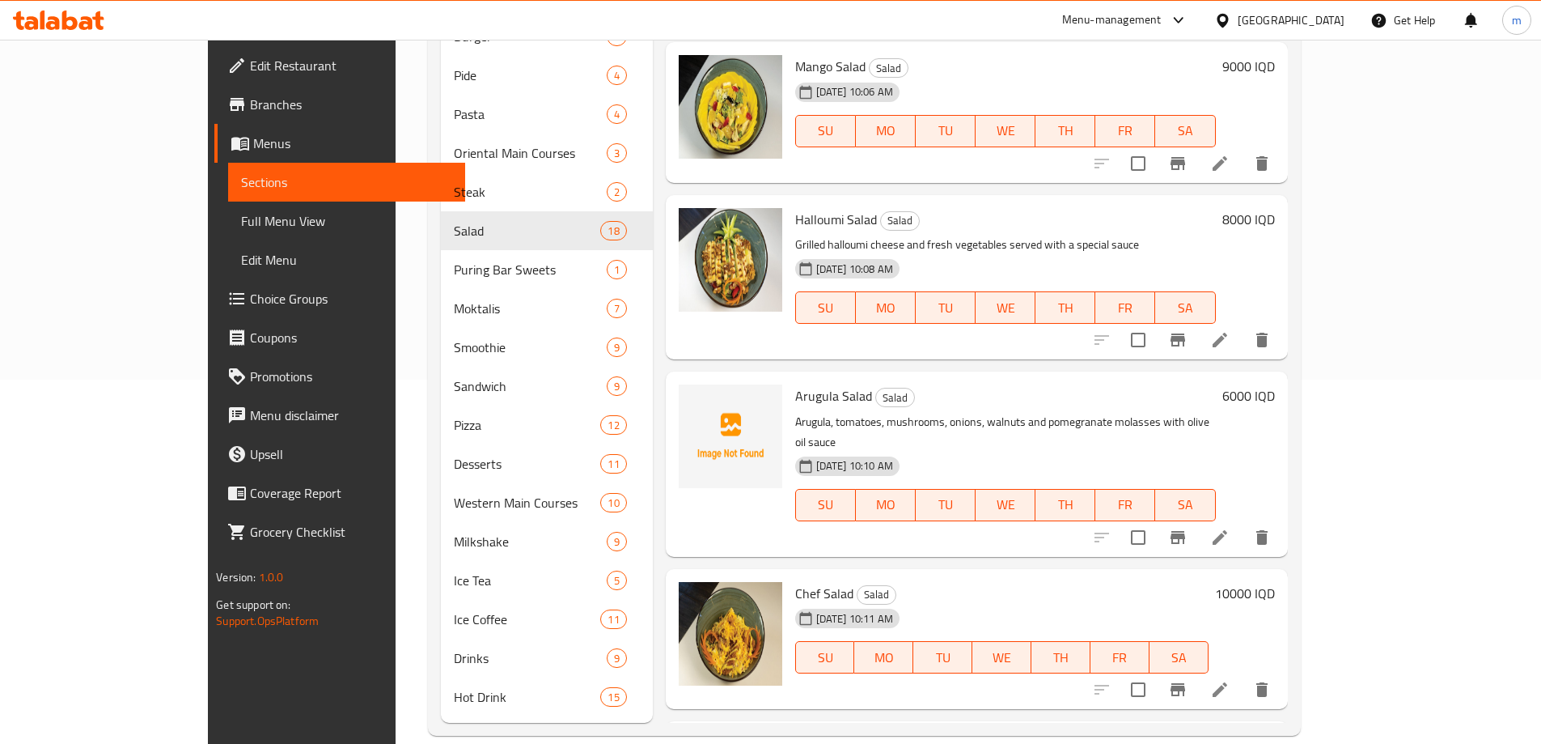
click at [795, 384] on span "Arugula Salad" at bounding box center [833, 396] width 77 height 24
copy h6 "Arugula Salad"
click at [795, 384] on span "Arugula Salad" at bounding box center [833, 396] width 77 height 24
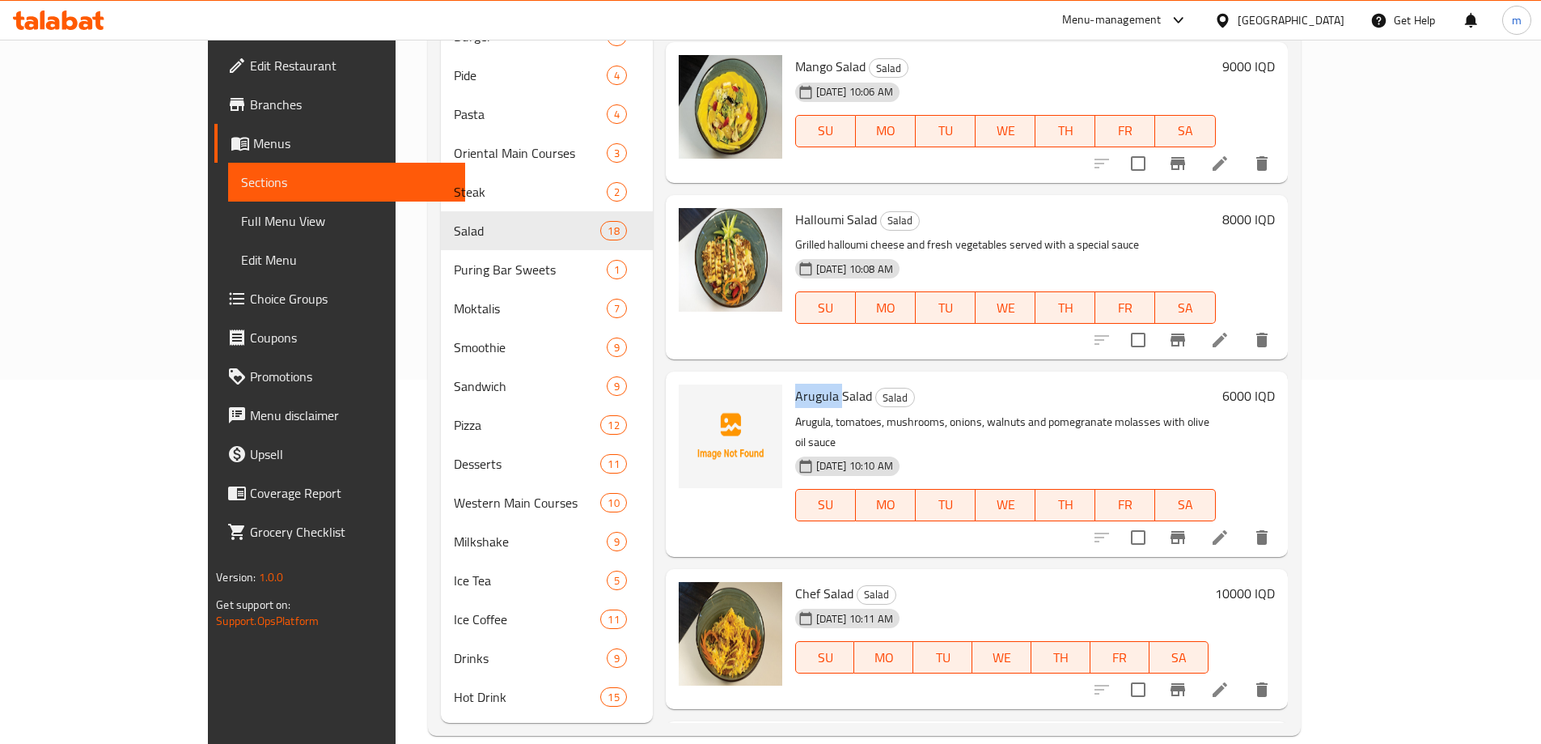
click at [795, 384] on span "Arugula Salad" at bounding box center [833, 396] width 77 height 24
click at [653, 451] on div "Menu items Add Sort Manage items Fattoush Salad Lettuce, seasonal leaves, tomat…" at bounding box center [970, 269] width 635 height 905
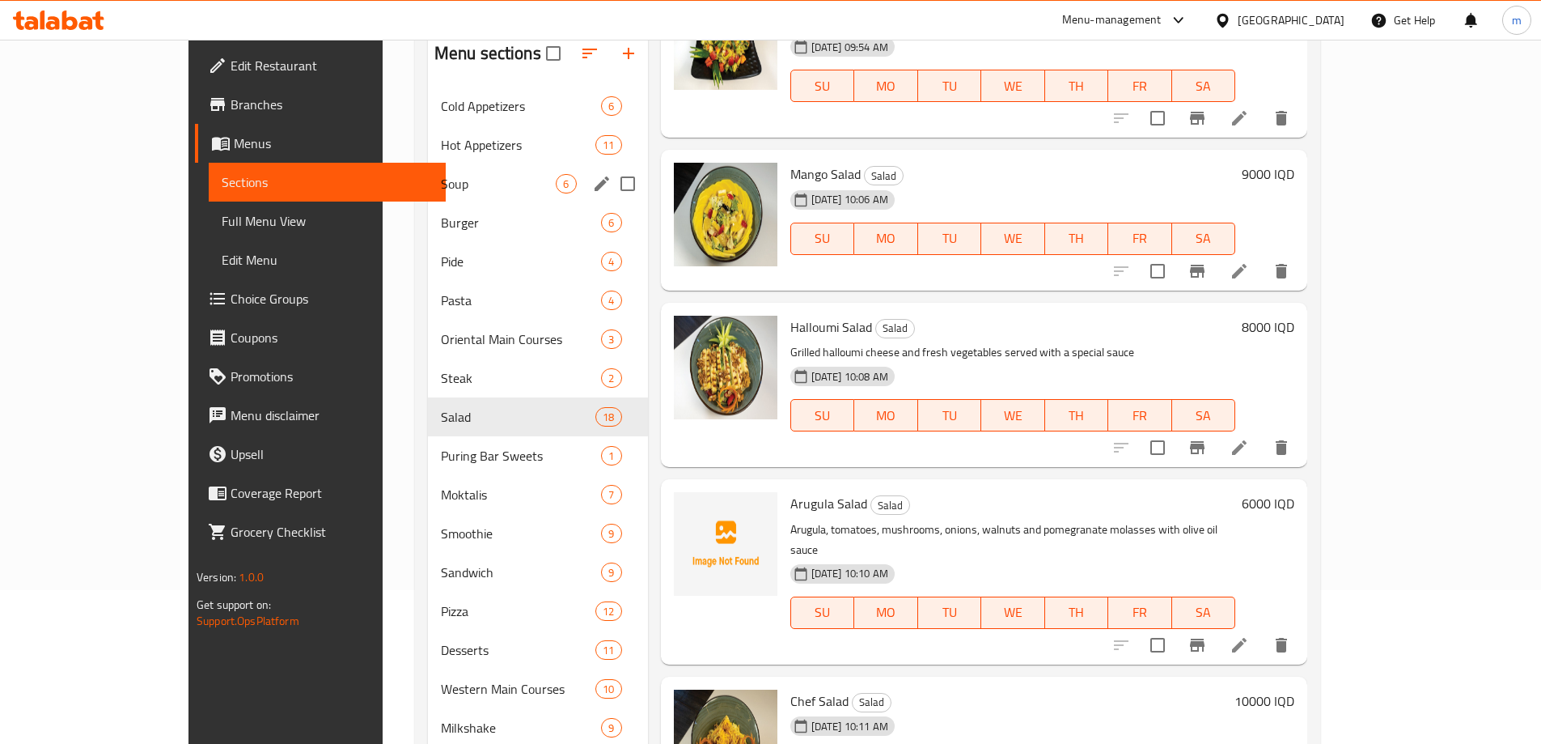
scroll to position [95, 0]
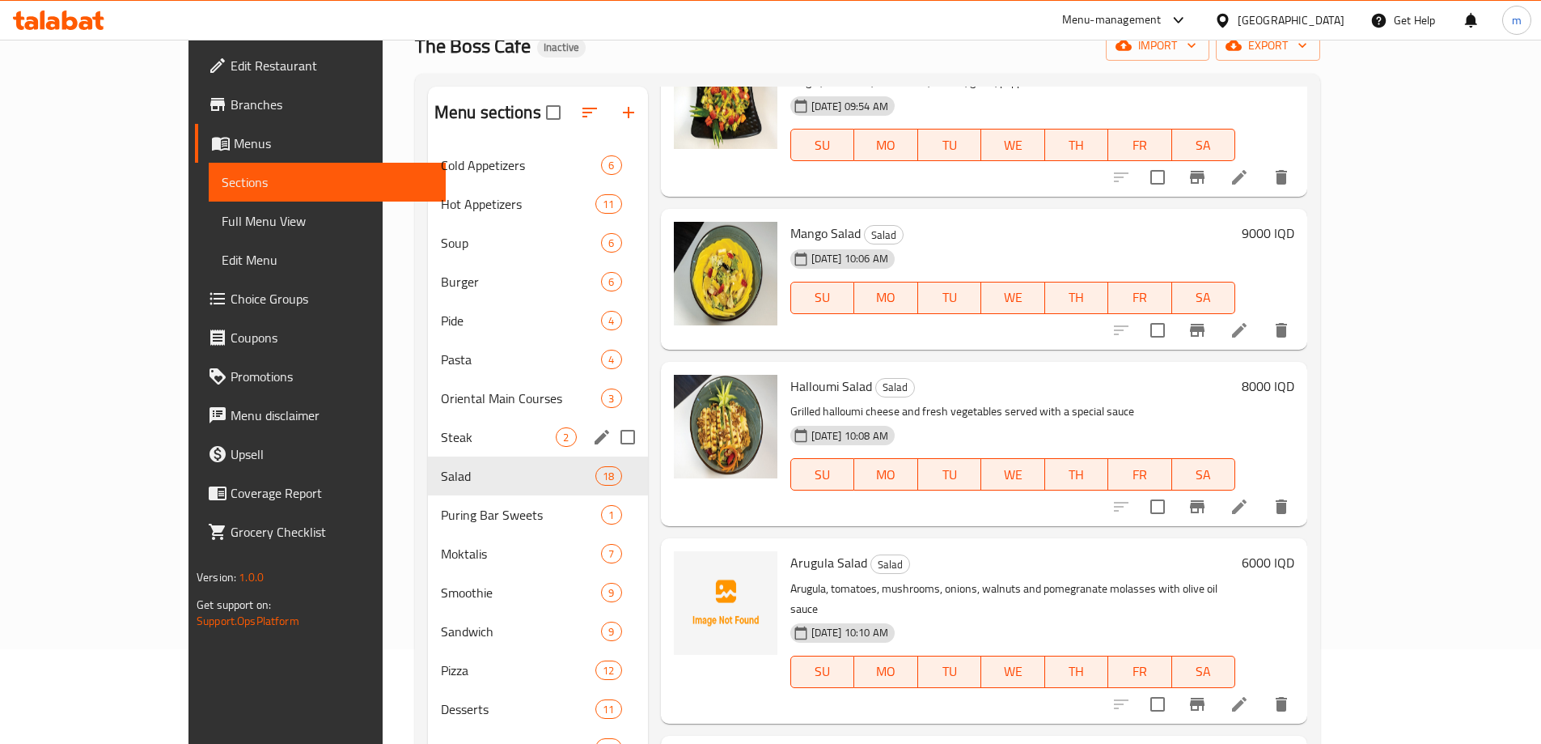
click at [428, 448] on div "Steak 2" at bounding box center [538, 437] width 220 height 39
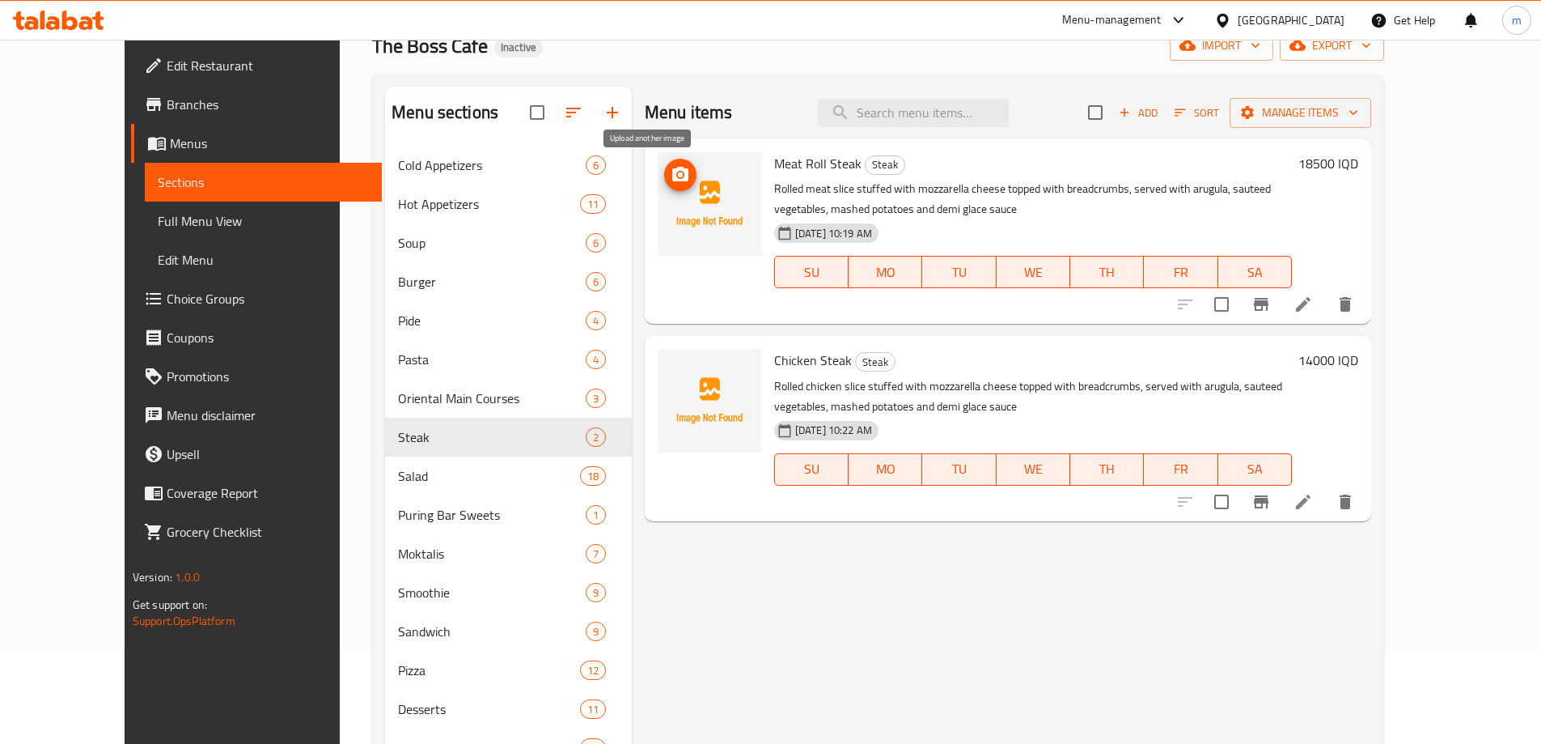
click at [671, 165] on icon "upload picture" at bounding box center [680, 174] width 19 height 19
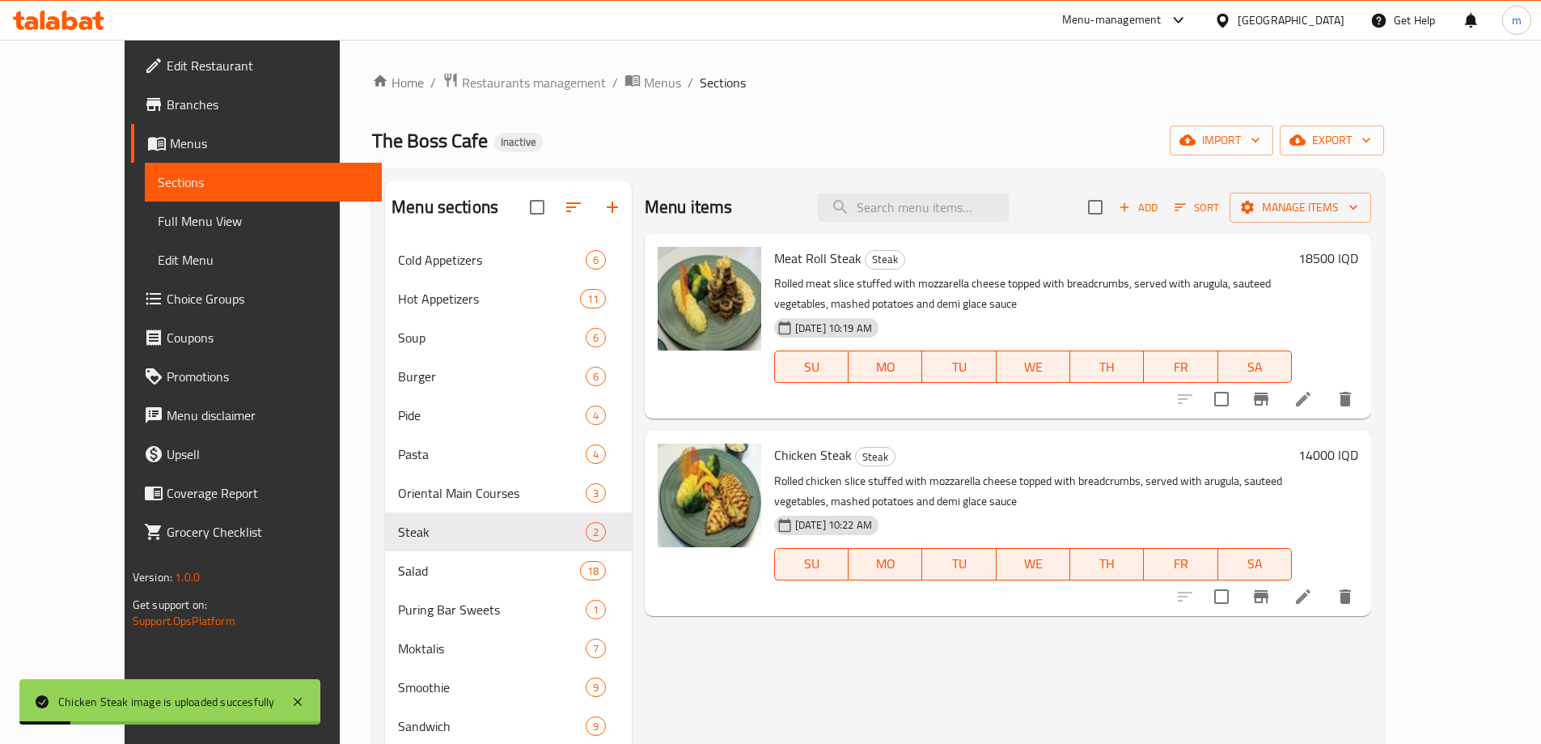
click at [158, 223] on span "Full Menu View" at bounding box center [263, 220] width 211 height 19
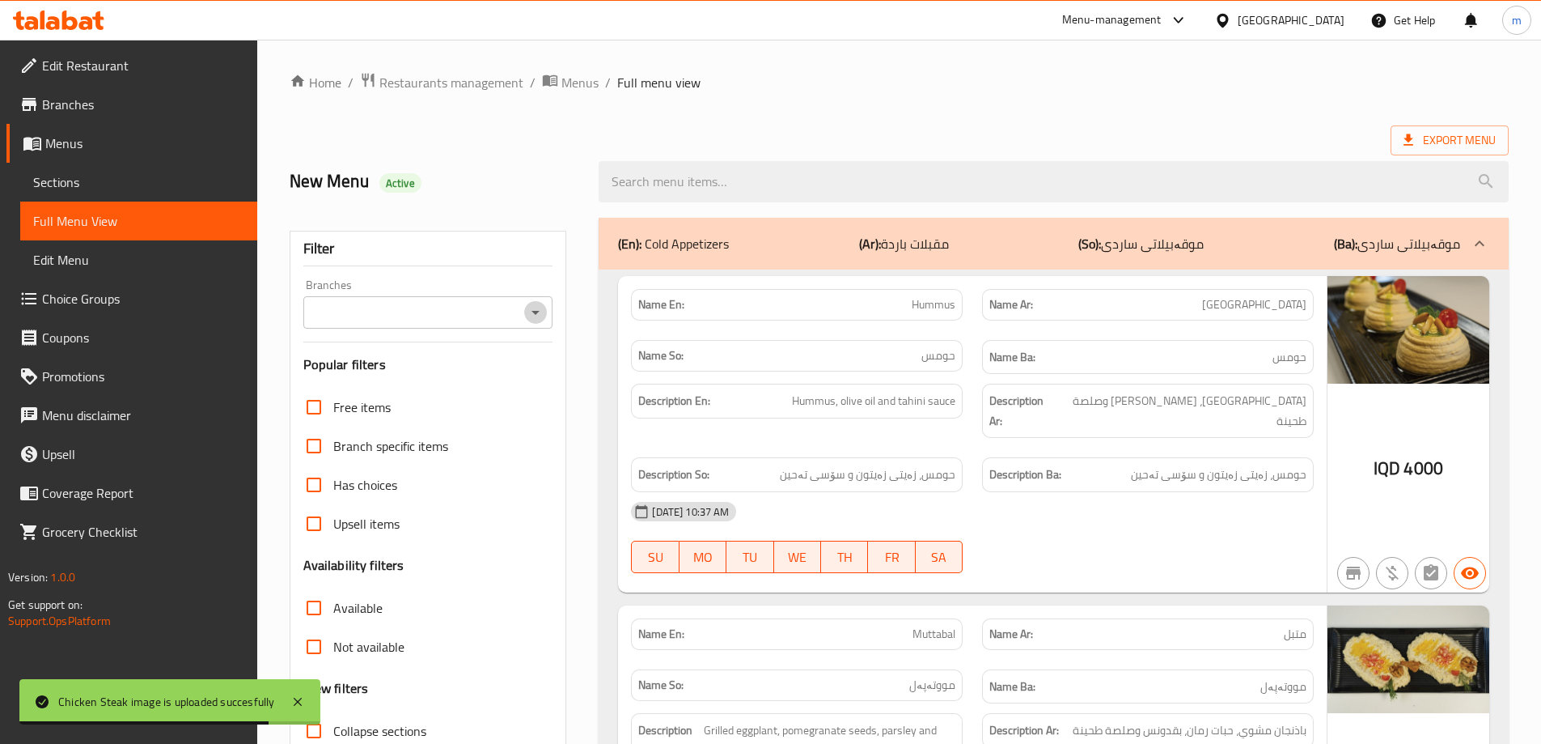
click at [536, 309] on icon "Open" at bounding box center [535, 312] width 19 height 19
click at [412, 375] on span "The Boss Cafe, Empire" at bounding box center [375, 381] width 121 height 19
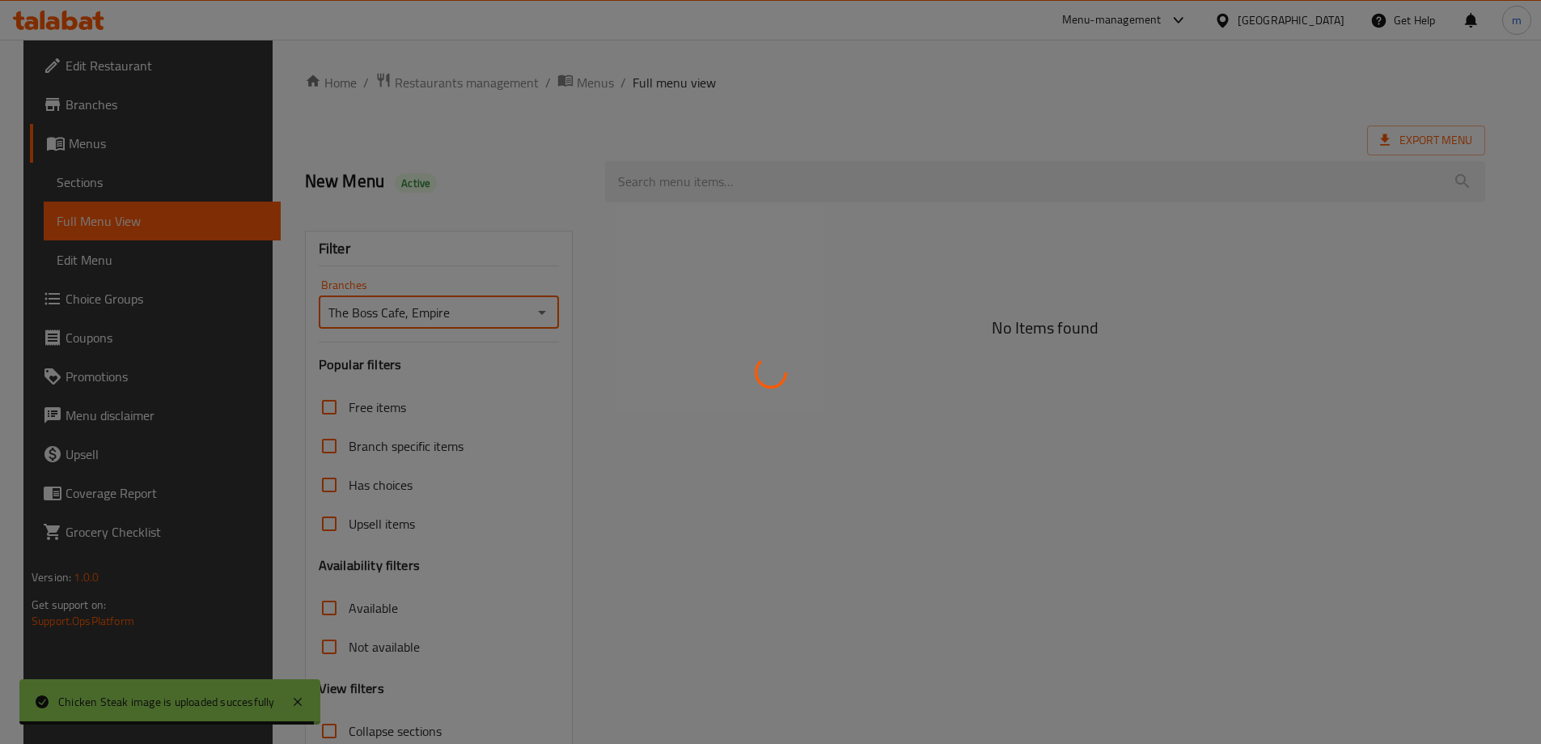
type input "The Boss Cafe, Empire"
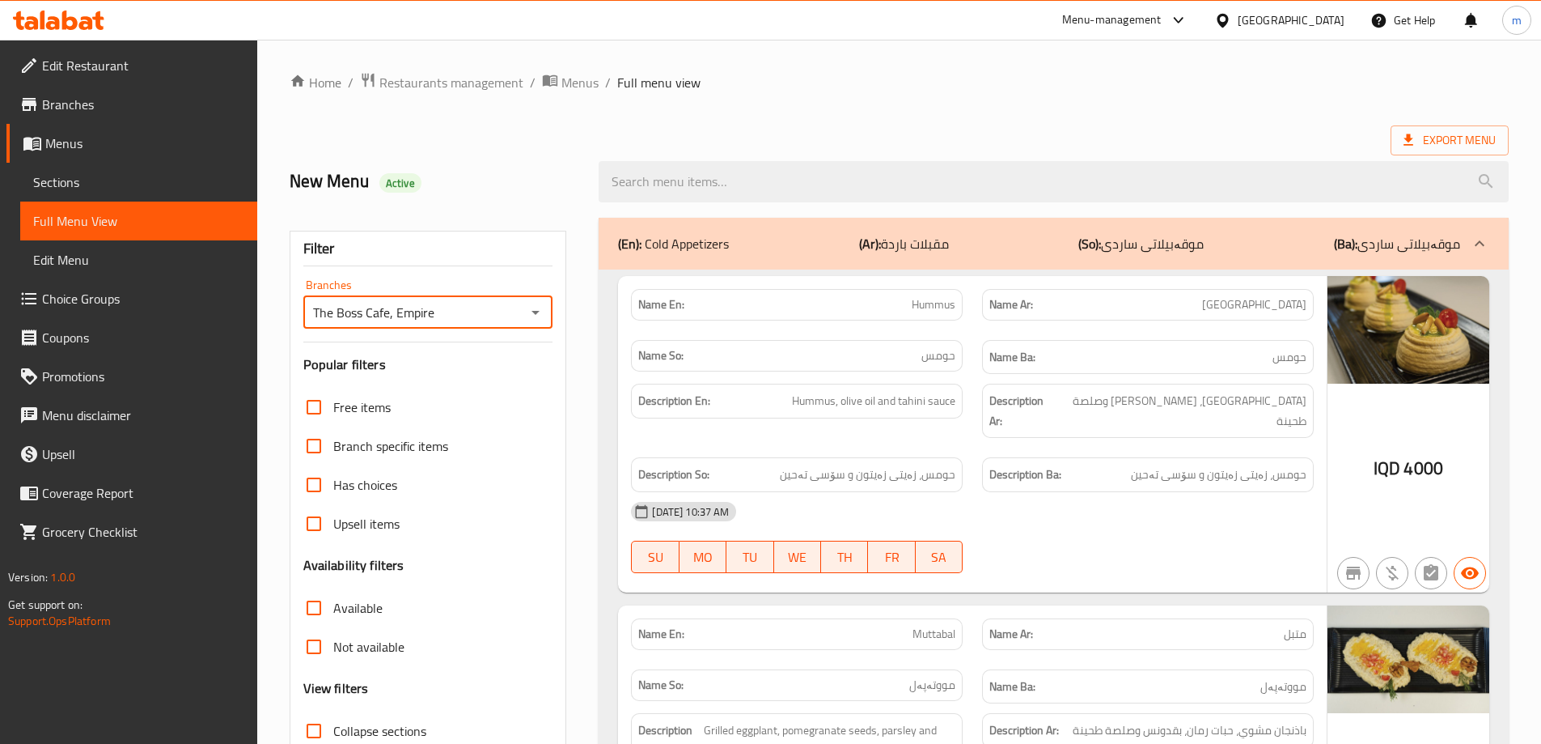
scroll to position [269, 0]
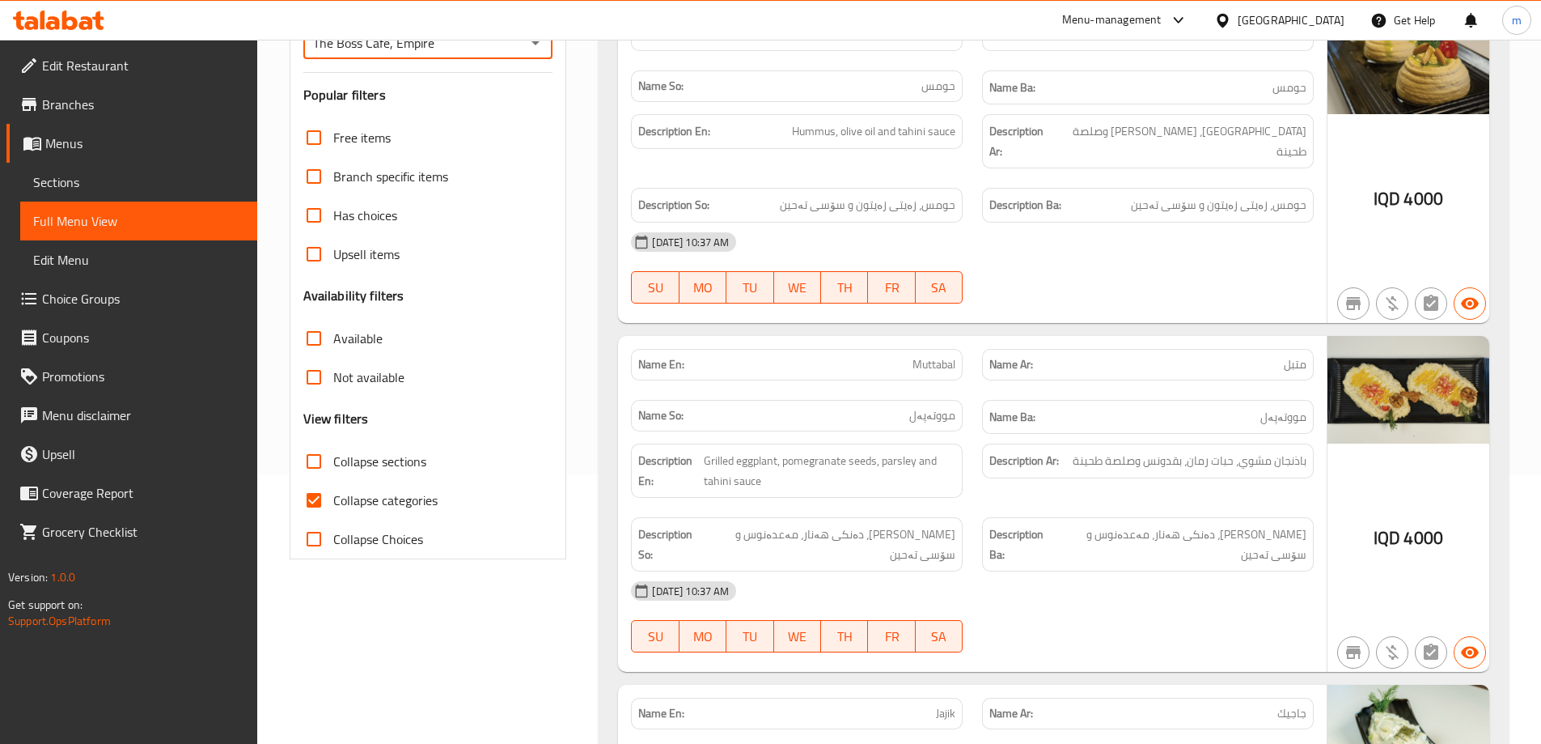
click at [316, 497] on input "Collapse categories" at bounding box center [314, 500] width 39 height 39
checkbox input "false"
click at [320, 473] on input "Collapse sections" at bounding box center [314, 461] width 39 height 39
checkbox input "true"
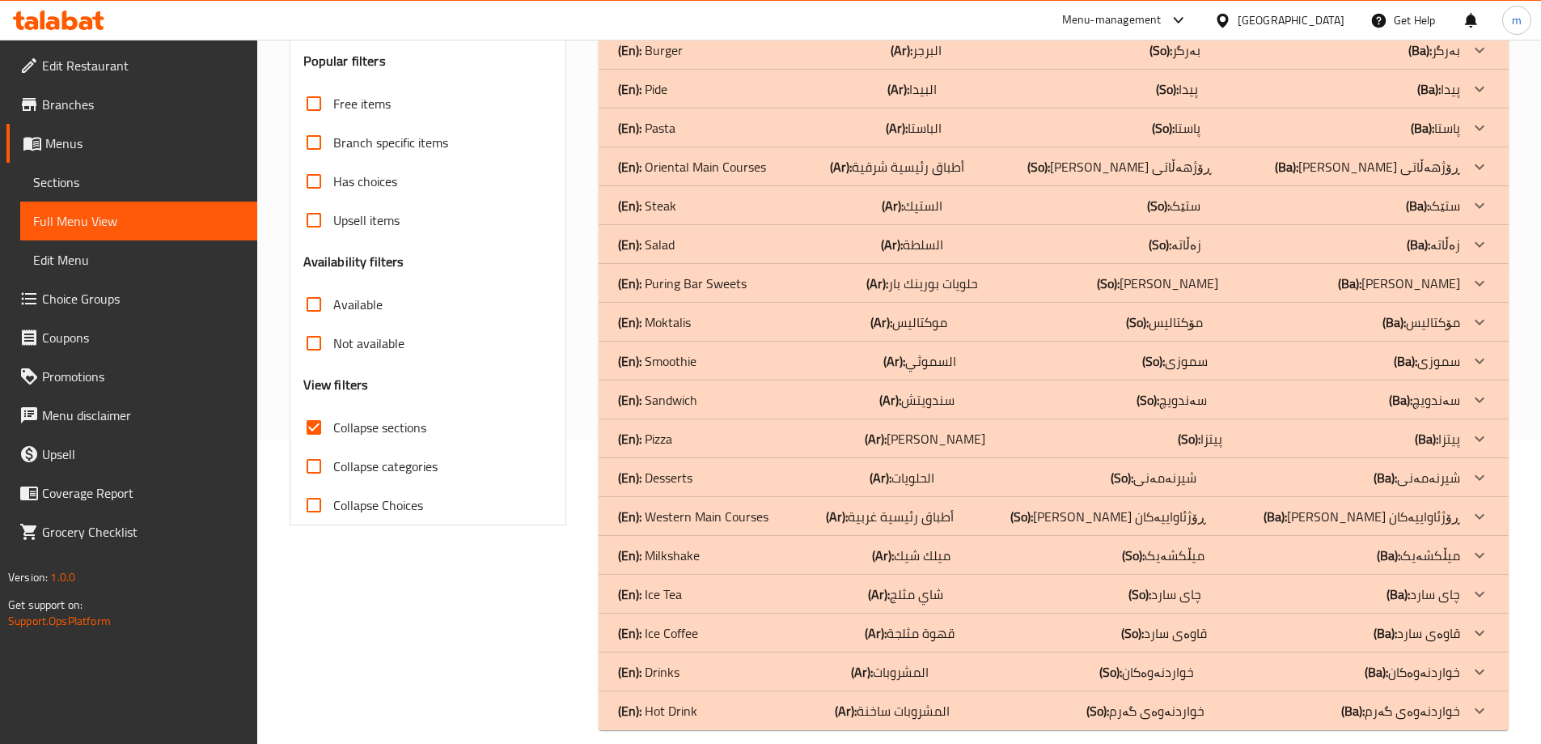
scroll to position [322, 0]
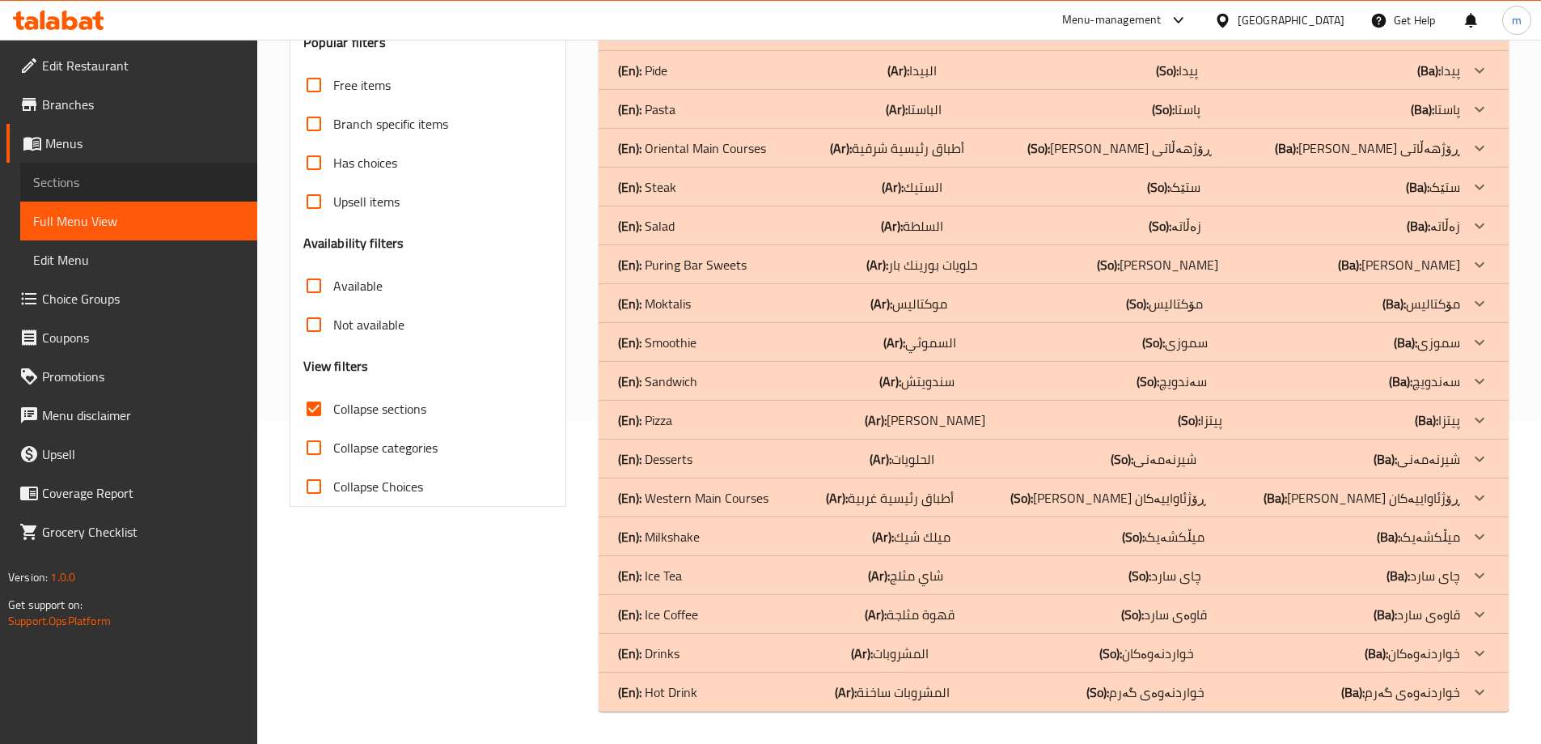
click at [128, 179] on span "Sections" at bounding box center [138, 181] width 211 height 19
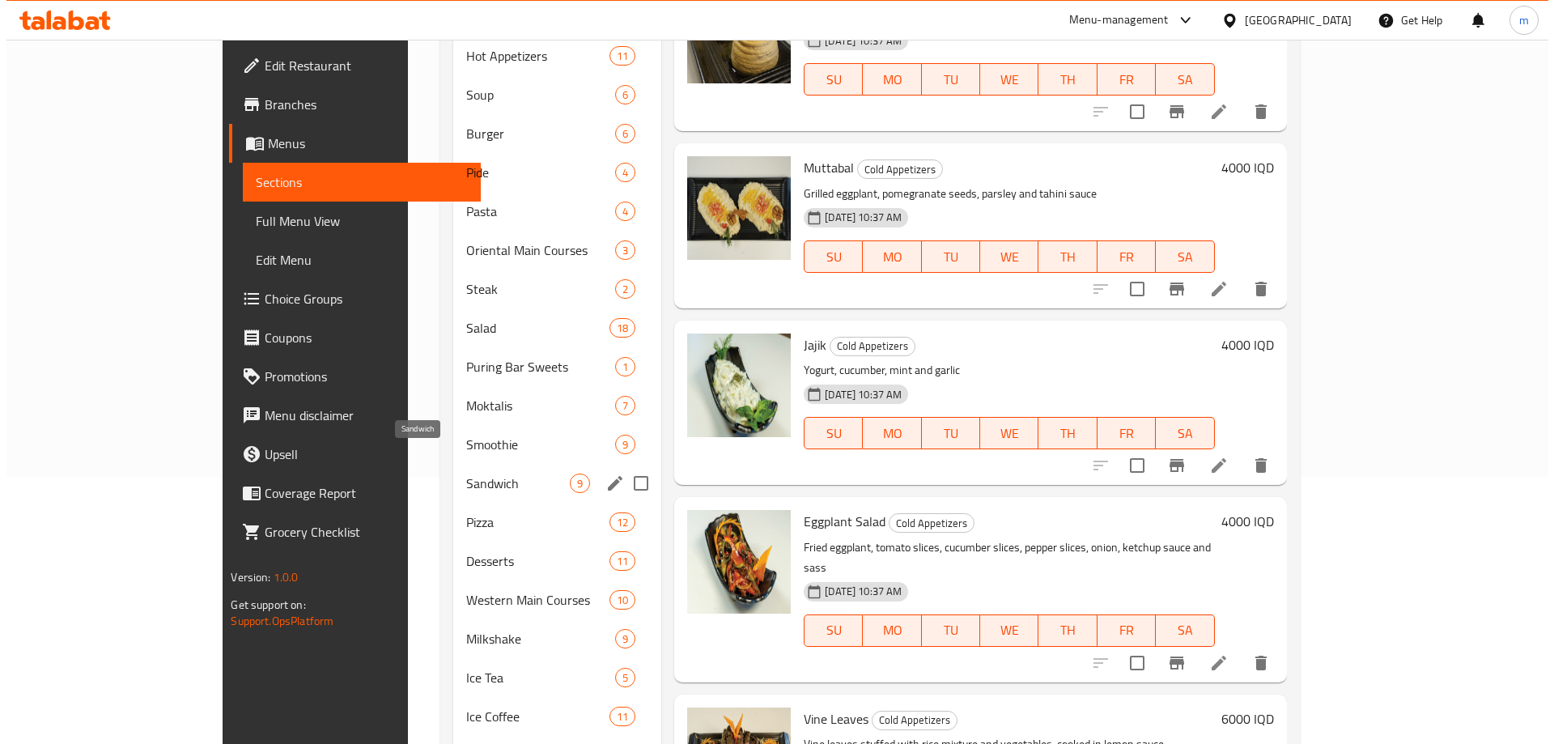
scroll to position [40, 0]
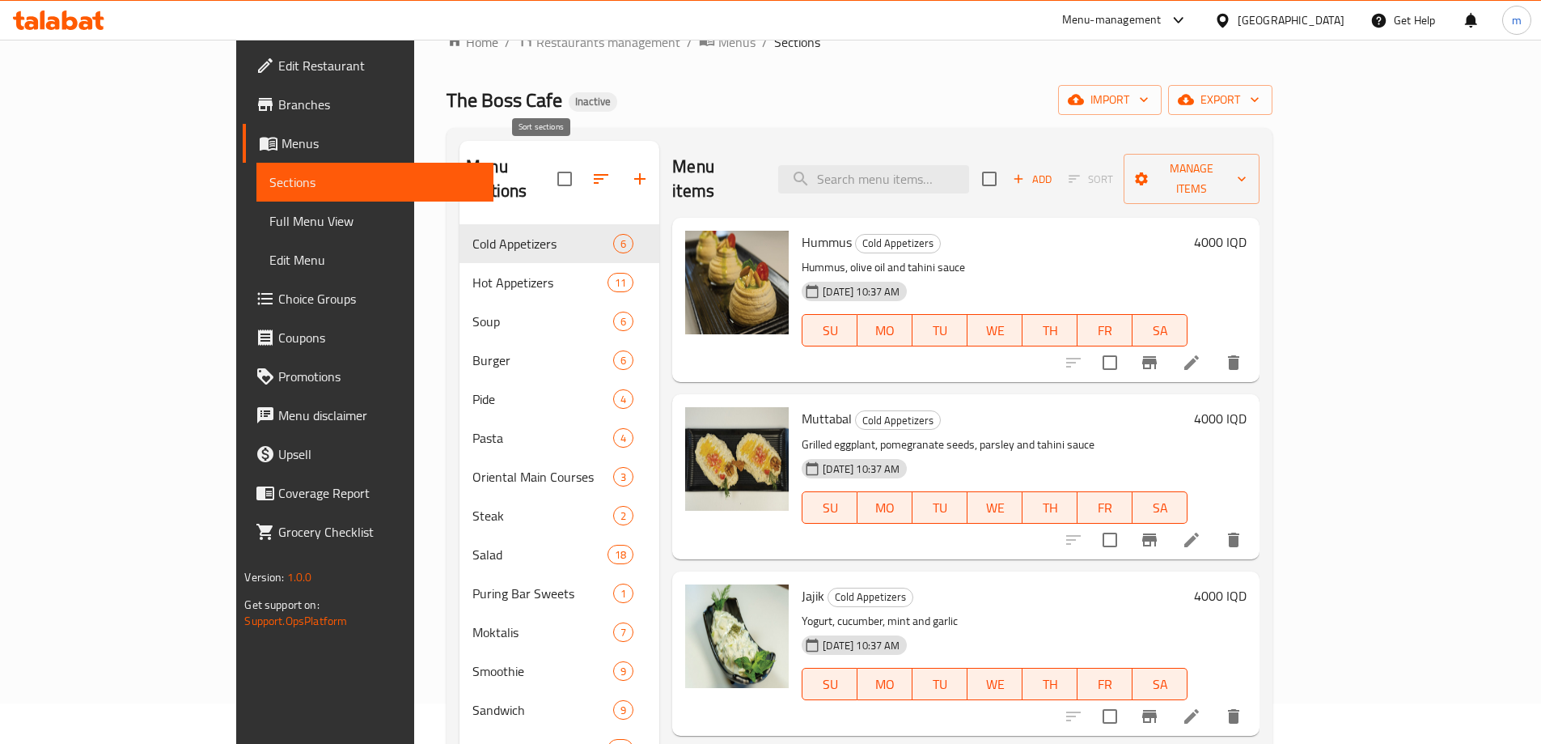
click at [592, 169] on icon "button" at bounding box center [601, 178] width 19 height 19
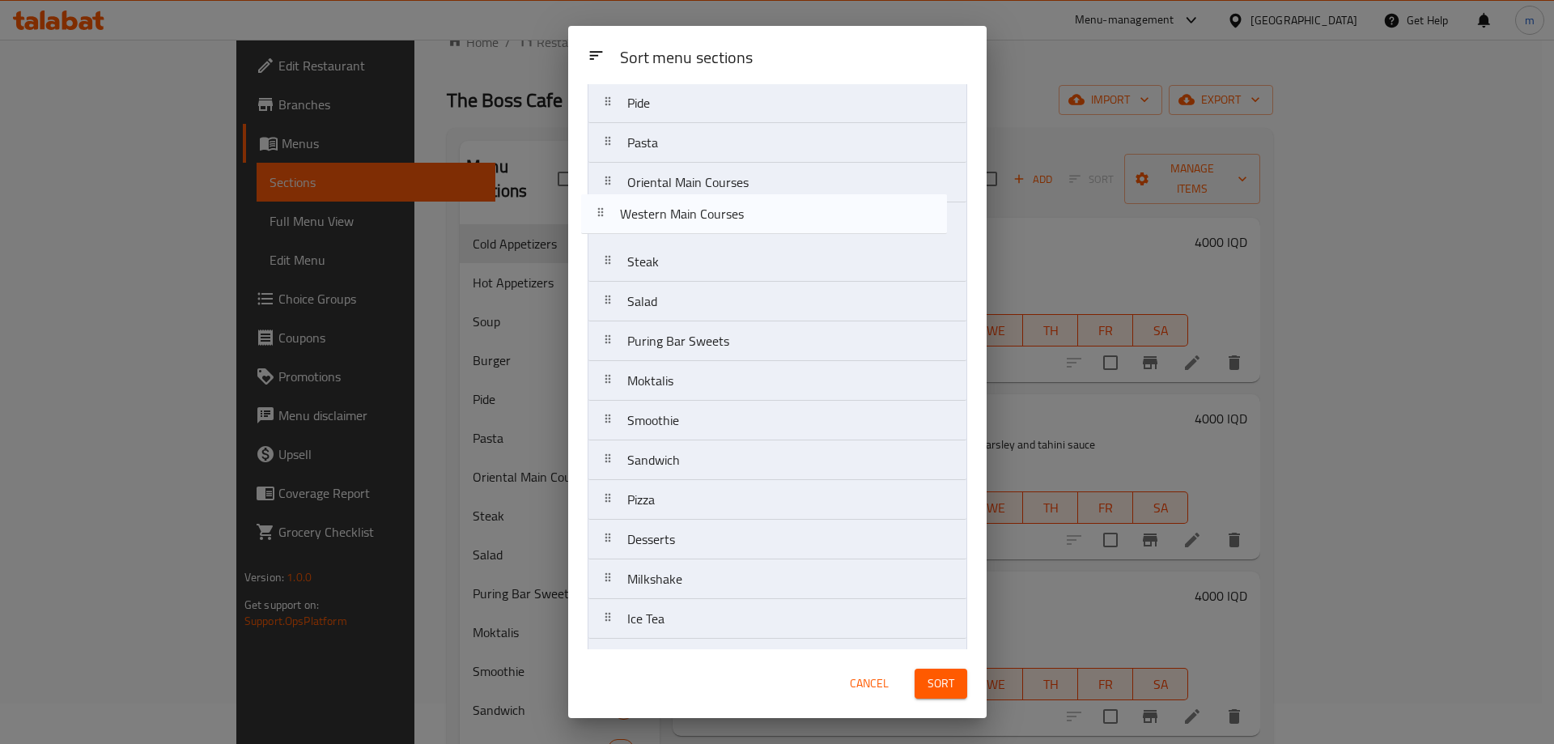
scroll to position [196, 0]
drag, startPoint x: 719, startPoint y: 478, endPoint x: 713, endPoint y: 204, distance: 274.4
click at [713, 204] on nav "Cold Appetizers Hot Appetizers Soup Burger Pide Pasta Oriental Main Courses Ste…" at bounding box center [777, 351] width 380 height 834
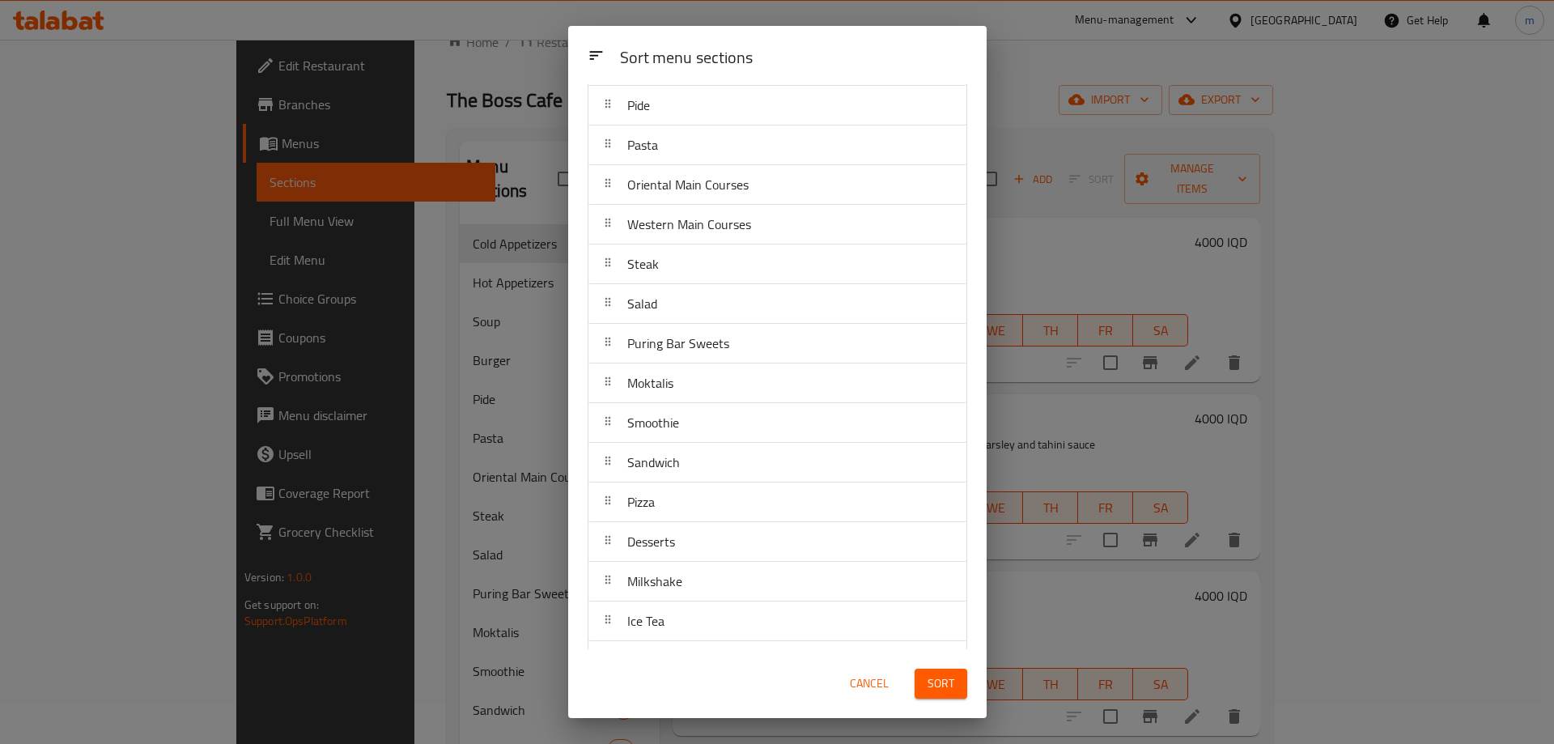
scroll to position [216, 0]
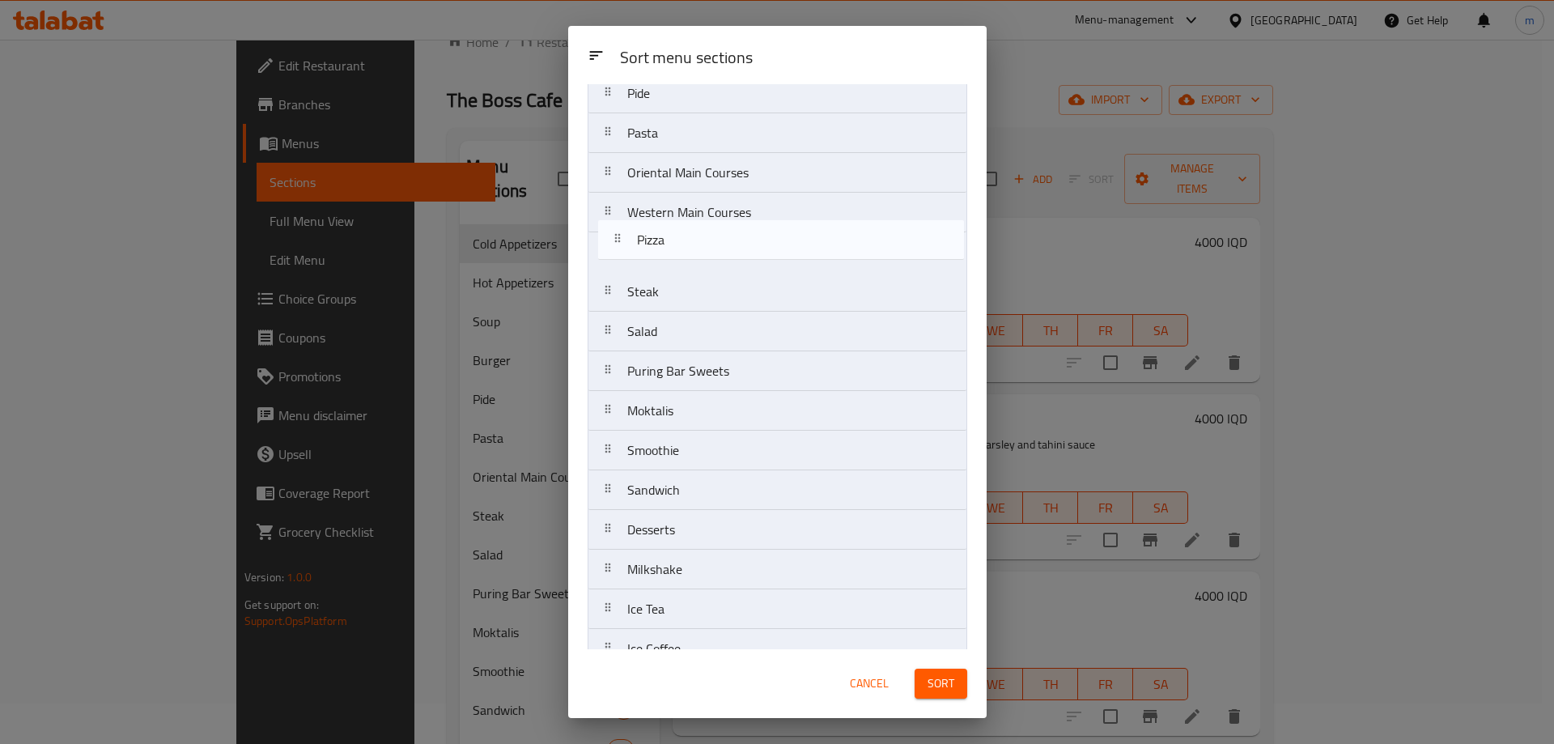
drag, startPoint x: 663, startPoint y: 481, endPoint x: 672, endPoint y: 237, distance: 243.8
click at [672, 237] on nav "Cold Appetizers Hot Appetizers Soup Burger Pide Pasta Oriental Main Courses Wes…" at bounding box center [777, 331] width 380 height 834
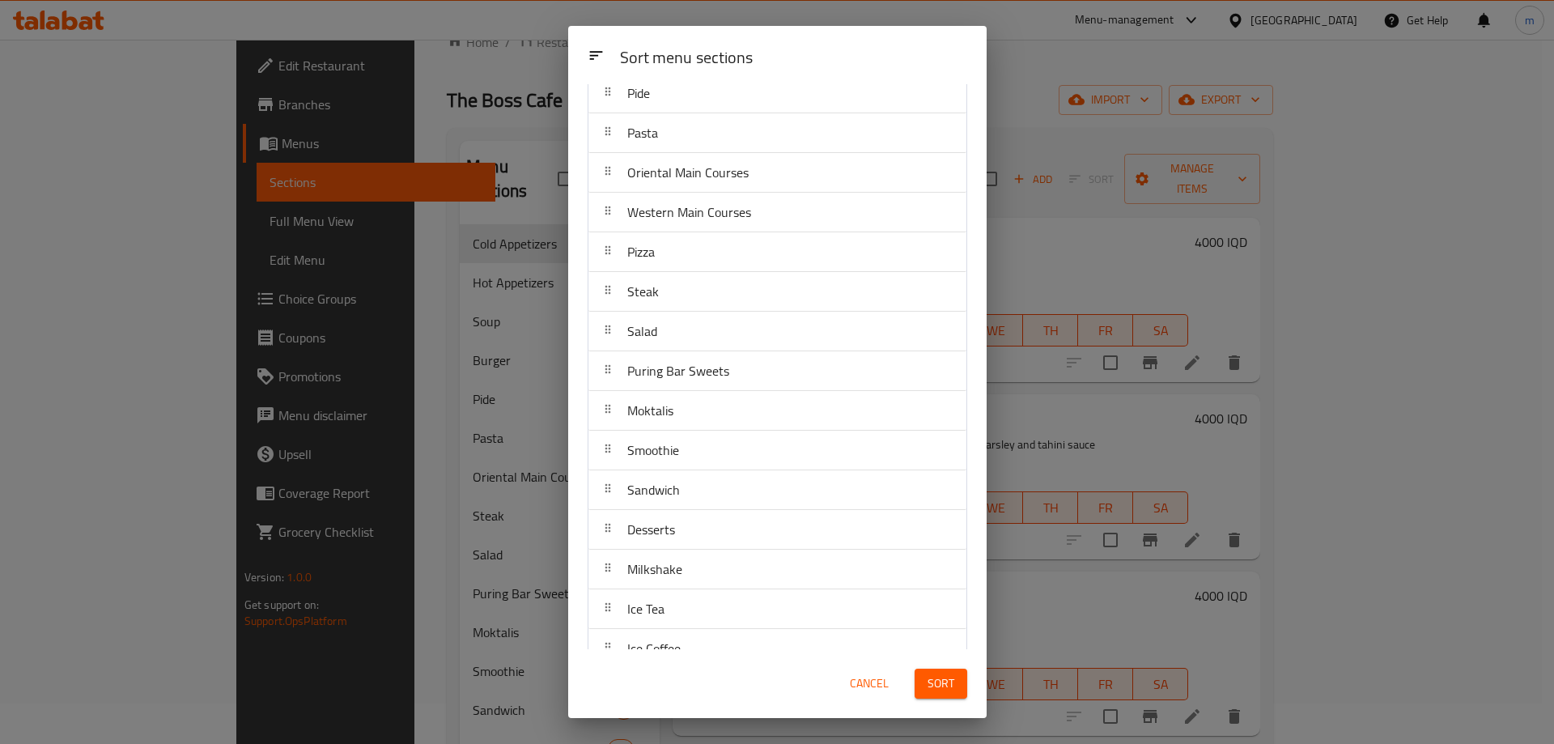
scroll to position [218, 0]
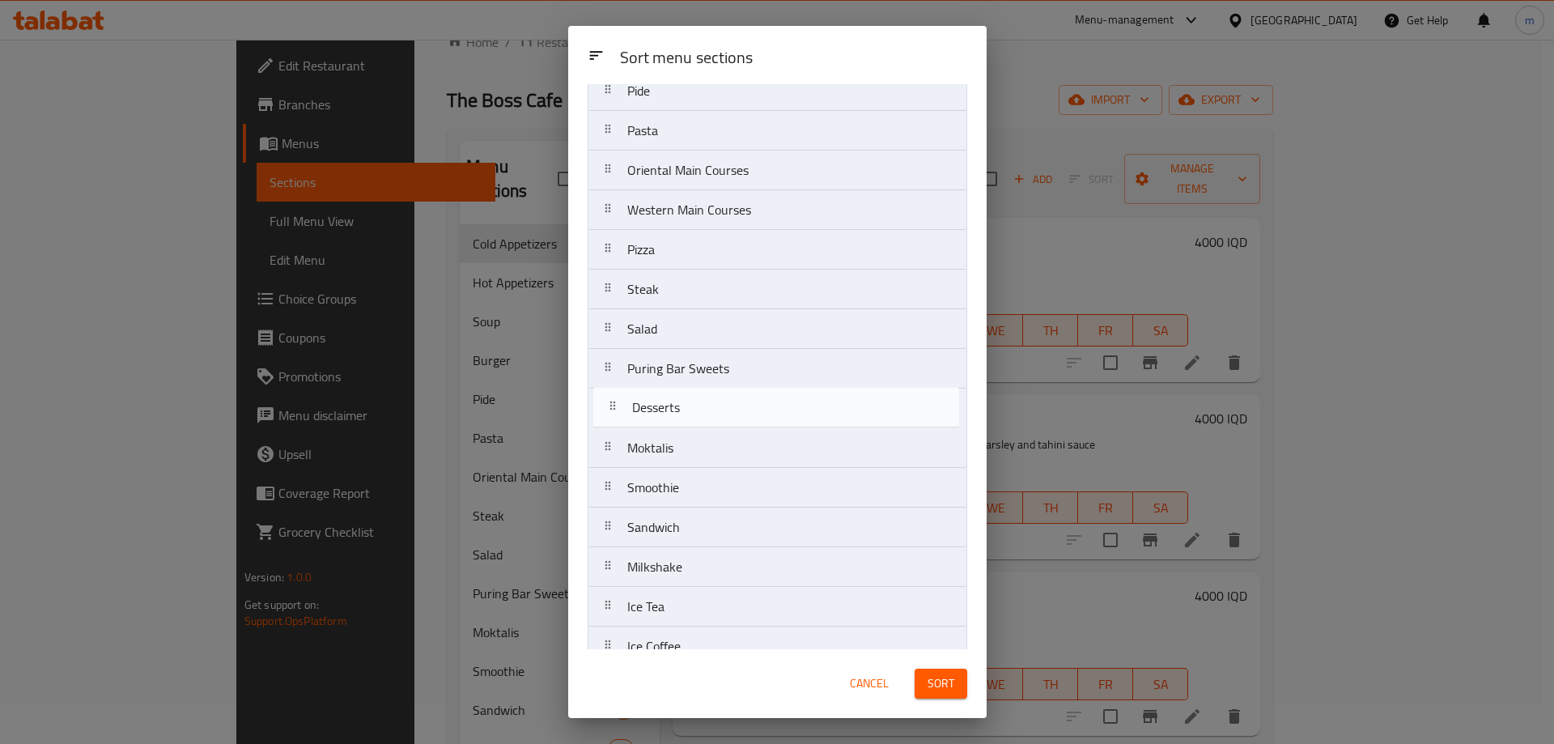
drag, startPoint x: 668, startPoint y: 533, endPoint x: 668, endPoint y: 419, distance: 114.1
click at [670, 401] on nav "Cold Appetizers Hot Appetizers Soup Burger Pide Pasta Oriental Main Courses Wes…" at bounding box center [777, 329] width 380 height 834
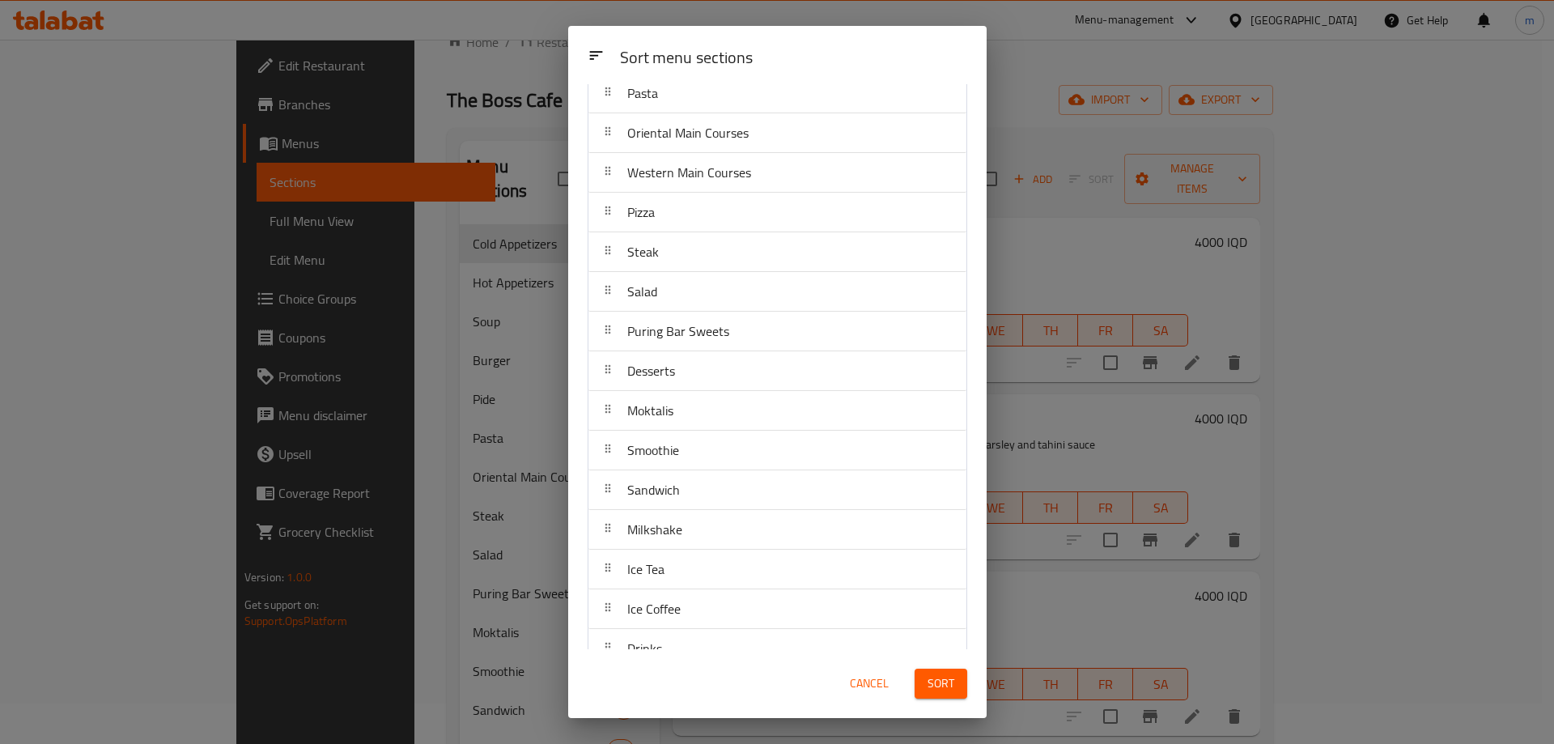
scroll to position [272, 0]
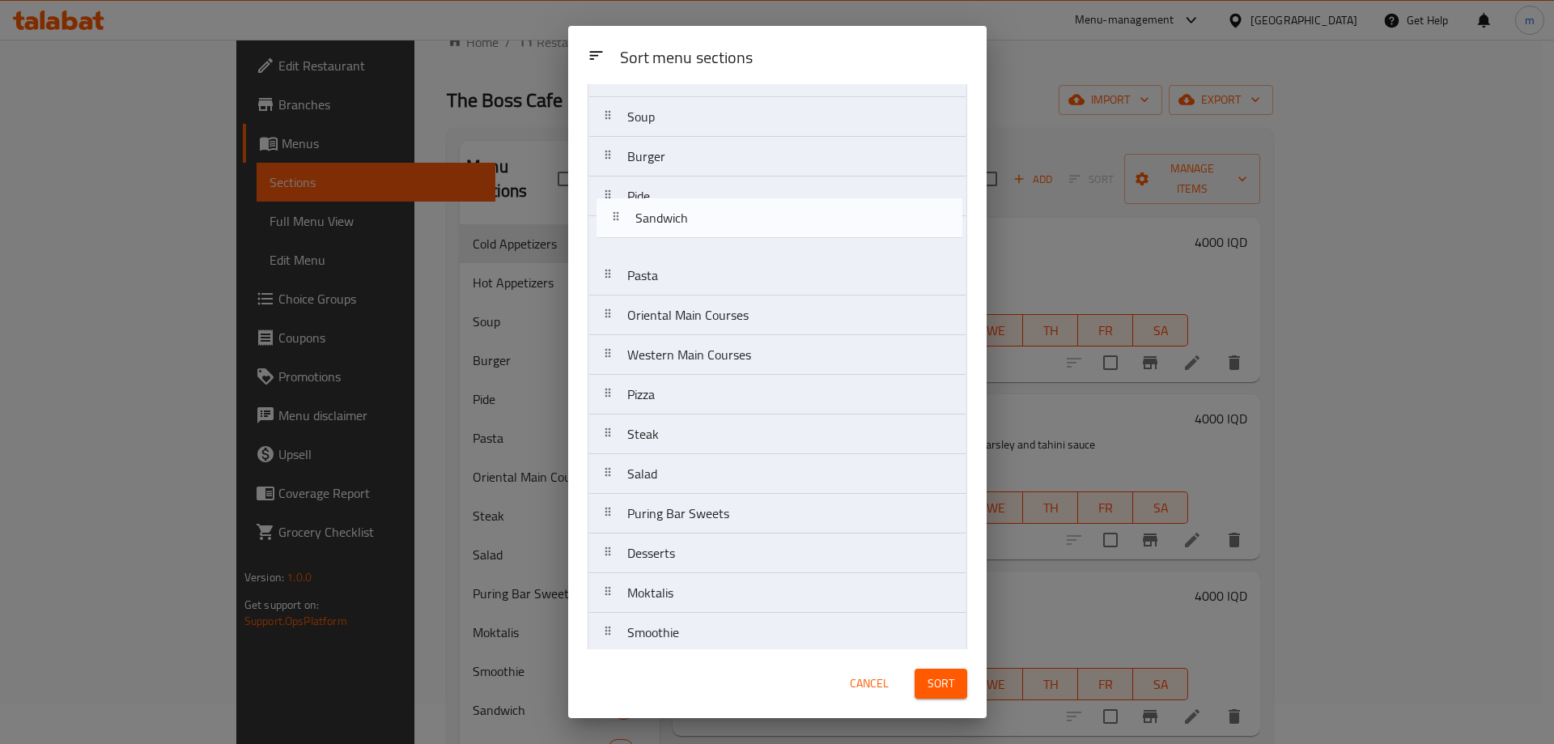
drag, startPoint x: 685, startPoint y: 485, endPoint x: 692, endPoint y: 231, distance: 254.2
click at [692, 231] on nav "Cold Appetizers Hot Appetizers Soup Burger Pide Pasta Oriental Main Courses Wes…" at bounding box center [777, 434] width 380 height 834
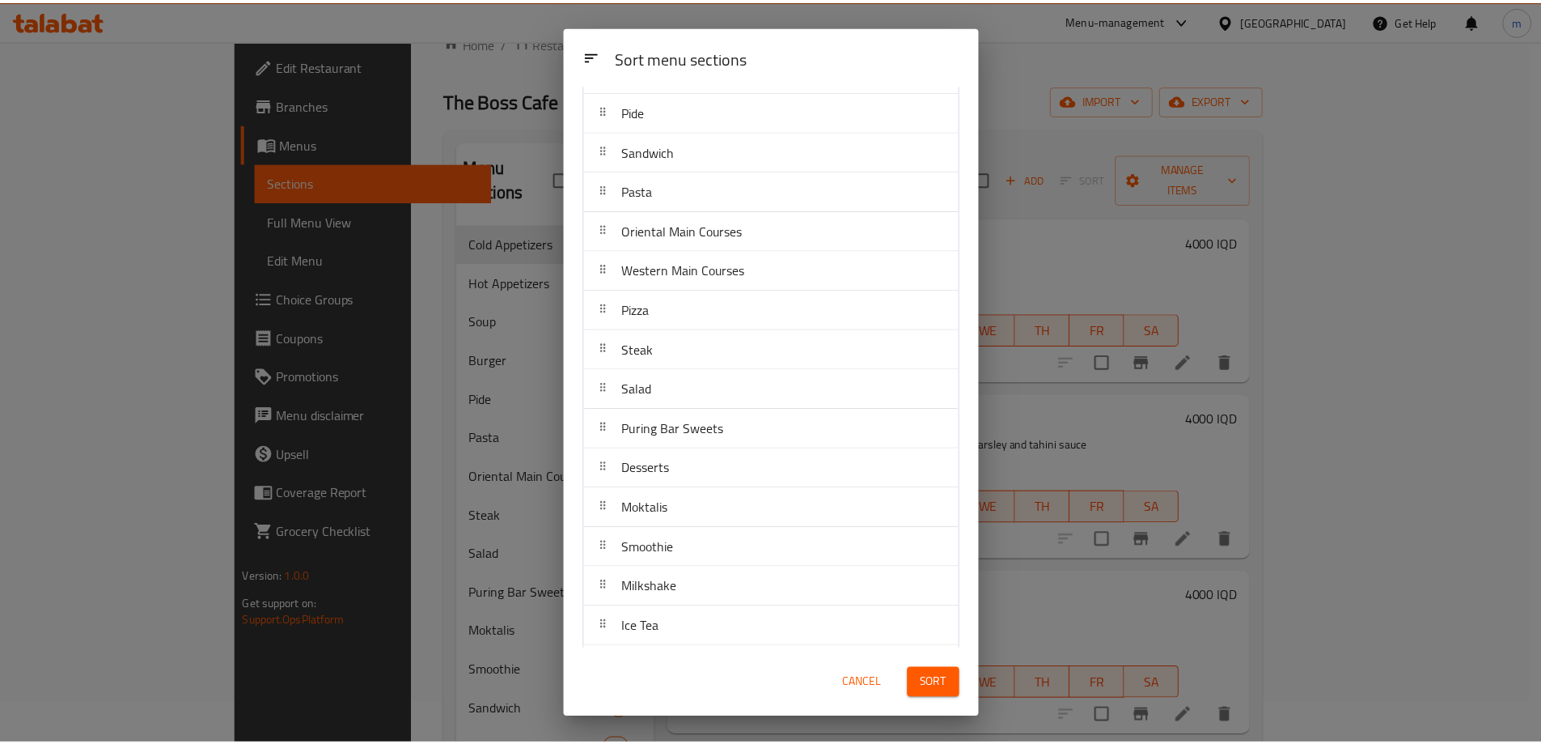
scroll to position [322, 0]
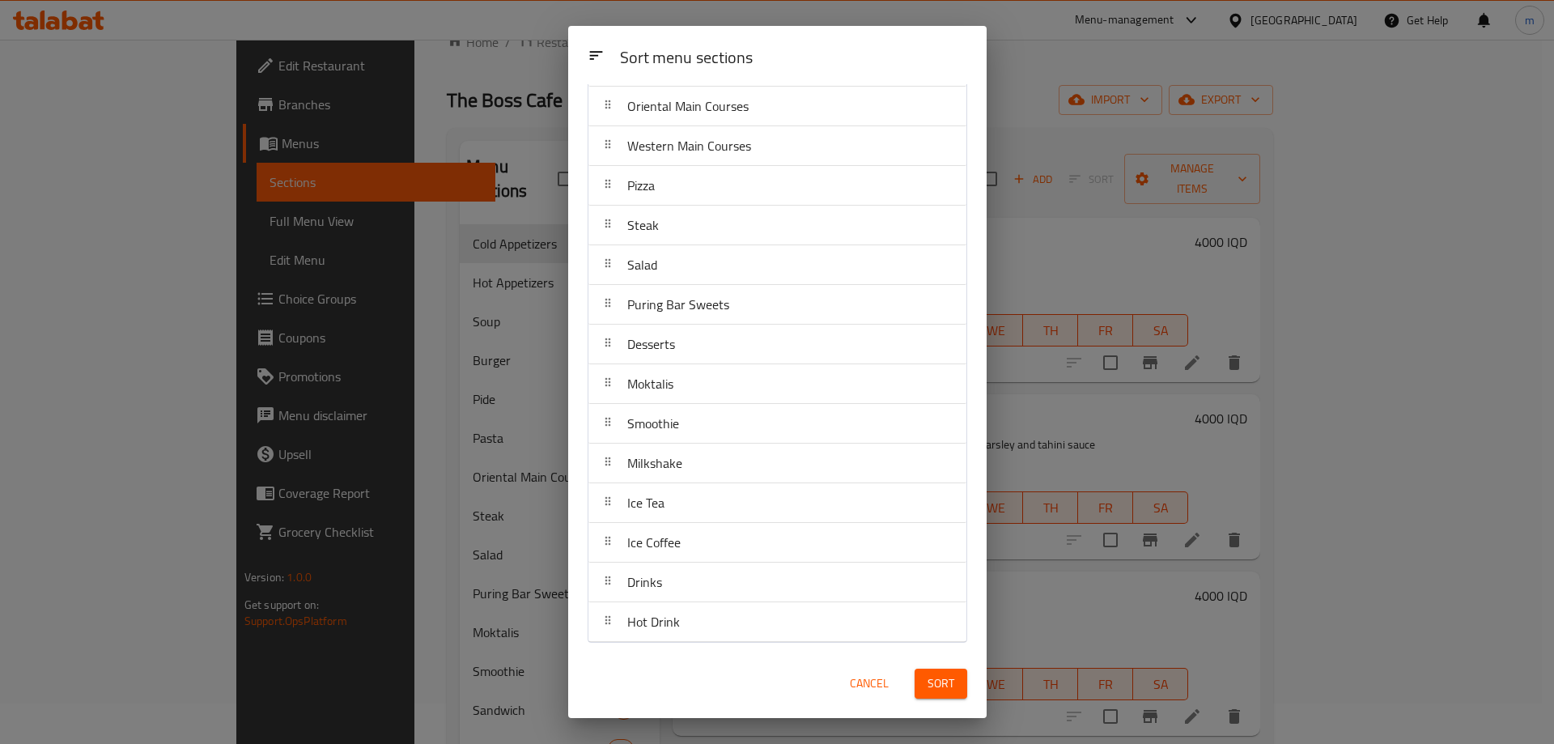
click at [938, 677] on span "Sort" at bounding box center [940, 683] width 27 height 20
click at [65, 232] on div "Sort menu sections Sort menu sections Cold Appetizers Hot Appetizers Soup Burge…" at bounding box center [777, 372] width 1554 height 744
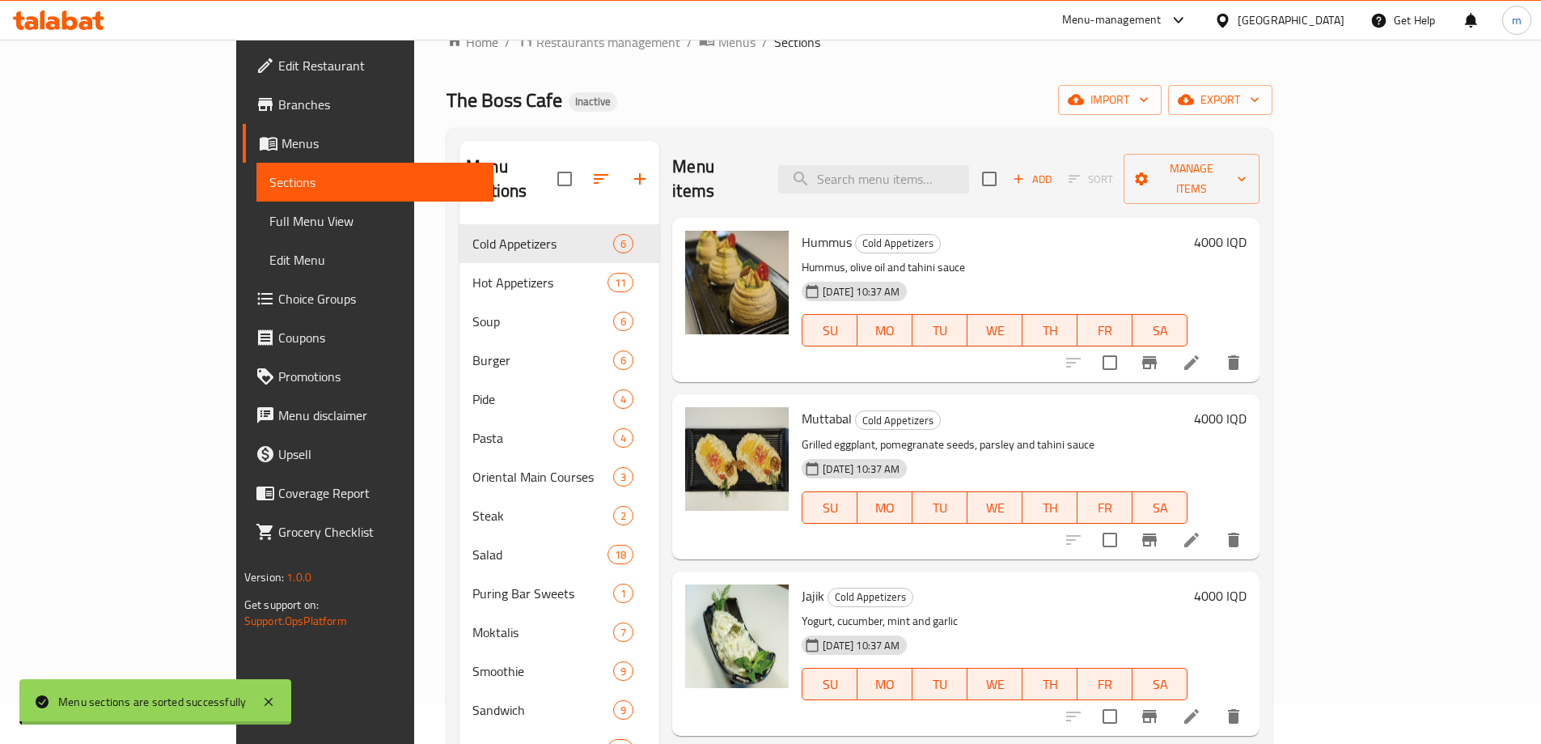
click at [269, 221] on span "Full Menu View" at bounding box center [374, 220] width 211 height 19
click at [269, 220] on span "Full Menu View" at bounding box center [374, 220] width 211 height 19
click at [269, 228] on span "Full Menu View" at bounding box center [374, 220] width 211 height 19
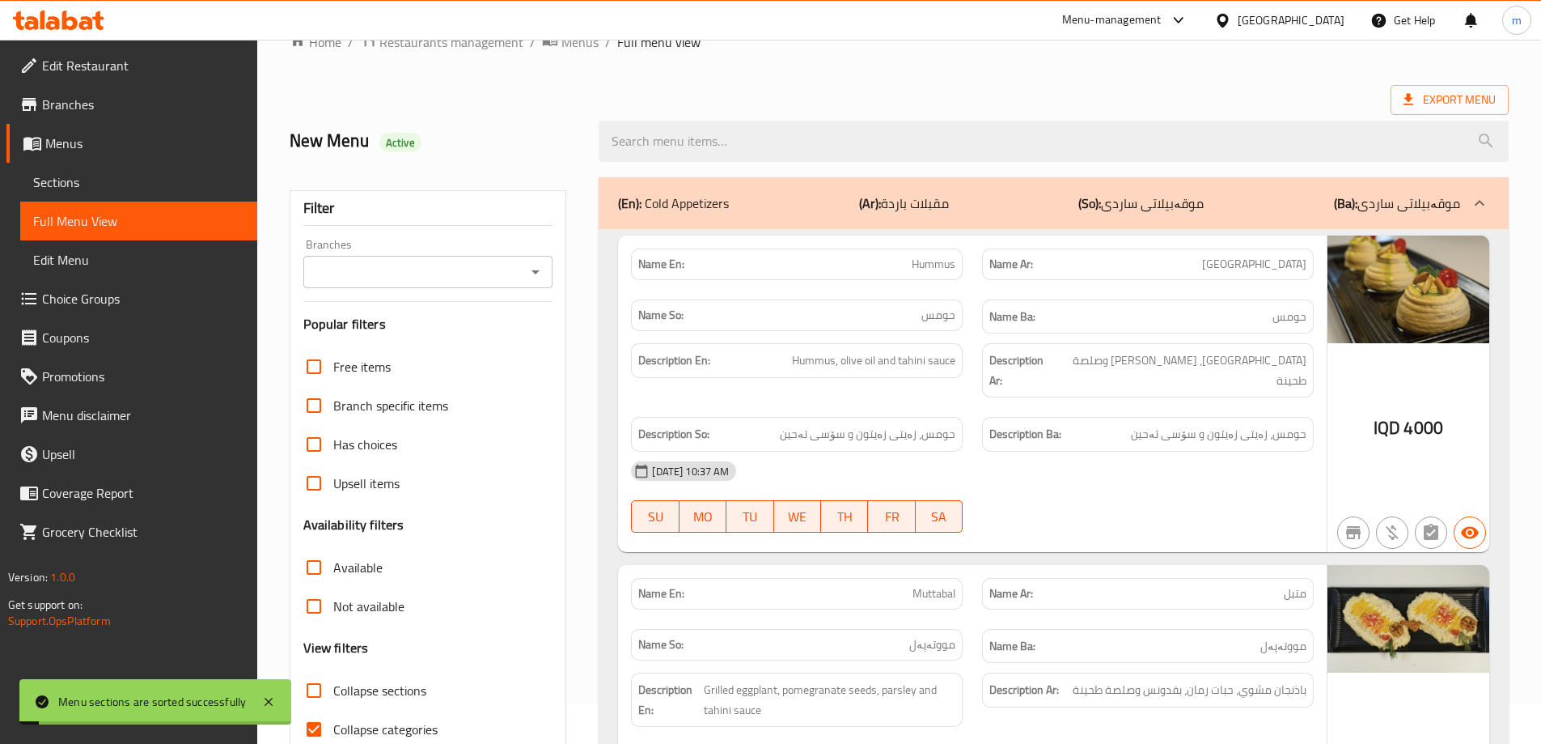
click at [549, 274] on div "Branches" at bounding box center [428, 272] width 250 height 32
click at [541, 272] on icon "Open" at bounding box center [535, 271] width 19 height 19
click at [540, 274] on icon "Close" at bounding box center [535, 271] width 19 height 19
click at [535, 269] on icon "Open" at bounding box center [535, 271] width 19 height 19
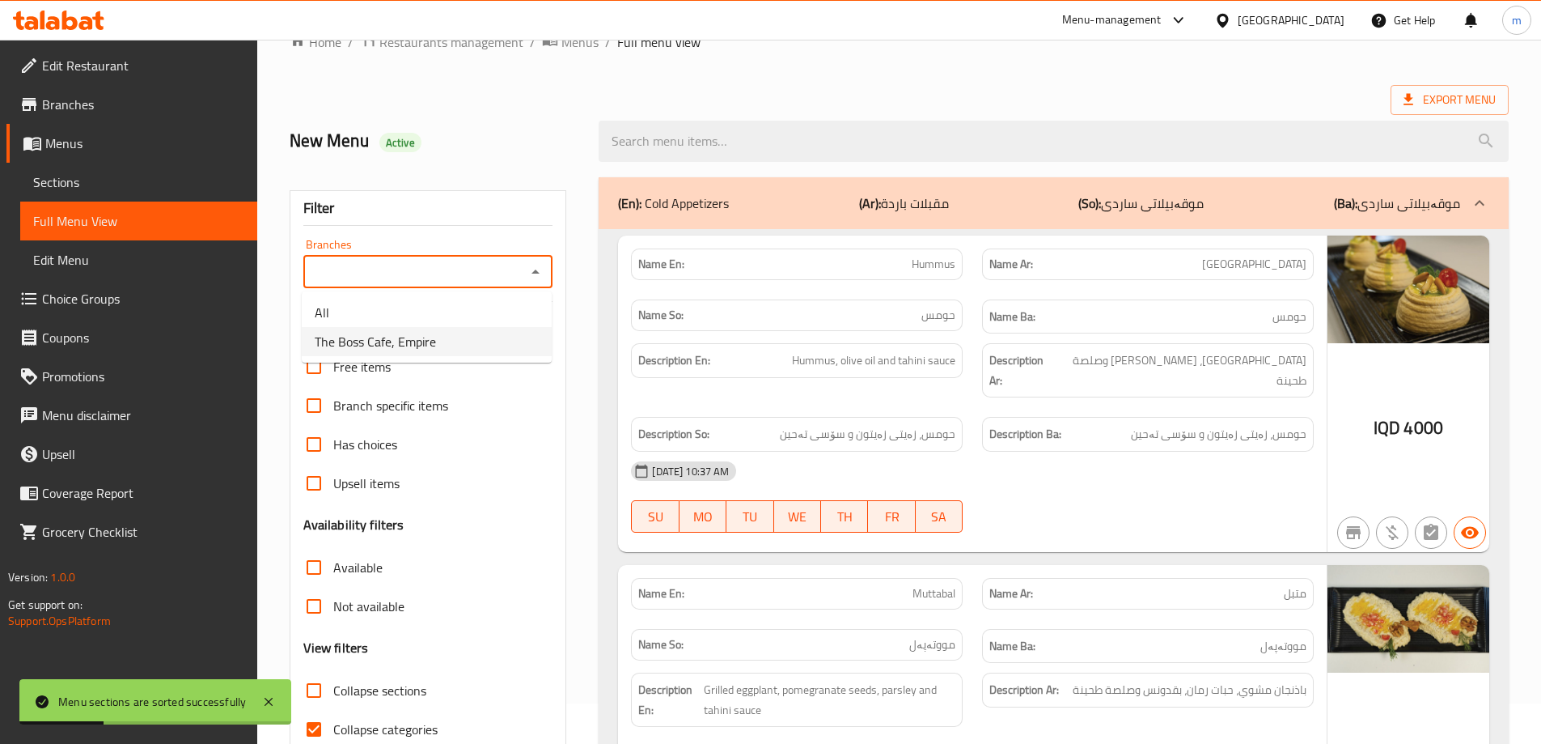
click at [429, 335] on span "The Boss Cafe, Empire" at bounding box center [375, 341] width 121 height 19
type input "The Boss Cafe, Empire"
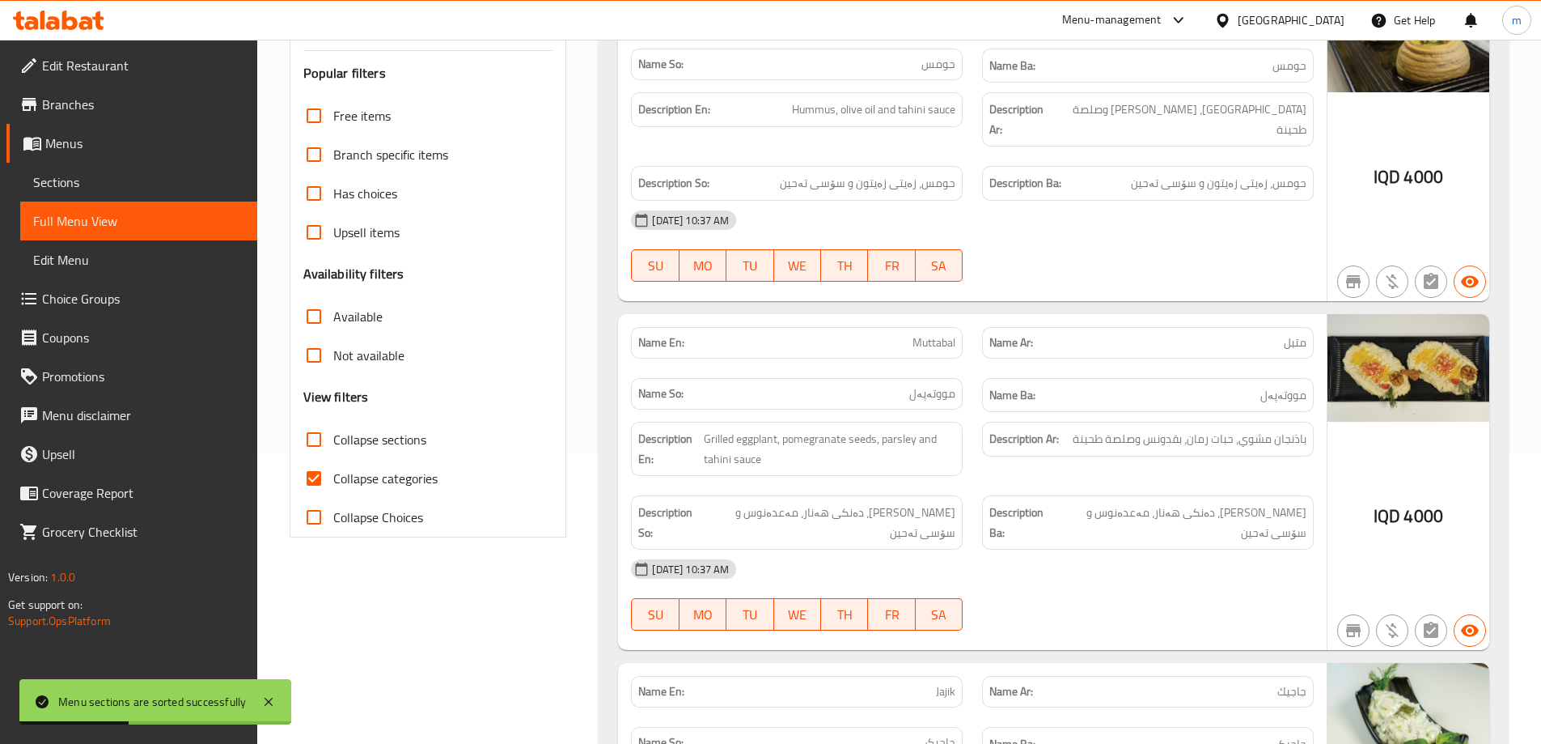
scroll to position [310, 0]
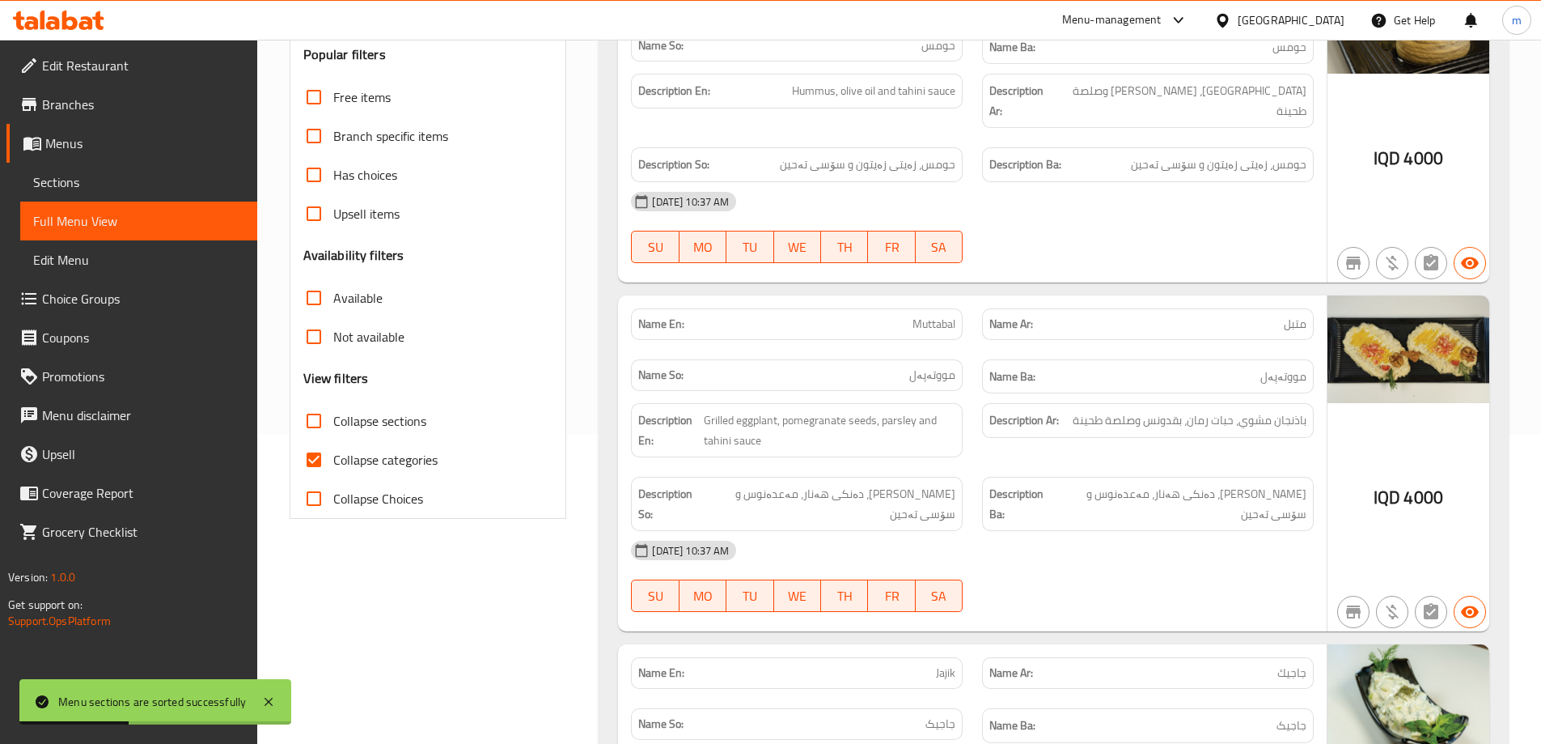
click at [316, 452] on input "Collapse categories" at bounding box center [314, 459] width 39 height 39
checkbox input "false"
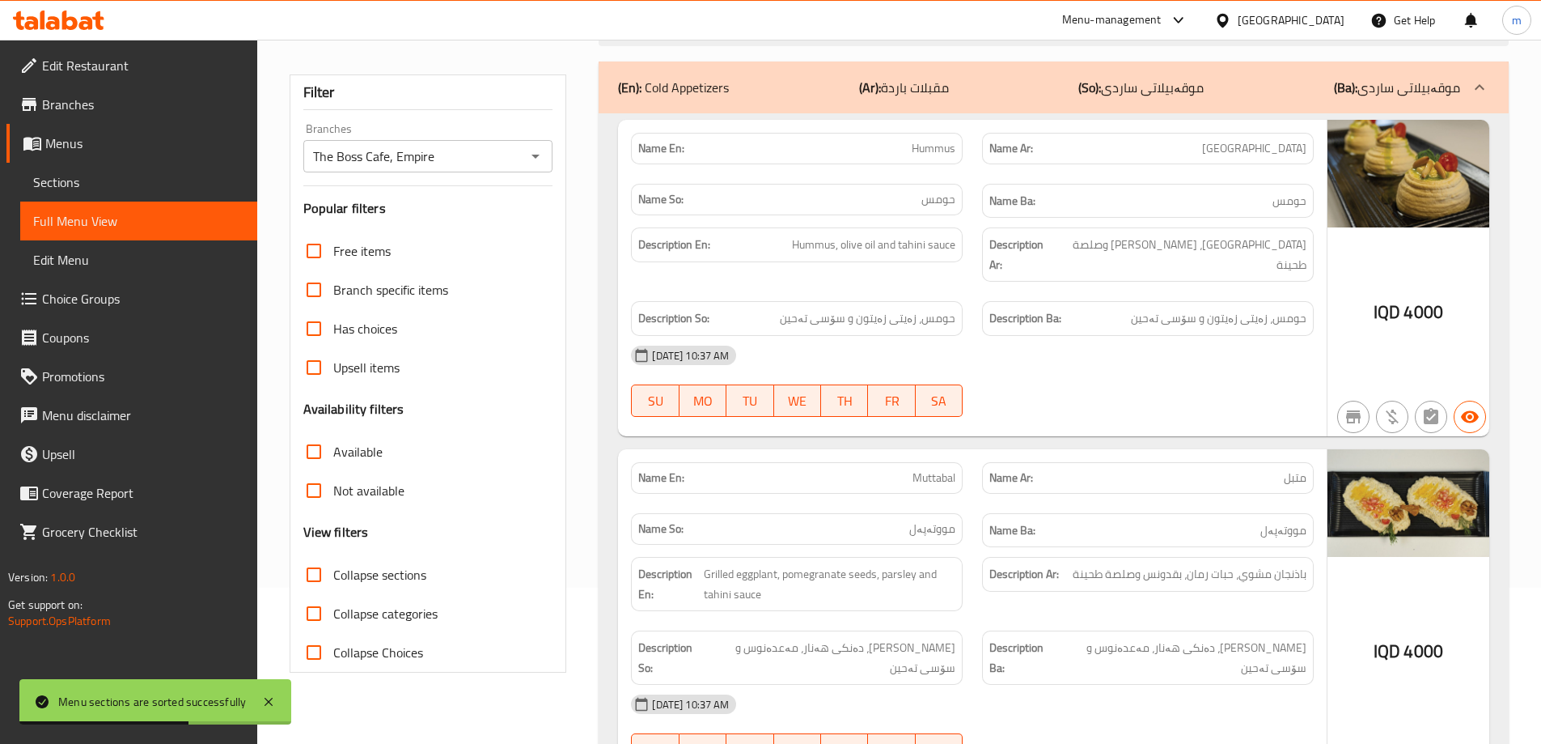
scroll to position [324, 0]
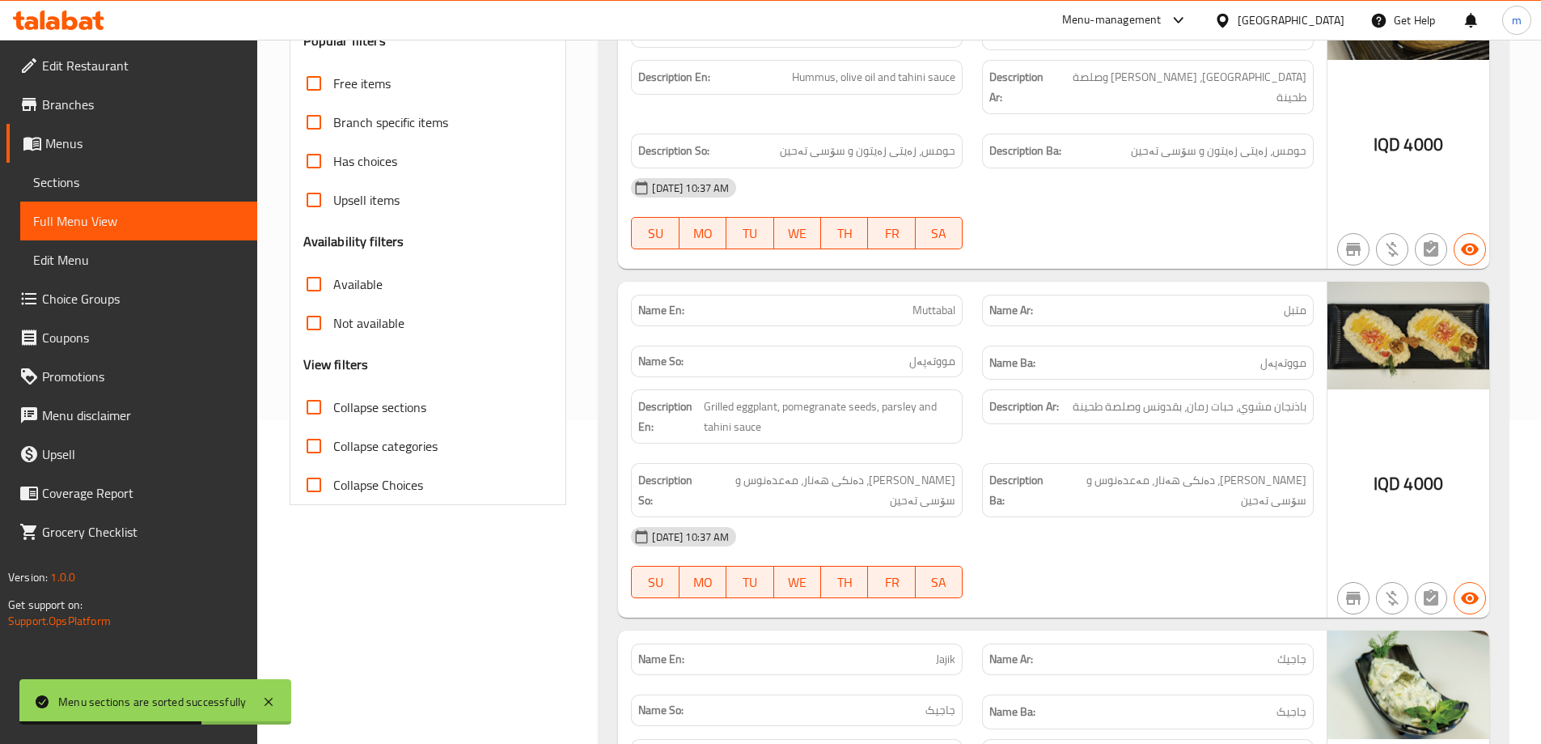
click at [312, 404] on input "Collapse sections" at bounding box center [314, 407] width 39 height 39
checkbox input "true"
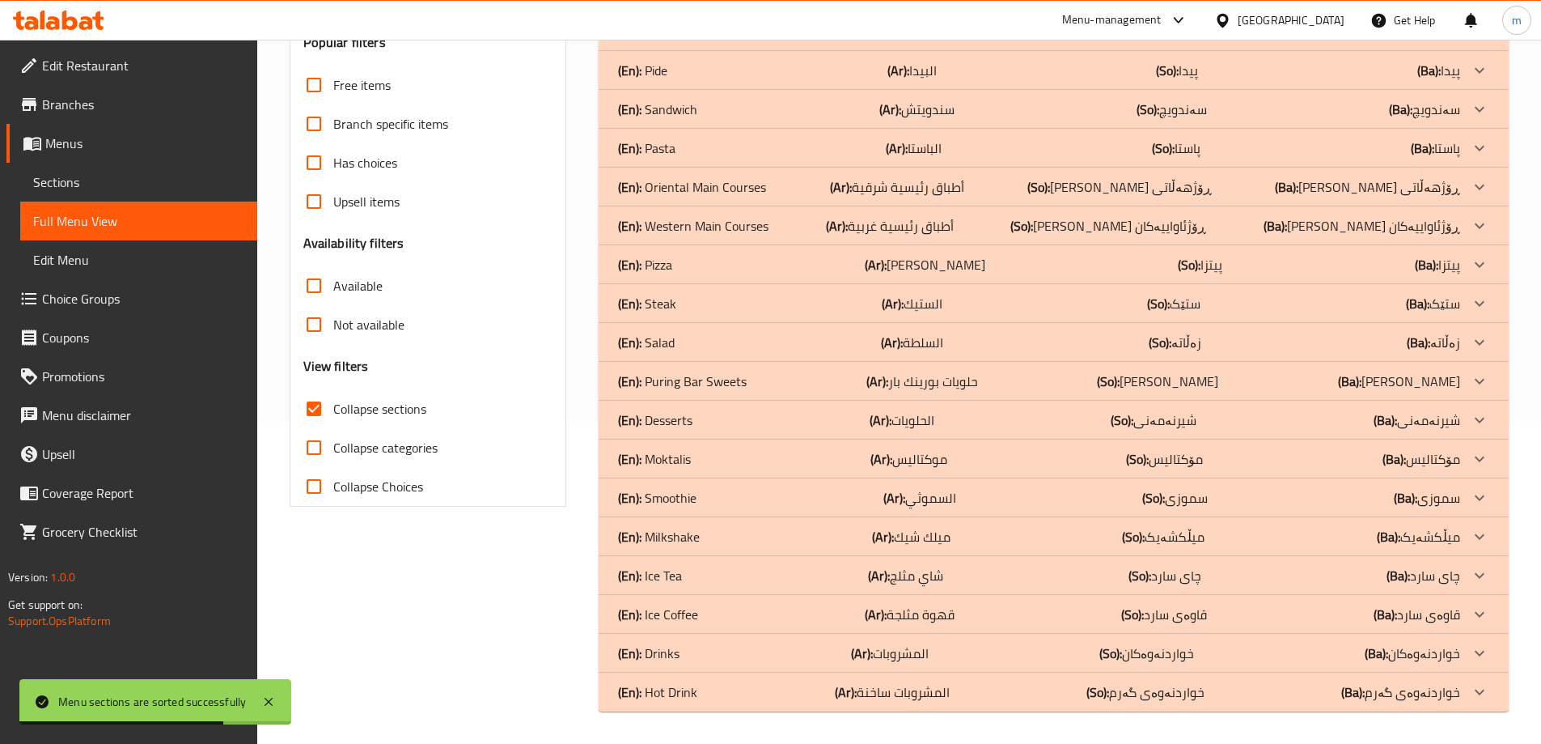
scroll to position [322, 0]
click at [679, 375] on p "(En): Puring Bar Sweets" at bounding box center [682, 380] width 129 height 19
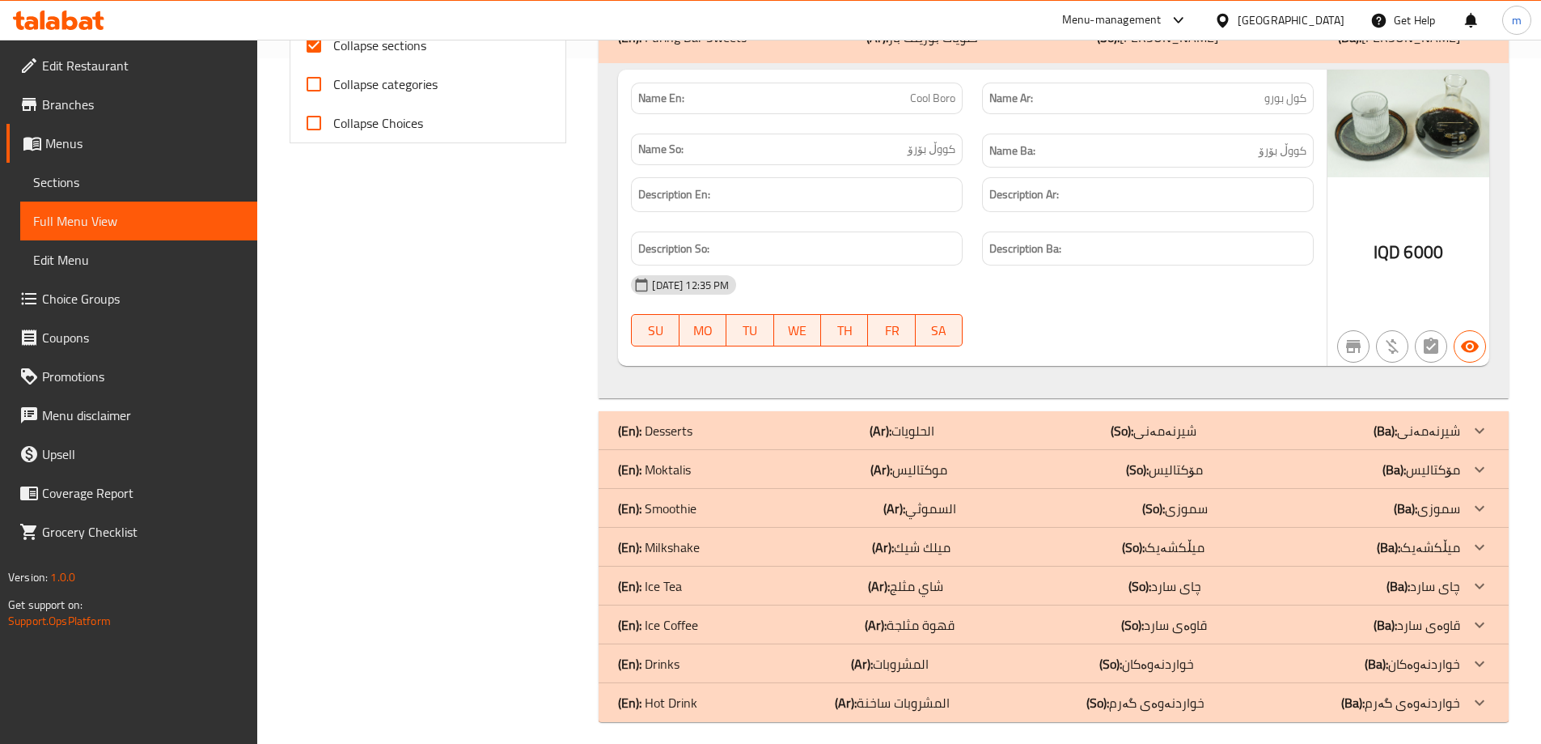
scroll to position [696, 0]
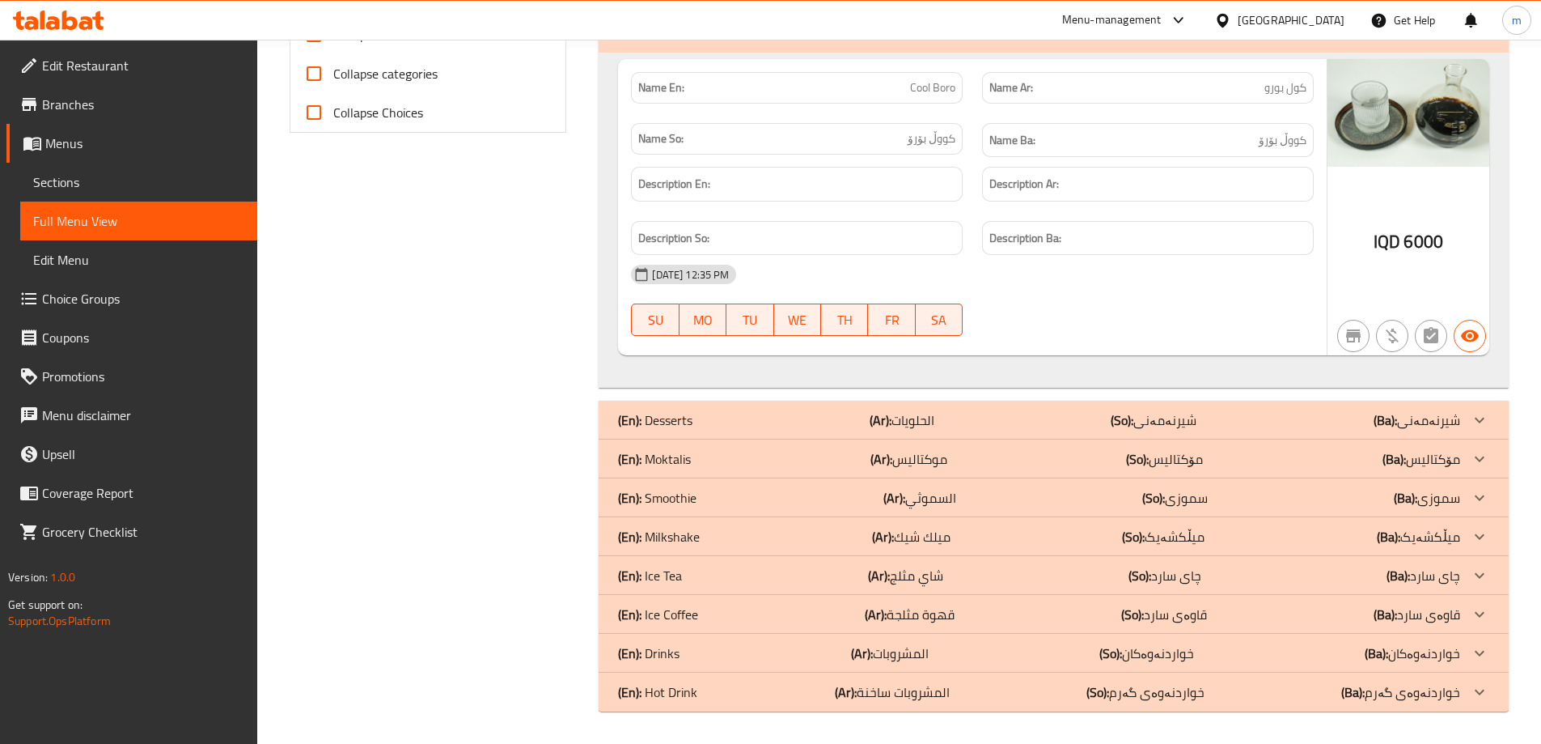
click at [671, 536] on p "(En): Milkshake" at bounding box center [659, 536] width 82 height 19
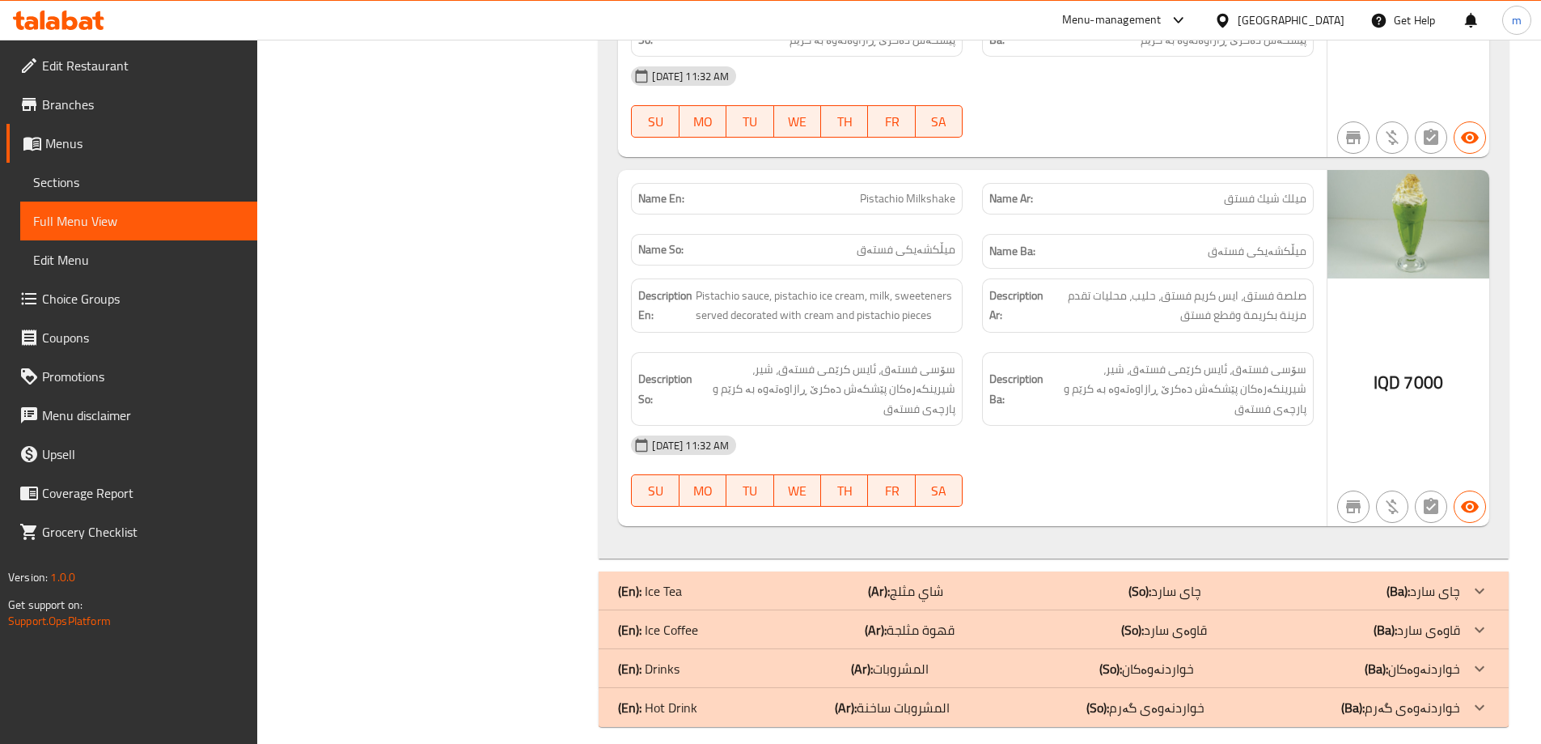
scroll to position [3923, 0]
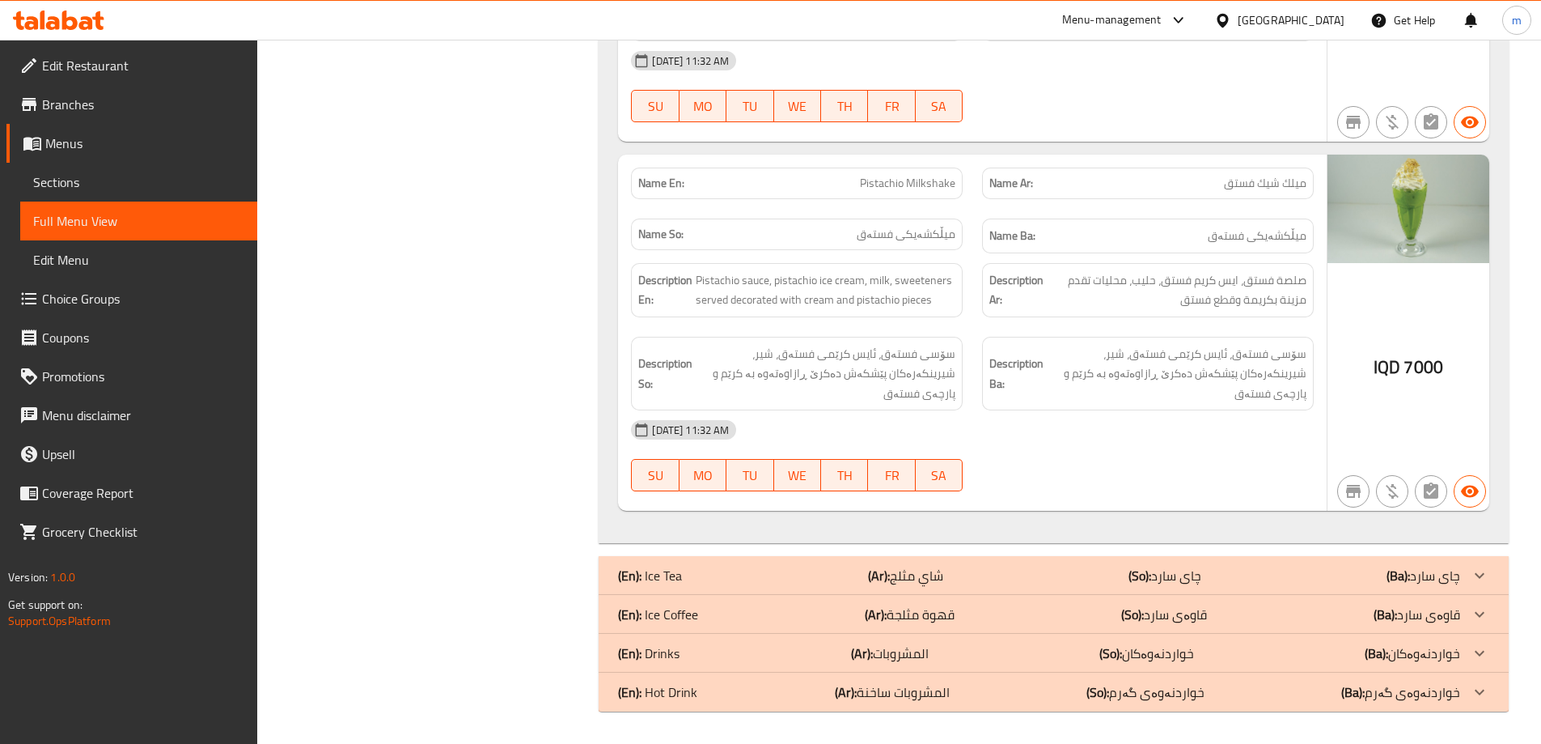
click at [673, 613] on p "(En): Ice Coffee" at bounding box center [658, 613] width 80 height 19
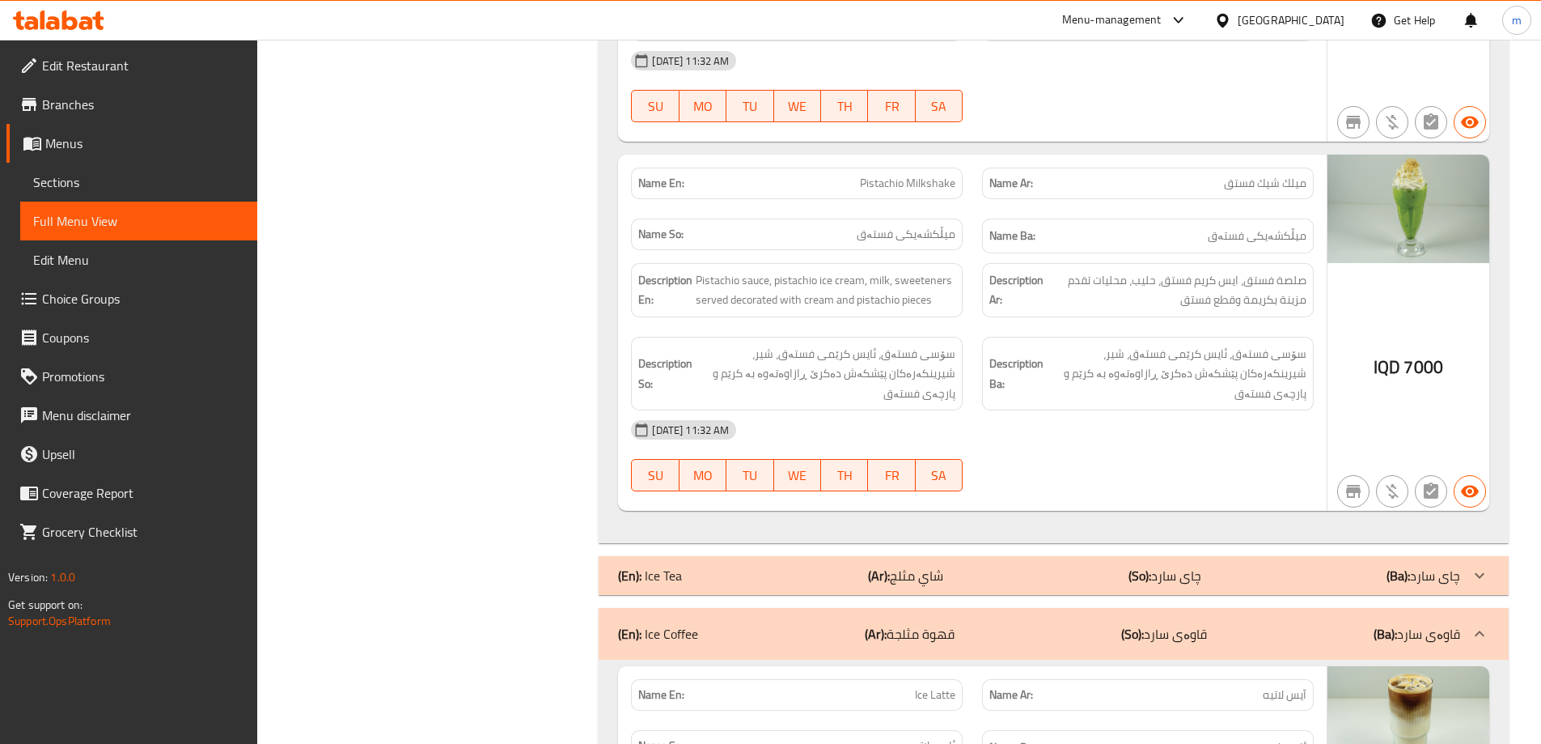
click at [682, 586] on div "(En): Ice Tea (Ar): شاي مثلج (So): چای سارد (Ba): چای سارد" at bounding box center [1054, 575] width 910 height 39
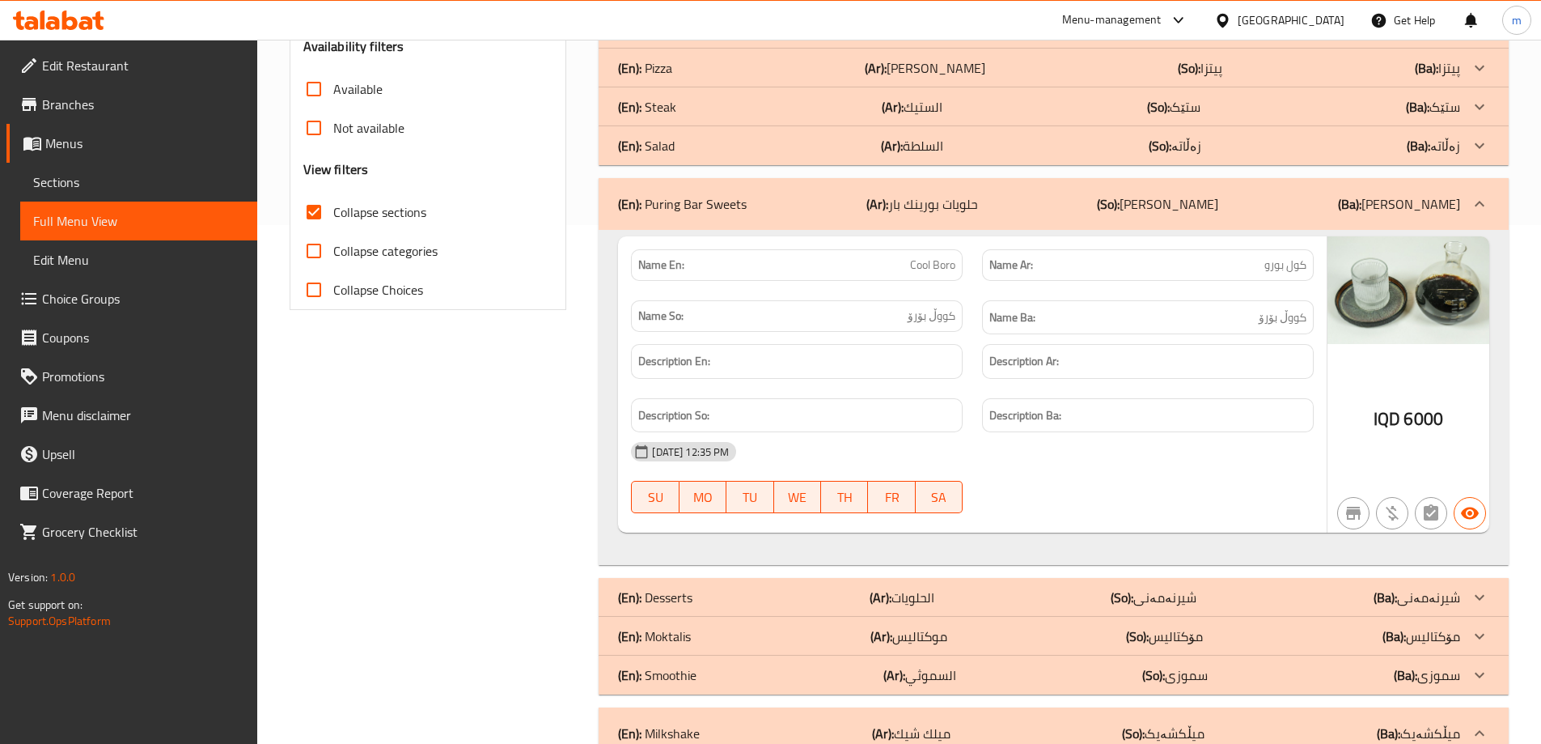
scroll to position [0, 0]
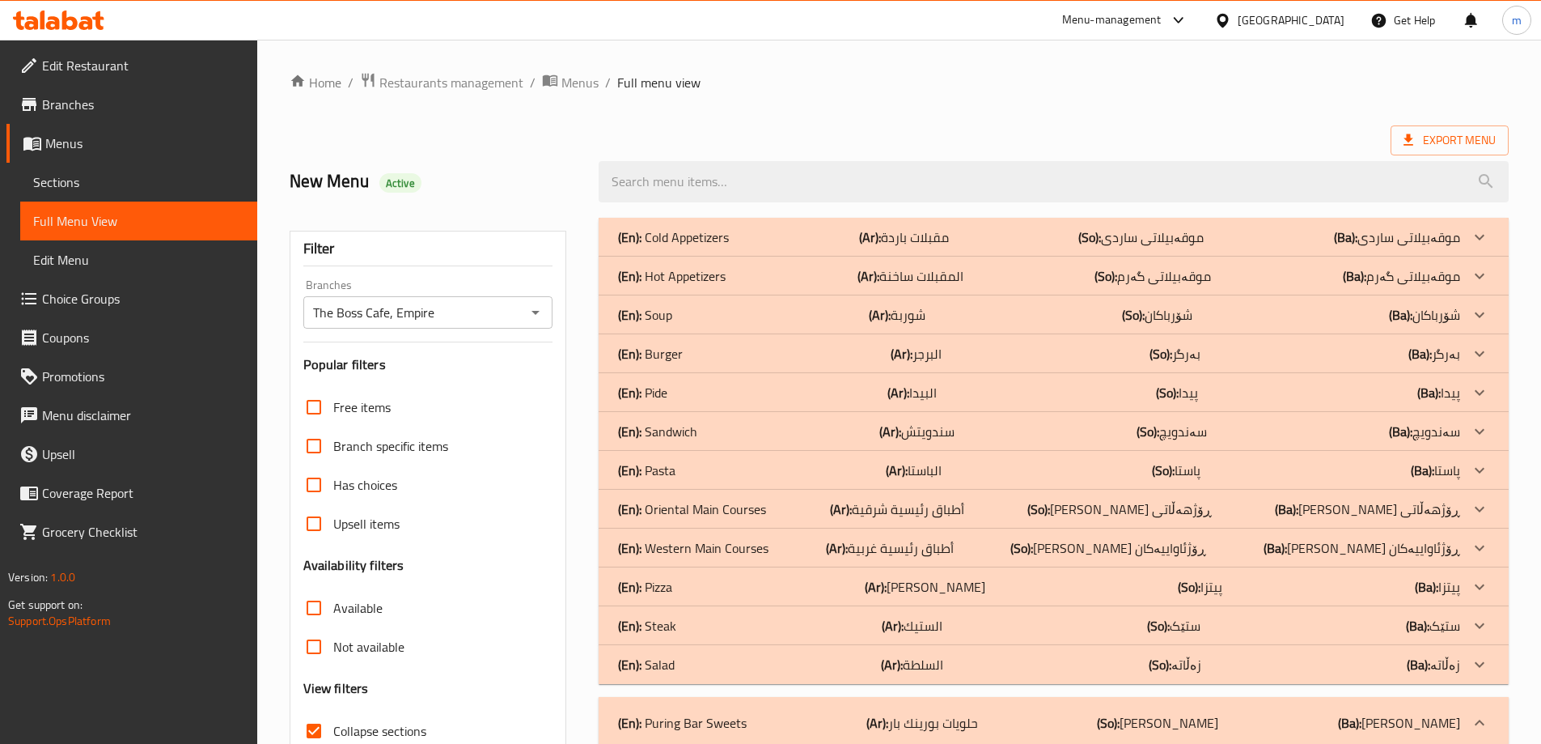
click at [937, 549] on p "(Ar): أطباق رئيسية غربية" at bounding box center [890, 547] width 128 height 19
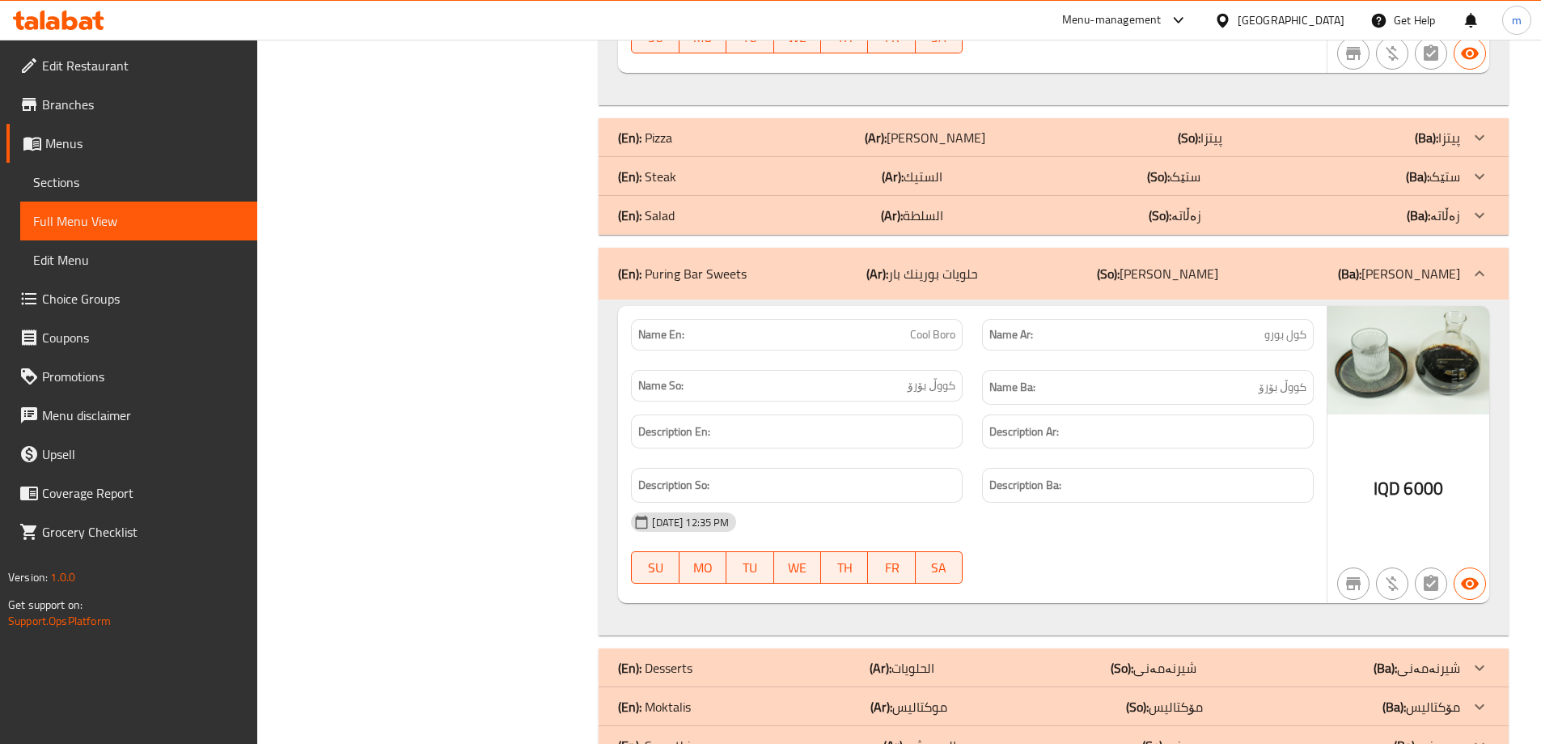
scroll to position [4129, 0]
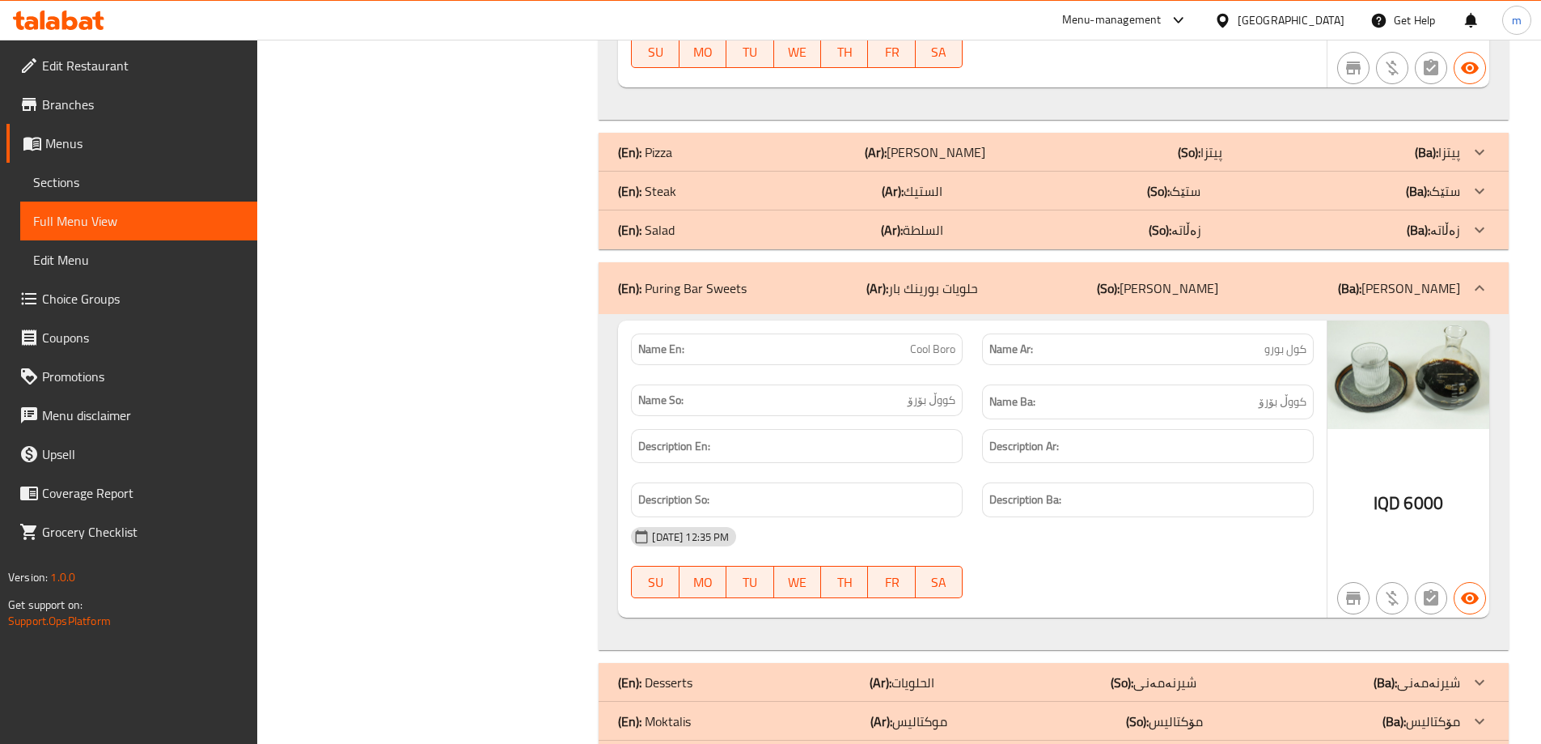
click at [727, 159] on div "(En): Pizza (Ar): بيتزا (So): پیتزا (Ba): پیتزا" at bounding box center [1039, 151] width 842 height 19
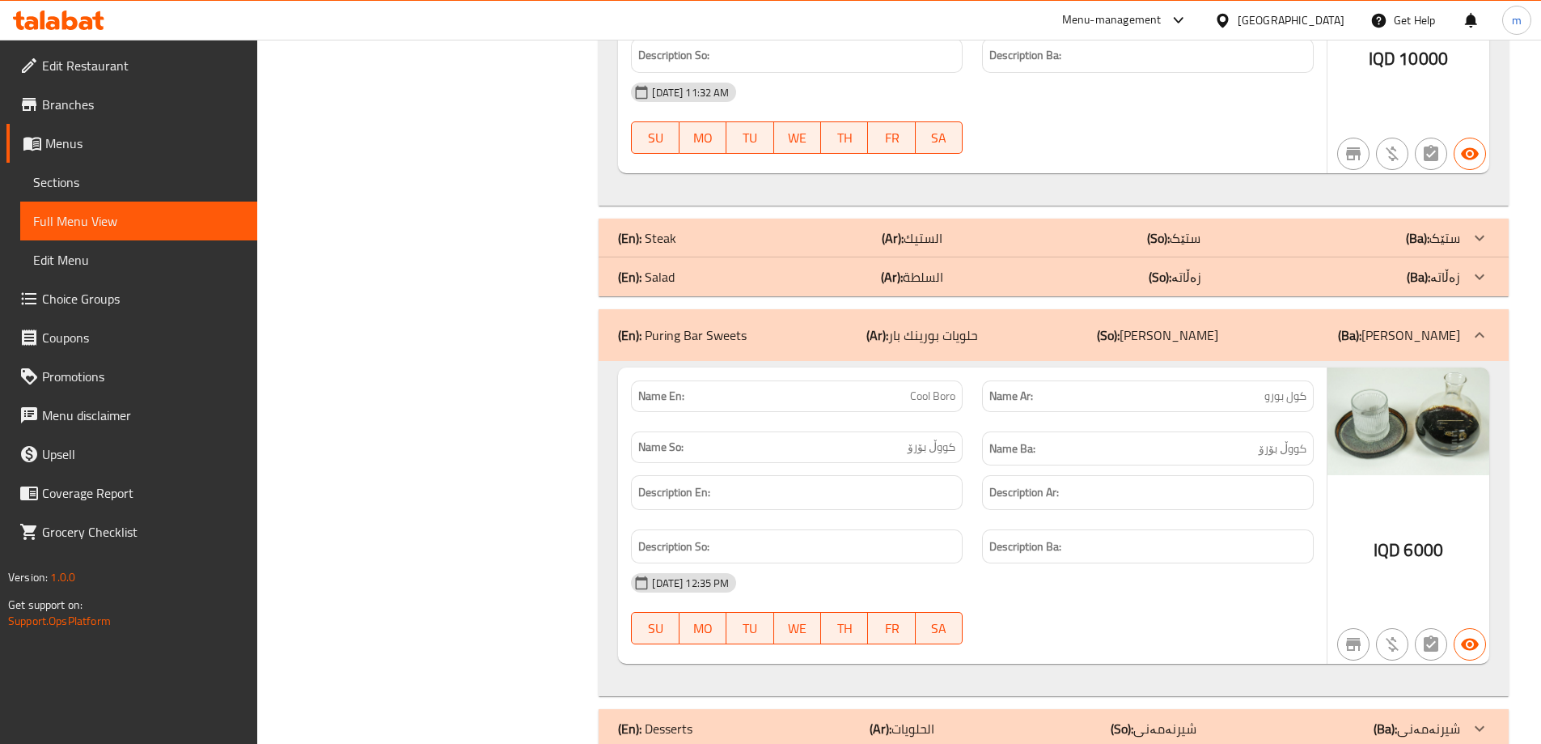
scroll to position [8106, 0]
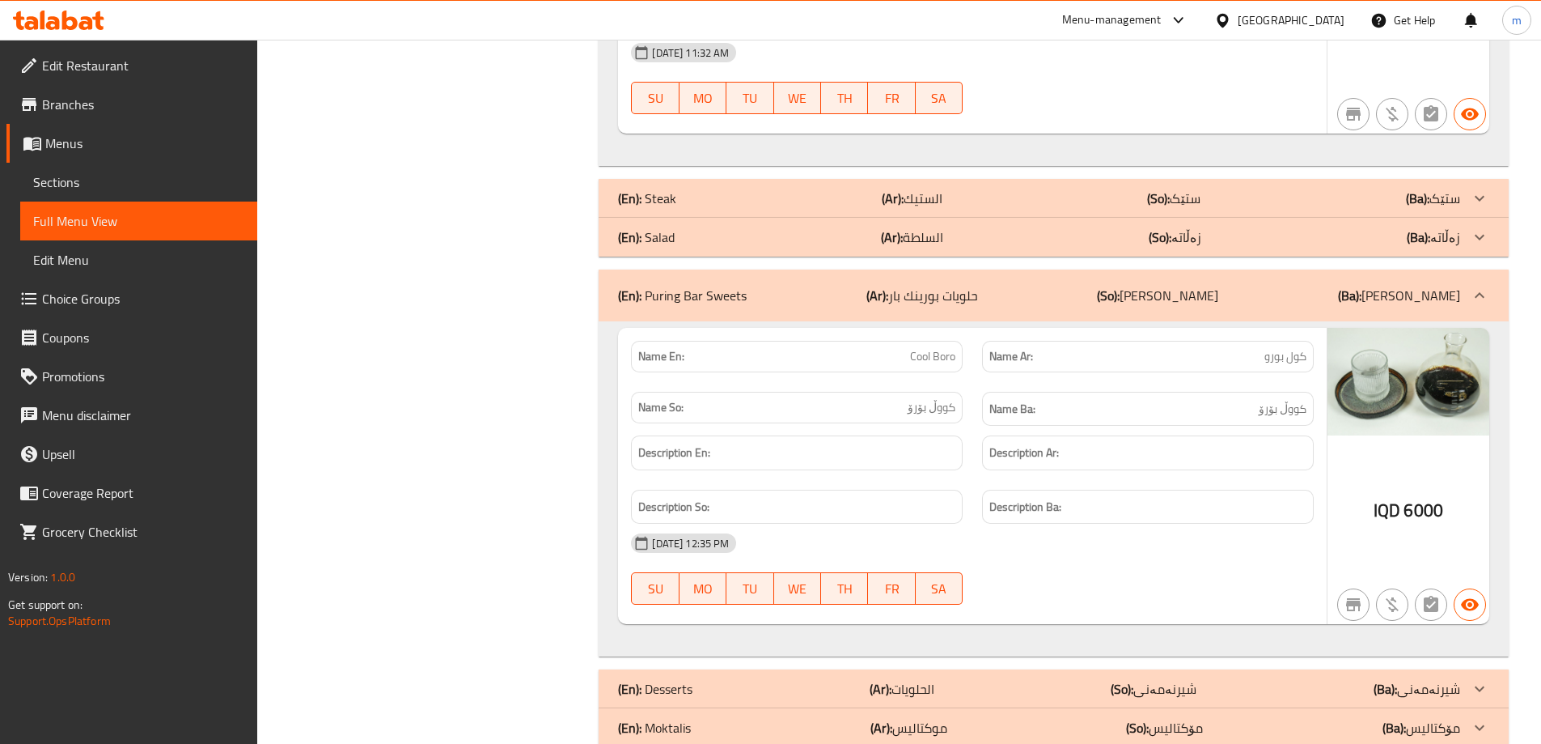
click at [698, 227] on div "(En): Salad (Ar): السلطة (So): زەڵاتە (Ba): زەڵاتە" at bounding box center [1039, 236] width 842 height 19
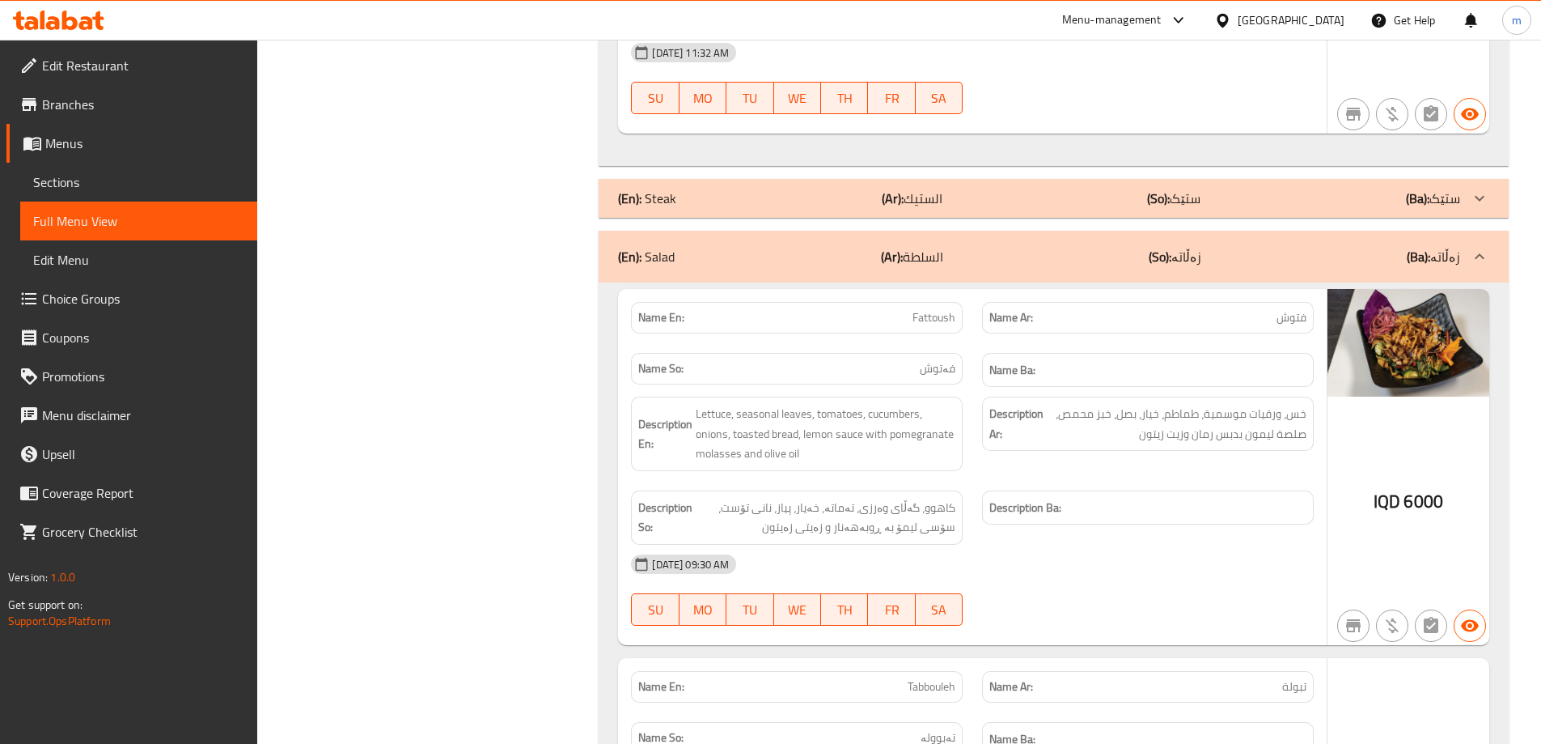
click at [700, 189] on div "(En): Steak (Ar): الستيك (So): ستێک (Ba): ستێک" at bounding box center [1039, 198] width 842 height 19
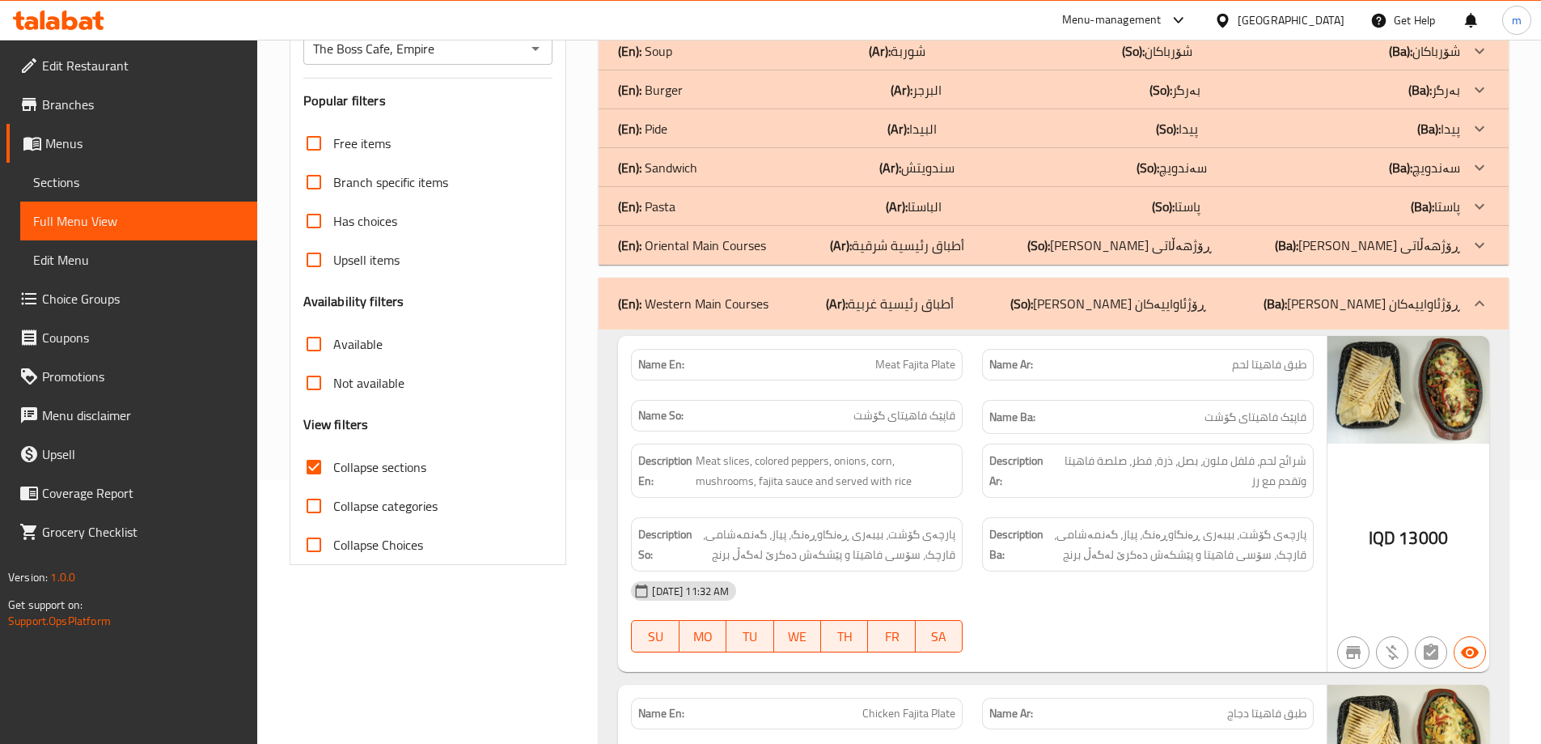
scroll to position [126, 0]
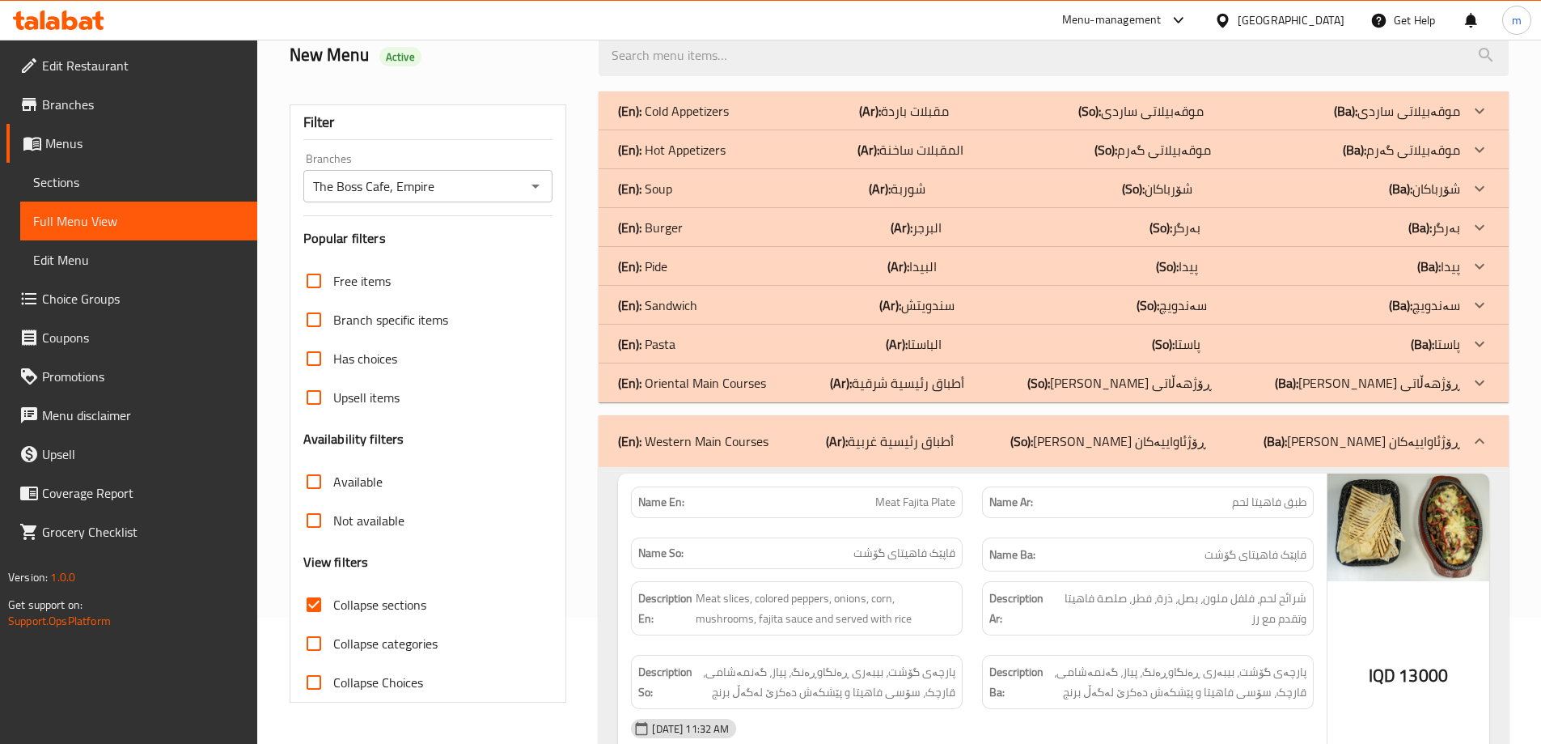
click at [700, 312] on div "(En): Sandwich (Ar): سندويتش (So): سەندویچ (Ba): سەندویچ" at bounding box center [1039, 304] width 842 height 19
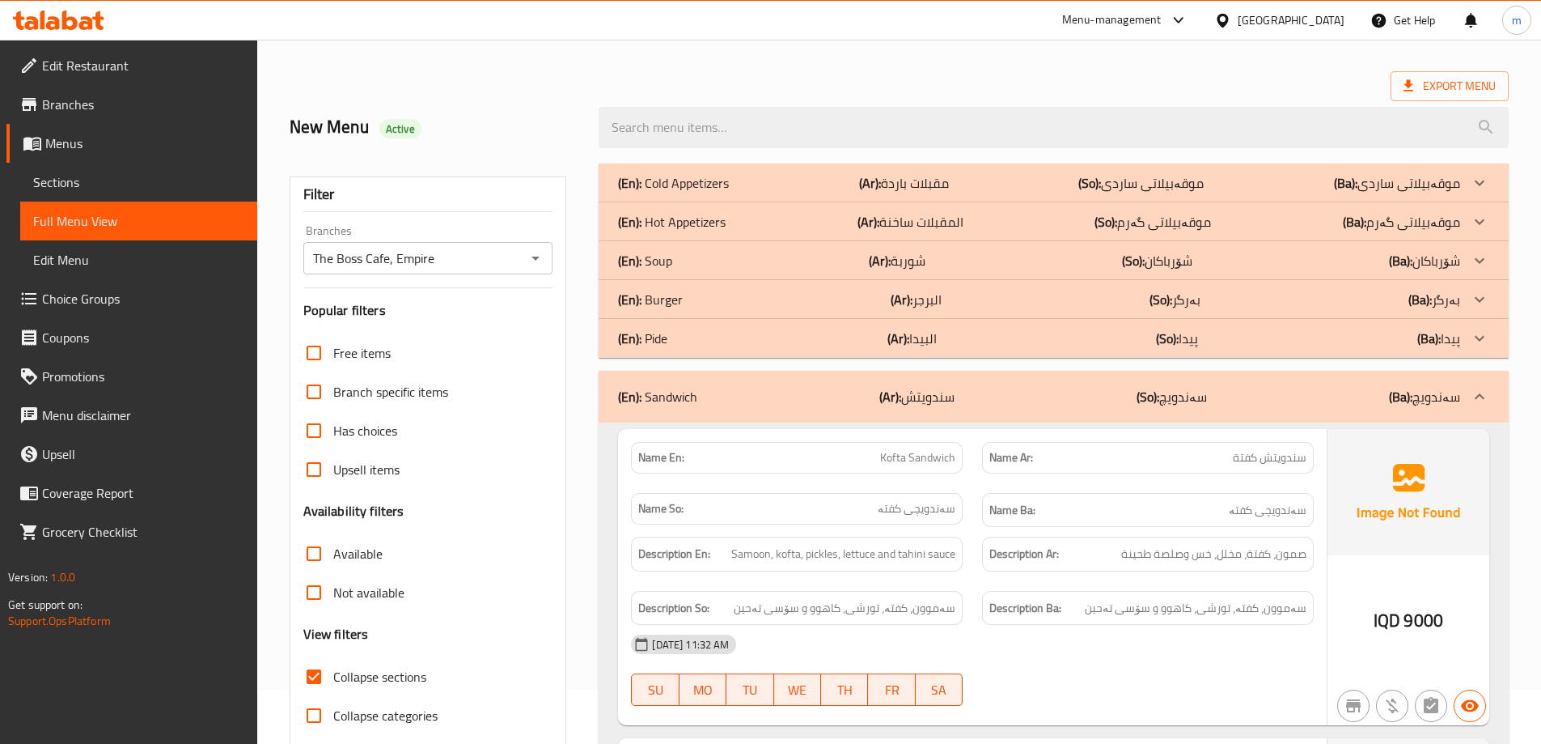
scroll to position [0, 0]
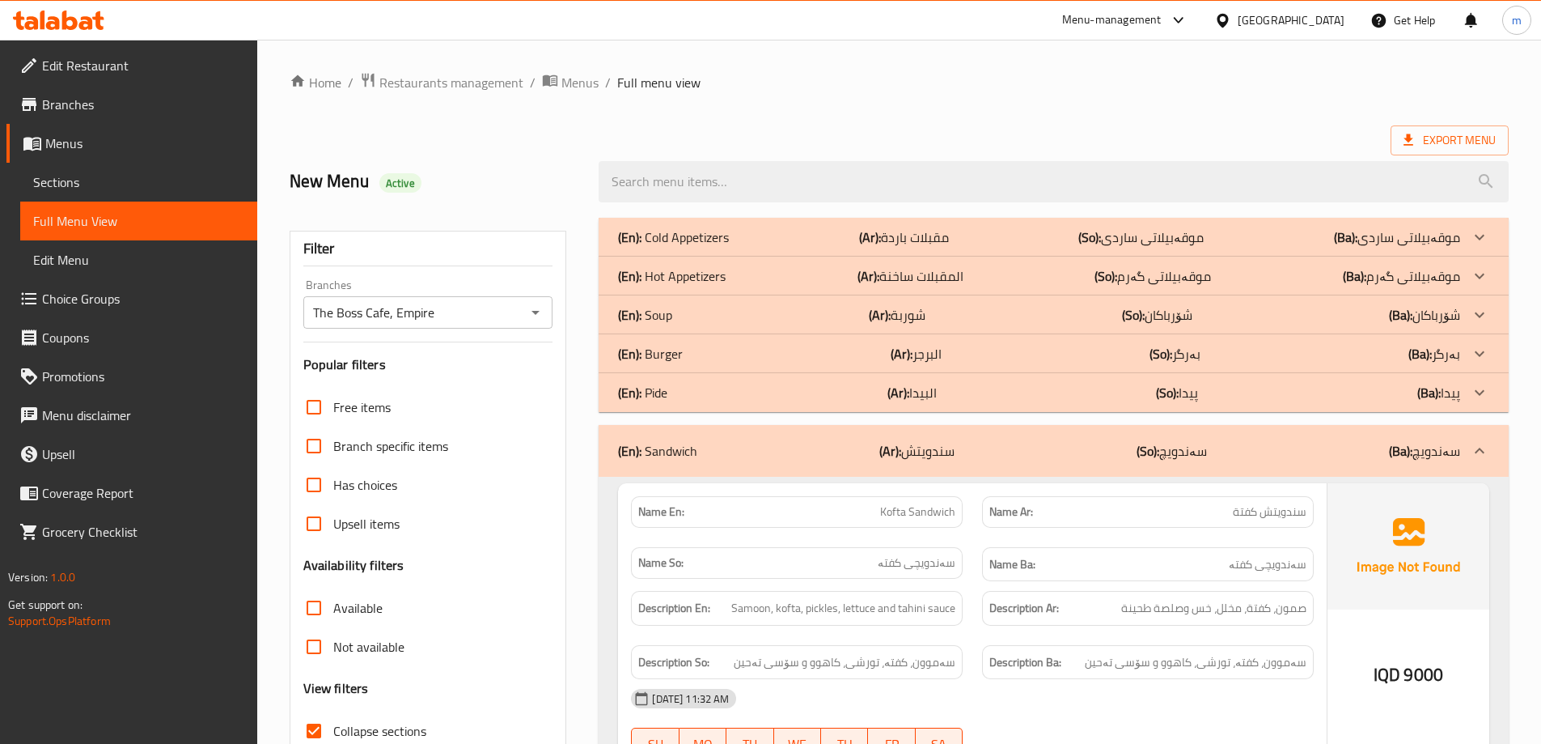
click at [702, 308] on div "(En): Soup (Ar): شوربة (So): شۆرباکان (Ba): شۆرباکان" at bounding box center [1039, 314] width 842 height 19
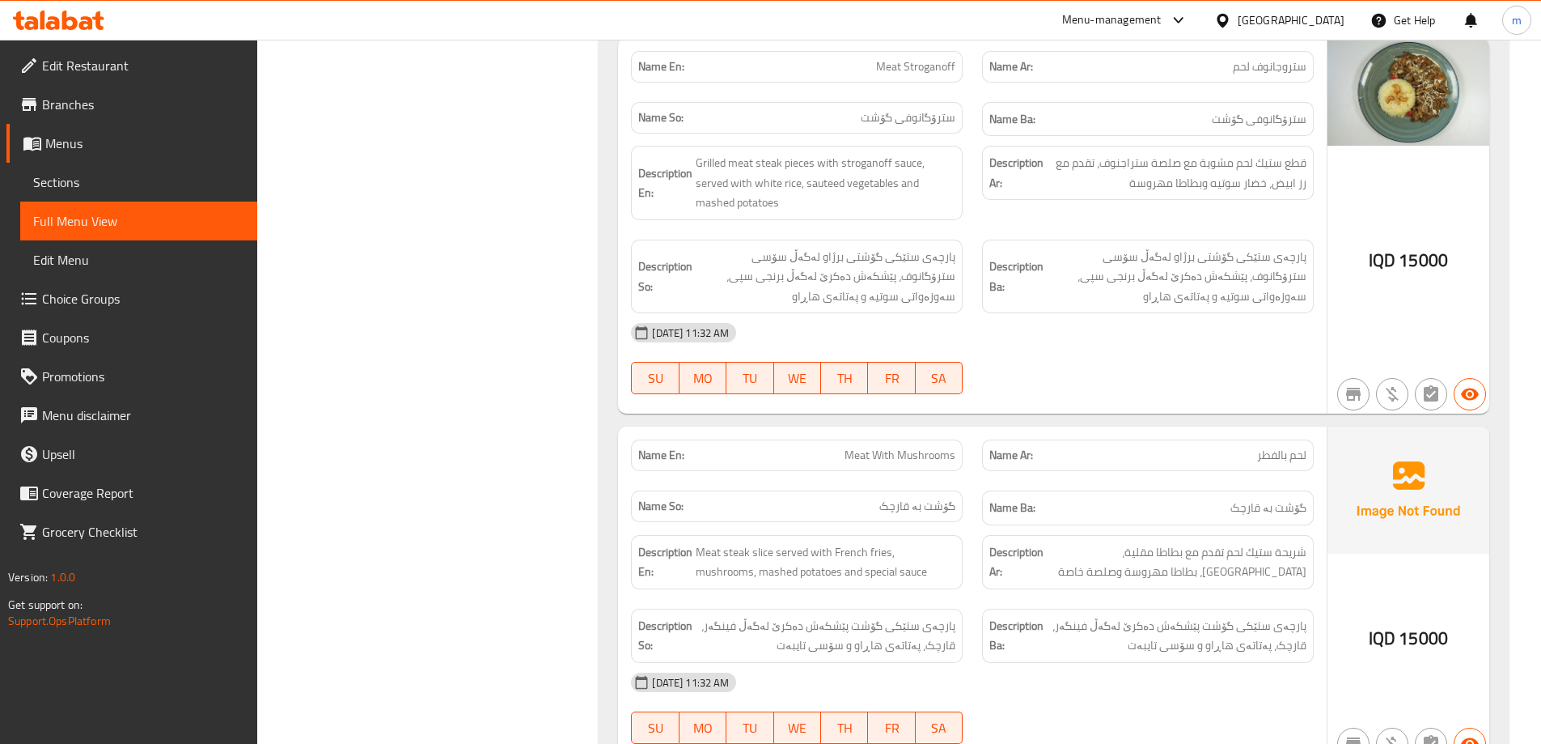
scroll to position [7822, 0]
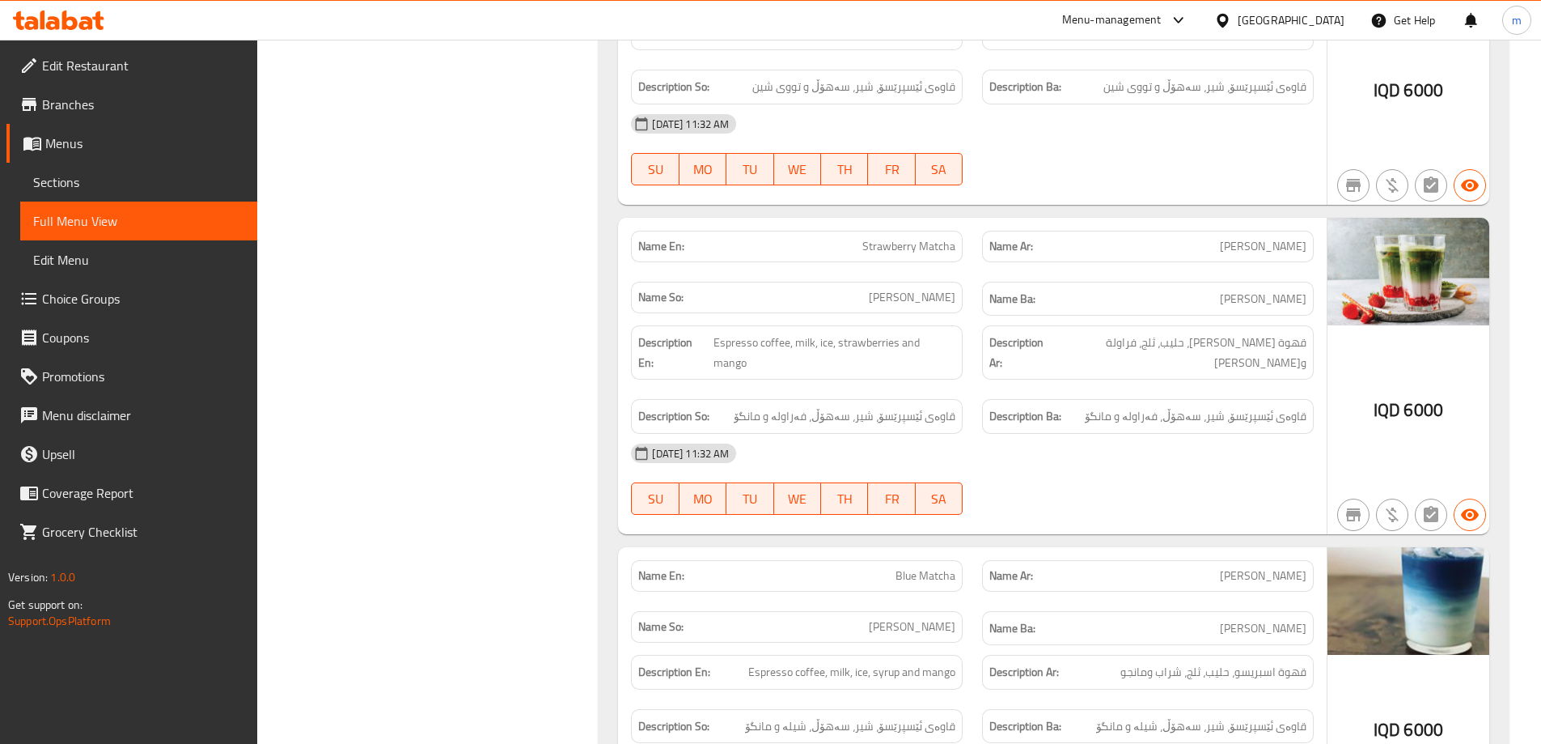
scroll to position [27853, 0]
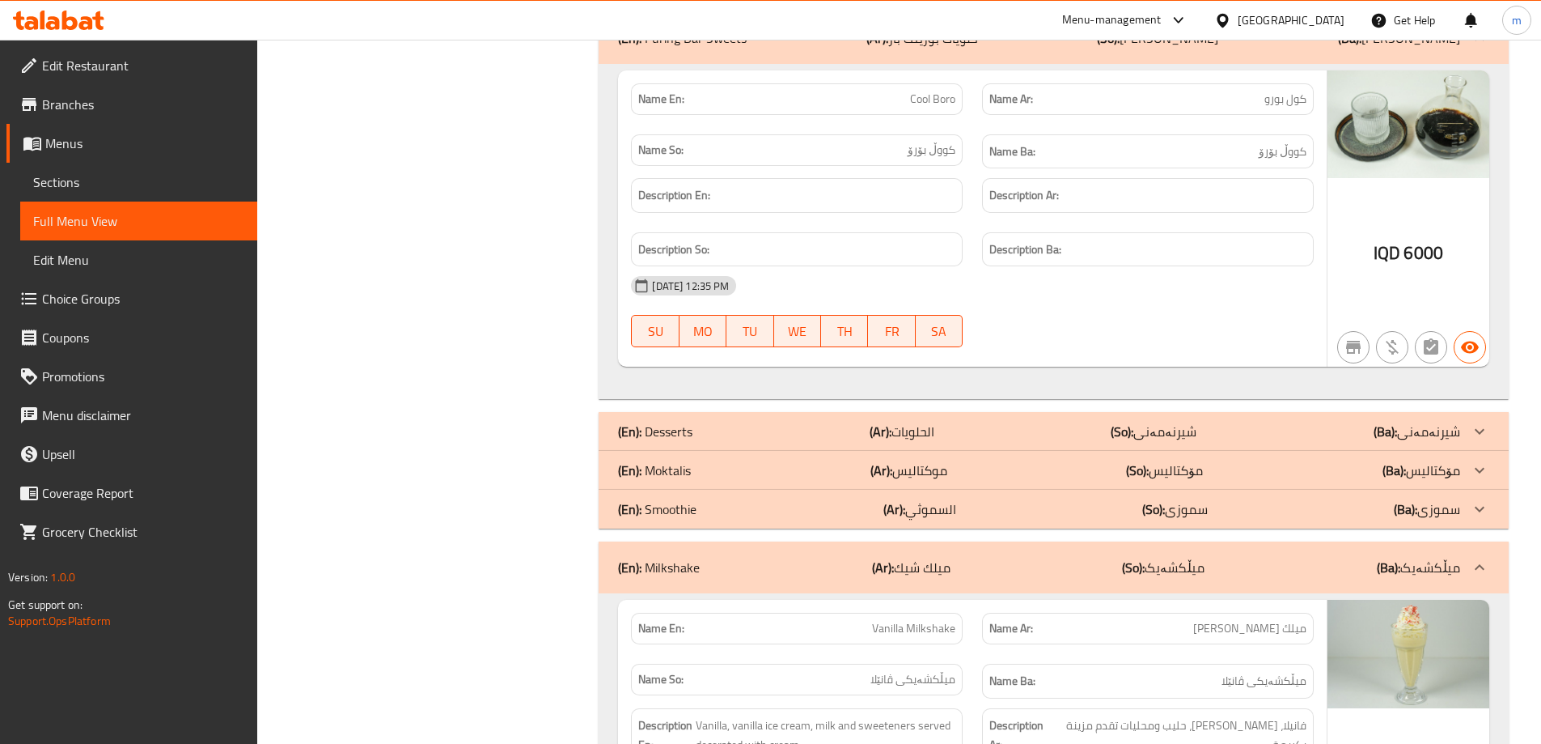
scroll to position [20034, 0]
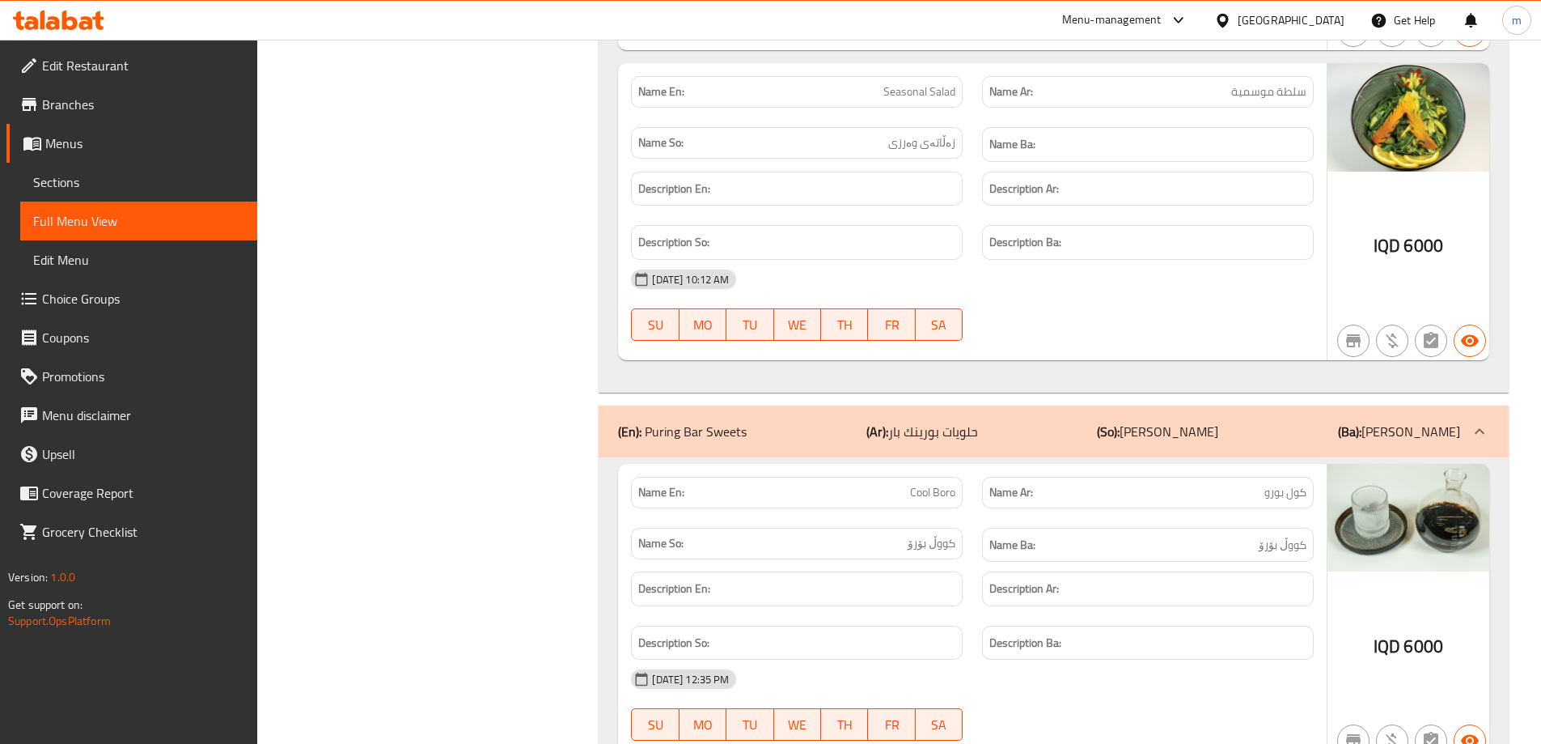
drag, startPoint x: 749, startPoint y: 370, endPoint x: 568, endPoint y: 386, distance: 182.0
drag, startPoint x: 646, startPoint y: 369, endPoint x: 747, endPoint y: 358, distance: 101.7
click at [747, 405] on div "(En): Puring Bar Sweets (Ar): حلويات بورينك بار (So): شیرنەمەنی پورینگ بار (Ba)…" at bounding box center [1054, 431] width 910 height 52
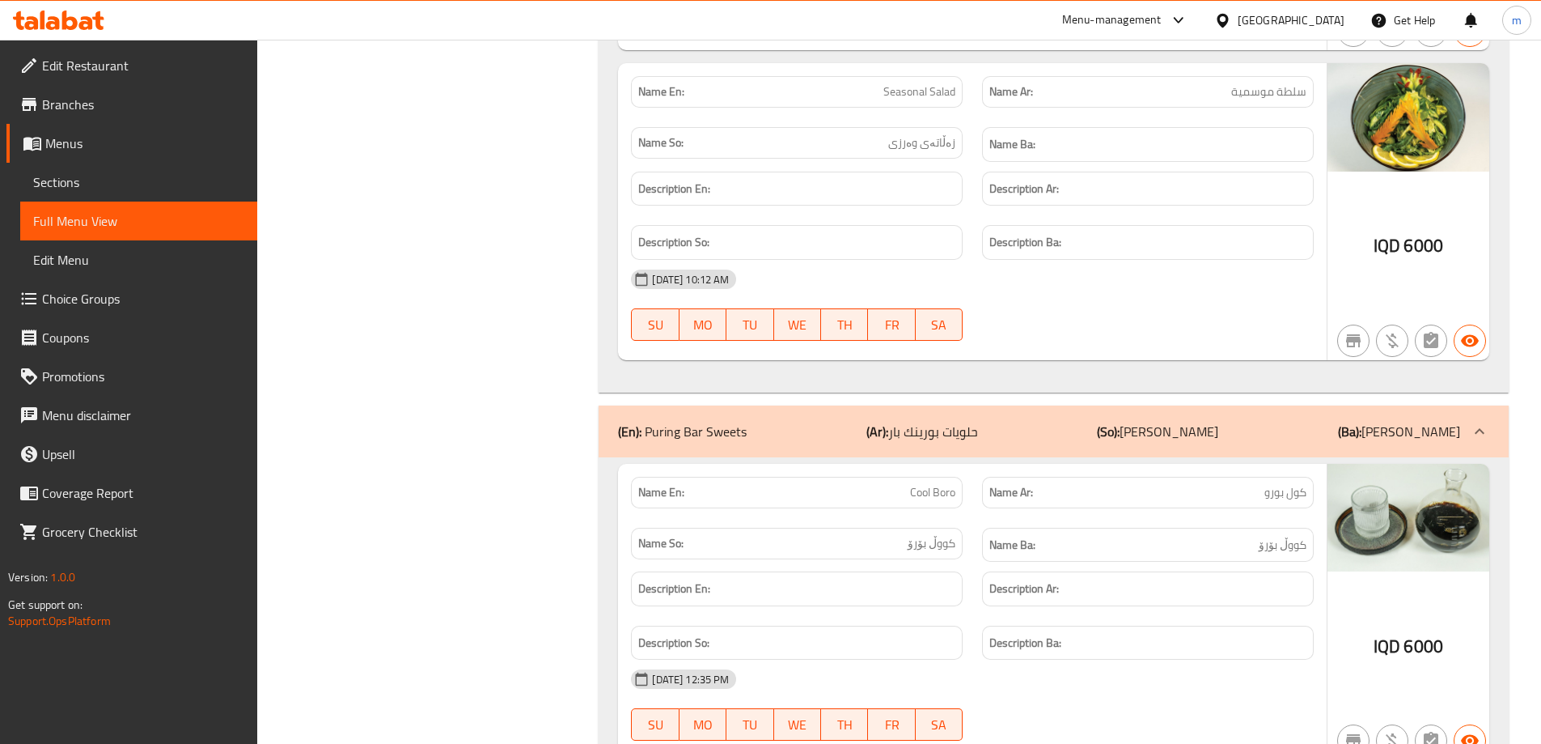
click at [925, 422] on p "(Ar): حلويات بورينك بار" at bounding box center [923, 431] width 112 height 19
click at [867, 419] on b "(Ar):" at bounding box center [878, 431] width 22 height 24
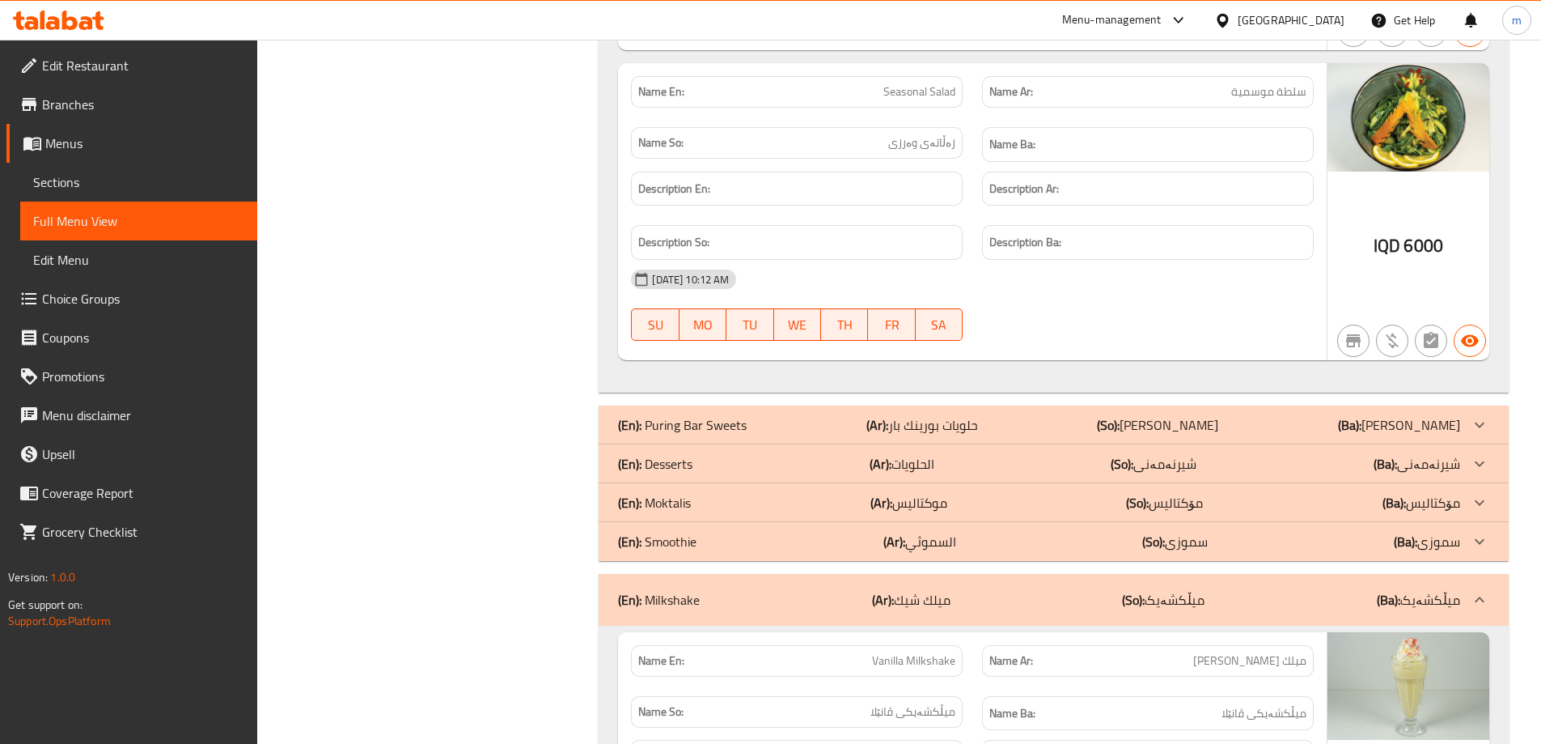
click at [135, 184] on span "Sections" at bounding box center [138, 181] width 211 height 19
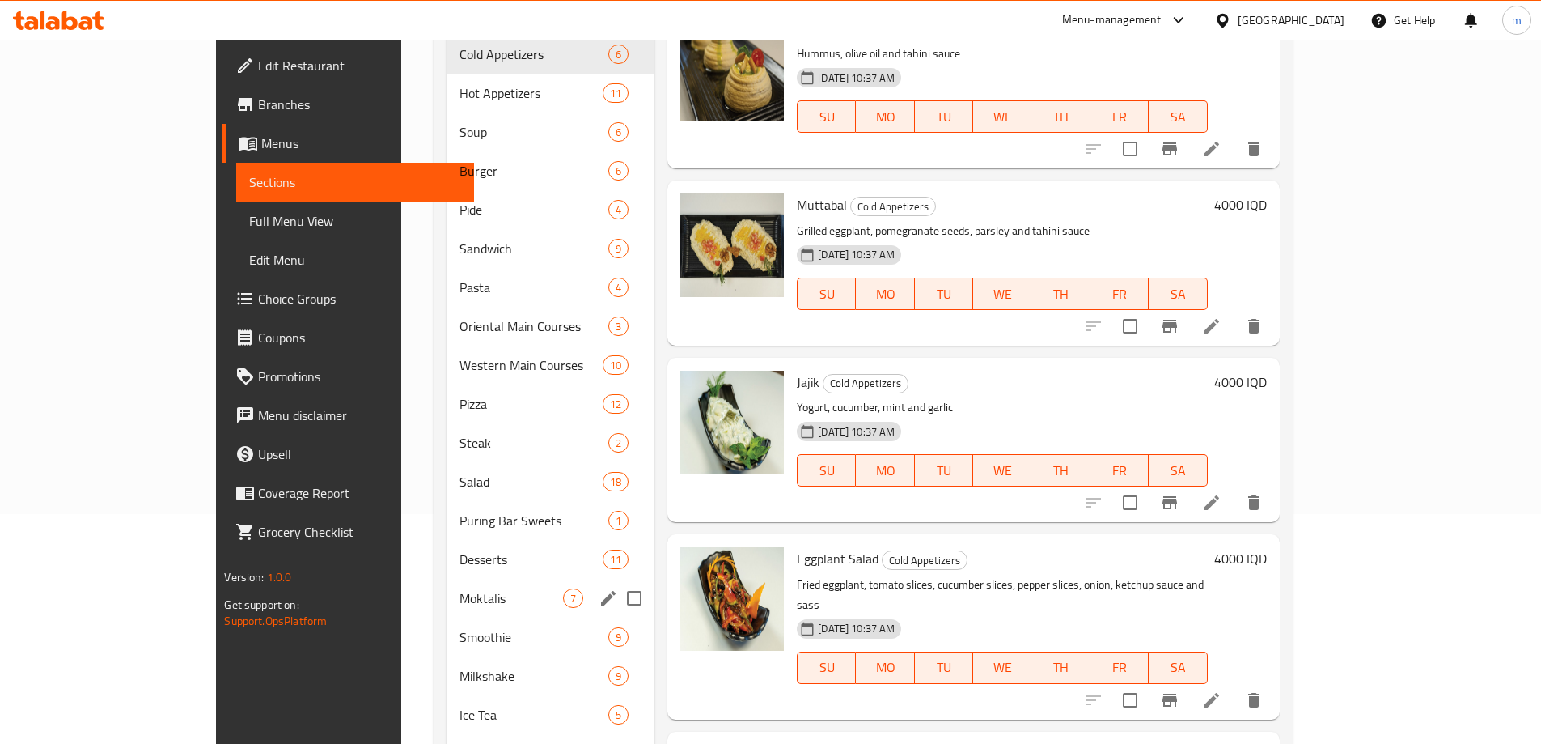
scroll to position [324, 0]
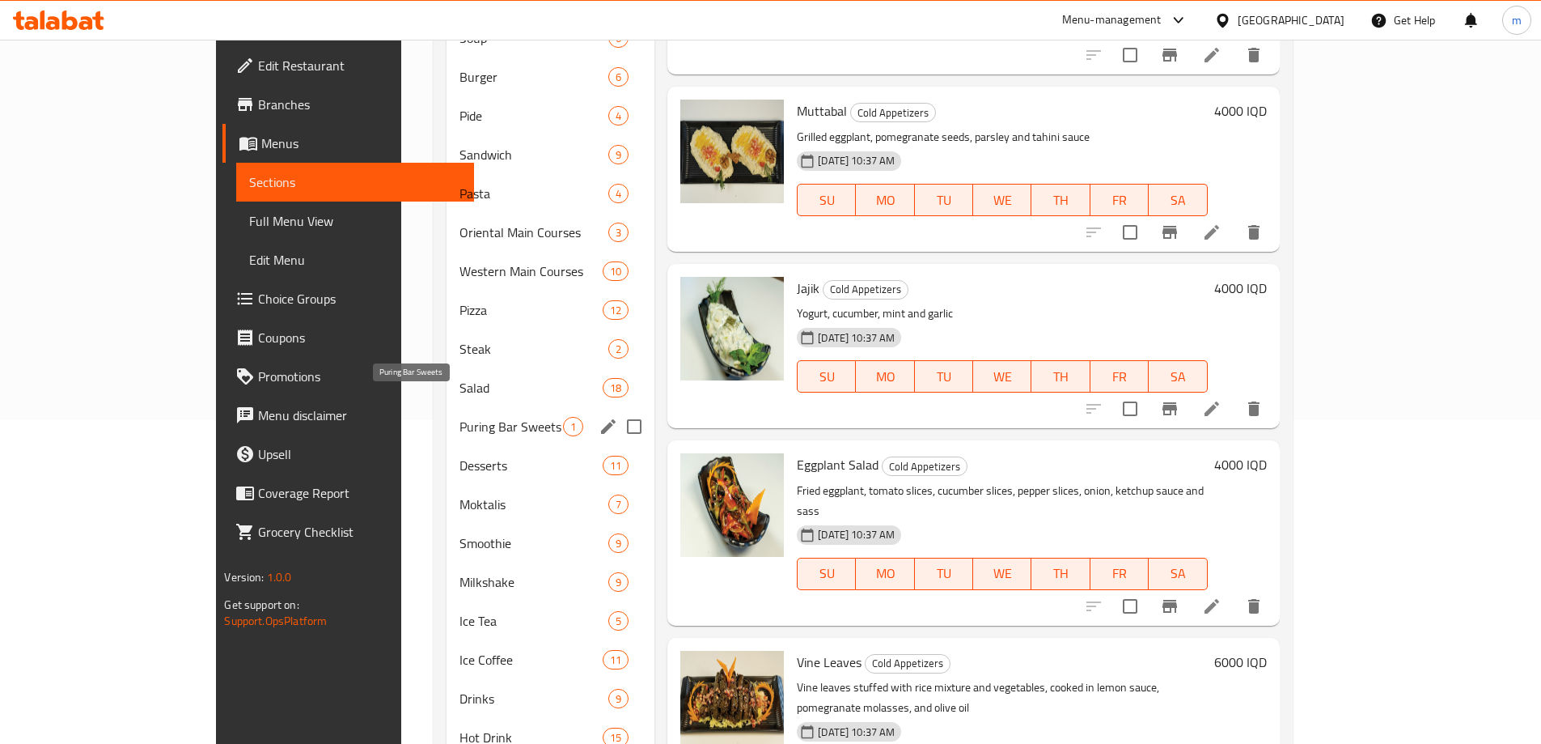
click at [460, 417] on span "Puring Bar Sweets" at bounding box center [512, 426] width 104 height 19
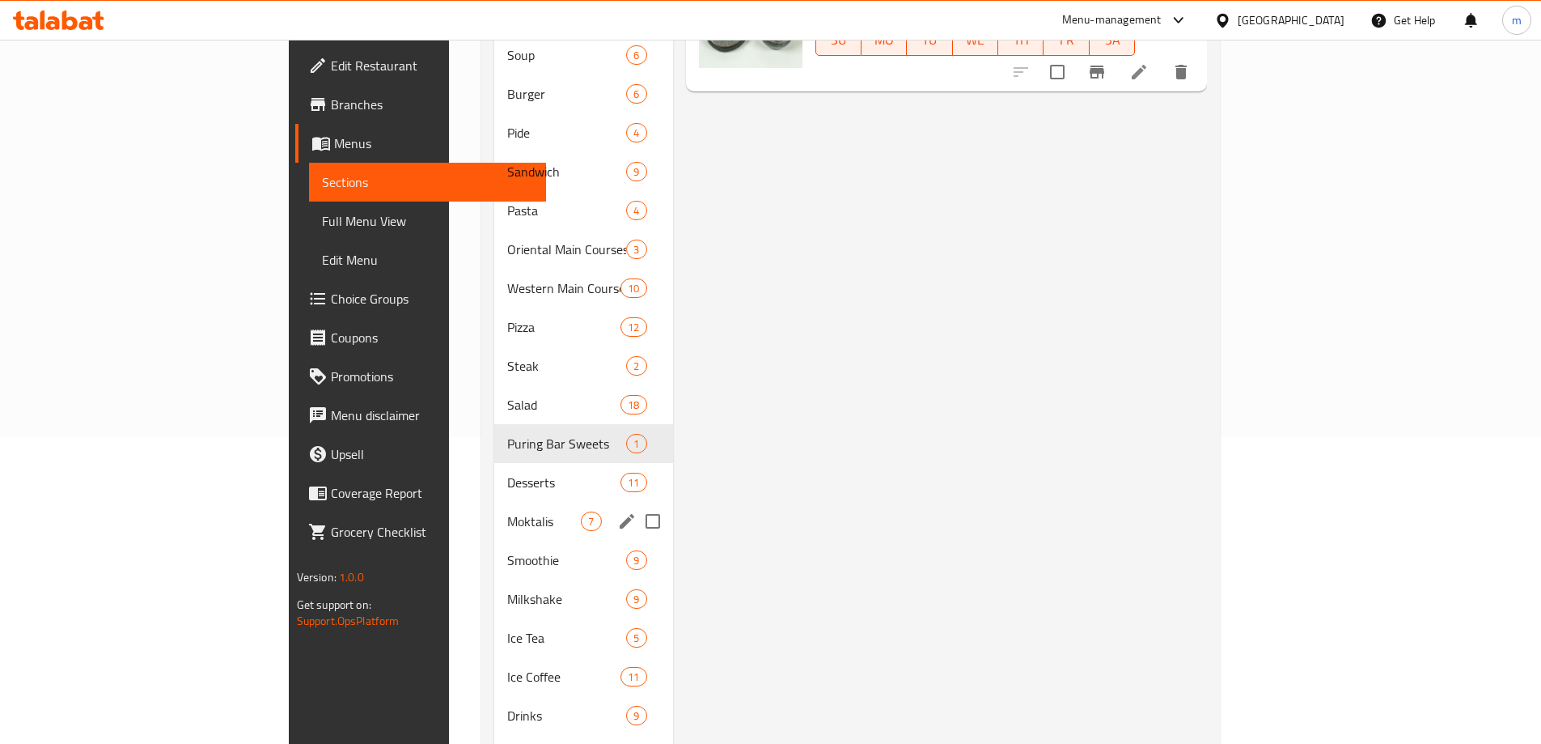
scroll to position [324, 0]
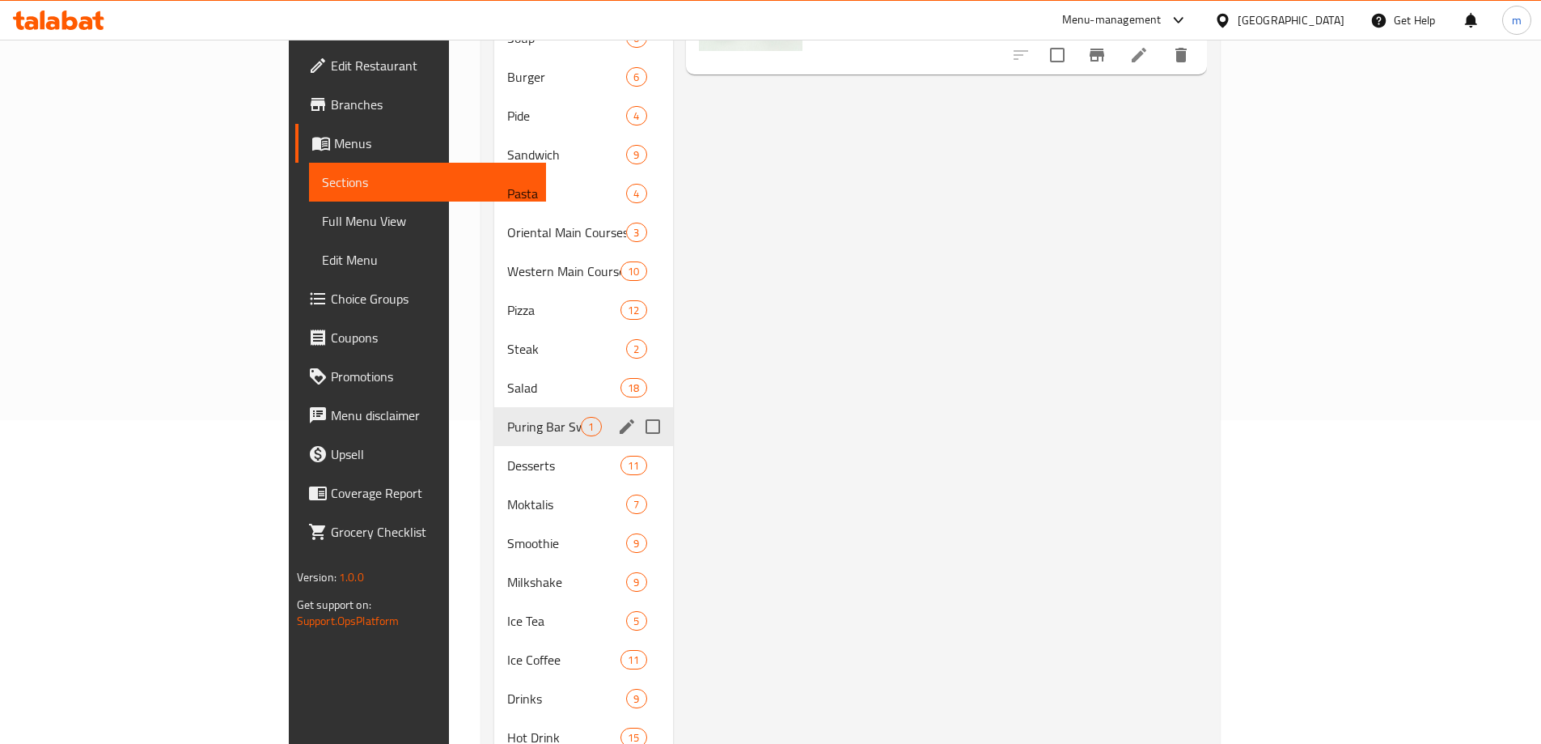
click at [620, 419] on icon "edit" at bounding box center [627, 426] width 15 height 15
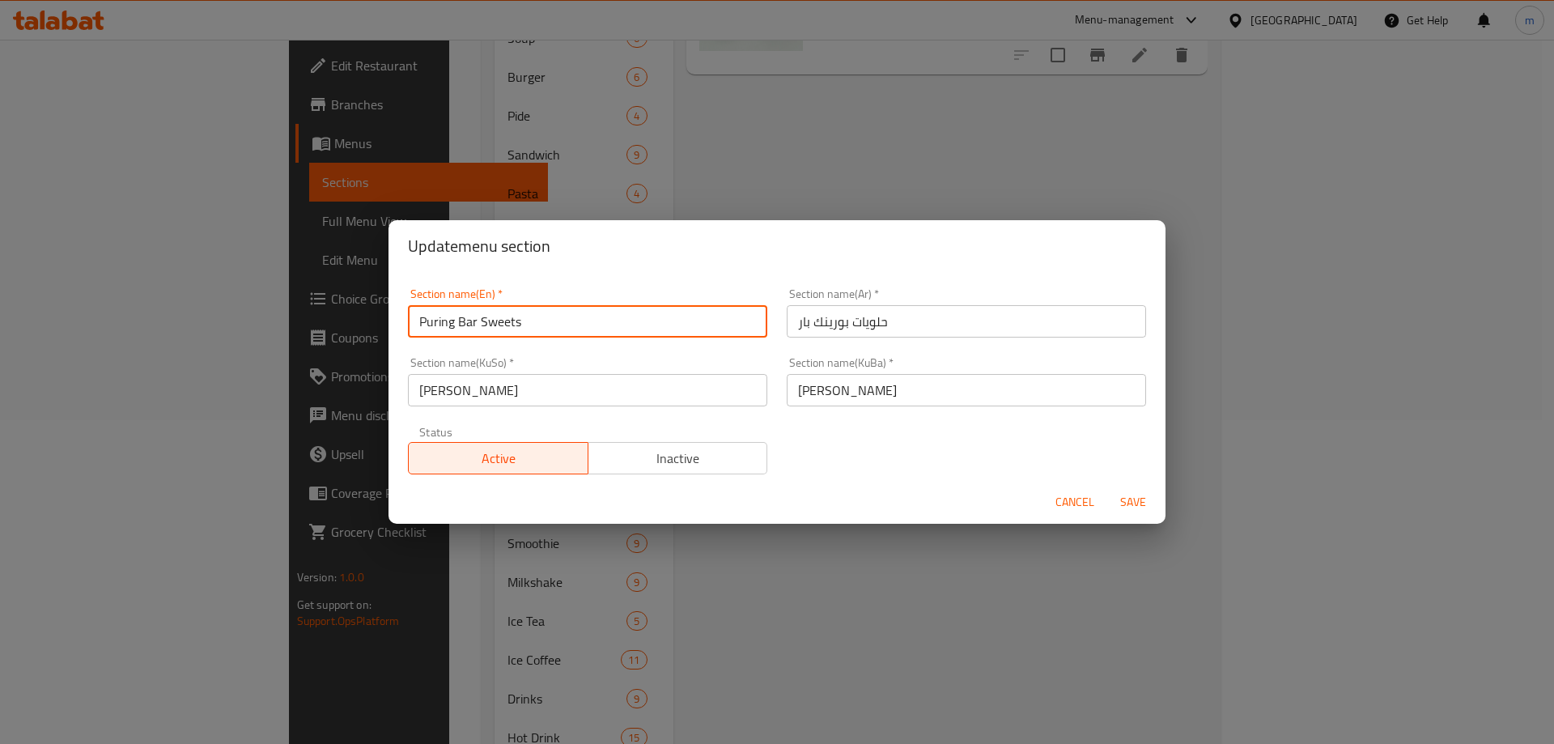
click at [598, 324] on input "Puring Bar Sweets" at bounding box center [587, 321] width 359 height 32
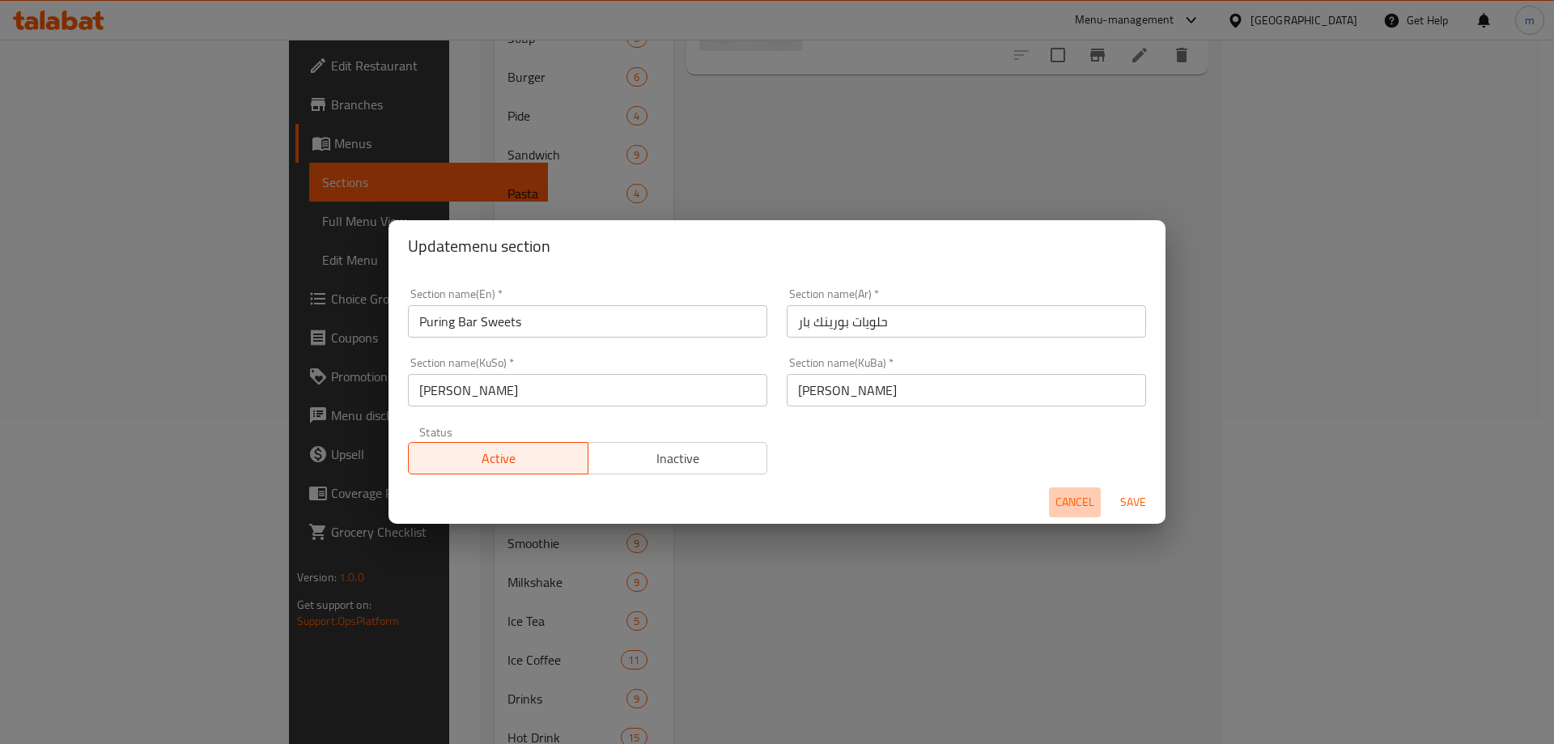
click at [1060, 502] on span "Cancel" at bounding box center [1074, 502] width 39 height 20
